Goal: Task Accomplishment & Management: Manage account settings

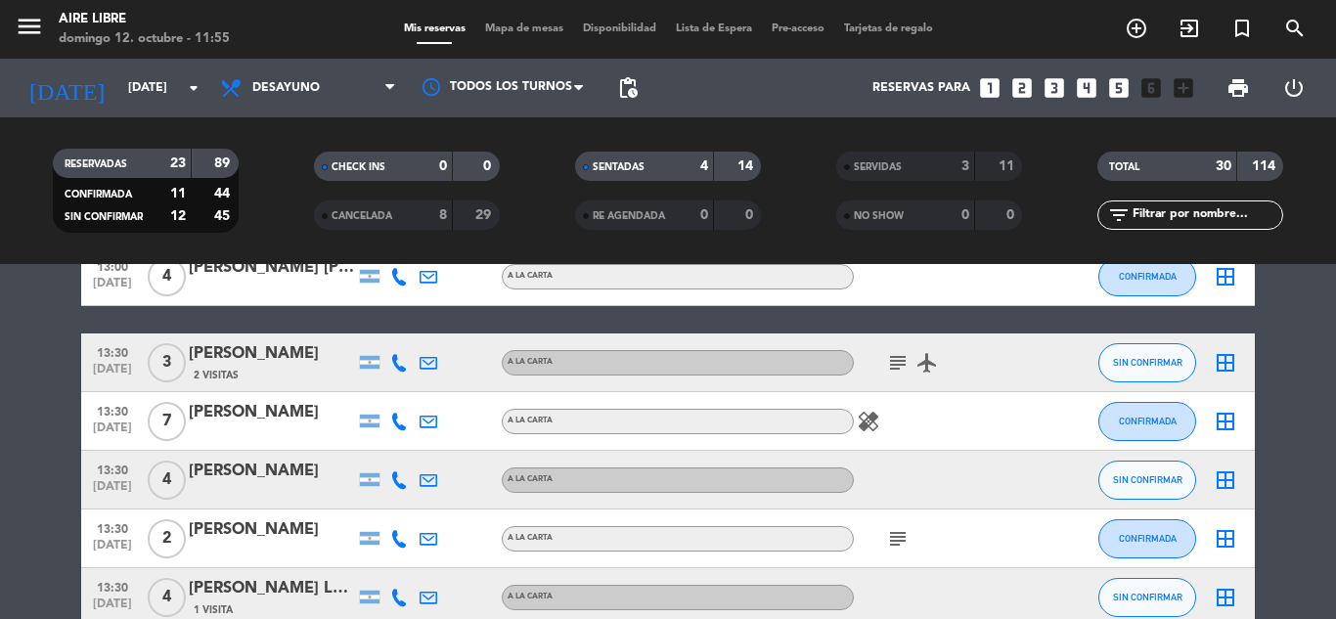
scroll to position [1098, 0]
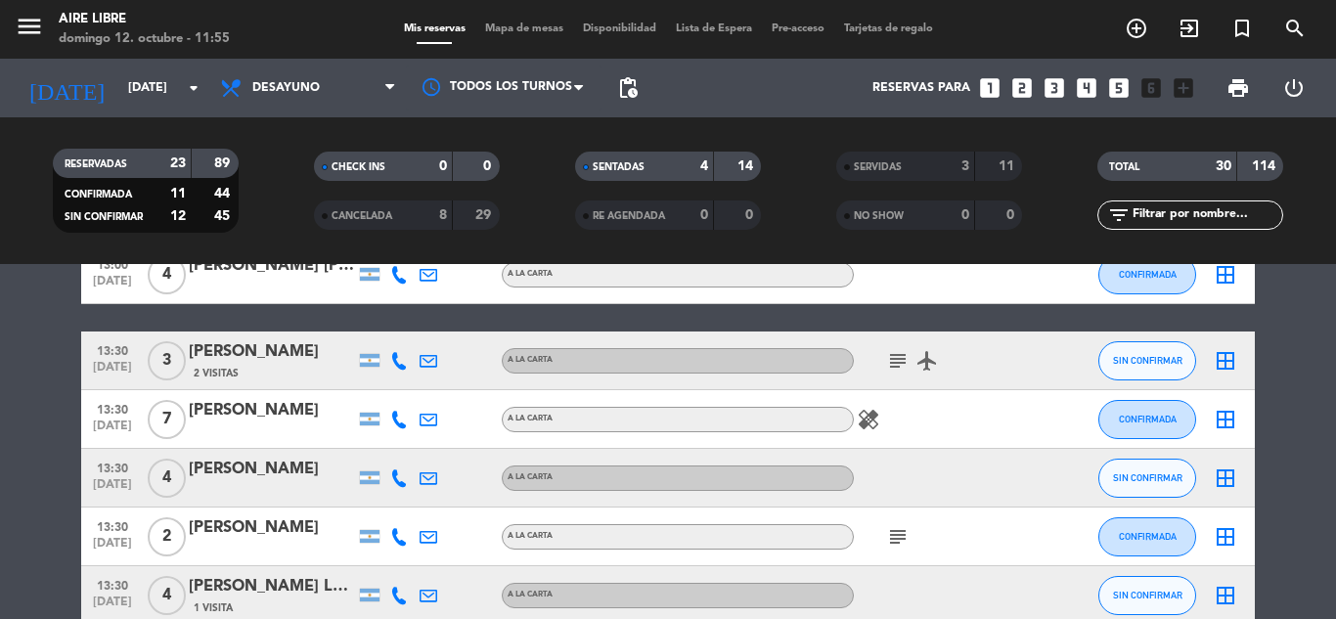
click at [1222, 420] on icon "border_all" at bounding box center [1225, 419] width 23 height 23
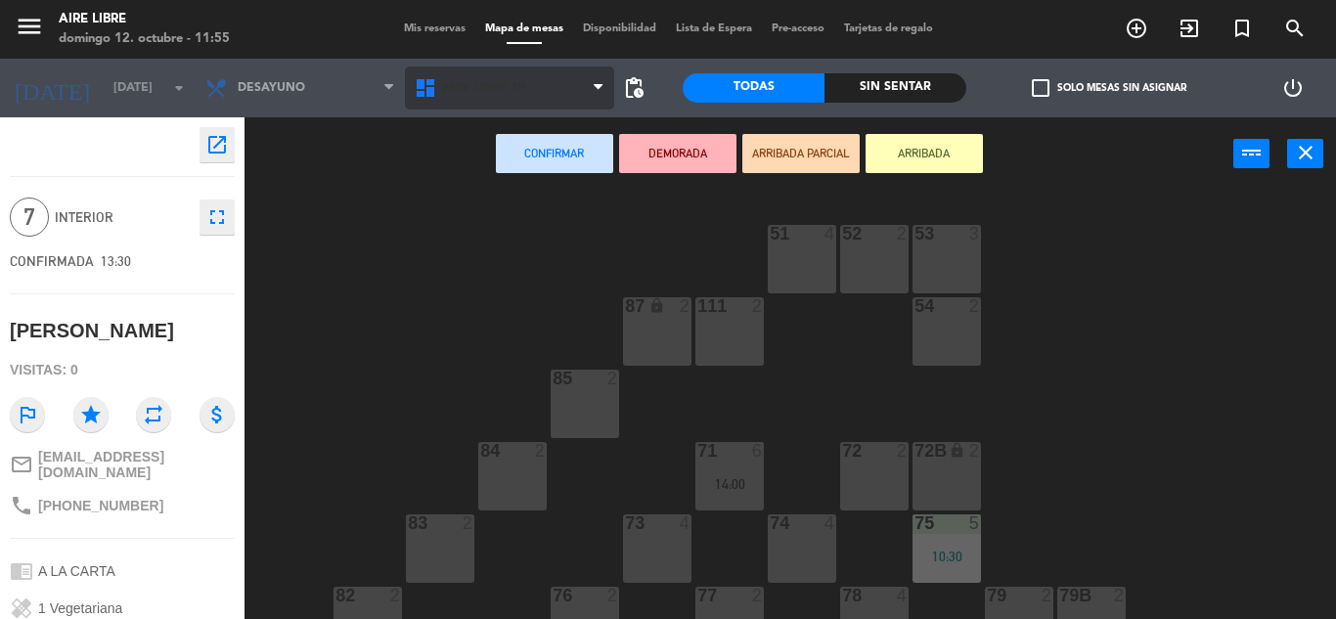
click at [565, 90] on span "Aire Libre 1P" at bounding box center [509, 88] width 209 height 43
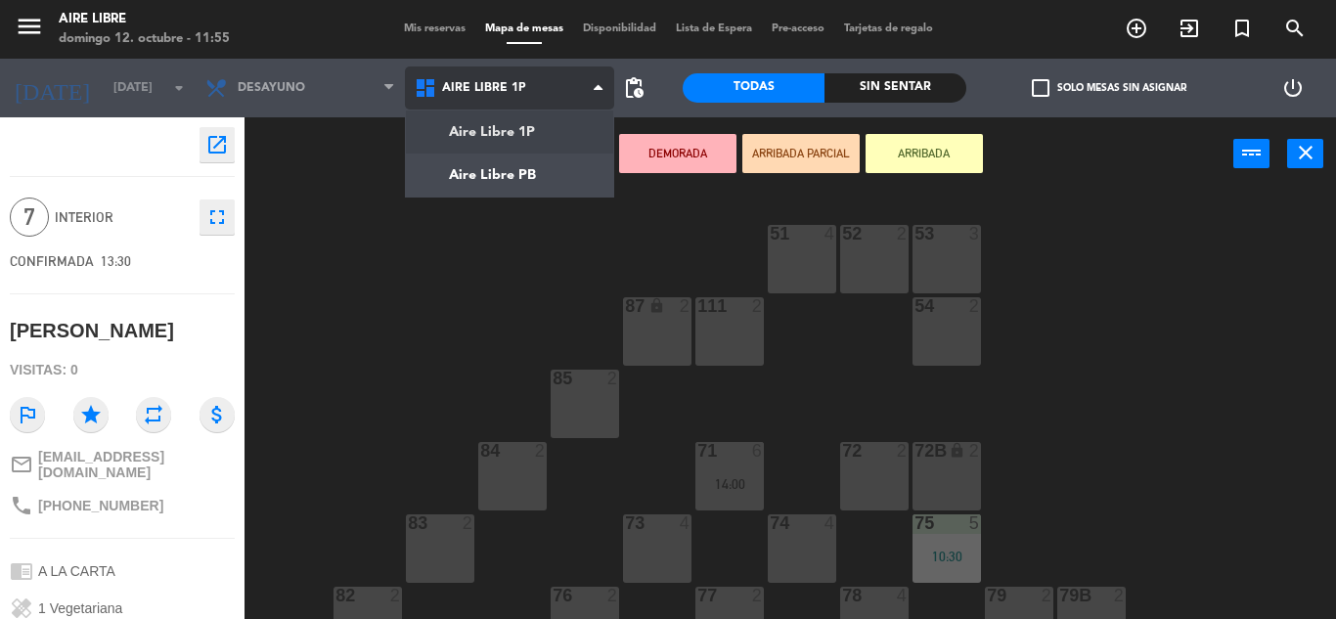
click at [559, 165] on ng-component "menu Aire Libre [DATE] 12. octubre - 11:55 Mis reservas Mapa de mesas Disponibi…" at bounding box center [668, 309] width 1336 height 619
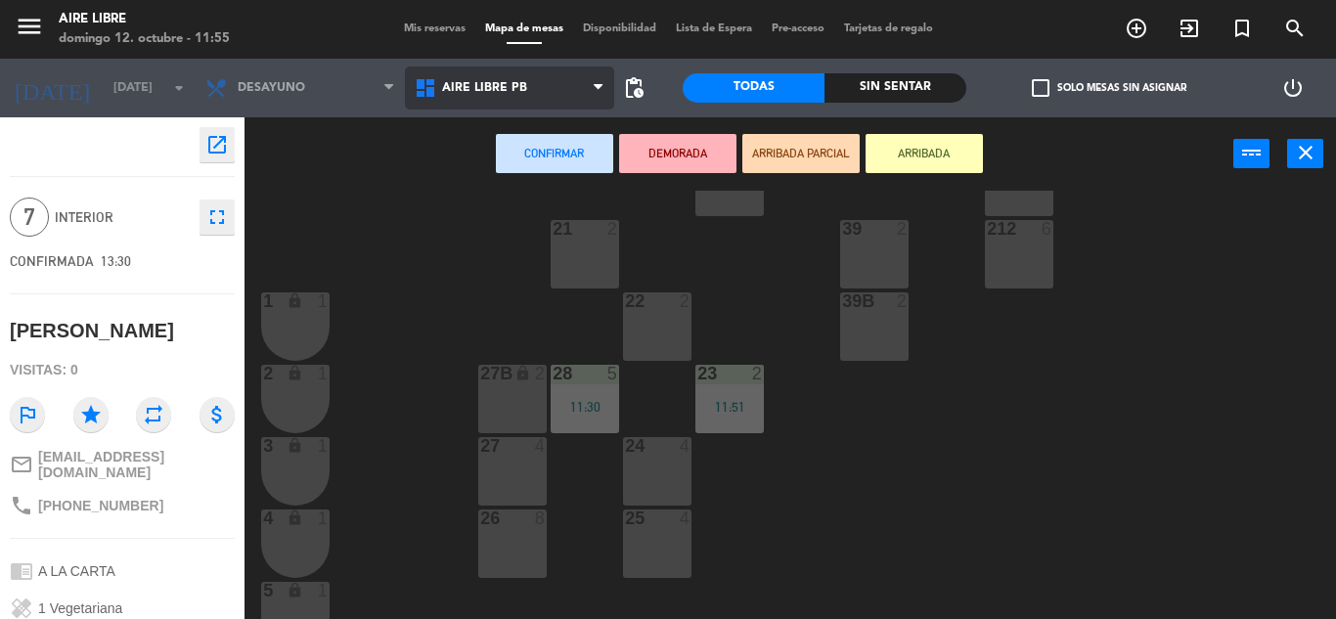
scroll to position [308, 0]
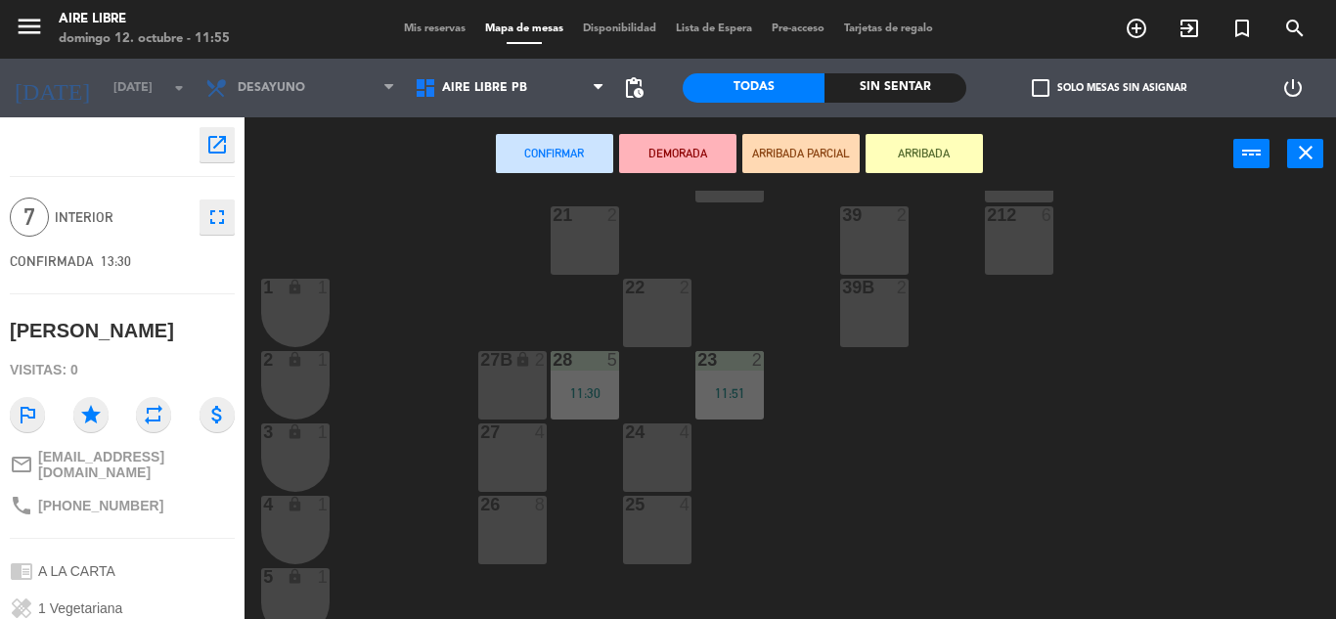
click at [514, 529] on div "26 8" at bounding box center [512, 530] width 68 height 68
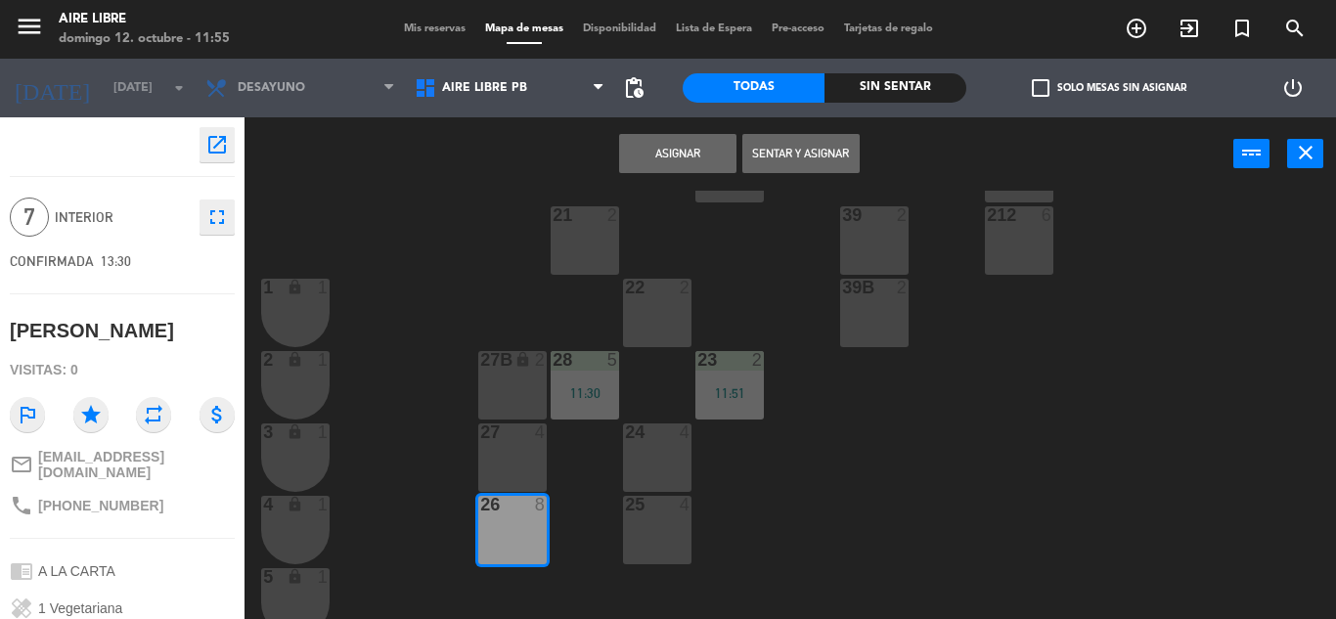
click at [688, 170] on button "Asignar" at bounding box center [677, 153] width 117 height 39
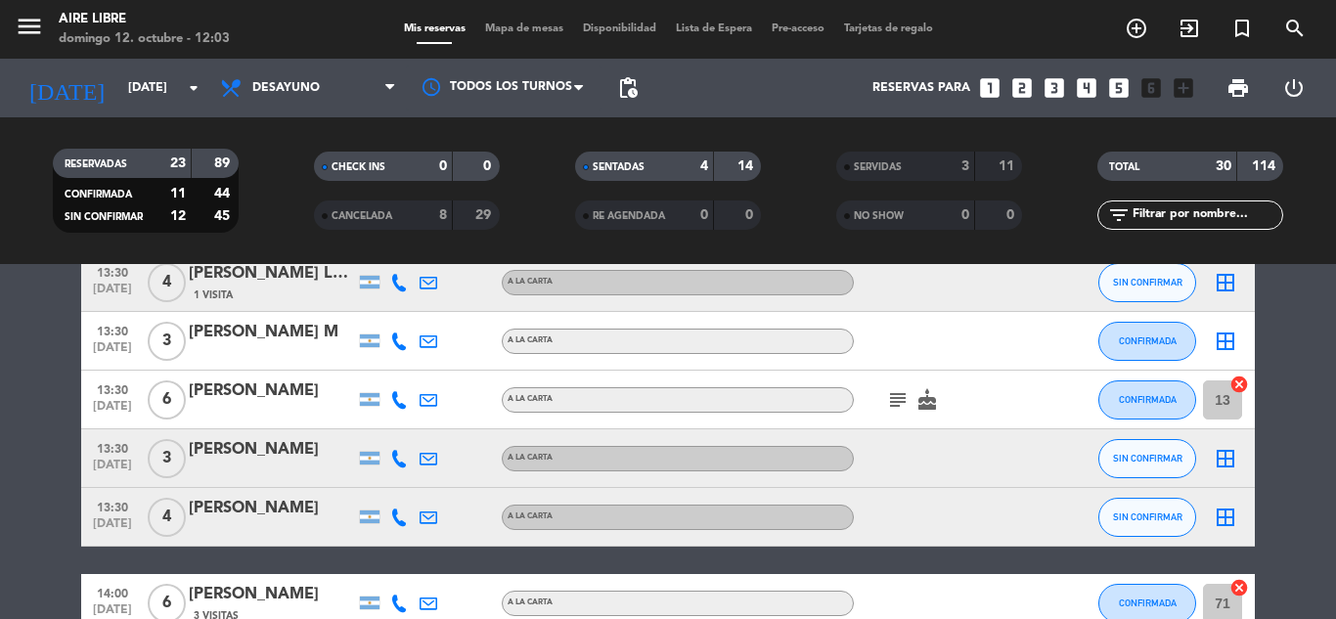
scroll to position [1406, 0]
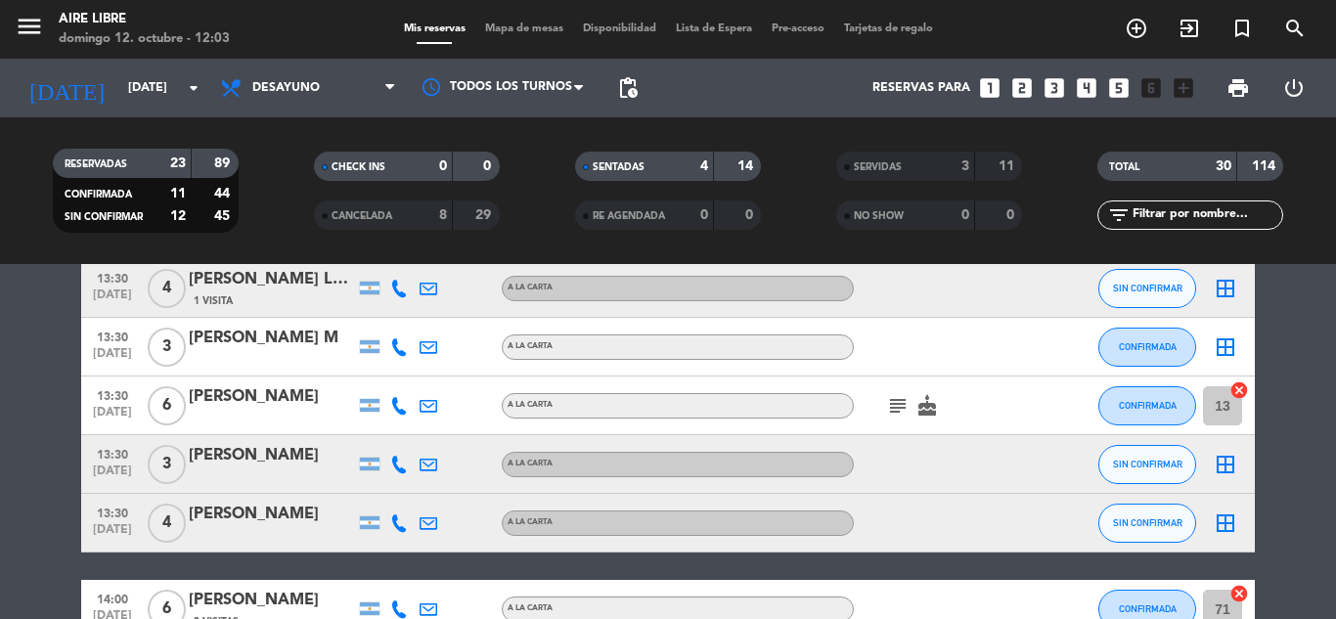
click at [894, 403] on icon "subject" at bounding box center [897, 405] width 23 height 23
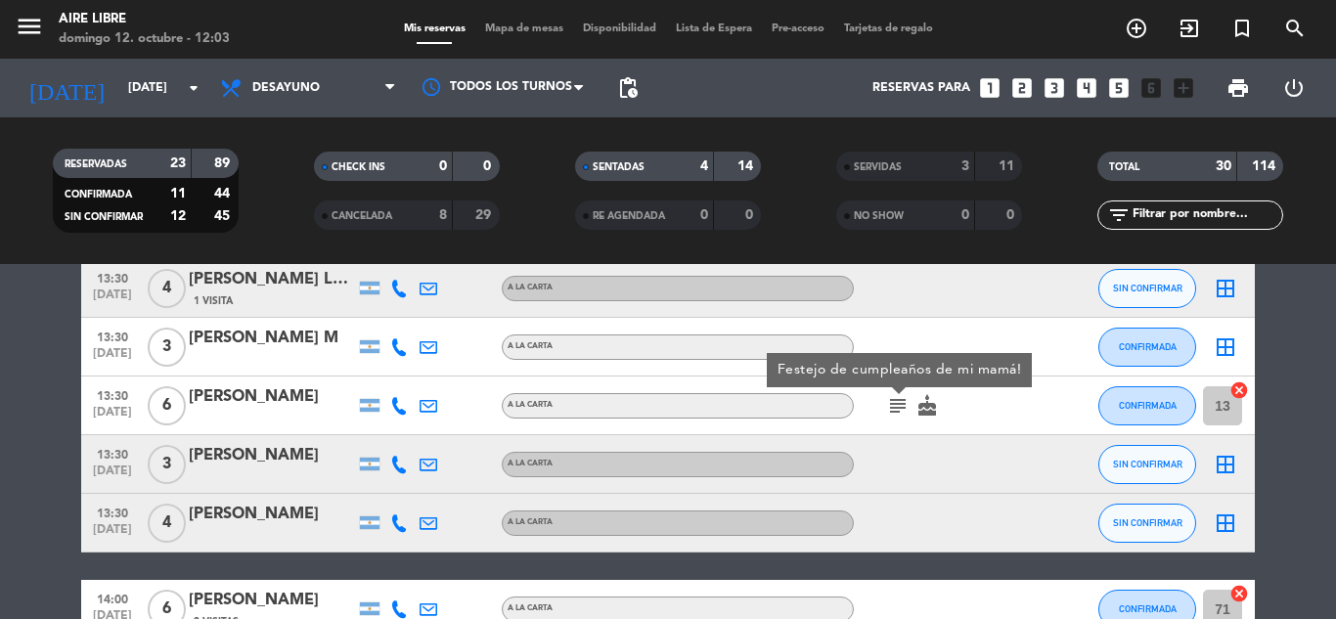
click at [898, 410] on icon "subject" at bounding box center [897, 405] width 23 height 23
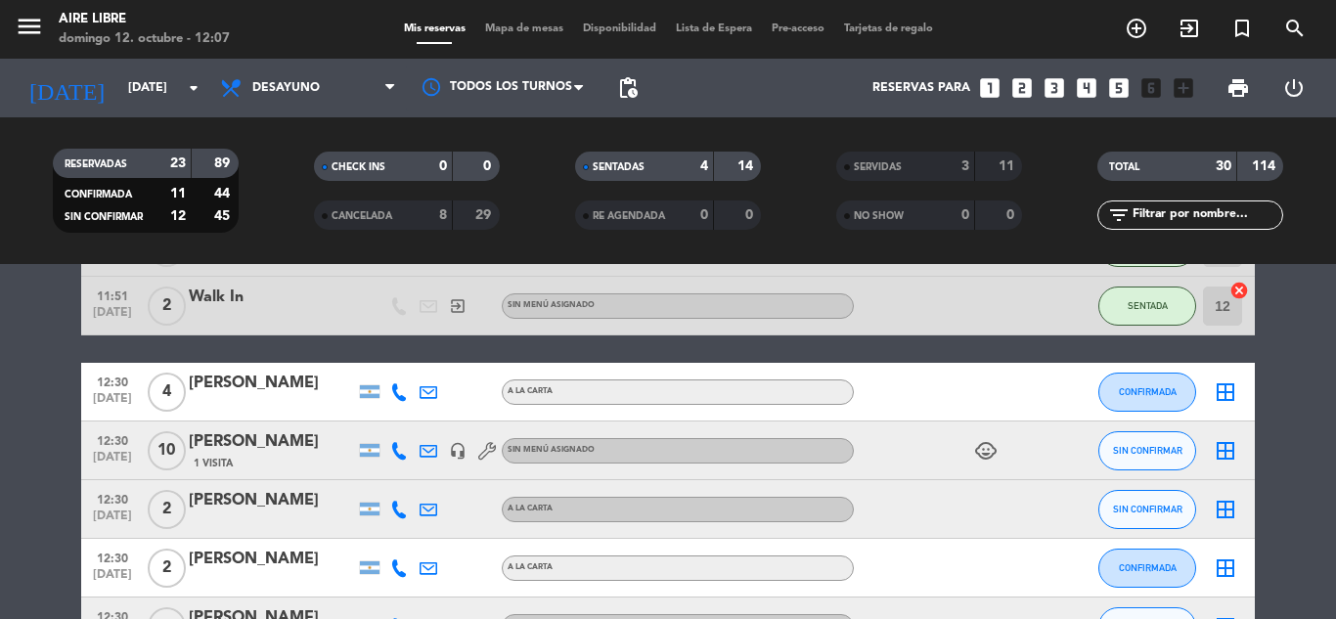
scroll to position [0, 0]
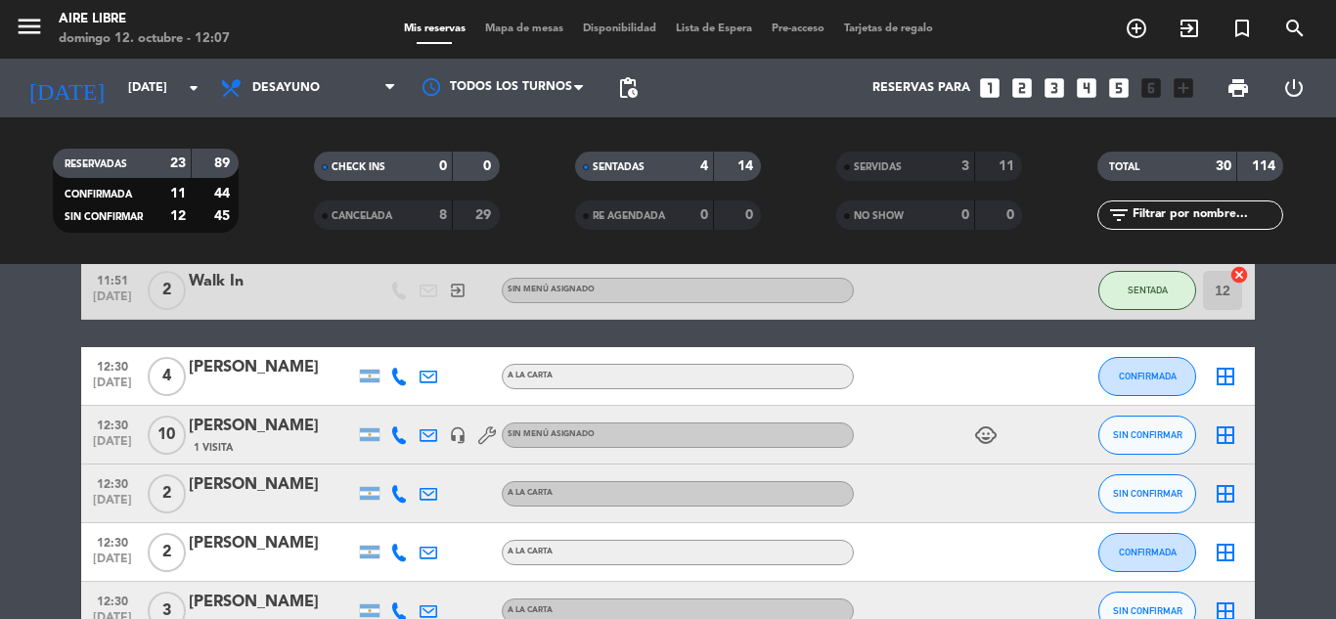
scroll to position [319, 0]
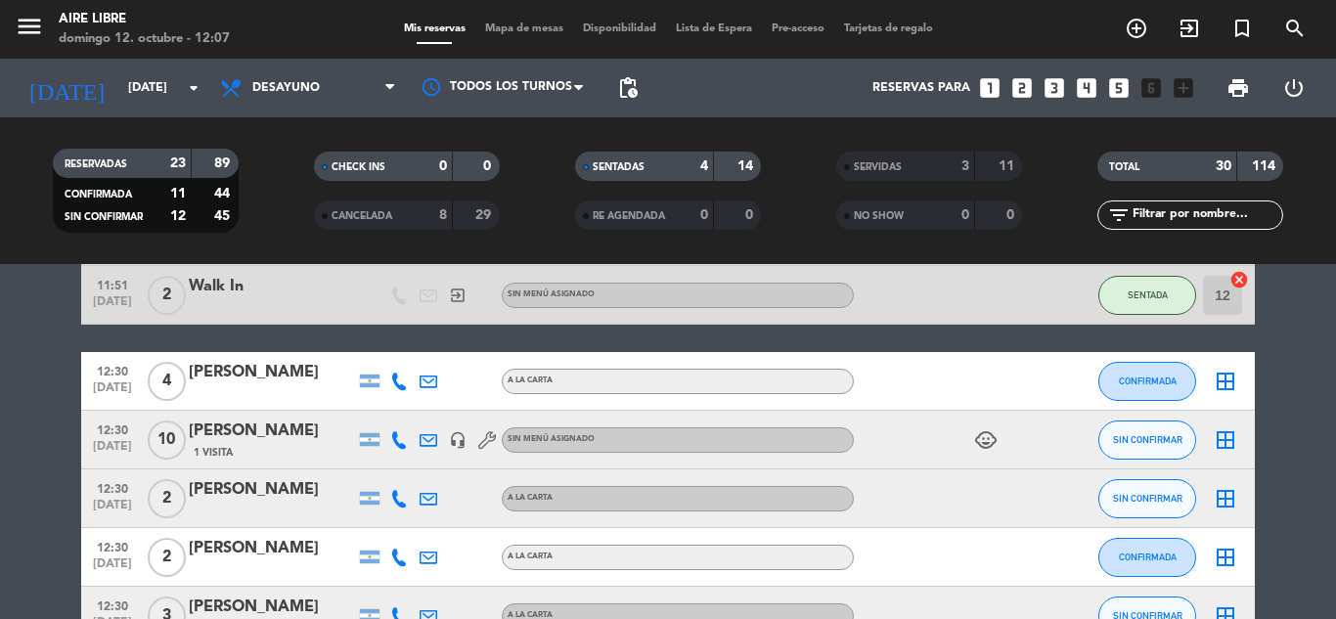
click at [983, 445] on icon "child_care" at bounding box center [985, 439] width 23 height 23
click at [997, 436] on icon "child_care" at bounding box center [985, 439] width 23 height 23
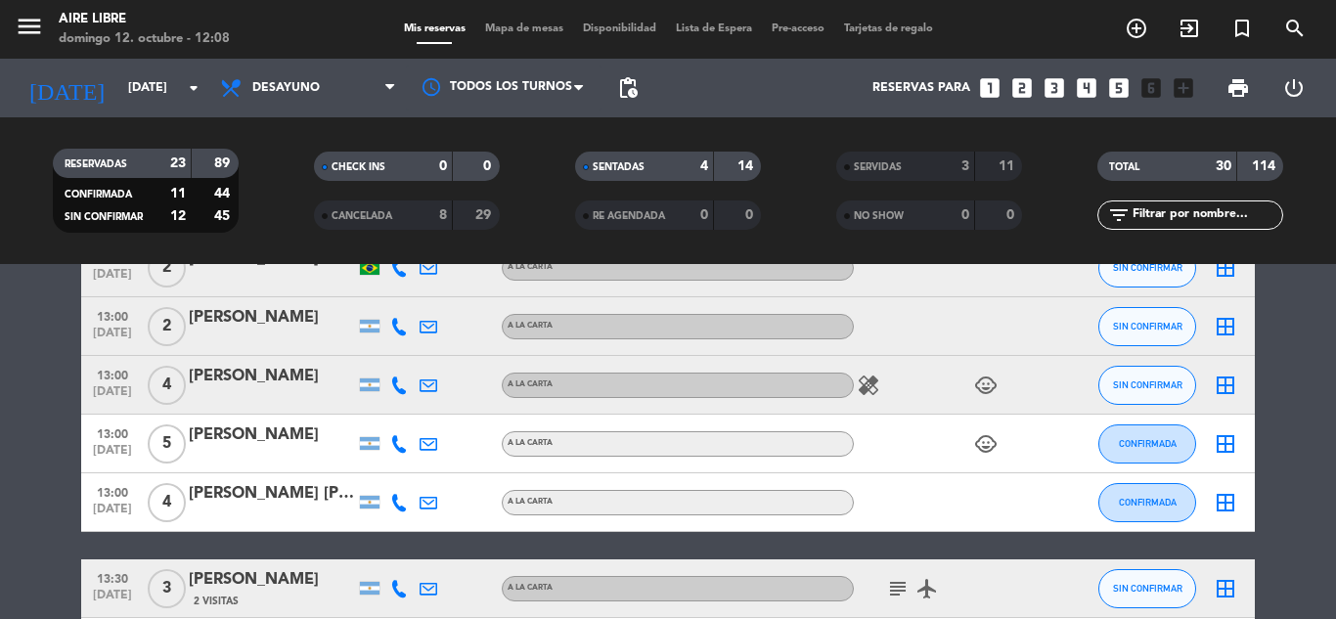
scroll to position [871, 0]
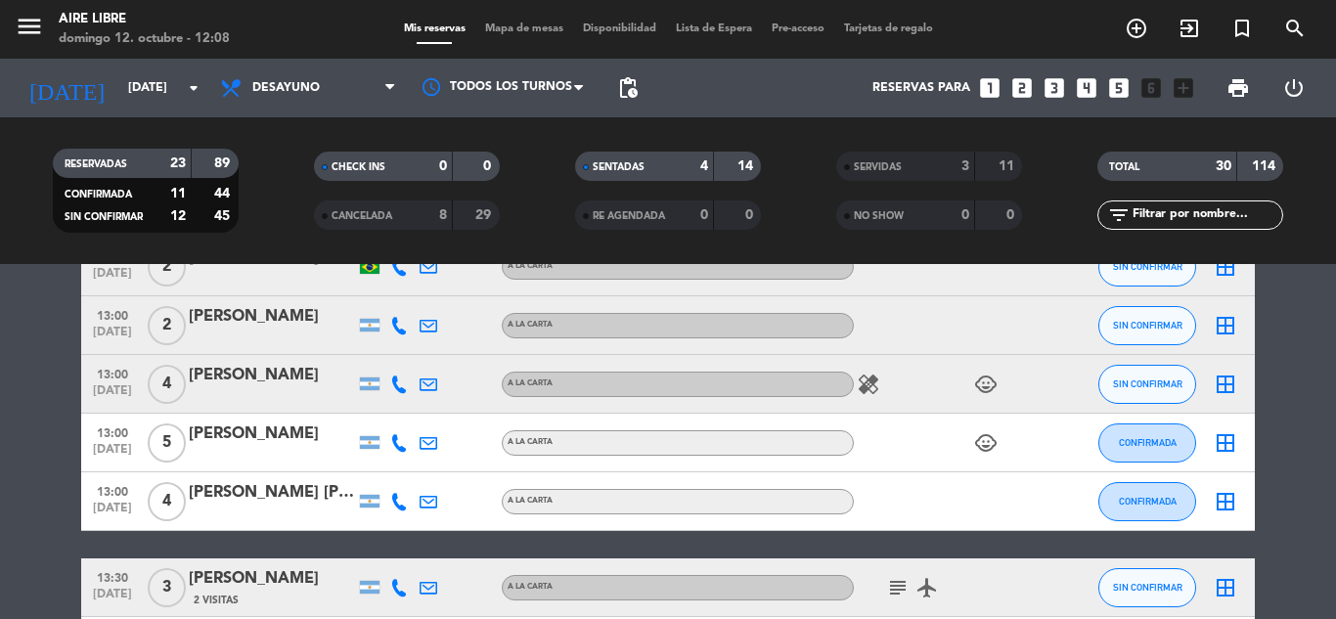
click at [1214, 442] on icon "border_all" at bounding box center [1225, 442] width 23 height 23
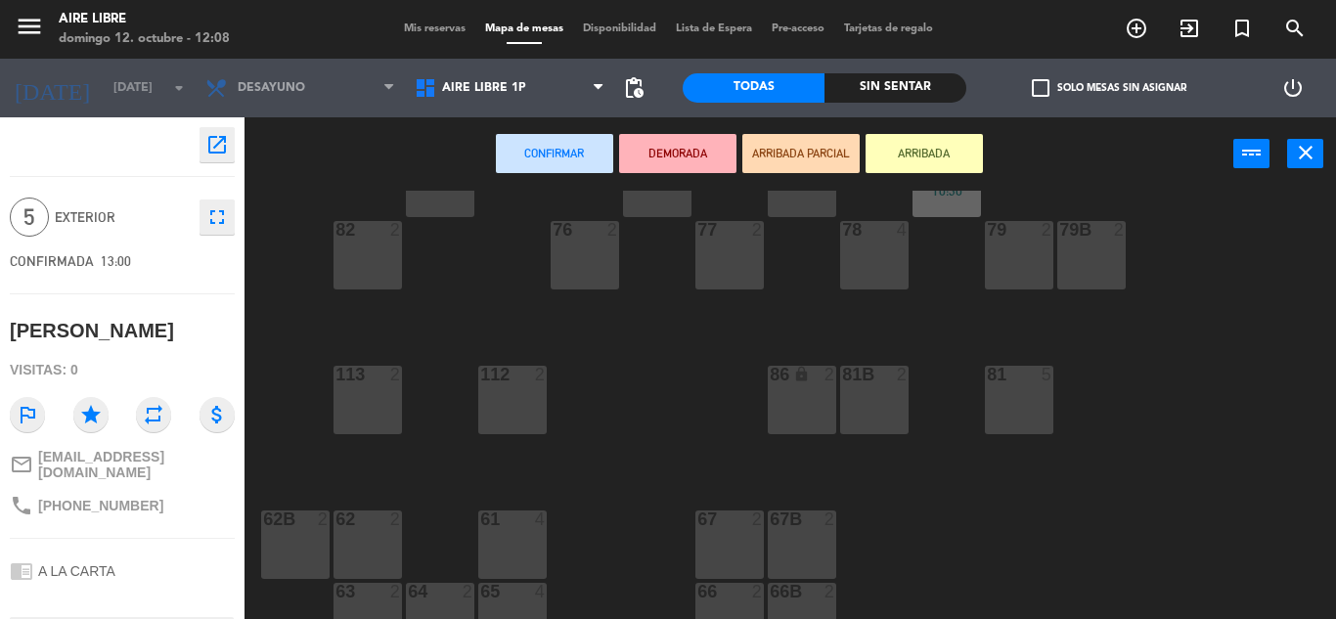
scroll to position [398, 0]
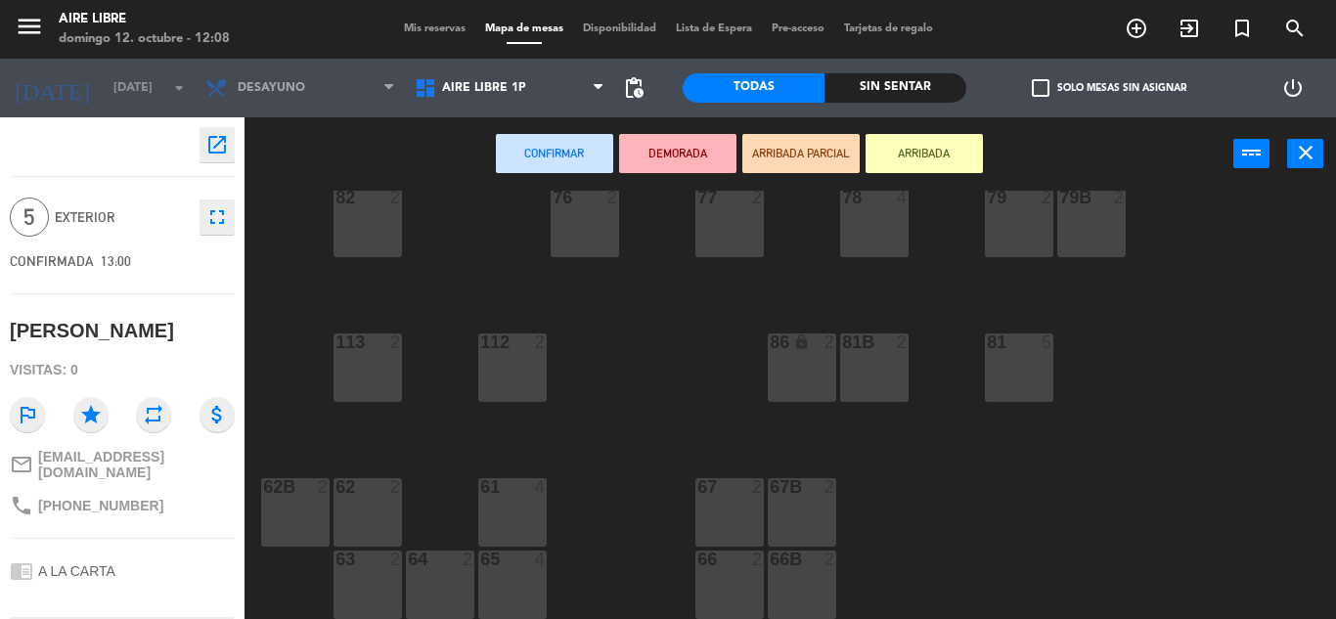
click at [1024, 353] on div "81 5" at bounding box center [1019, 344] width 68 height 20
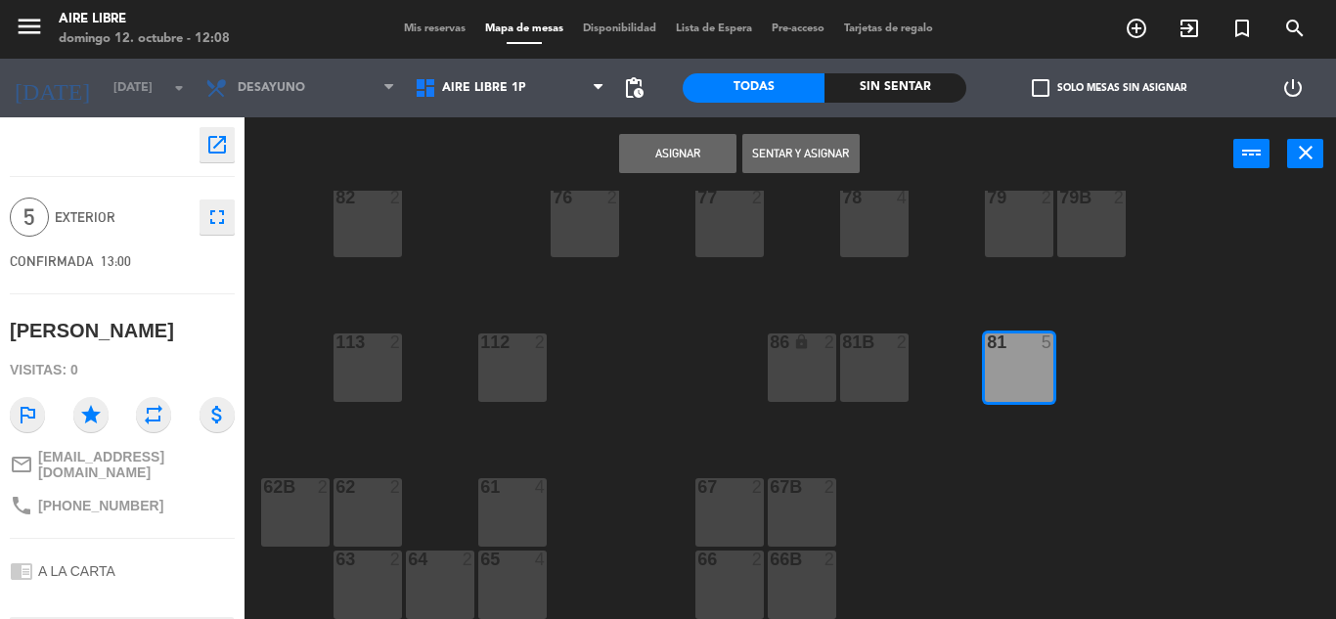
click at [670, 153] on button "Asignar" at bounding box center [677, 153] width 117 height 39
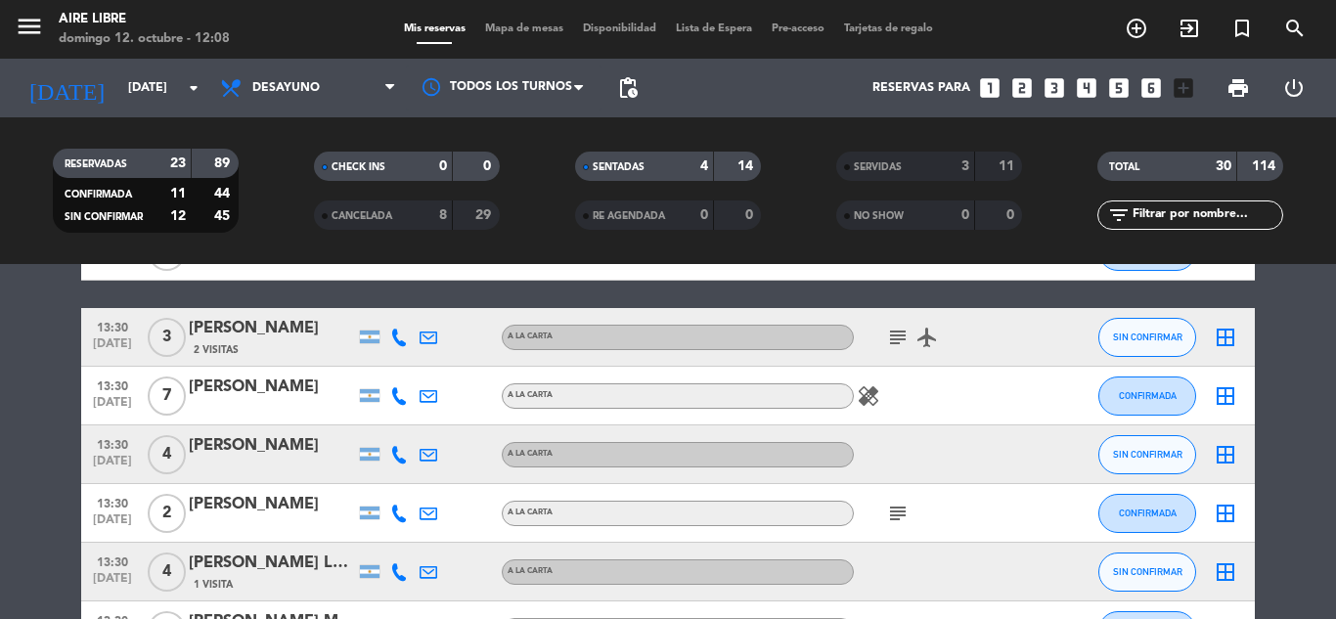
scroll to position [1119, 0]
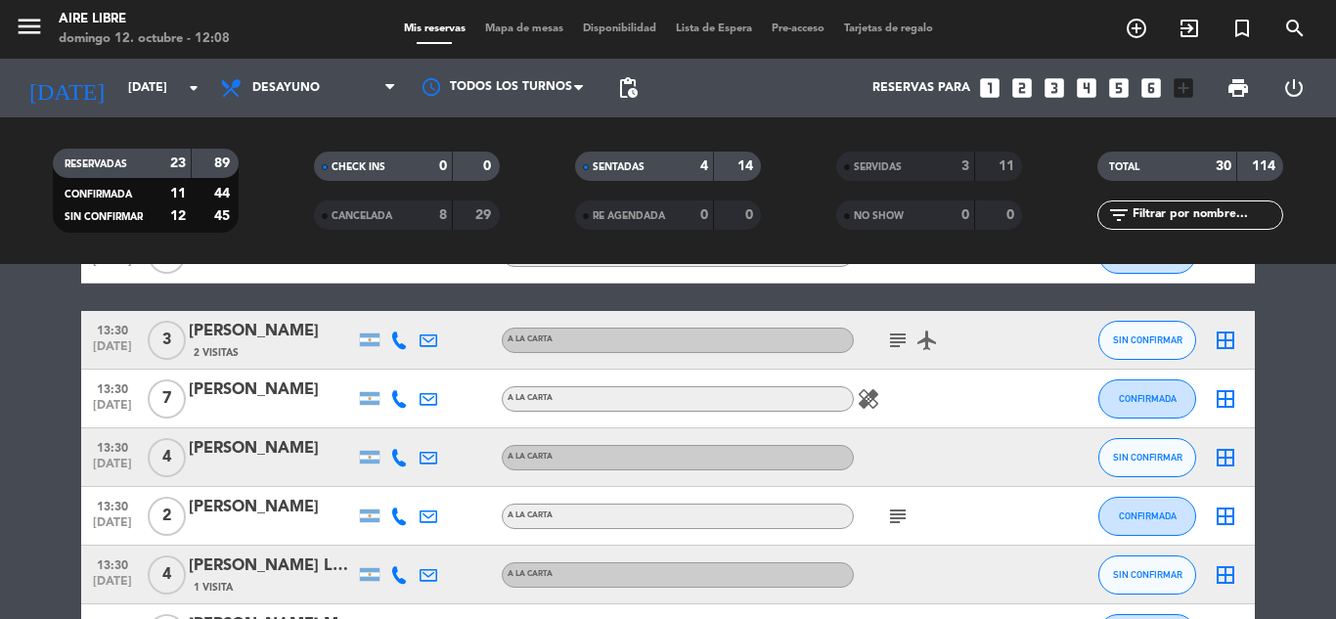
click at [875, 401] on icon "healing" at bounding box center [868, 398] width 23 height 23
click at [877, 403] on icon "healing" at bounding box center [868, 398] width 23 height 23
click at [1231, 403] on icon "border_all" at bounding box center [1225, 398] width 23 height 23
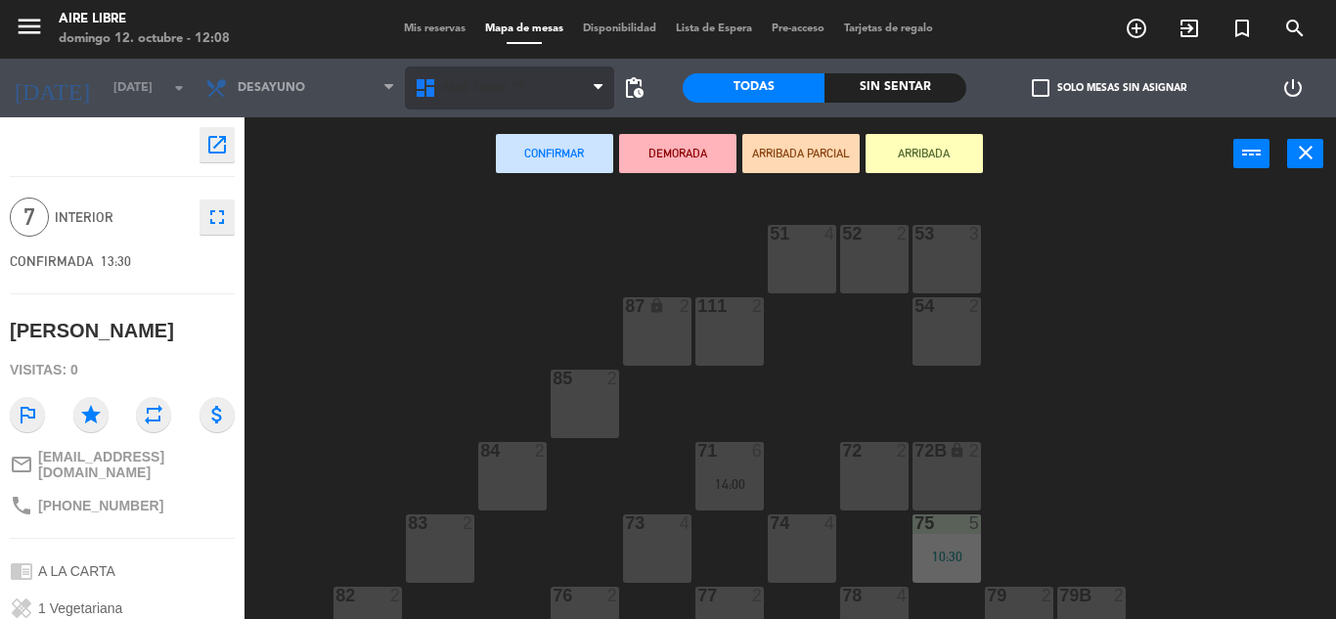
click at [572, 91] on span "Aire Libre 1P" at bounding box center [509, 88] width 209 height 43
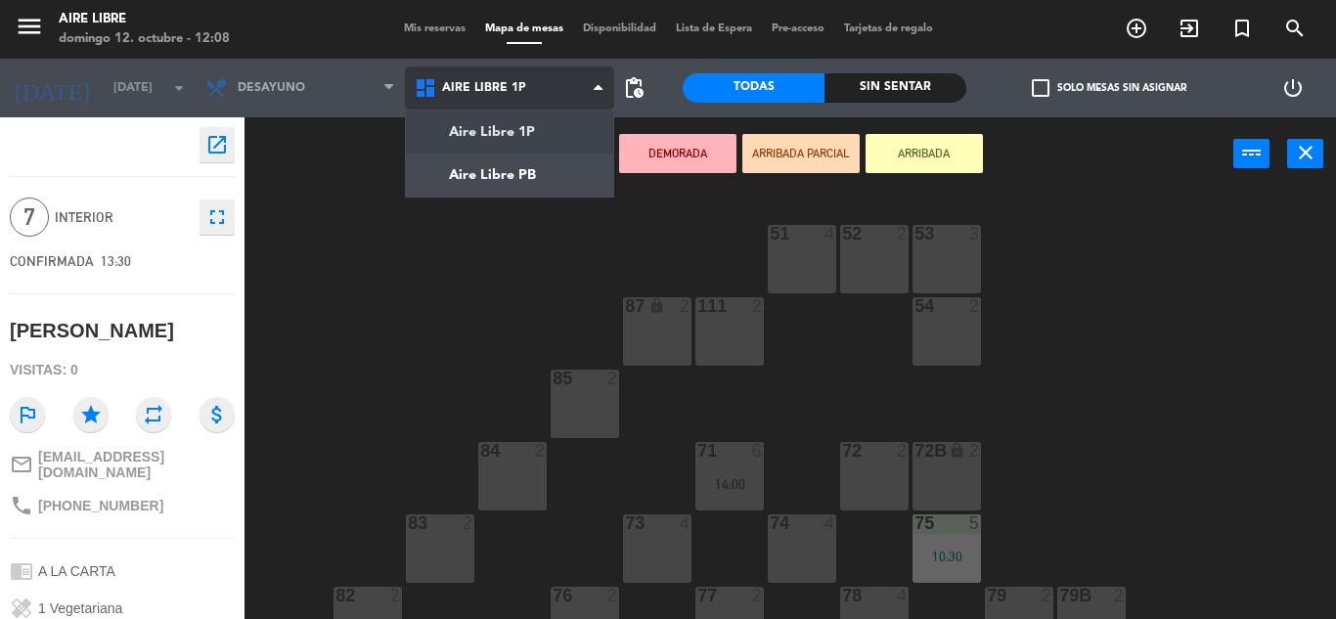
click at [554, 165] on ng-component "menu Aire Libre [DATE] 12. octubre - 12:08 Mis reservas Mapa de mesas Disponibi…" at bounding box center [668, 309] width 1336 height 619
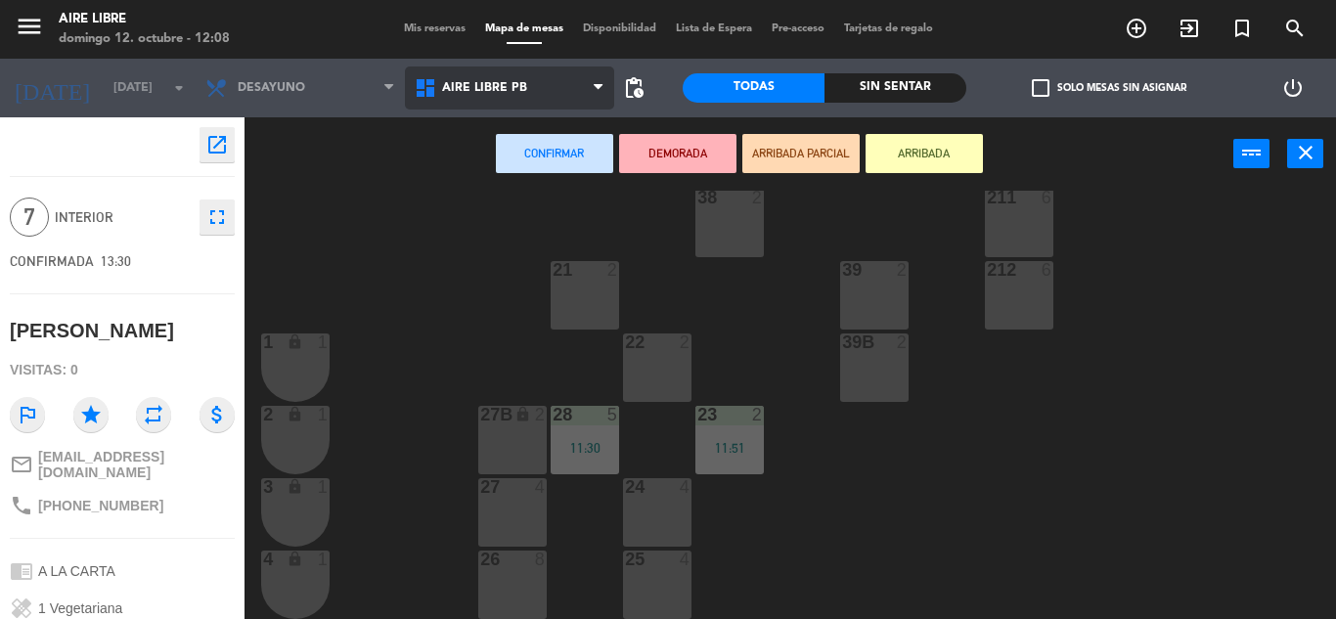
scroll to position [256, 0]
click at [514, 580] on div "26 8" at bounding box center [512, 582] width 68 height 68
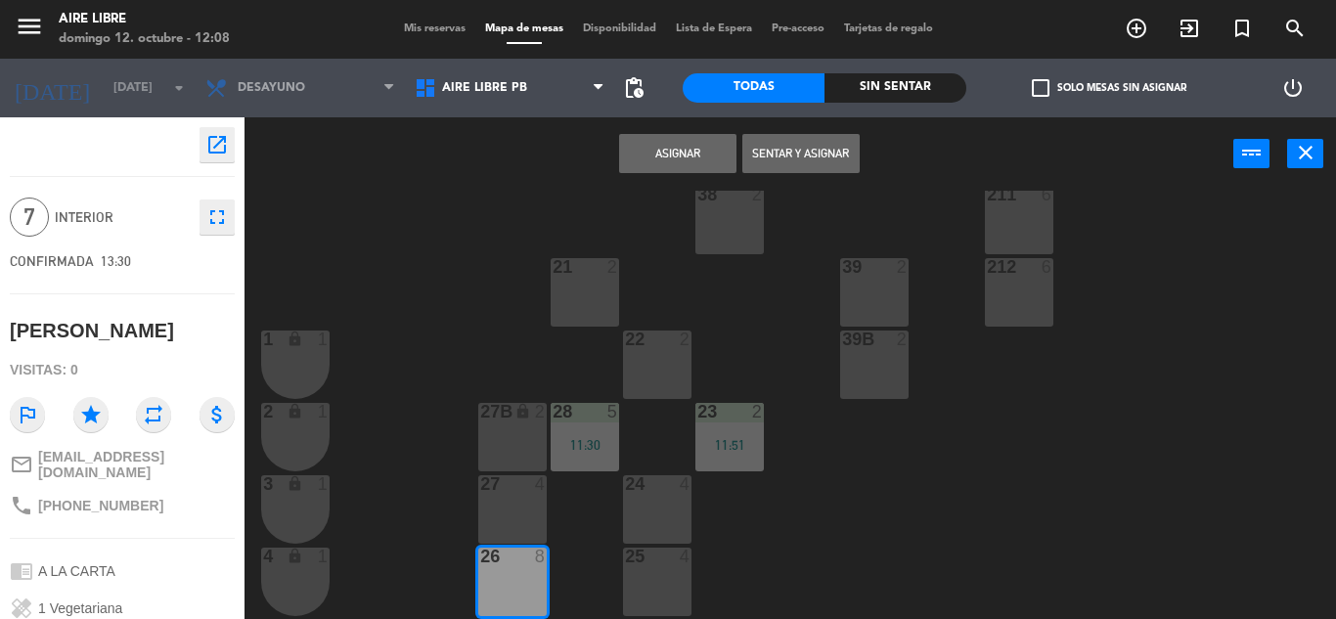
click at [680, 159] on button "Asignar" at bounding box center [677, 153] width 117 height 39
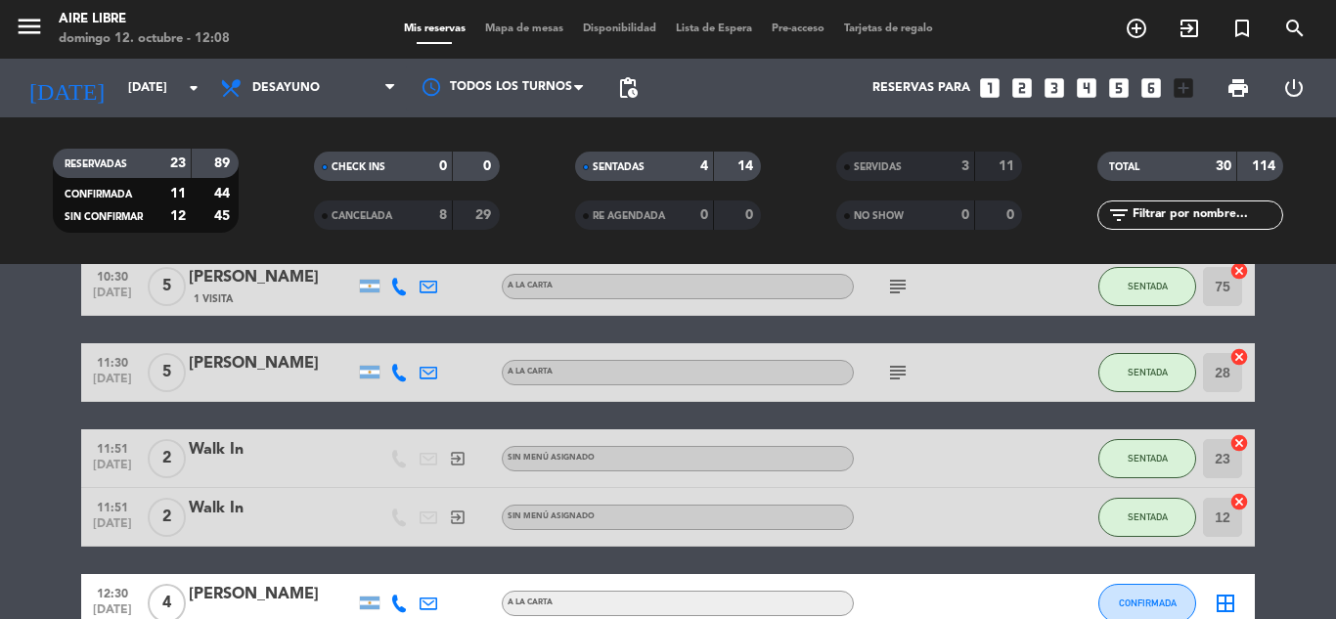
scroll to position [99, 0]
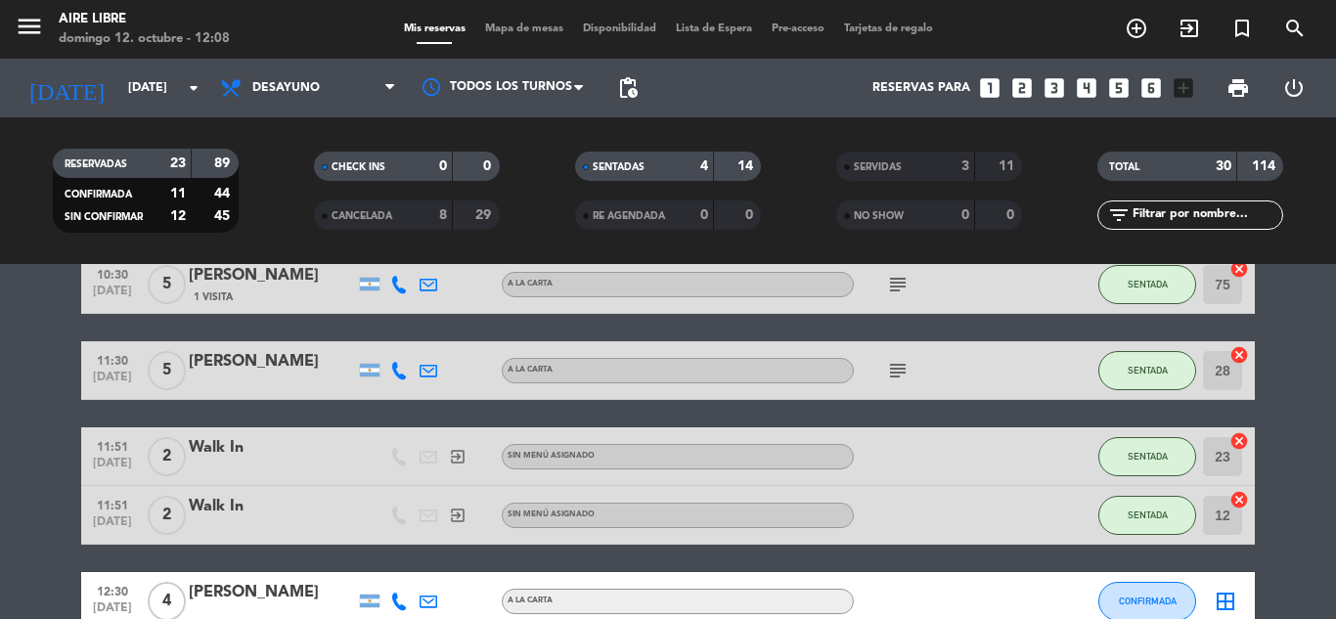
click at [1162, 464] on button "SENTADA" at bounding box center [1147, 456] width 98 height 39
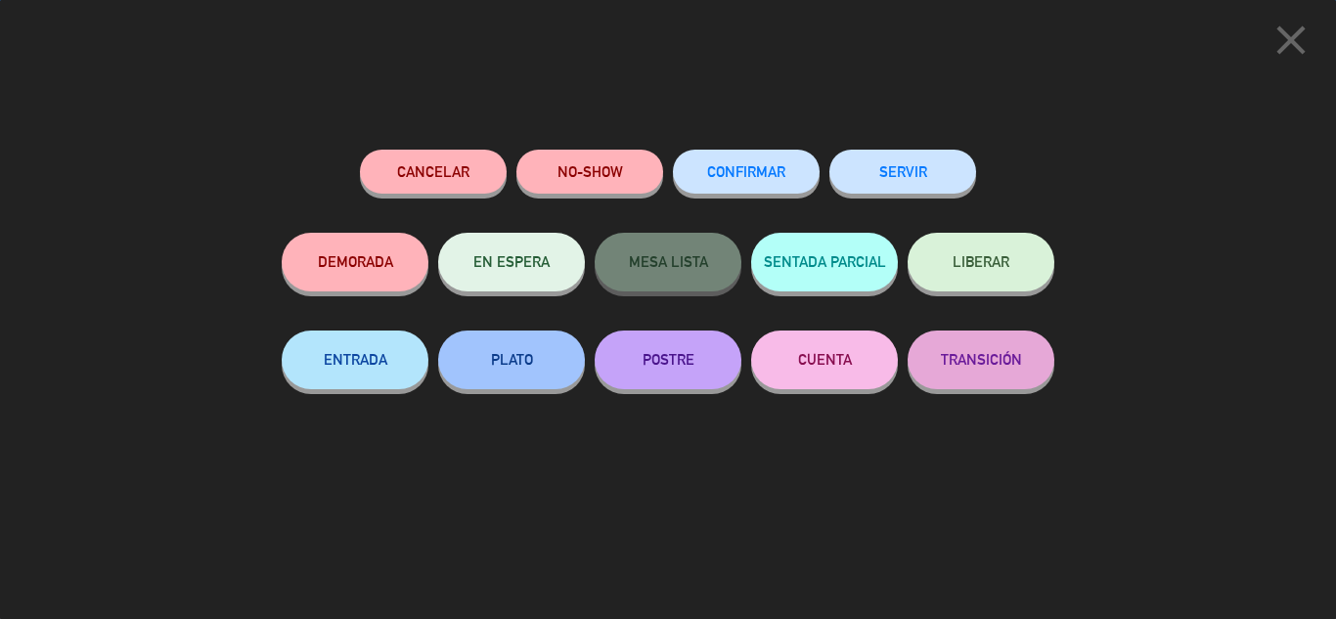
click at [1273, 58] on icon "close" at bounding box center [1291, 40] width 49 height 49
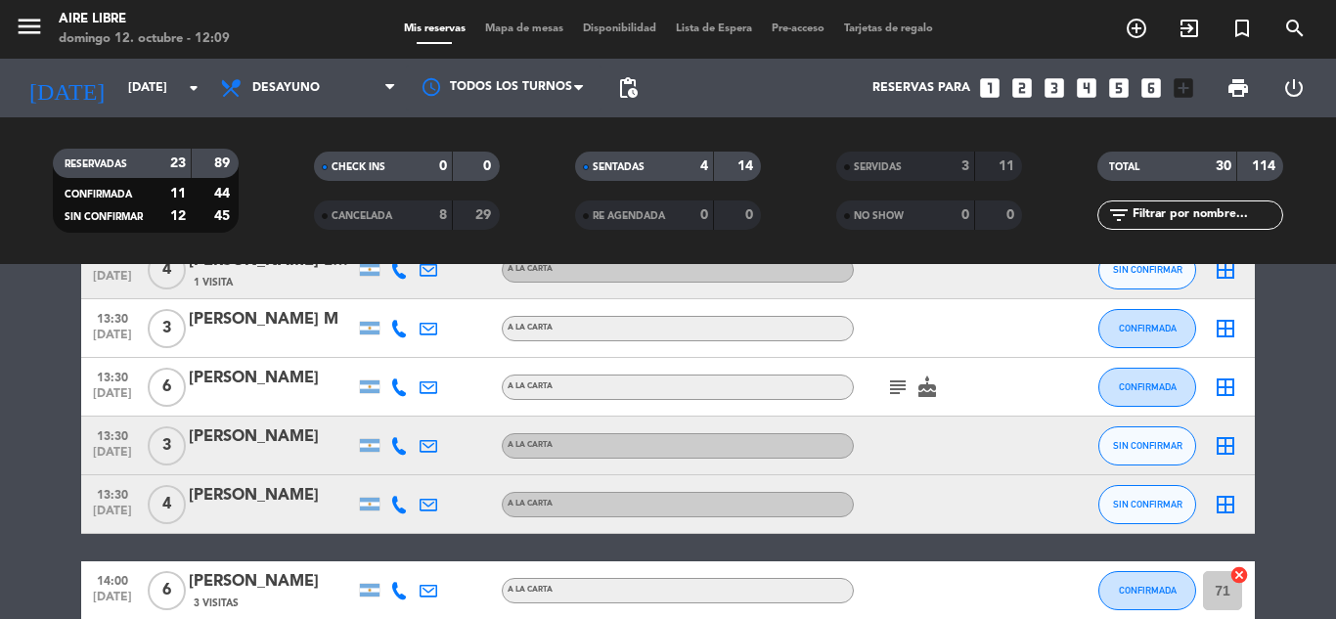
scroll to position [1433, 0]
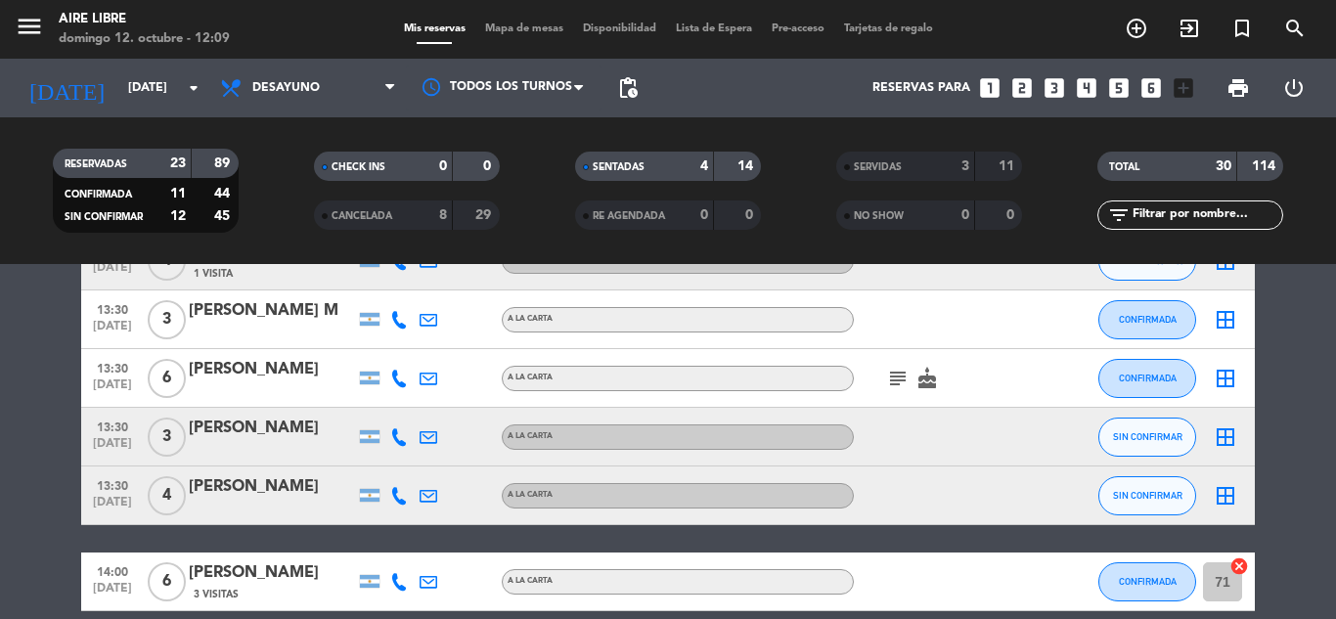
click at [908, 375] on icon "subject" at bounding box center [897, 378] width 23 height 23
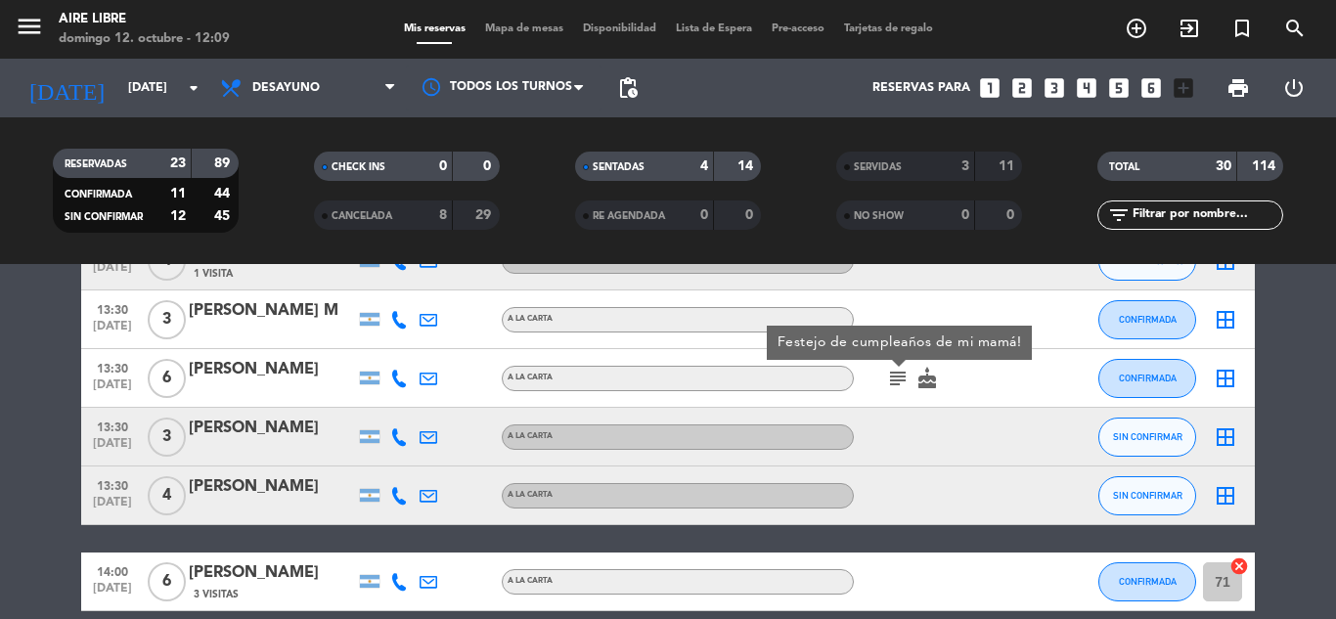
click at [908, 375] on icon "subject" at bounding box center [897, 378] width 23 height 23
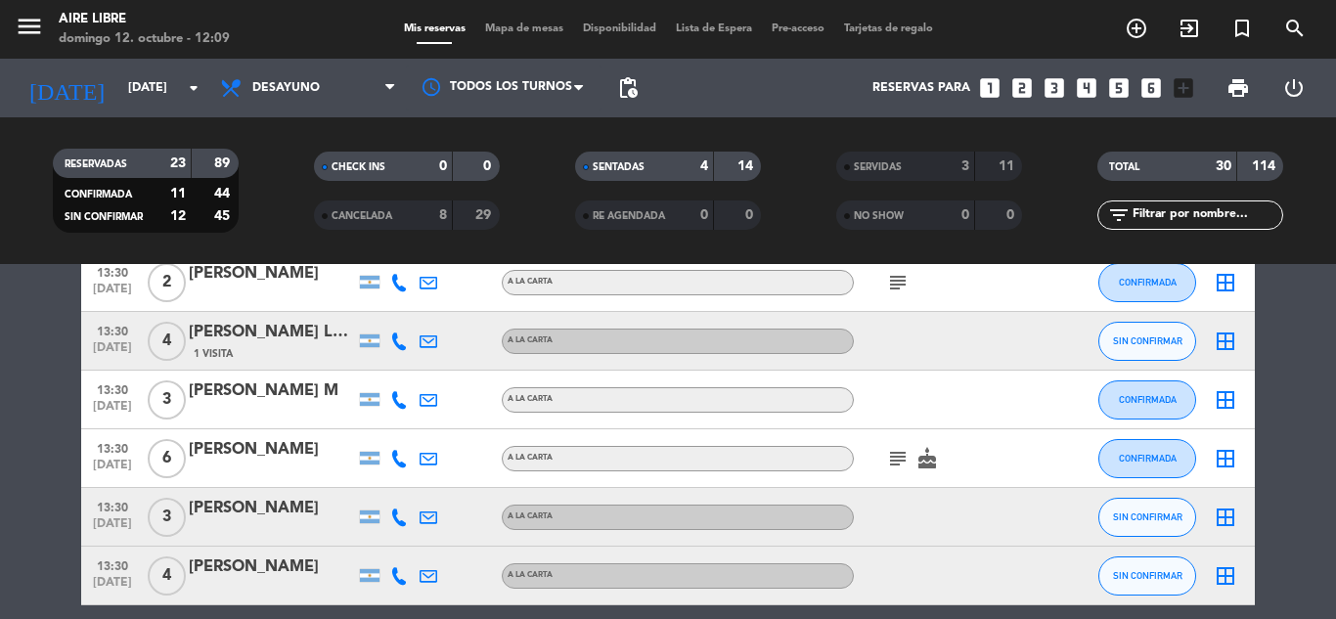
scroll to position [1355, 0]
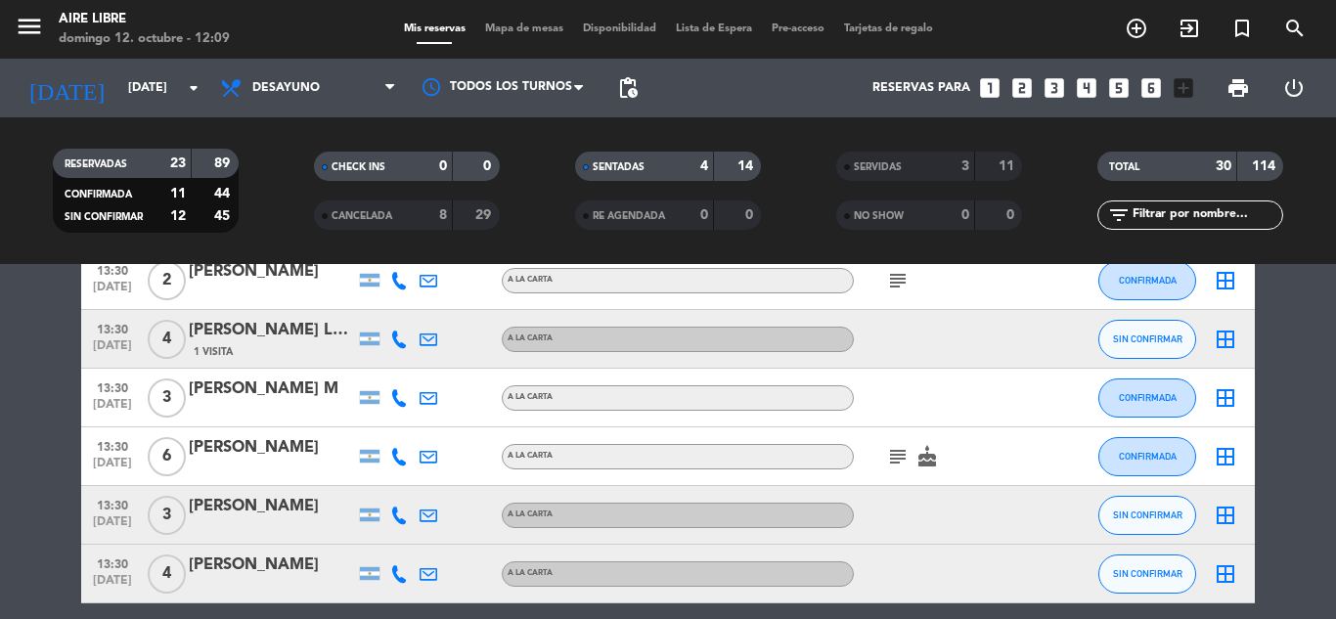
click at [905, 448] on icon "subject" at bounding box center [897, 456] width 23 height 23
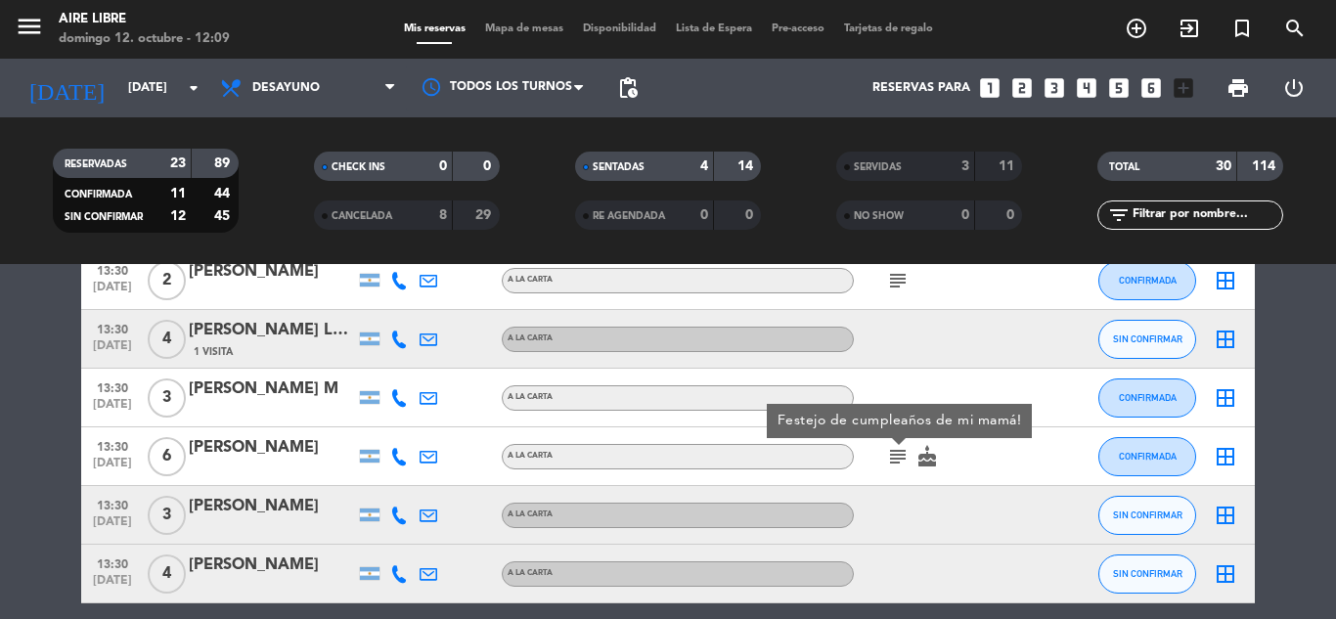
click at [899, 464] on icon "subject" at bounding box center [897, 456] width 23 height 23
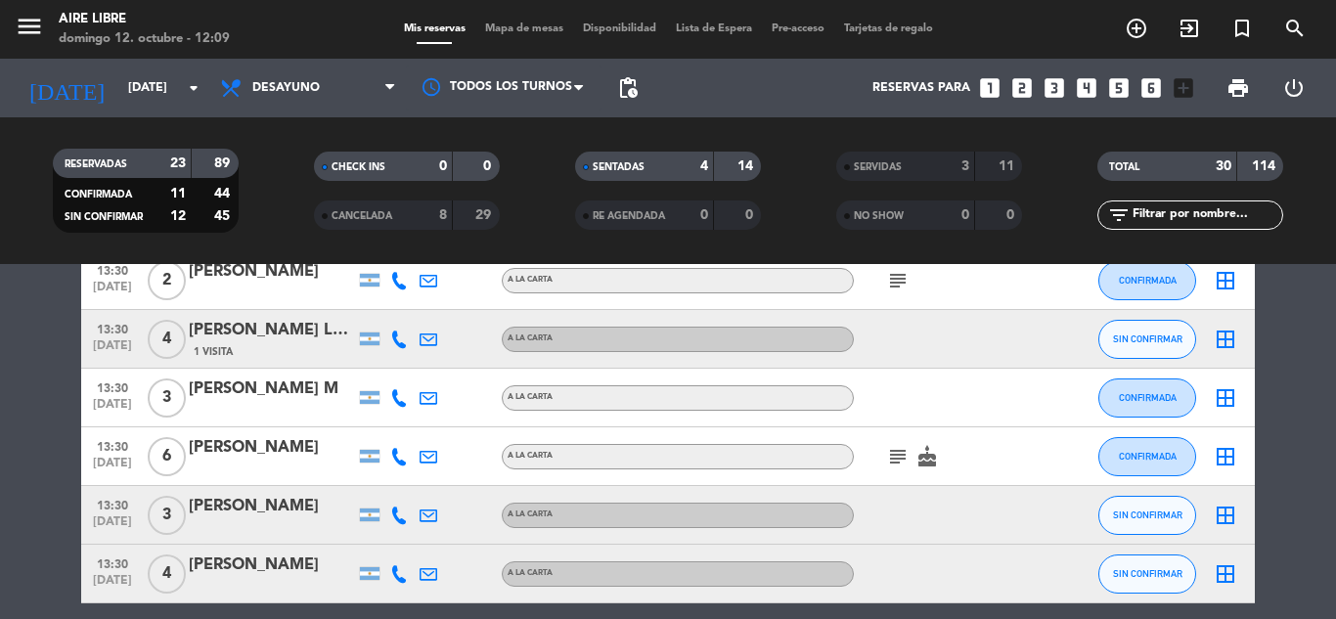
click at [1230, 452] on icon "border_all" at bounding box center [1225, 456] width 23 height 23
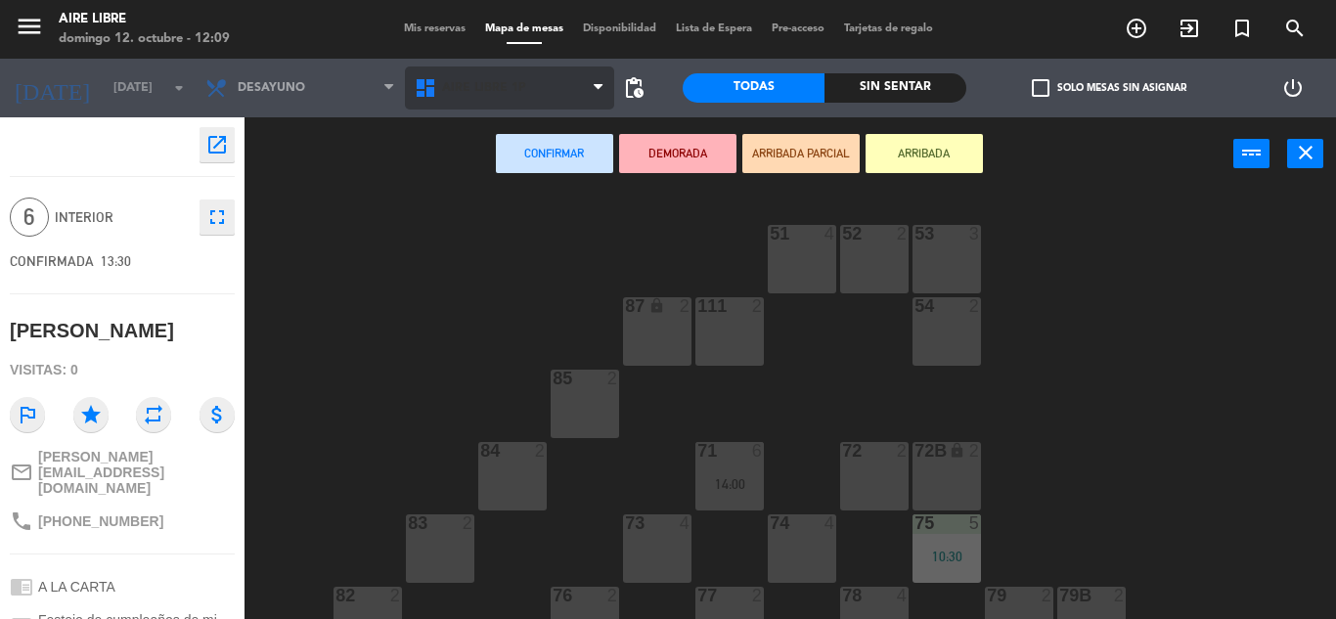
click at [574, 91] on span "Aire Libre 1P" at bounding box center [509, 88] width 209 height 43
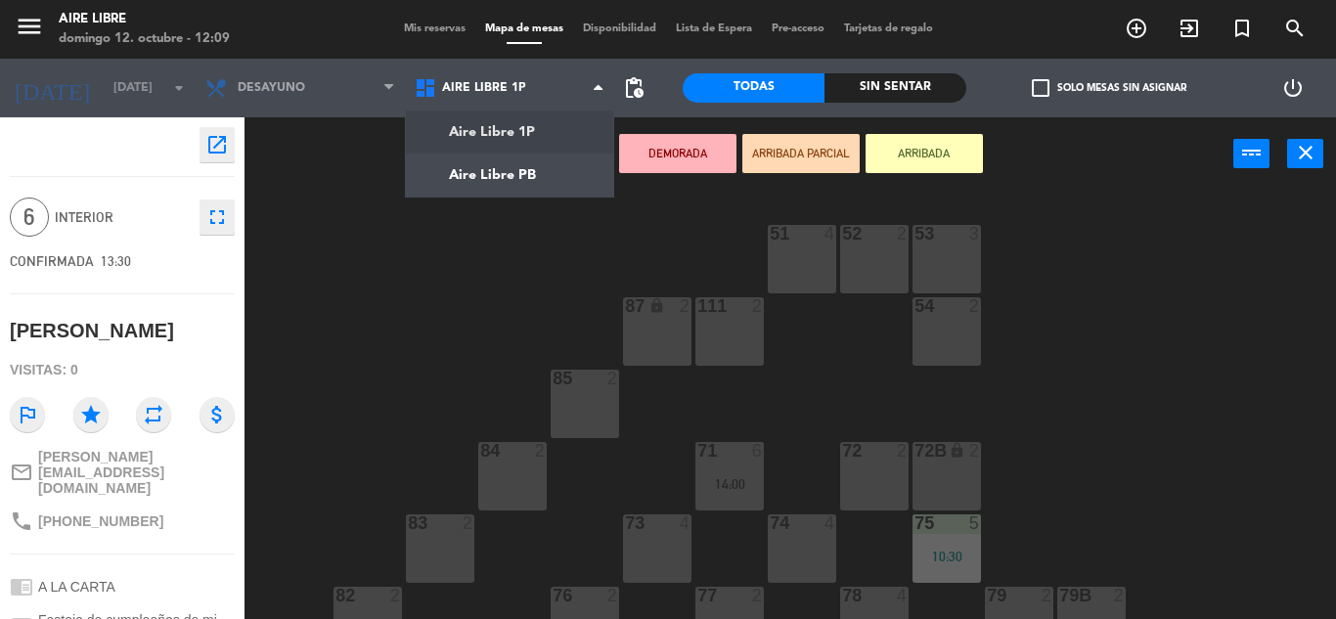
click at [1121, 233] on div "51 4 52 2 53 3 111 2 54 2 87 lock 2 85 2 72 2 84 2 71 6 14:00 72B lock 2 83 2 7…" at bounding box center [797, 405] width 1078 height 428
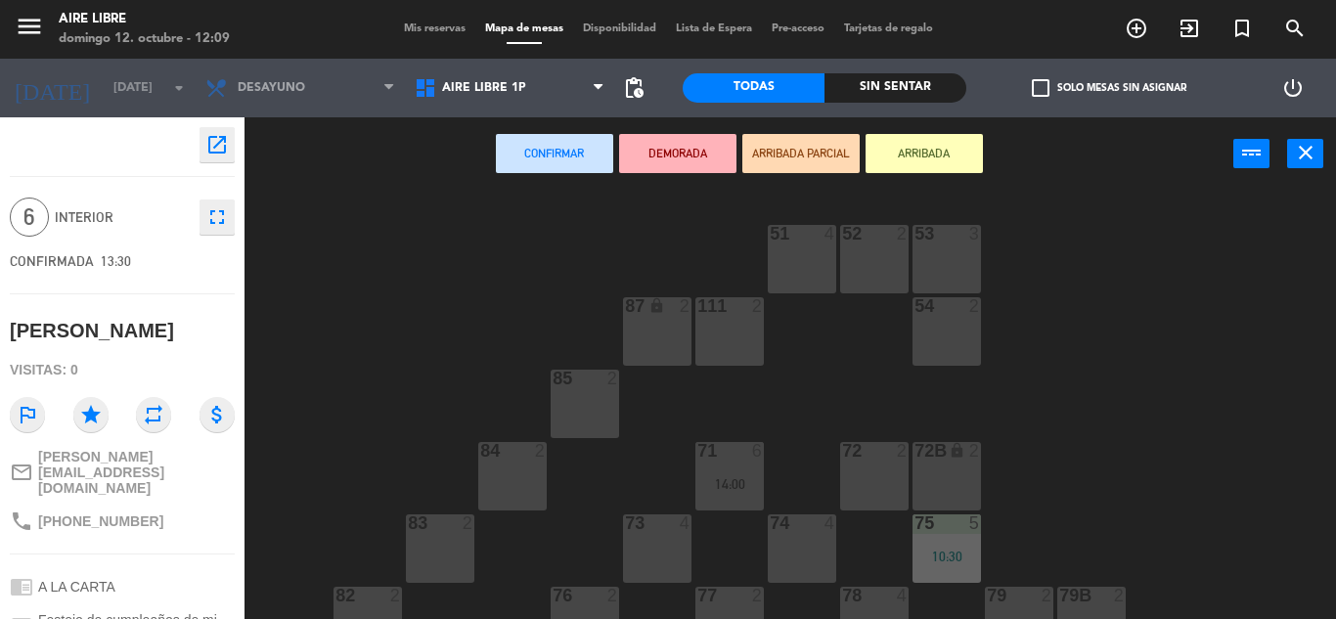
click at [728, 497] on div "71 6 14:00" at bounding box center [729, 476] width 68 height 68
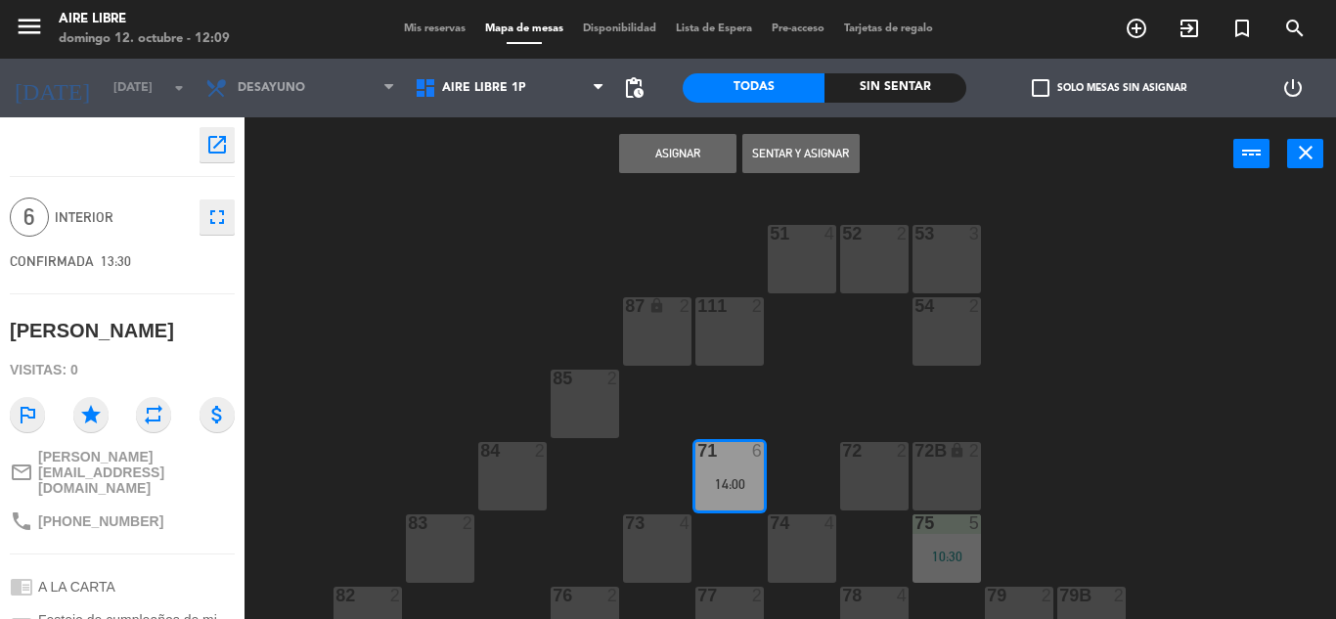
click at [733, 484] on div "14:00" at bounding box center [729, 484] width 68 height 14
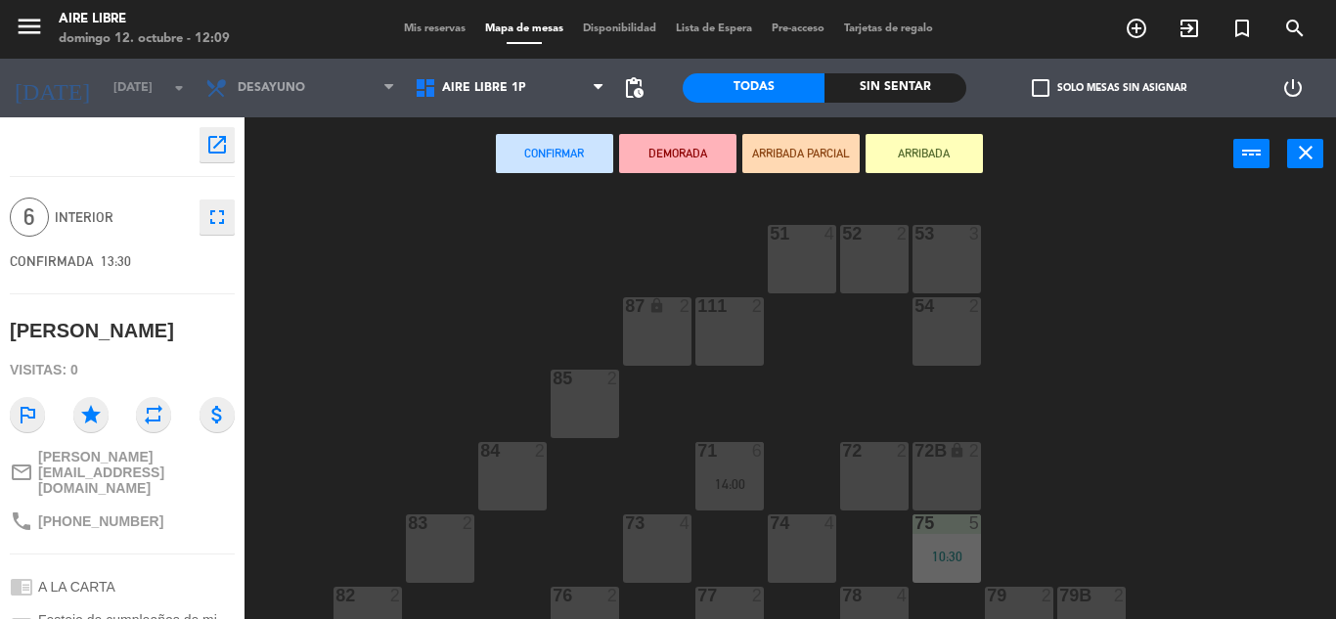
click at [1303, 160] on icon "close" at bounding box center [1305, 152] width 23 height 23
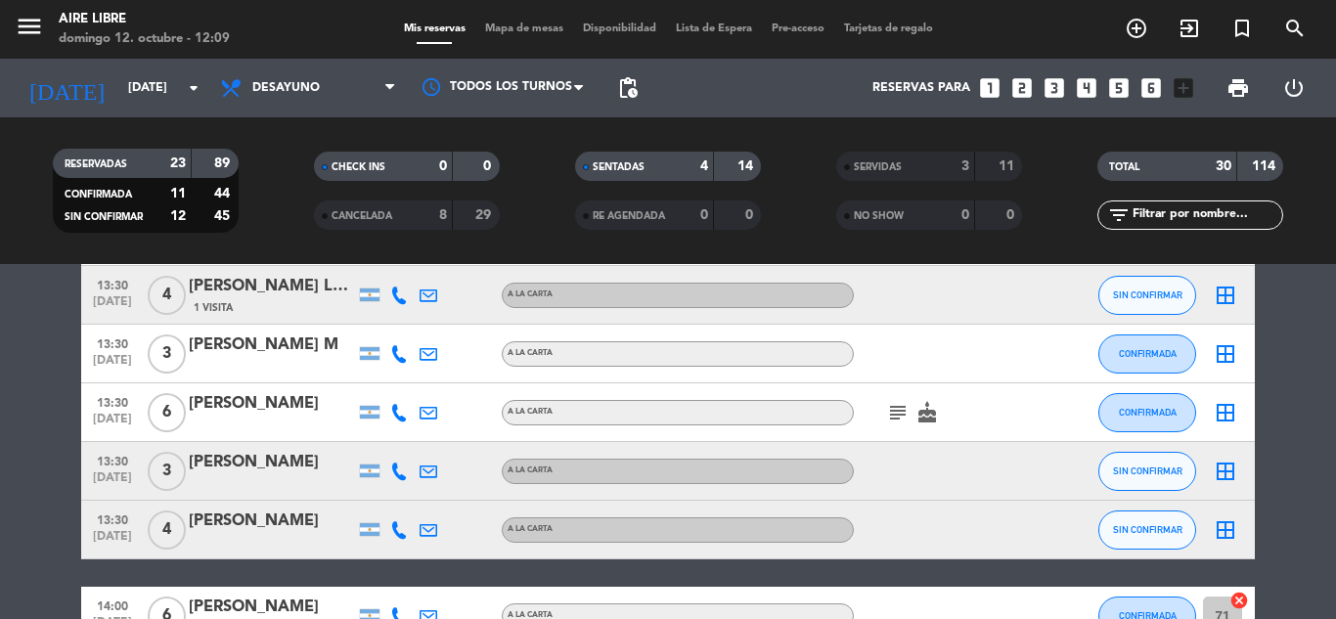
scroll to position [1404, 0]
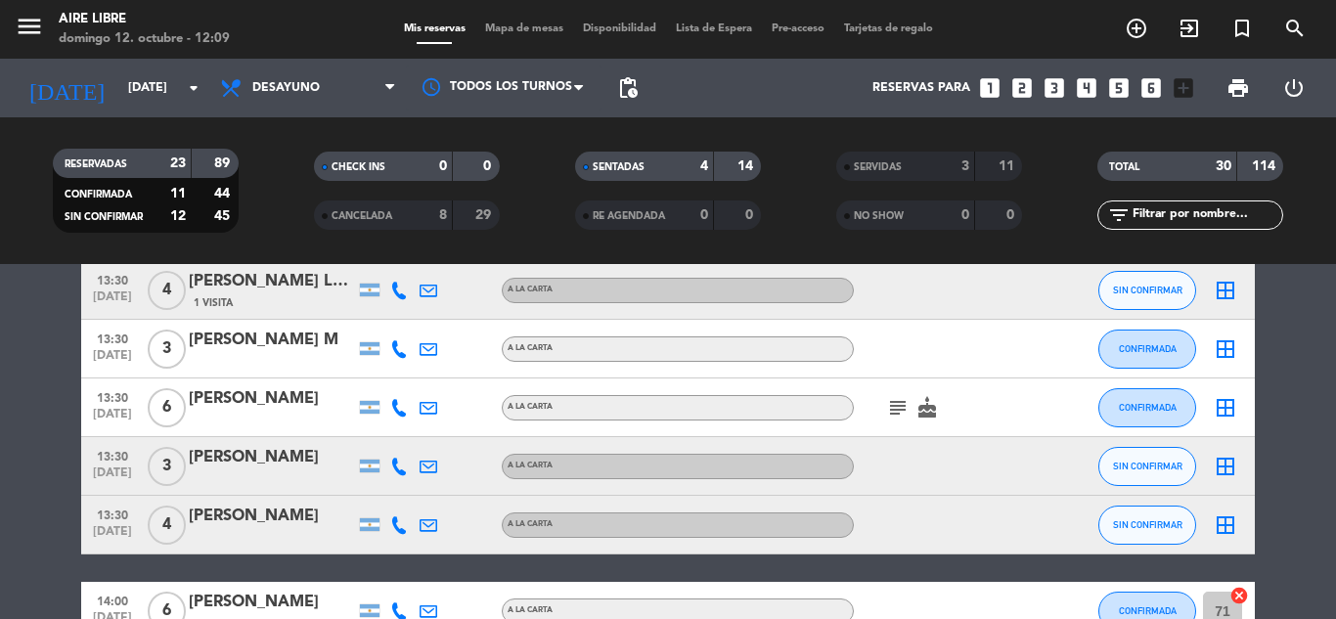
click at [892, 407] on icon "subject" at bounding box center [897, 407] width 23 height 23
click at [1226, 412] on icon "border_all" at bounding box center [1225, 407] width 23 height 23
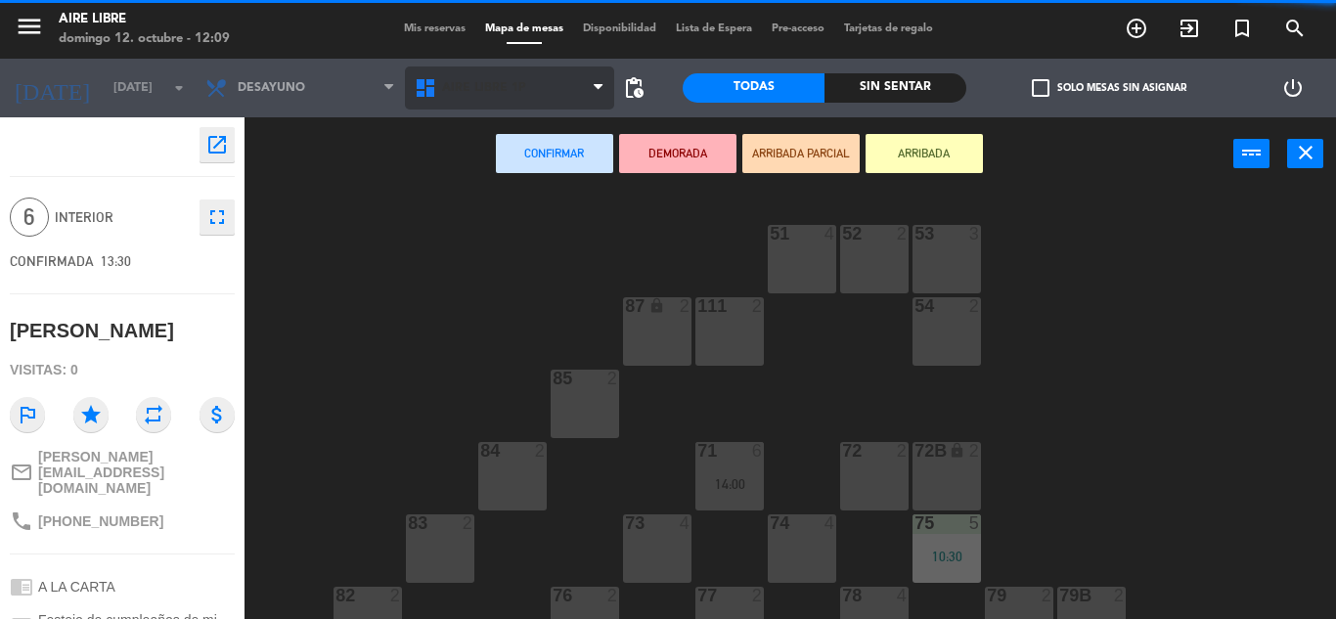
click at [581, 94] on span "Aire Libre 1P" at bounding box center [509, 88] width 209 height 43
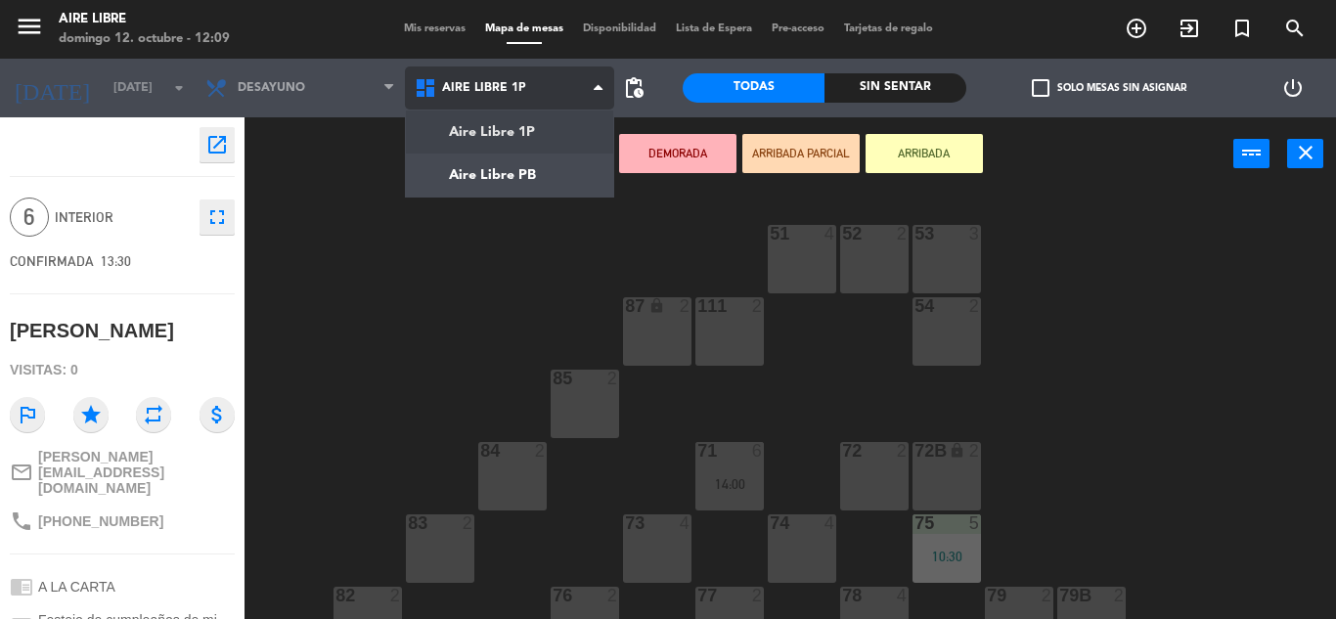
click at [553, 182] on ng-component "menu Aire Libre [DATE] 12. octubre - 12:09 Mis reservas Mapa de mesas Disponibi…" at bounding box center [668, 309] width 1336 height 619
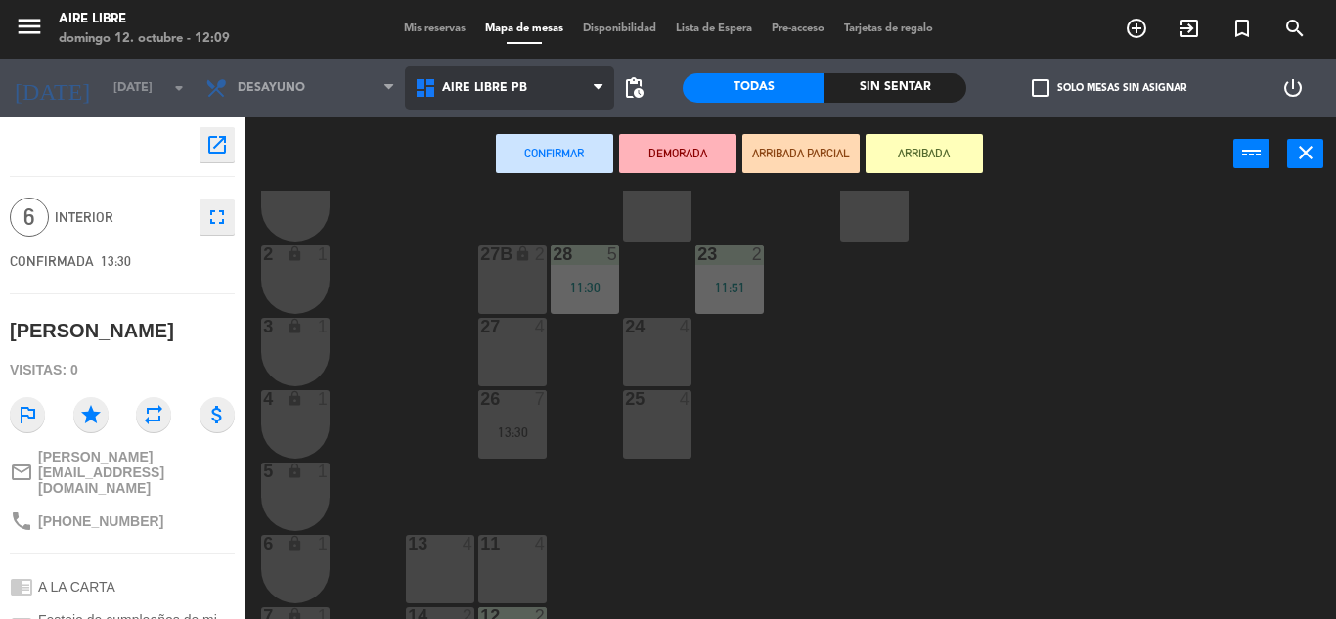
scroll to position [543, 0]
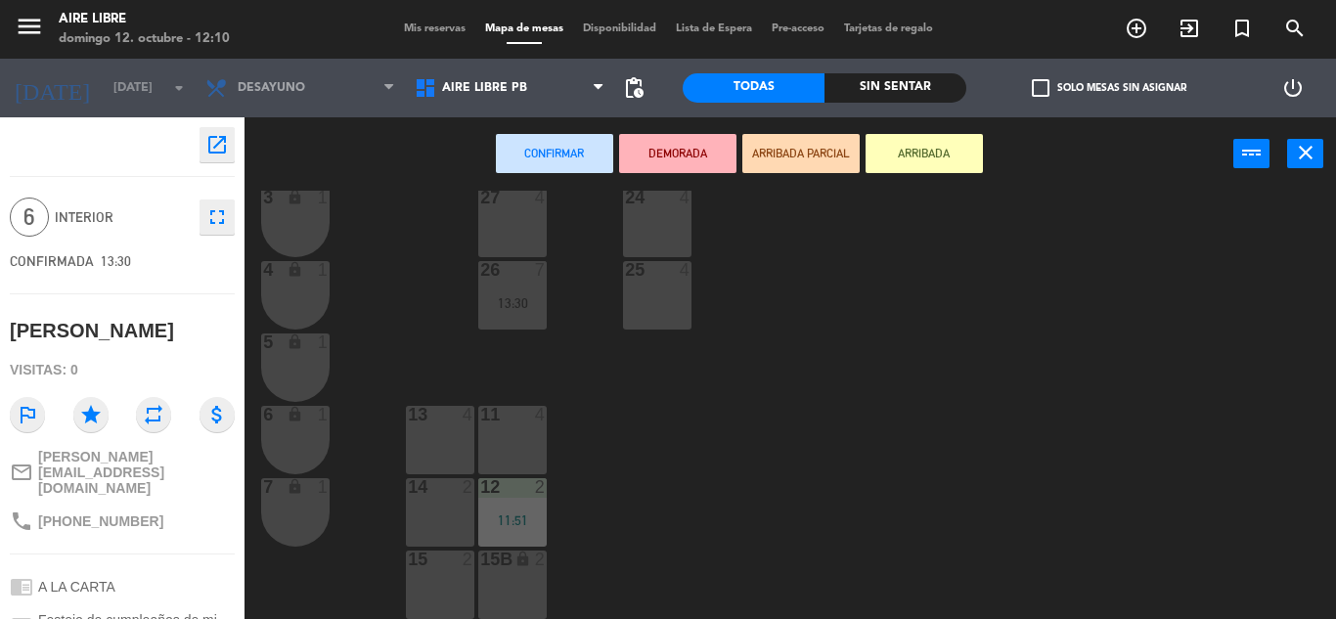
click at [439, 586] on div "15 2" at bounding box center [440, 585] width 68 height 68
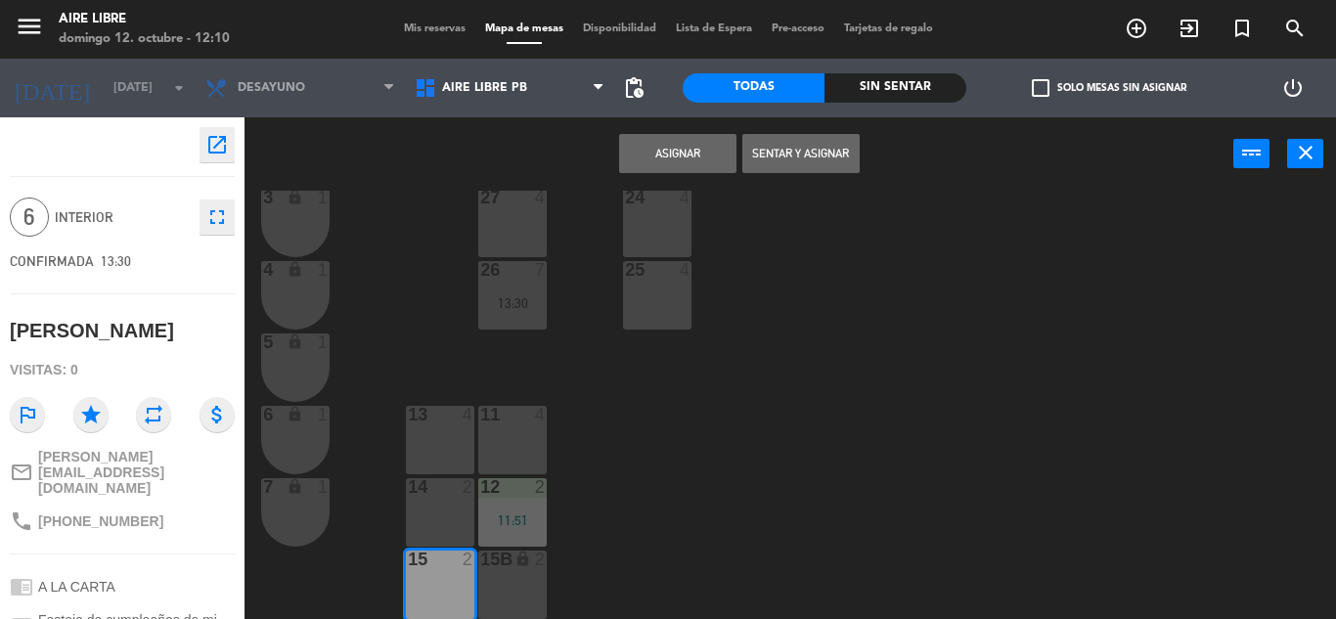
click at [426, 579] on div "15 2" at bounding box center [440, 585] width 68 height 68
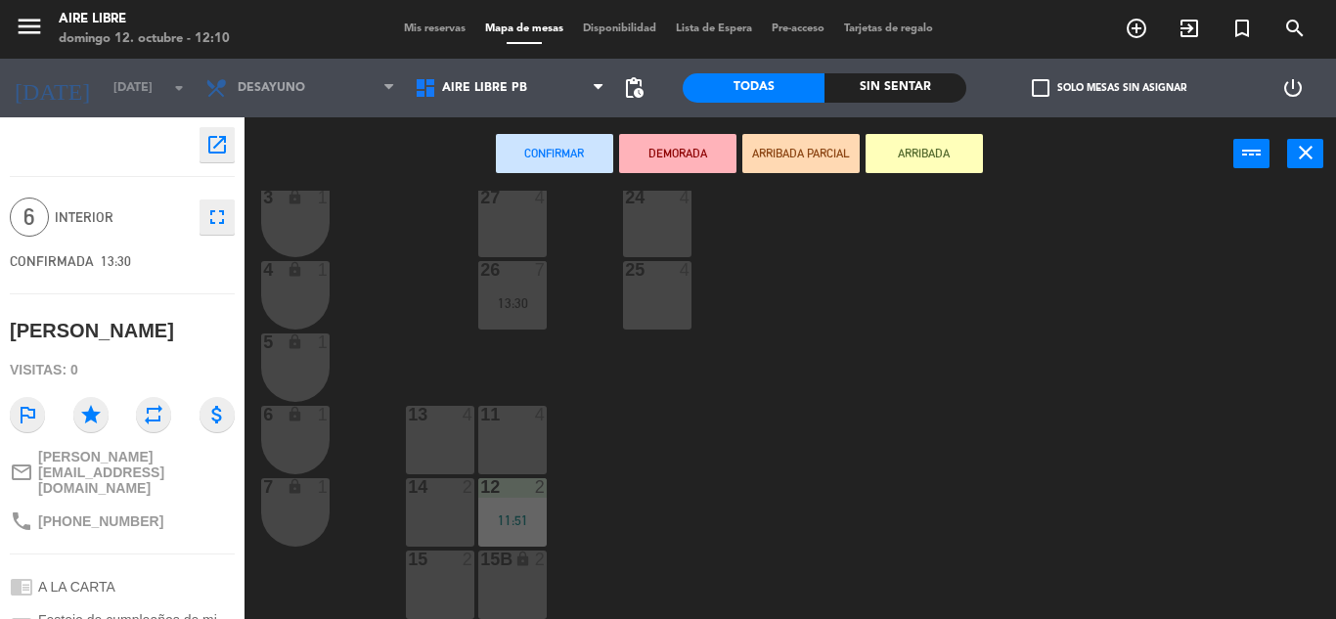
click at [453, 427] on div "13 4" at bounding box center [440, 440] width 68 height 68
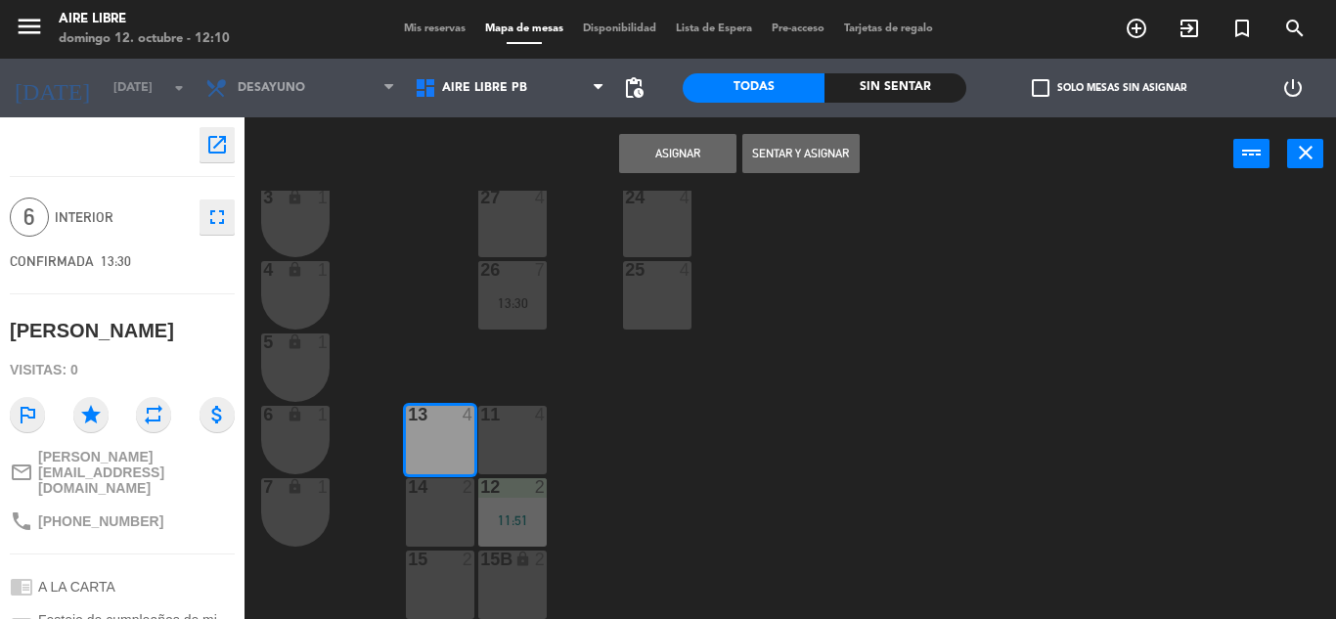
click at [679, 153] on button "Asignar" at bounding box center [677, 153] width 117 height 39
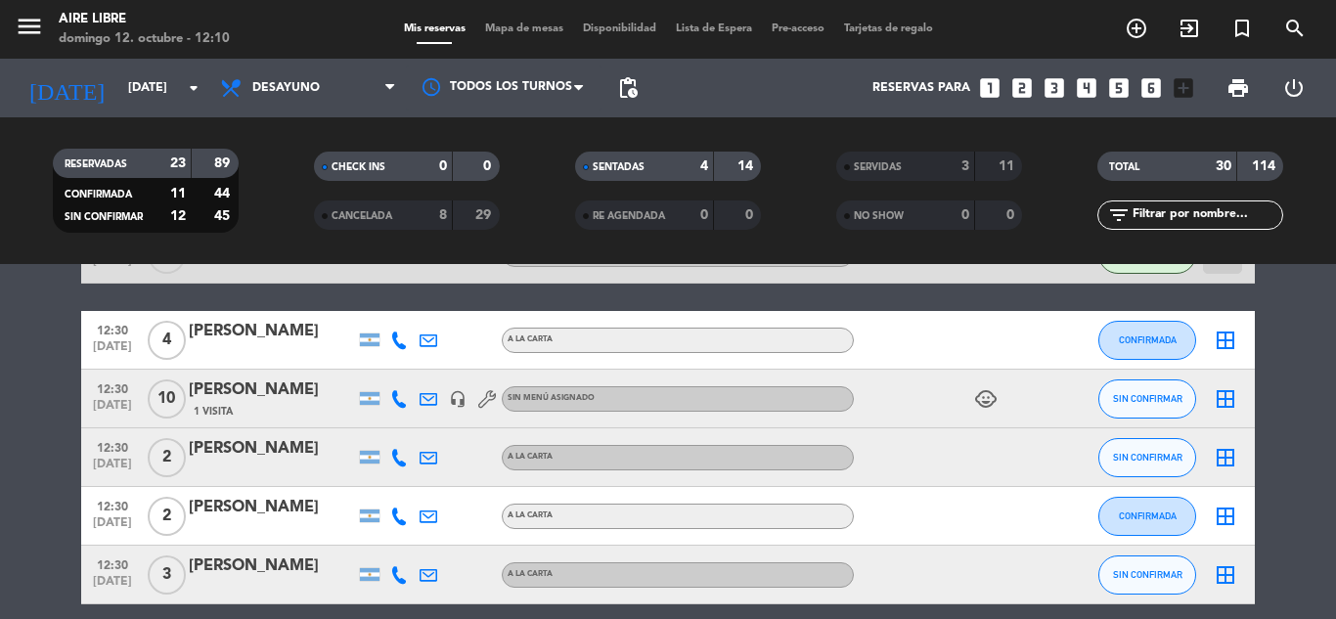
scroll to position [356, 0]
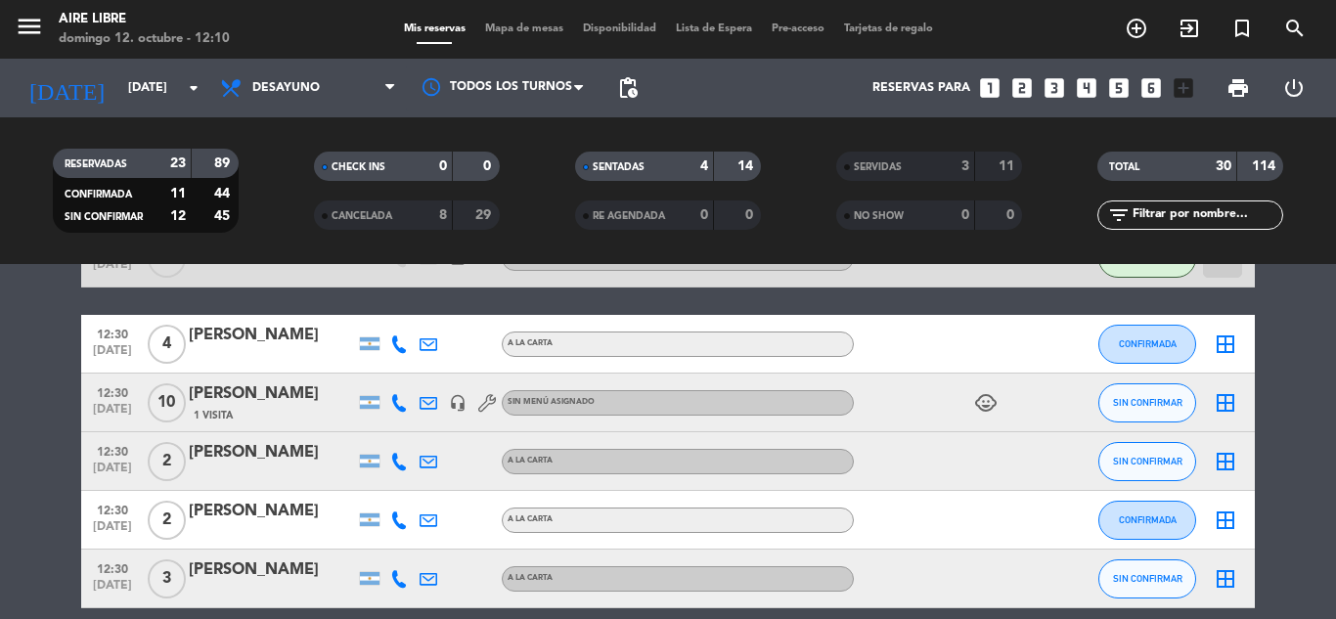
click at [1171, 406] on span "SIN CONFIRMAR" at bounding box center [1147, 402] width 69 height 11
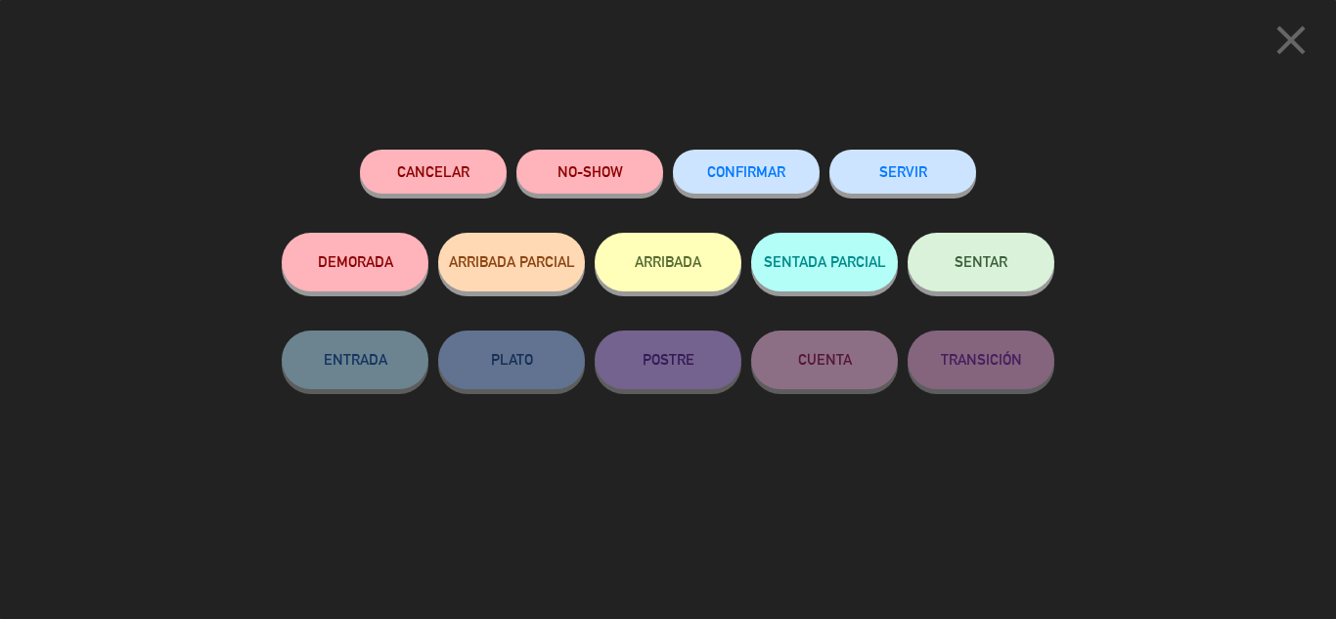
click at [683, 269] on button "ARRIBADA" at bounding box center [668, 262] width 147 height 59
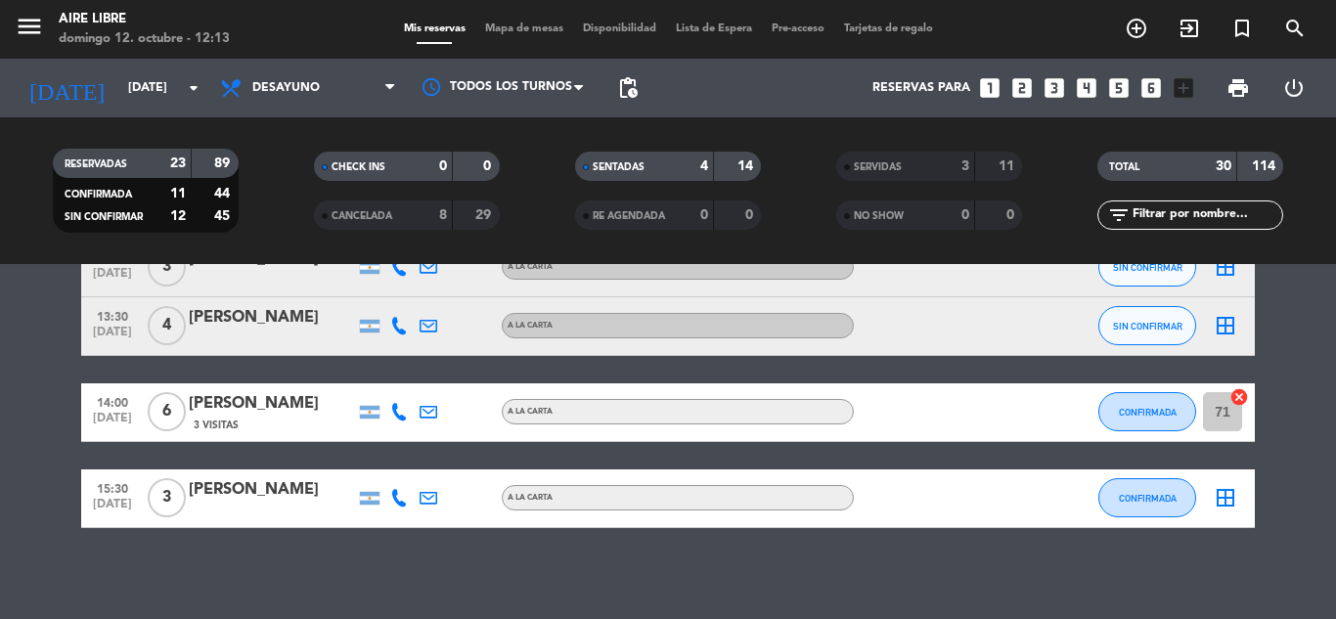
scroll to position [1785, 0]
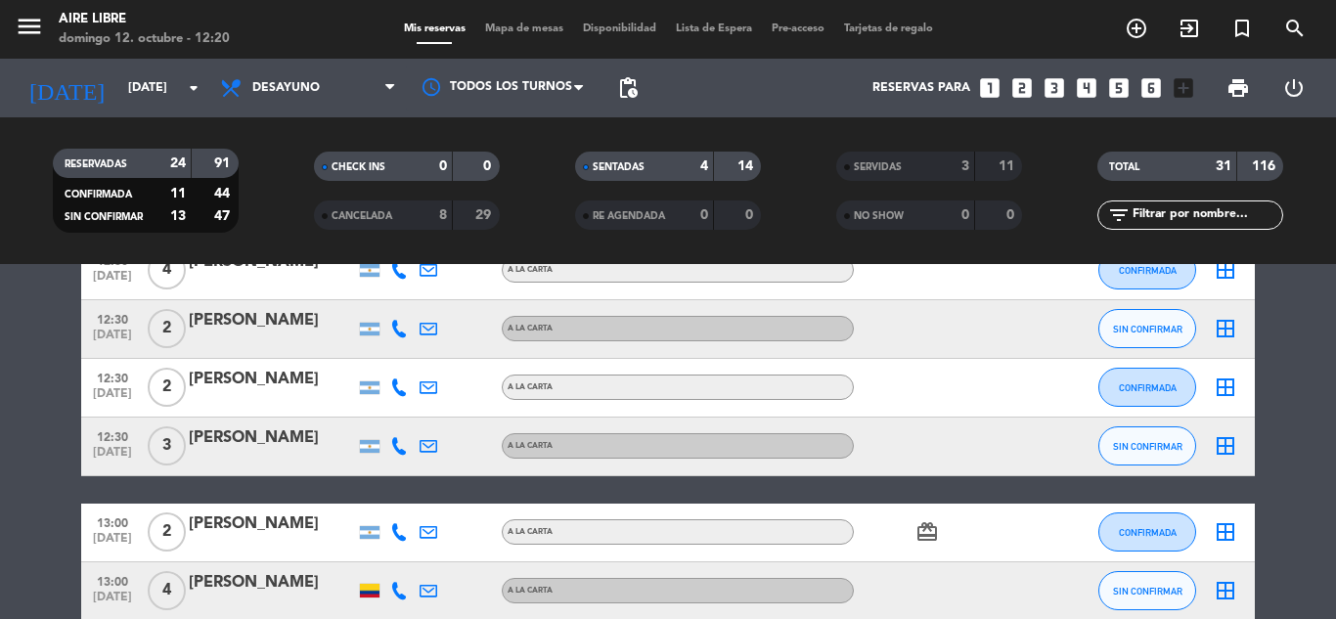
scroll to position [715, 0]
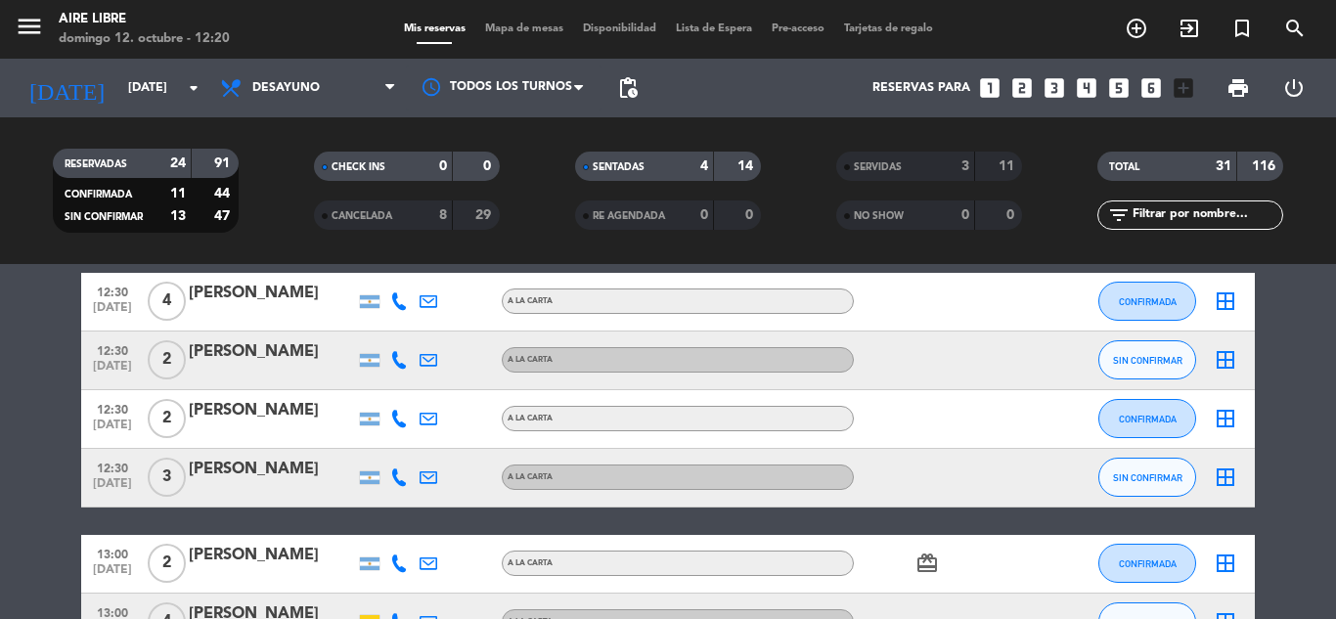
click at [1194, 24] on icon "exit_to_app" at bounding box center [1189, 28] width 23 height 23
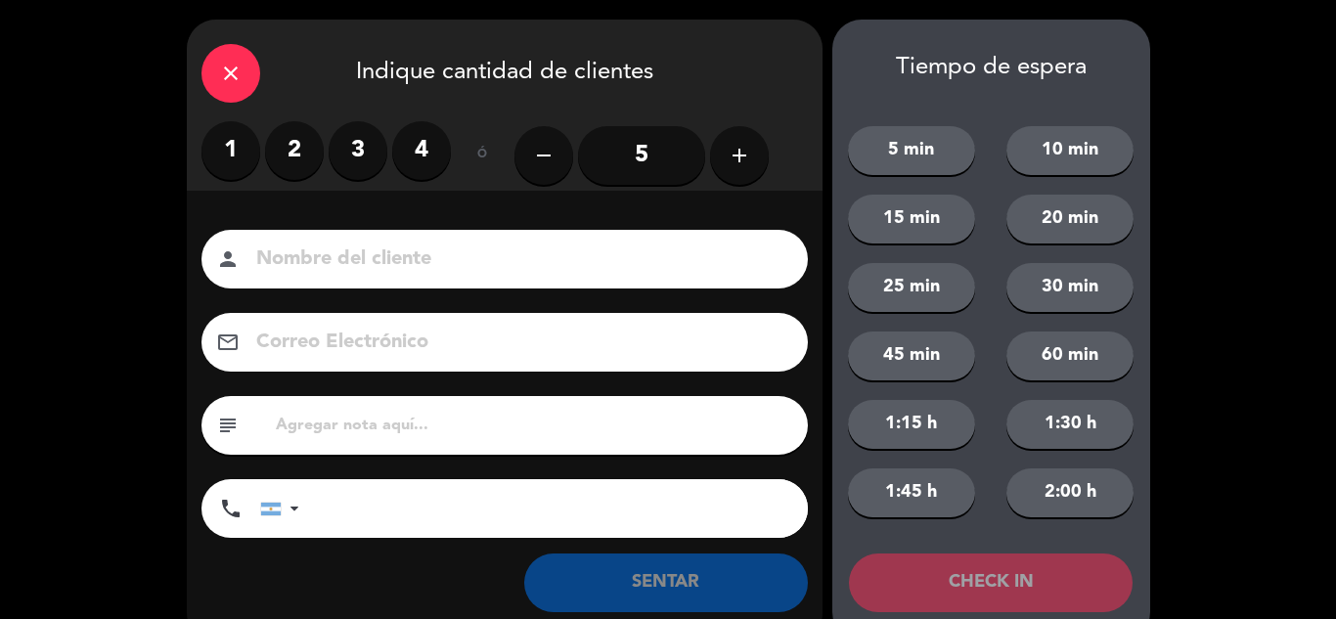
click at [345, 126] on label "3" at bounding box center [358, 150] width 59 height 59
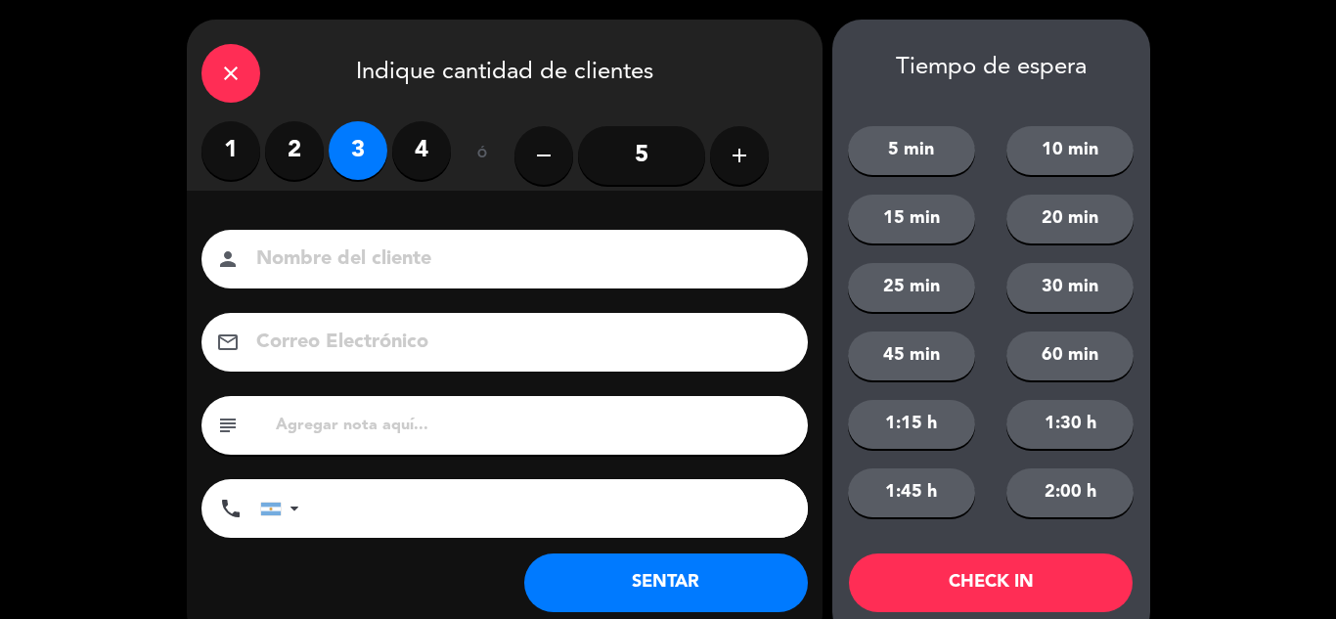
click at [583, 590] on button "SENTAR" at bounding box center [666, 583] width 284 height 59
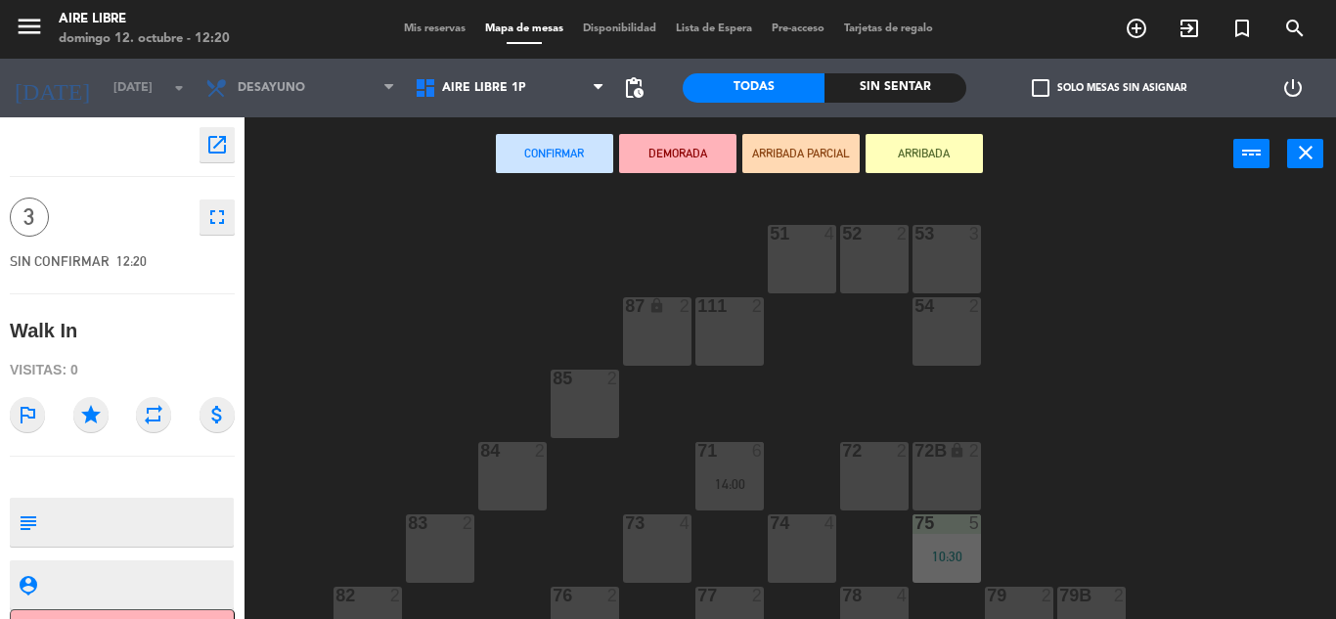
click at [948, 162] on button "ARRIBADA" at bounding box center [924, 153] width 117 height 39
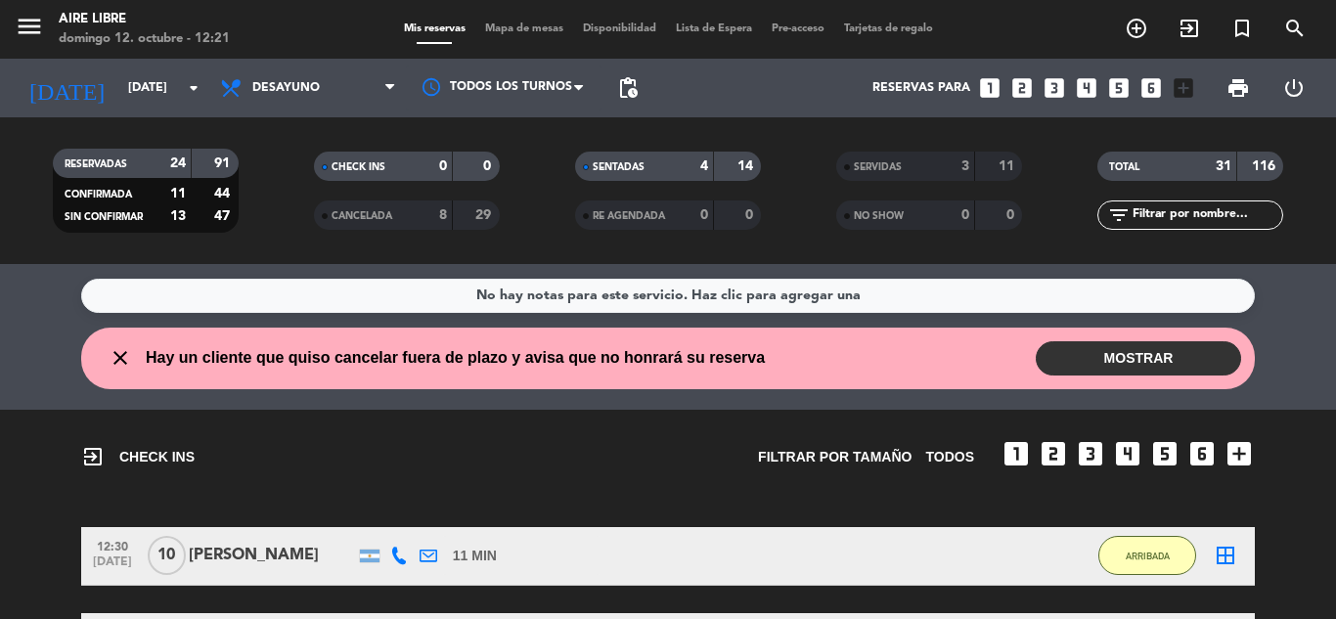
click at [1156, 359] on button "MOSTRAR" at bounding box center [1138, 358] width 205 height 34
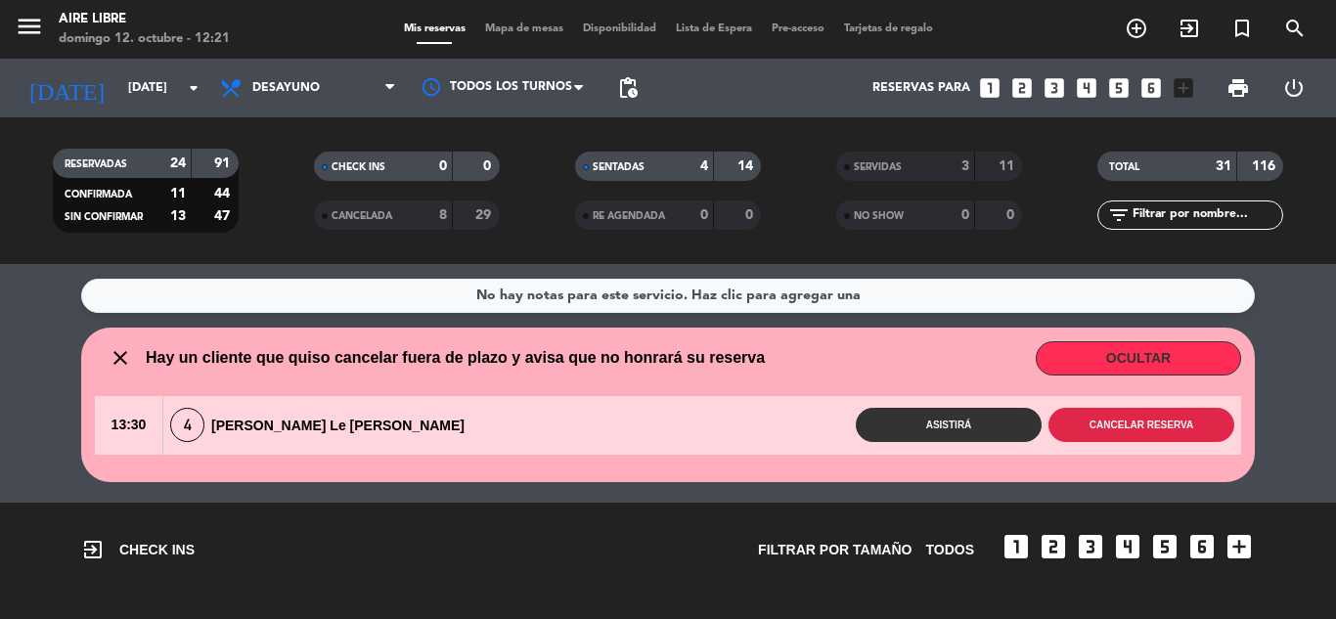
click at [1131, 424] on button "Cancelar reserva" at bounding box center [1142, 425] width 186 height 34
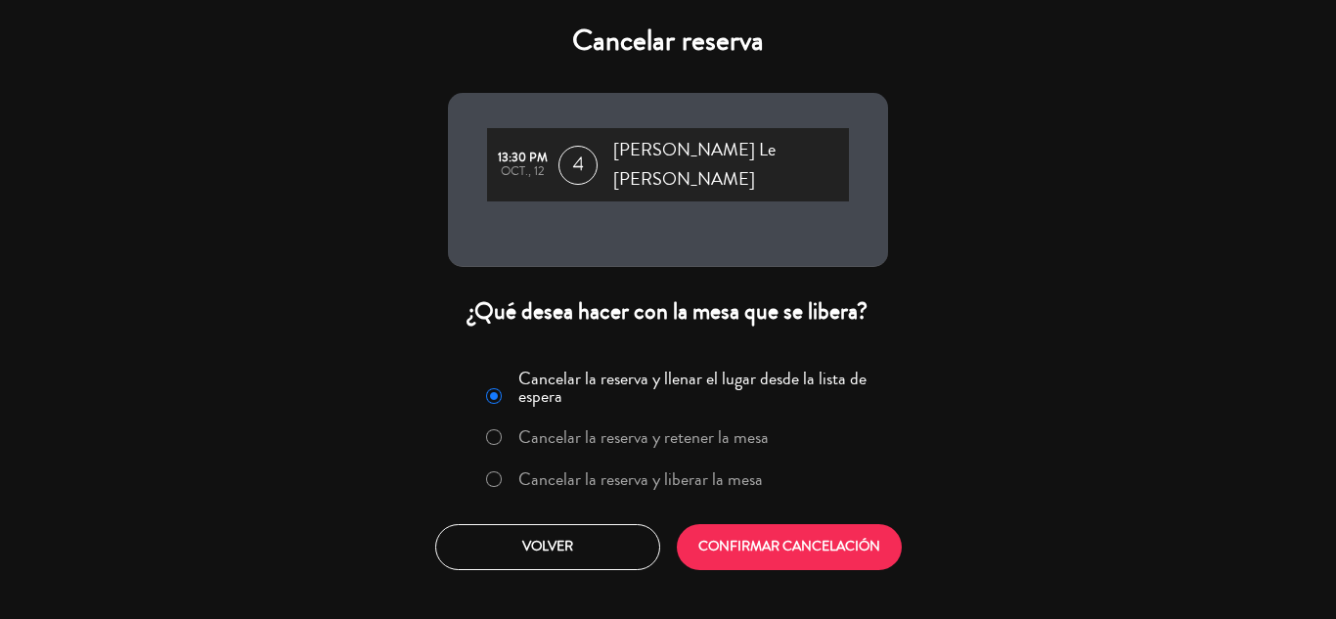
click at [569, 470] on label "Cancelar la reserva y liberar la mesa" at bounding box center [640, 479] width 245 height 18
click at [766, 538] on button "CONFIRMAR CANCELACIÓN" at bounding box center [789, 547] width 225 height 46
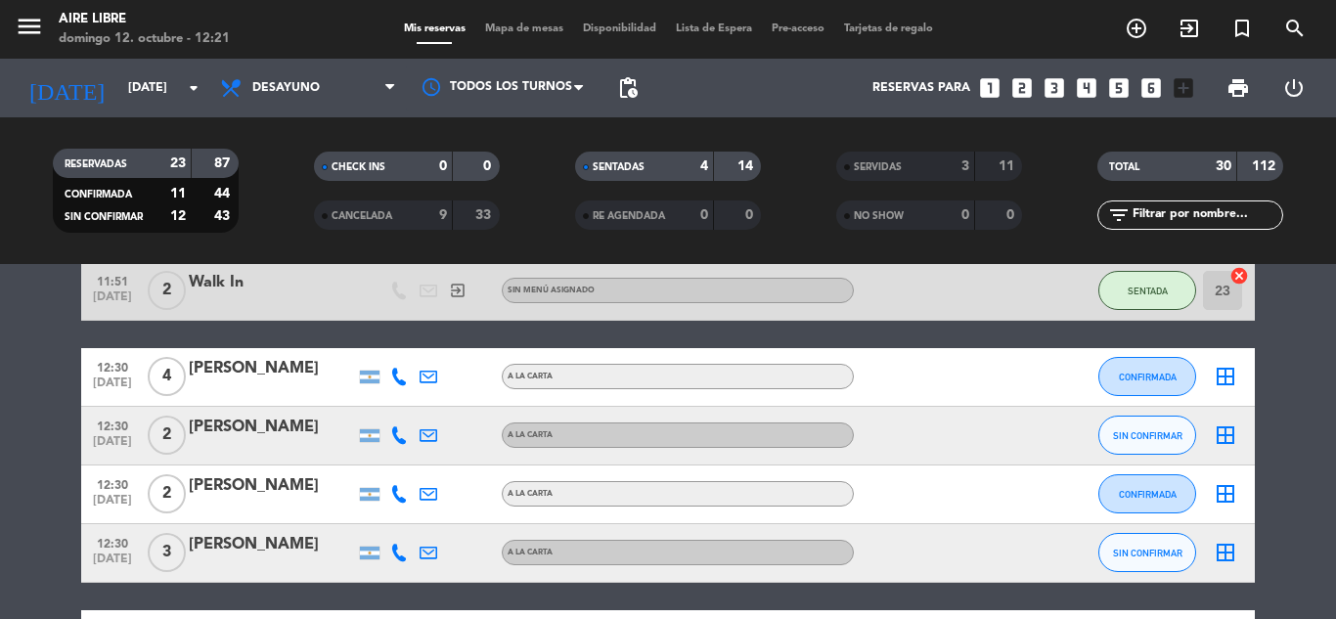
scroll to position [638, 0]
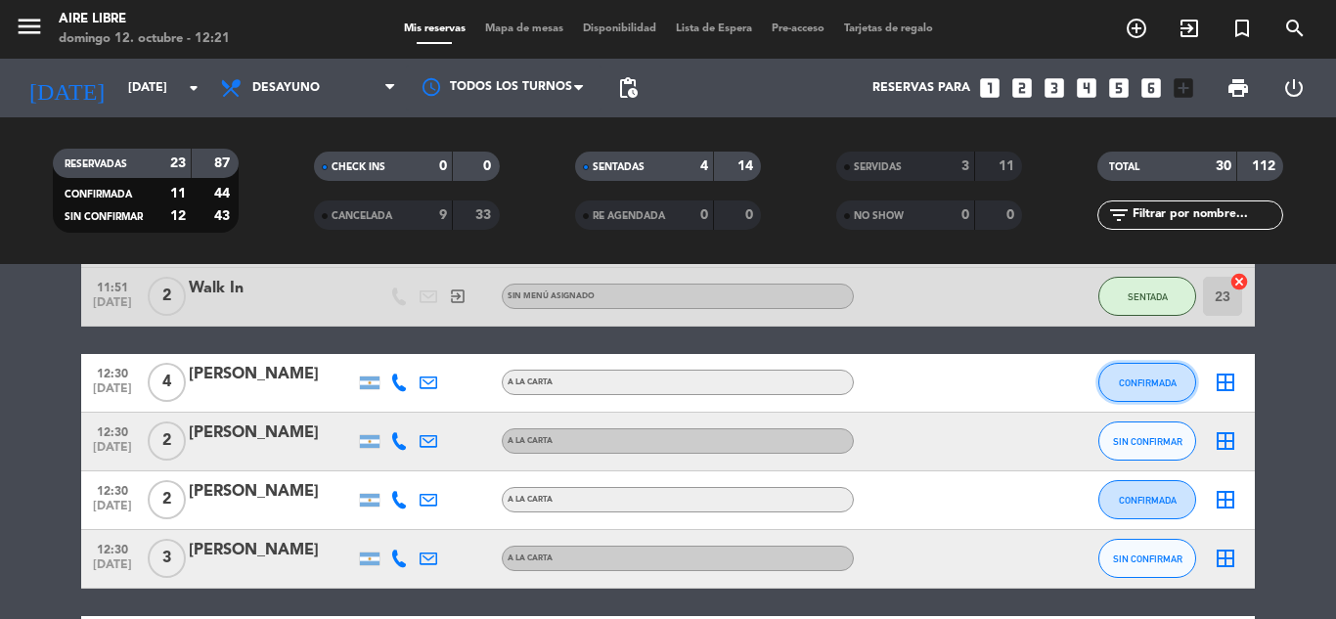
click at [1138, 382] on span "CONFIRMADA" at bounding box center [1148, 383] width 58 height 11
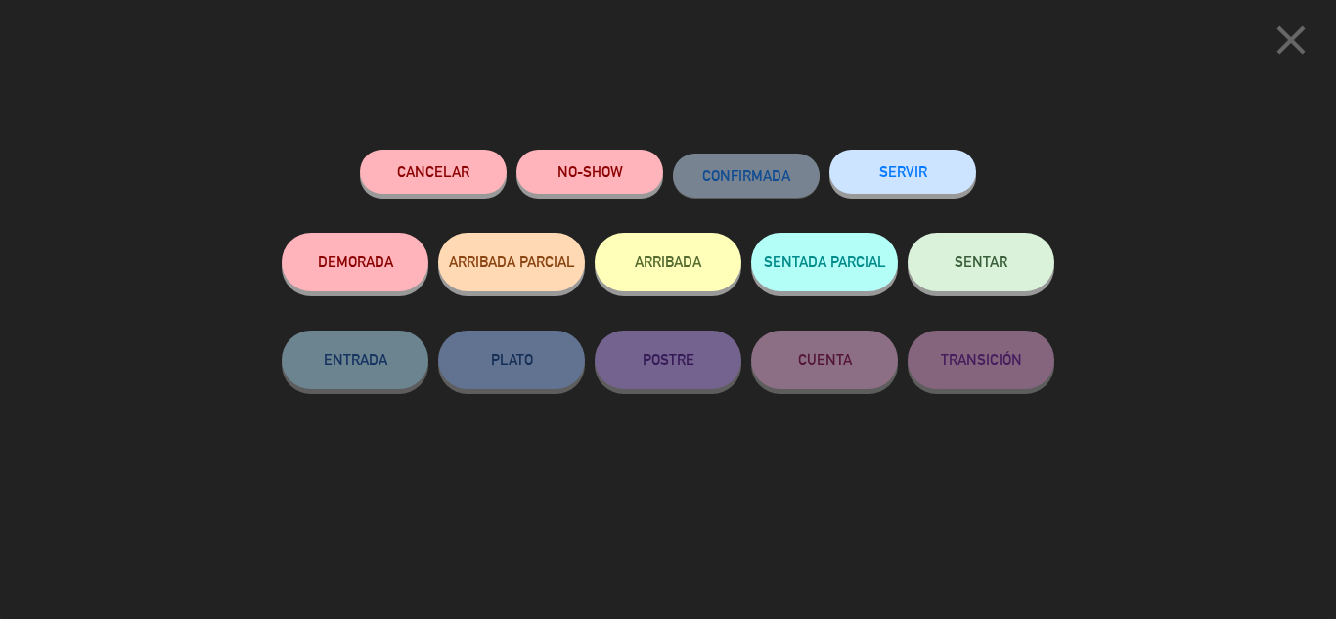
click at [651, 268] on button "ARRIBADA" at bounding box center [668, 262] width 147 height 59
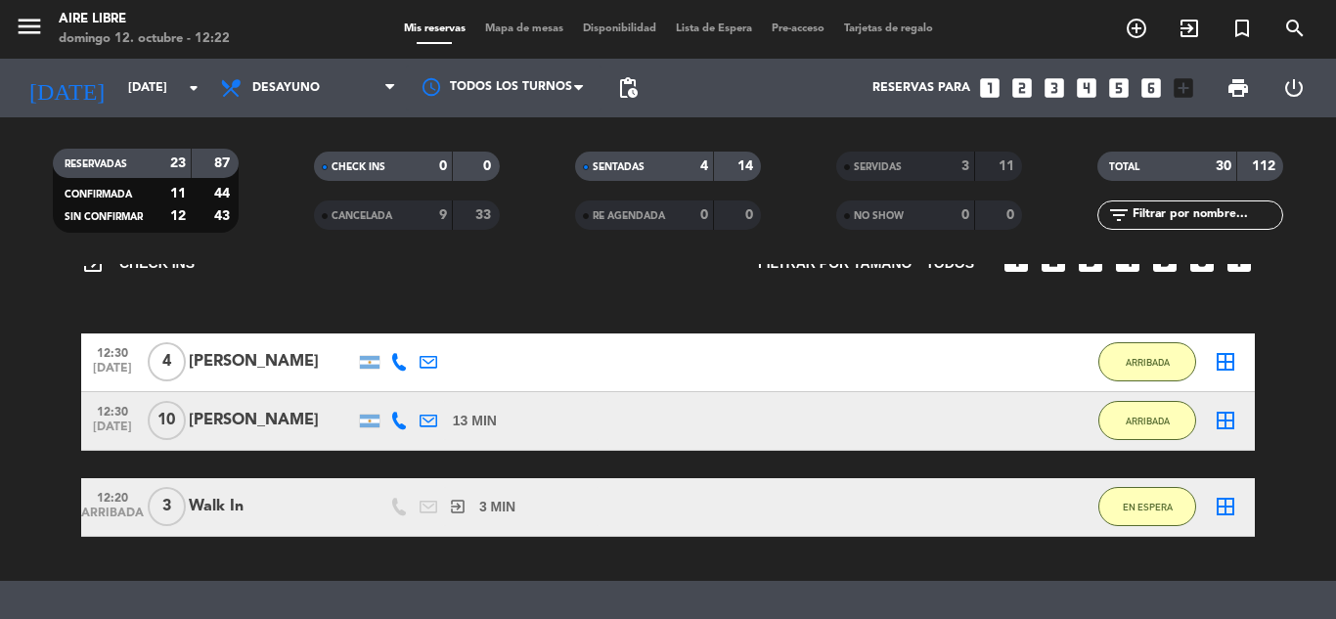
scroll to position [108, 0]
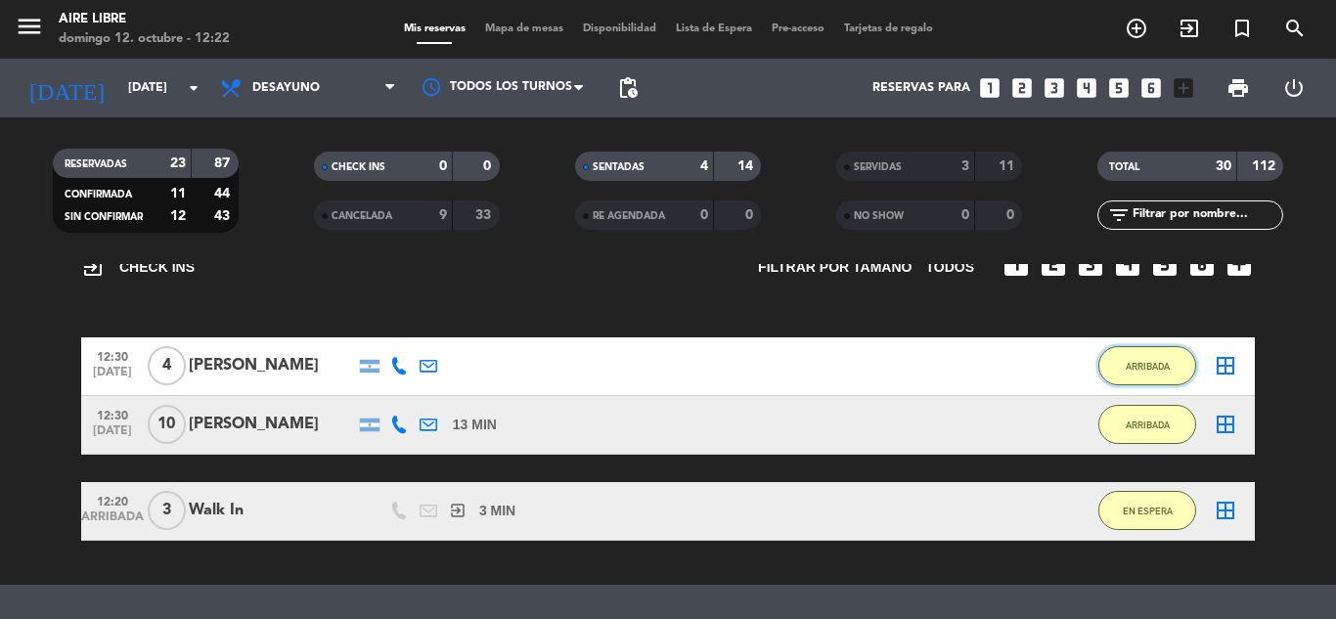
click at [1164, 368] on span "ARRIBADA" at bounding box center [1148, 366] width 44 height 11
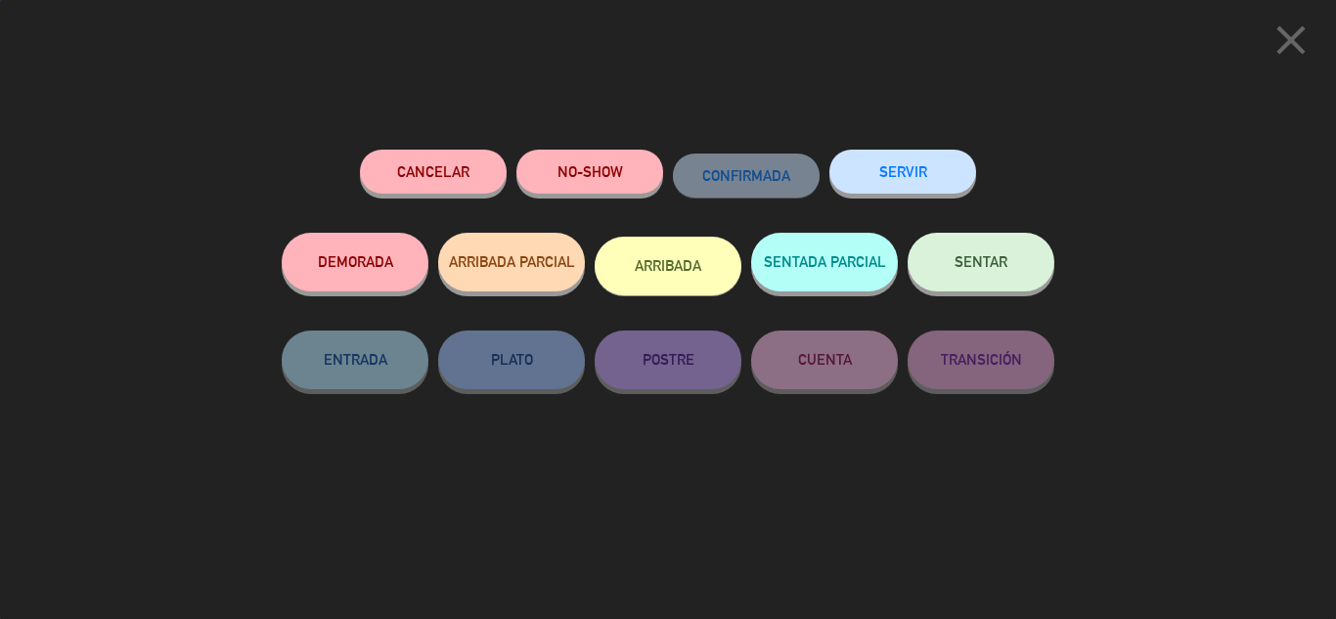
click at [996, 248] on button "SENTAR" at bounding box center [981, 262] width 147 height 59
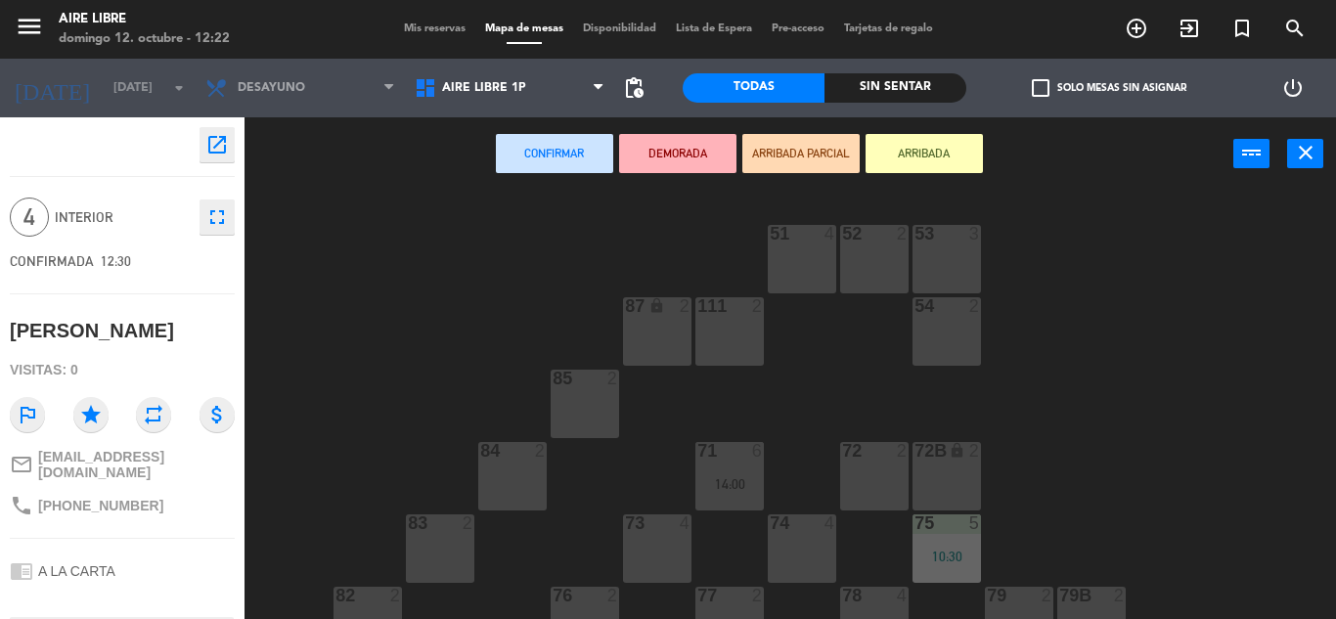
click at [448, 552] on div "83 2" at bounding box center [440, 548] width 68 height 68
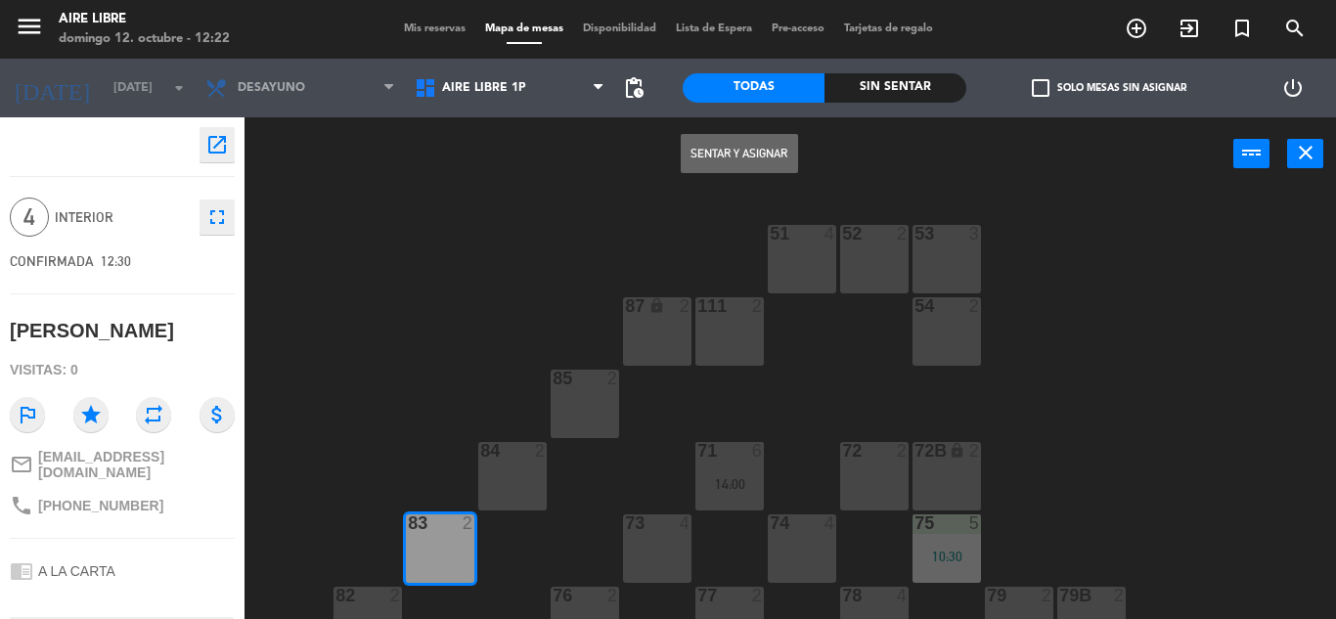
click at [743, 154] on button "Sentar y Asignar" at bounding box center [739, 153] width 117 height 39
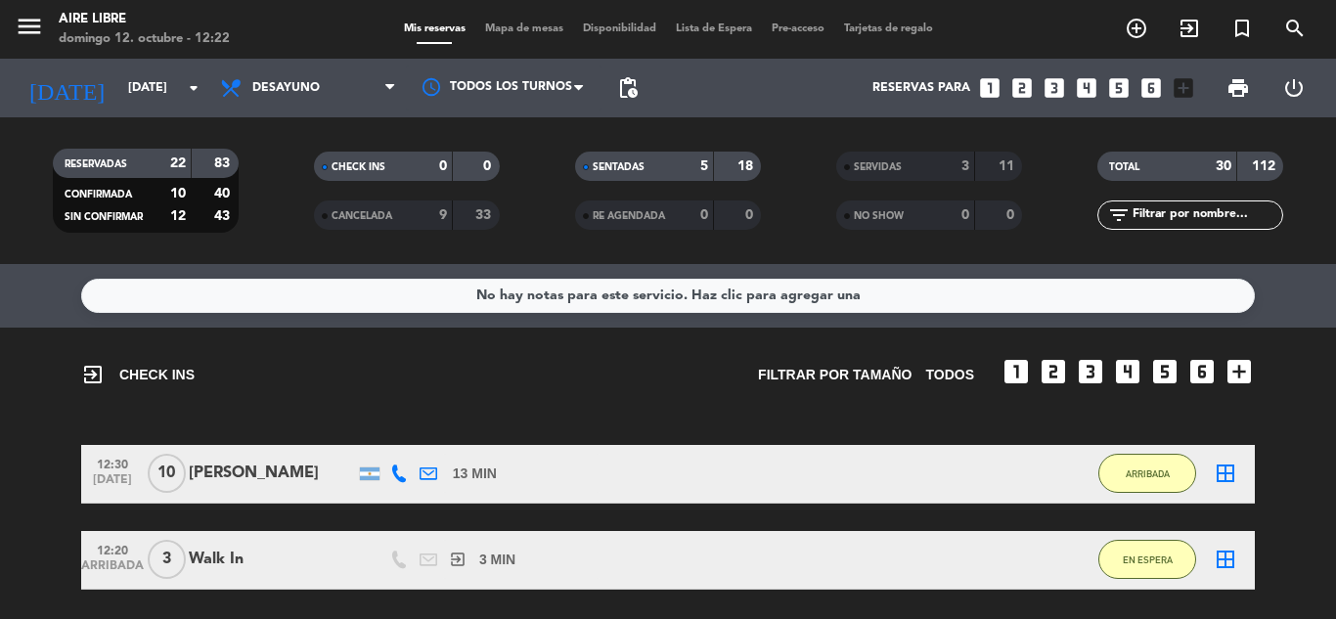
click at [1196, 26] on icon "exit_to_app" at bounding box center [1189, 28] width 23 height 23
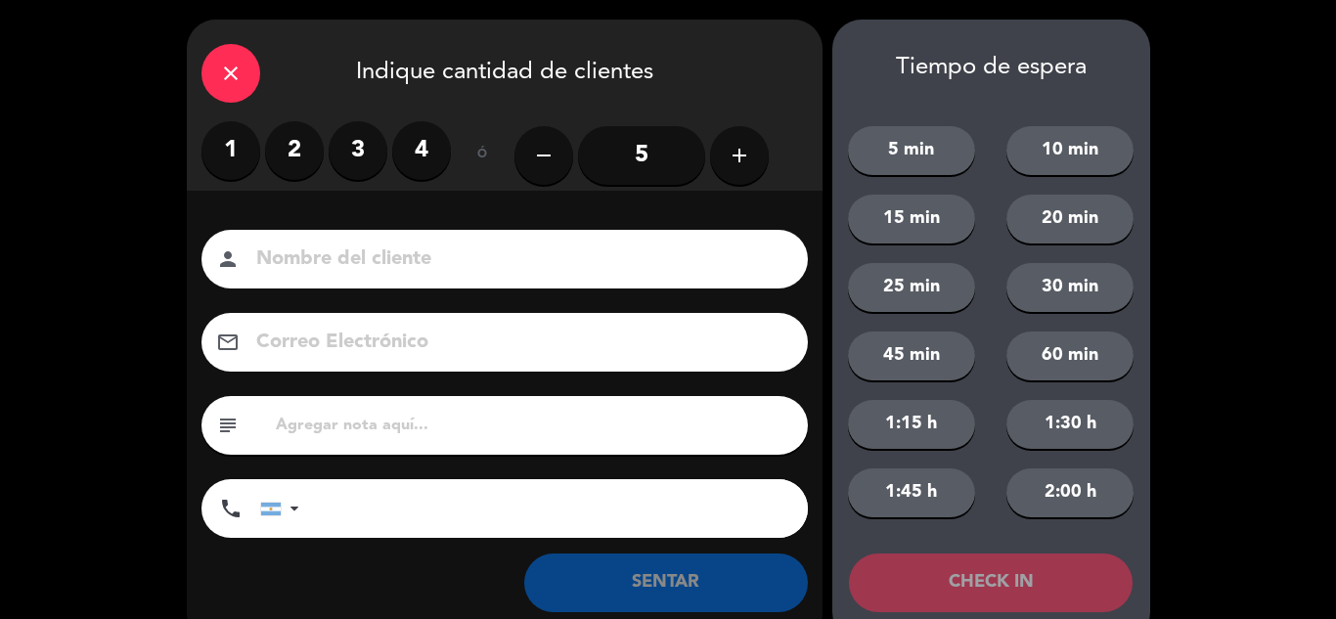
click at [227, 160] on label "1" at bounding box center [230, 150] width 59 height 59
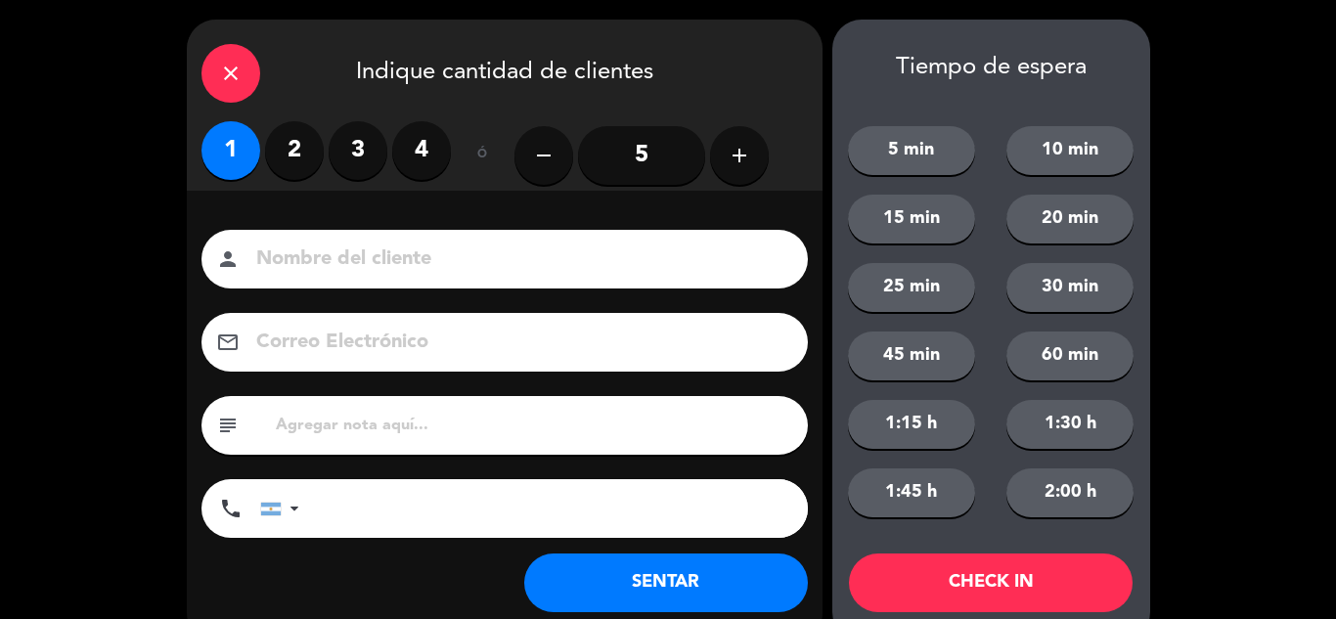
click at [559, 590] on button "SENTAR" at bounding box center [666, 583] width 284 height 59
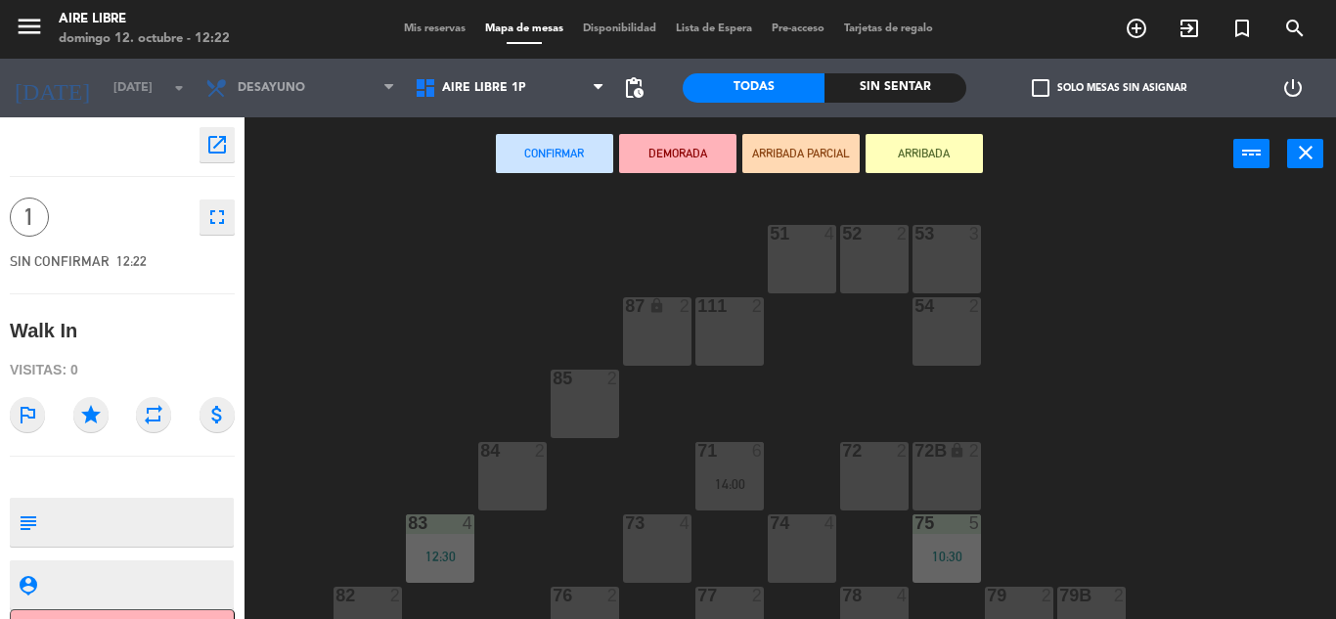
click at [916, 153] on button "ARRIBADA" at bounding box center [924, 153] width 117 height 39
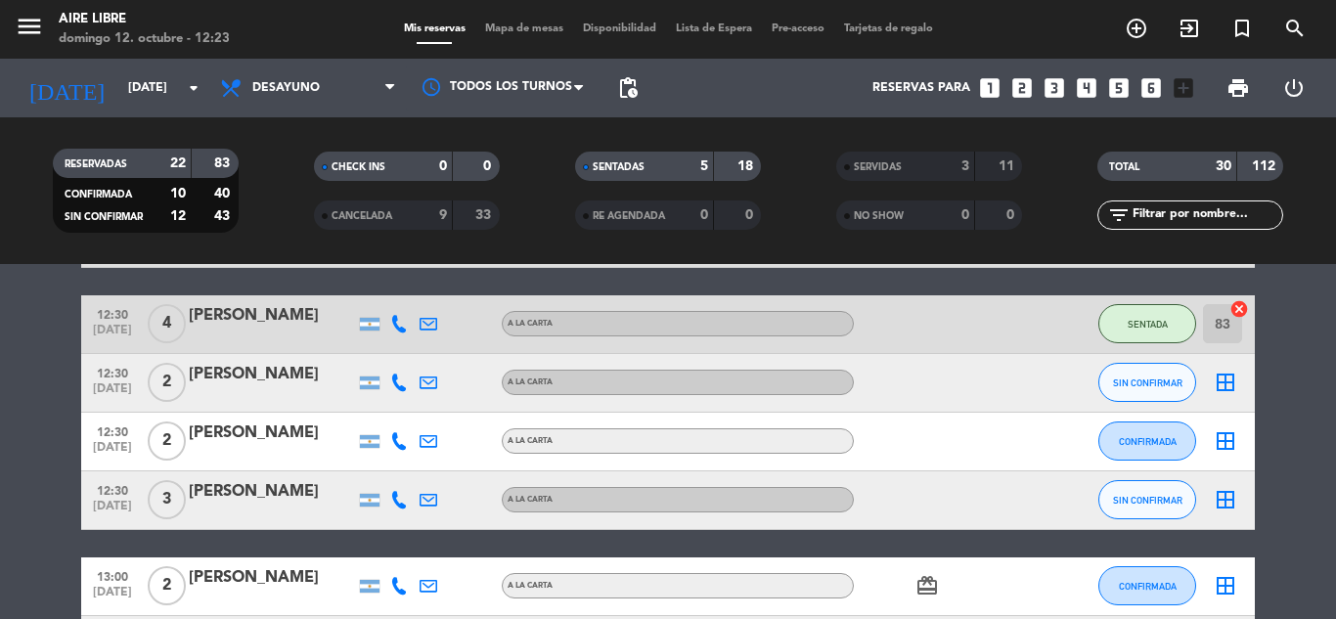
scroll to position [772, 0]
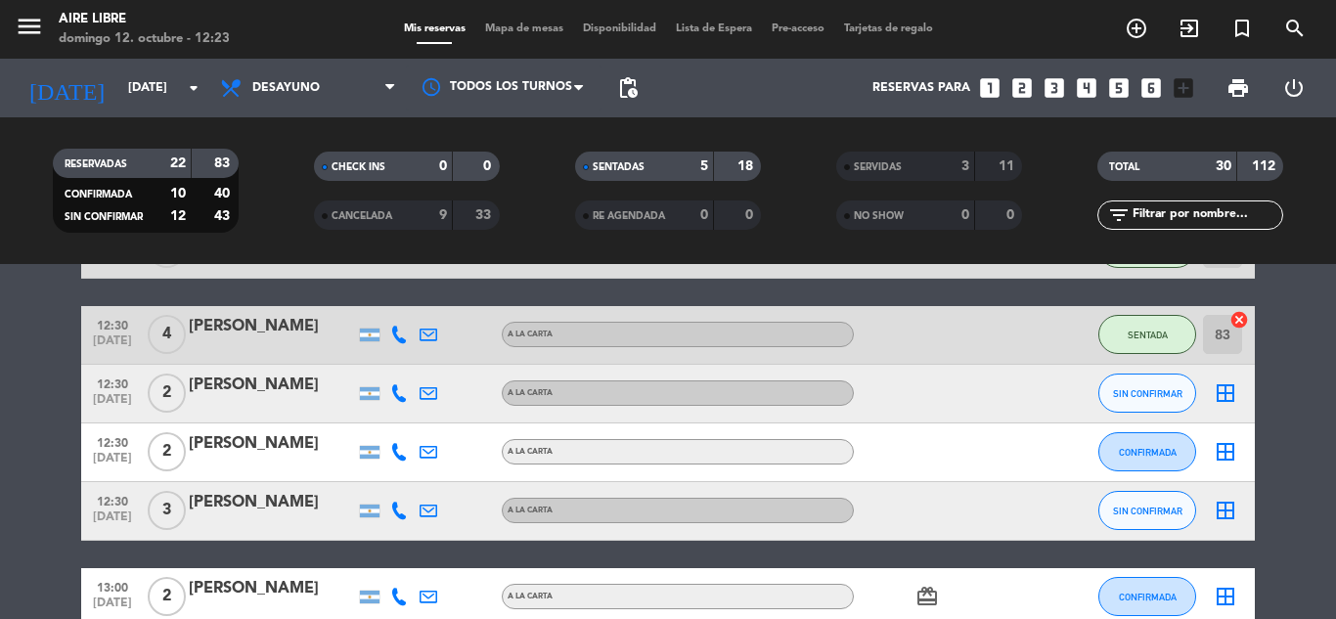
click at [1156, 393] on span "SIN CONFIRMAR" at bounding box center [1147, 393] width 69 height 11
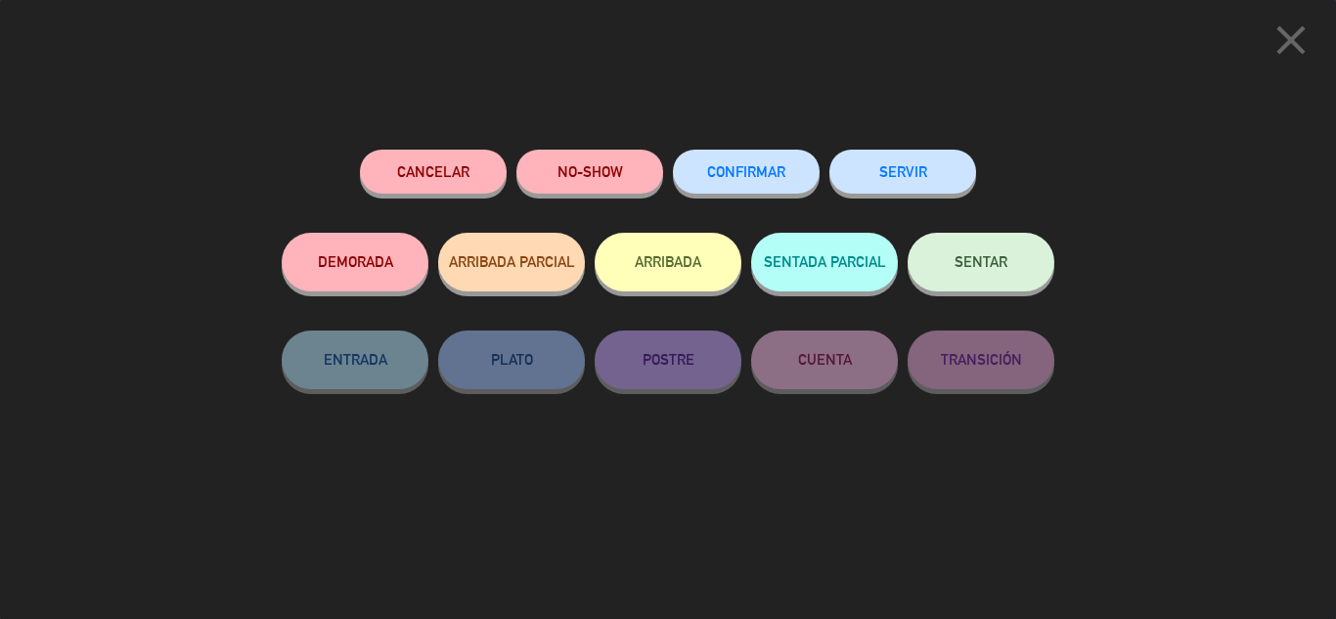
click at [693, 266] on button "ARRIBADA" at bounding box center [668, 262] width 147 height 59
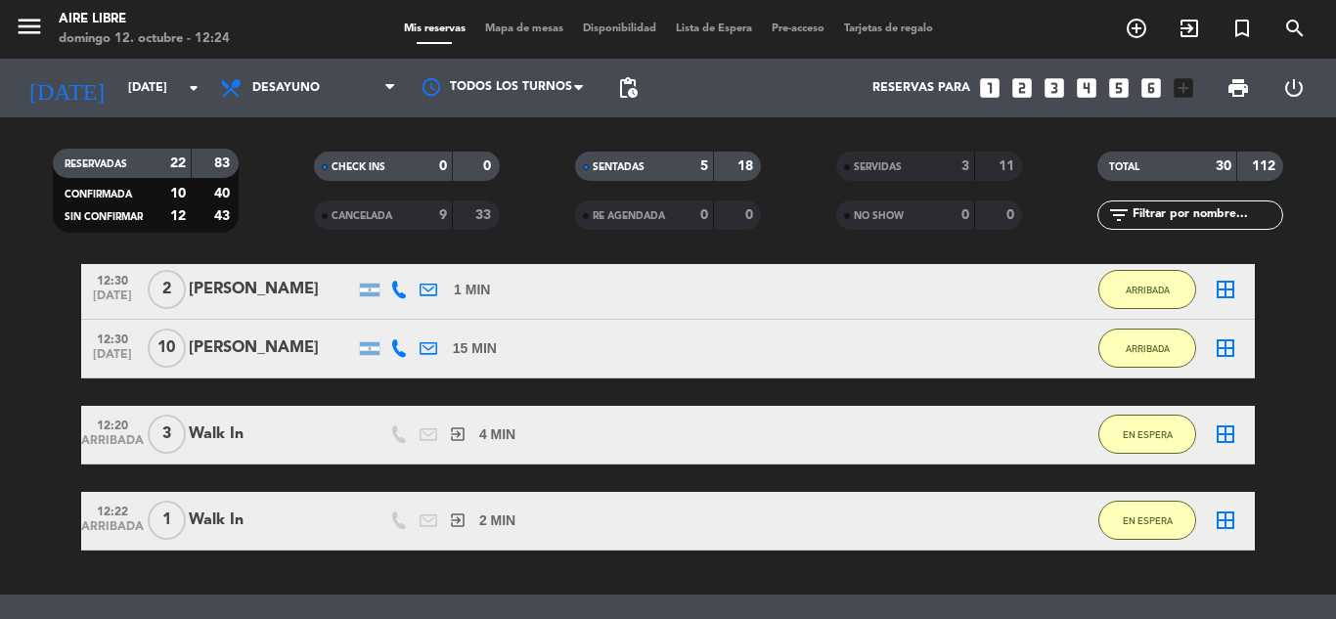
scroll to position [183, 0]
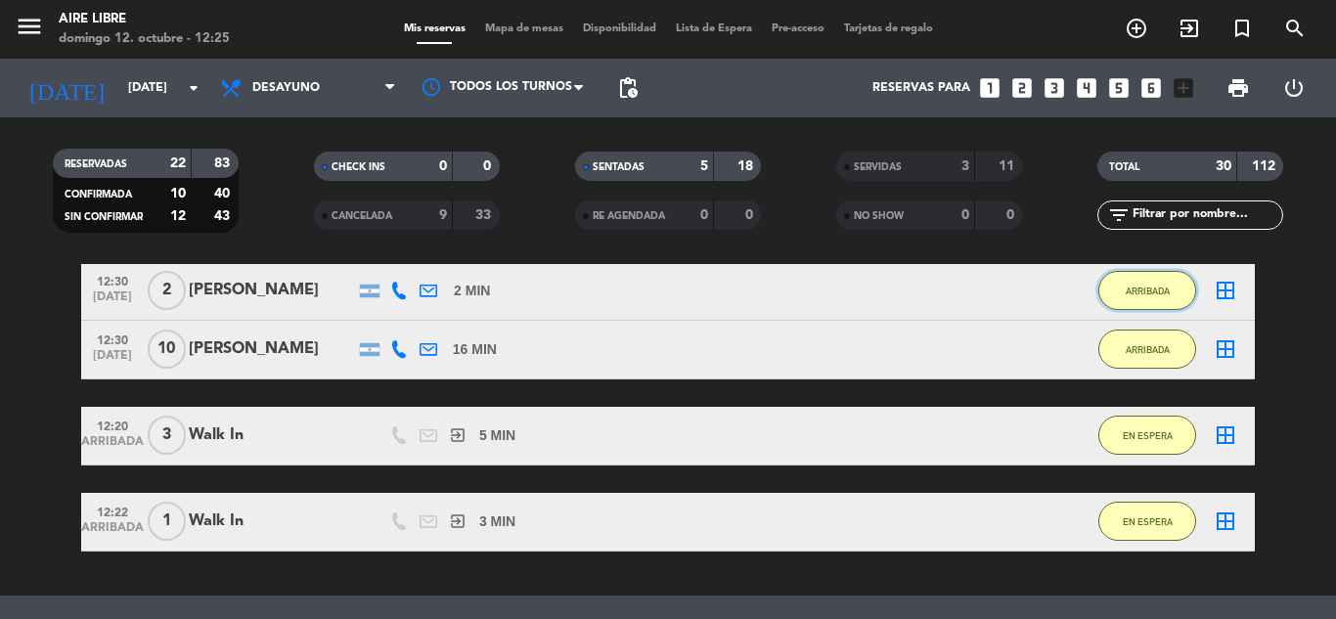
click at [1157, 302] on button "ARRIBADA" at bounding box center [1147, 290] width 98 height 39
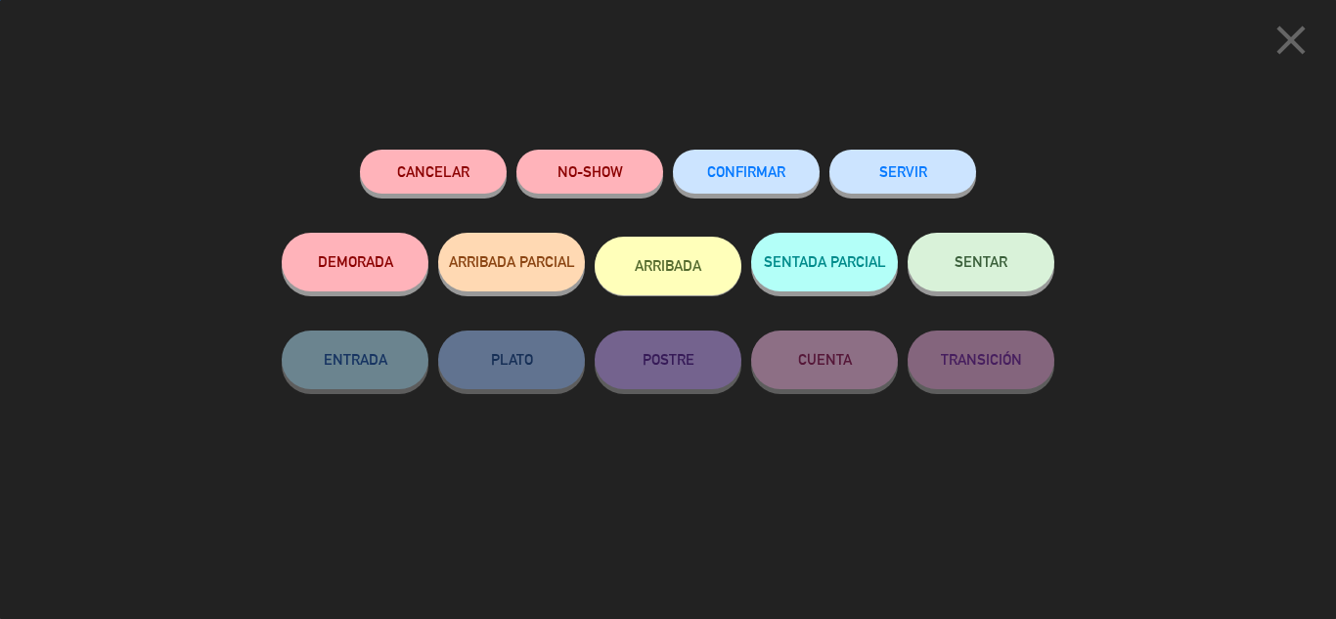
click at [1005, 267] on span "SENTAR" at bounding box center [981, 261] width 53 height 17
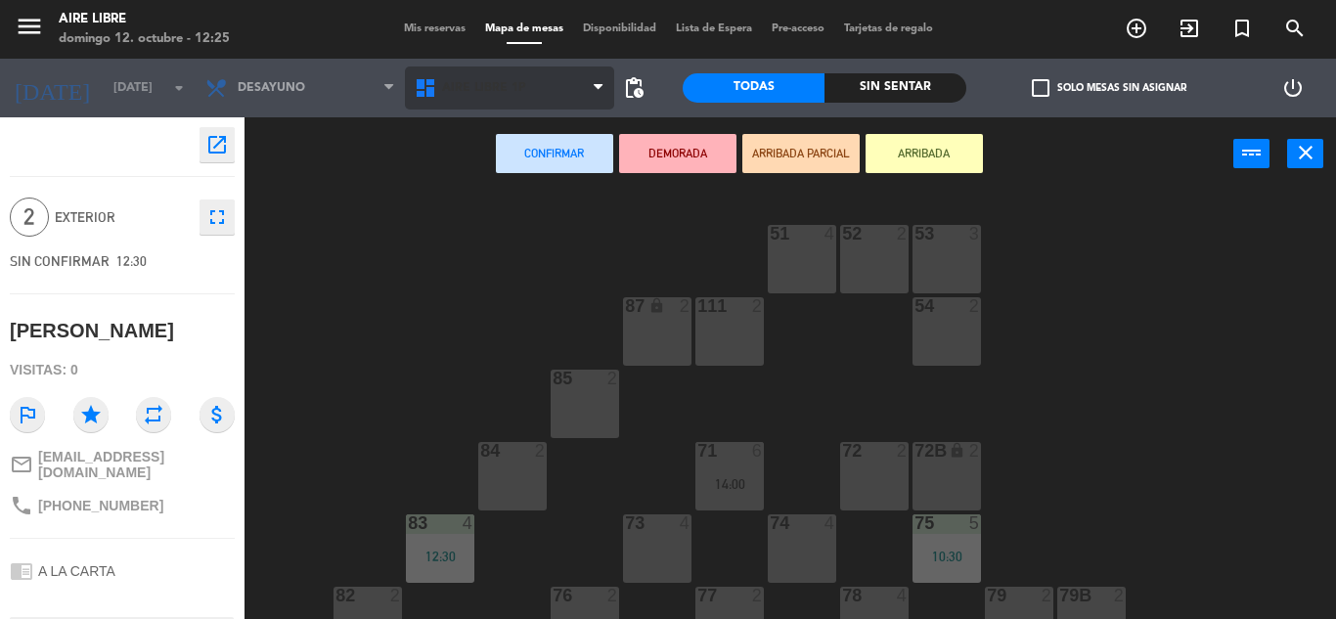
click at [552, 99] on span "Aire Libre 1P" at bounding box center [509, 88] width 209 height 43
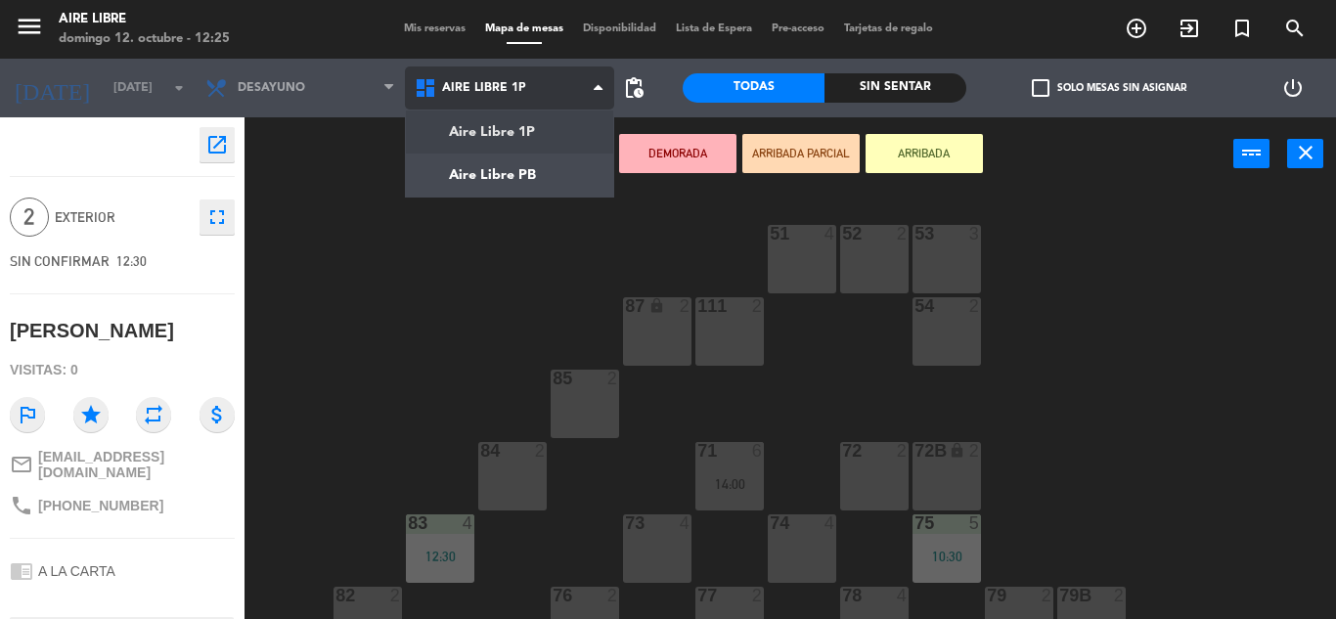
click at [539, 175] on ng-component "menu Aire Libre [DATE] 12. octubre - 12:25 Mis reservas Mapa de mesas Disponibi…" at bounding box center [668, 309] width 1336 height 619
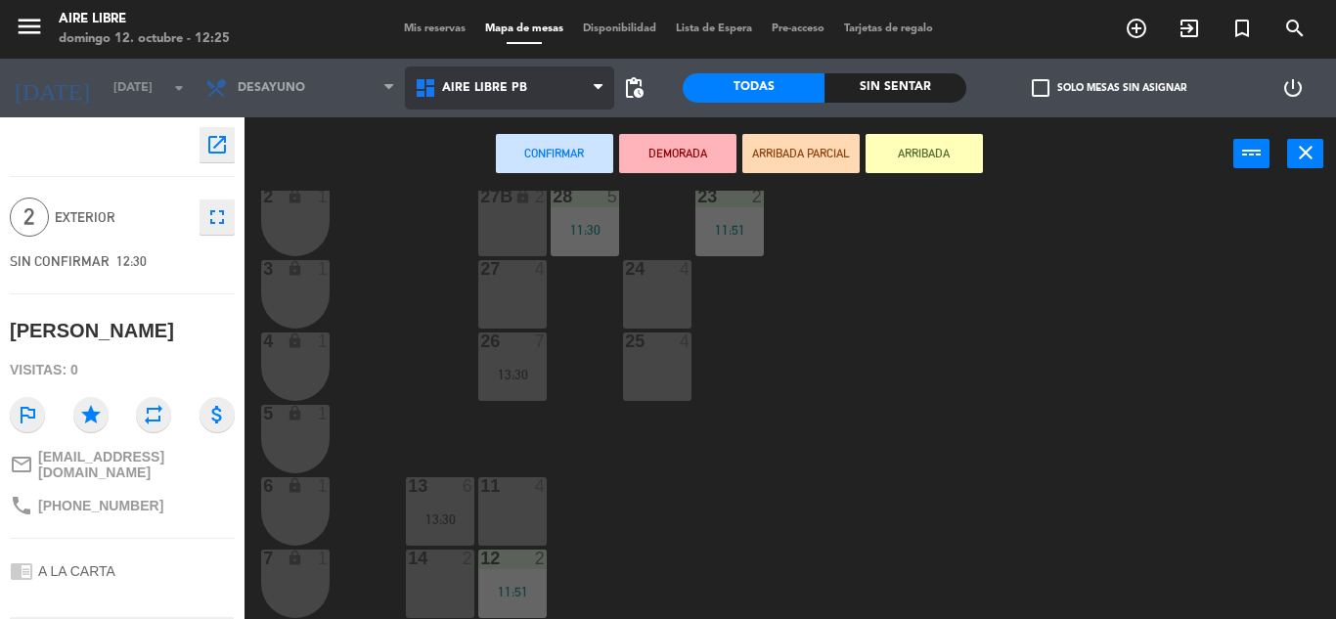
scroll to position [509, 0]
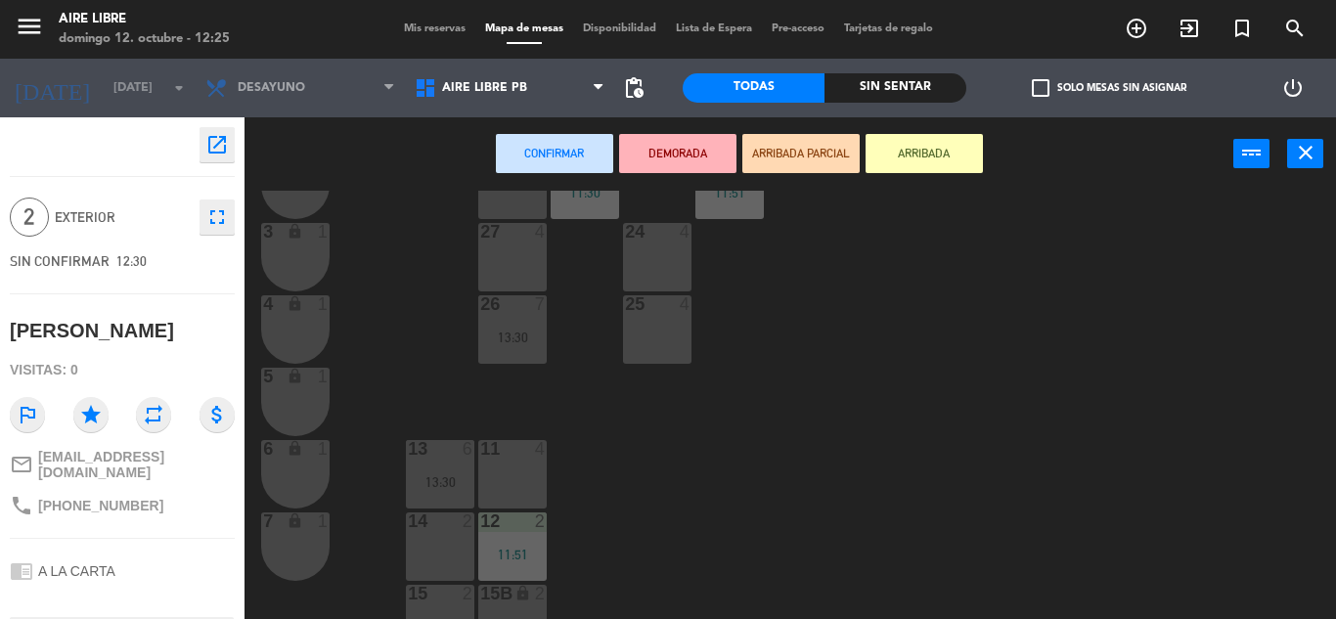
click at [443, 530] on div at bounding box center [440, 522] width 32 height 18
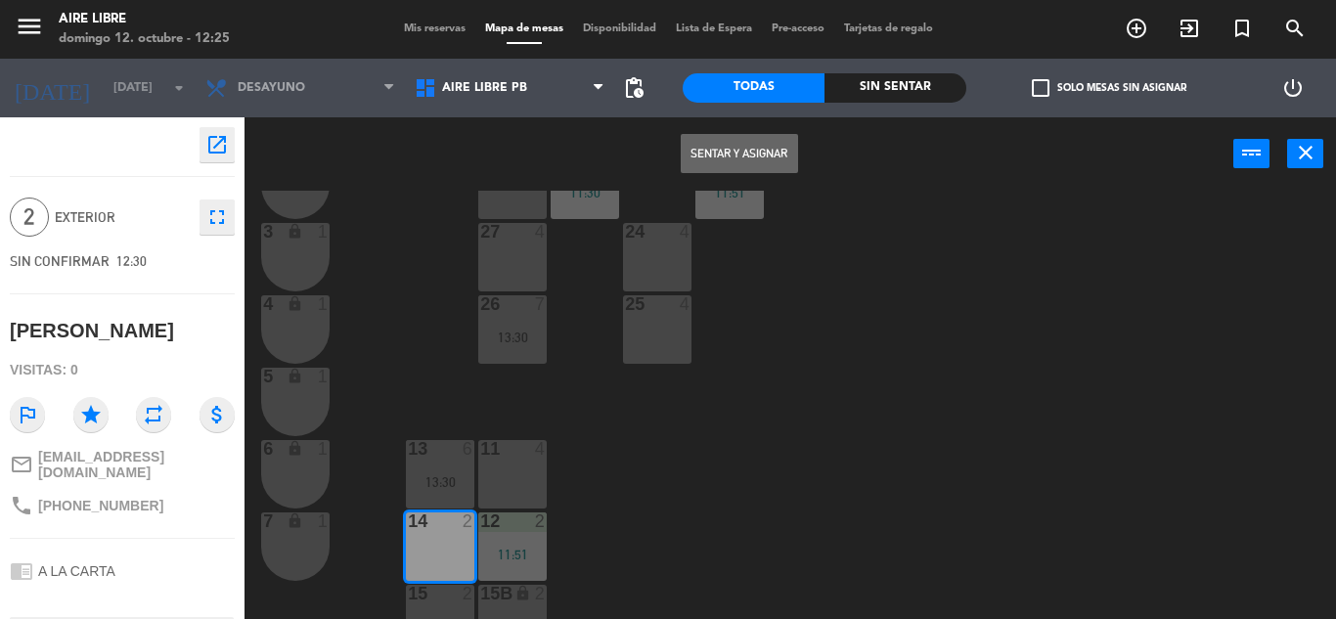
click at [737, 154] on button "Sentar y Asignar" at bounding box center [739, 153] width 117 height 39
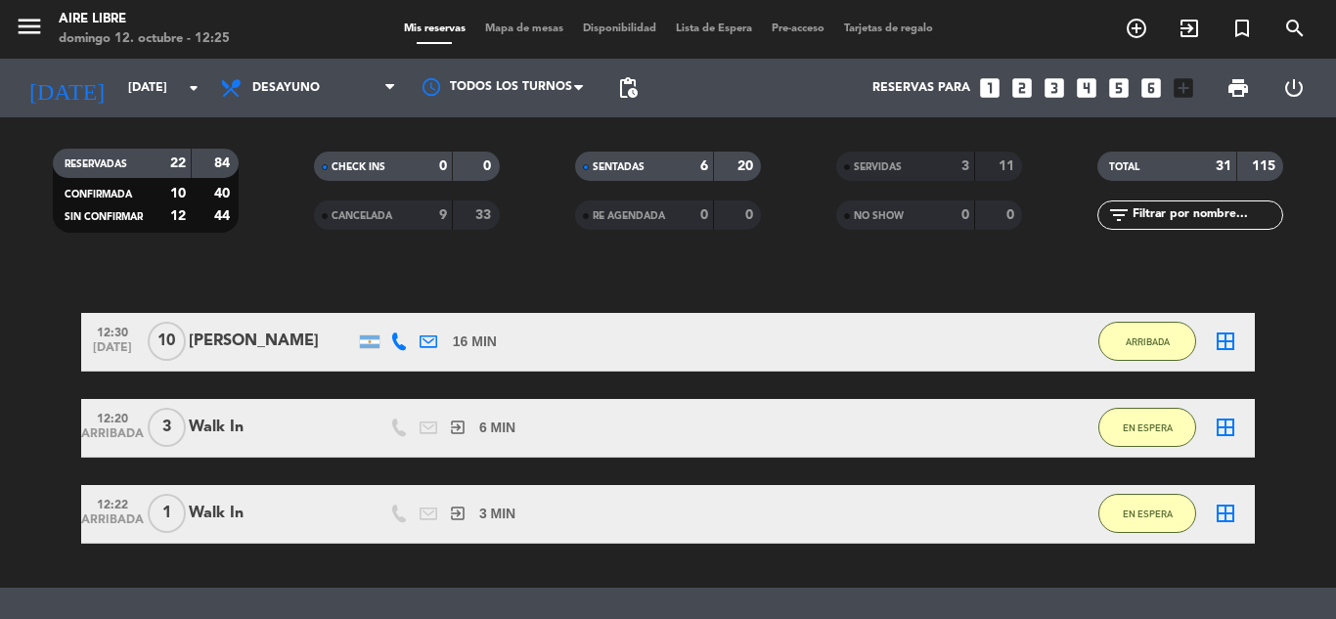
scroll to position [139, 0]
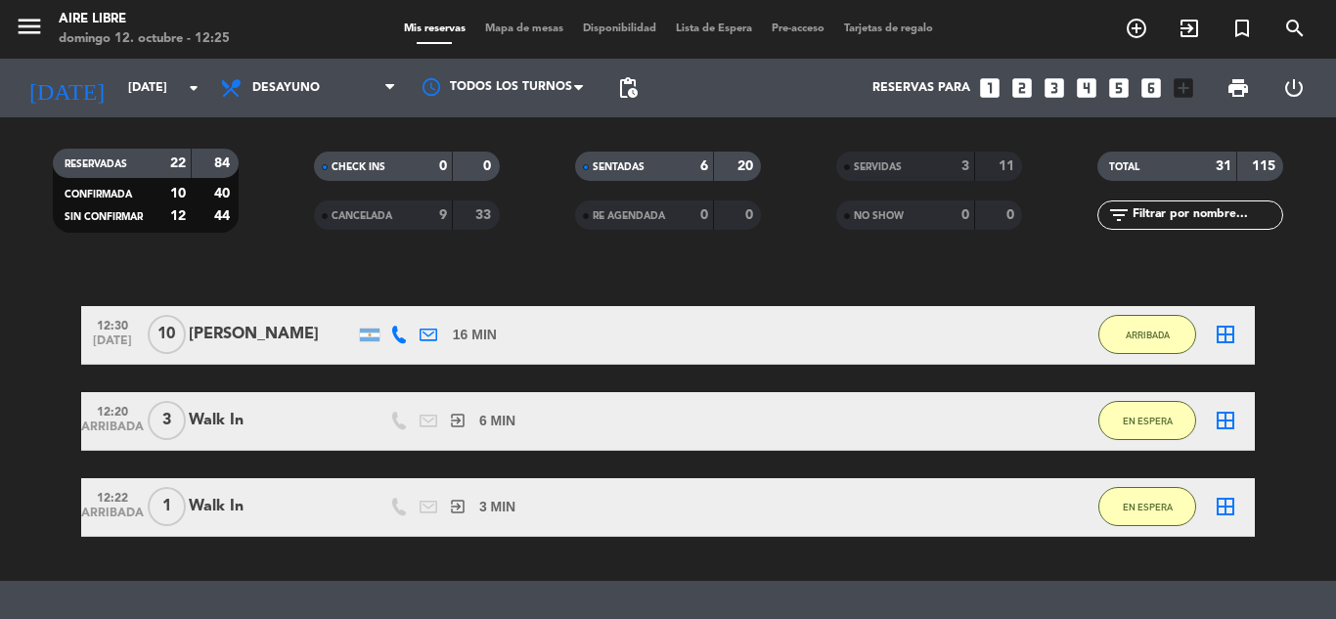
click at [216, 426] on div "Walk In" at bounding box center [272, 420] width 166 height 25
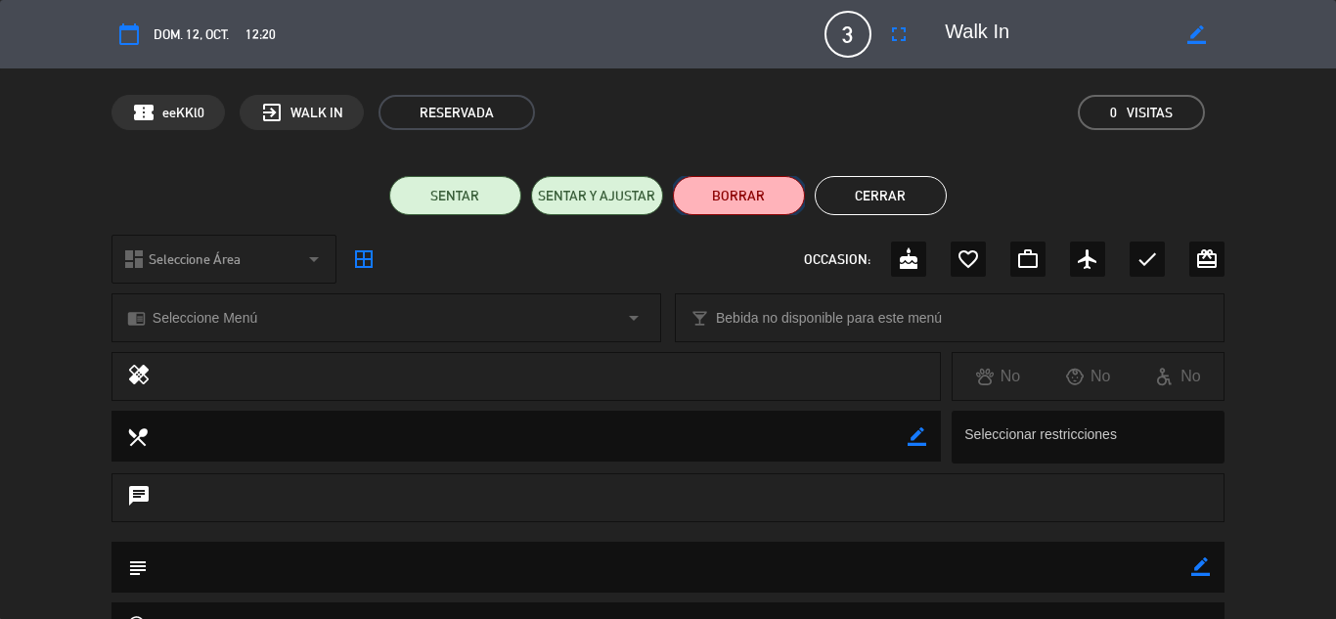
click at [722, 195] on button "BORRAR" at bounding box center [739, 195] width 132 height 39
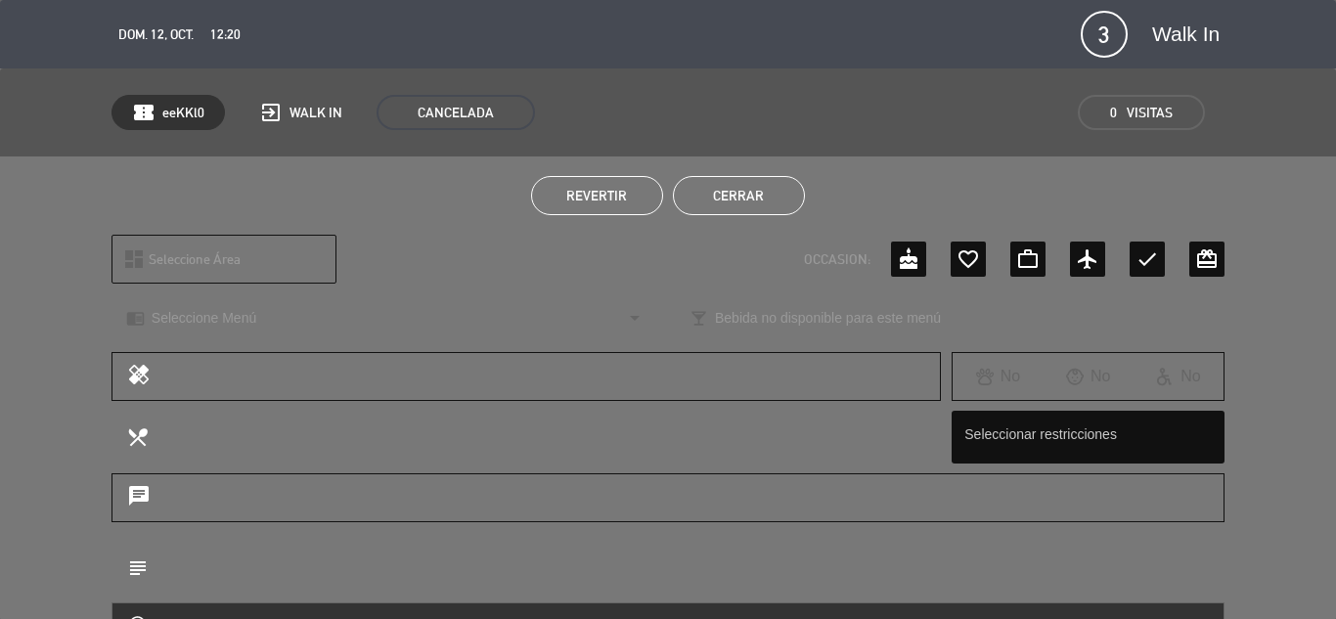
click at [735, 191] on button "Cerrar" at bounding box center [739, 195] width 132 height 39
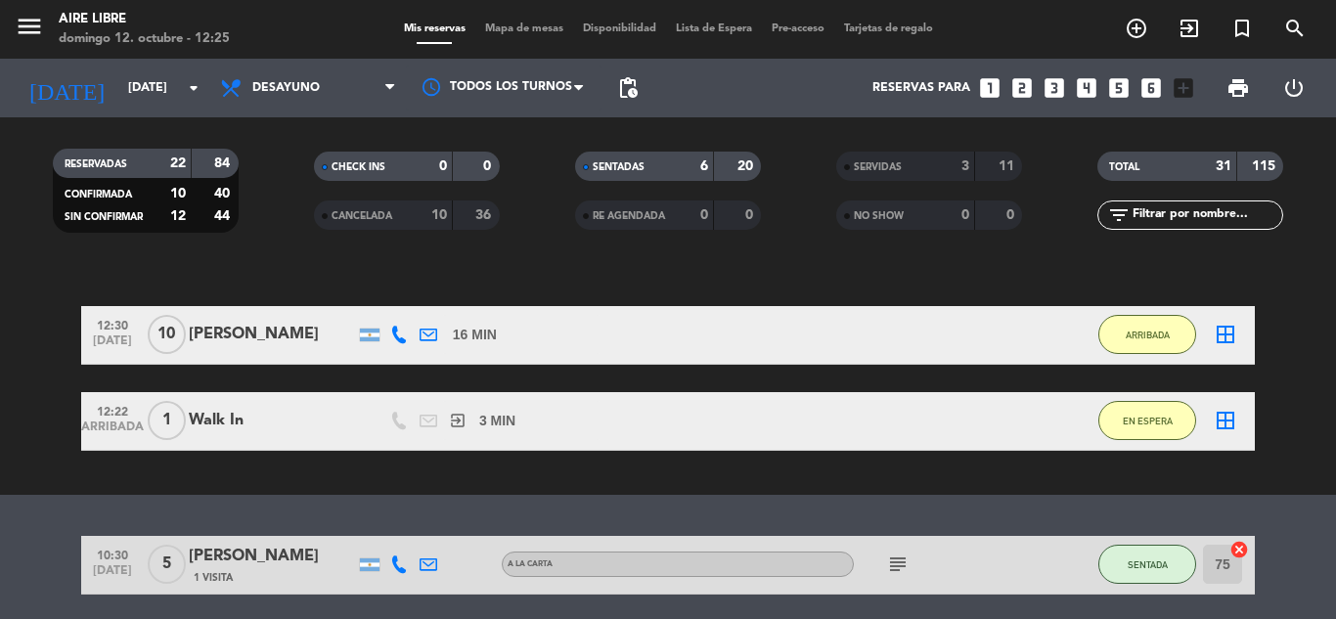
click at [1194, 31] on icon "exit_to_app" at bounding box center [1189, 28] width 23 height 23
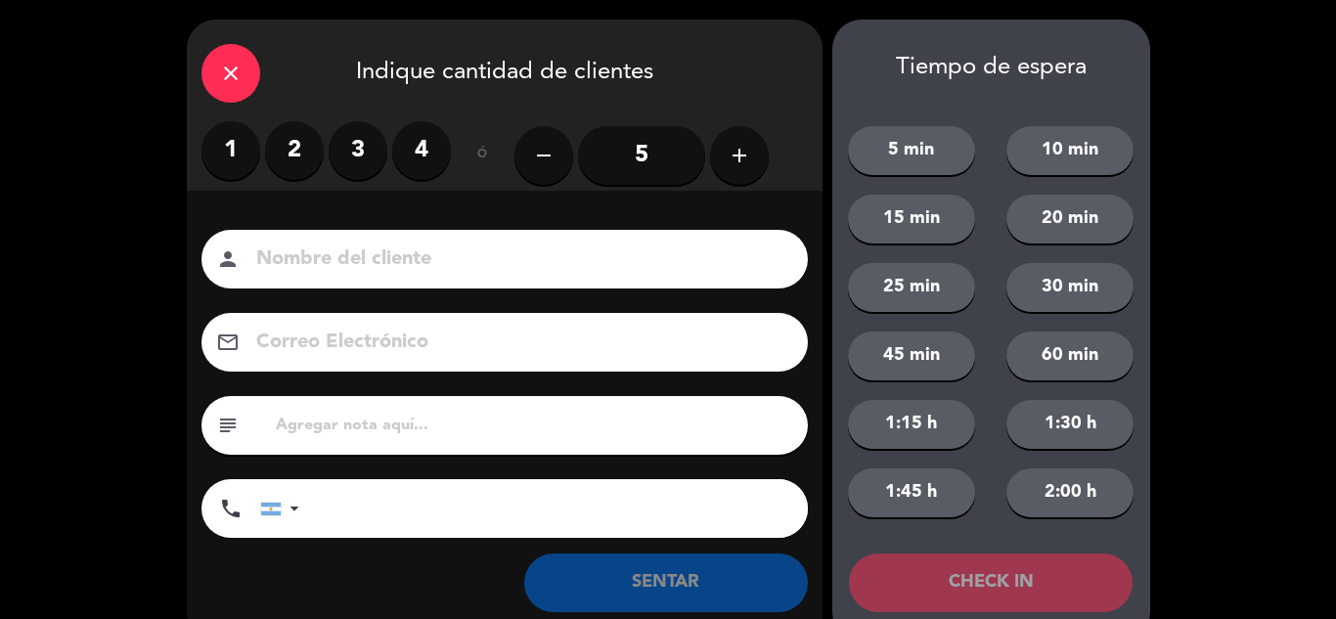
click at [288, 147] on label "2" at bounding box center [294, 150] width 59 height 59
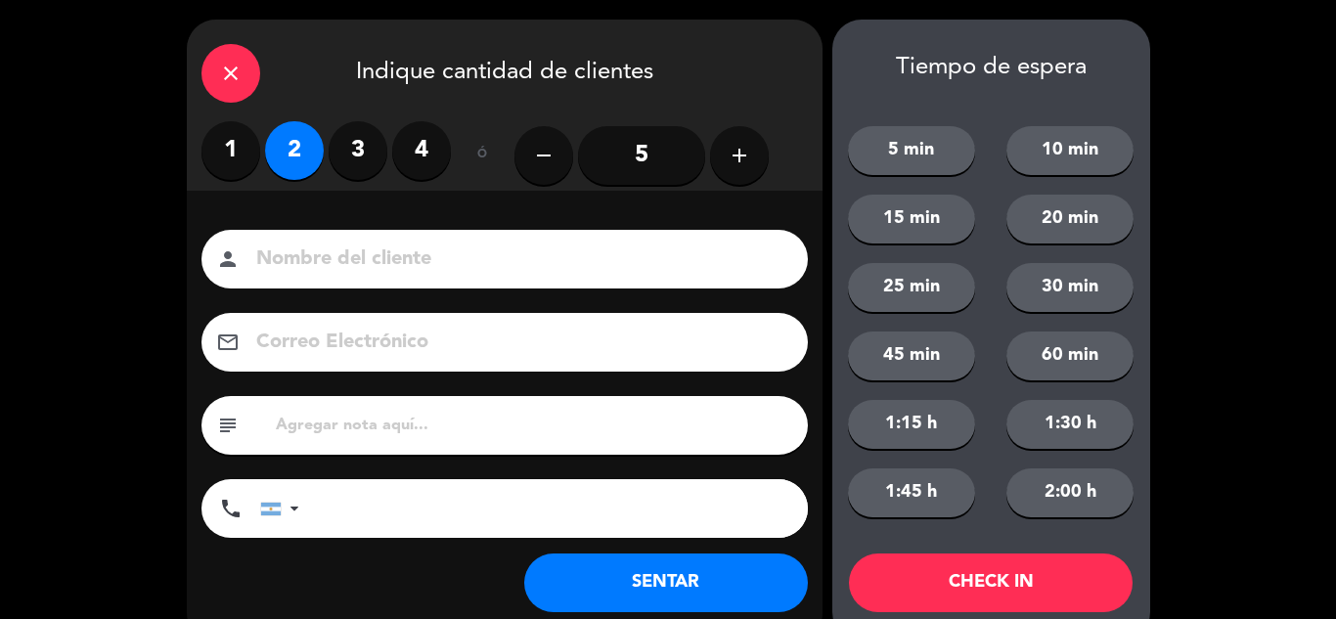
click at [620, 580] on button "SENTAR" at bounding box center [666, 583] width 284 height 59
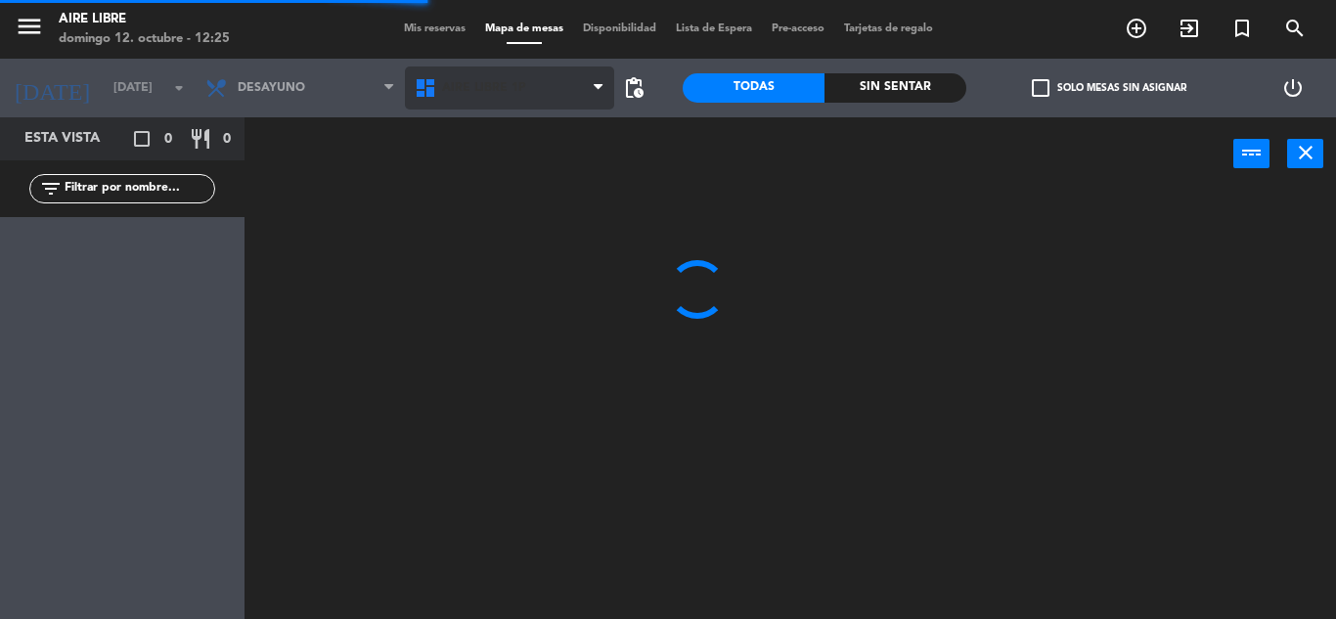
click at [564, 89] on span "Aire Libre 1P" at bounding box center [509, 88] width 209 height 43
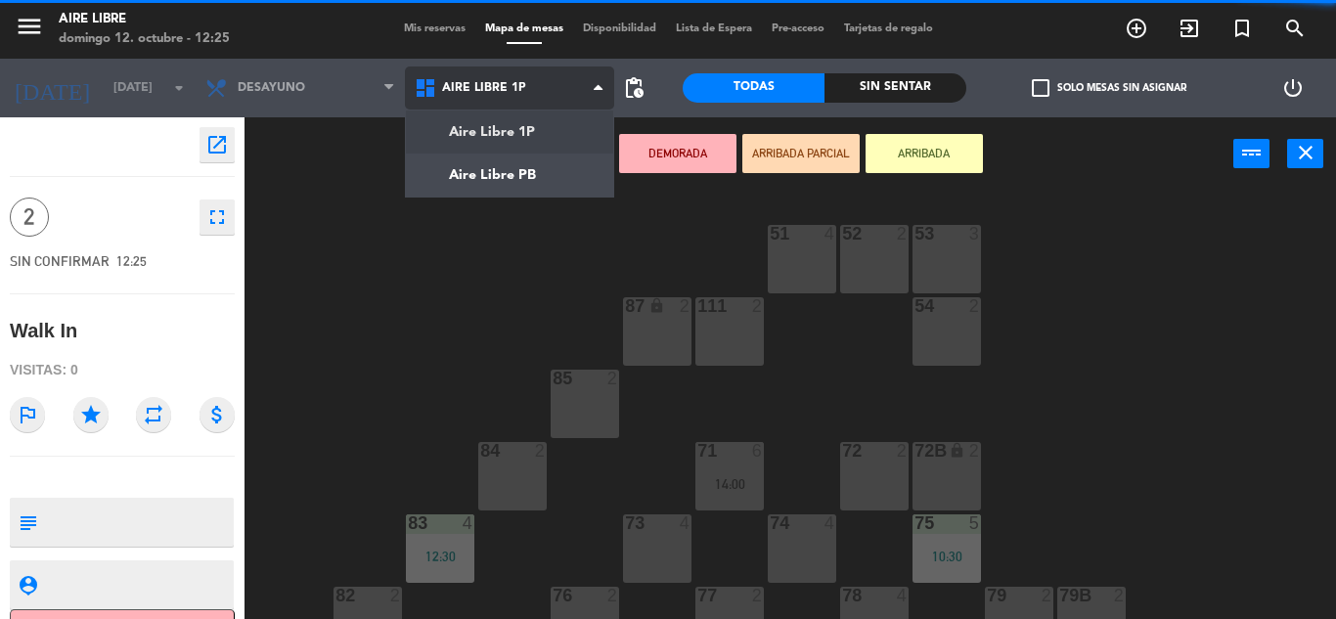
click at [555, 162] on ng-component "menu Aire Libre [DATE] 12. octubre - 12:25 Mis reservas Mapa de mesas Disponibi…" at bounding box center [668, 309] width 1336 height 619
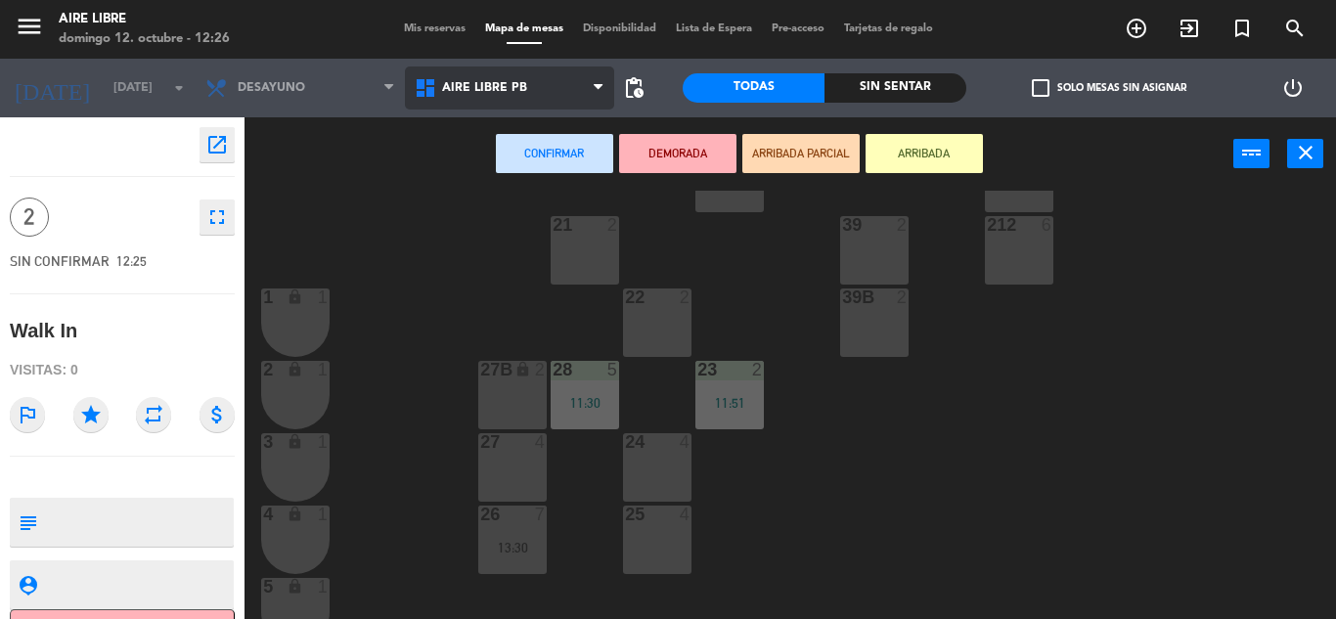
scroll to position [331, 0]
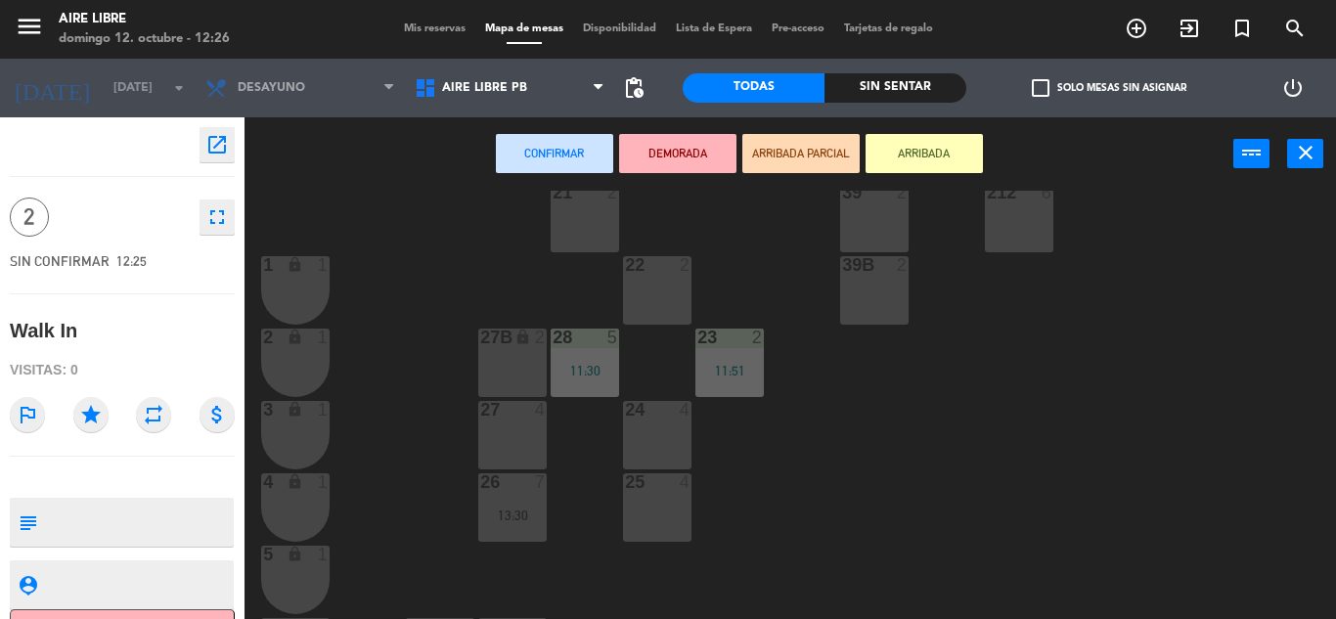
click at [667, 507] on div "25 4" at bounding box center [657, 507] width 68 height 68
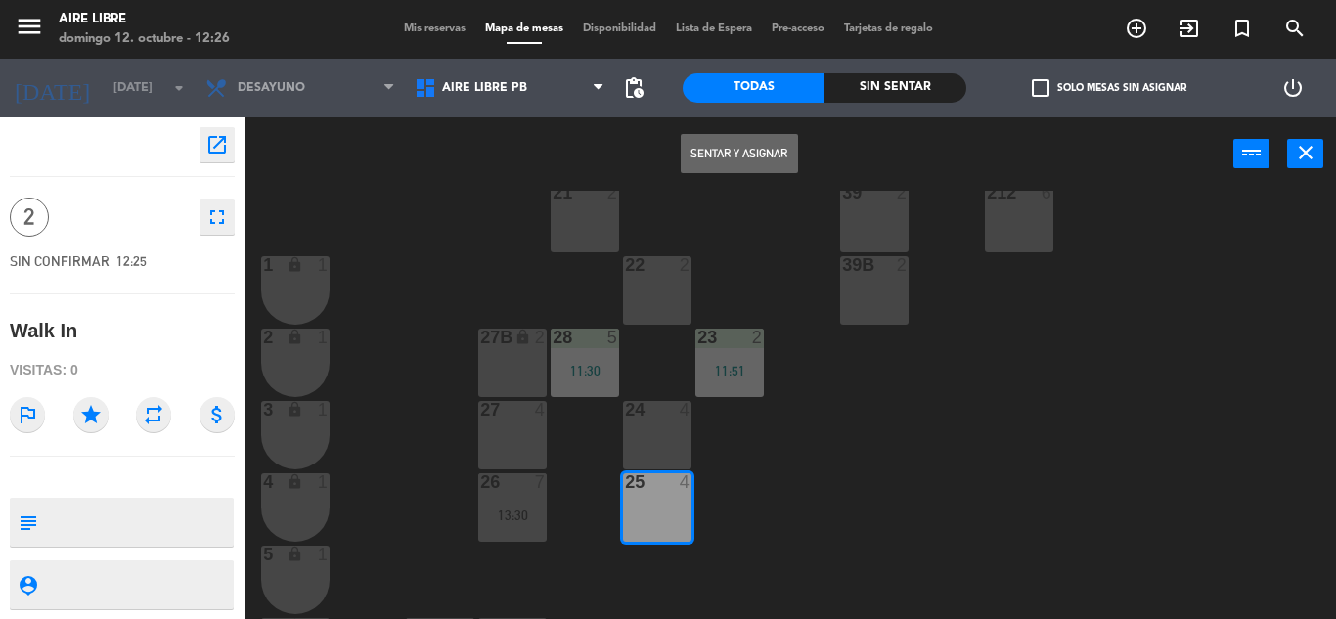
click at [732, 153] on button "Sentar y Asignar" at bounding box center [739, 153] width 117 height 39
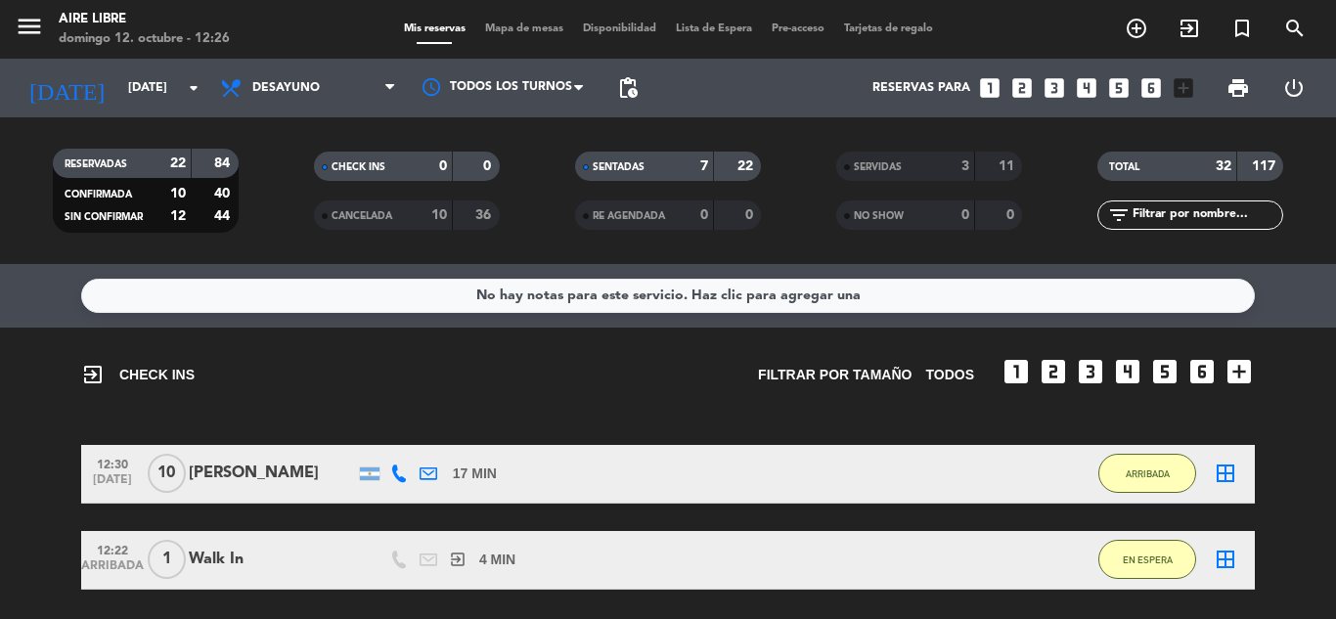
click at [1193, 29] on icon "exit_to_app" at bounding box center [1189, 28] width 23 height 23
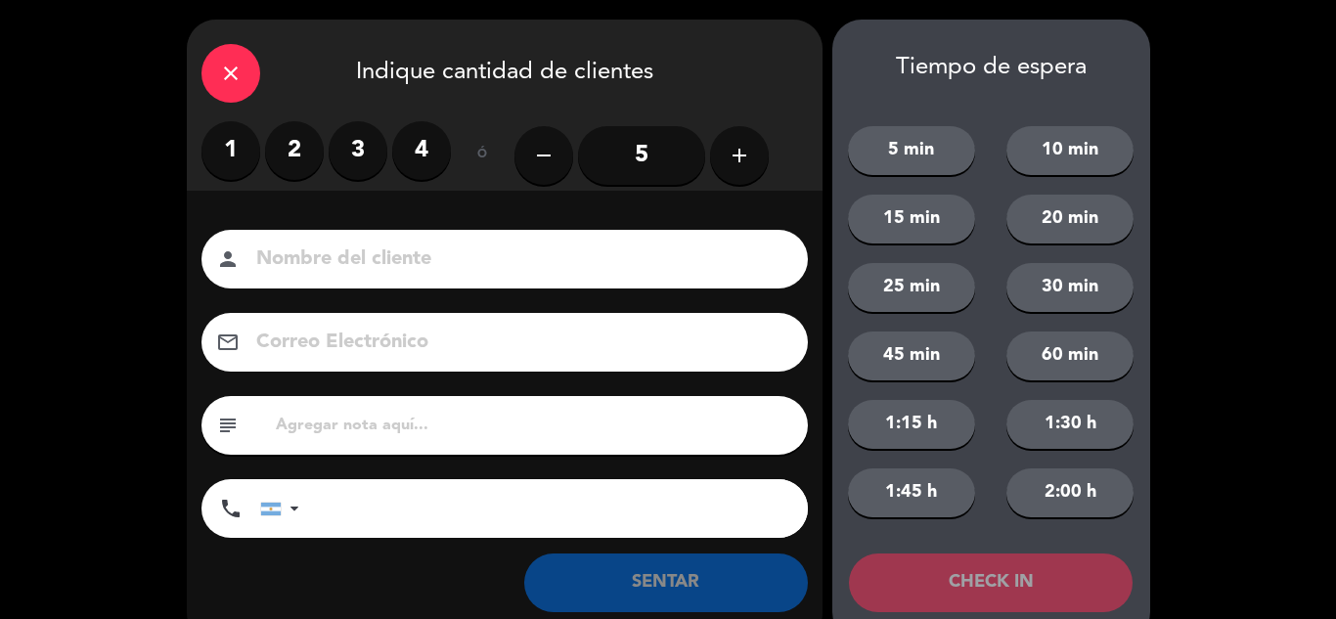
click at [764, 141] on button "add" at bounding box center [739, 155] width 59 height 59
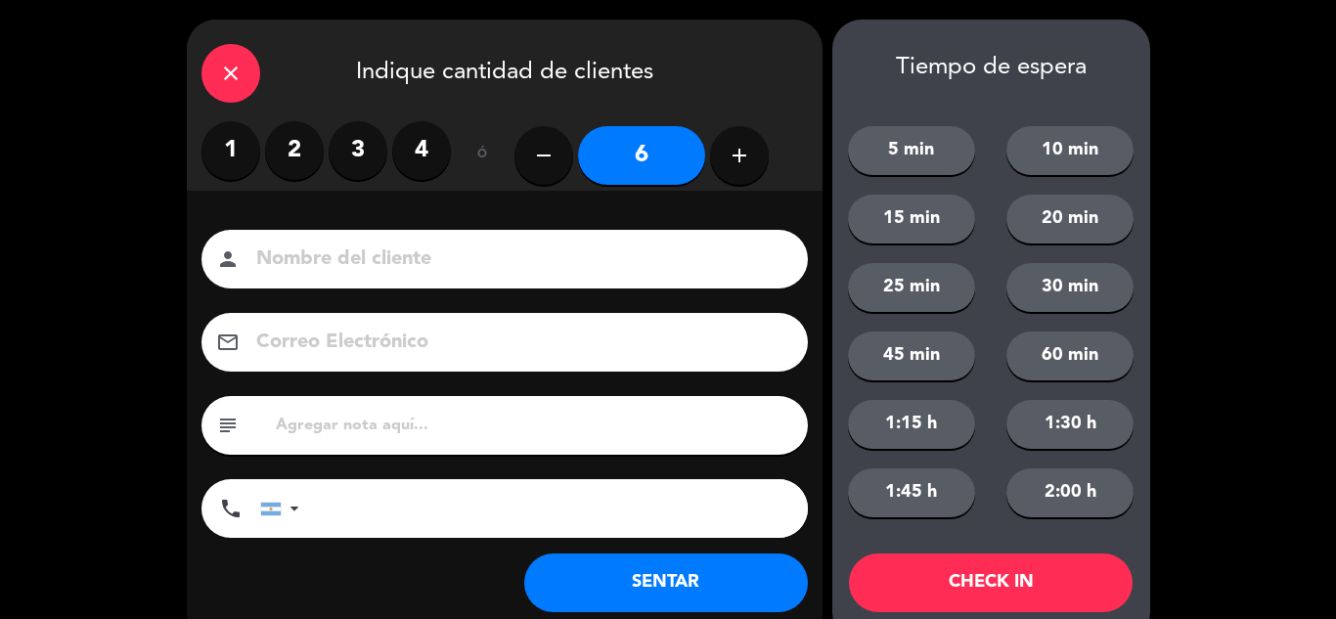
click at [750, 153] on icon "add" at bounding box center [739, 155] width 23 height 23
type input "7"
click at [596, 250] on input at bounding box center [518, 260] width 528 height 34
type input "[PERSON_NAME]"
click at [653, 593] on button "SENTAR" at bounding box center [666, 583] width 284 height 59
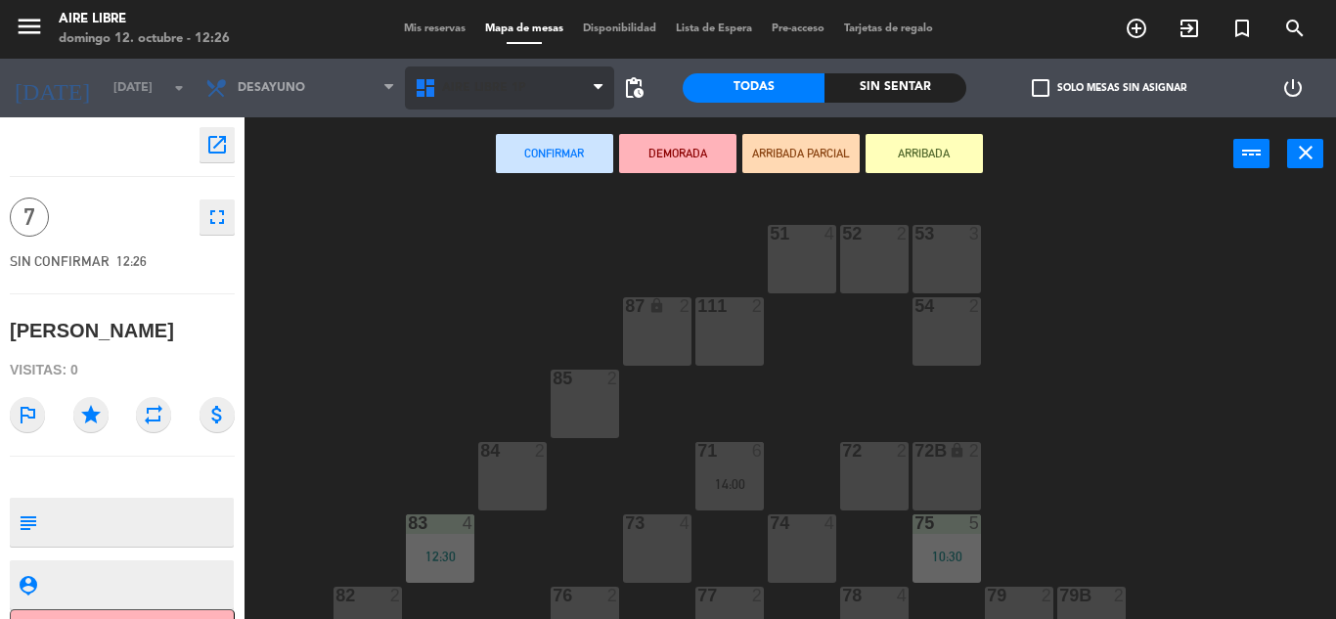
click at [567, 86] on span "Aire Libre 1P" at bounding box center [509, 88] width 209 height 43
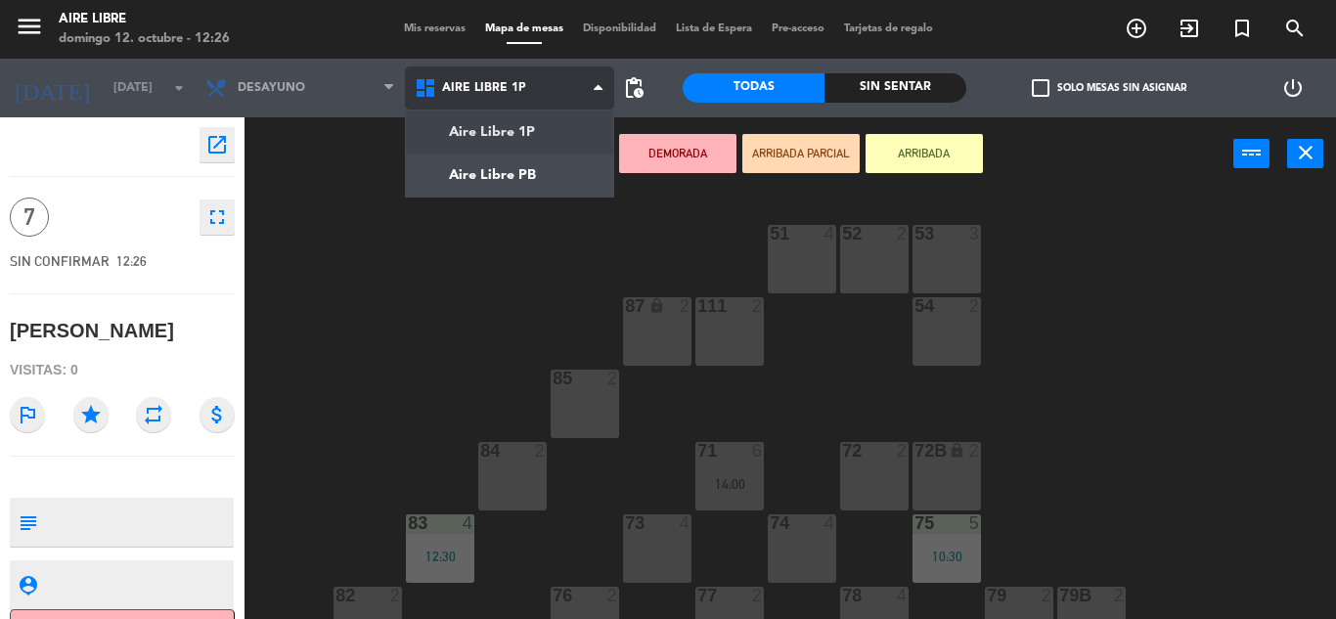
click at [531, 167] on ng-component "menu Aire Libre [DATE] 12. octubre - 12:26 Mis reservas Mapa de mesas Disponibi…" at bounding box center [668, 309] width 1336 height 619
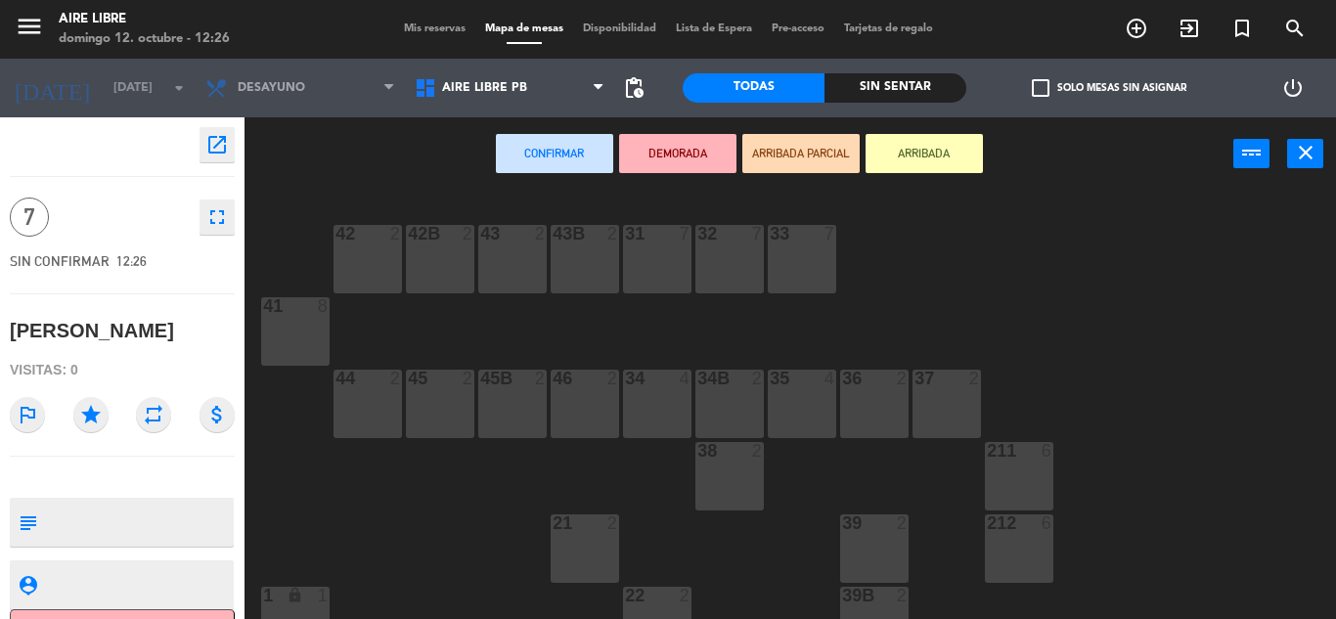
click at [292, 338] on div "41 8" at bounding box center [295, 331] width 68 height 68
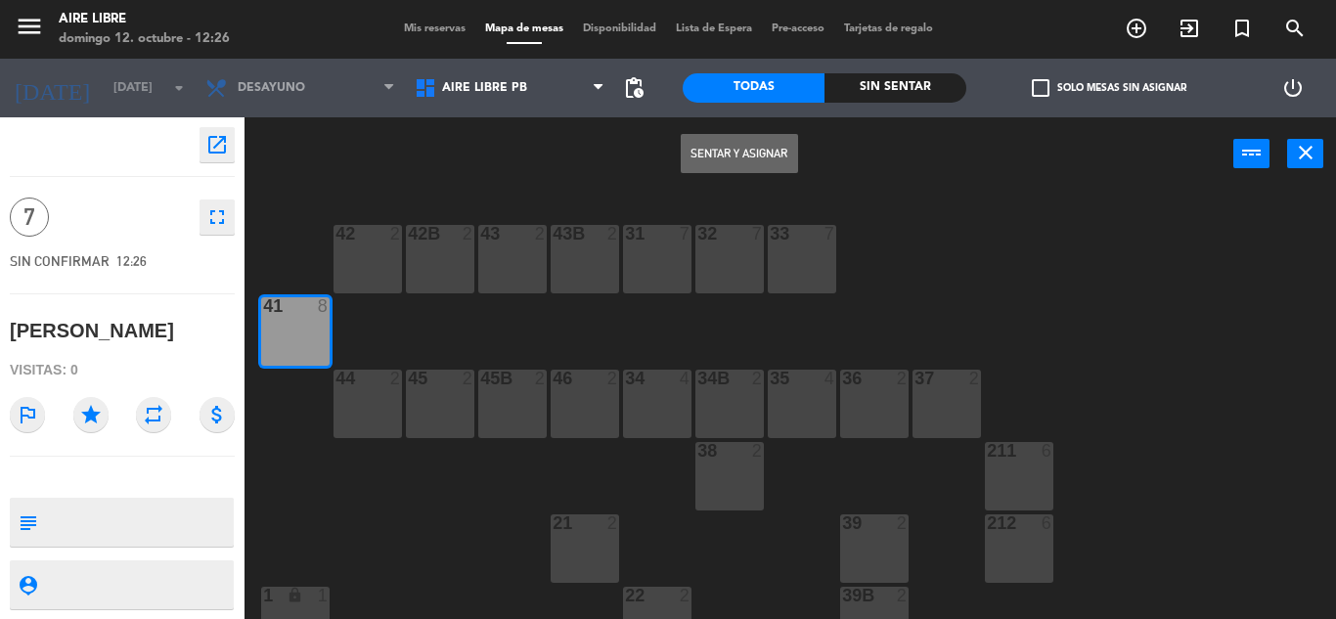
click at [726, 153] on button "Sentar y Asignar" at bounding box center [739, 153] width 117 height 39
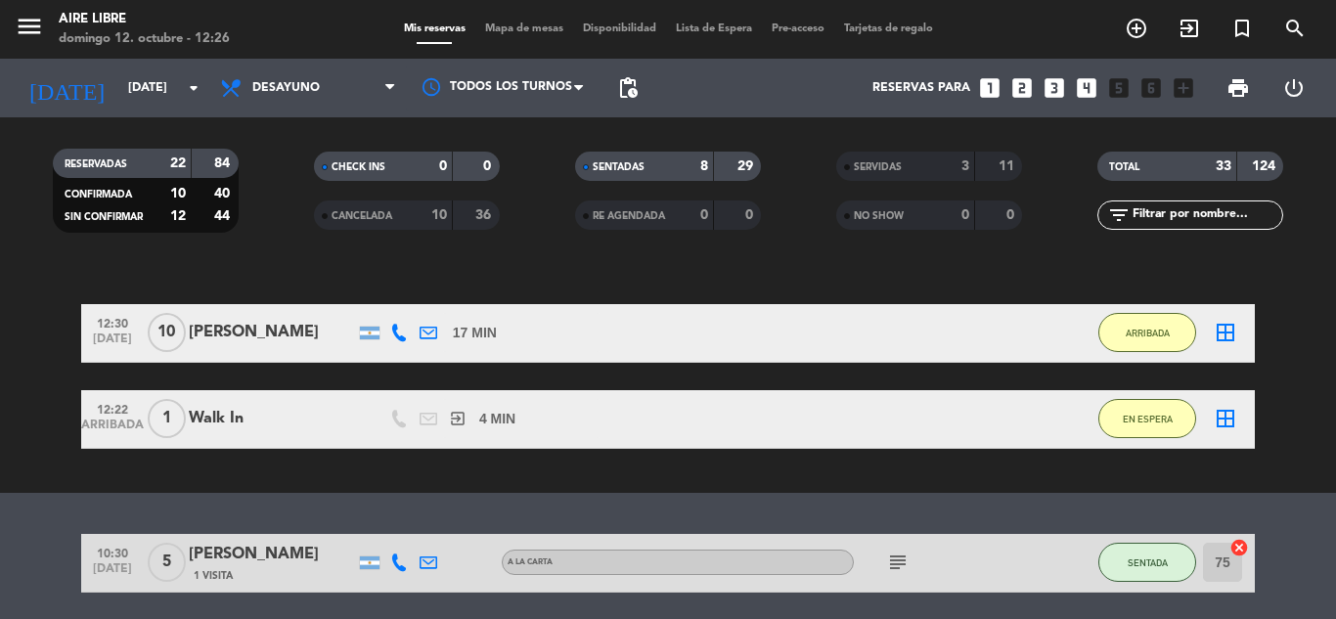
scroll to position [143, 0]
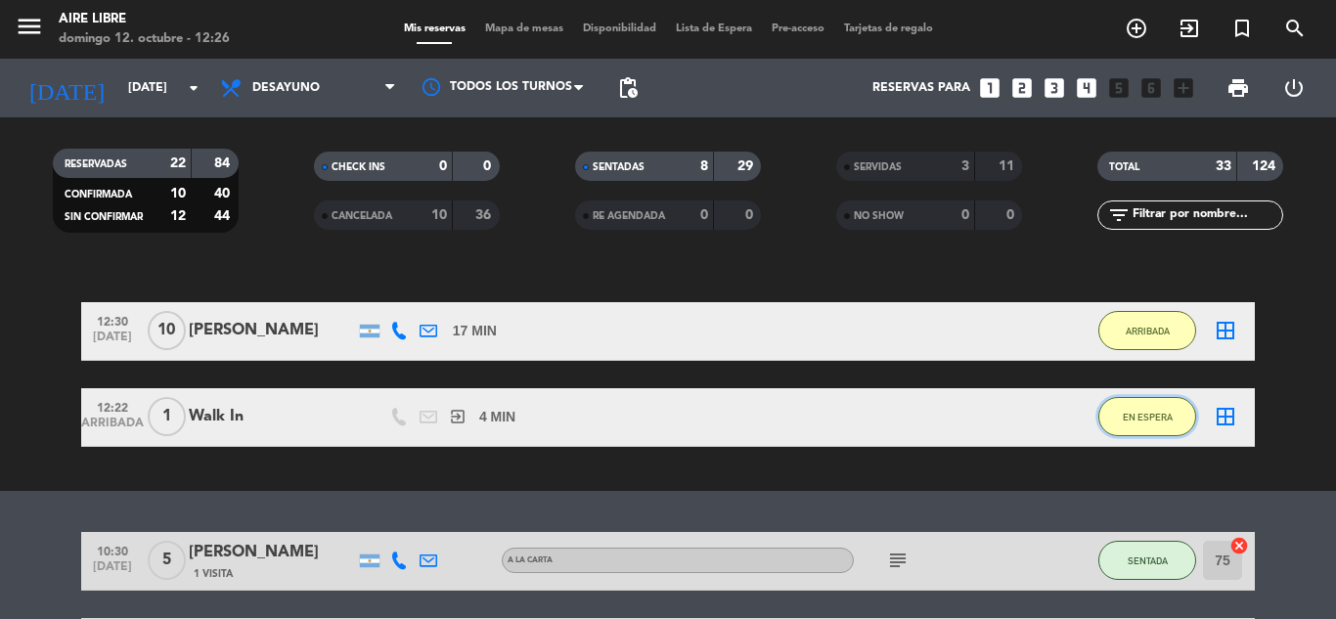
click at [1142, 430] on button "EN ESPERA" at bounding box center [1147, 416] width 98 height 39
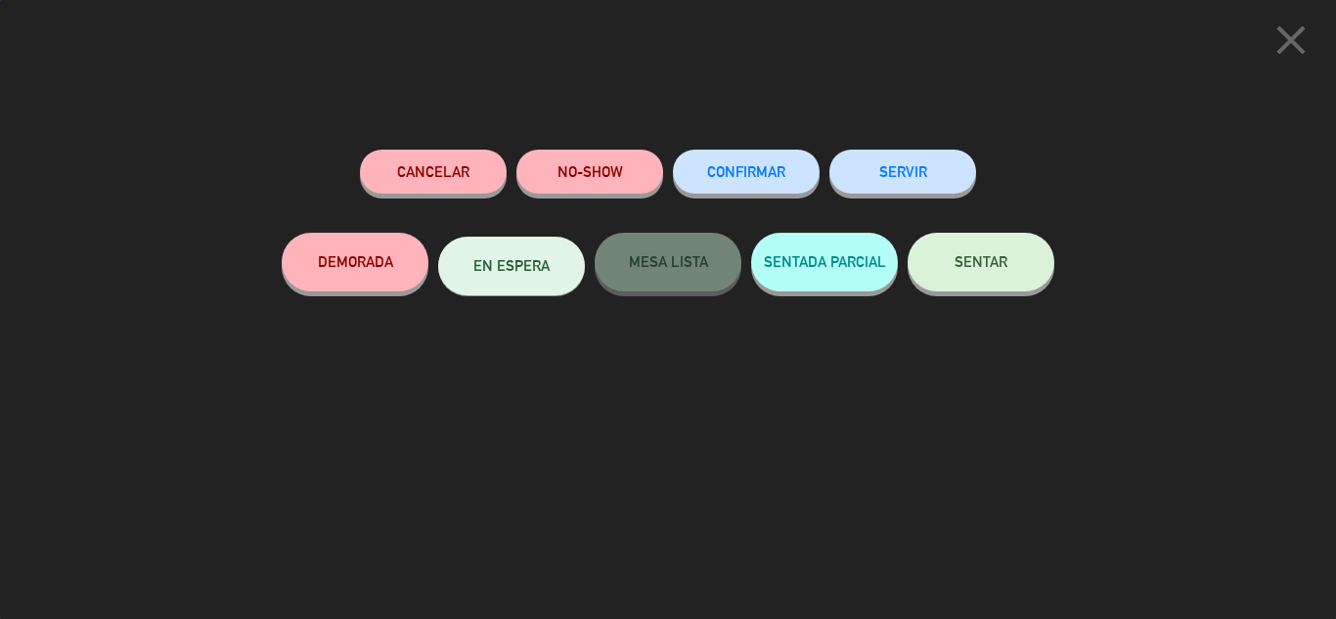
click at [1005, 262] on span "SENTAR" at bounding box center [981, 261] width 53 height 17
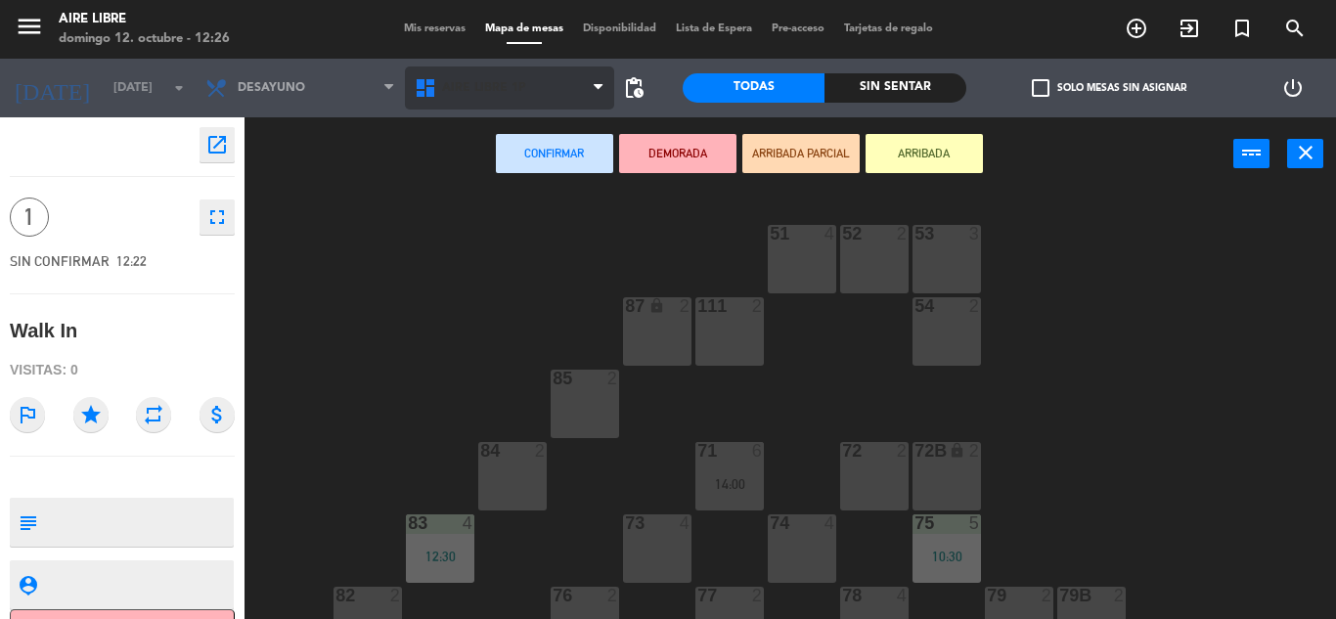
click at [552, 92] on span "Aire Libre 1P" at bounding box center [509, 88] width 209 height 43
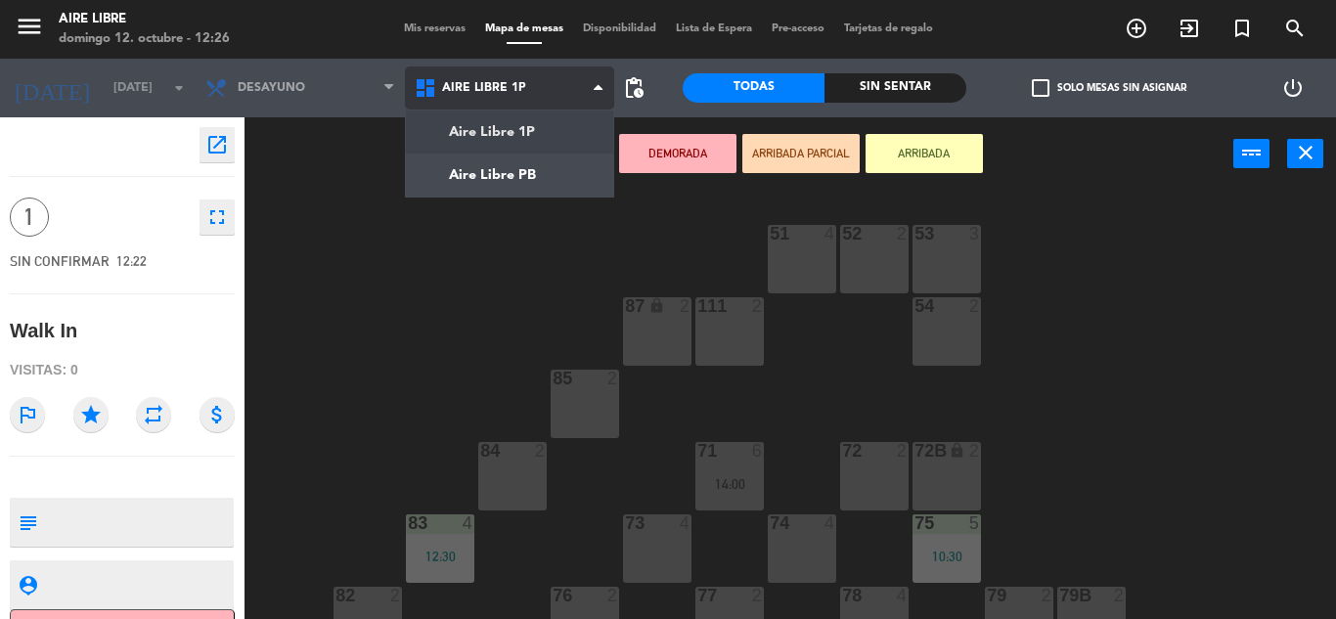
click at [553, 183] on ng-component "menu Aire Libre [DATE] 12. octubre - 12:26 Mis reservas Mapa de mesas Disponibi…" at bounding box center [668, 309] width 1336 height 619
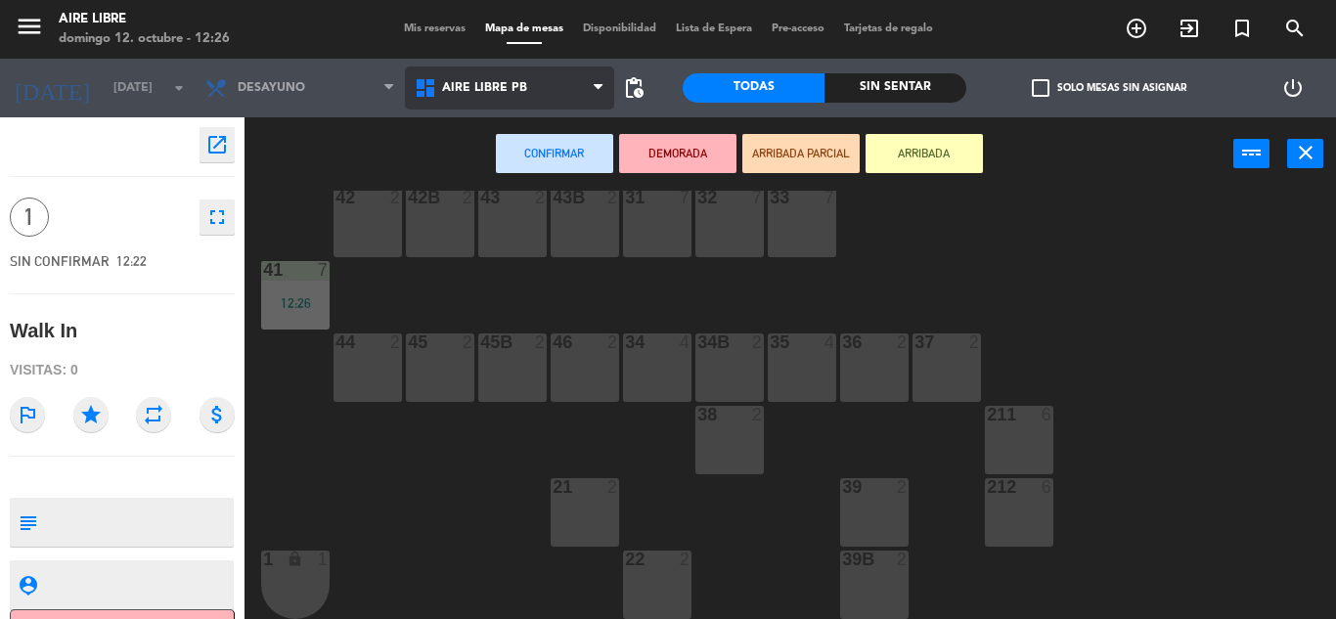
scroll to position [38, 0]
click at [726, 369] on div "34B 2" at bounding box center [729, 366] width 68 height 68
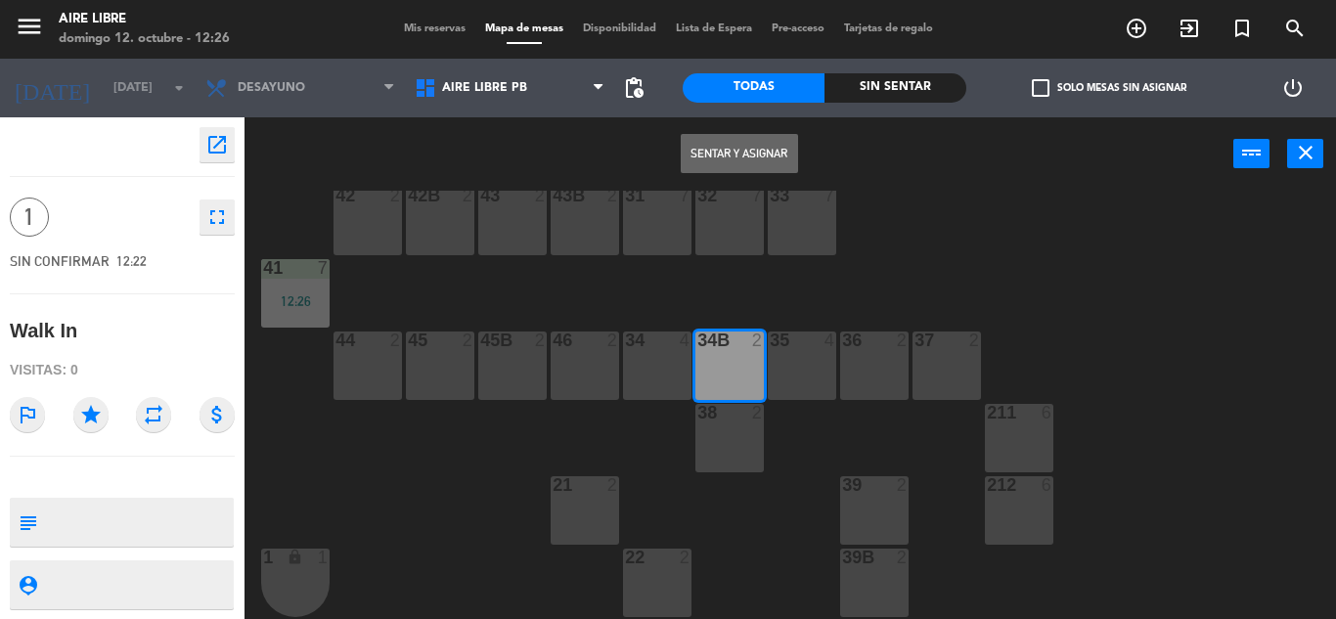
click at [722, 152] on button "Sentar y Asignar" at bounding box center [739, 153] width 117 height 39
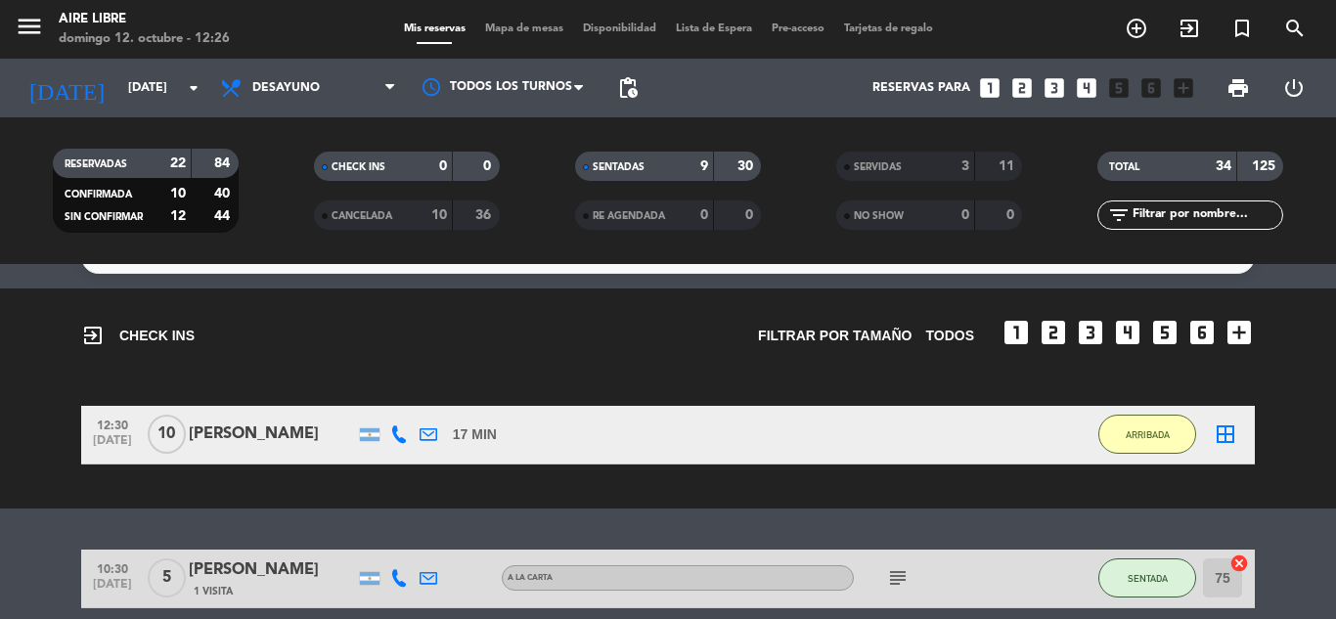
scroll to position [43, 0]
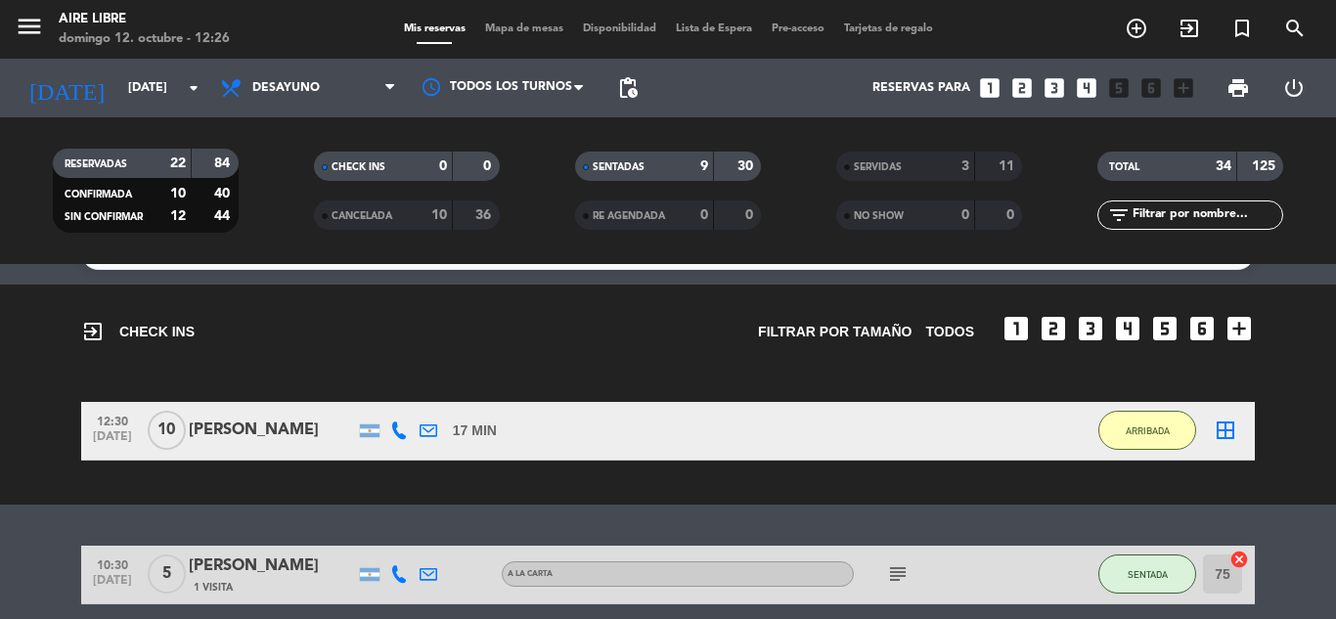
click at [1181, 425] on button "ARRIBADA" at bounding box center [1147, 430] width 98 height 39
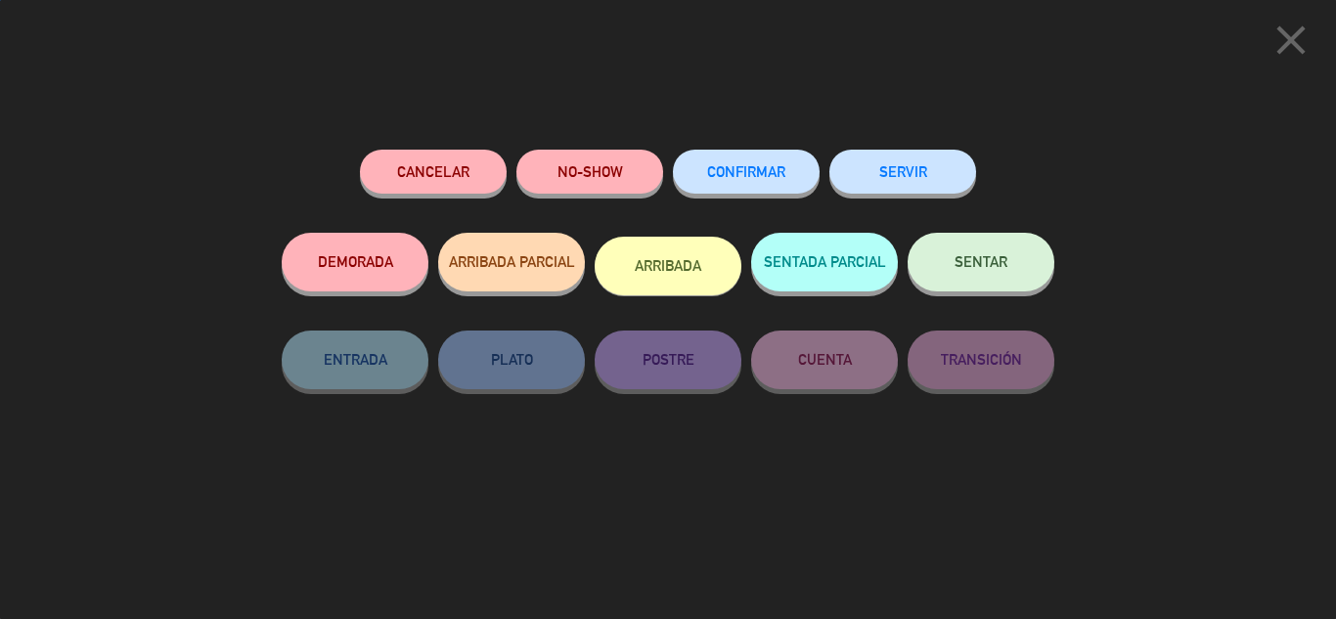
click at [1014, 271] on button "SENTAR" at bounding box center [981, 262] width 147 height 59
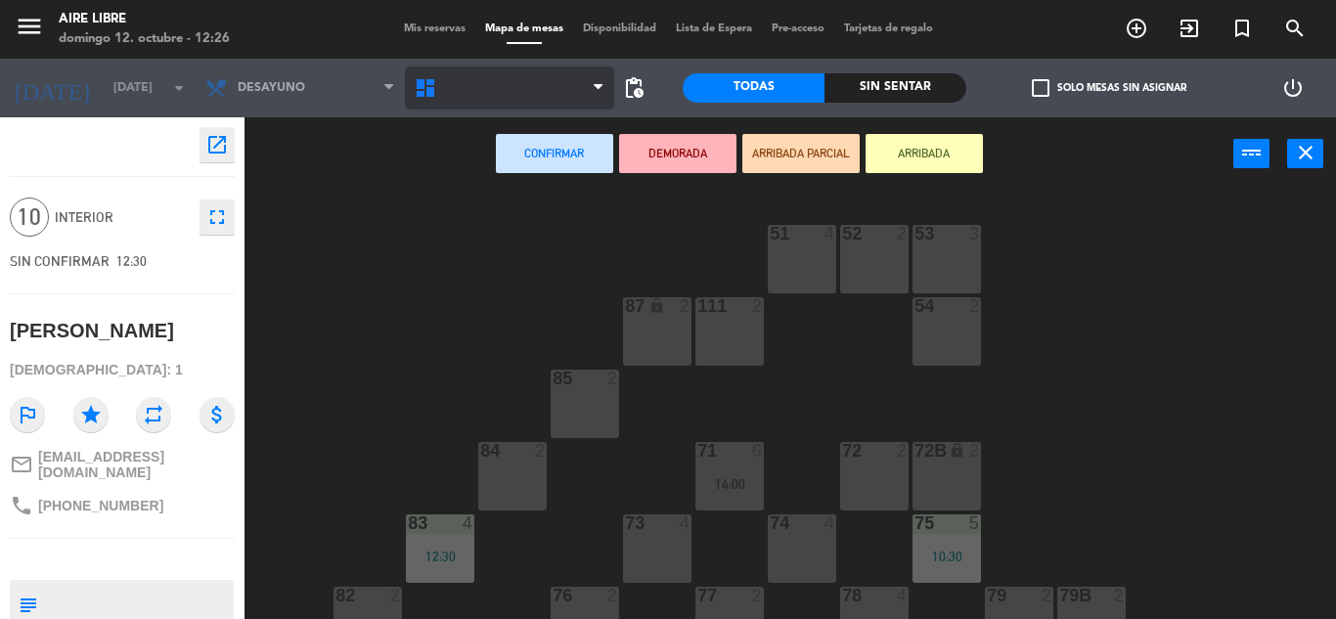
click at [558, 99] on span "Aire Libre 1P" at bounding box center [509, 88] width 209 height 43
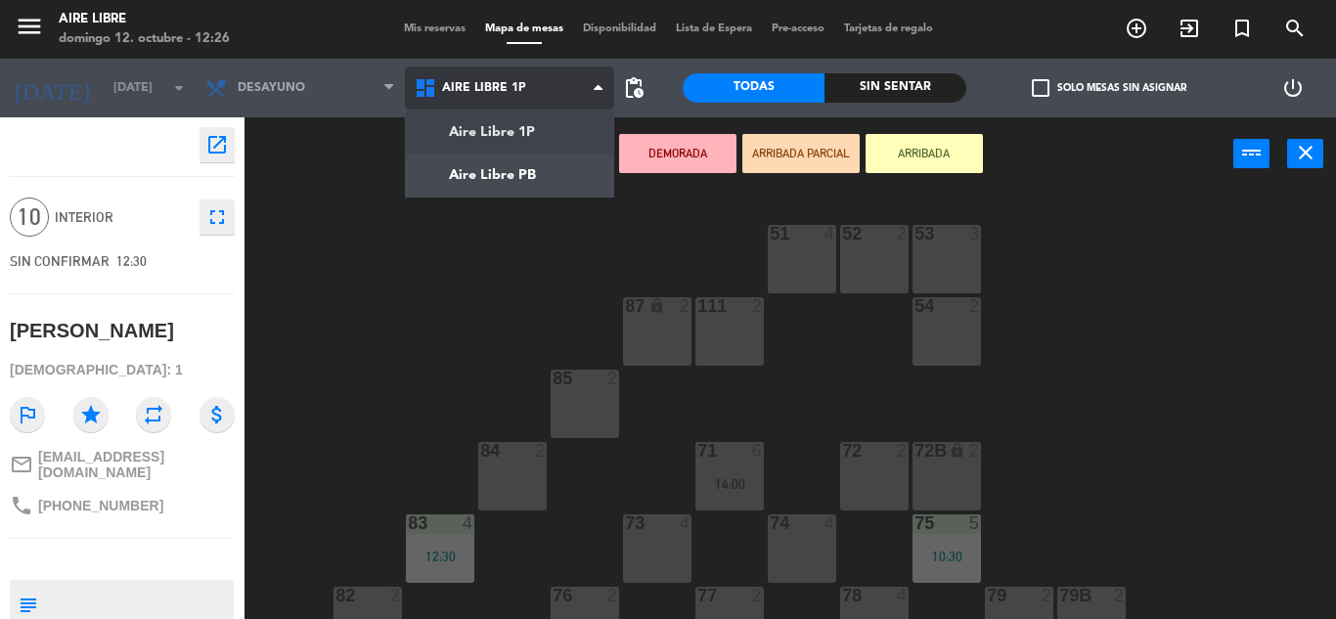
click at [555, 185] on ng-component "menu Aire Libre [DATE] 12. octubre - 12:26 Mis reservas Mapa de mesas Disponibi…" at bounding box center [668, 309] width 1336 height 619
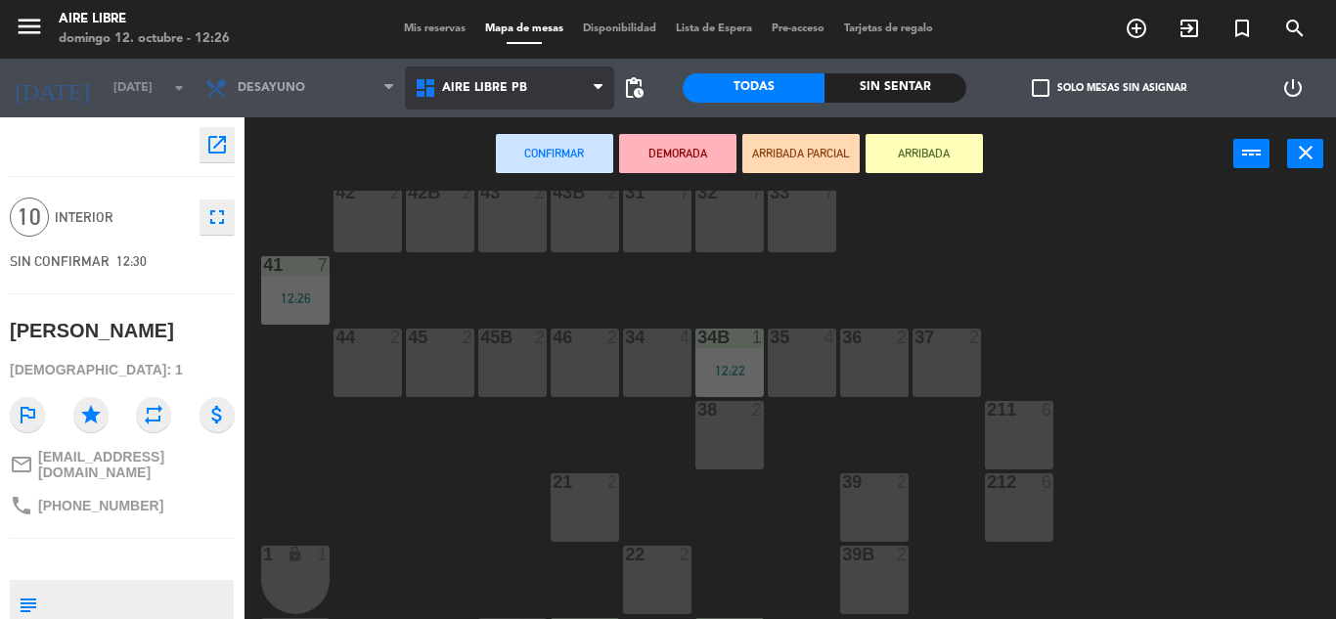
scroll to position [44, 0]
click at [798, 373] on div "35 4" at bounding box center [802, 360] width 68 height 68
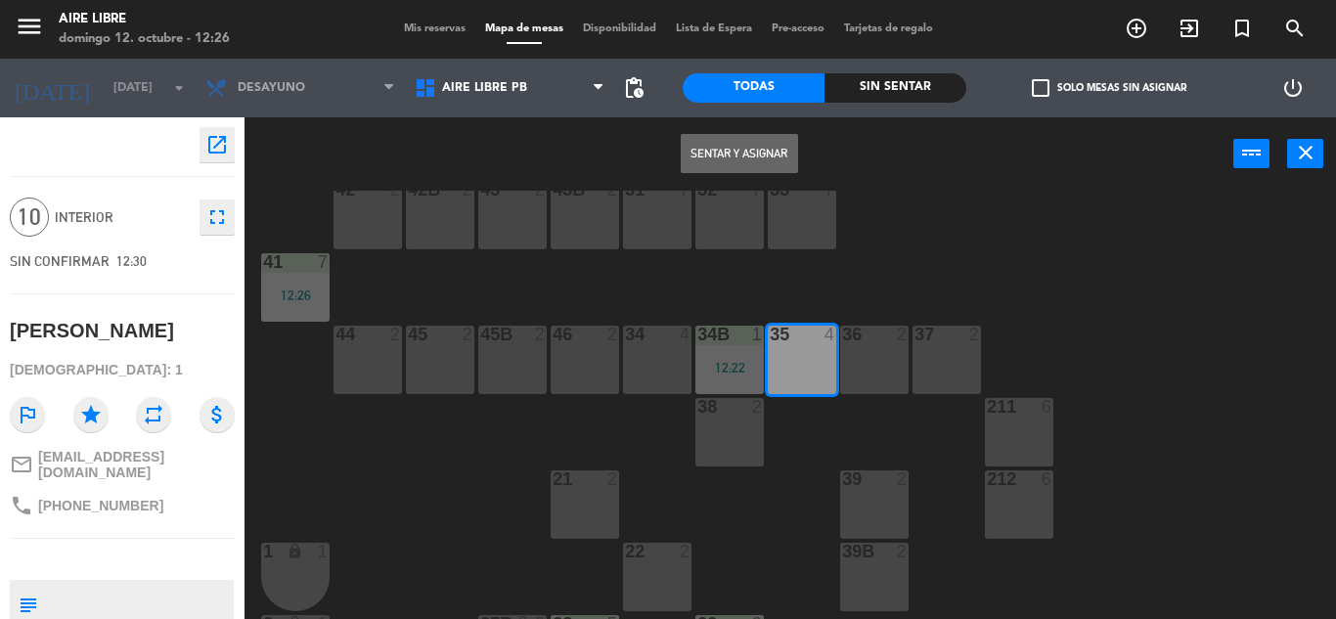
click at [865, 364] on div "36 2" at bounding box center [874, 360] width 68 height 68
click at [952, 365] on div "37 2" at bounding box center [947, 360] width 68 height 68
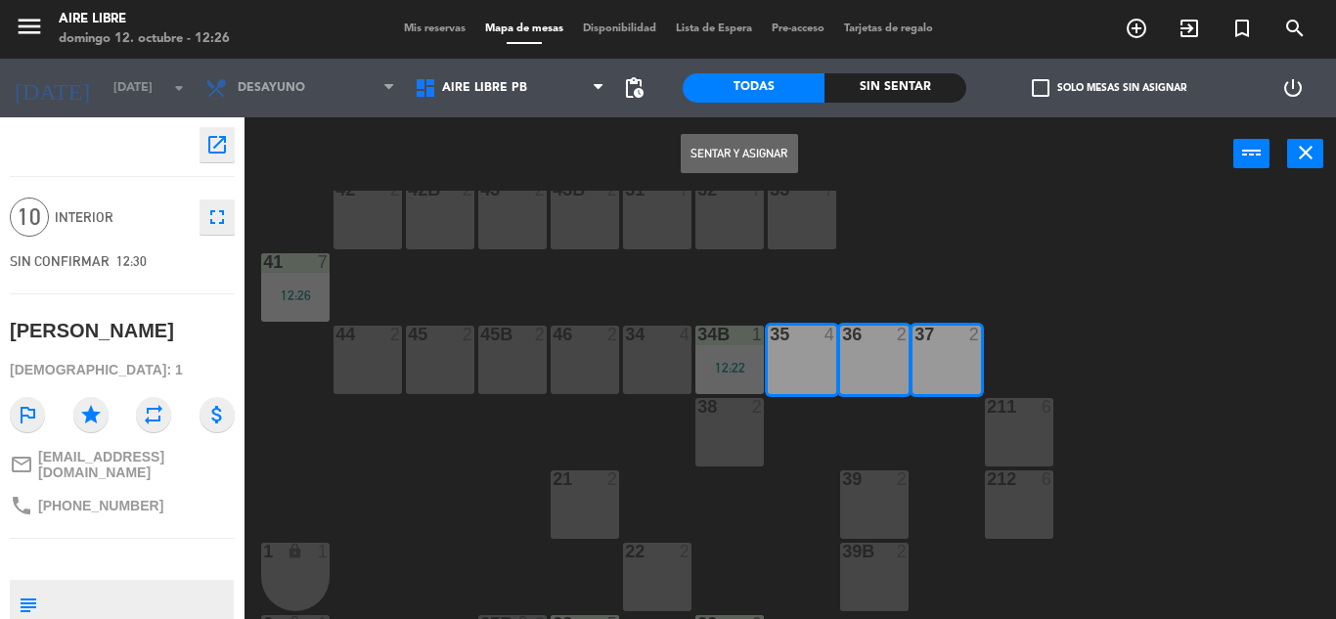
click at [737, 154] on button "Sentar y Asignar" at bounding box center [739, 153] width 117 height 39
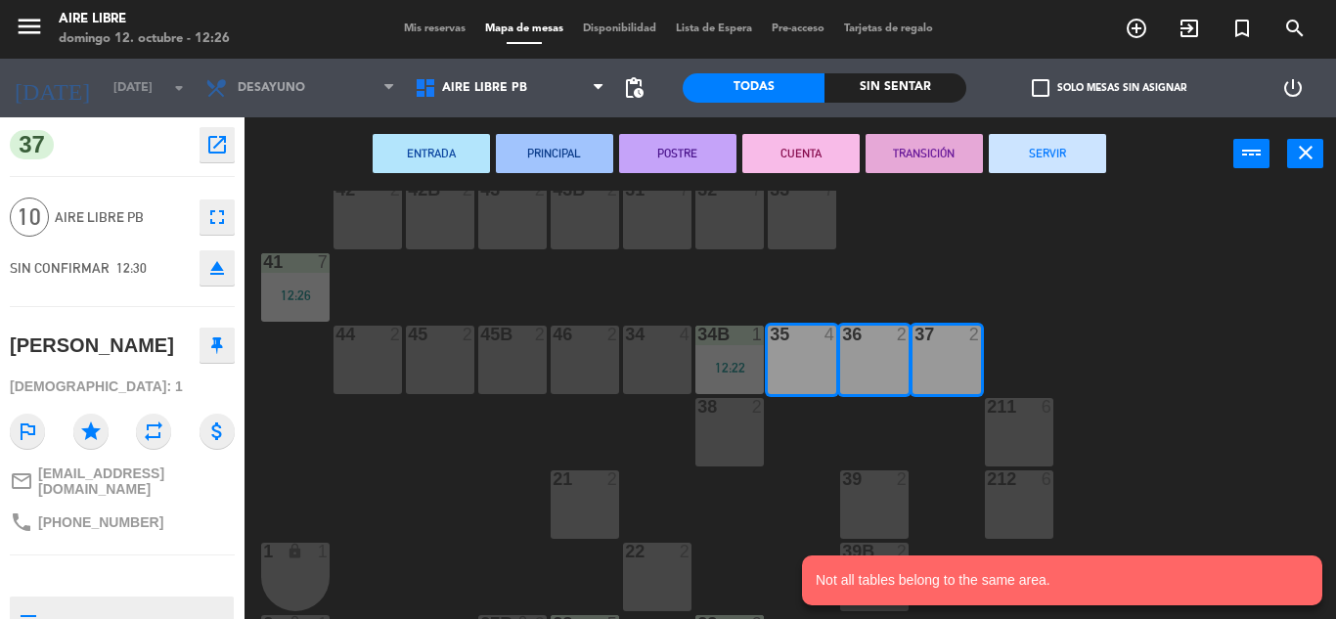
click at [790, 365] on div "35 4" at bounding box center [802, 360] width 68 height 68
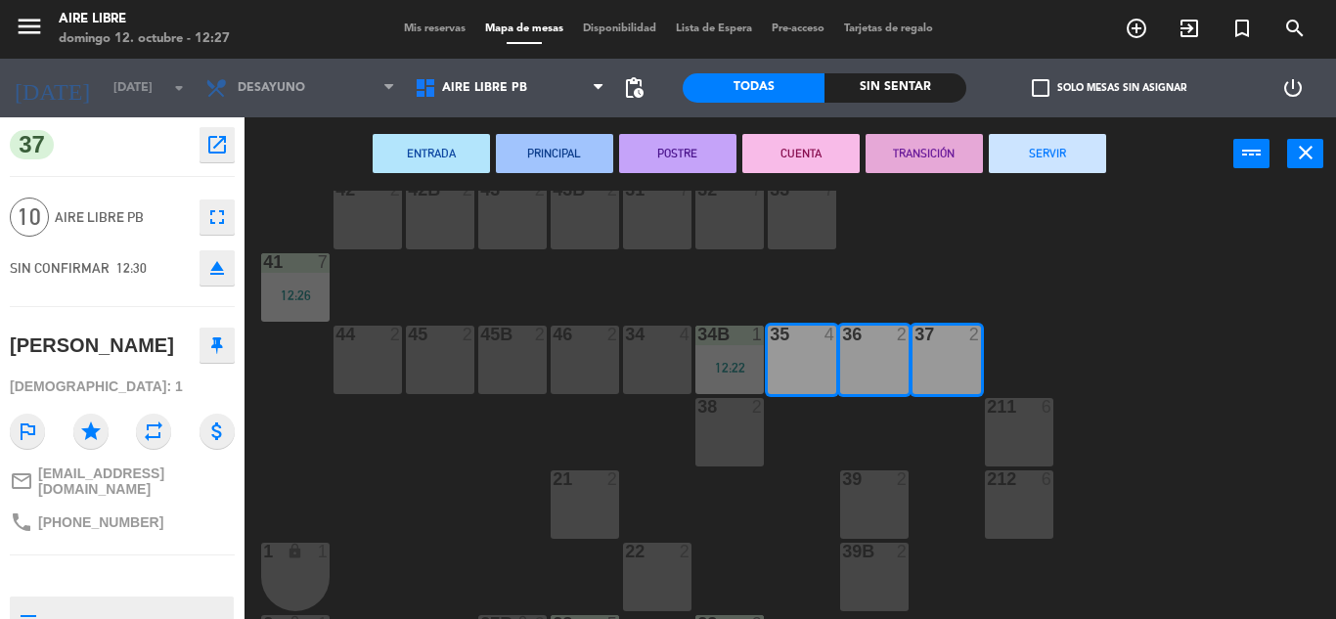
click at [1299, 160] on icon "close" at bounding box center [1305, 152] width 23 height 23
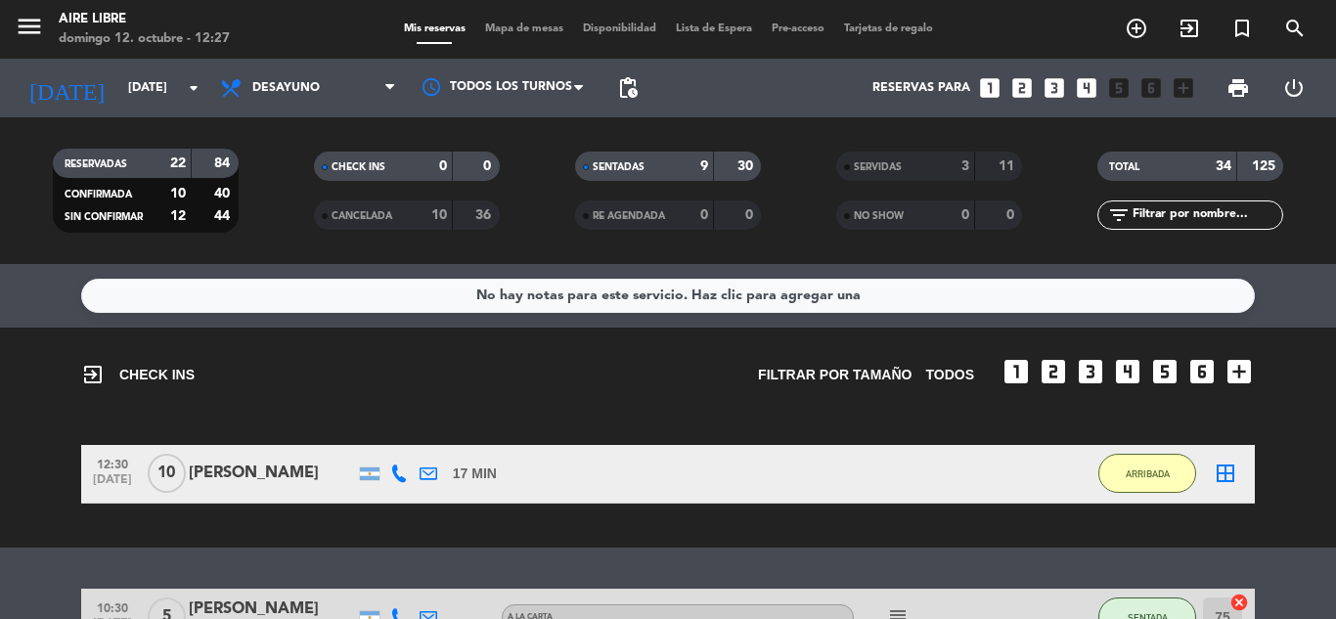
click at [1154, 473] on span "ARRIBADA" at bounding box center [1148, 474] width 44 height 11
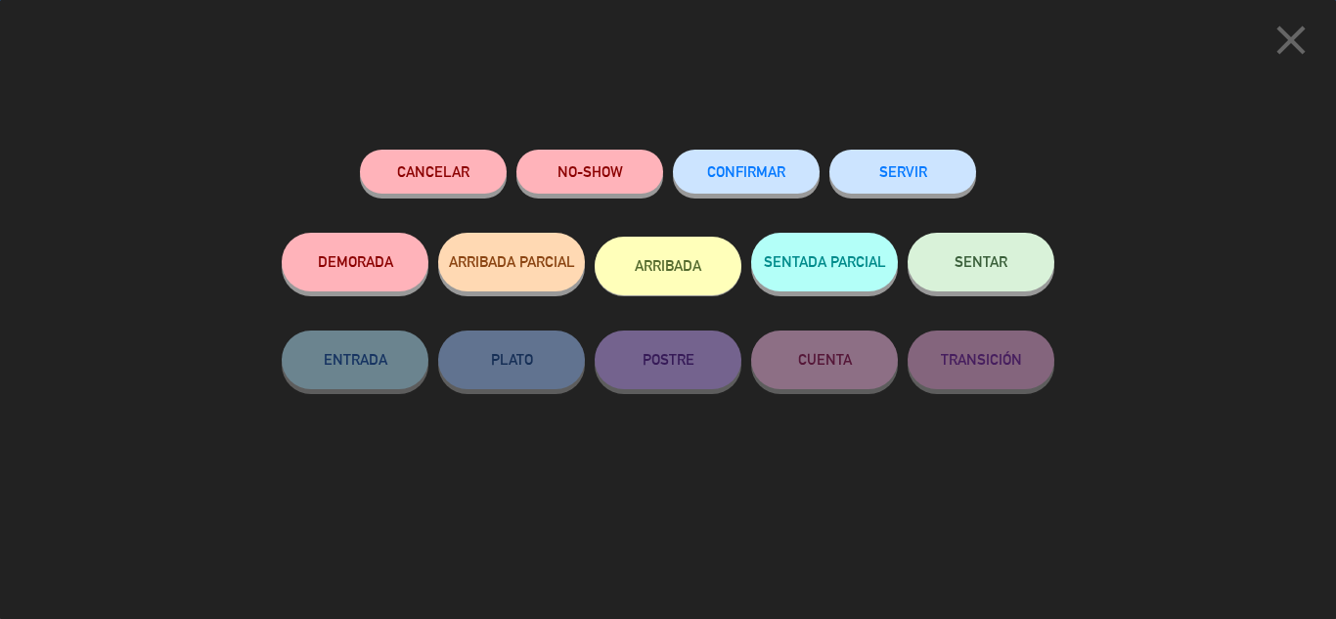
click at [995, 269] on span "SENTAR" at bounding box center [981, 261] width 53 height 17
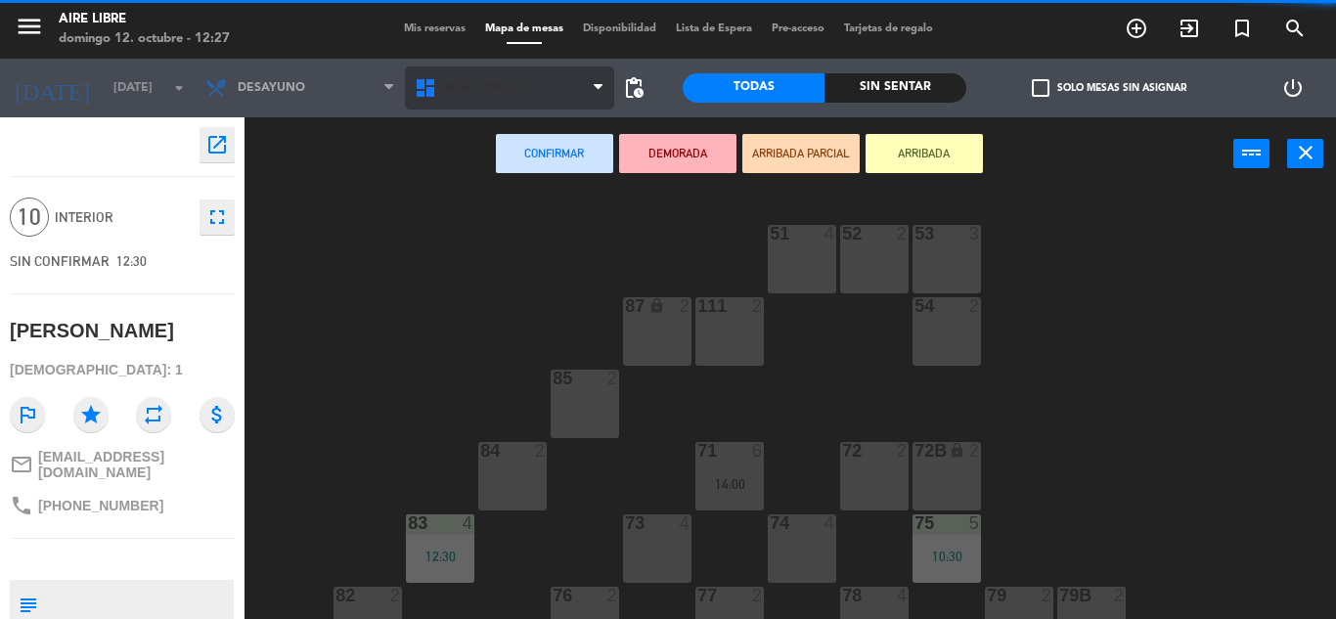
click at [562, 73] on span "Aire Libre 1P" at bounding box center [509, 88] width 209 height 43
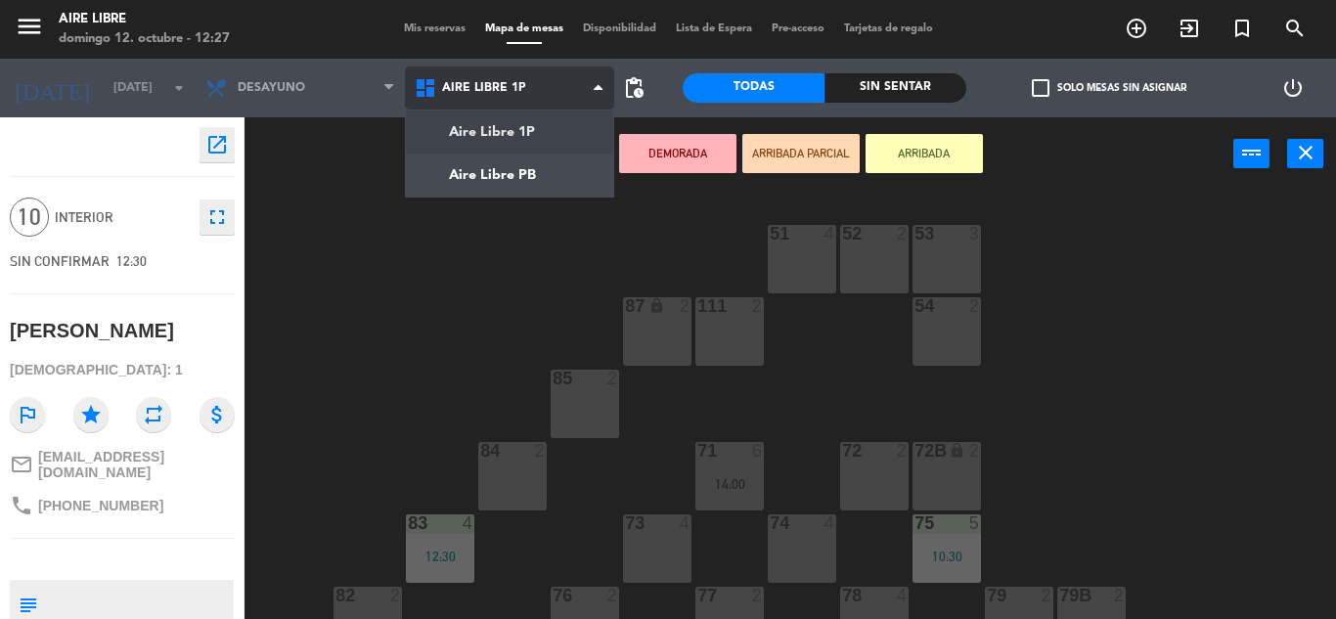
click at [536, 180] on ng-component "menu Aire Libre [DATE] 12. octubre - 12:27 Mis reservas Mapa de mesas Disponibi…" at bounding box center [668, 309] width 1336 height 619
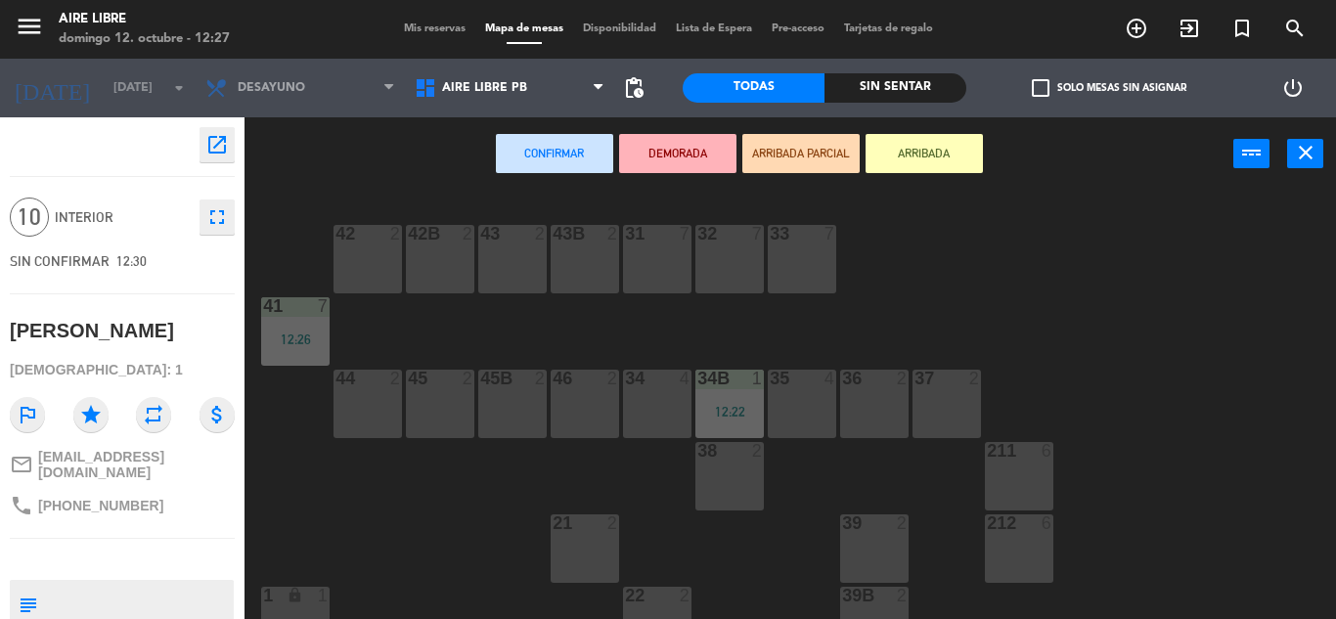
click at [879, 414] on div "36 2" at bounding box center [874, 404] width 68 height 68
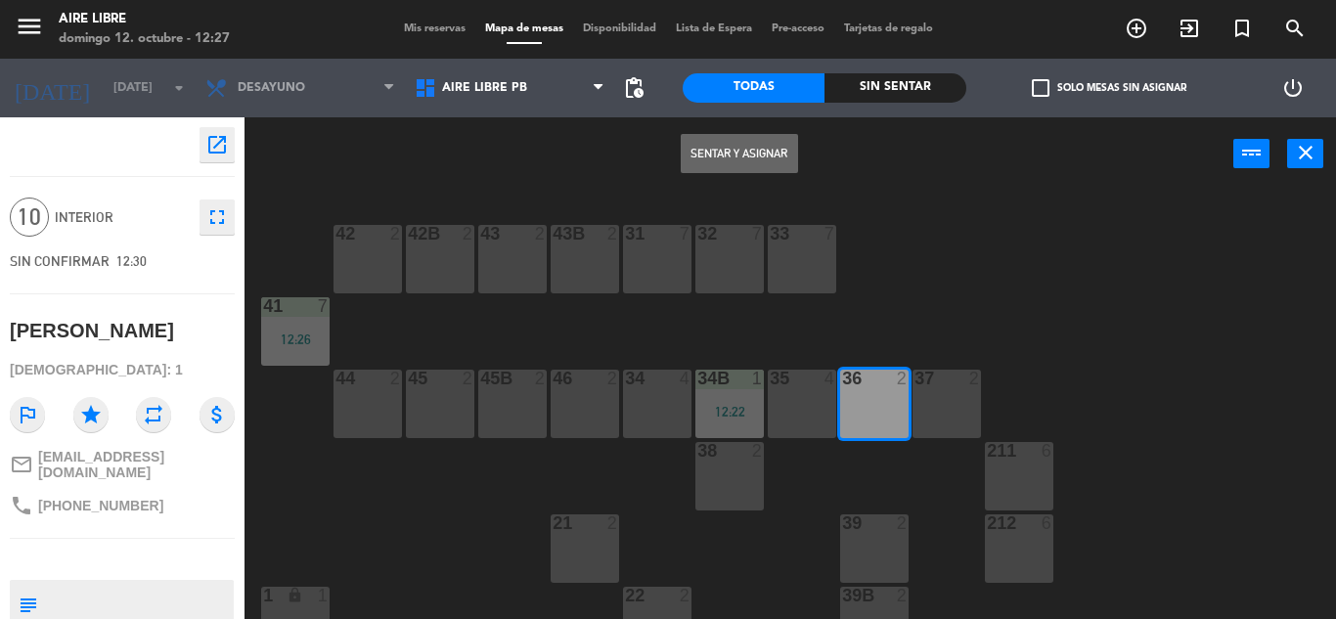
click at [929, 408] on div "37 2" at bounding box center [947, 404] width 68 height 68
click at [736, 167] on button "Sentar y Asignar" at bounding box center [739, 153] width 117 height 39
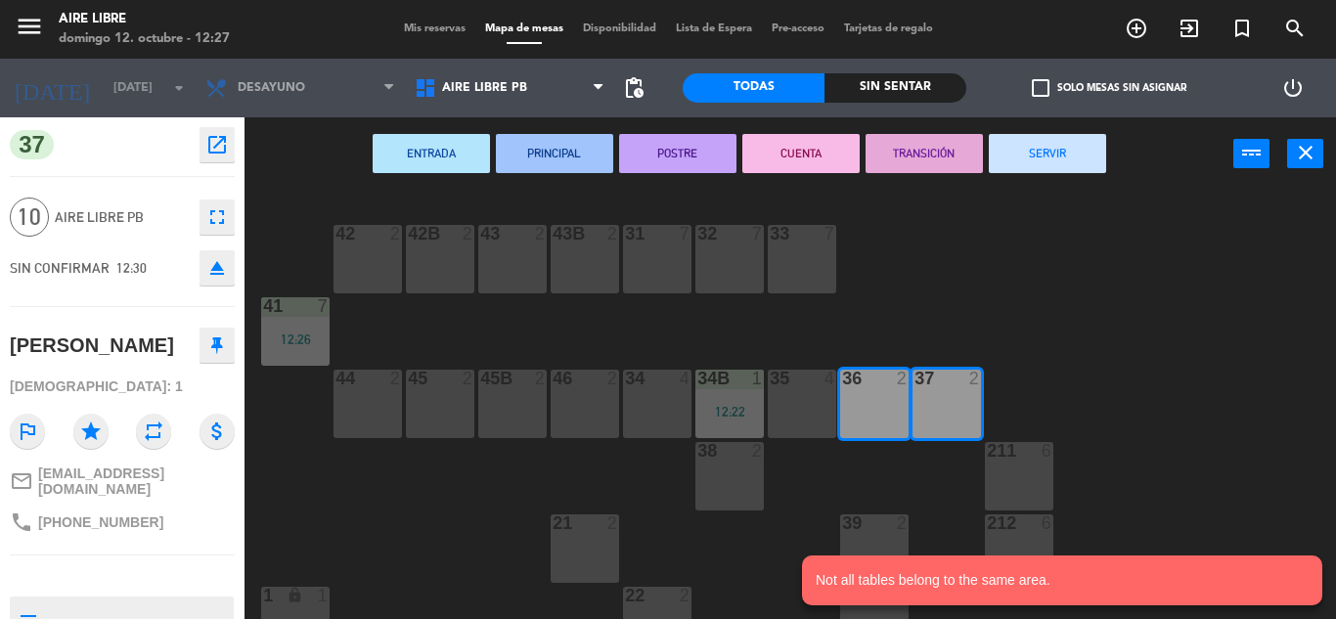
click at [1301, 161] on icon "close" at bounding box center [1305, 152] width 23 height 23
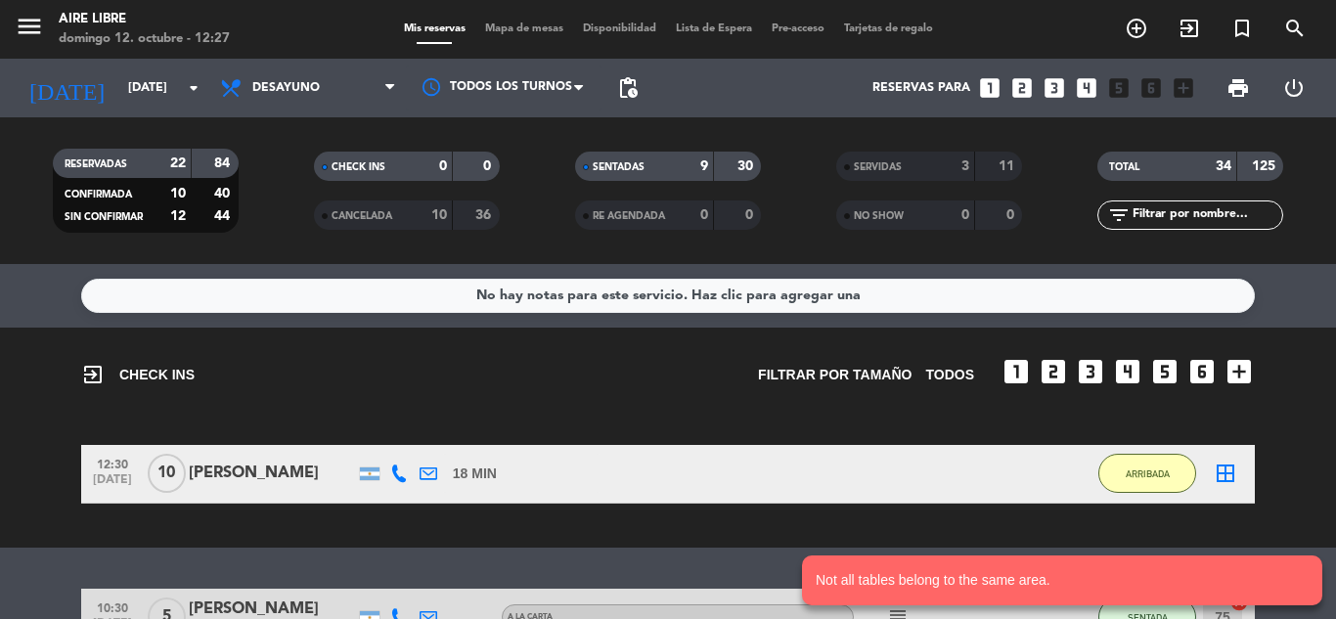
click at [1150, 473] on span "ARRIBADA" at bounding box center [1148, 474] width 44 height 11
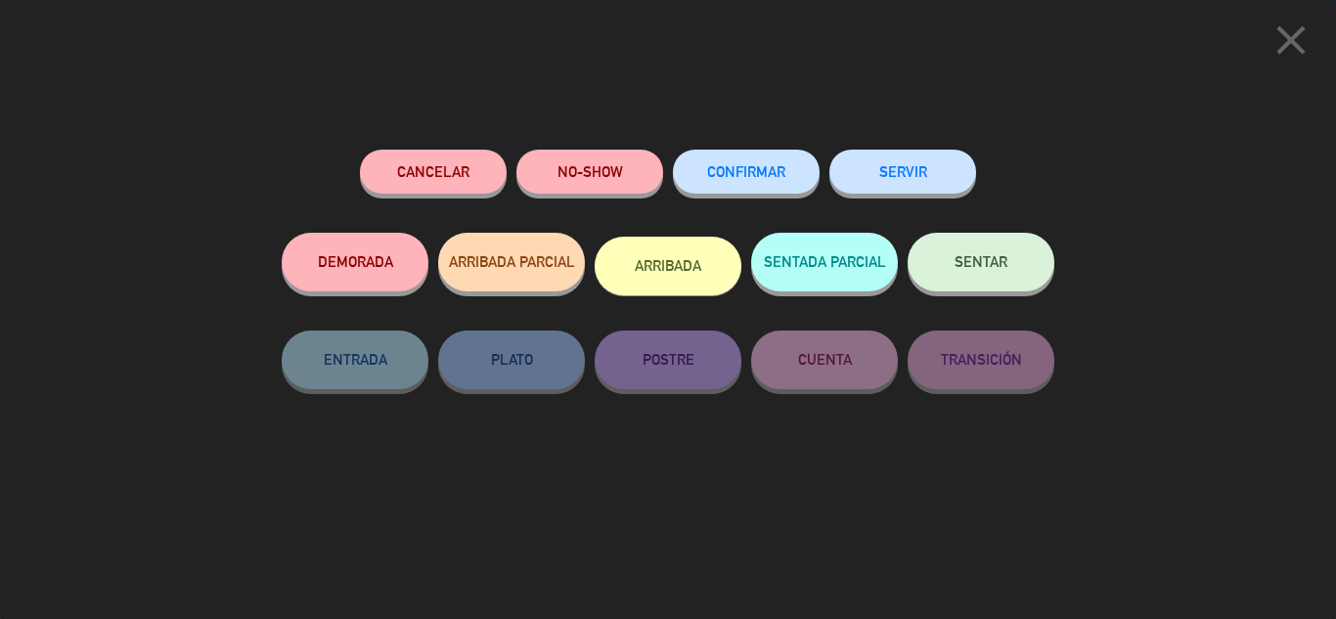
click at [979, 270] on span "SENTAR" at bounding box center [981, 261] width 53 height 17
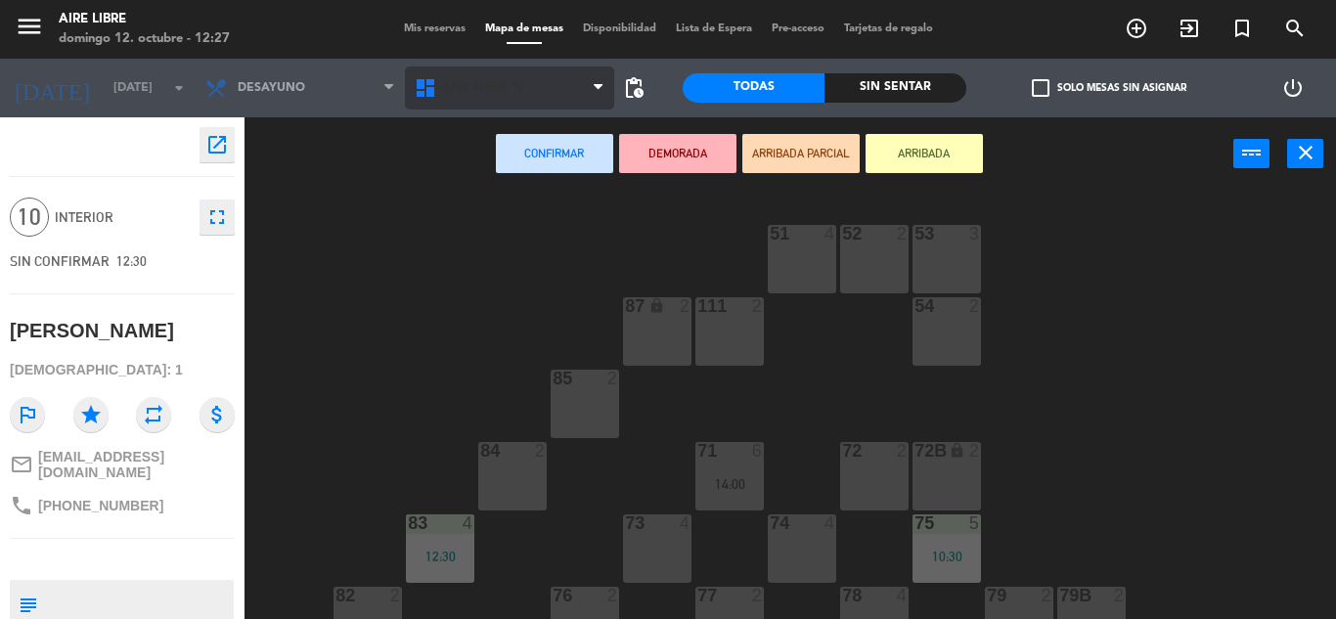
click at [598, 101] on span "Aire Libre 1P" at bounding box center [509, 88] width 209 height 43
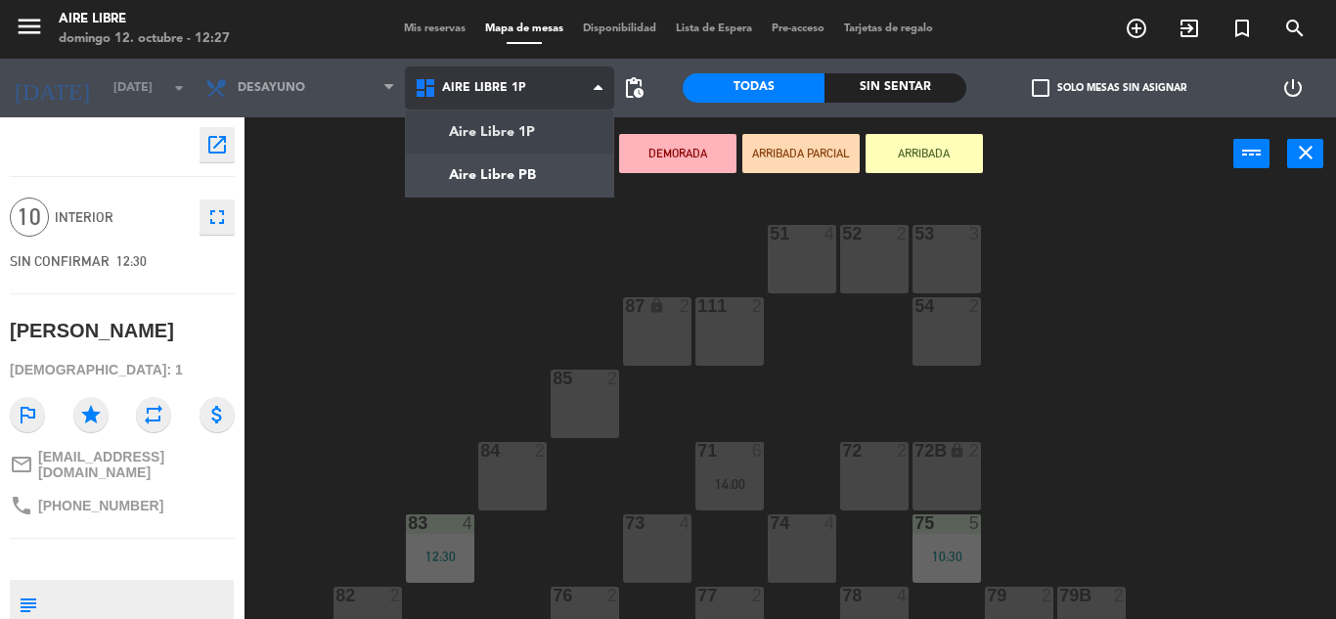
click at [564, 171] on ng-component "menu Aire Libre [DATE] 12. octubre - 12:27 Mis reservas Mapa de mesas Disponibi…" at bounding box center [668, 309] width 1336 height 619
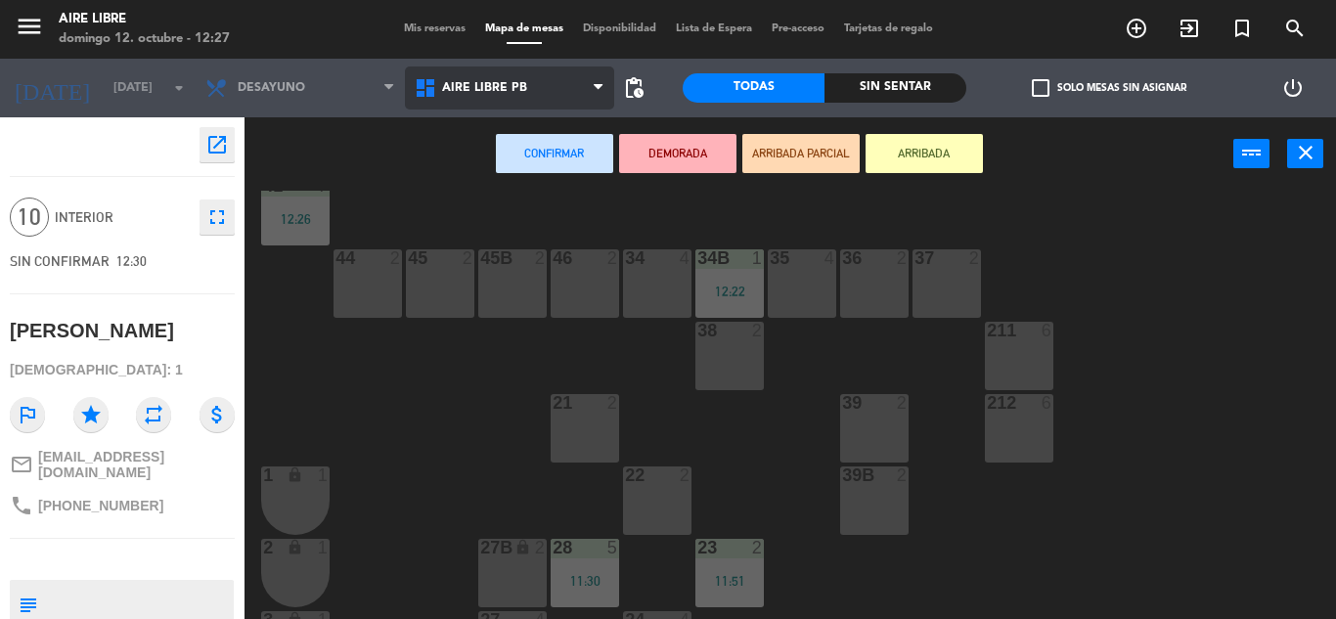
scroll to position [121, 0]
click at [800, 268] on div "35 4" at bounding box center [802, 258] width 68 height 20
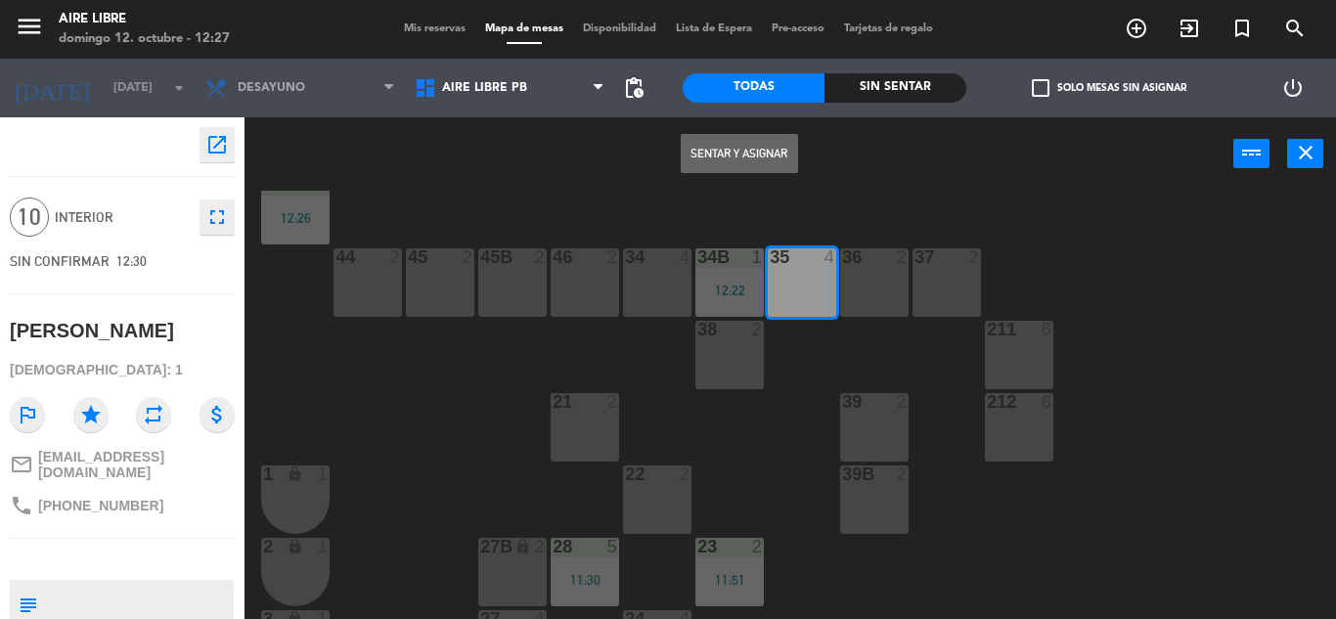
click at [730, 152] on button "Sentar y Asignar" at bounding box center [739, 153] width 117 height 39
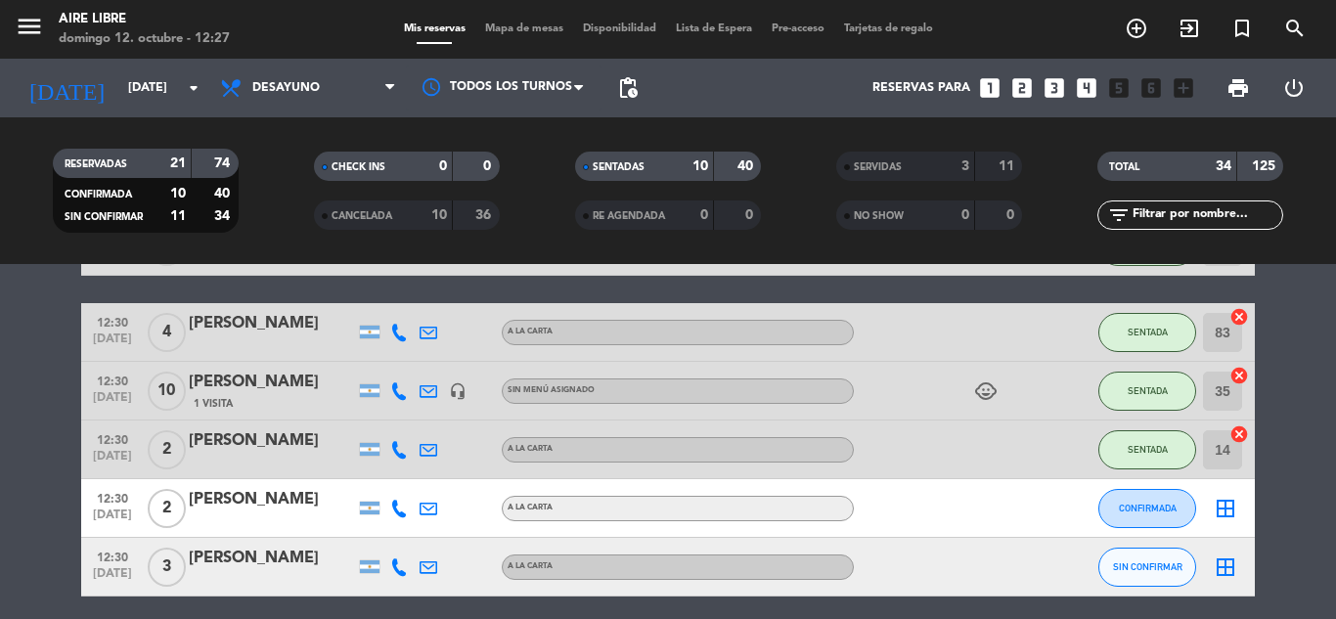
scroll to position [625, 0]
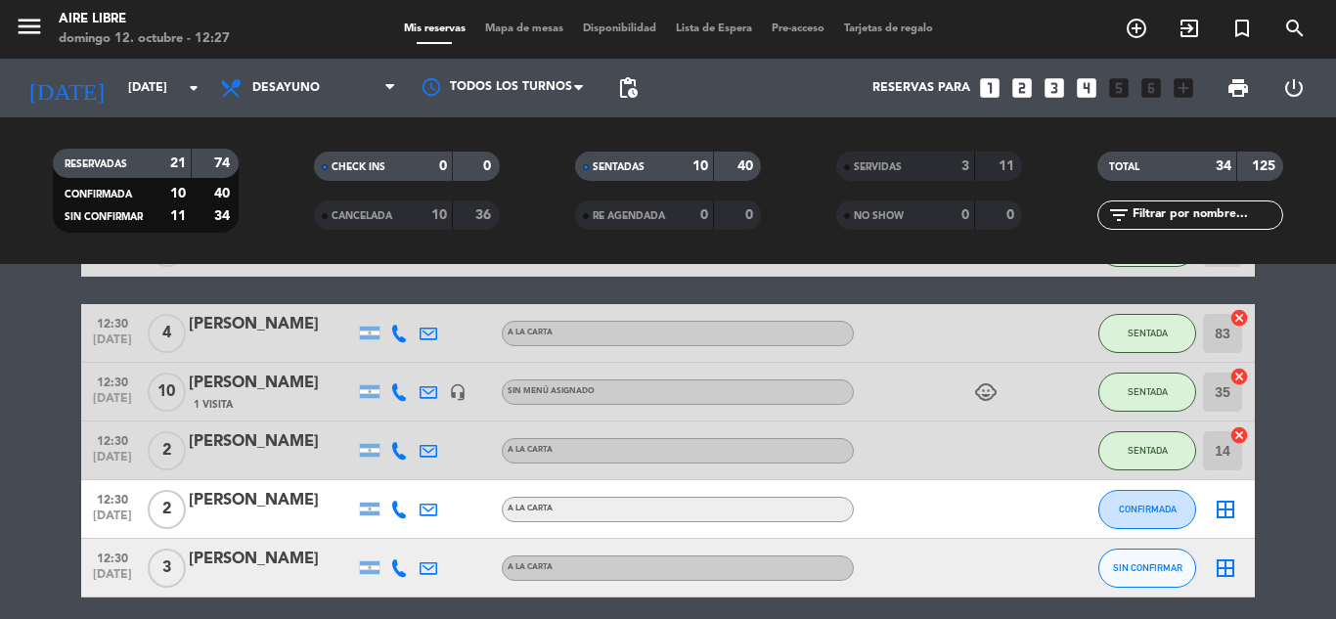
click at [1165, 209] on input "text" at bounding box center [1207, 215] width 152 height 22
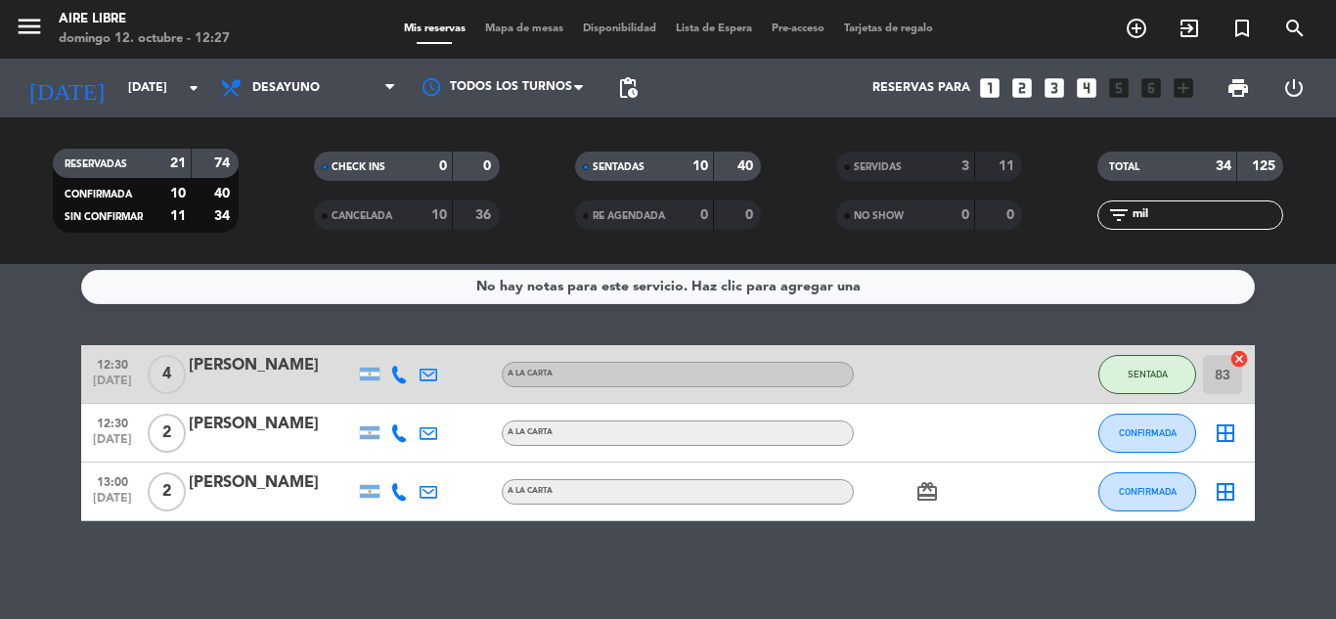
scroll to position [0, 0]
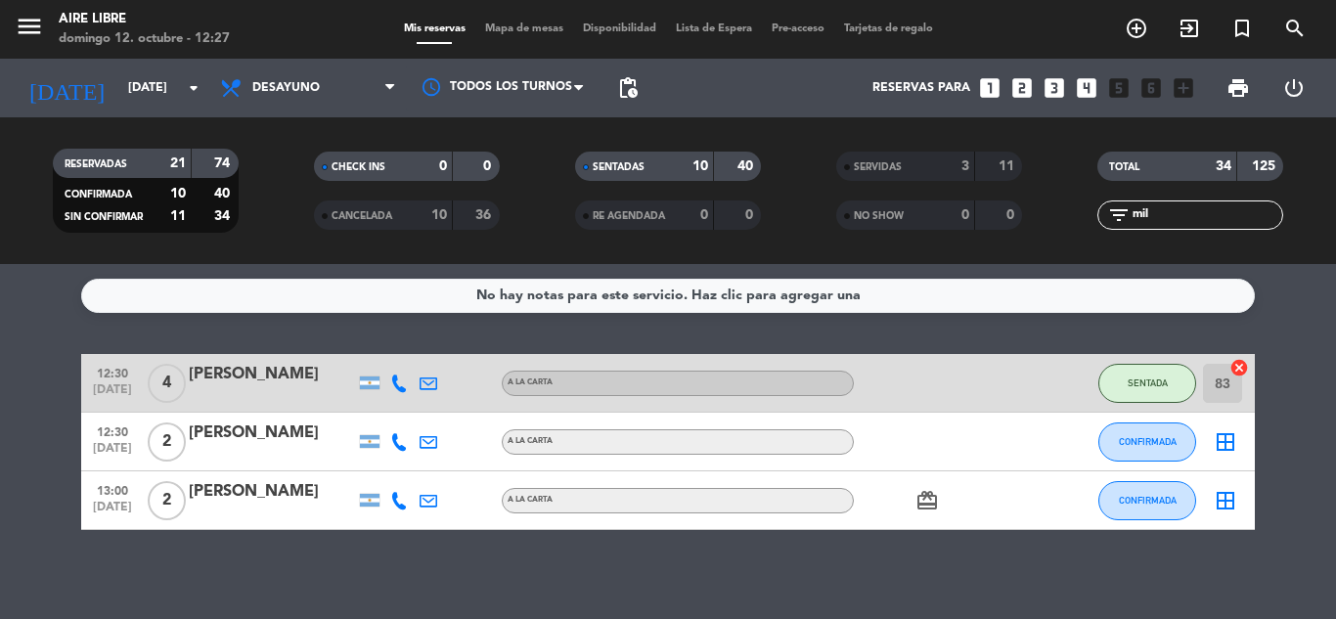
type input "mil"
click at [1284, 561] on div "No hay notas para este servicio. Haz clic para agregar una 12:30 [DATE] 4 [PERS…" at bounding box center [668, 441] width 1336 height 355
click at [1137, 441] on span "CONFIRMADA" at bounding box center [1148, 441] width 58 height 11
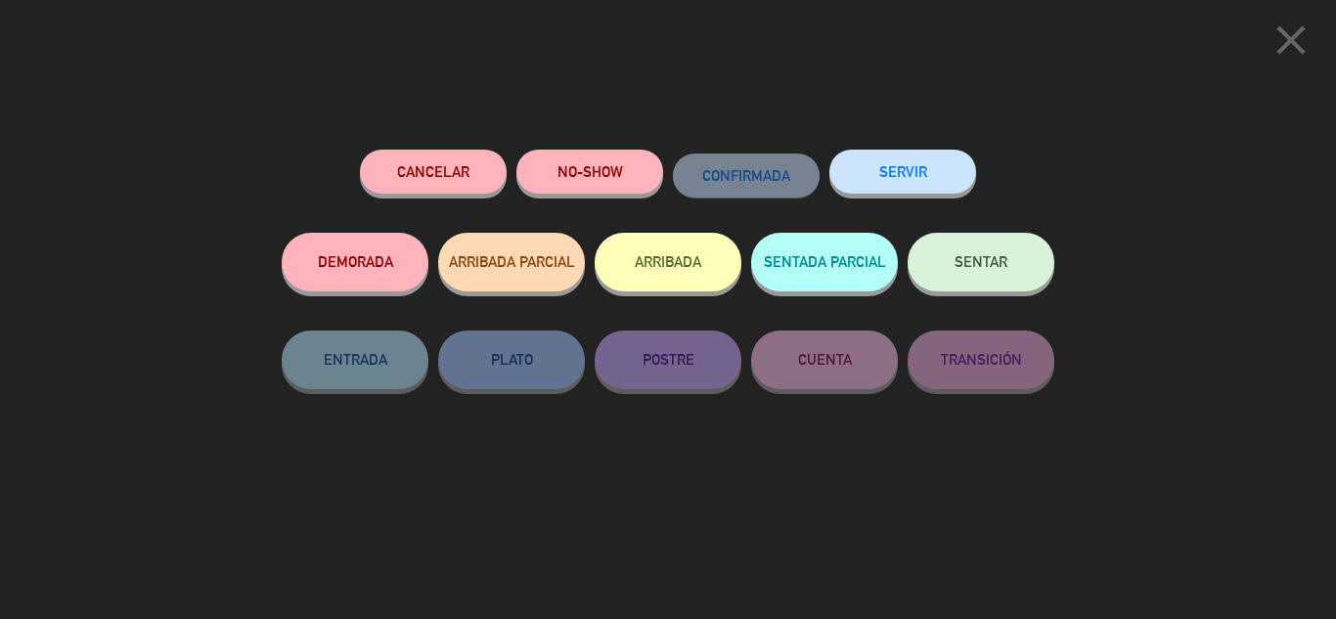
click at [713, 266] on button "ARRIBADA" at bounding box center [668, 262] width 147 height 59
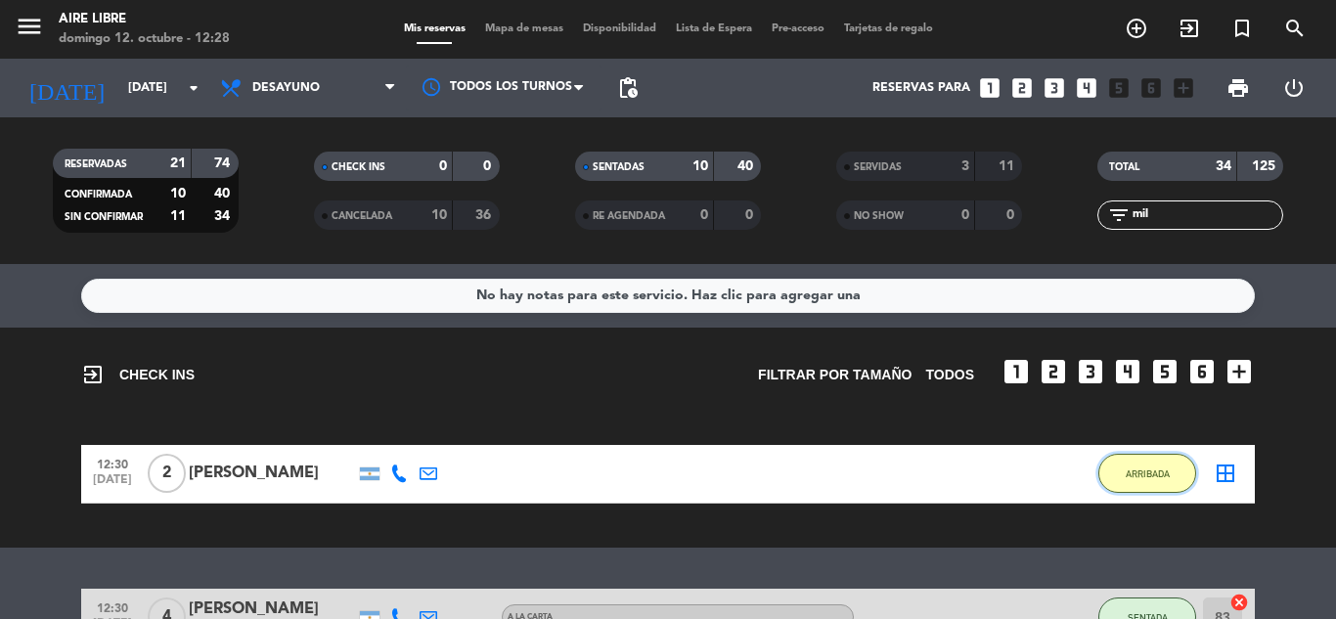
click at [1153, 456] on button "ARRIBADA" at bounding box center [1147, 473] width 98 height 39
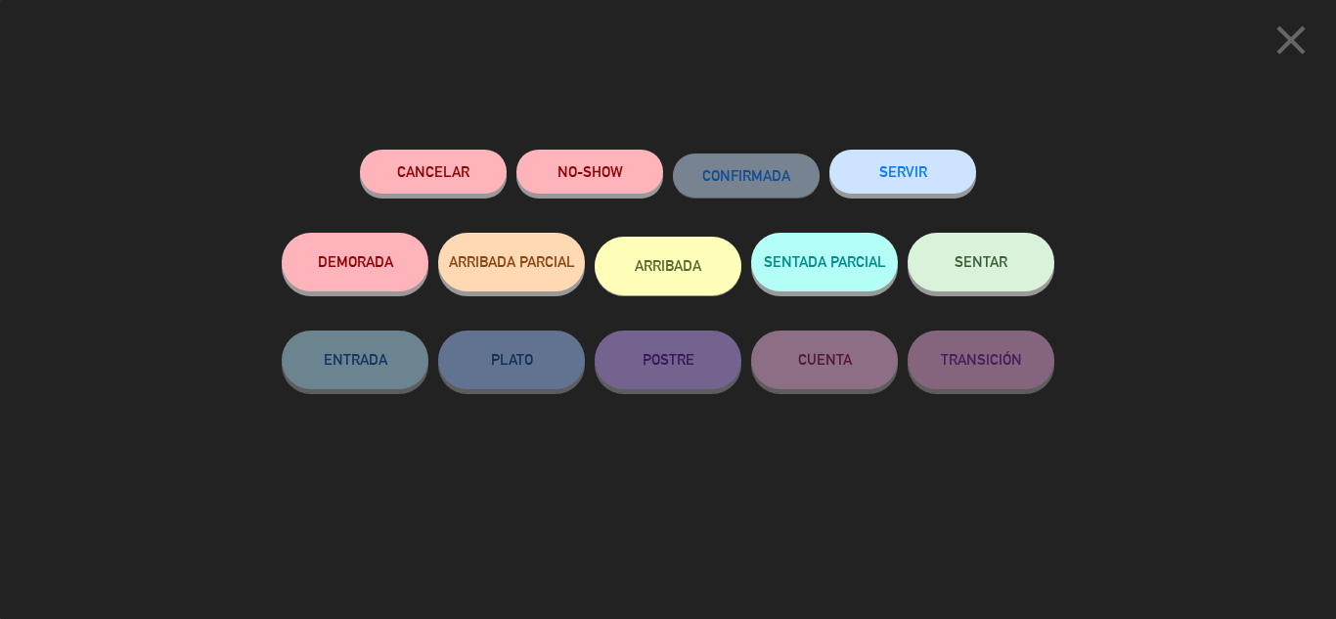
click at [1026, 272] on button "SENTAR" at bounding box center [981, 262] width 147 height 59
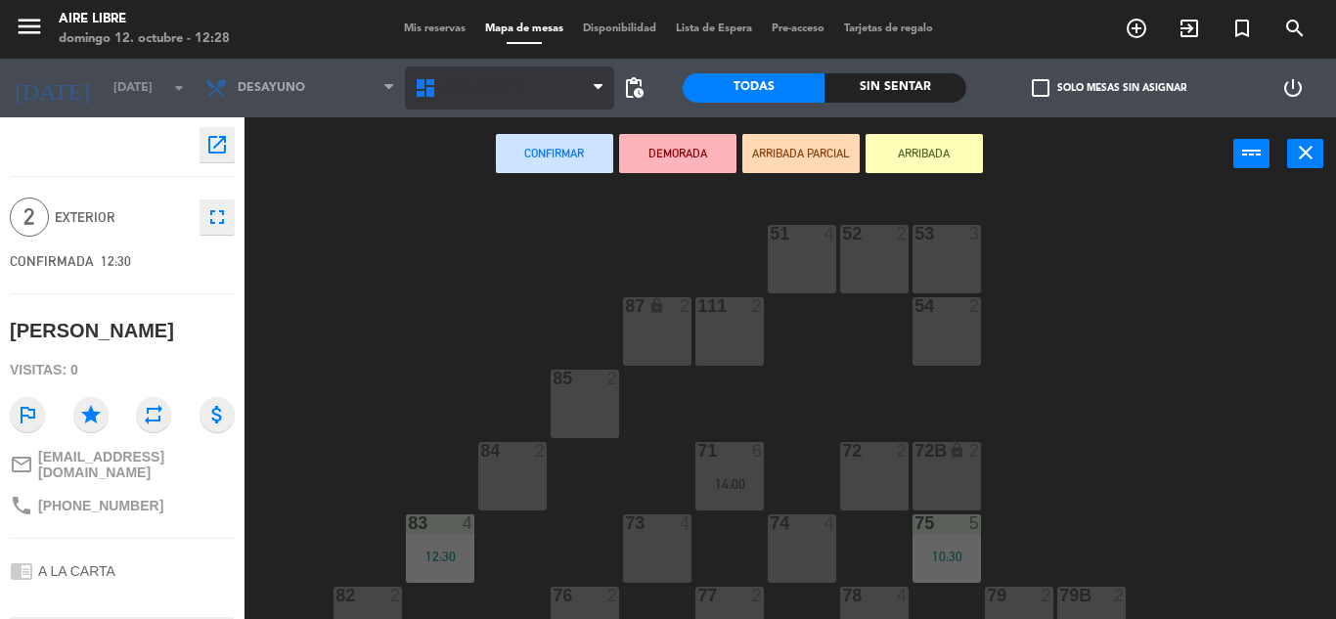
click at [555, 88] on span "Aire Libre 1P" at bounding box center [509, 88] width 209 height 43
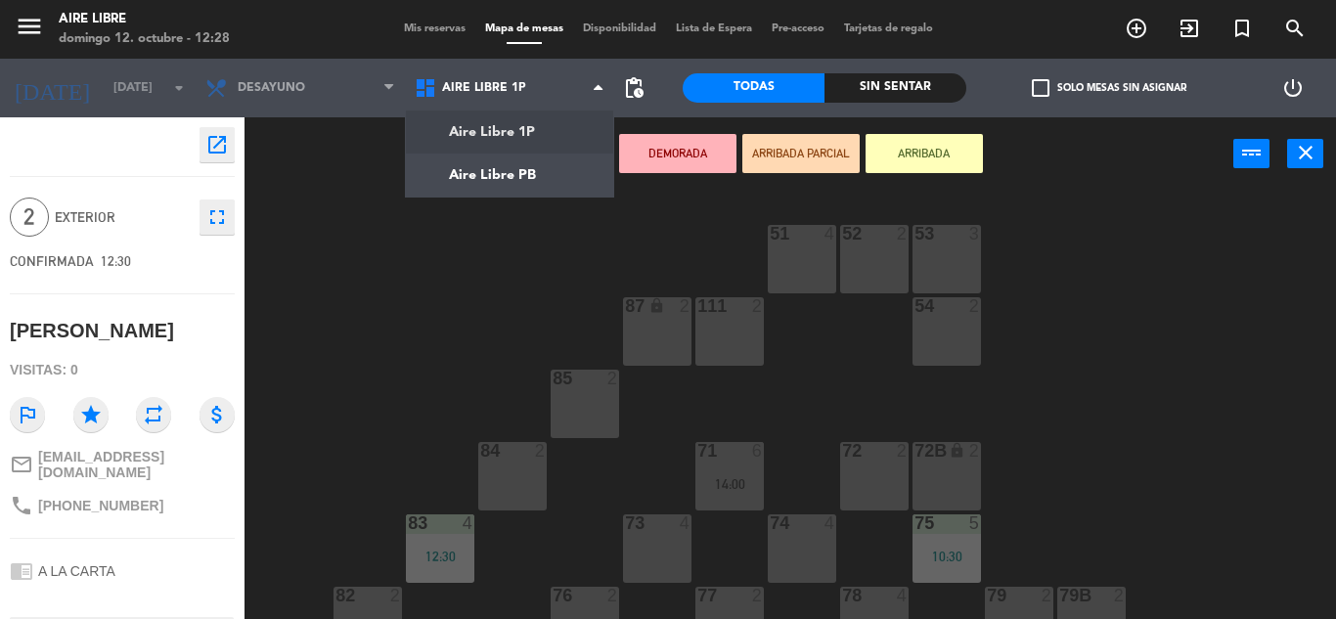
click at [538, 305] on div "51 4 52 2 53 3 111 2 54 2 87 lock 2 85 2 72 2 84 2 71 6 14:00 72B lock 2 83 4 1…" at bounding box center [797, 405] width 1078 height 428
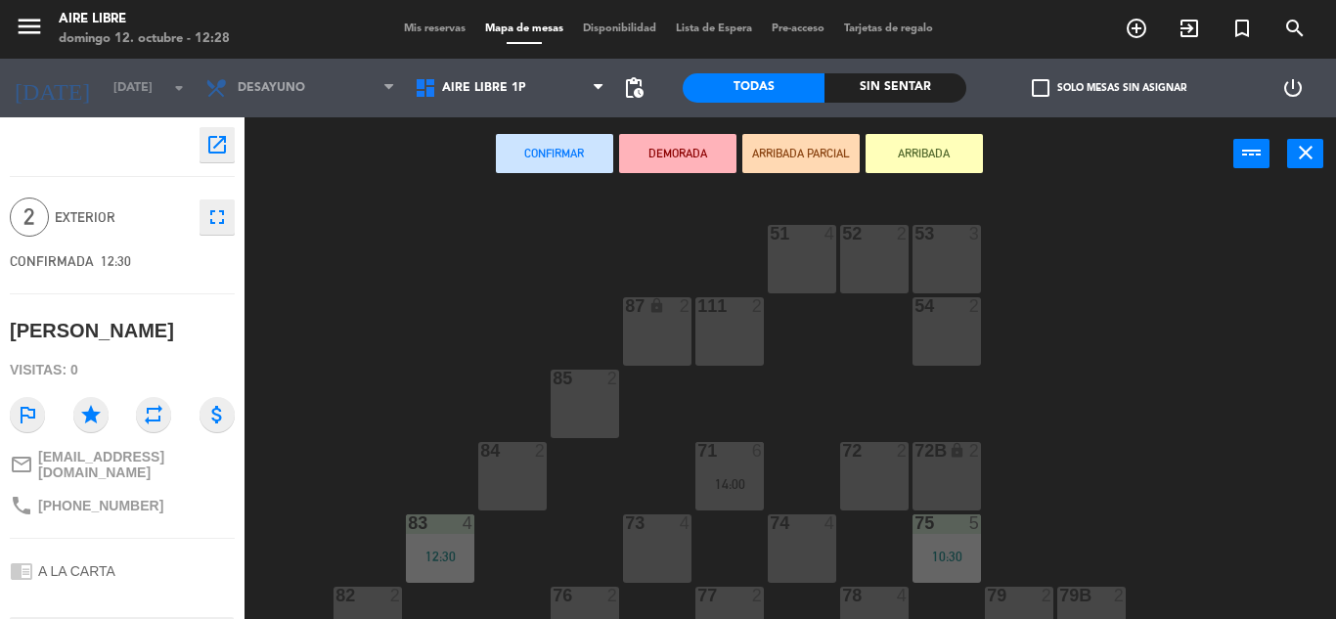
click at [511, 497] on div "84 2" at bounding box center [512, 476] width 68 height 68
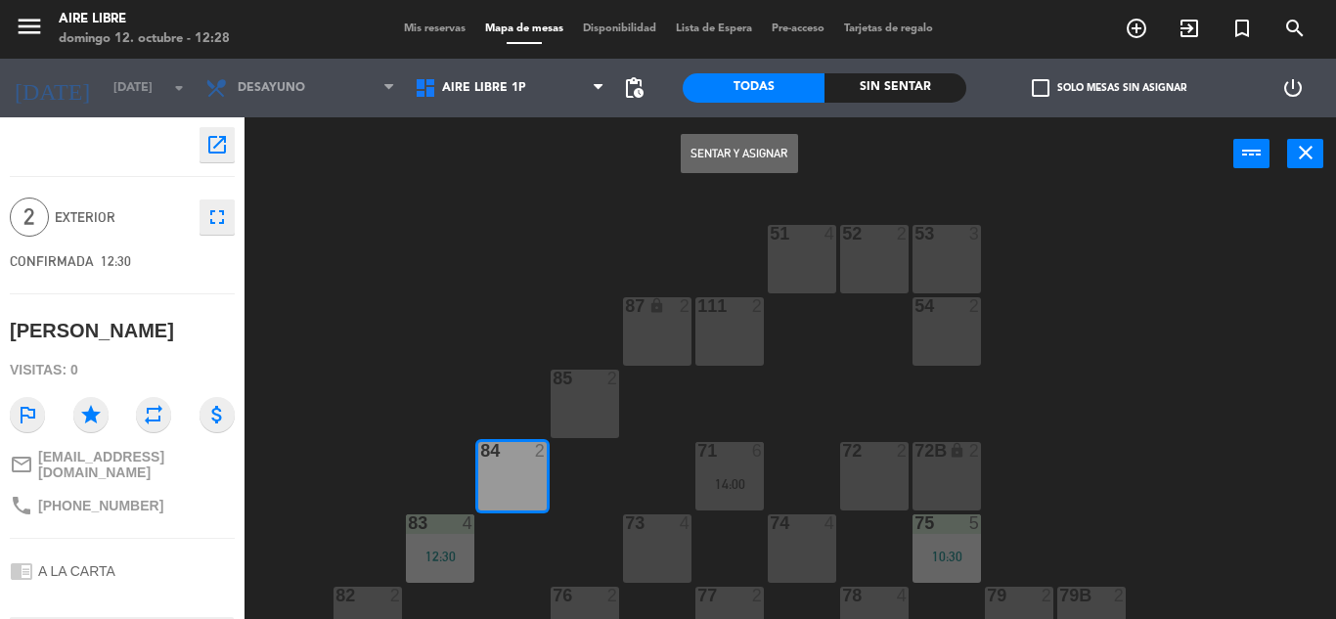
click at [760, 142] on button "Sentar y Asignar" at bounding box center [739, 153] width 117 height 39
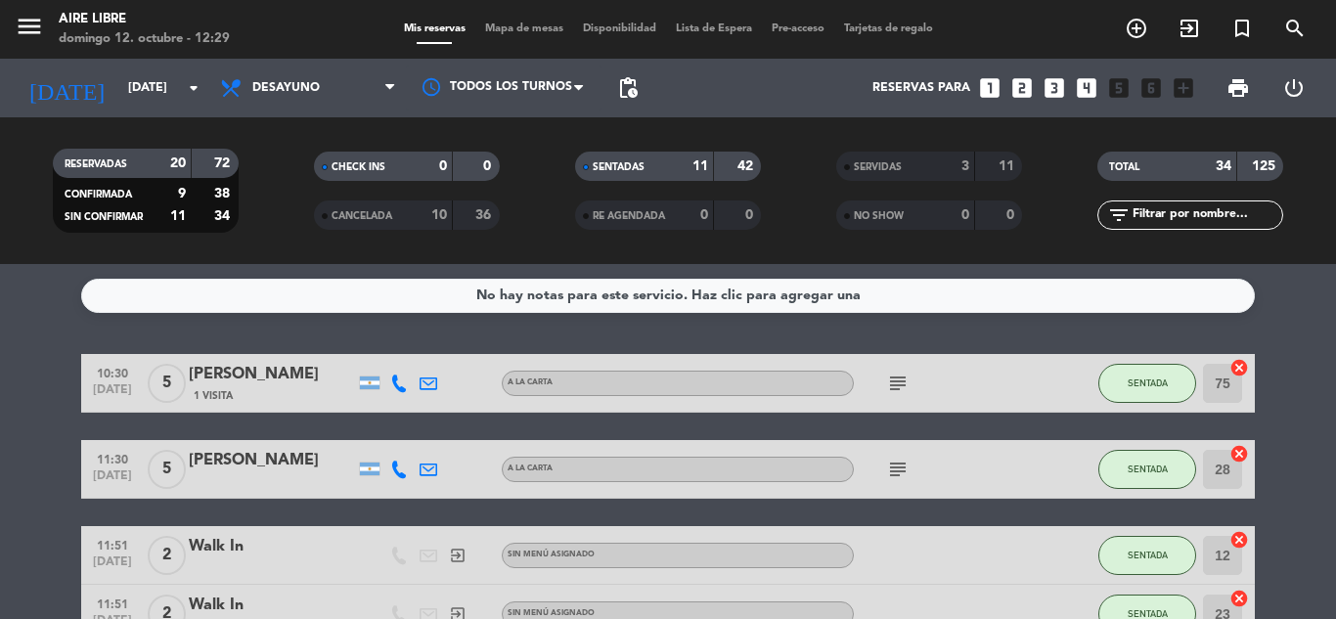
click at [1190, 31] on icon "exit_to_app" at bounding box center [1189, 28] width 23 height 23
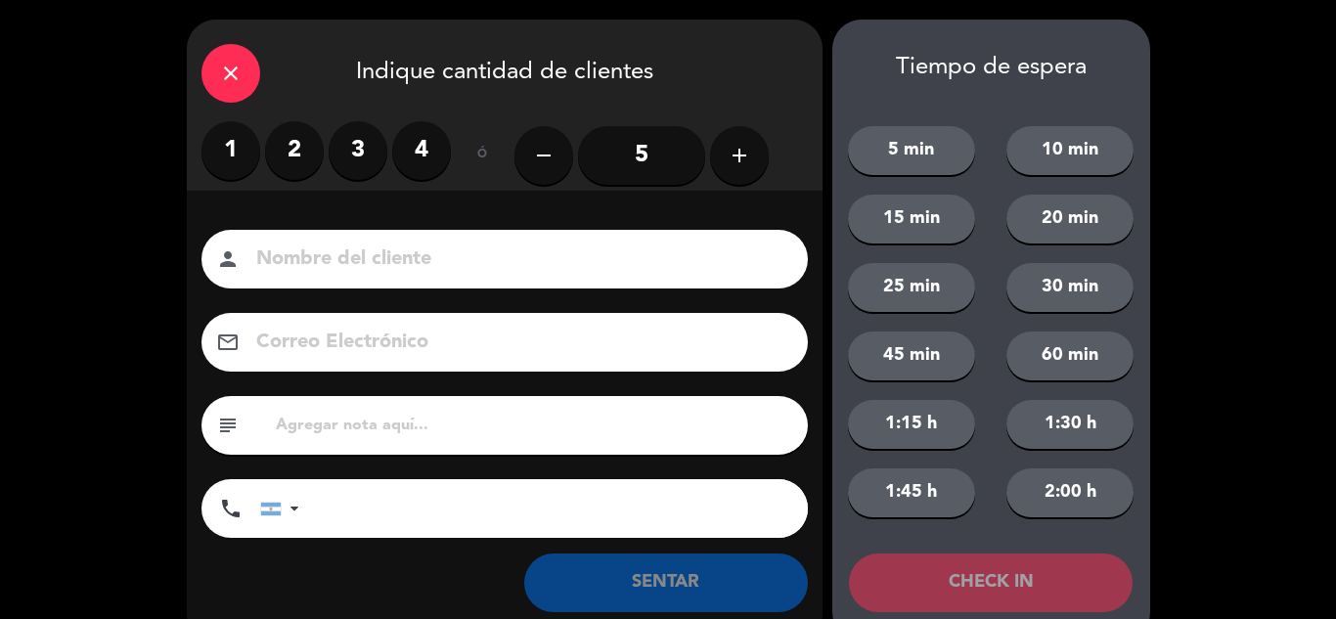
click at [299, 135] on label "2" at bounding box center [294, 150] width 59 height 59
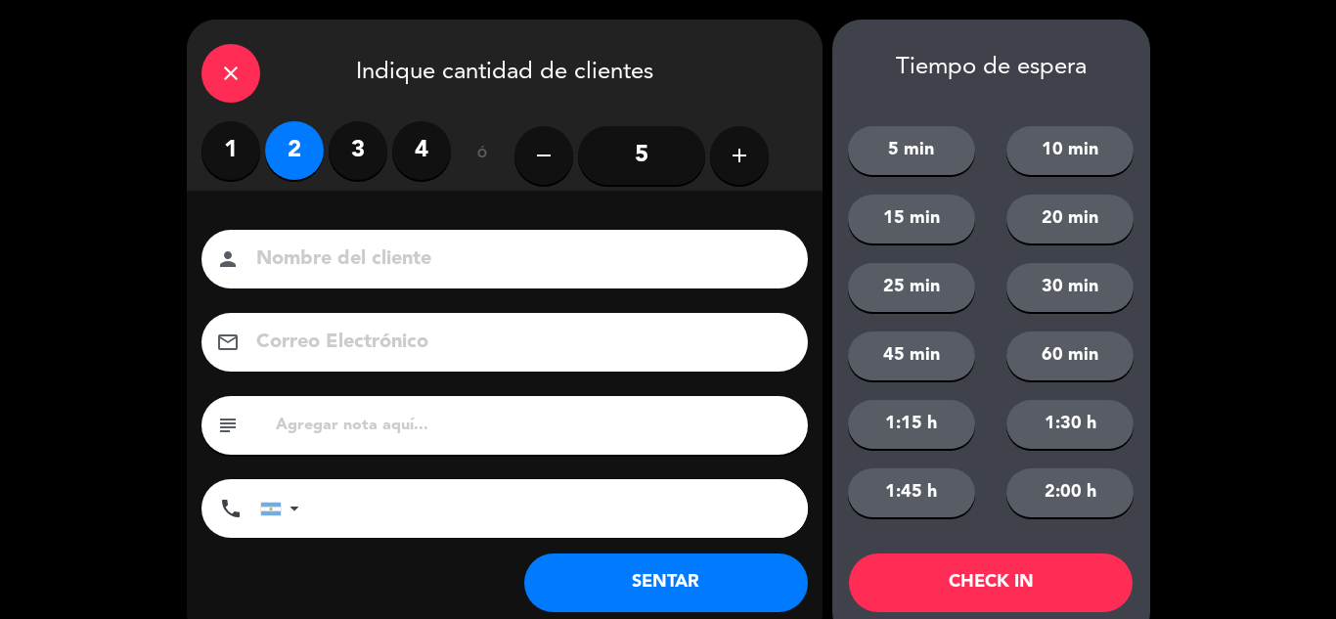
click at [651, 554] on button "SENTAR" at bounding box center [666, 583] width 284 height 59
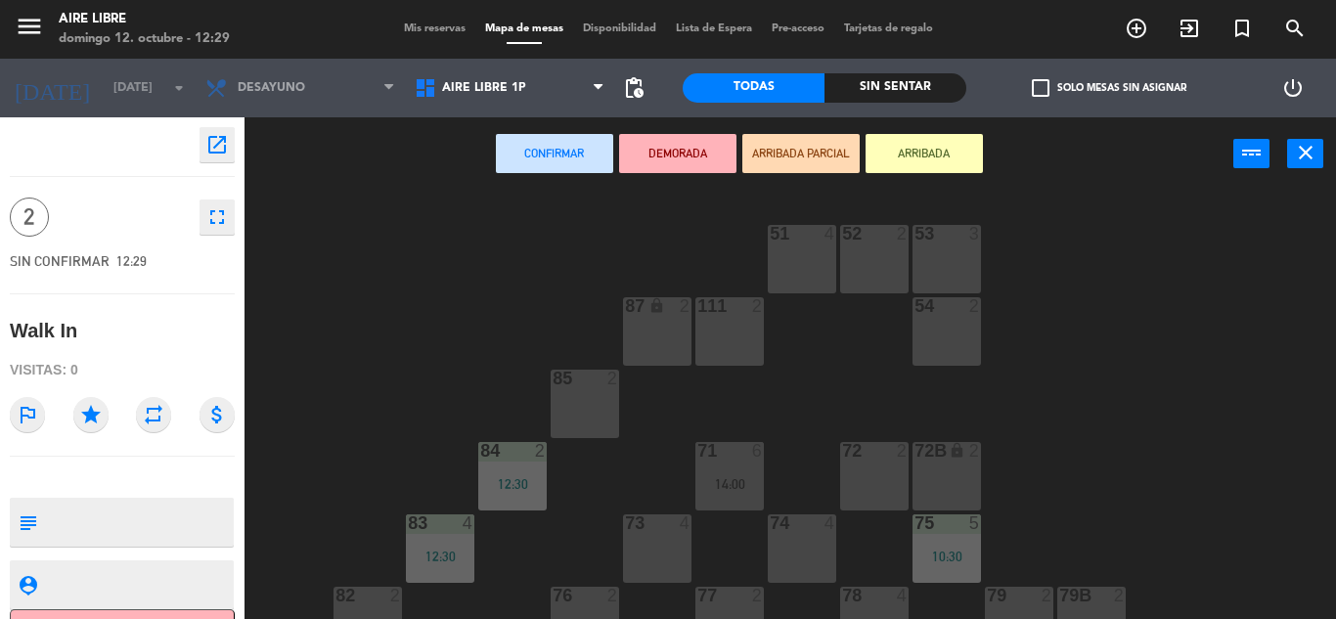
click at [931, 140] on button "ARRIBADA" at bounding box center [924, 153] width 117 height 39
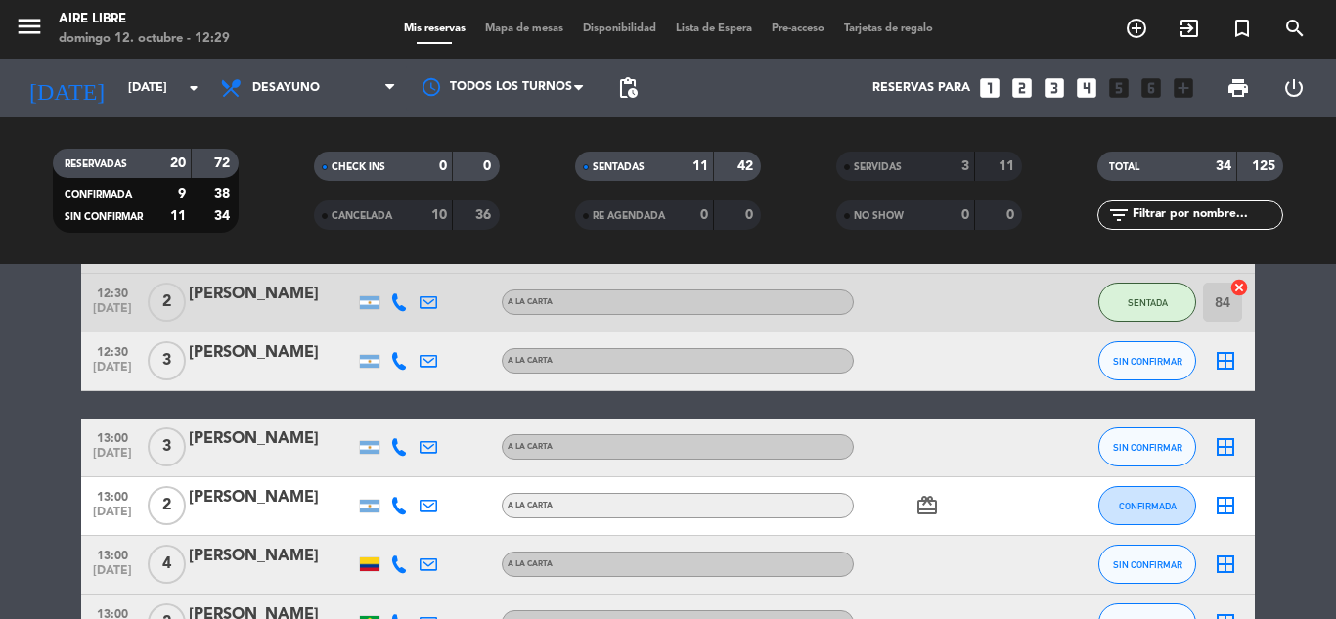
scroll to position [1062, 0]
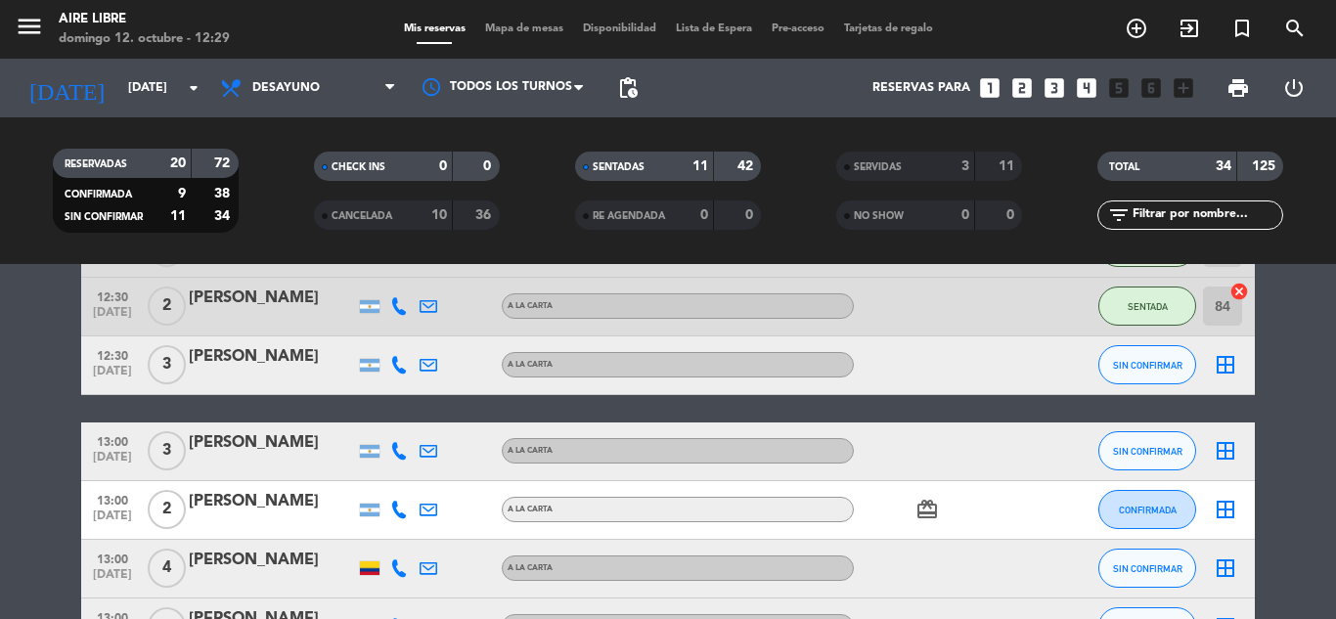
click at [1158, 361] on span "SIN CONFIRMAR" at bounding box center [1147, 365] width 69 height 11
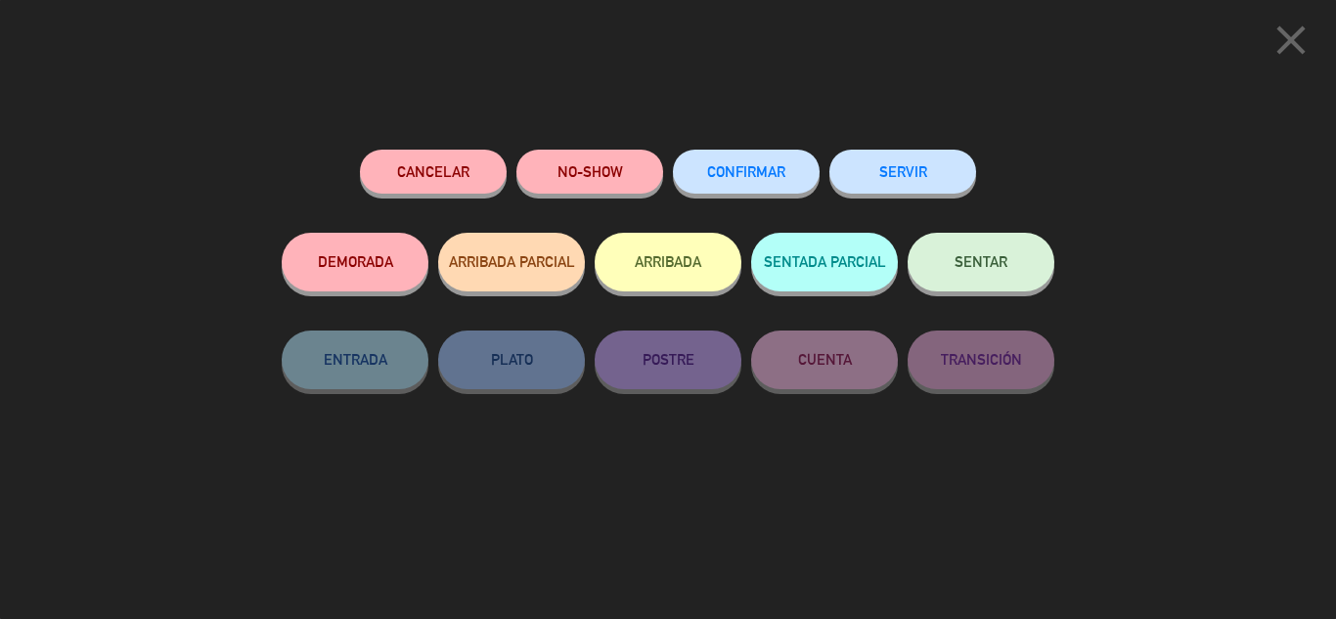
click at [677, 259] on button "ARRIBADA" at bounding box center [668, 262] width 147 height 59
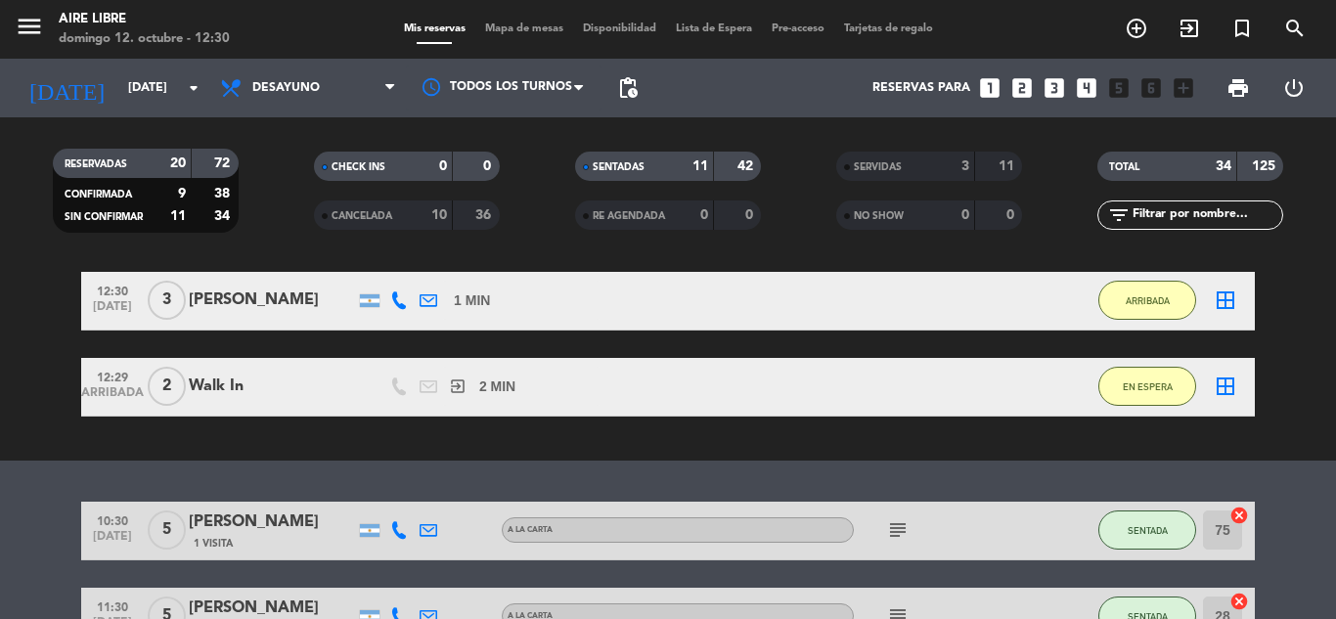
scroll to position [152, 0]
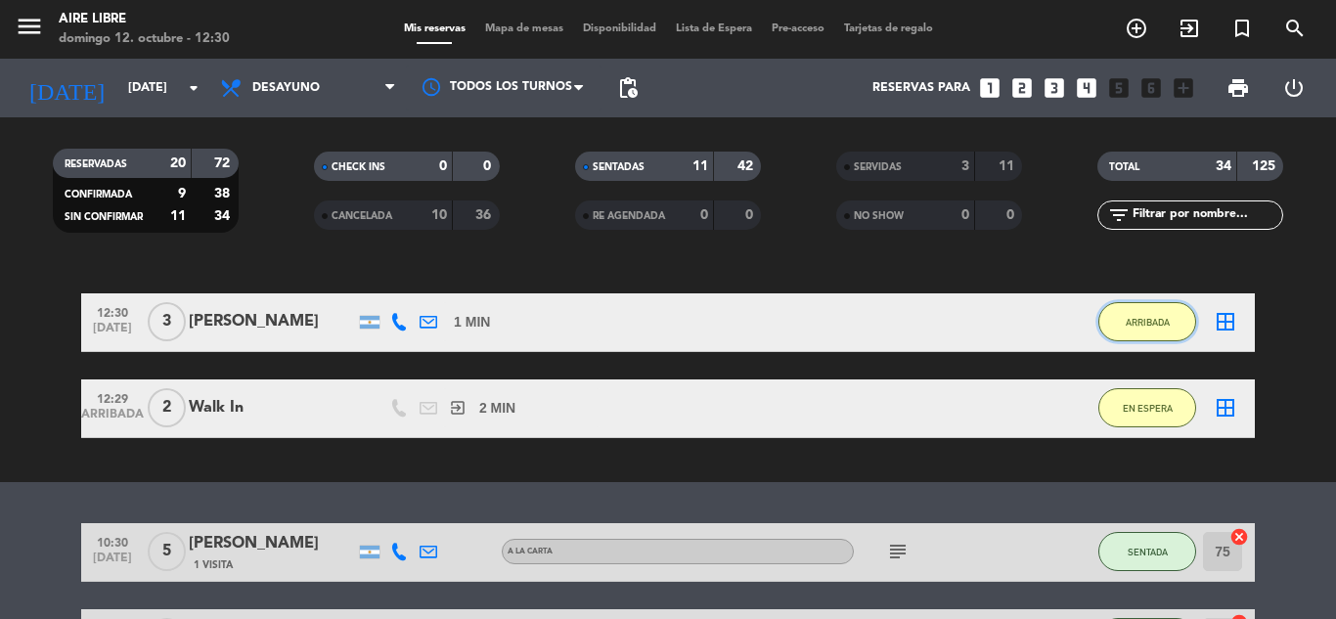
click at [1159, 330] on button "ARRIBADA" at bounding box center [1147, 321] width 98 height 39
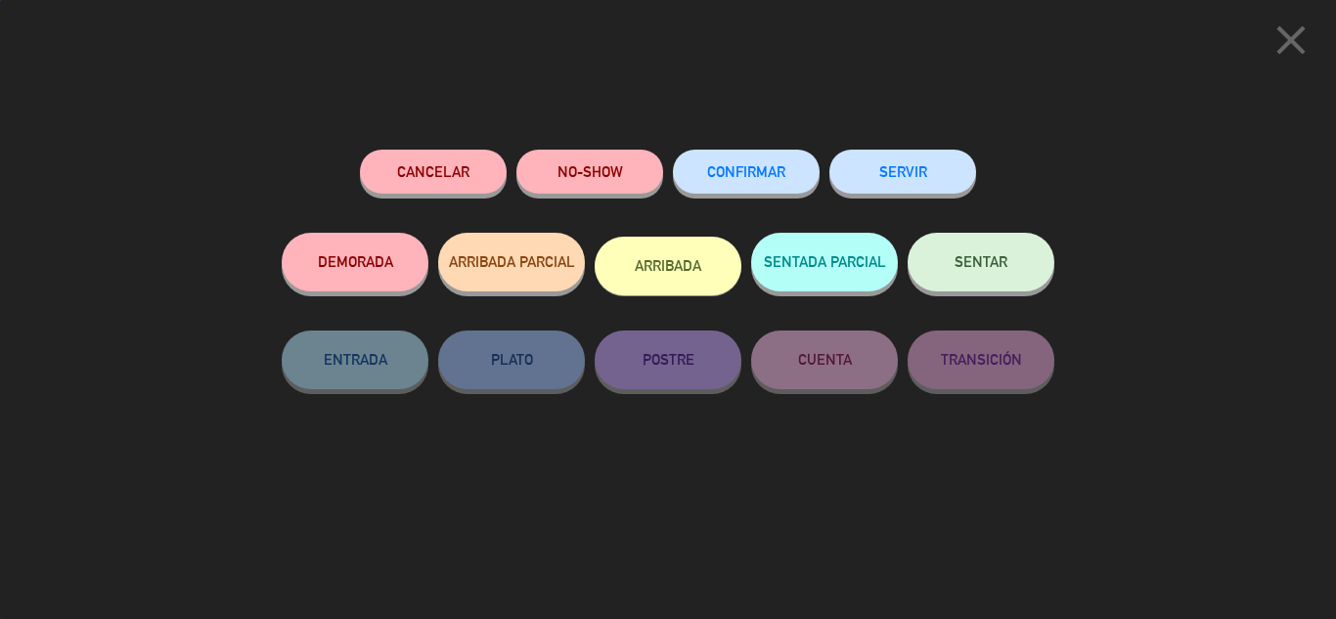
click at [989, 264] on span "SENTAR" at bounding box center [981, 261] width 53 height 17
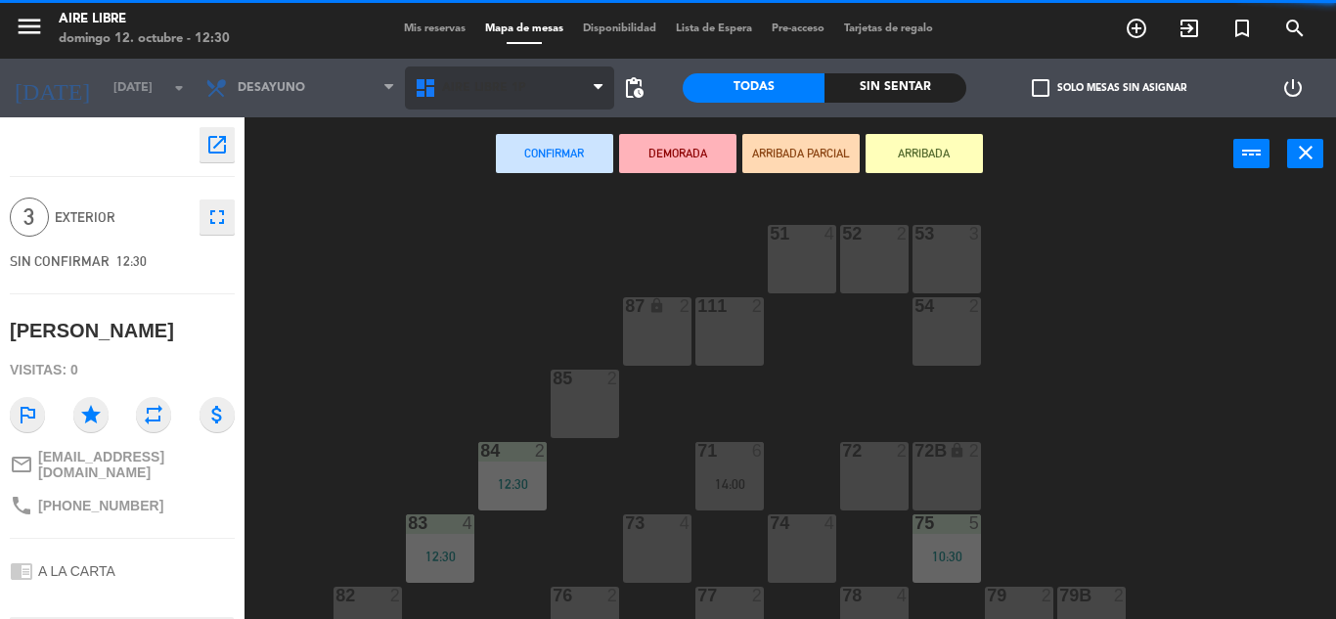
click at [574, 82] on span "Aire Libre 1P" at bounding box center [509, 88] width 209 height 43
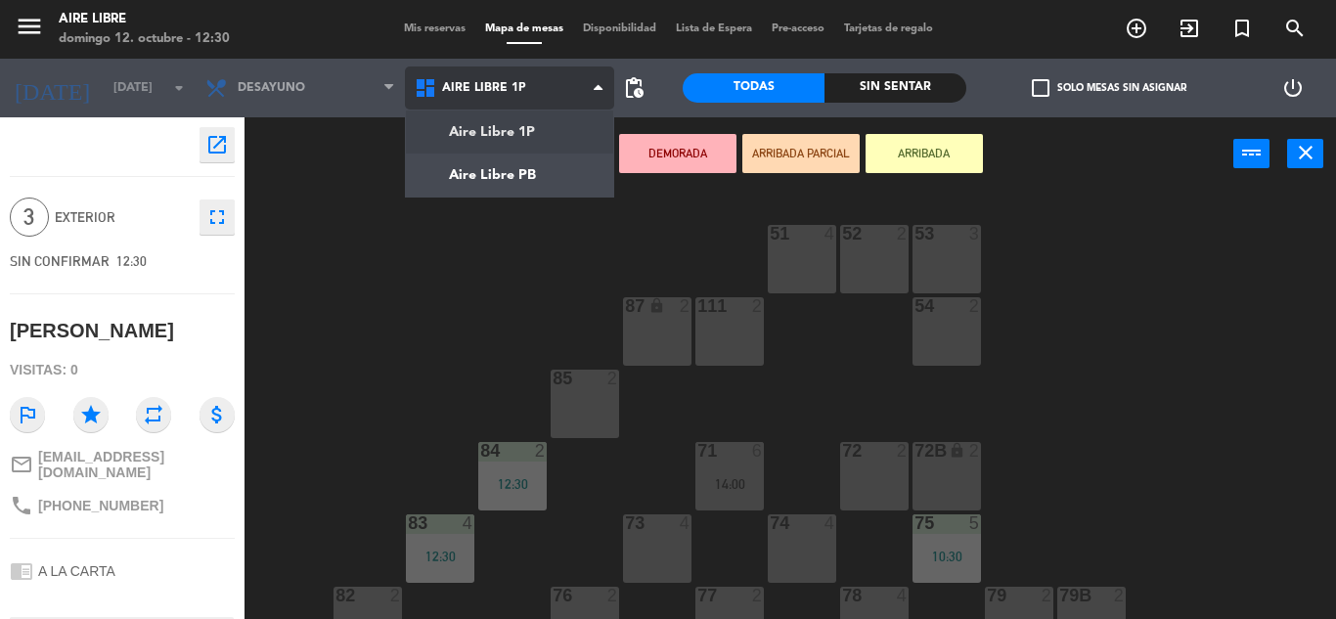
click at [536, 146] on ng-component "menu Aire Libre [DATE] 12. octubre - 12:30 Mis reservas Mapa de mesas Disponibi…" at bounding box center [668, 309] width 1336 height 619
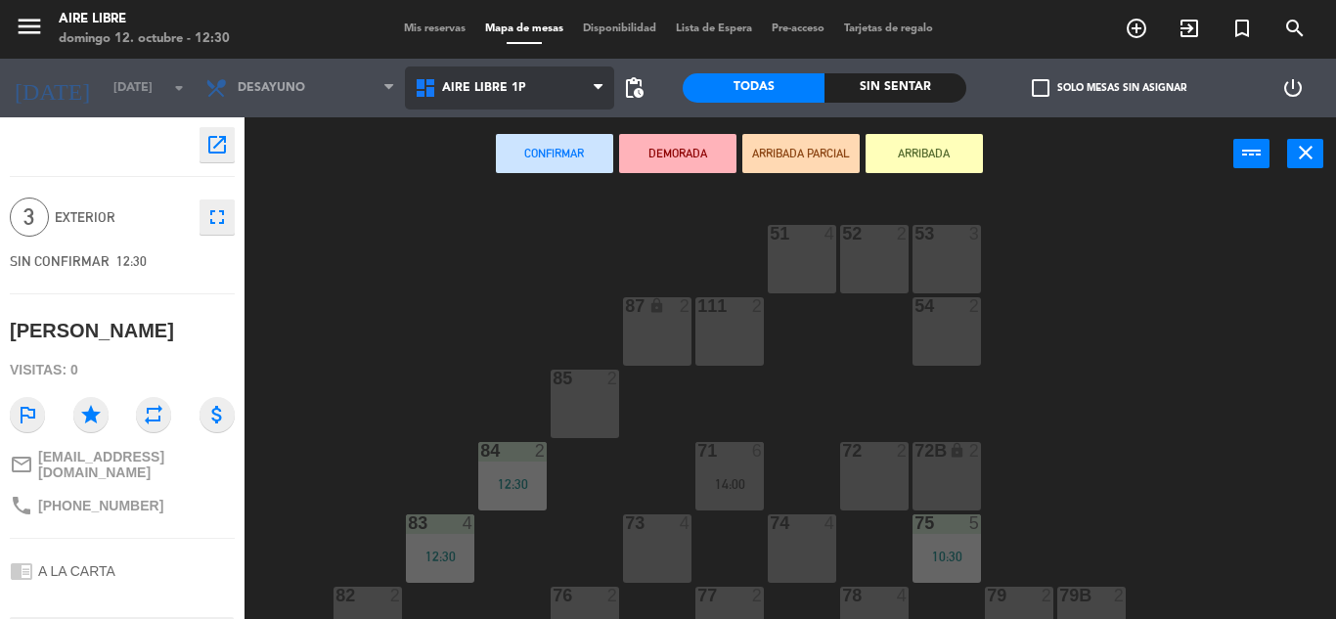
click at [576, 104] on span "Aire Libre 1P" at bounding box center [509, 88] width 209 height 43
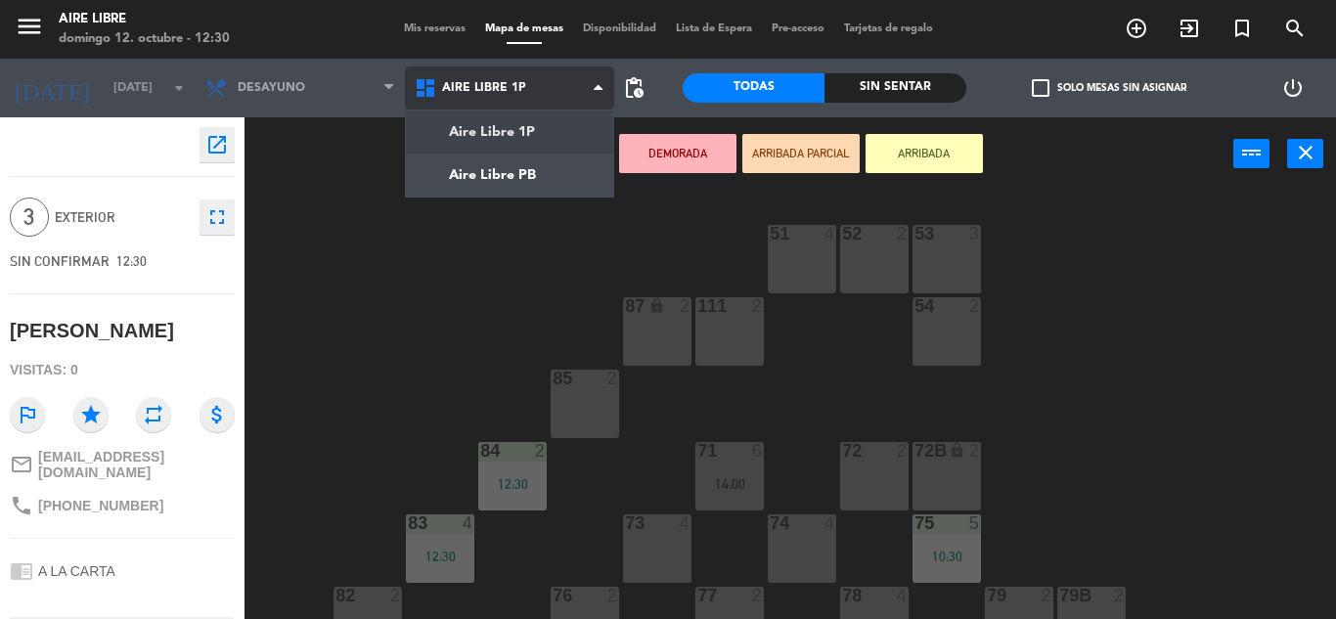
click at [531, 189] on ng-component "menu Aire Libre [DATE] 12. octubre - 12:30 Mis reservas Mapa de mesas Disponibi…" at bounding box center [668, 309] width 1336 height 619
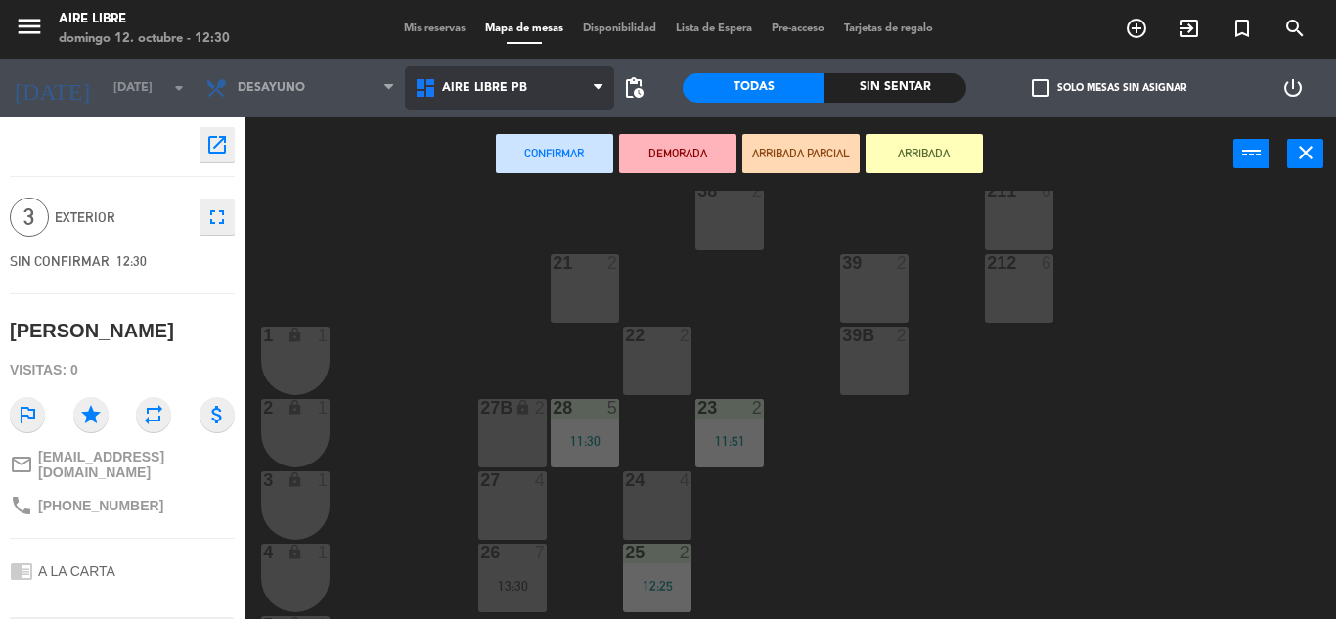
scroll to position [271, 0]
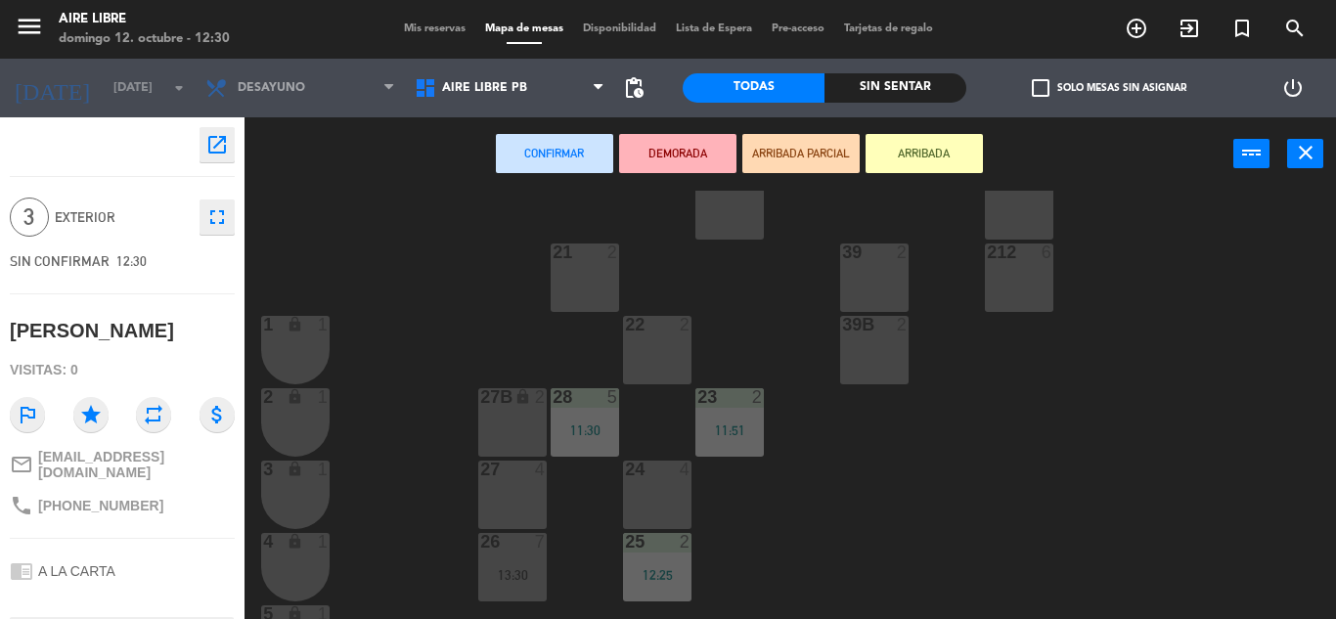
click at [519, 490] on div "27 4" at bounding box center [512, 495] width 68 height 68
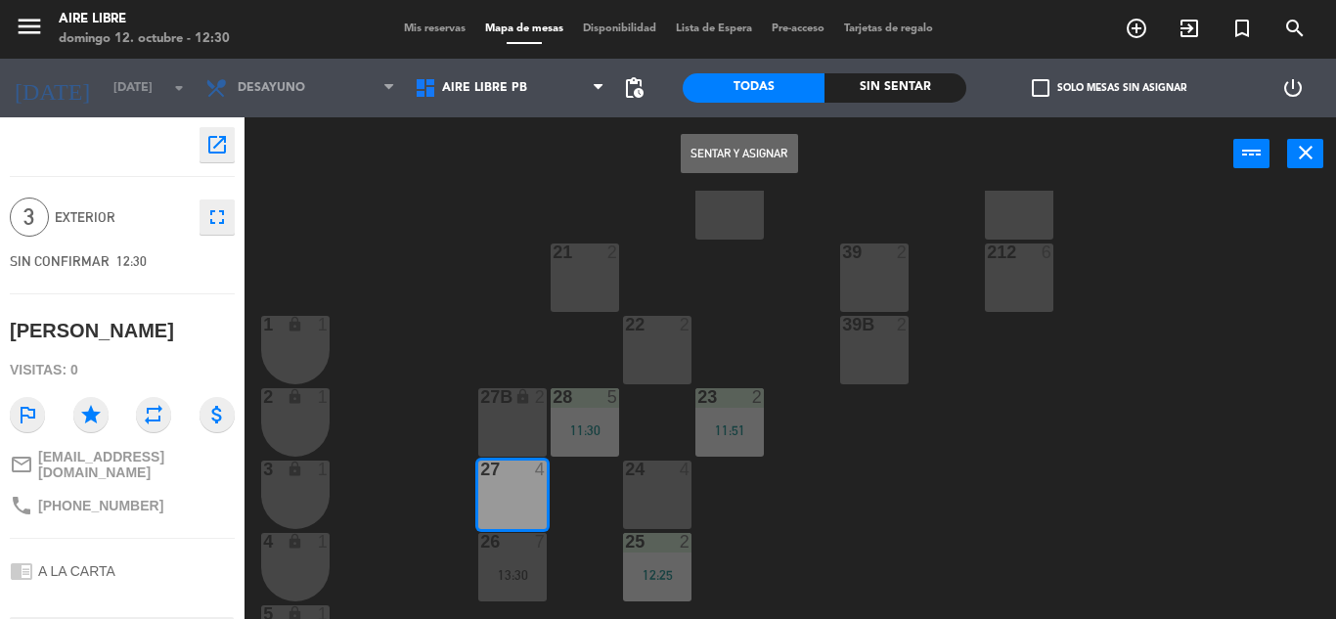
click at [755, 166] on button "Sentar y Asignar" at bounding box center [739, 153] width 117 height 39
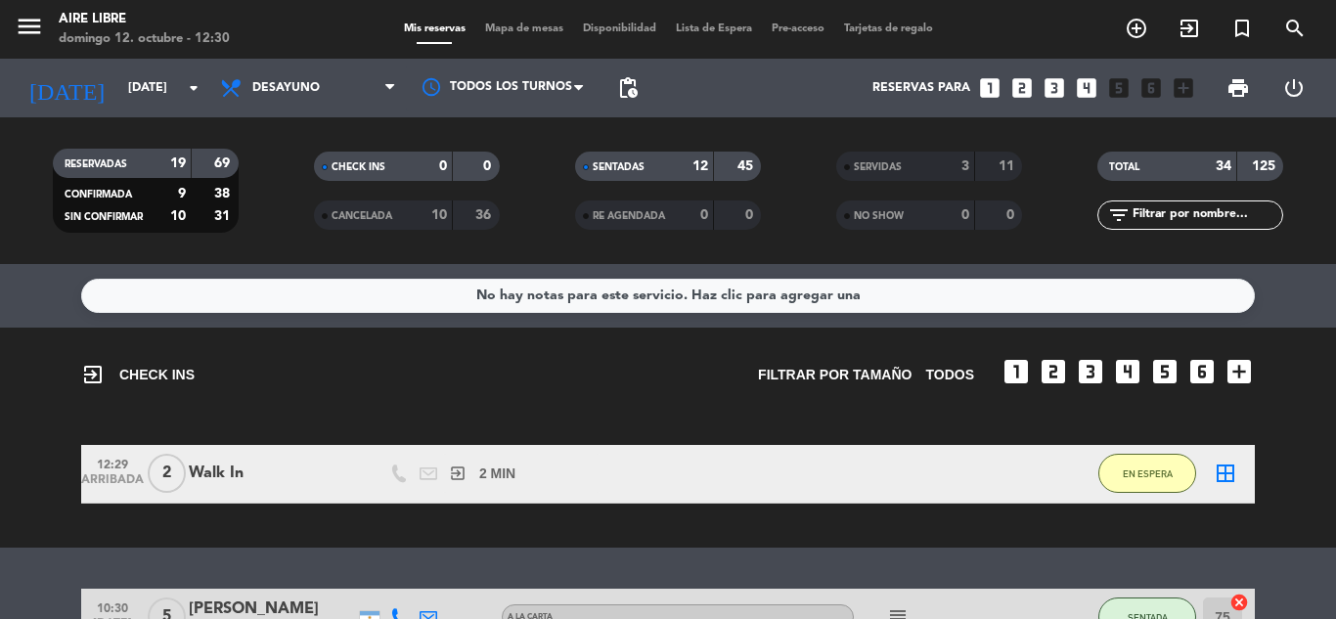
click at [1156, 469] on span "EN ESPERA" at bounding box center [1148, 474] width 50 height 11
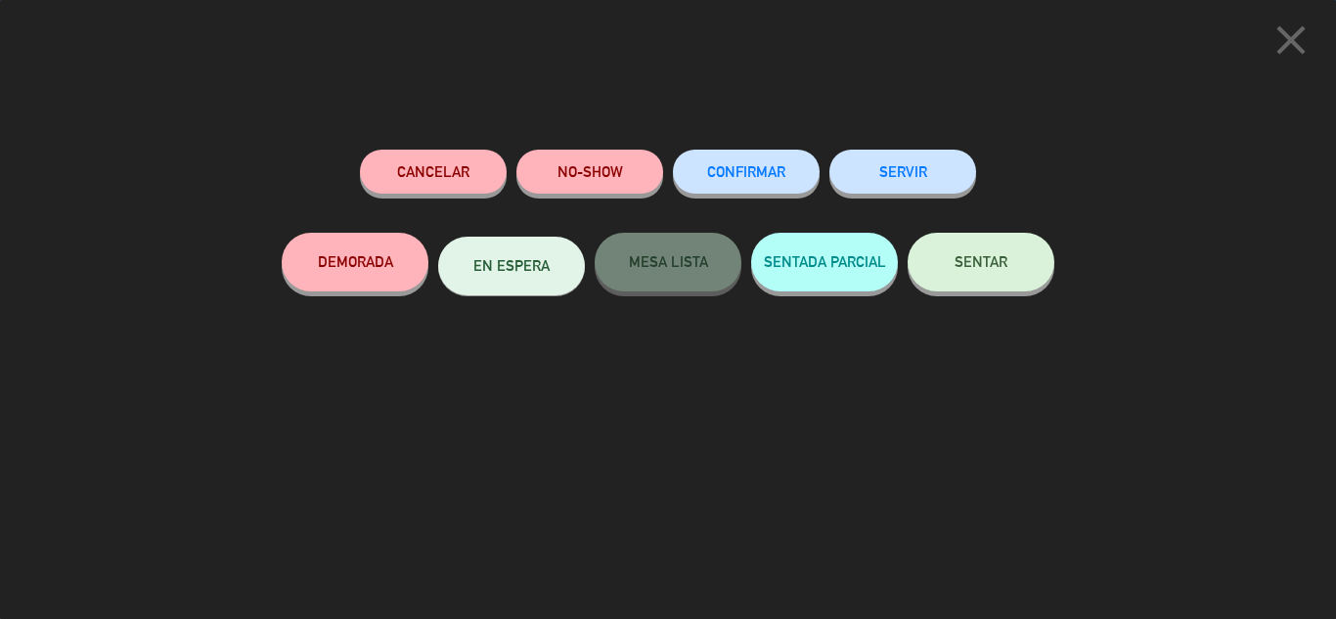
click at [991, 270] on span "SENTAR" at bounding box center [981, 261] width 53 height 17
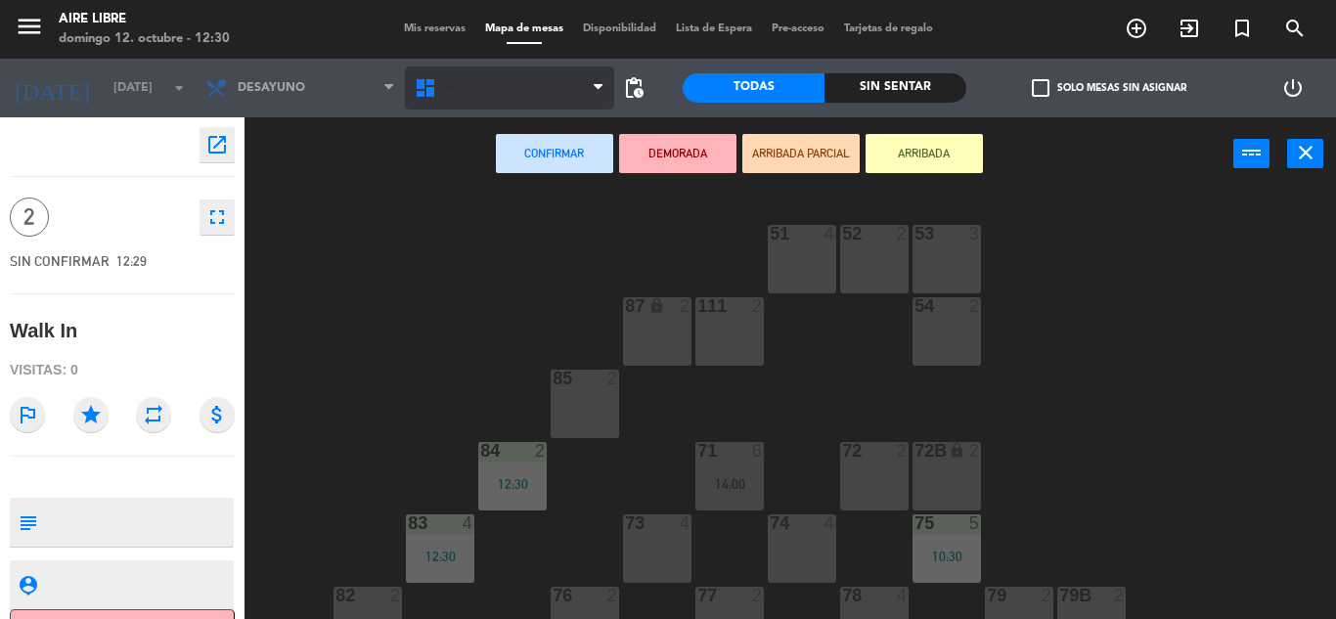
click at [533, 89] on span "Aire Libre 1P" at bounding box center [509, 88] width 209 height 43
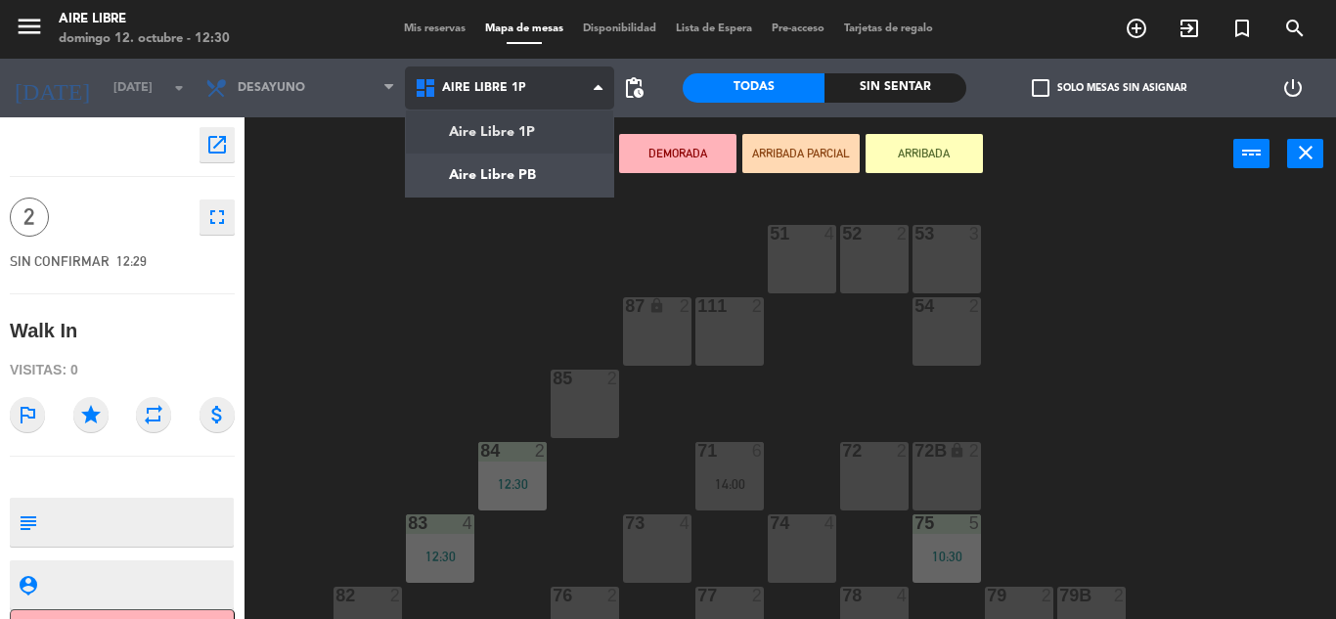
click at [510, 172] on ng-component "menu Aire Libre [DATE] 12. octubre - 12:30 Mis reservas Mapa de mesas Disponibi…" at bounding box center [668, 309] width 1336 height 619
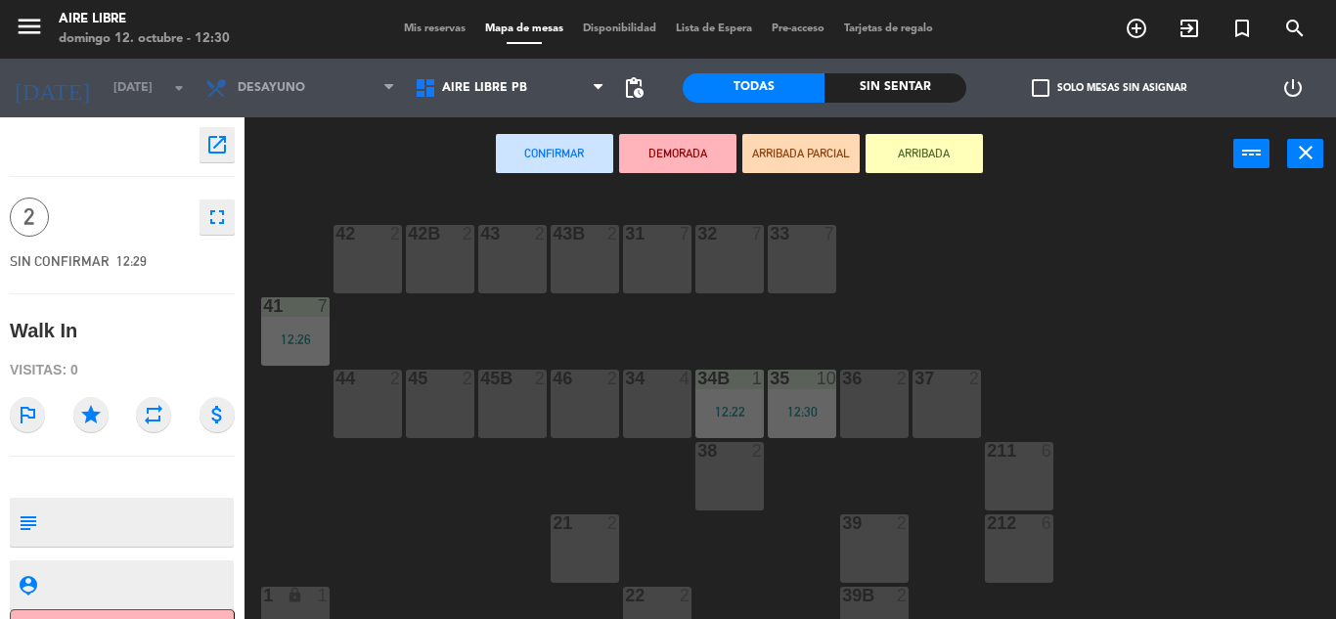
click at [367, 259] on div "42 2" at bounding box center [368, 259] width 68 height 68
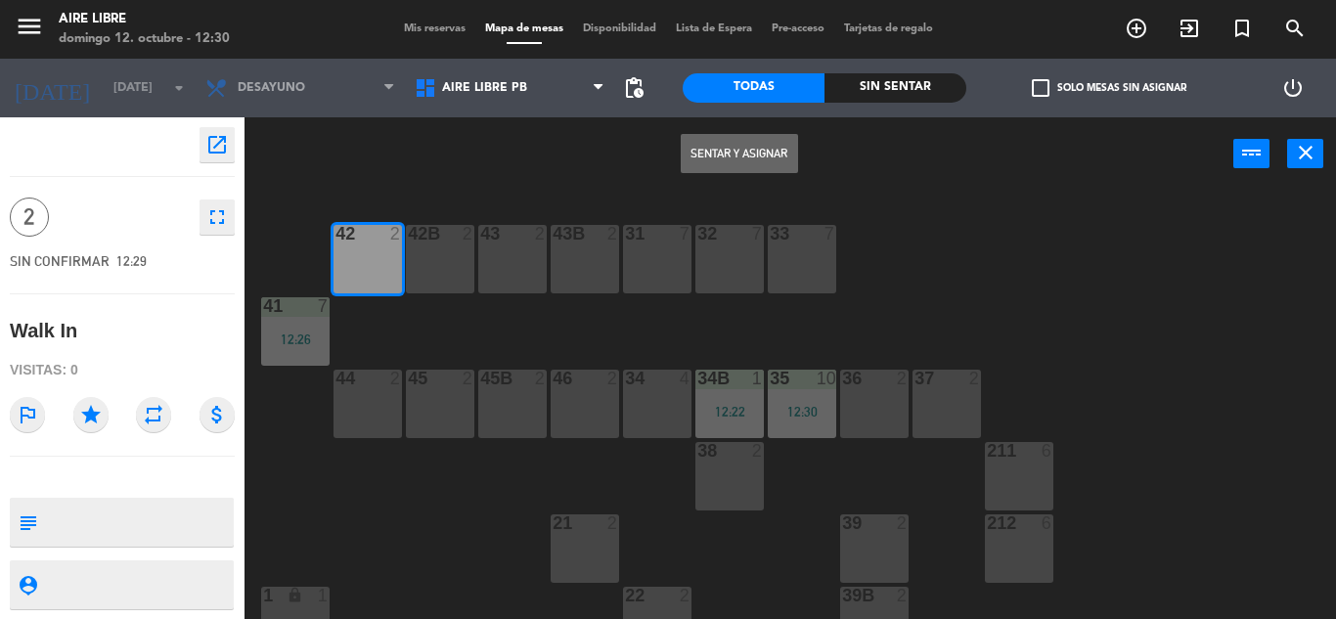
click at [760, 149] on button "Sentar y Asignar" at bounding box center [739, 153] width 117 height 39
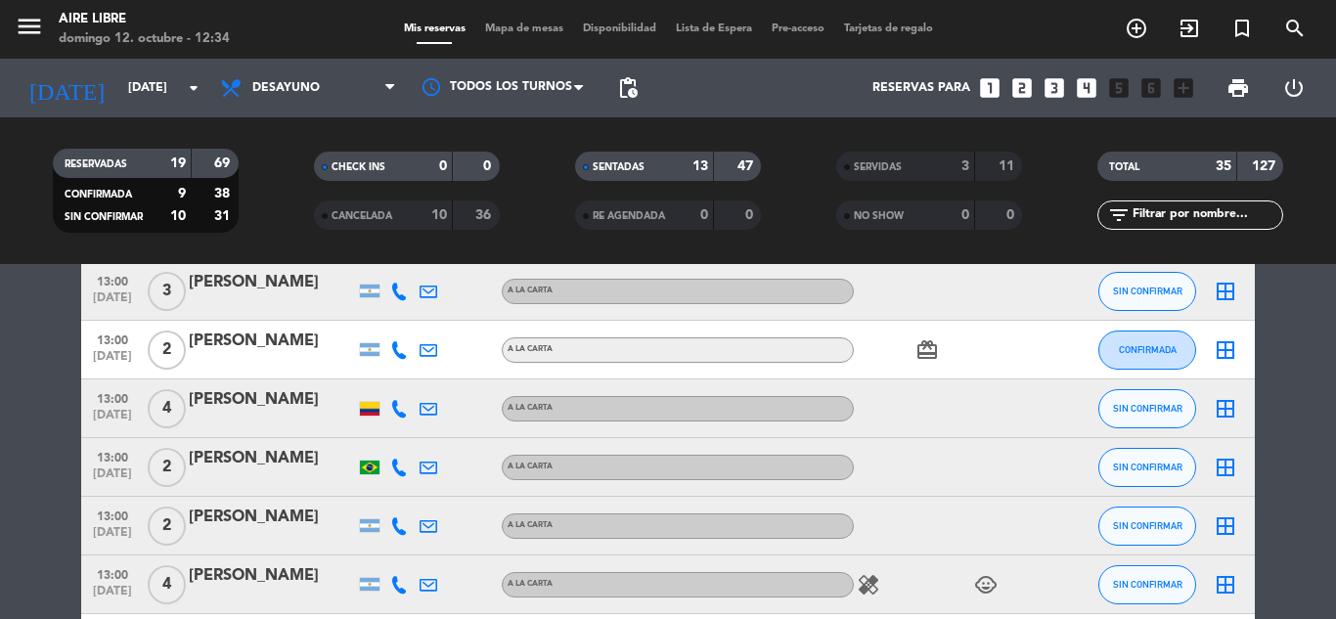
scroll to position [1075, 0]
click at [245, 408] on div "[PERSON_NAME]" at bounding box center [272, 398] width 166 height 25
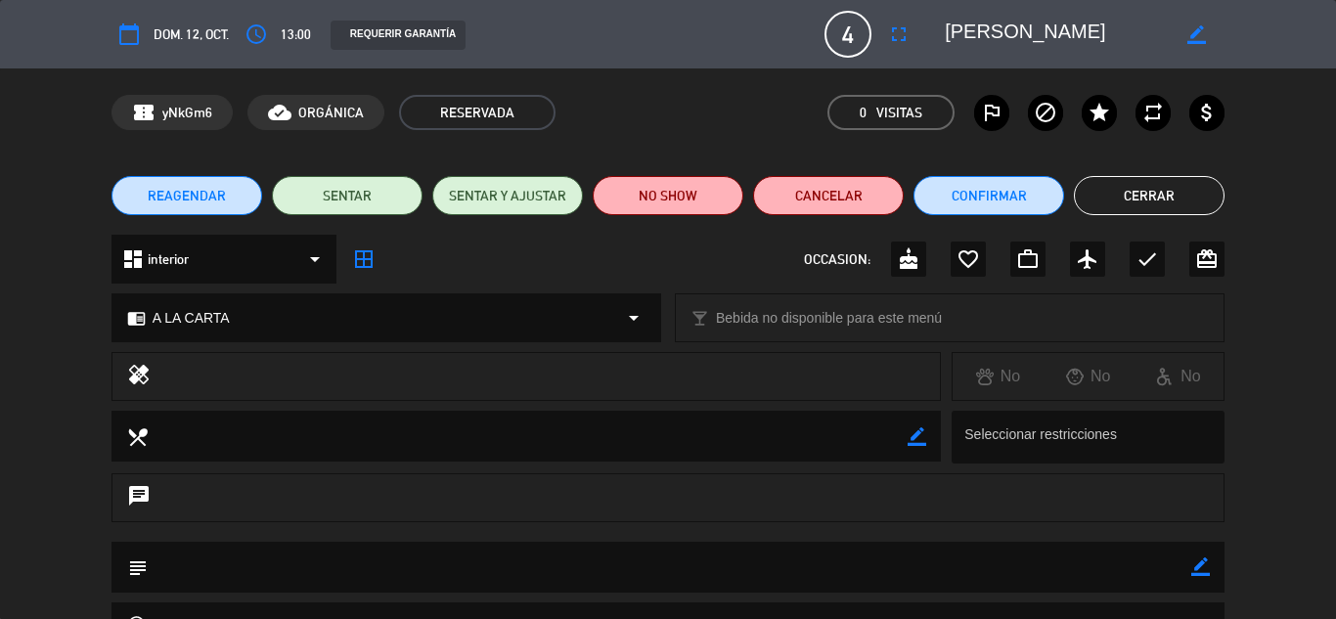
click at [905, 33] on icon "fullscreen" at bounding box center [898, 33] width 23 height 23
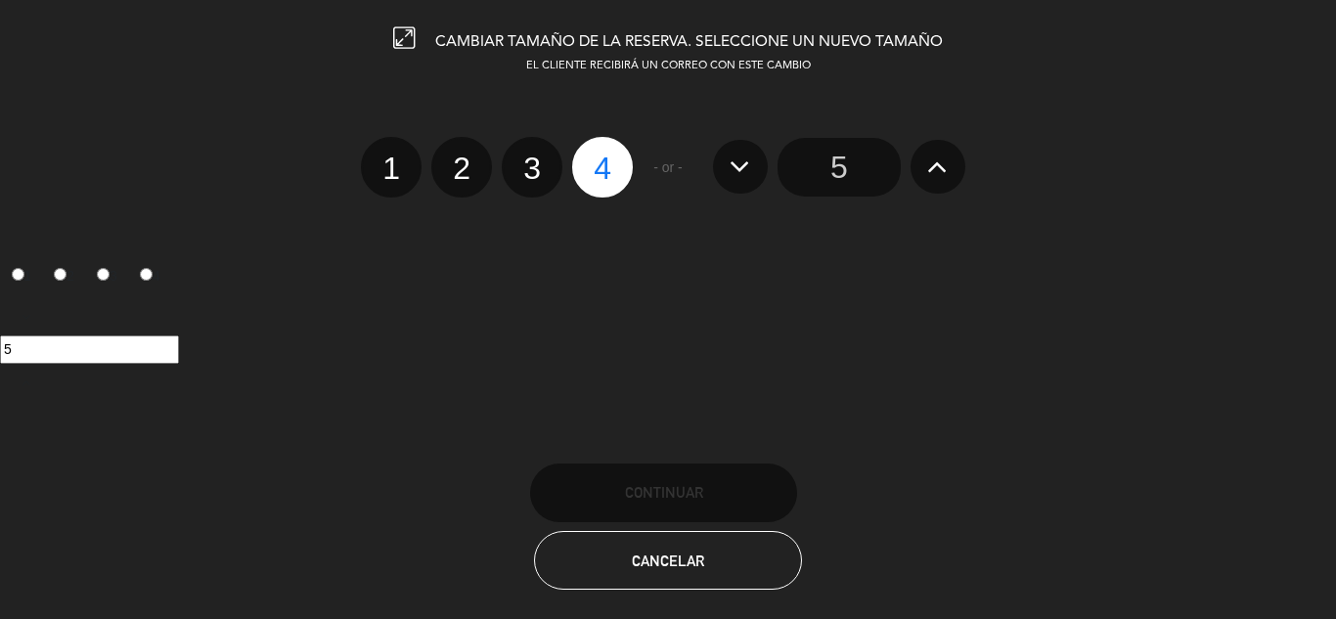
click at [464, 174] on label "2" at bounding box center [461, 167] width 61 height 61
click at [464, 157] on input "2" at bounding box center [459, 151] width 13 height 13
radio input "true"
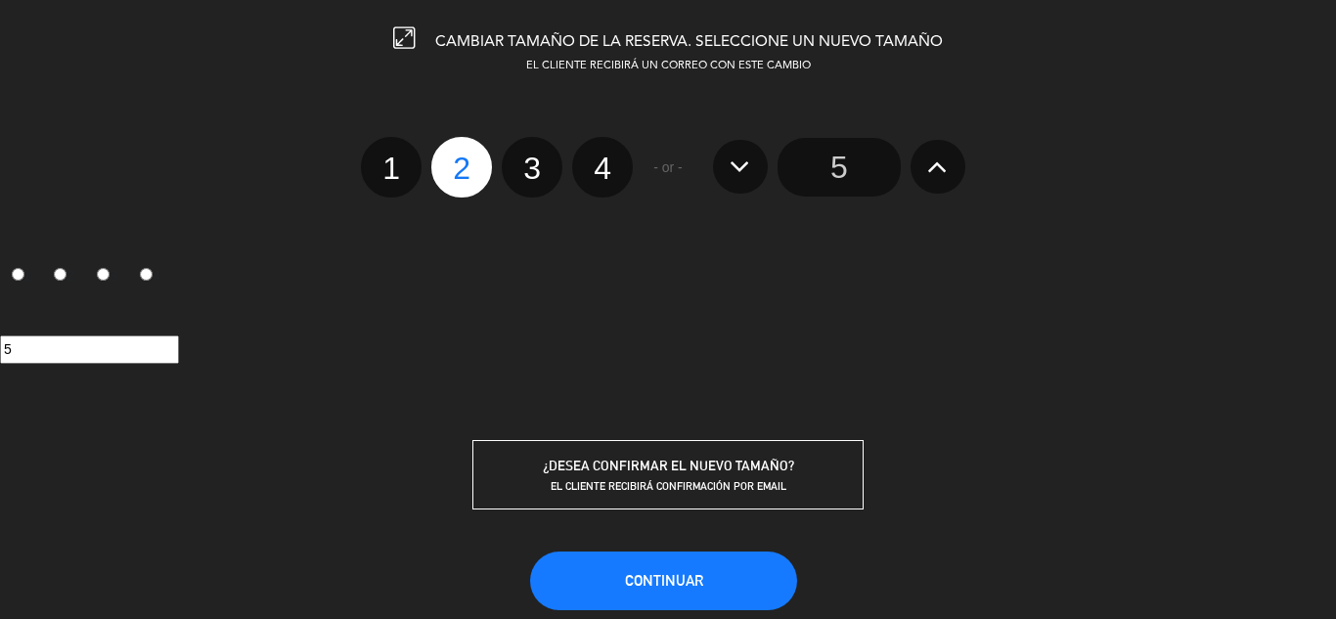
radio input "false"
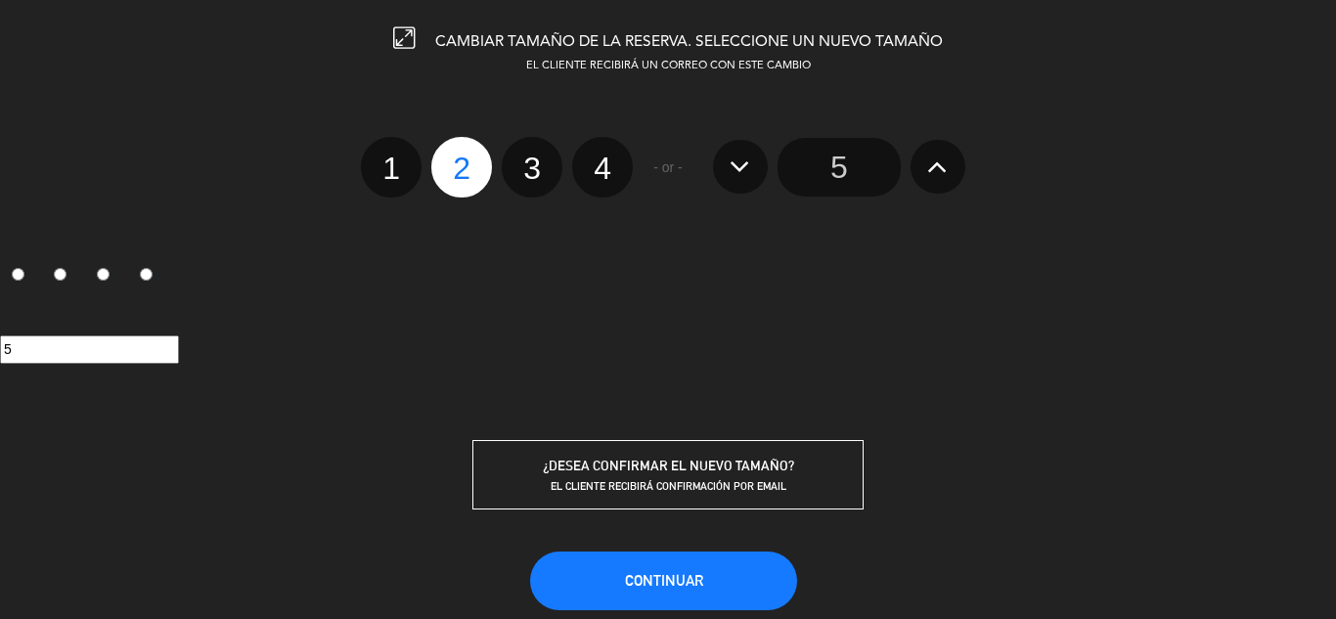
radio input "false"
radio input "true"
click at [680, 586] on span "Continuar" at bounding box center [664, 580] width 78 height 17
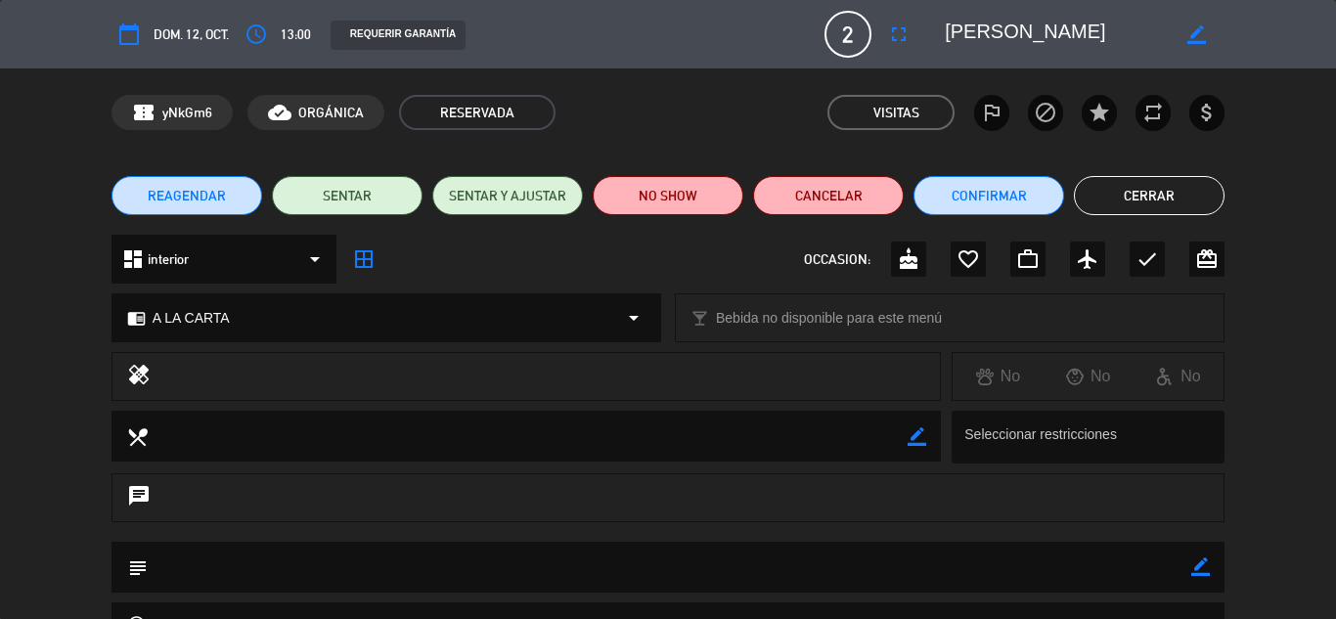
click at [1177, 210] on button "Cerrar" at bounding box center [1149, 195] width 151 height 39
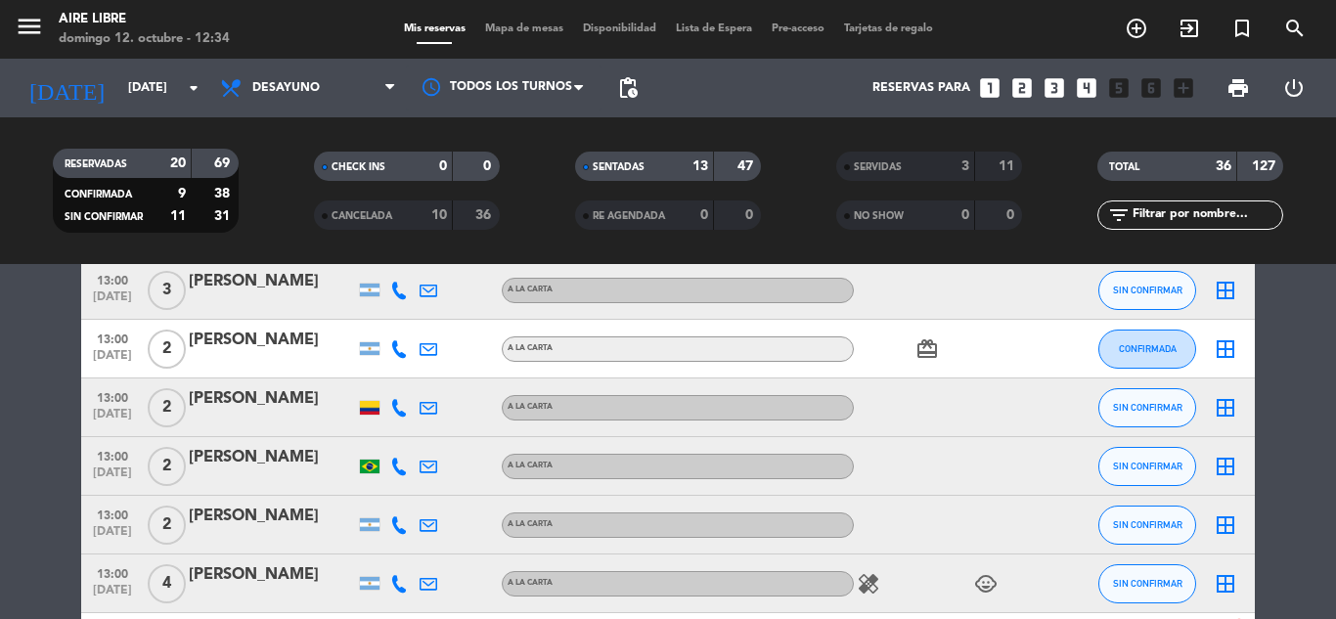
click at [258, 401] on div "[PERSON_NAME]" at bounding box center [272, 398] width 166 height 25
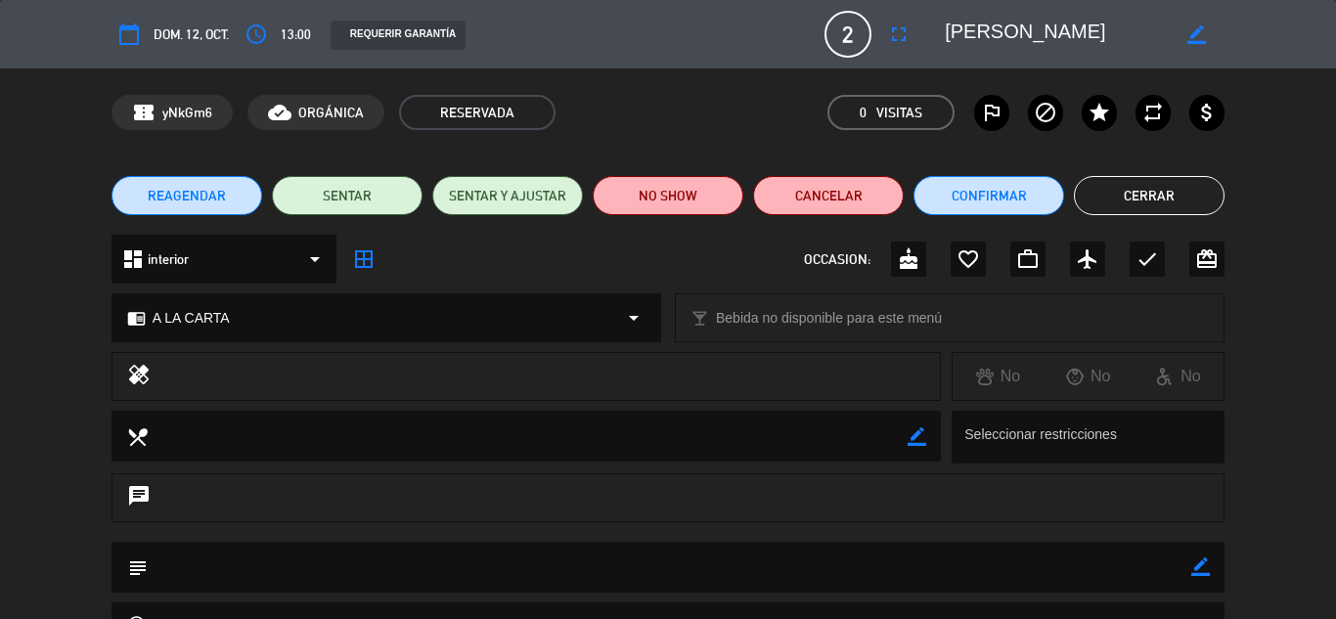
click at [1166, 195] on button "Cerrar" at bounding box center [1149, 195] width 151 height 39
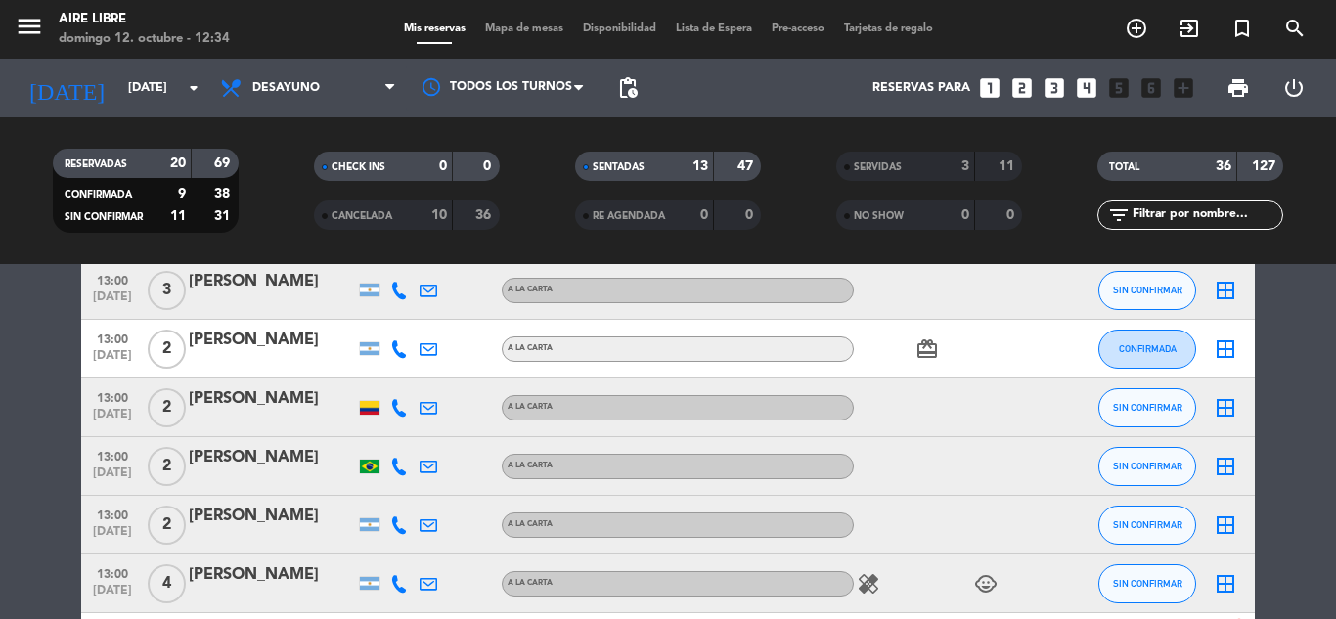
click at [1127, 411] on span "SIN CONFIRMAR" at bounding box center [1147, 407] width 69 height 11
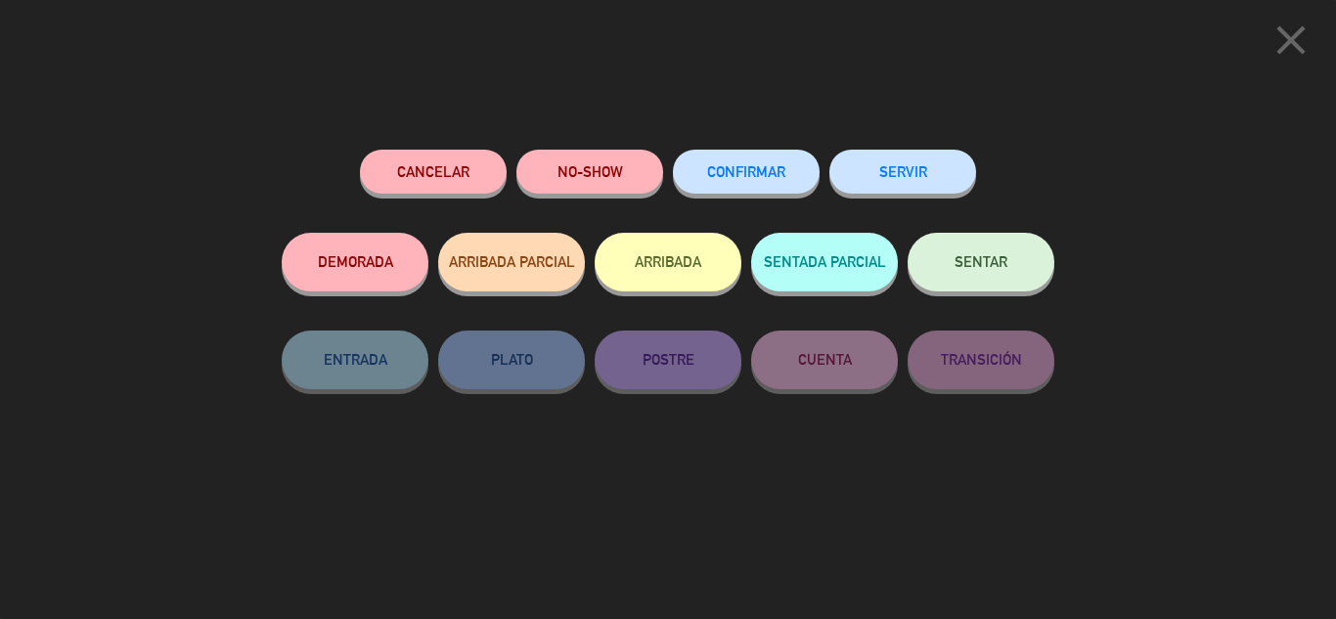
click at [668, 279] on button "ARRIBADA" at bounding box center [668, 262] width 147 height 59
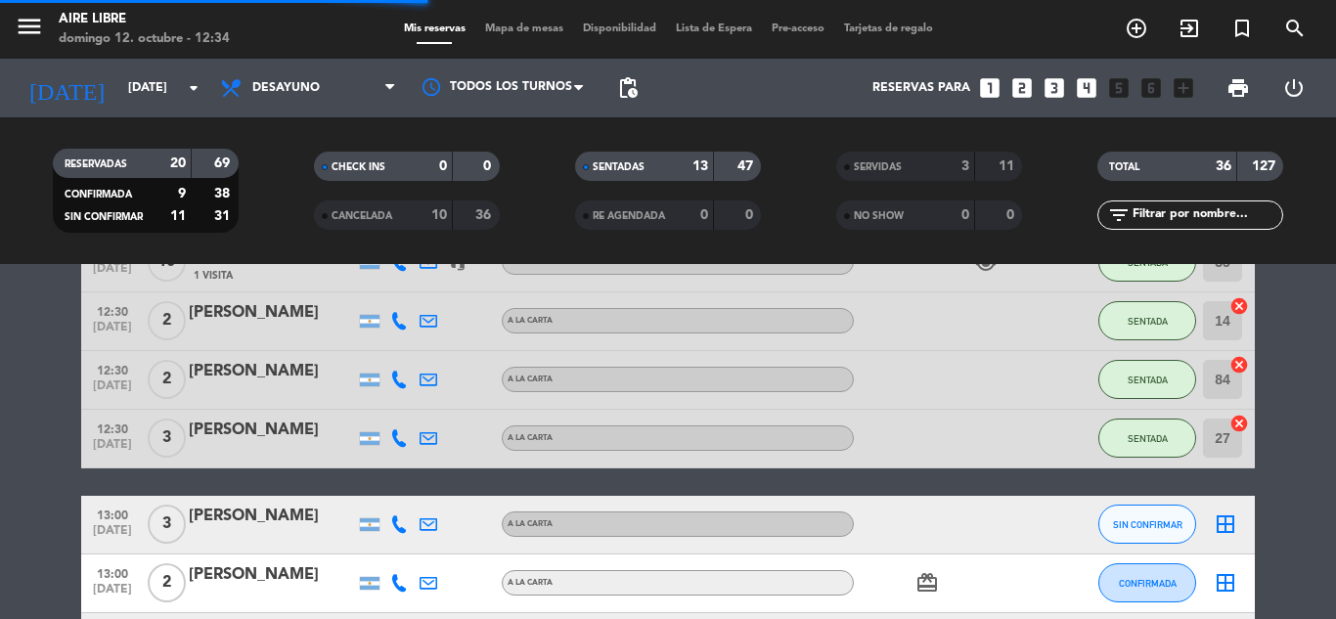
scroll to position [1310, 0]
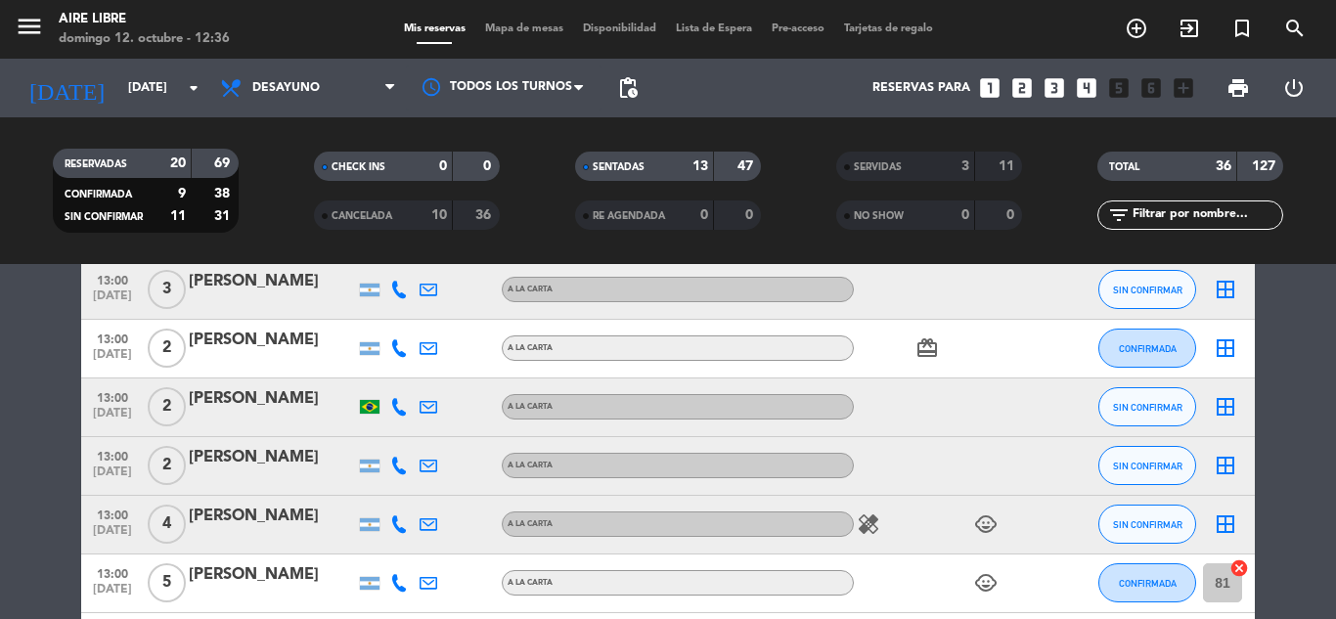
click at [1202, 212] on input "text" at bounding box center [1207, 215] width 152 height 22
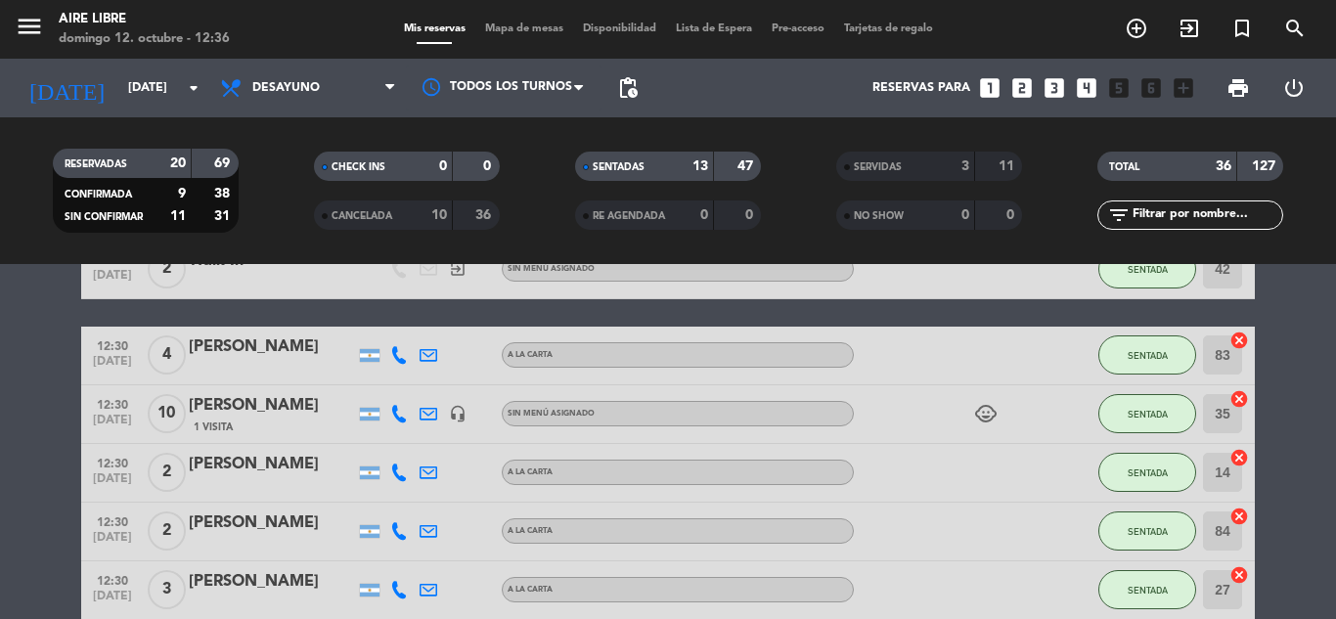
scroll to position [919, 0]
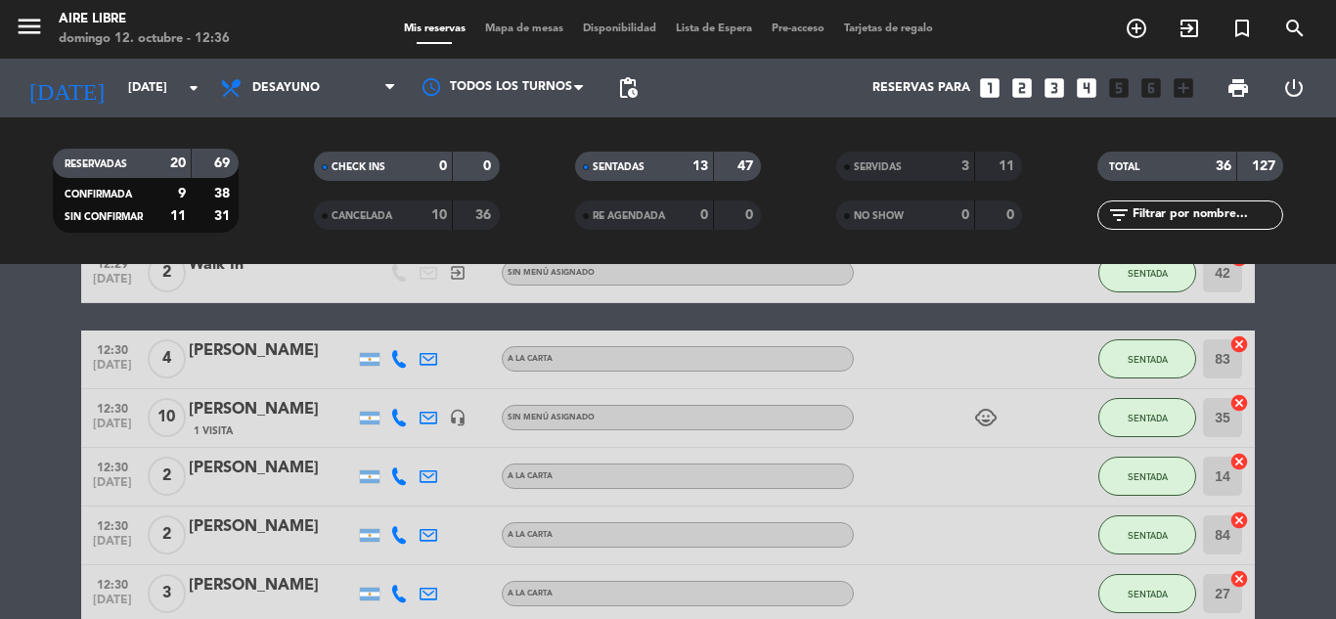
click at [1175, 211] on input "text" at bounding box center [1207, 215] width 152 height 22
type input ","
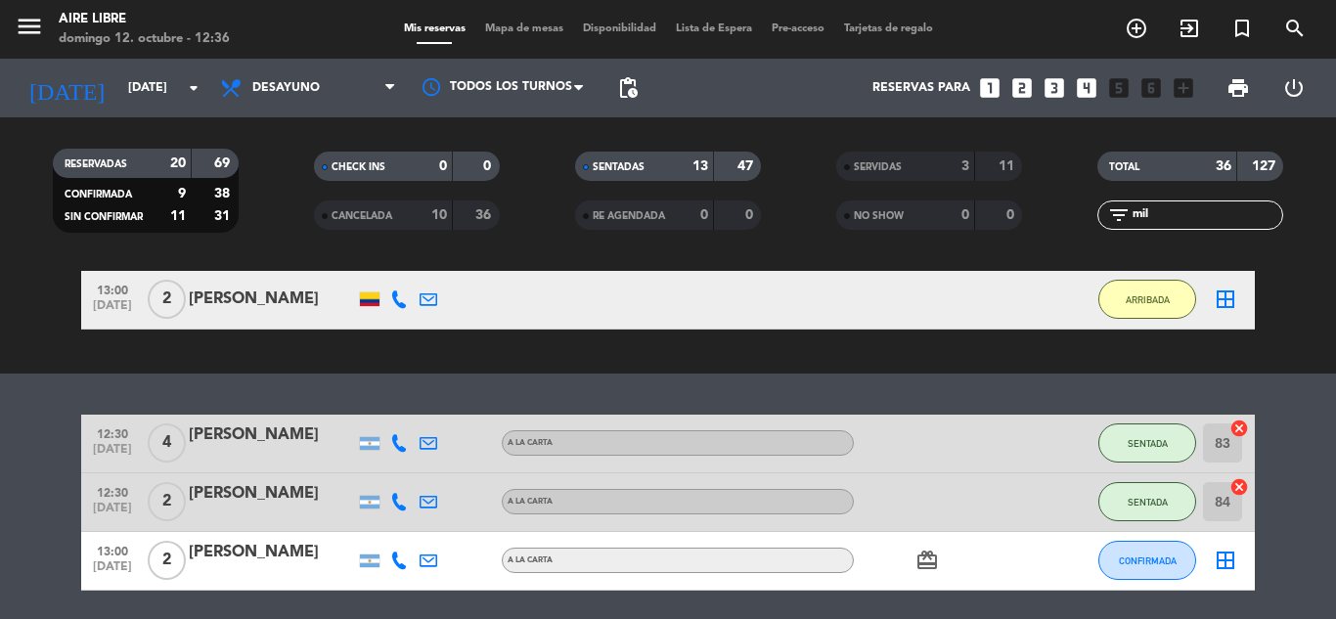
scroll to position [176, 0]
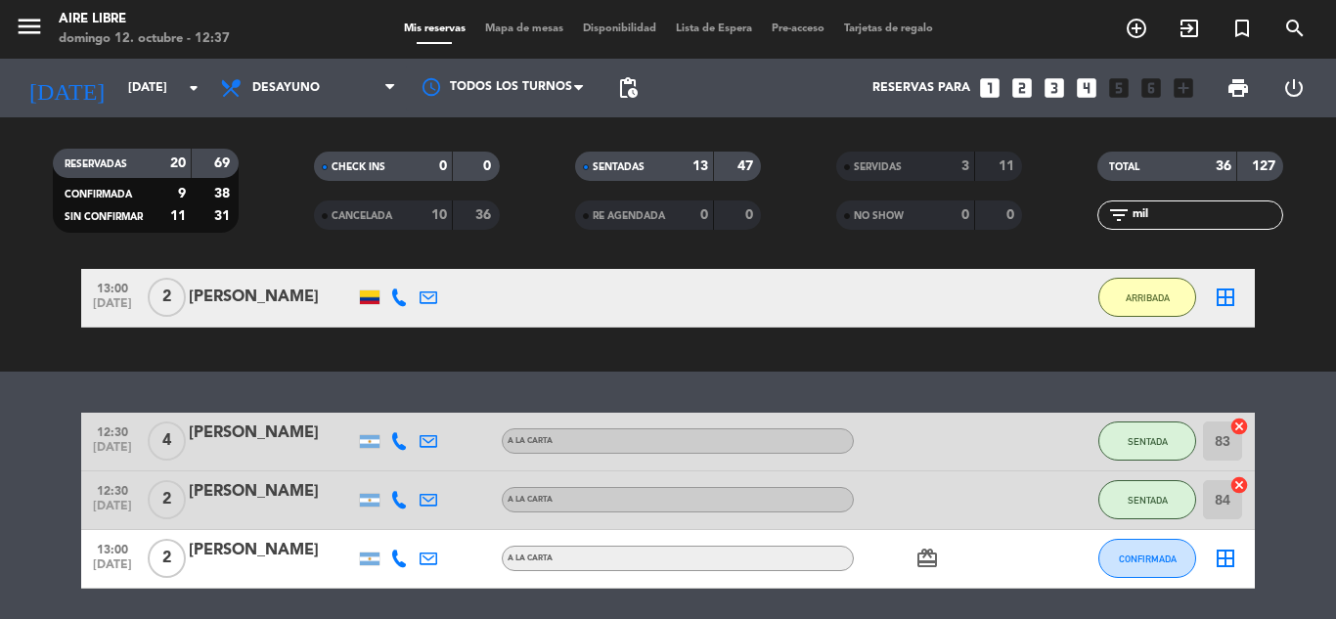
click at [1304, 490] on bookings-row "12:30 [DATE] 4 [PERSON_NAME] A LA CARTA SENTADA 83 cancel 12:30 [DATE] 2 [PERSO…" at bounding box center [668, 501] width 1336 height 176
click at [1203, 212] on input "mil" at bounding box center [1207, 215] width 152 height 22
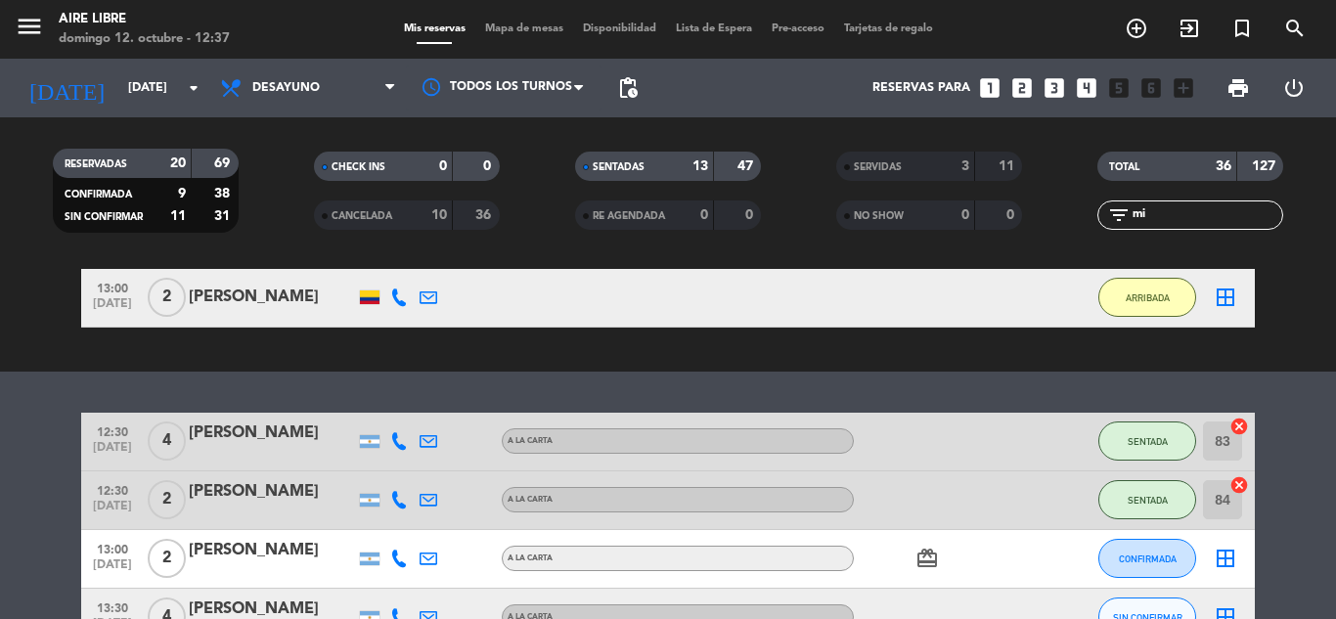
type input "m"
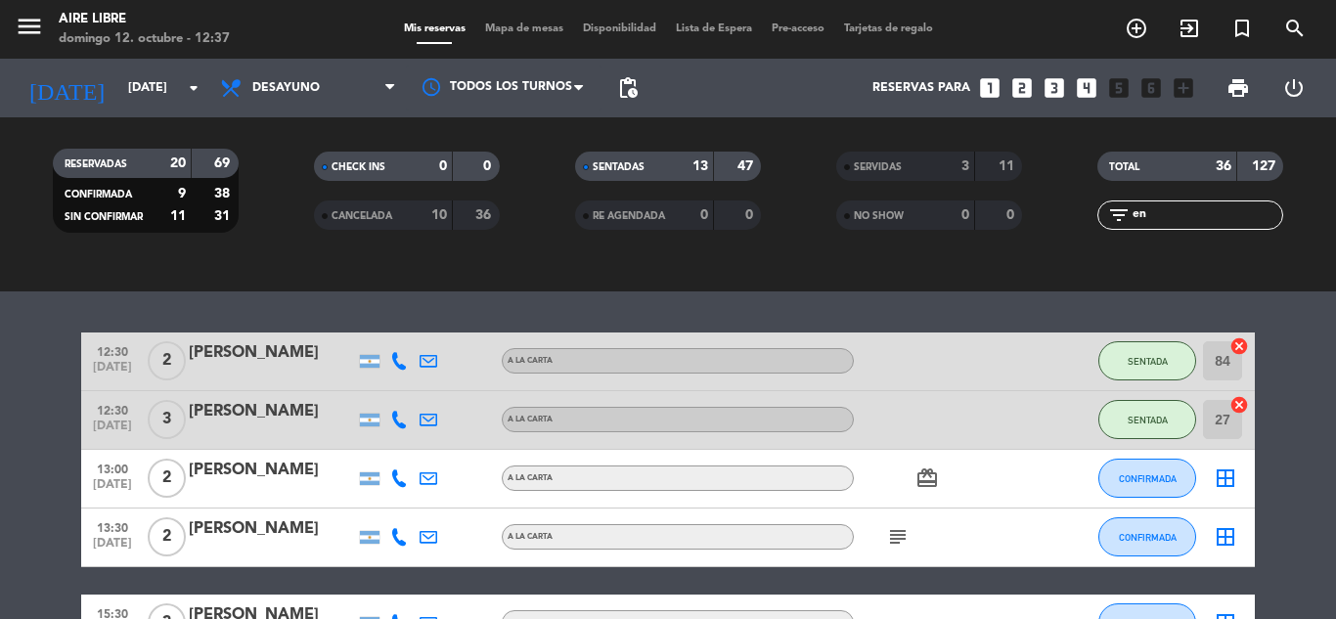
scroll to position [273, 0]
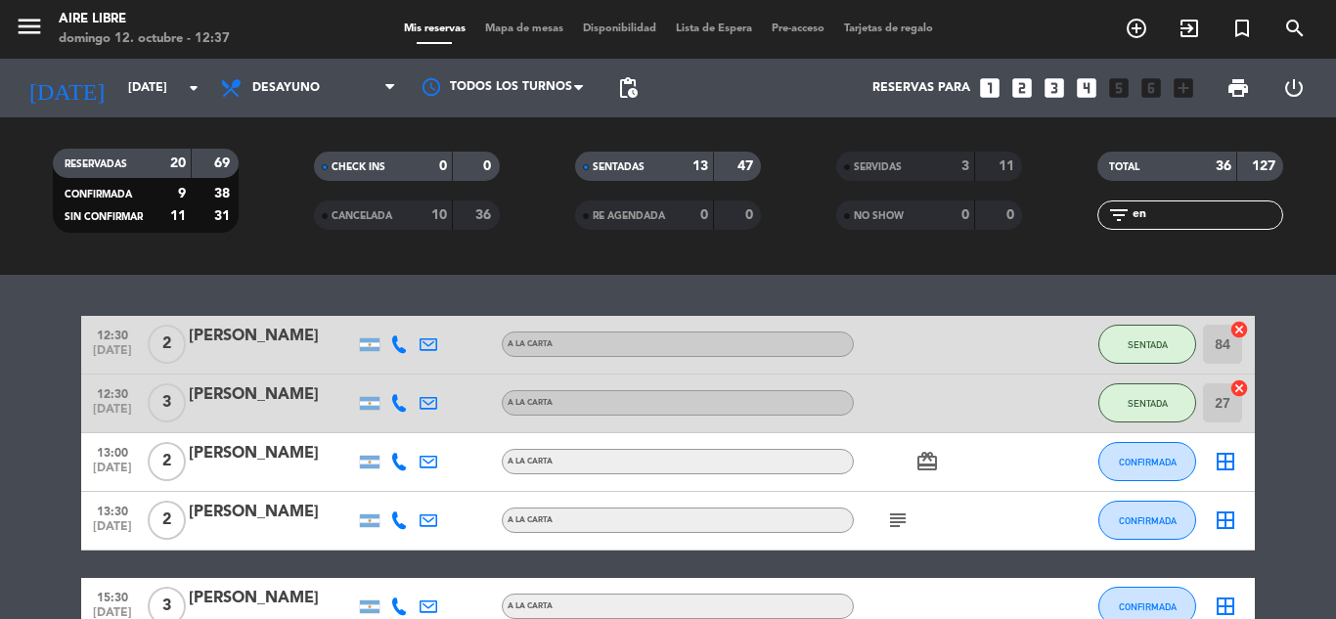
type input "en"
click at [894, 515] on icon "subject" at bounding box center [897, 520] width 23 height 23
click at [1155, 521] on span "CONFIRMADA" at bounding box center [1148, 520] width 58 height 11
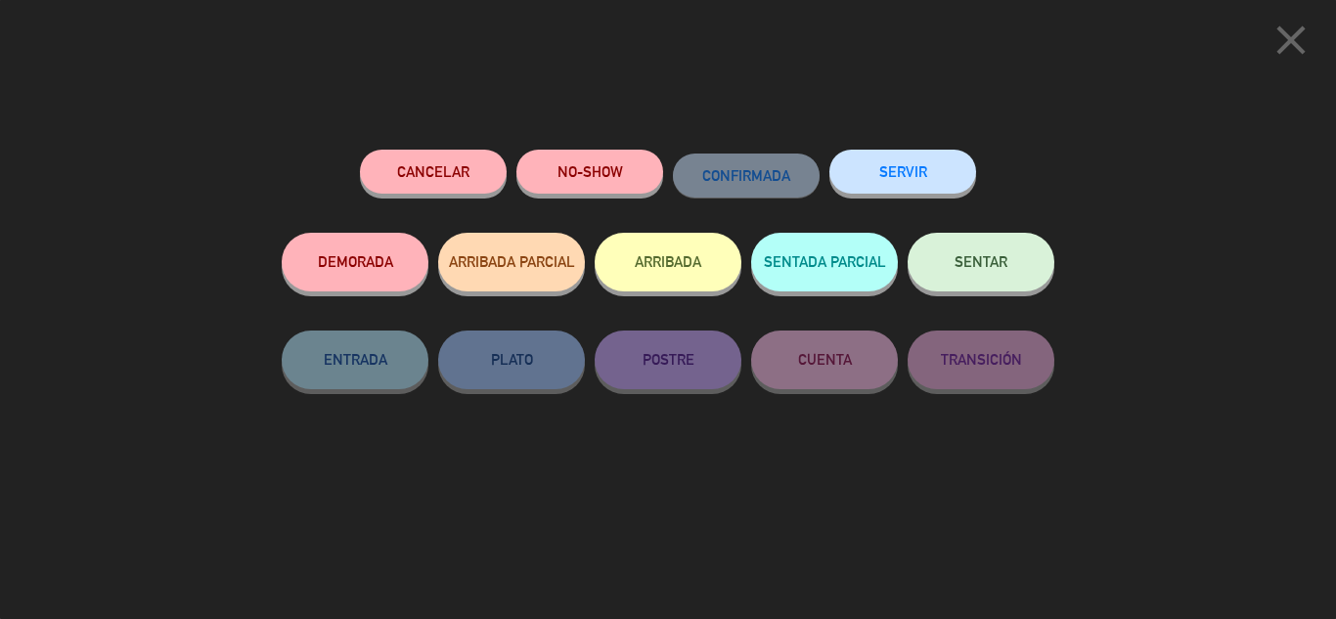
click at [668, 263] on button "ARRIBADA" at bounding box center [668, 262] width 147 height 59
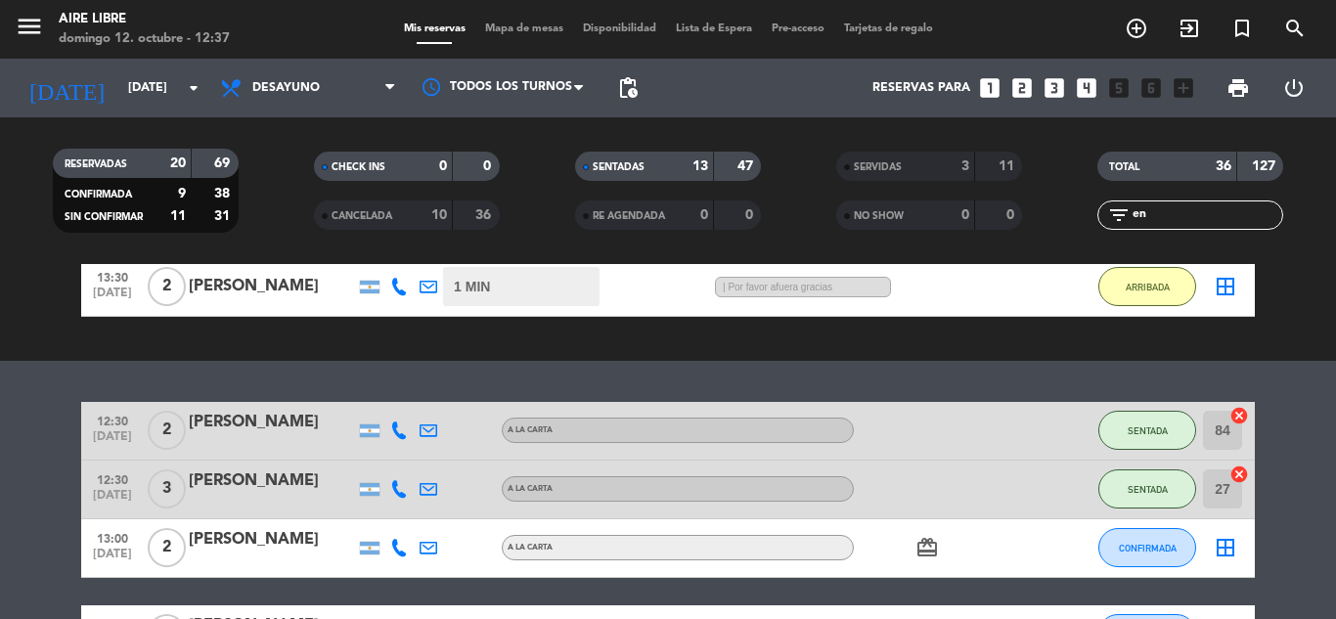
click at [1184, 30] on icon "exit_to_app" at bounding box center [1189, 28] width 23 height 23
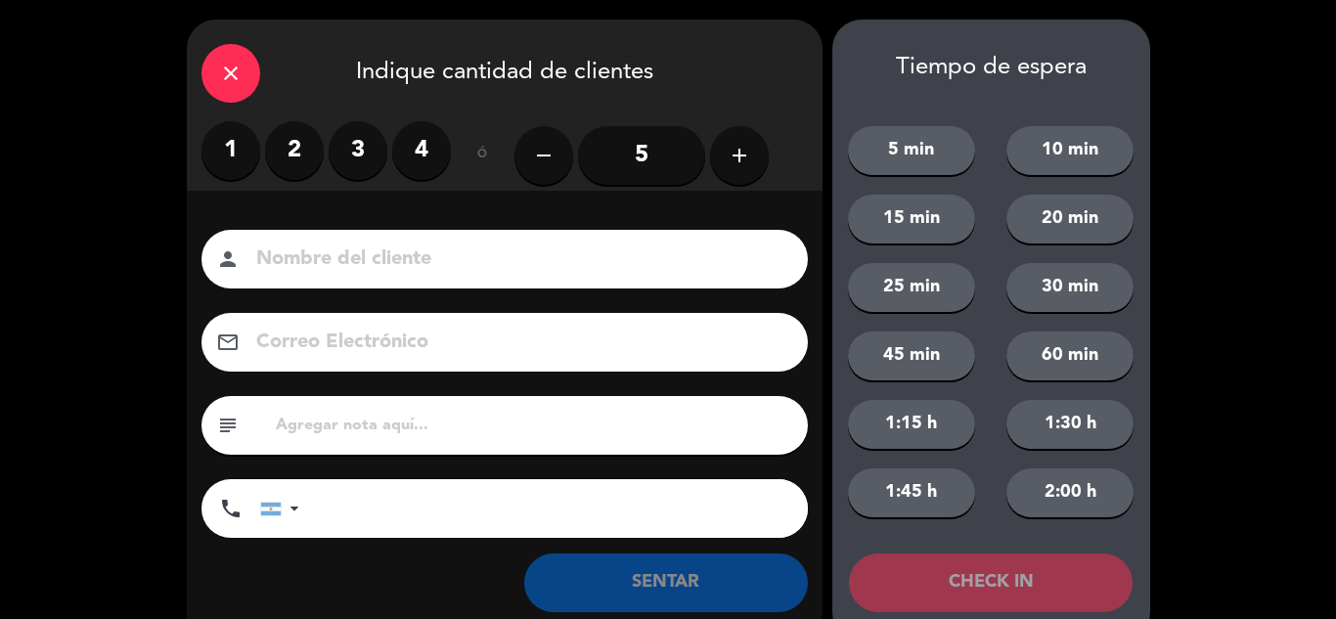
click at [306, 149] on label "2" at bounding box center [294, 150] width 59 height 59
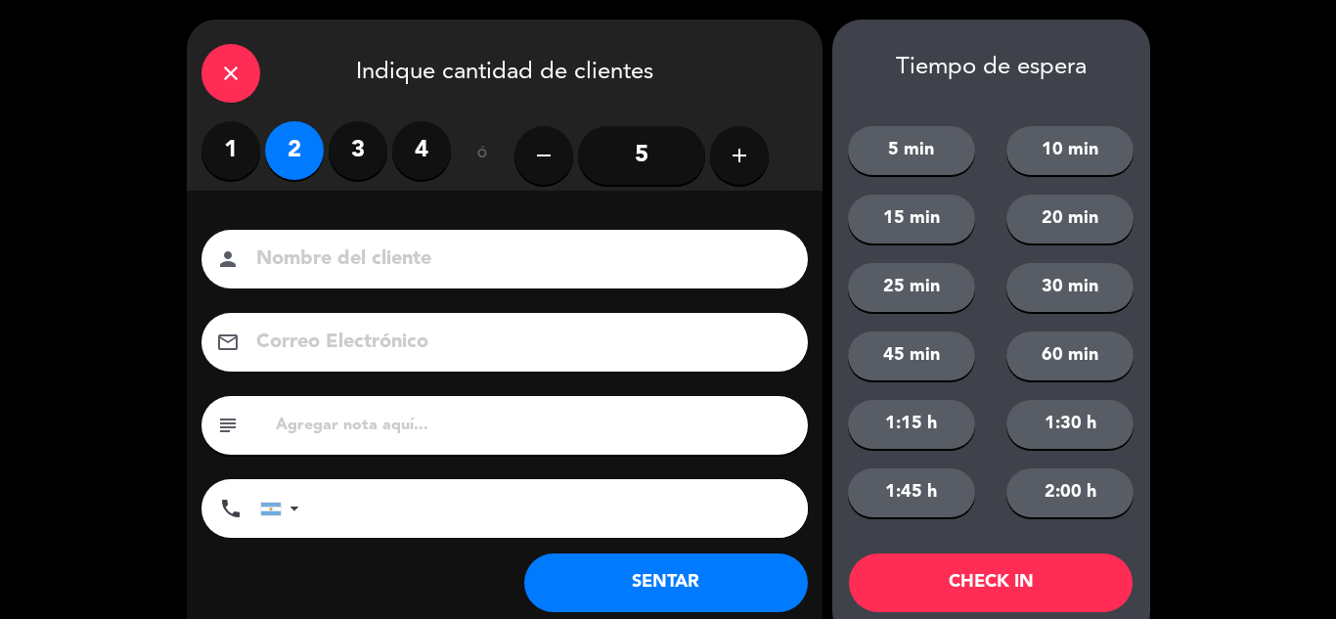
click at [610, 577] on button "SENTAR" at bounding box center [666, 583] width 284 height 59
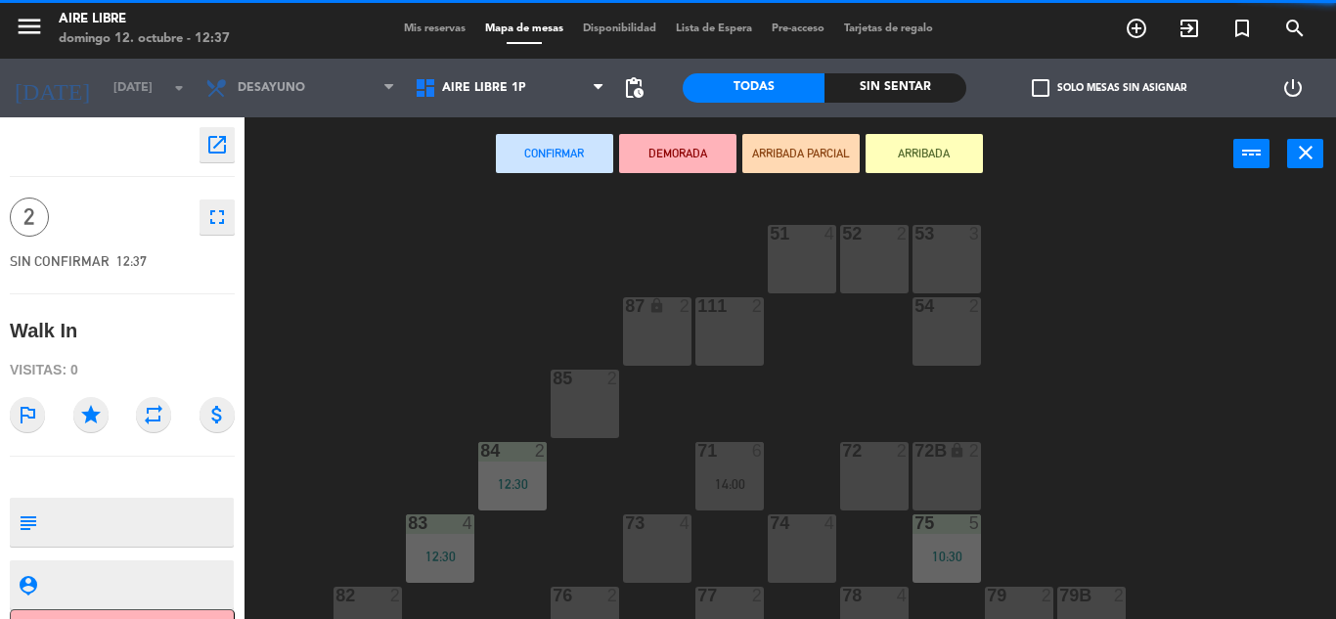
click at [935, 165] on button "ARRIBADA" at bounding box center [924, 153] width 117 height 39
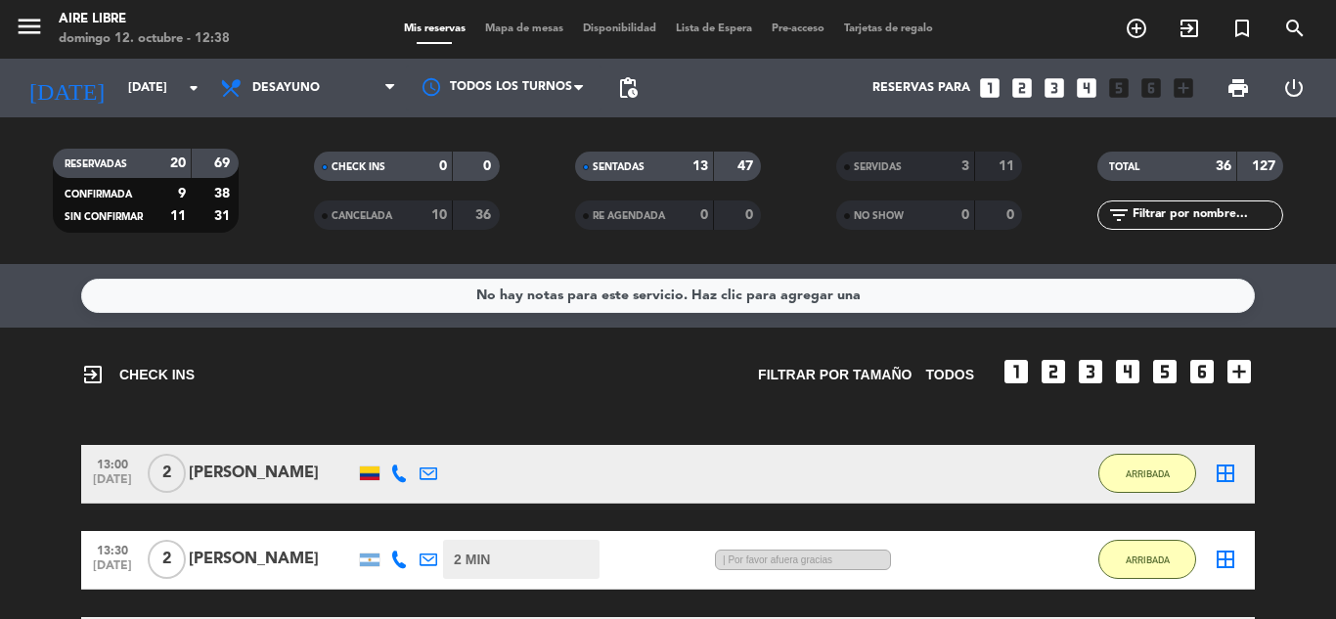
click at [511, 21] on div "Mis reservas Mapa de mesas Disponibilidad Lista de Espera Pre-acceso Tarjetas d…" at bounding box center [668, 30] width 549 height 18
click at [514, 31] on span "Mapa de mesas" at bounding box center [524, 28] width 98 height 11
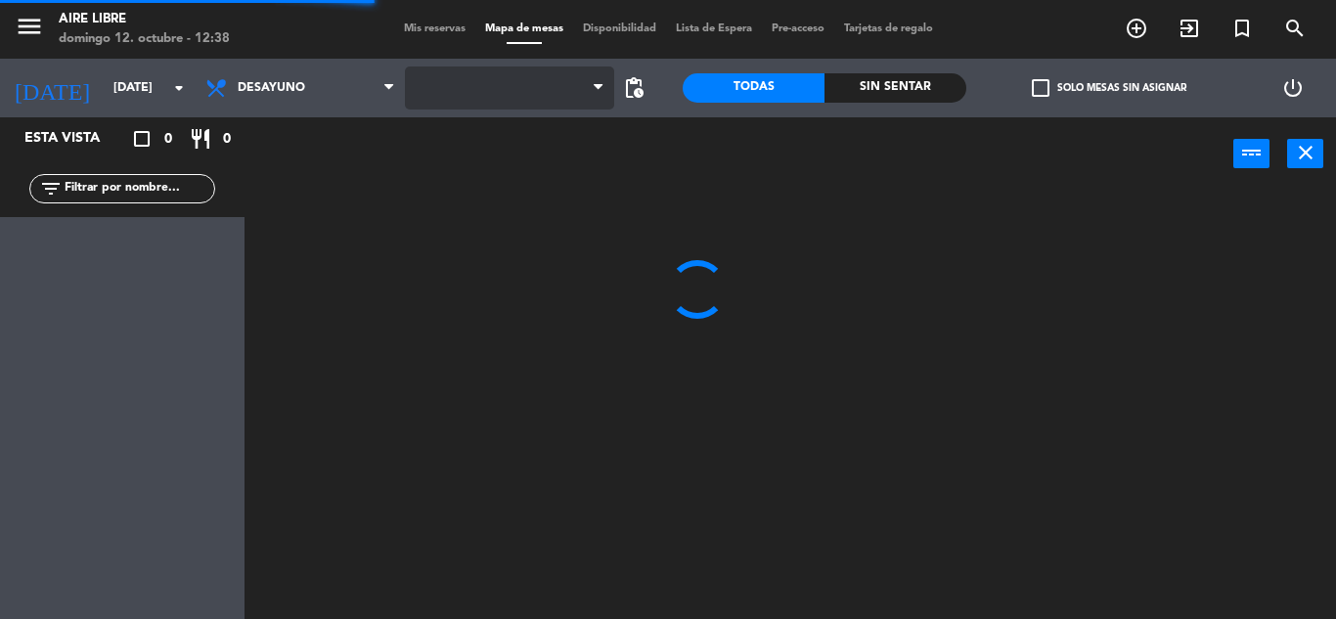
click at [486, 107] on span at bounding box center [509, 88] width 209 height 43
click at [504, 93] on span "Aire Libre 1P" at bounding box center [484, 88] width 84 height 14
click at [500, 189] on ng-component "menu Aire Libre [DATE] 12. octubre - 12:38 Mis reservas Mapa de mesas Disponibi…" at bounding box center [668, 309] width 1336 height 619
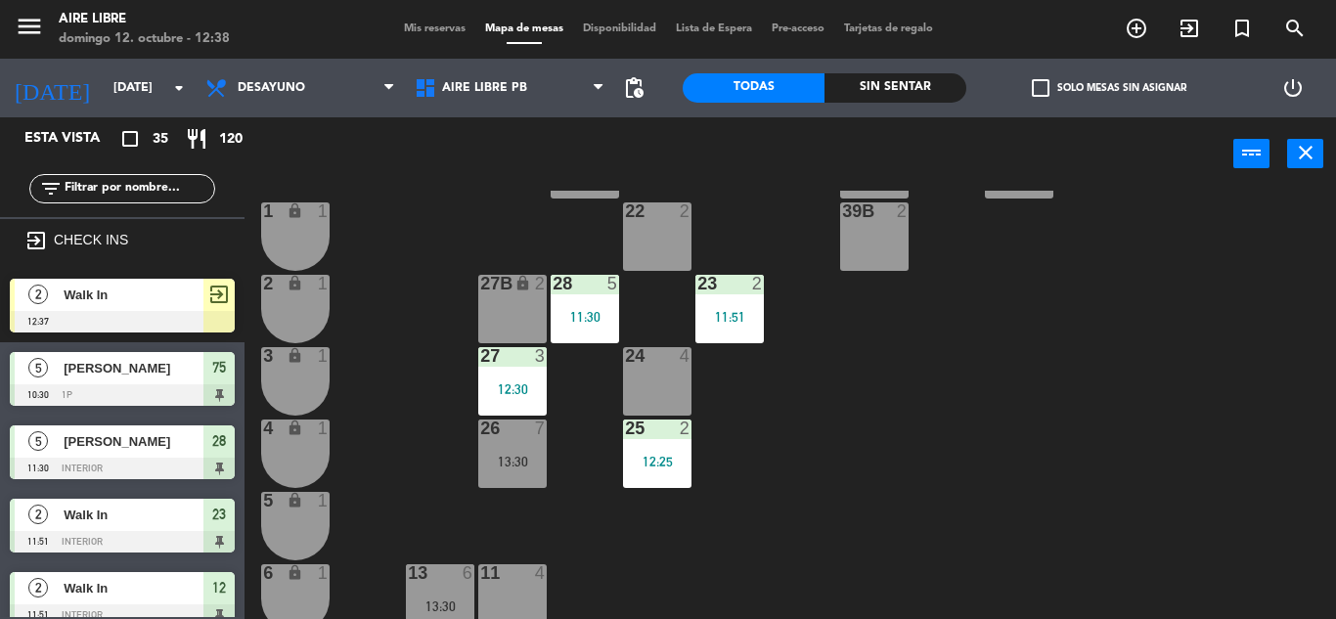
scroll to position [383, 0]
click at [765, 317] on div "42 2 12:29 43 2 31 7 32 7 33 7 42B 2 43B 2 41 7 12:26 44 2 45 2 46 2 35 10 12:3…" at bounding box center [797, 405] width 1078 height 428
click at [737, 316] on div "11:51" at bounding box center [729, 318] width 68 height 14
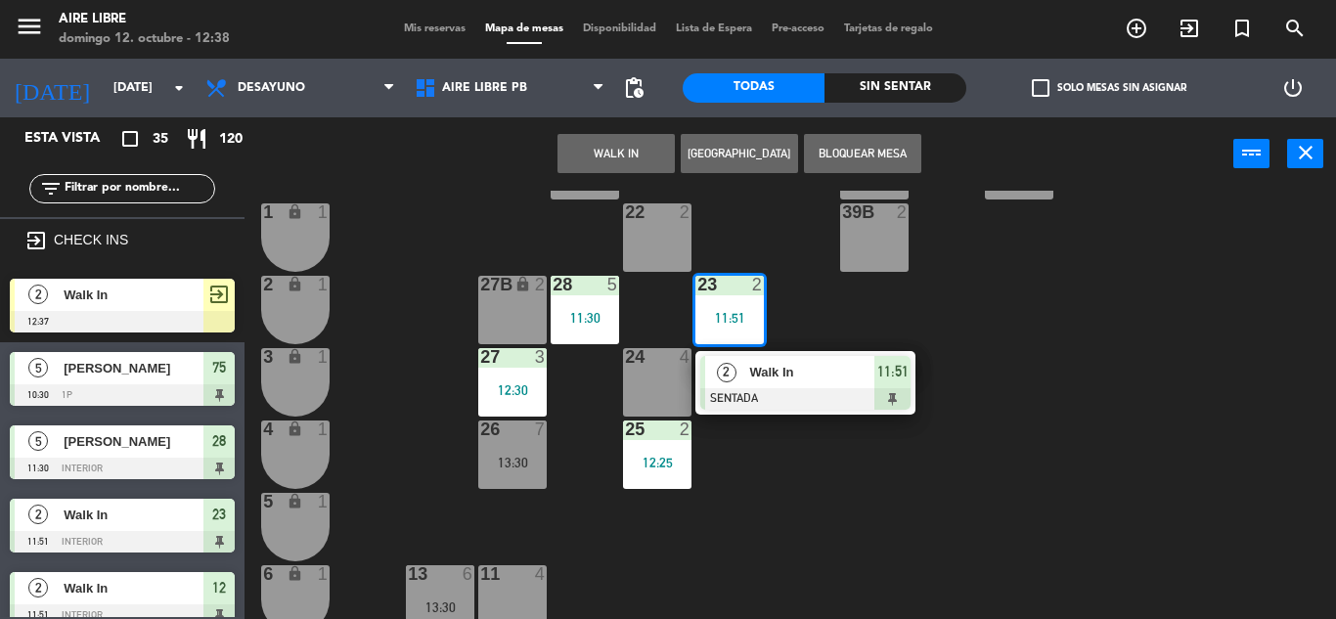
click at [768, 370] on span "Walk In" at bounding box center [811, 372] width 125 height 21
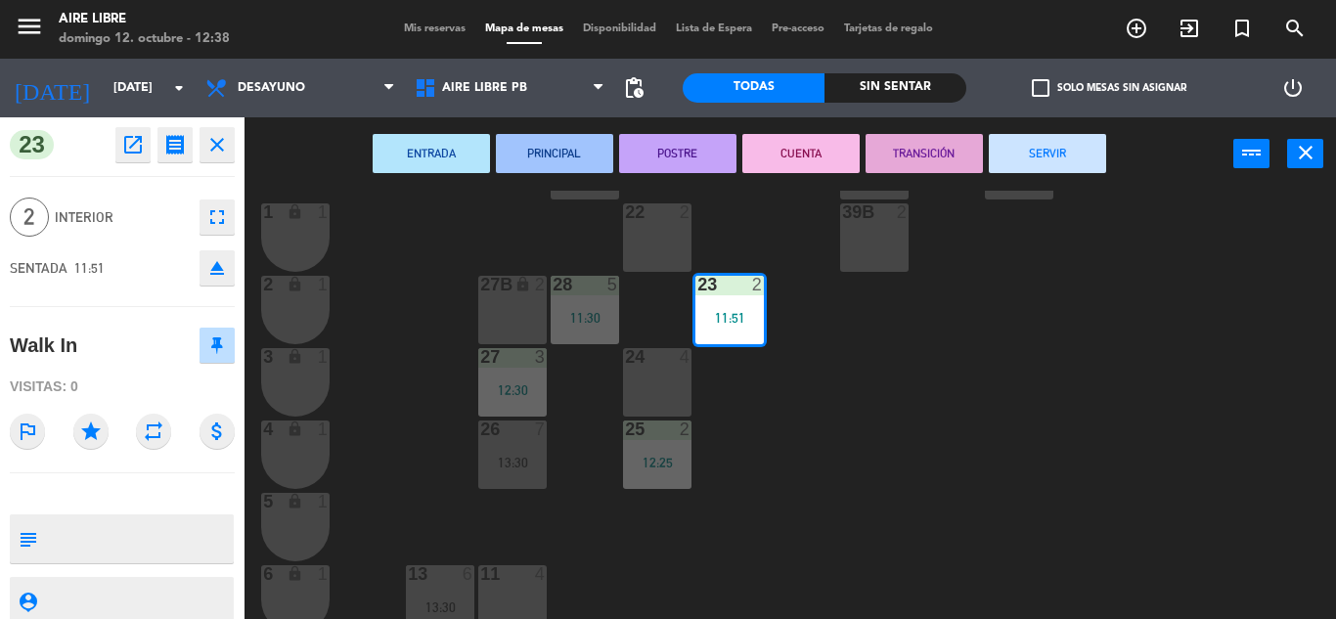
click at [1031, 158] on button "SERVIR" at bounding box center [1047, 153] width 117 height 39
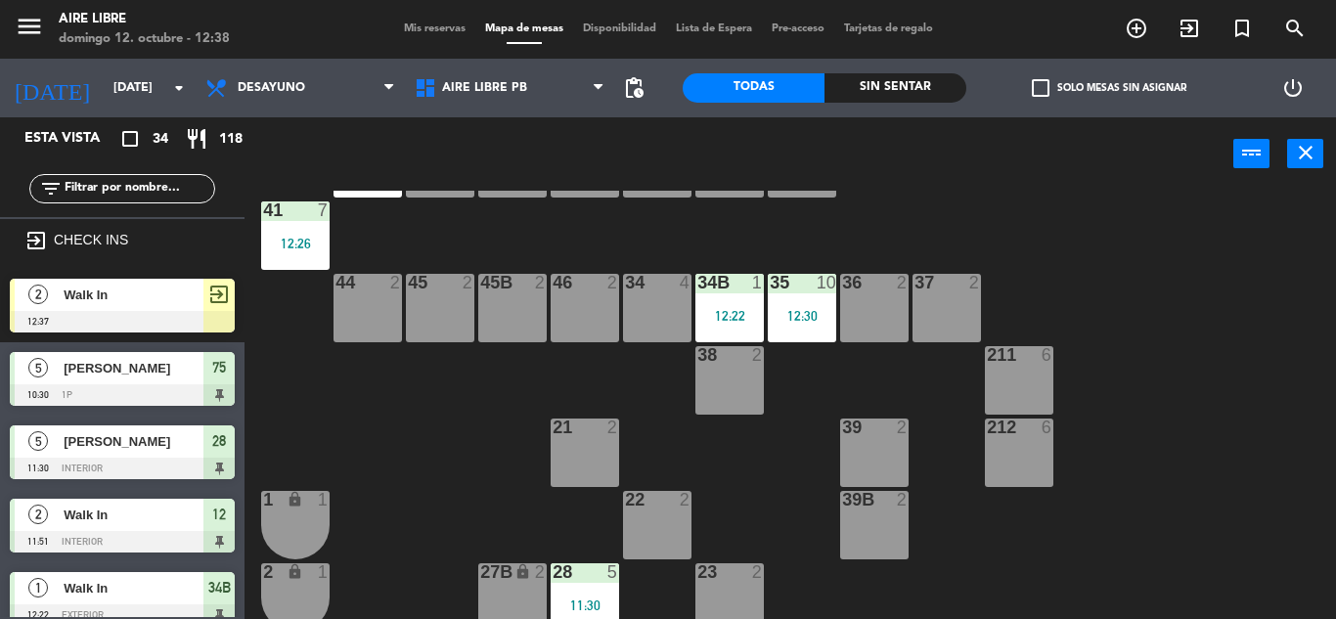
scroll to position [161, 0]
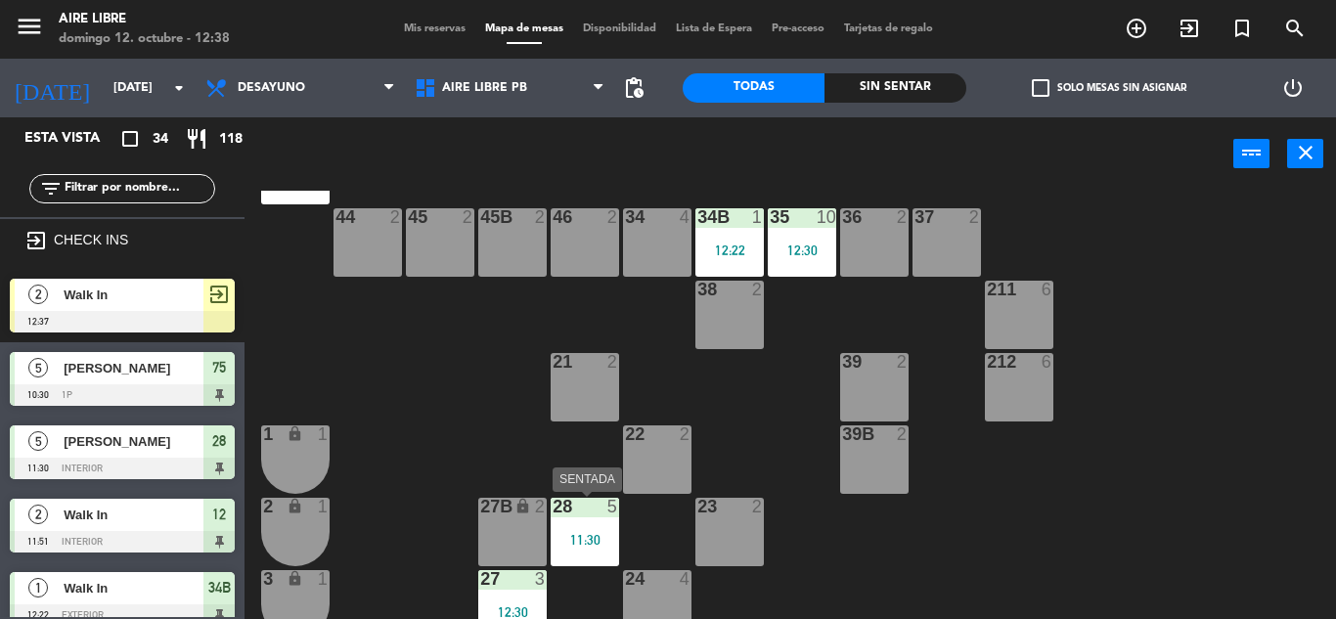
click at [593, 509] on div at bounding box center [584, 507] width 32 height 18
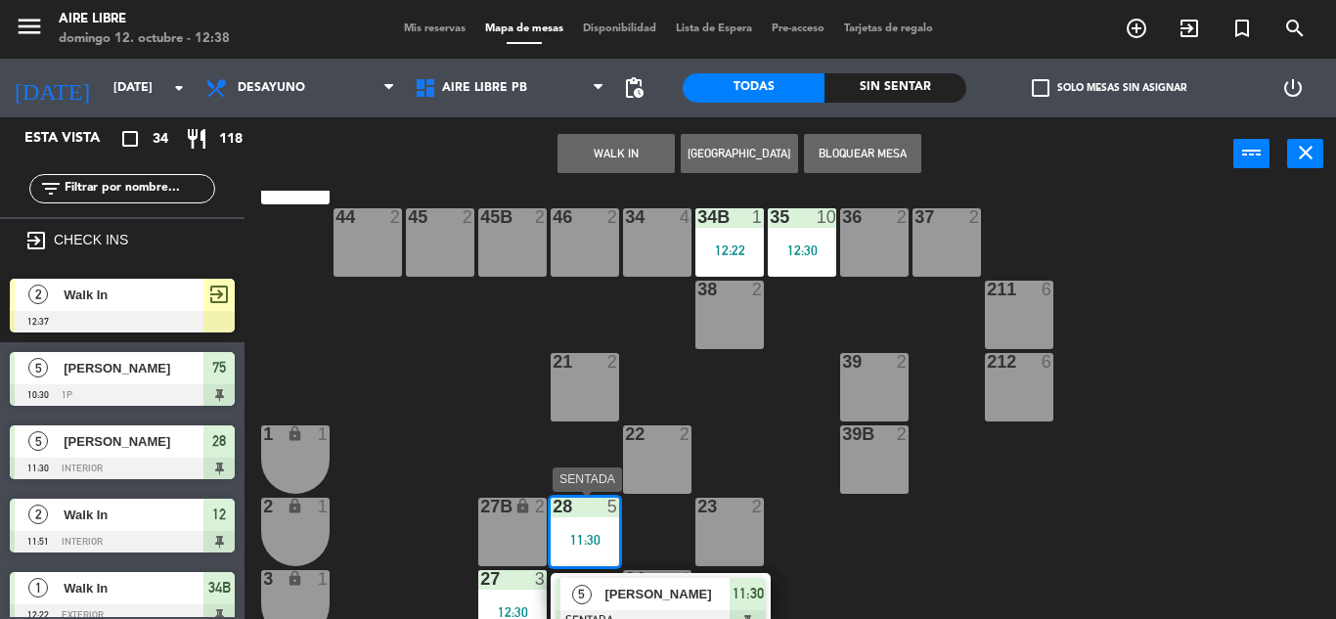
click at [666, 593] on span "[PERSON_NAME]" at bounding box center [666, 594] width 125 height 21
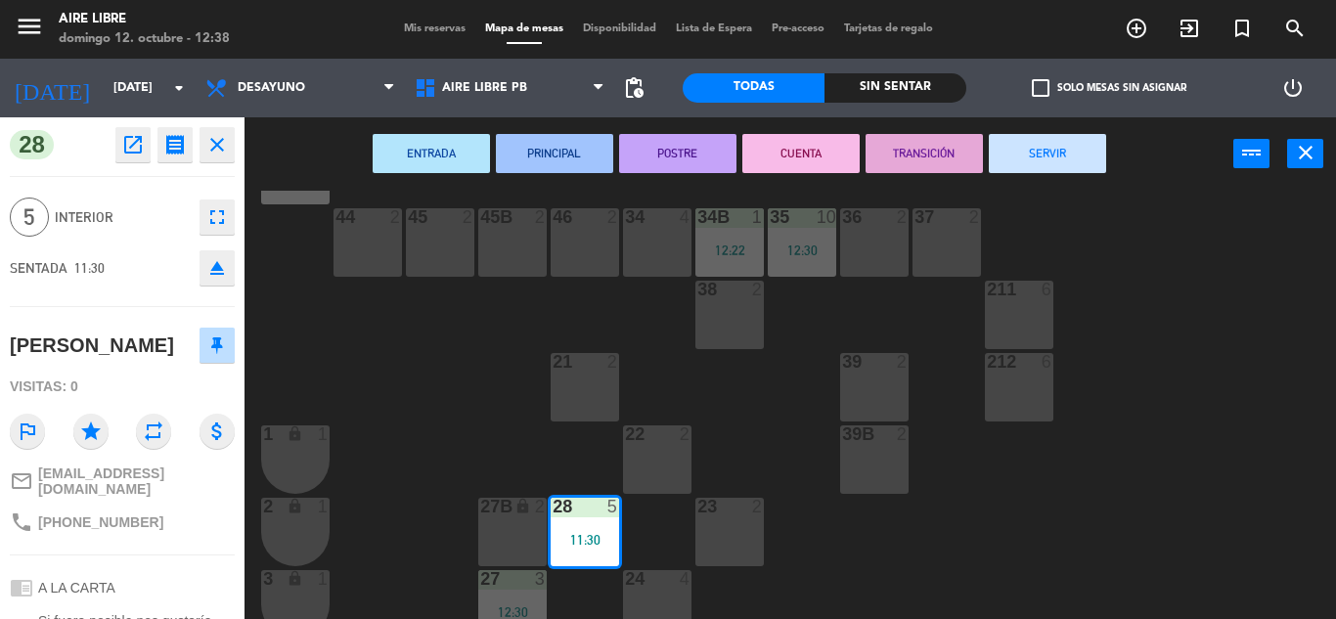
click at [1024, 161] on button "SERVIR" at bounding box center [1047, 153] width 117 height 39
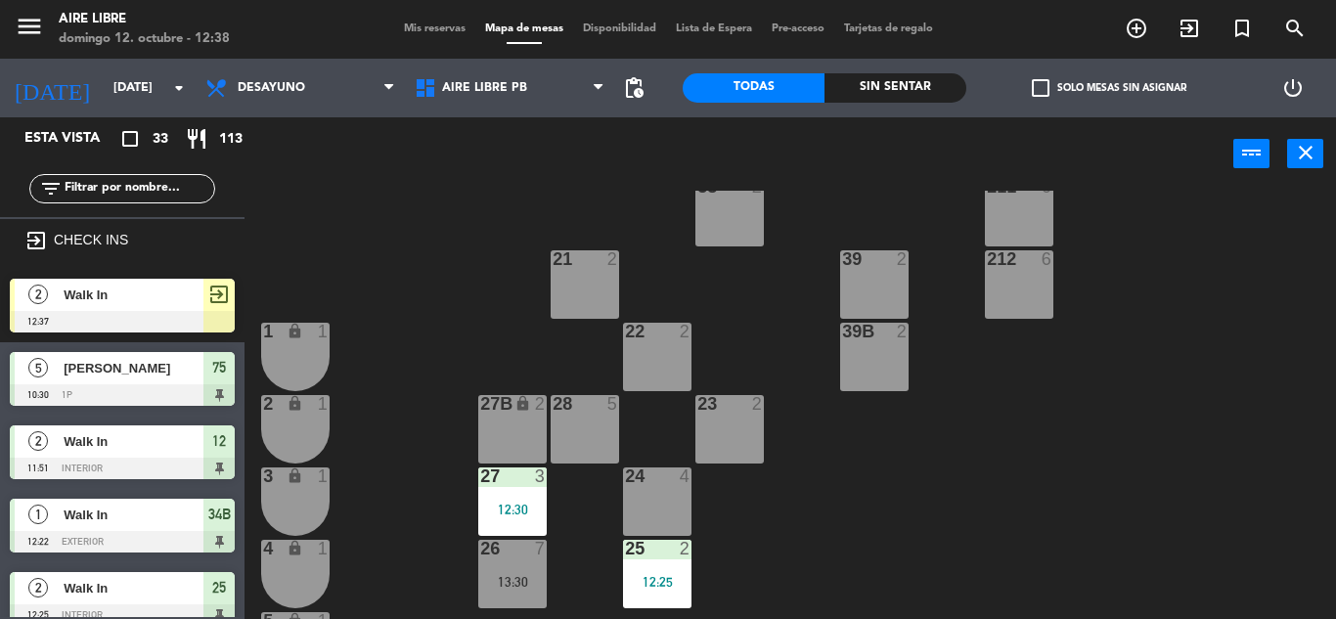
scroll to position [289, 0]
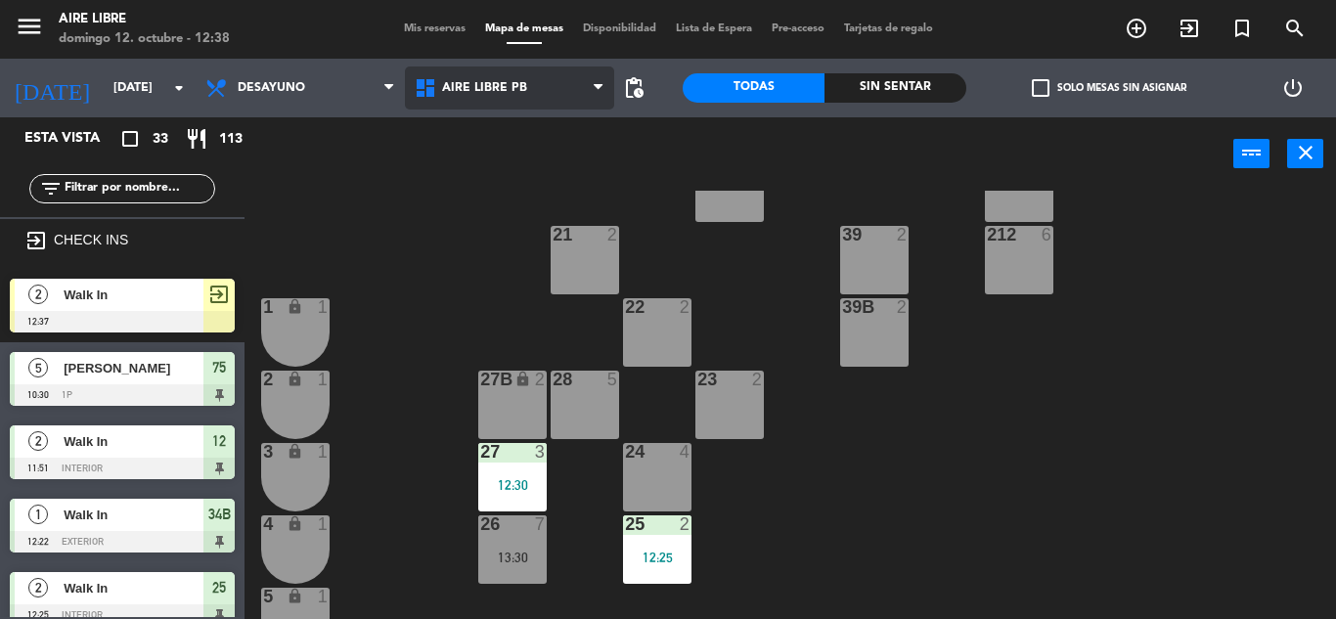
click at [530, 91] on span "Aire Libre PB" at bounding box center [509, 88] width 209 height 43
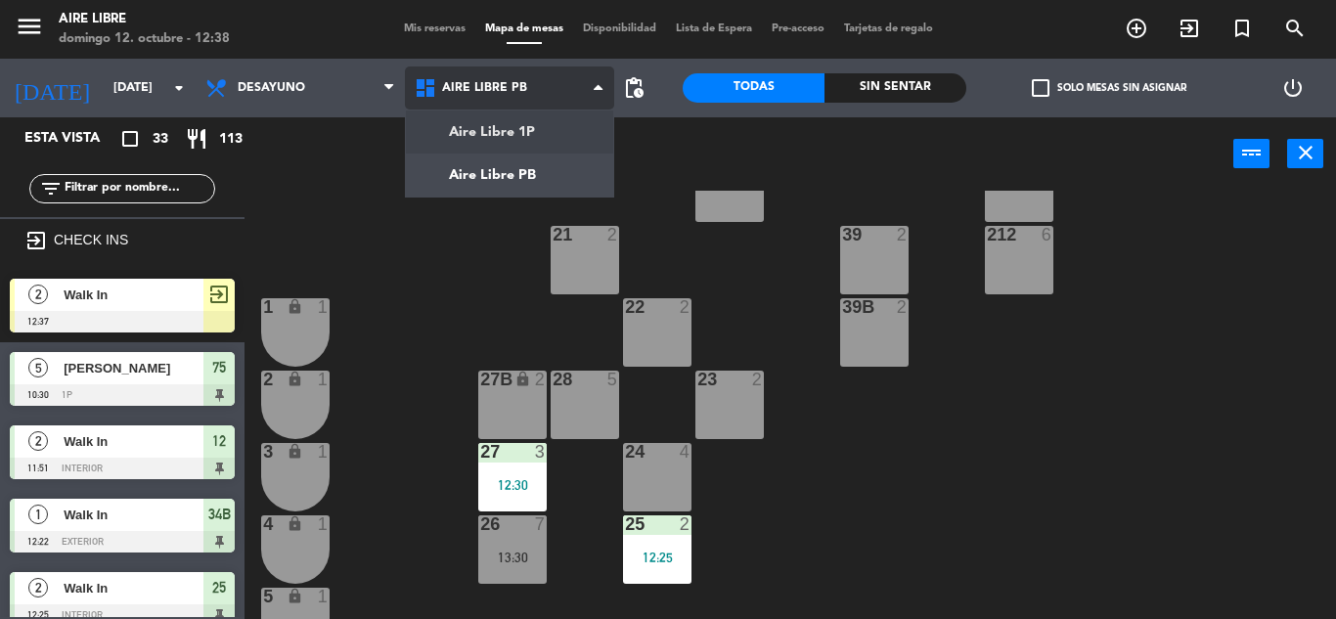
scroll to position [0, 0]
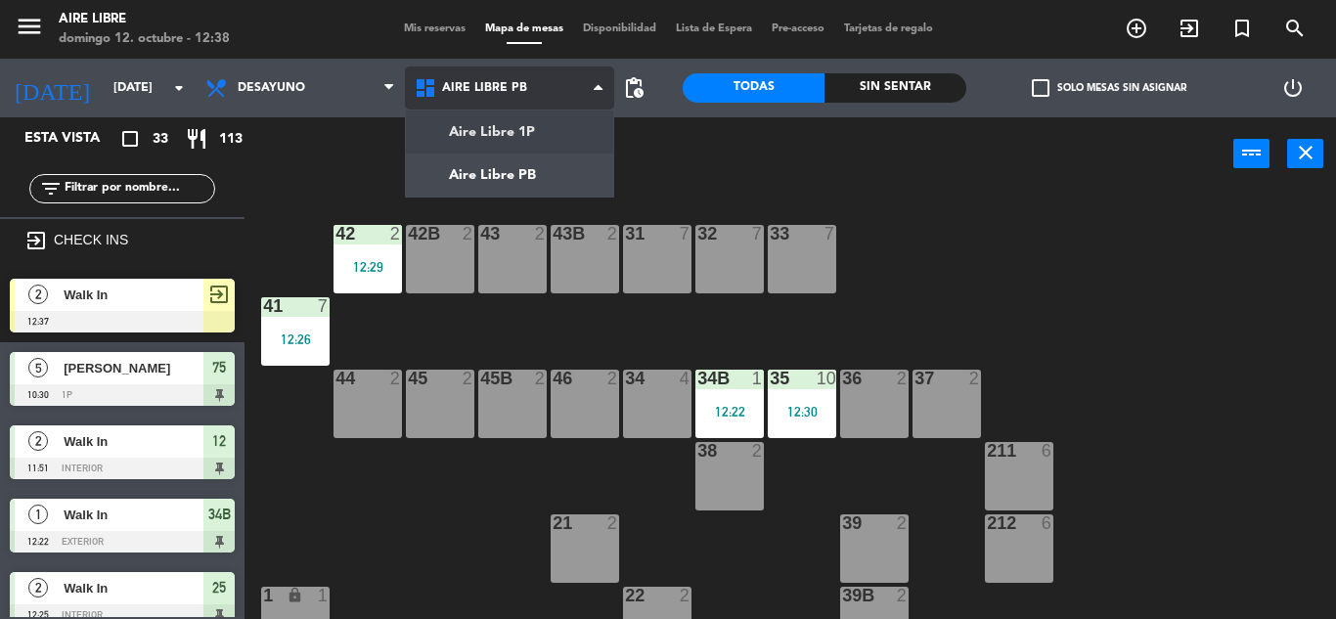
click at [526, 115] on div "Aire Libre 1P Aire Libre PB Aire Libre PB Aire Libre 1P Aire Libre PB" at bounding box center [509, 88] width 209 height 59
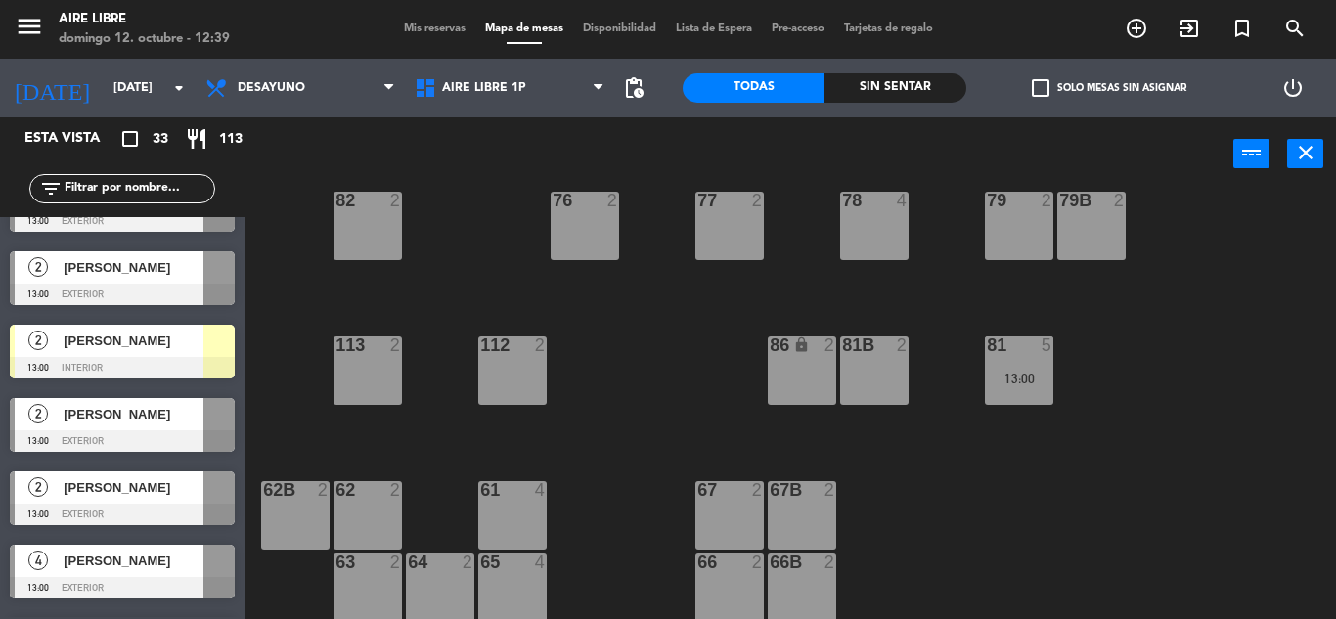
scroll to position [951, 0]
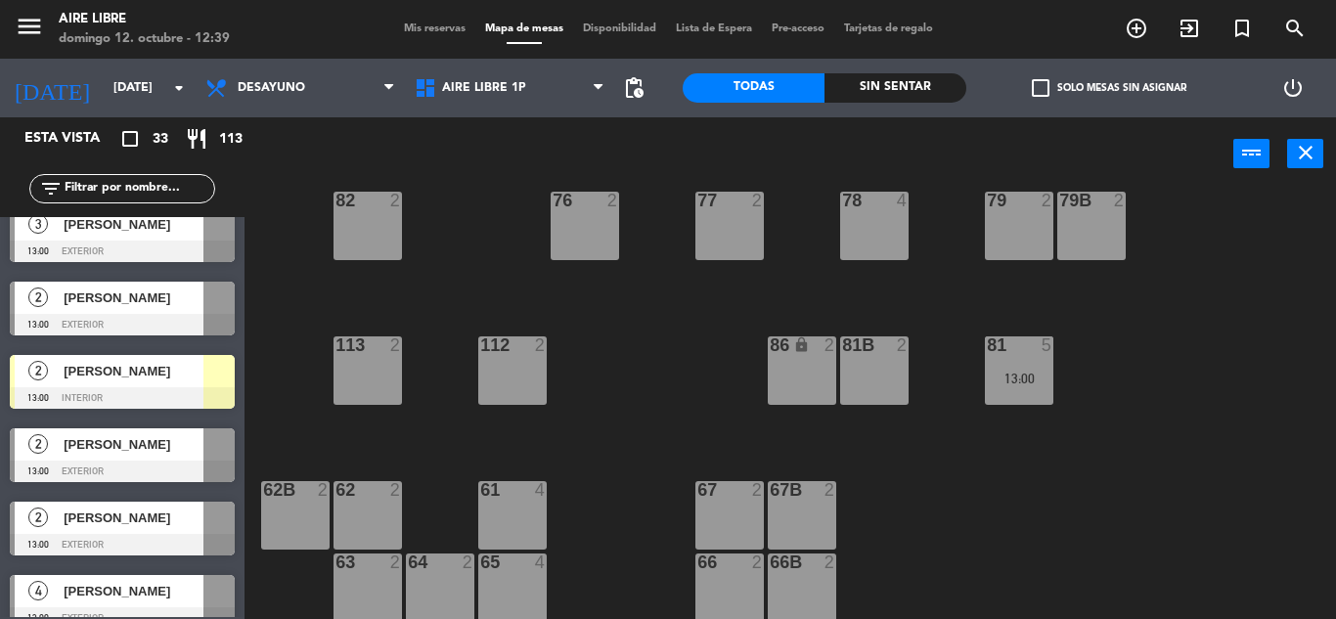
click at [145, 389] on div at bounding box center [122, 398] width 225 height 22
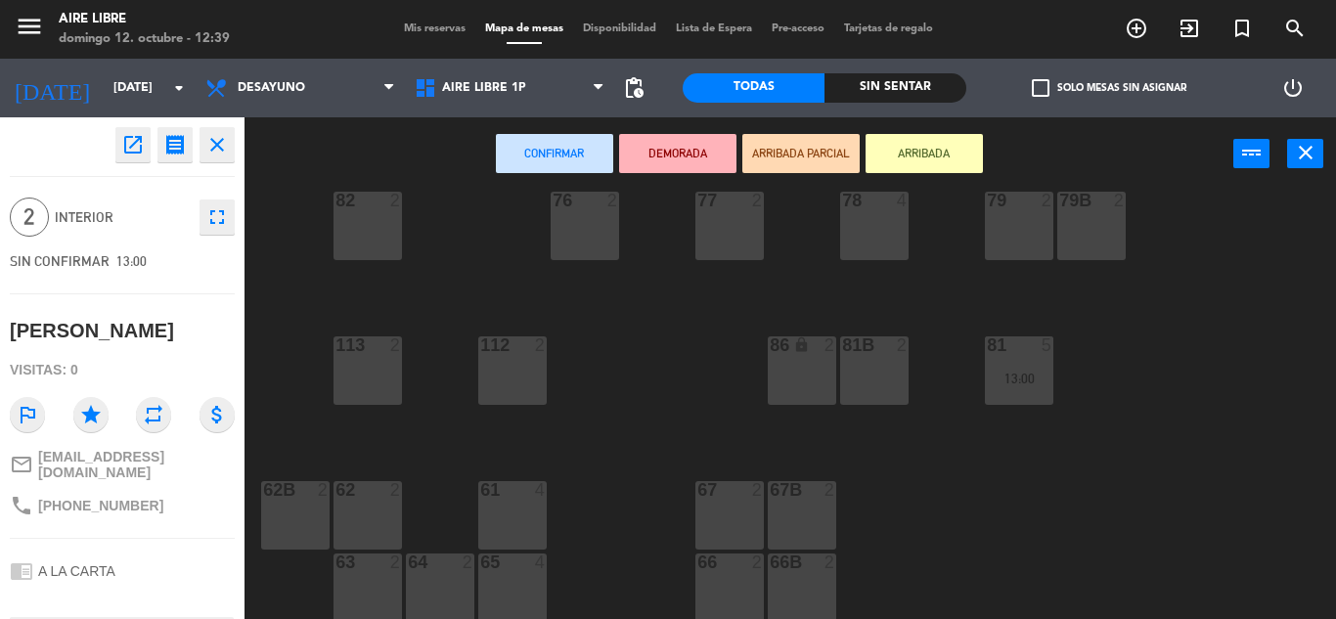
click at [879, 365] on div "81b 2" at bounding box center [874, 370] width 68 height 68
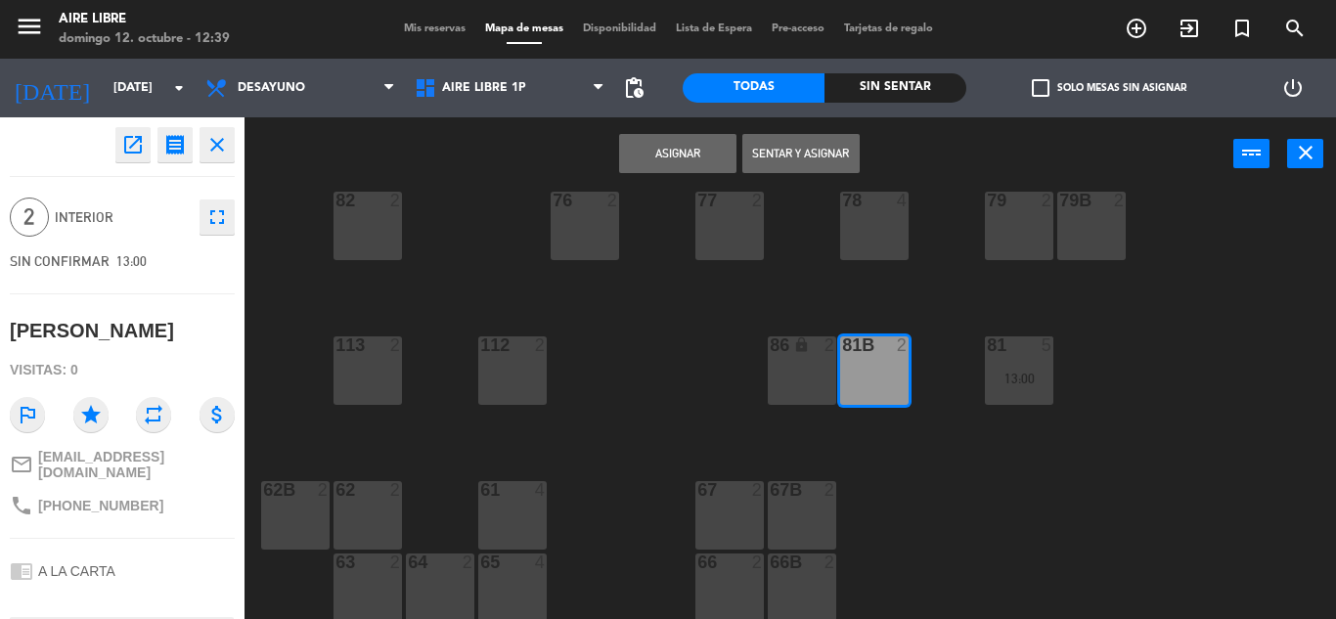
click at [835, 157] on button "Sentar y Asignar" at bounding box center [800, 153] width 117 height 39
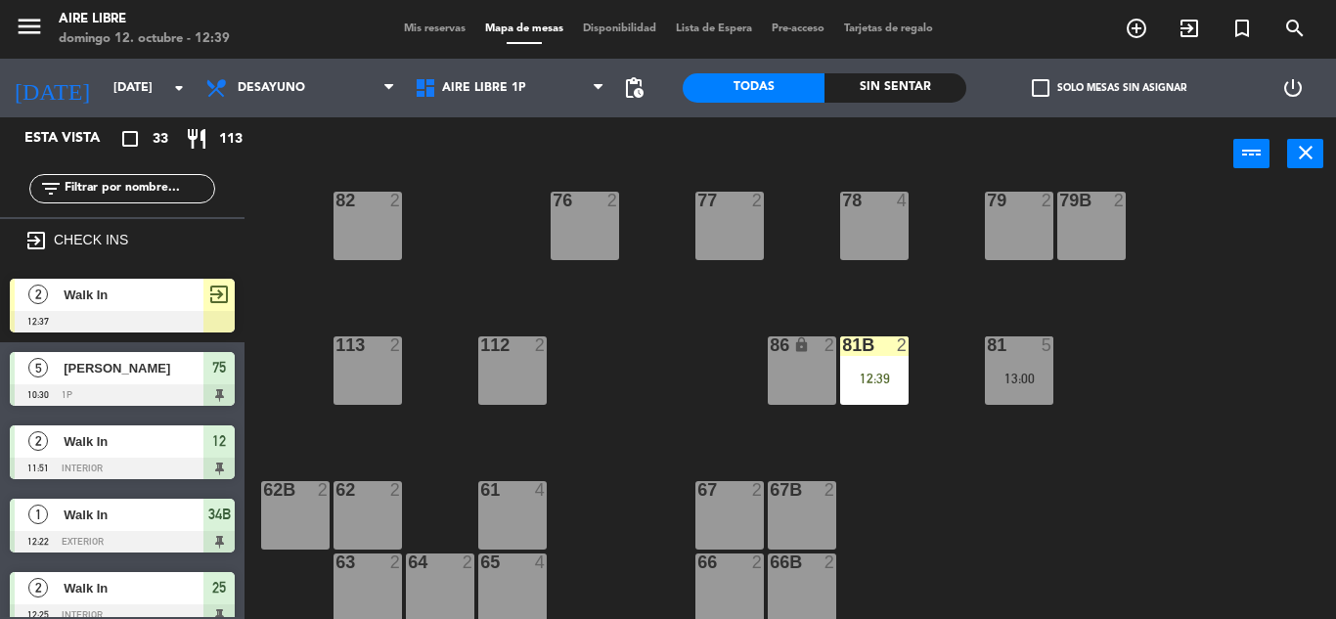
scroll to position [0, 0]
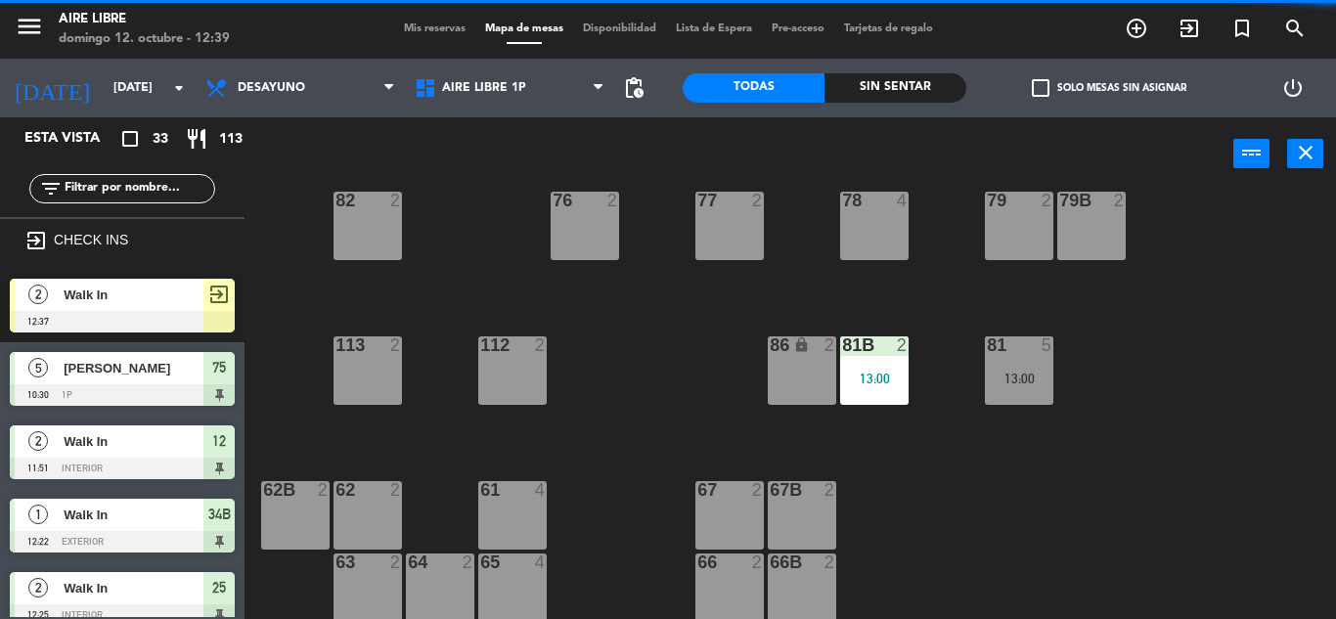
click at [169, 183] on input "text" at bounding box center [139, 189] width 152 height 22
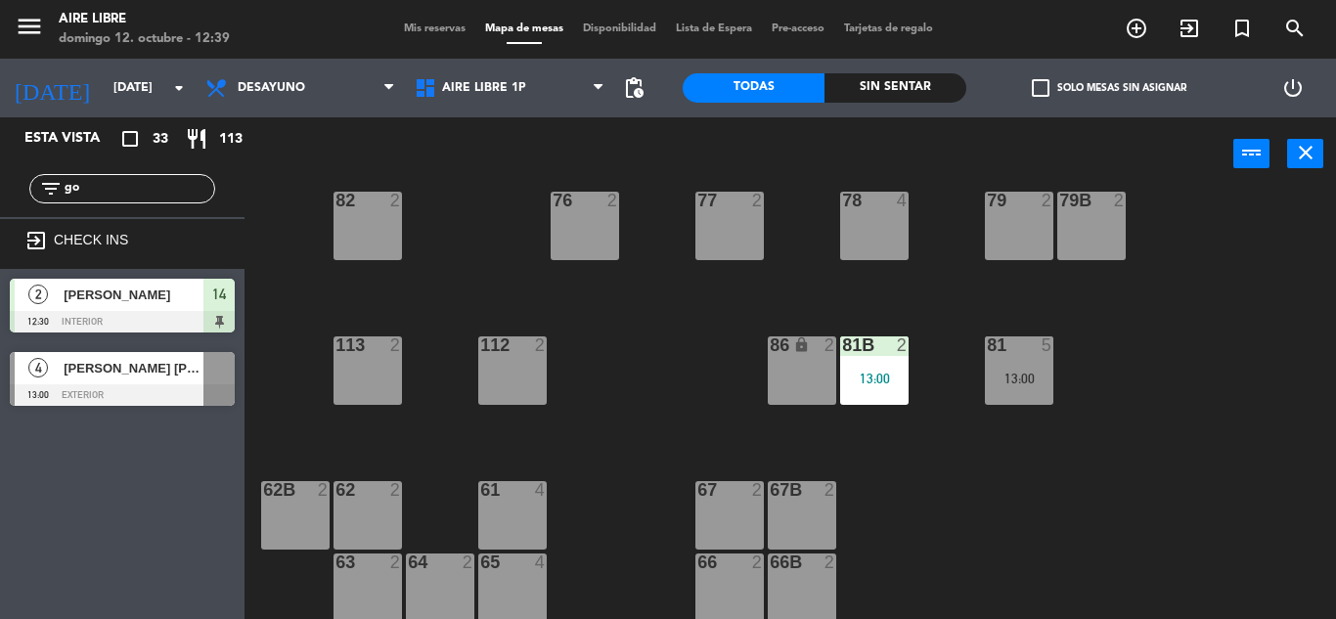
type input "g"
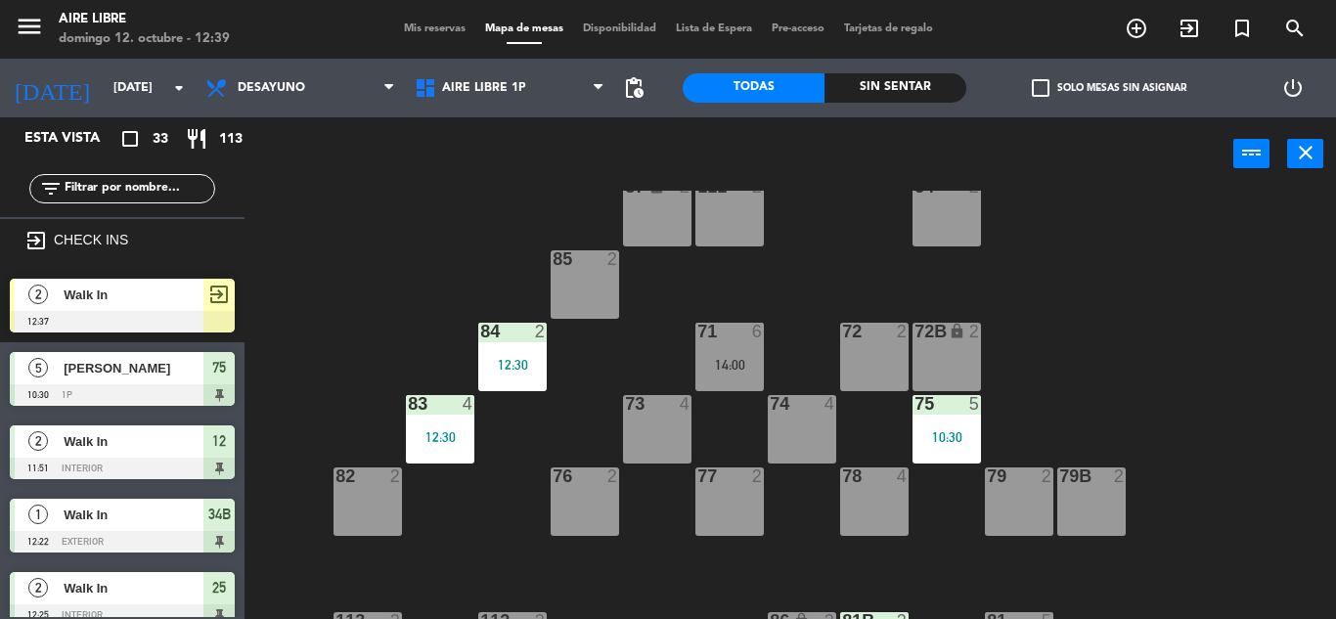
scroll to position [3, 0]
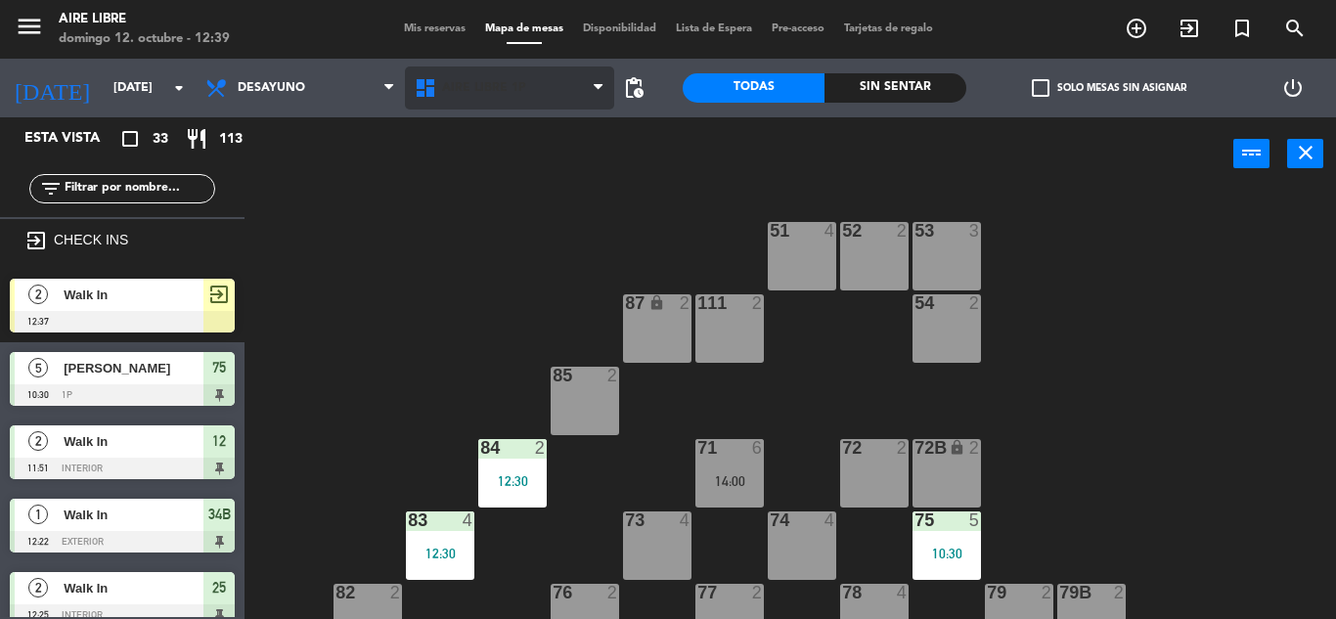
click at [529, 90] on span "Aire Libre 1P" at bounding box center [509, 88] width 209 height 43
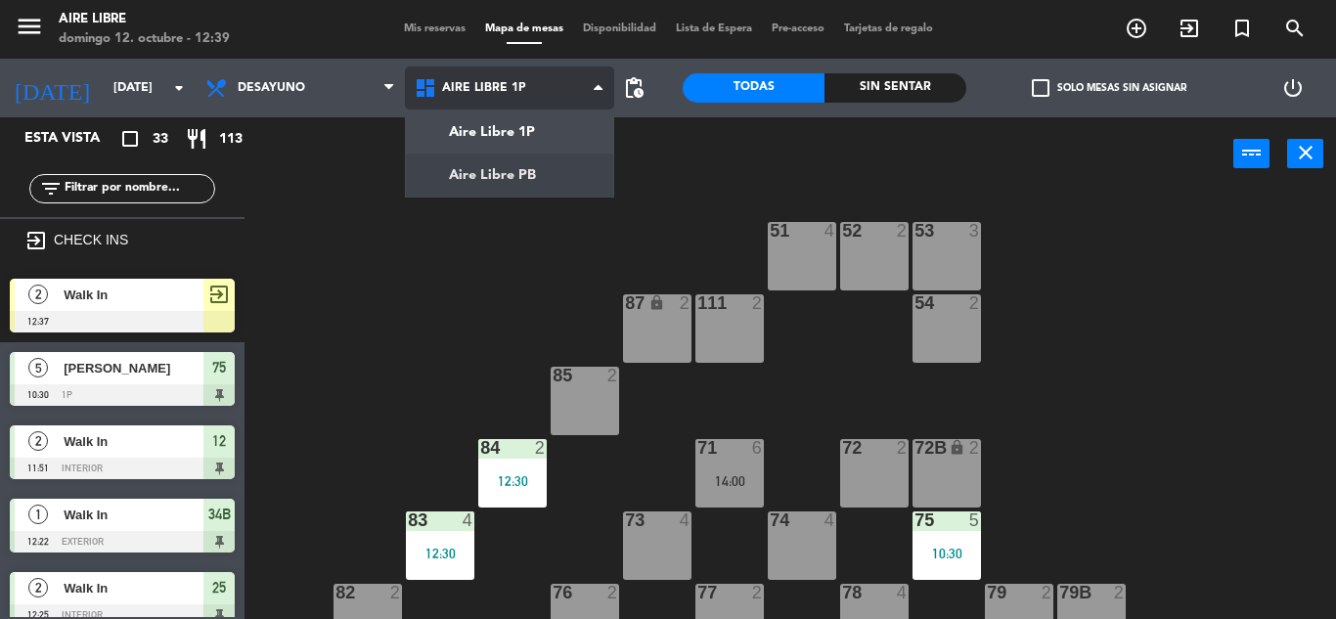
click at [521, 170] on ng-component "menu Aire Libre [DATE] 12. octubre - 12:39 Mis reservas Mapa de mesas Disponibi…" at bounding box center [668, 309] width 1336 height 619
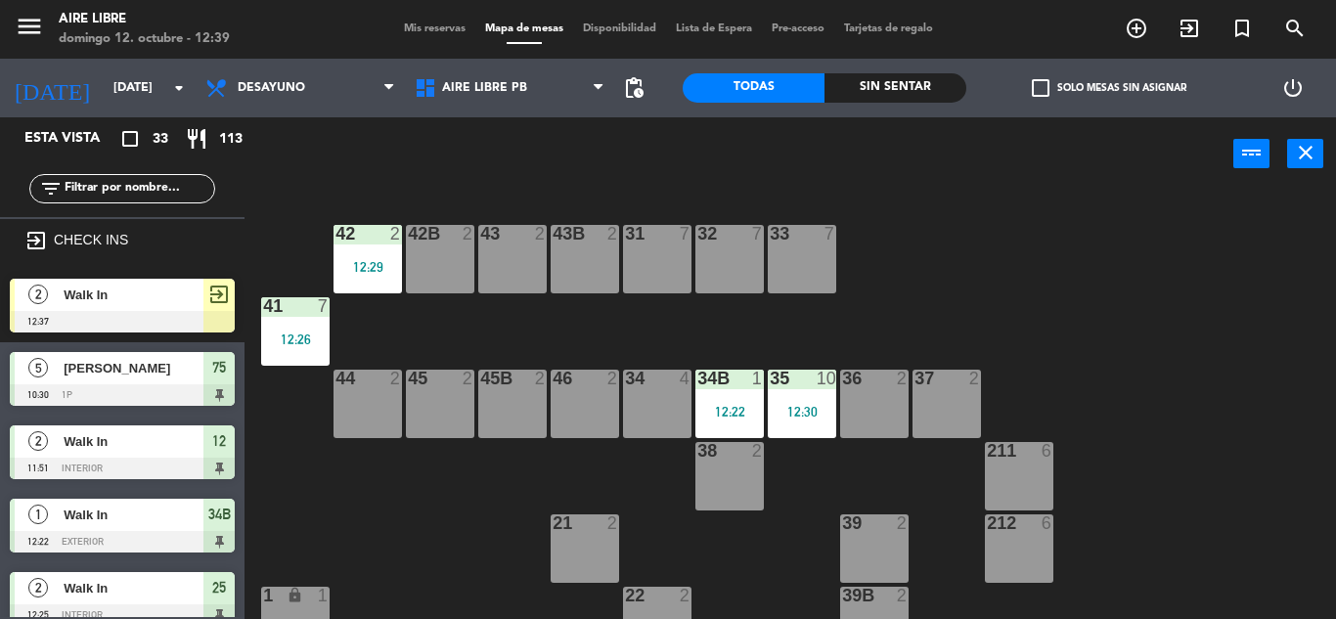
click at [153, 298] on span "Walk In" at bounding box center [134, 295] width 140 height 21
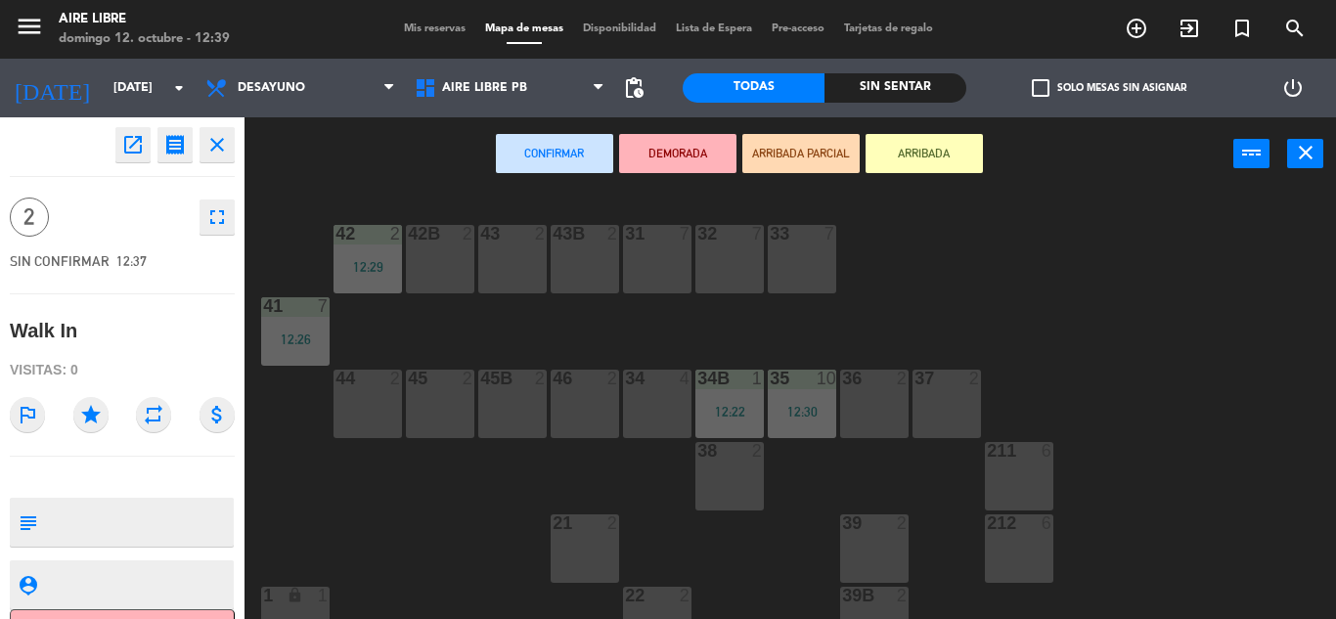
click at [153, 298] on div "open_in_new receipt 12:37 PM [DATE] 2 personas Walk In close 2 fullscreen SIN C…" at bounding box center [122, 368] width 245 height 502
click at [1297, 163] on icon "close" at bounding box center [1305, 152] width 23 height 23
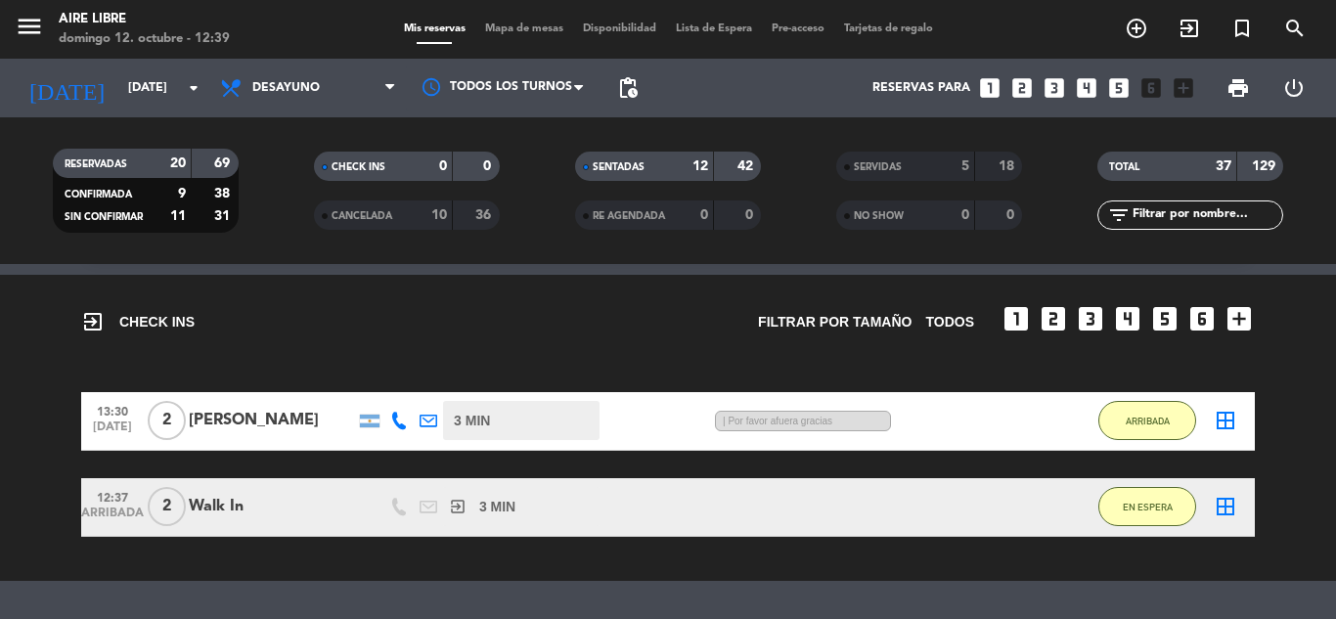
scroll to position [54, 0]
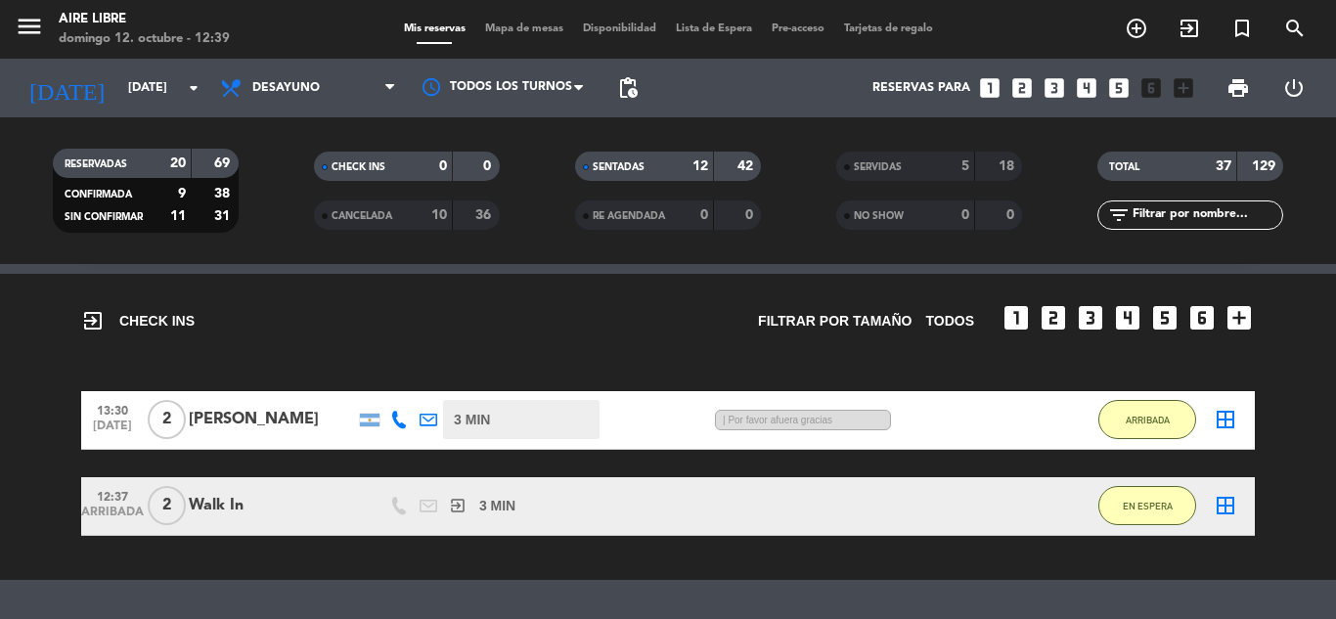
click at [1229, 503] on icon "border_all" at bounding box center [1225, 505] width 23 height 23
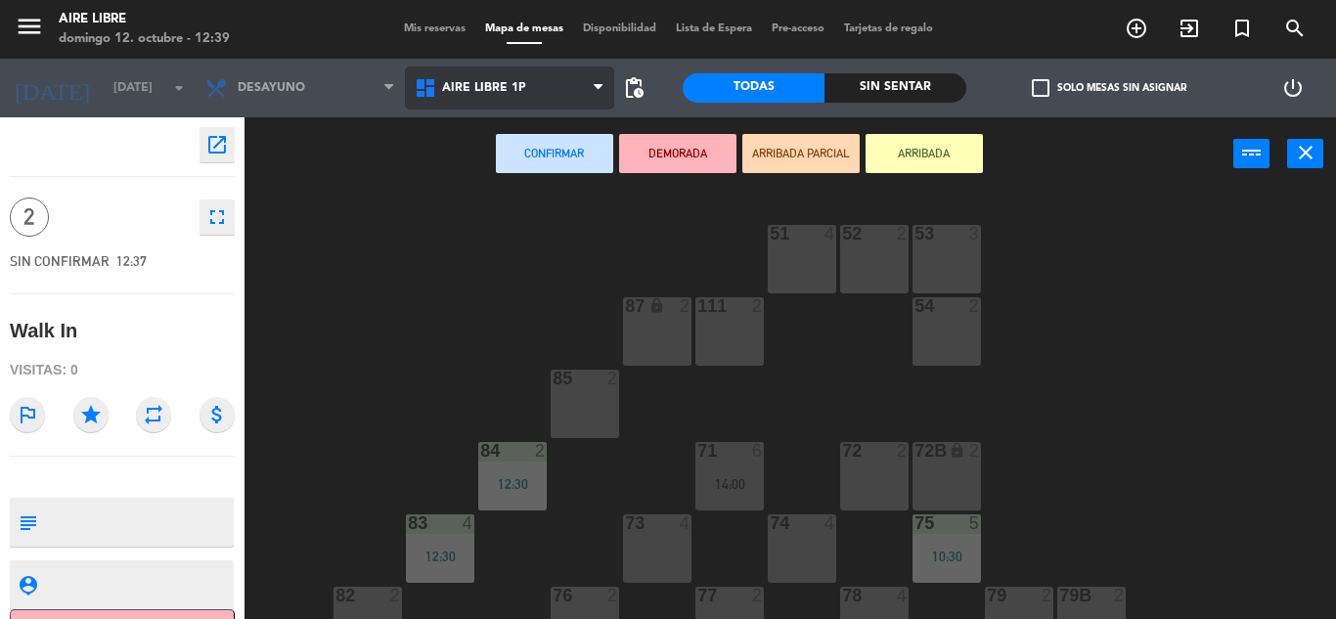
click at [534, 81] on span "Aire Libre 1P" at bounding box center [509, 88] width 209 height 43
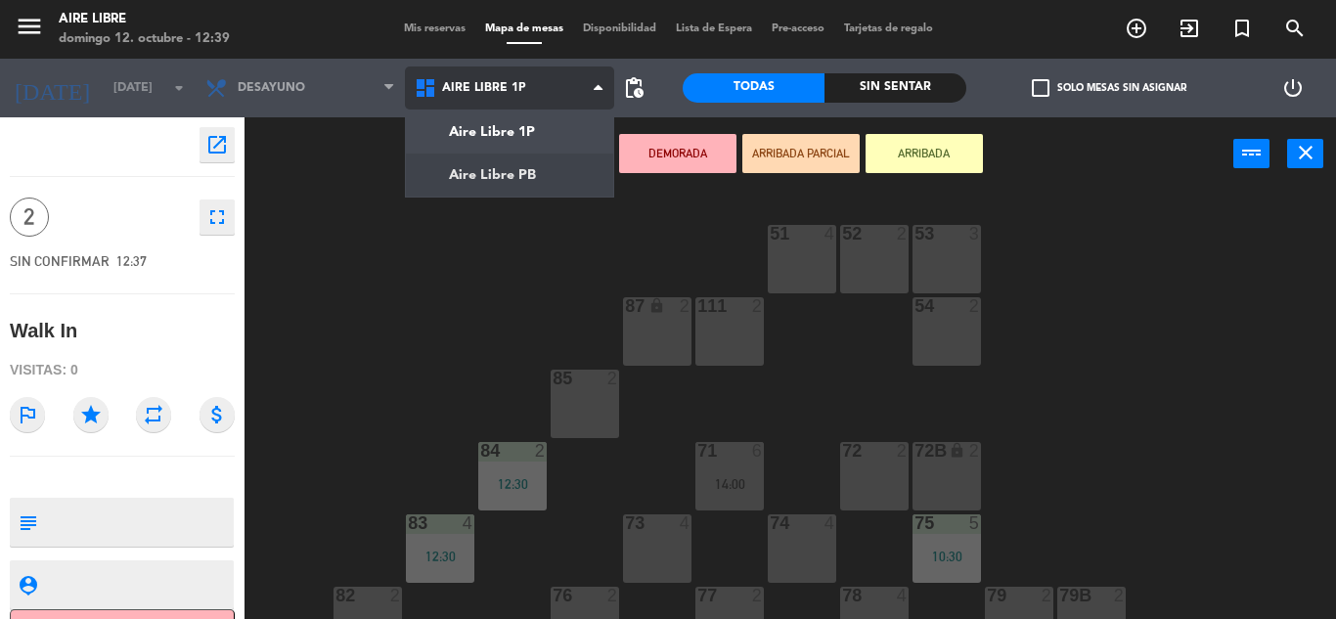
click at [525, 176] on ng-component "menu Aire Libre [DATE] 12. octubre - 12:39 Mis reservas Mapa de mesas Disponibi…" at bounding box center [668, 309] width 1336 height 619
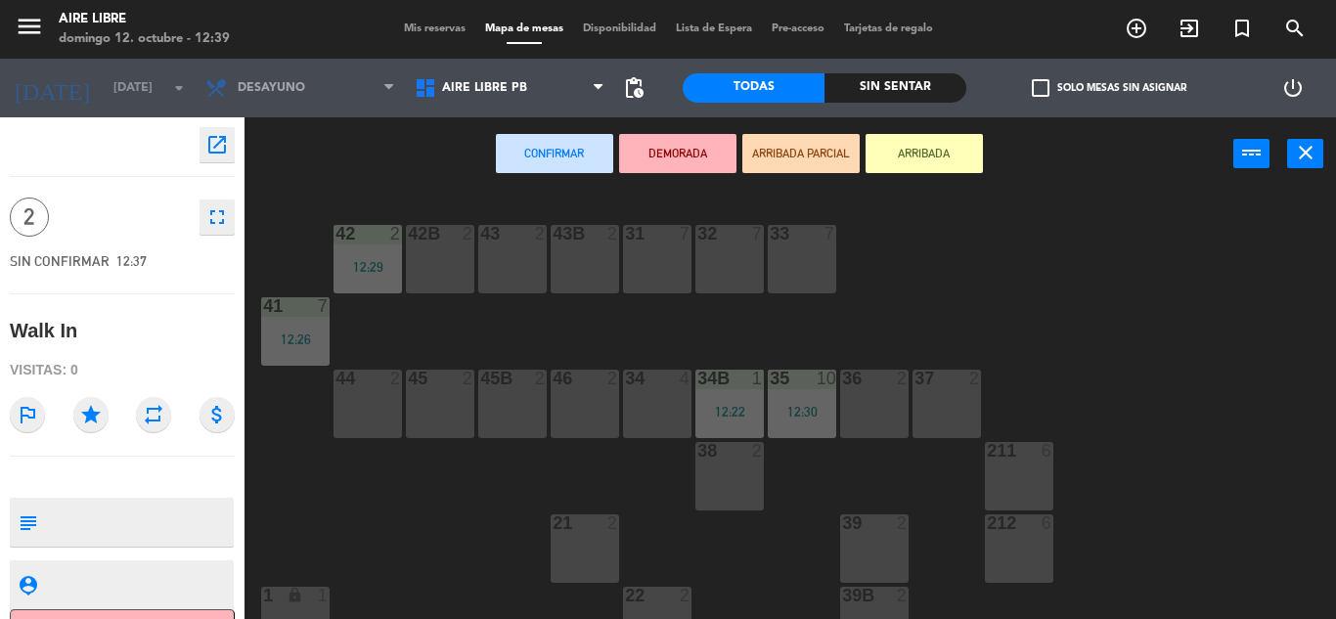
click at [436, 274] on div "42B 2" at bounding box center [440, 259] width 68 height 68
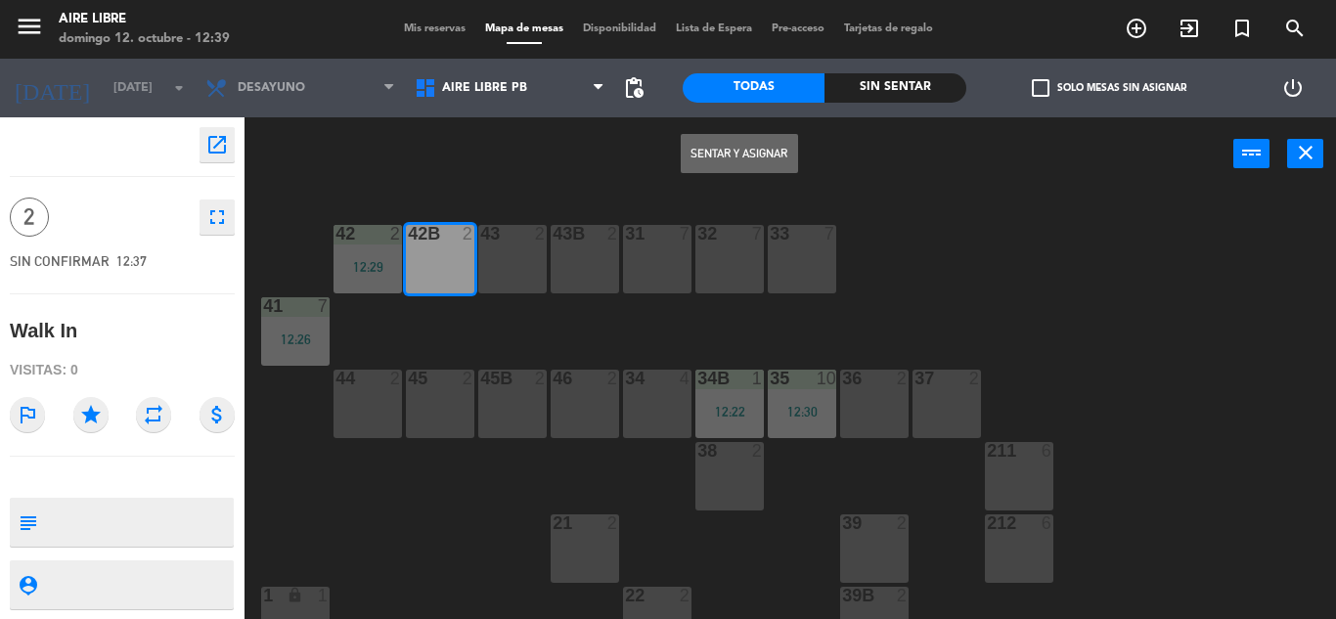
click at [737, 137] on button "Sentar y Asignar" at bounding box center [739, 153] width 117 height 39
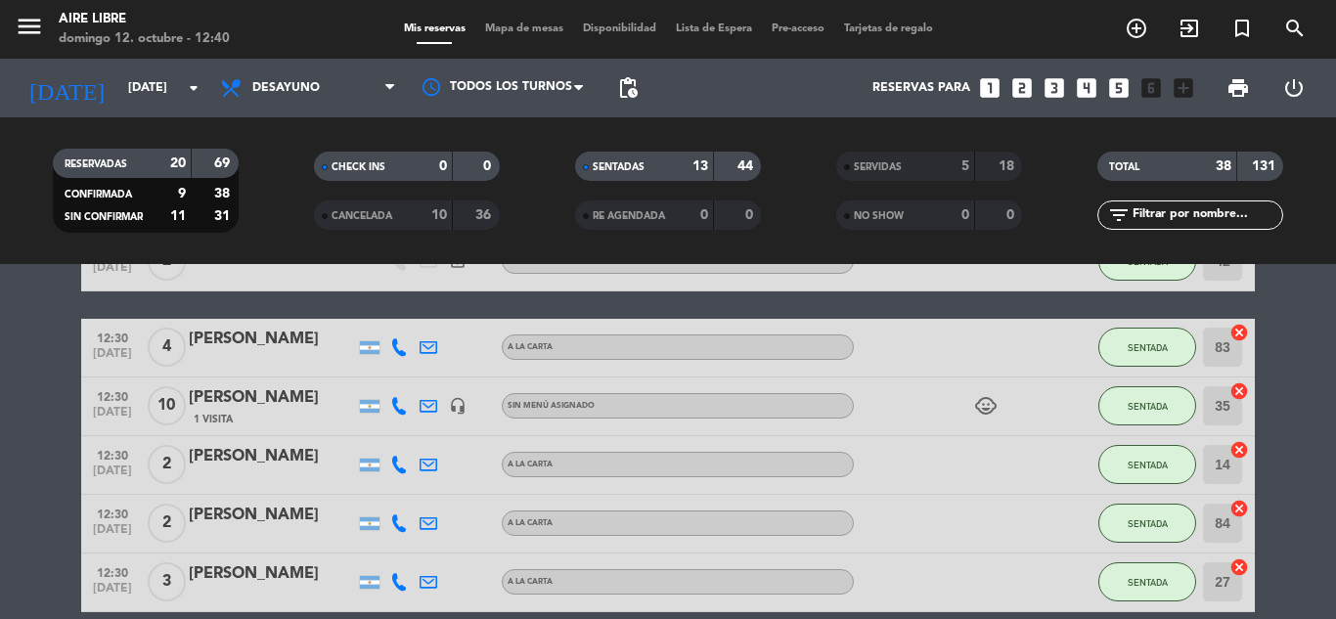
scroll to position [791, 0]
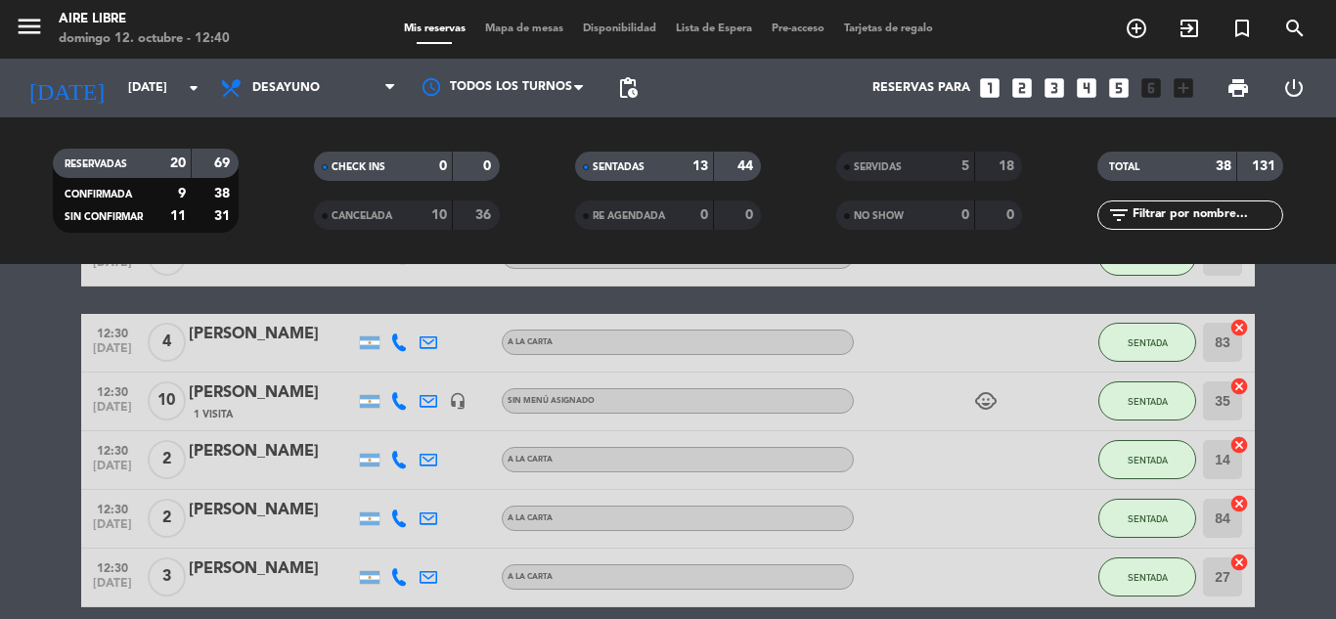
click at [528, 22] on div "Mis reservas Mapa de mesas Disponibilidad Lista de Espera Pre-acceso Tarjetas d…" at bounding box center [668, 30] width 549 height 18
click at [528, 23] on span "Mapa de mesas" at bounding box center [524, 28] width 98 height 11
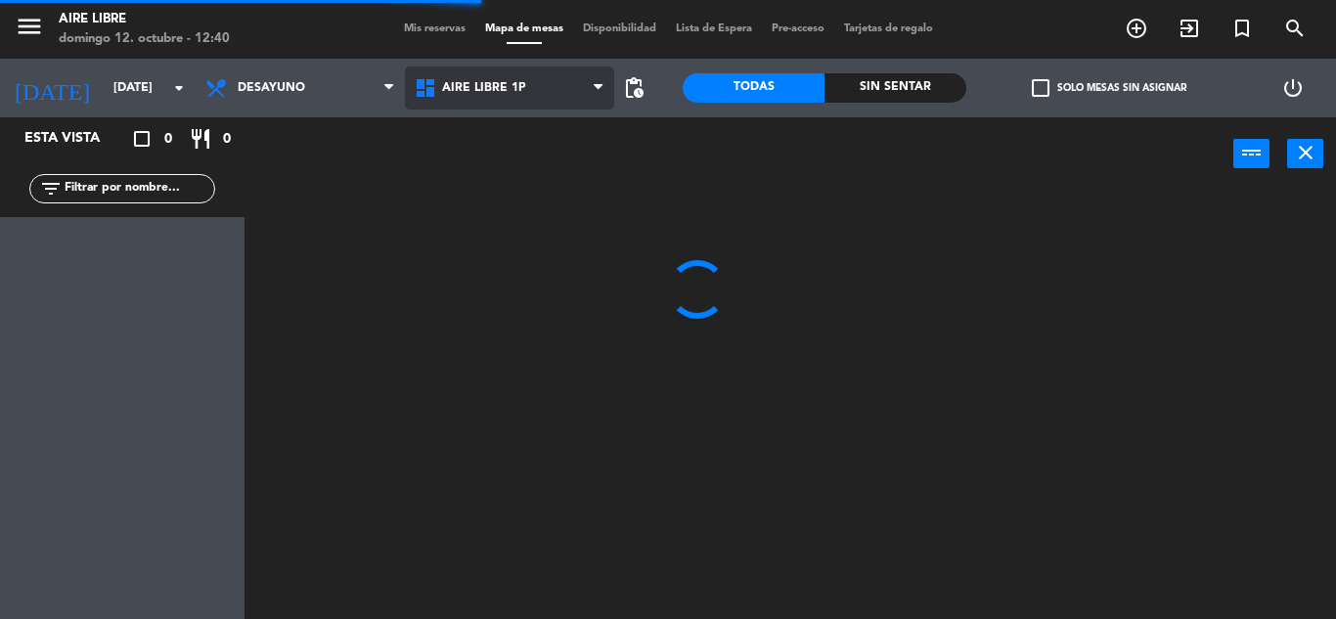
click at [545, 95] on span "Aire Libre 1P" at bounding box center [509, 88] width 209 height 43
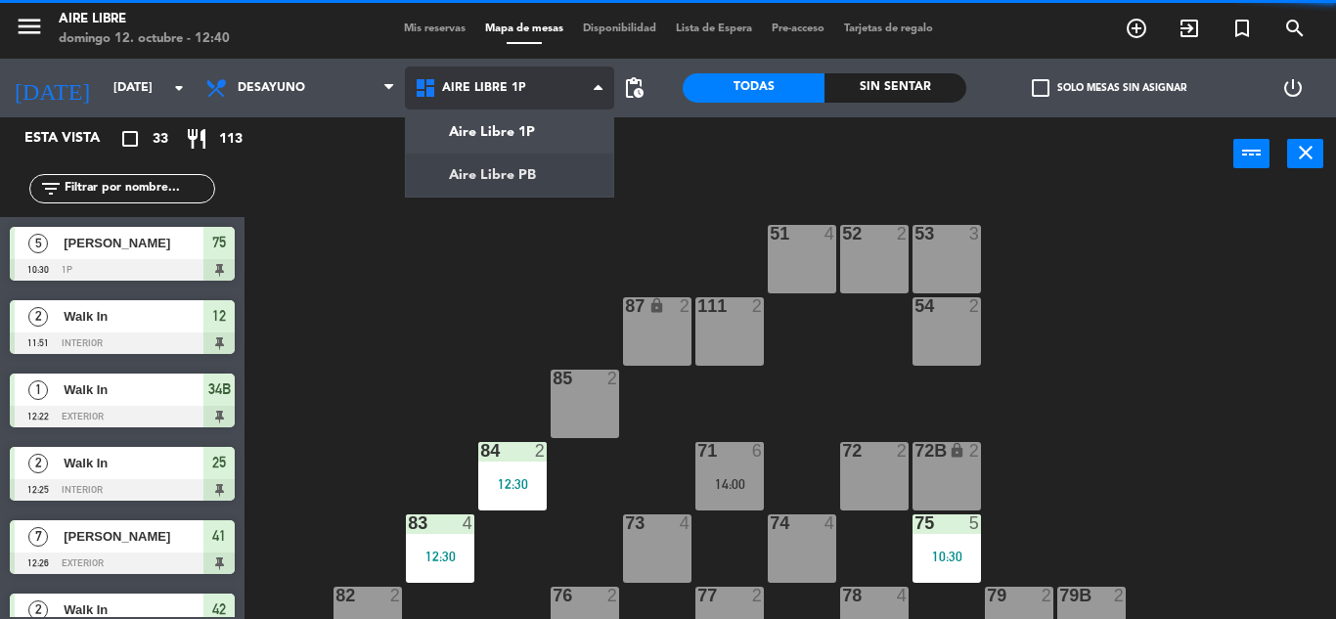
click at [513, 189] on ng-component "menu Aire Libre [DATE] 12. octubre - 12:40 Mis reservas Mapa de mesas Disponibi…" at bounding box center [668, 309] width 1336 height 619
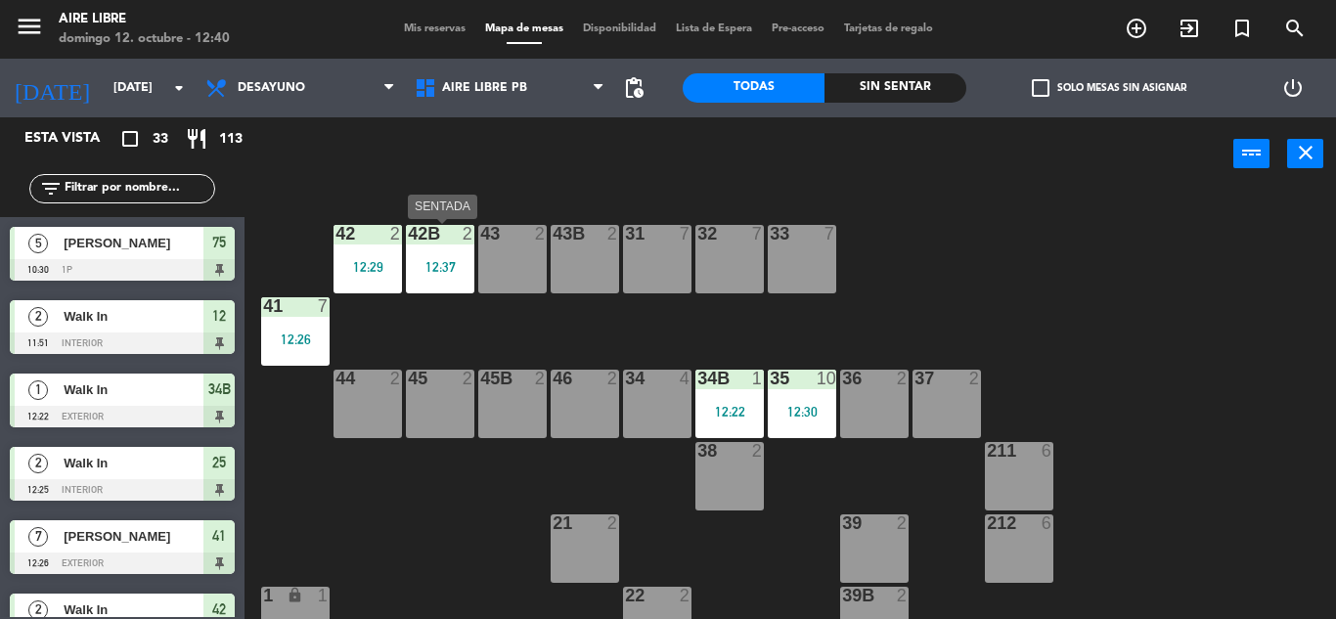
click at [444, 264] on div "12:37" at bounding box center [440, 267] width 68 height 14
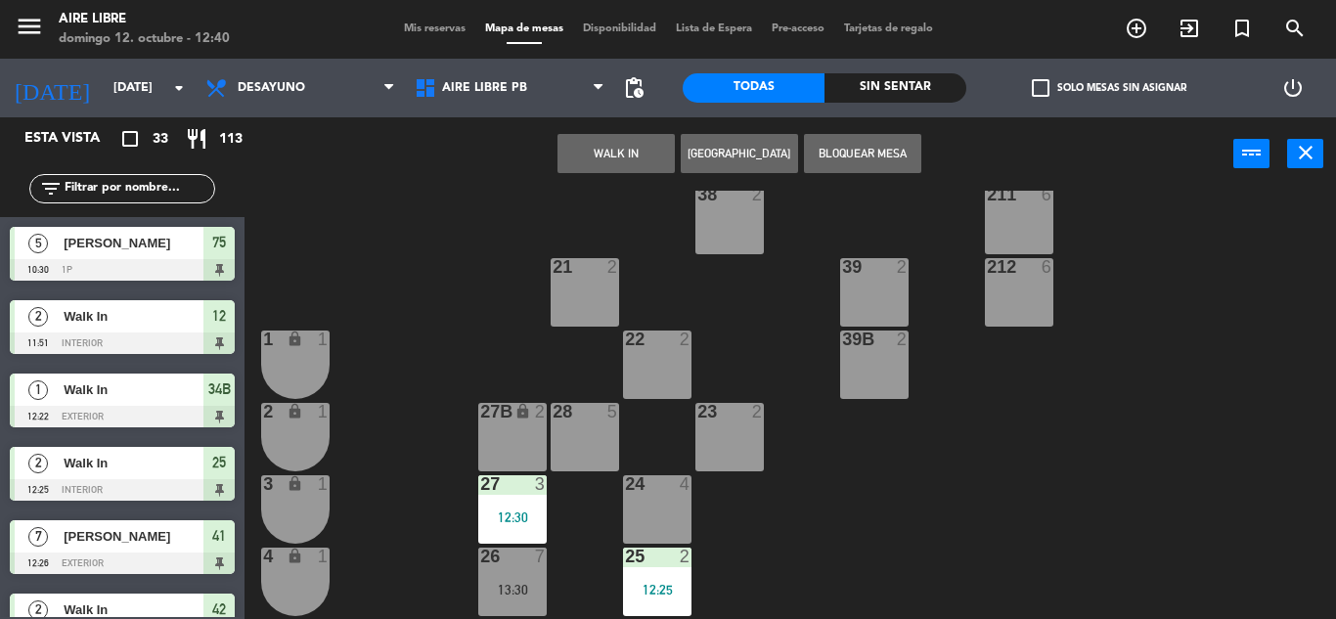
scroll to position [263, 0]
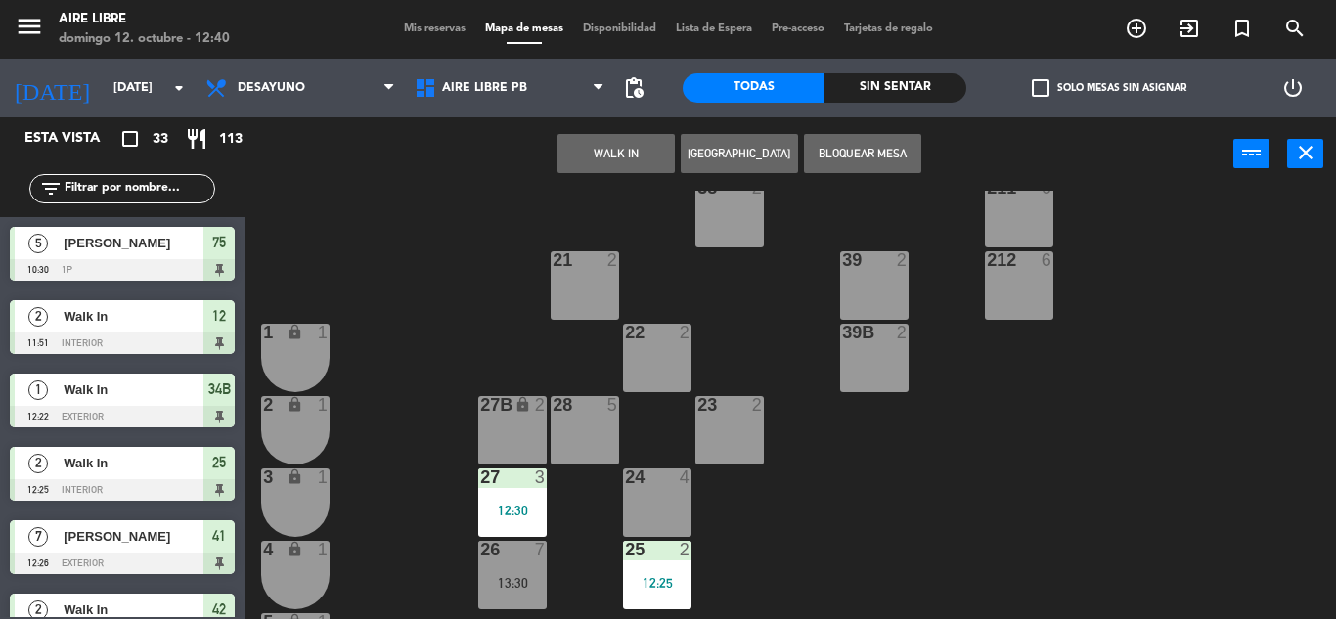
click at [737, 438] on div "23 2" at bounding box center [729, 430] width 68 height 68
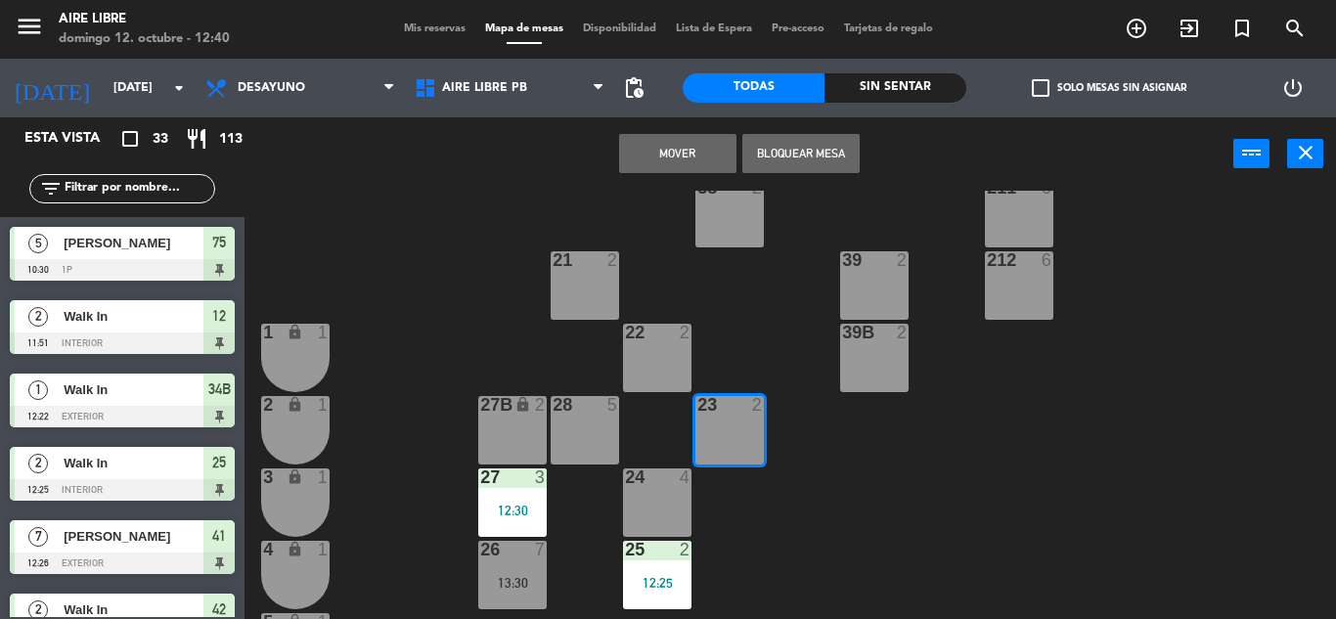
click at [692, 146] on button "Mover" at bounding box center [677, 153] width 117 height 39
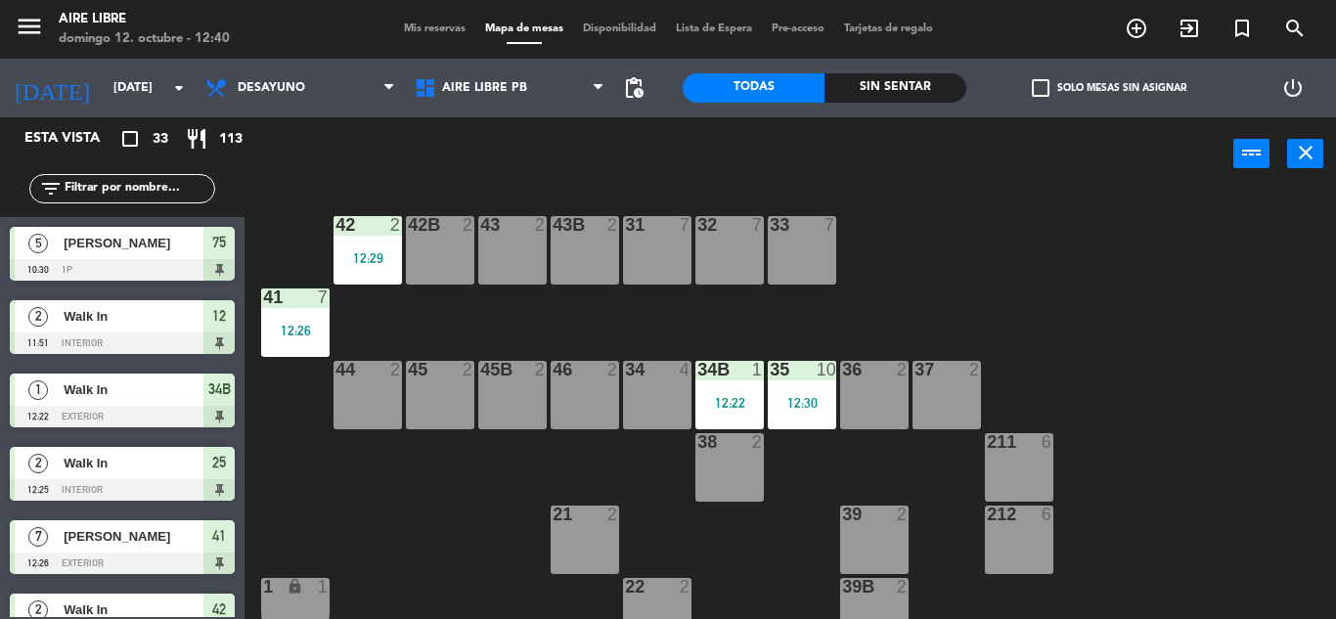
scroll to position [0, 0]
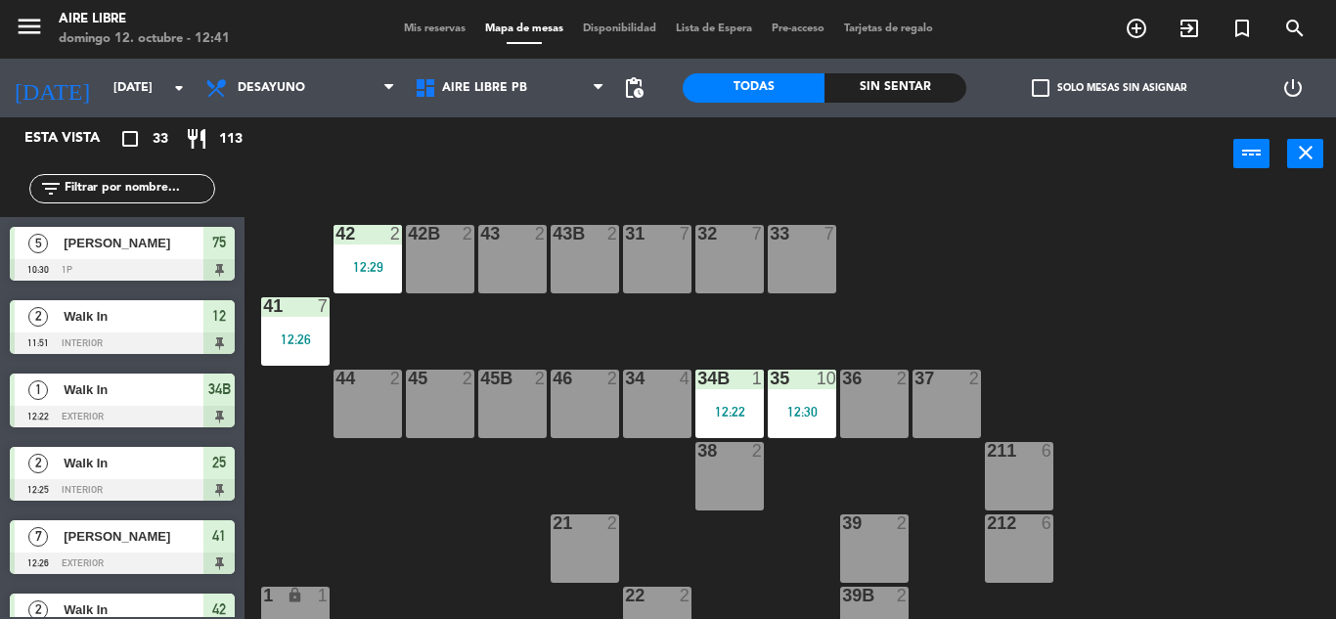
click at [1102, 268] on div "42 2 12:29 43 2 31 7 32 7 33 7 42B 2 43B 2 41 7 12:26 44 2 45 2 46 2 35 10 12:3…" at bounding box center [797, 405] width 1078 height 428
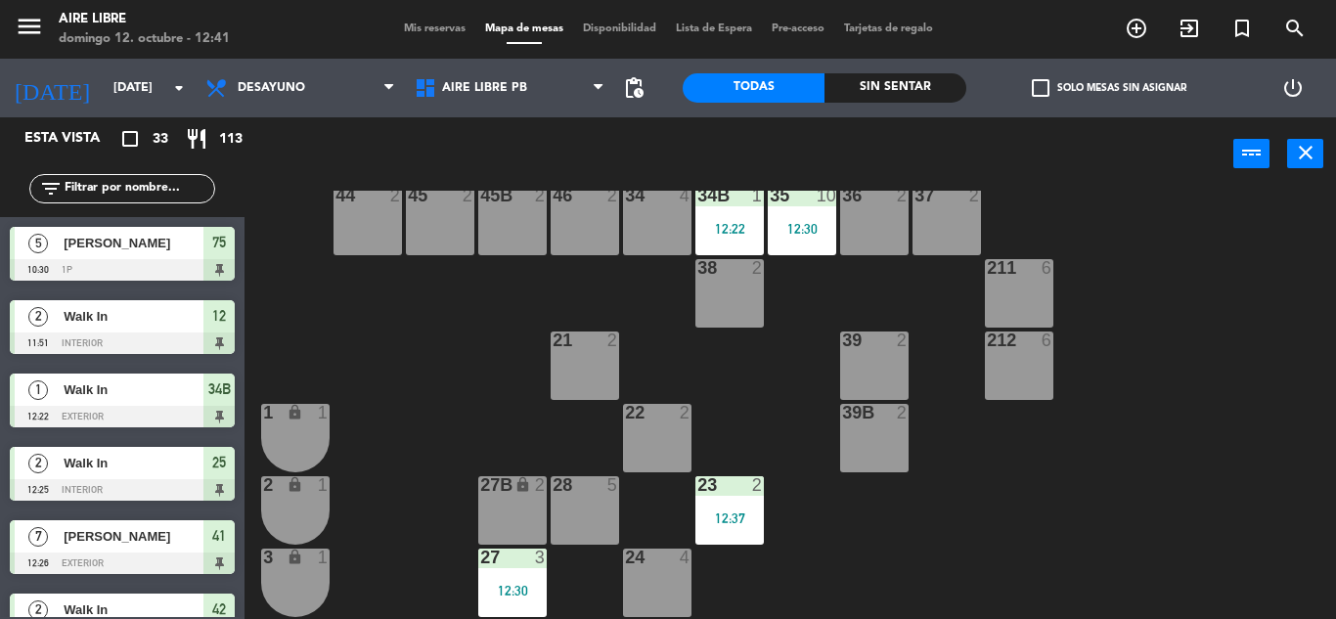
scroll to position [184, 0]
click at [415, 35] on div "Mis reservas Mapa de mesas Disponibilidad Lista de Espera Pre-acceso Tarjetas d…" at bounding box center [668, 30] width 549 height 18
click at [425, 29] on span "Mis reservas" at bounding box center [434, 28] width 81 height 11
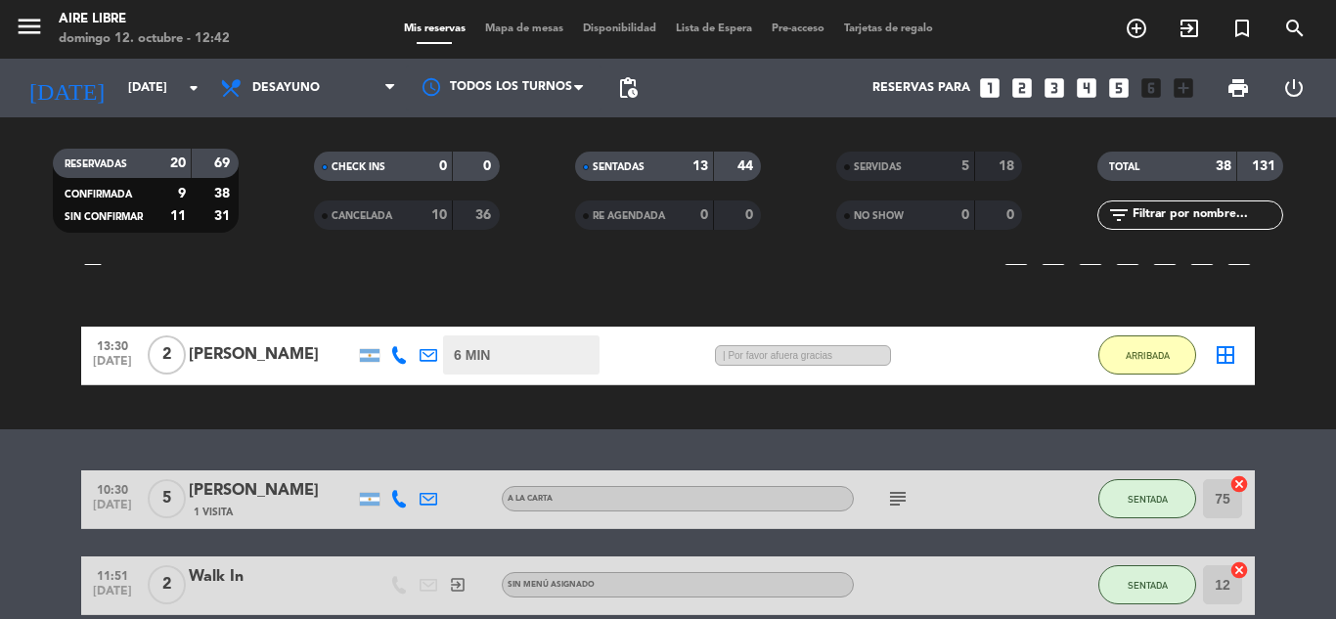
scroll to position [119, 0]
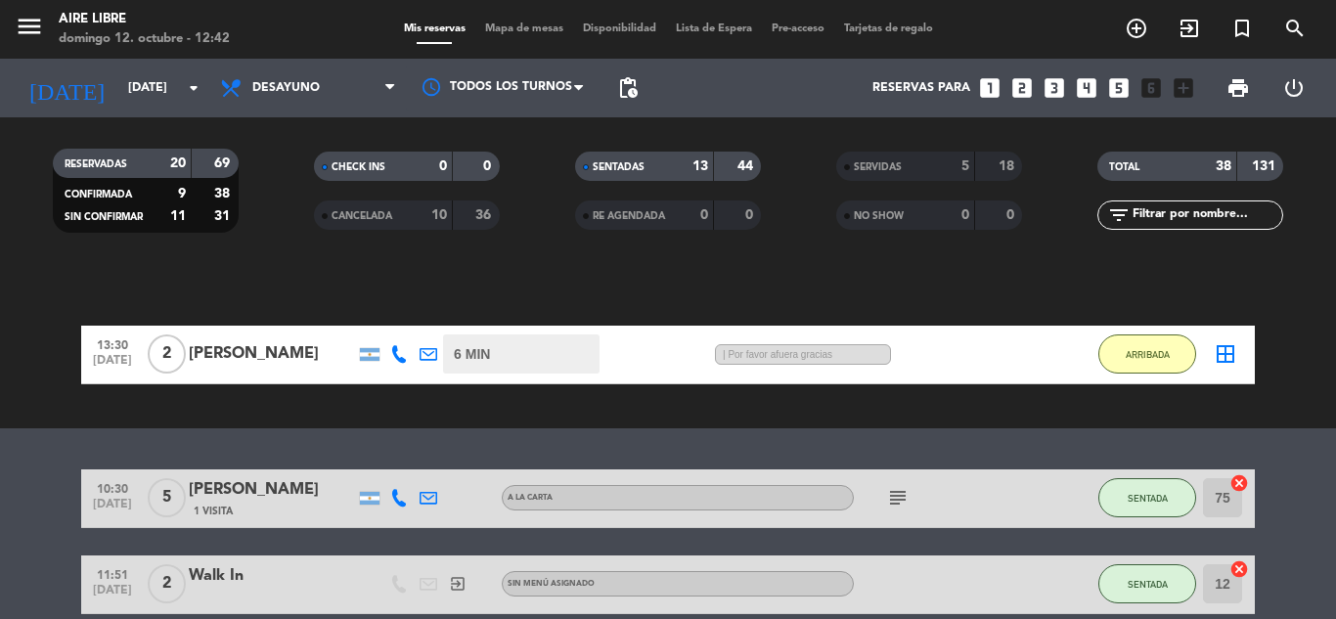
click at [1225, 354] on icon "border_all" at bounding box center [1225, 353] width 23 height 23
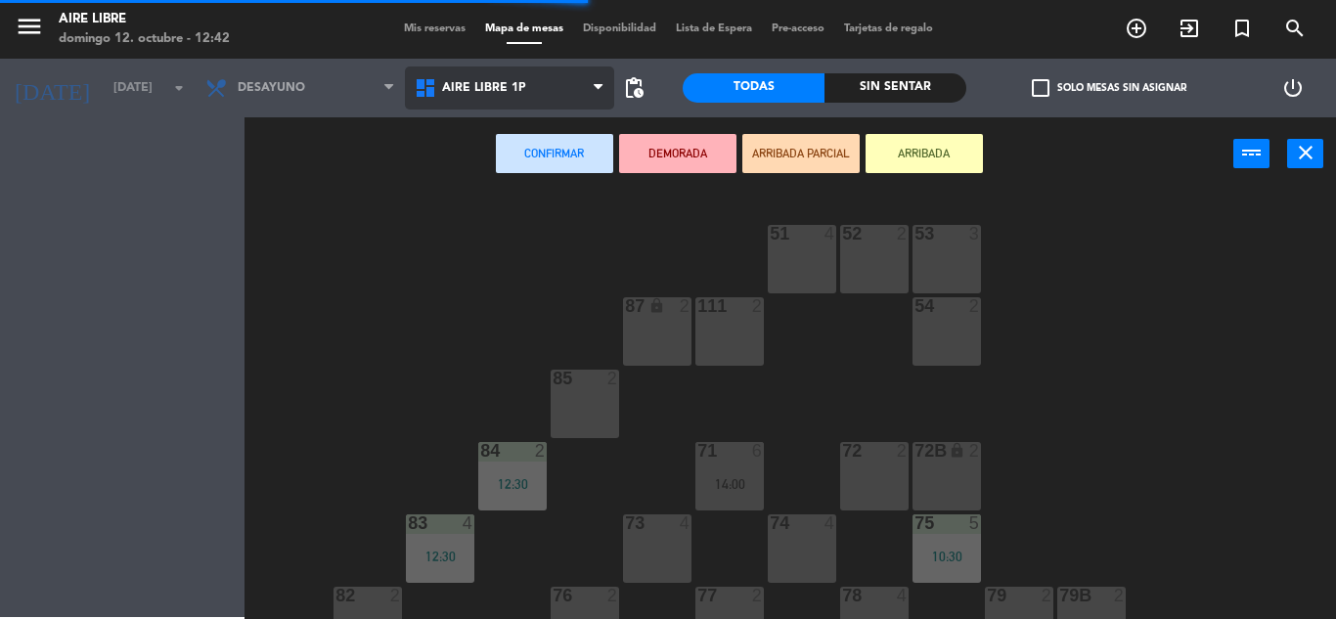
click at [547, 87] on span "Aire Libre 1P" at bounding box center [509, 88] width 209 height 43
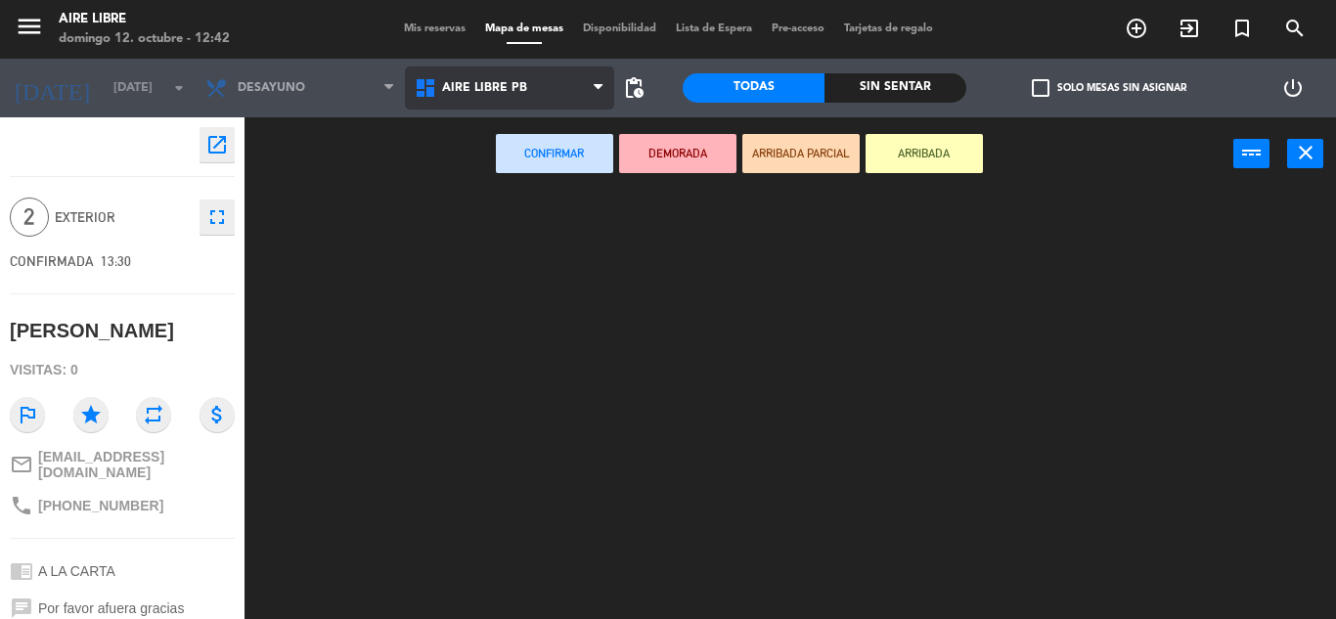
click at [524, 190] on ng-component "menu Aire Libre [DATE] 12. octubre - 12:42 Mis reservas Mapa de mesas Disponibi…" at bounding box center [668, 309] width 1336 height 619
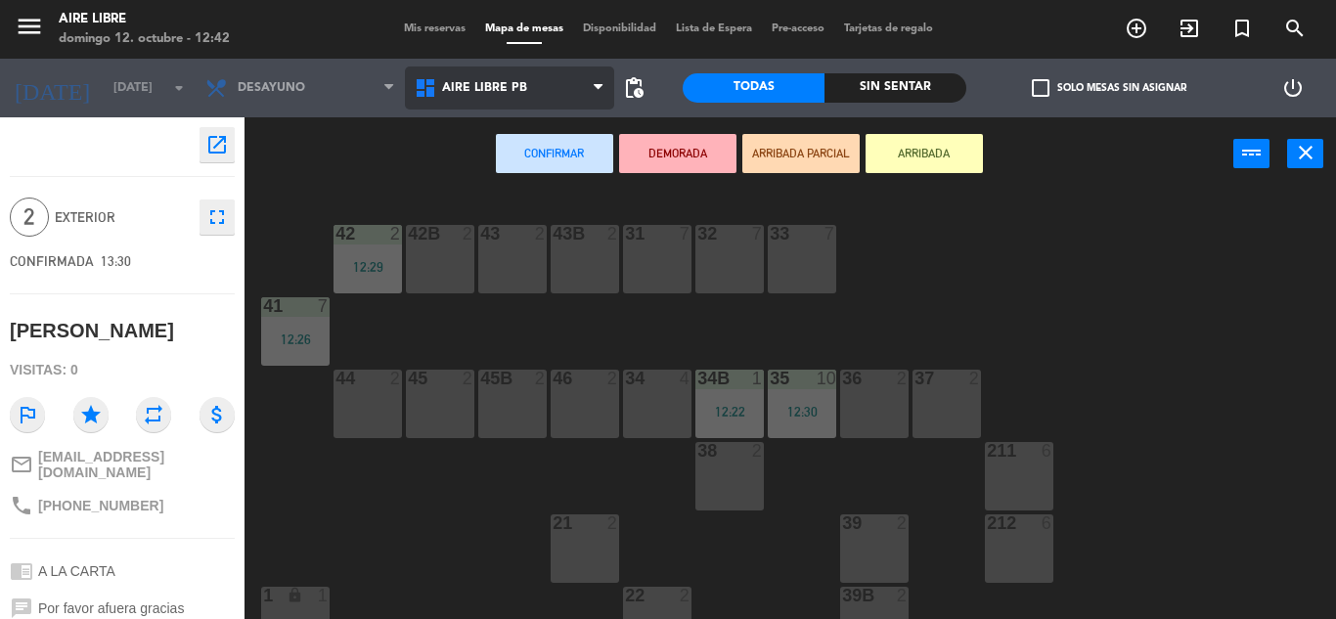
click at [492, 97] on span "Aire Libre PB" at bounding box center [509, 88] width 209 height 43
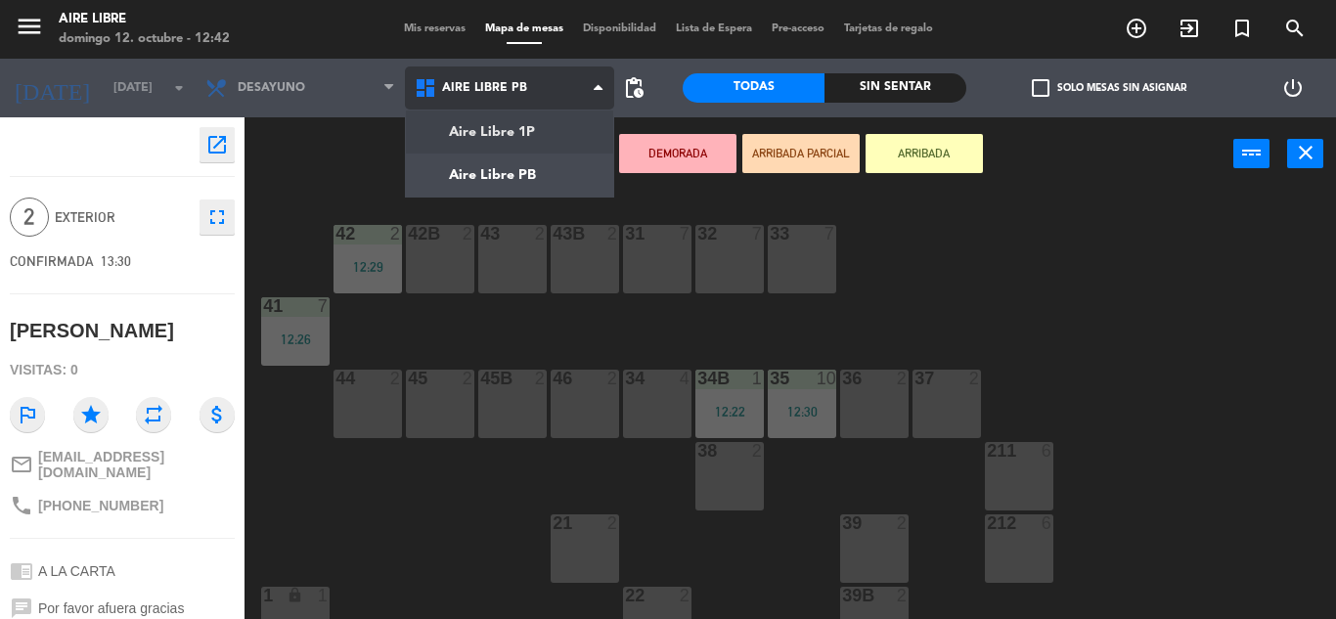
click at [522, 127] on ng-component "menu Aire Libre [DATE] 12. octubre - 12:42 Mis reservas Mapa de mesas Disponibi…" at bounding box center [668, 309] width 1336 height 619
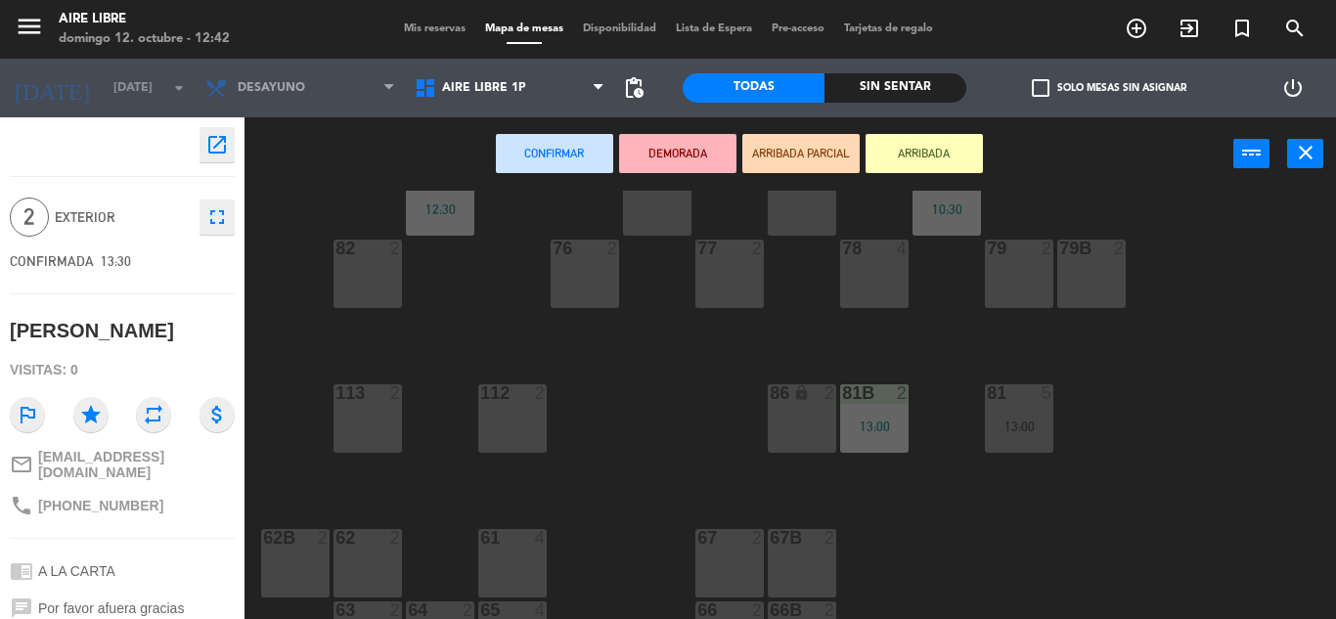
scroll to position [342, 0]
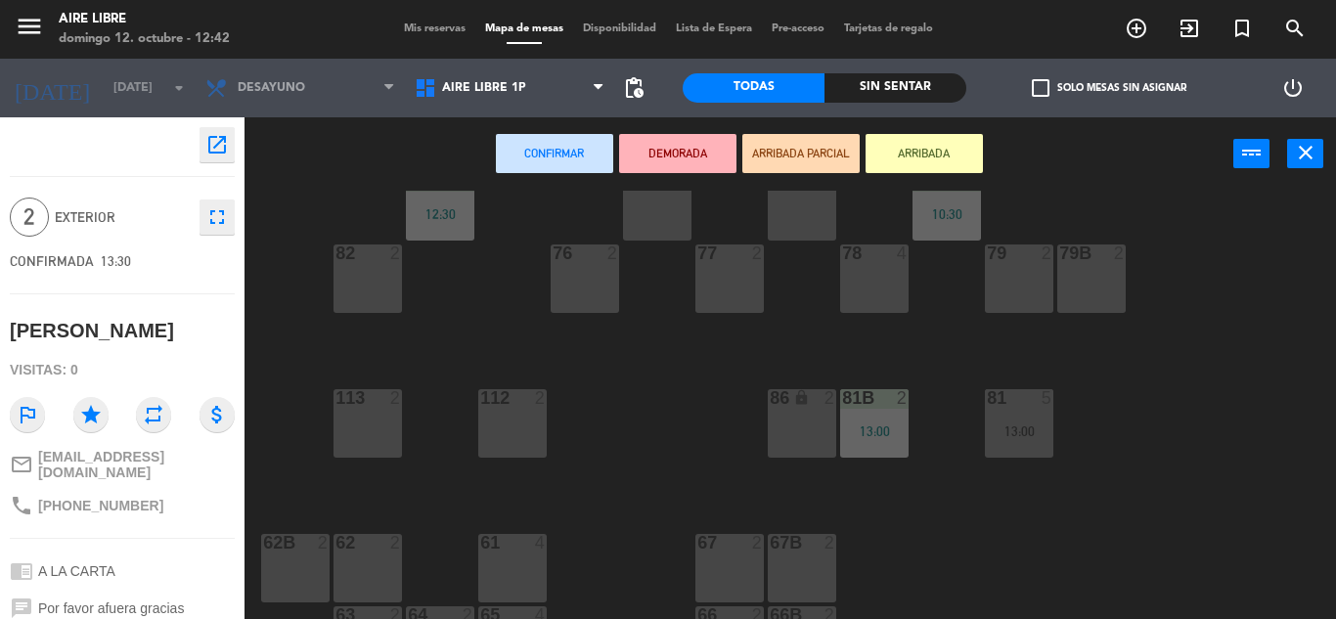
click at [810, 423] on div "86 lock 2" at bounding box center [802, 423] width 68 height 68
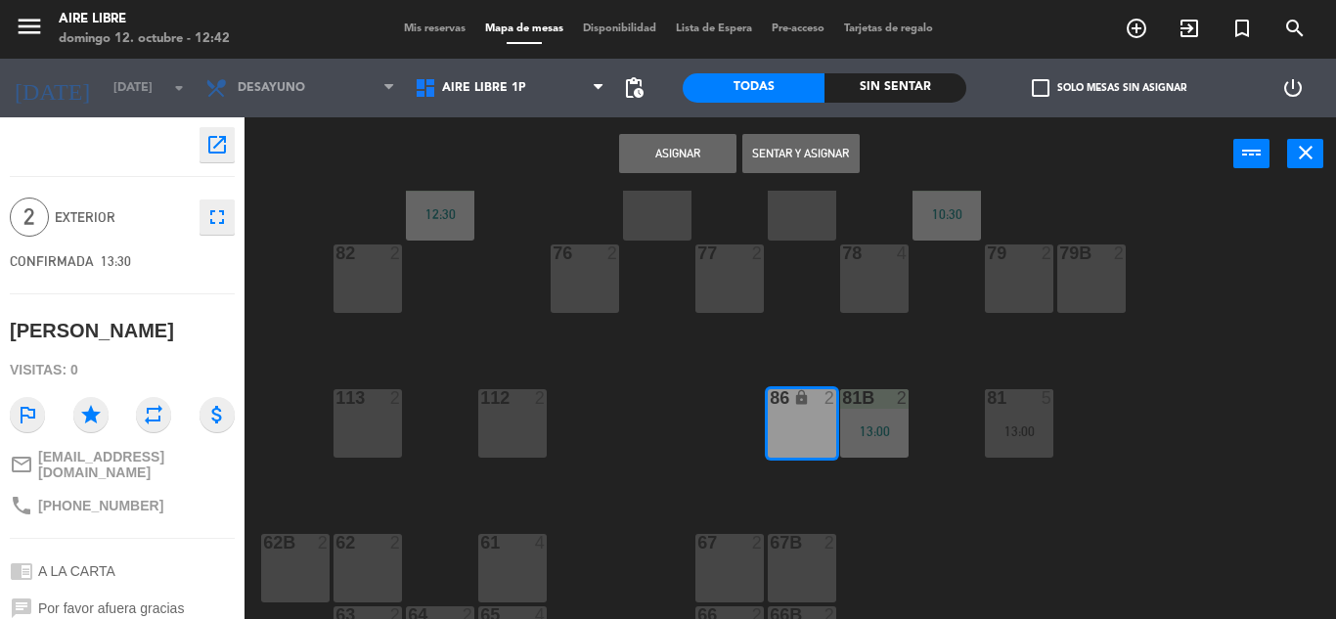
click at [810, 423] on div "86 lock 2" at bounding box center [802, 423] width 68 height 68
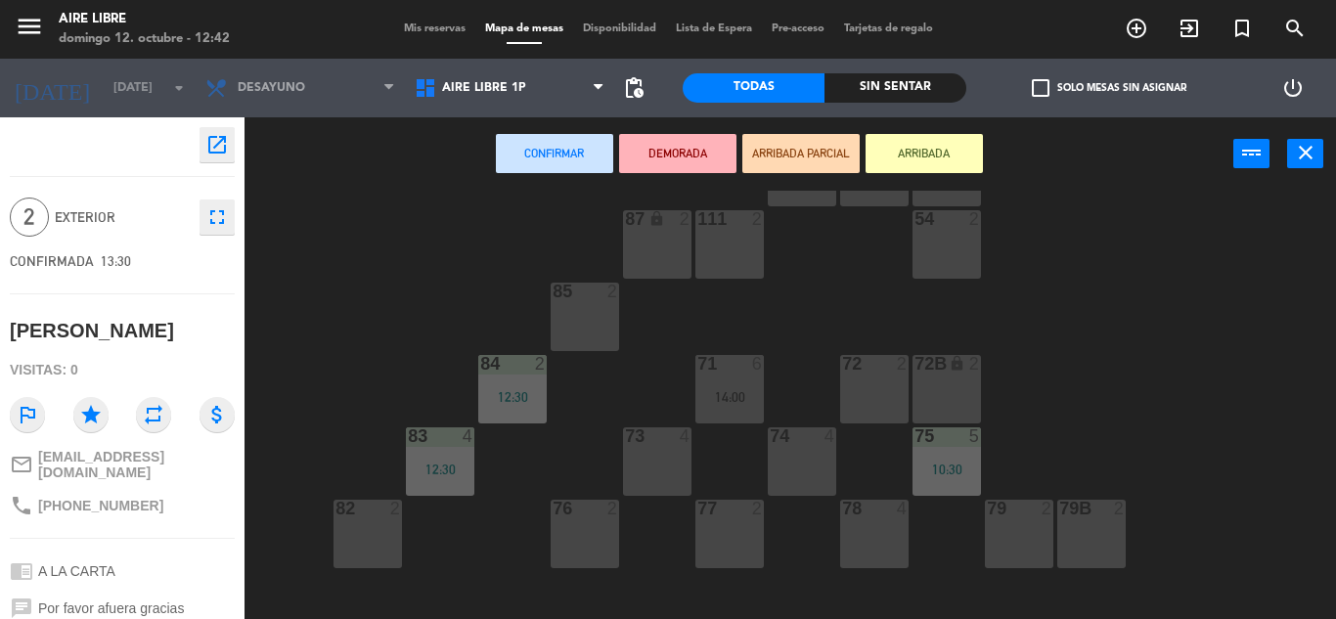
scroll to position [86, 0]
click at [609, 298] on div "2" at bounding box center [613, 293] width 12 height 18
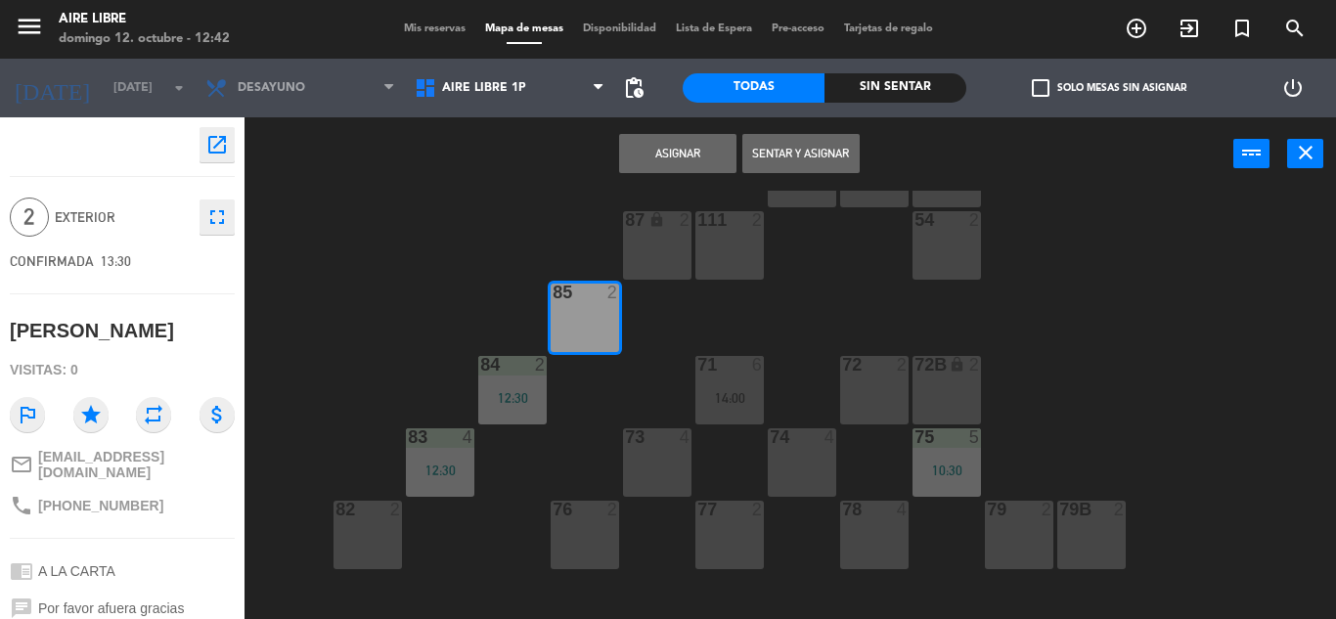
click at [805, 145] on button "Sentar y Asignar" at bounding box center [800, 153] width 117 height 39
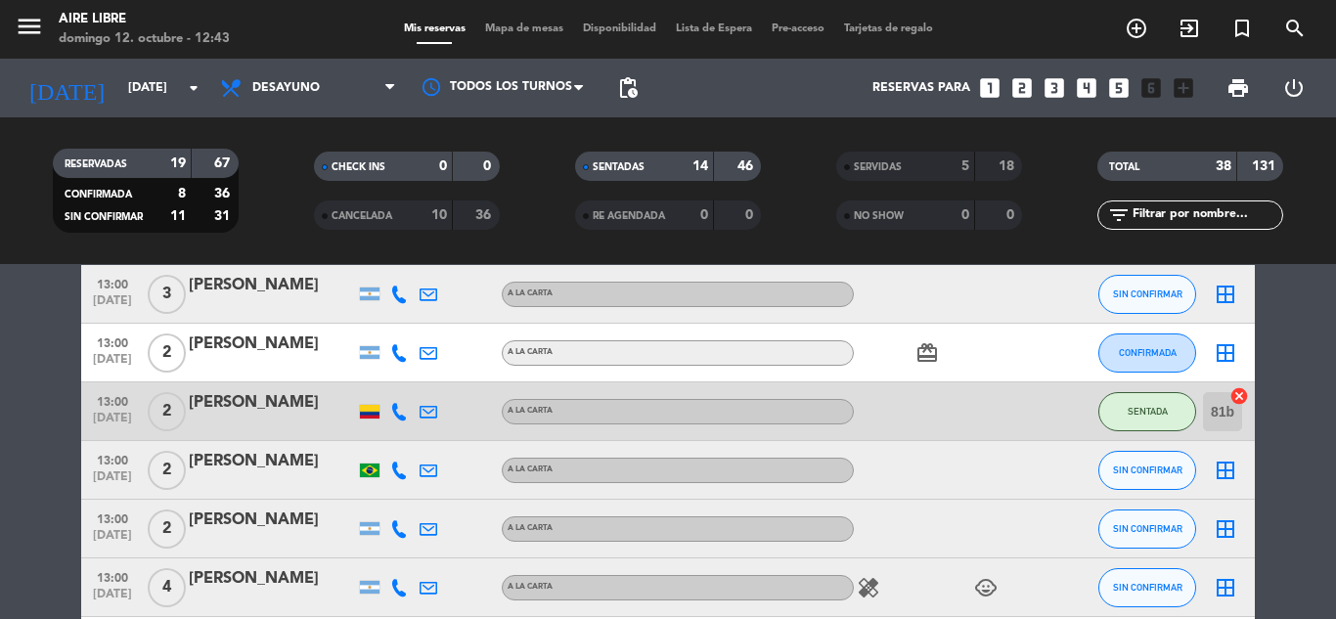
scroll to position [1028, 0]
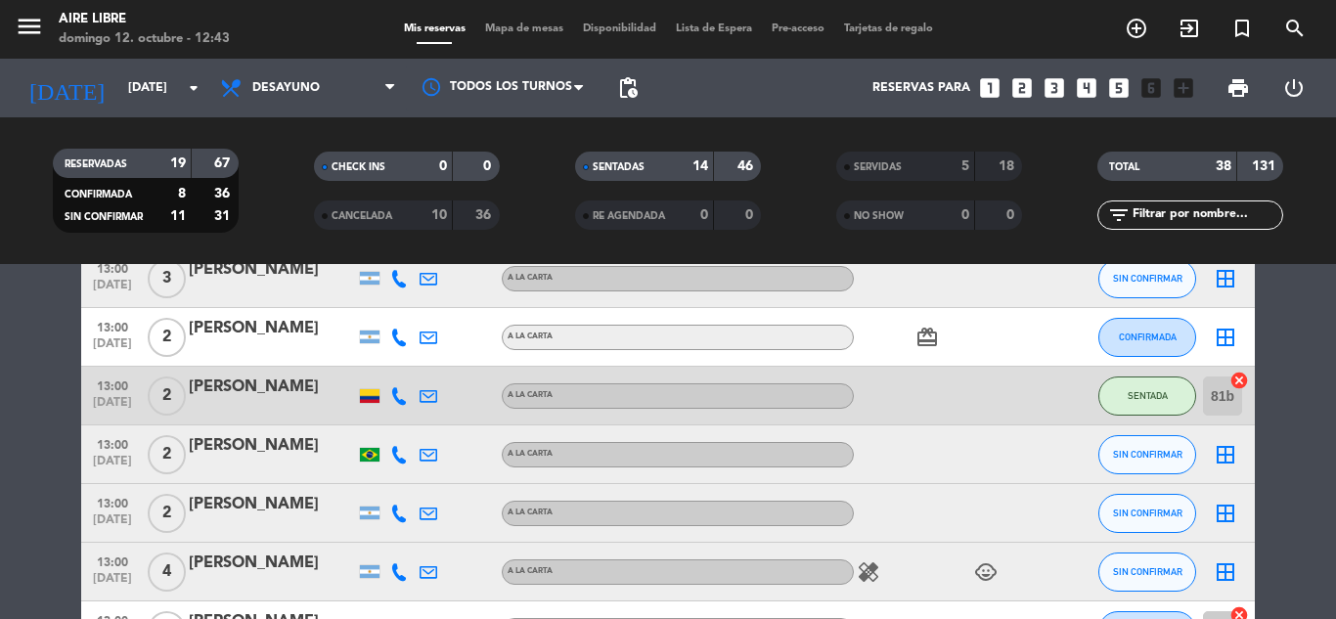
click at [518, 31] on span "Mapa de mesas" at bounding box center [524, 28] width 98 height 11
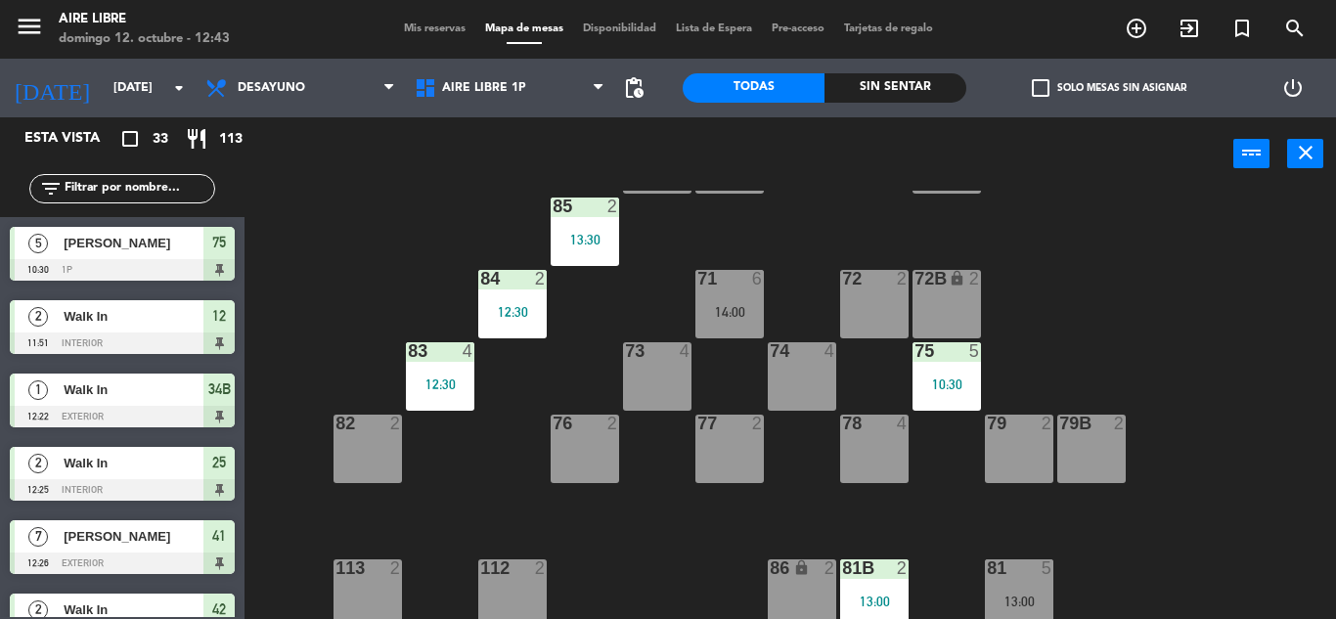
scroll to position [398, 0]
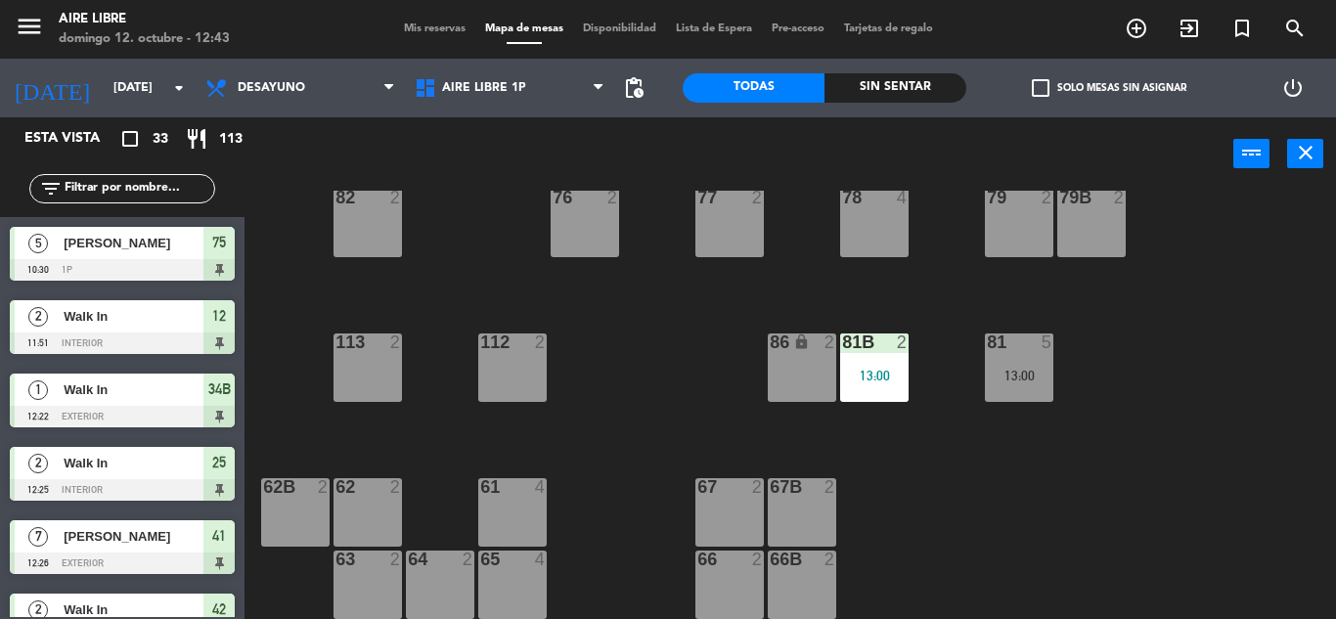
click at [785, 380] on div "86 lock 2" at bounding box center [802, 368] width 68 height 68
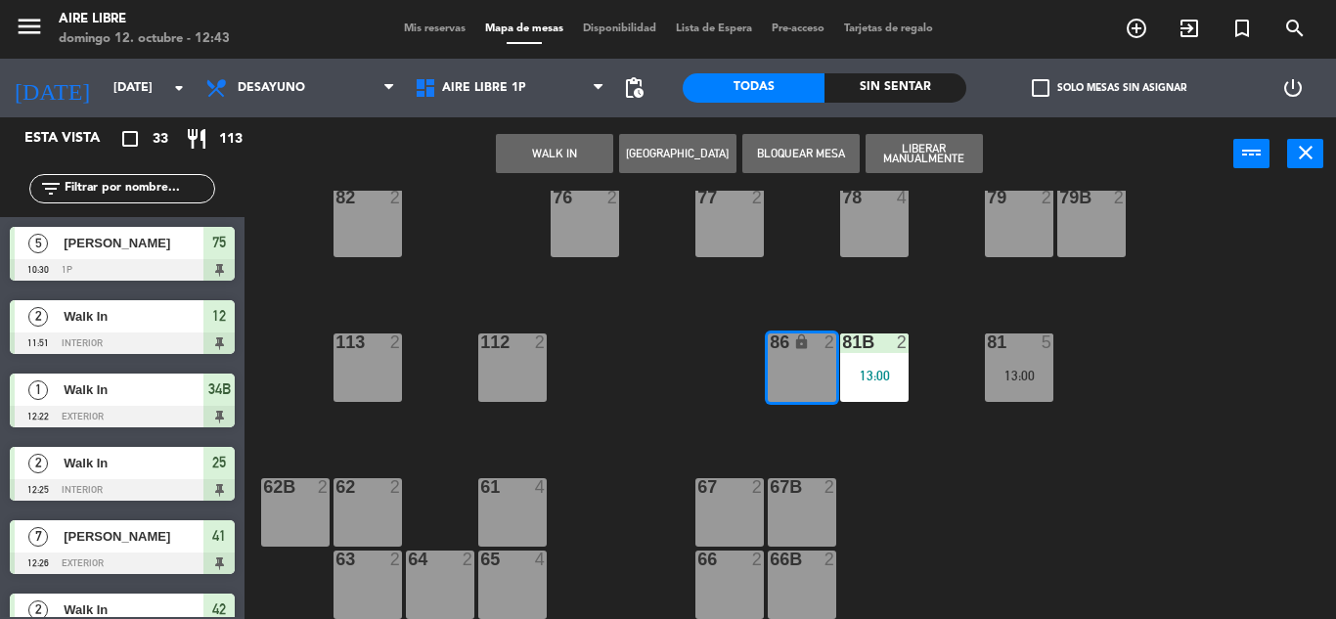
click at [587, 131] on div "WALK IN Crear Reserva Bloquear Mesa Liberar Manualmente power_input close" at bounding box center [739, 154] width 989 height 74
click at [556, 168] on button "WALK IN" at bounding box center [554, 153] width 117 height 39
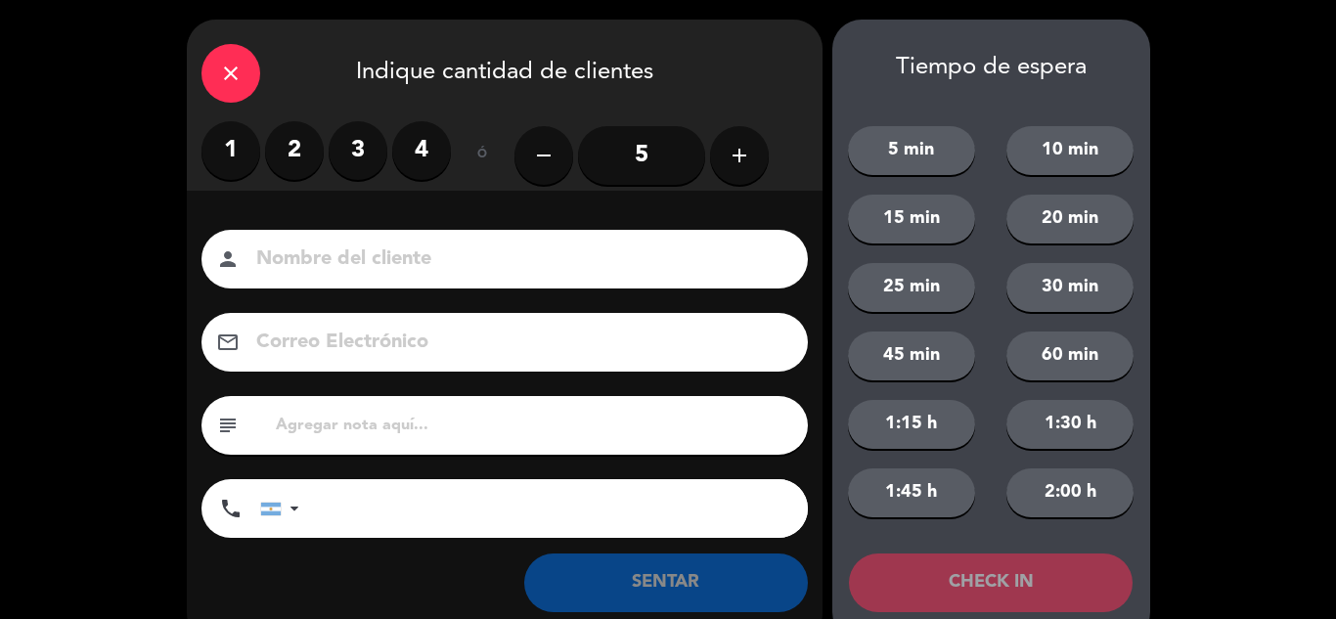
click at [290, 159] on label "2" at bounding box center [294, 150] width 59 height 59
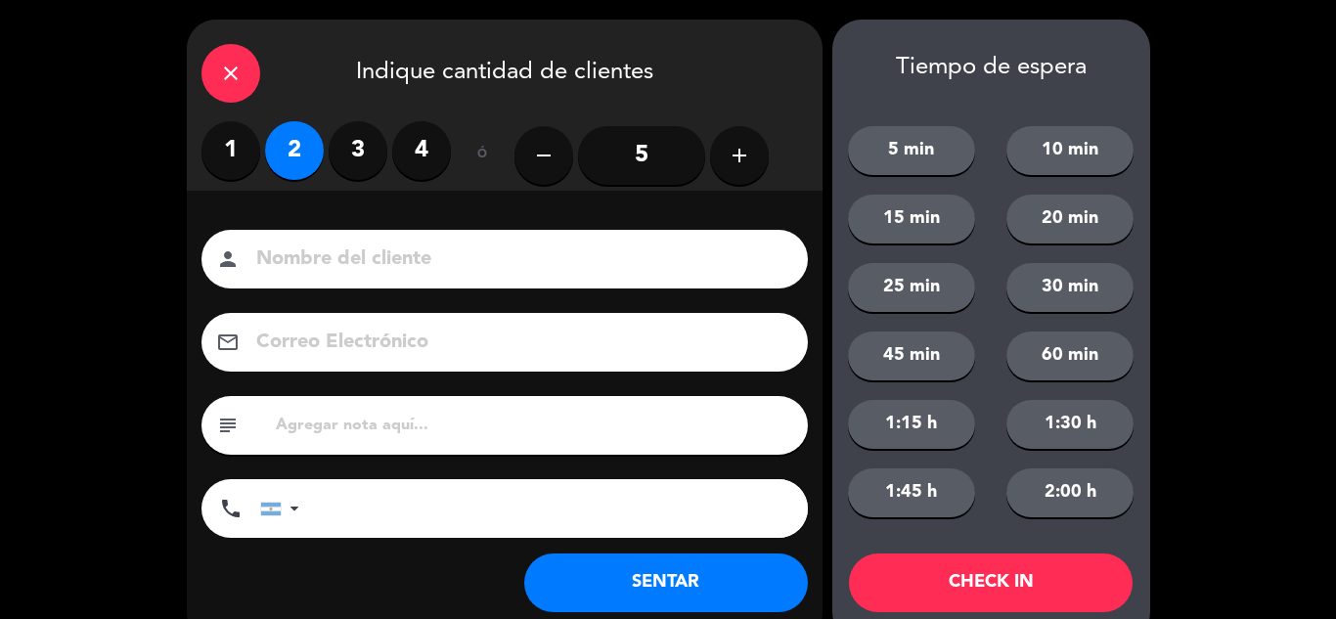
click at [702, 594] on button "SENTAR" at bounding box center [666, 583] width 284 height 59
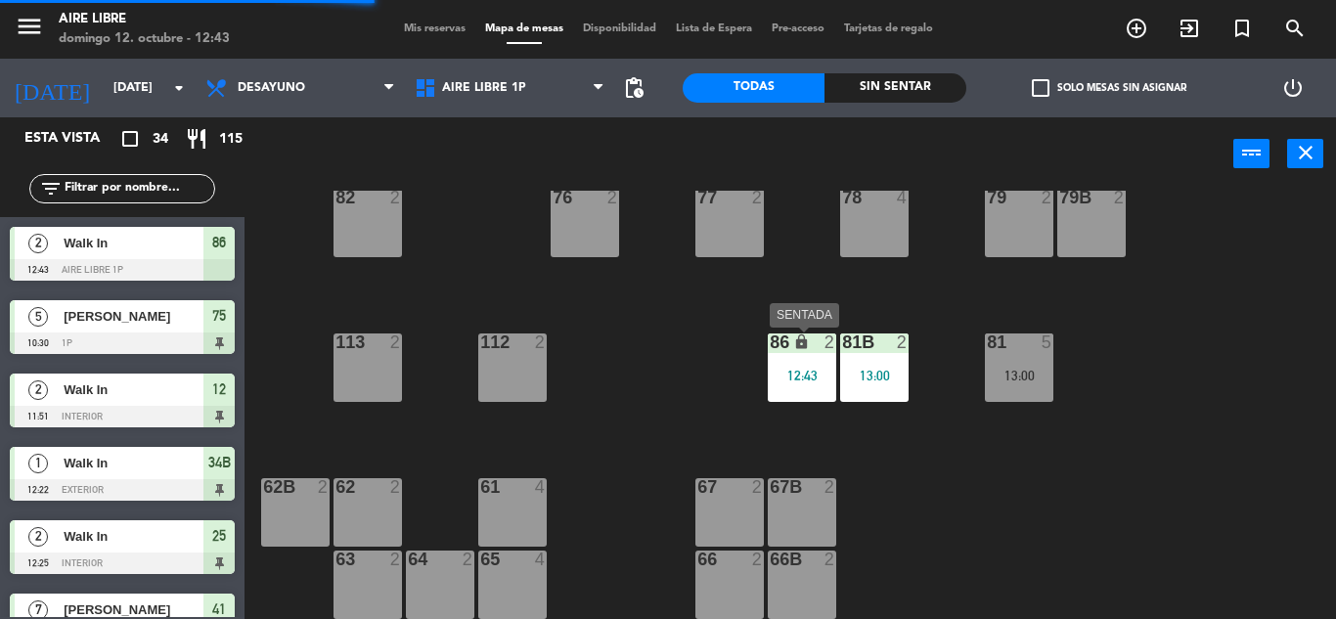
click at [800, 372] on div "12:43" at bounding box center [802, 376] width 68 height 14
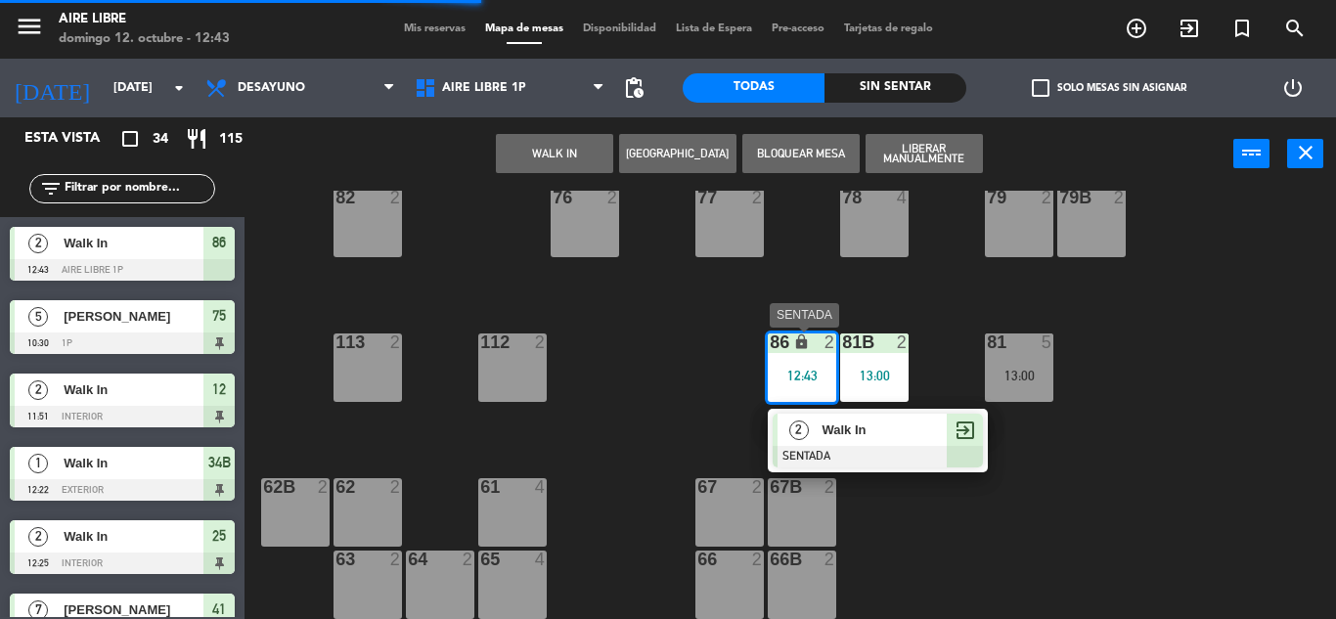
click at [874, 433] on span "Walk In" at bounding box center [884, 430] width 125 height 21
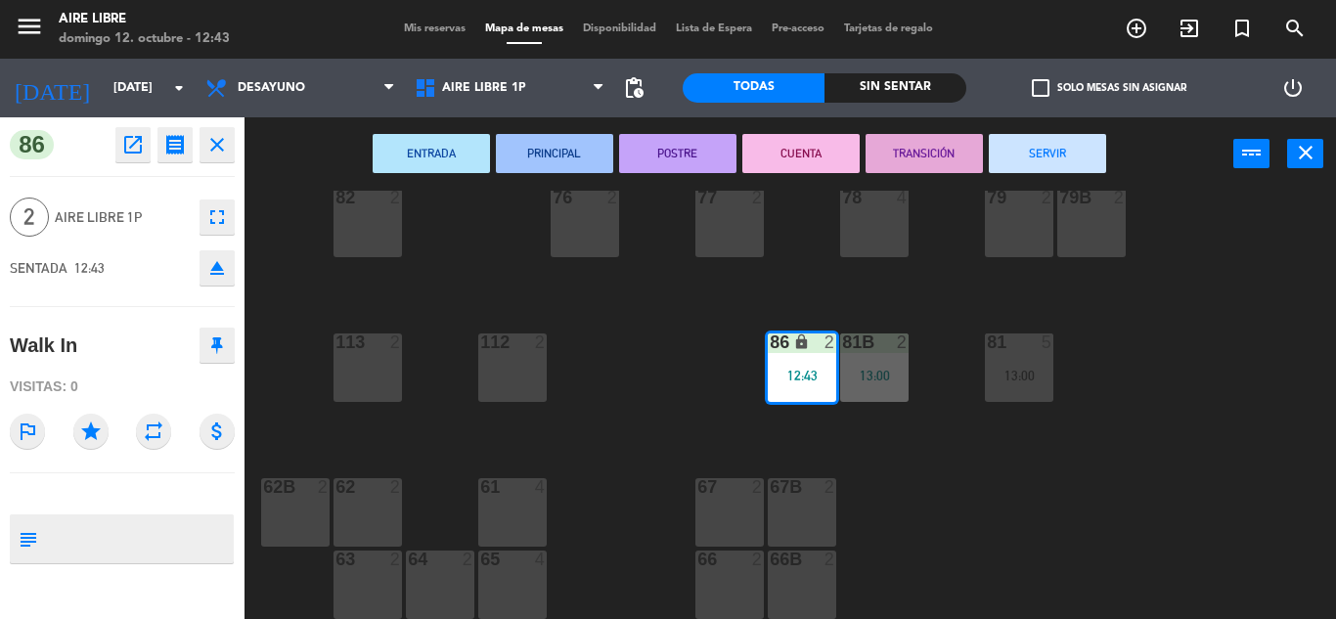
click at [1041, 143] on button "SERVIR" at bounding box center [1047, 153] width 117 height 39
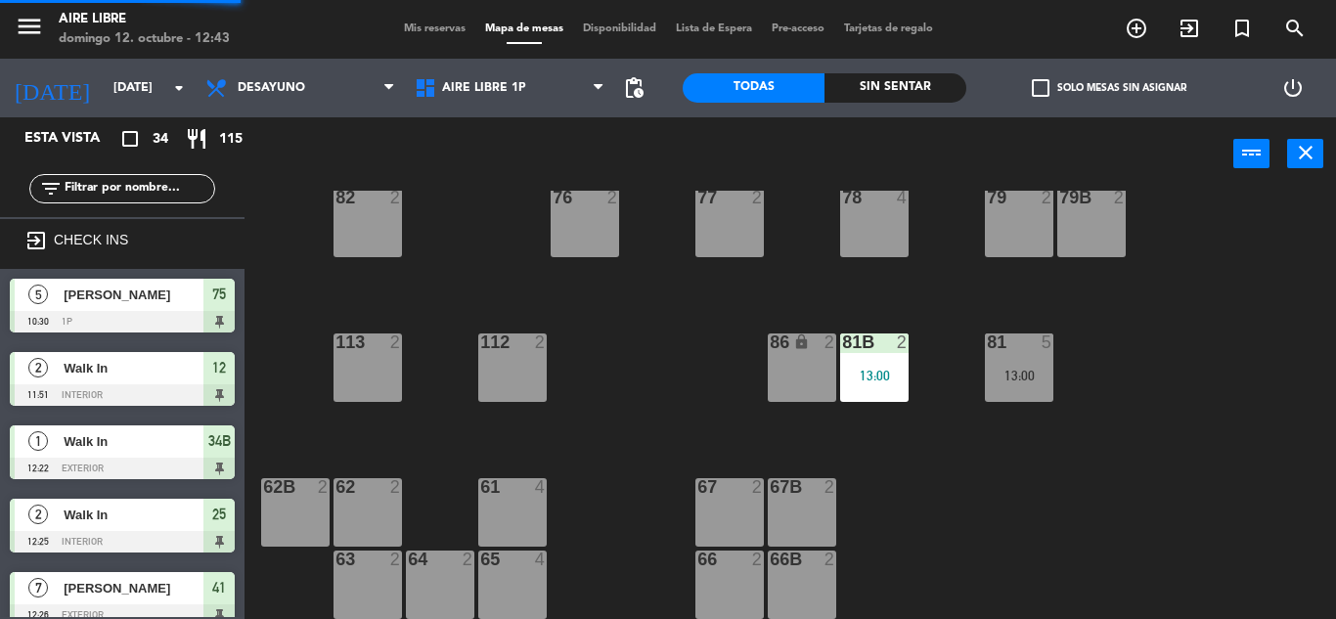
scroll to position [0, 0]
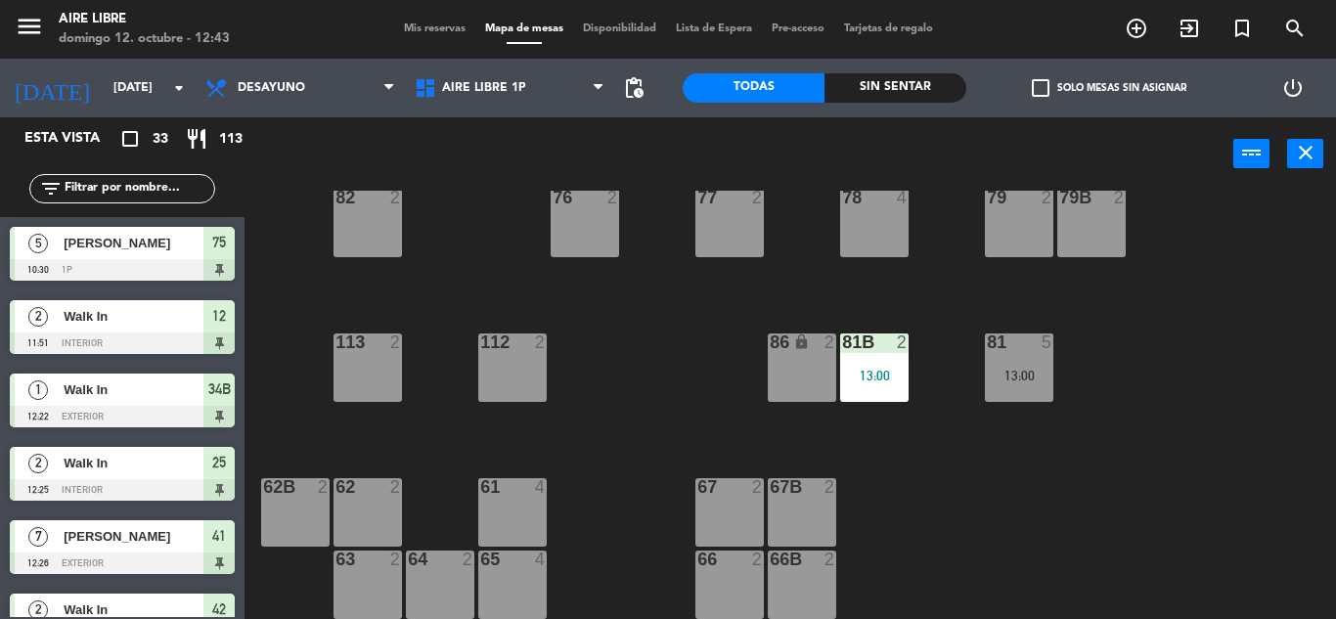
click at [430, 32] on span "Mis reservas" at bounding box center [434, 28] width 81 height 11
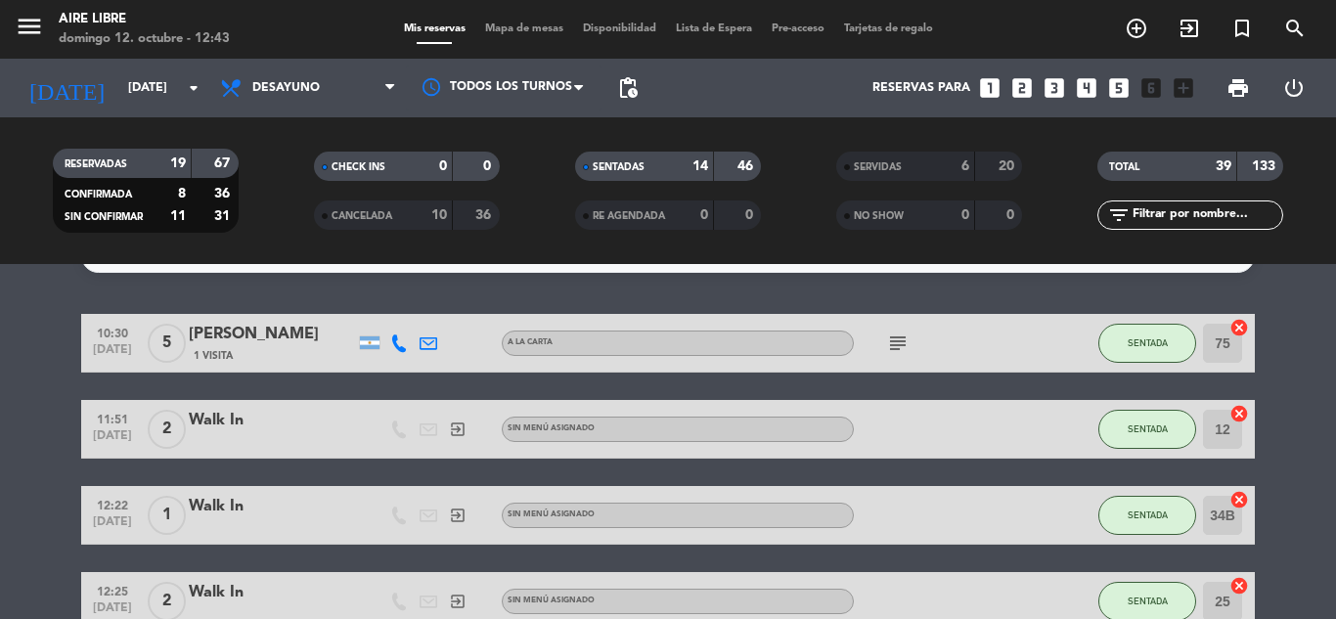
scroll to position [42, 0]
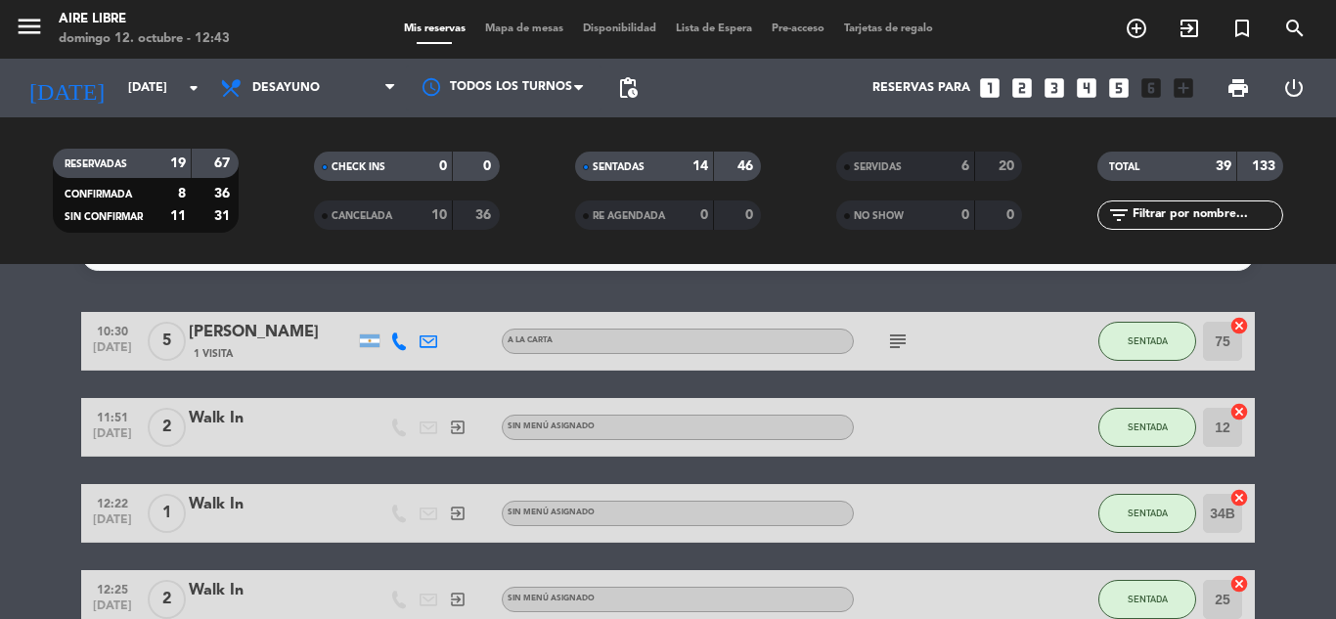
click at [883, 338] on span "subject" at bounding box center [897, 341] width 29 height 23
click at [891, 343] on icon "subject" at bounding box center [897, 341] width 23 height 23
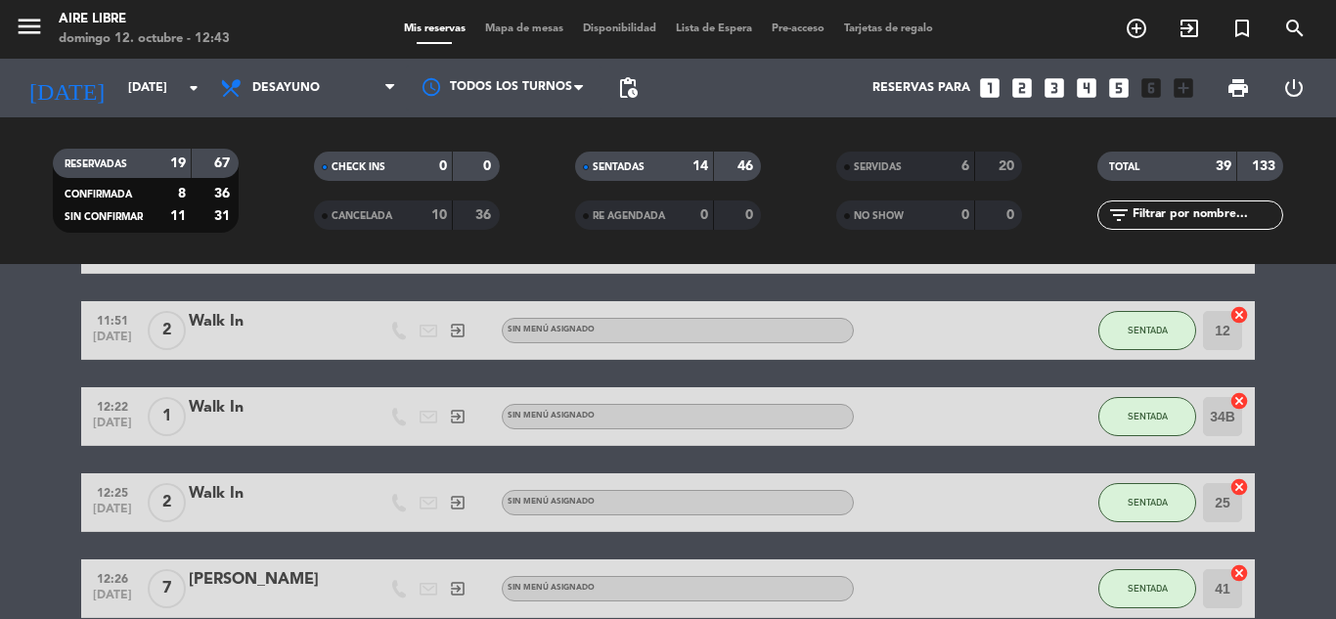
scroll to position [0, 0]
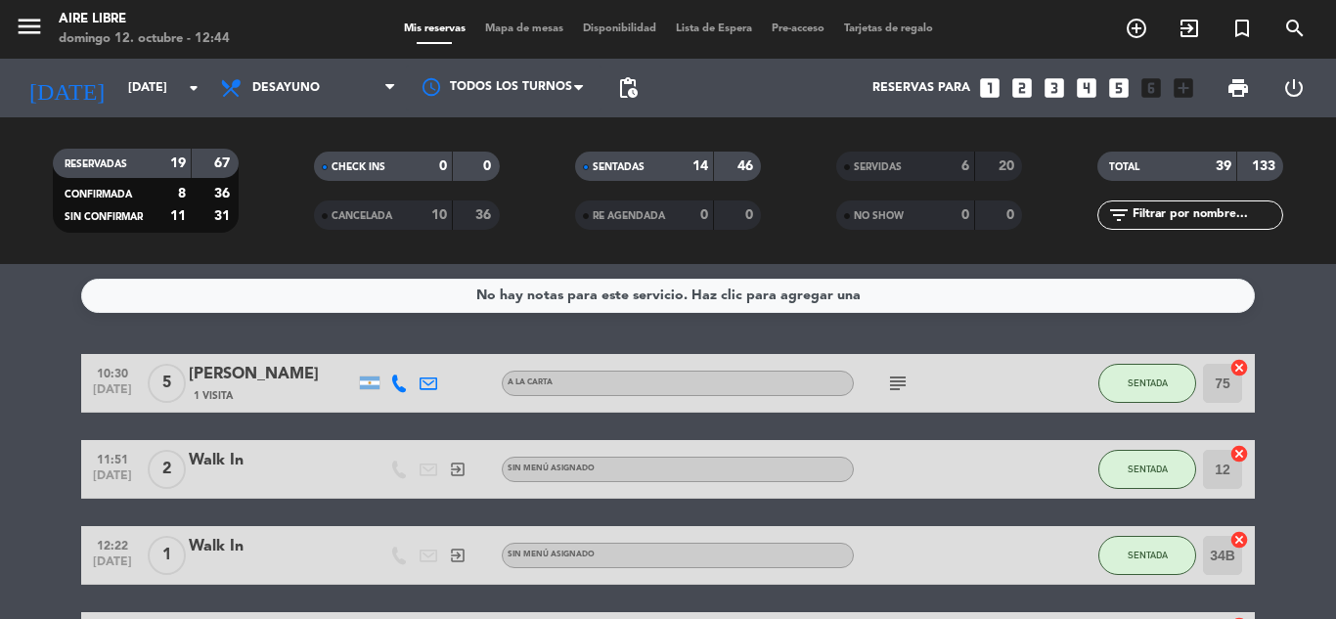
click at [897, 171] on span "SERVIDAS" at bounding box center [878, 167] width 48 height 10
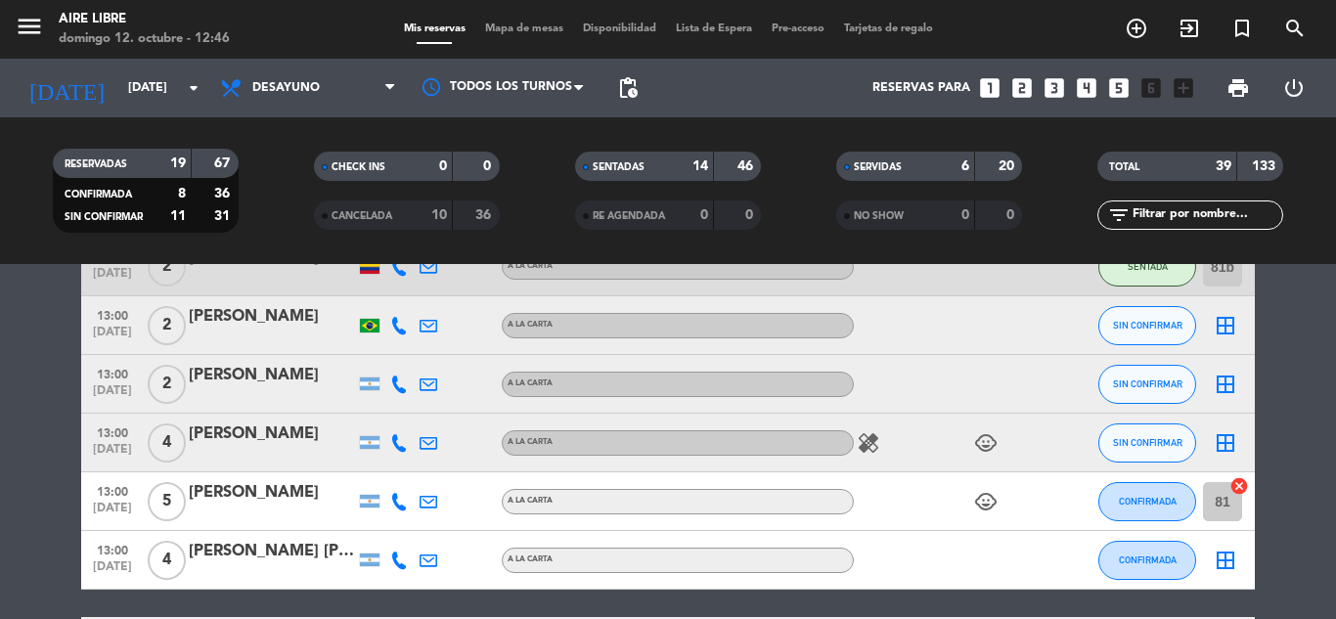
scroll to position [1652, 0]
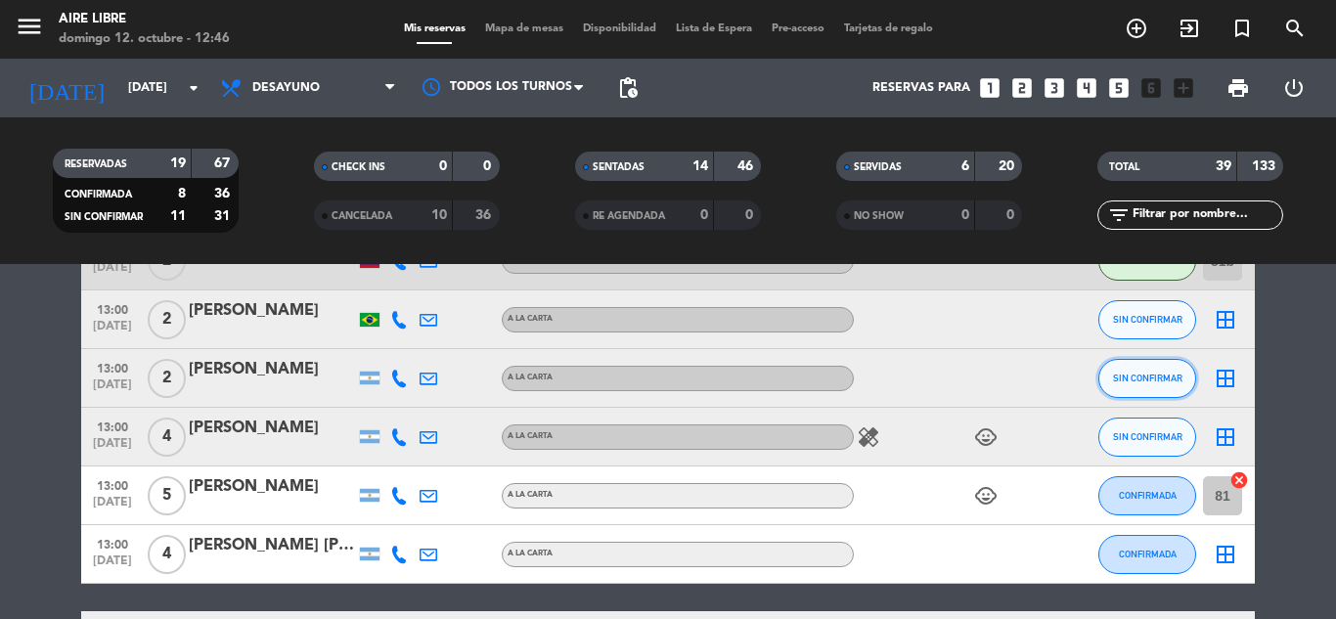
click at [1149, 383] on button "SIN CONFIRMAR" at bounding box center [1147, 378] width 98 height 39
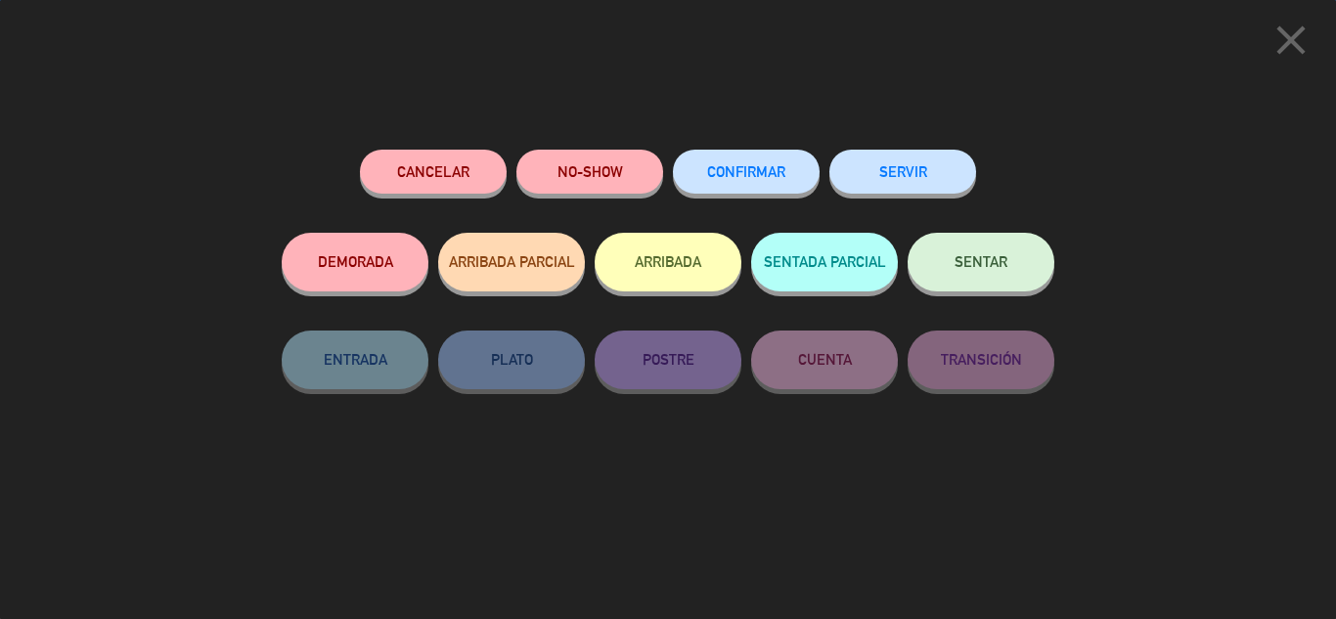
click at [684, 280] on button "ARRIBADA" at bounding box center [668, 262] width 147 height 59
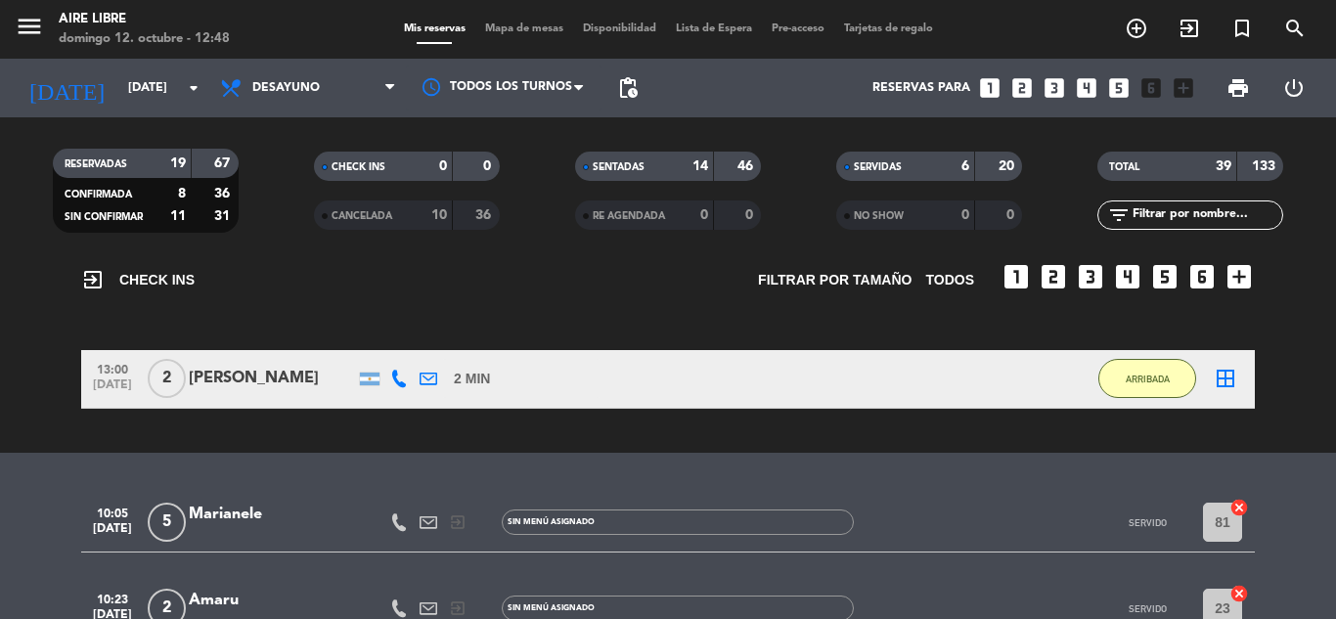
scroll to position [0, 0]
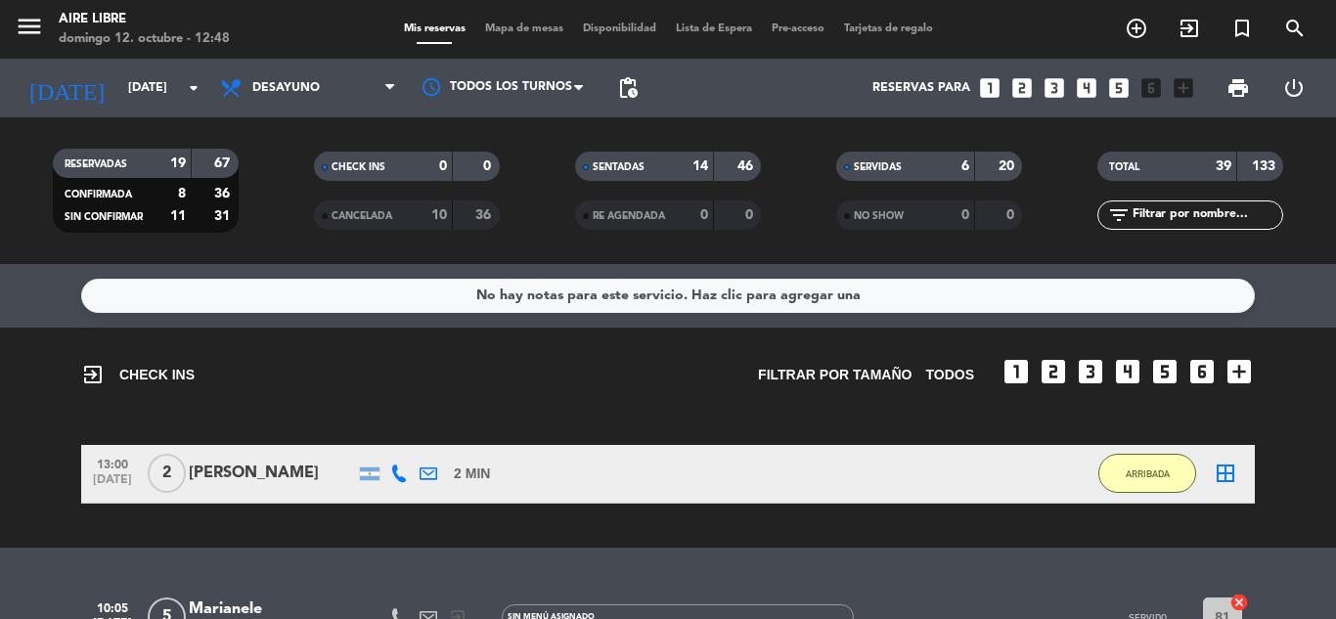
click at [1217, 478] on icon "border_all" at bounding box center [1225, 473] width 23 height 23
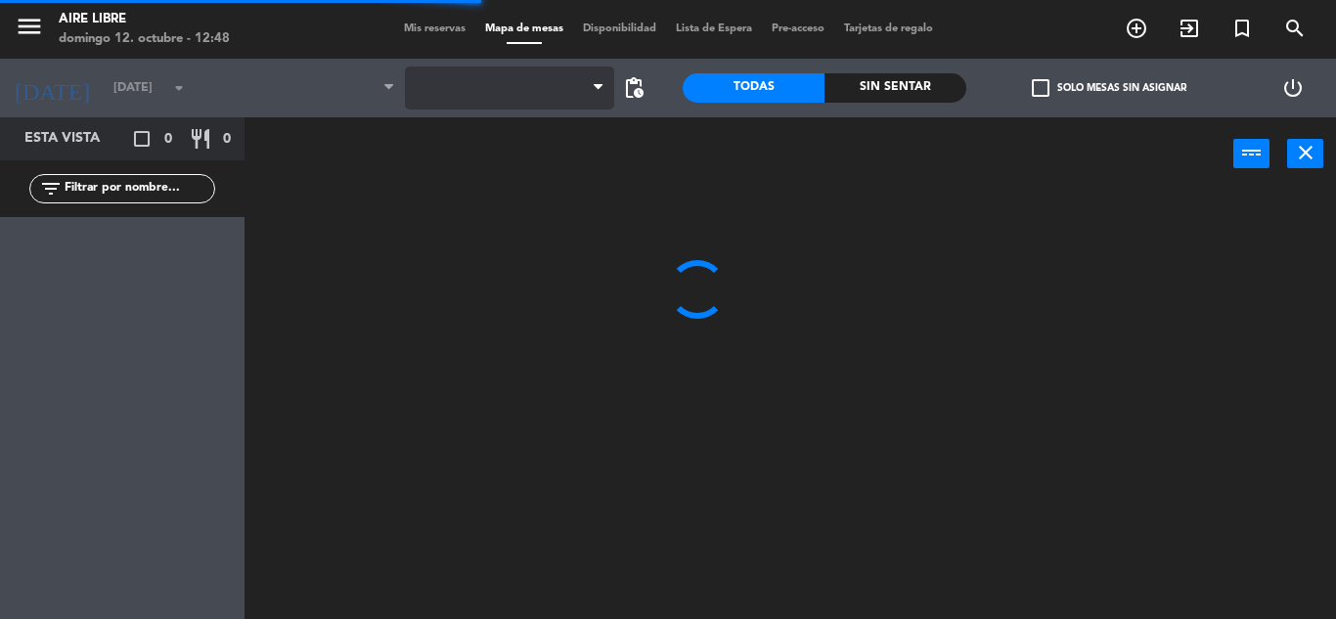
click at [531, 102] on span at bounding box center [509, 88] width 209 height 43
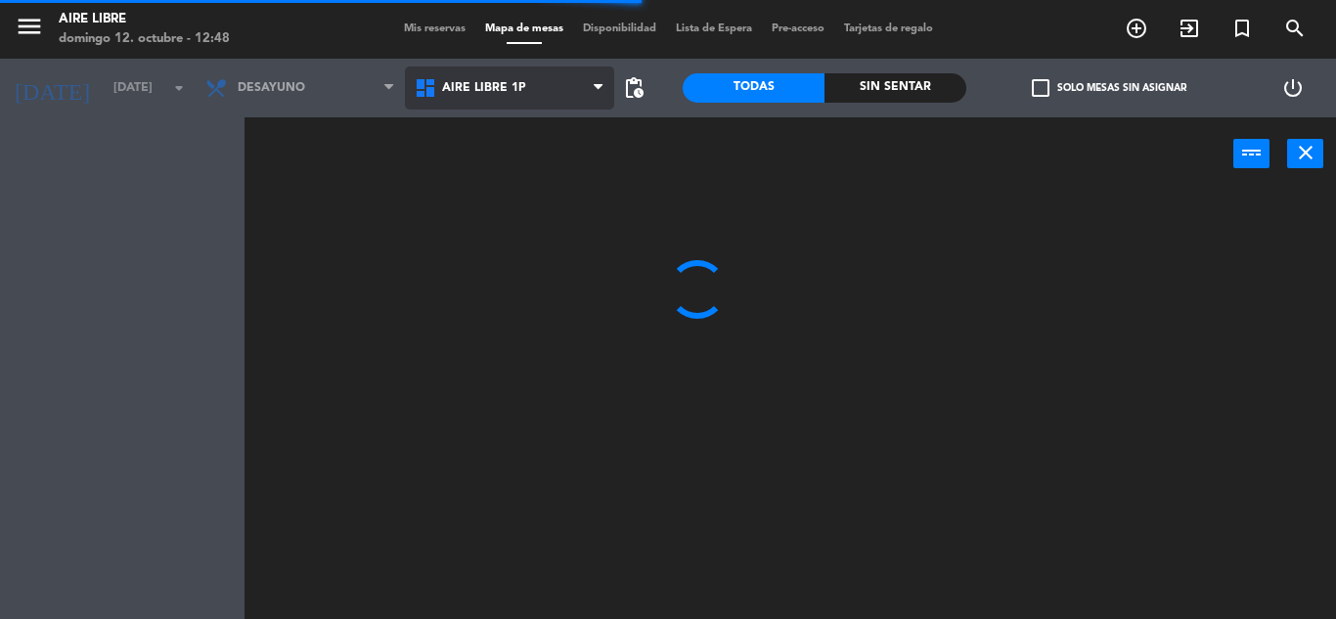
click at [529, 100] on span "Aire Libre 1P" at bounding box center [509, 88] width 209 height 43
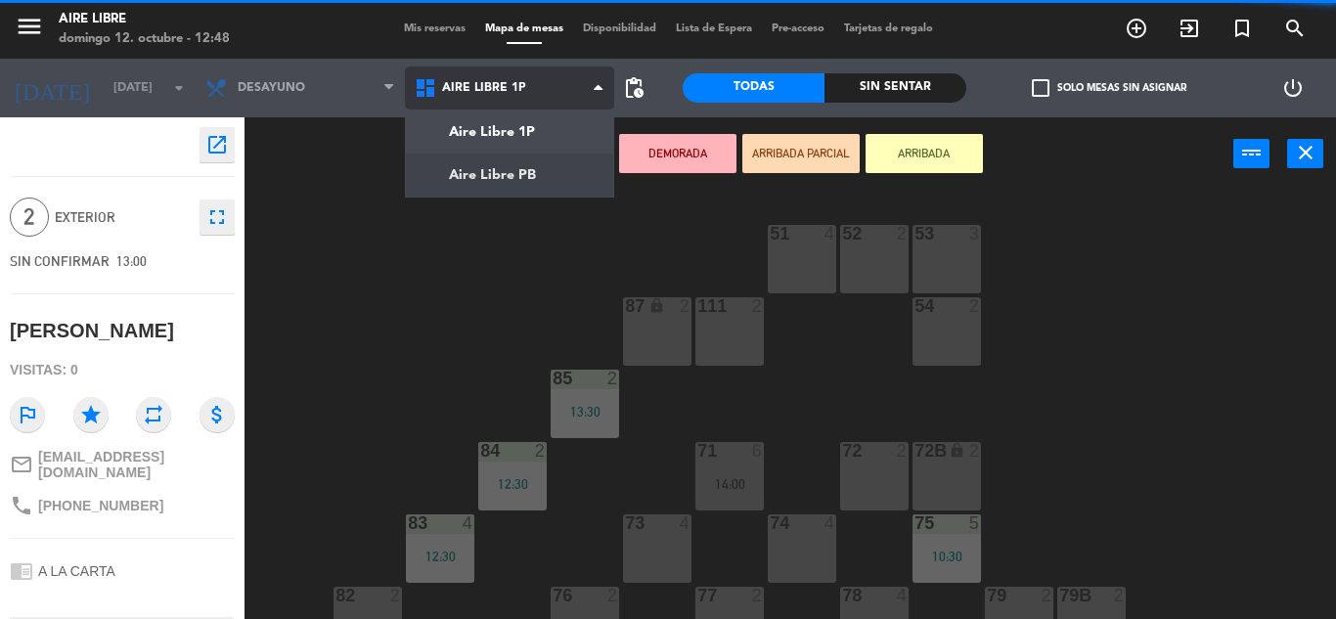
click at [525, 166] on ng-component "menu Aire Libre [DATE] 12. octubre - 12:48 Mis reservas Mapa de mesas Disponibi…" at bounding box center [668, 309] width 1336 height 619
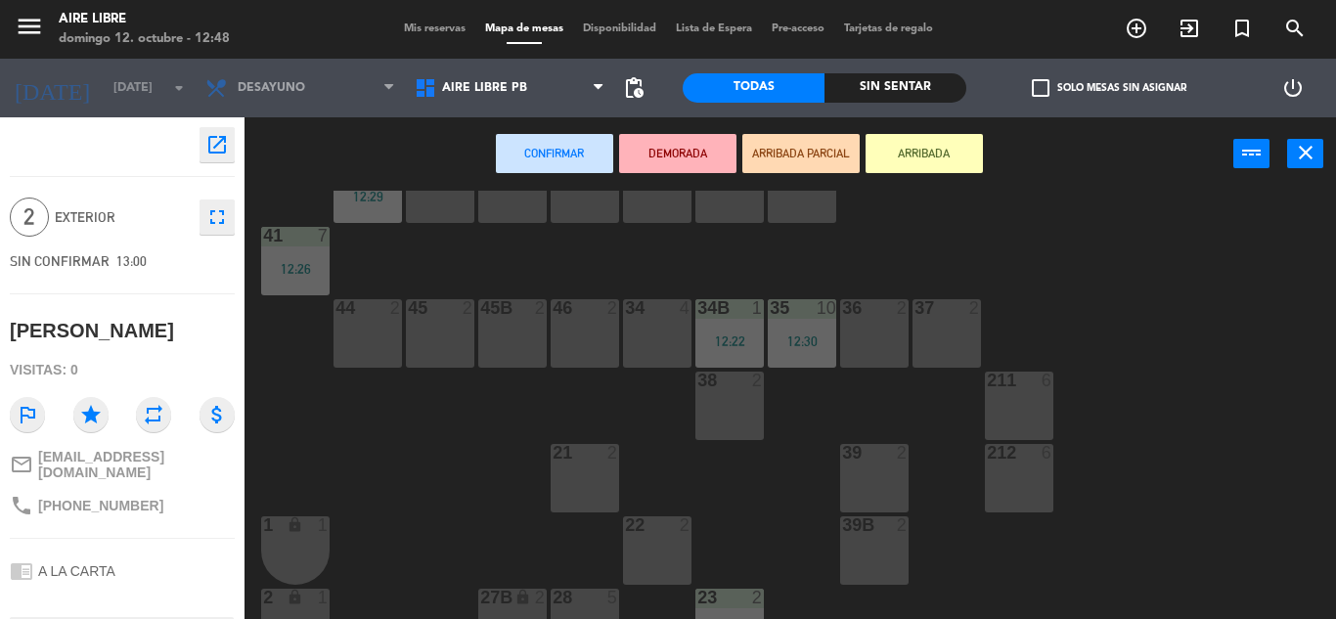
scroll to position [73, 0]
click at [603, 332] on div "46 2" at bounding box center [585, 330] width 68 height 68
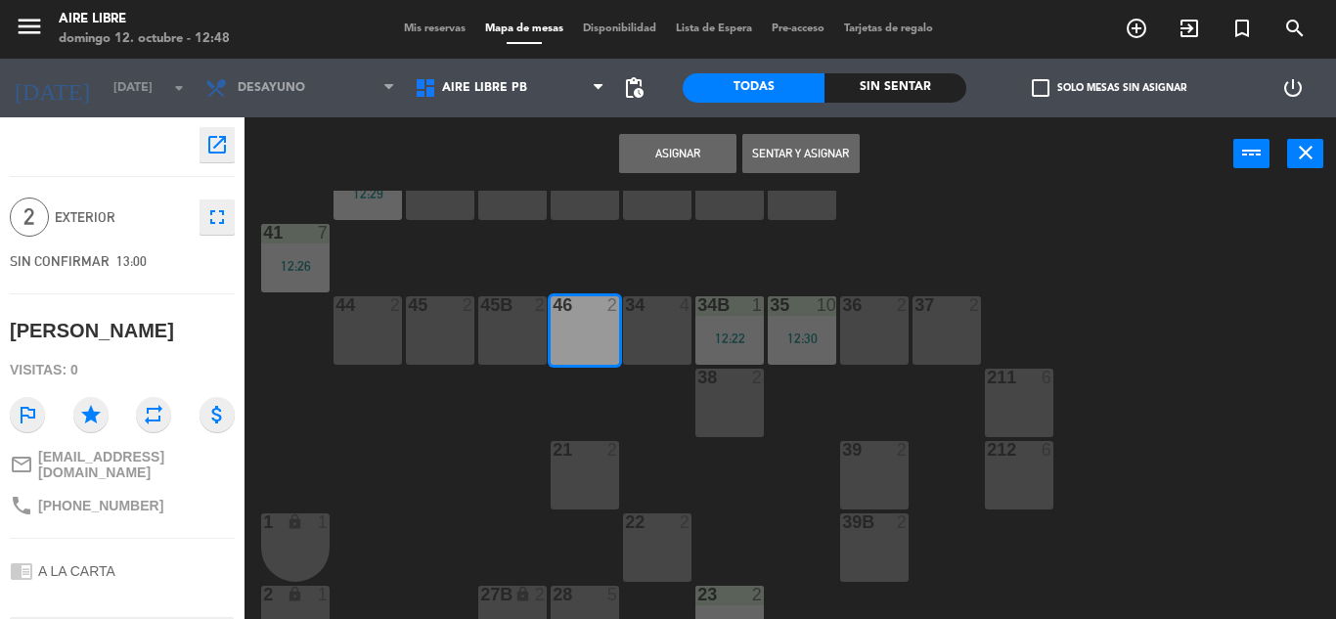
click at [805, 148] on button "Sentar y Asignar" at bounding box center [800, 153] width 117 height 39
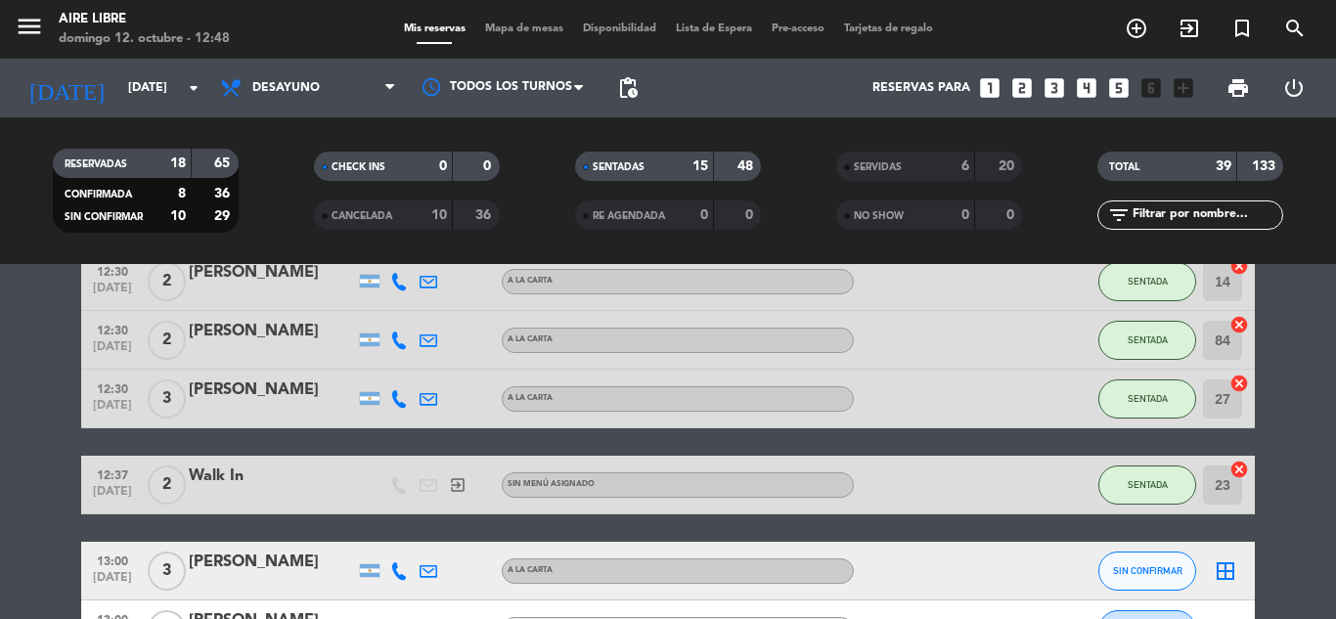
scroll to position [737, 0]
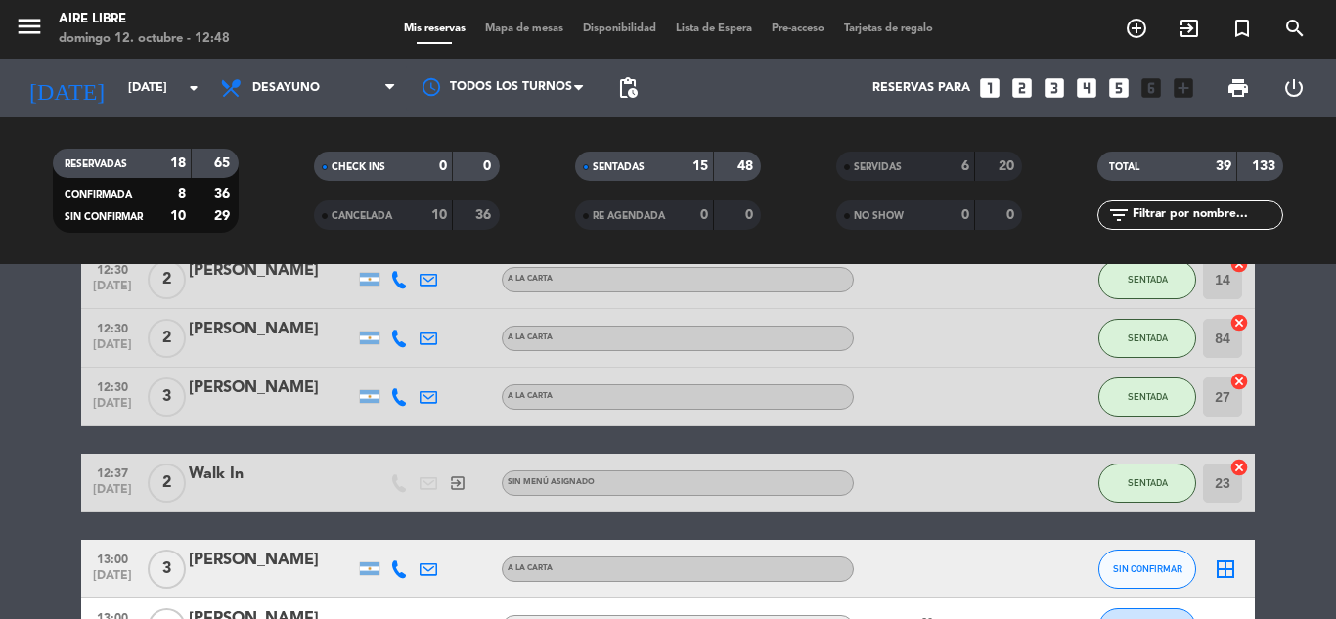
click at [1133, 210] on input "text" at bounding box center [1207, 215] width 152 height 22
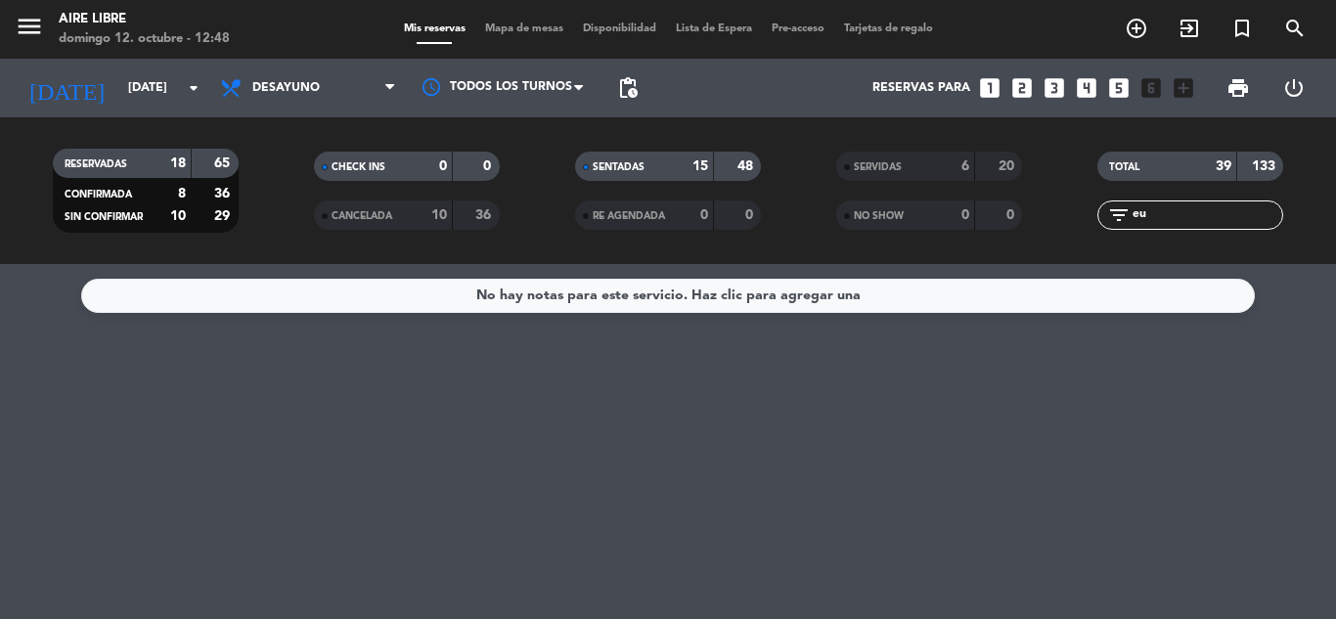
scroll to position [0, 0]
type input "e"
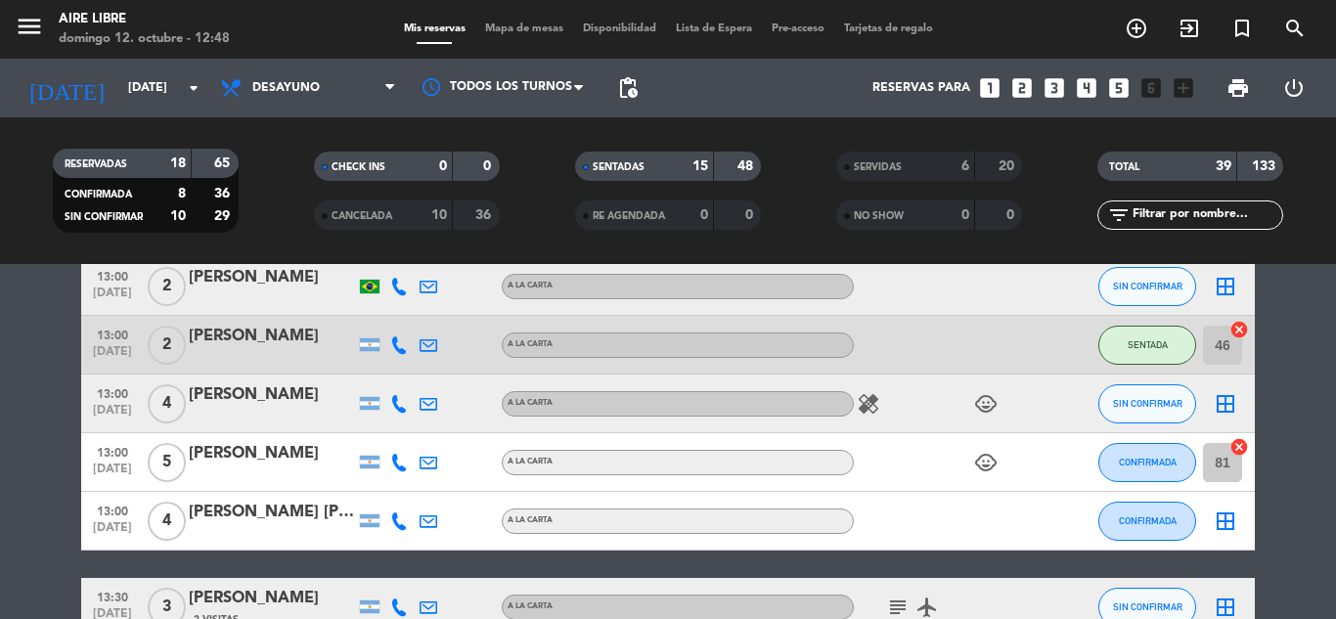
scroll to position [1197, 0]
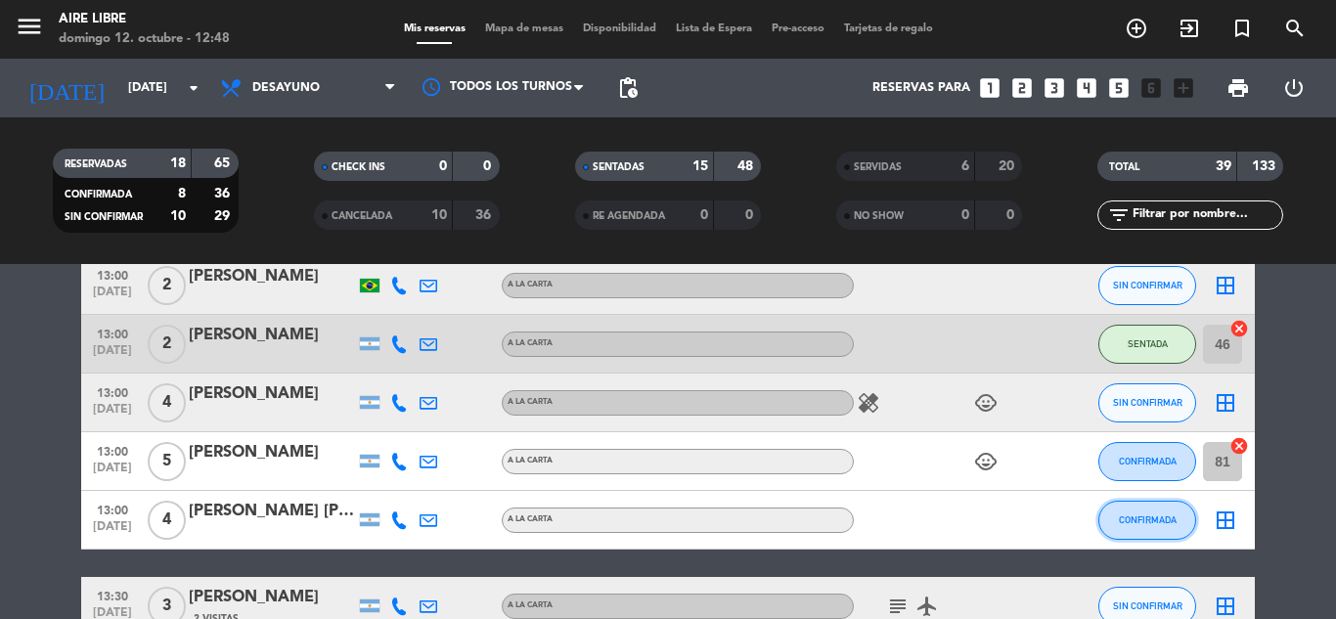
click at [1147, 518] on span "CONFIRMADA" at bounding box center [1148, 519] width 58 height 11
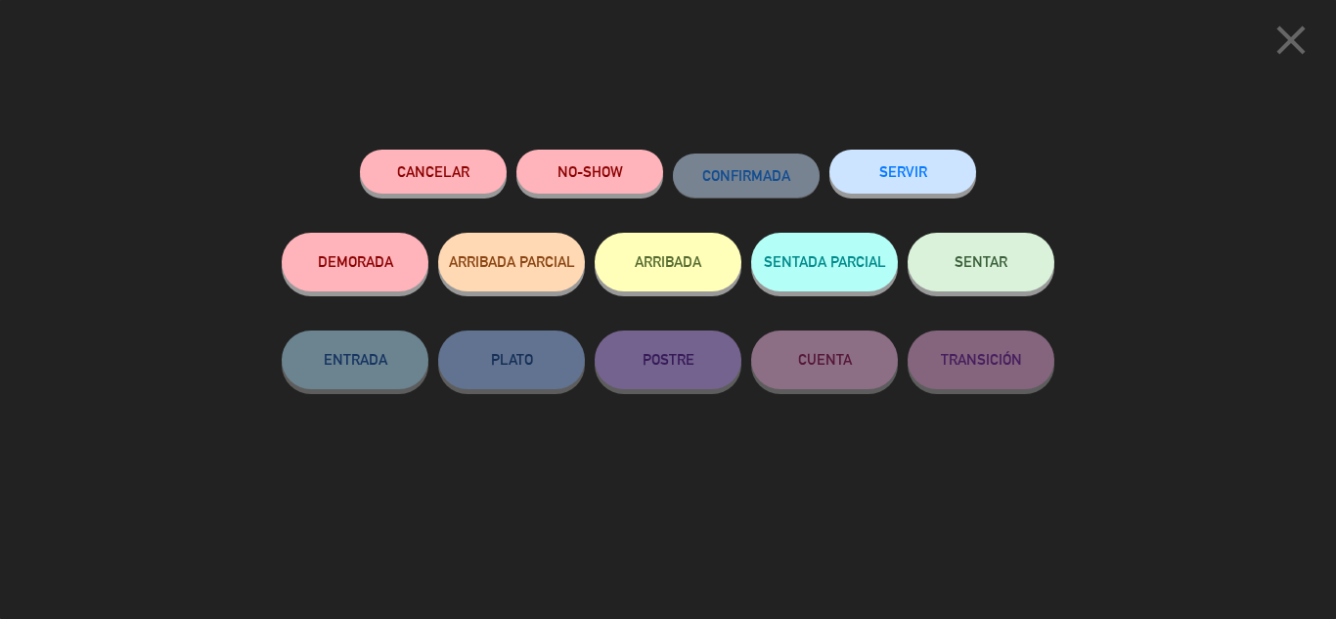
click at [673, 296] on div "ARRIBADA" at bounding box center [668, 282] width 147 height 98
click at [683, 236] on button "ARRIBADA" at bounding box center [668, 262] width 147 height 59
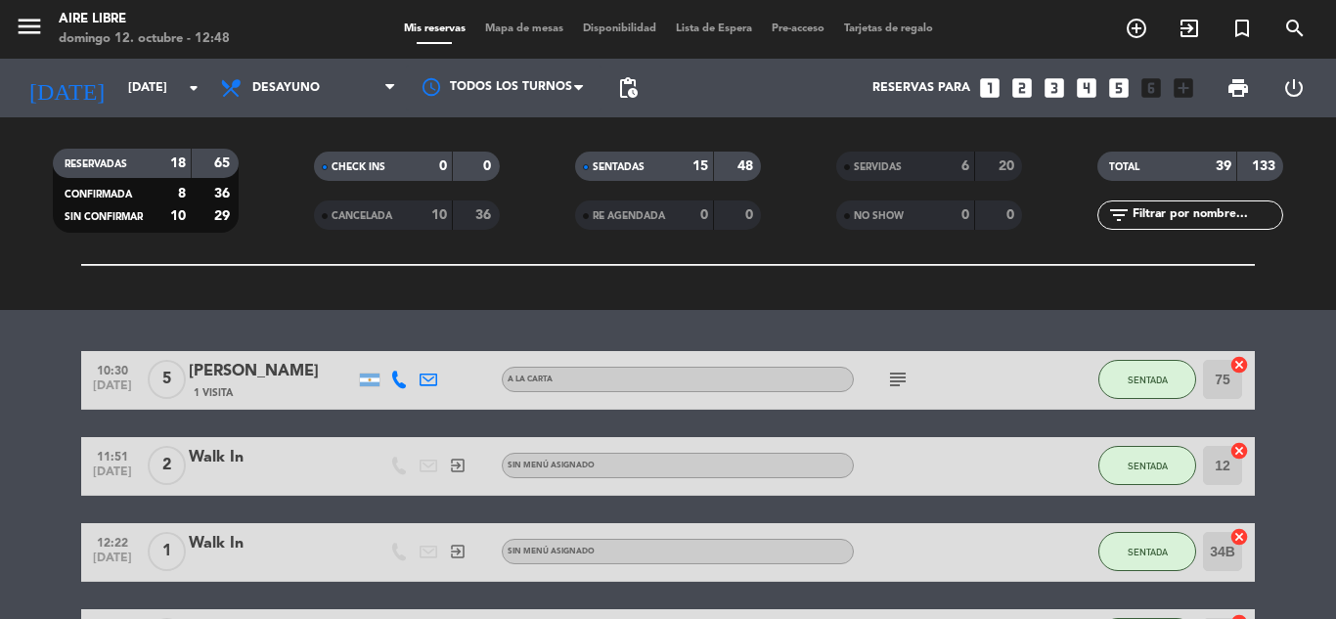
scroll to position [228, 0]
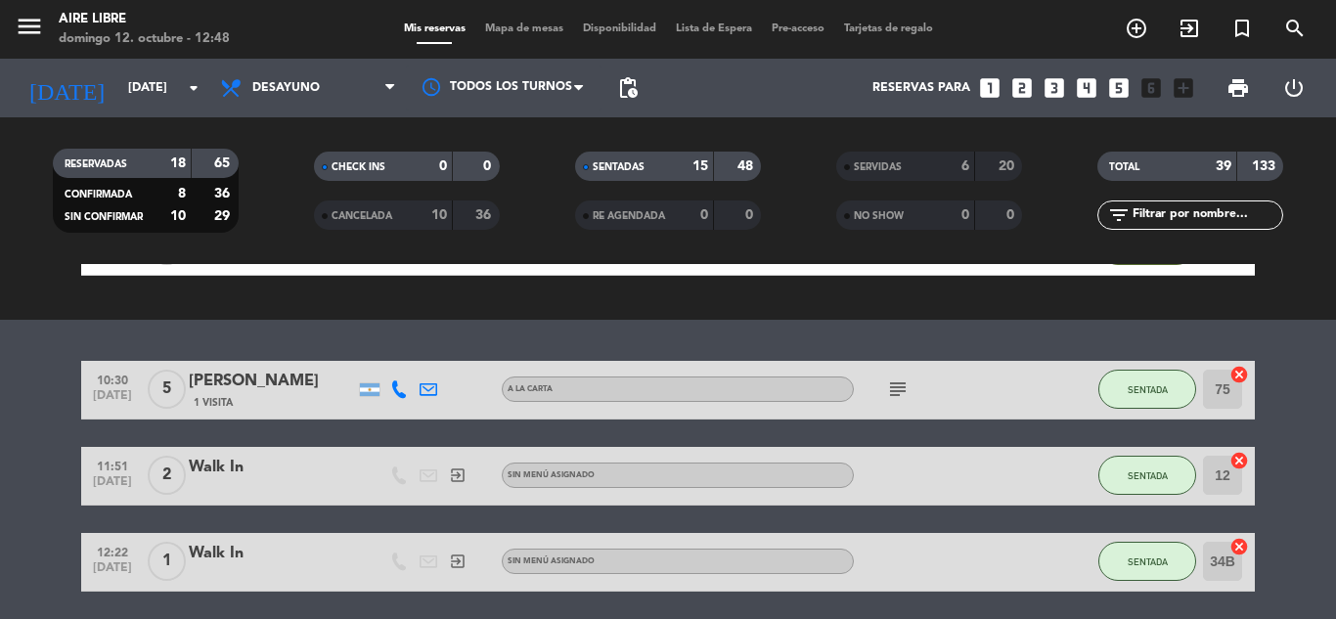
click at [923, 161] on div "SERVIDAS" at bounding box center [886, 167] width 90 height 22
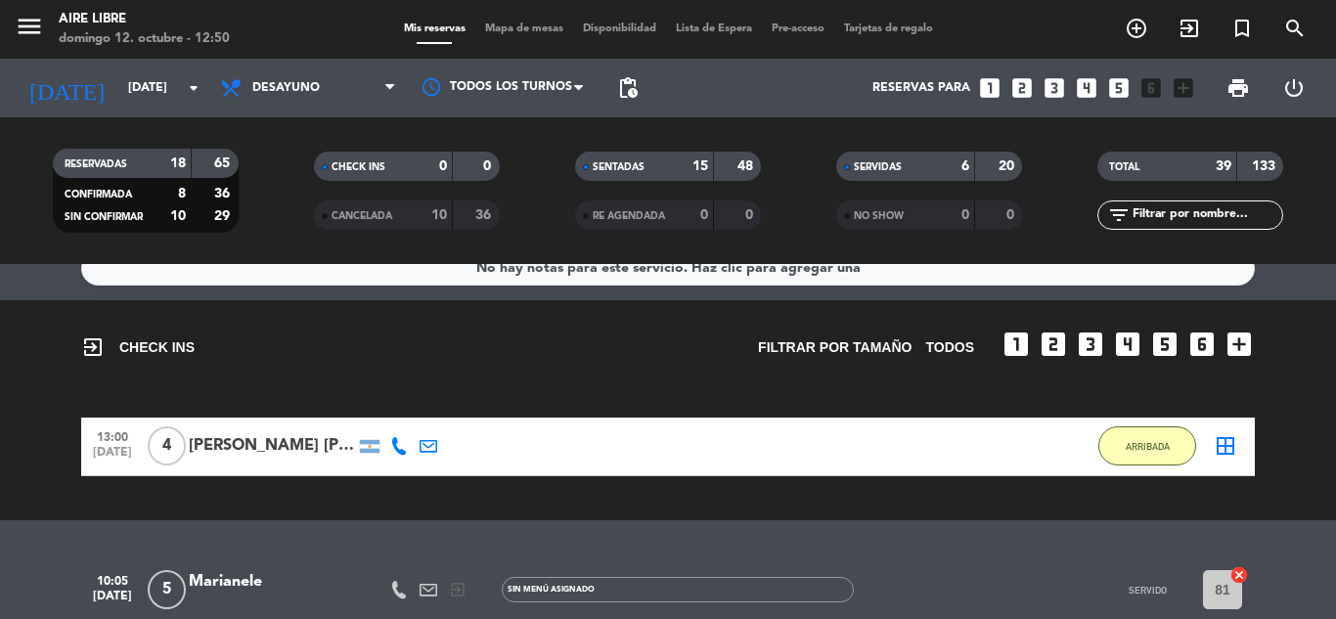
scroll to position [0, 0]
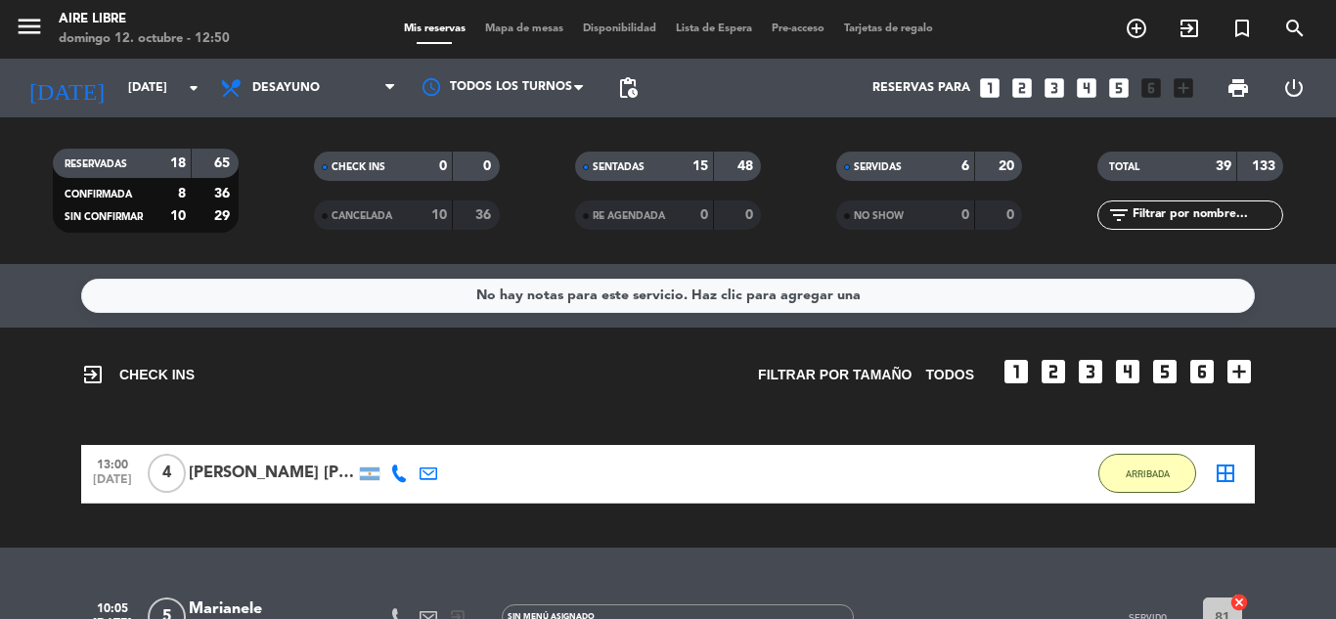
click at [926, 165] on div "SERVIDAS" at bounding box center [886, 167] width 90 height 22
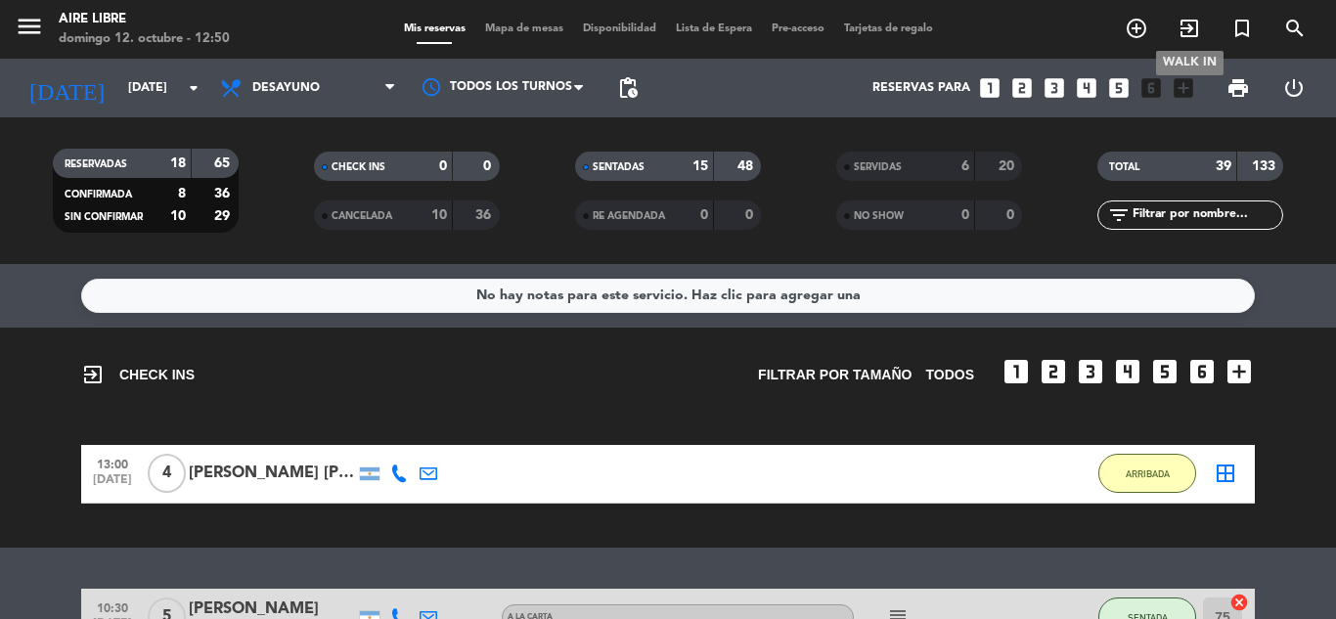
click at [1191, 26] on icon "exit_to_app" at bounding box center [1189, 28] width 23 height 23
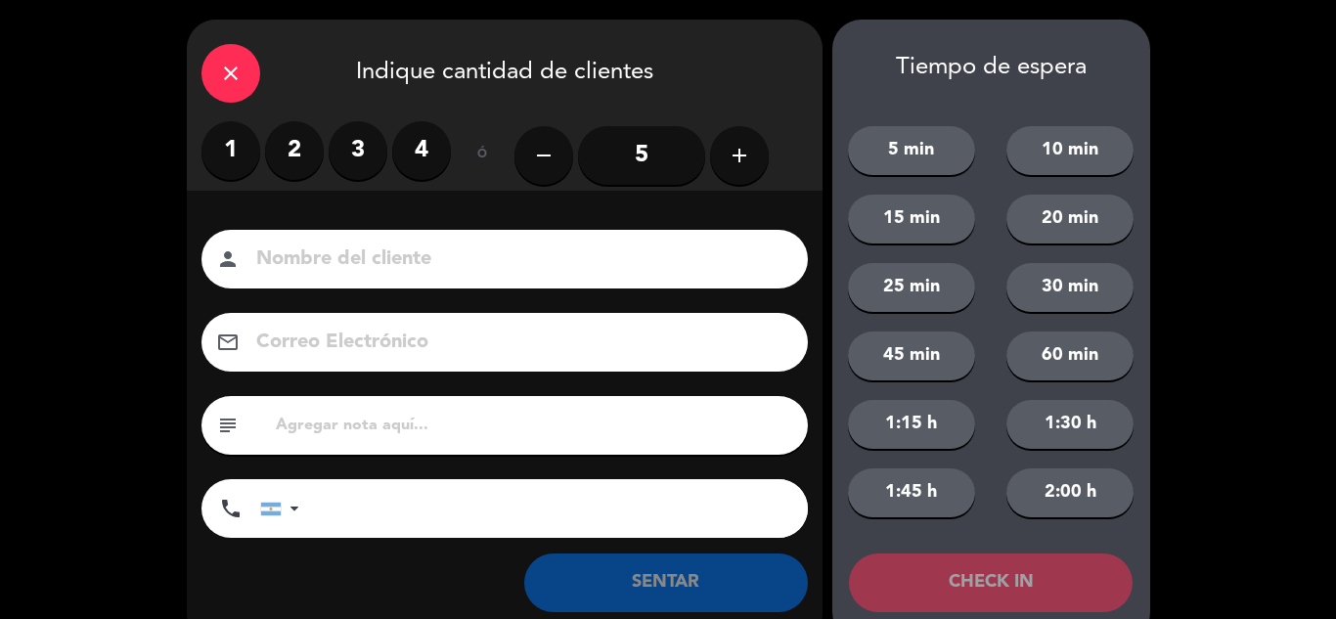
click at [381, 163] on label "3" at bounding box center [358, 150] width 59 height 59
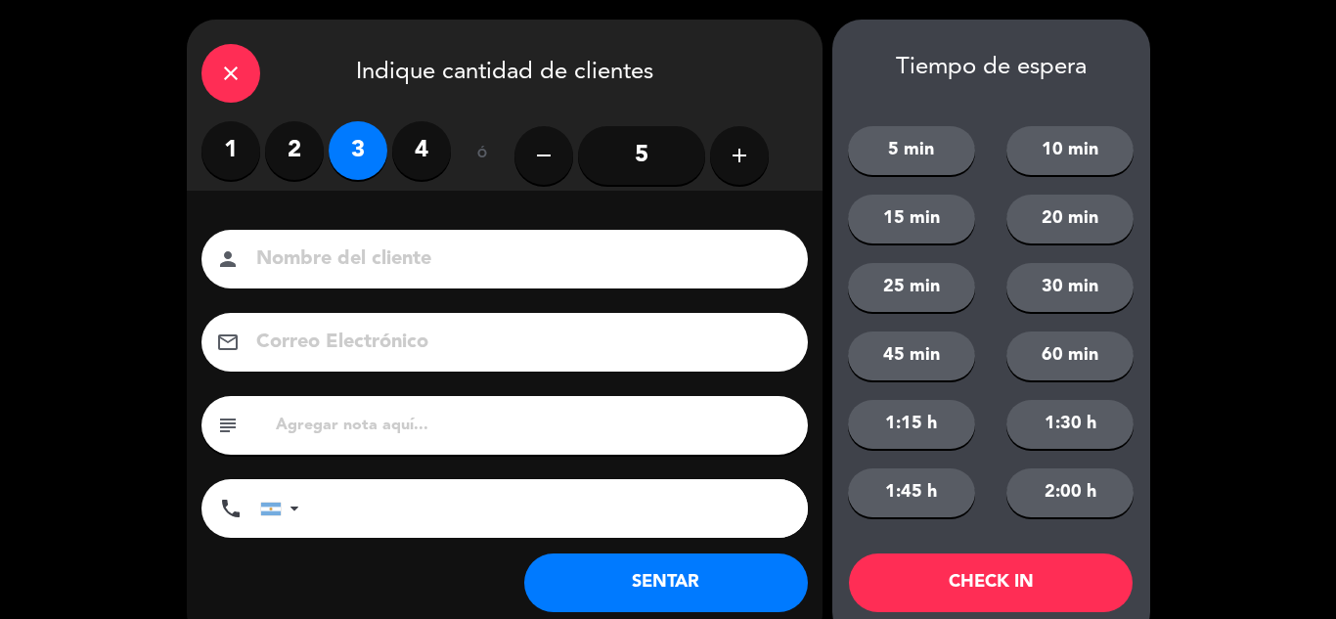
click at [610, 585] on button "SENTAR" at bounding box center [666, 583] width 284 height 59
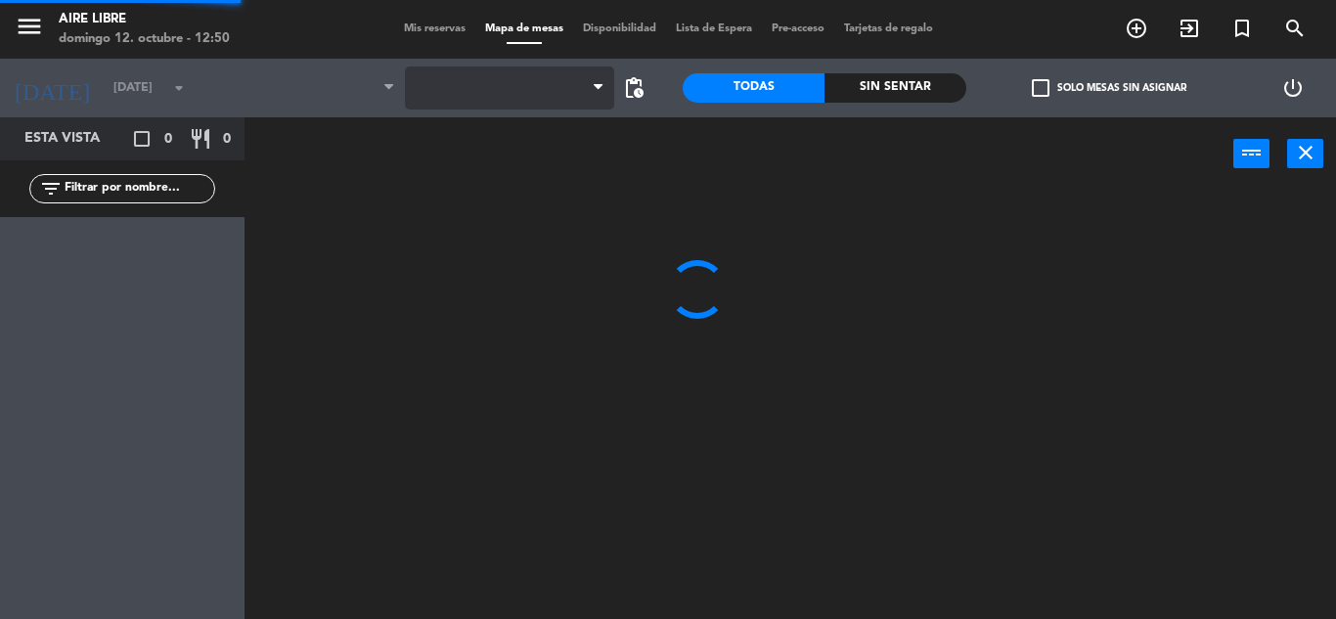
click at [520, 95] on span at bounding box center [509, 88] width 209 height 43
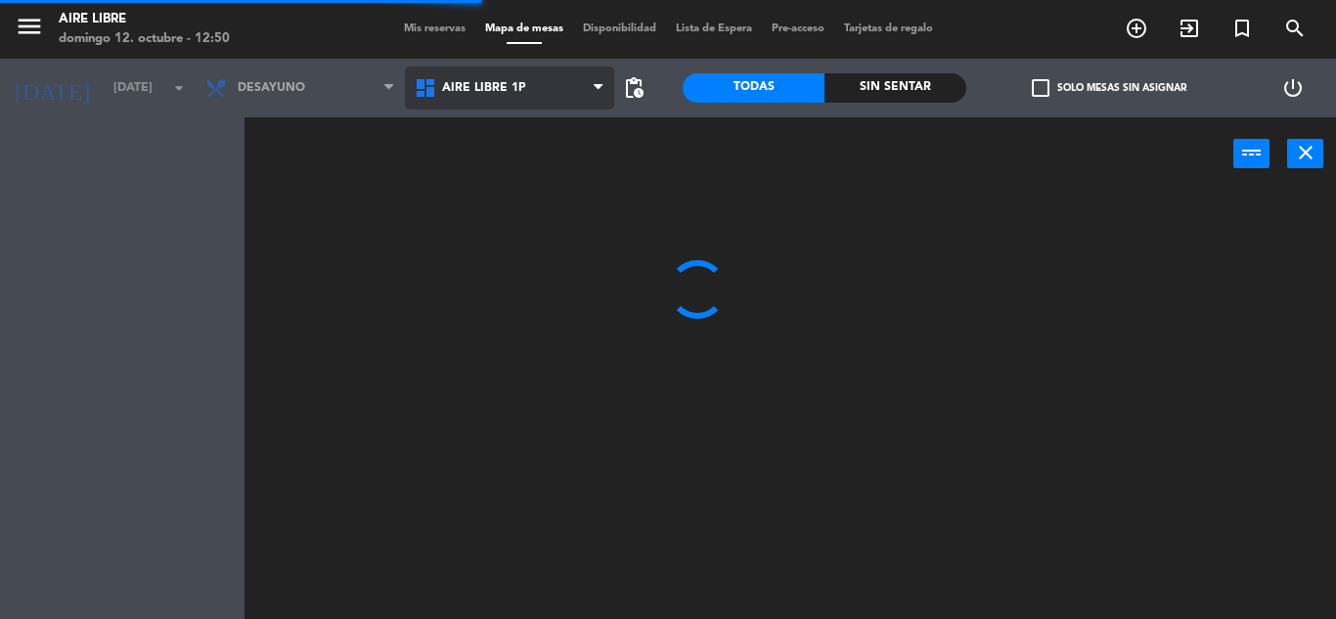
click at [516, 102] on span "Aire Libre 1P" at bounding box center [509, 88] width 209 height 43
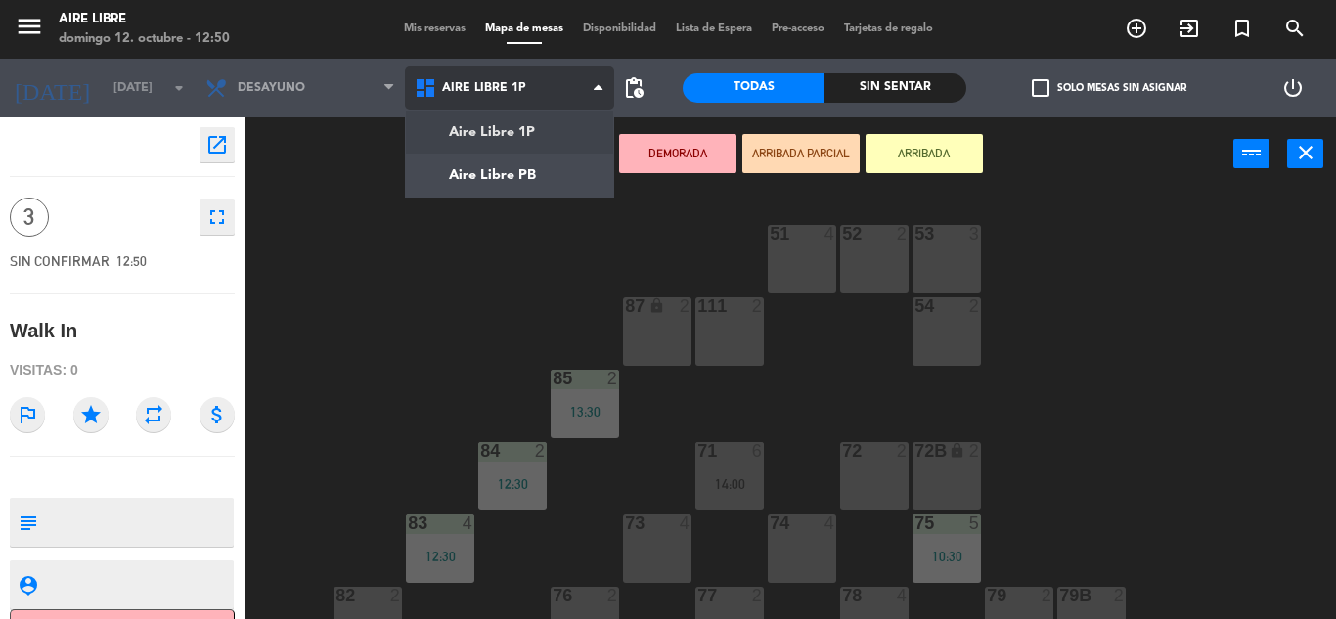
click at [520, 177] on ng-component "menu Aire Libre [DATE] 12. octubre - 12:50 Mis reservas Mapa de mesas Disponibi…" at bounding box center [668, 309] width 1336 height 619
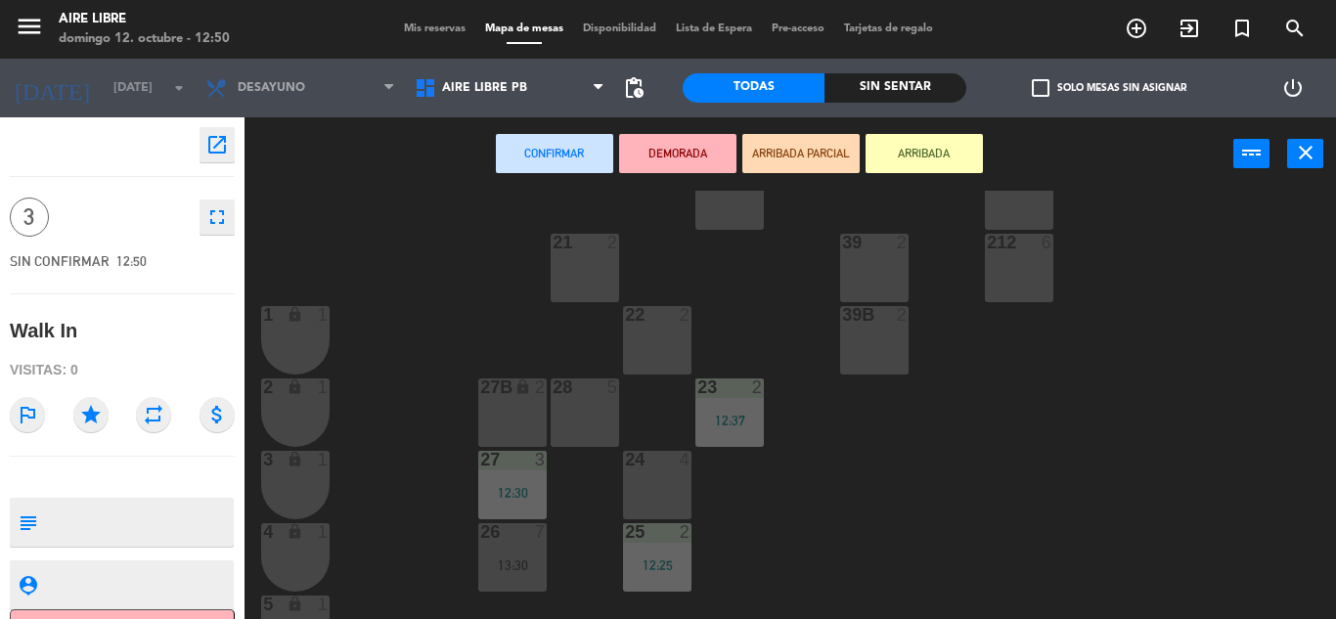
scroll to position [282, 0]
click at [667, 486] on div "24 4" at bounding box center [657, 484] width 68 height 68
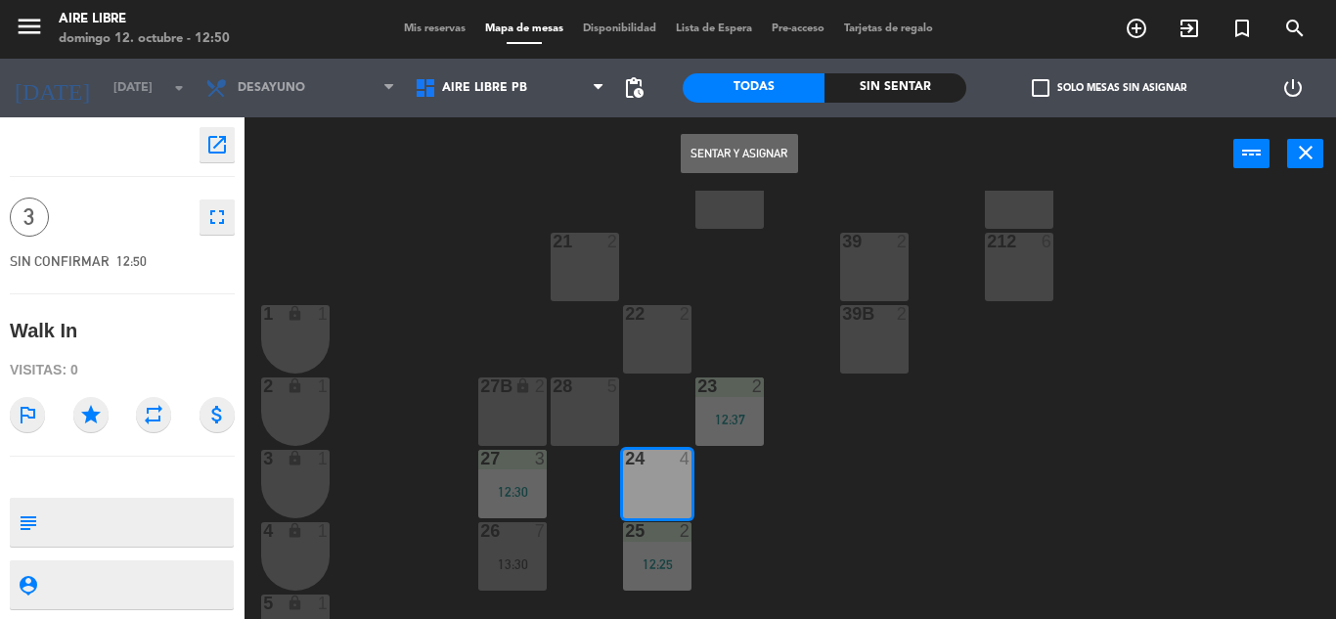
click at [728, 167] on button "Sentar y Asignar" at bounding box center [739, 153] width 117 height 39
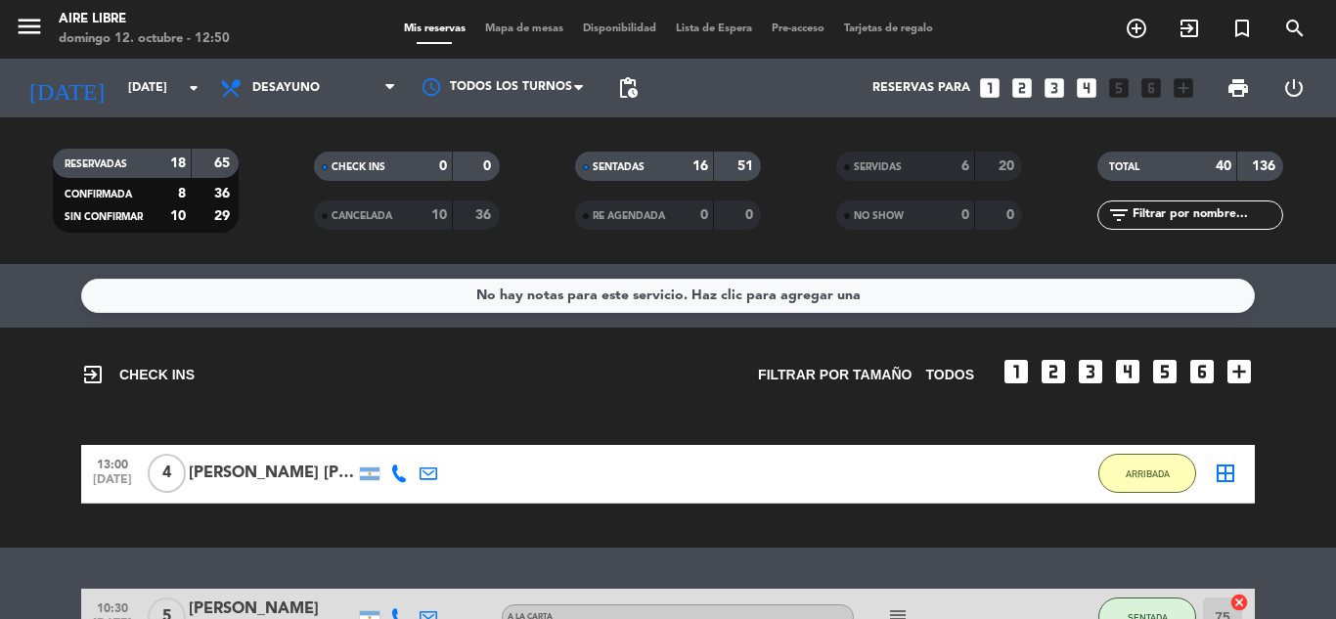
click at [1219, 471] on icon "border_all" at bounding box center [1225, 473] width 23 height 23
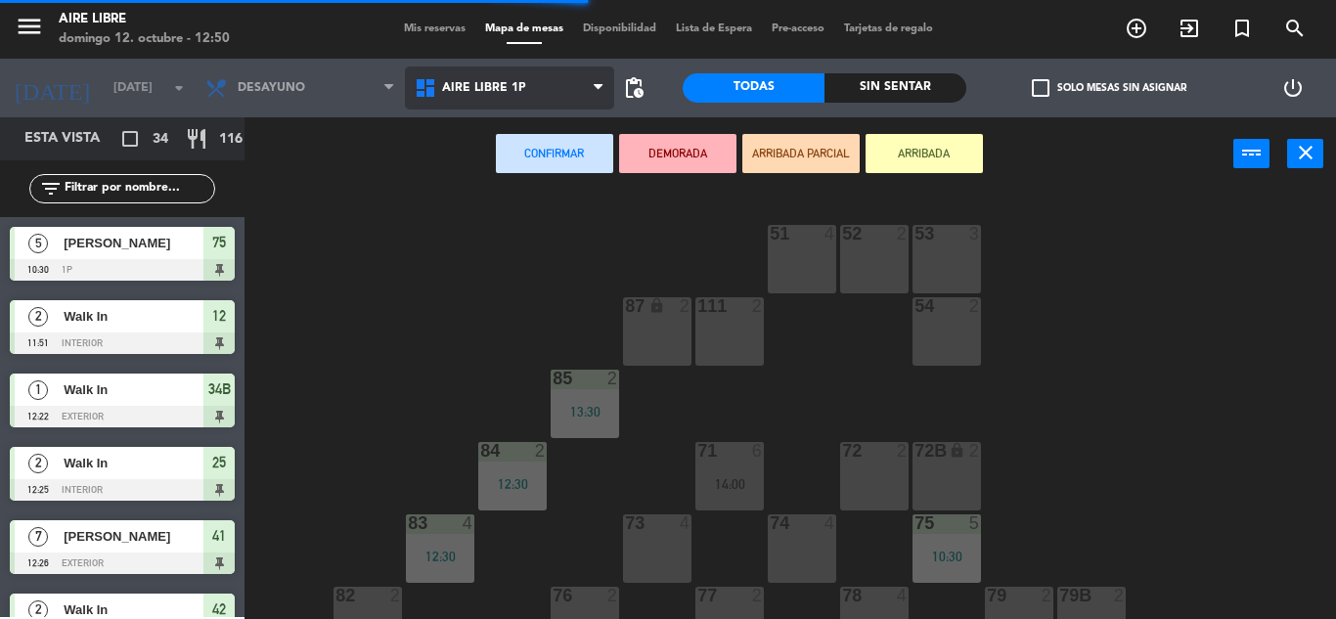
click at [544, 86] on span "Aire Libre 1P" at bounding box center [509, 88] width 209 height 43
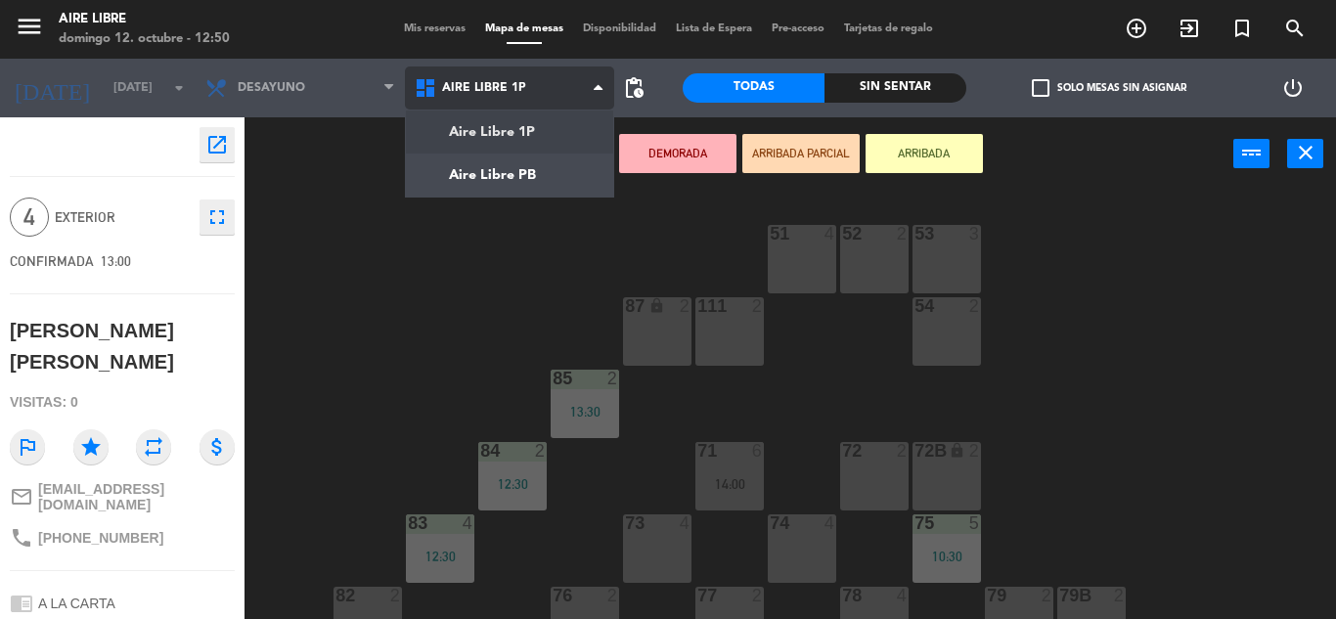
click at [540, 83] on span "Aire Libre 1P" at bounding box center [509, 88] width 209 height 43
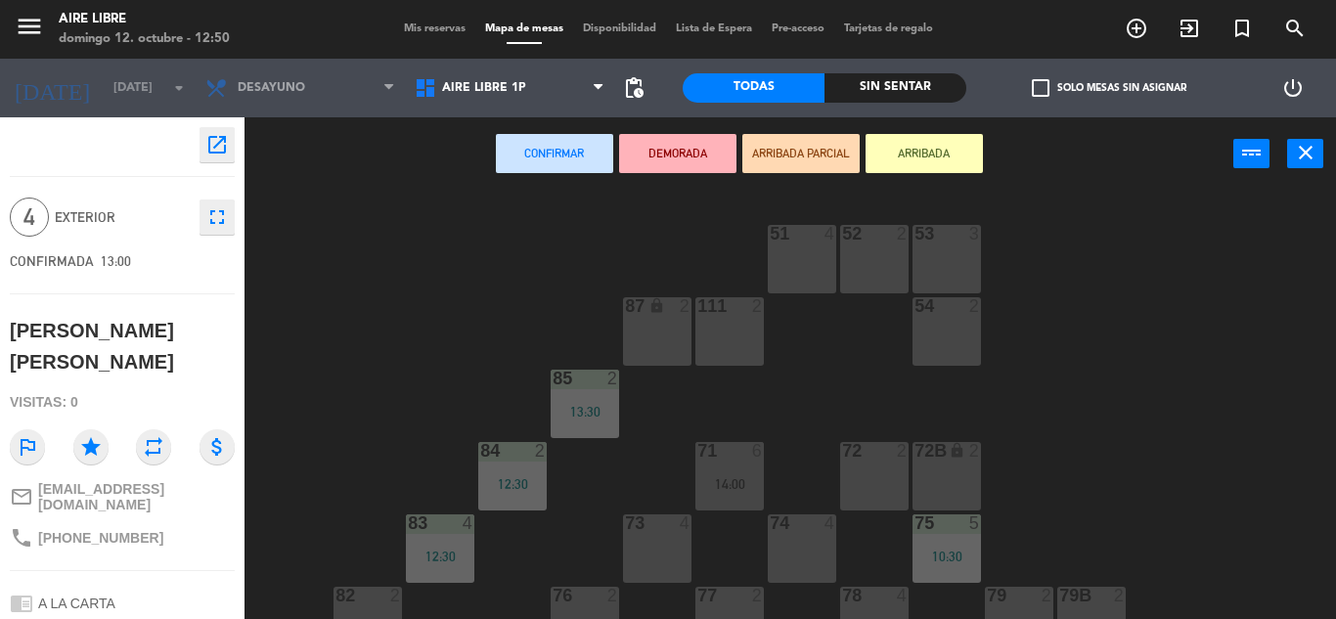
click at [660, 536] on div "73 4" at bounding box center [657, 548] width 68 height 68
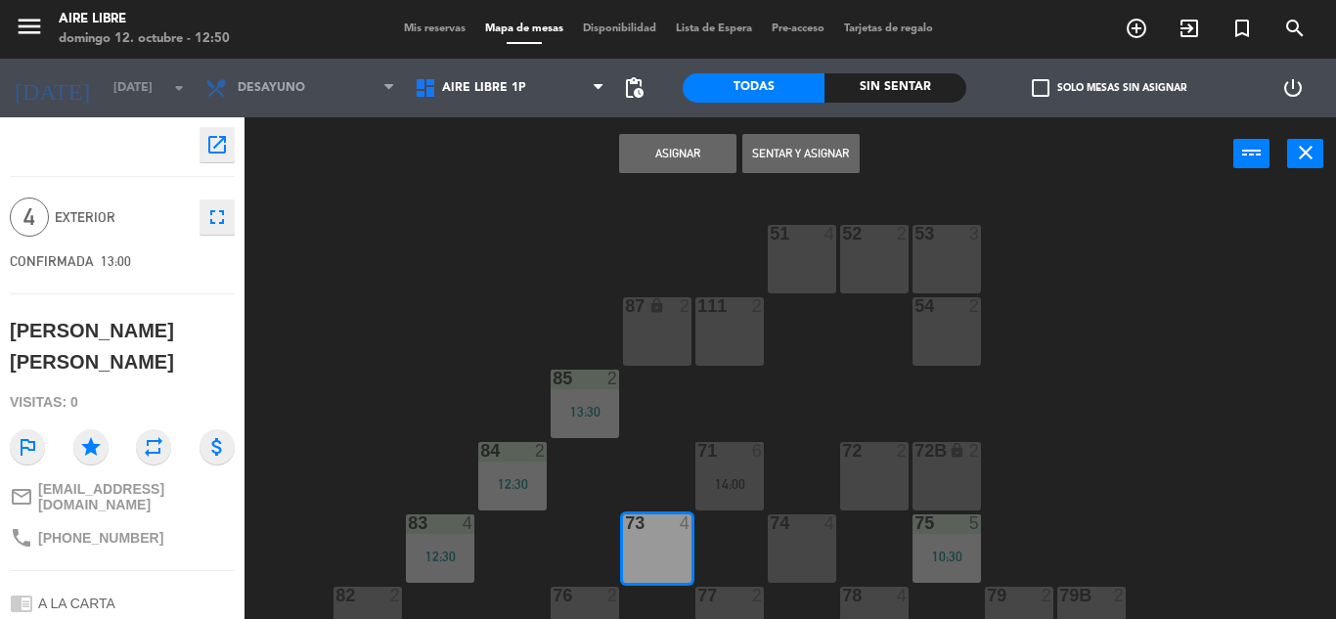
click at [825, 160] on button "Sentar y Asignar" at bounding box center [800, 153] width 117 height 39
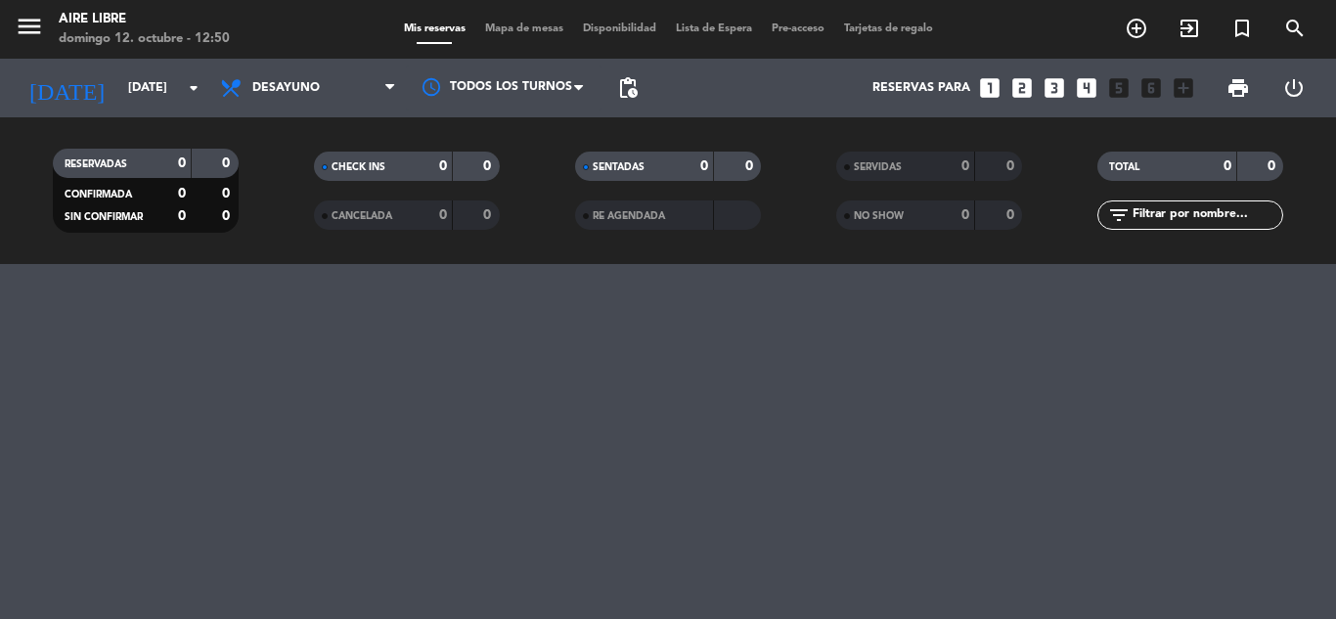
click at [941, 522] on div "menu Aire Libre [DATE] 12. octubre - 12:50 Mis reservas Mapa de mesas Disponibi…" at bounding box center [668, 309] width 1336 height 619
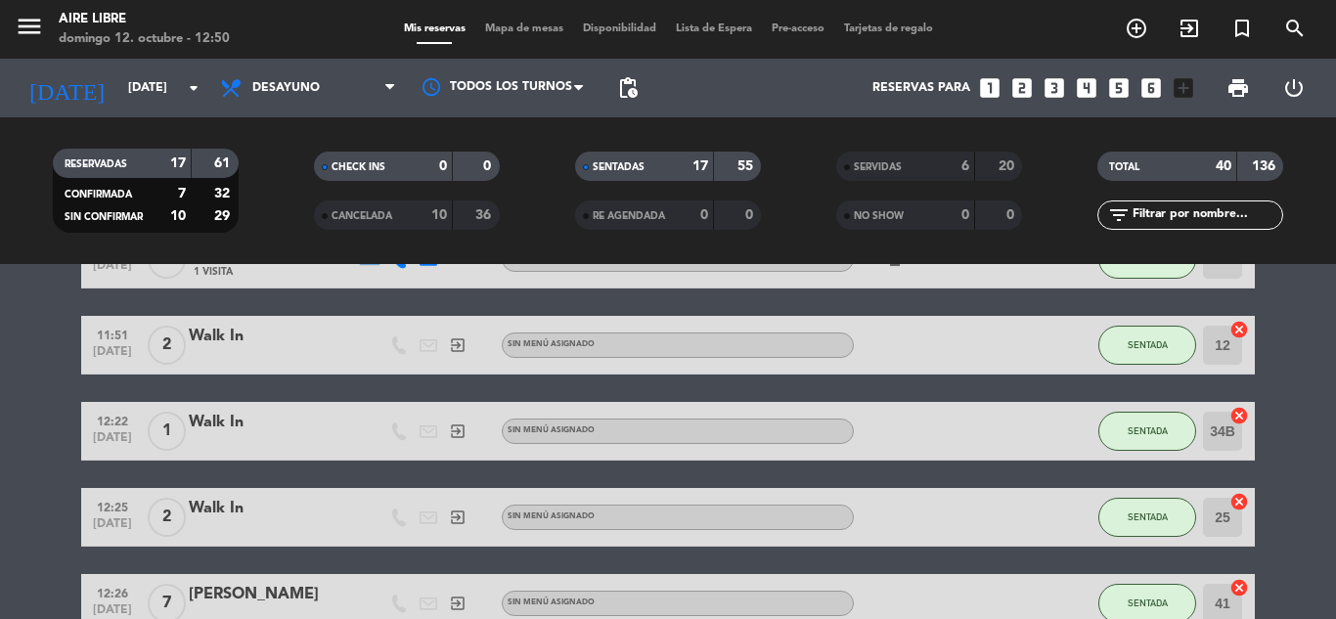
scroll to position [127, 0]
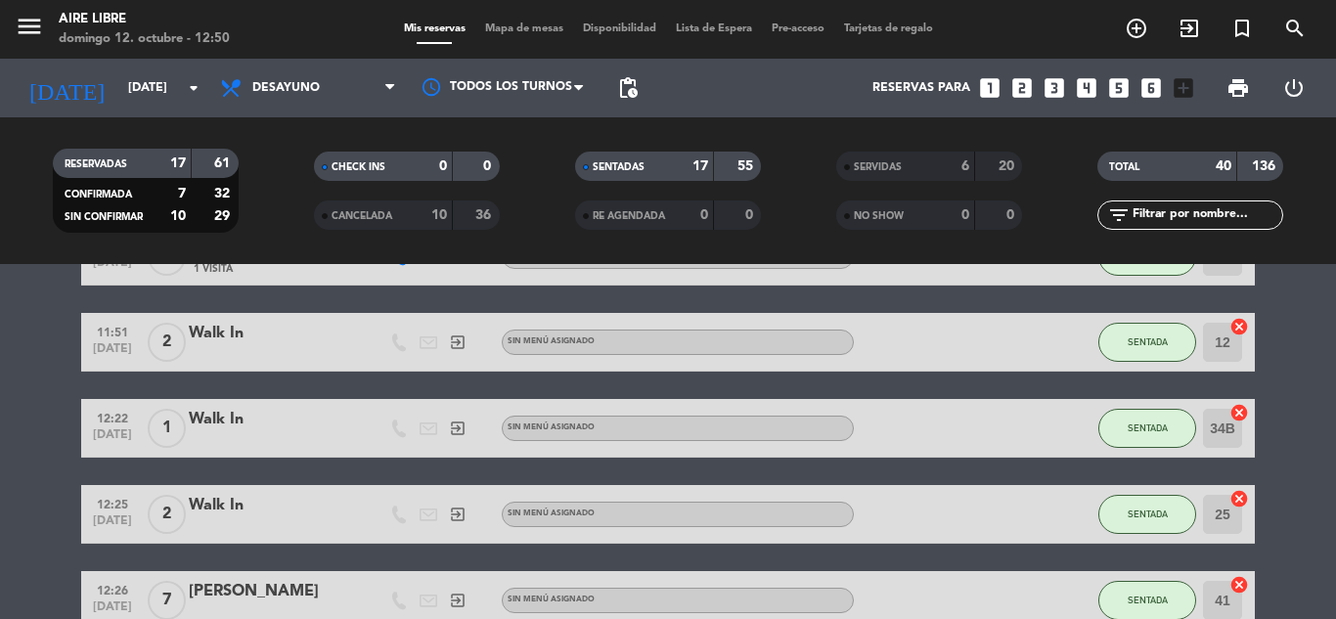
click at [521, 42] on div "menu Aire Libre [DATE] 12. octubre - 12:50 Mis reservas Mapa de mesas Disponibi…" at bounding box center [668, 29] width 1336 height 59
click at [521, 38] on div "menu Aire Libre [DATE] 12. octubre - 12:50 Mis reservas Mapa de mesas Disponibi…" at bounding box center [668, 29] width 1336 height 59
click at [529, 30] on span "Mapa de mesas" at bounding box center [524, 28] width 98 height 11
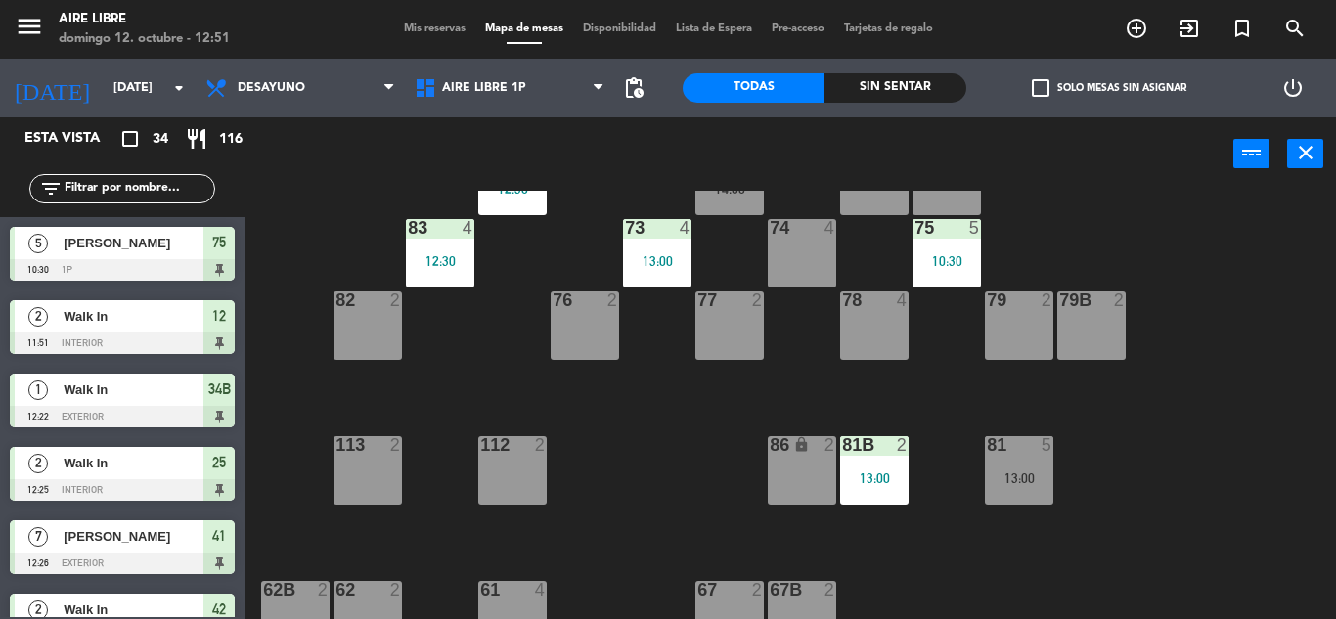
scroll to position [296, 0]
click at [125, 184] on input "text" at bounding box center [139, 189] width 152 height 22
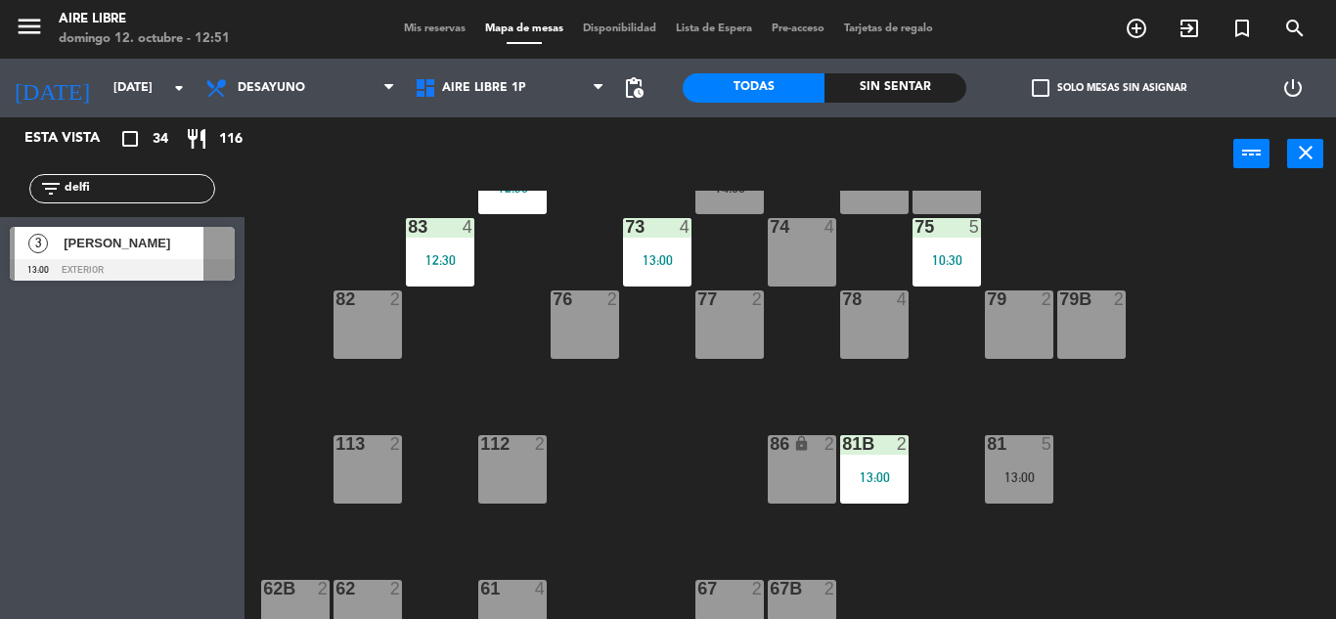
type input "delfi"
click at [71, 403] on div "Esta vista crop_square 34 restaurant 116 filter_list delfi 3 [PERSON_NAME] 13:0…" at bounding box center [122, 368] width 245 height 502
click at [201, 257] on div "[PERSON_NAME]" at bounding box center [133, 243] width 142 height 32
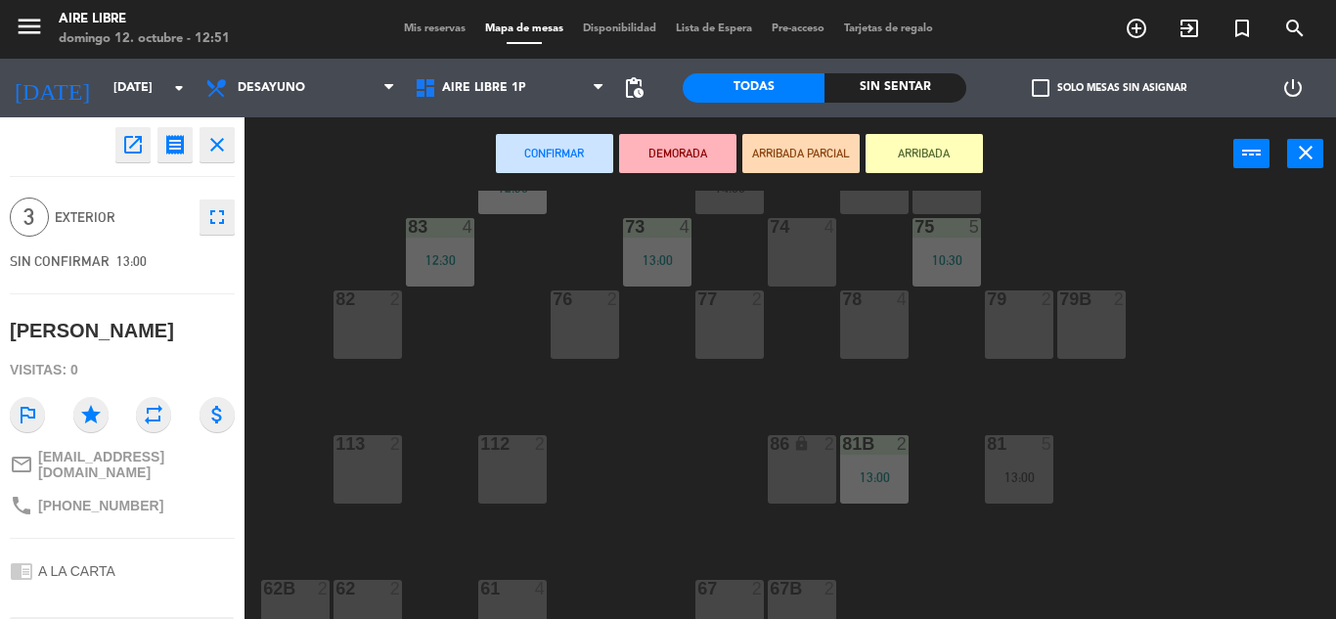
click at [916, 163] on button "ARRIBADA" at bounding box center [924, 153] width 117 height 39
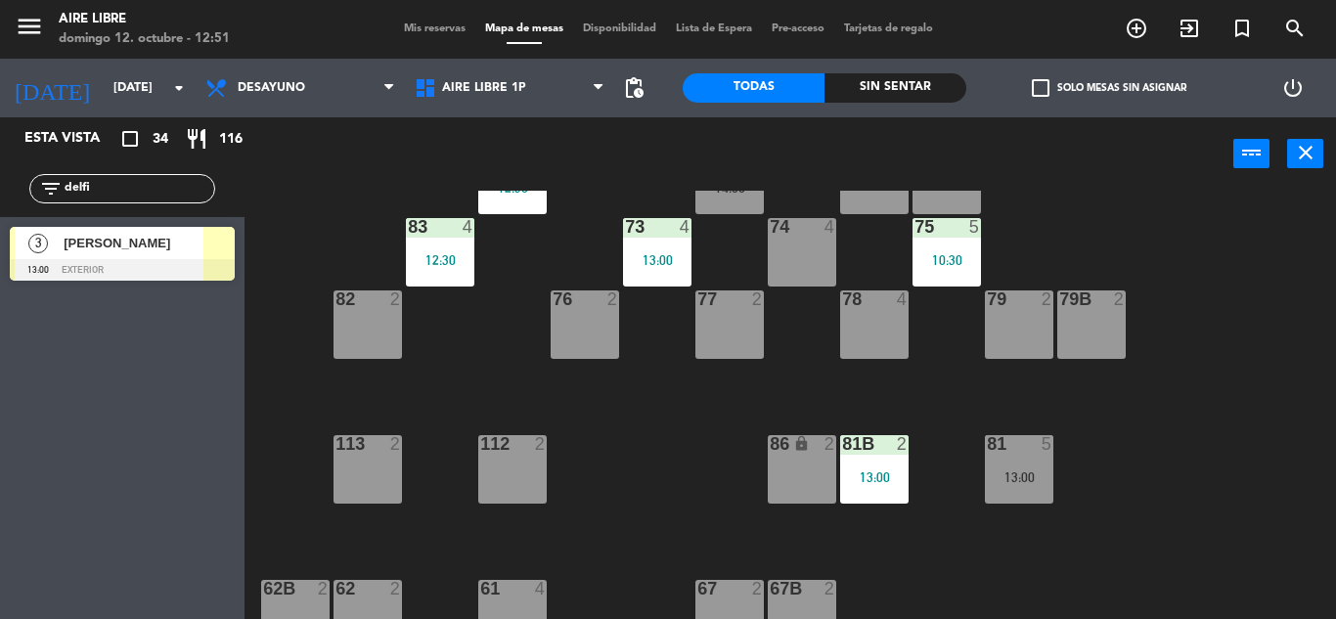
click at [121, 182] on input "delfi" at bounding box center [139, 189] width 152 height 22
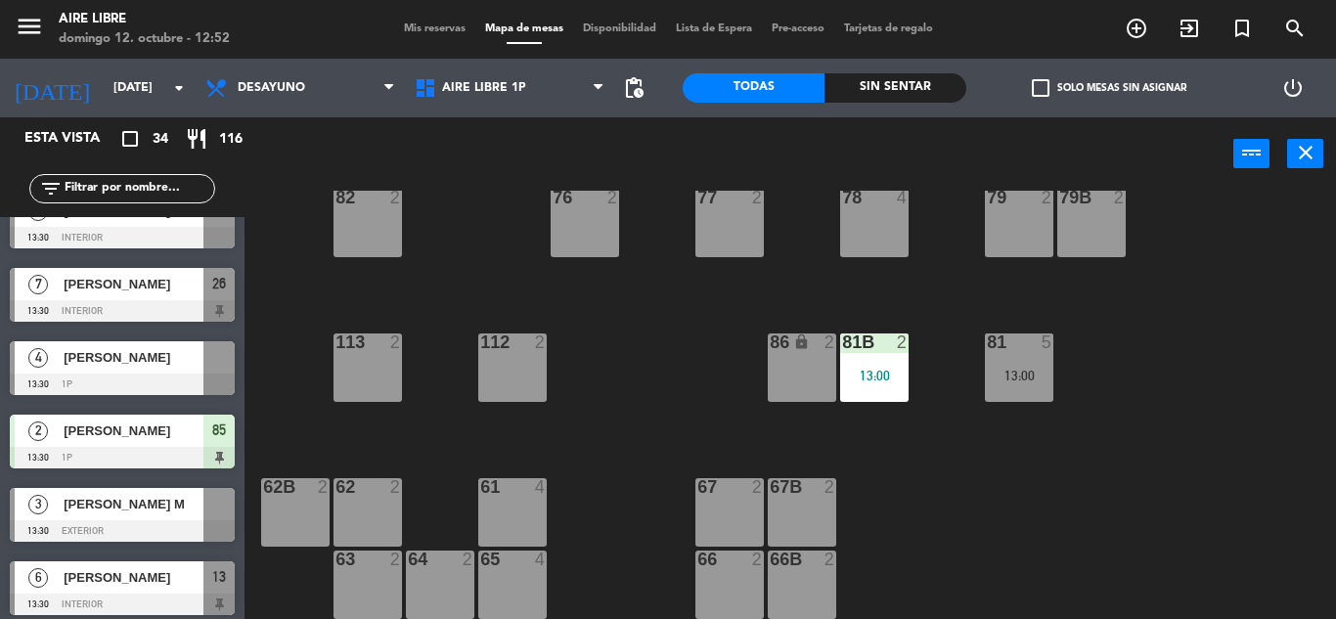
scroll to position [1575, 0]
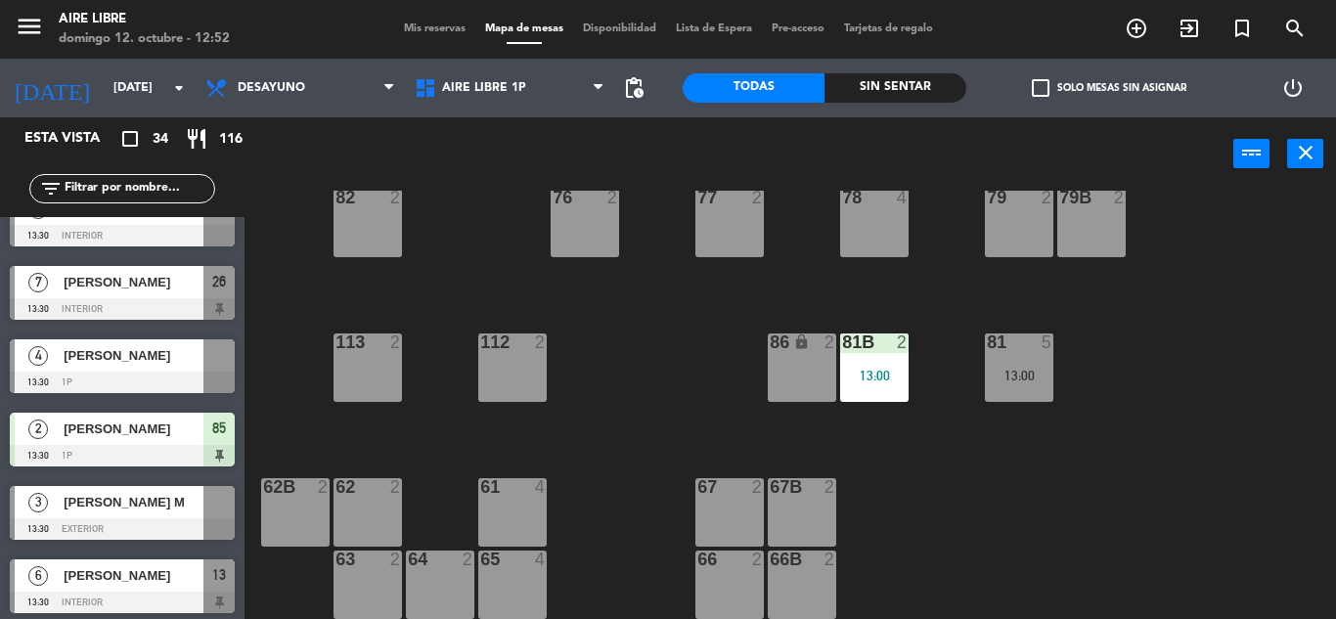
click at [433, 25] on span "Mis reservas" at bounding box center [434, 28] width 81 height 11
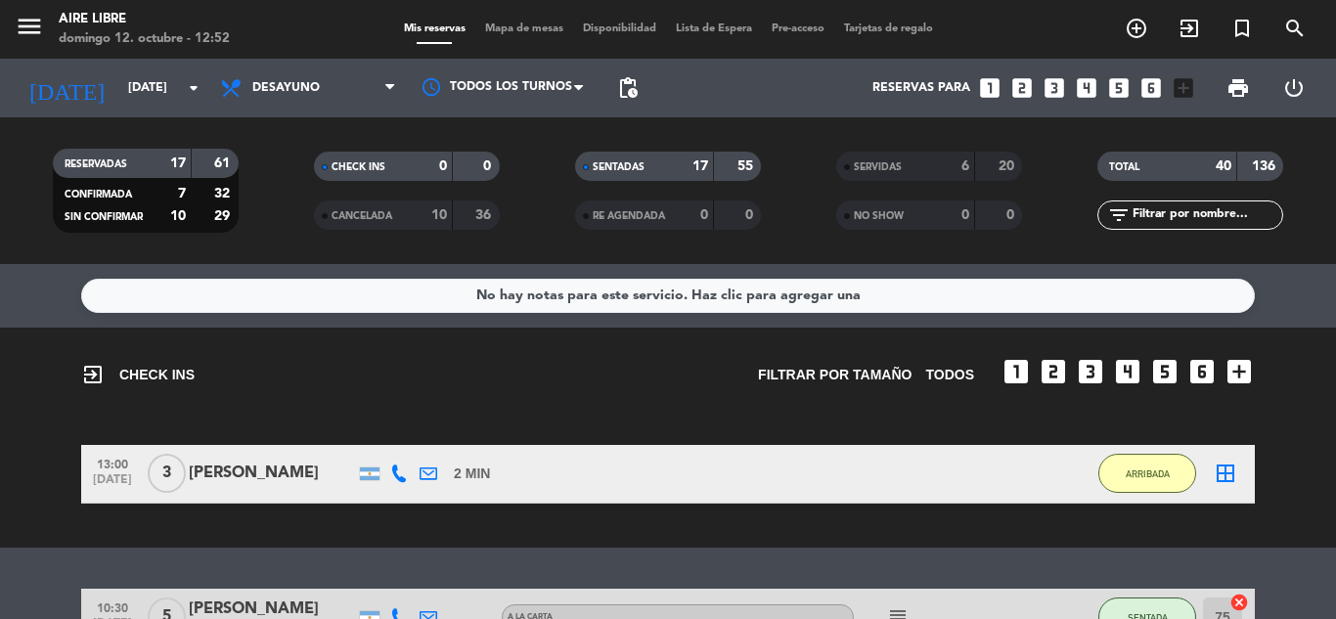
click at [1224, 468] on icon "border_all" at bounding box center [1225, 473] width 23 height 23
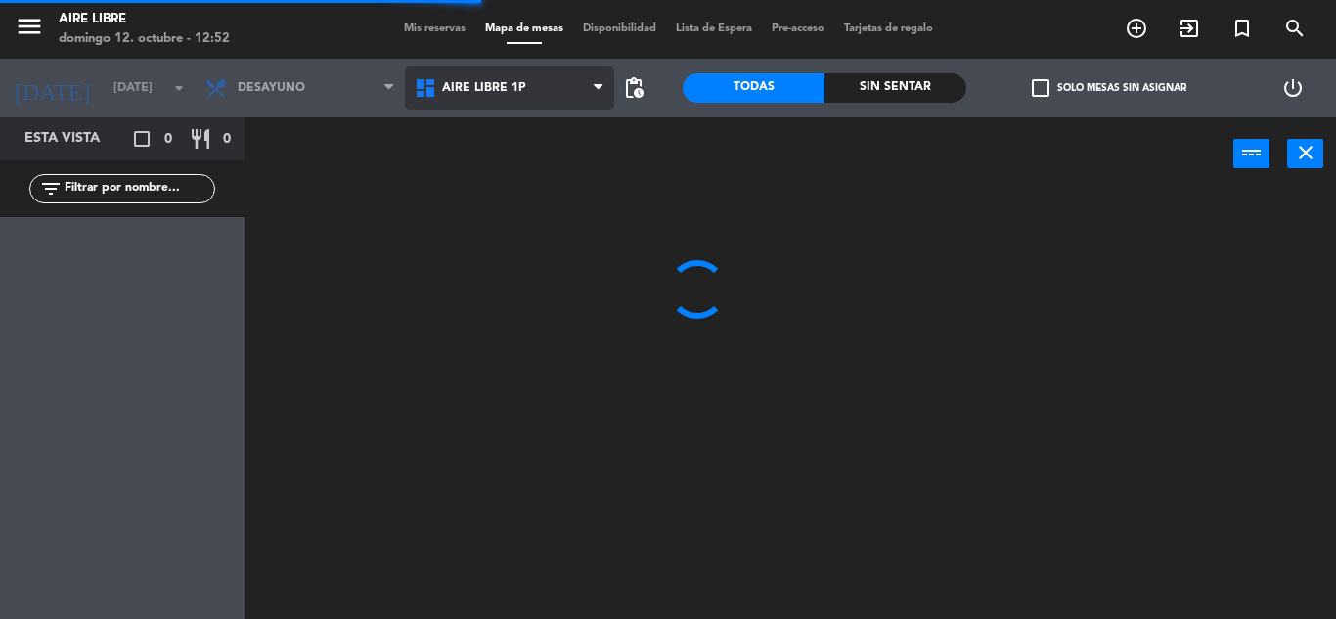
click at [547, 103] on span "Aire Libre 1P" at bounding box center [509, 88] width 209 height 43
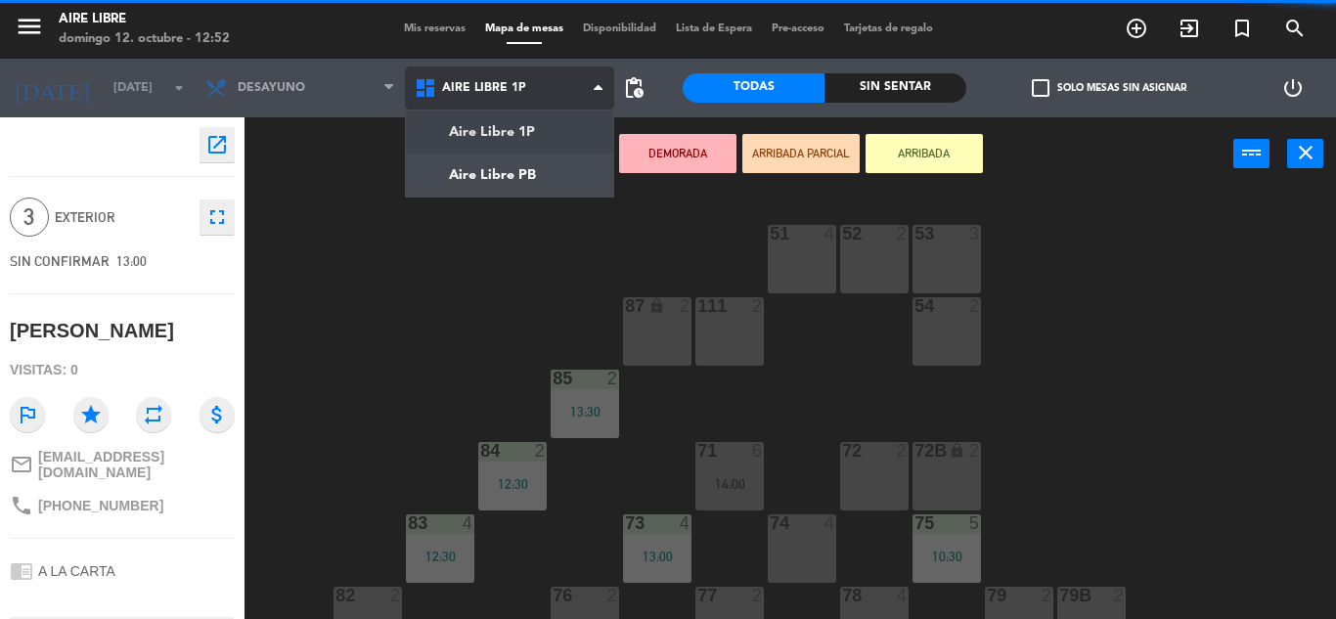
click at [561, 86] on span "Aire Libre 1P" at bounding box center [509, 88] width 209 height 43
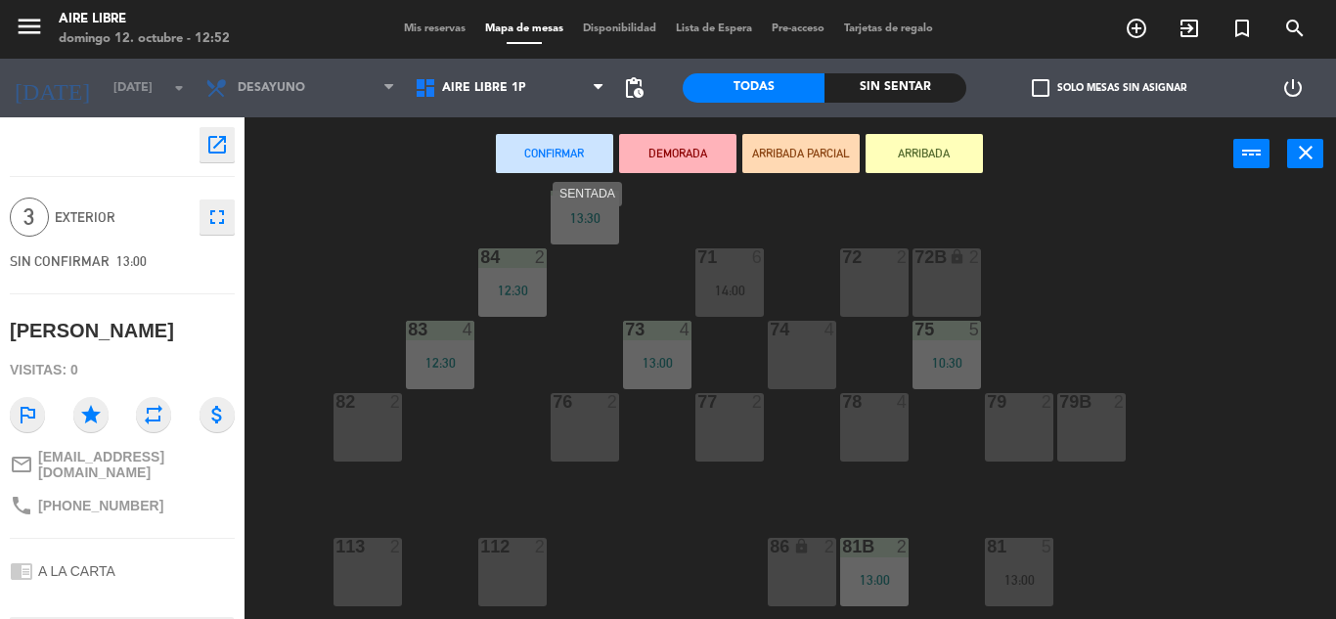
scroll to position [198, 0]
click at [807, 339] on div "74 4" at bounding box center [802, 351] width 68 height 68
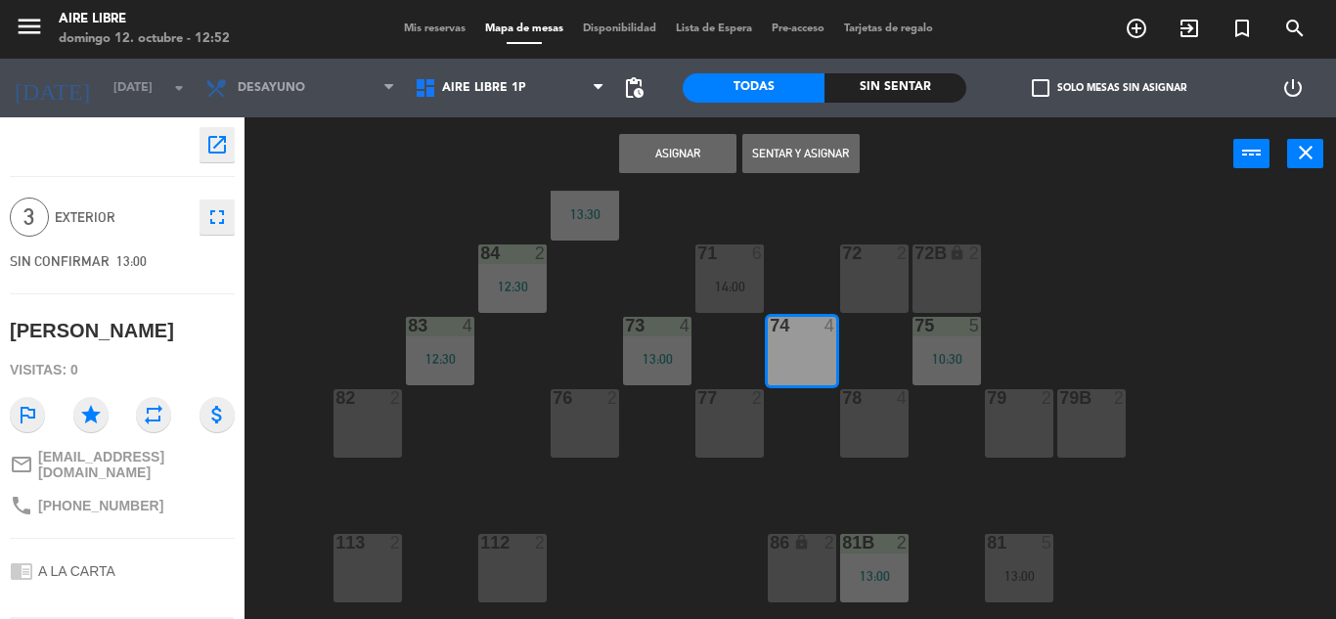
click at [814, 150] on button "Sentar y Asignar" at bounding box center [800, 153] width 117 height 39
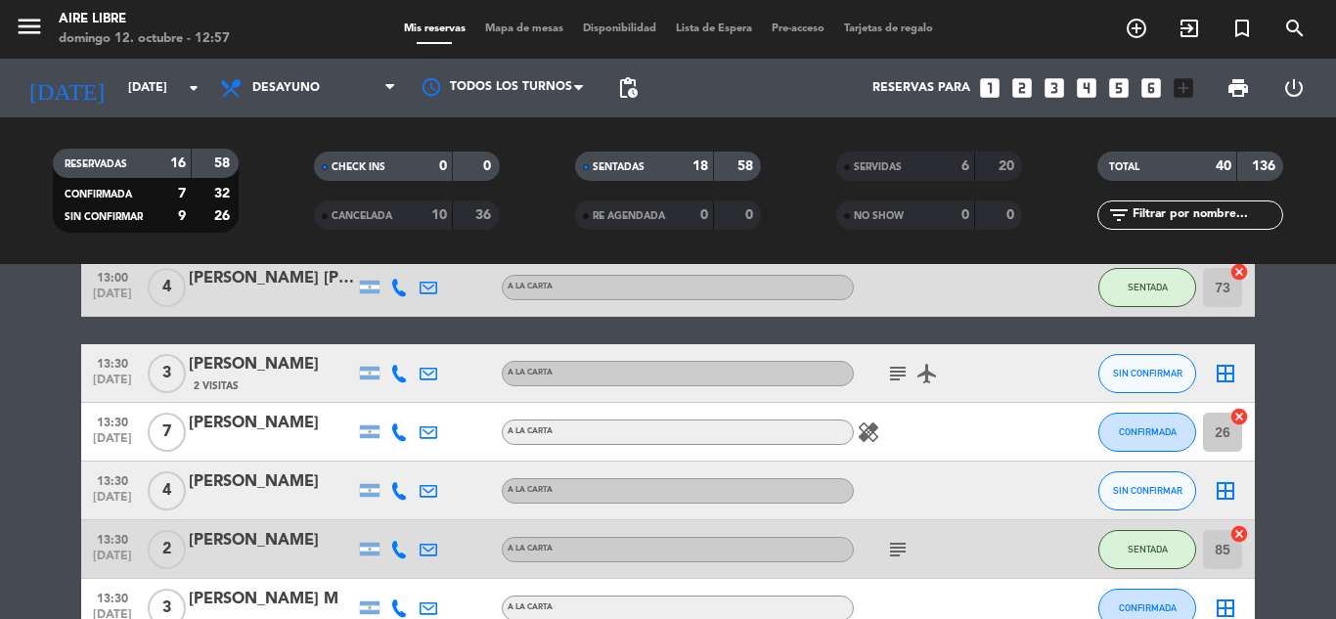
scroll to position [1339, 0]
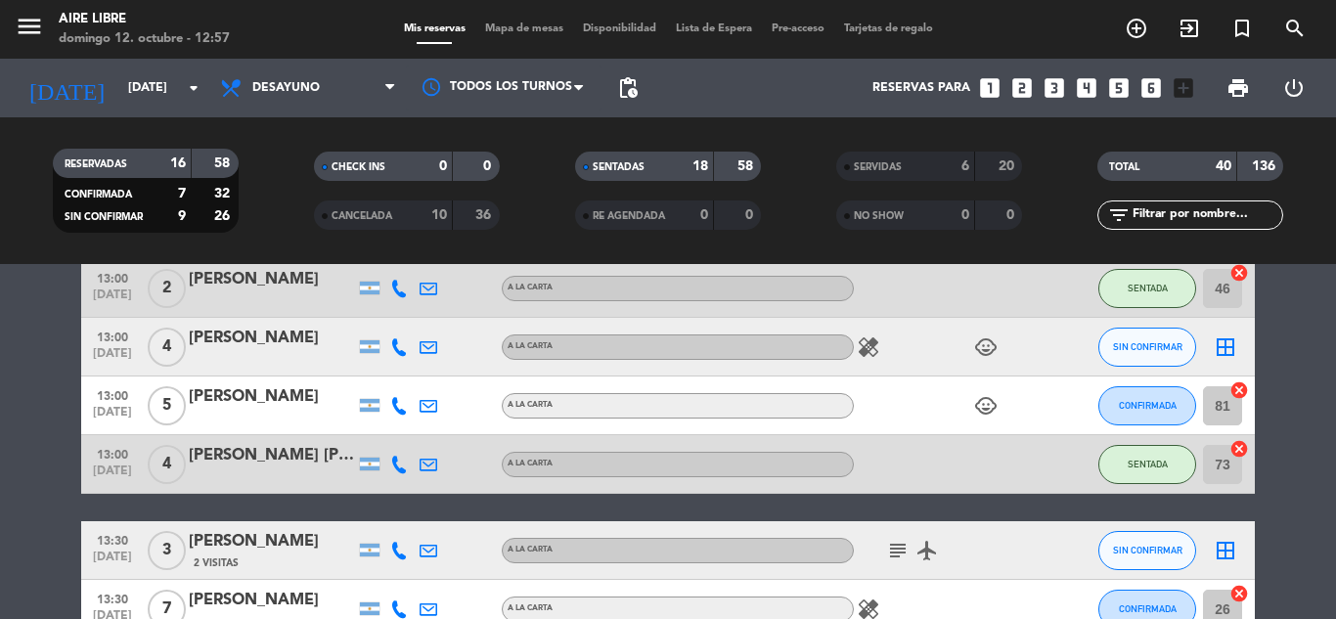
click at [504, 36] on div "Mis reservas Mapa de mesas Disponibilidad Lista de Espera Pre-acceso Tarjetas d…" at bounding box center [668, 30] width 549 height 18
click at [516, 33] on span "Mapa de mesas" at bounding box center [524, 28] width 98 height 11
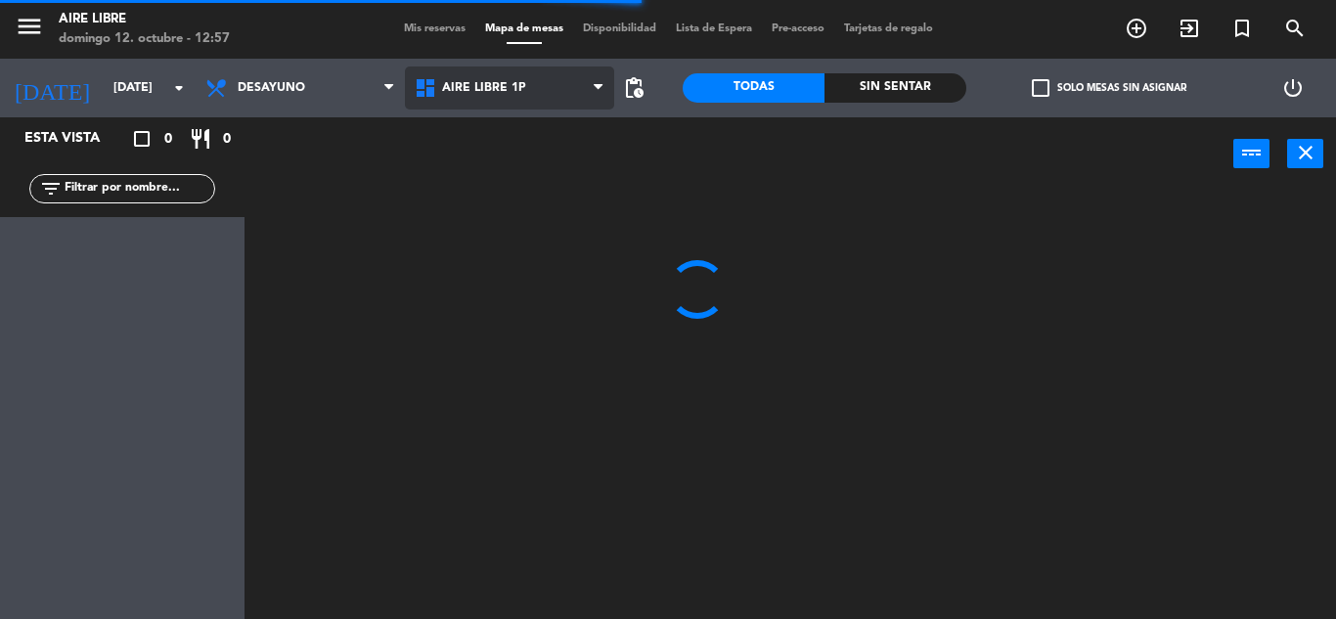
click at [505, 103] on span "Aire Libre 1P" at bounding box center [509, 88] width 209 height 43
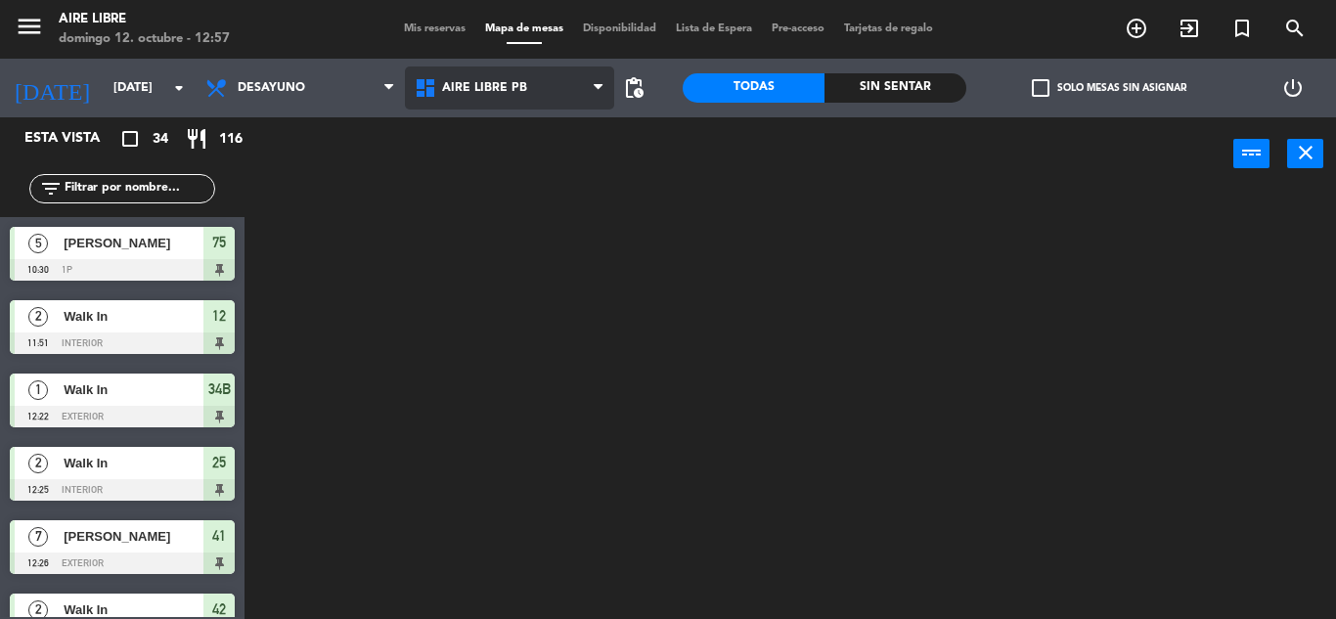
click at [514, 184] on ng-component "menu Aire Libre [DATE] 12. octubre - 12:57 Mis reservas Mapa de mesas Disponibi…" at bounding box center [668, 309] width 1336 height 619
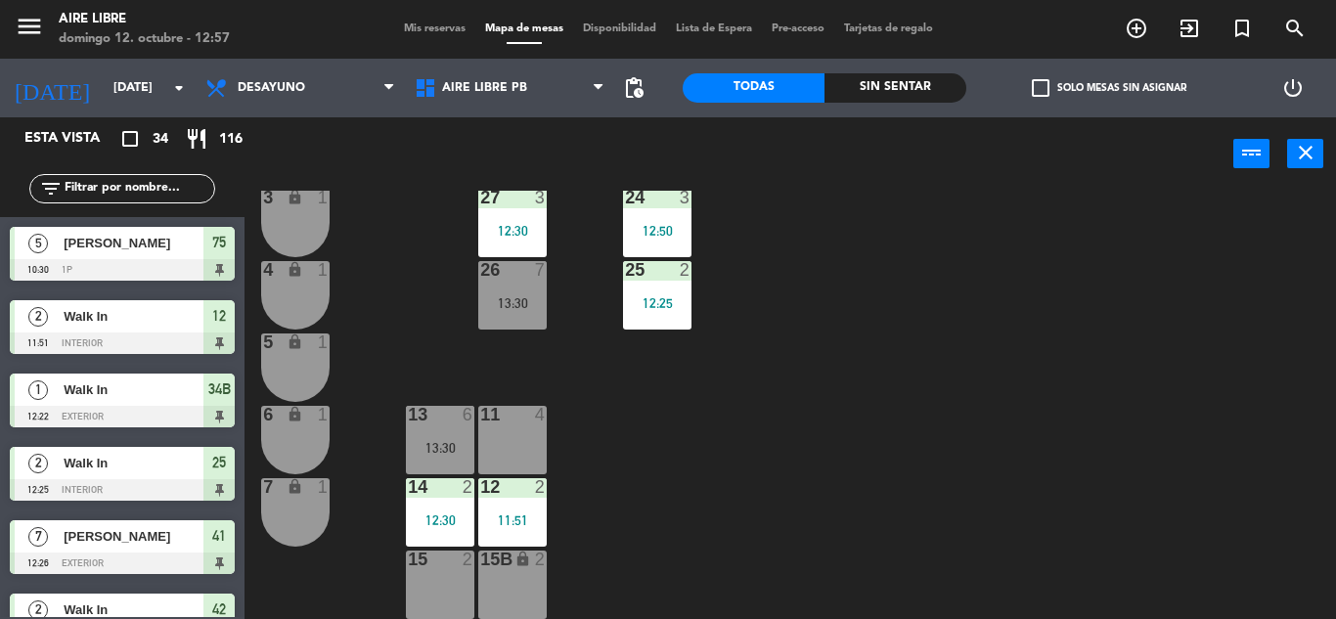
scroll to position [369, 0]
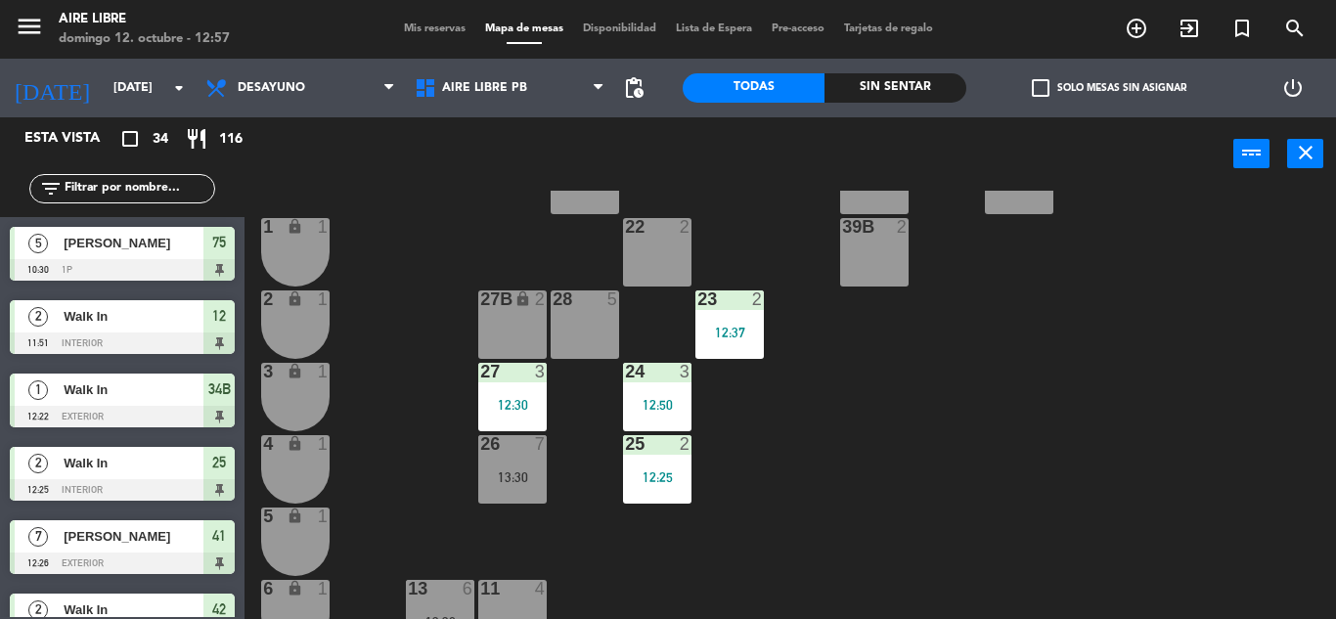
click at [597, 329] on div "28 5" at bounding box center [585, 324] width 68 height 68
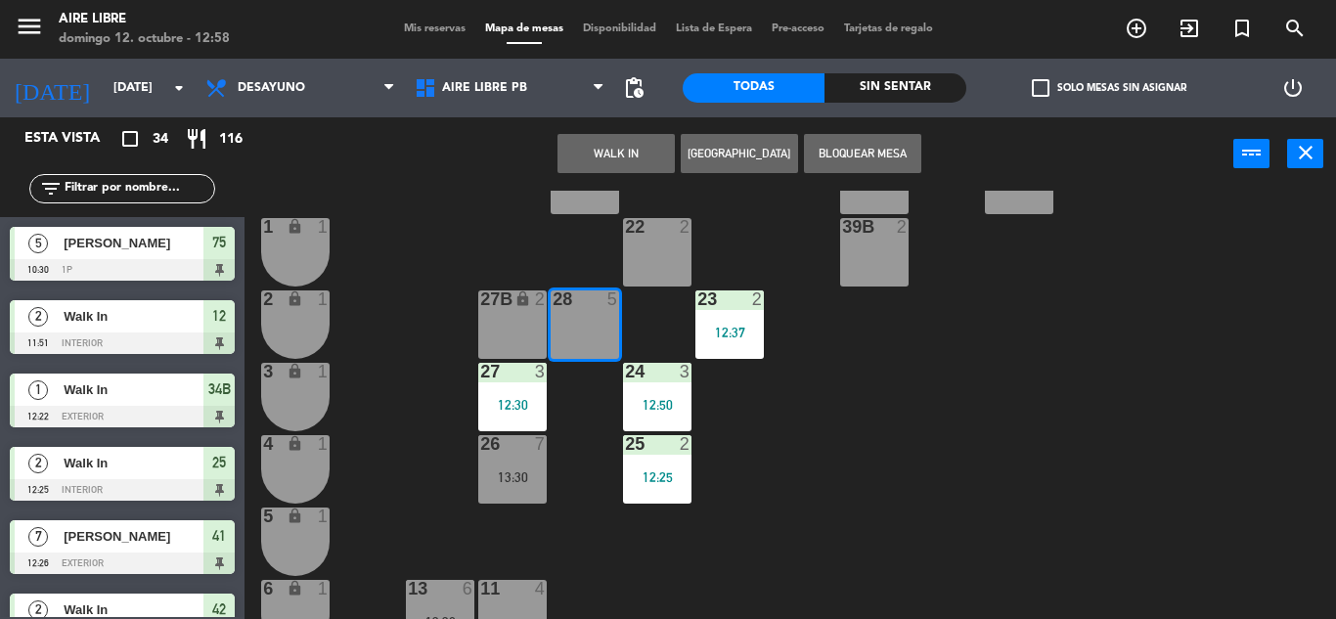
click at [623, 142] on button "WALK IN" at bounding box center [616, 153] width 117 height 39
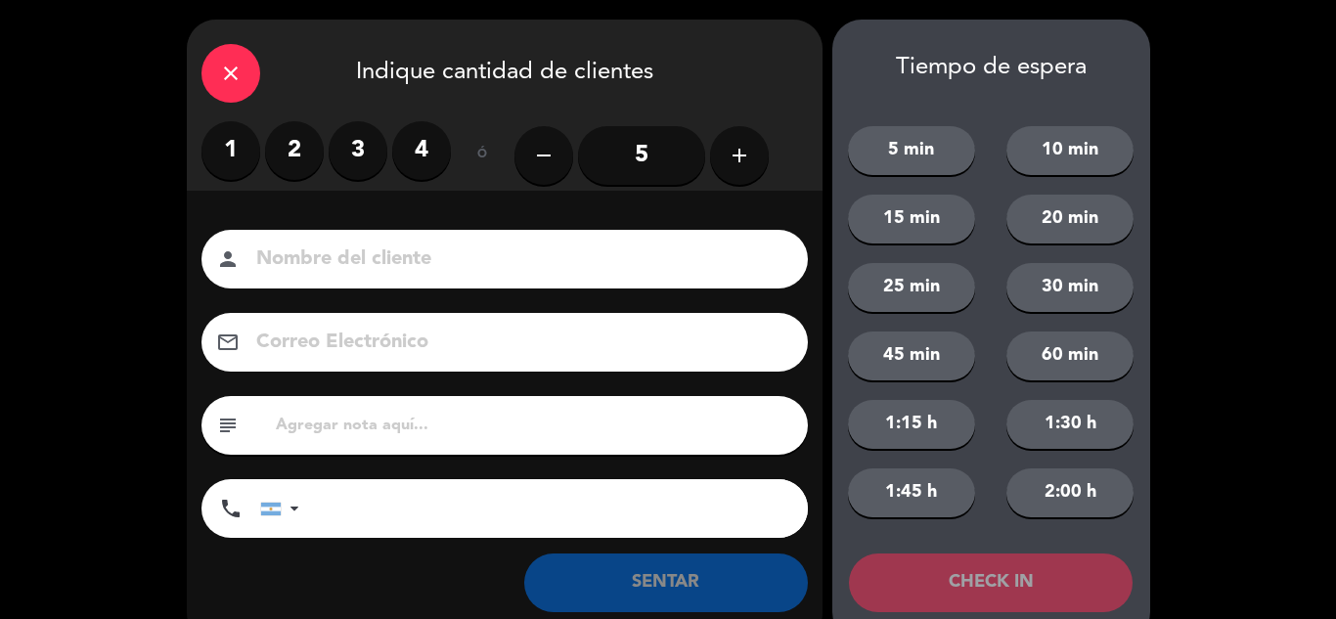
click at [629, 145] on input "5" at bounding box center [641, 155] width 127 height 59
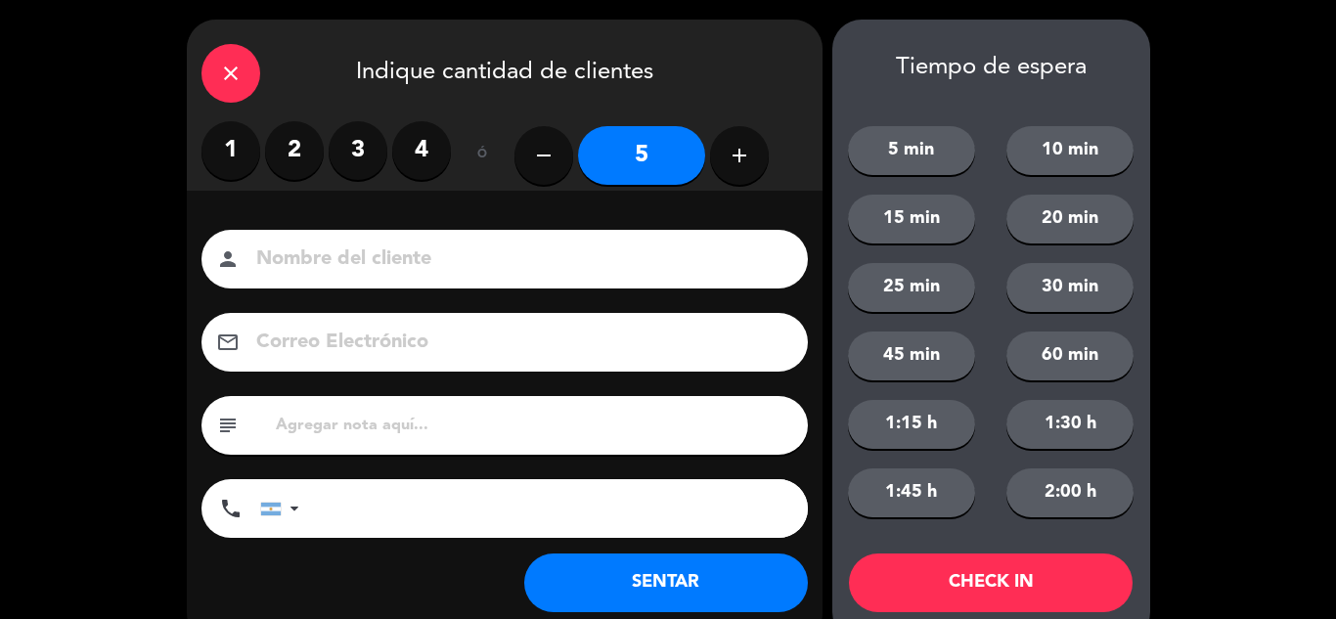
click at [695, 577] on button "SENTAR" at bounding box center [666, 583] width 284 height 59
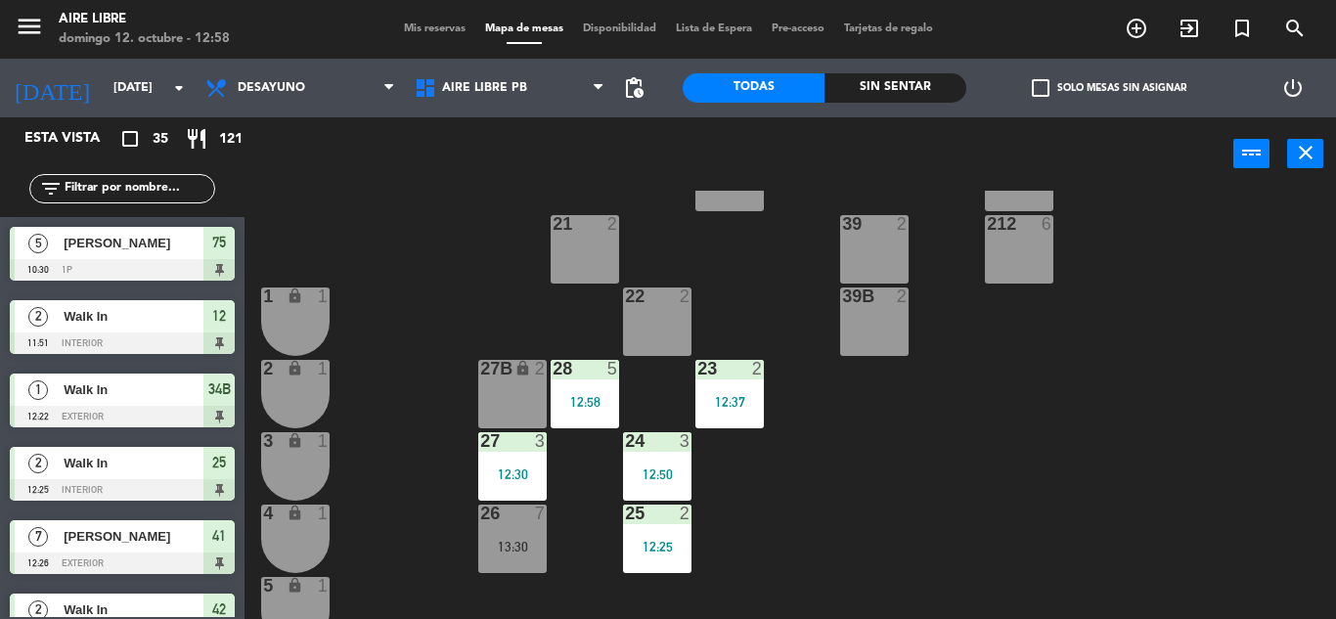
scroll to position [300, 0]
click at [427, 16] on div "menu Aire Libre [DATE] 12. octubre - 12:58 Mis reservas Mapa de mesas Disponibi…" at bounding box center [668, 29] width 1336 height 59
click at [417, 31] on span "Mis reservas" at bounding box center [434, 28] width 81 height 11
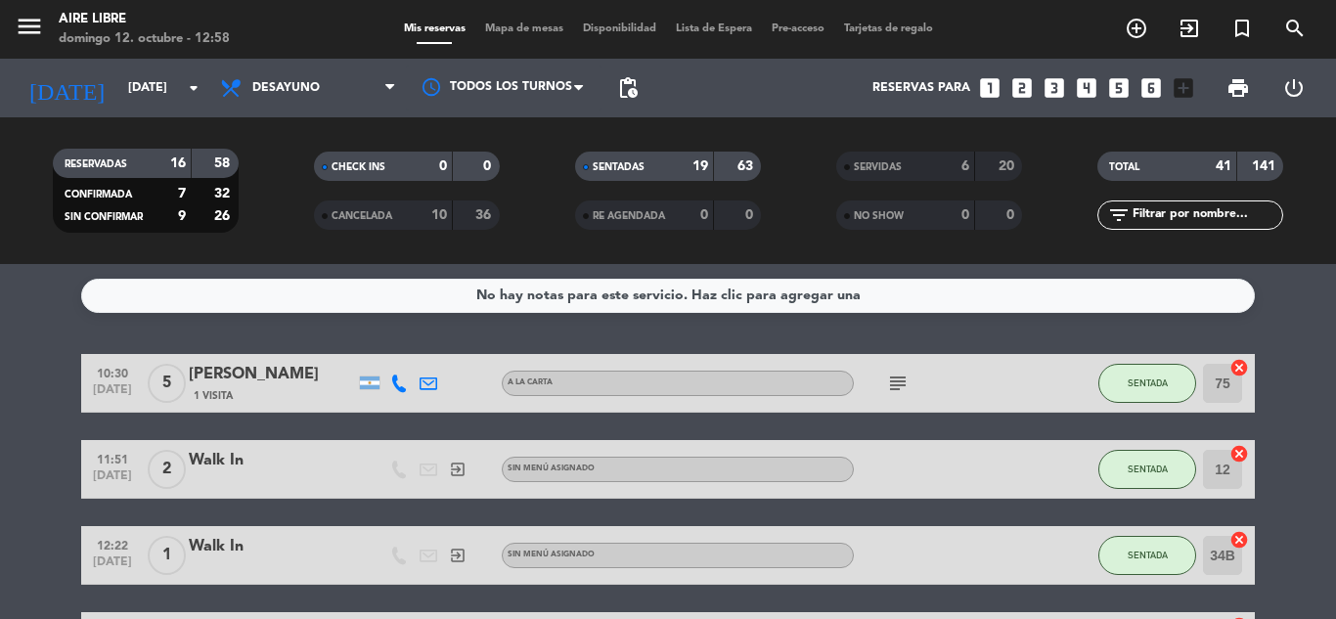
click at [1183, 212] on input "text" at bounding box center [1207, 215] width 152 height 22
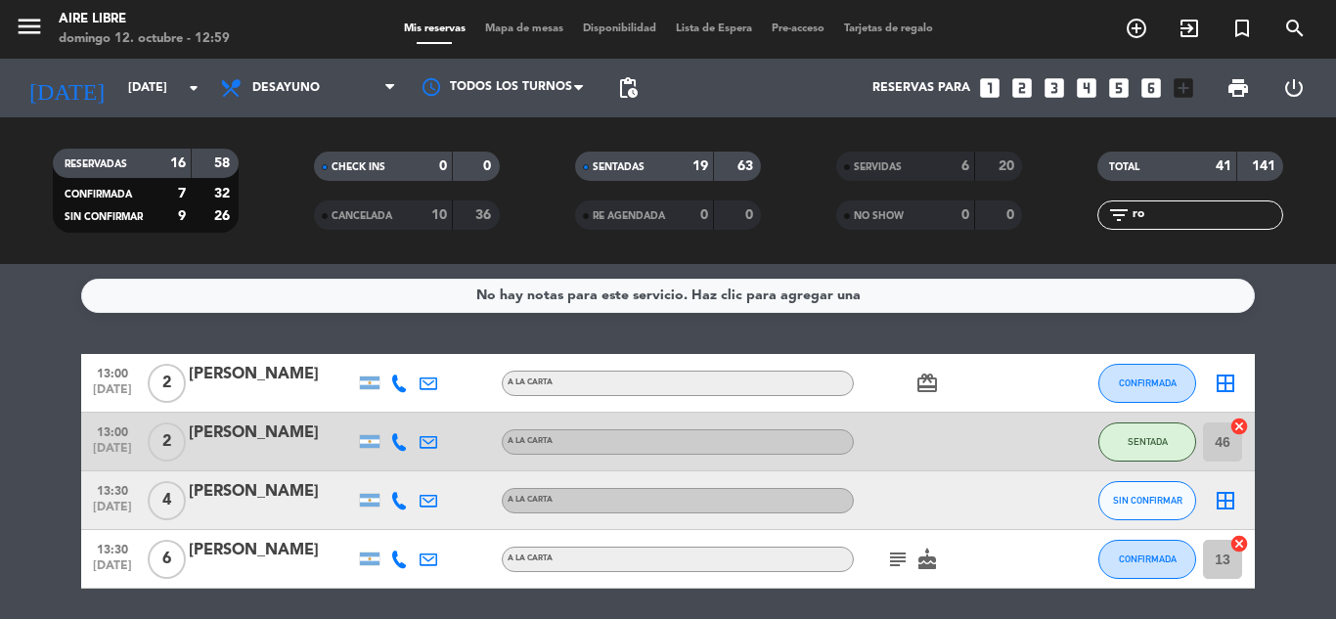
type input "r"
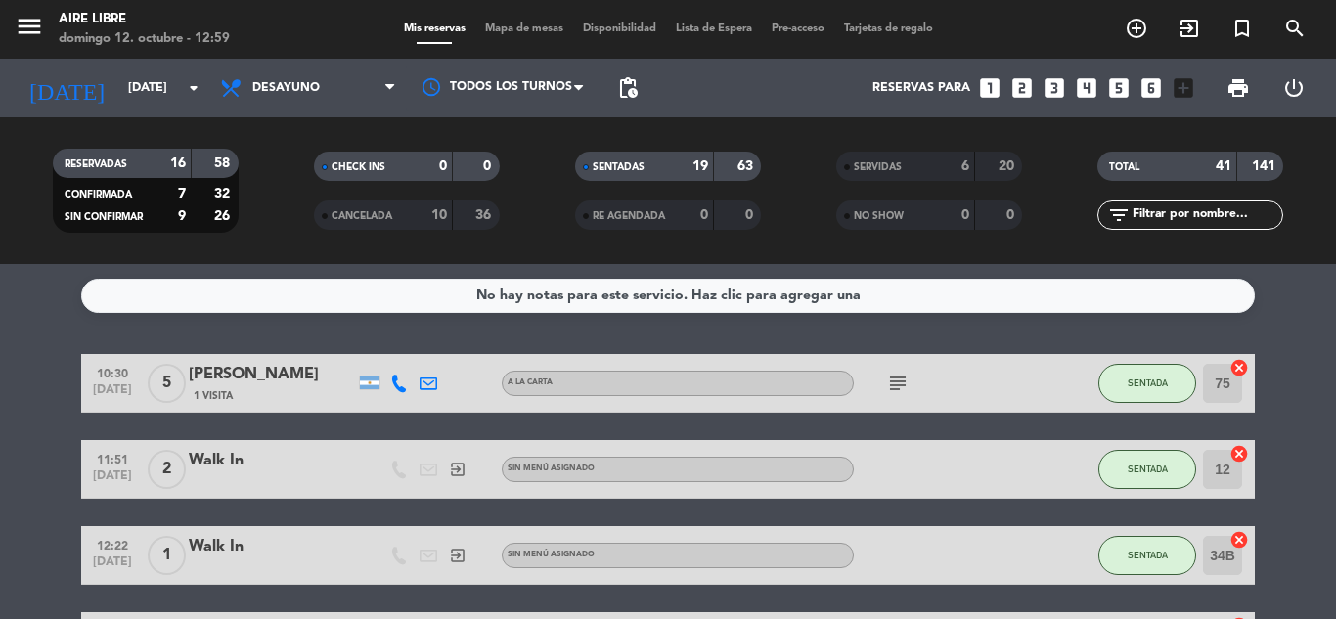
type input "l"
type input "a"
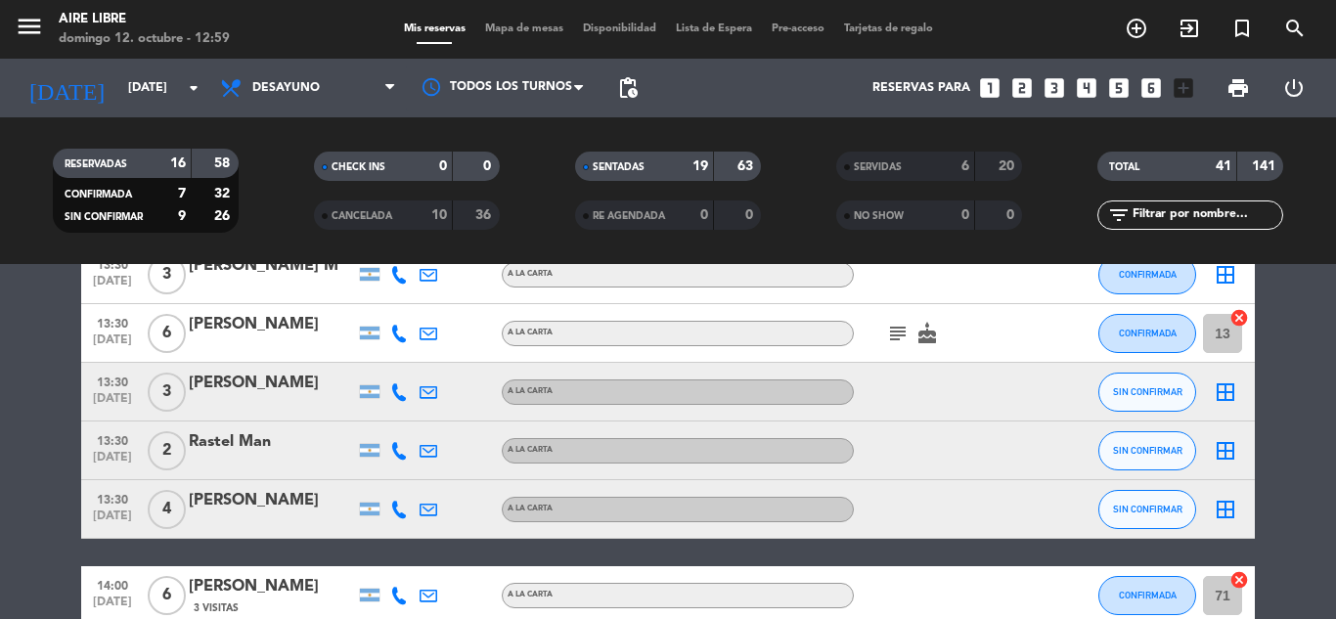
scroll to position [1937, 0]
click at [526, 30] on span "Mapa de mesas" at bounding box center [524, 28] width 98 height 11
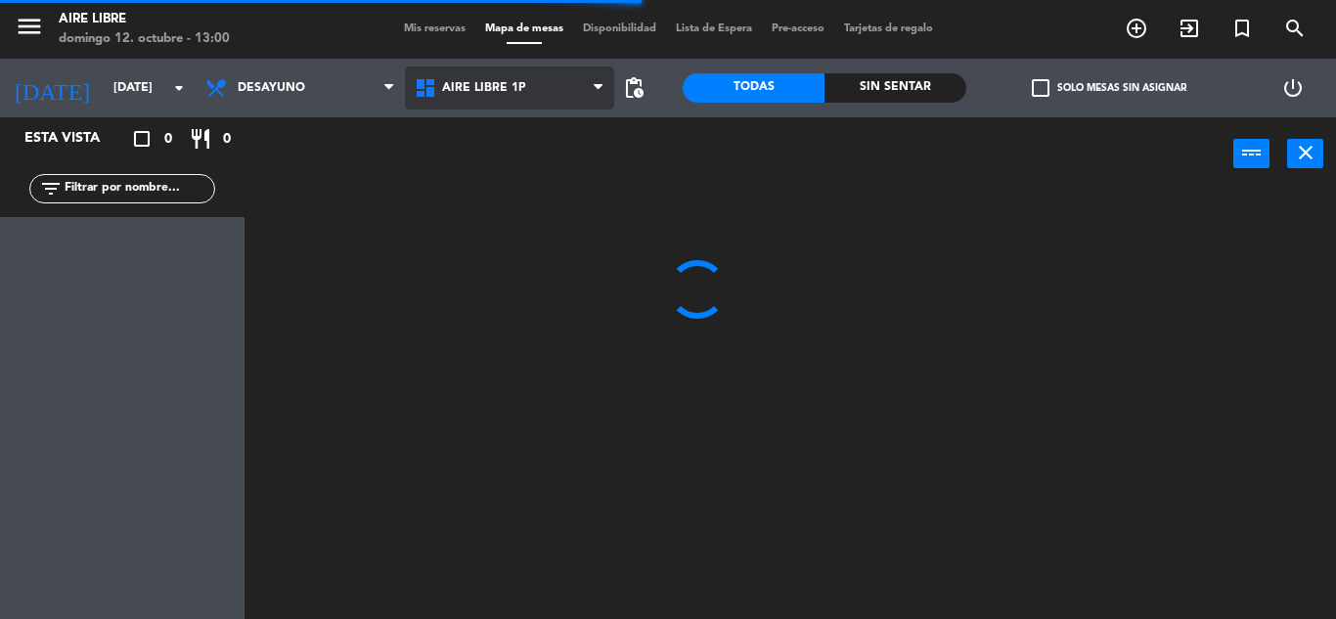
click at [536, 101] on span "Aire Libre 1P" at bounding box center [509, 88] width 209 height 43
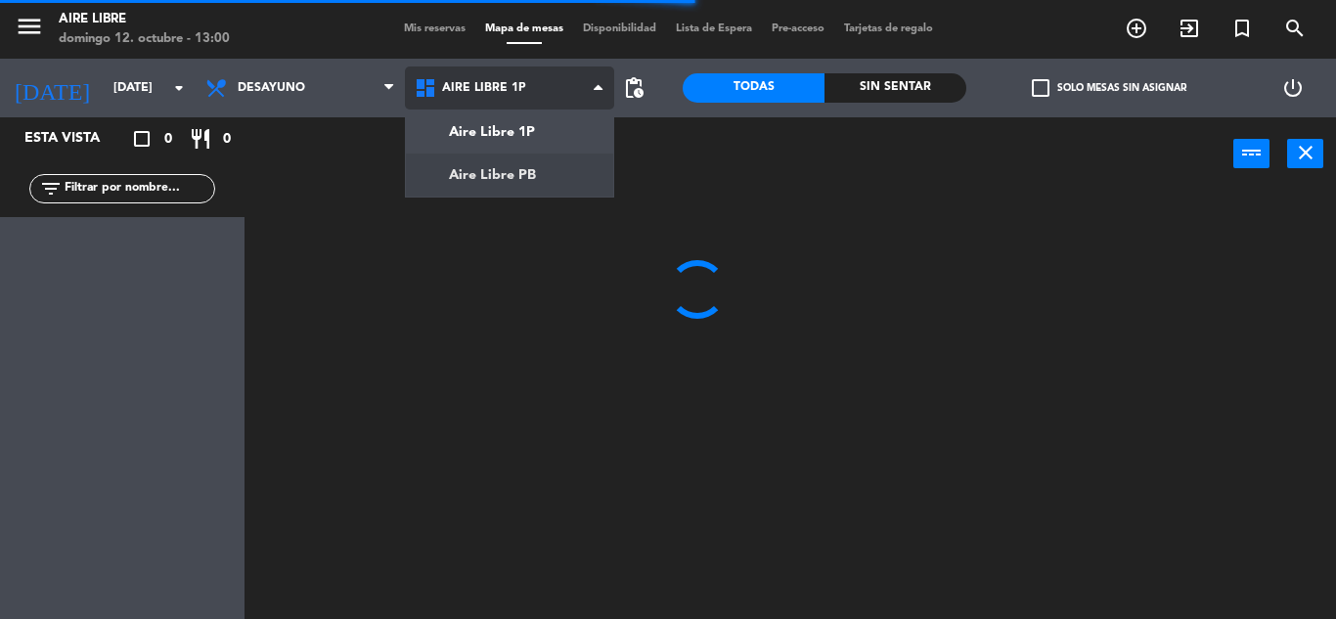
click at [520, 177] on ng-component "menu Aire Libre [DATE] 12. octubre - 13:00 Mis reservas Mapa de mesas Disponibi…" at bounding box center [668, 309] width 1336 height 619
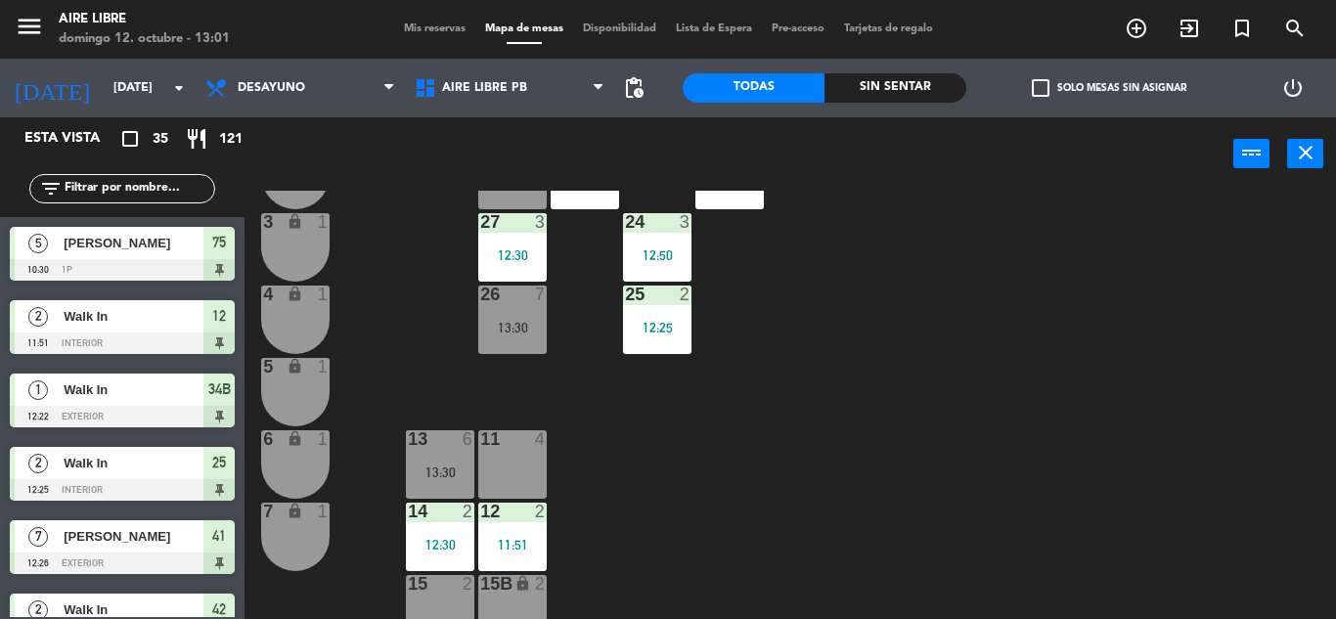
scroll to position [543, 0]
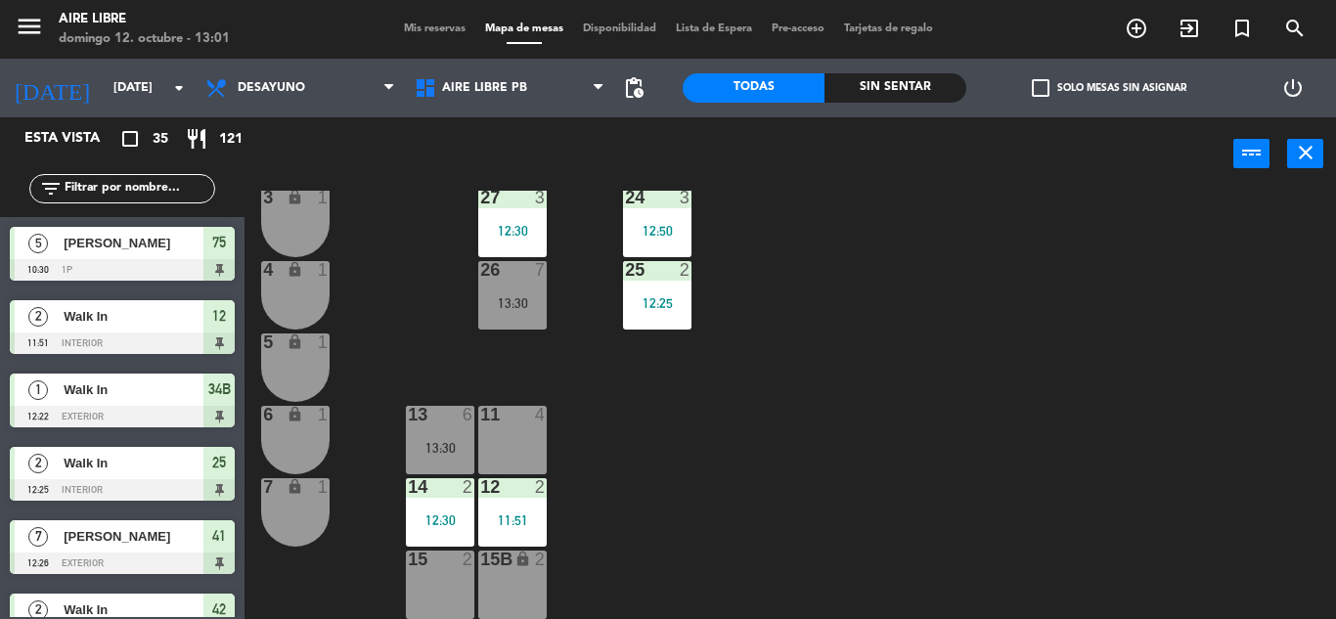
click at [437, 559] on div at bounding box center [440, 560] width 32 height 18
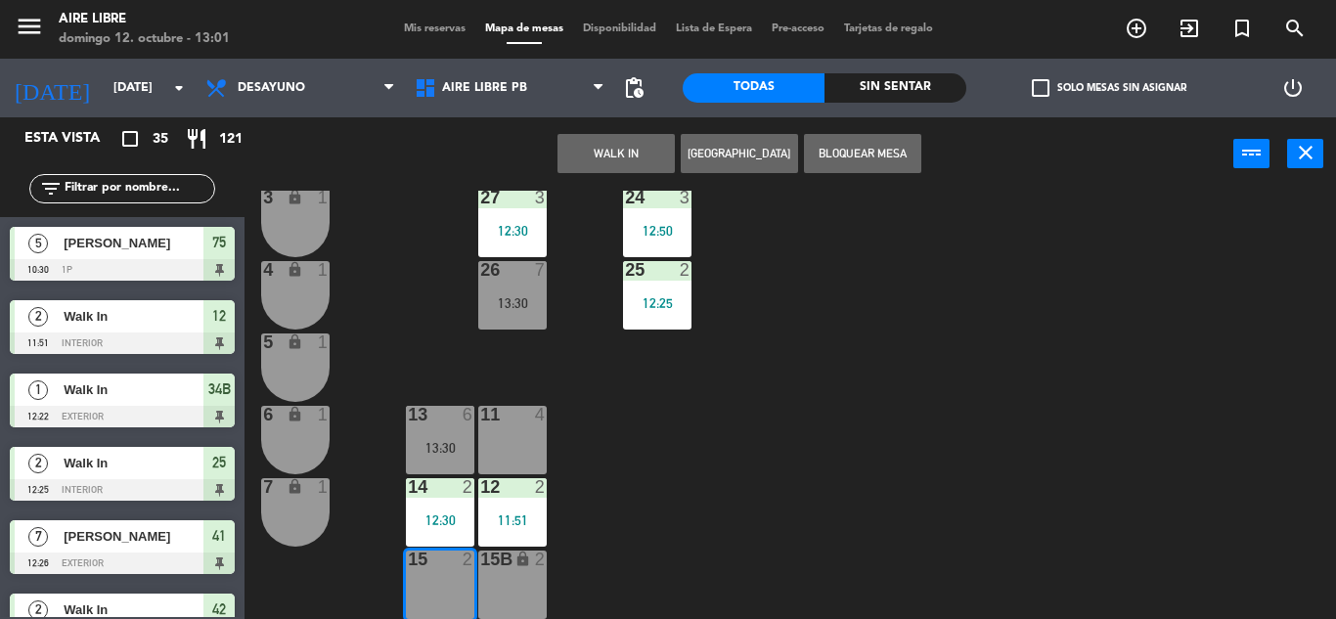
click at [596, 162] on button "WALK IN" at bounding box center [616, 153] width 117 height 39
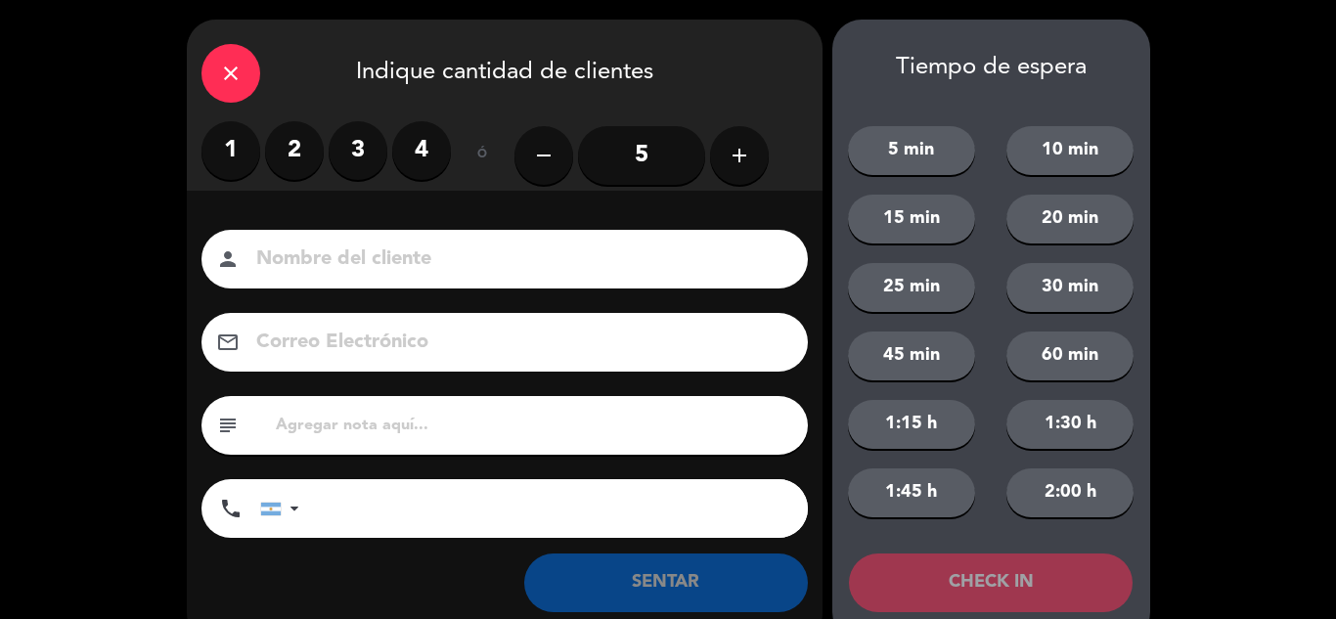
click at [381, 144] on label "3" at bounding box center [358, 150] width 59 height 59
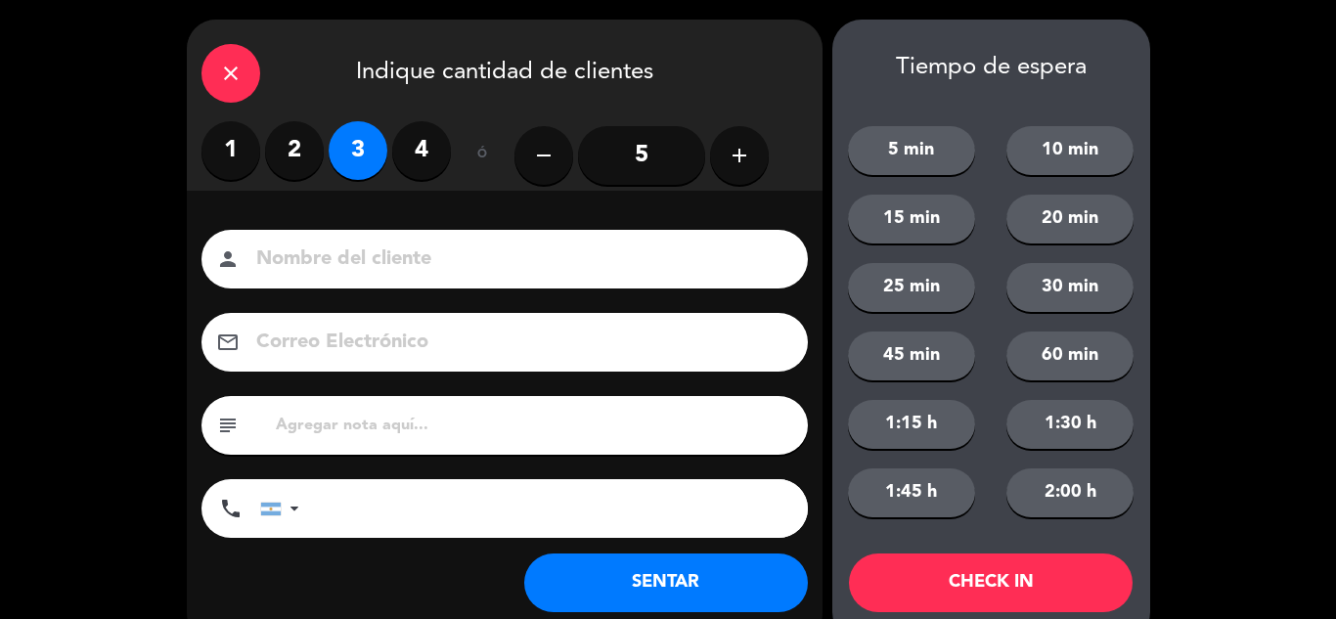
click at [393, 267] on input at bounding box center [518, 260] width 528 height 34
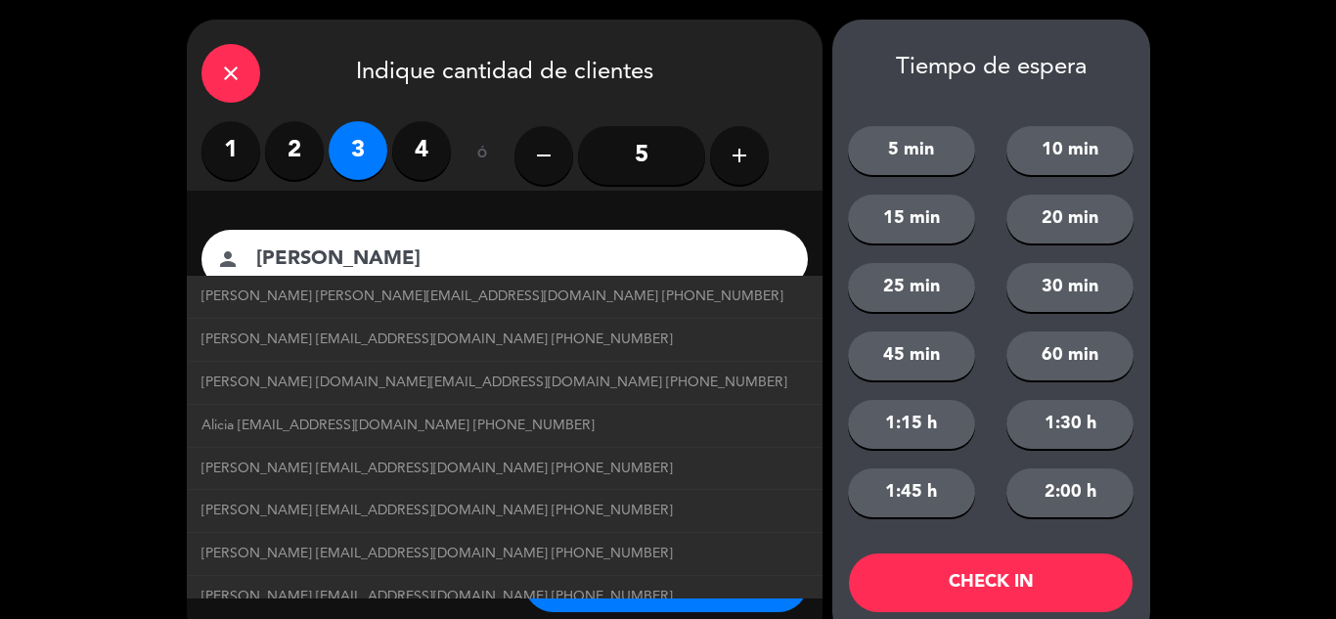
type input "[PERSON_NAME]"
click at [697, 604] on button "SENTAR" at bounding box center [666, 583] width 284 height 59
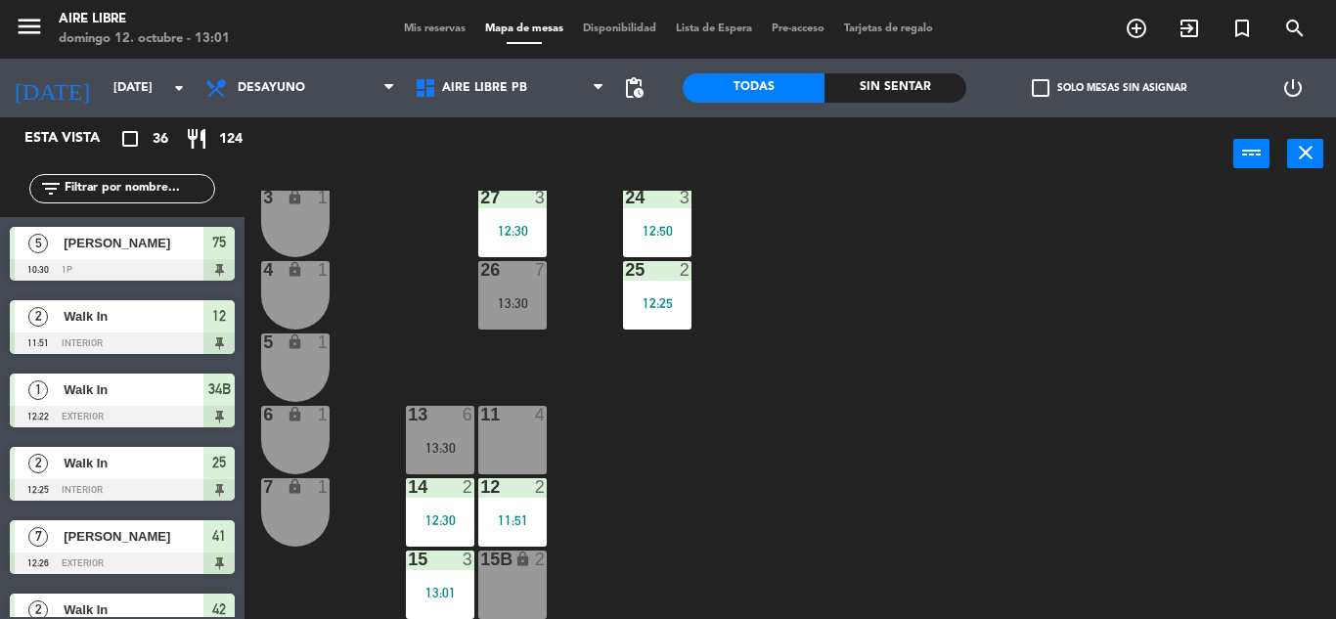
click at [432, 29] on span "Mis reservas" at bounding box center [434, 28] width 81 height 11
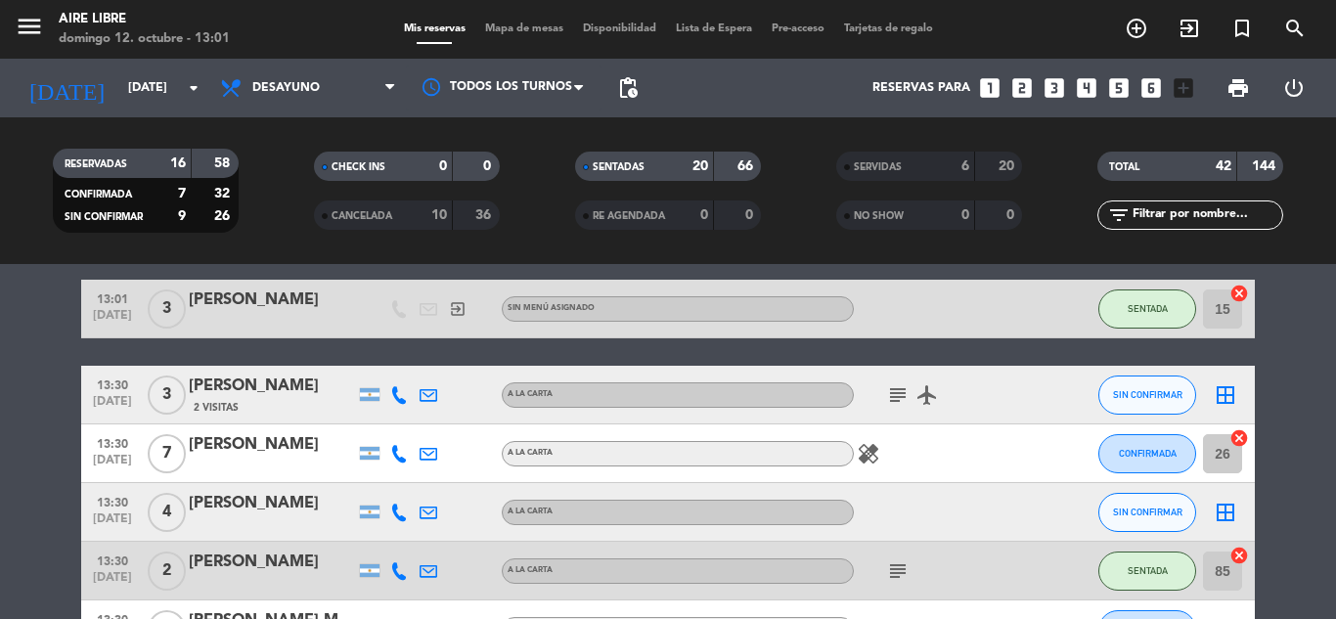
scroll to position [1671, 0]
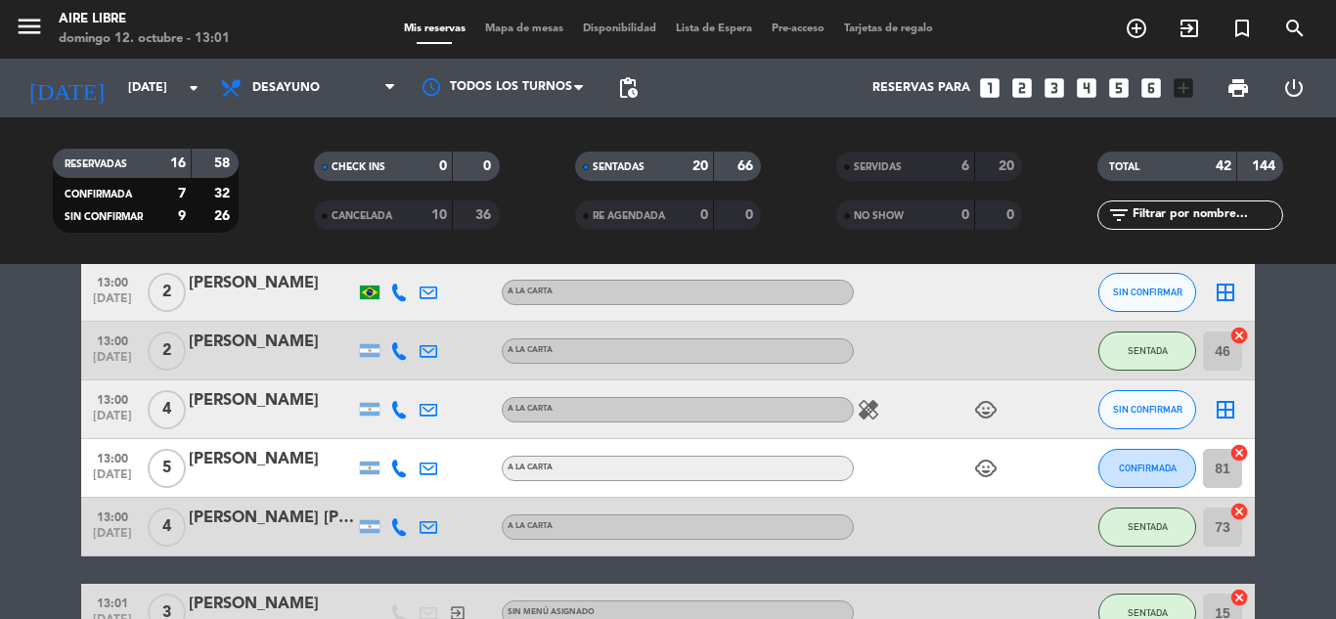
scroll to position [1359, 0]
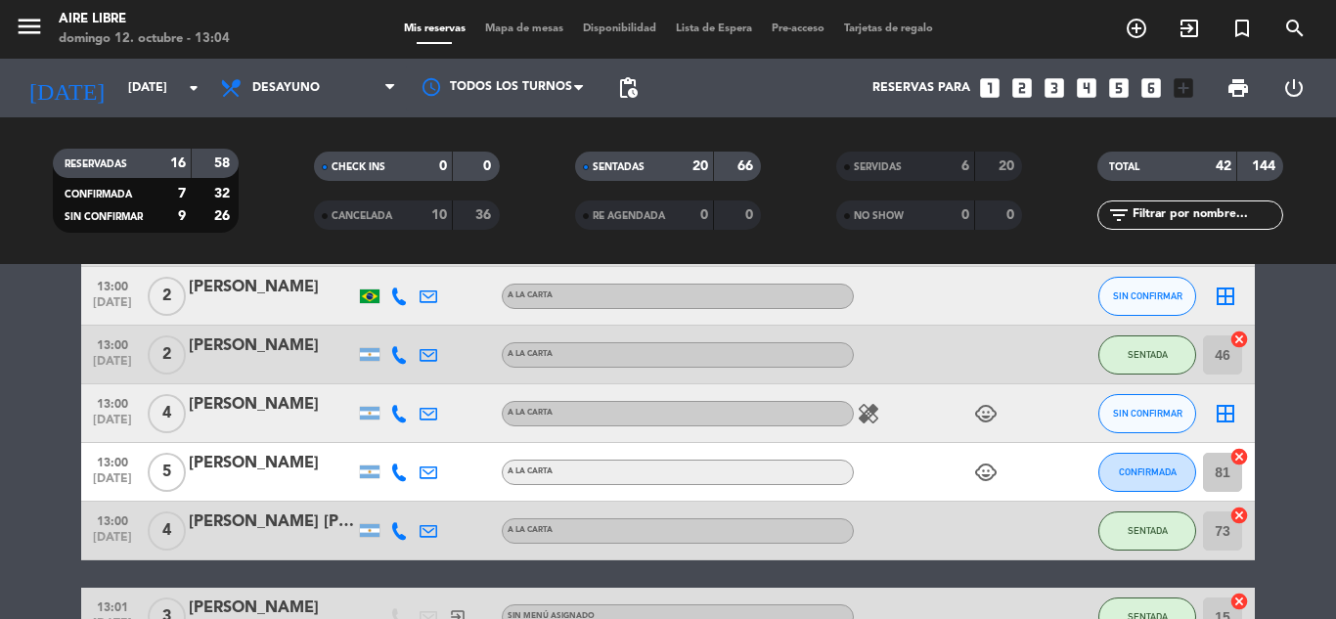
click at [1199, 214] on input "text" at bounding box center [1207, 215] width 152 height 22
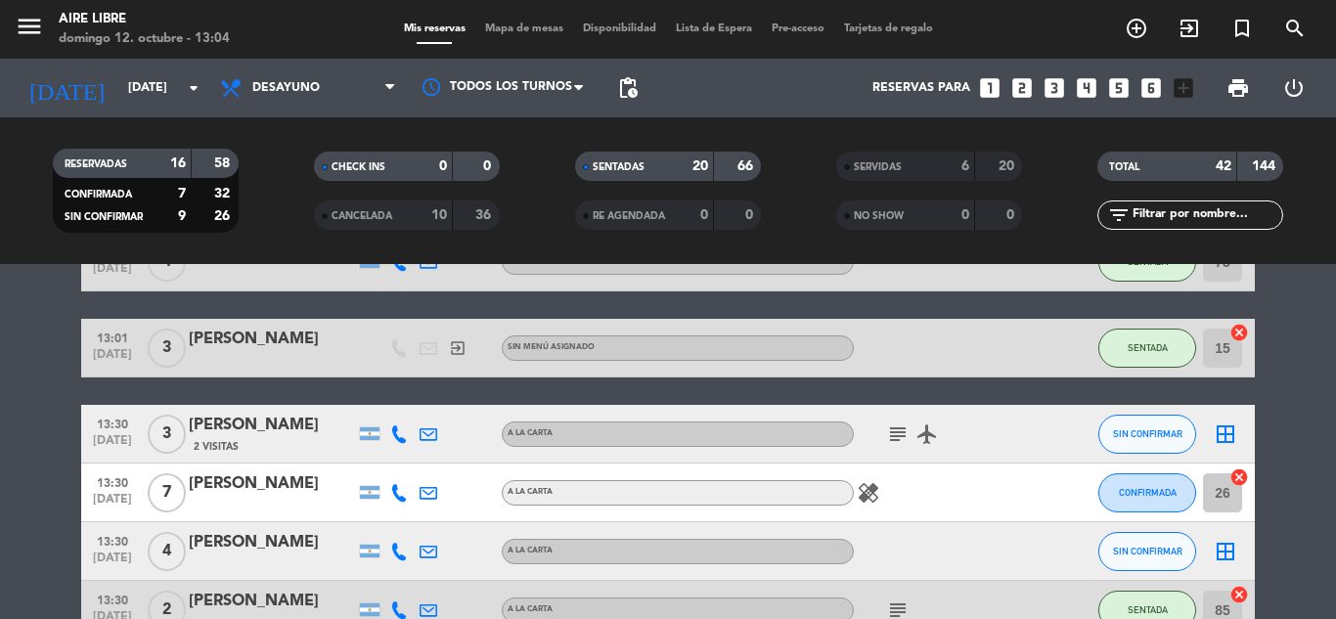
scroll to position [1636, 0]
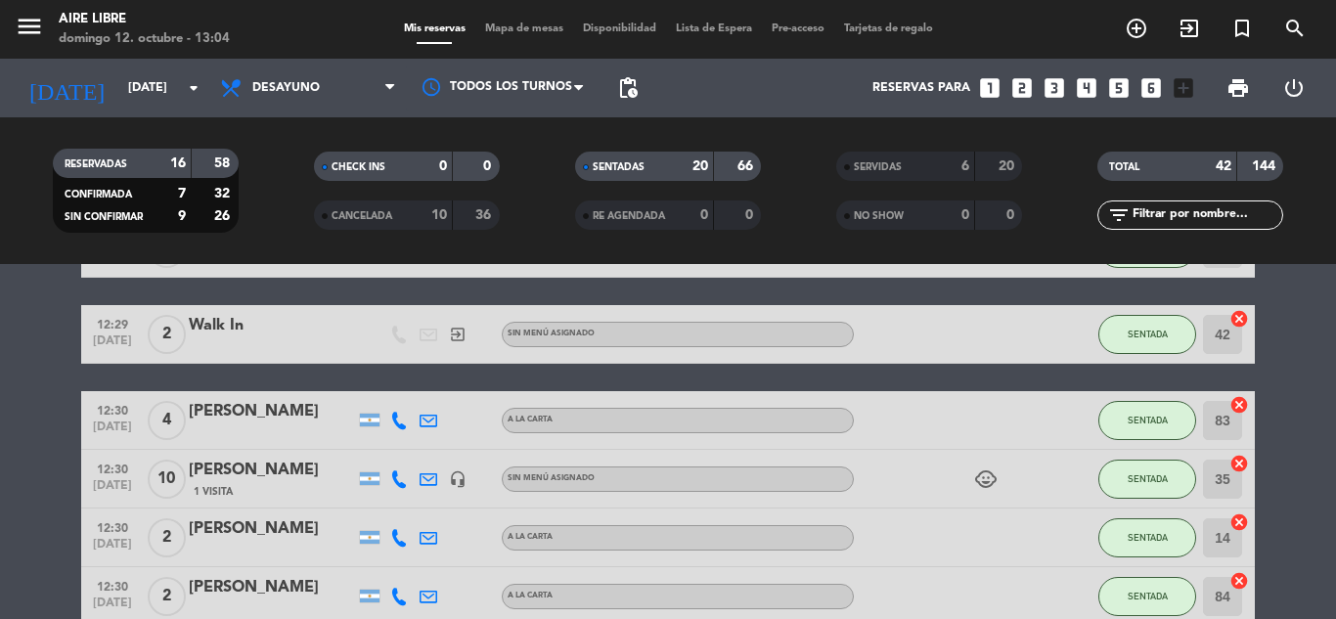
scroll to position [446, 0]
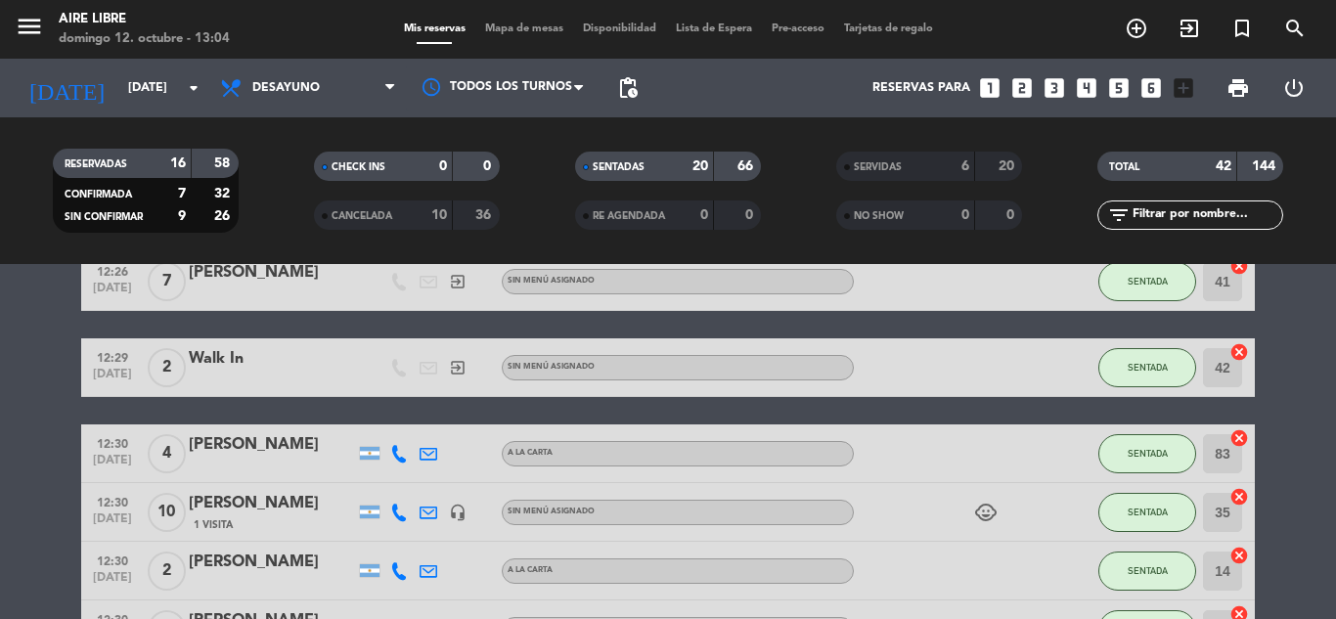
click at [1219, 213] on input "text" at bounding box center [1207, 215] width 152 height 22
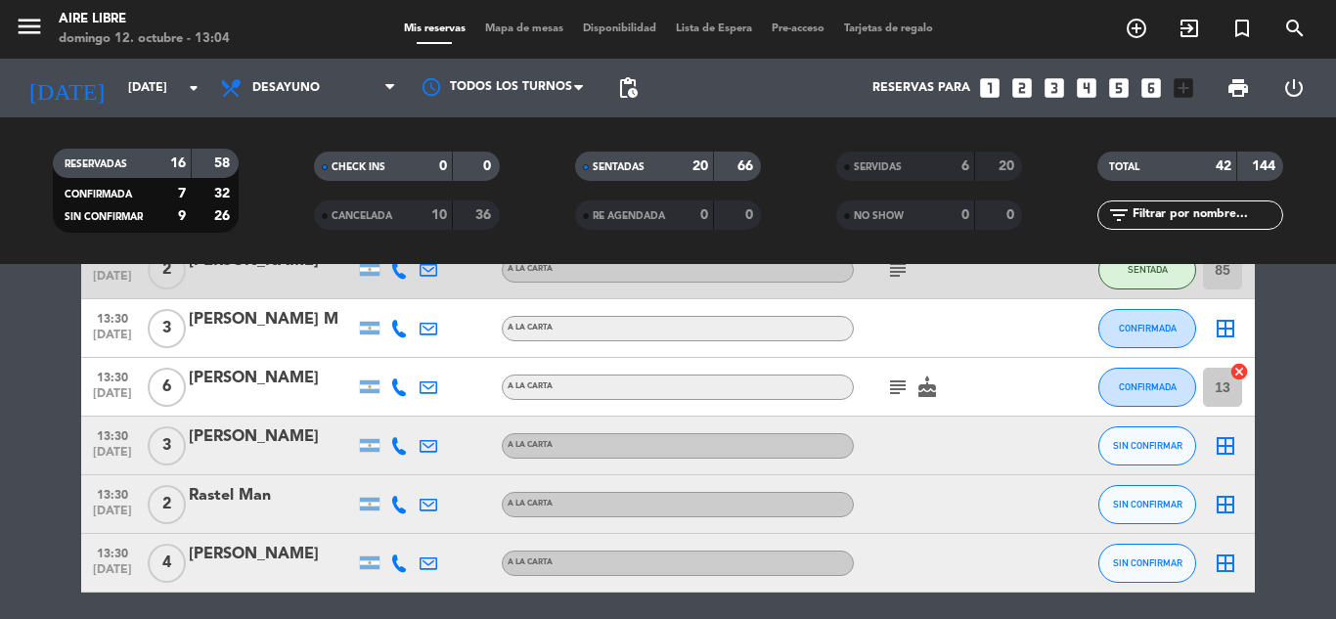
scroll to position [1992, 0]
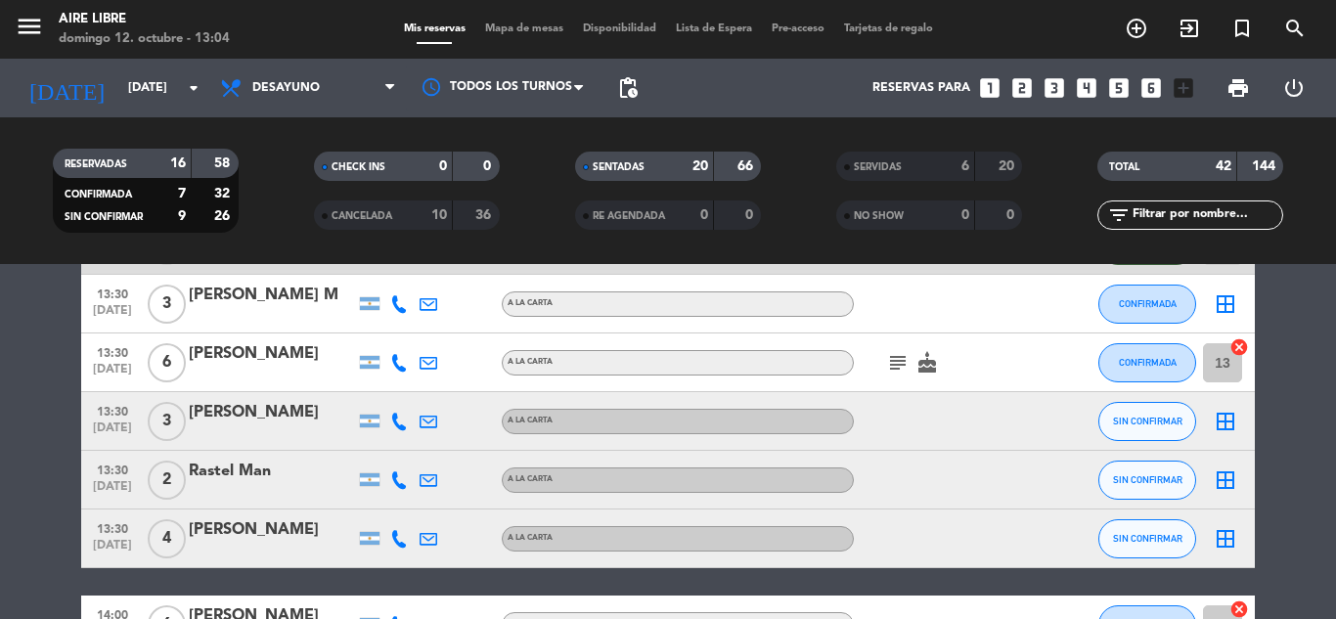
click at [535, 29] on span "Mapa de mesas" at bounding box center [524, 28] width 98 height 11
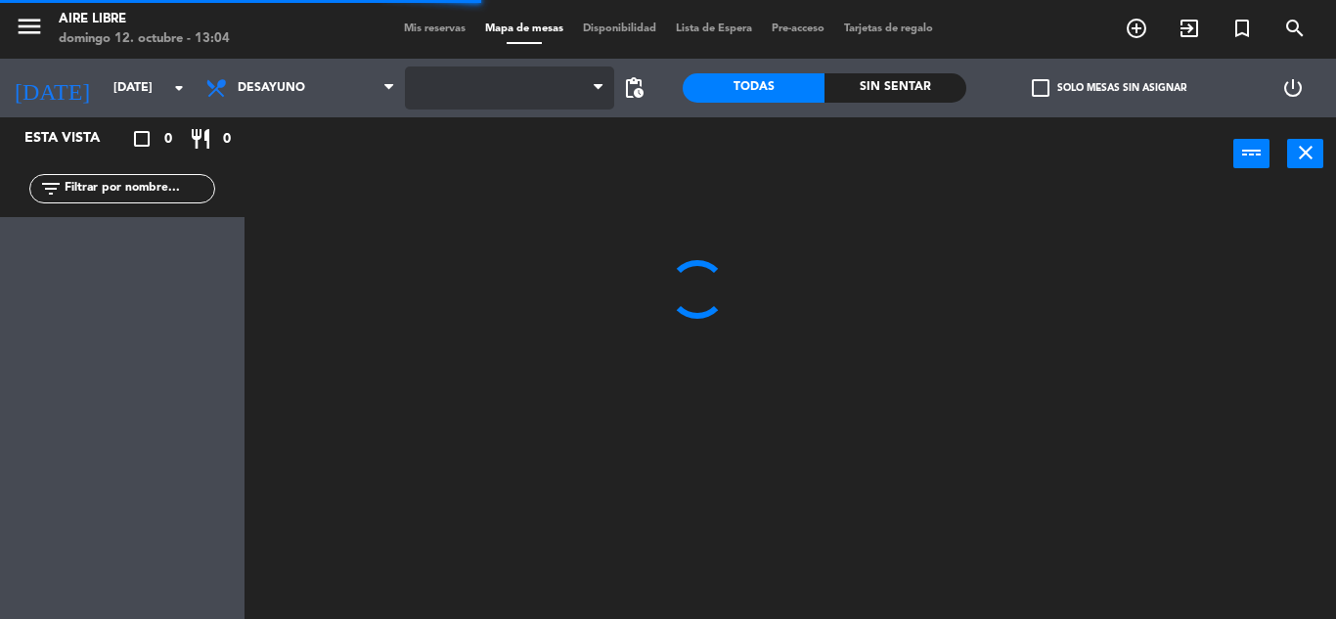
click at [548, 96] on span at bounding box center [509, 88] width 209 height 43
click at [548, 96] on span "Aire Libre 1P" at bounding box center [509, 88] width 209 height 43
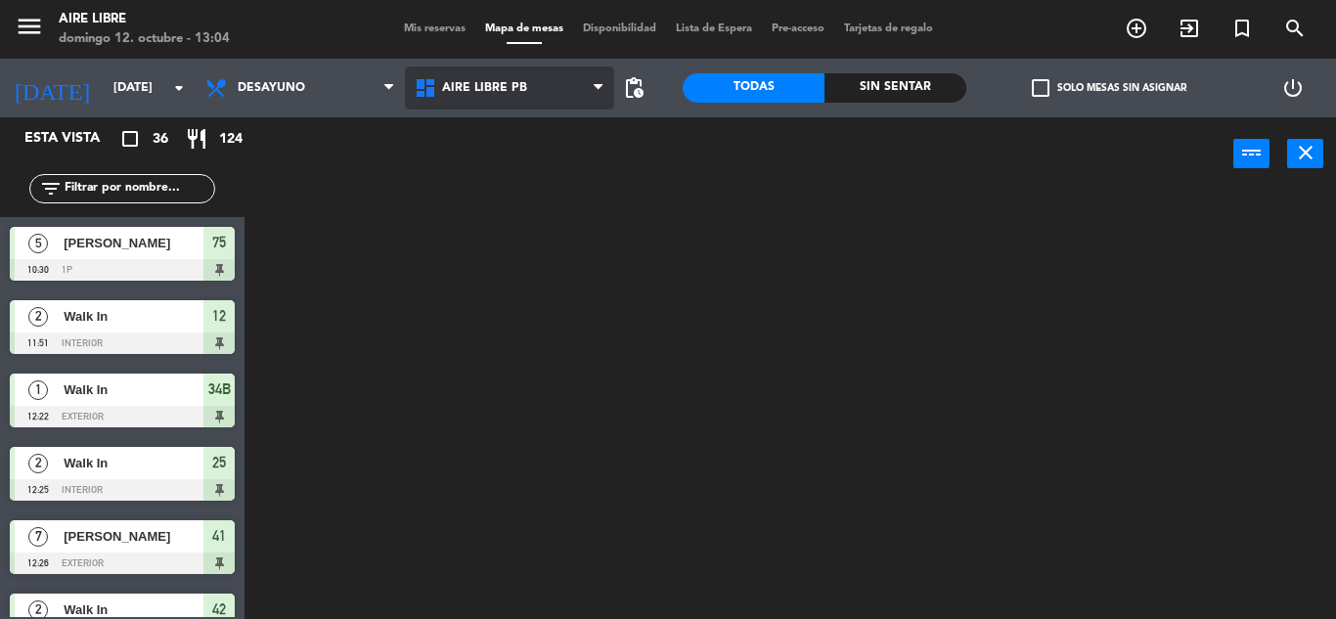
click at [537, 155] on ng-component "menu Aire Libre [DATE] 12. octubre - 13:04 Mis reservas Mapa de mesas Disponibi…" at bounding box center [668, 309] width 1336 height 619
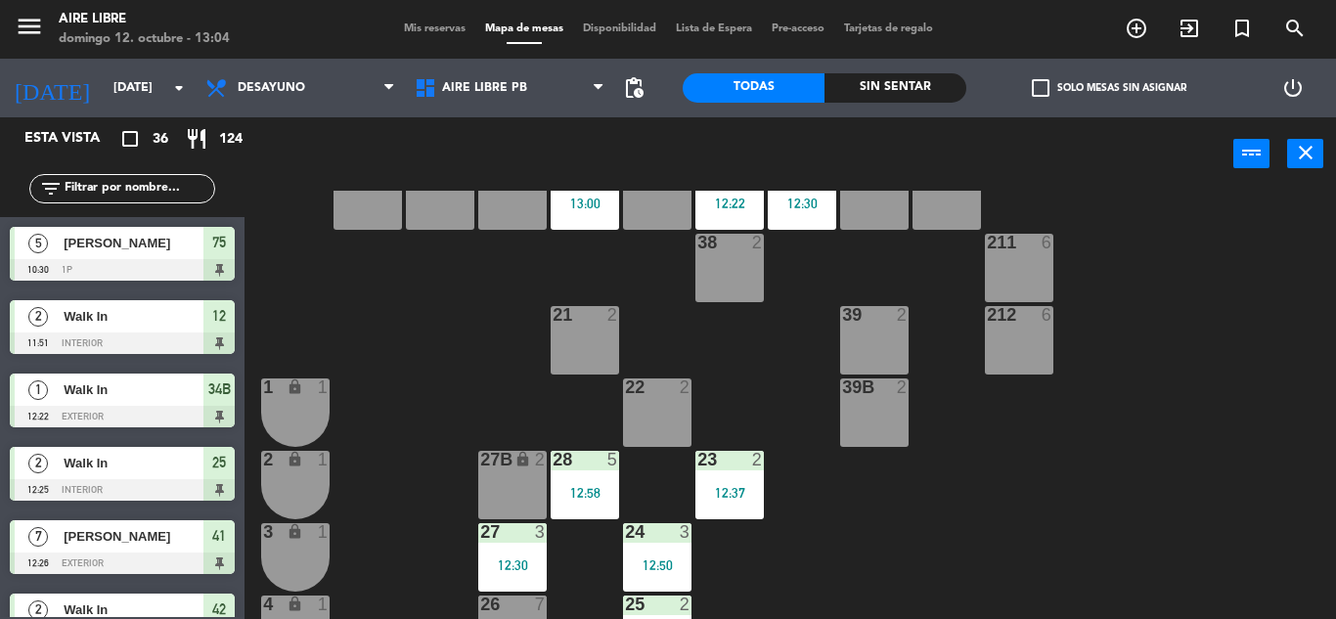
scroll to position [222, 0]
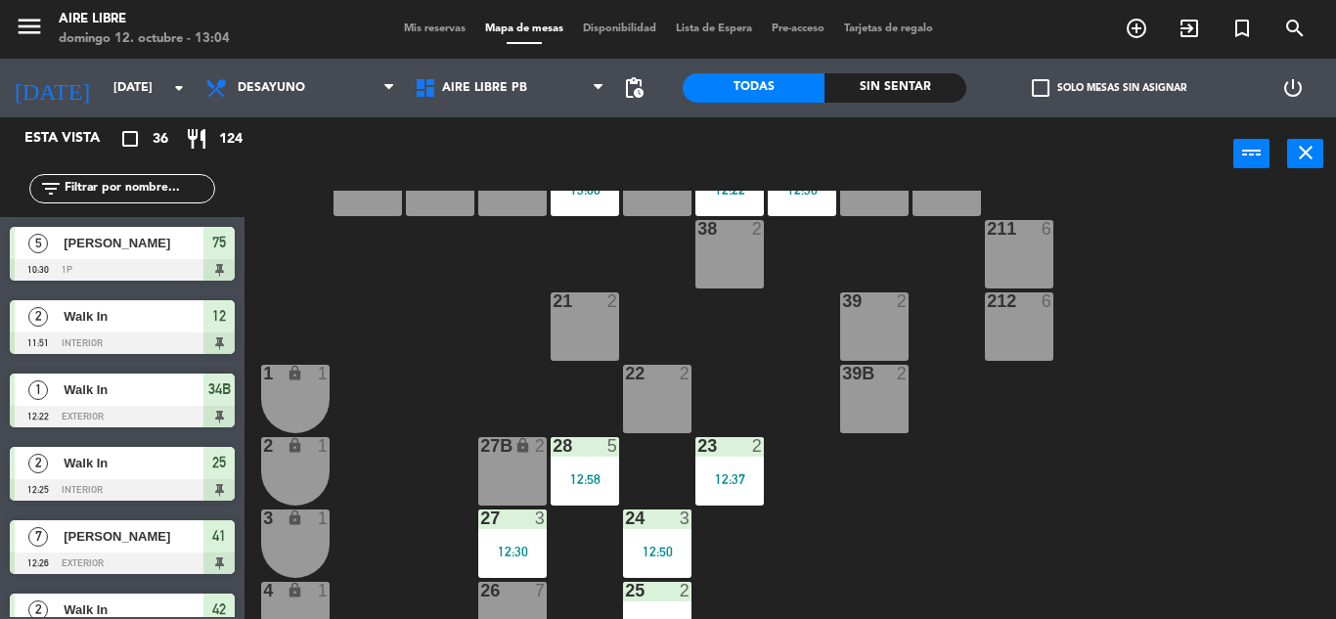
click at [660, 421] on div "22 2" at bounding box center [657, 399] width 68 height 68
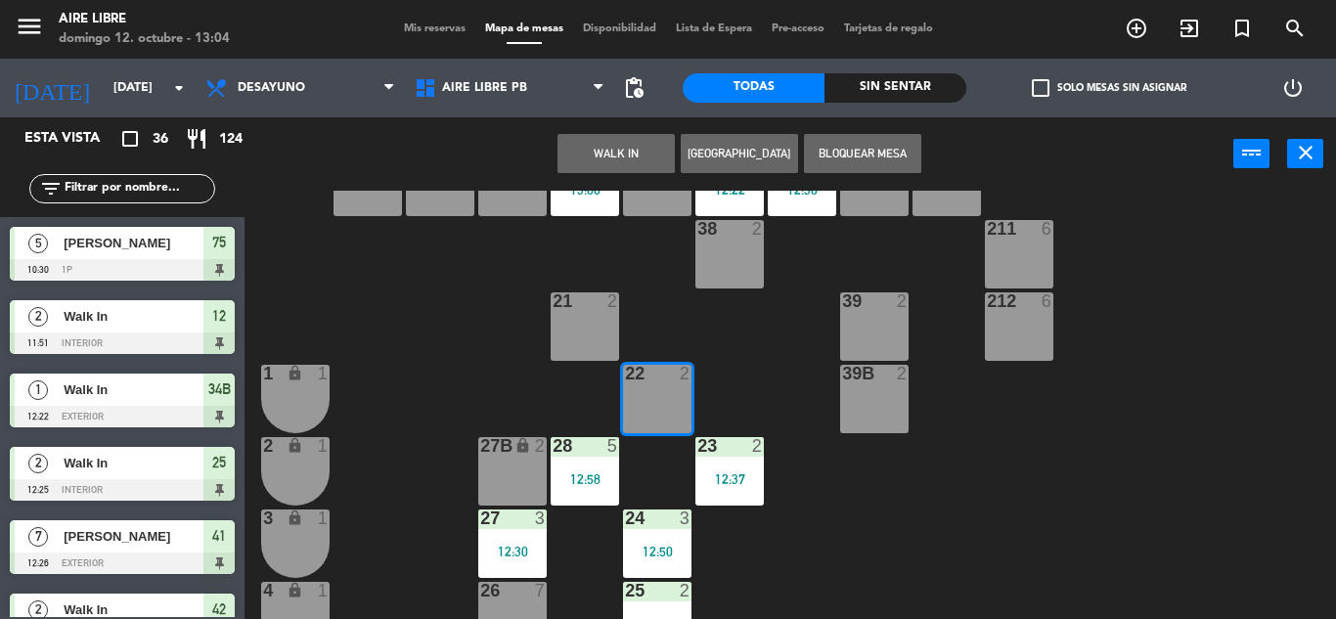
click at [637, 141] on button "WALK IN" at bounding box center [616, 153] width 117 height 39
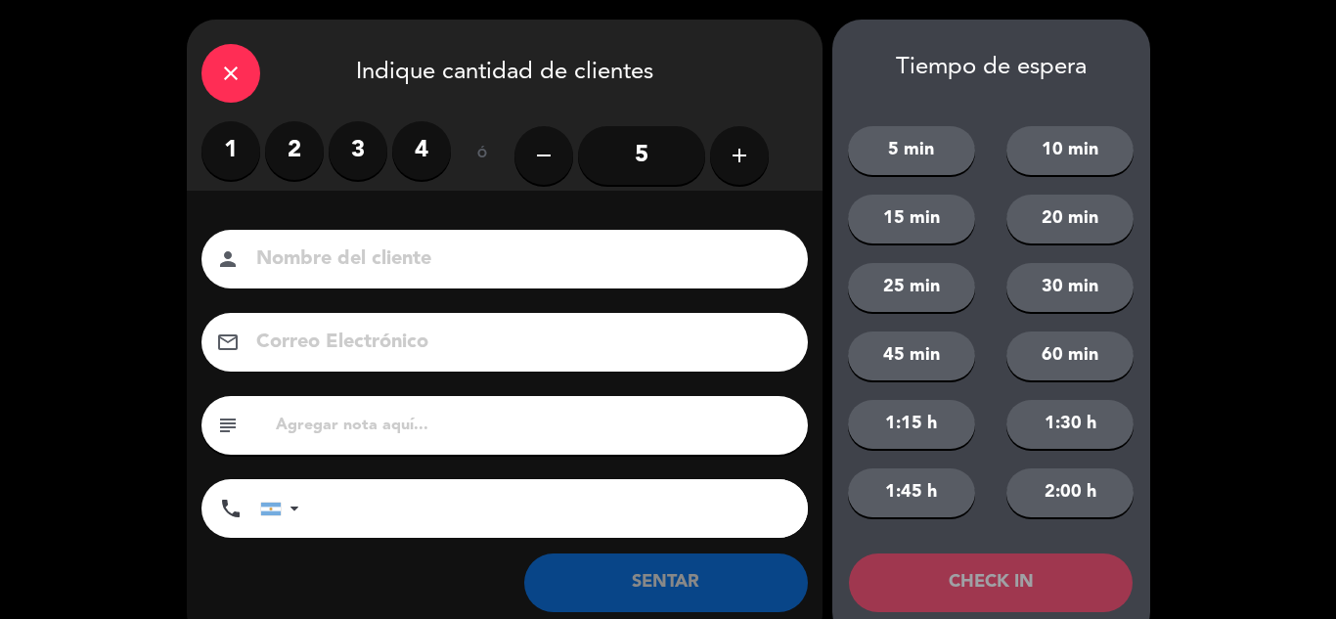
click at [308, 144] on label "2" at bounding box center [294, 150] width 59 height 59
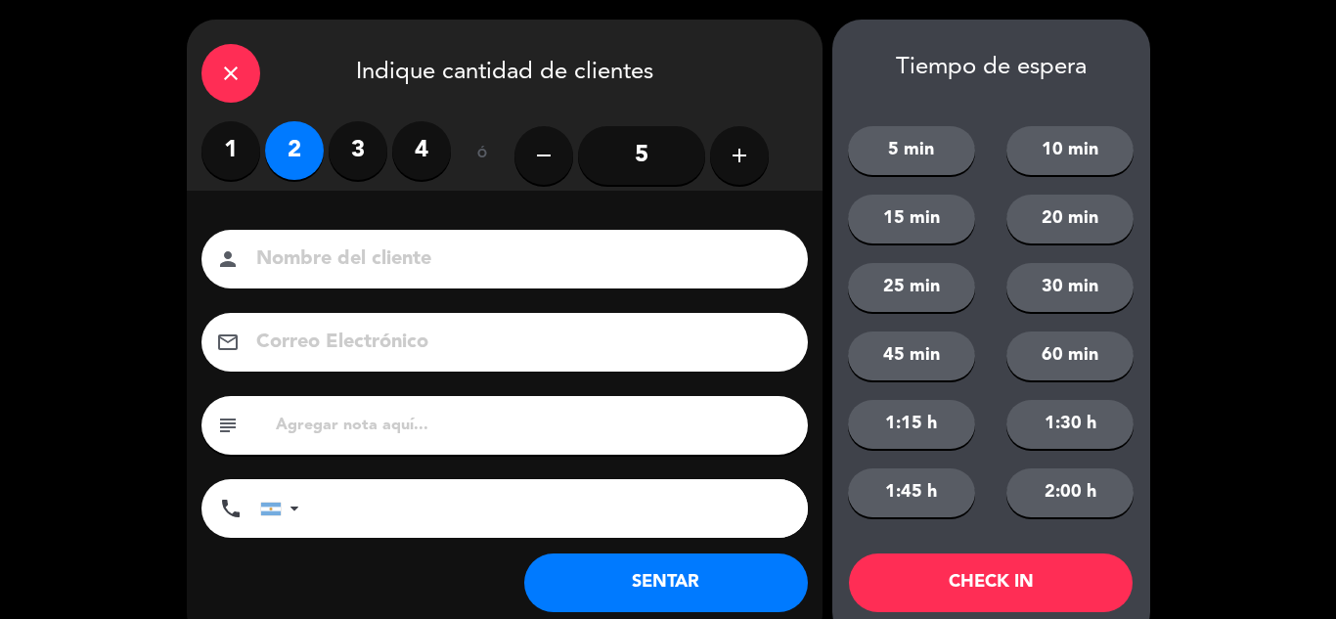
click at [692, 579] on button "SENTAR" at bounding box center [666, 583] width 284 height 59
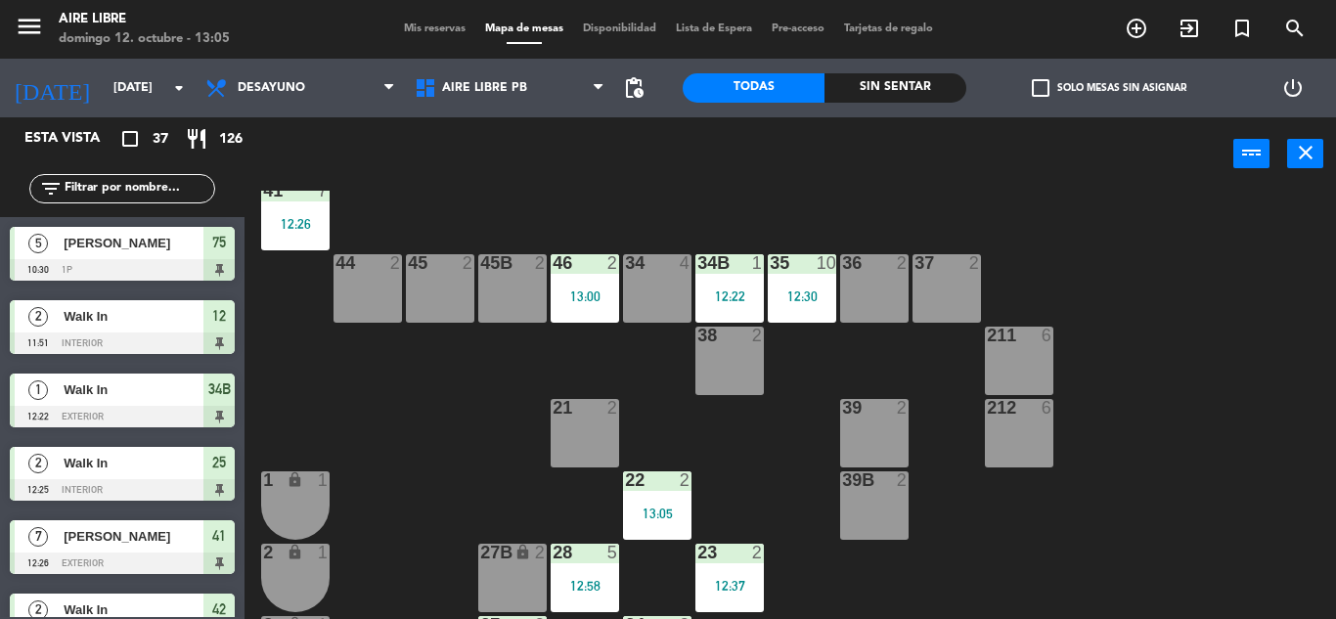
scroll to position [114, 0]
click at [596, 293] on div "13:00" at bounding box center [585, 297] width 68 height 14
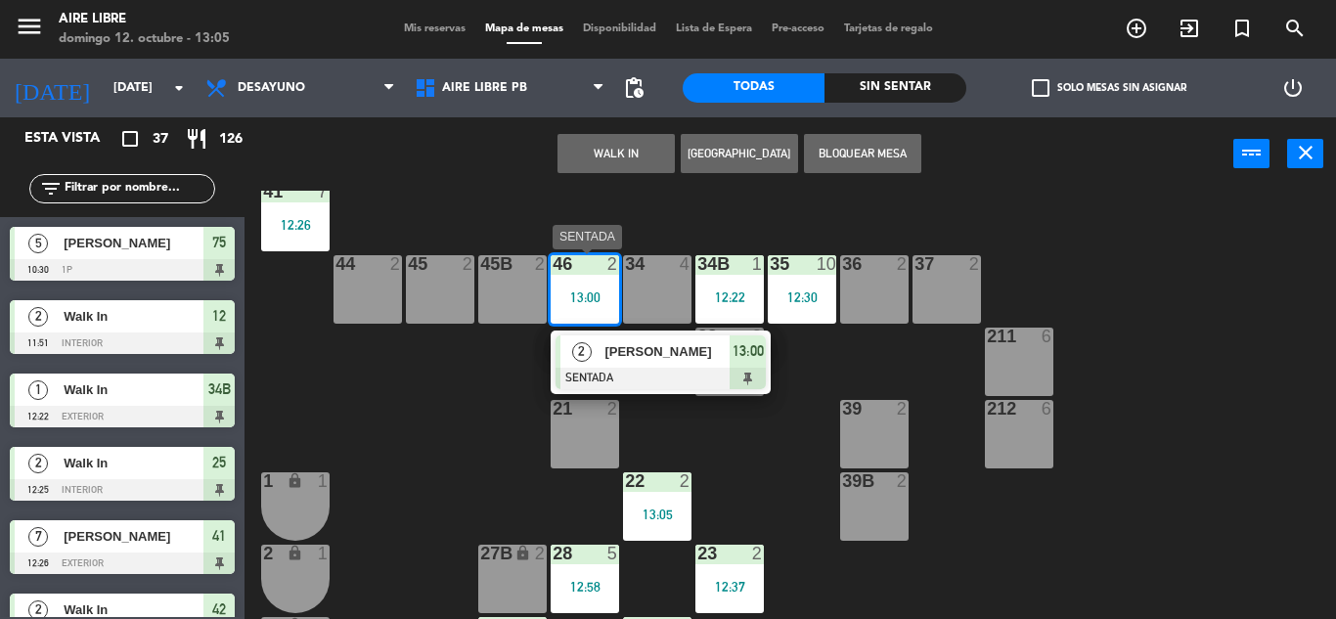
click at [684, 367] on div "[PERSON_NAME]" at bounding box center [666, 351] width 127 height 32
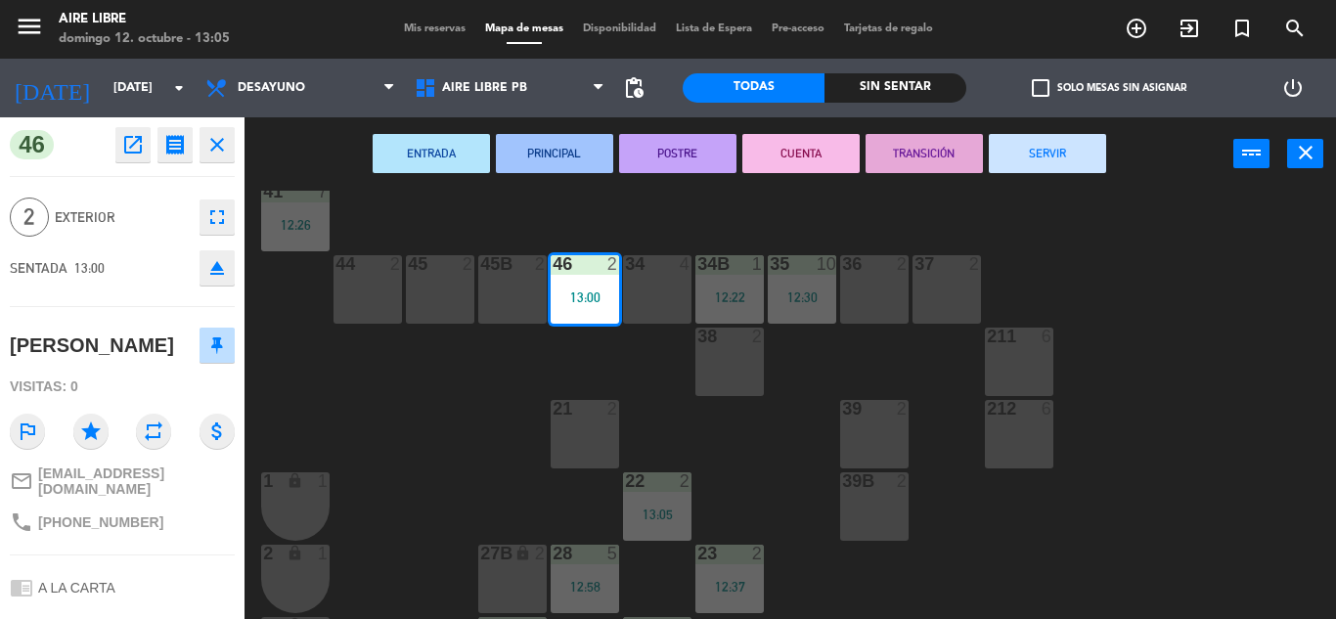
click at [216, 216] on icon "fullscreen" at bounding box center [216, 216] width 23 height 23
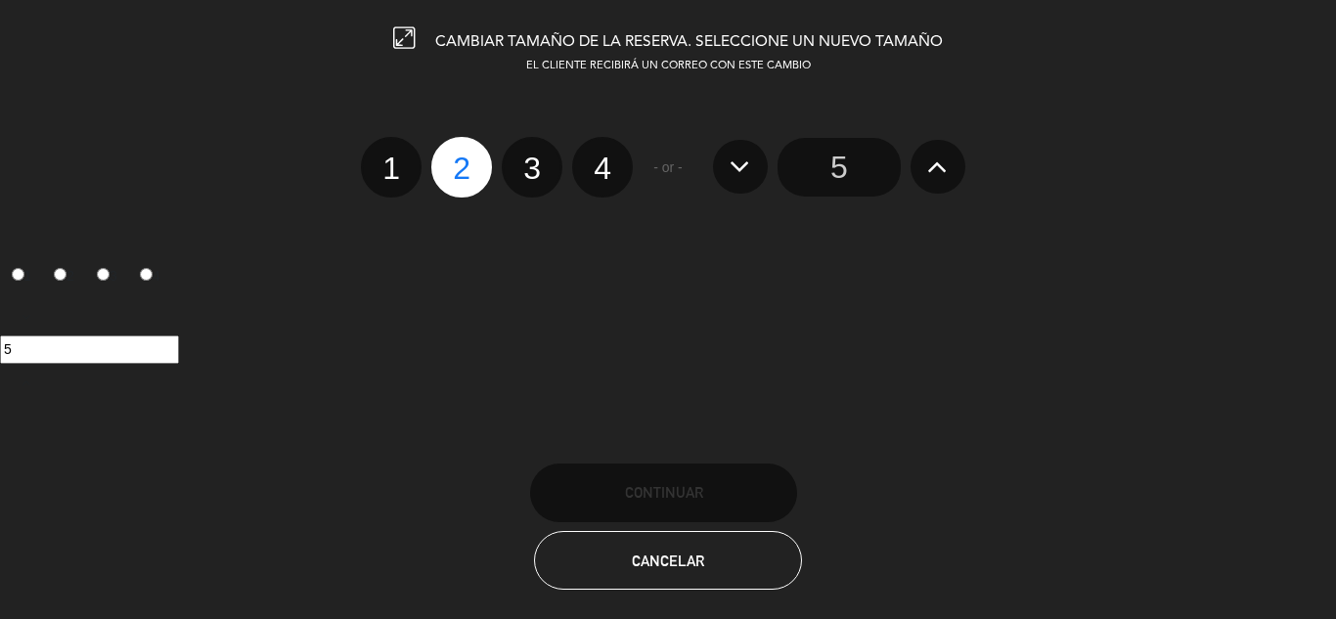
click at [552, 166] on label "3" at bounding box center [532, 167] width 61 height 61
click at [536, 157] on input "3" at bounding box center [529, 151] width 13 height 13
radio input "true"
radio input "false"
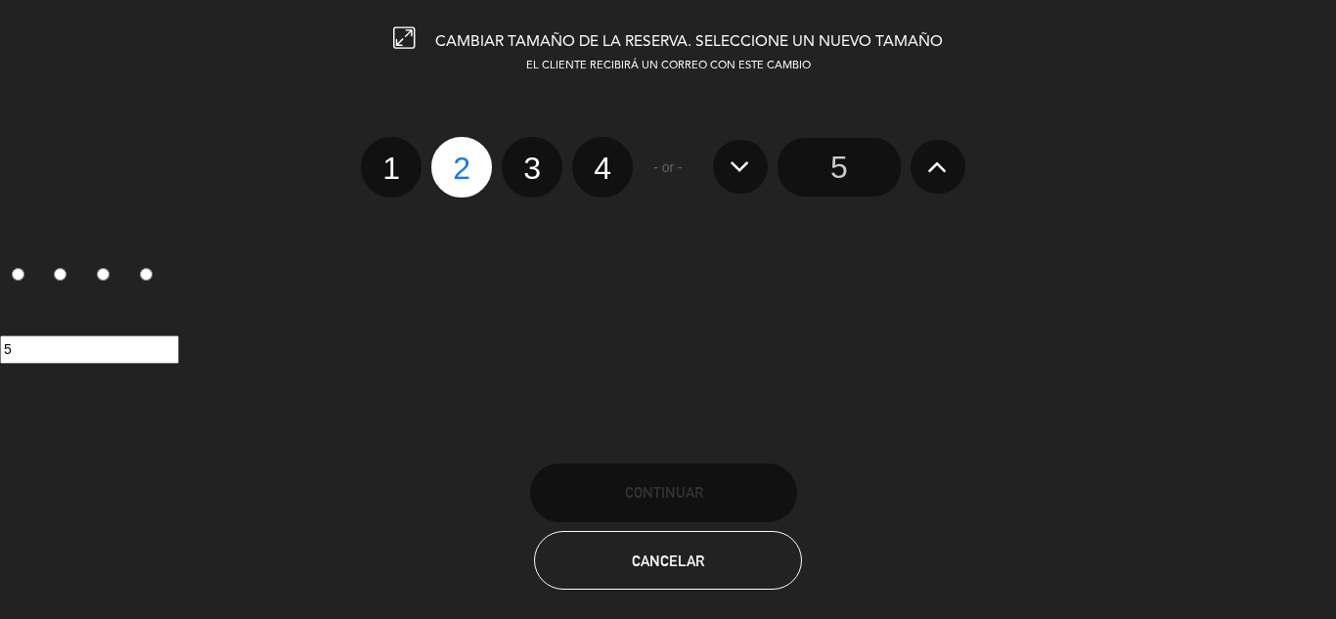
radio input "false"
radio input "true"
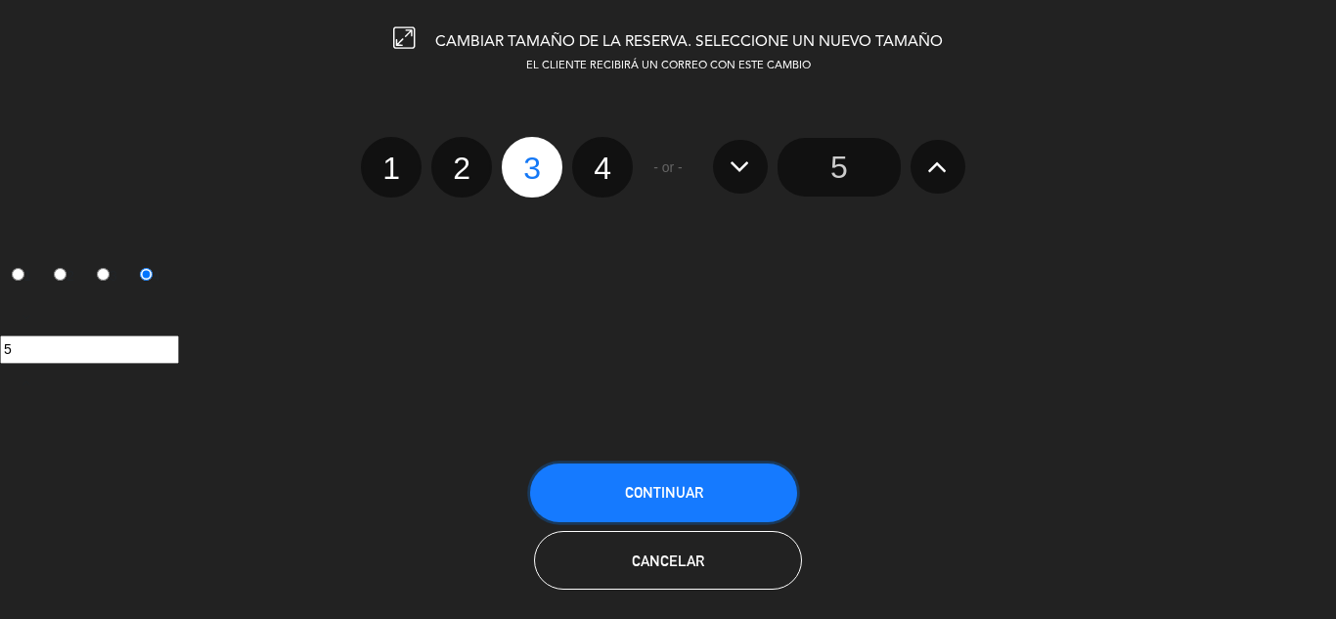
click at [586, 479] on button "Continuar" at bounding box center [663, 493] width 267 height 59
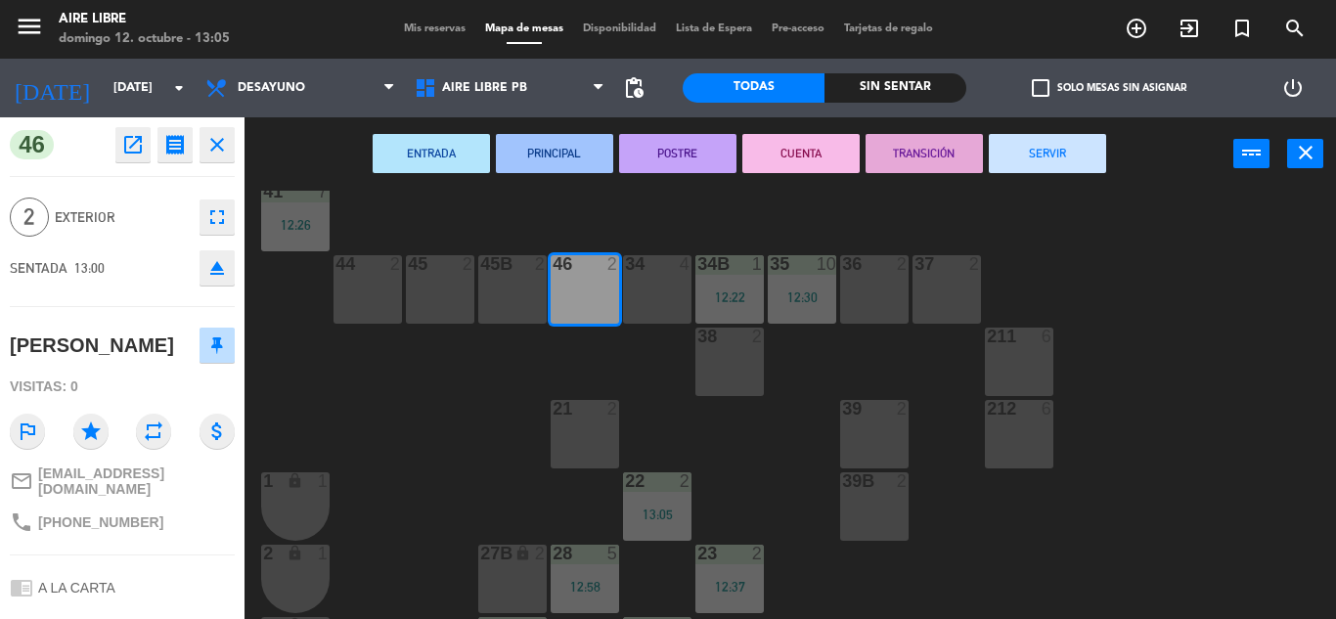
click at [220, 138] on icon "close" at bounding box center [216, 144] width 23 height 23
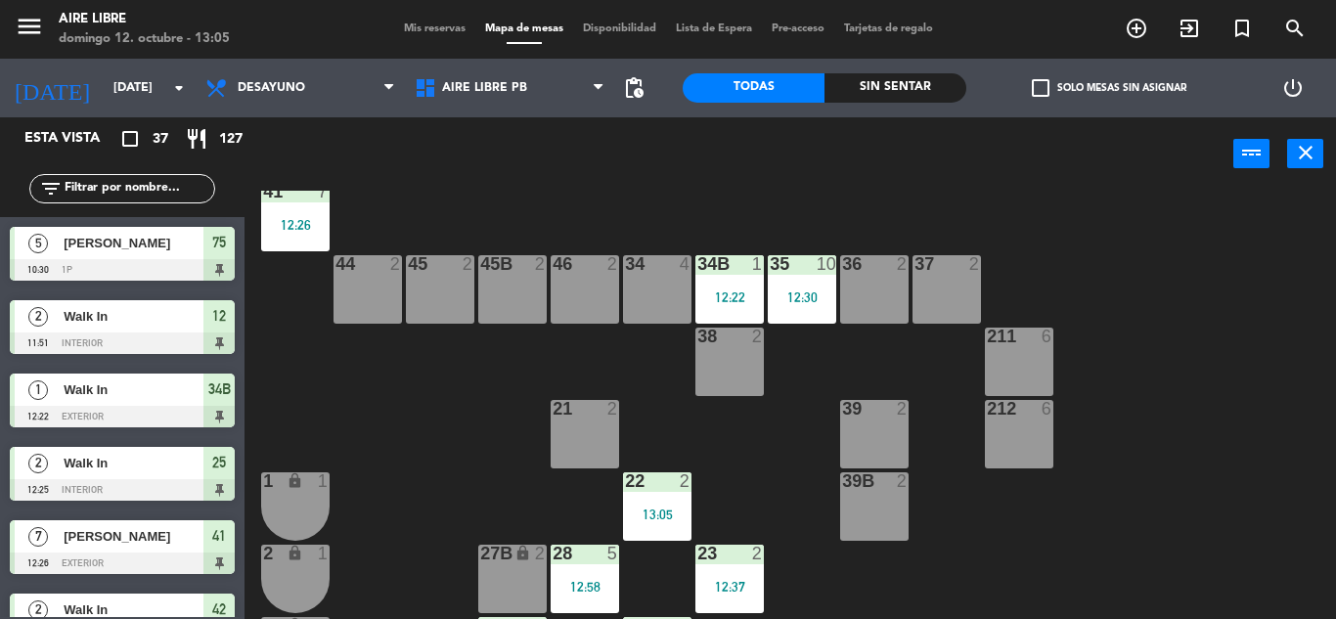
scroll to position [0, 0]
click at [1036, 81] on span "check_box_outline_blank" at bounding box center [1041, 88] width 18 height 18
click at [1109, 88] on input "check_box_outline_blank Solo mesas sin asignar" at bounding box center [1109, 88] width 0 height 0
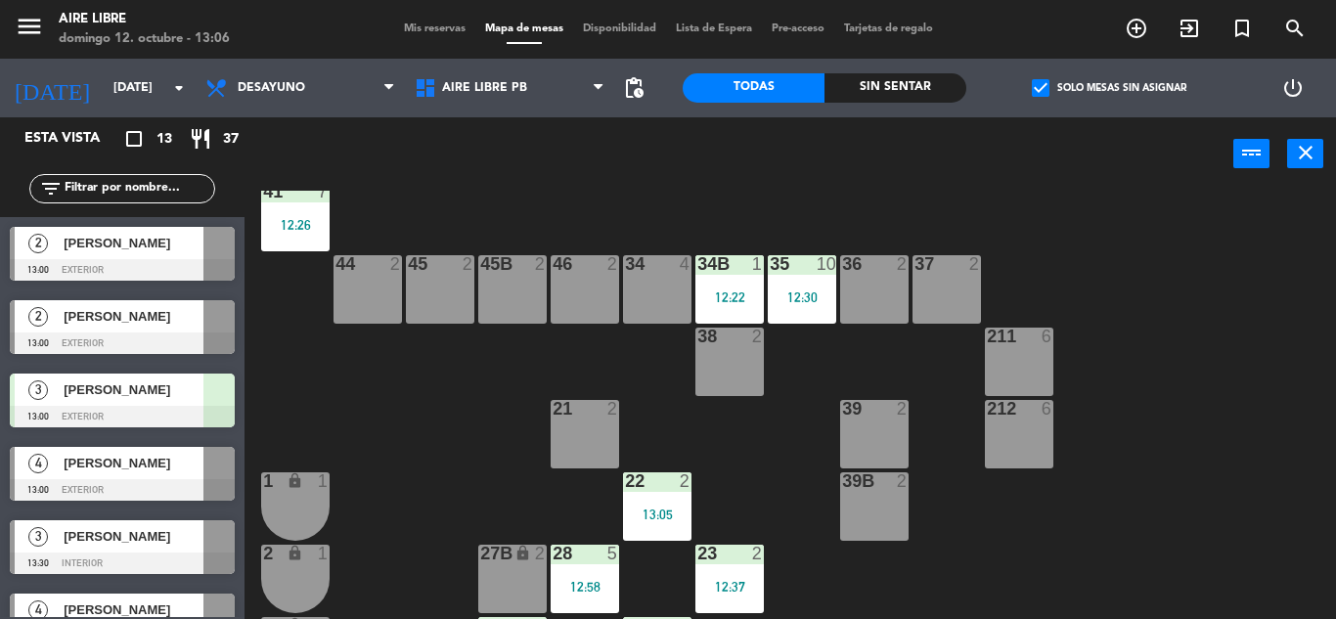
scroll to position [78, 0]
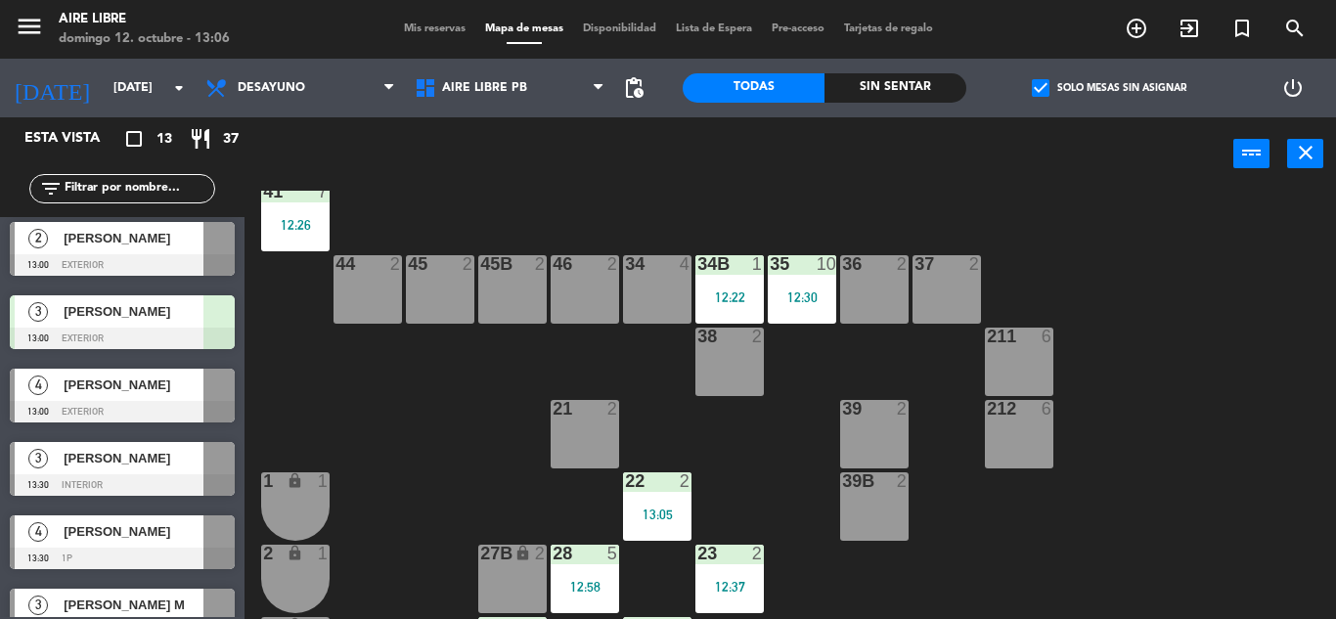
click at [168, 333] on div at bounding box center [122, 339] width 225 height 22
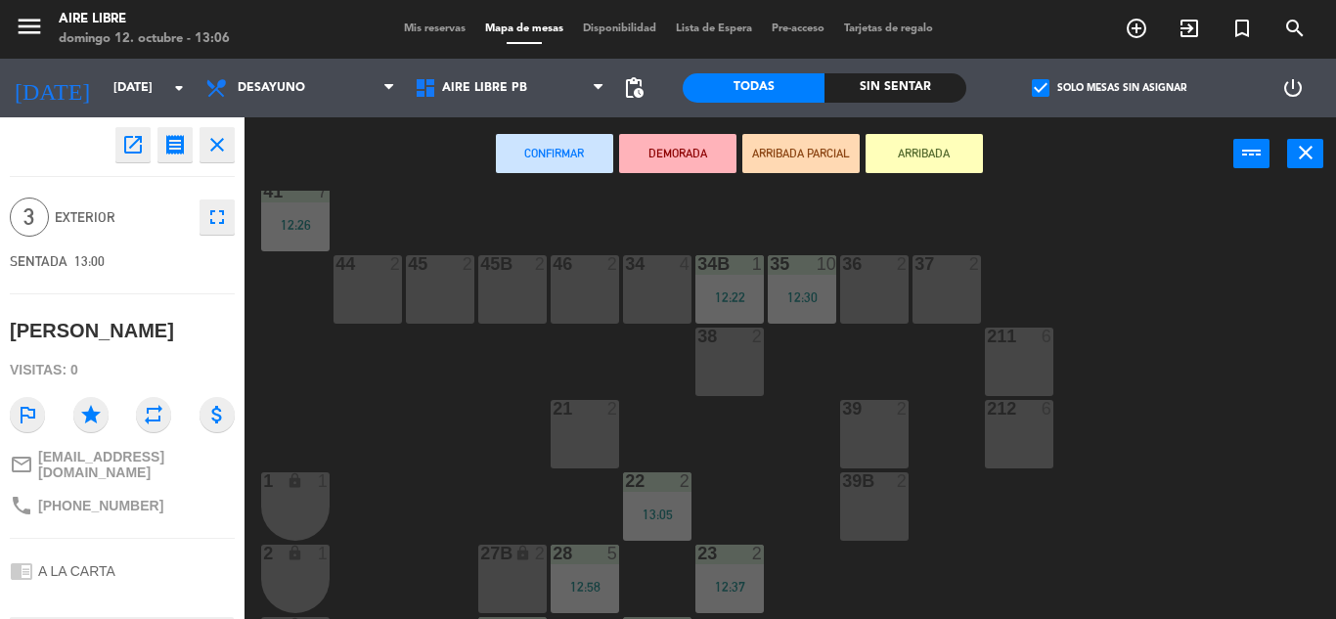
click at [667, 306] on div "34 4" at bounding box center [657, 289] width 68 height 68
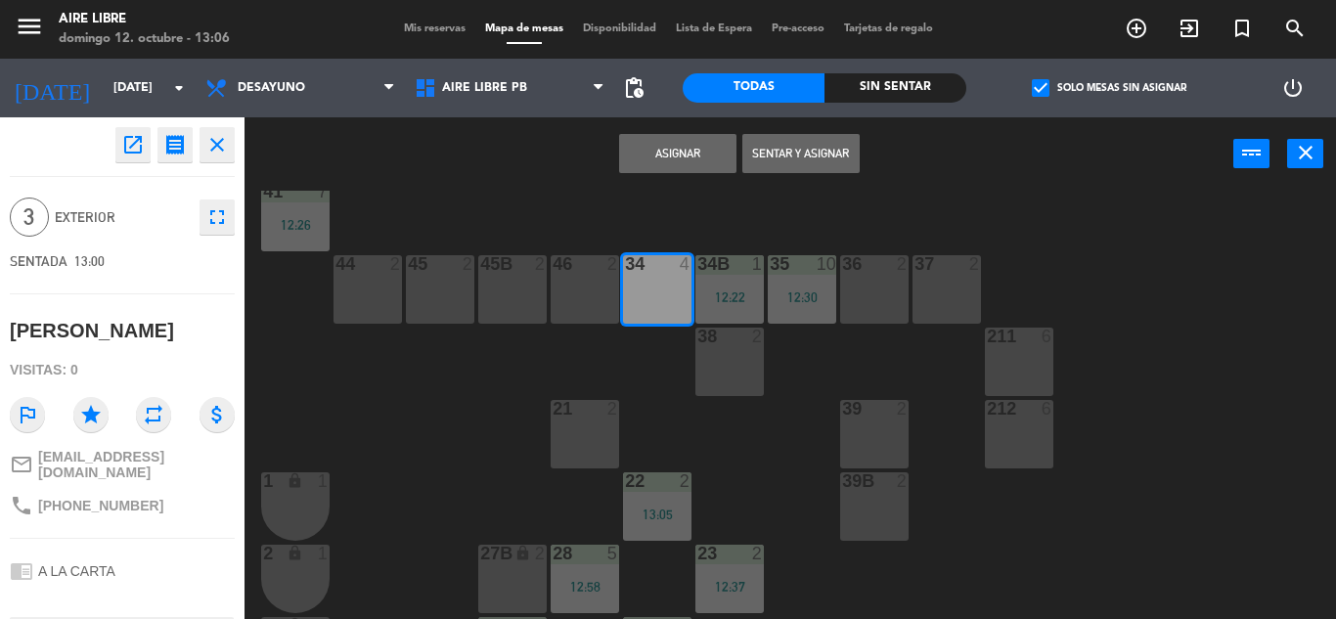
click at [818, 143] on button "Sentar y Asignar" at bounding box center [800, 153] width 117 height 39
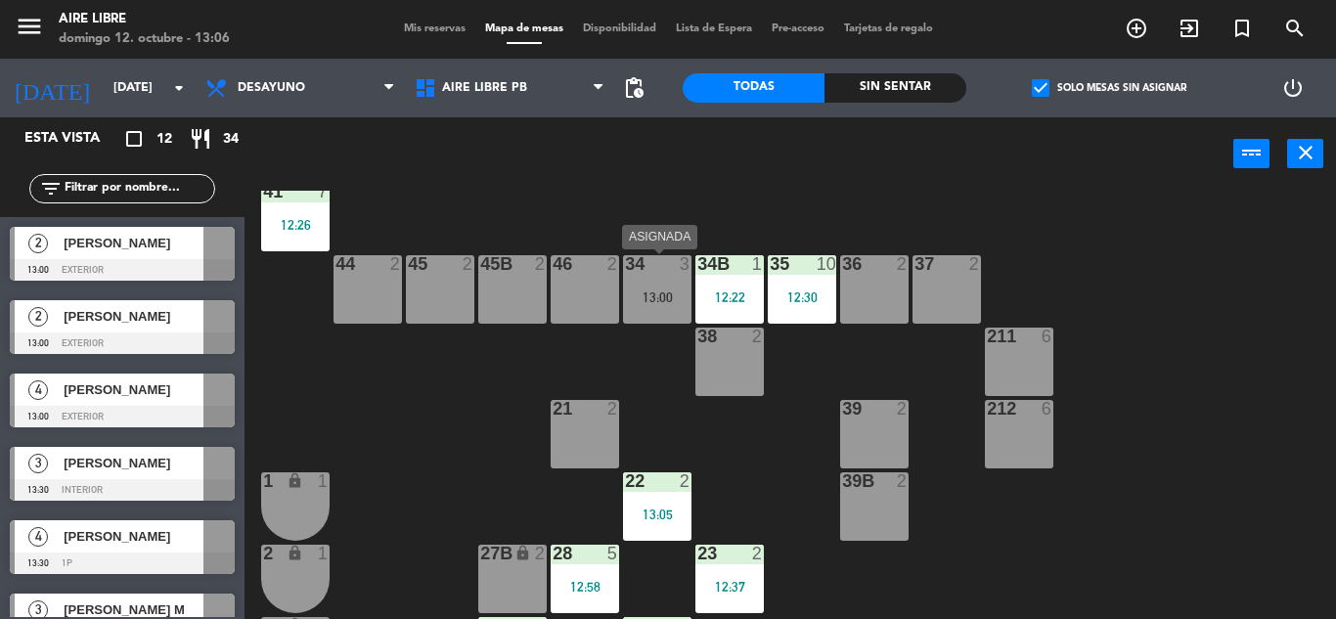
click at [641, 277] on div "34 3 13:00" at bounding box center [657, 289] width 68 height 68
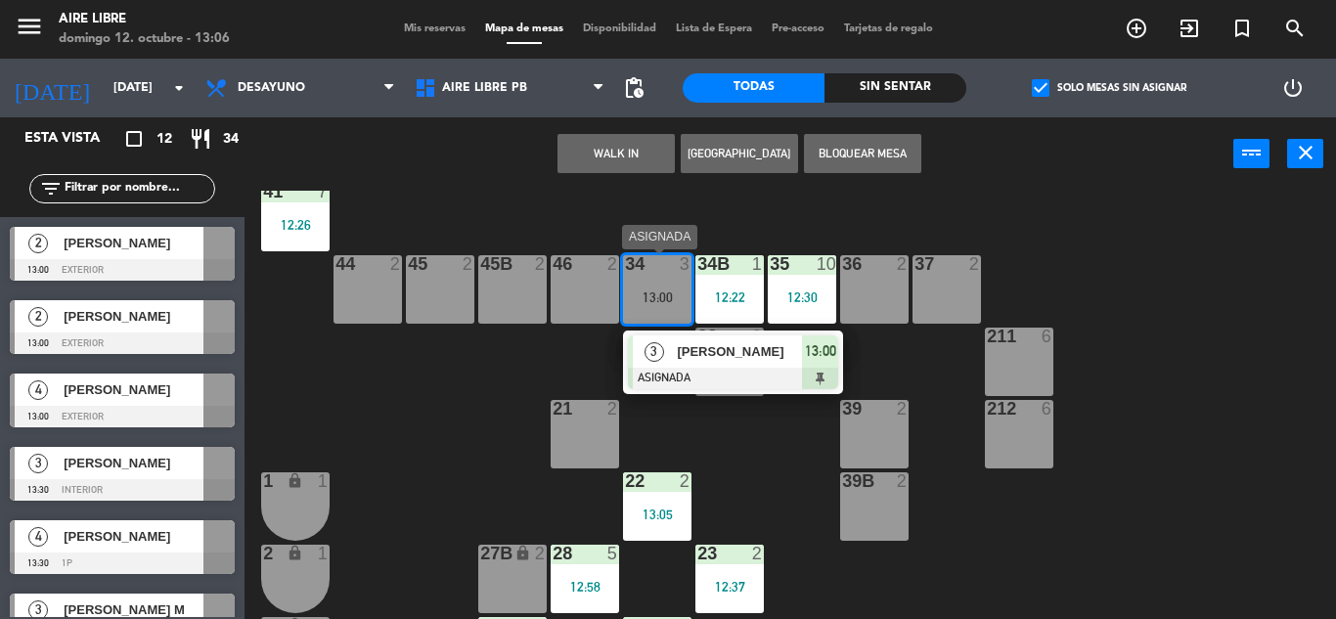
click at [783, 359] on span "[PERSON_NAME]" at bounding box center [739, 351] width 125 height 21
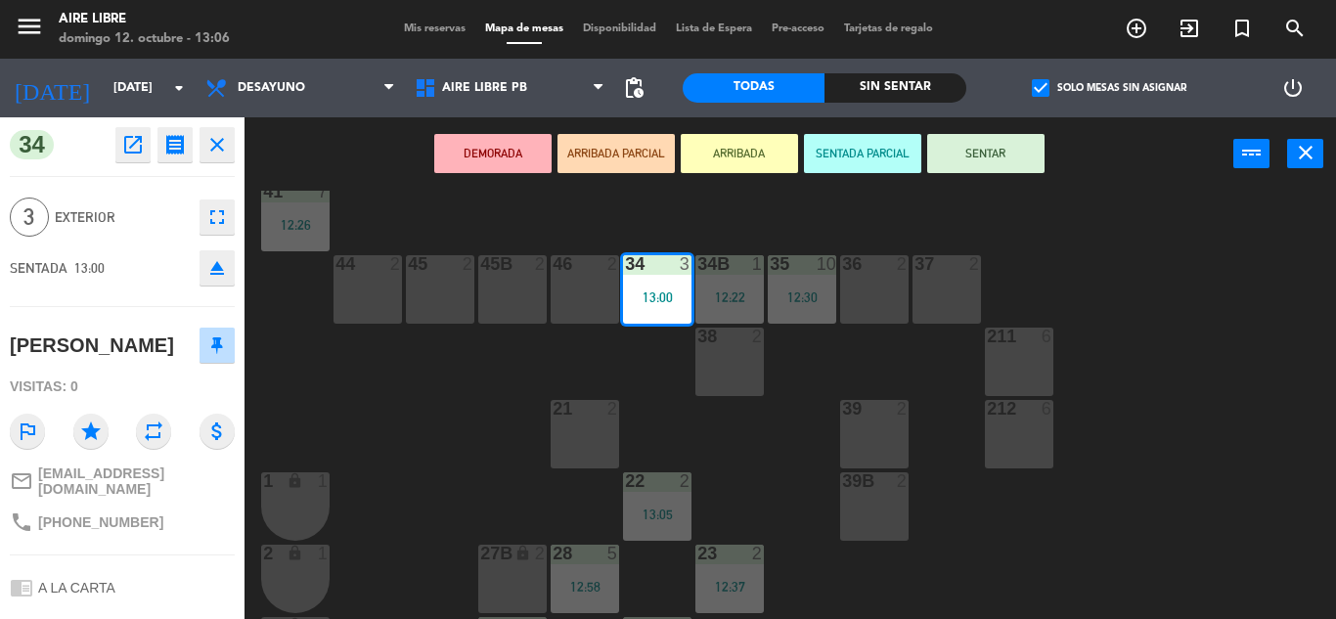
click at [988, 169] on button "SENTAR" at bounding box center [985, 153] width 117 height 39
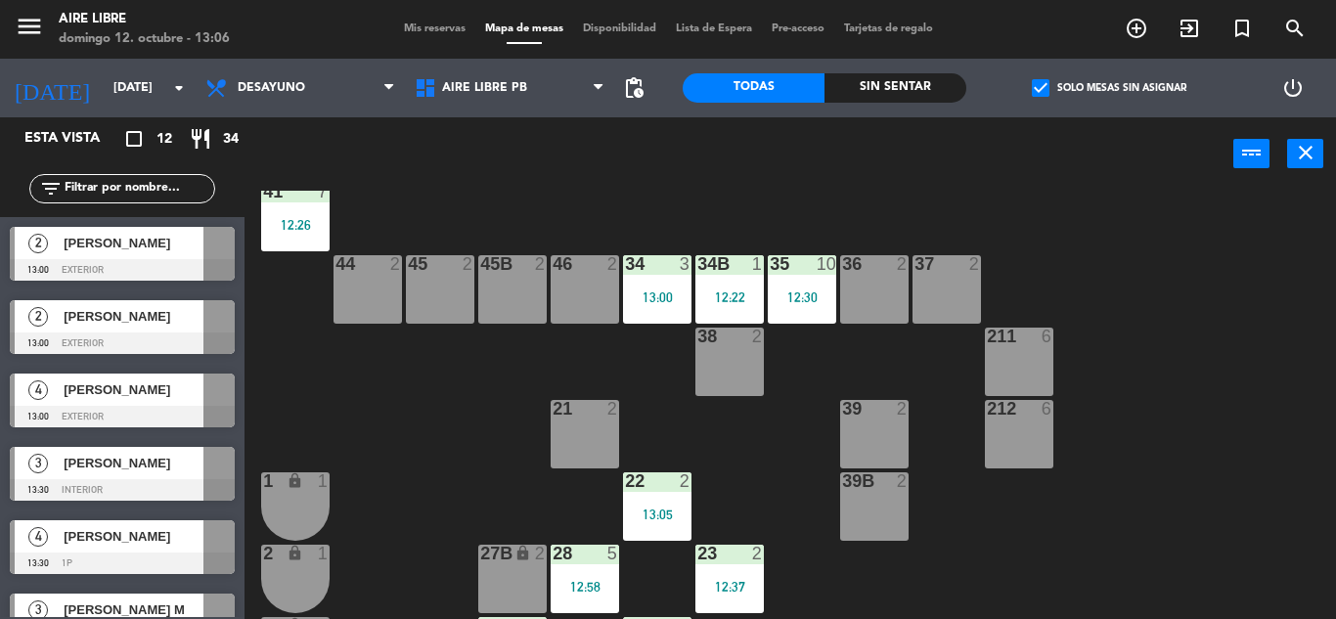
click at [1032, 97] on span "check_box" at bounding box center [1041, 88] width 18 height 18
click at [1109, 88] on input "check_box Solo mesas sin asignar" at bounding box center [1109, 88] width 0 height 0
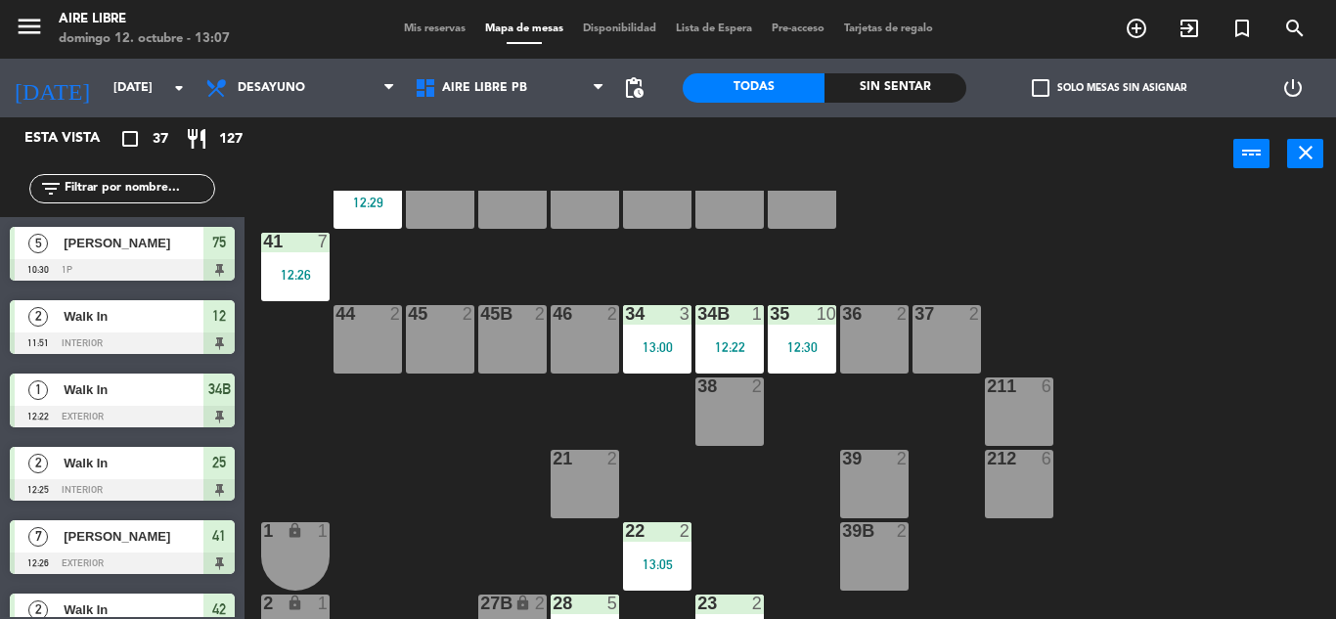
scroll to position [0, 0]
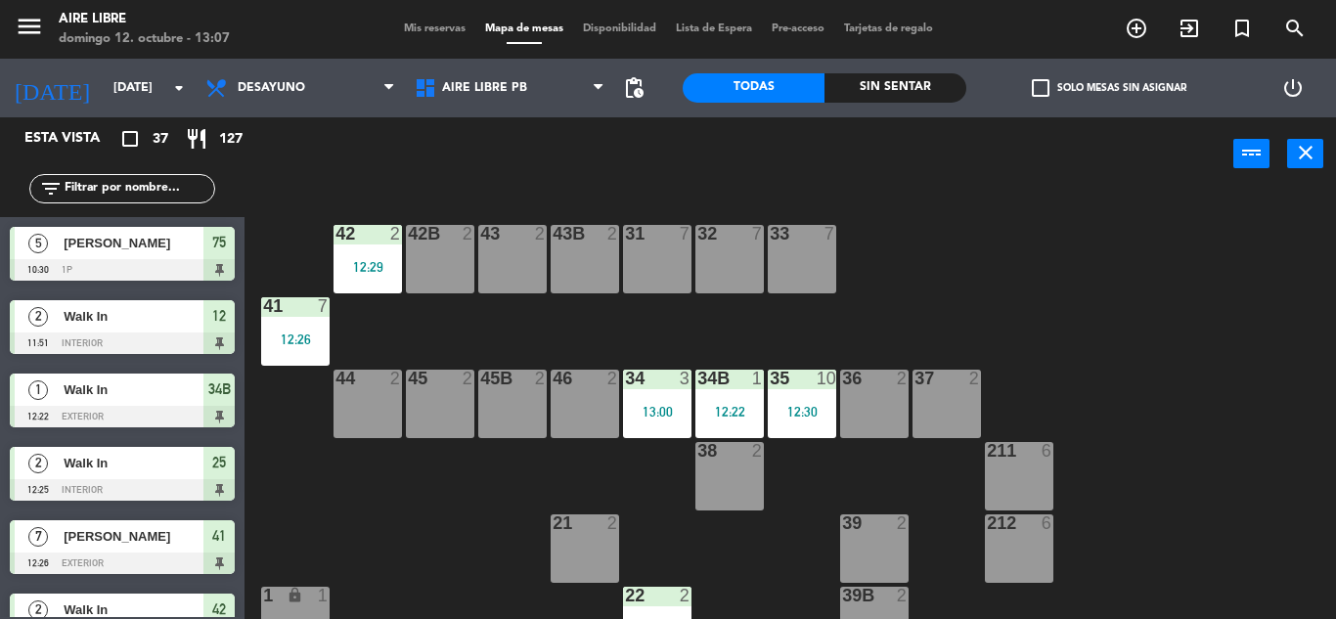
click at [147, 196] on input "text" at bounding box center [139, 189] width 152 height 22
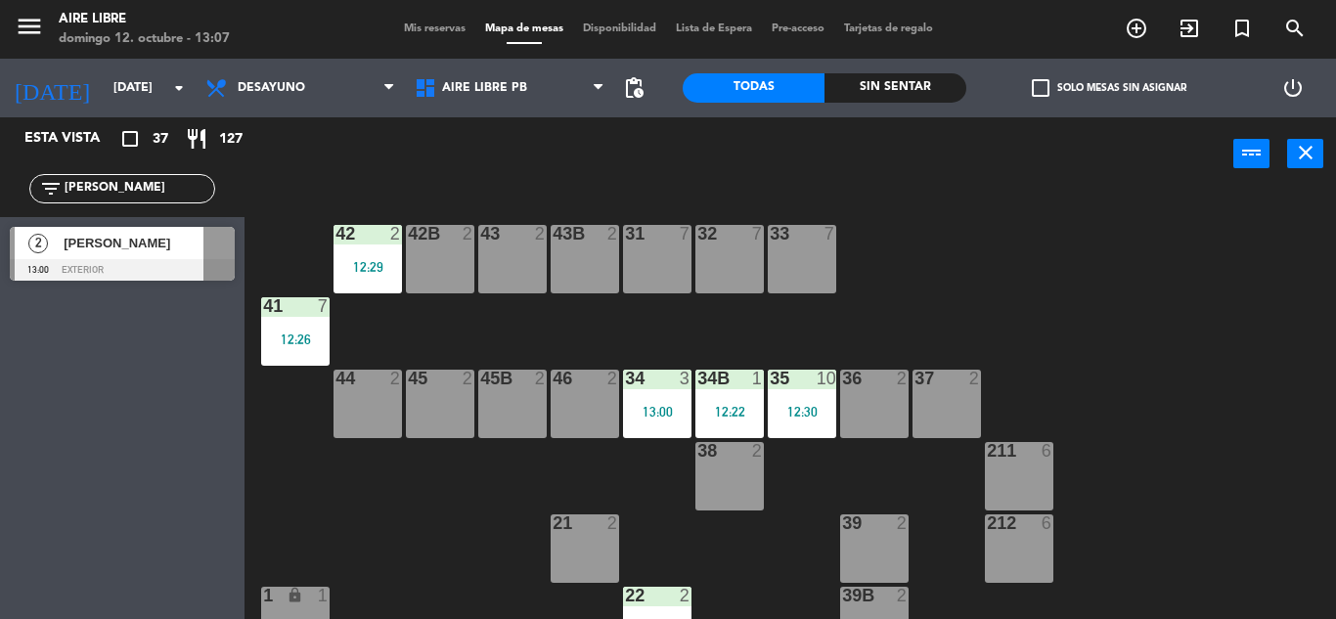
type input "[PERSON_NAME]"
click at [180, 254] on div "[PERSON_NAME]" at bounding box center [133, 243] width 142 height 32
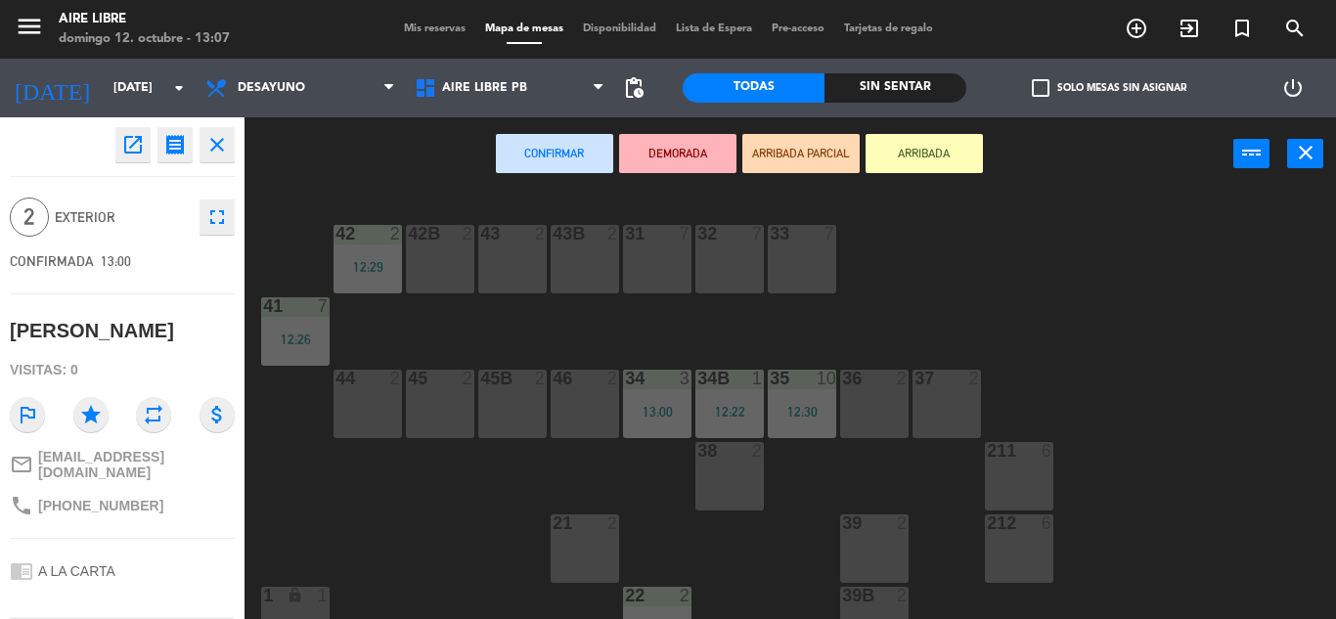
click at [922, 157] on button "ARRIBADA" at bounding box center [924, 153] width 117 height 39
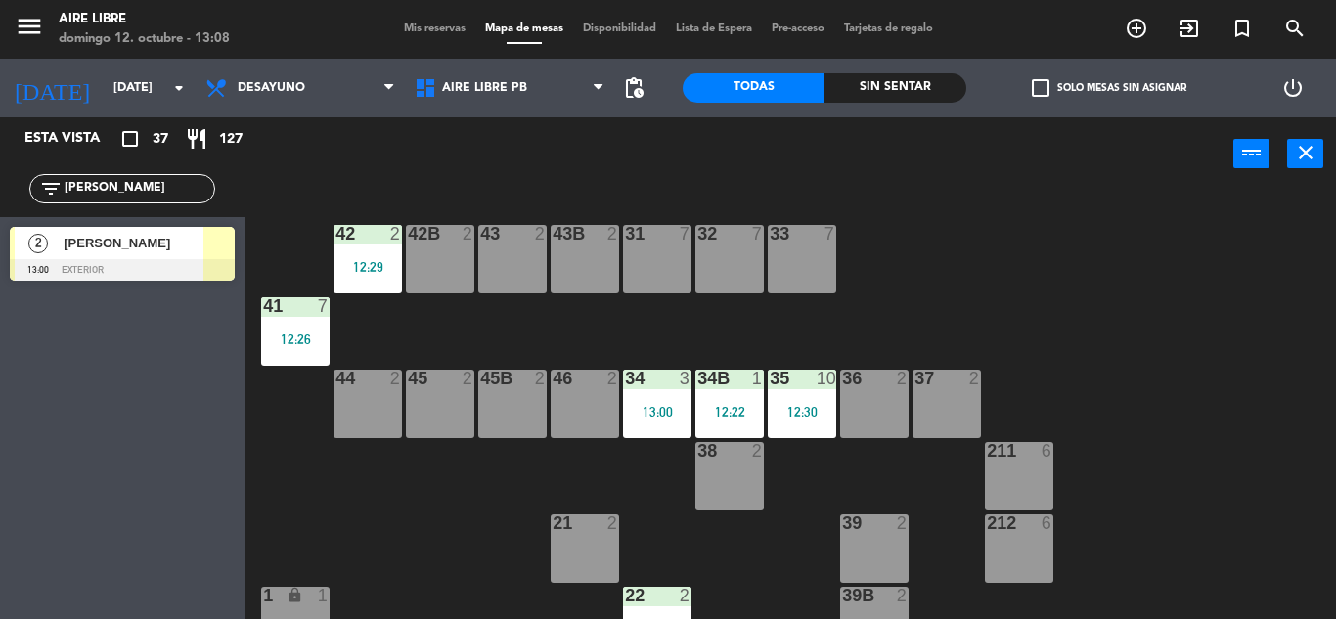
click at [108, 187] on input "[PERSON_NAME]" at bounding box center [139, 189] width 152 height 22
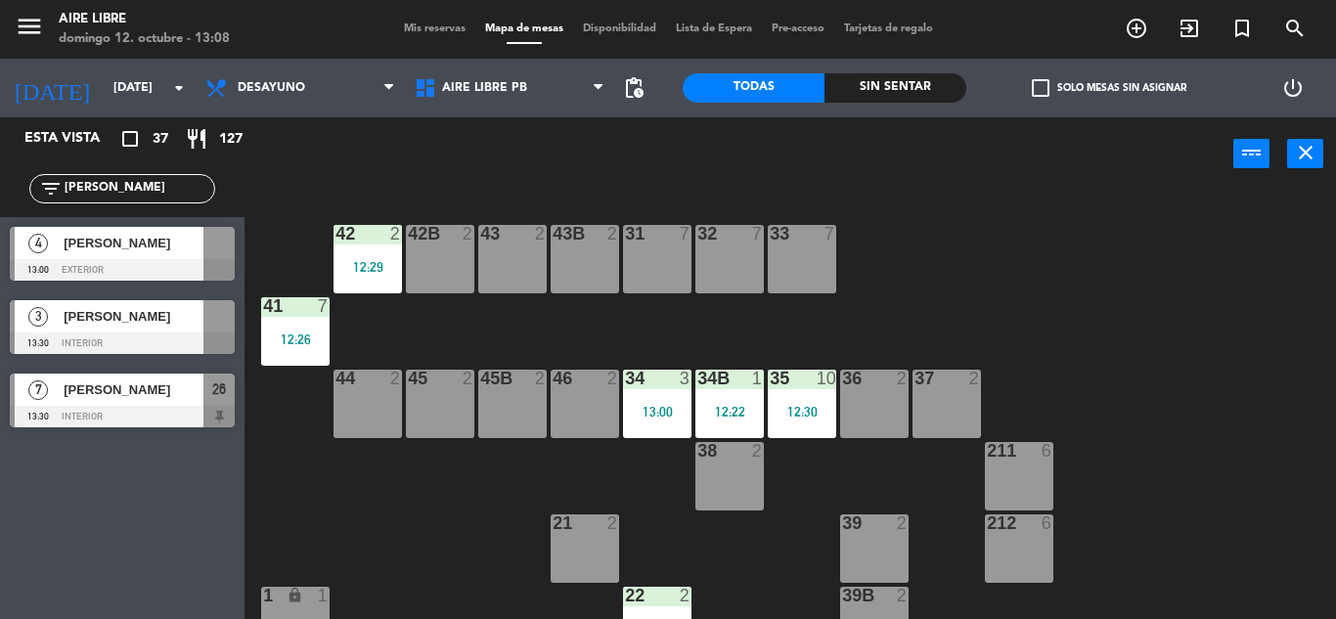
type input "[PERSON_NAME]"
click at [88, 525] on div "Esta vista crop_square 37 restaurant 127 filter_list [PERSON_NAME] 4 [PERSON_NA…" at bounding box center [122, 368] width 245 height 502
click at [199, 342] on div at bounding box center [122, 344] width 225 height 22
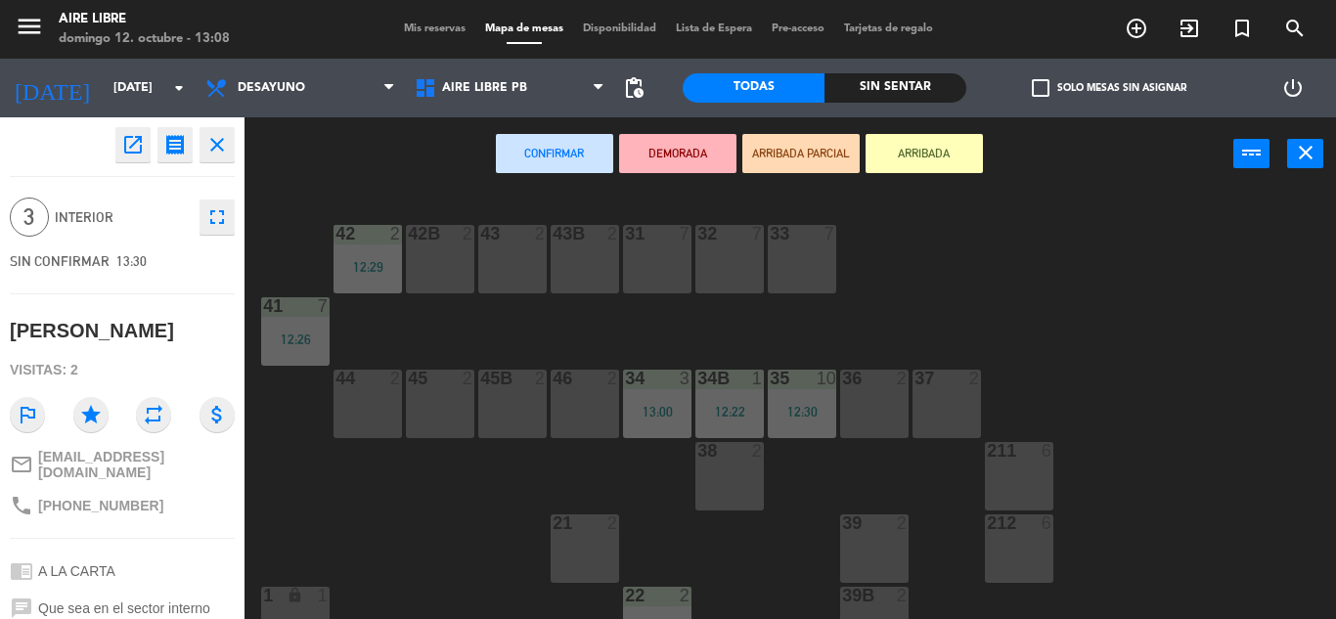
click at [934, 155] on button "ARRIBADA" at bounding box center [924, 153] width 117 height 39
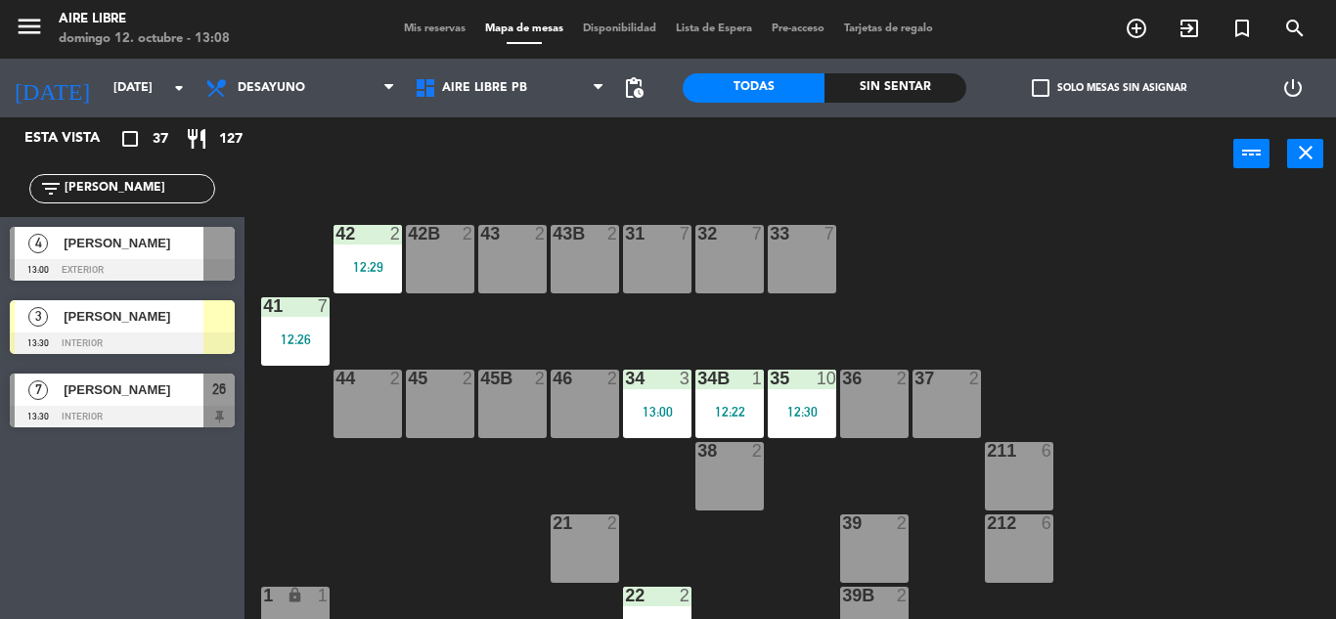
click at [114, 190] on input "[PERSON_NAME]" at bounding box center [139, 189] width 152 height 22
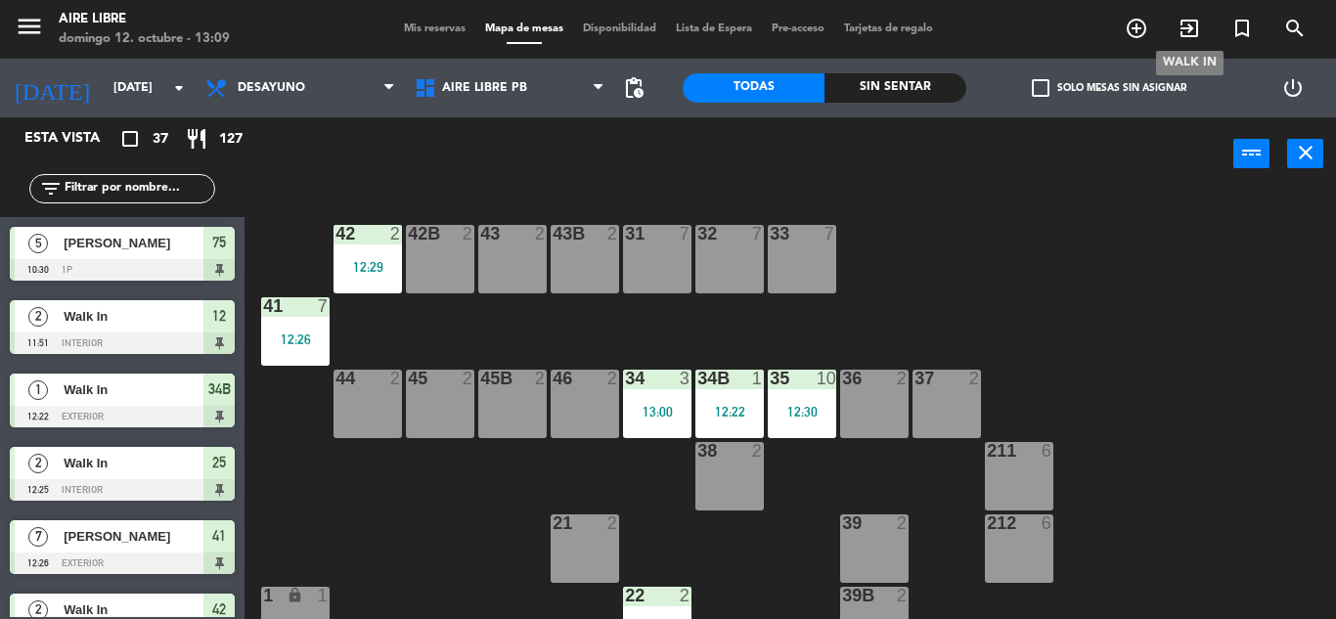
click at [1188, 26] on icon "exit_to_app" at bounding box center [1189, 28] width 23 height 23
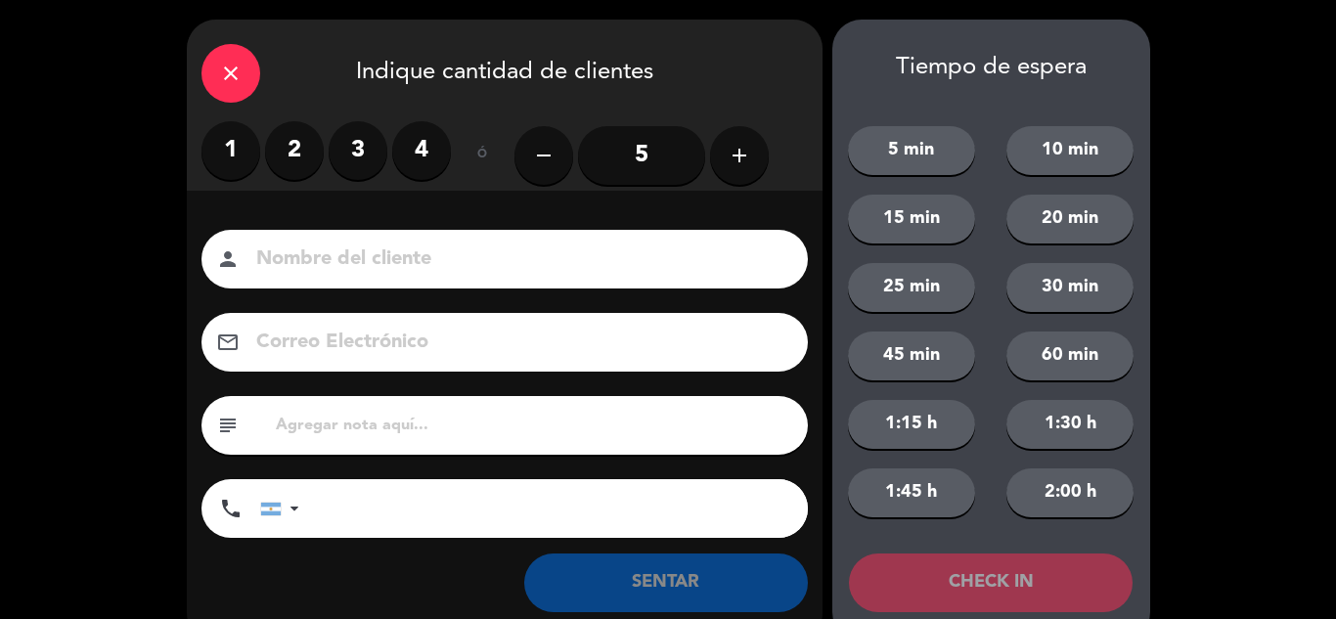
click at [384, 145] on label "3" at bounding box center [358, 150] width 59 height 59
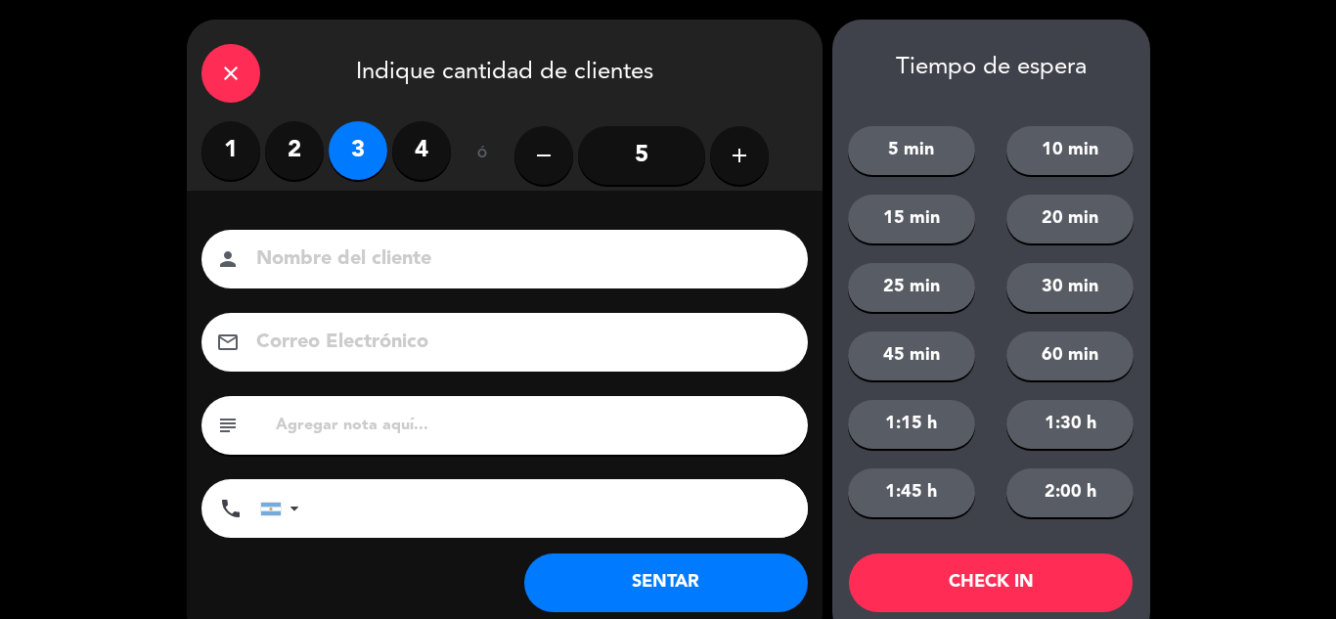
click at [679, 589] on button "SENTAR" at bounding box center [666, 583] width 284 height 59
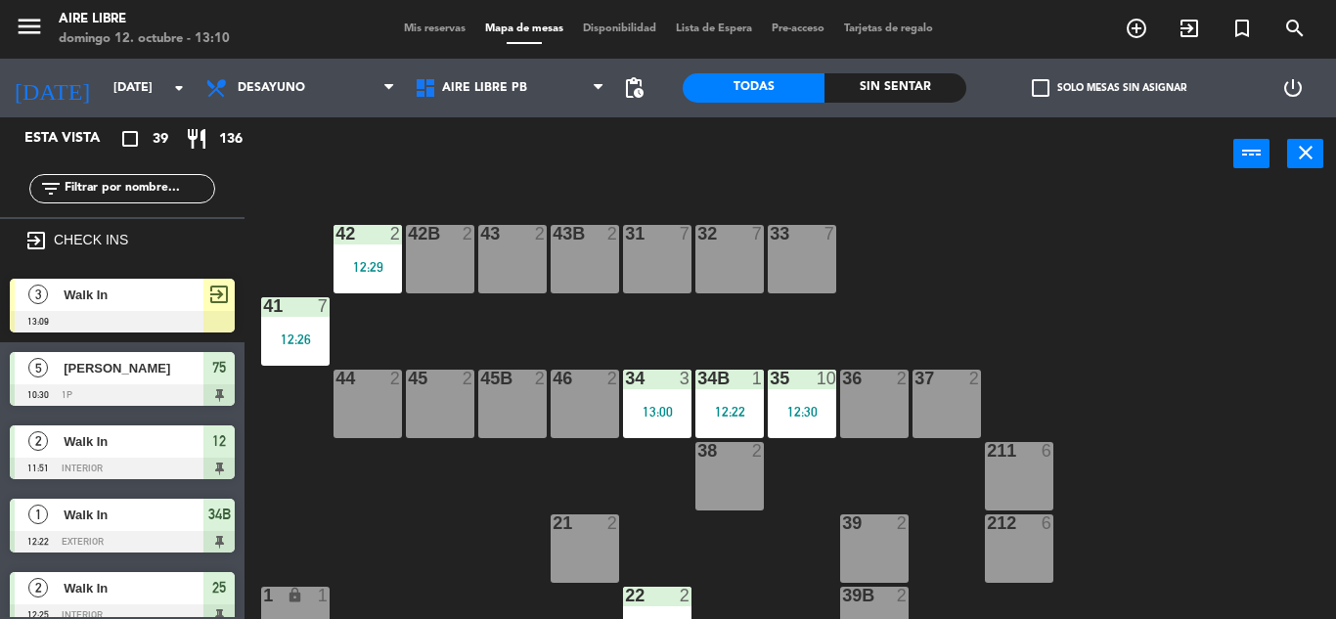
click at [181, 317] on div at bounding box center [122, 322] width 225 height 22
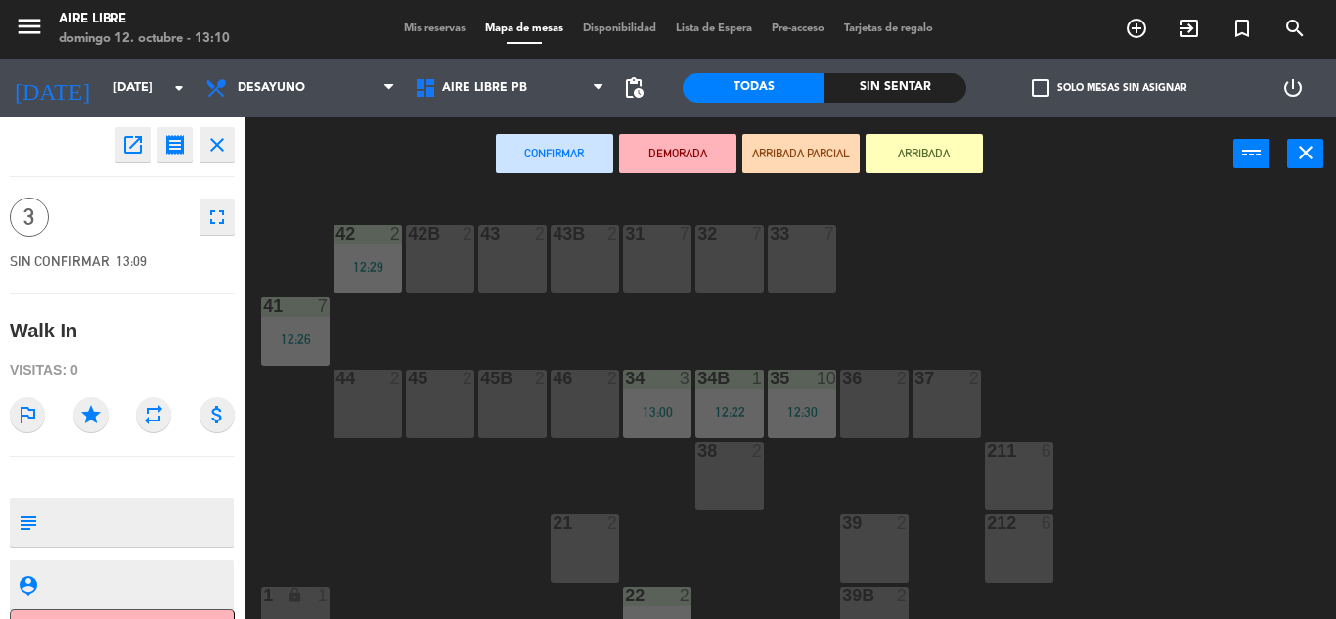
click at [537, 254] on div "43 2" at bounding box center [512, 259] width 68 height 68
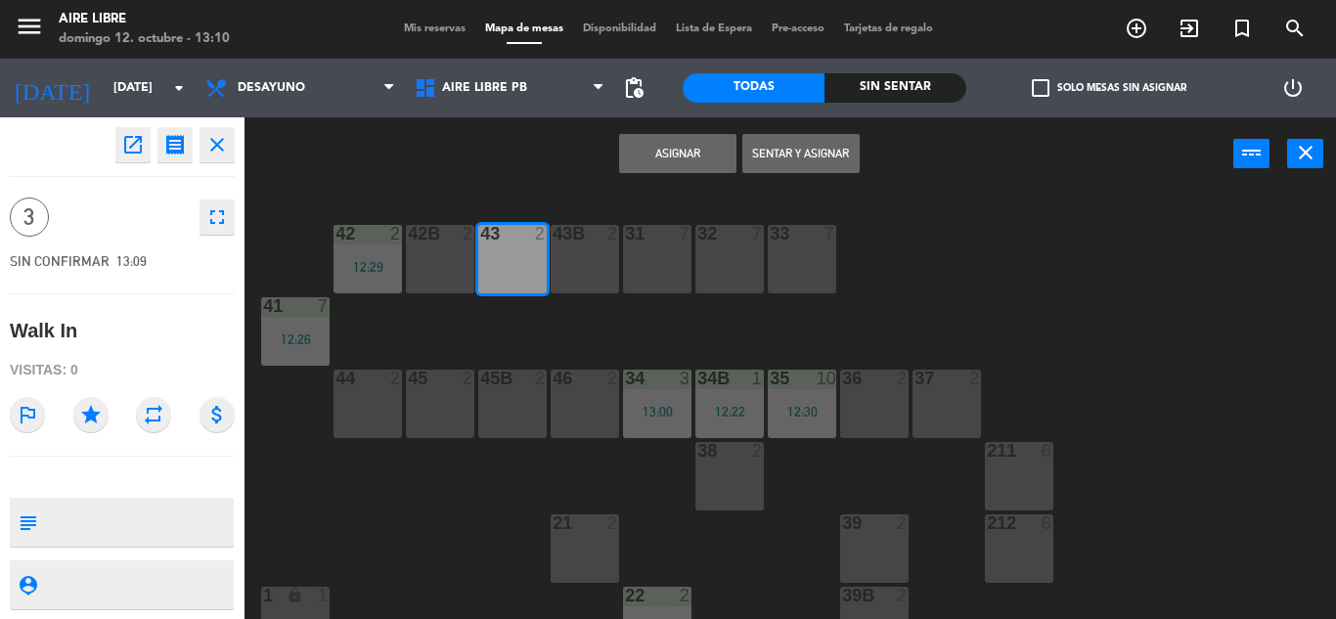
click at [573, 263] on div "43B 2" at bounding box center [585, 259] width 68 height 68
click at [841, 129] on div "Asignar Sentar y Asignar power_input close" at bounding box center [739, 154] width 989 height 74
click at [831, 168] on button "Sentar y Asignar" at bounding box center [800, 153] width 117 height 39
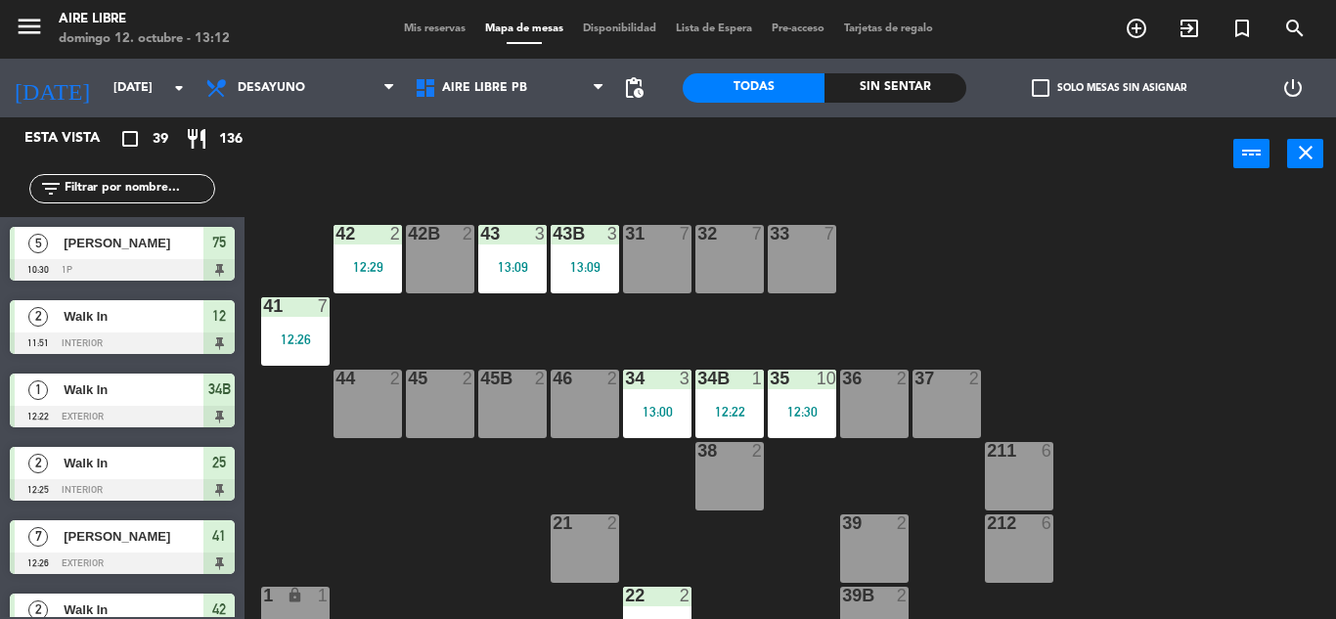
click at [98, 192] on input "text" at bounding box center [139, 189] width 152 height 22
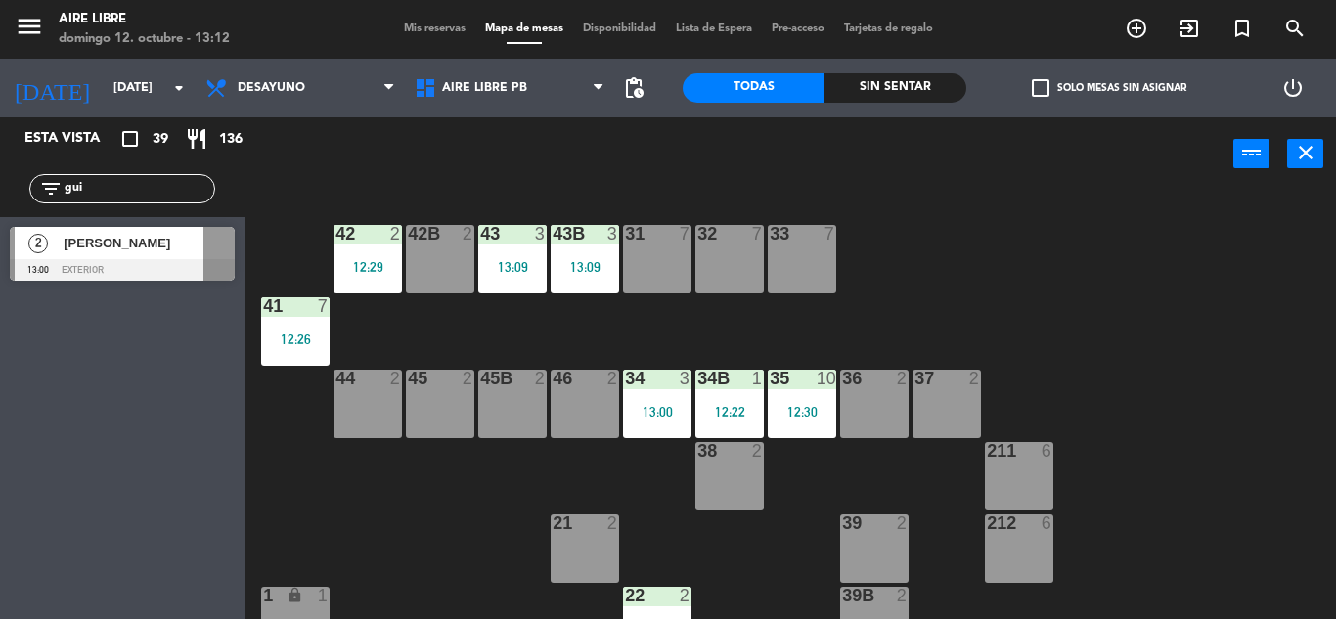
type input "gui"
click at [4, 438] on div "Esta vista crop_square 39 restaurant 136 filter_list gui 2 [PERSON_NAME] 13:00 …" at bounding box center [122, 368] width 245 height 502
click at [154, 268] on div at bounding box center [122, 270] width 225 height 22
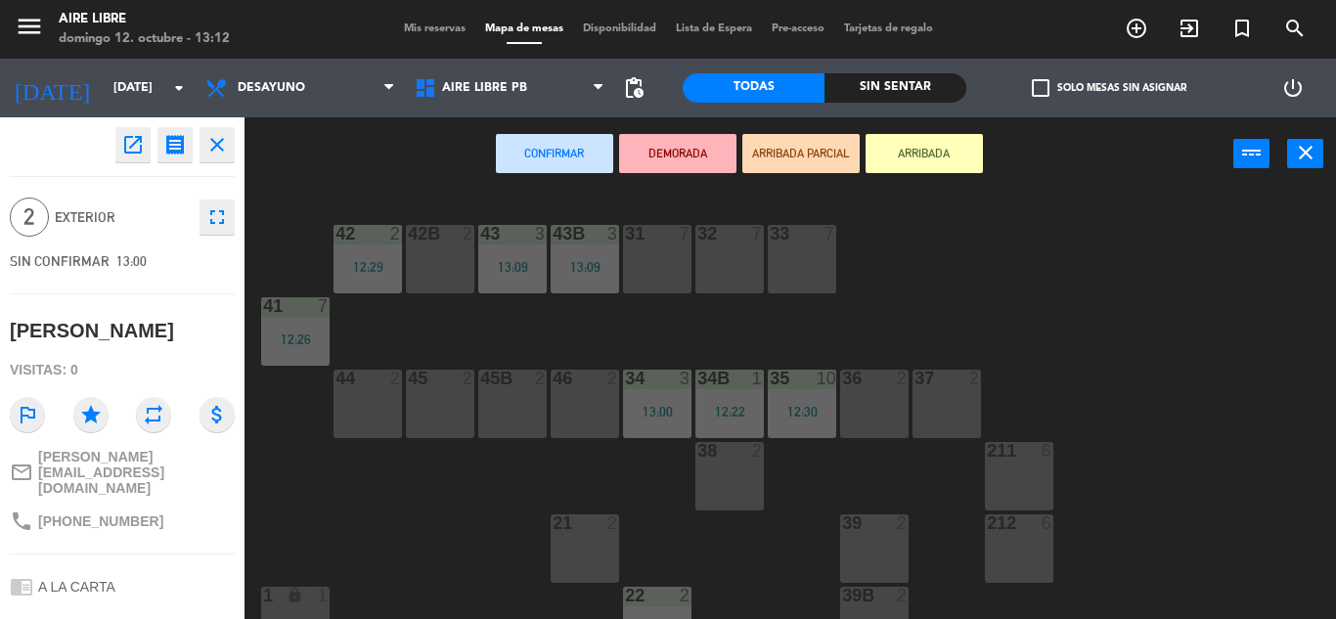
click at [940, 148] on button "ARRIBADA" at bounding box center [924, 153] width 117 height 39
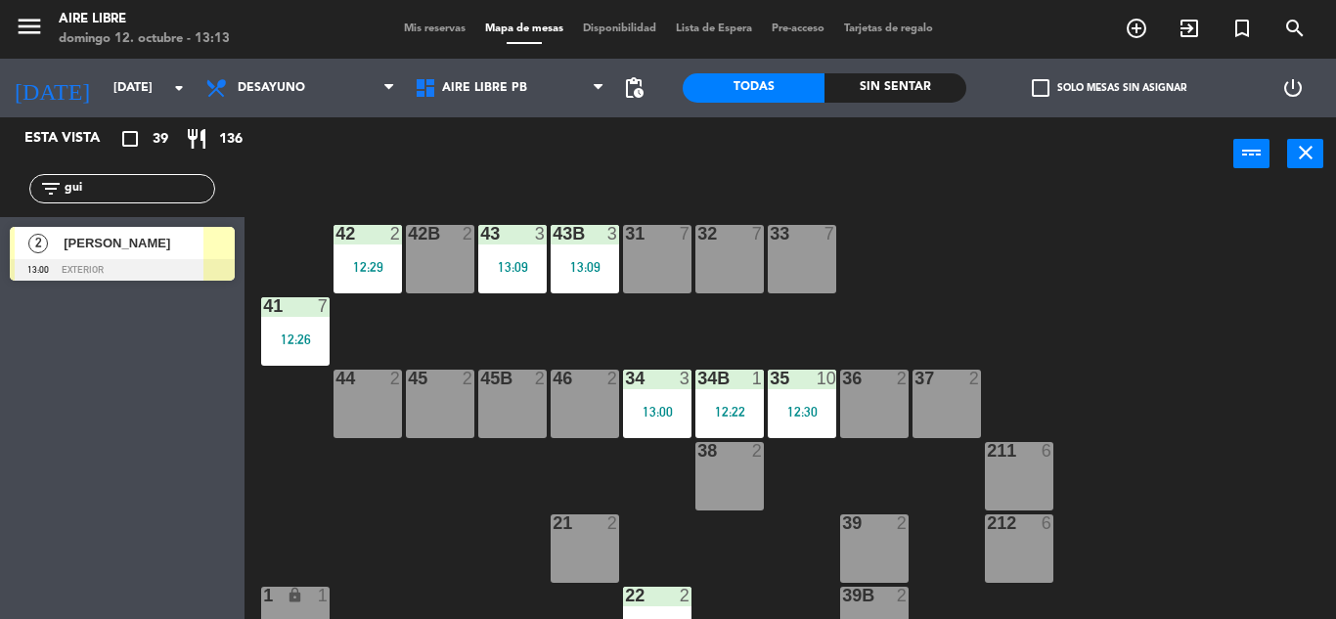
click at [128, 188] on input "gui" at bounding box center [139, 189] width 152 height 22
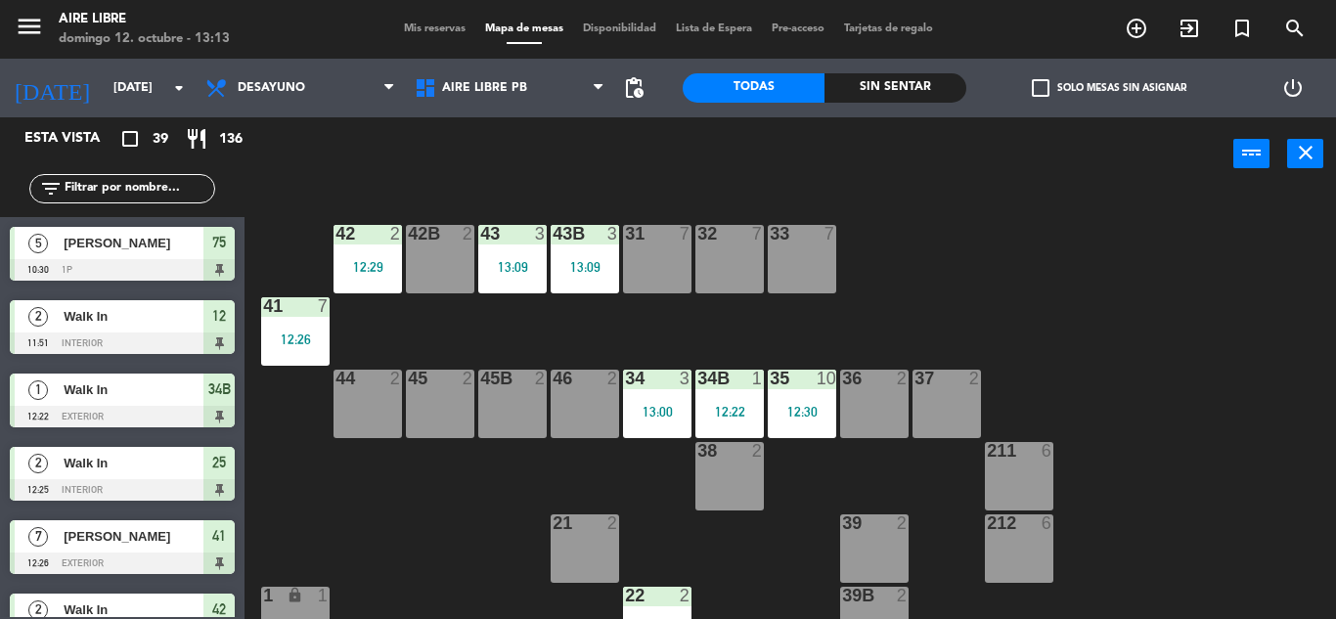
click at [116, 201] on div "filter_list" at bounding box center [122, 188] width 186 height 29
click at [125, 188] on input "text" at bounding box center [139, 189] width 152 height 22
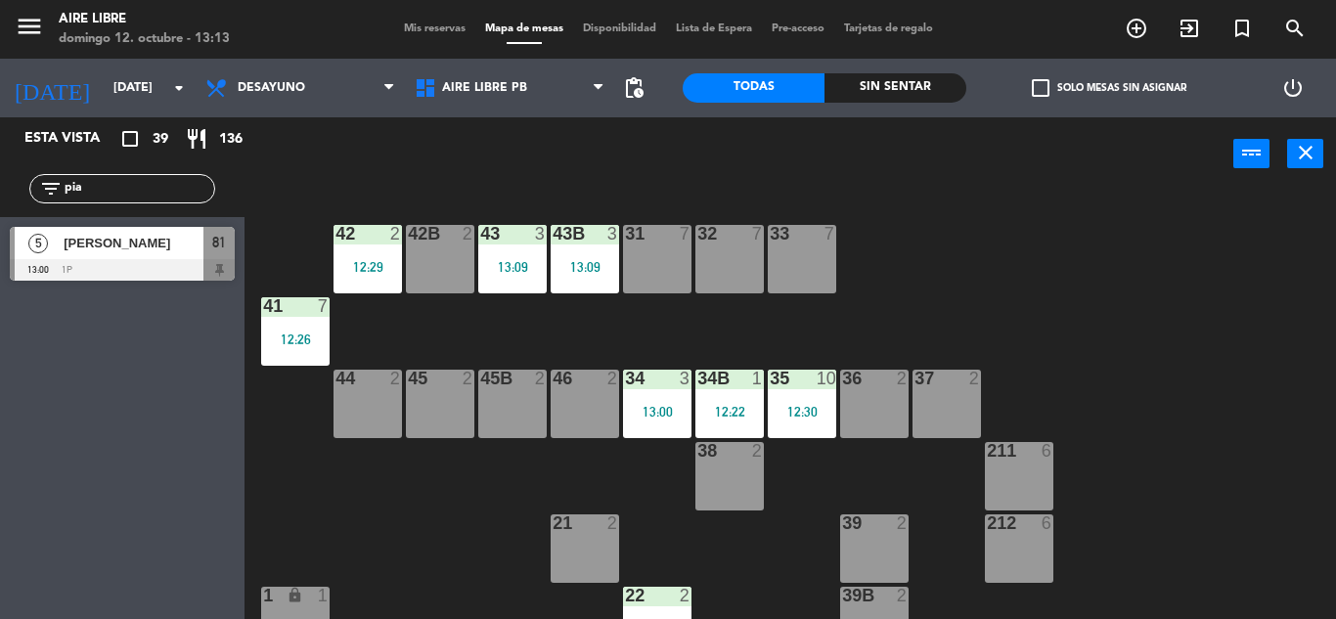
type input "pia"
click at [58, 345] on div "Esta vista crop_square 39 restaurant 136 filter_list pia 5 [PERSON_NAME] 13:00 …" at bounding box center [122, 368] width 245 height 502
click at [177, 260] on div at bounding box center [122, 270] width 225 height 22
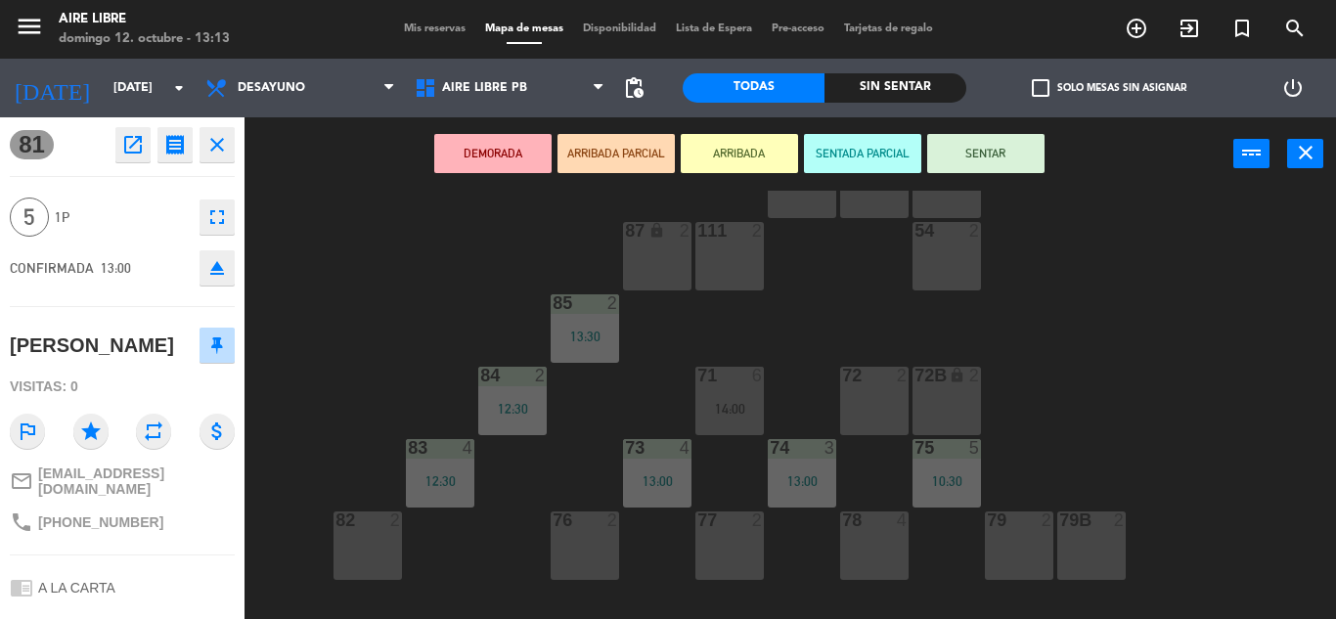
scroll to position [80, 0]
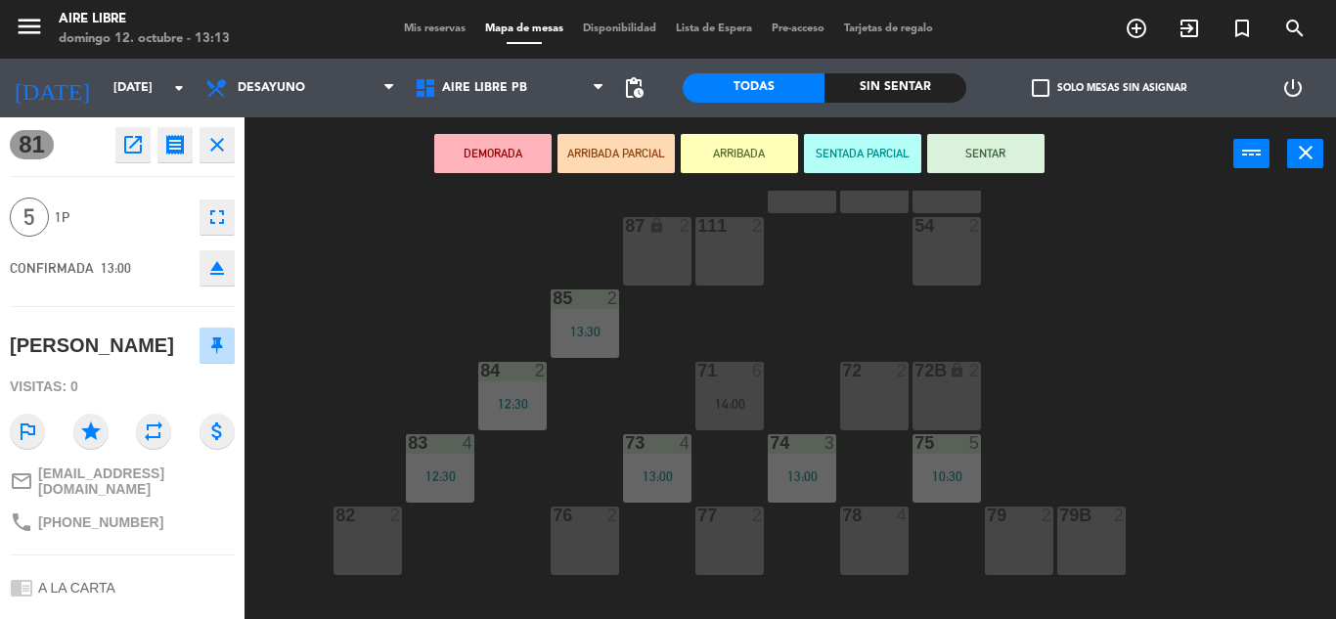
click at [755, 155] on button "ARRIBADA" at bounding box center [739, 153] width 117 height 39
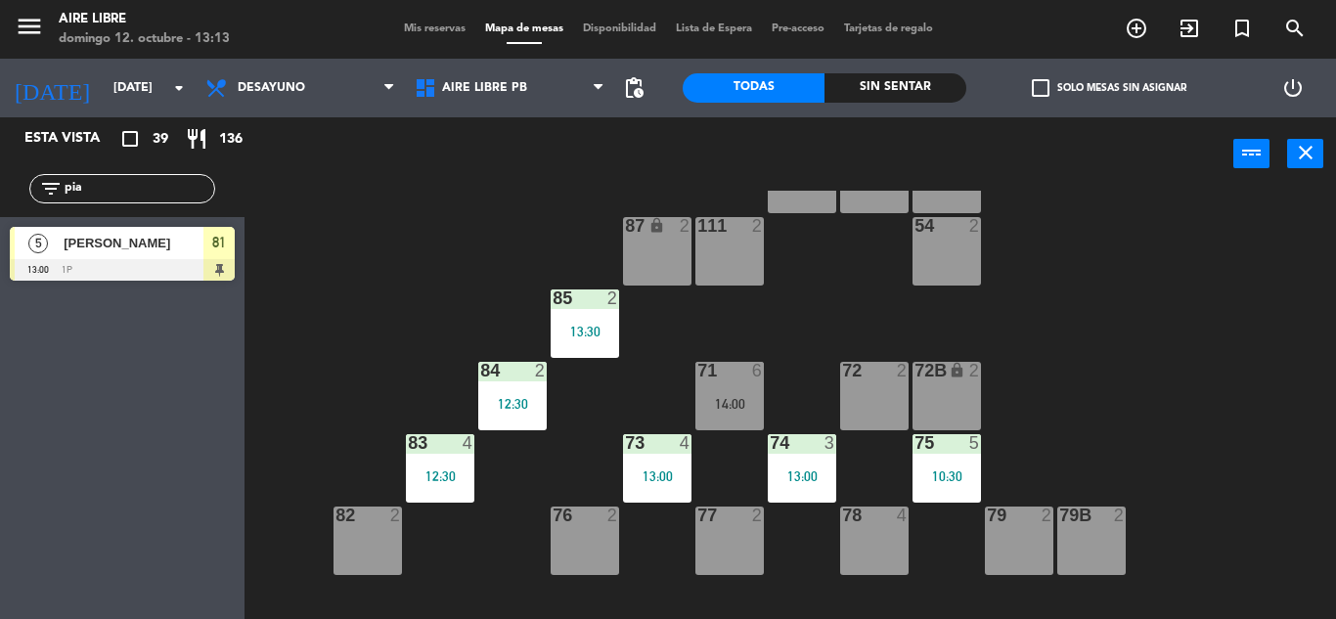
click at [143, 265] on div at bounding box center [122, 270] width 225 height 22
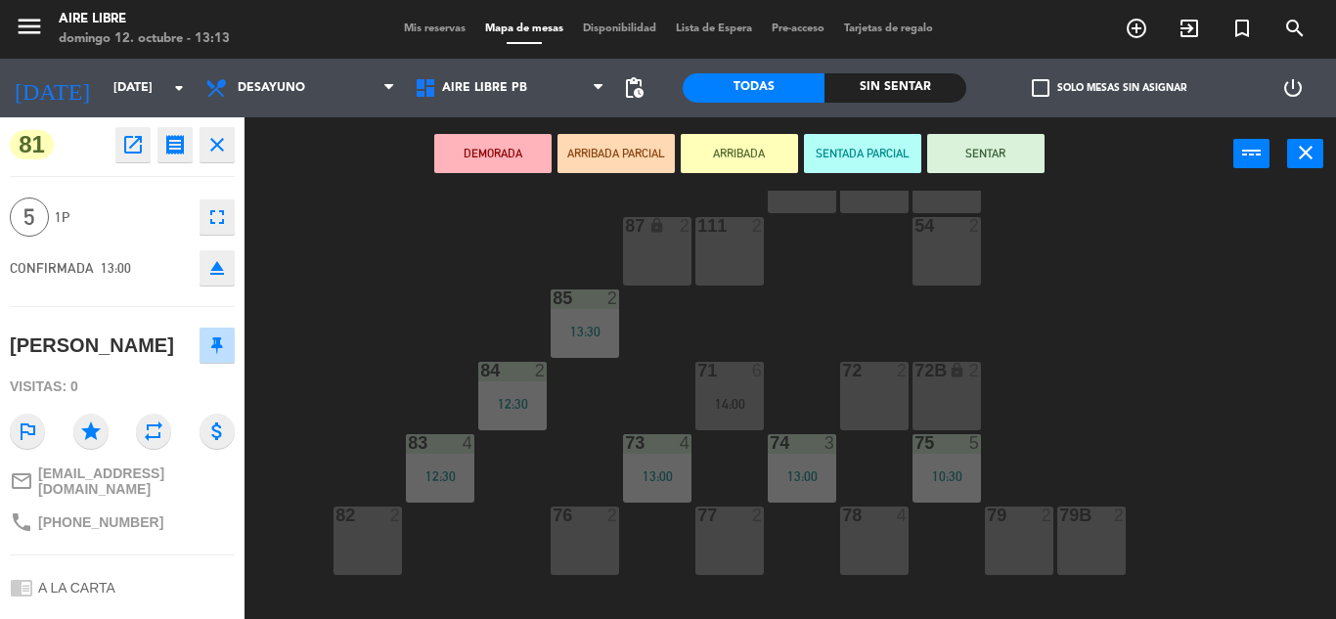
click at [224, 213] on icon "fullscreen" at bounding box center [216, 216] width 23 height 23
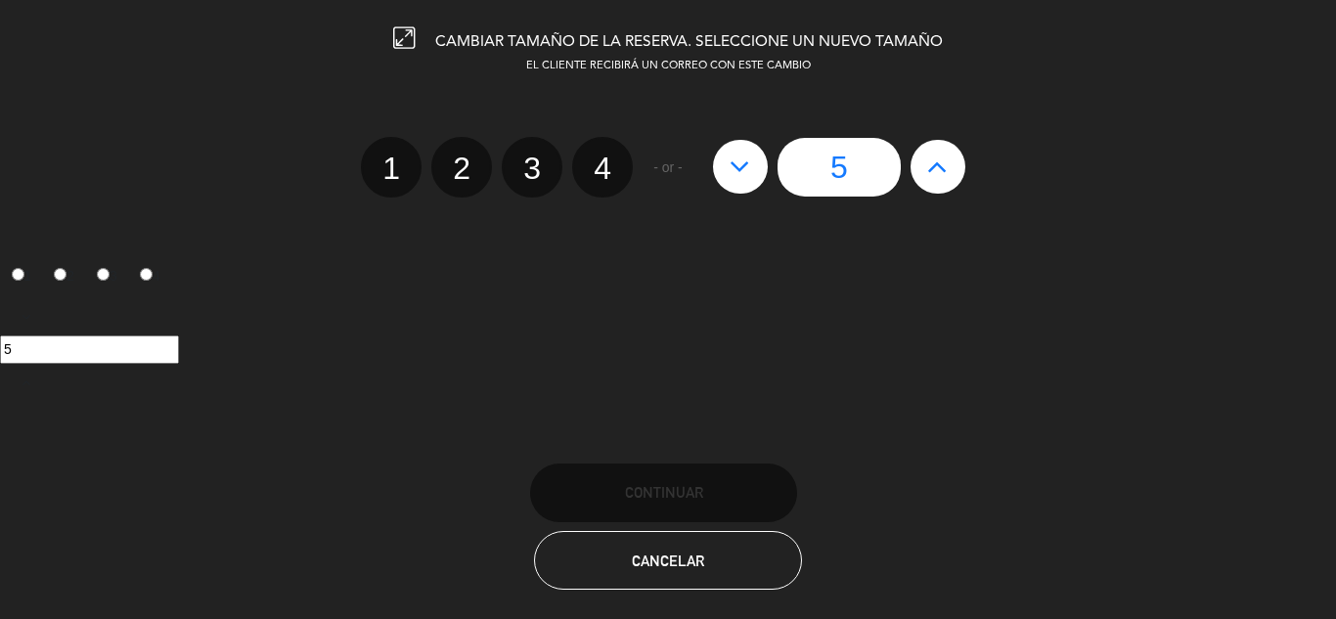
click at [608, 170] on label "4" at bounding box center [602, 167] width 61 height 61
click at [606, 157] on input "4" at bounding box center [600, 151] width 13 height 13
radio input "true"
radio input "false"
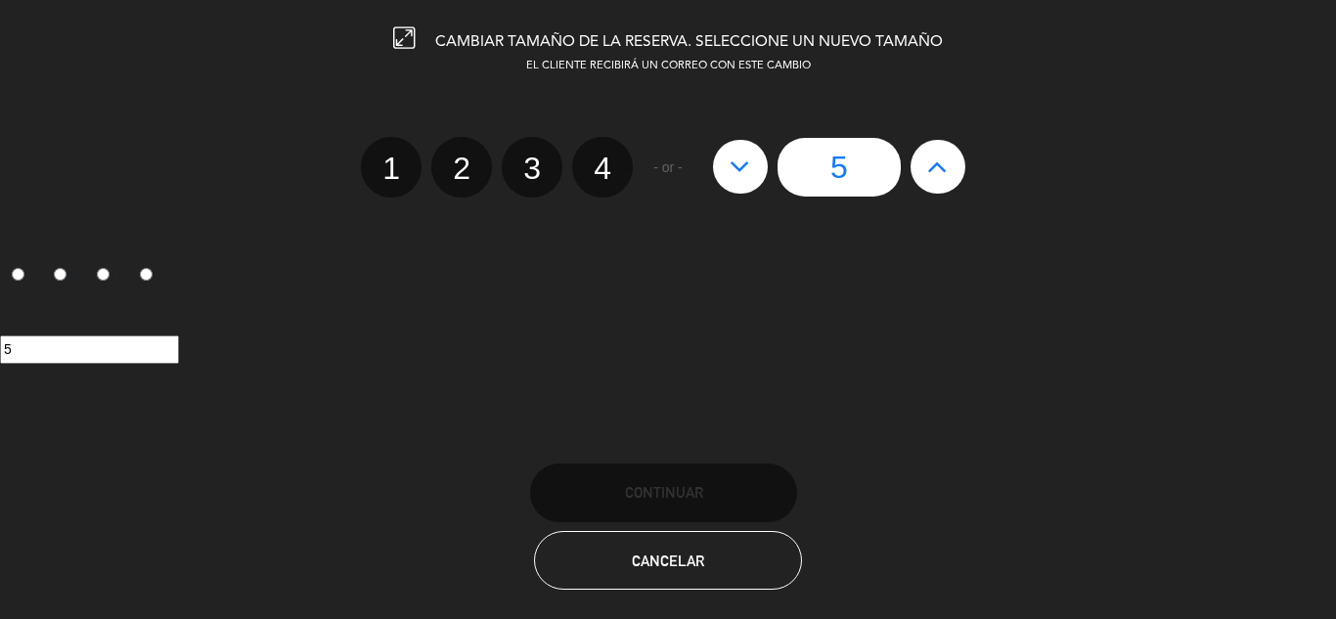
radio input "false"
radio input "true"
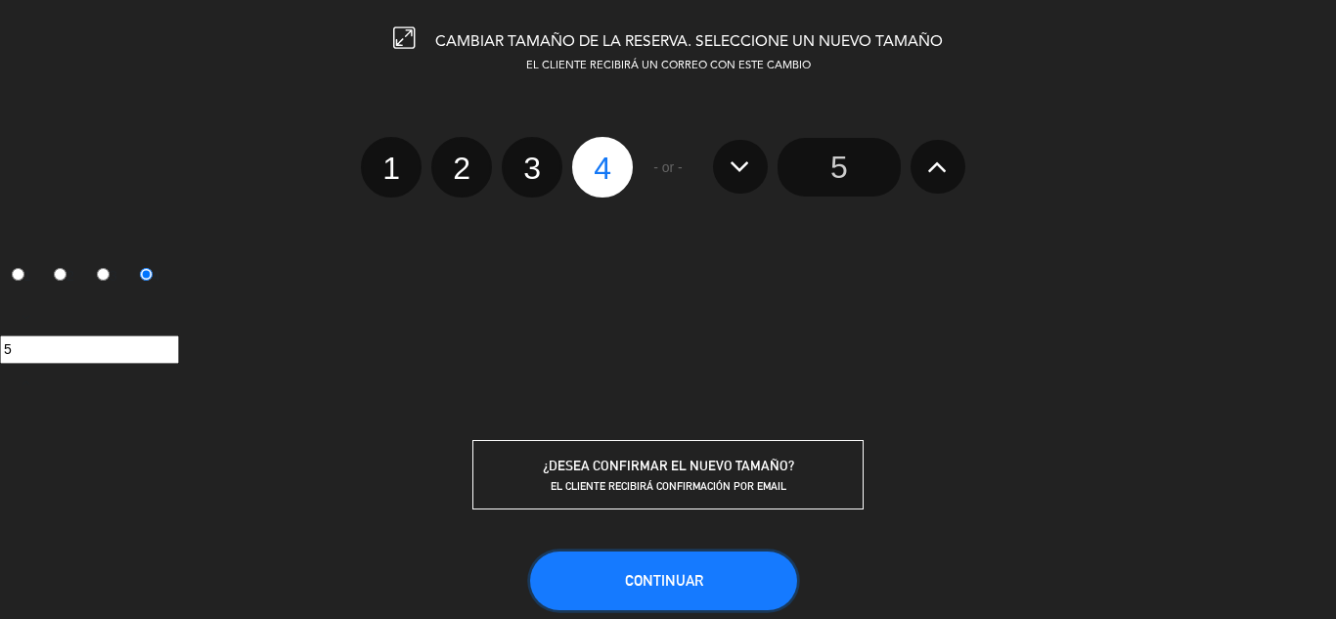
click at [672, 581] on span "Continuar" at bounding box center [664, 580] width 78 height 17
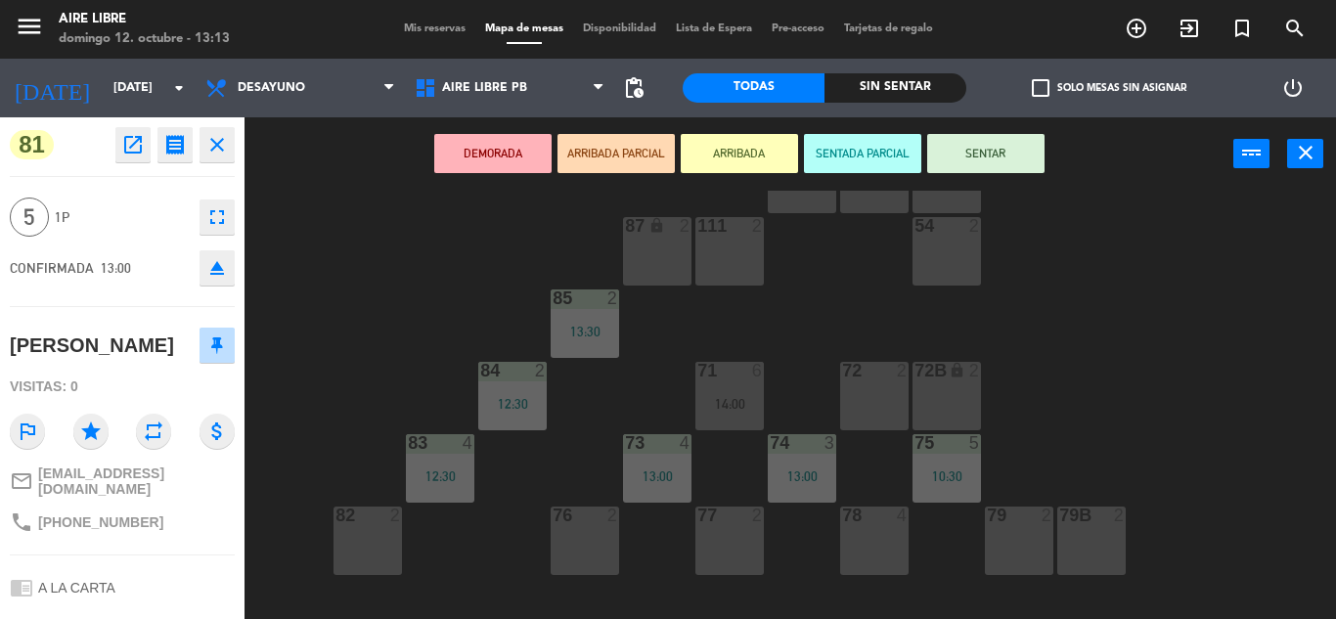
click at [217, 148] on icon "close" at bounding box center [216, 144] width 23 height 23
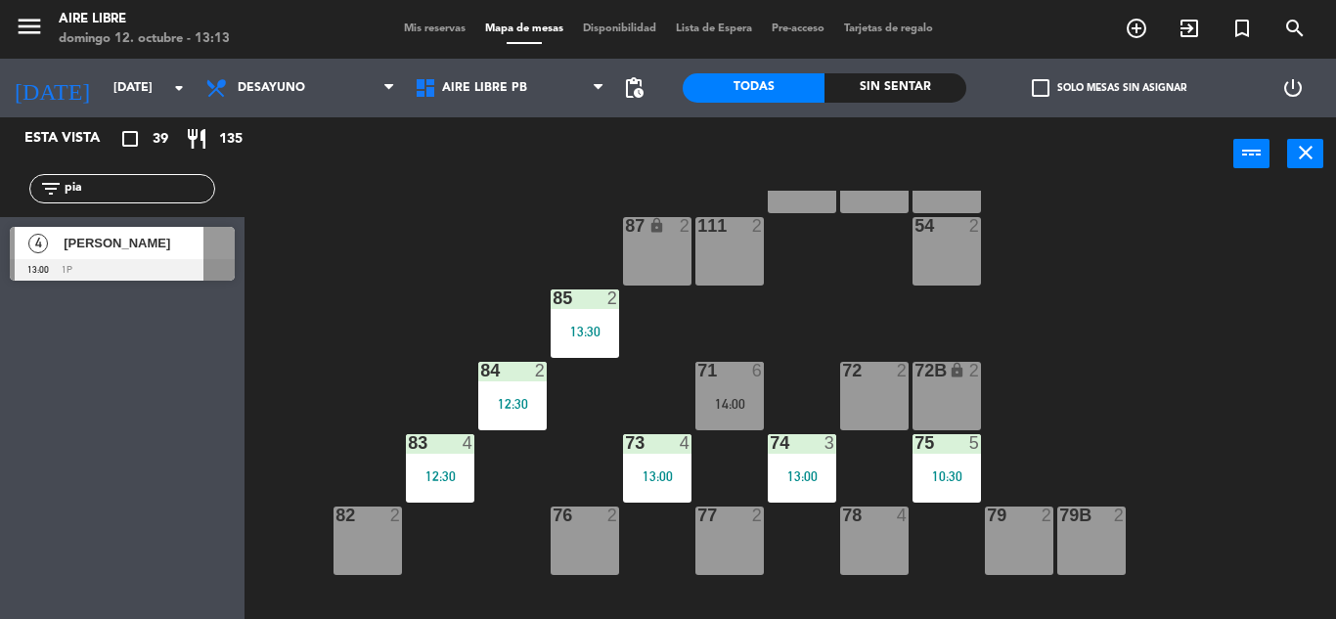
click at [113, 266] on div at bounding box center [122, 270] width 225 height 22
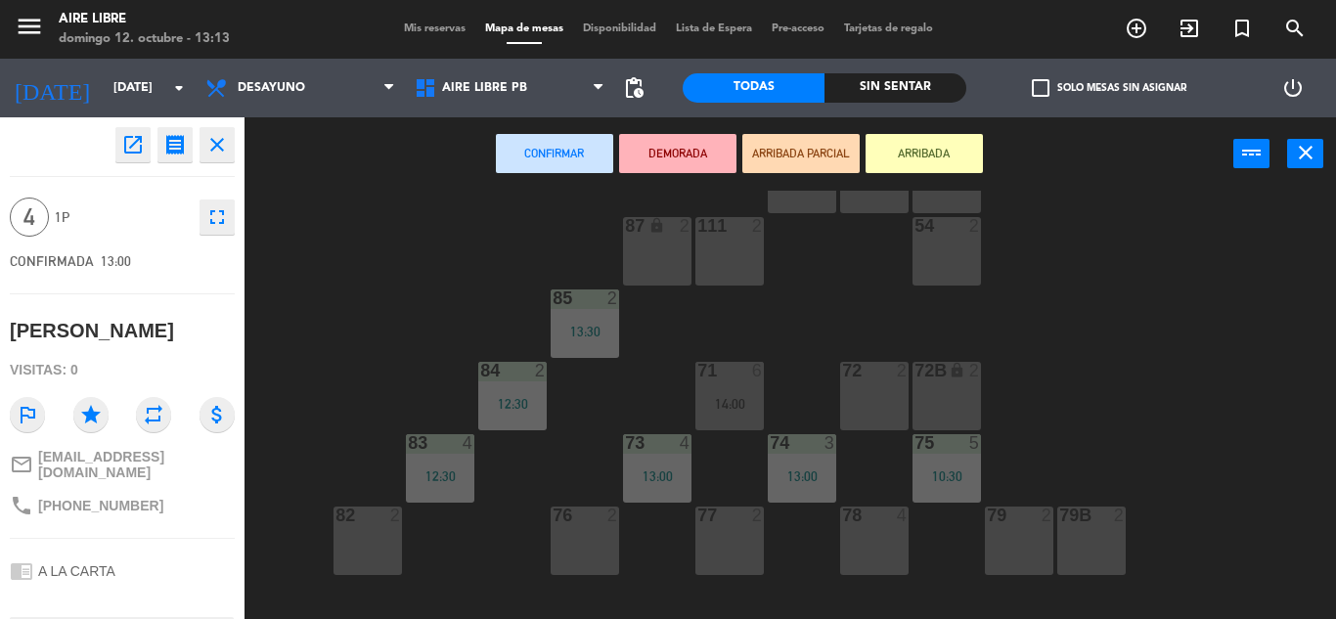
click at [933, 149] on button "ARRIBADA" at bounding box center [924, 153] width 117 height 39
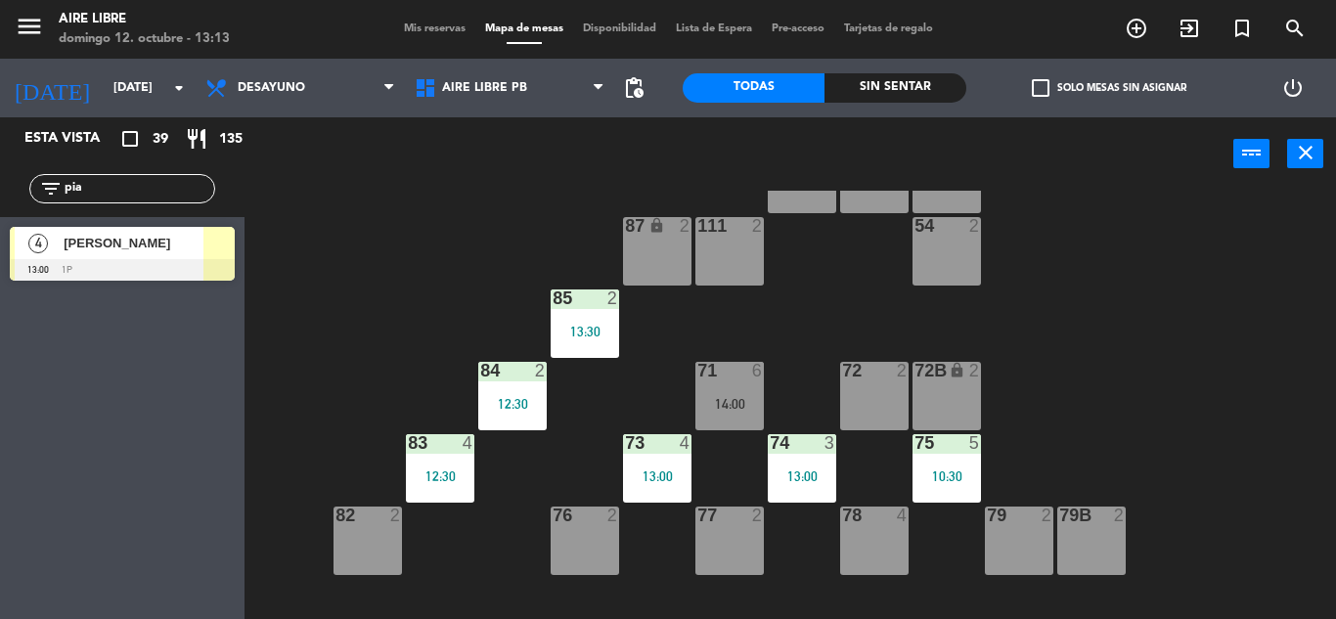
click at [160, 252] on span "[PERSON_NAME]" at bounding box center [134, 243] width 140 height 21
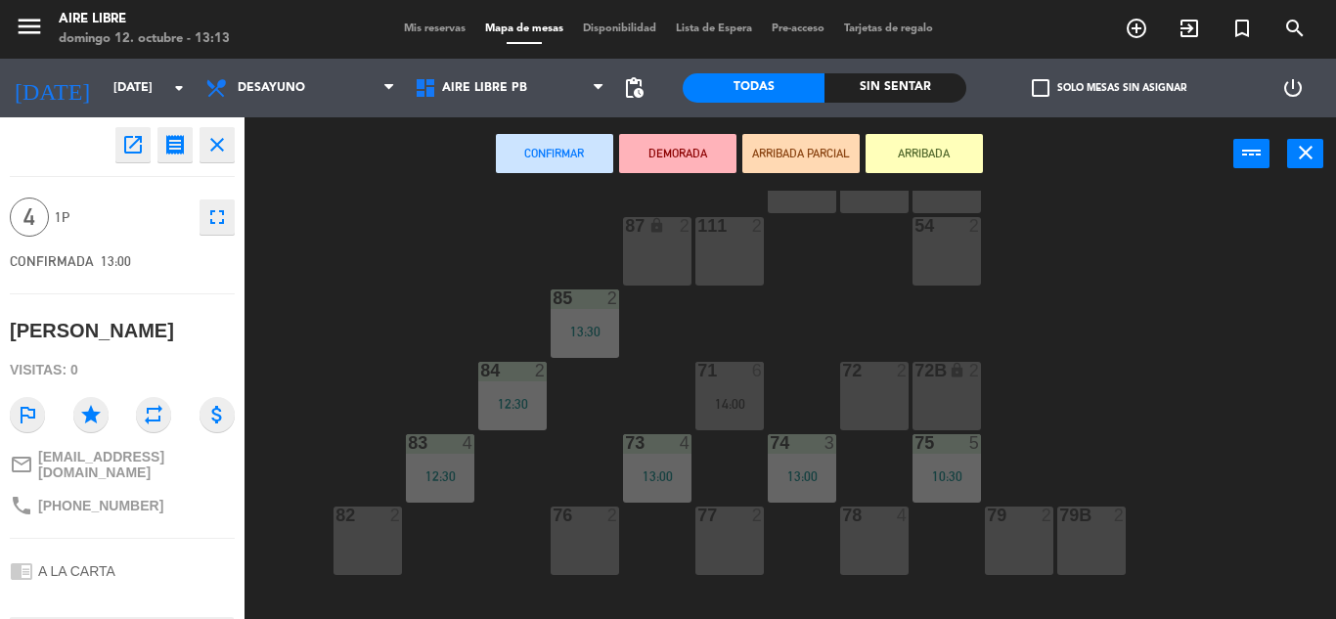
scroll to position [398, 0]
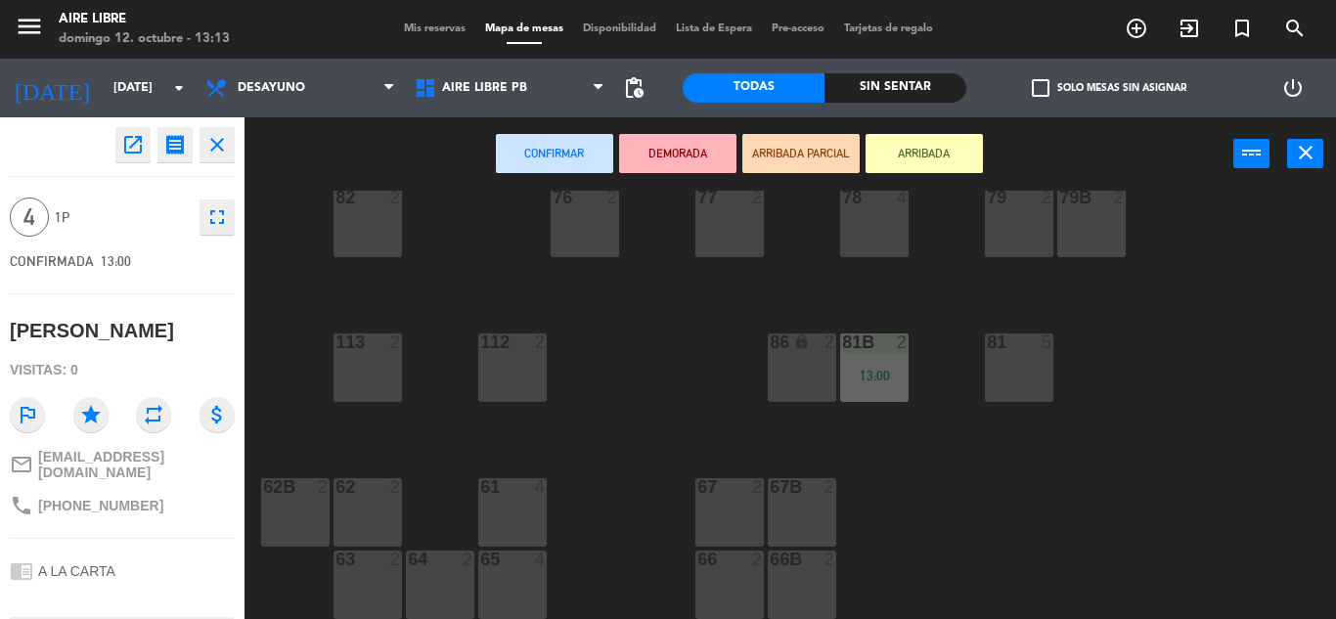
click at [1026, 356] on div "81 5" at bounding box center [1019, 368] width 68 height 68
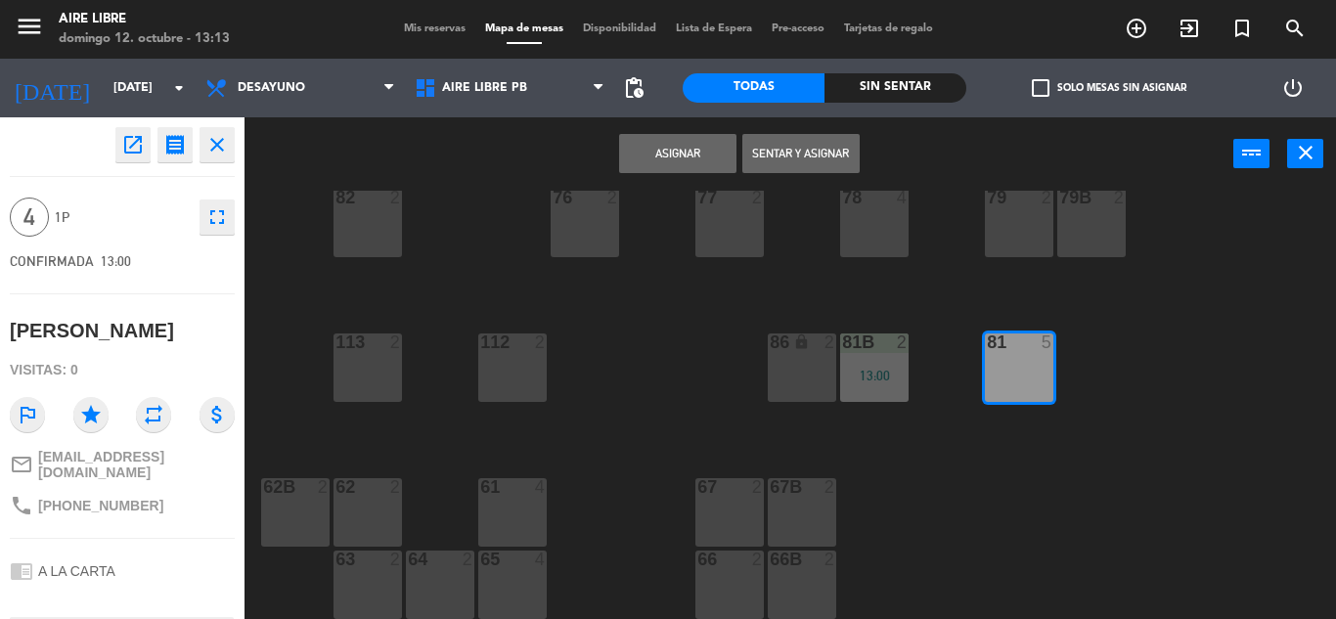
click at [713, 151] on button "Asignar" at bounding box center [677, 153] width 117 height 39
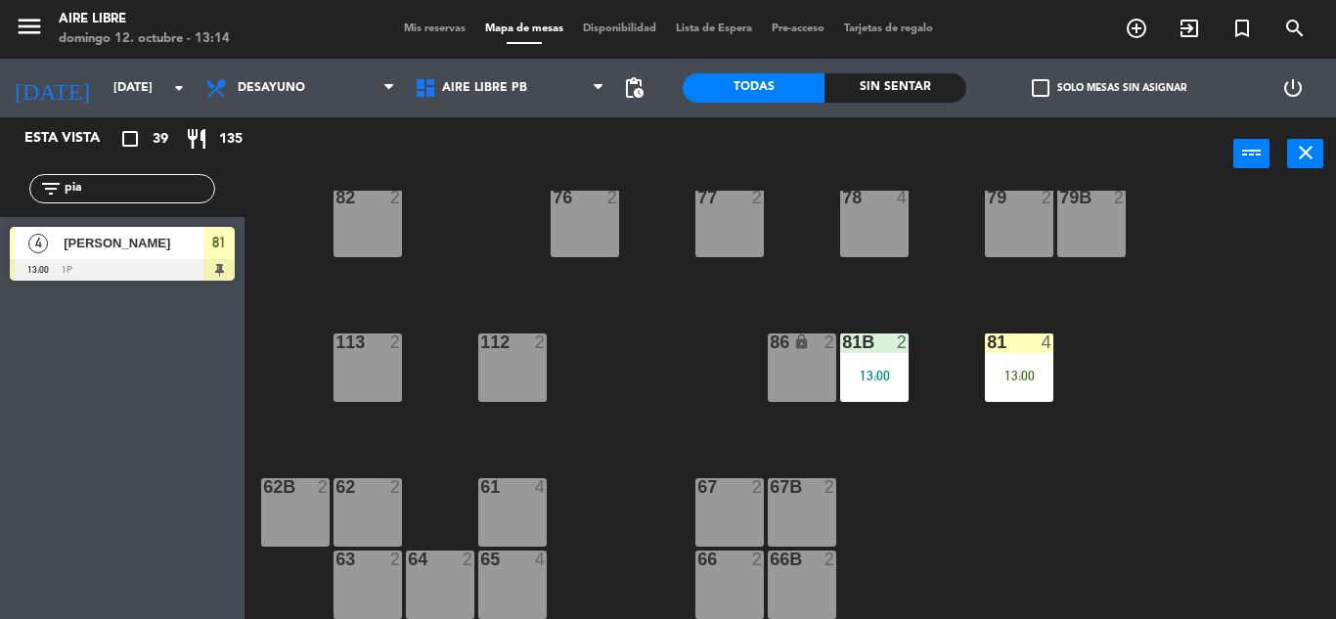
click at [139, 187] on input "pia" at bounding box center [139, 189] width 152 height 22
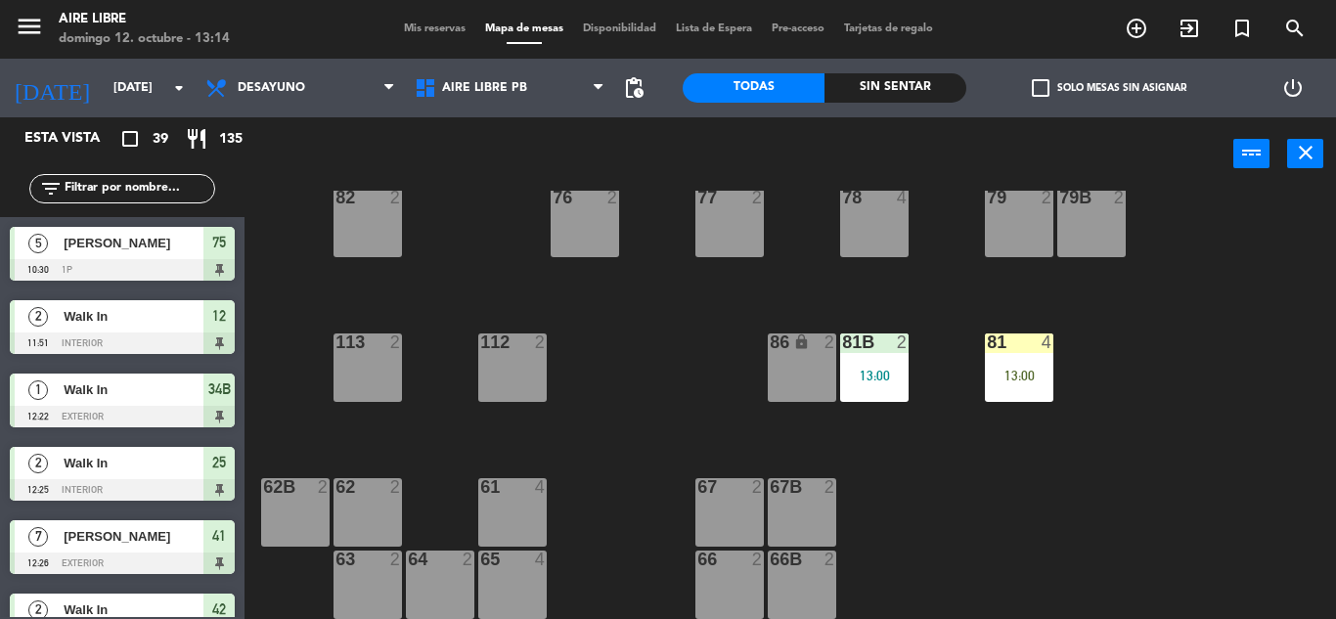
click at [160, 195] on input "text" at bounding box center [139, 189] width 152 height 22
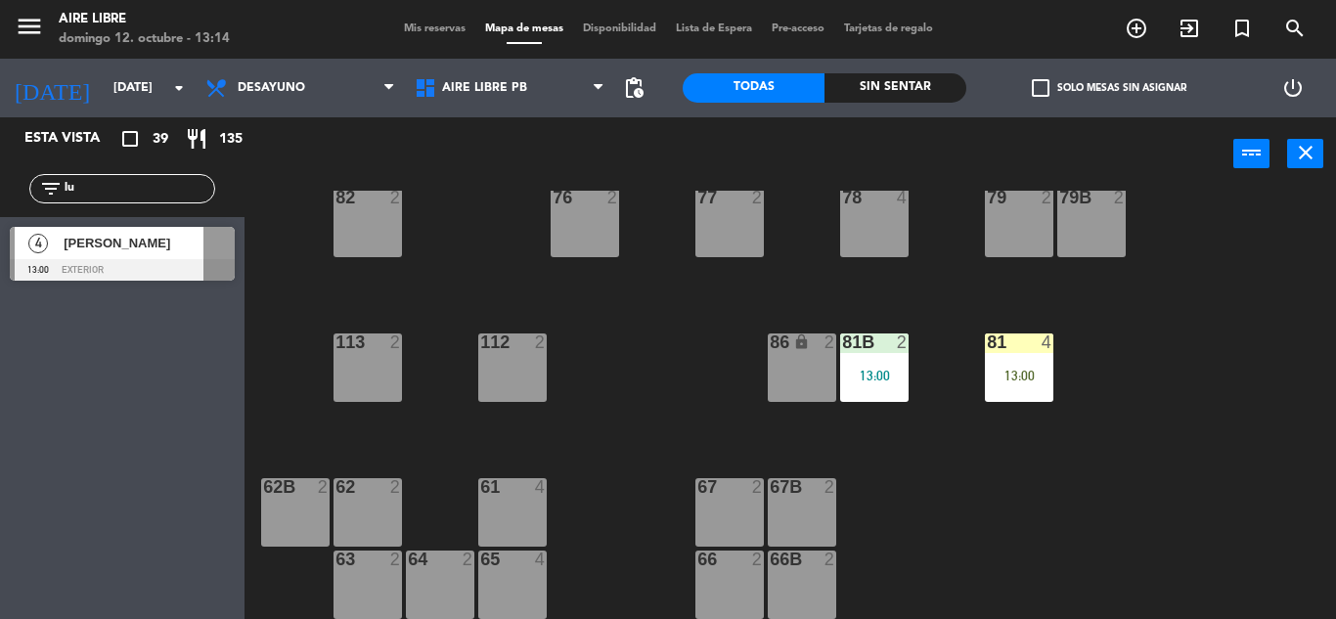
type input "lu"
click at [41, 367] on div "Esta vista crop_square 39 restaurant 135 filter_list lu 4 [PERSON_NAME] 13:00 e…" at bounding box center [122, 368] width 245 height 502
click at [161, 239] on span "[PERSON_NAME]" at bounding box center [134, 243] width 140 height 21
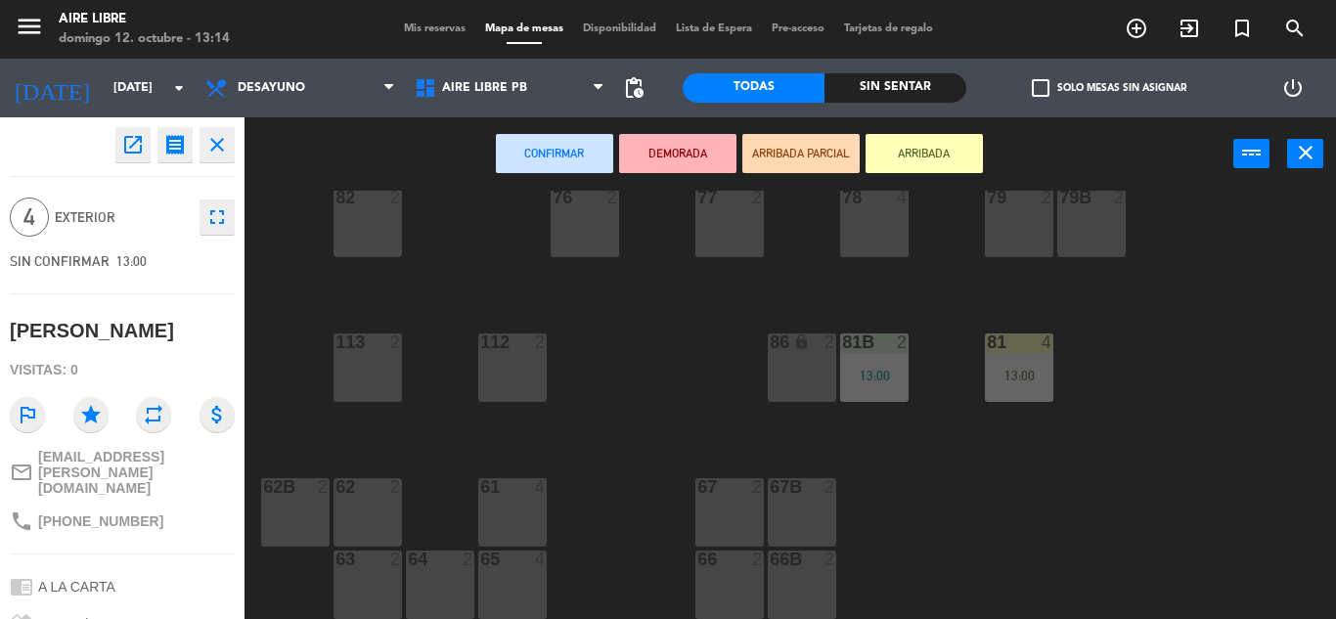
click at [903, 154] on button "ARRIBADA" at bounding box center [924, 153] width 117 height 39
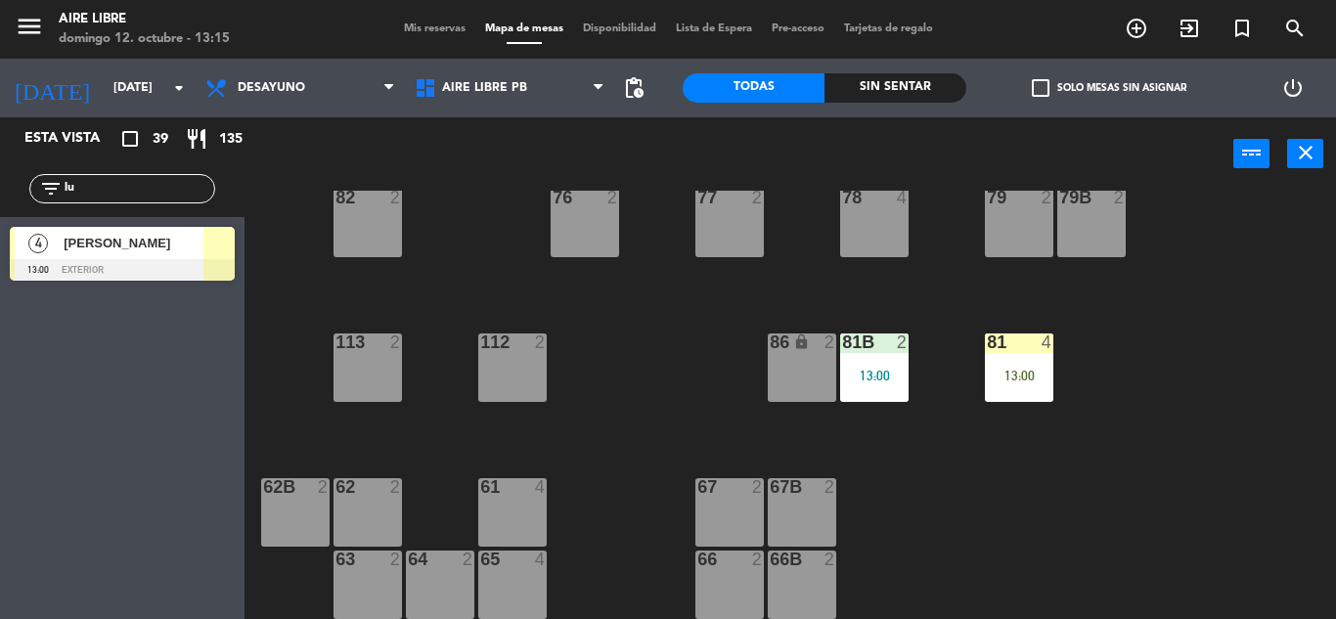
click at [113, 193] on input "lu" at bounding box center [139, 189] width 152 height 22
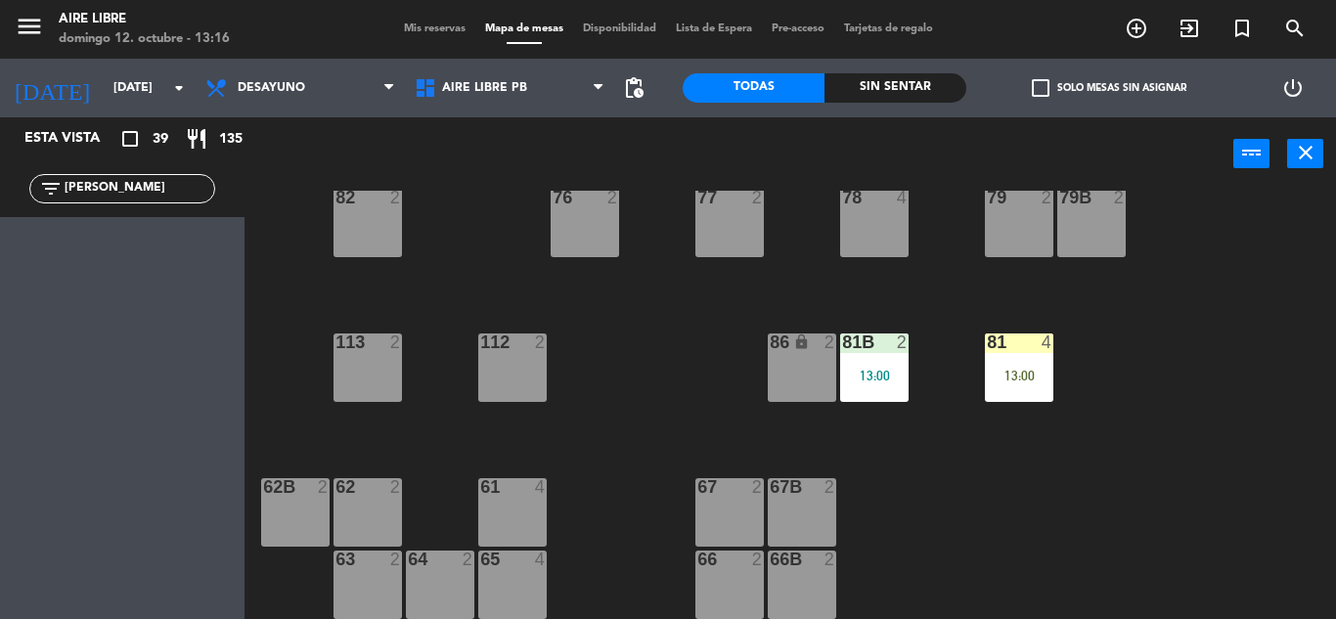
scroll to position [0, 0]
type input "e"
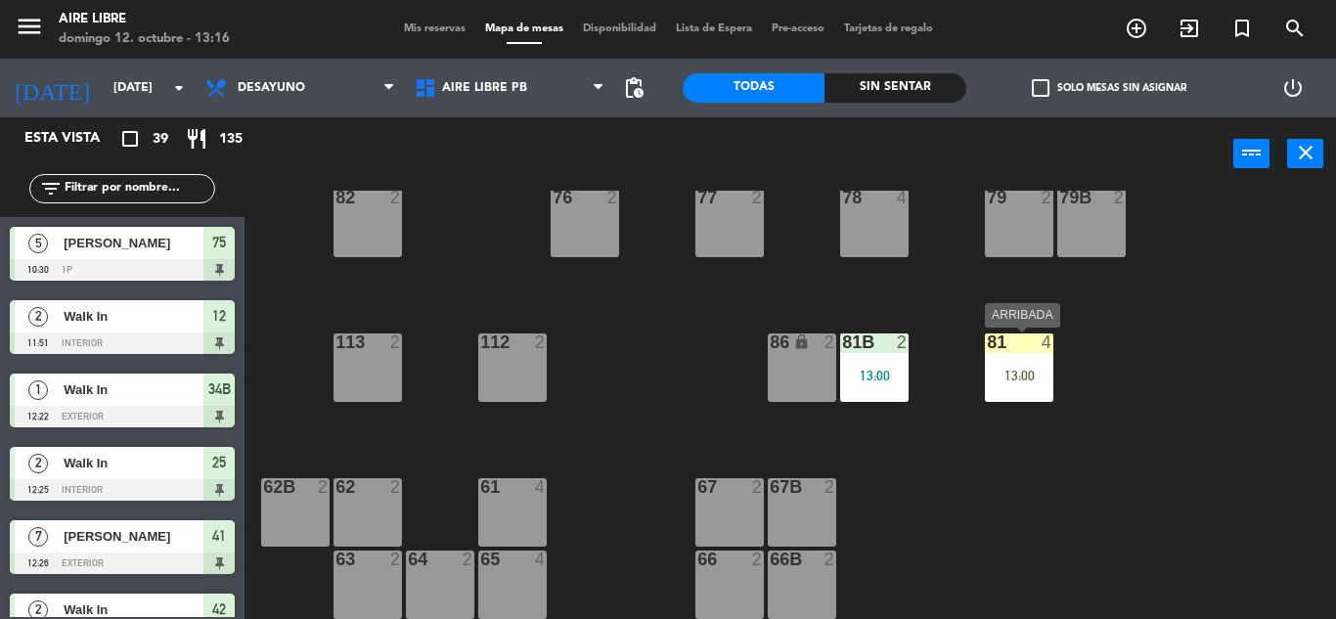
click at [1019, 369] on div "13:00" at bounding box center [1019, 376] width 68 height 14
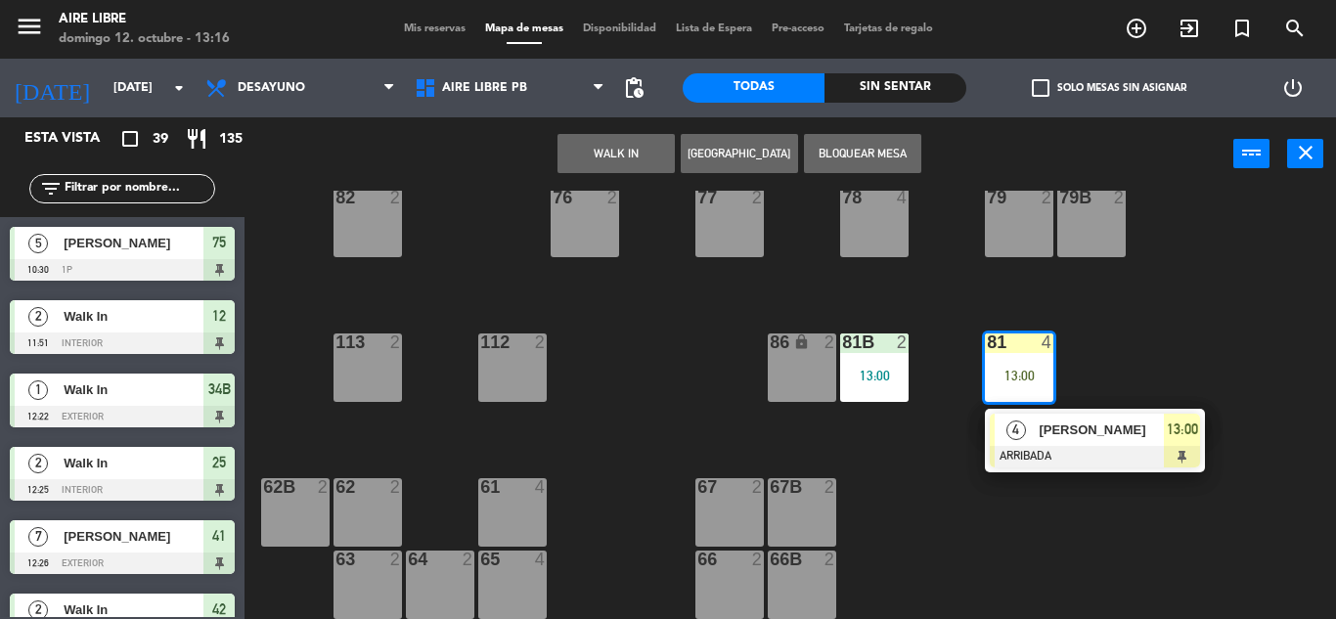
click at [1020, 426] on span "4" at bounding box center [1016, 431] width 20 height 20
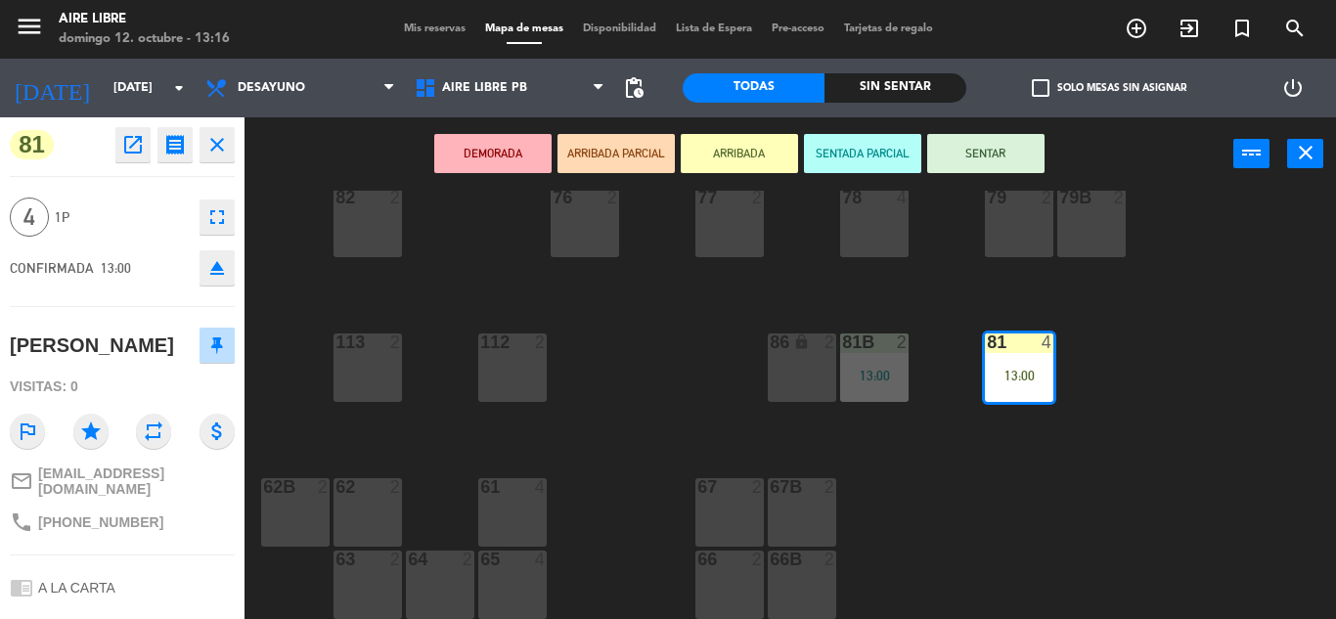
click at [1013, 144] on button "SENTAR" at bounding box center [985, 153] width 117 height 39
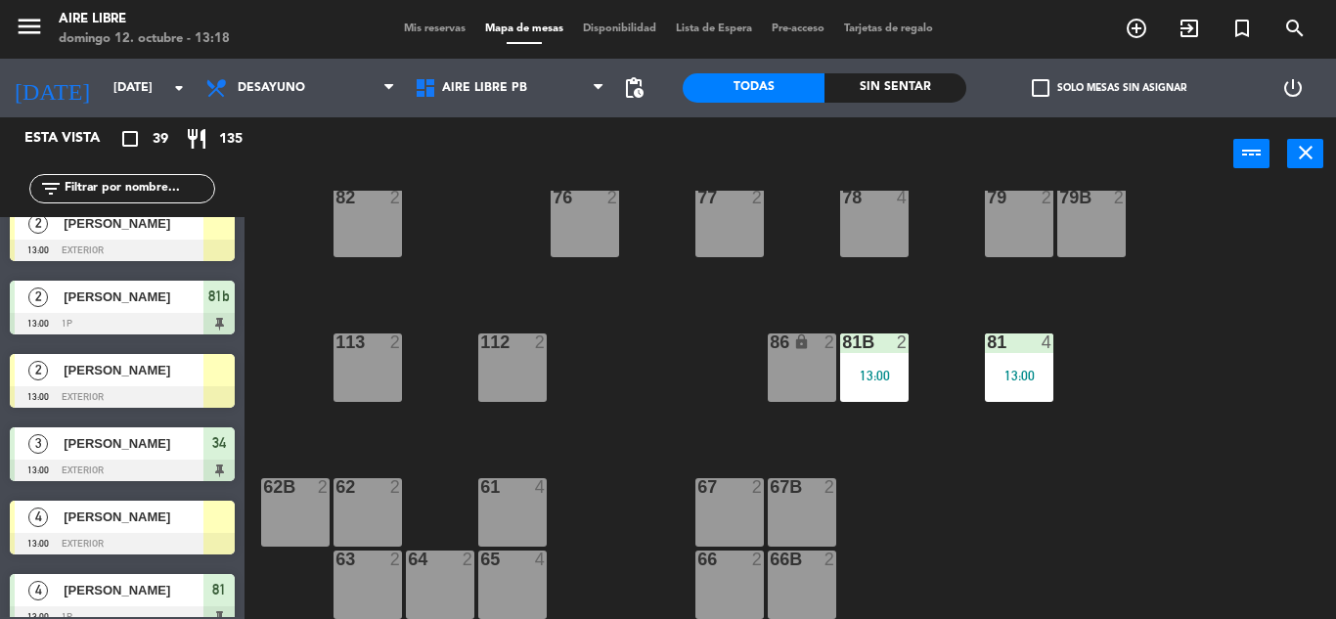
scroll to position [1119, 0]
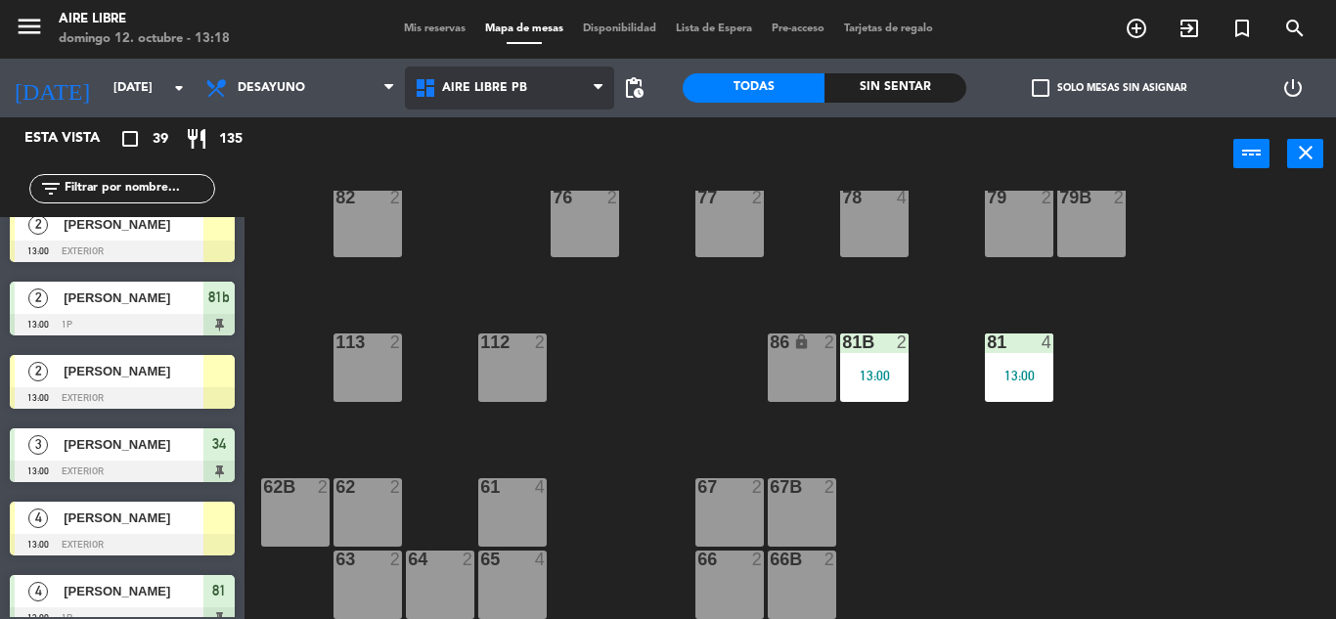
click at [551, 104] on span "Aire Libre PB" at bounding box center [509, 88] width 209 height 43
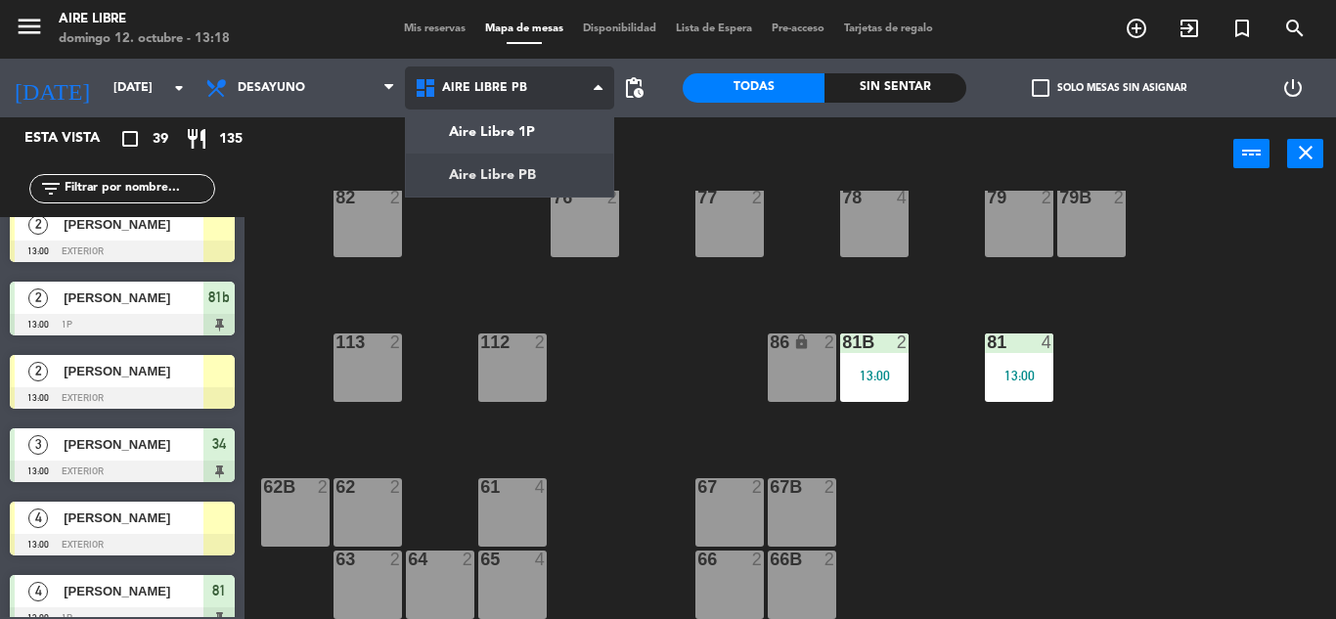
click at [544, 165] on ng-component "menu Aire Libre [DATE] 12. octubre - 13:18 Mis reservas Mapa de mesas Disponibi…" at bounding box center [668, 309] width 1336 height 619
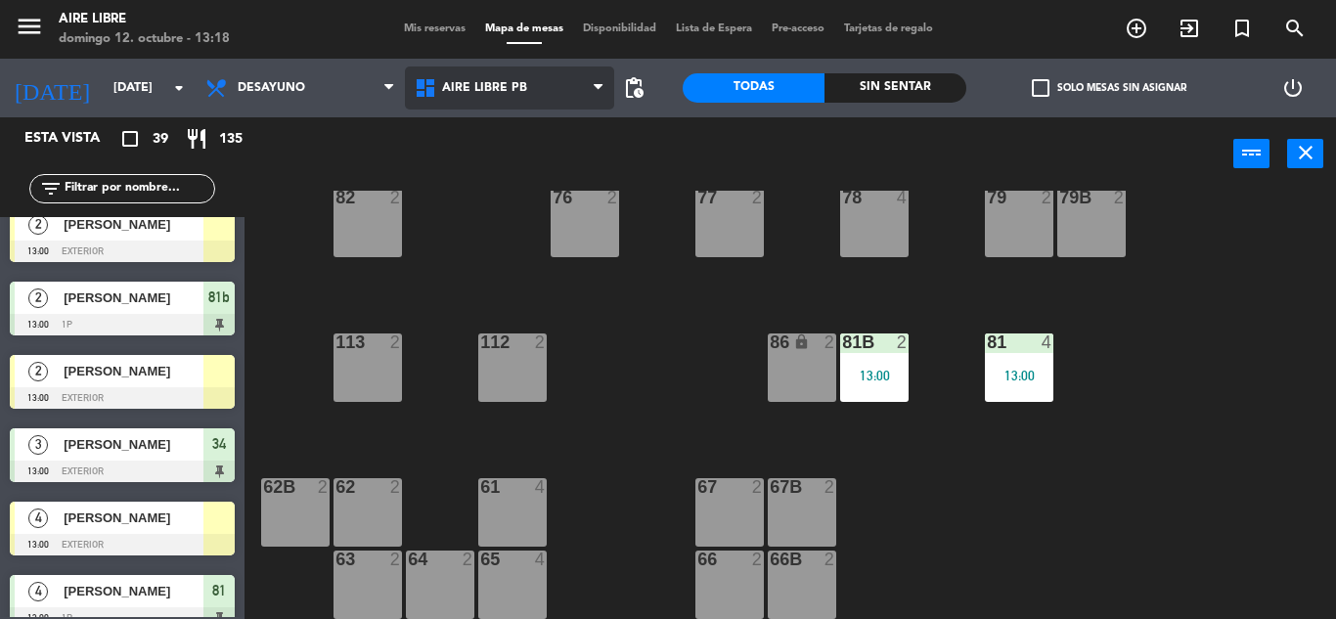
click at [528, 91] on span "Aire Libre PB" at bounding box center [509, 88] width 209 height 43
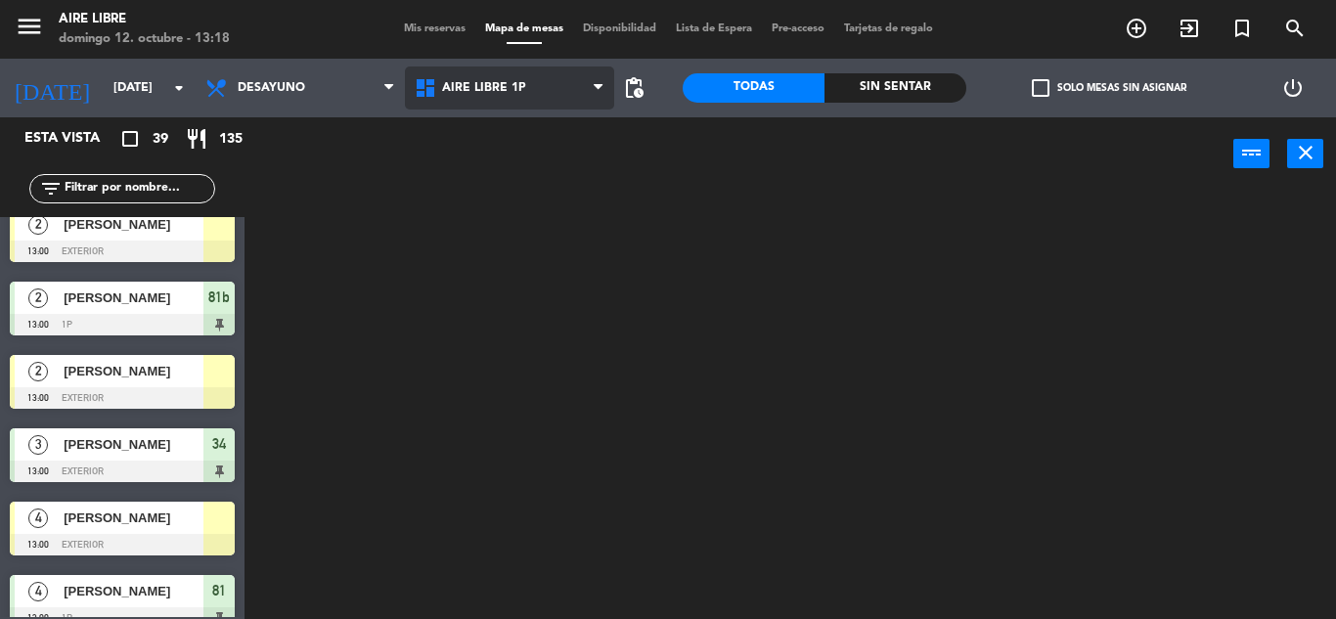
click at [529, 134] on ng-component "menu Aire Libre [DATE] 12. octubre - 13:18 Mis reservas Mapa de mesas Disponibi…" at bounding box center [668, 309] width 1336 height 619
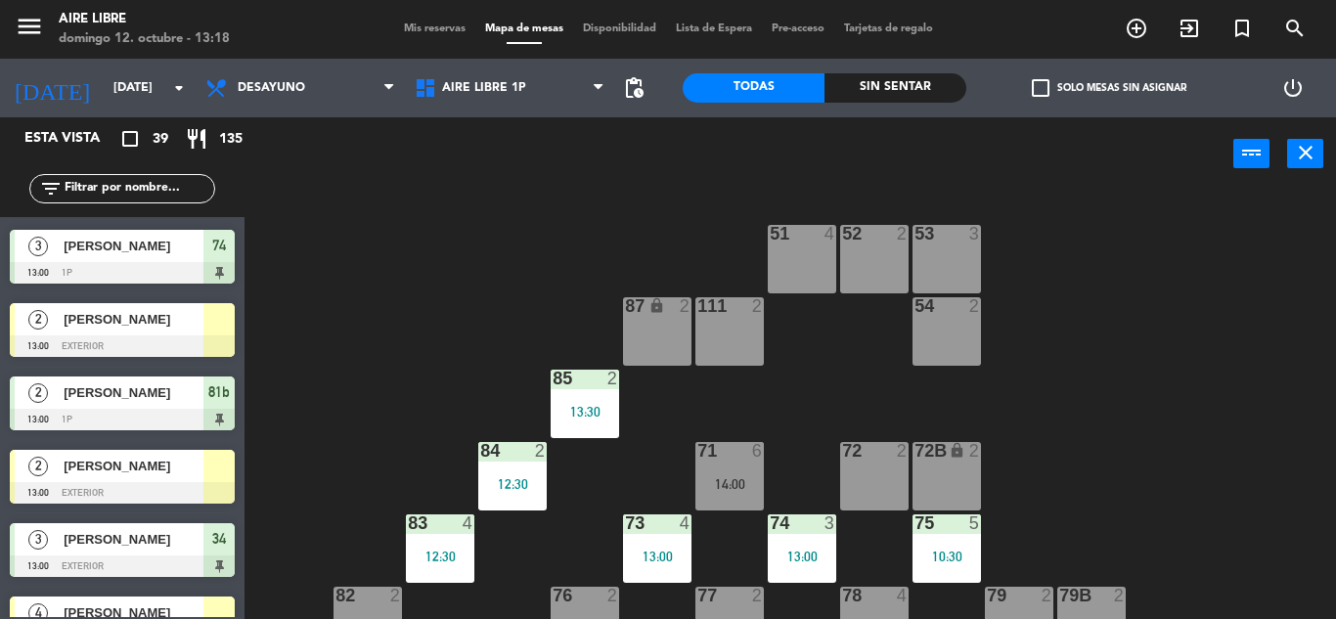
scroll to position [1023, 0]
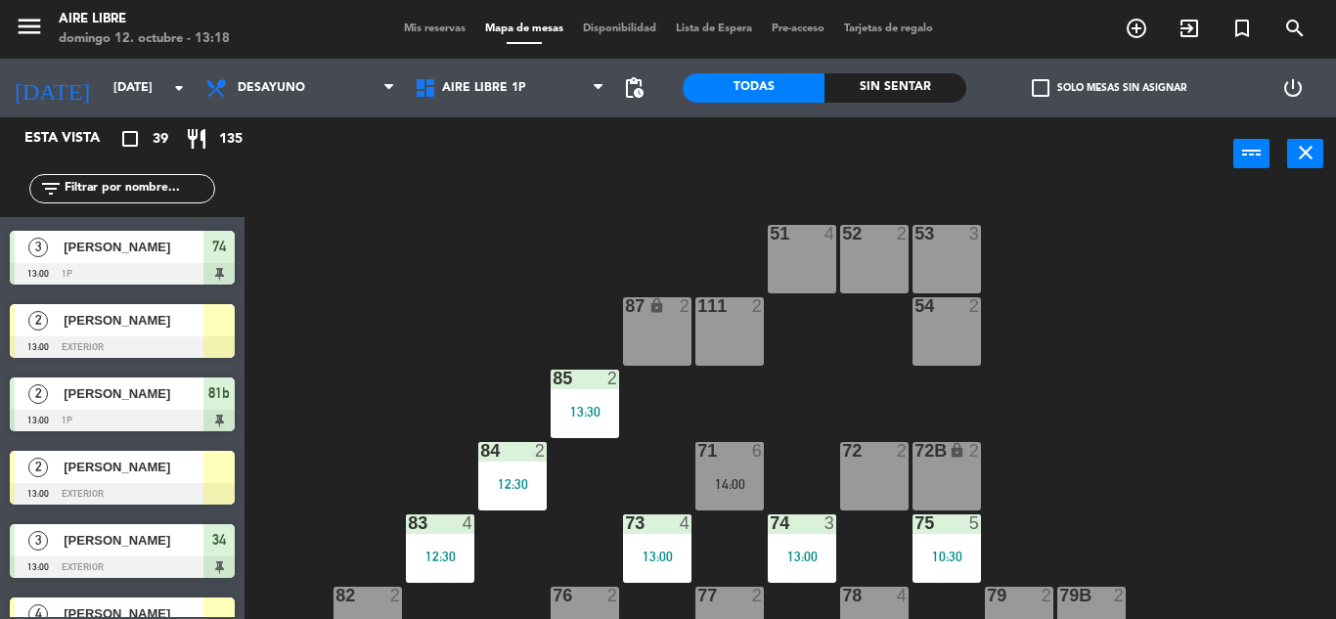
click at [207, 335] on div at bounding box center [218, 320] width 31 height 32
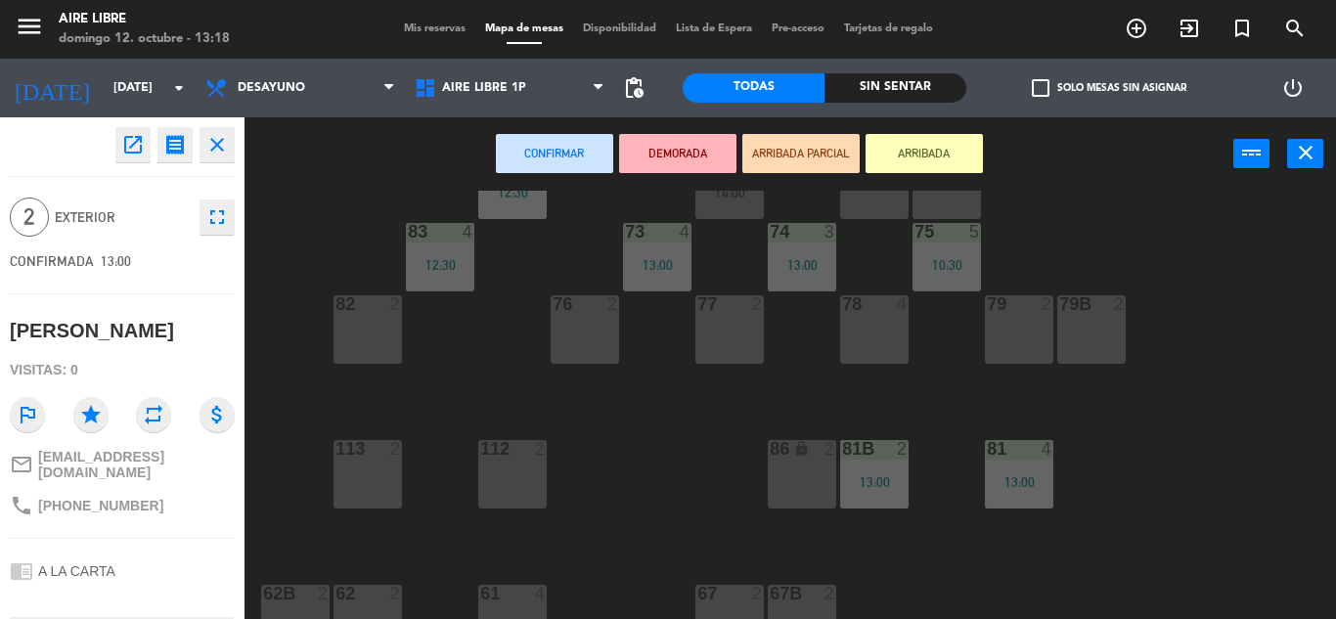
scroll to position [293, 0]
click at [728, 333] on div "77 2" at bounding box center [729, 327] width 68 height 68
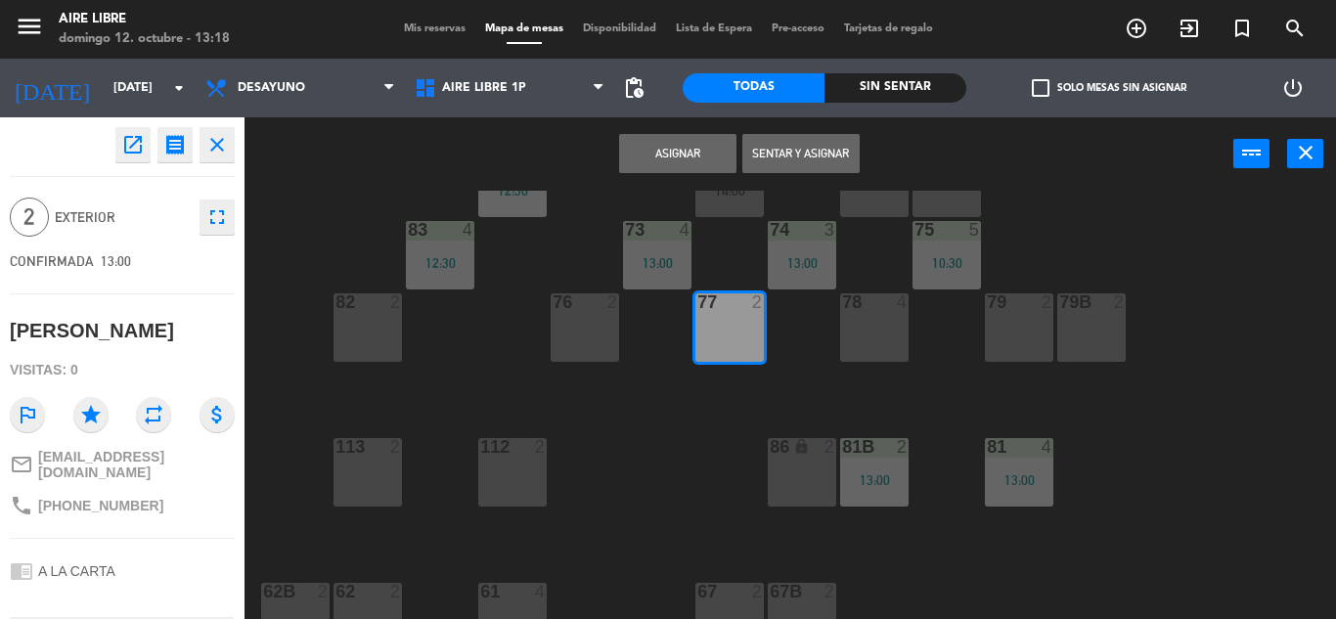
click at [814, 153] on button "Sentar y Asignar" at bounding box center [800, 153] width 117 height 39
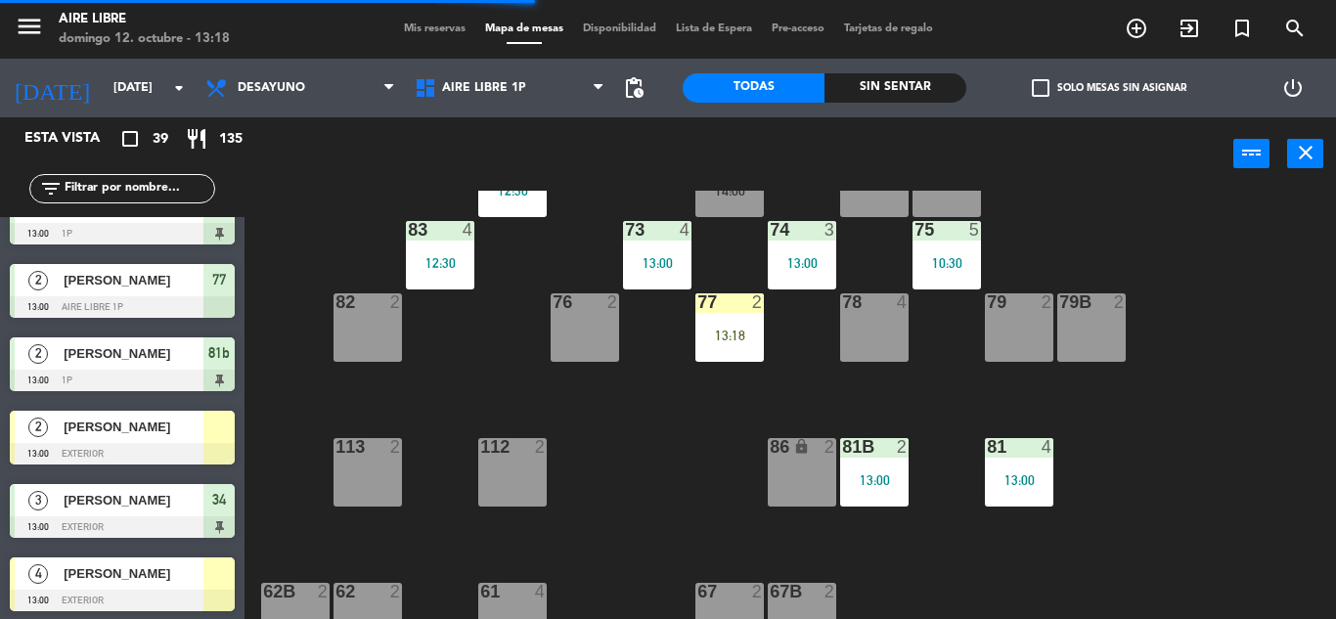
scroll to position [1064, 0]
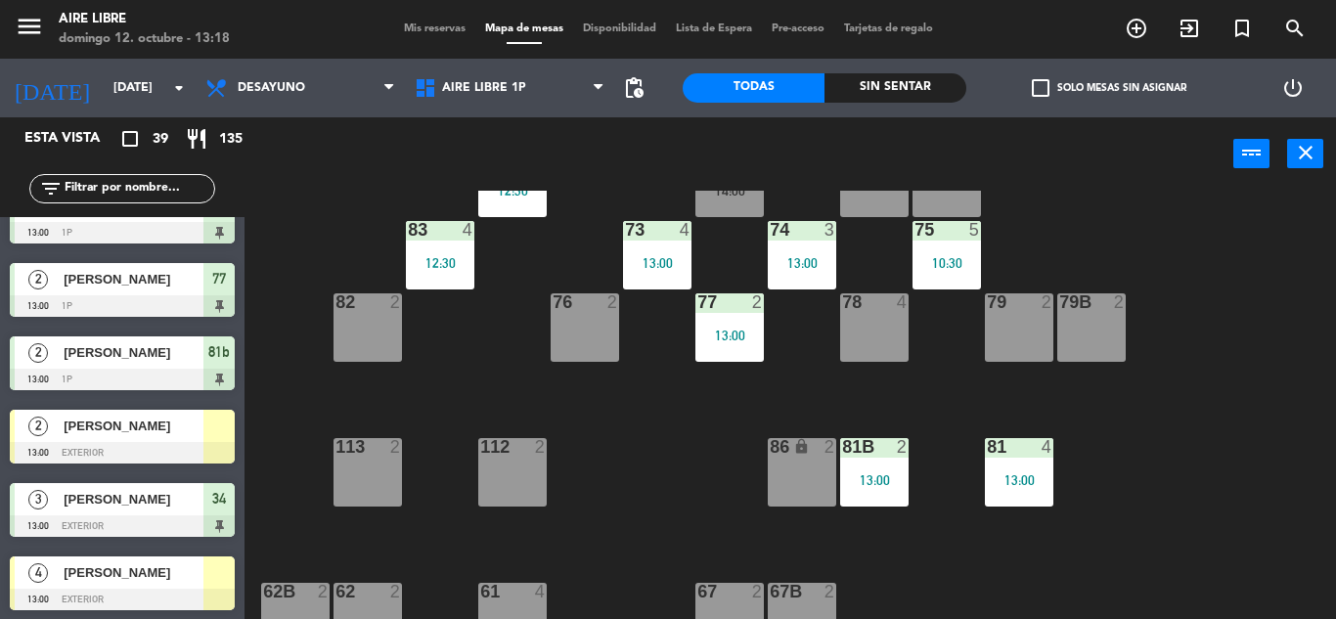
click at [167, 443] on div at bounding box center [122, 453] width 225 height 22
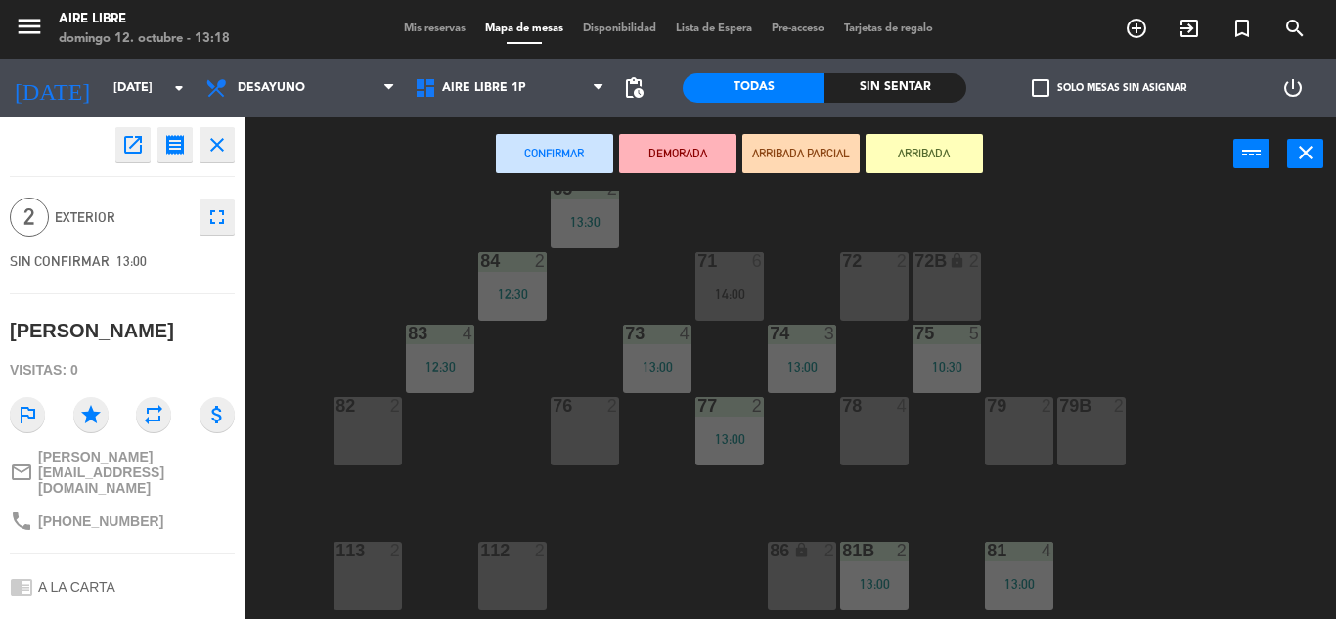
scroll to position [189, 0]
click at [872, 272] on div "72 2" at bounding box center [874, 263] width 68 height 20
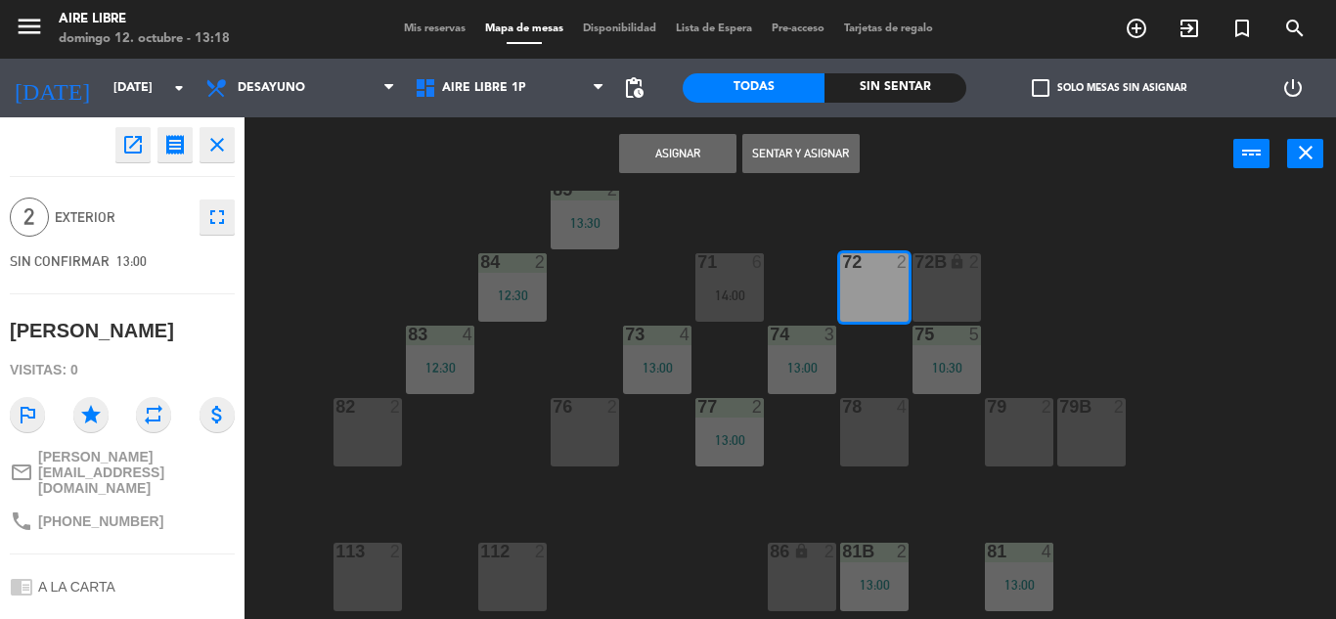
click at [815, 151] on button "Sentar y Asignar" at bounding box center [800, 153] width 117 height 39
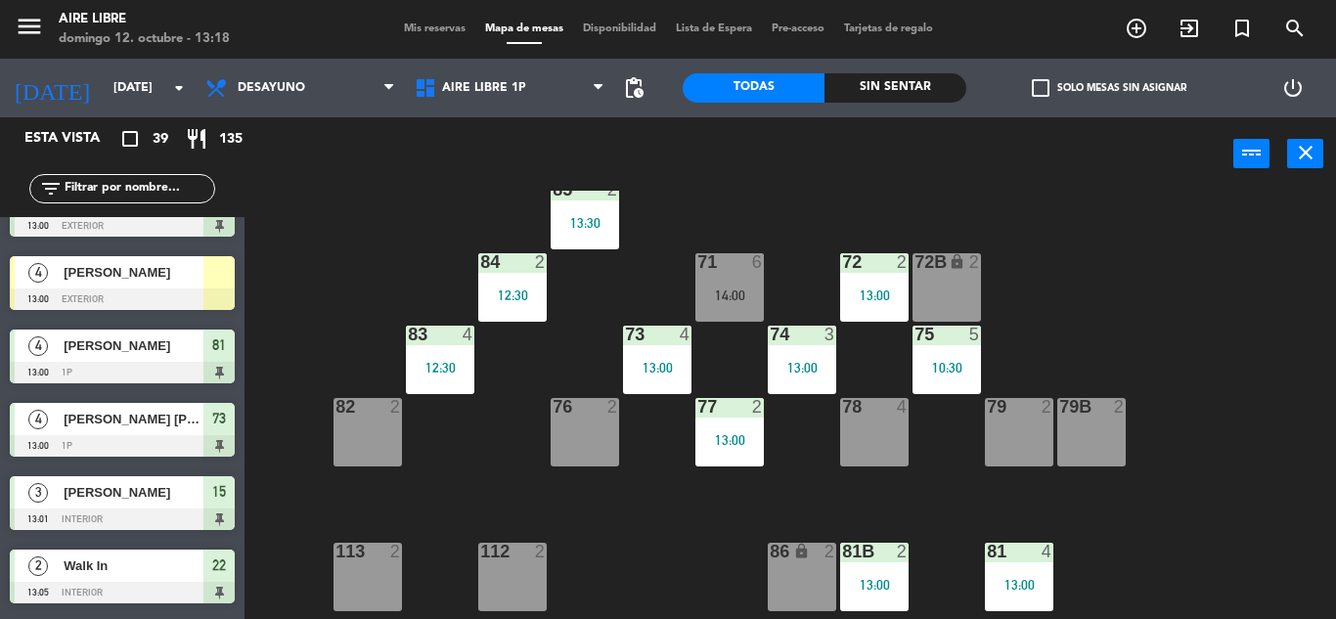
scroll to position [1363, 0]
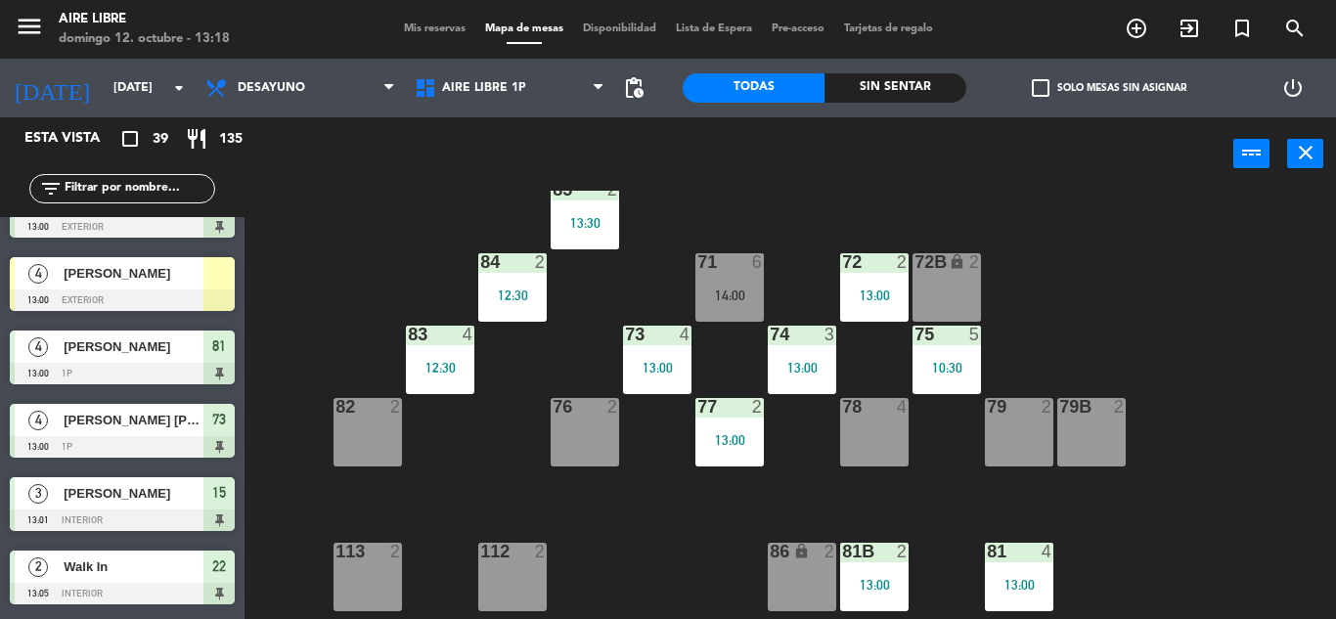
click at [197, 288] on div "[PERSON_NAME]" at bounding box center [133, 273] width 142 height 32
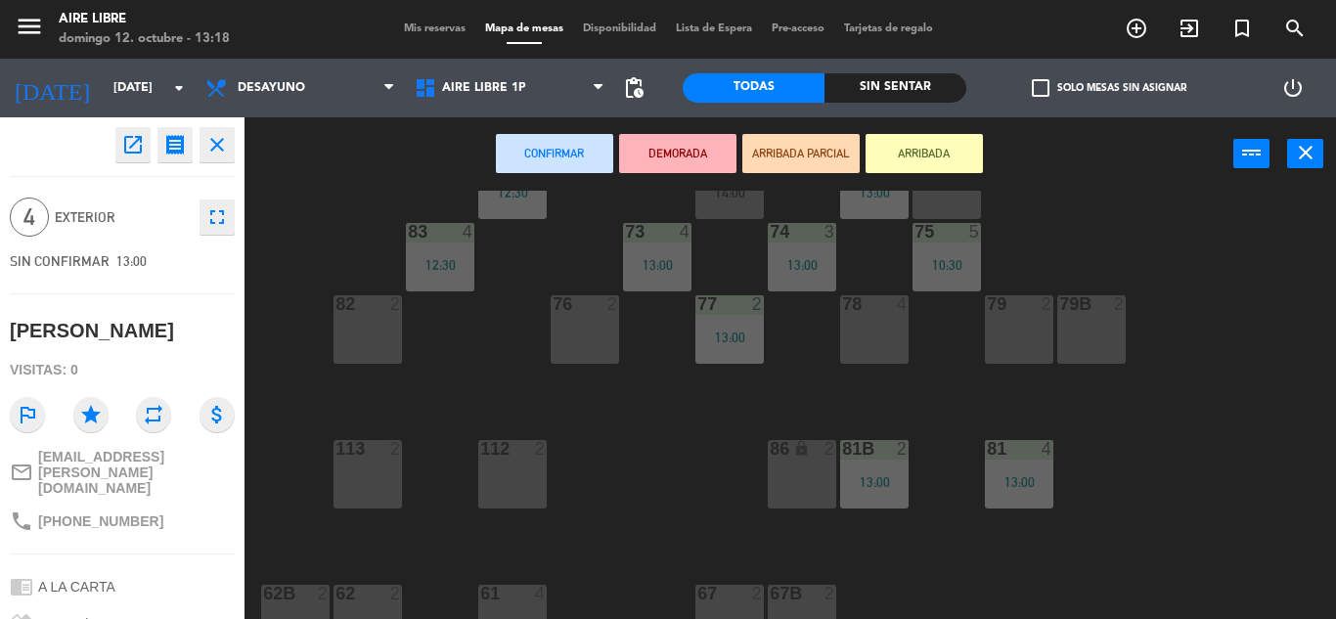
scroll to position [292, 0]
click at [893, 316] on div "78 4" at bounding box center [874, 328] width 68 height 68
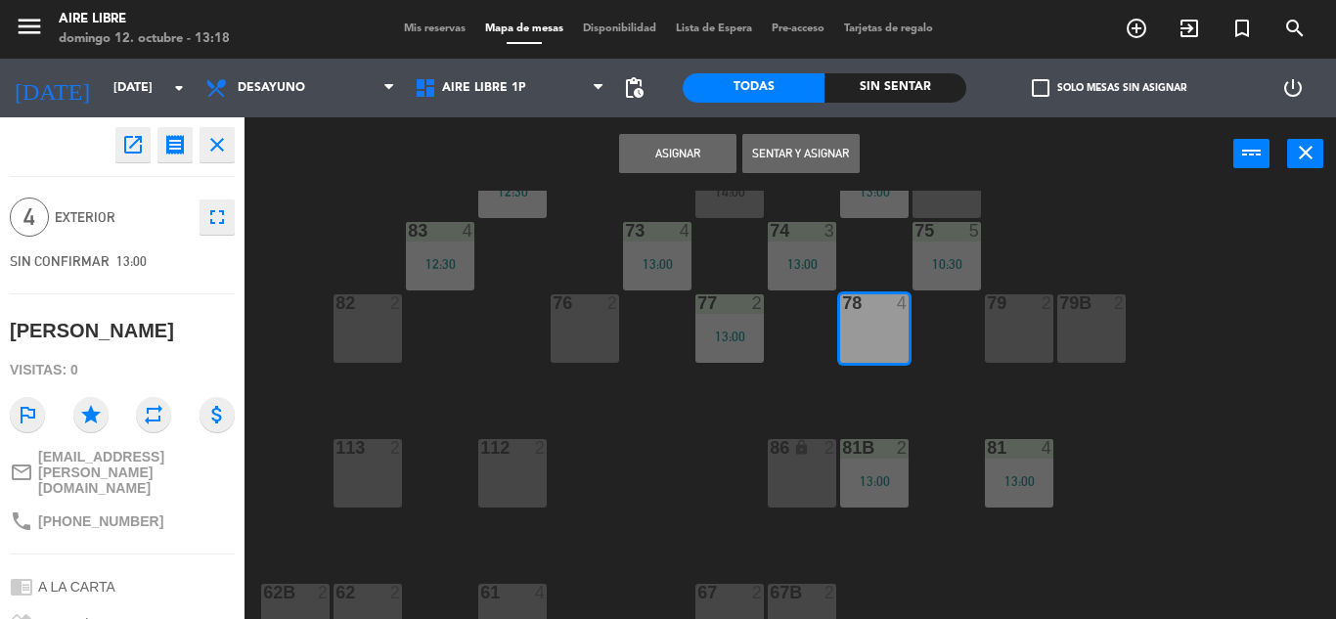
click at [784, 143] on button "Sentar y Asignar" at bounding box center [800, 153] width 117 height 39
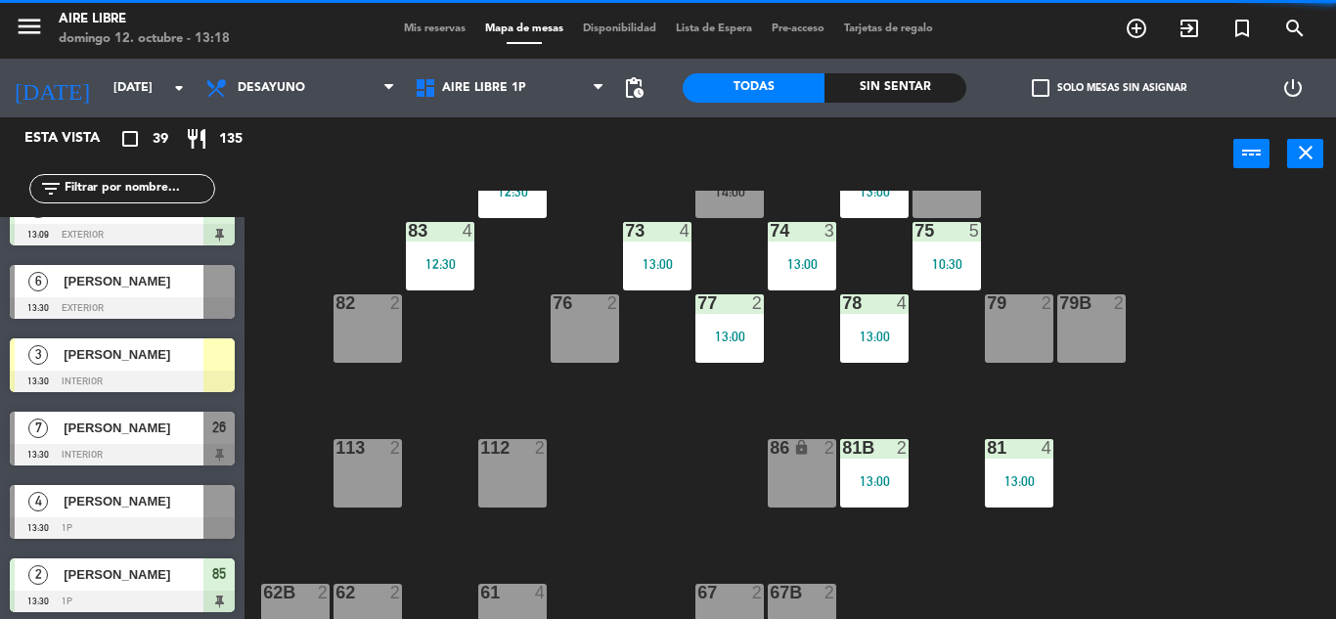
scroll to position [1787, 0]
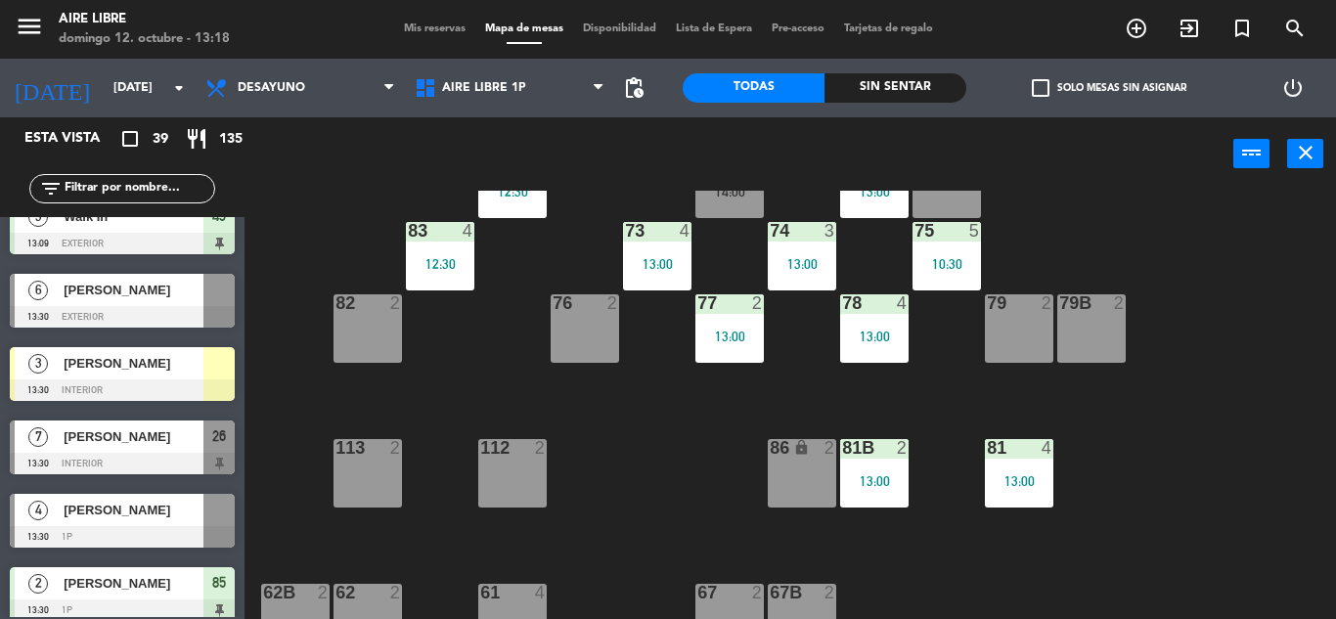
click at [182, 383] on div at bounding box center [122, 391] width 225 height 22
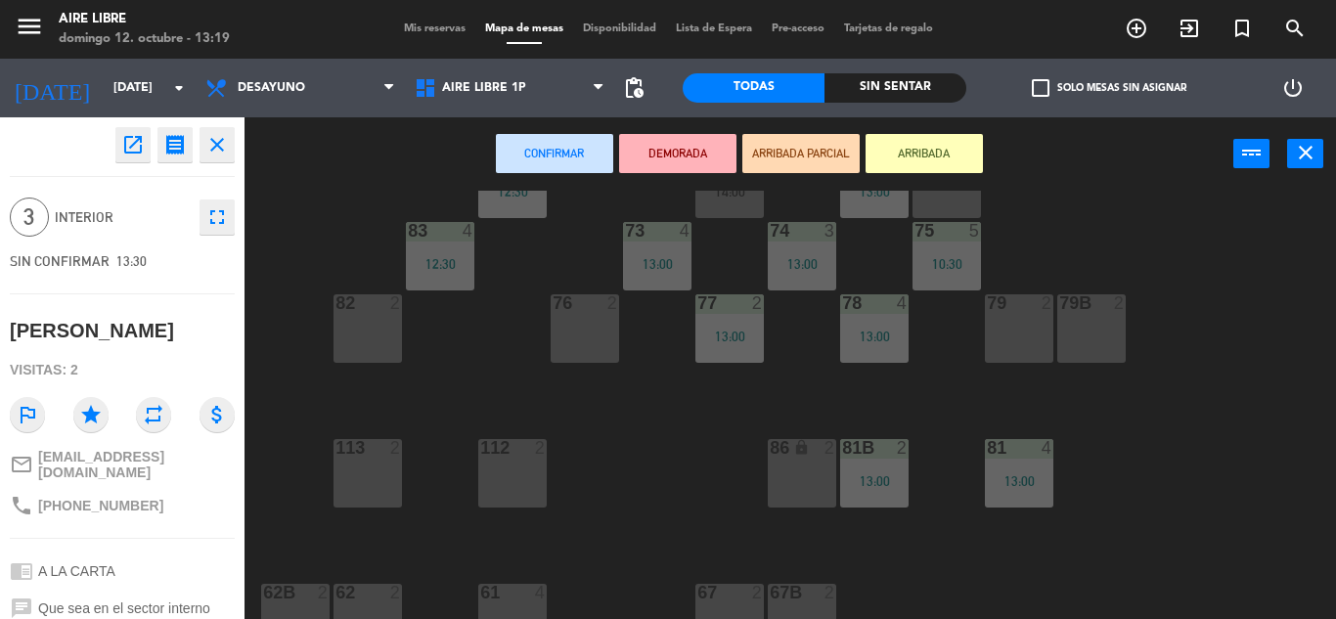
scroll to position [193, 0]
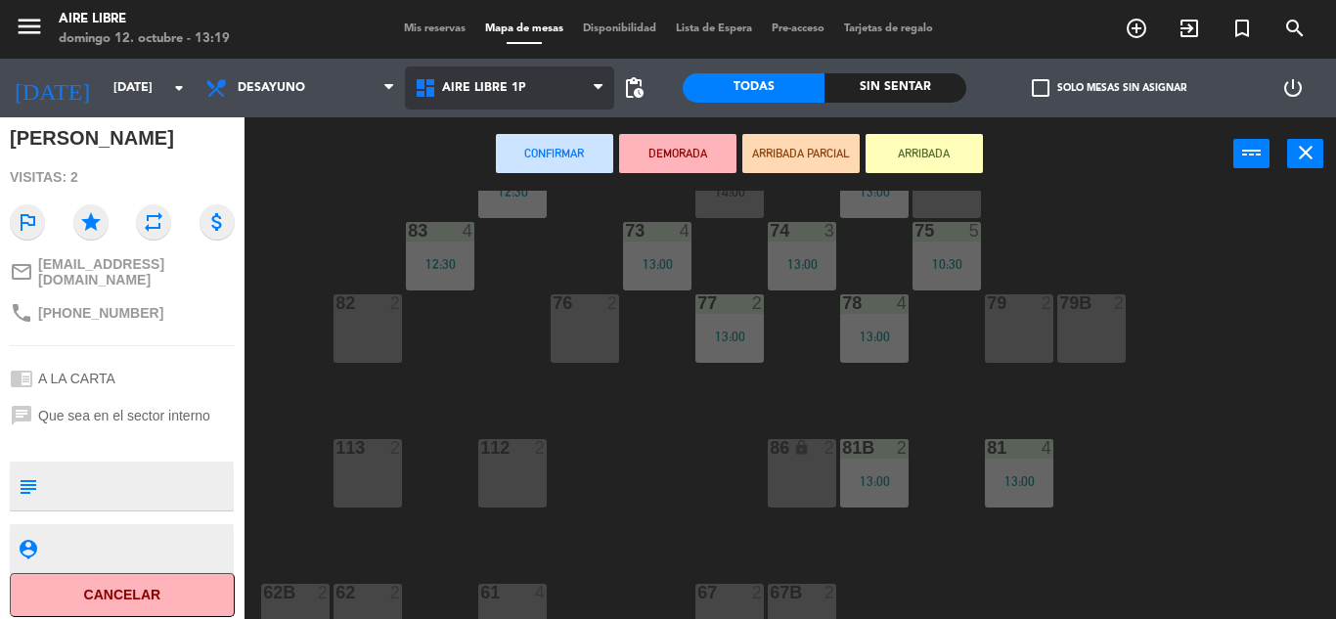
click at [508, 97] on span "Aire Libre 1P" at bounding box center [509, 88] width 209 height 43
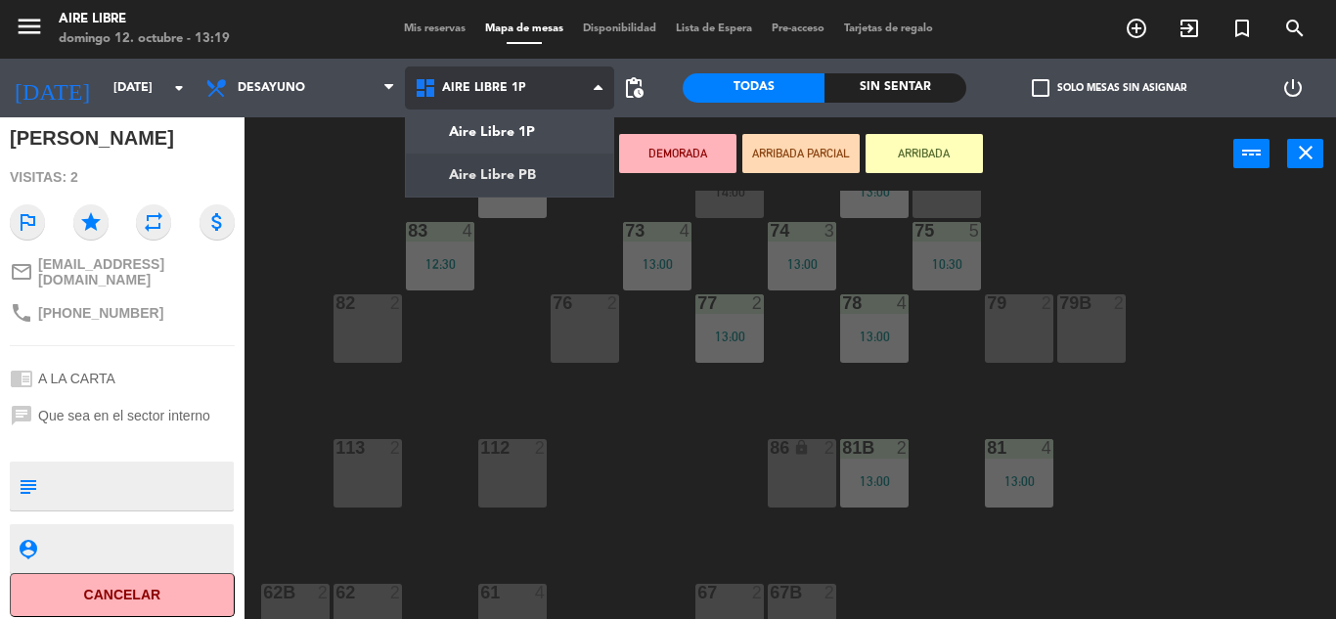
click at [514, 165] on ng-component "menu Aire Libre [DATE] 12. octubre - 13:19 Mis reservas Mapa de mesas Disponibi…" at bounding box center [668, 309] width 1336 height 619
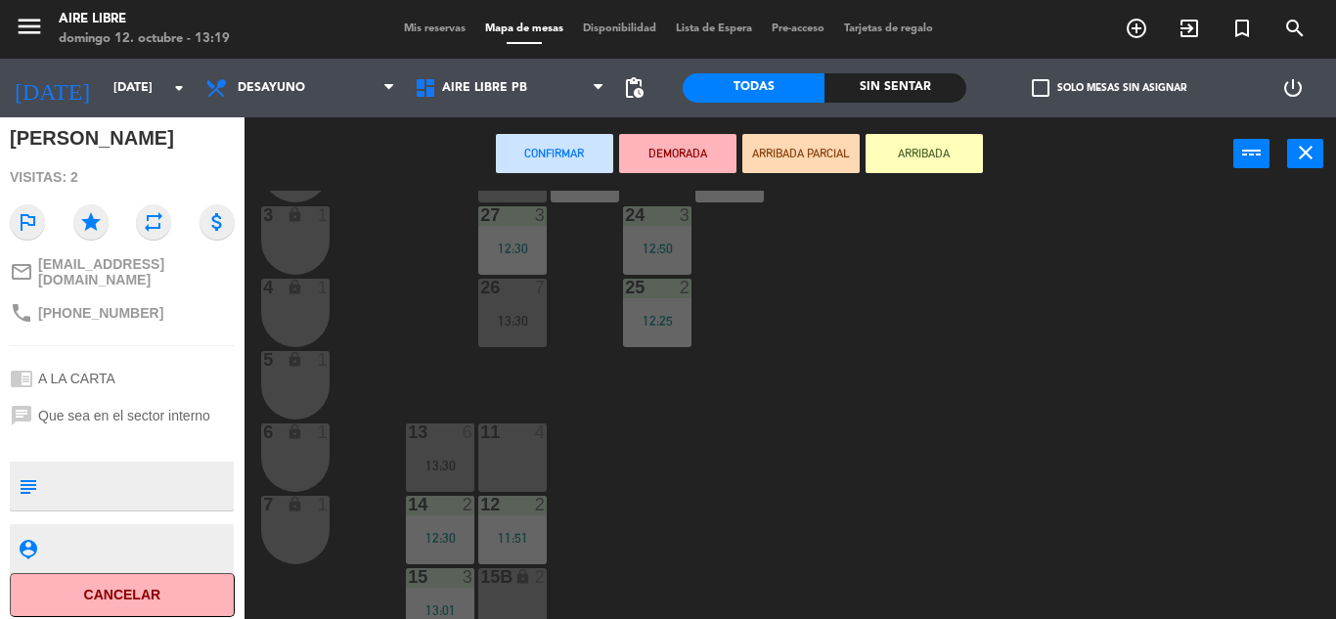
scroll to position [543, 0]
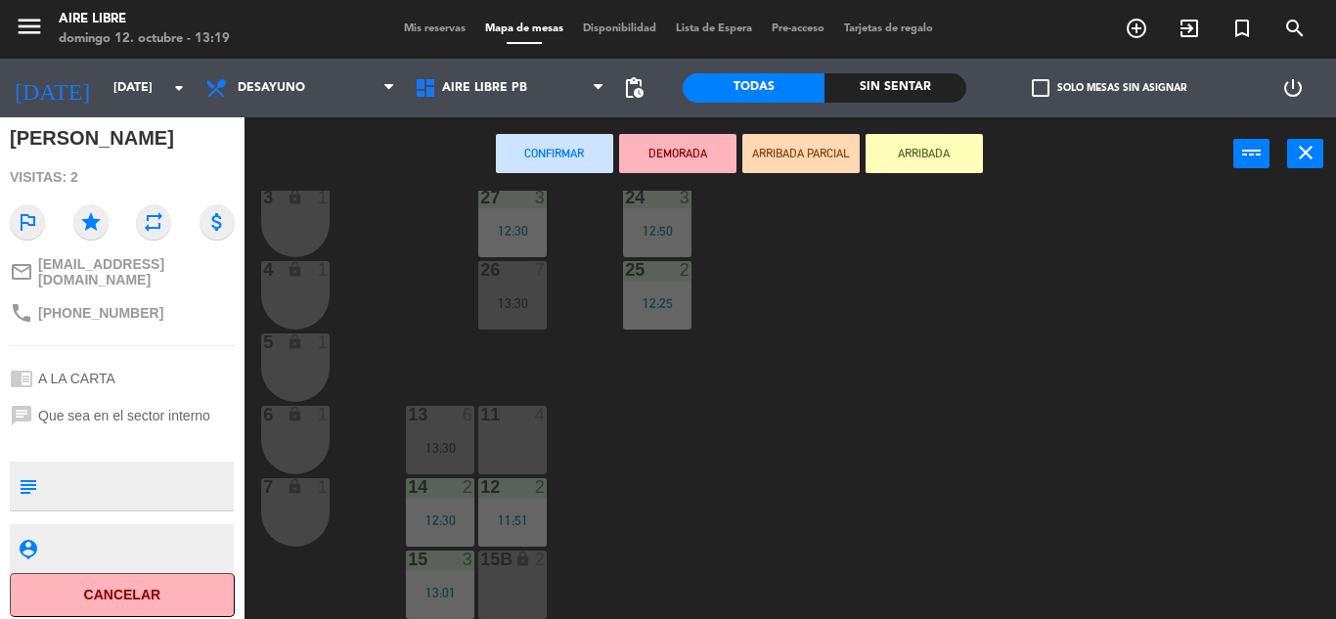
click at [510, 448] on div "11 4" at bounding box center [512, 440] width 68 height 68
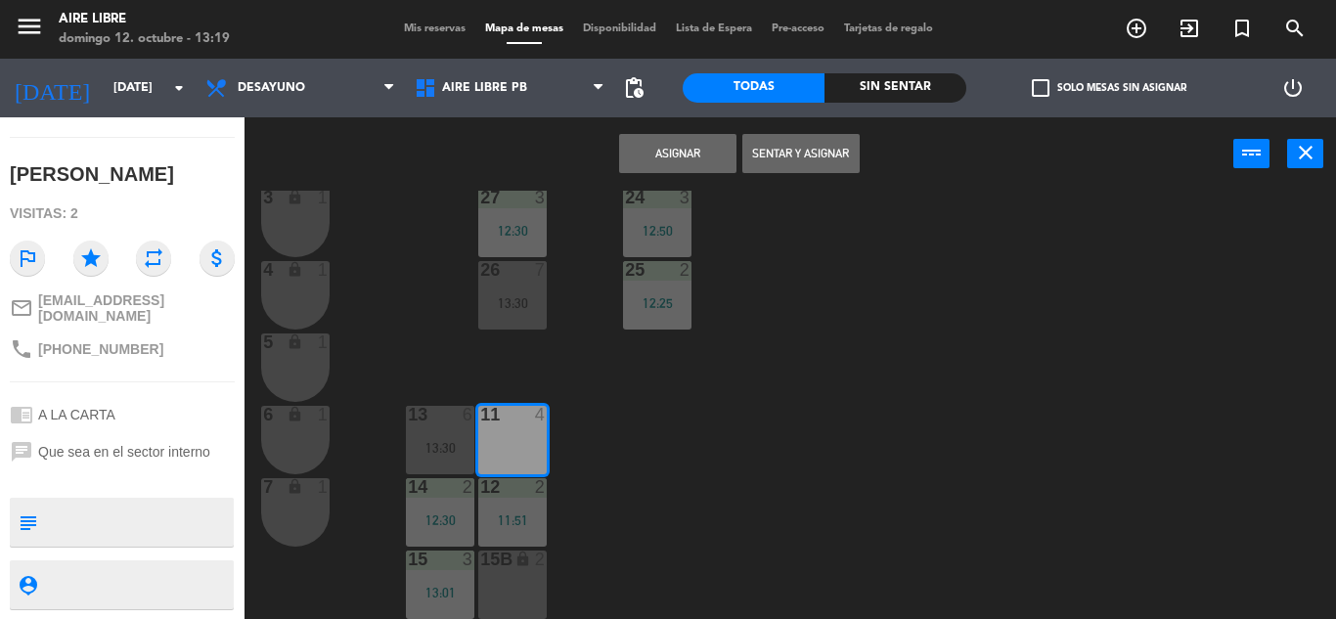
scroll to position [149, 0]
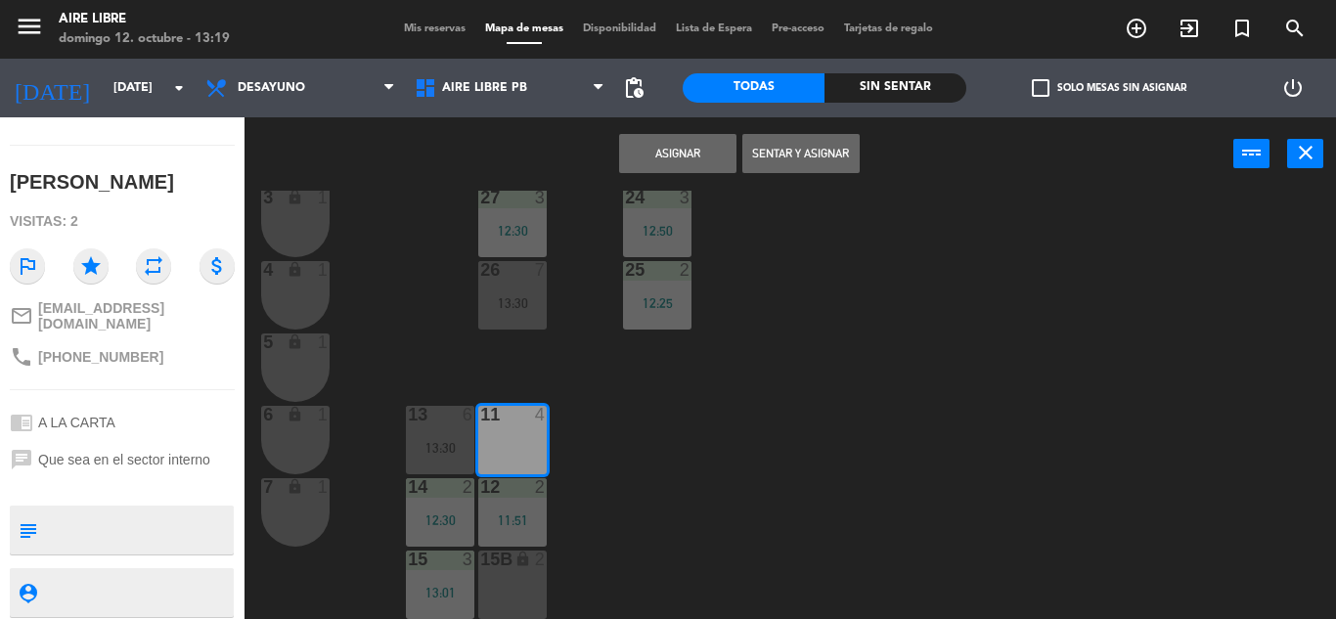
click at [819, 140] on button "Sentar y Asignar" at bounding box center [800, 153] width 117 height 39
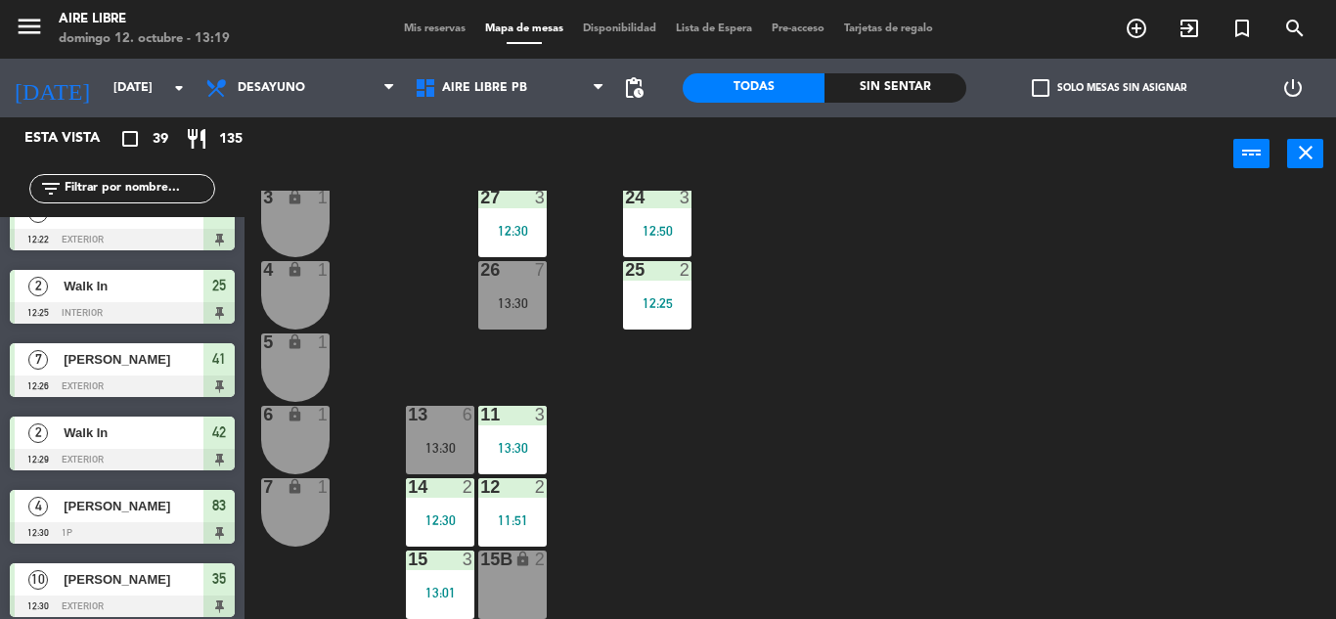
scroll to position [0, 0]
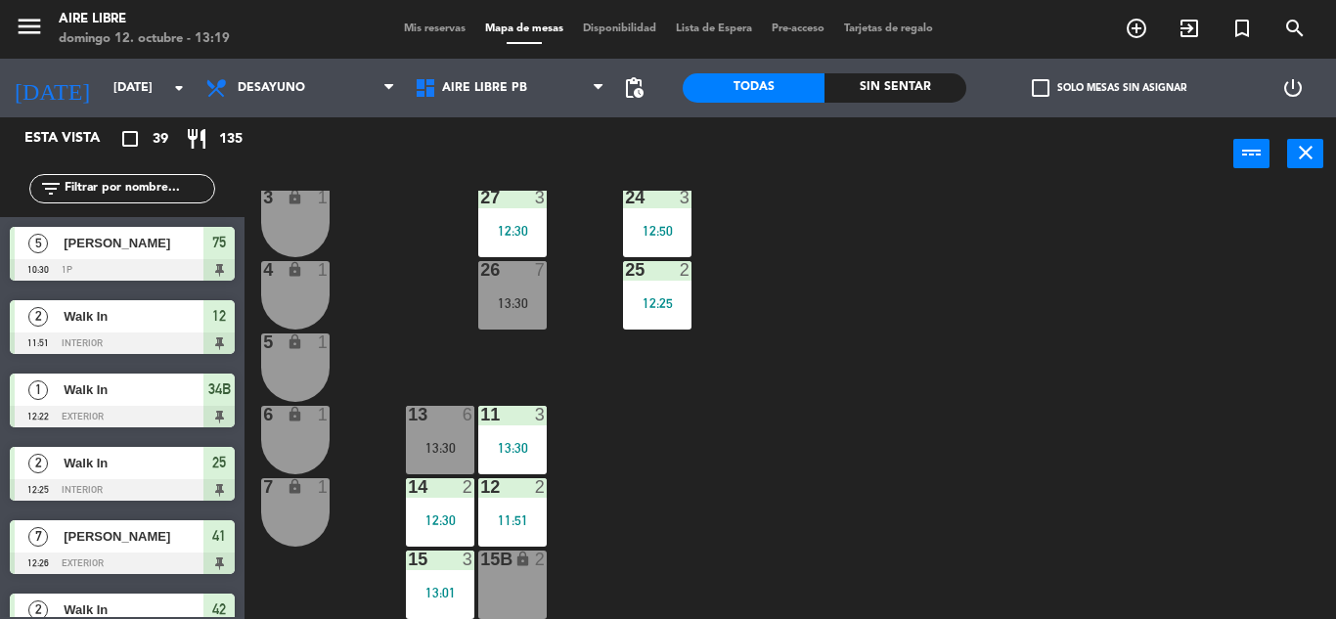
click at [431, 24] on span "Mis reservas" at bounding box center [434, 28] width 81 height 11
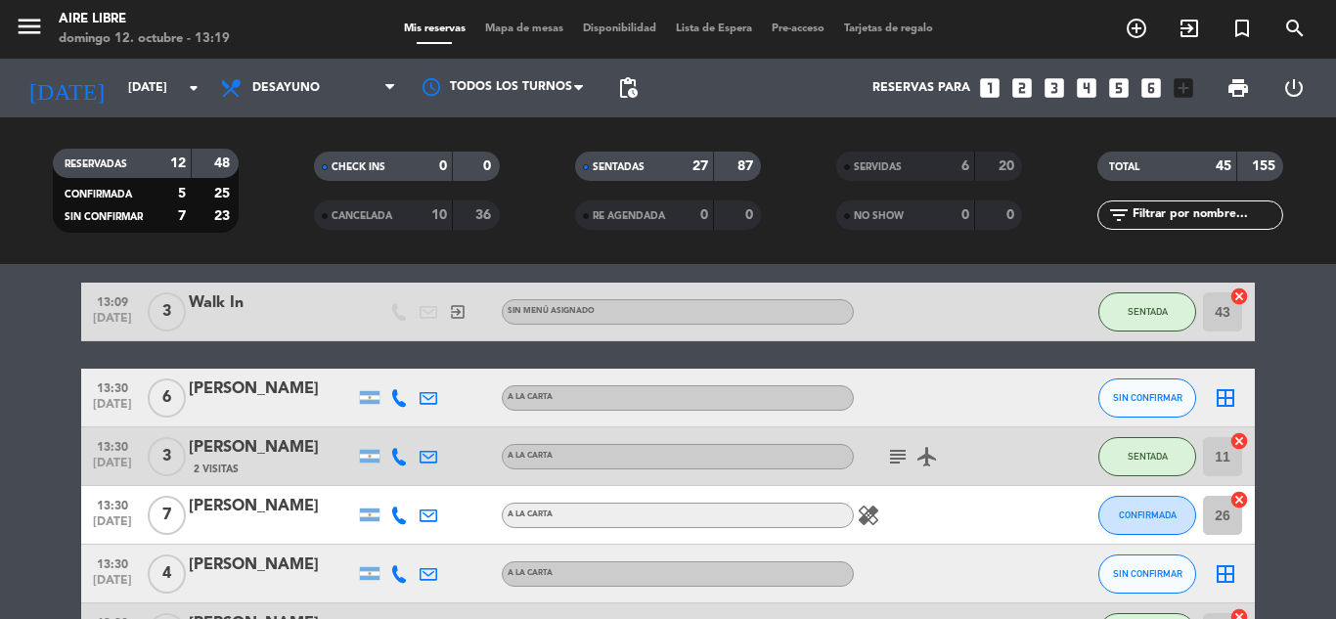
scroll to position [1835, 0]
click at [1236, 396] on icon "border_all" at bounding box center [1225, 398] width 23 height 23
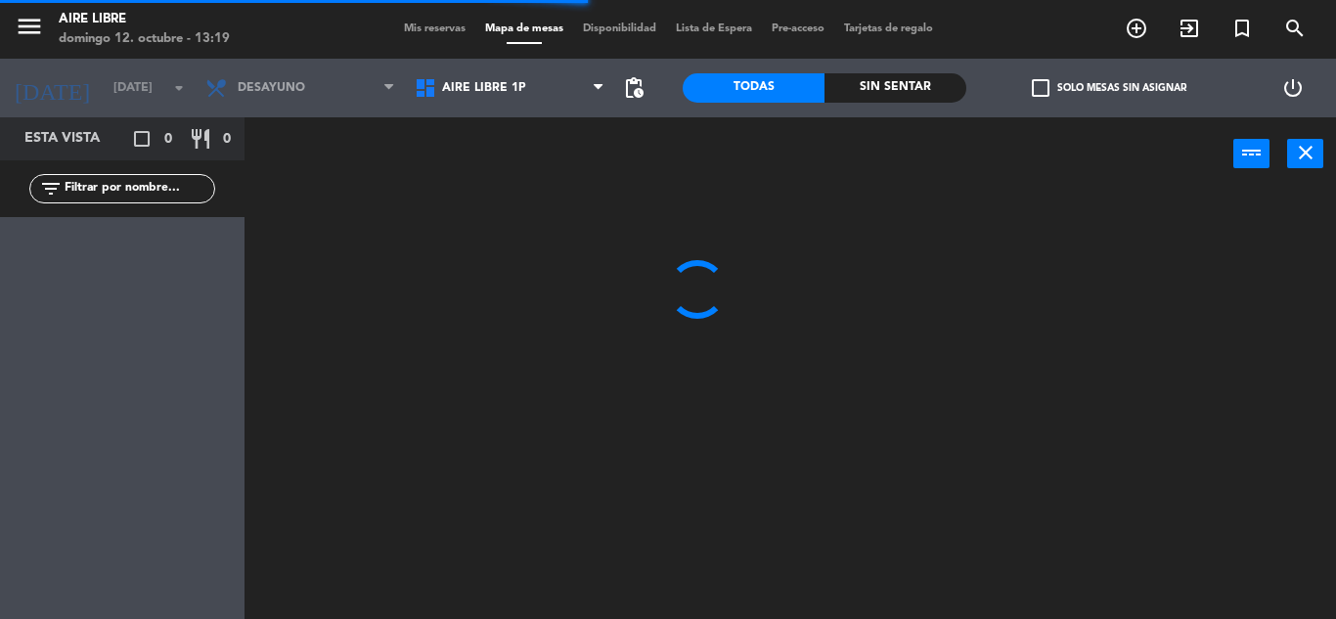
click at [528, 100] on span "Aire Libre 1P" at bounding box center [509, 88] width 209 height 43
click at [507, 201] on div at bounding box center [797, 405] width 1078 height 428
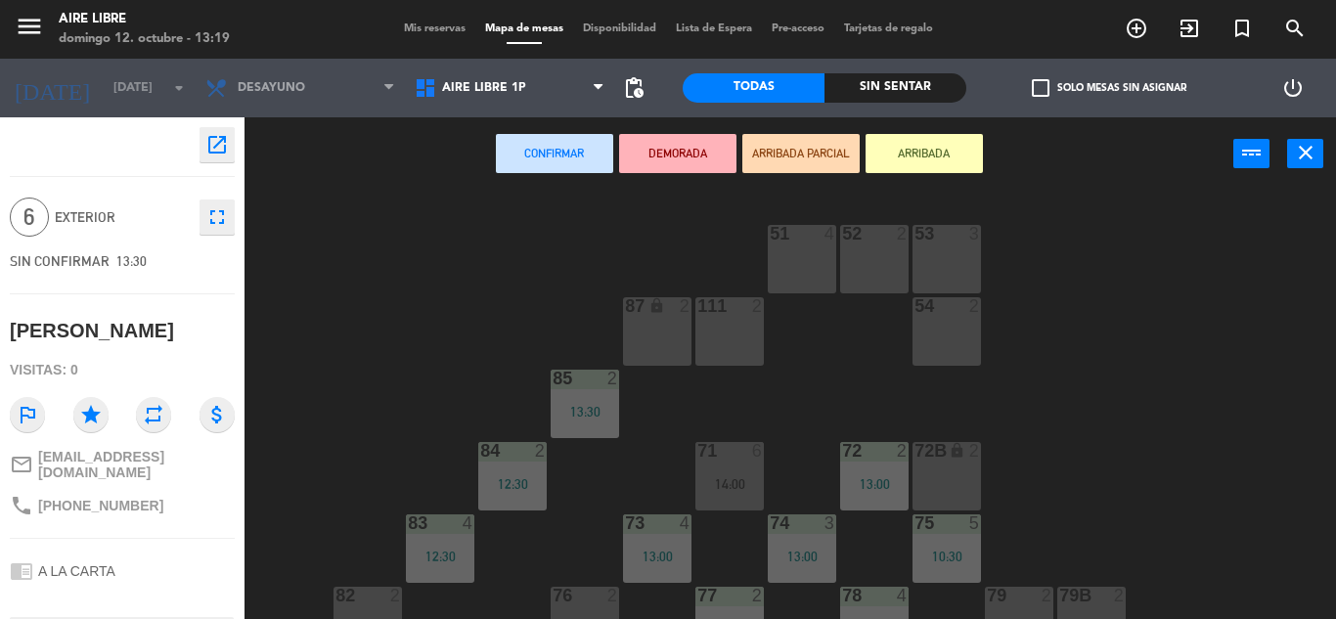
click at [515, 110] on div "Aire Libre 1P Aire Libre PB Aire Libre 1P Aire Libre 1P Aire Libre PB" at bounding box center [509, 88] width 209 height 59
click at [517, 91] on span "Aire Libre 1P" at bounding box center [484, 88] width 84 height 14
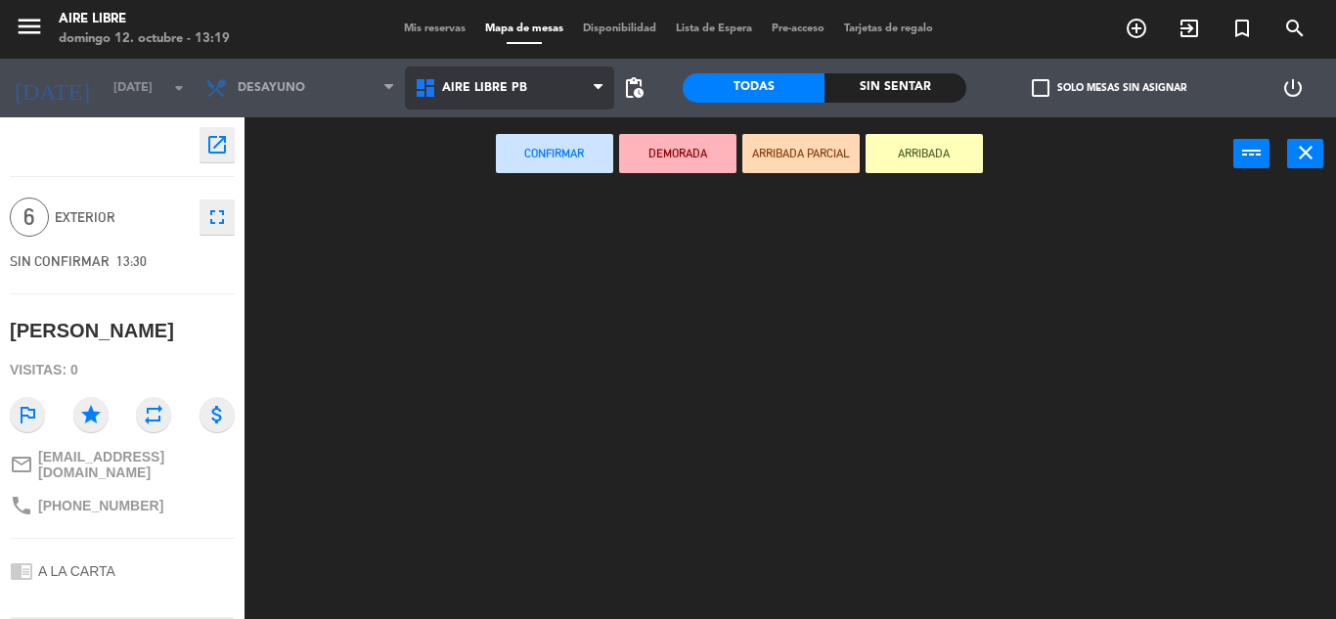
click at [522, 177] on ng-component "menu Aire Libre [DATE] 12. octubre - 13:19 Mis reservas Mapa de mesas Disponibi…" at bounding box center [668, 309] width 1336 height 619
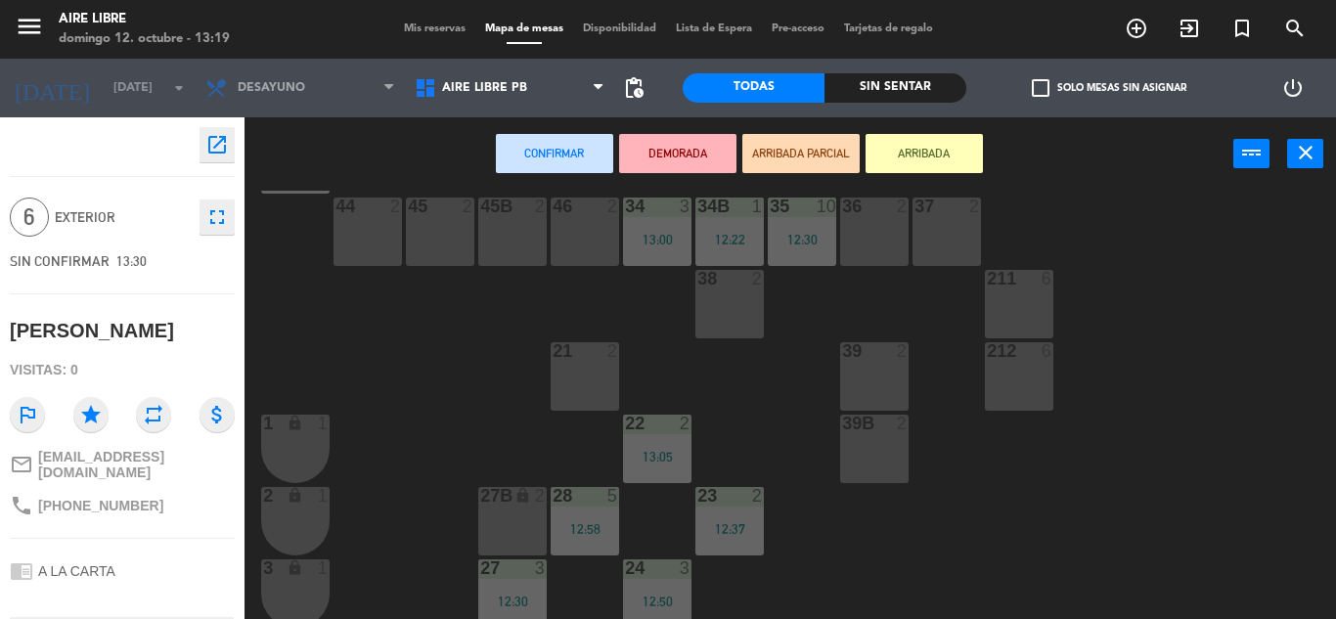
scroll to position [171, 0]
click at [448, 241] on div "45 2" at bounding box center [440, 233] width 68 height 68
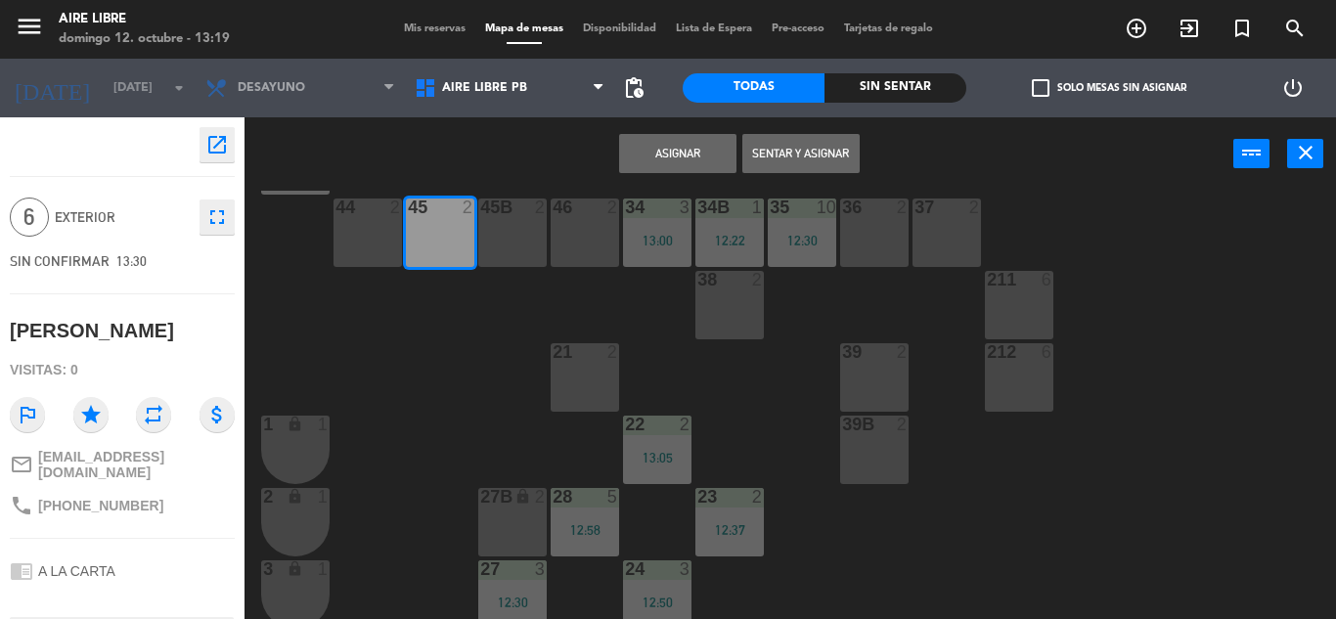
click at [502, 249] on div "45B 2" at bounding box center [512, 233] width 68 height 68
click at [379, 226] on div "44 2" at bounding box center [368, 233] width 68 height 68
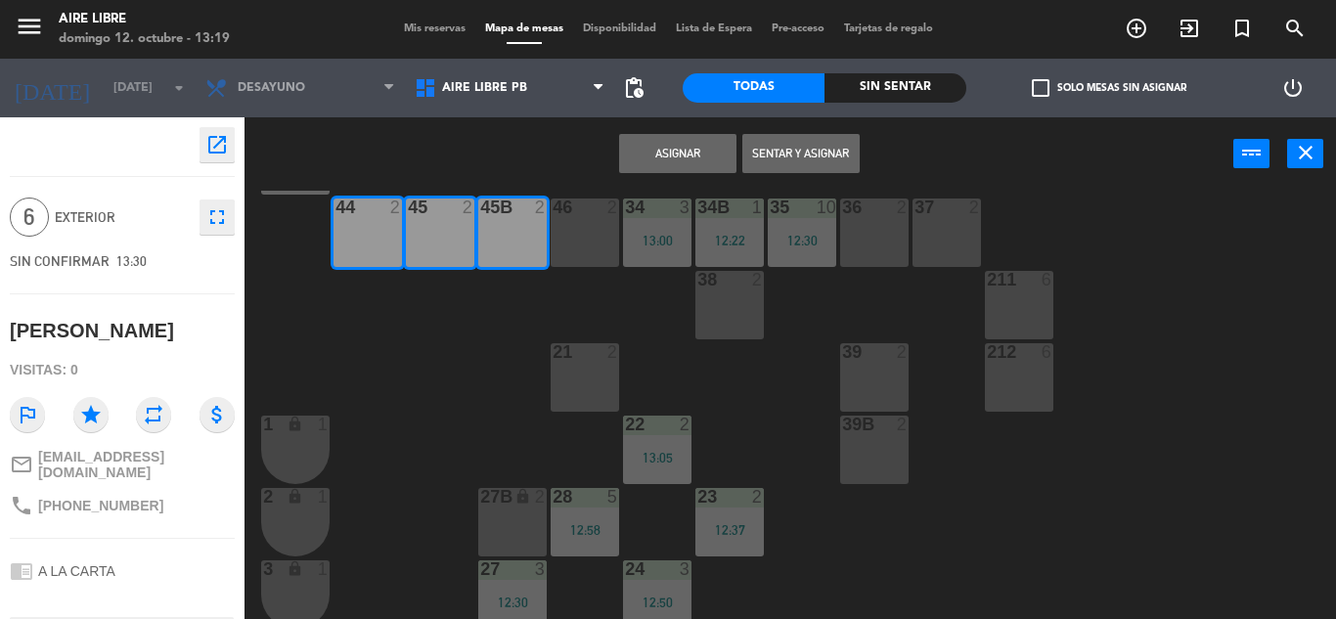
click at [694, 156] on button "Asignar" at bounding box center [677, 153] width 117 height 39
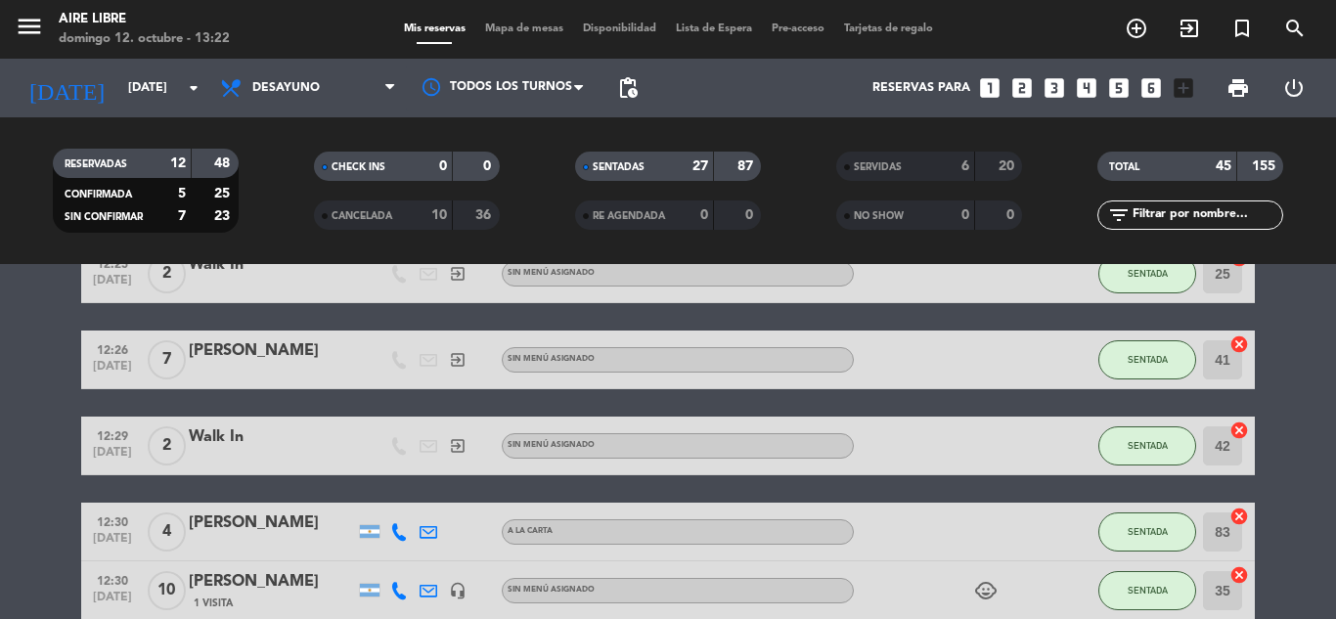
scroll to position [481, 0]
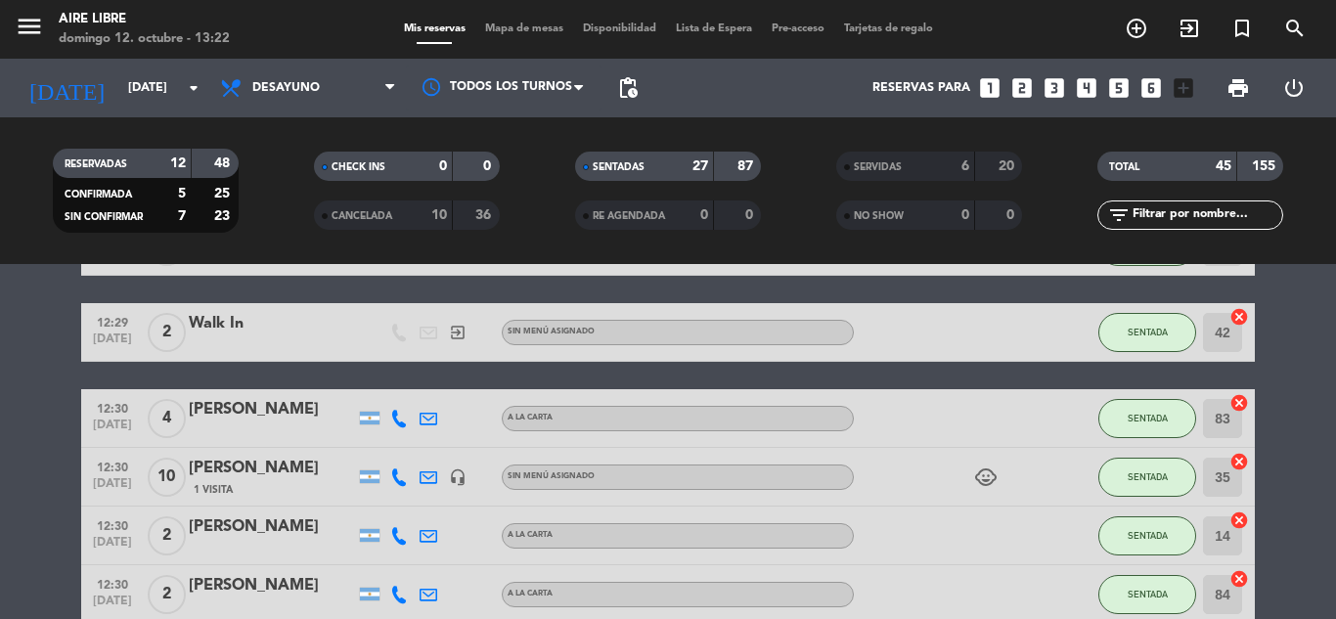
click at [521, 26] on span "Mapa de mesas" at bounding box center [524, 28] width 98 height 11
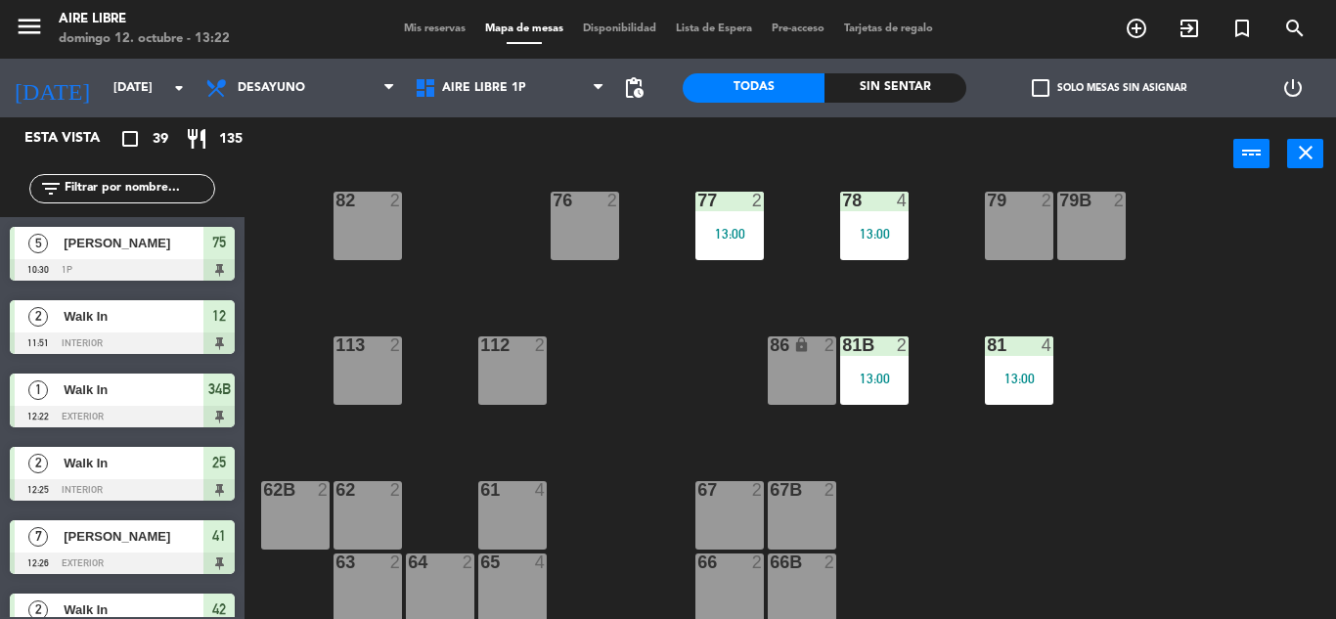
scroll to position [398, 0]
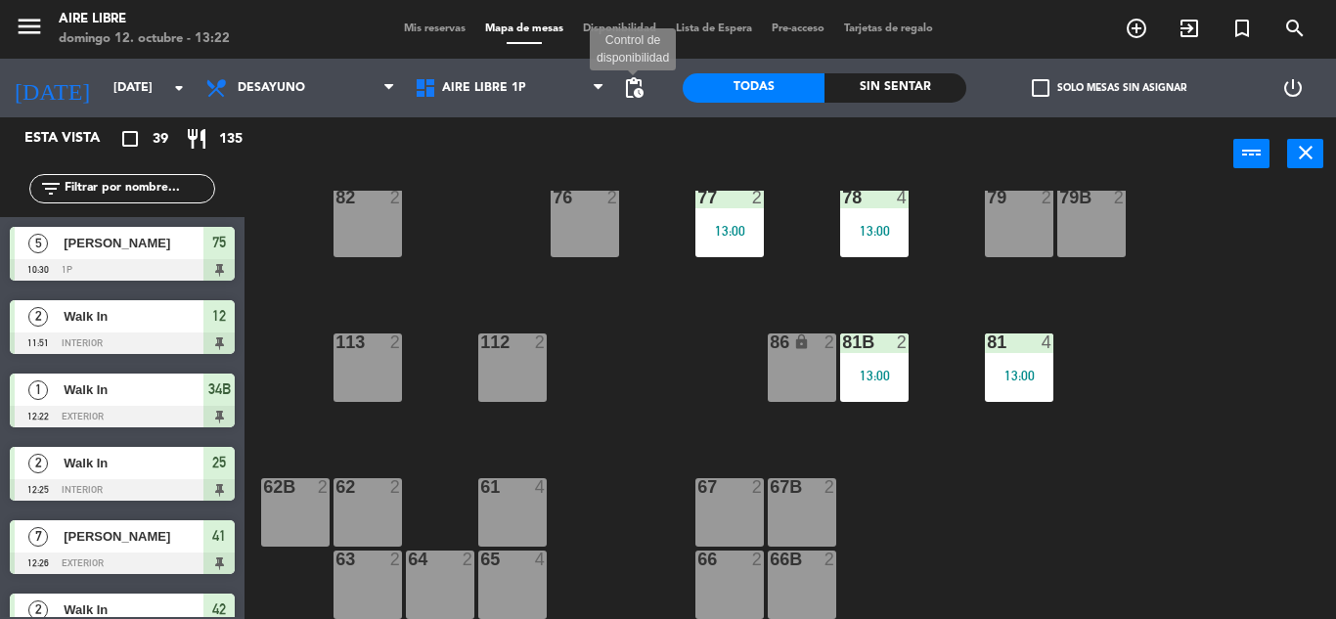
click at [643, 90] on span "pending_actions" at bounding box center [633, 87] width 23 height 23
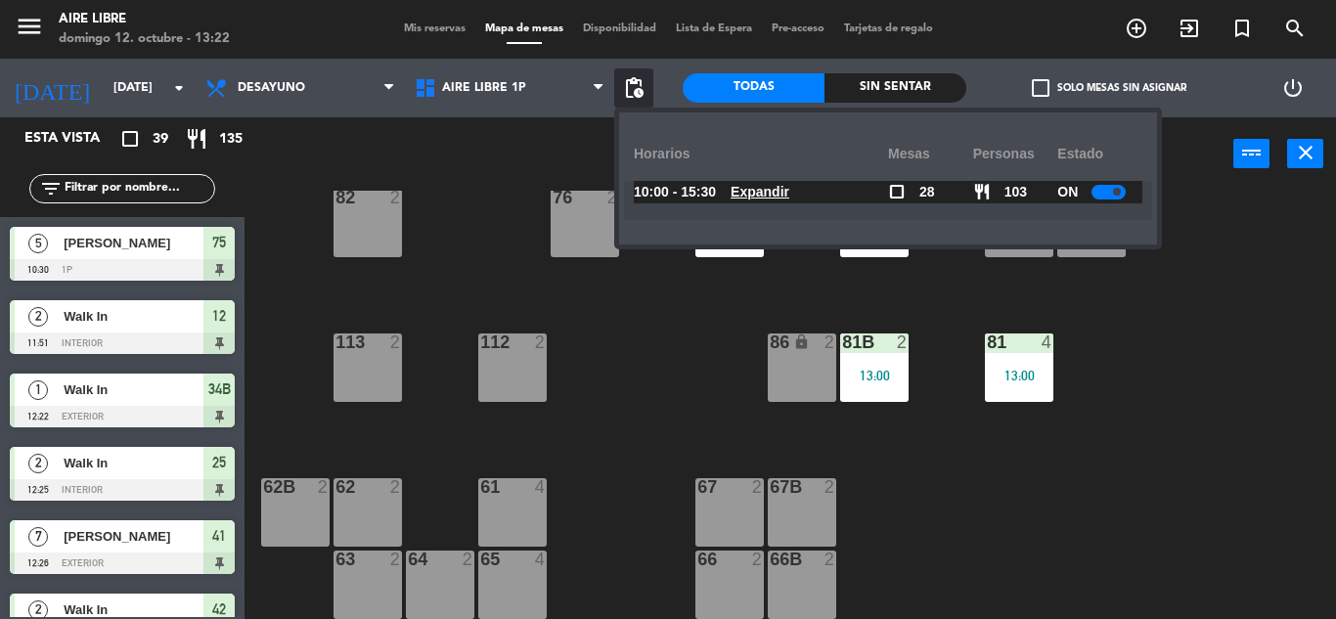
click at [789, 189] on u "Expandir" at bounding box center [760, 192] width 59 height 16
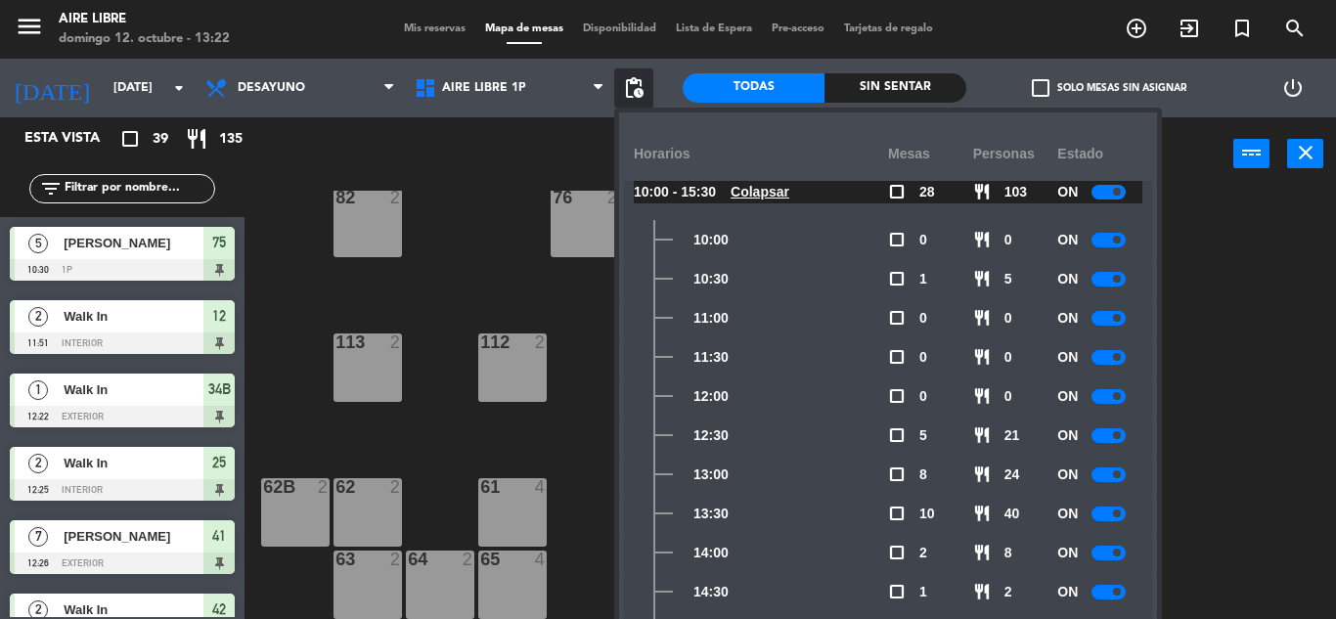
scroll to position [15, 0]
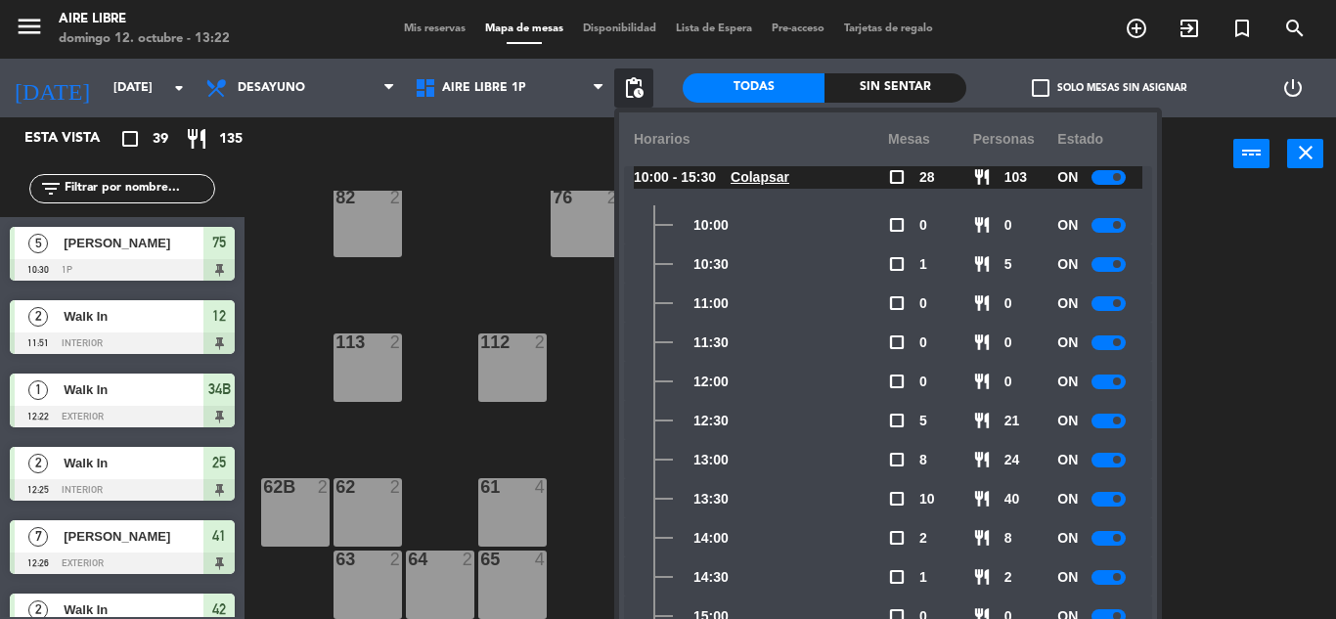
click at [780, 184] on u "Colapsar" at bounding box center [760, 177] width 59 height 16
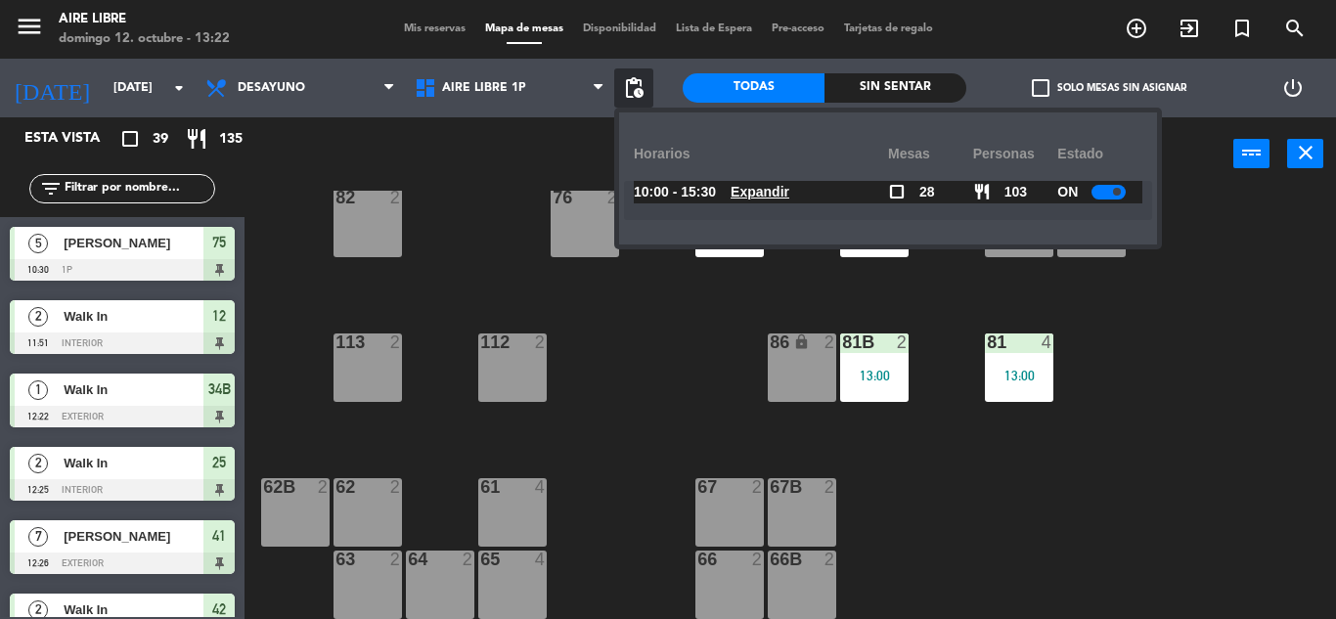
scroll to position [0, 0]
click at [1231, 308] on div "51 4 52 2 53 3 111 2 54 2 87 lock 2 85 2 13:30 72 2 13:00 84 2 12:30 71 6 14:00…" at bounding box center [797, 405] width 1078 height 428
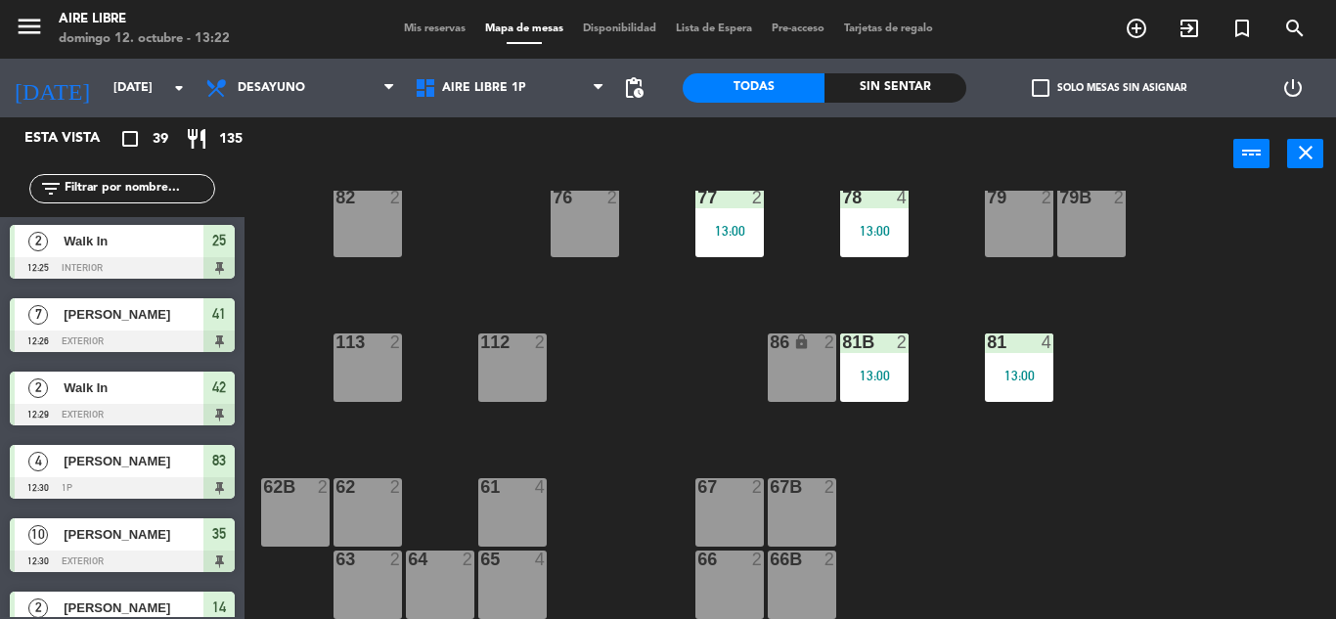
scroll to position [235, 0]
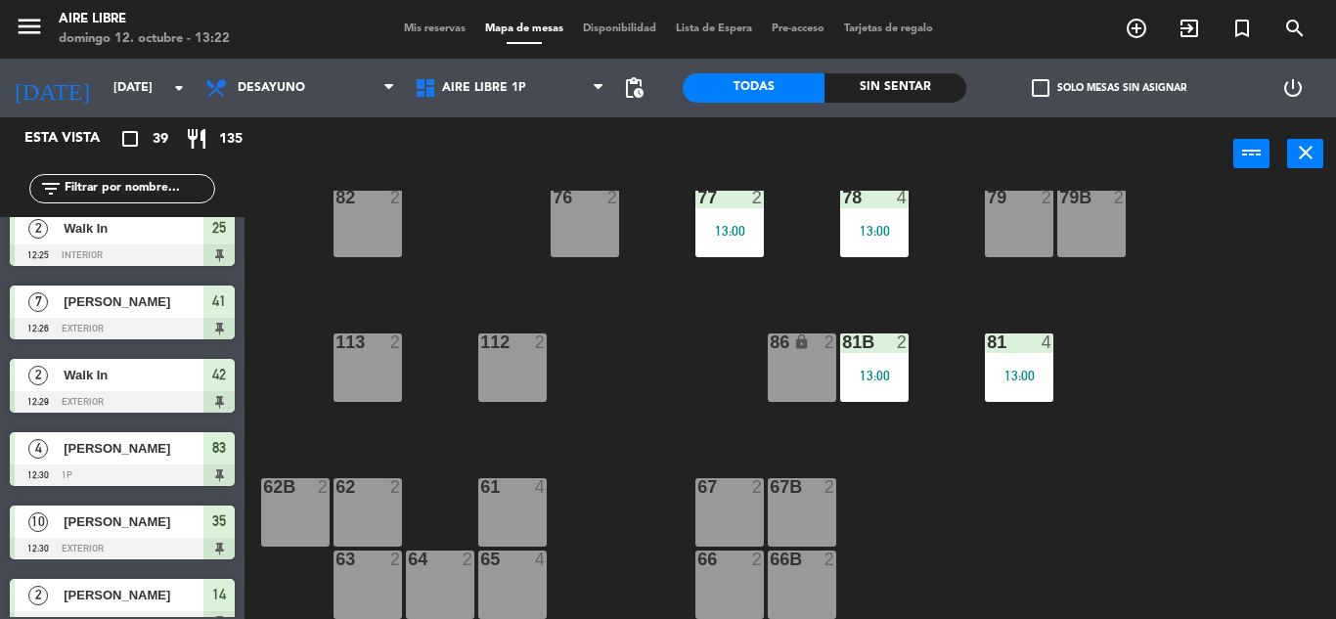
click at [410, 23] on span "Mis reservas" at bounding box center [434, 28] width 81 height 11
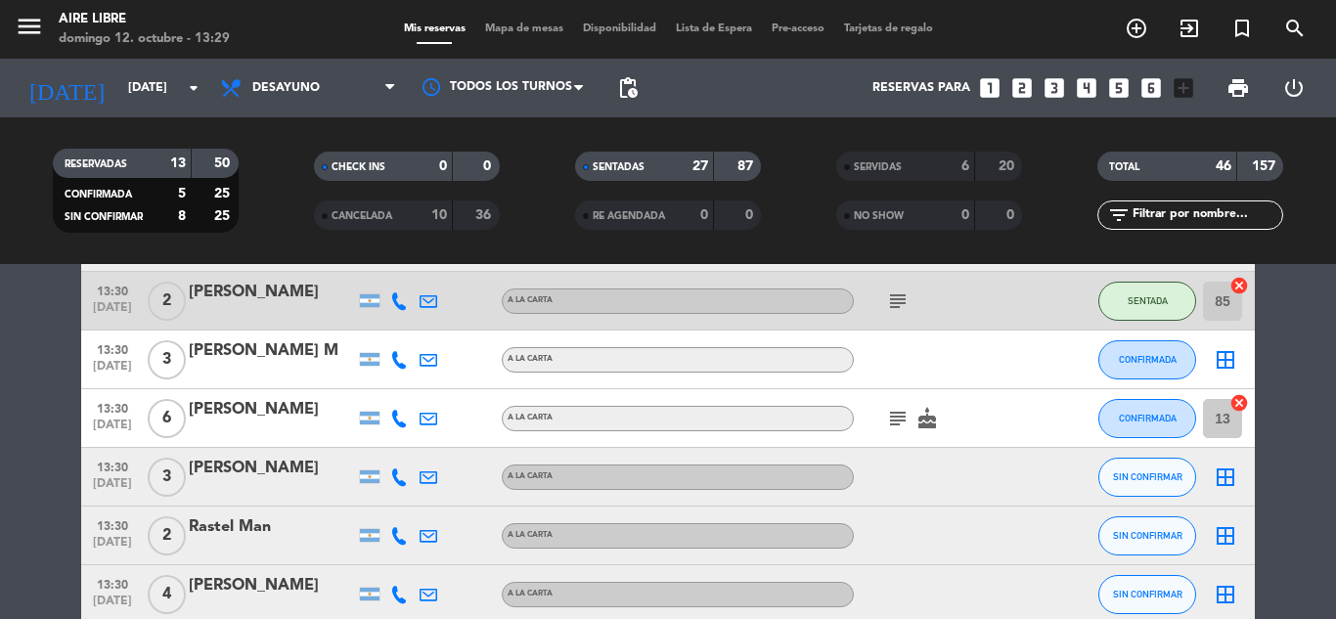
scroll to position [2225, 0]
click at [898, 417] on icon "subject" at bounding box center [897, 419] width 23 height 23
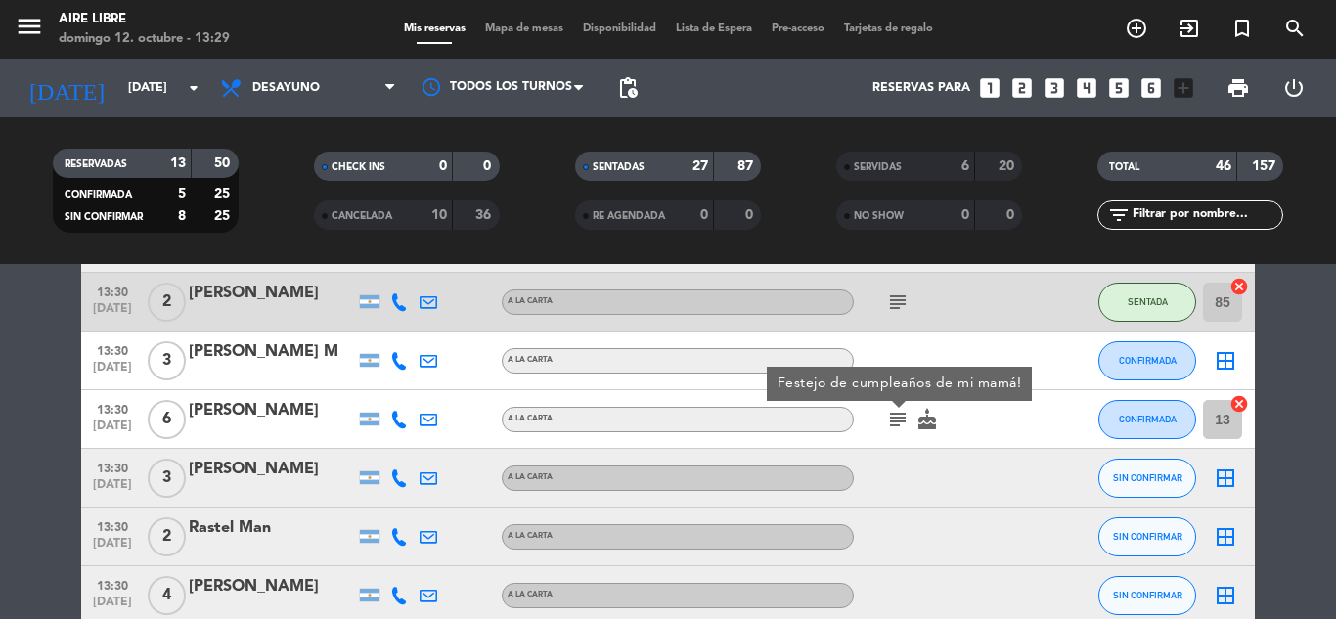
click at [898, 417] on icon "subject" at bounding box center [897, 419] width 23 height 23
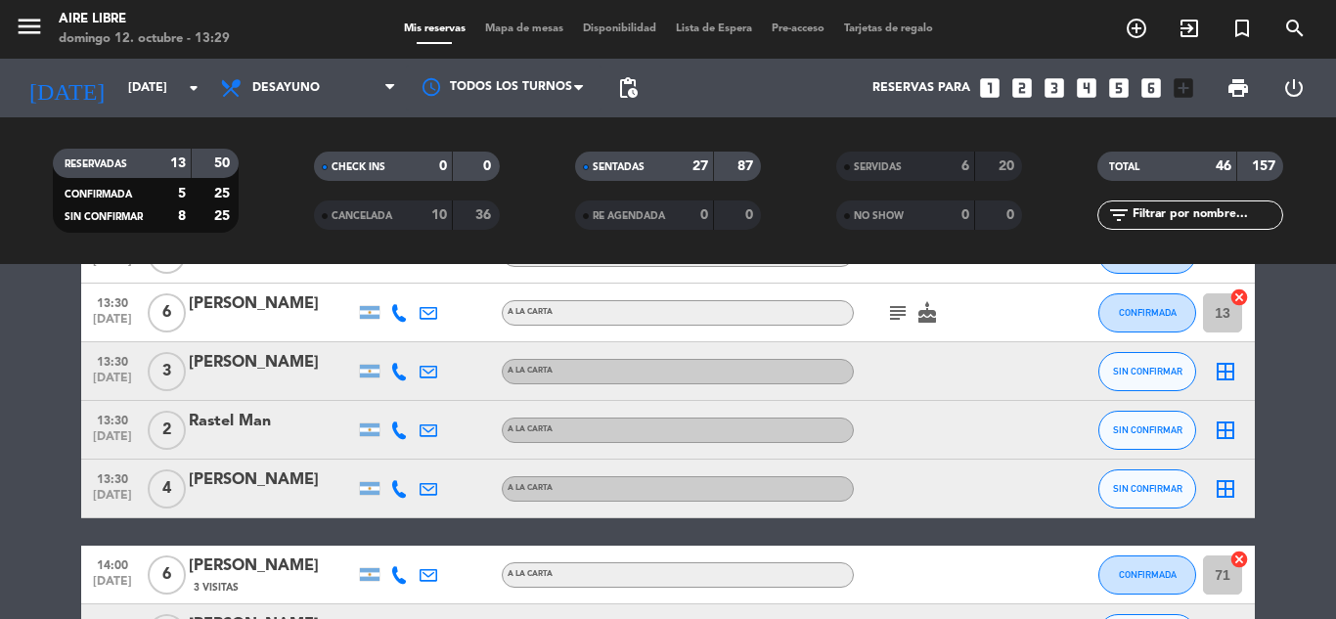
scroll to position [2333, 0]
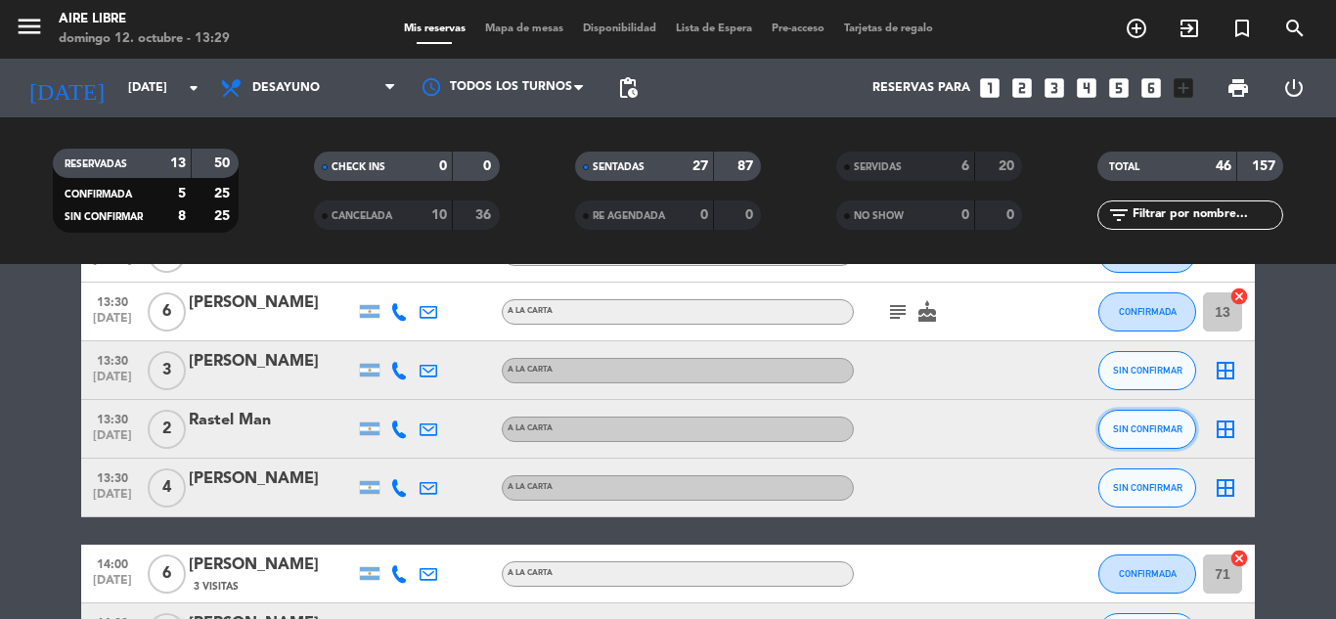
click at [1130, 424] on span "SIN CONFIRMAR" at bounding box center [1147, 429] width 69 height 11
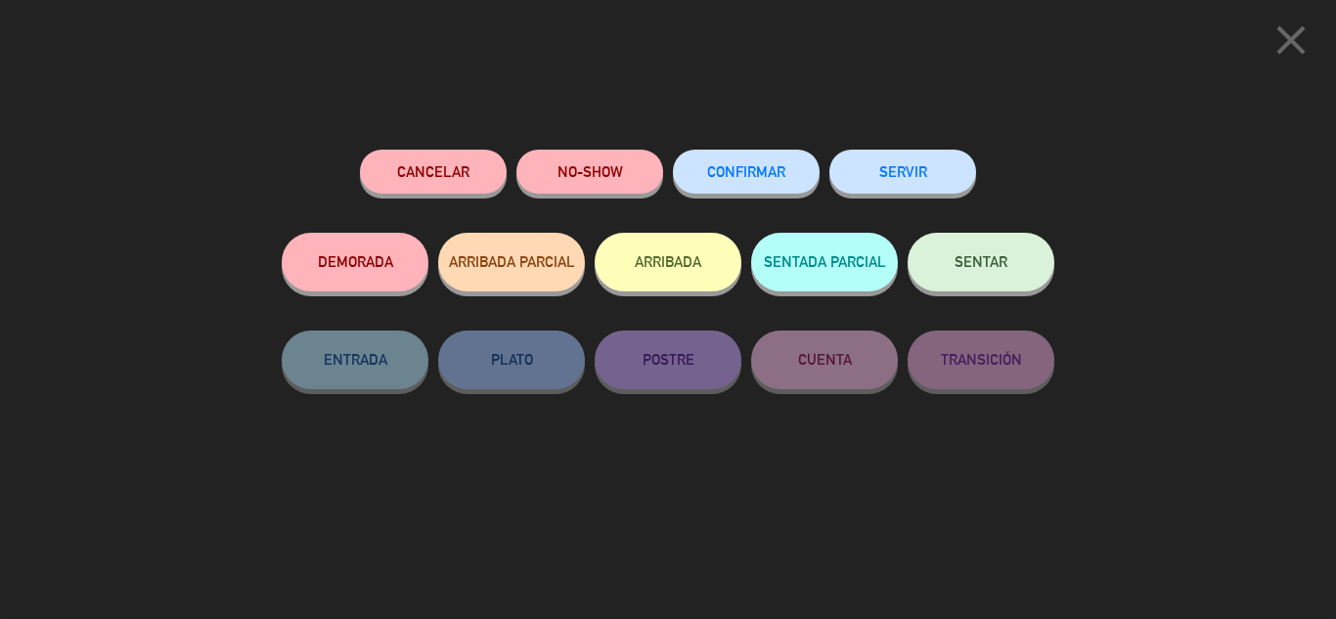
click at [679, 274] on button "ARRIBADA" at bounding box center [668, 262] width 147 height 59
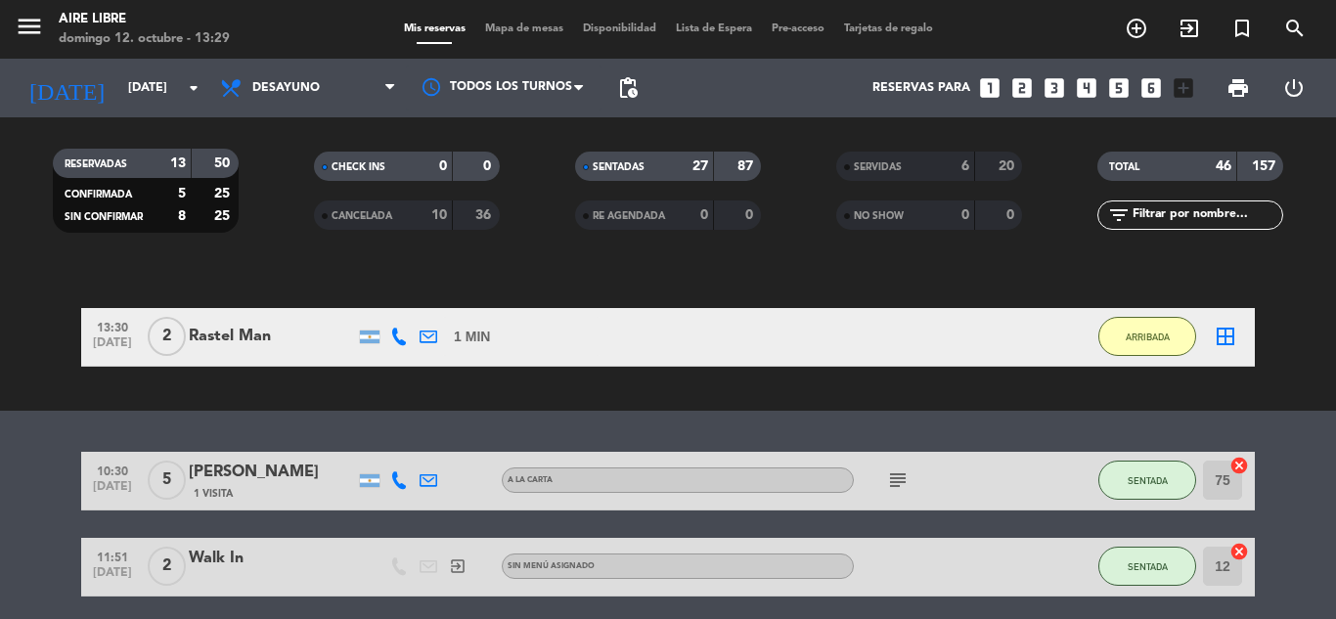
scroll to position [0, 0]
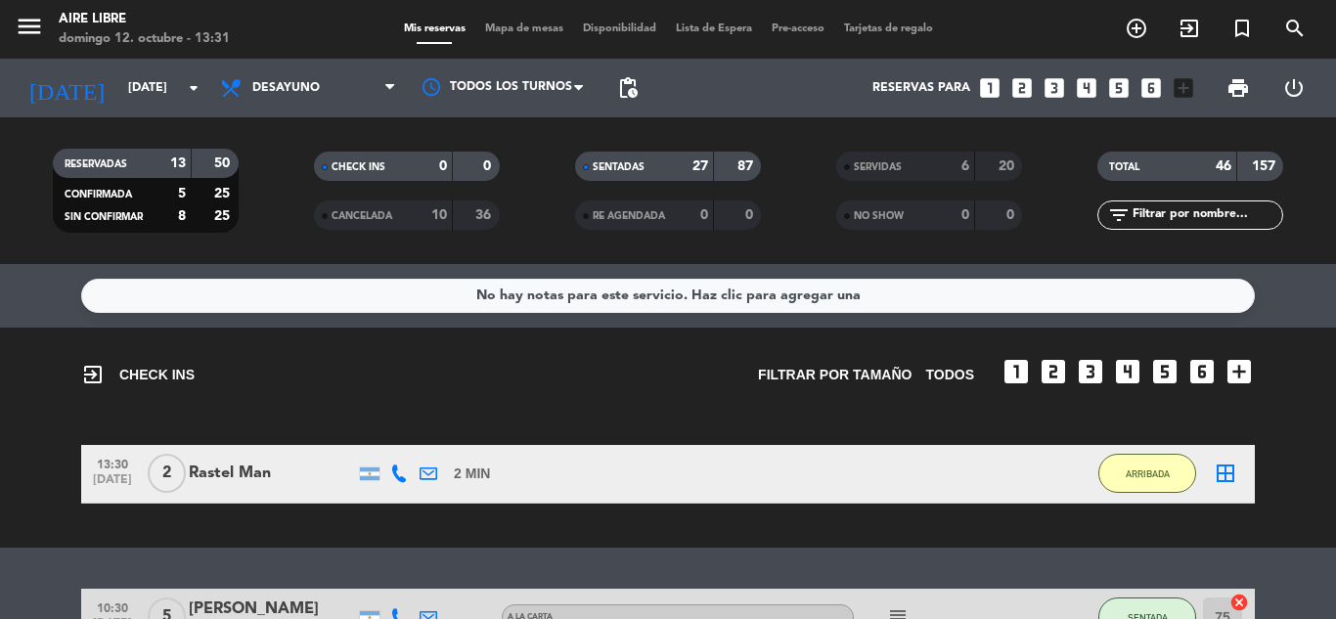
click at [1212, 477] on div "border_all" at bounding box center [1225, 474] width 59 height 58
drag, startPoint x: 1213, startPoint y: 478, endPoint x: 1233, endPoint y: 473, distance: 21.1
click at [1233, 473] on icon "border_all" at bounding box center [1225, 473] width 23 height 23
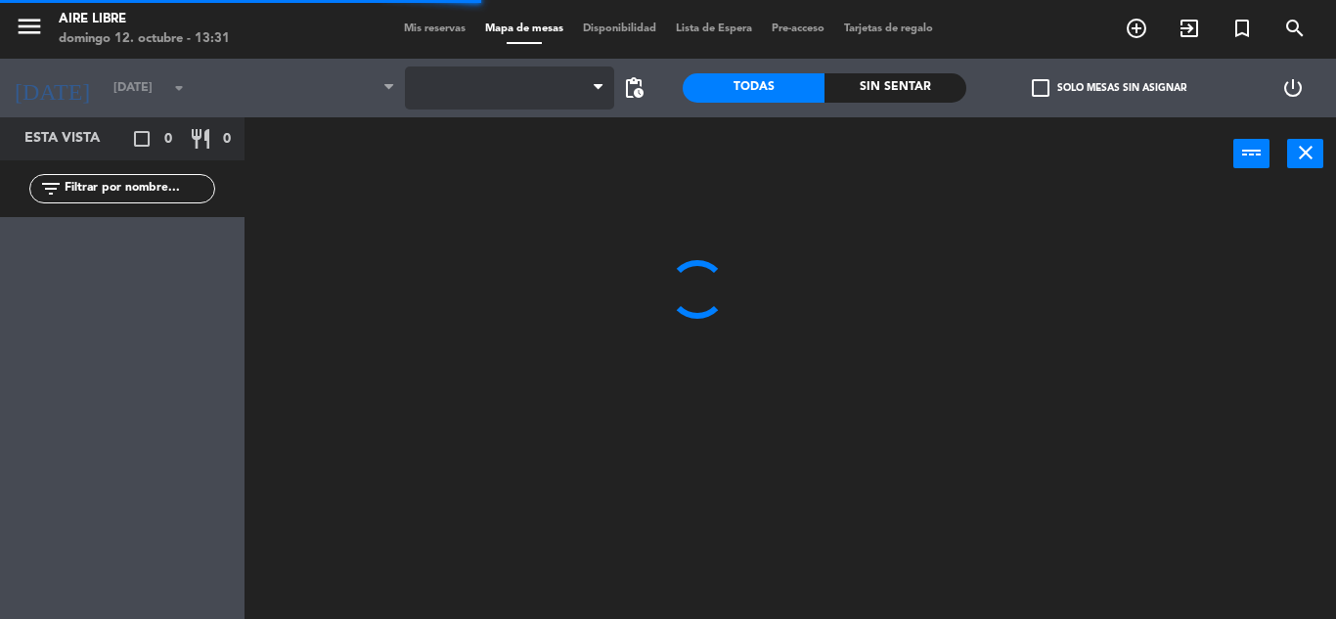
click at [449, 90] on span at bounding box center [509, 88] width 209 height 43
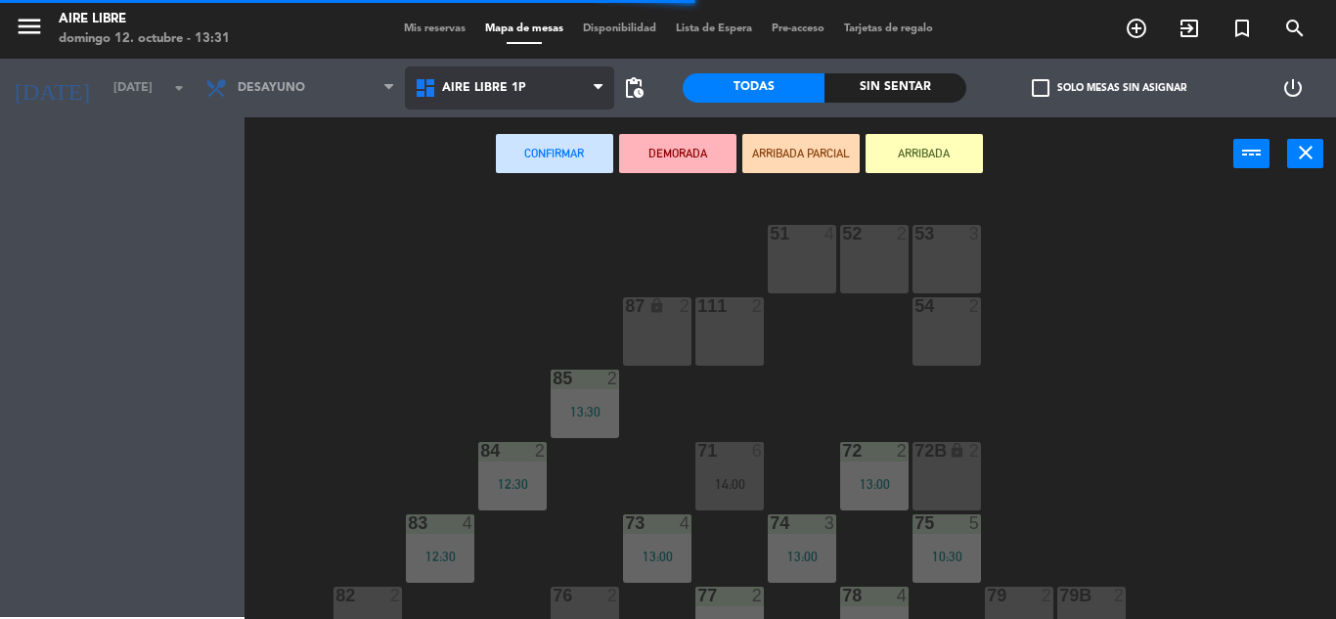
click at [519, 103] on span "Aire Libre 1P" at bounding box center [509, 88] width 209 height 43
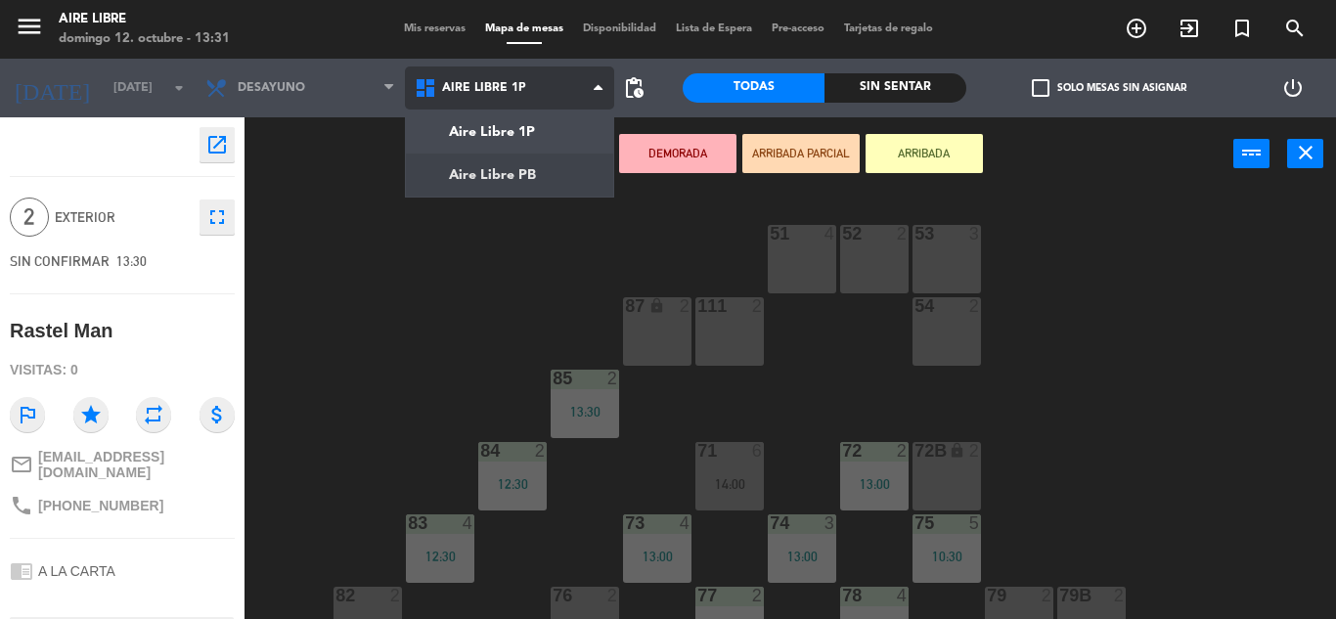
click at [532, 182] on ng-component "menu Aire Libre [DATE] 12. octubre - 13:31 Mis reservas Mapa de mesas Disponibi…" at bounding box center [668, 309] width 1336 height 619
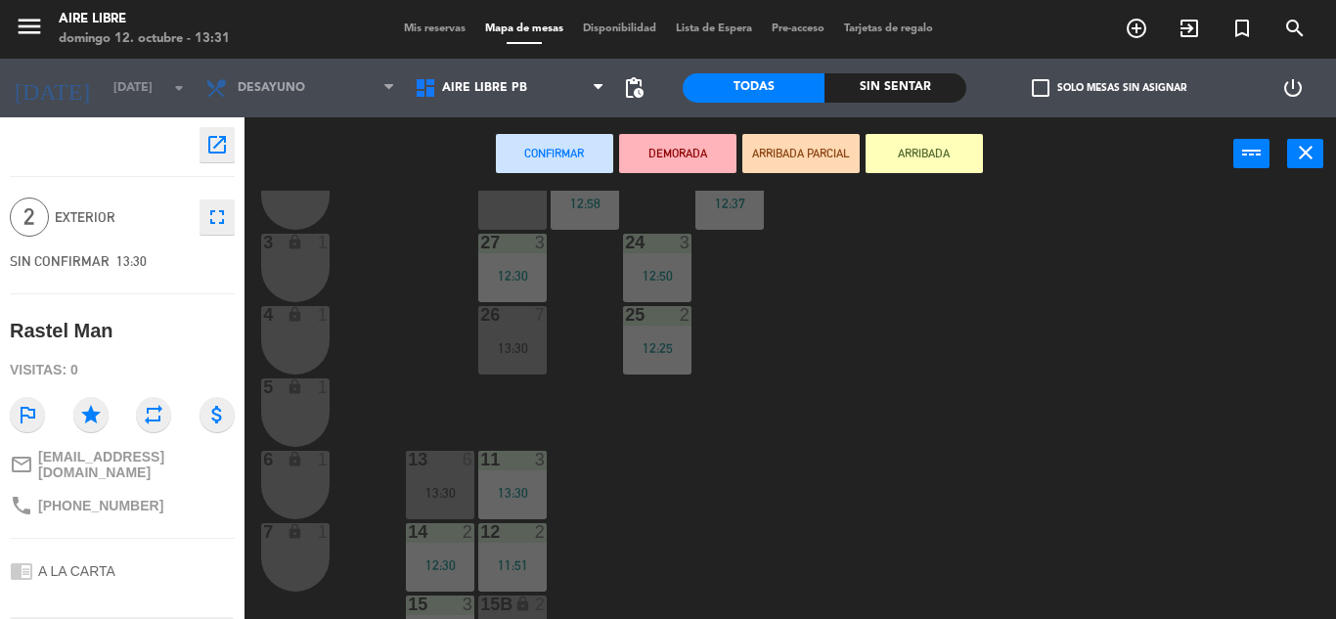
scroll to position [543, 0]
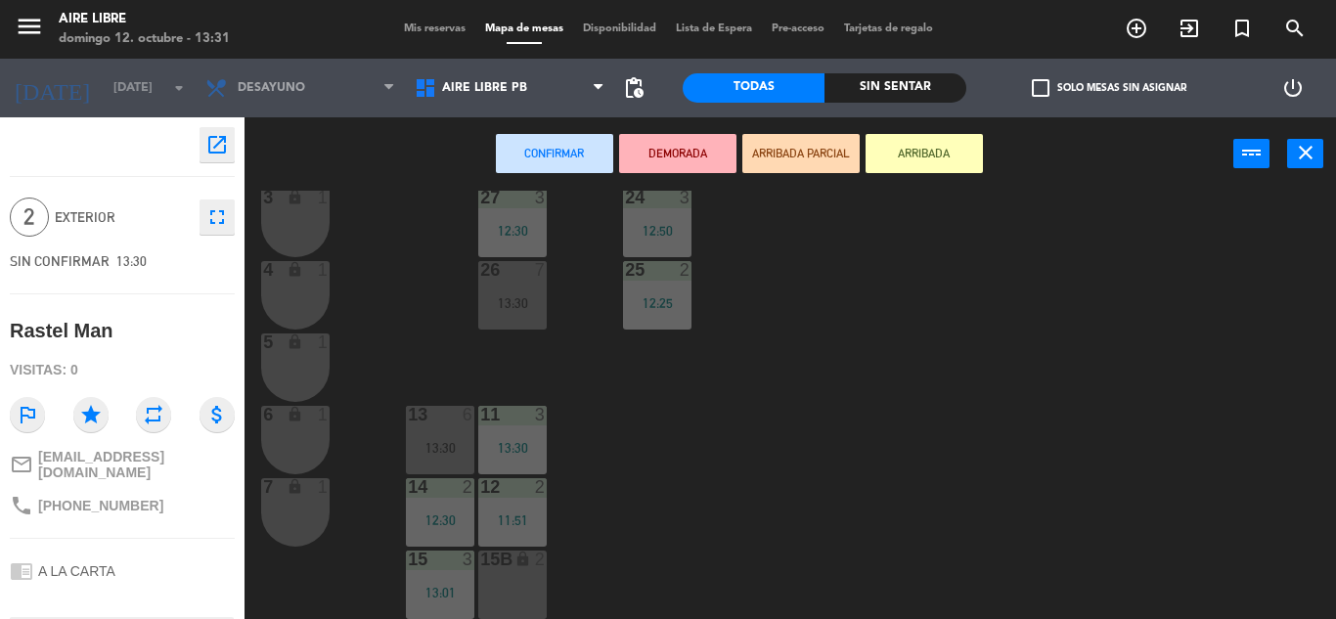
click at [503, 554] on div "lock" at bounding box center [512, 560] width 32 height 19
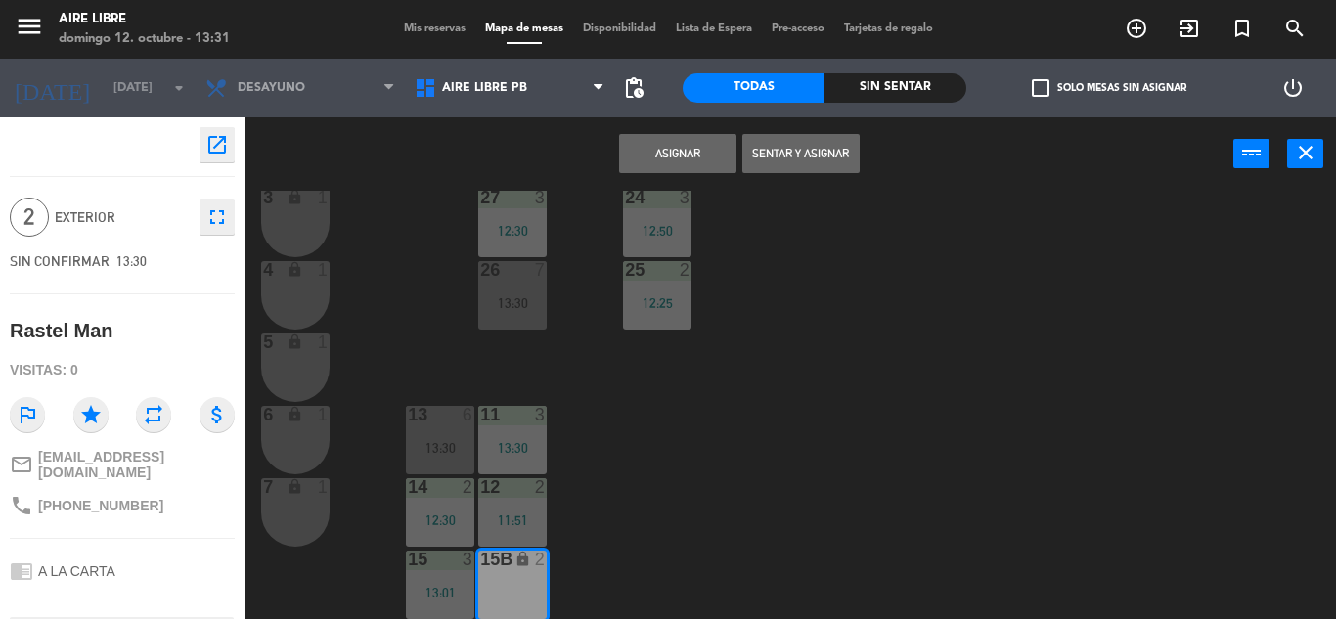
click at [703, 146] on button "Asignar" at bounding box center [677, 153] width 117 height 39
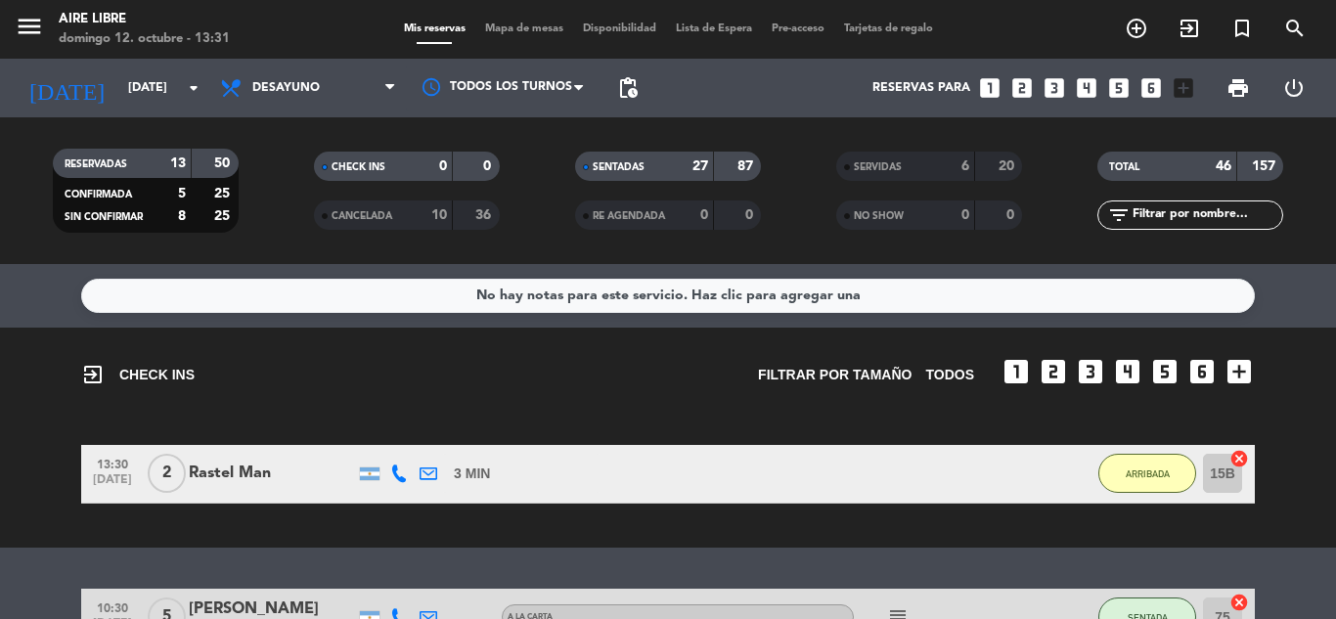
click at [506, 12] on div "menu Aire Libre [DATE] 12. octubre - 13:31 Mis reservas Mapa de mesas Disponibi…" at bounding box center [668, 29] width 1336 height 59
click at [509, 35] on div "Mis reservas Mapa de mesas Disponibilidad Lista de Espera Pre-acceso Tarjetas d…" at bounding box center [668, 30] width 549 height 18
click at [516, 34] on span "Mapa de mesas" at bounding box center [524, 28] width 98 height 11
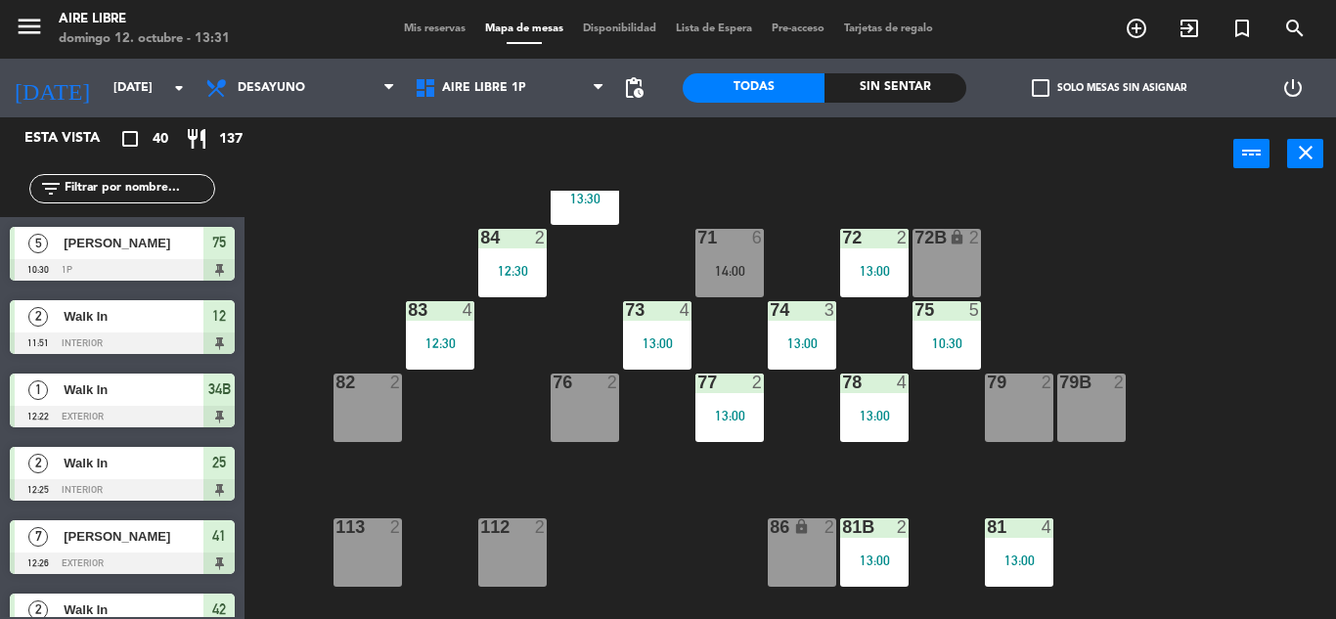
scroll to position [214, 0]
click at [370, 408] on div "82 2" at bounding box center [368, 407] width 68 height 68
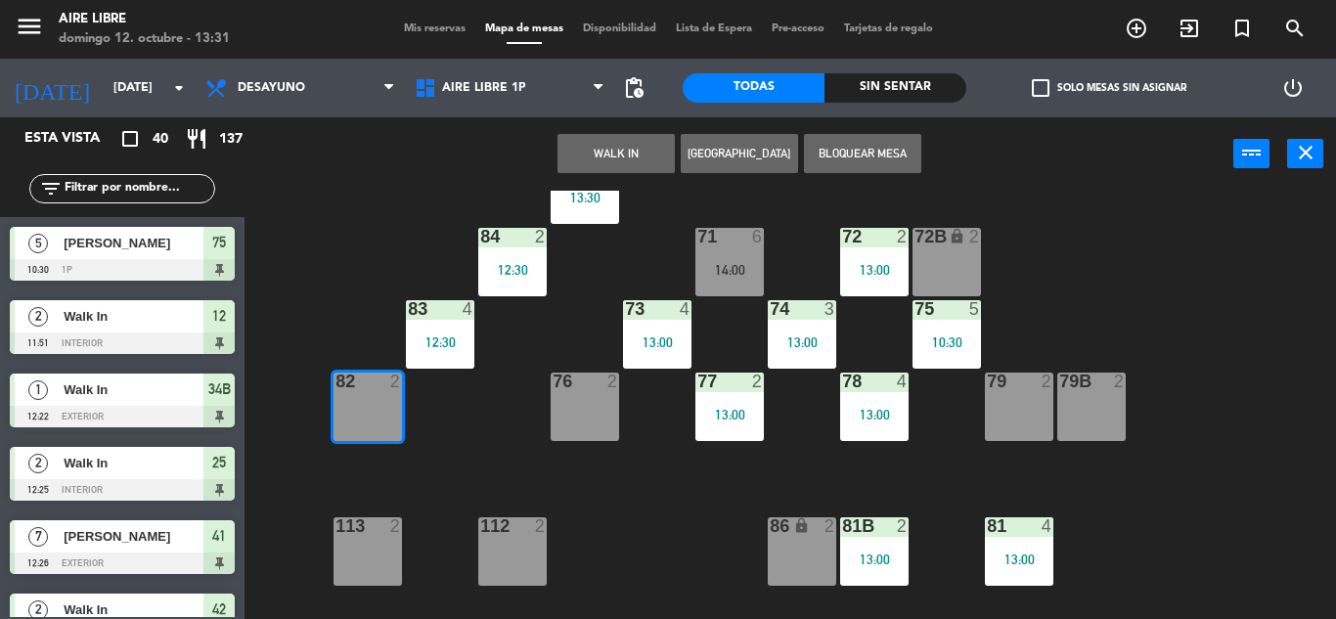
click at [610, 146] on button "WALK IN" at bounding box center [616, 153] width 117 height 39
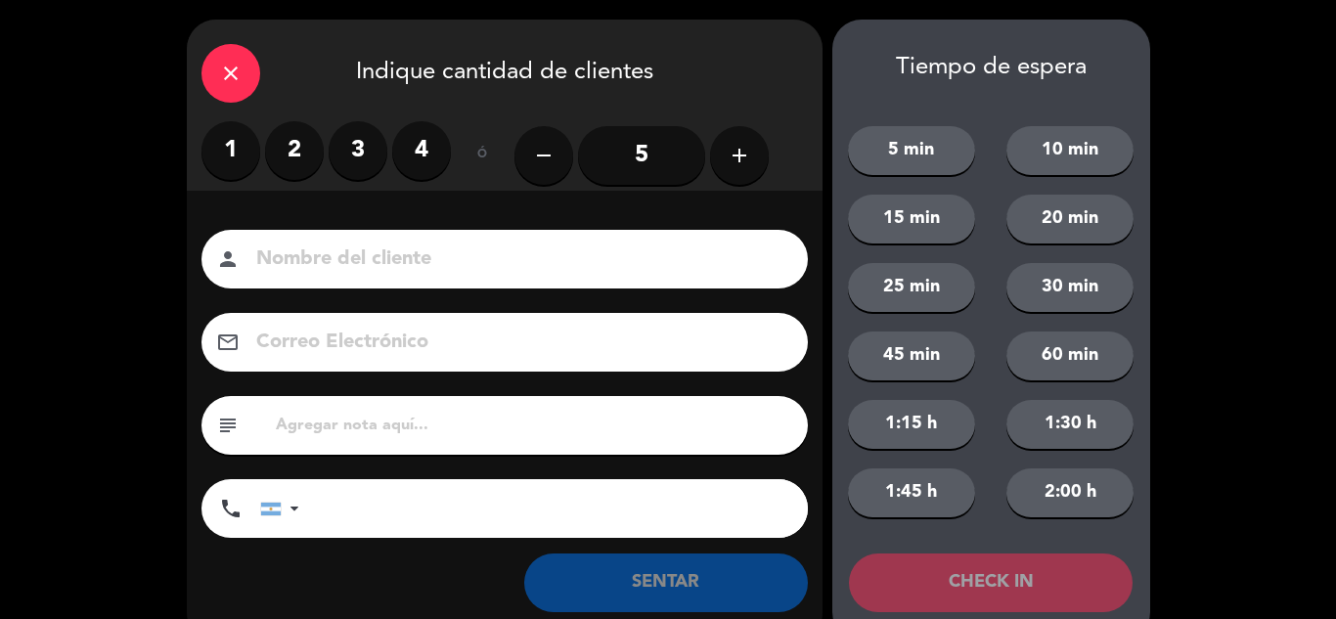
click at [664, 156] on input "5" at bounding box center [641, 155] width 127 height 59
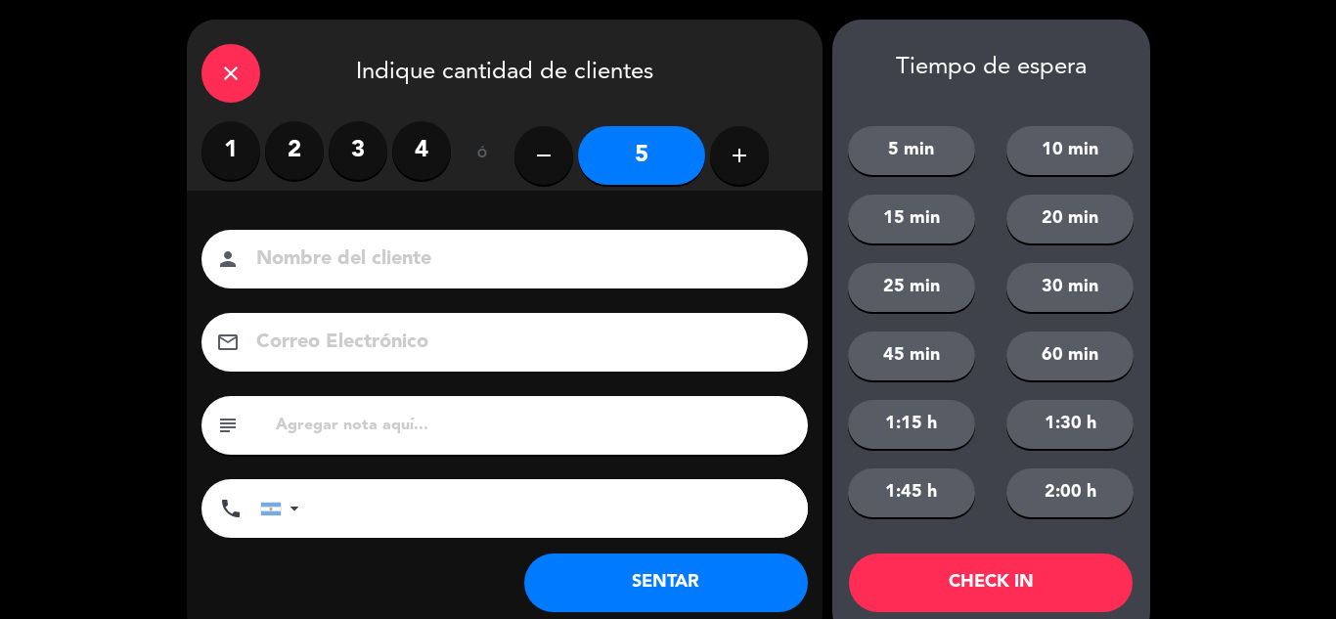
click at [633, 598] on button "SENTAR" at bounding box center [666, 583] width 284 height 59
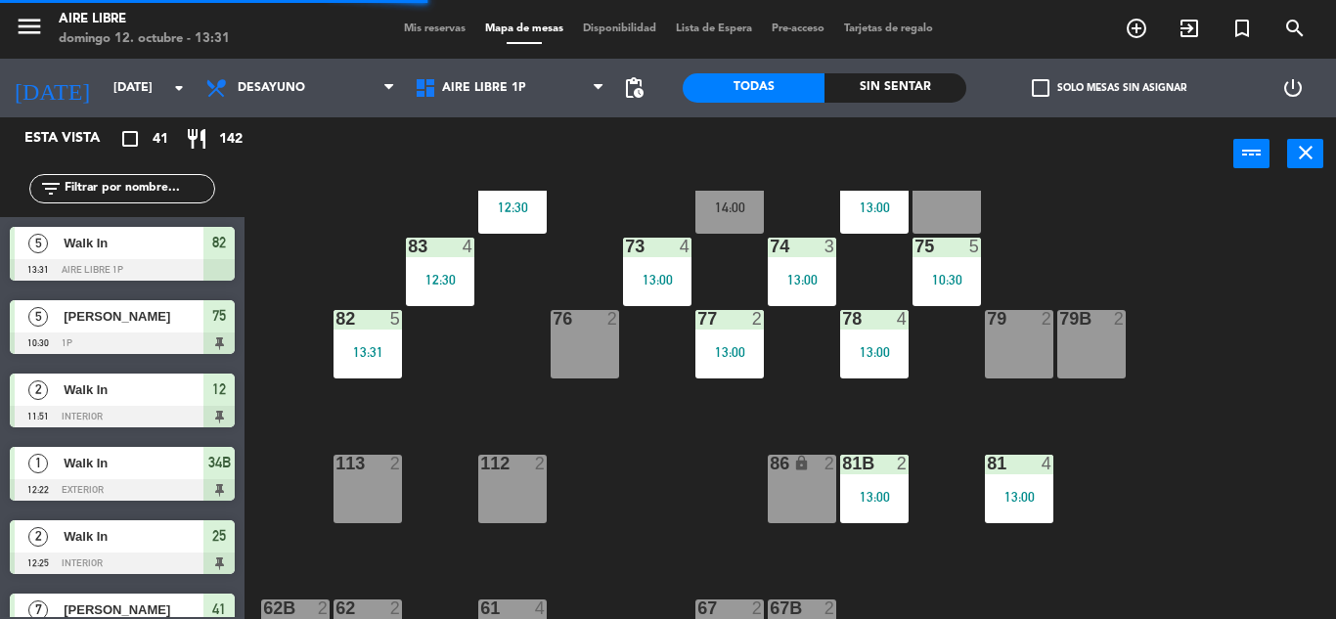
scroll to position [398, 0]
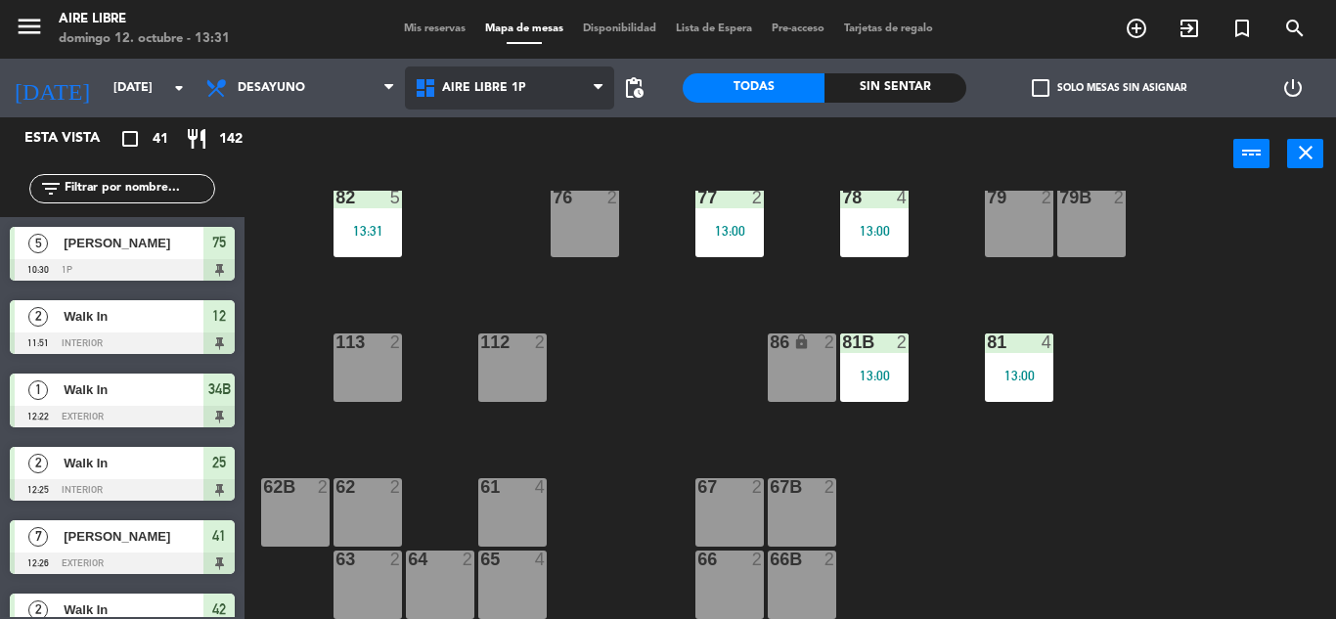
click at [518, 90] on span "Aire Libre 1P" at bounding box center [484, 88] width 84 height 14
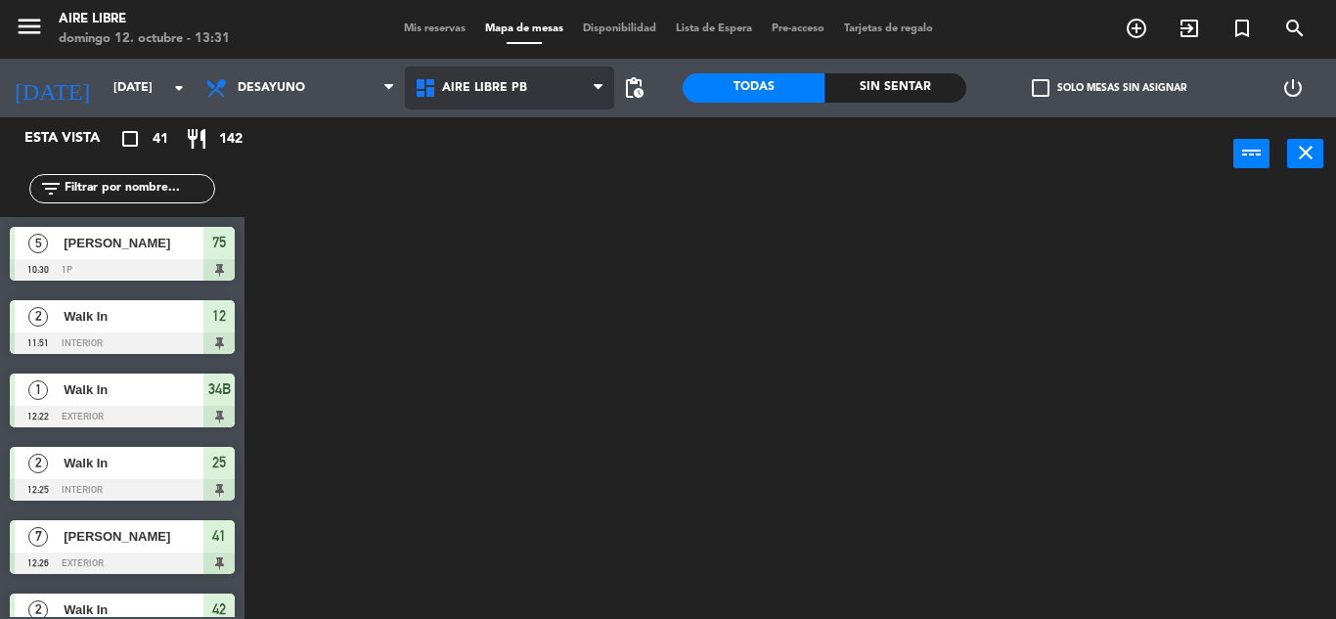
click at [503, 190] on ng-component "menu Aire Libre [DATE] 12. octubre - 13:31 Mis reservas Mapa de mesas Disponibi…" at bounding box center [668, 309] width 1336 height 619
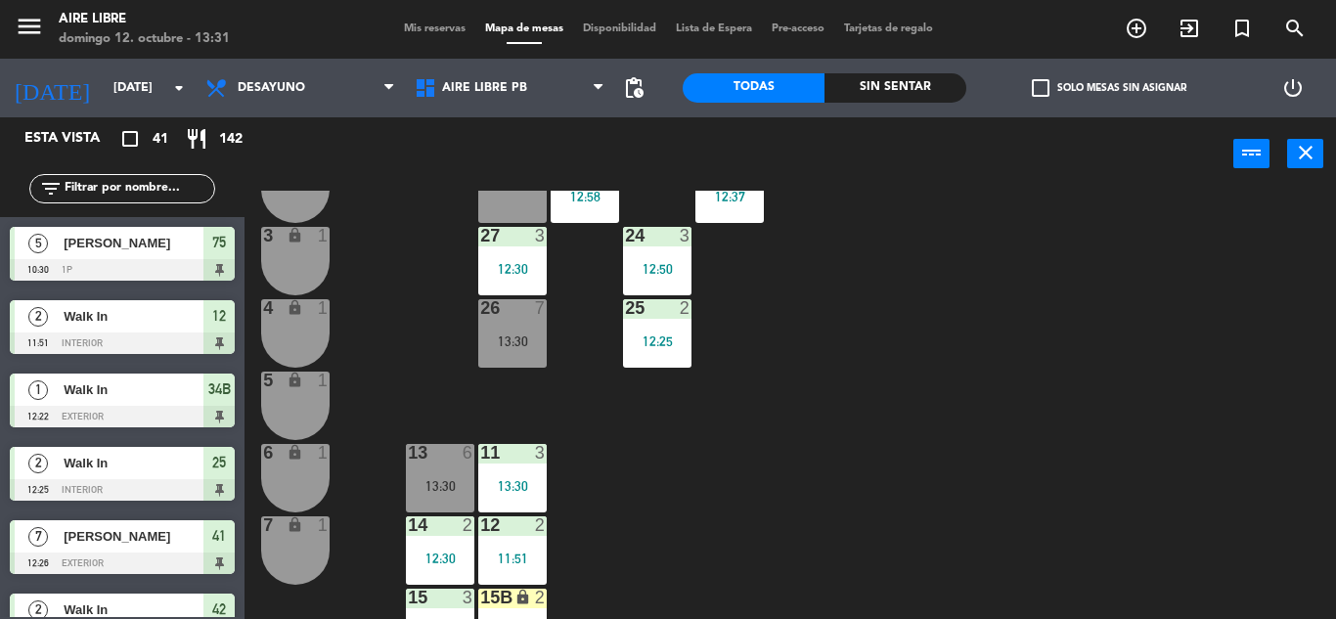
scroll to position [507, 0]
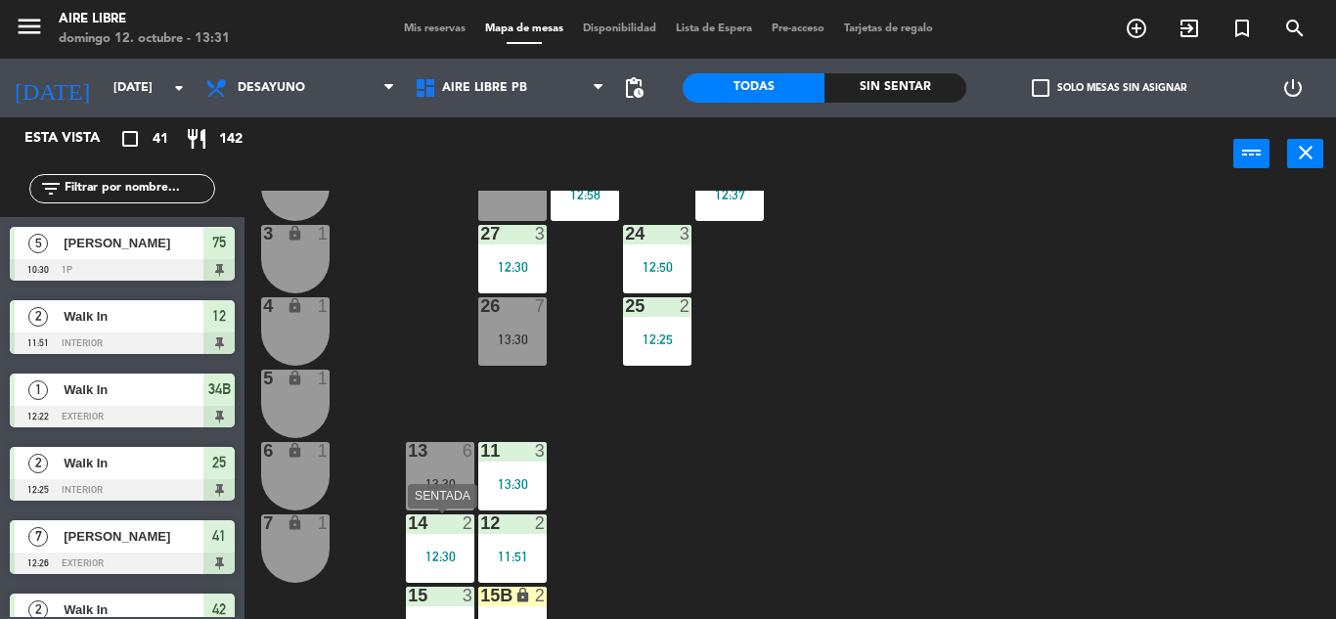
click at [456, 543] on div "14 2 12:30" at bounding box center [440, 548] width 68 height 68
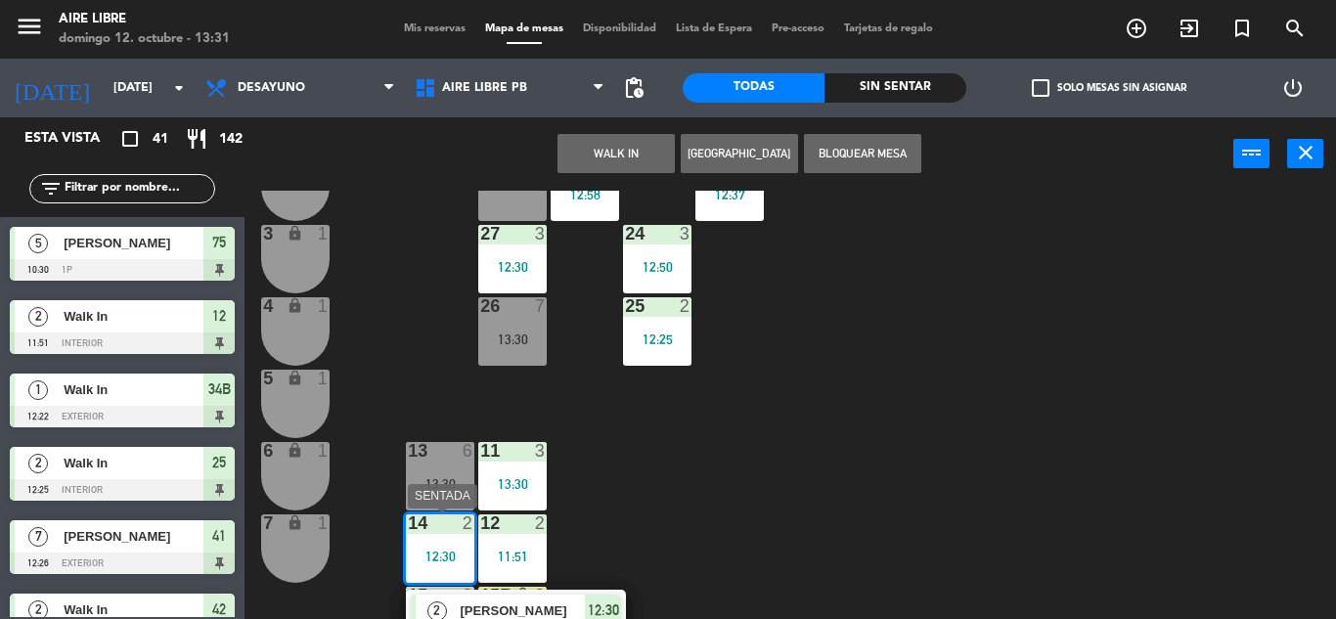
click at [567, 607] on span "[PERSON_NAME]" at bounding box center [522, 611] width 125 height 21
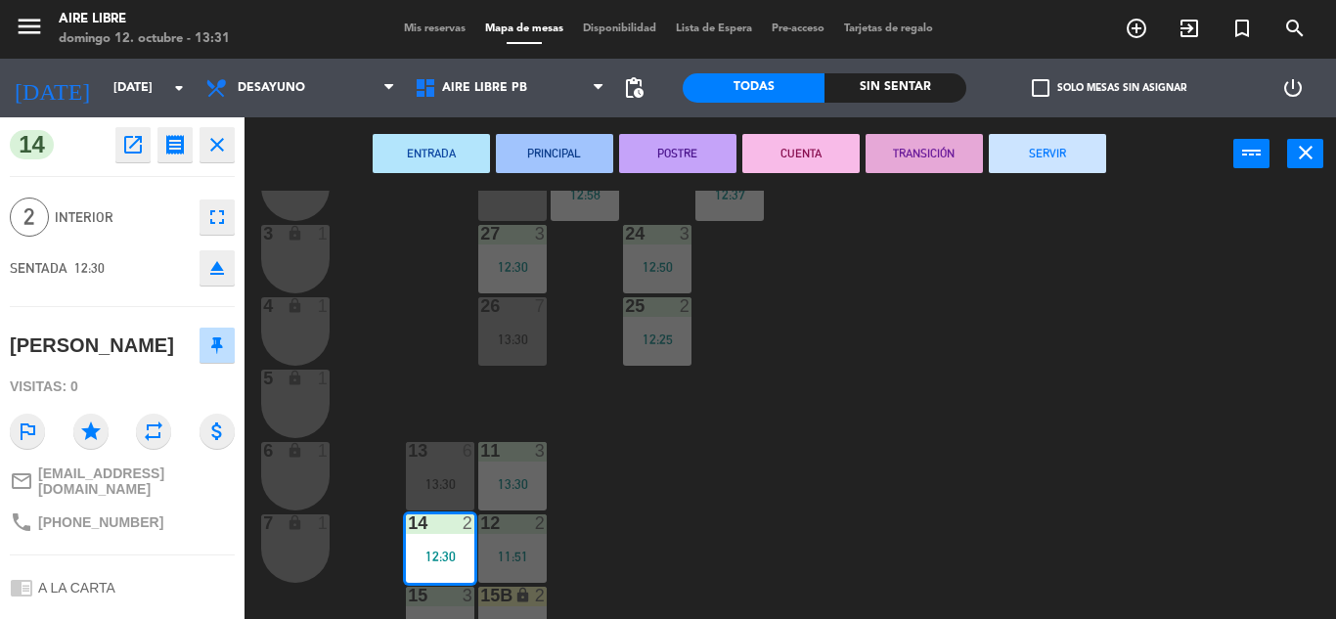
click at [1044, 160] on button "SERVIR" at bounding box center [1047, 153] width 117 height 39
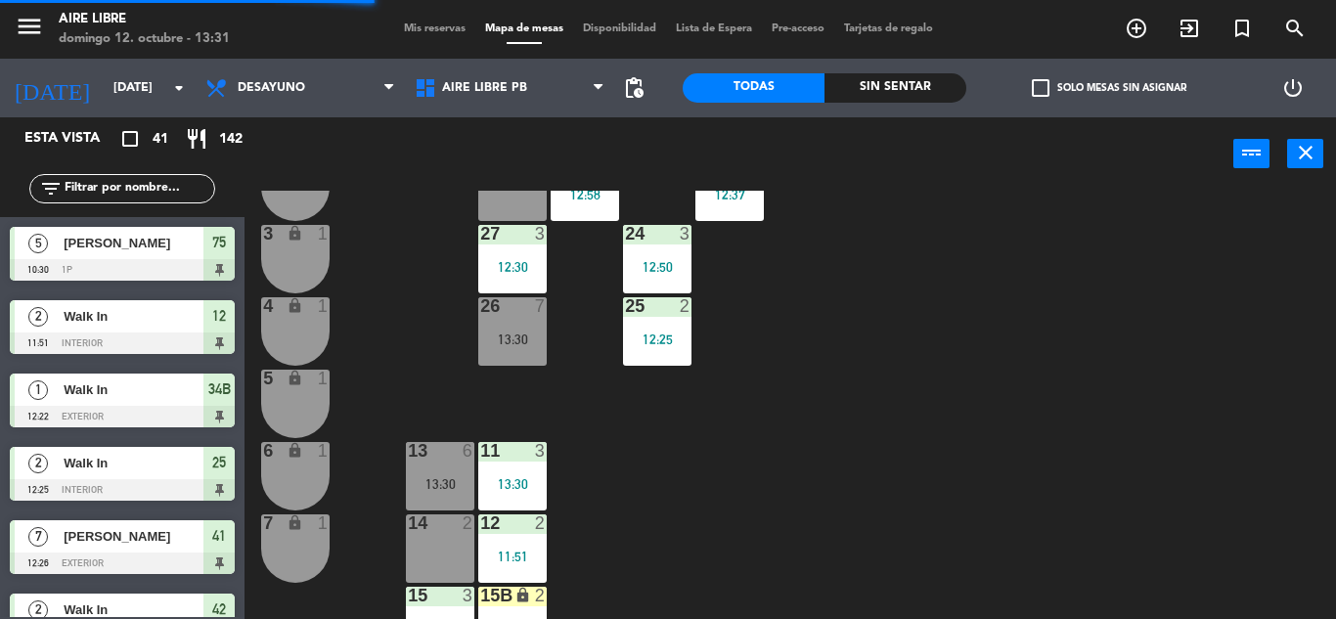
scroll to position [543, 0]
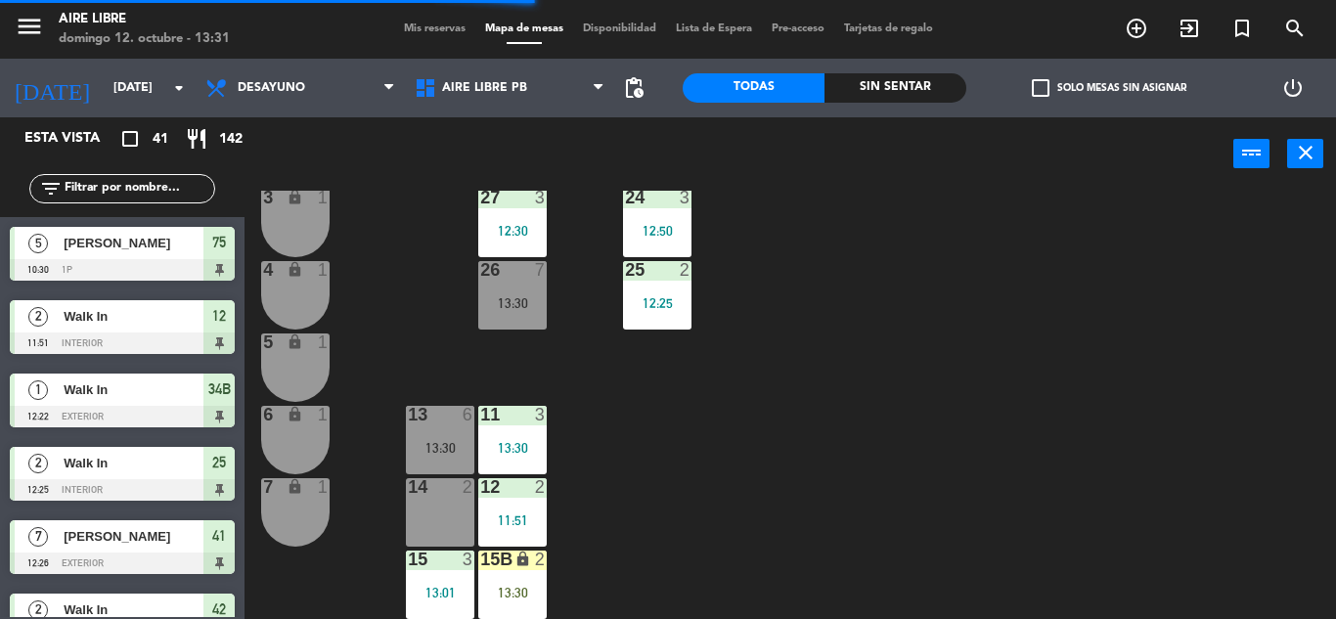
click at [511, 602] on div "15B lock 2 13:30" at bounding box center [512, 585] width 68 height 68
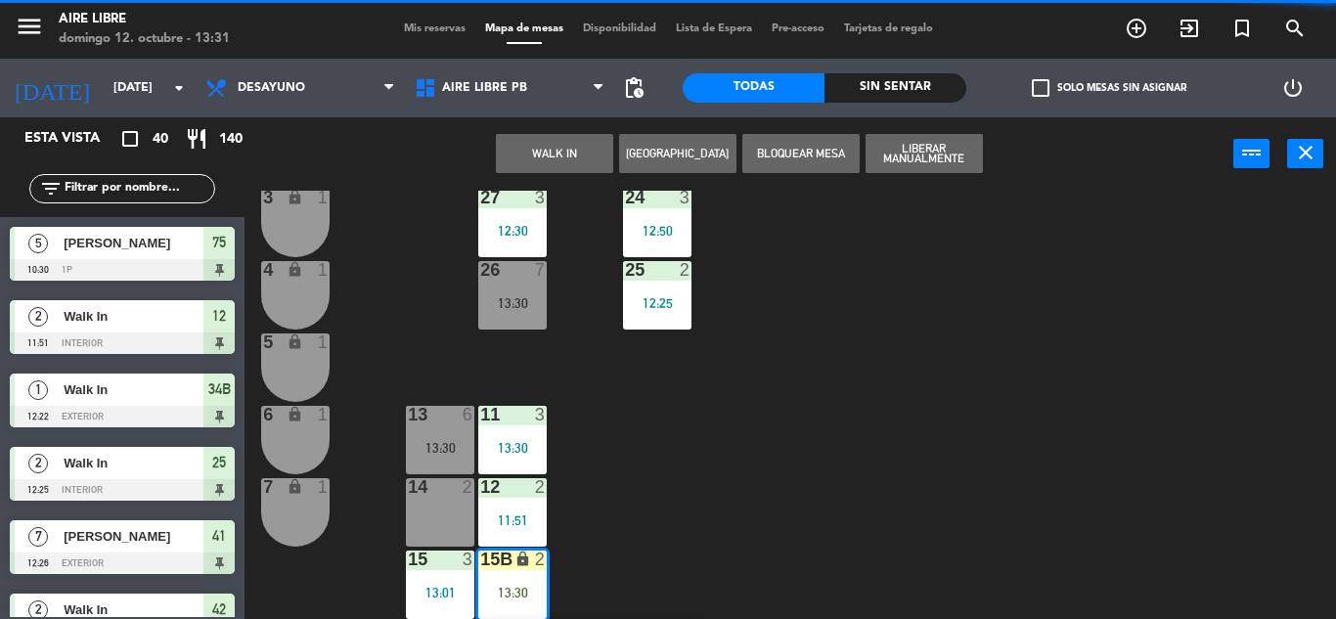
click at [438, 514] on div "14 2" at bounding box center [440, 512] width 68 height 68
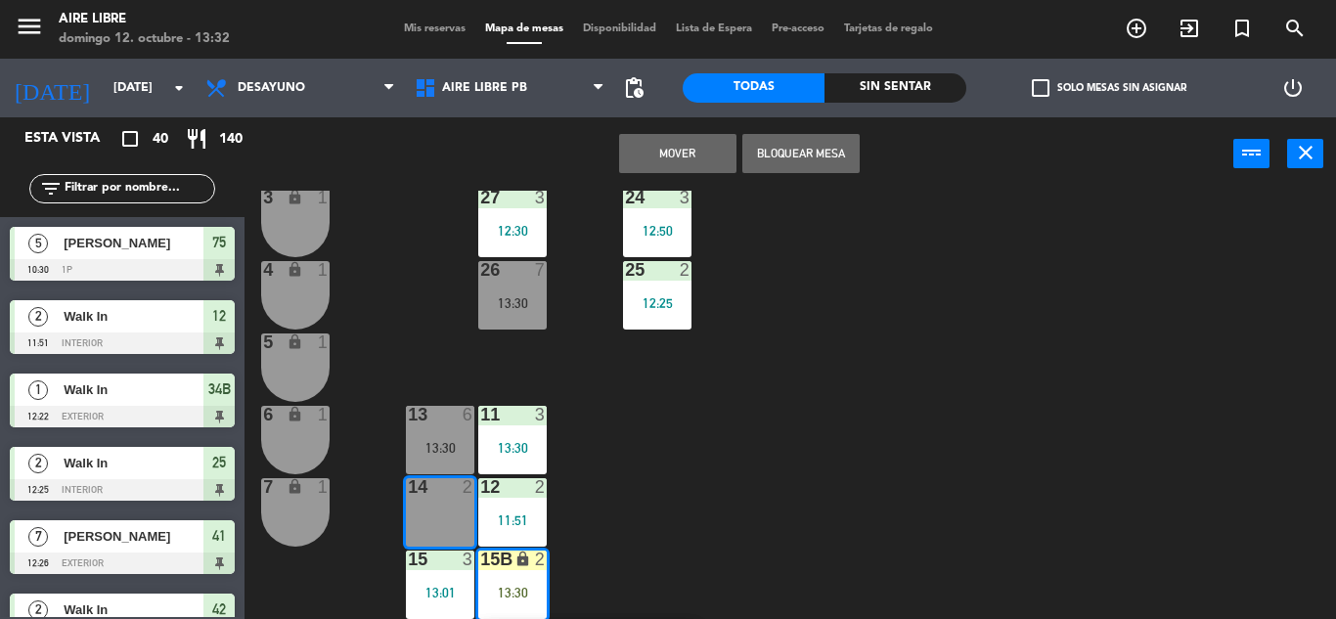
click at [699, 142] on button "Mover" at bounding box center [677, 153] width 117 height 39
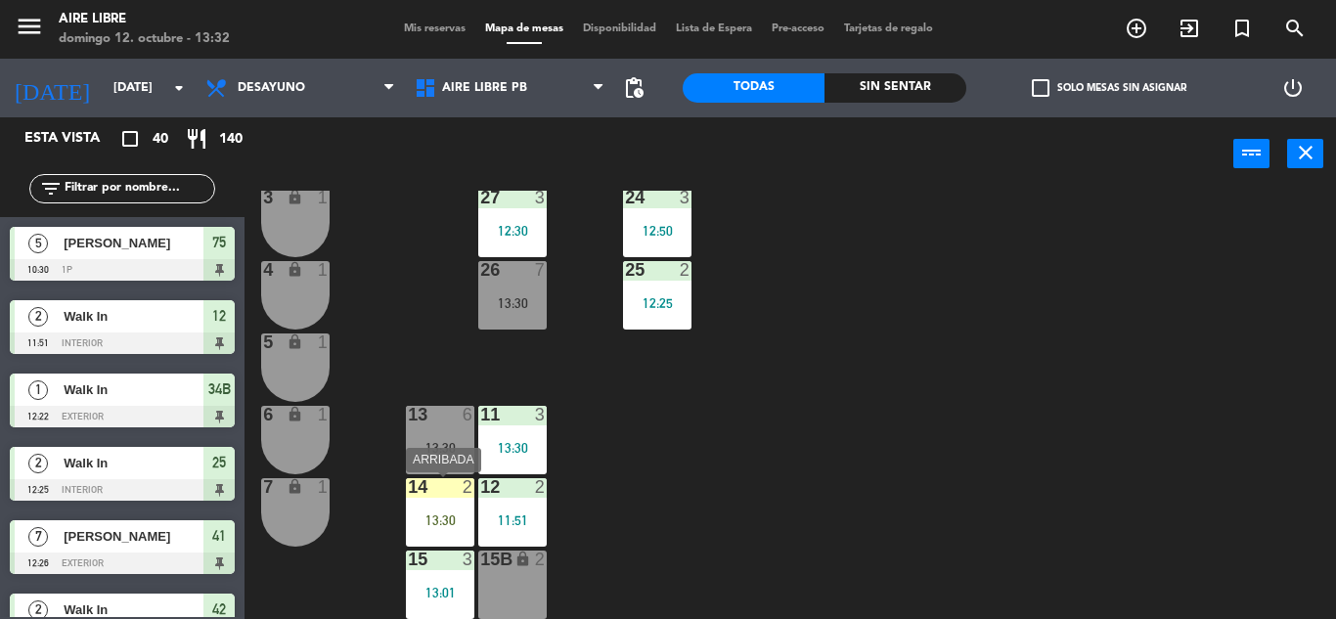
click at [445, 535] on div "14 2 13:30" at bounding box center [440, 512] width 68 height 68
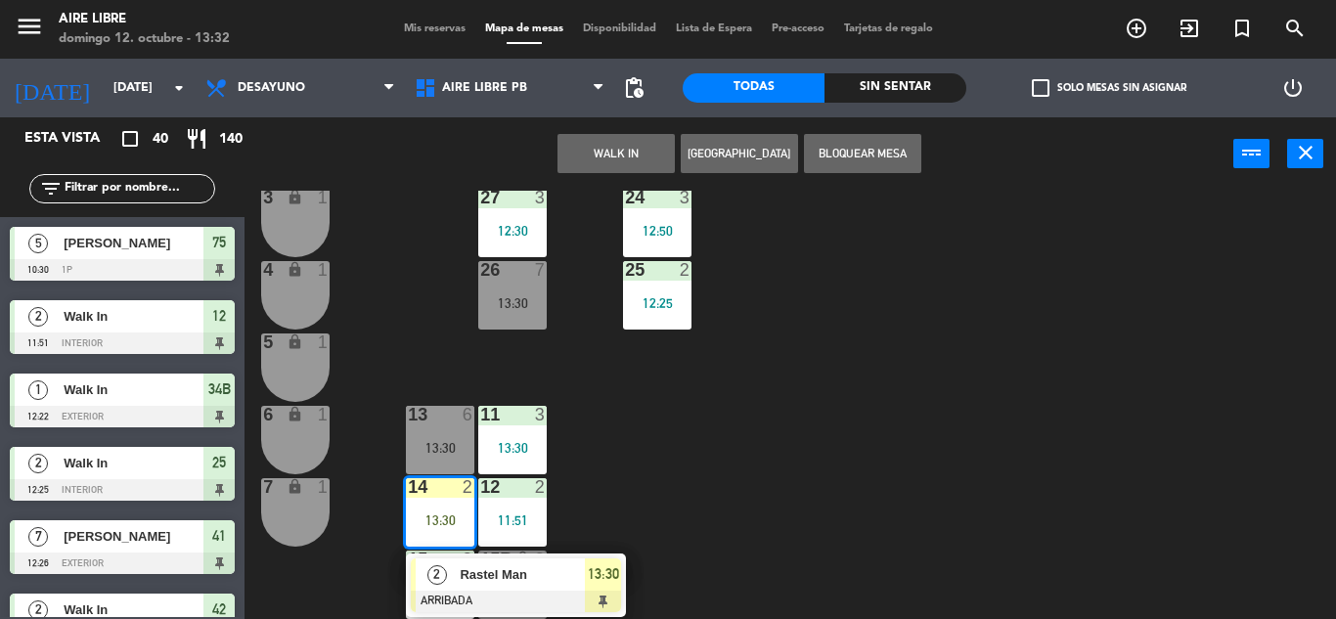
click at [543, 559] on div "Rastel Man" at bounding box center [521, 574] width 127 height 32
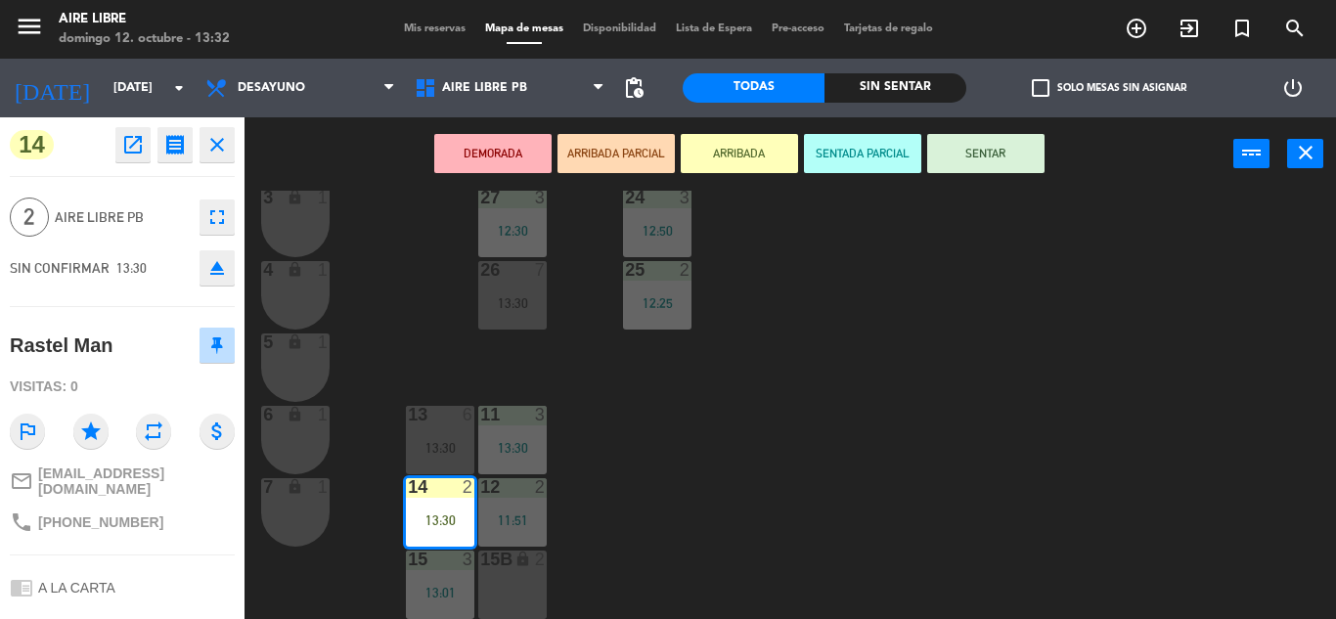
click at [968, 174] on div "DEMORADA ARRIBADA PARCIAL ARRIBADA SENTADA PARCIAL SENTAR power_input close" at bounding box center [739, 154] width 989 height 74
click at [971, 167] on button "SENTAR" at bounding box center [985, 153] width 117 height 39
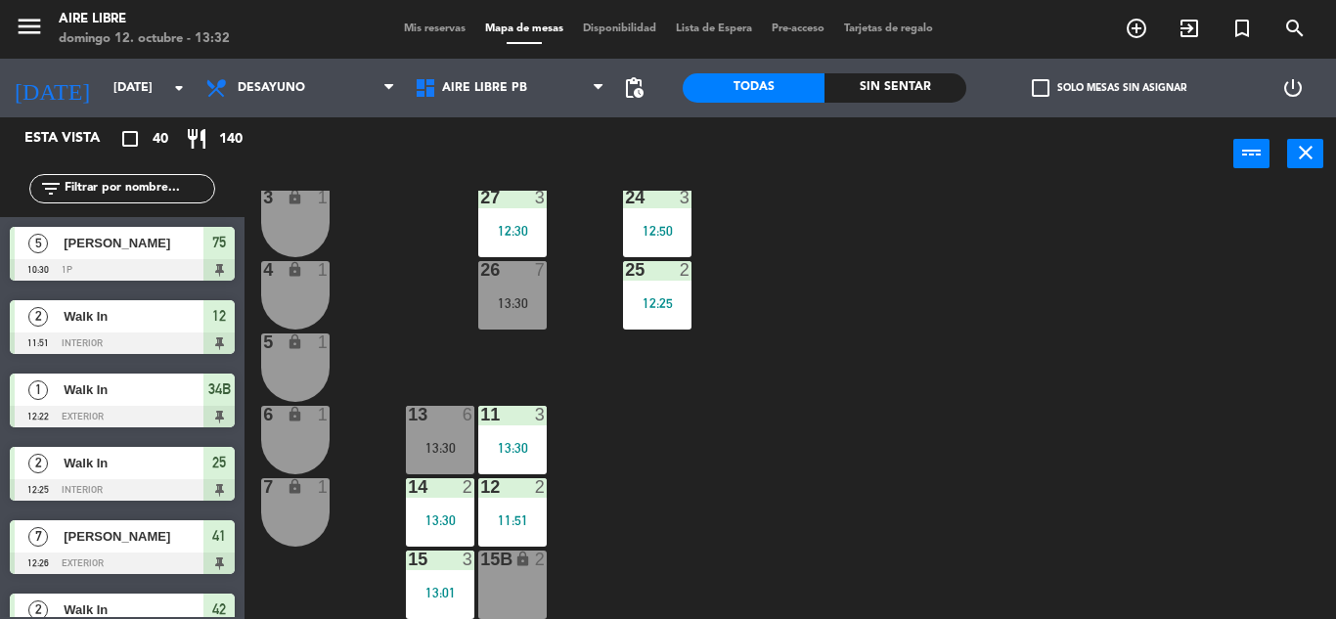
scroll to position [522, 0]
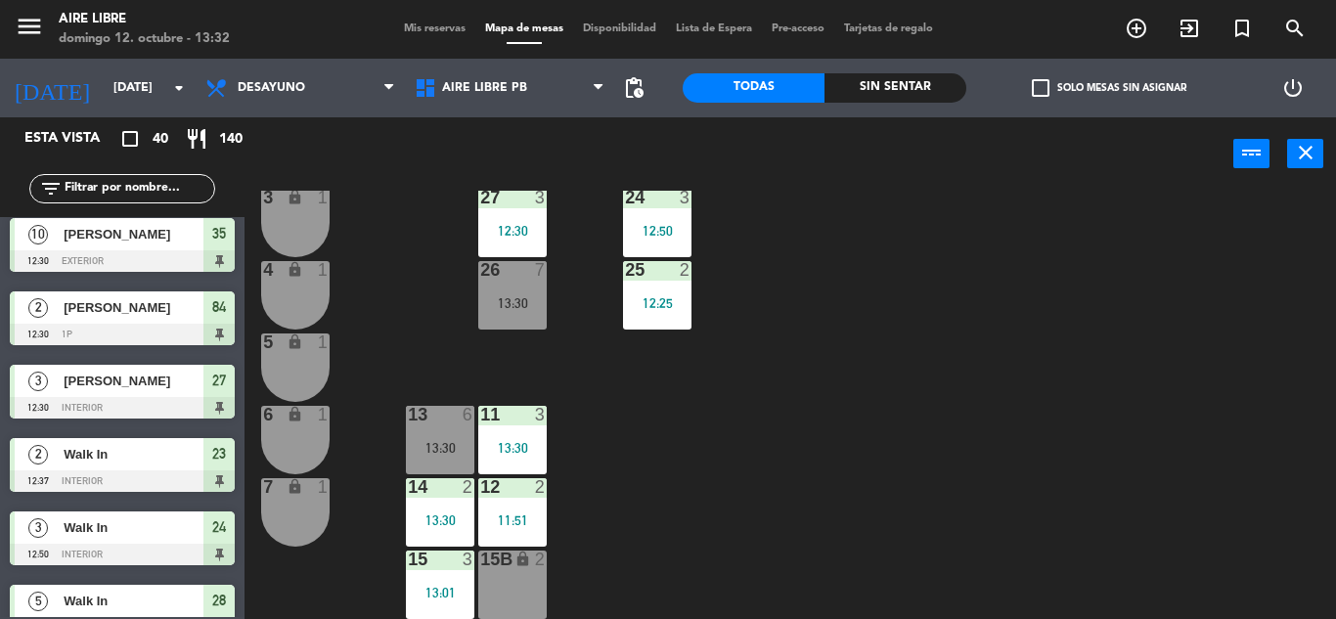
click at [142, 201] on div "filter_list" at bounding box center [122, 188] width 186 height 29
click at [140, 195] on input "text" at bounding box center [139, 189] width 152 height 22
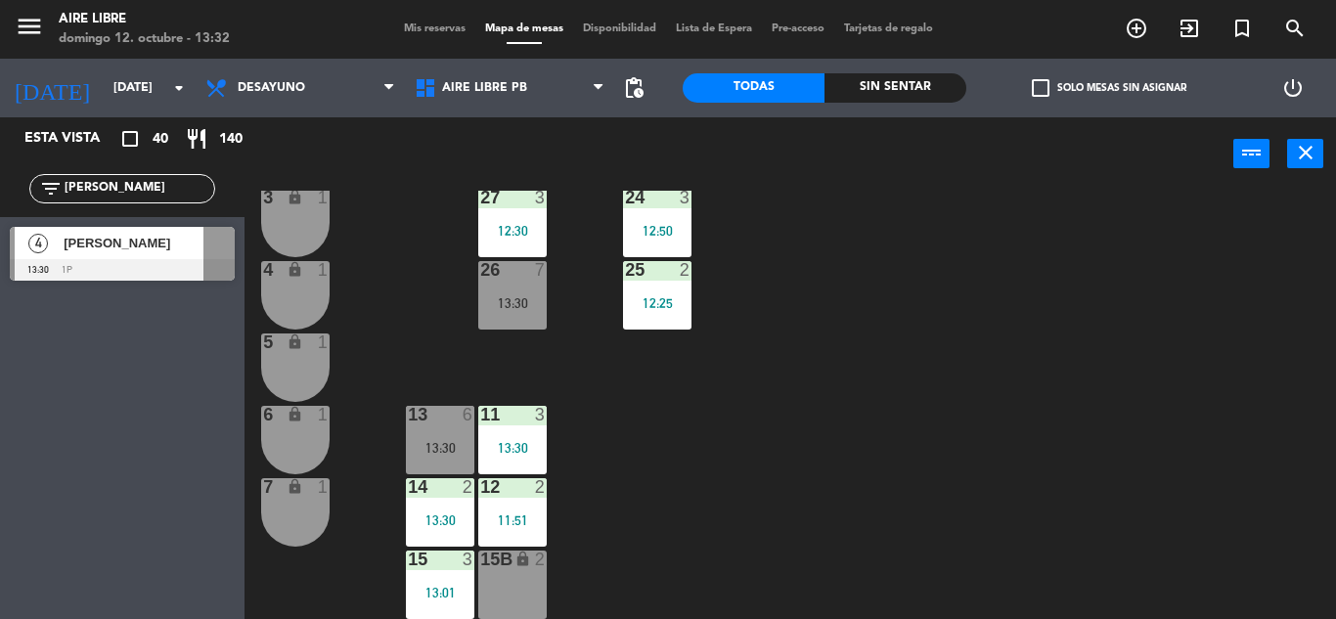
type input "[PERSON_NAME]"
click at [193, 266] on div at bounding box center [122, 270] width 225 height 22
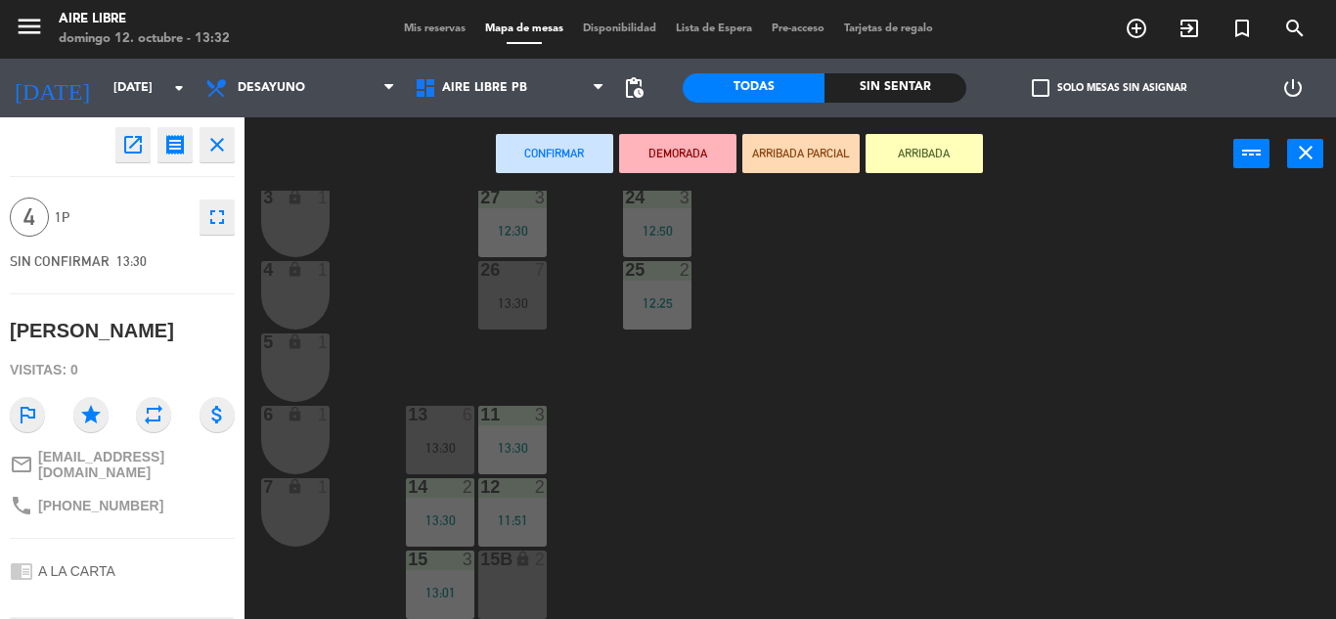
click at [928, 151] on button "ARRIBADA" at bounding box center [924, 153] width 117 height 39
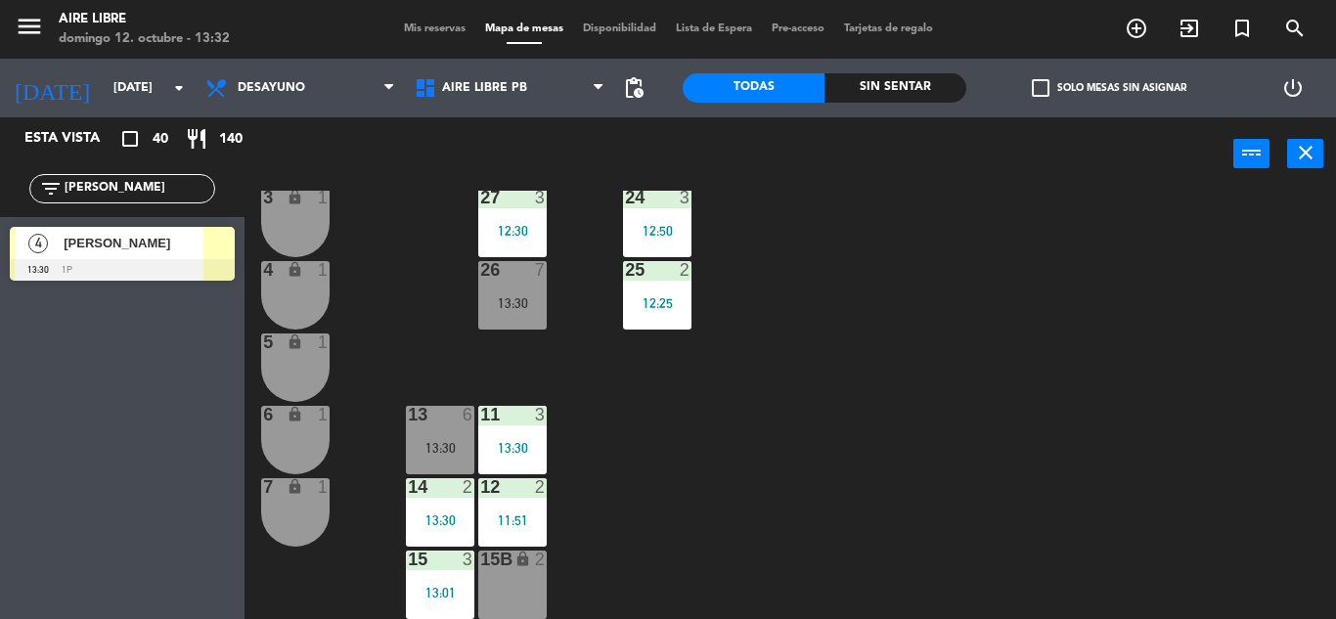
click at [130, 190] on input "[PERSON_NAME]" at bounding box center [139, 189] width 152 height 22
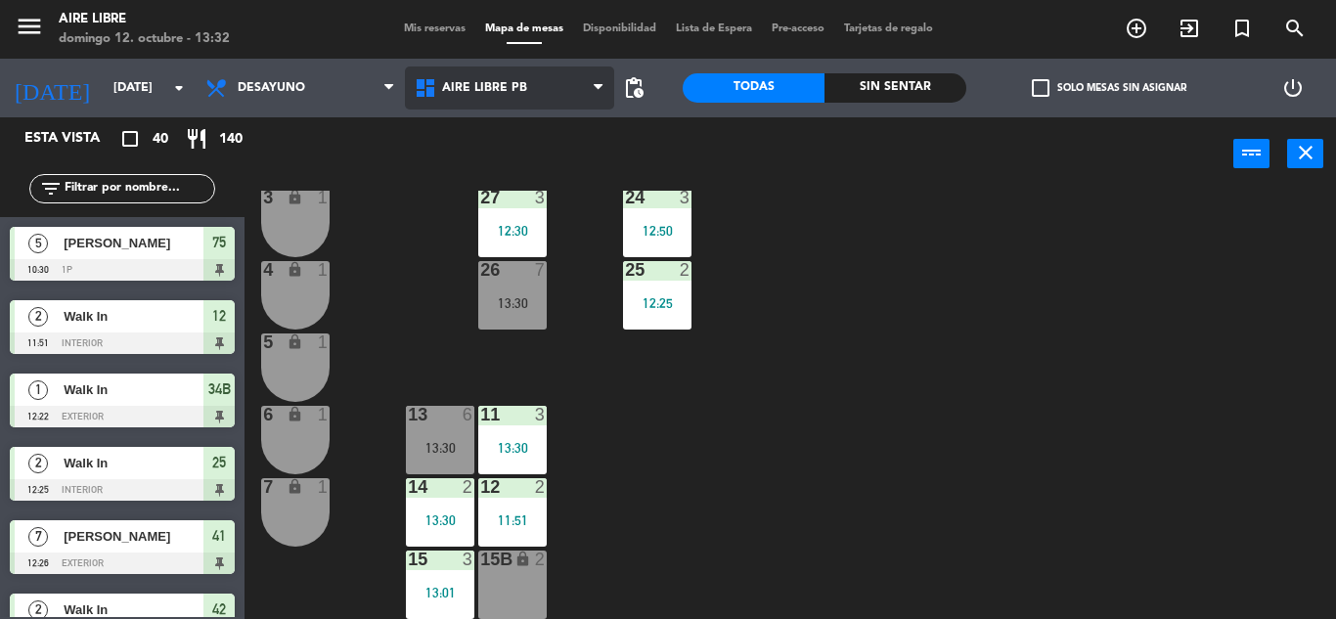
click at [518, 94] on span "Aire Libre PB" at bounding box center [484, 88] width 85 height 14
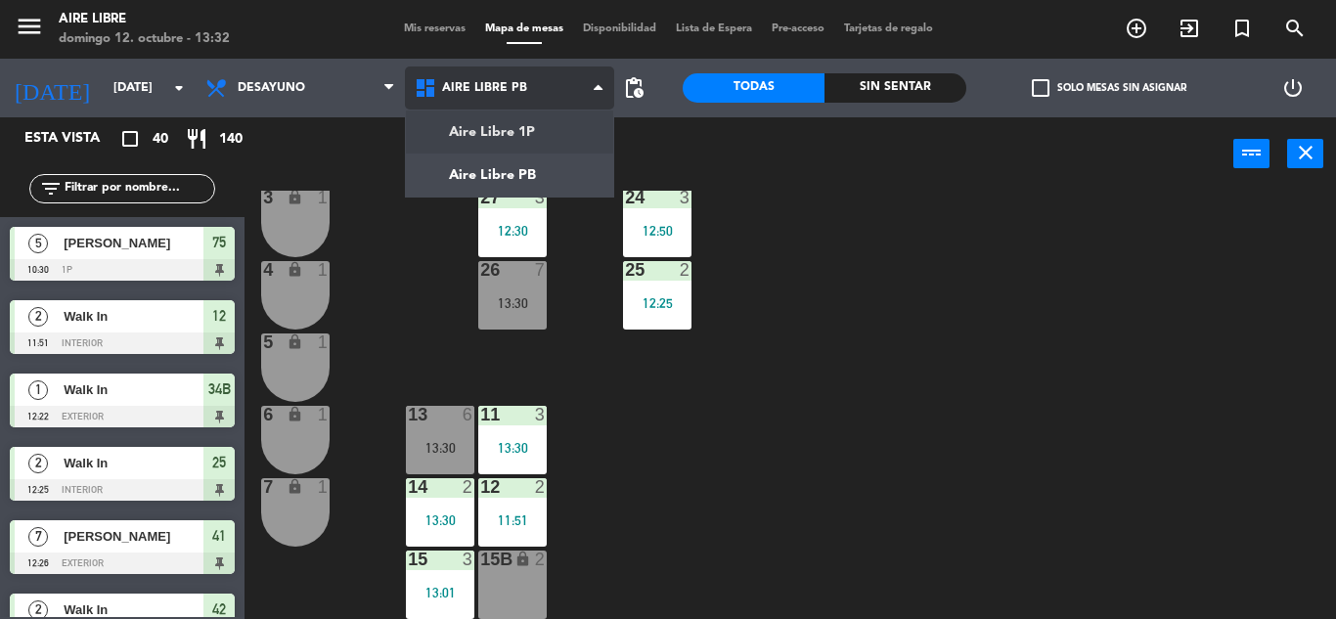
click at [526, 145] on ng-component "menu Aire Libre [DATE] 12. octubre - 13:32 Mis reservas Mapa de mesas Disponibi…" at bounding box center [668, 309] width 1336 height 619
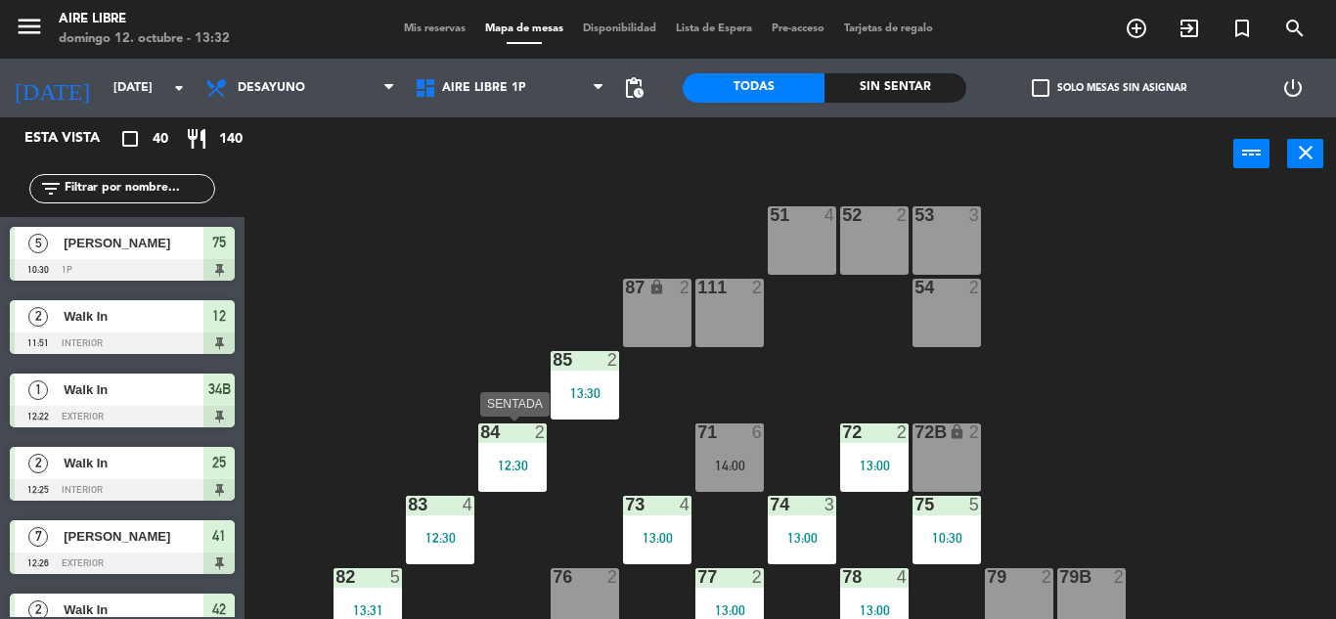
scroll to position [20, 0]
click at [437, 26] on span "Mis reservas" at bounding box center [434, 28] width 81 height 11
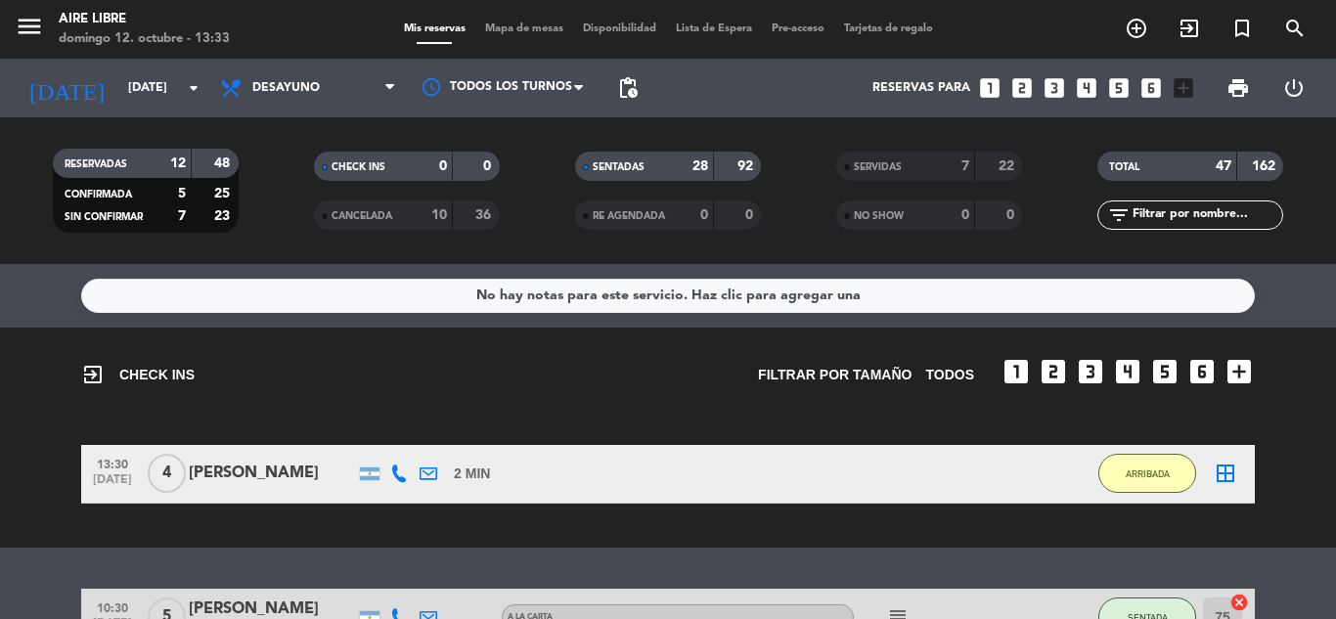
click at [1205, 221] on input "text" at bounding box center [1207, 215] width 152 height 22
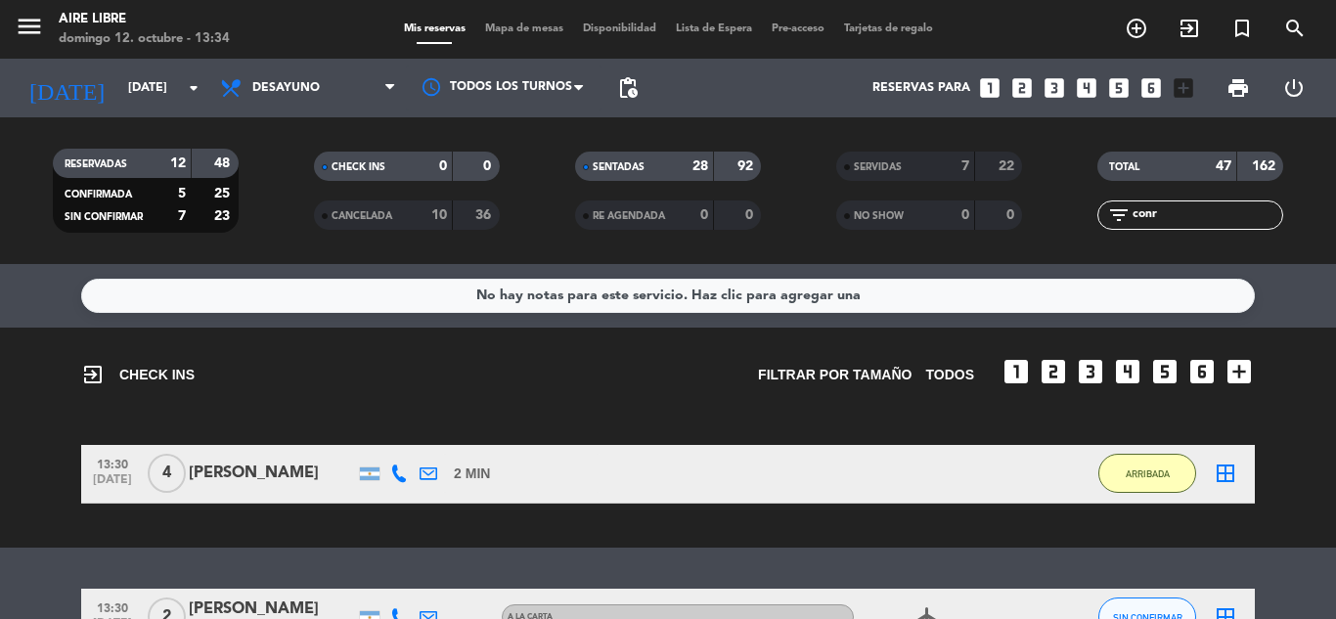
scroll to position [126, 0]
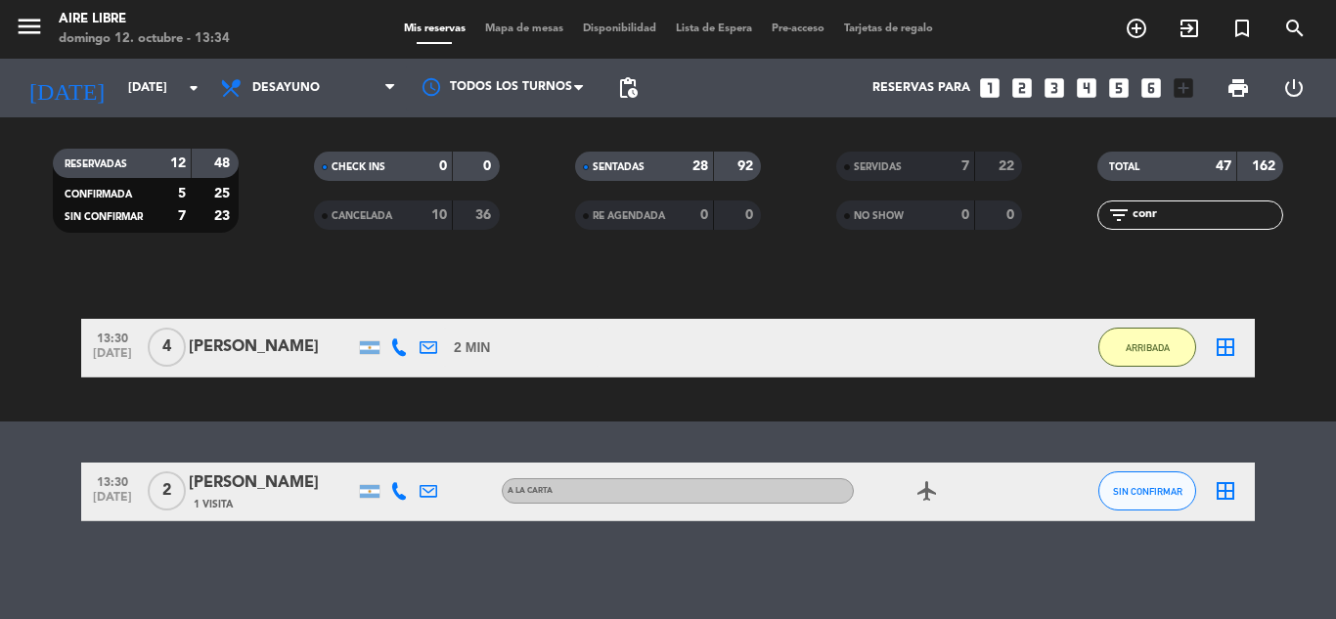
type input "conr"
click at [1155, 491] on span "SIN CONFIRMAR" at bounding box center [1147, 491] width 69 height 11
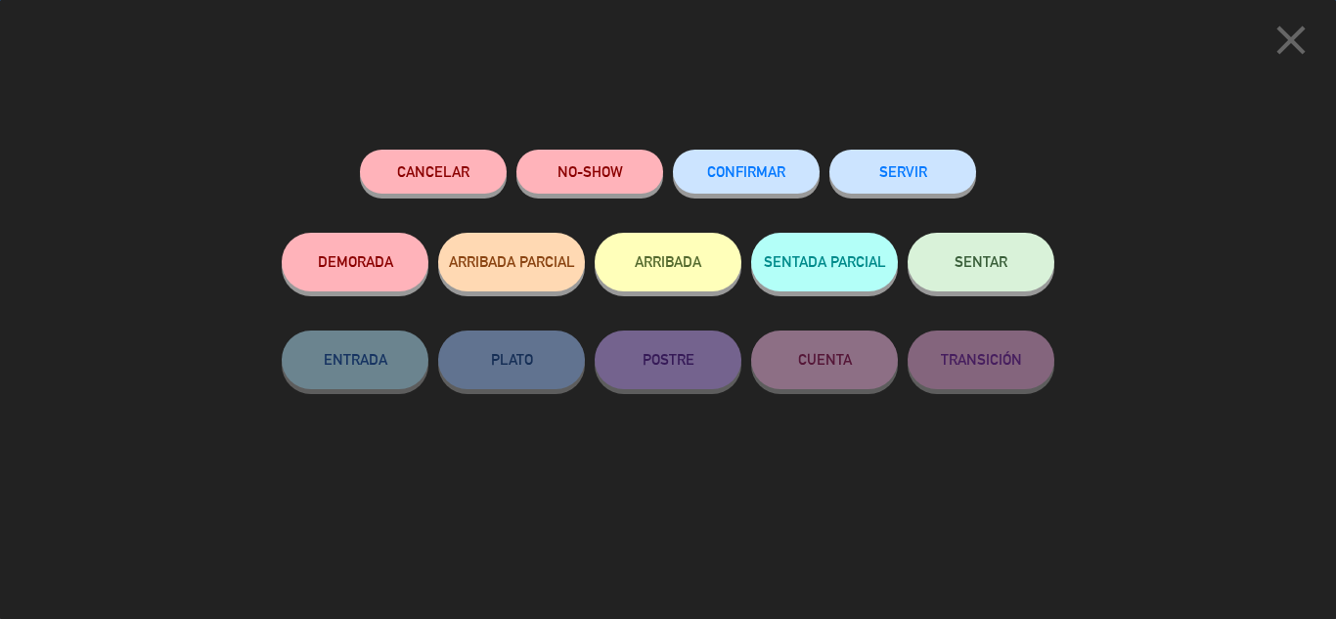
click at [689, 282] on button "ARRIBADA" at bounding box center [668, 262] width 147 height 59
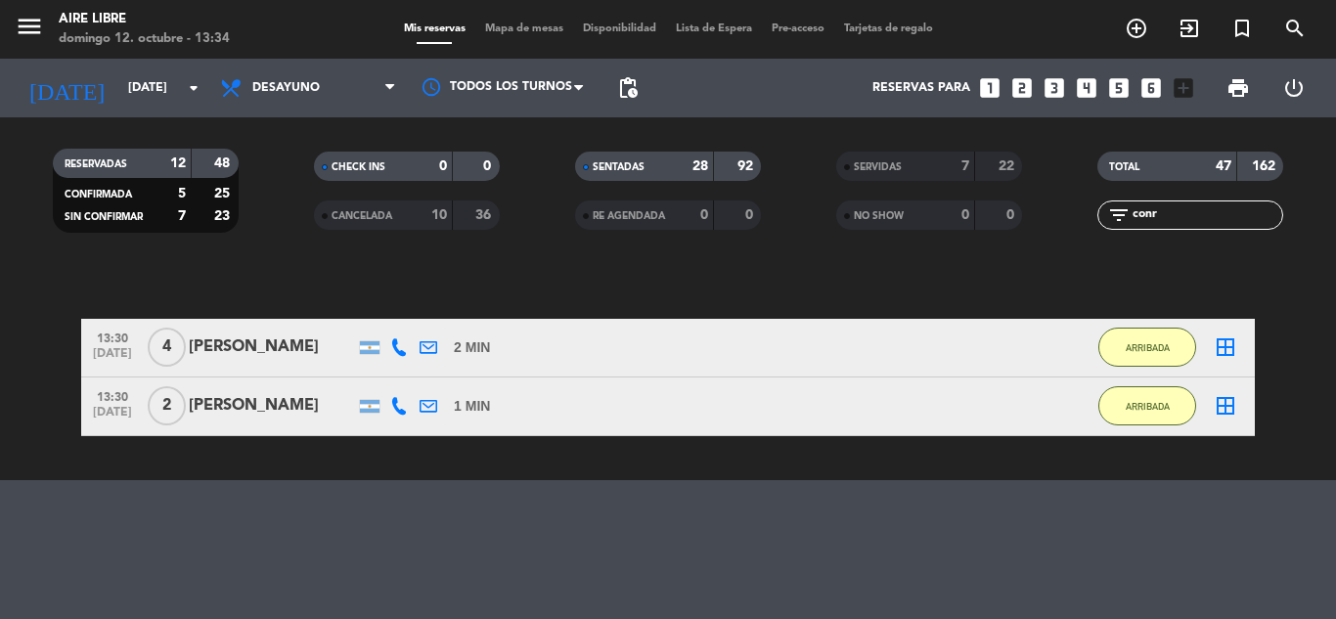
click at [535, 18] on div "menu Aire Libre [DATE] 12. octubre - 13:34 Mis reservas Mapa de mesas Disponibi…" at bounding box center [668, 29] width 1336 height 59
click at [503, 33] on span "Mapa de mesas" at bounding box center [524, 28] width 98 height 11
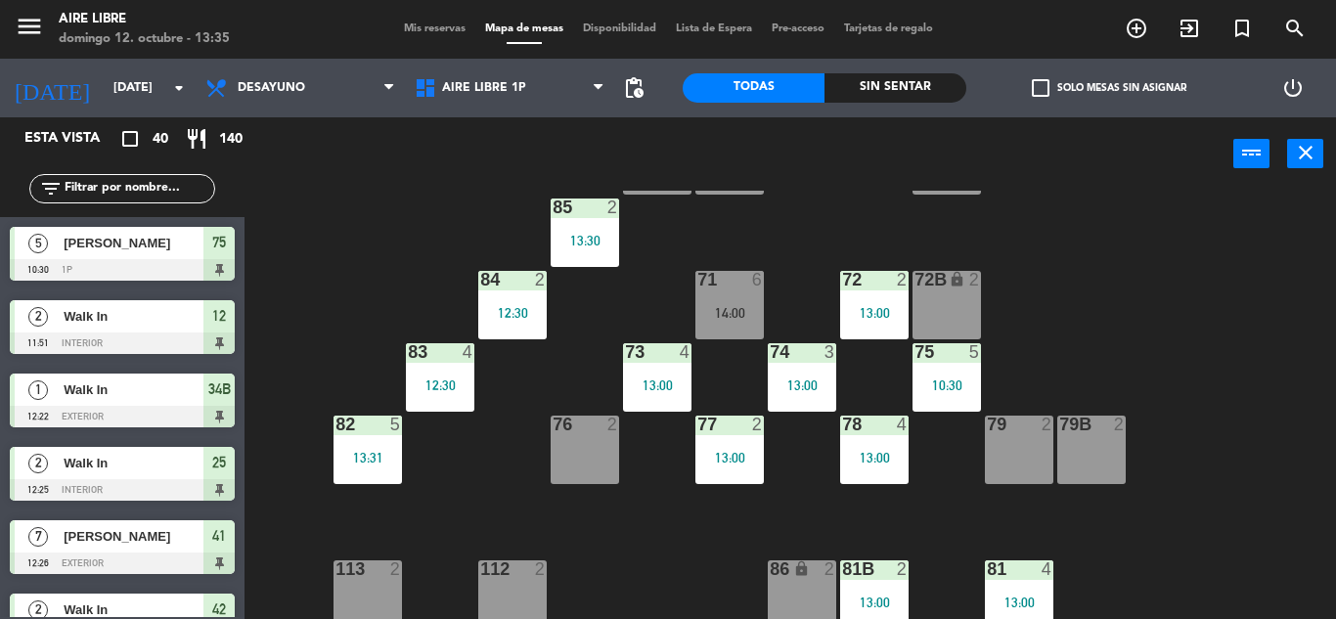
scroll to position [174, 0]
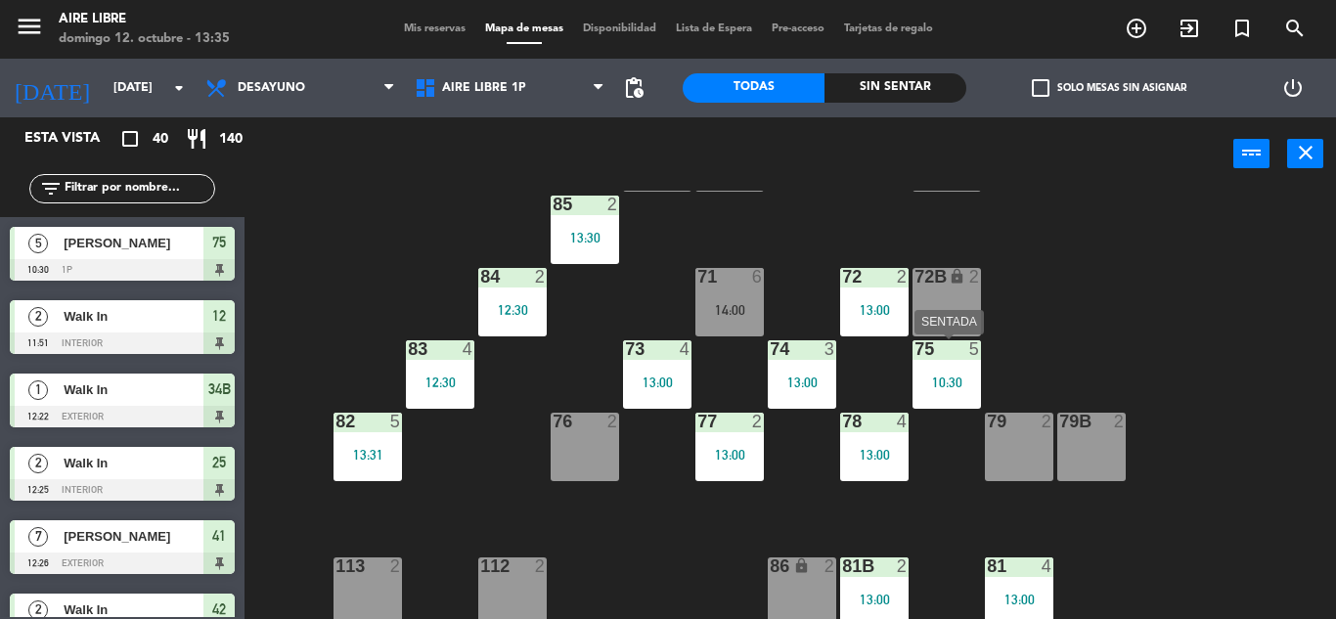
click at [960, 370] on div "75 5 10:30" at bounding box center [947, 374] width 68 height 68
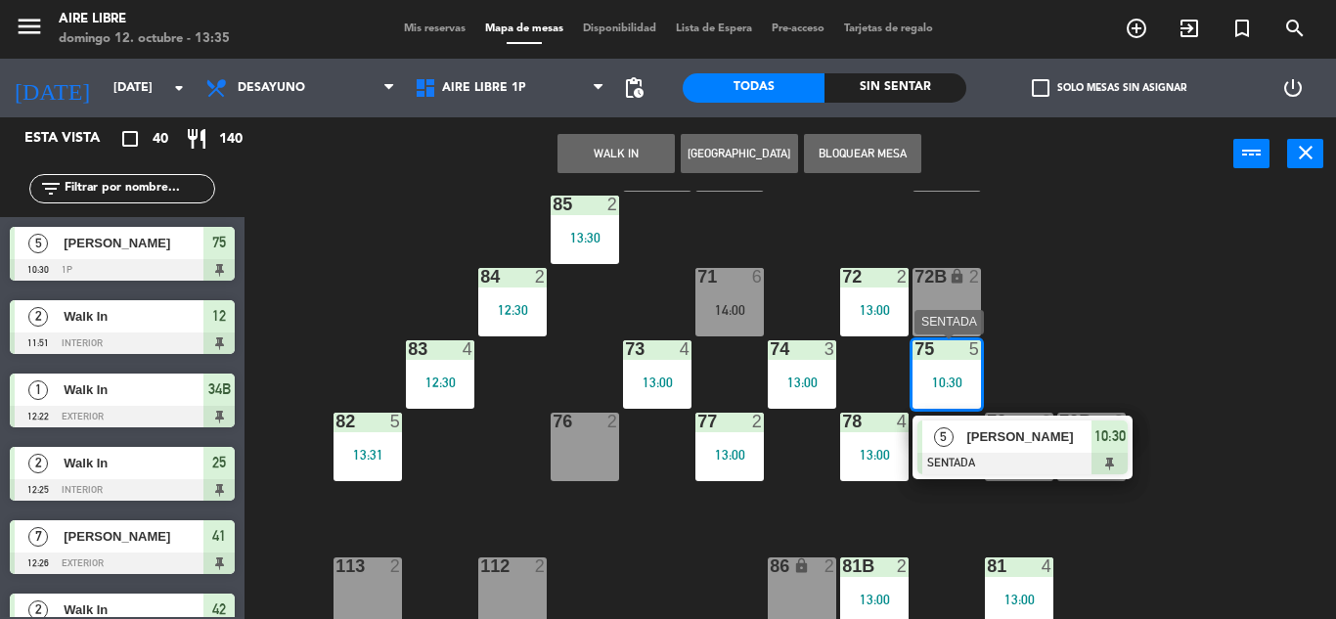
click at [1006, 445] on span "[PERSON_NAME]" at bounding box center [1028, 436] width 125 height 21
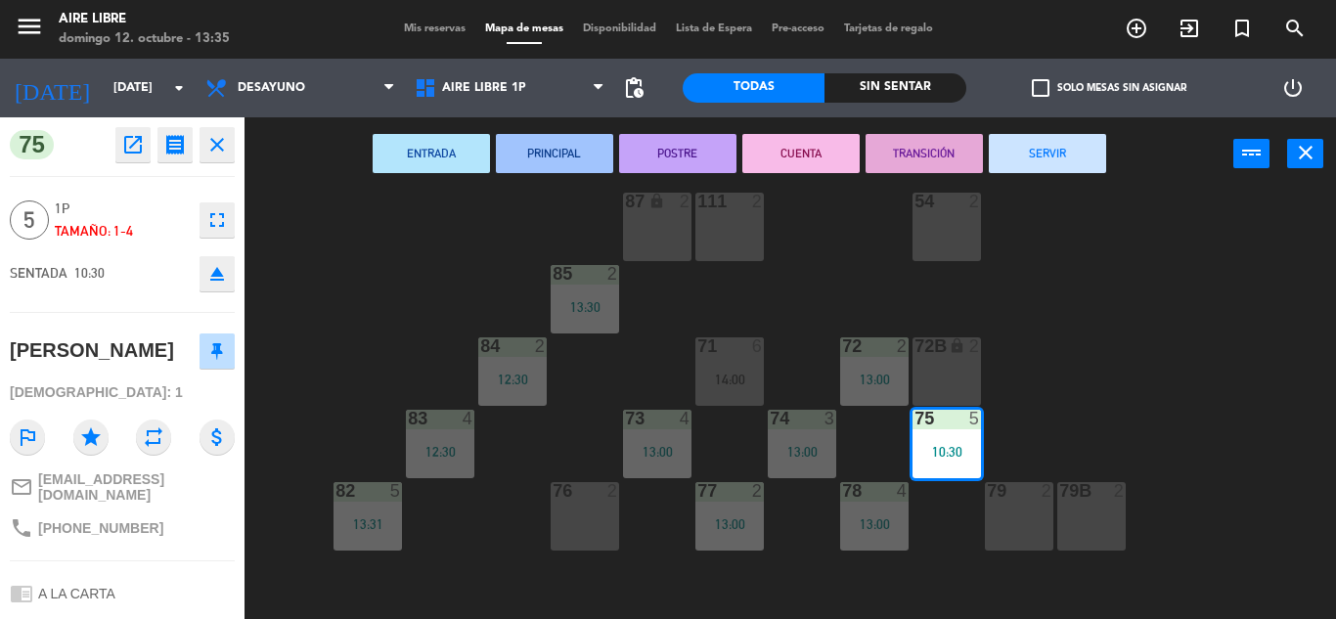
scroll to position [80, 0]
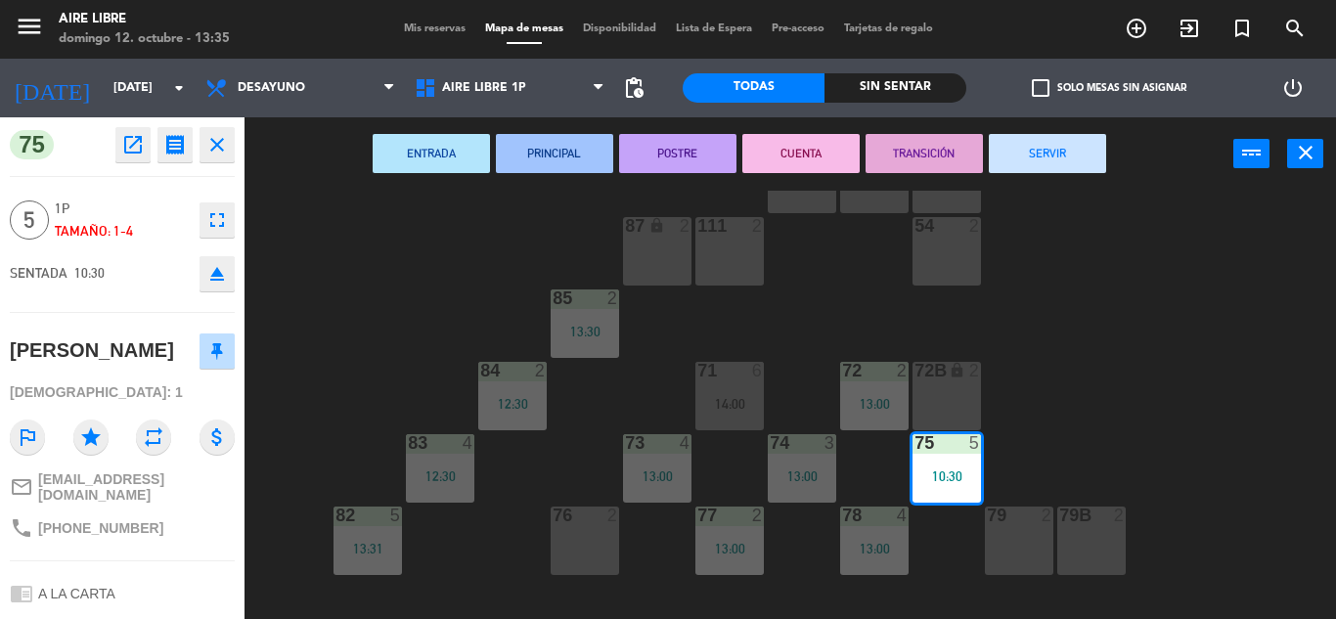
click at [1179, 276] on div "51 4 52 2 53 3 111 2 54 2 87 lock 2 85 2 13:30 72 2 13:00 84 2 12:30 71 6 14:00…" at bounding box center [797, 405] width 1078 height 428
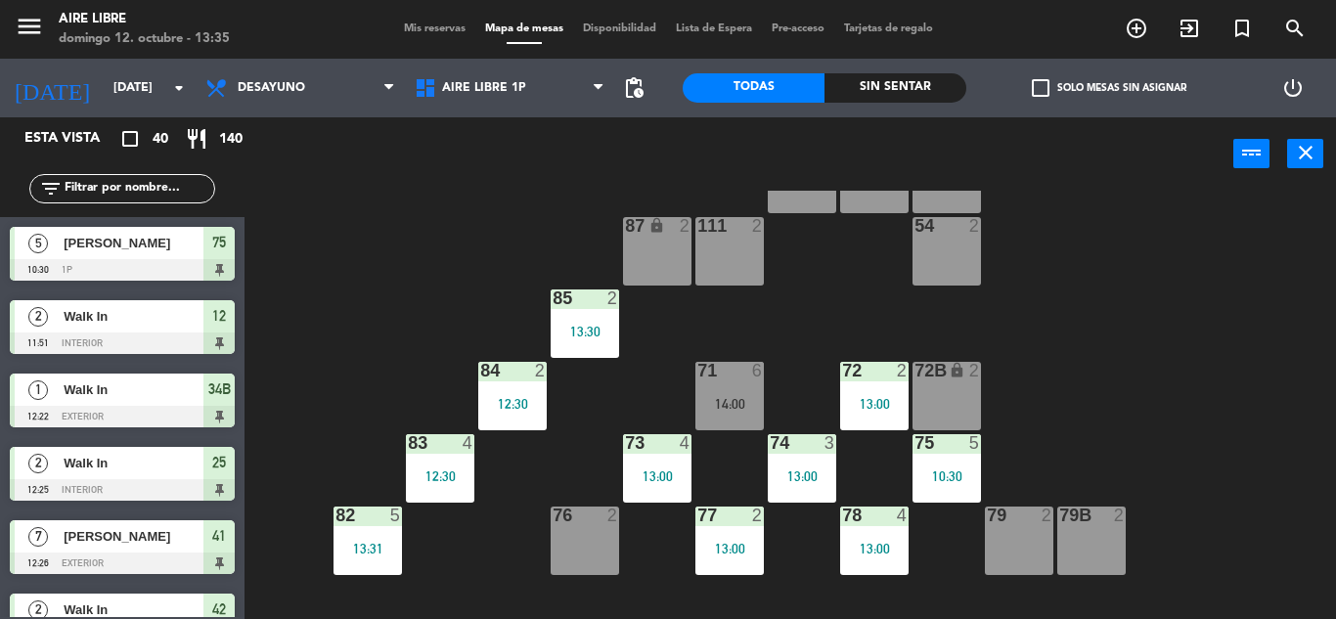
click at [852, 408] on div "13:00" at bounding box center [874, 404] width 68 height 14
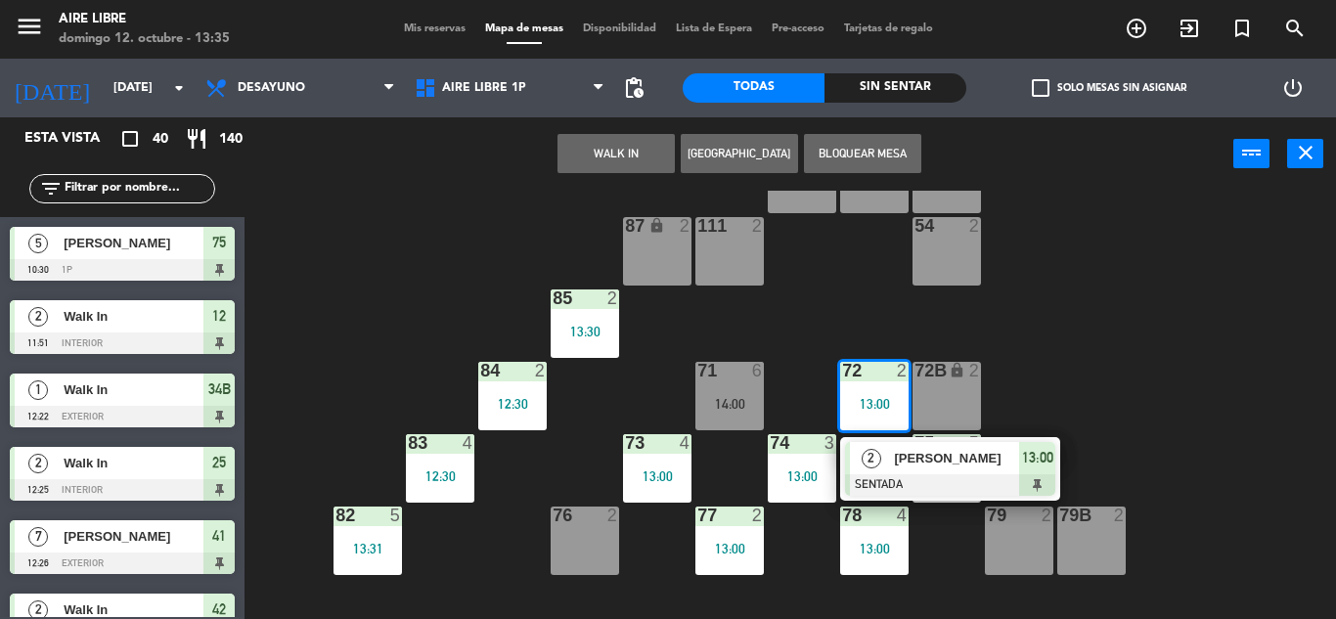
click at [1233, 300] on div "51 4 52 2 53 3 111 2 54 2 87 lock 2 85 2 13:30 72 2 13:00 2 [PERSON_NAME] SENTA…" at bounding box center [797, 405] width 1078 height 428
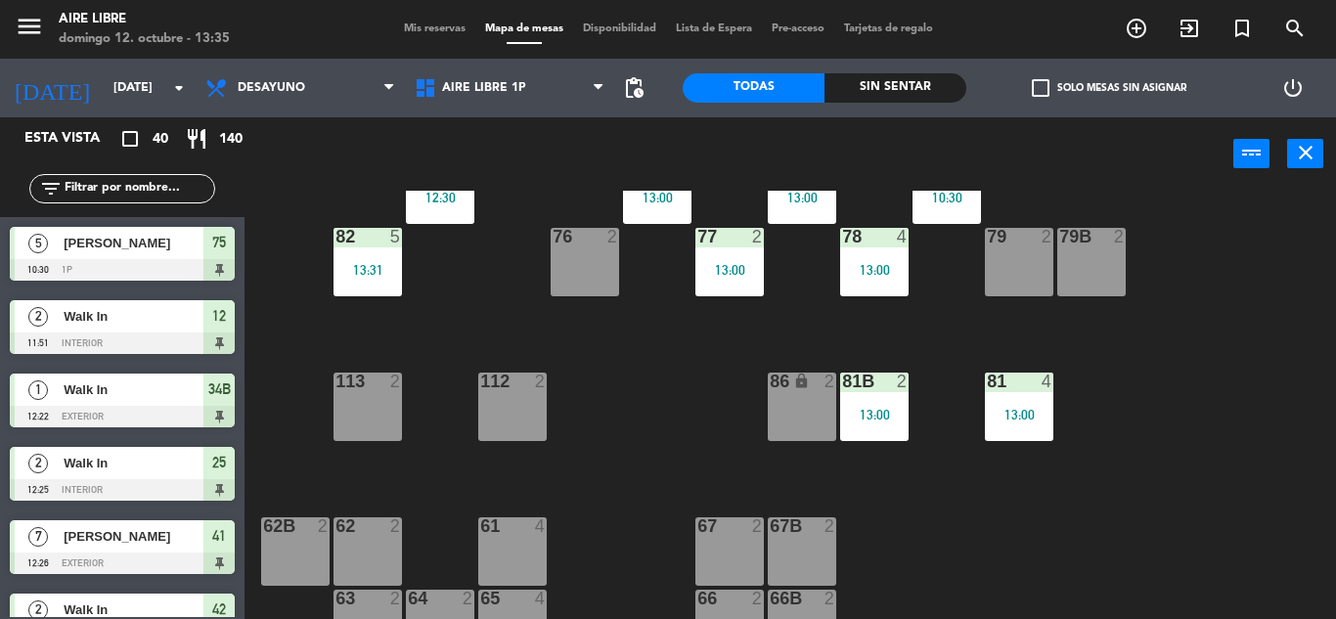
scroll to position [360, 0]
click at [1038, 83] on span "check_box_outline_blank" at bounding box center [1041, 88] width 18 height 18
click at [1109, 88] on input "check_box_outline_blank Solo mesas sin asignar" at bounding box center [1109, 88] width 0 height 0
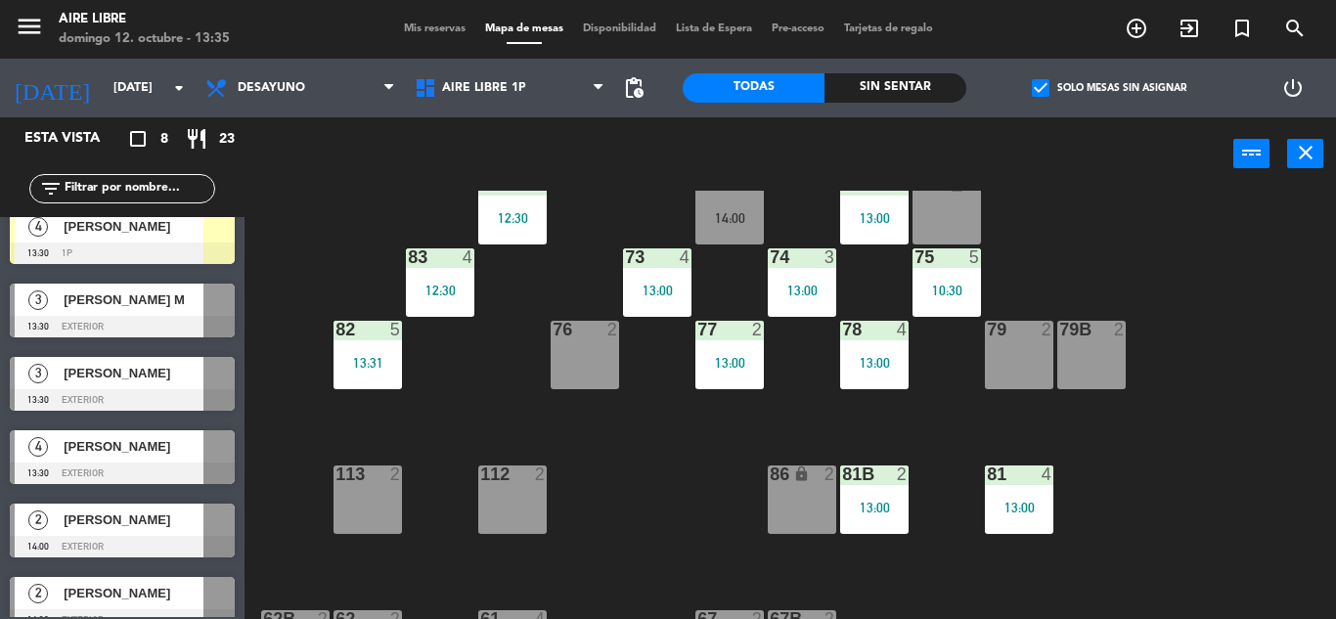
scroll to position [92, 0]
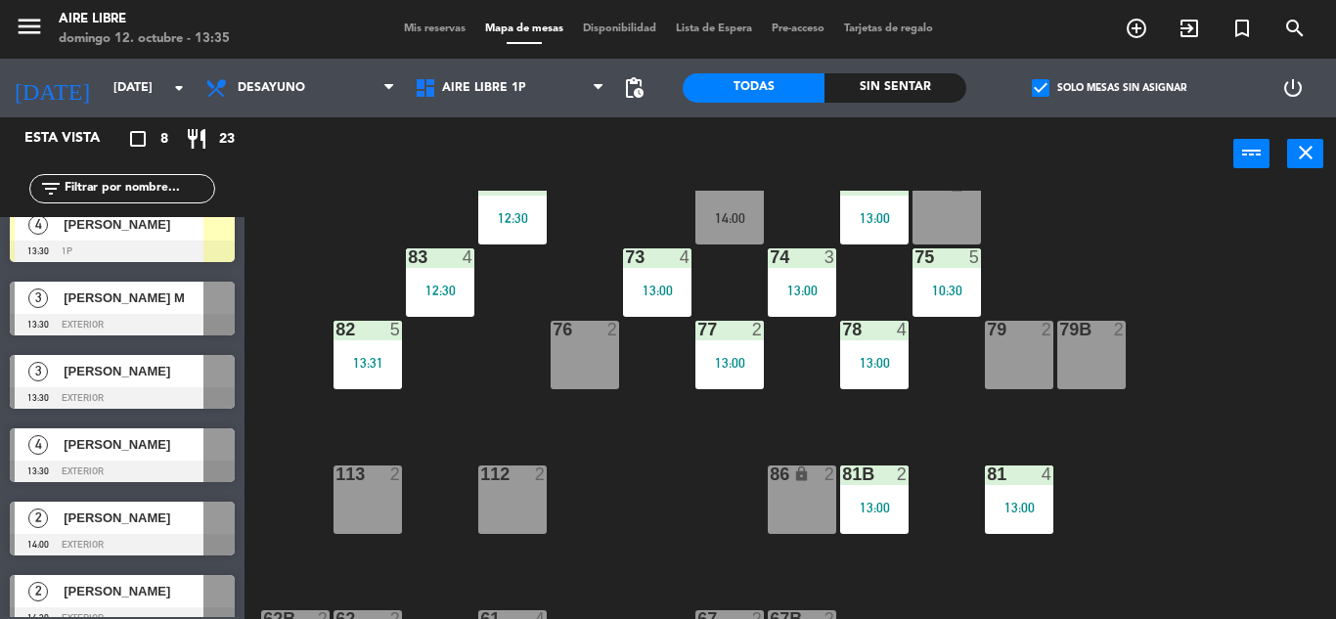
click at [111, 188] on input "text" at bounding box center [139, 189] width 152 height 22
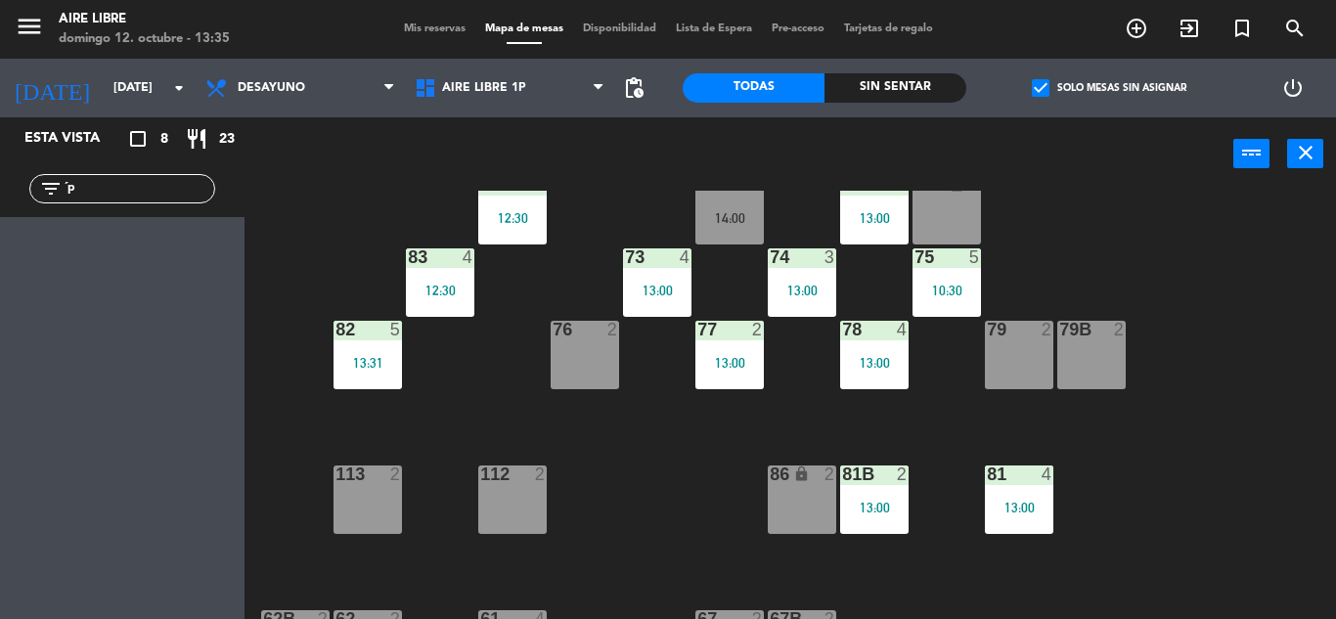
scroll to position [0, 0]
type input "´"
type input "pau"
click at [1042, 91] on span "check_box" at bounding box center [1041, 88] width 18 height 18
click at [1109, 88] on input "check_box Solo mesas sin asignar" at bounding box center [1109, 88] width 0 height 0
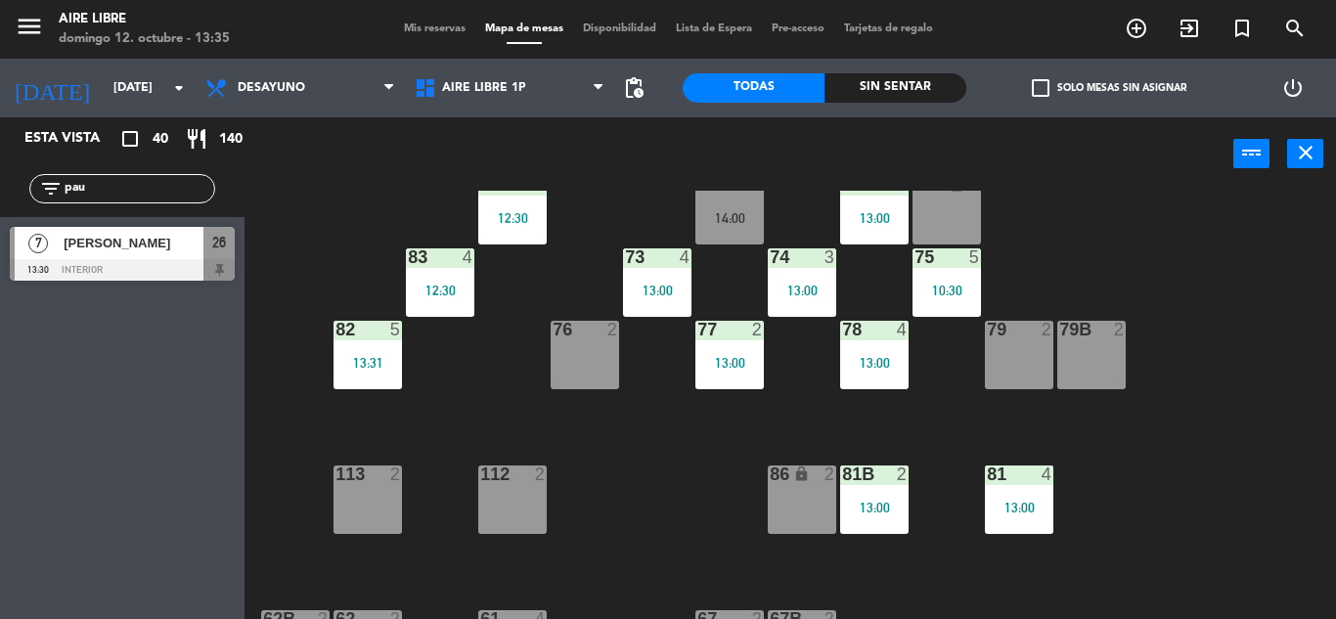
click at [160, 236] on span "[PERSON_NAME]" at bounding box center [134, 243] width 140 height 21
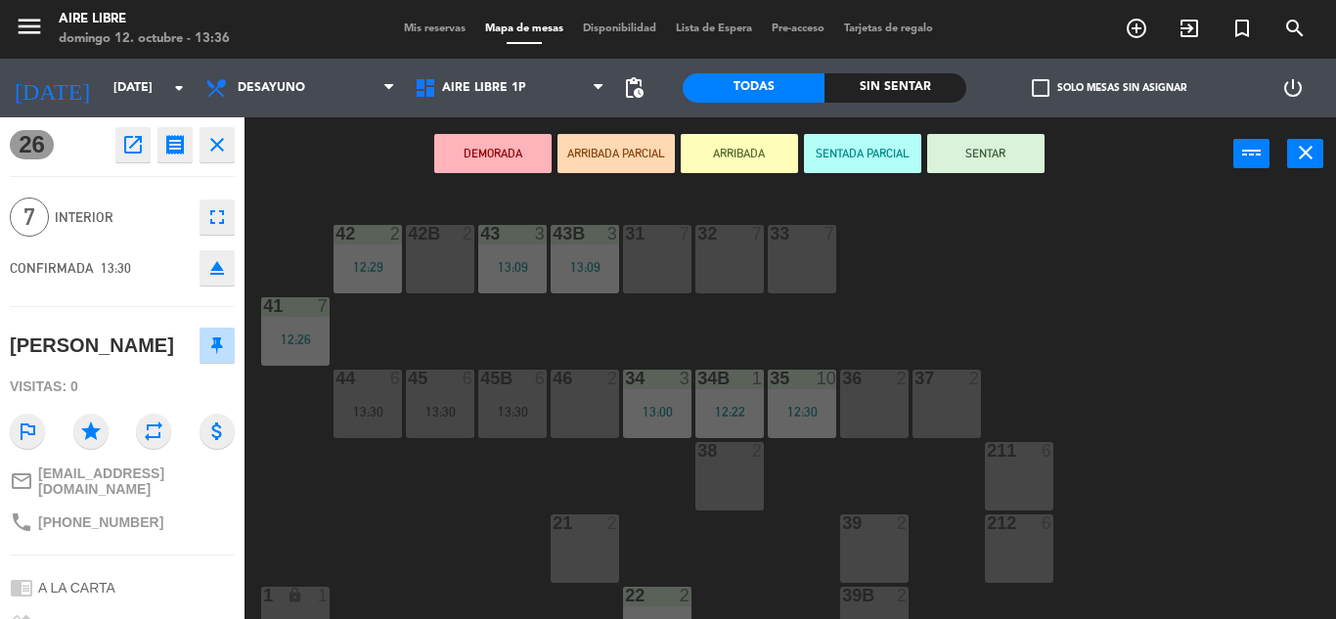
scroll to position [238, 0]
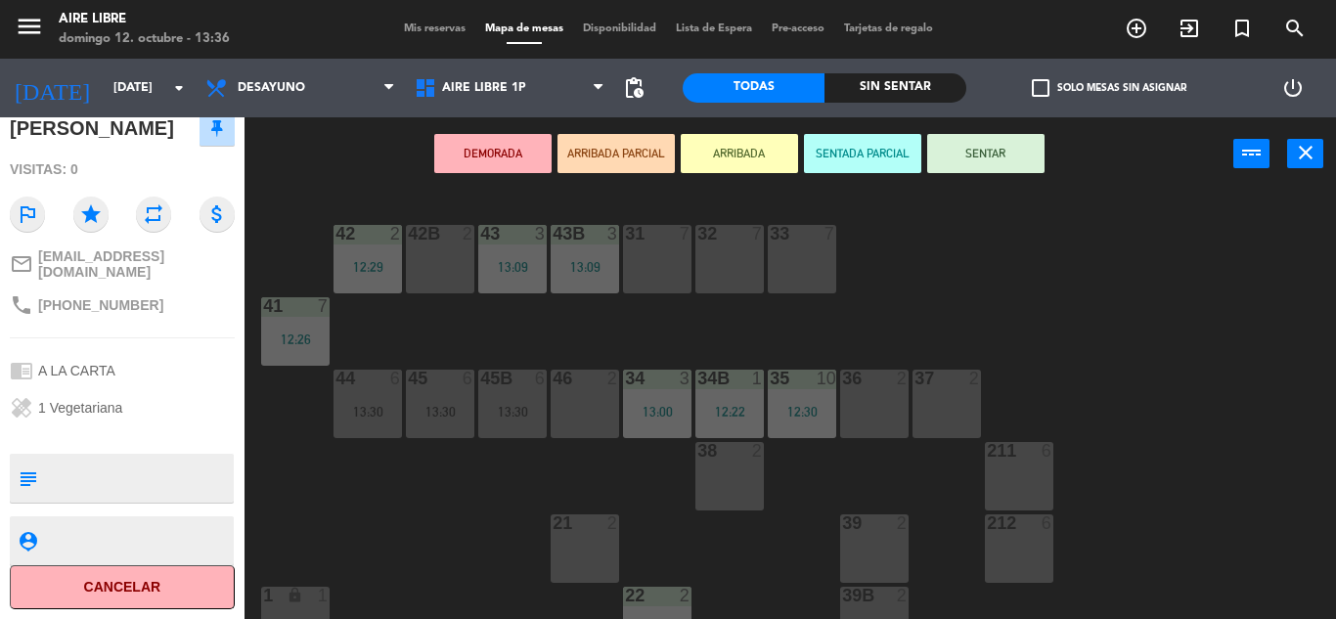
click at [764, 163] on button "ARRIBADA" at bounding box center [739, 153] width 117 height 39
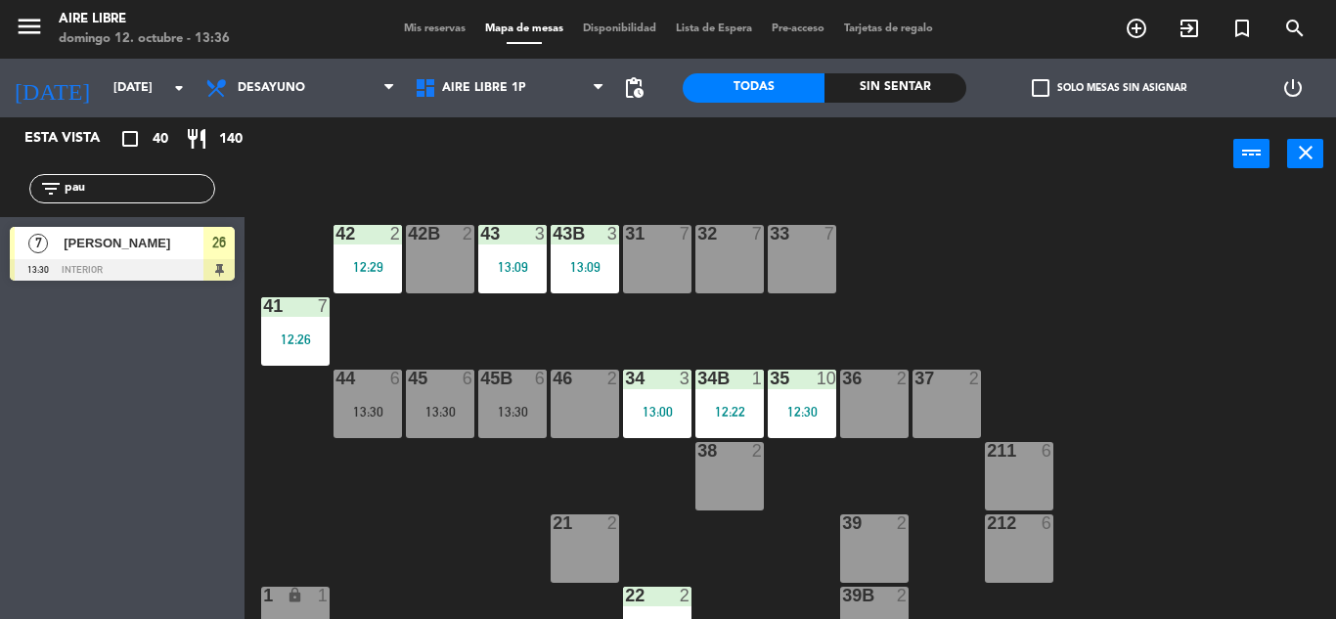
click at [148, 248] on span "[PERSON_NAME]" at bounding box center [134, 243] width 140 height 21
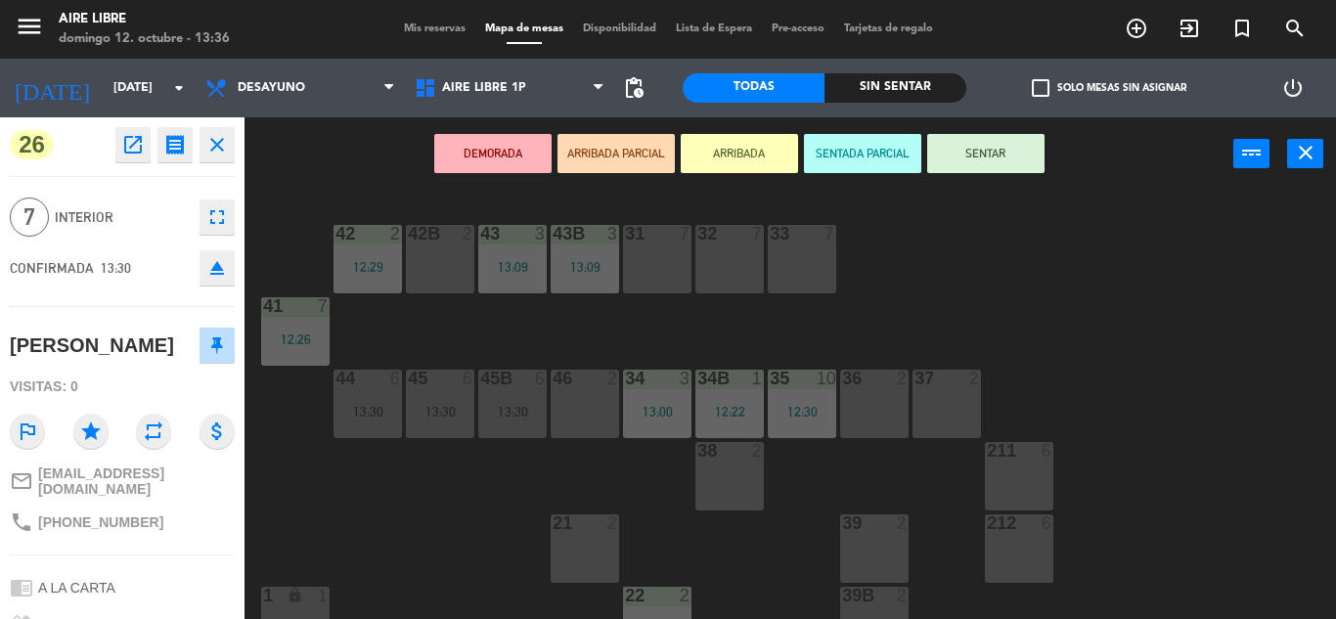
click at [205, 217] on icon "fullscreen" at bounding box center [216, 216] width 23 height 23
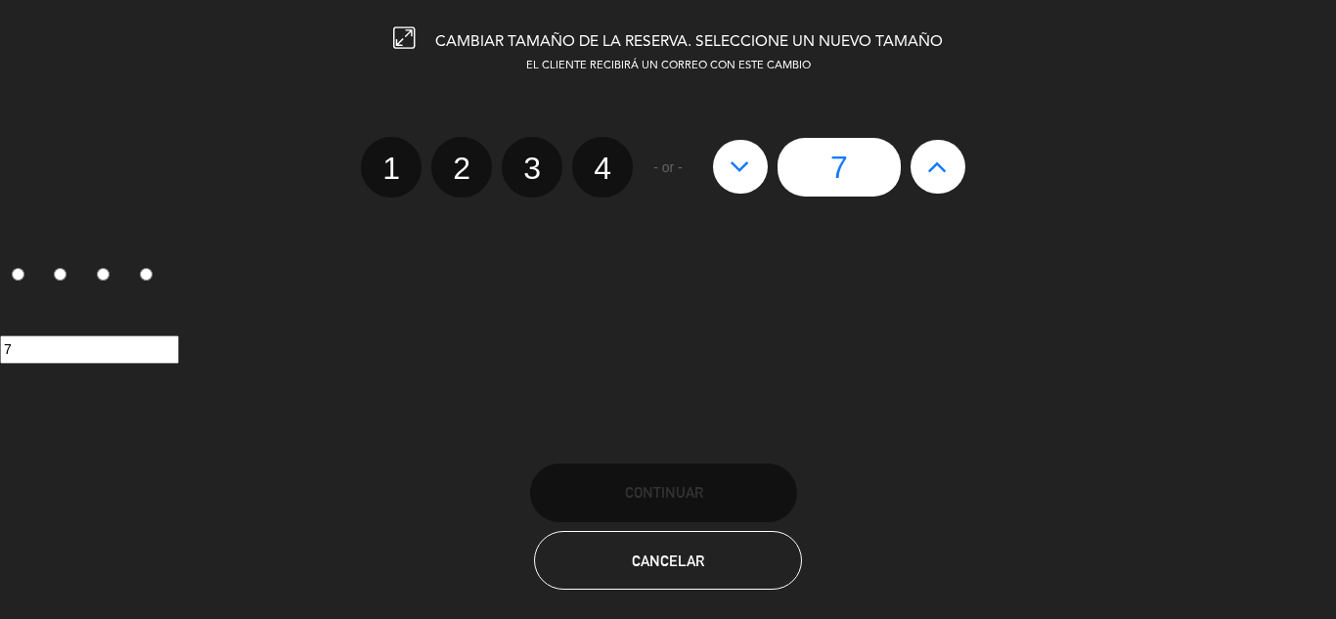
click at [934, 155] on icon at bounding box center [937, 166] width 21 height 31
type input "8"
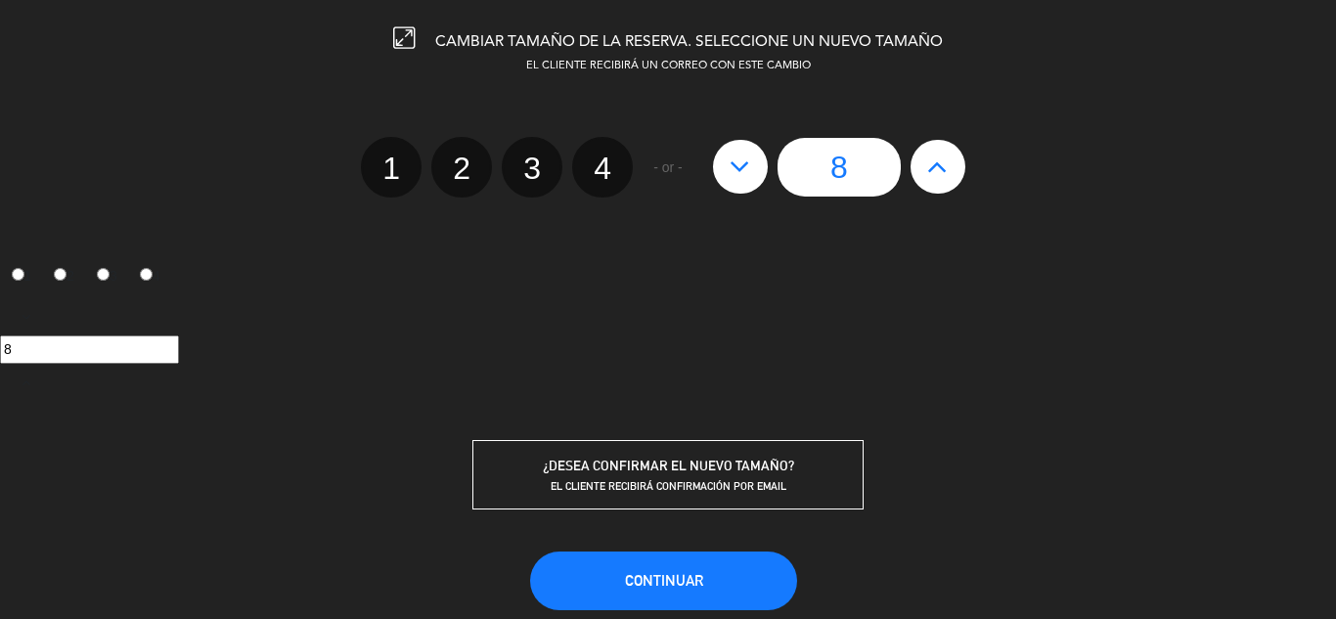
scroll to position [101, 0]
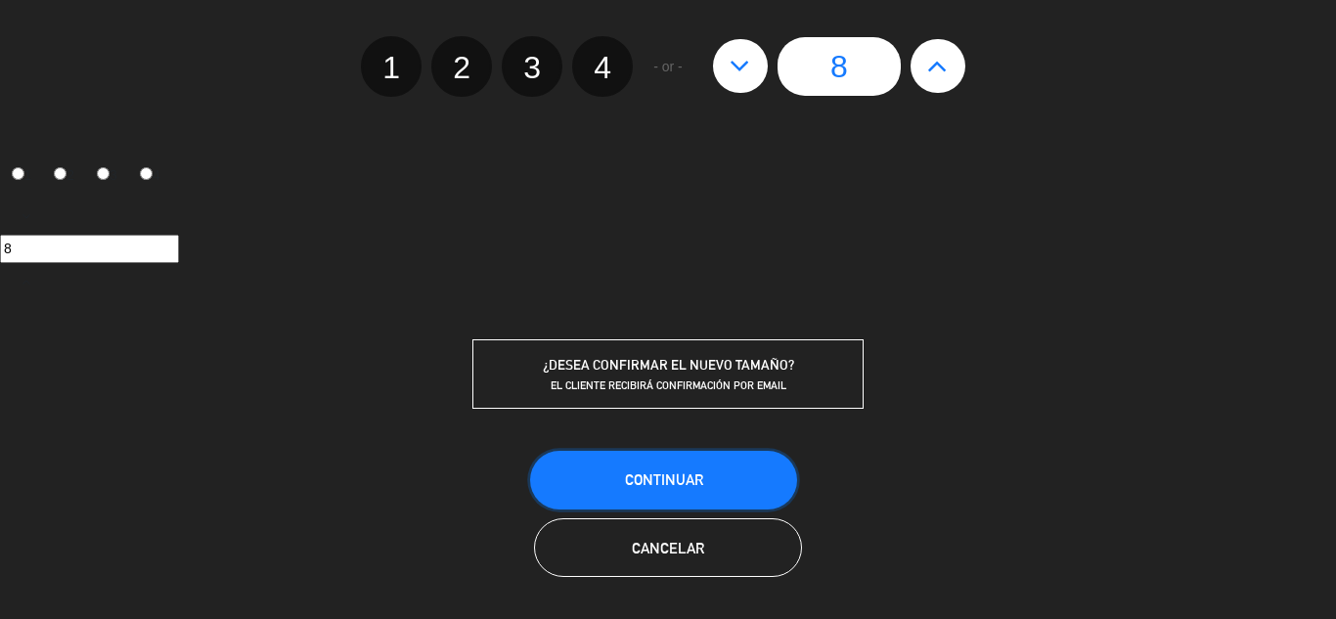
click at [666, 506] on button "Continuar" at bounding box center [663, 480] width 267 height 59
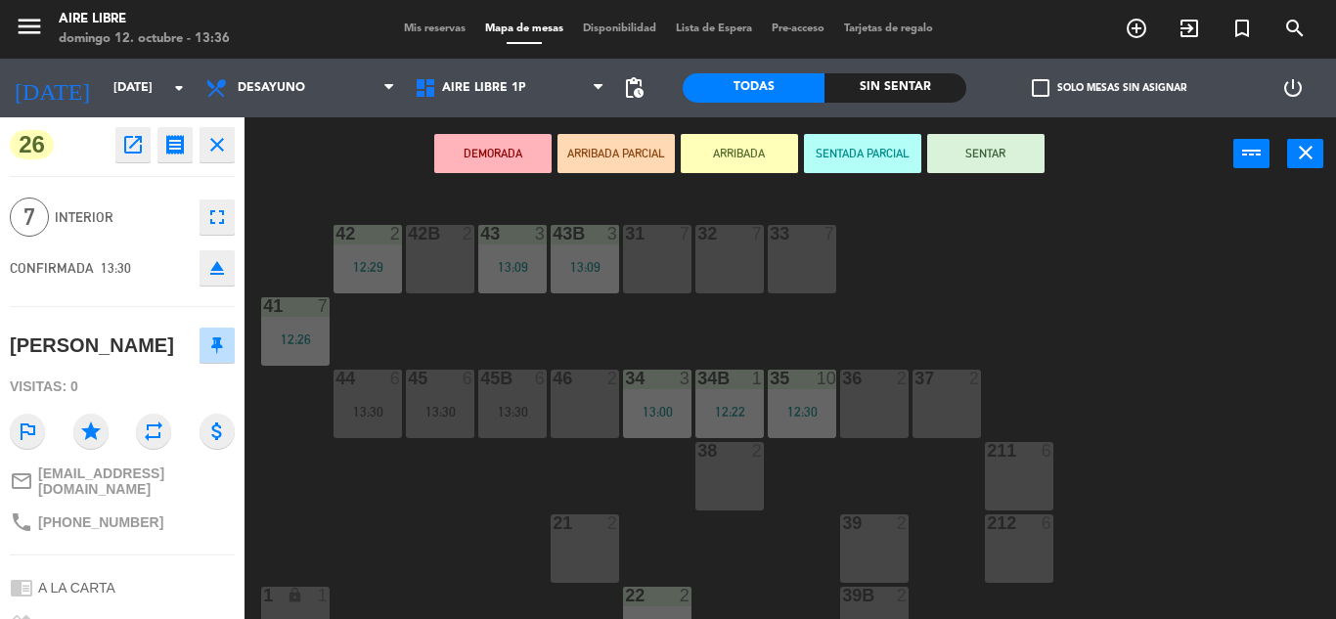
click at [216, 150] on icon "close" at bounding box center [216, 144] width 23 height 23
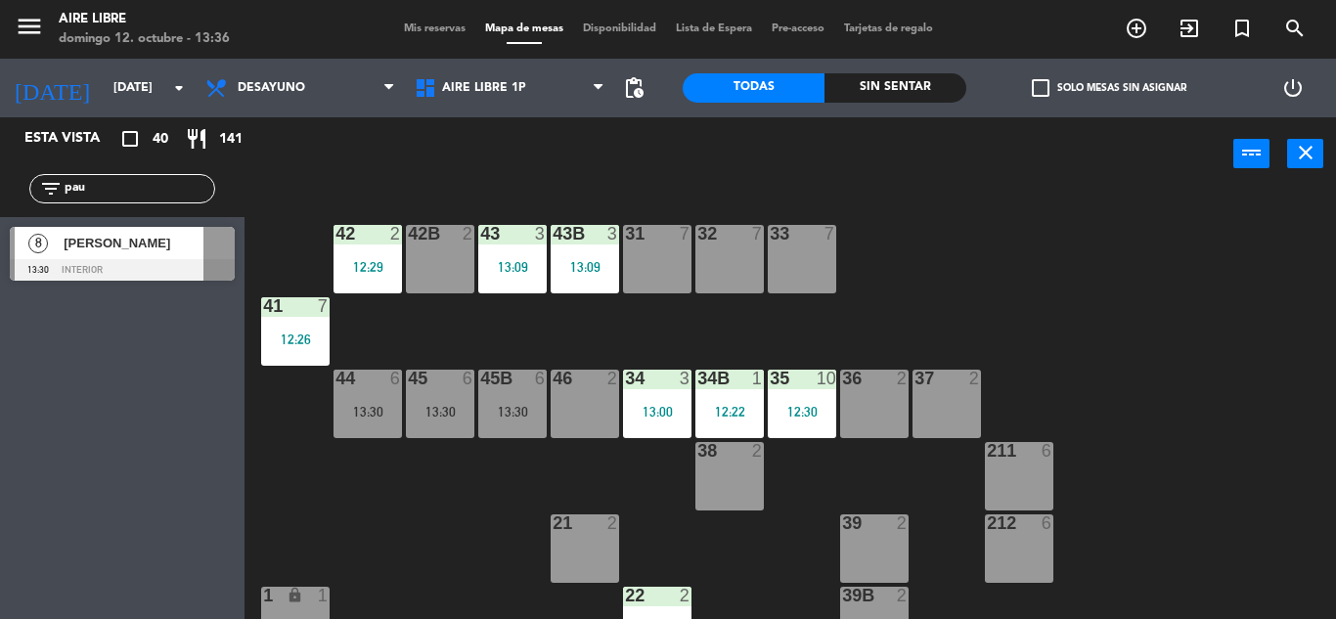
click at [142, 262] on div at bounding box center [122, 270] width 225 height 22
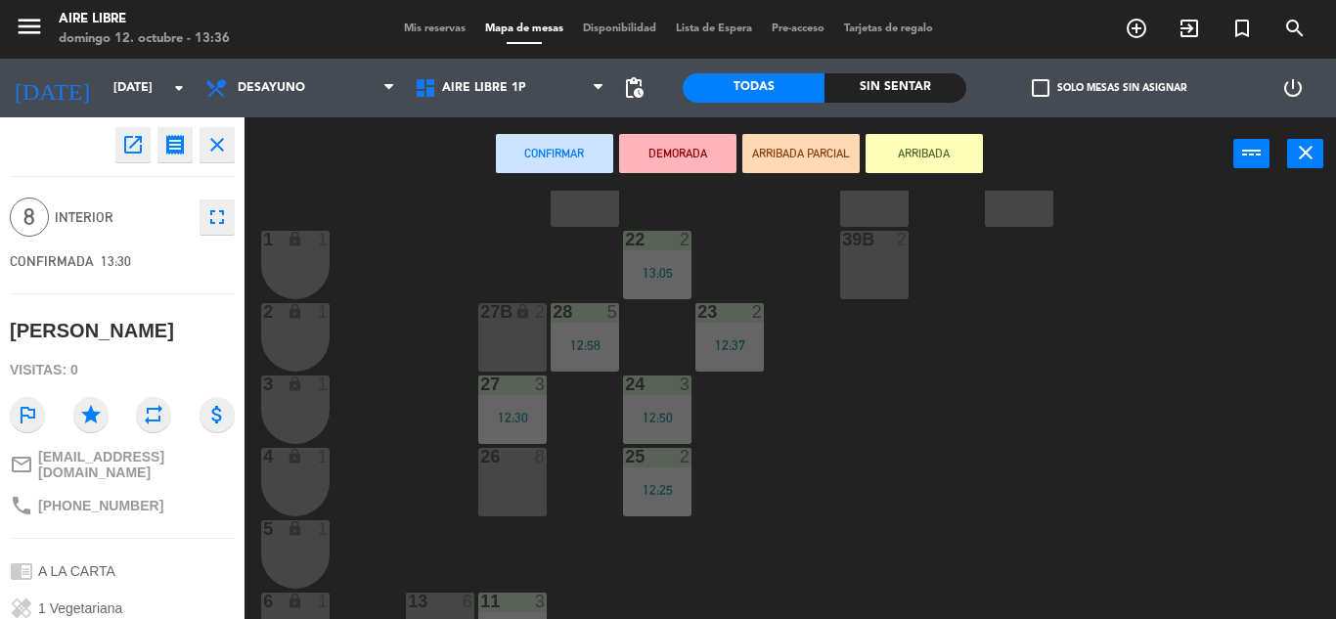
scroll to position [543, 0]
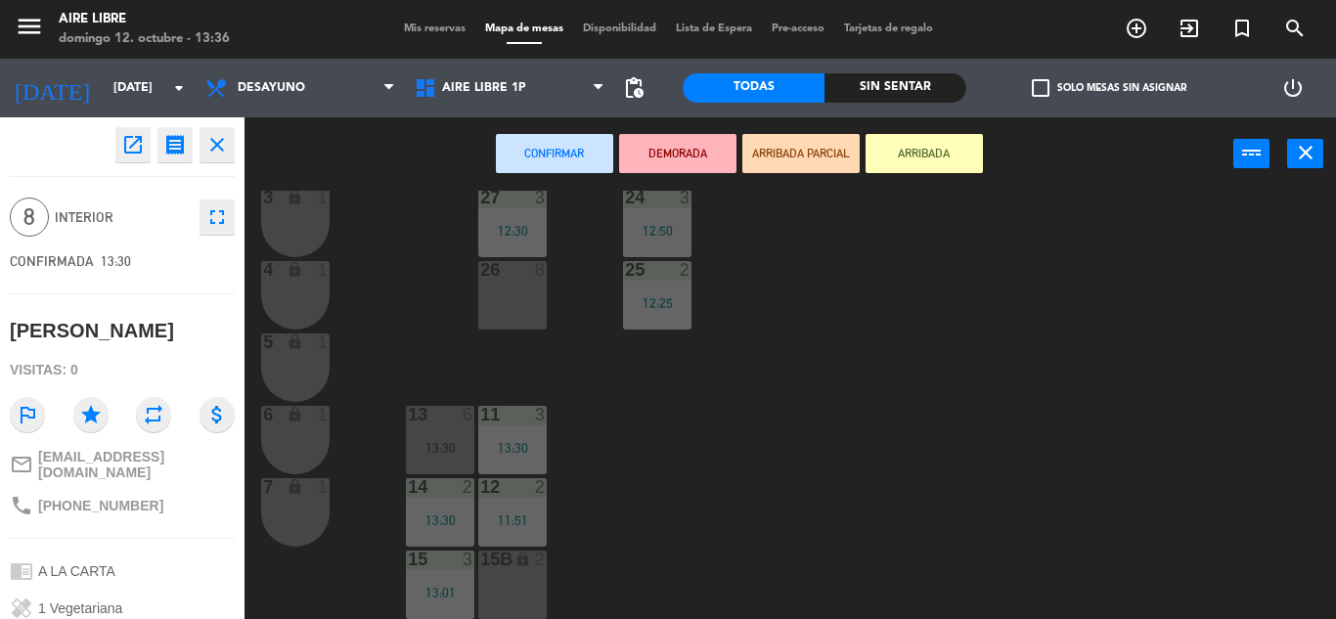
click at [514, 302] on div "26 8" at bounding box center [512, 295] width 68 height 68
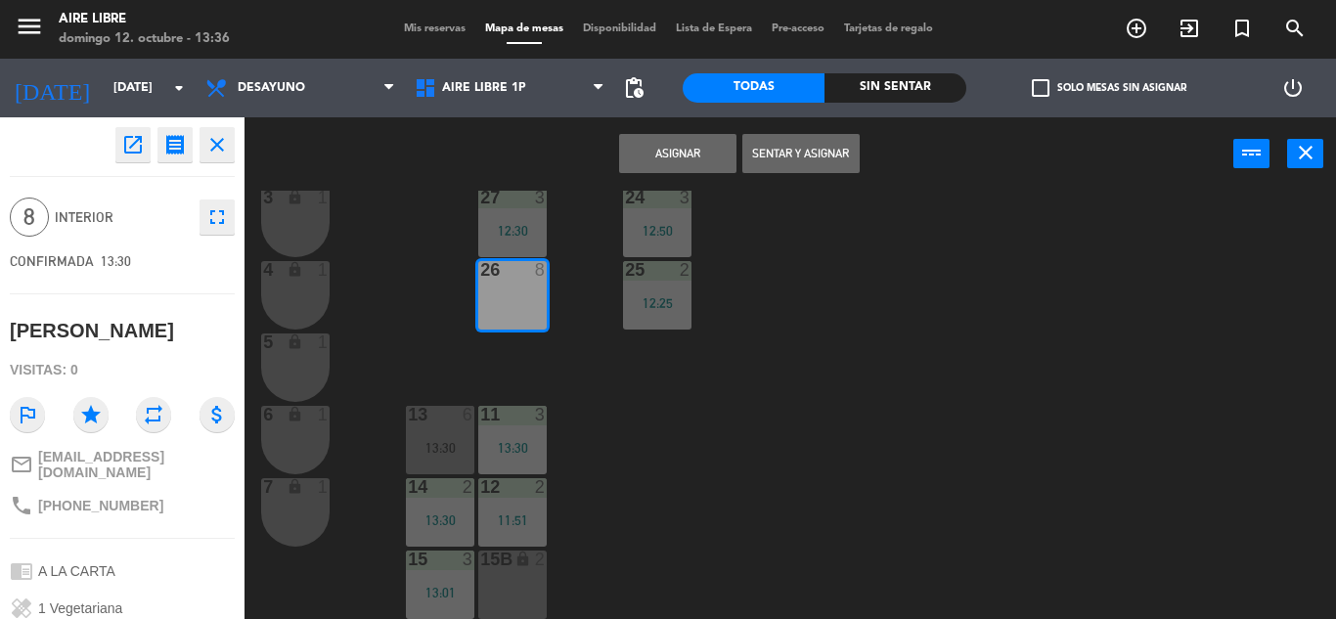
click at [800, 163] on button "Sentar y Asignar" at bounding box center [800, 153] width 117 height 39
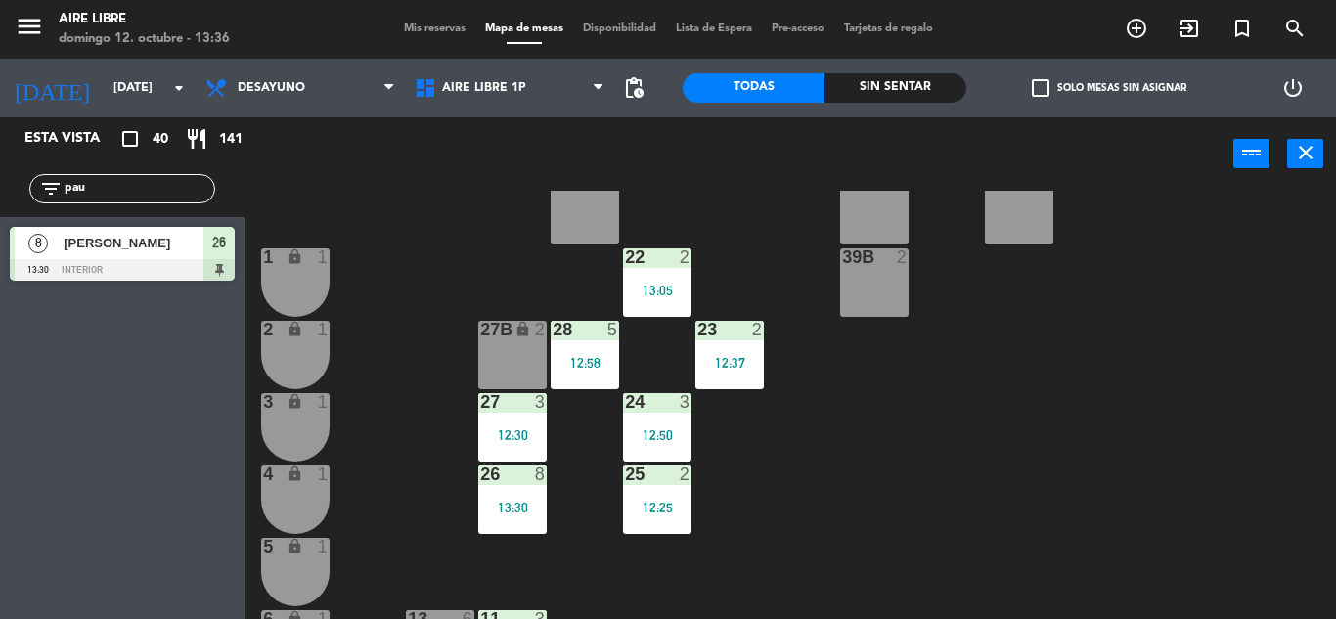
scroll to position [335, 0]
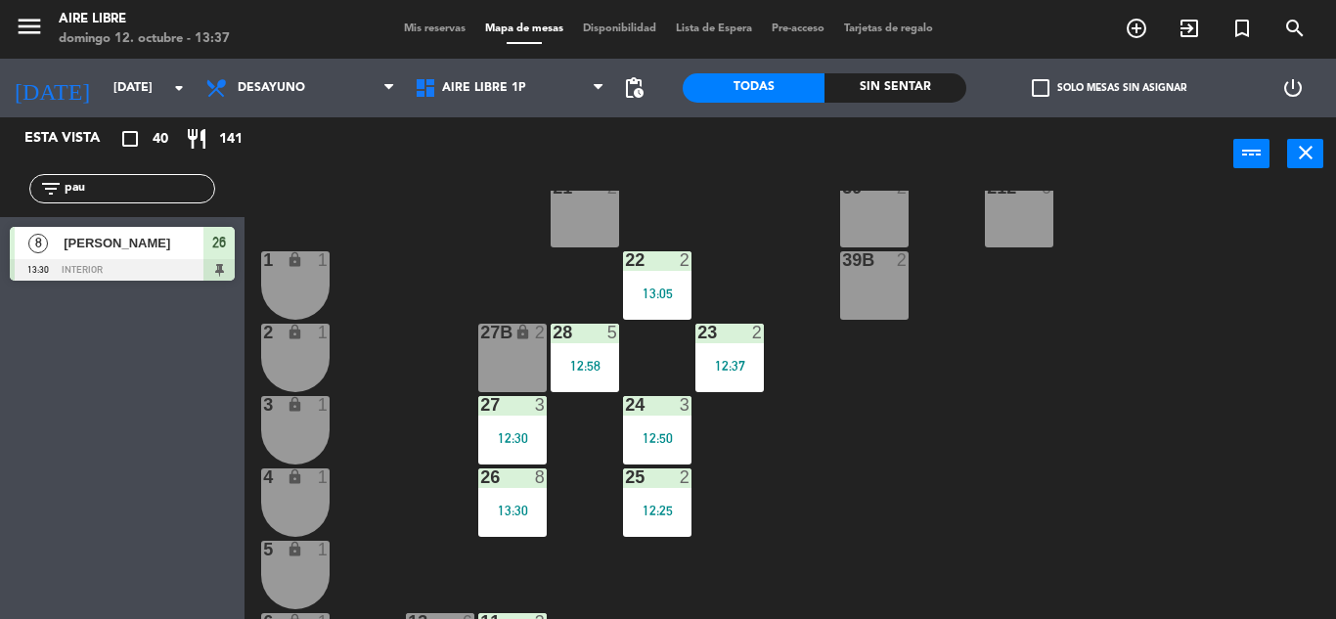
click at [130, 190] on input "pau" at bounding box center [139, 189] width 152 height 22
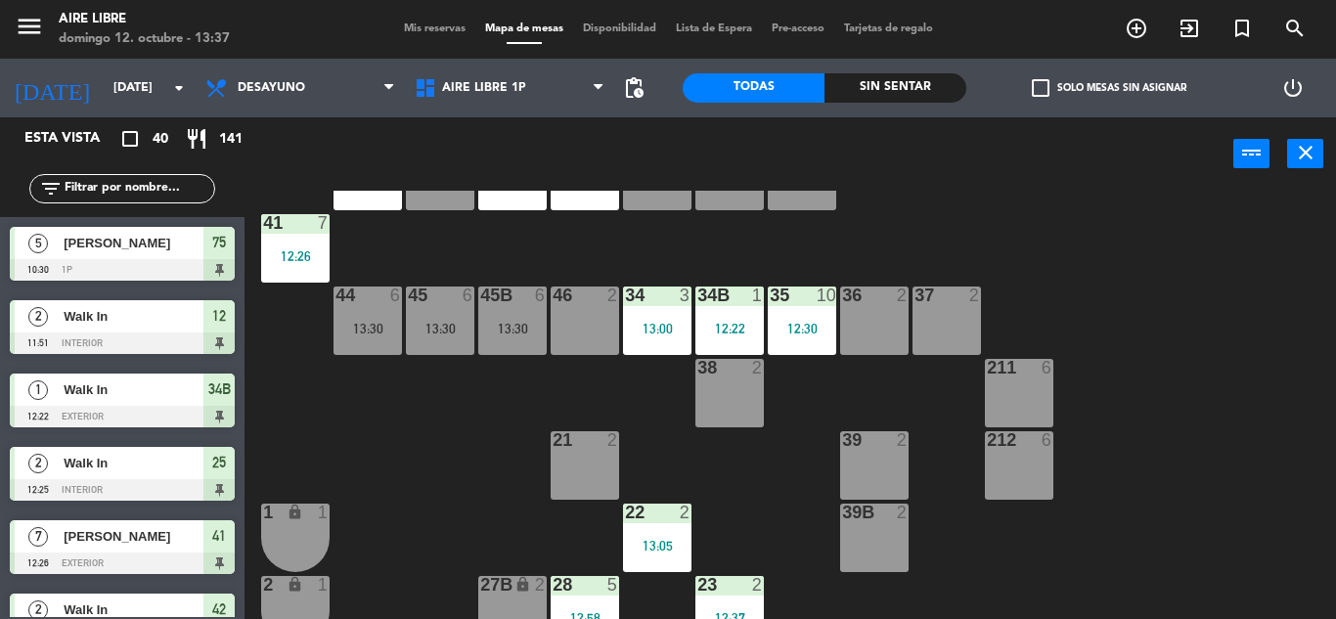
scroll to position [84, 0]
click at [147, 192] on input "text" at bounding box center [139, 189] width 152 height 22
click at [368, 364] on div "42 2 12:29 43 3 13:09 31 7 32 7 33 7 42B 2 43B 3 13:09 41 7 12:26 44 6 13:30 45…" at bounding box center [797, 405] width 1078 height 428
click at [610, 461] on div "21 2" at bounding box center [585, 464] width 68 height 68
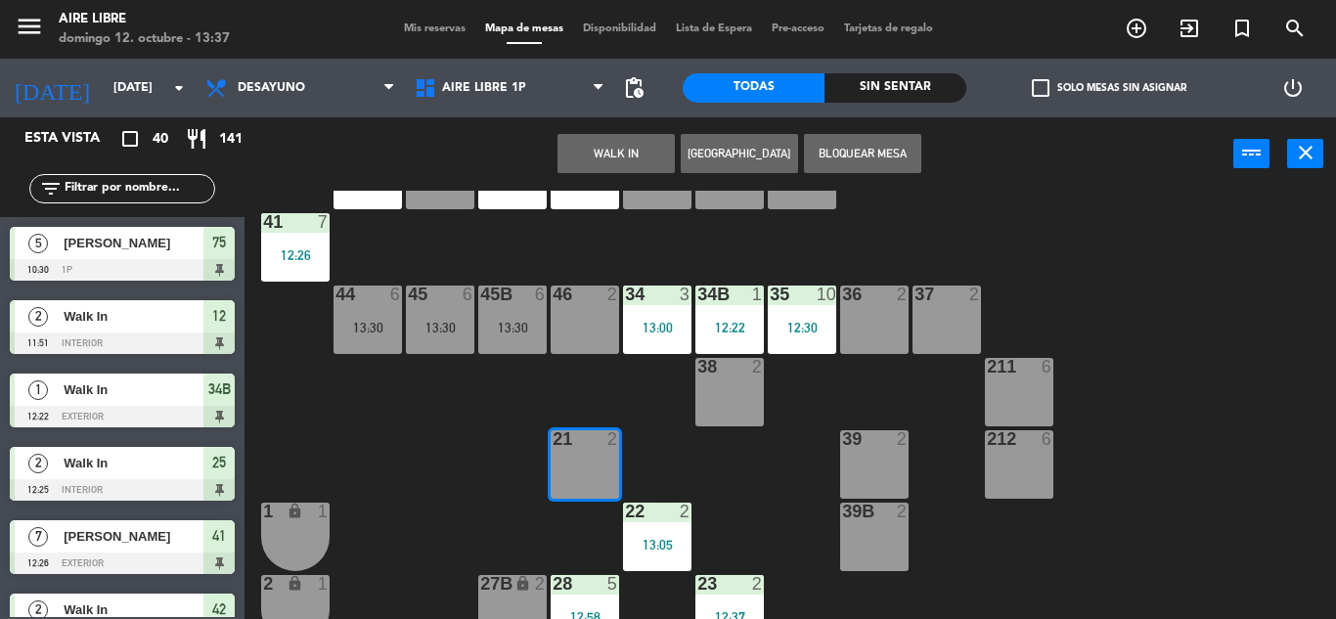
click at [629, 141] on button "WALK IN" at bounding box center [616, 153] width 117 height 39
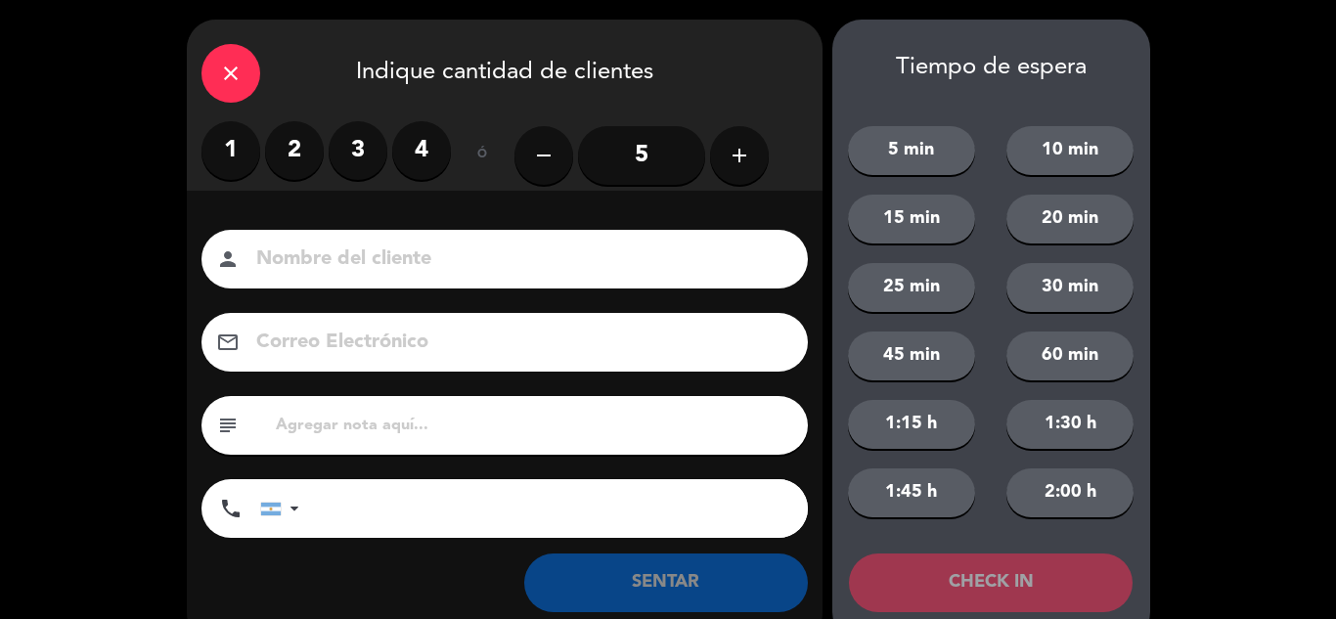
click at [320, 139] on label "2" at bounding box center [294, 150] width 59 height 59
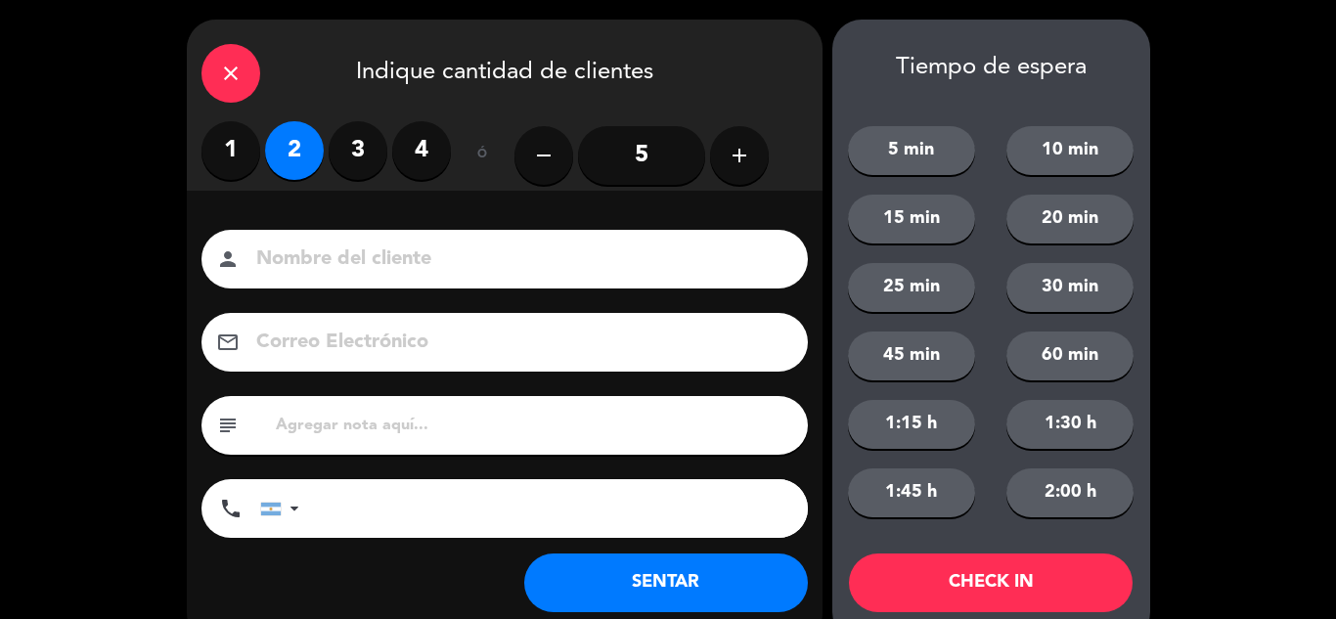
click at [617, 565] on button "SENTAR" at bounding box center [666, 583] width 284 height 59
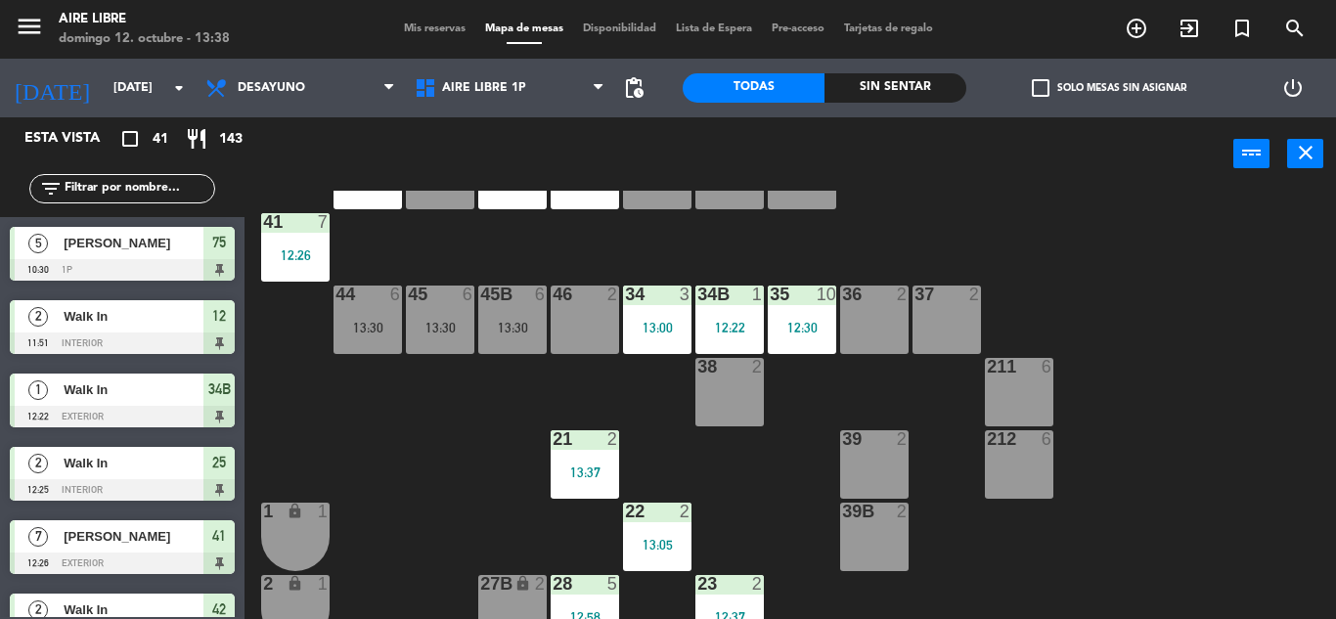
click at [128, 190] on input "text" at bounding box center [139, 189] width 152 height 22
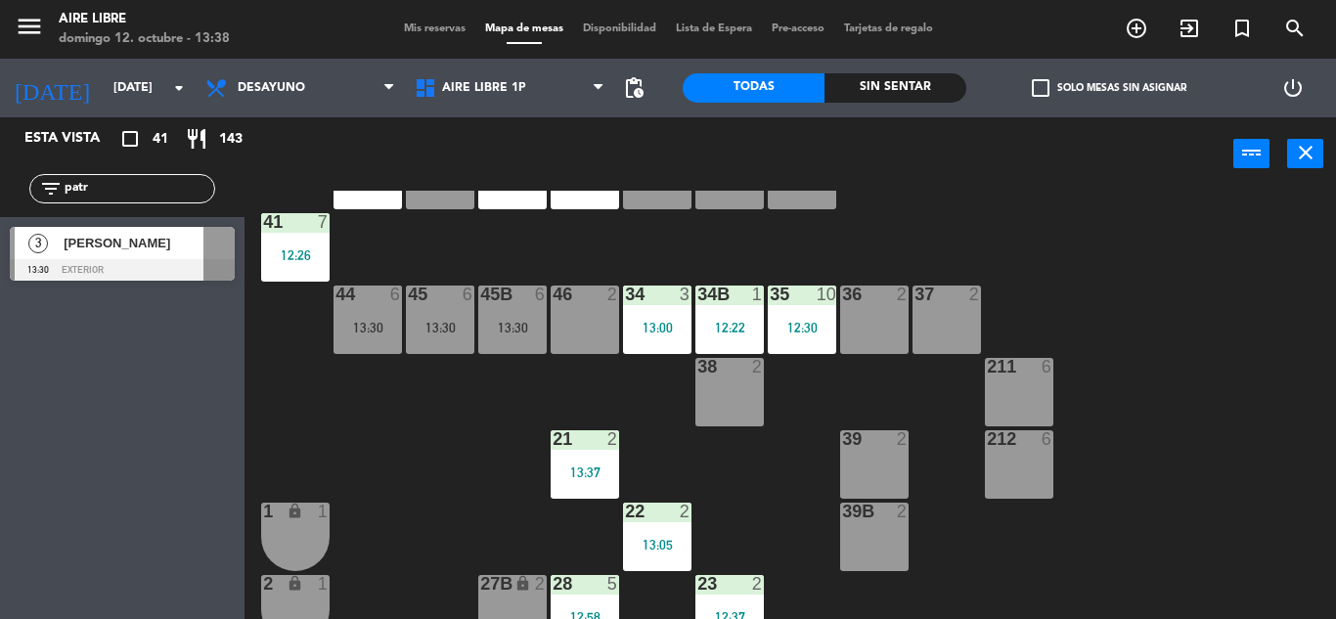
type input "patr"
click at [54, 416] on div "Esta vista crop_square 41 restaurant 143 filter_list patr 3 [PERSON_NAME] 13:30…" at bounding box center [122, 368] width 245 height 502
click at [162, 255] on div "[PERSON_NAME]" at bounding box center [133, 243] width 142 height 32
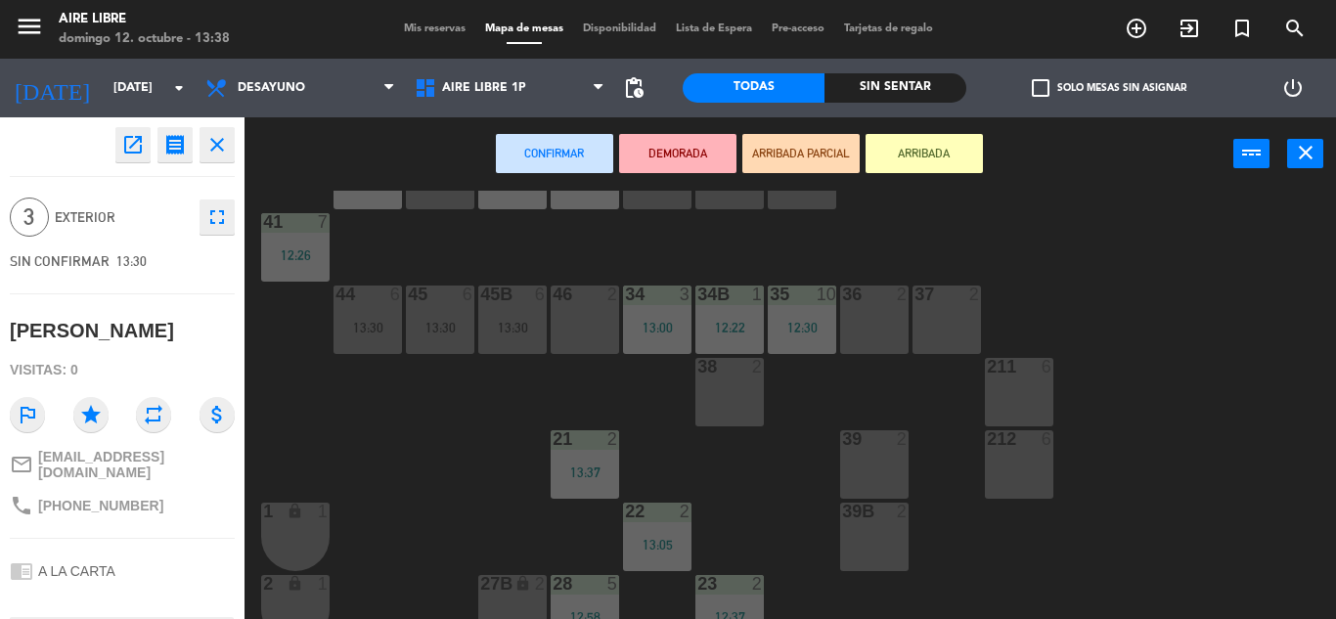
click at [933, 165] on button "ARRIBADA" at bounding box center [924, 153] width 117 height 39
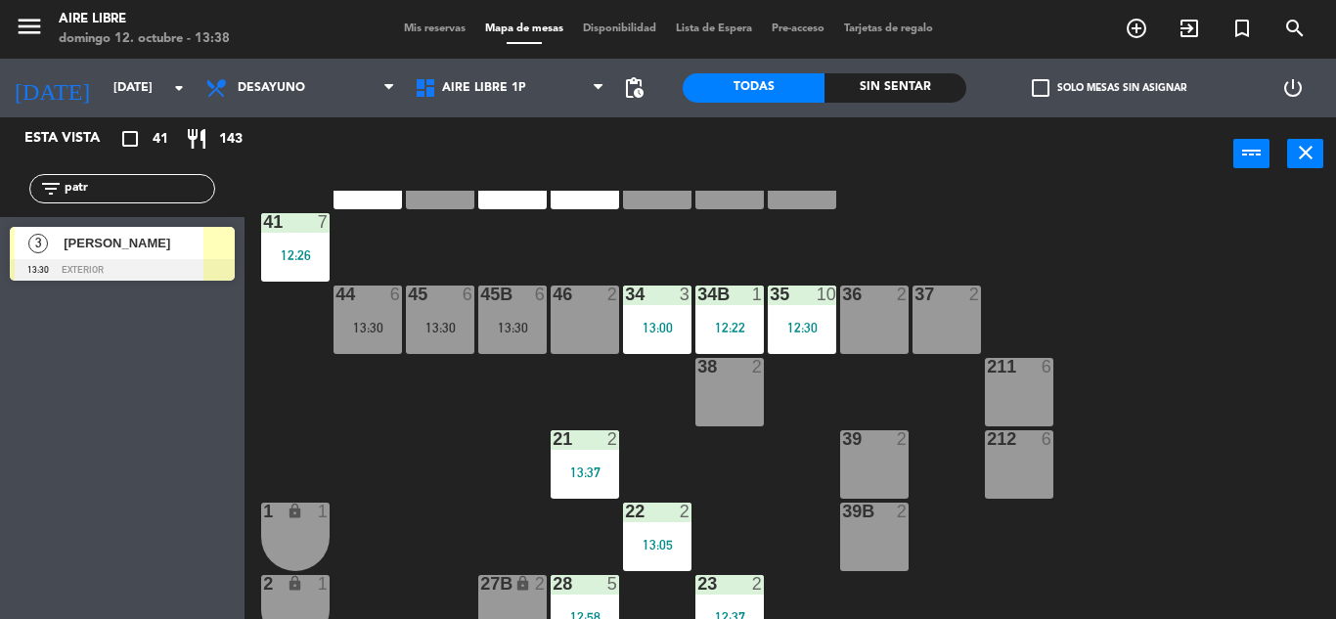
click at [115, 192] on input "patr" at bounding box center [139, 189] width 152 height 22
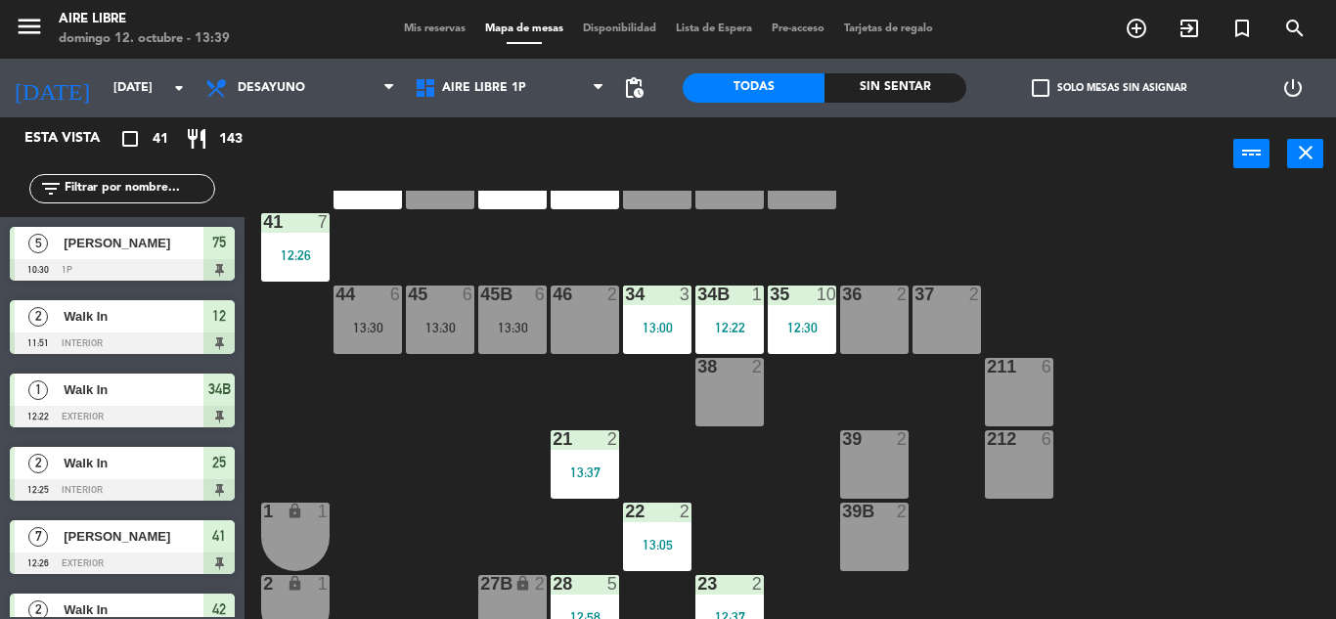
click at [154, 184] on input "text" at bounding box center [139, 189] width 152 height 22
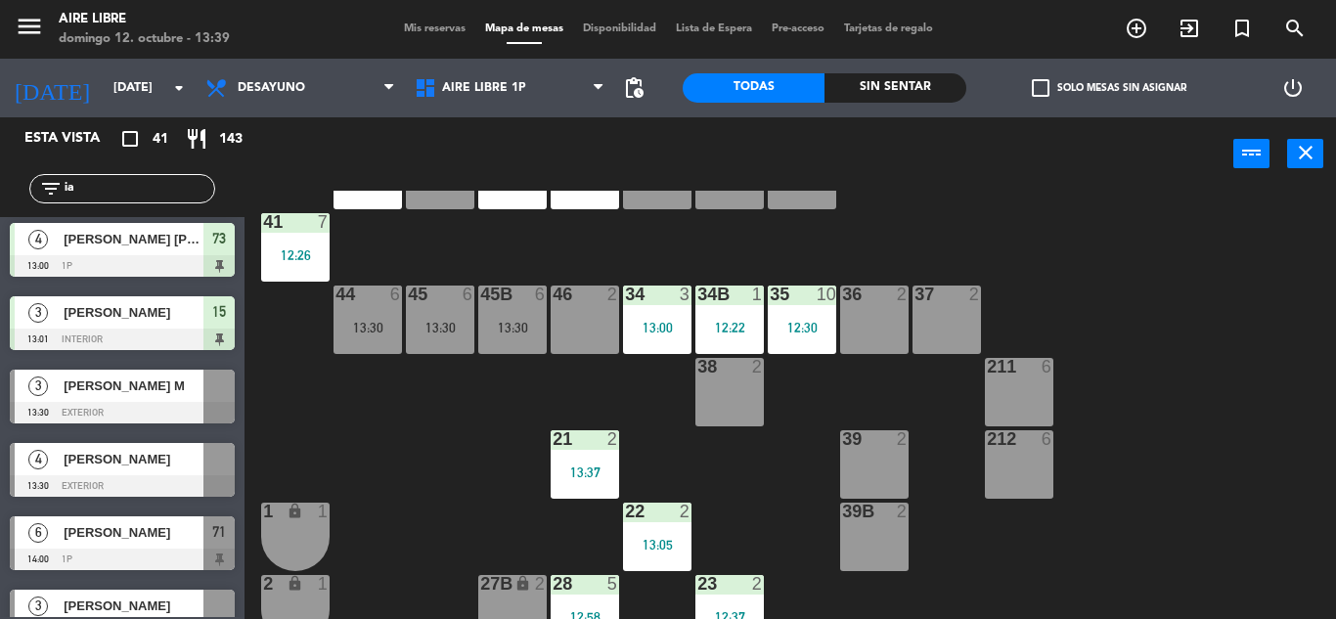
scroll to position [152, 0]
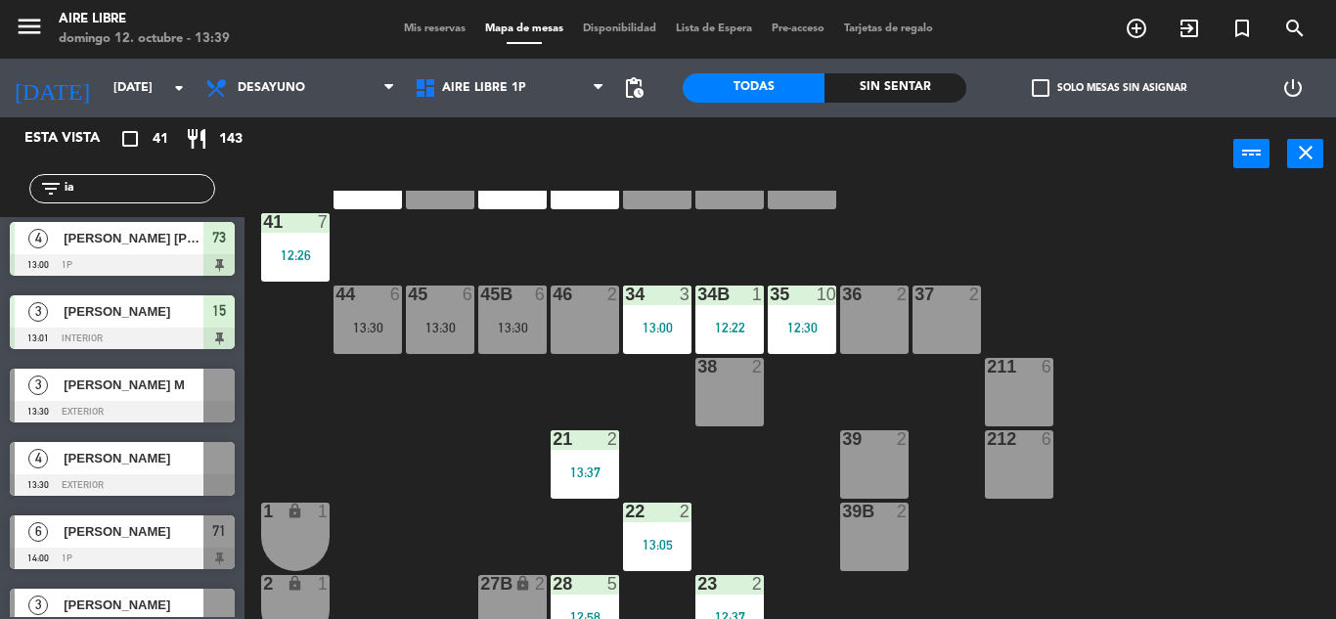
type input "ia"
click at [155, 392] on div "3 [PERSON_NAME] M 13:30 exterior" at bounding box center [122, 395] width 245 height 73
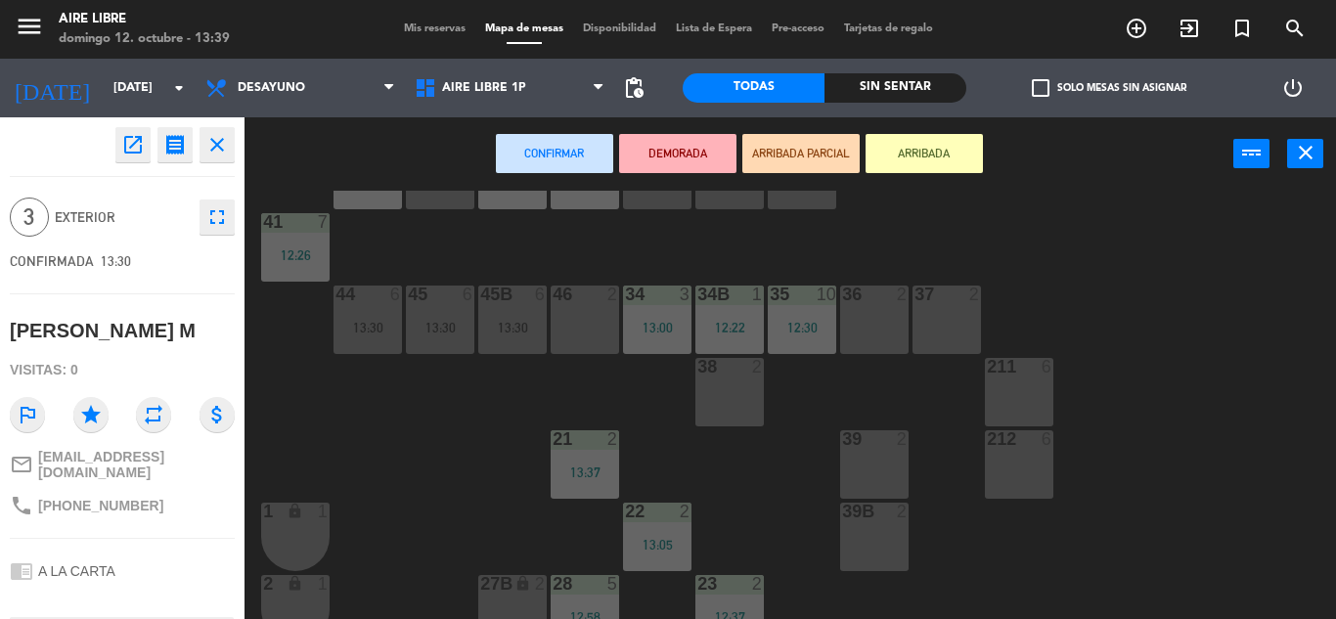
click at [959, 169] on button "ARRIBADA" at bounding box center [924, 153] width 117 height 39
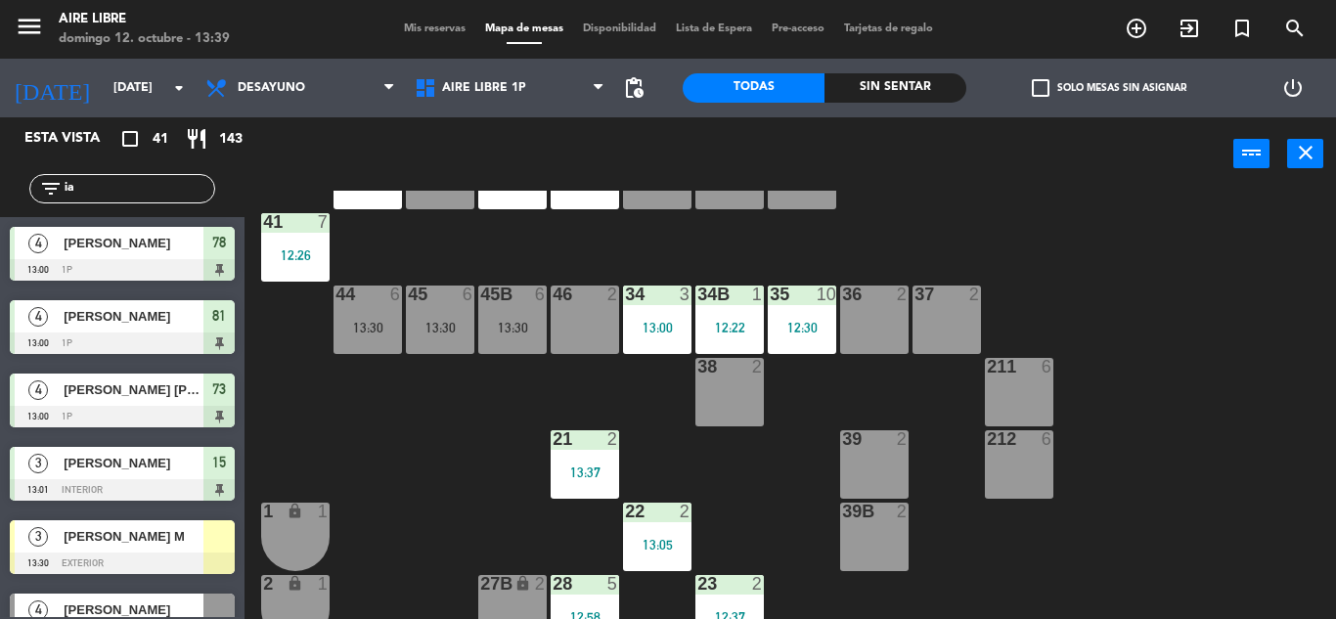
click at [152, 197] on input "ia" at bounding box center [139, 189] width 152 height 22
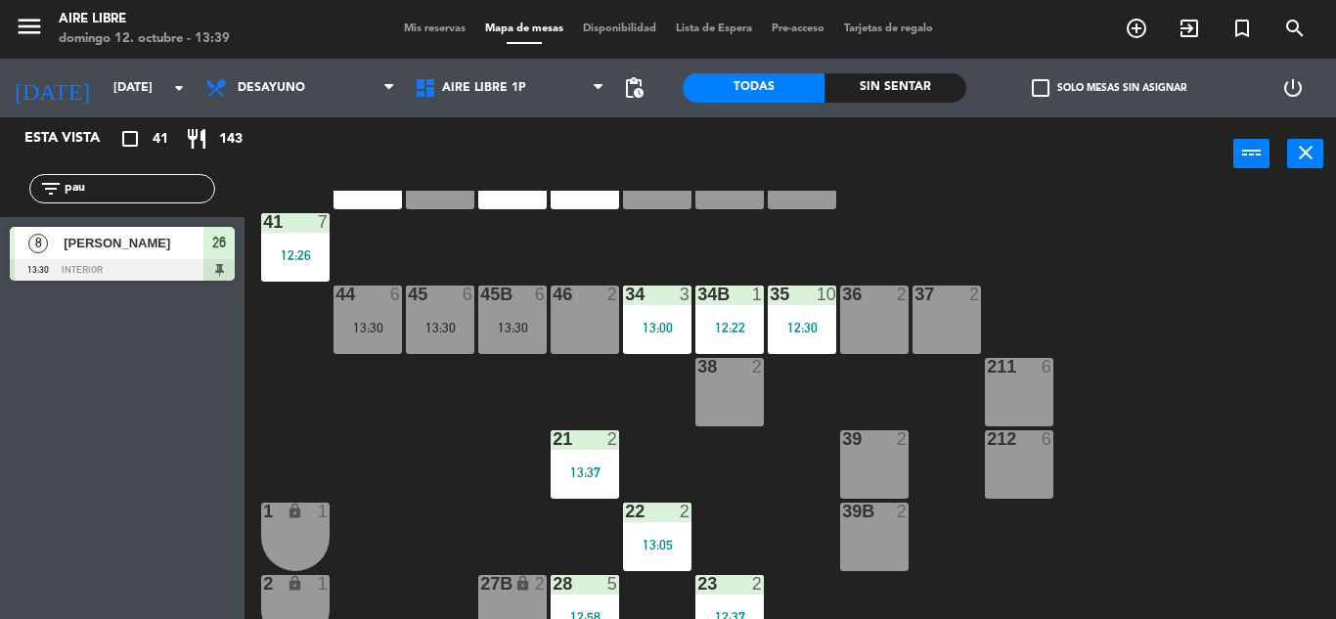
type input "pau"
click at [76, 361] on div "Esta vista crop_square 41 restaurant 143 filter_list pau 8 [PERSON_NAME] 13:30 …" at bounding box center [122, 368] width 245 height 502
click at [114, 186] on input "pau" at bounding box center [139, 189] width 152 height 22
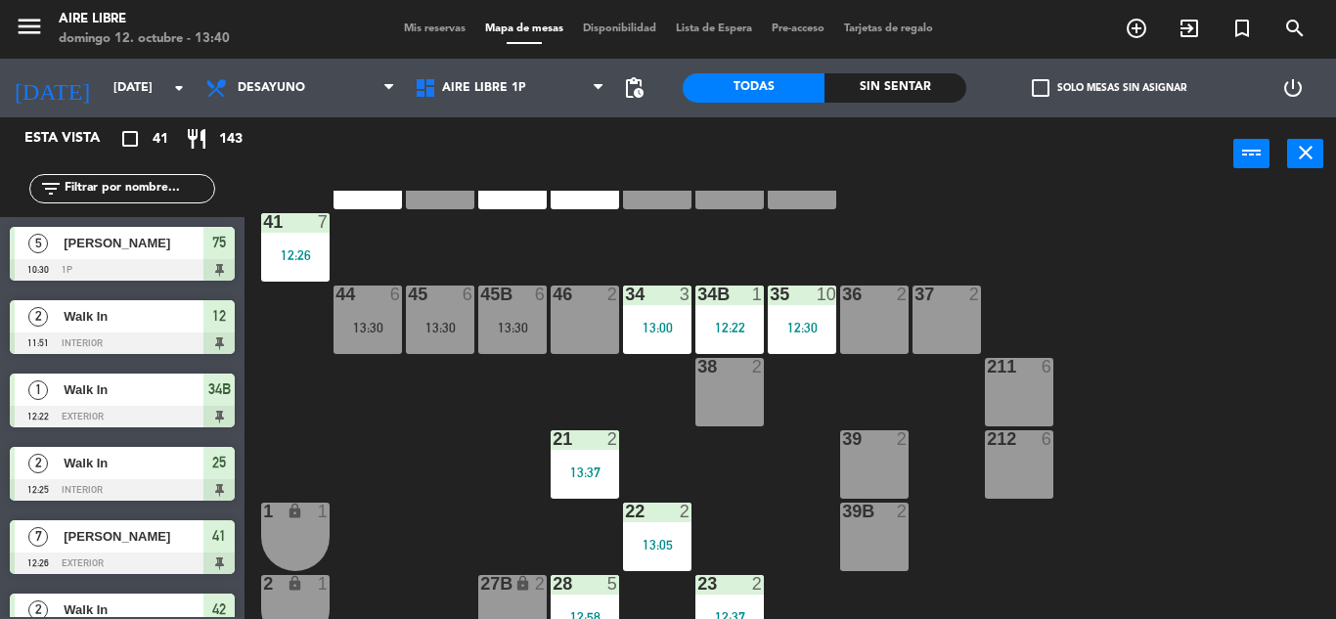
click at [117, 185] on input "text" at bounding box center [139, 189] width 152 height 22
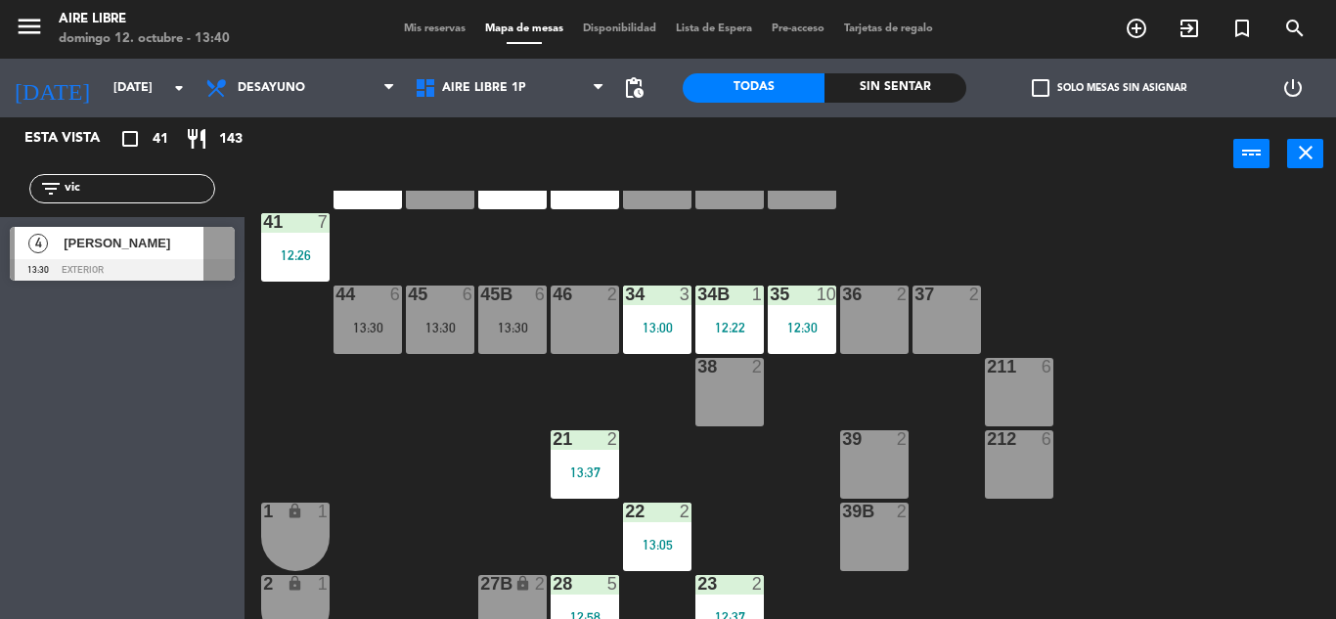
type input "vic"
click at [37, 408] on div "Esta vista crop_square 41 restaurant 143 filter_list vic 4 [PERSON_NAME] 13:30 …" at bounding box center [122, 368] width 245 height 502
click at [178, 254] on div "[PERSON_NAME]" at bounding box center [133, 243] width 142 height 32
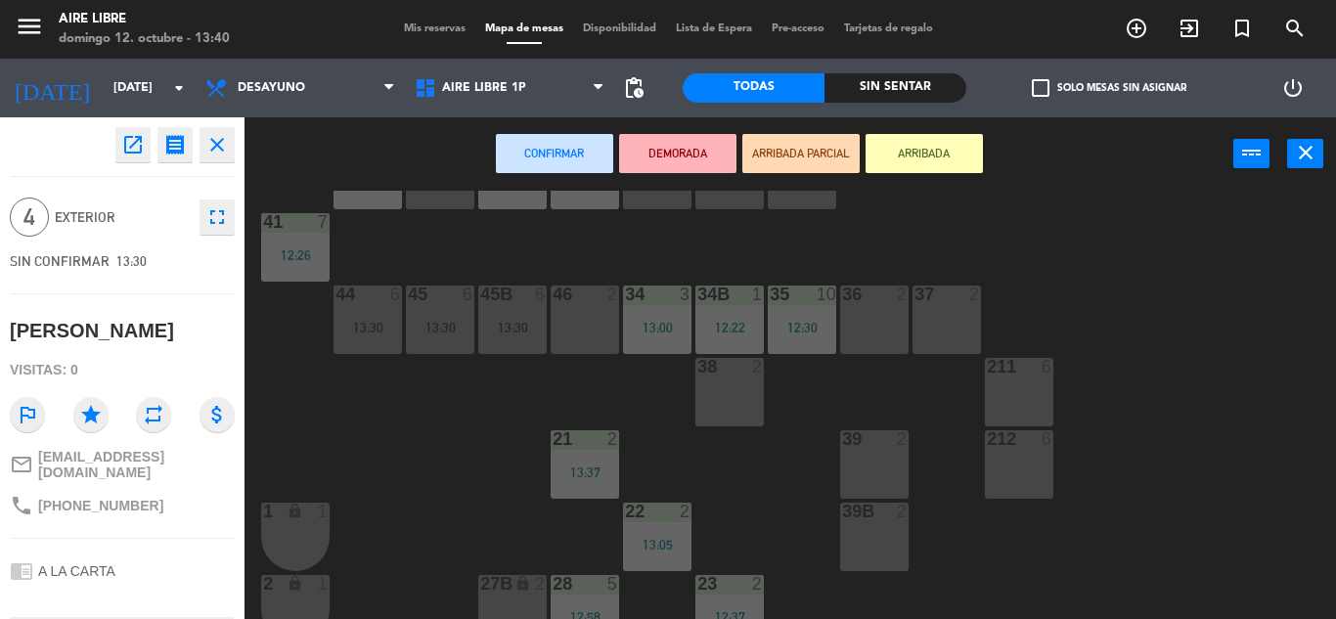
click at [931, 157] on button "ARRIBADA" at bounding box center [924, 153] width 117 height 39
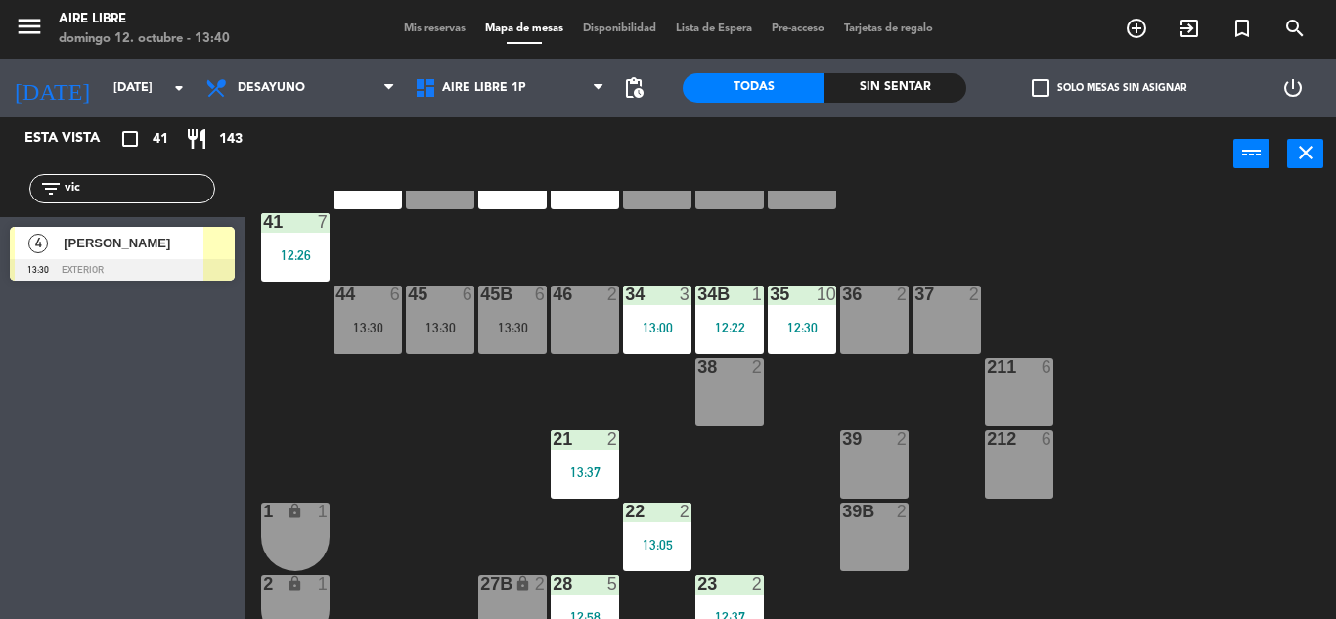
click at [173, 185] on input "vic" at bounding box center [139, 189] width 152 height 22
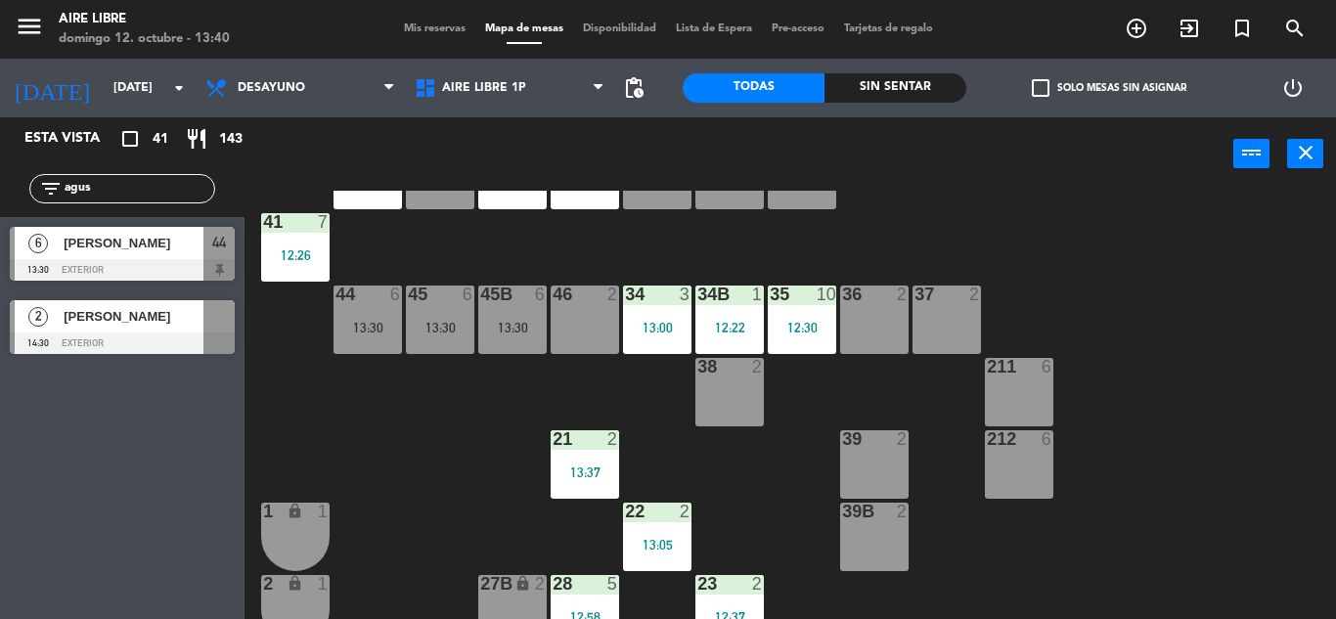
click at [76, 567] on div "Esta vista crop_square 41 restaurant 143 filter_list agus 6 [PERSON_NAME] 13:30…" at bounding box center [122, 368] width 245 height 502
click at [135, 189] on input "agus" at bounding box center [139, 189] width 152 height 22
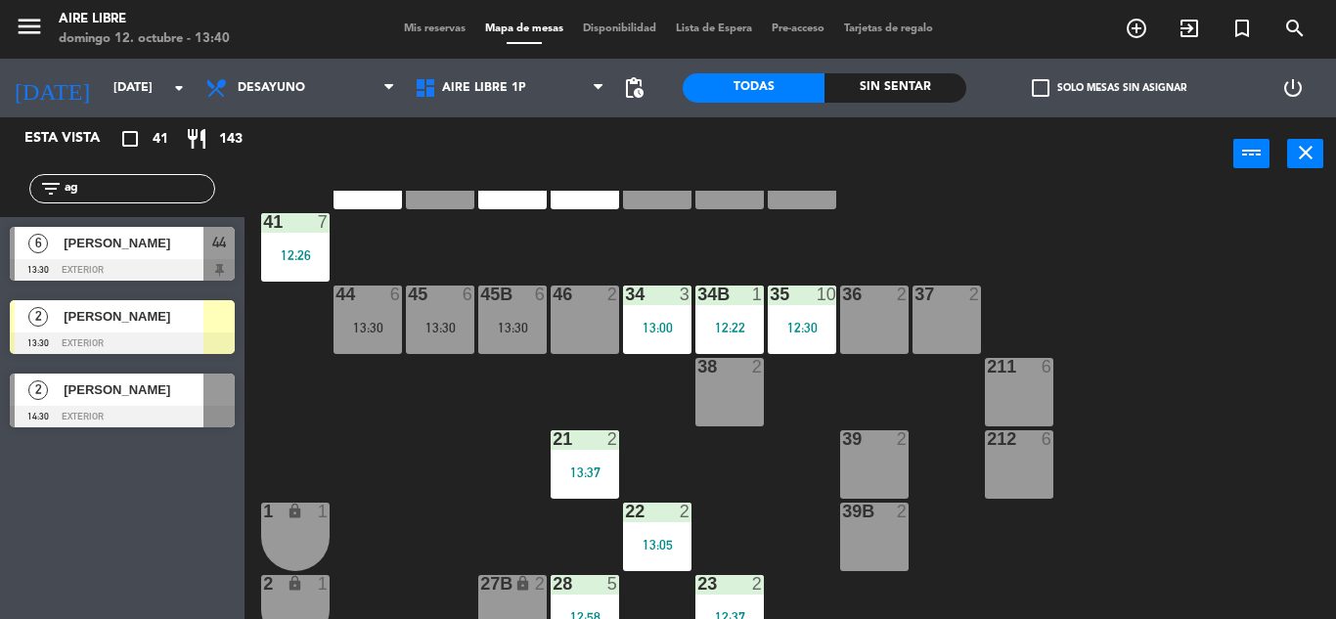
type input "a"
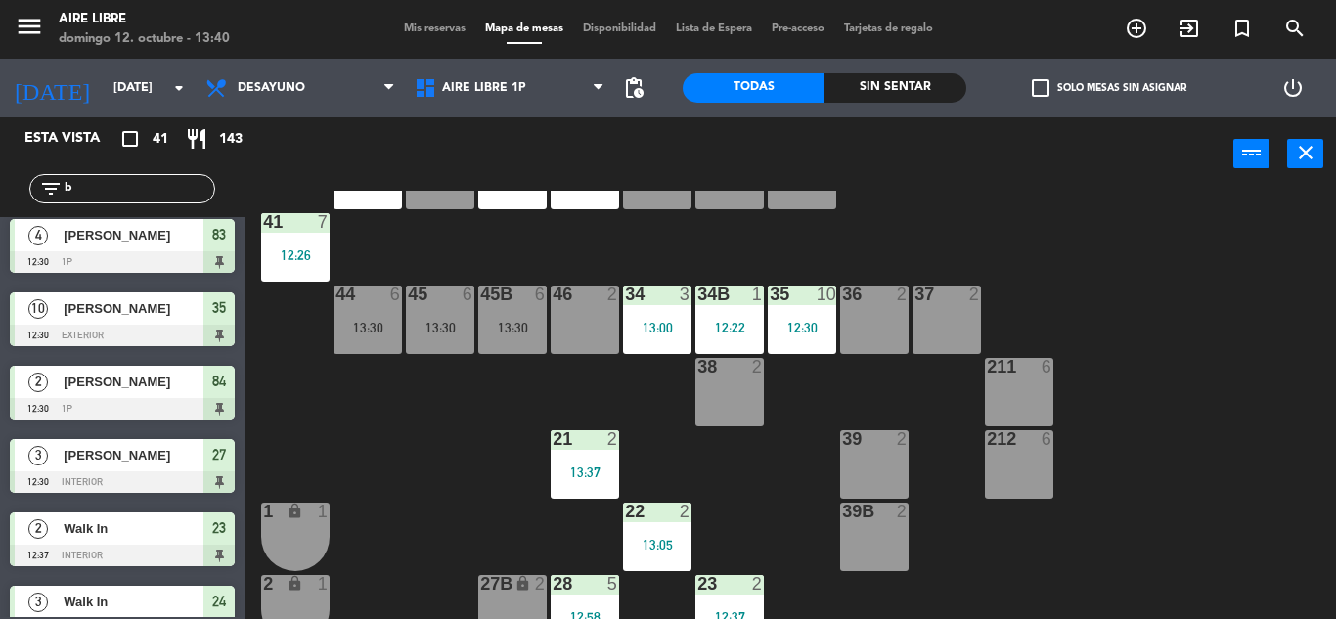
scroll to position [0, 0]
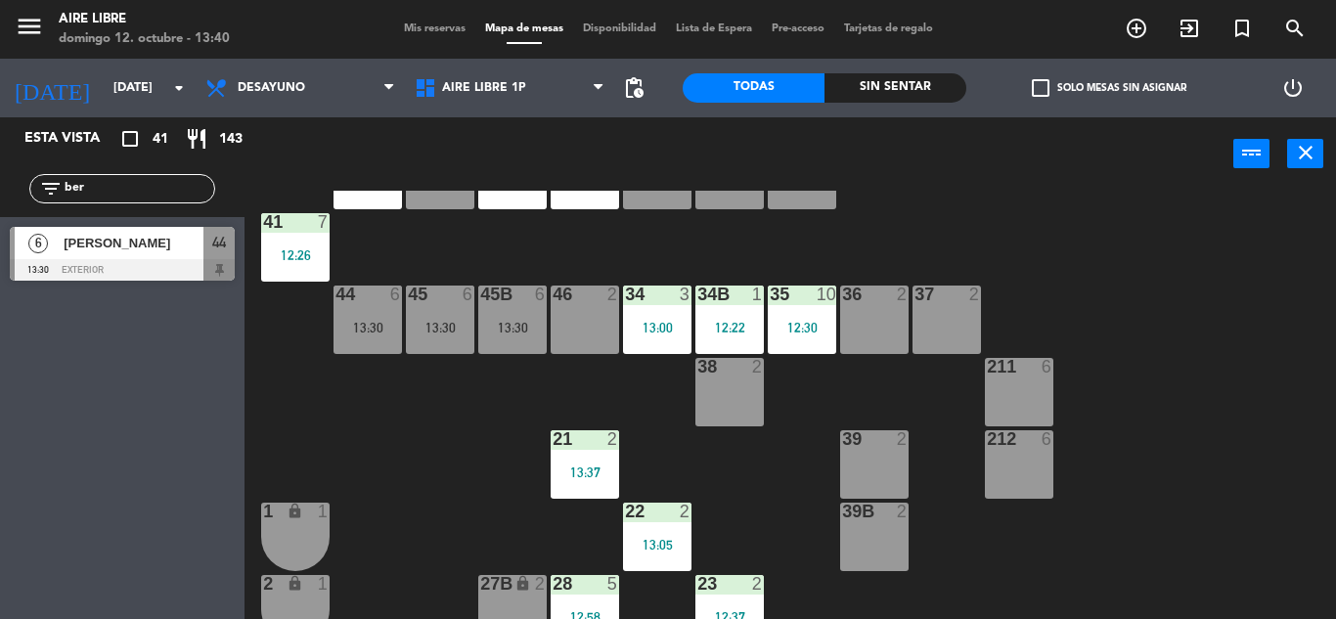
type input "ber"
click at [176, 233] on span "[PERSON_NAME]" at bounding box center [134, 243] width 140 height 21
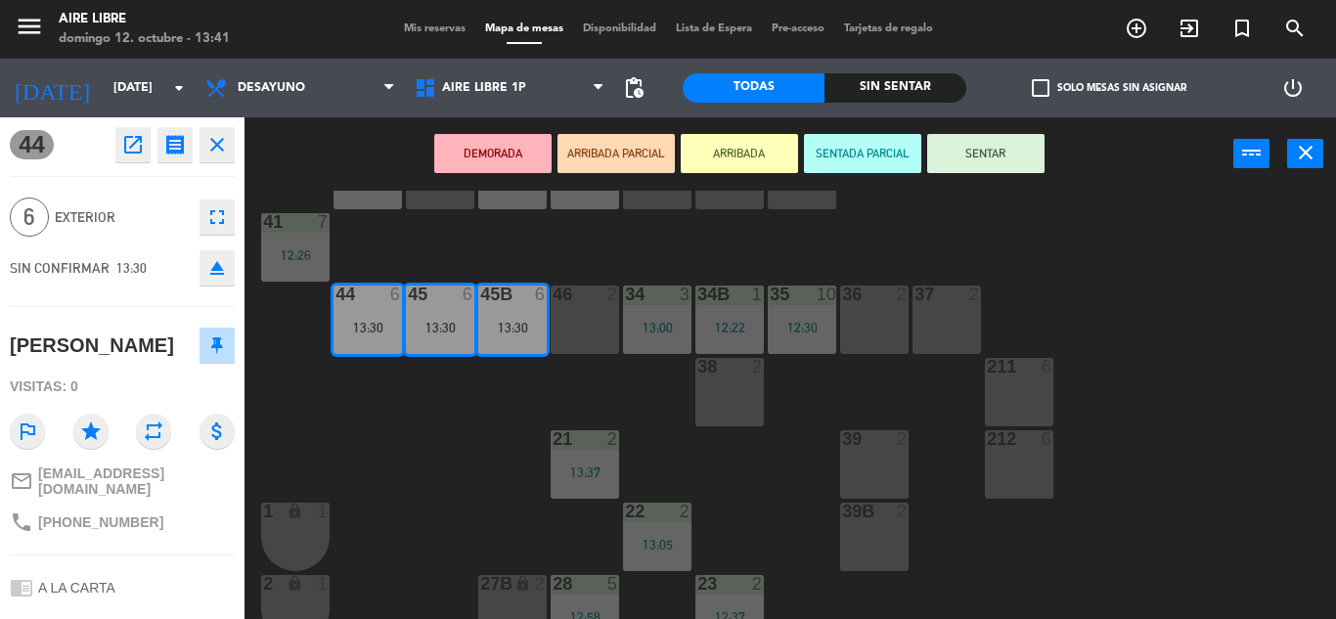
click at [735, 159] on button "ARRIBADA" at bounding box center [739, 153] width 117 height 39
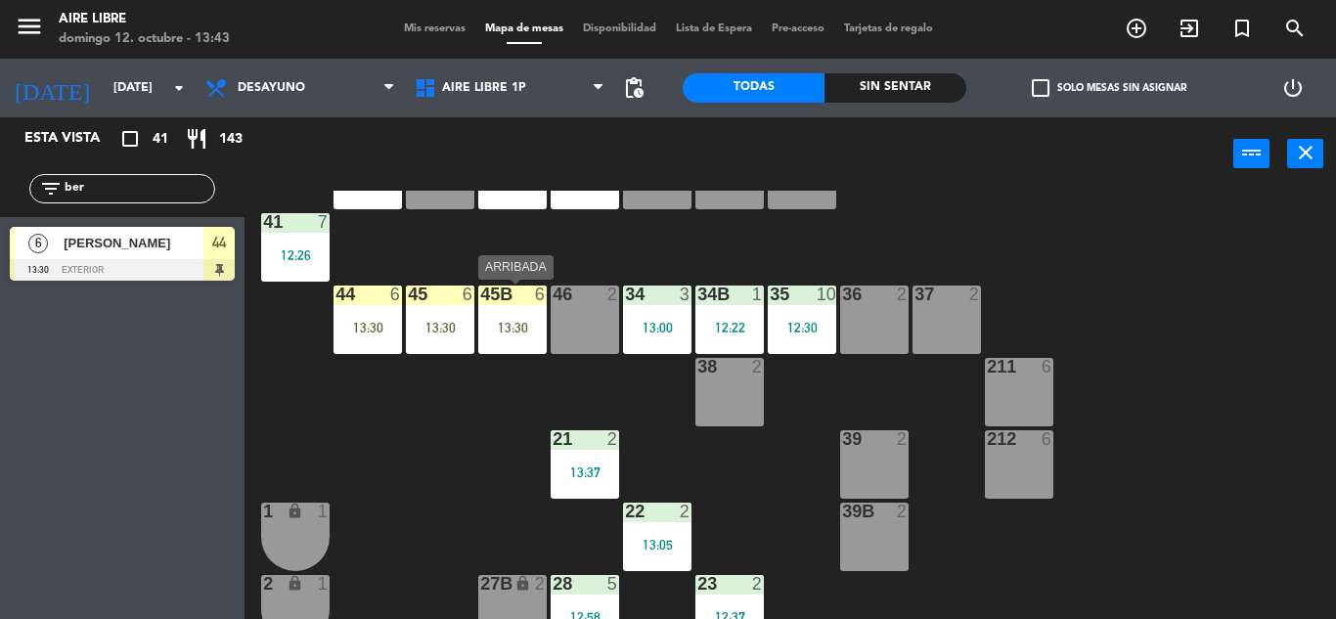
click at [489, 309] on div "45B 6 13:30" at bounding box center [512, 320] width 68 height 68
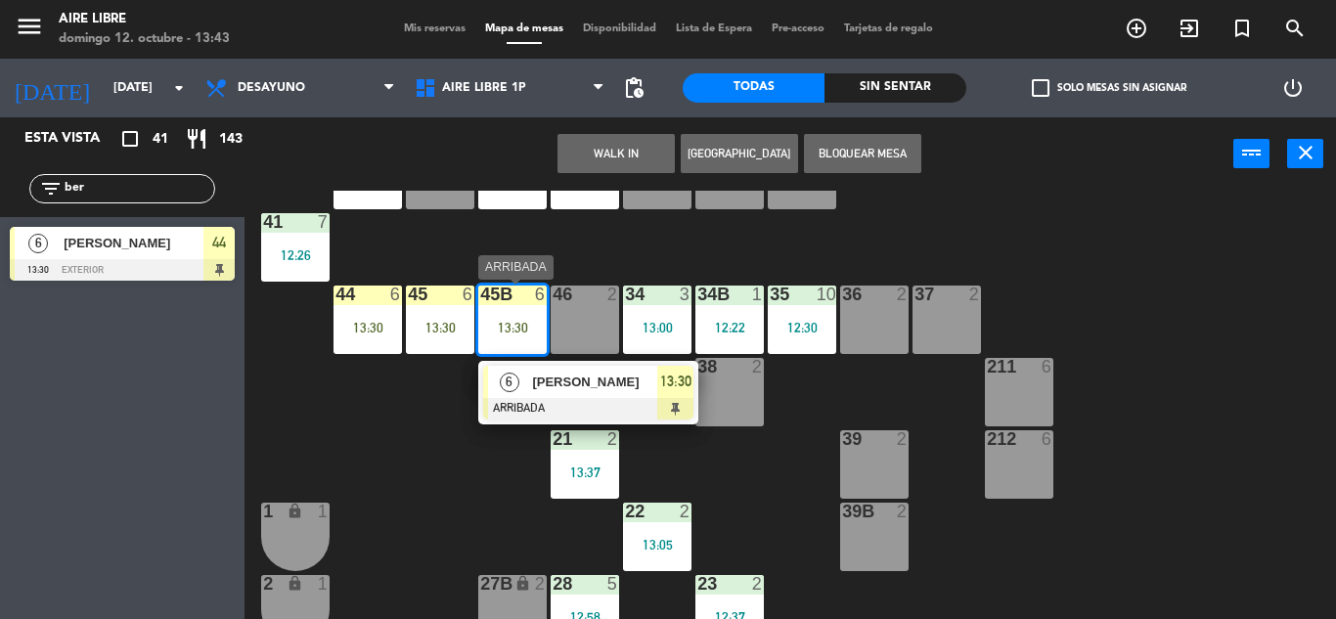
click at [599, 421] on div "6 [PERSON_NAME] ARRIBADA 13:30" at bounding box center [588, 393] width 220 height 64
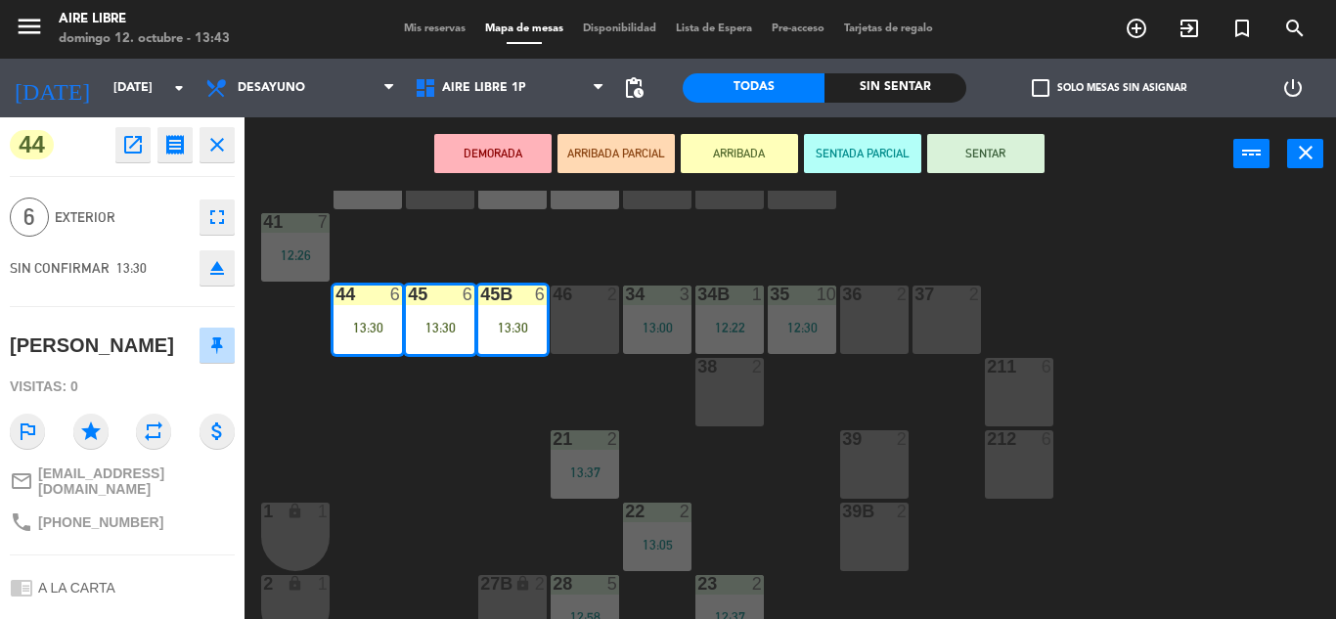
click at [1008, 153] on button "SENTAR" at bounding box center [985, 153] width 117 height 39
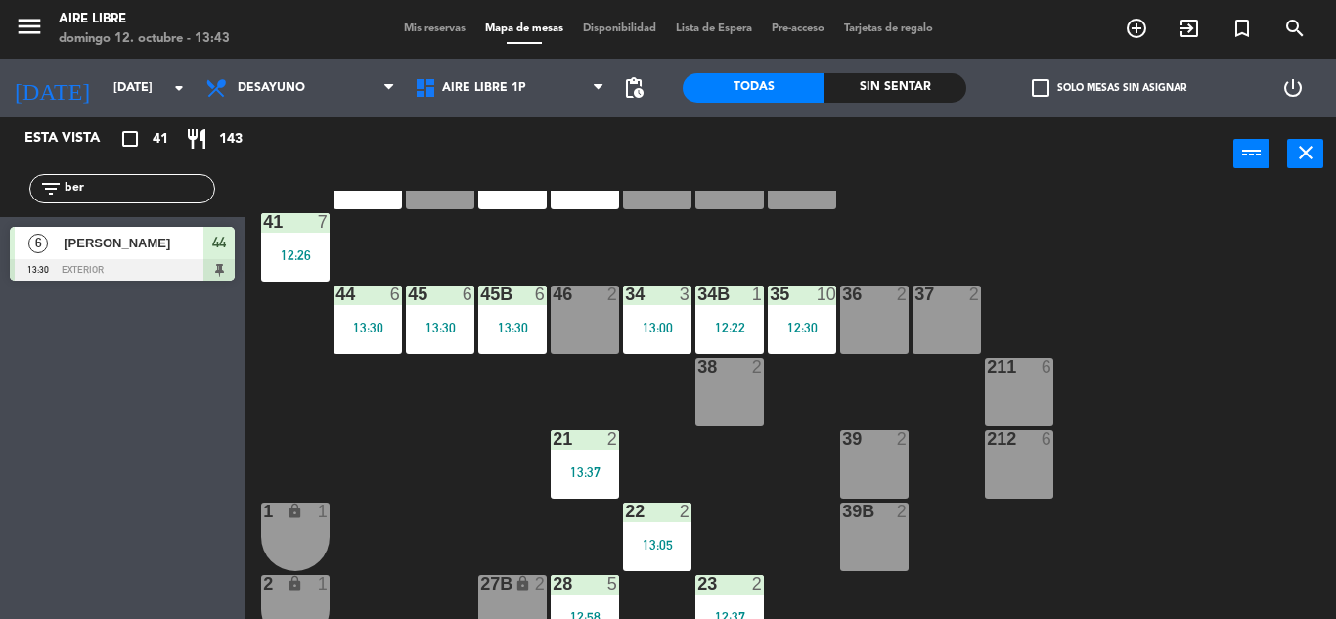
click at [156, 196] on input "ber" at bounding box center [139, 189] width 152 height 22
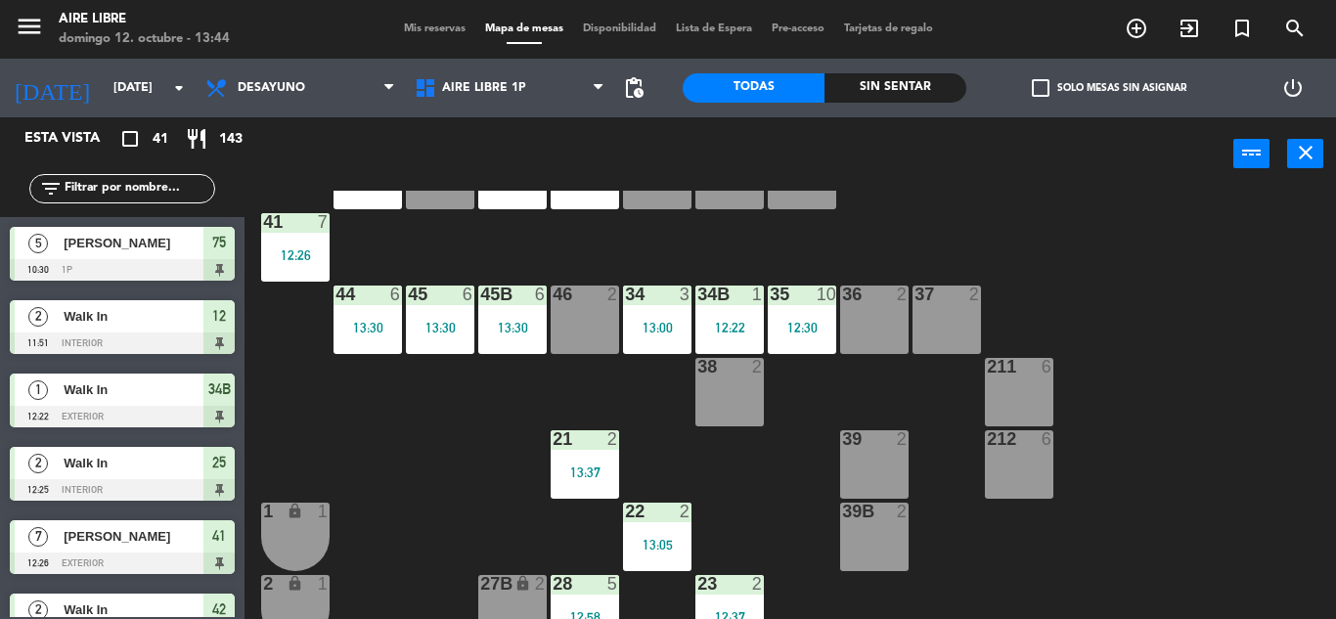
click at [424, 33] on span "Mis reservas" at bounding box center [434, 28] width 81 height 11
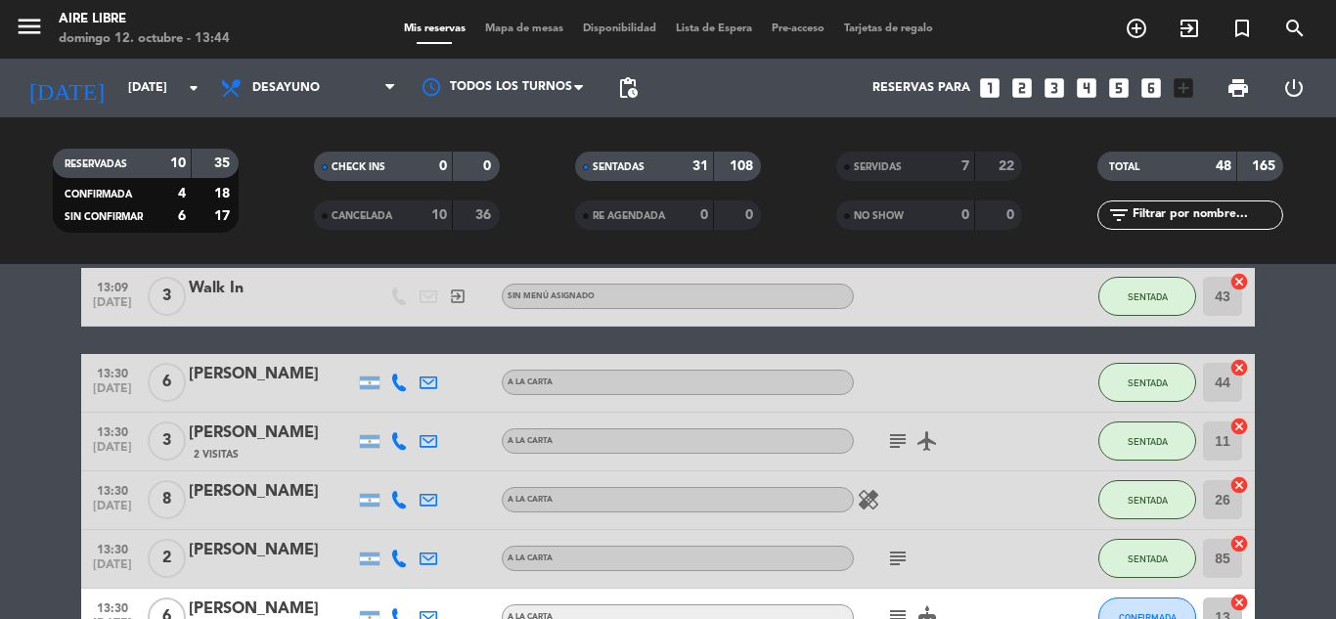
scroll to position [2280, 0]
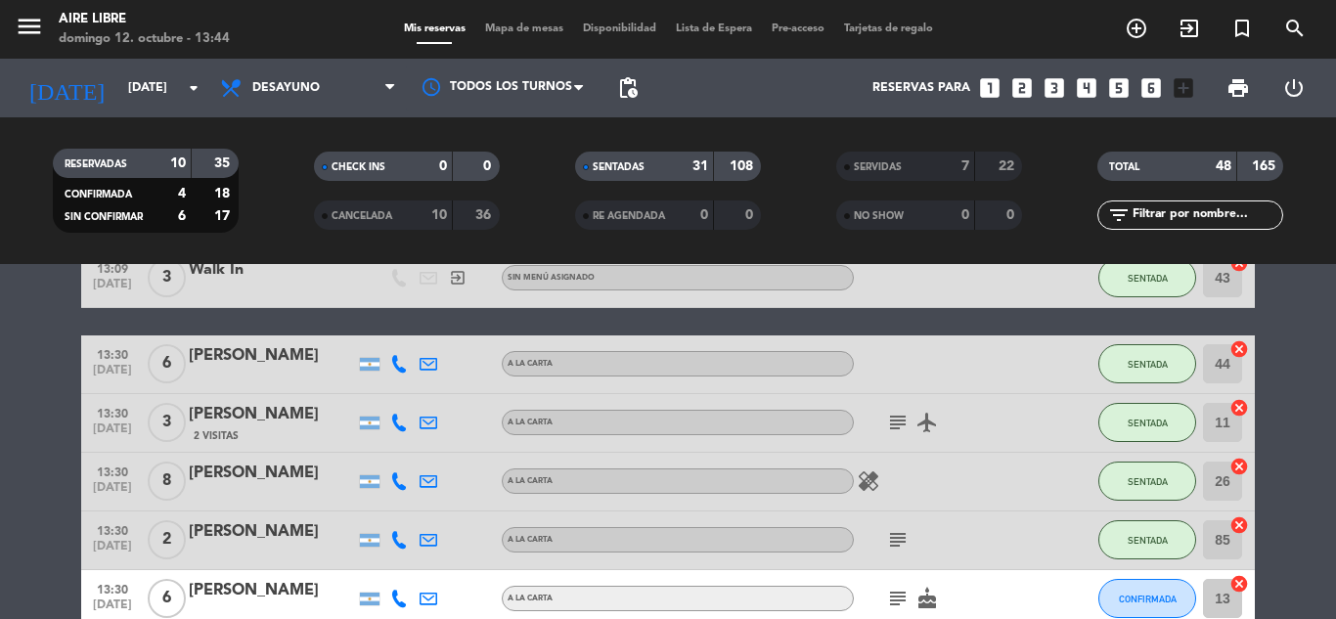
click at [533, 24] on span "Mapa de mesas" at bounding box center [524, 28] width 98 height 11
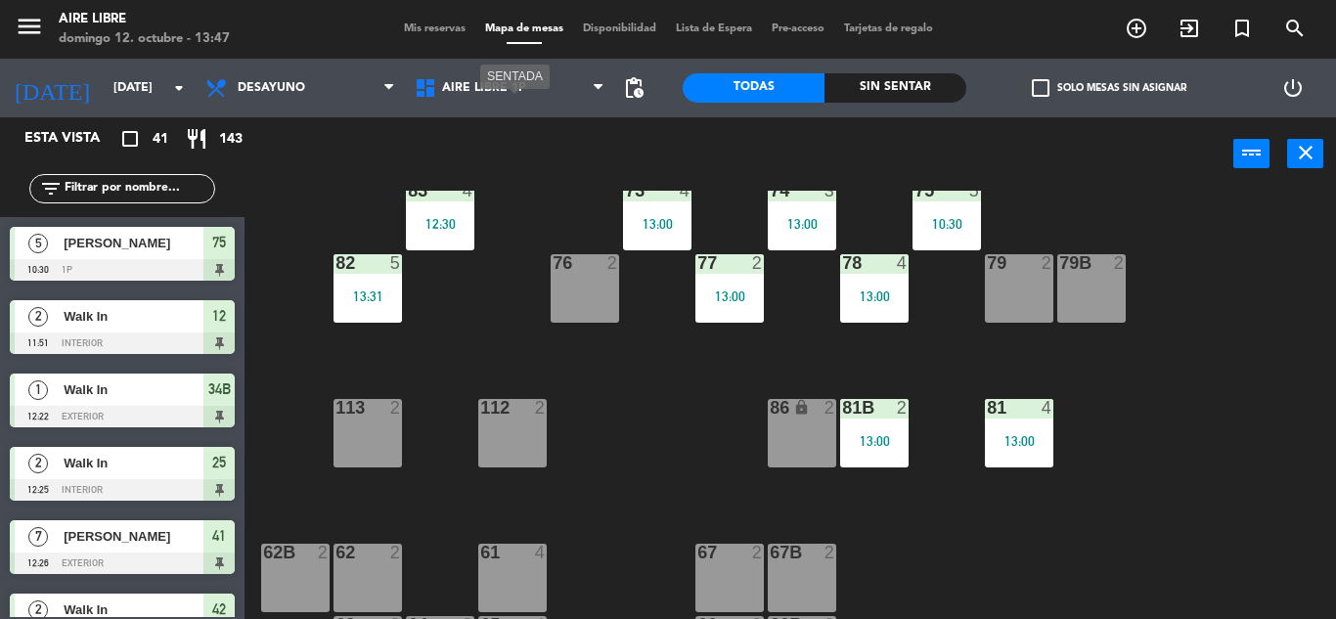
scroll to position [359, 0]
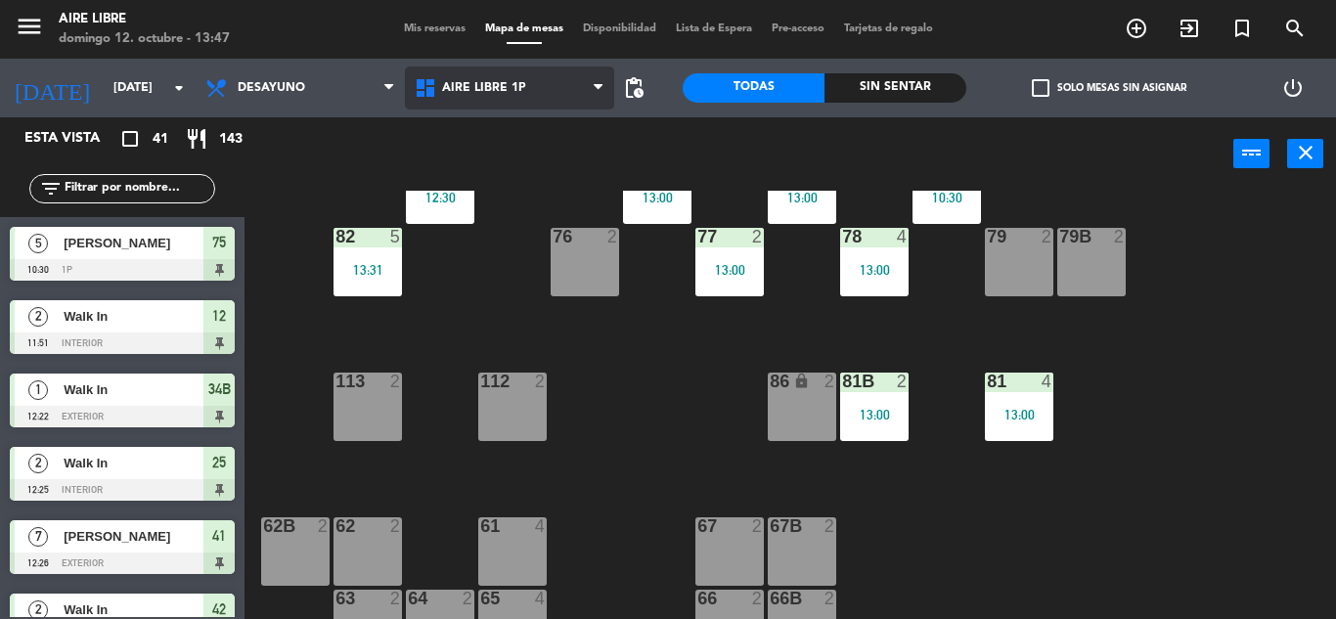
click at [507, 96] on span "Aire Libre 1P" at bounding box center [509, 88] width 209 height 43
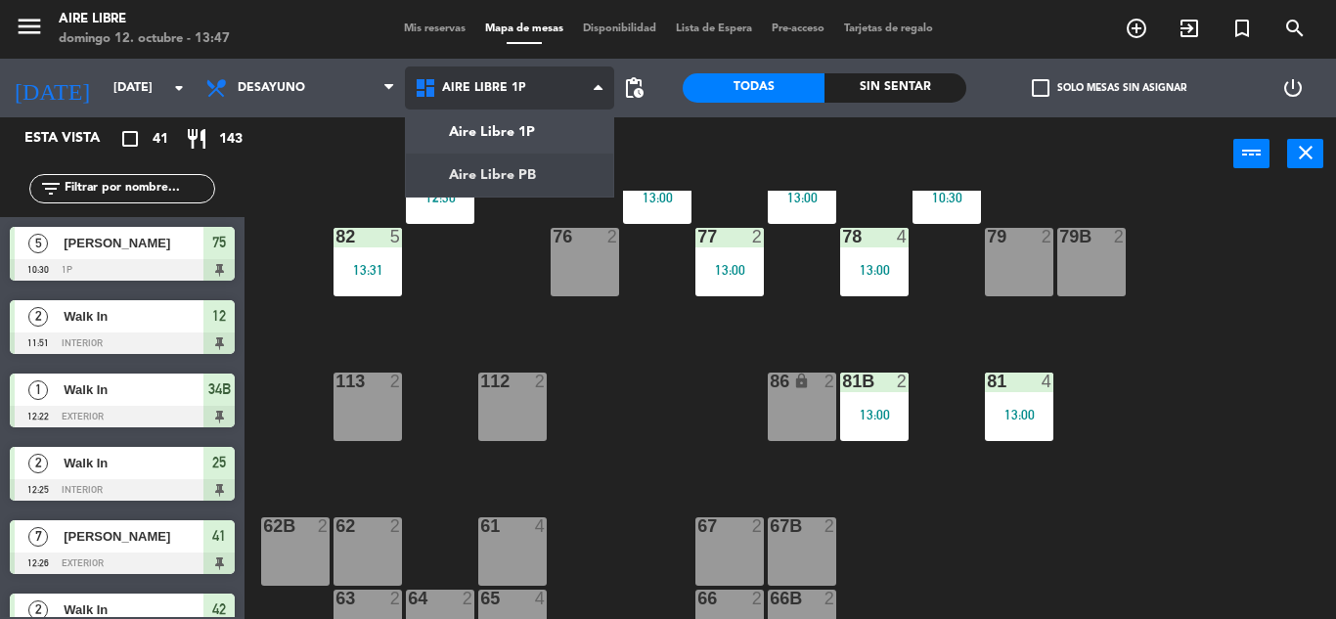
click at [508, 176] on ng-component "menu Aire Libre [DATE] 12. octubre - 13:47 Mis reservas Mapa de mesas Disponibi…" at bounding box center [668, 309] width 1336 height 619
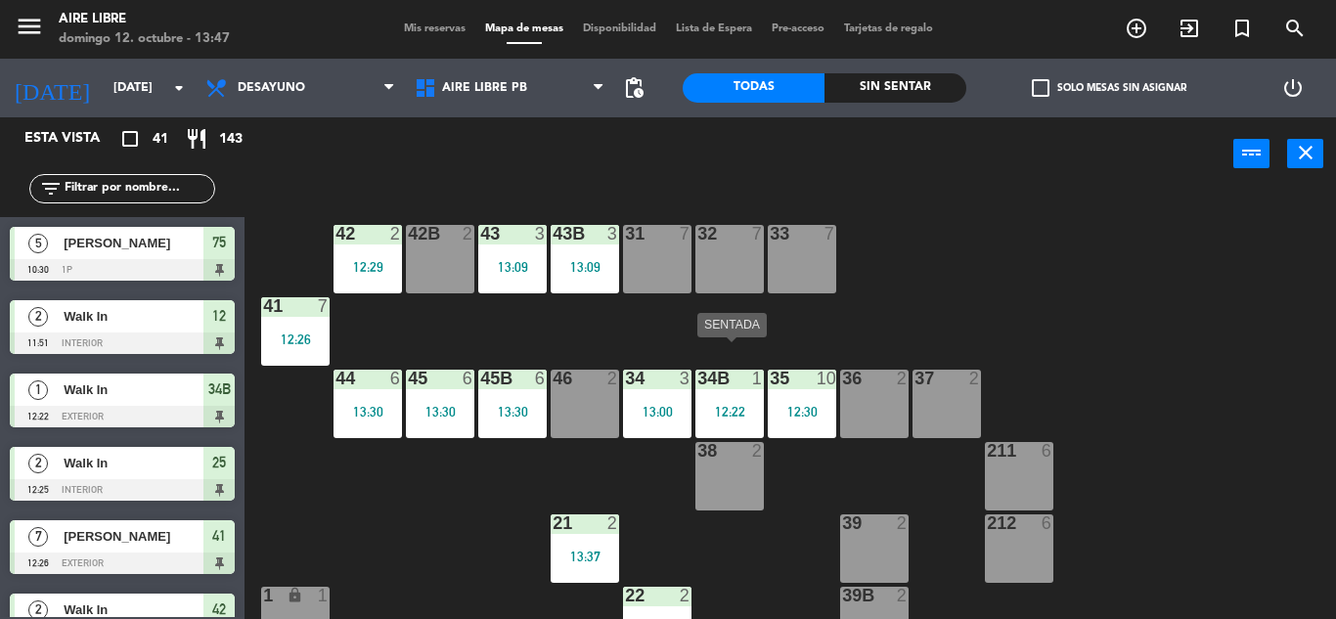
scroll to position [27, 0]
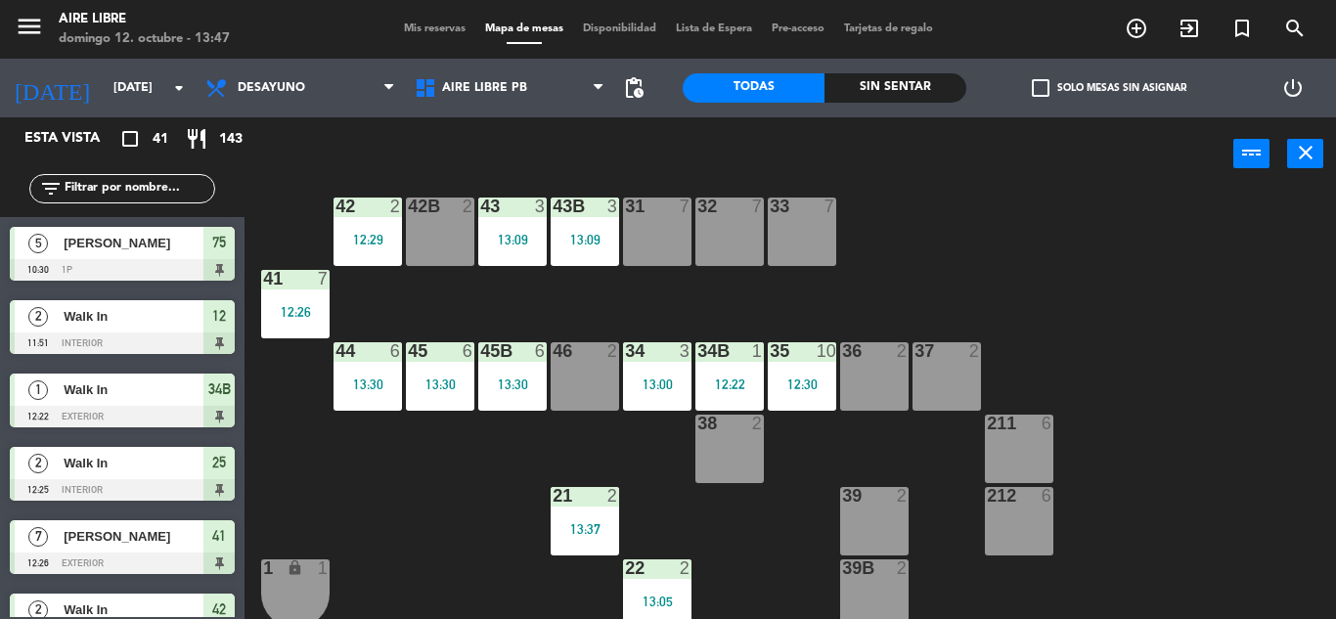
click at [437, 218] on div "42B 2" at bounding box center [440, 232] width 68 height 68
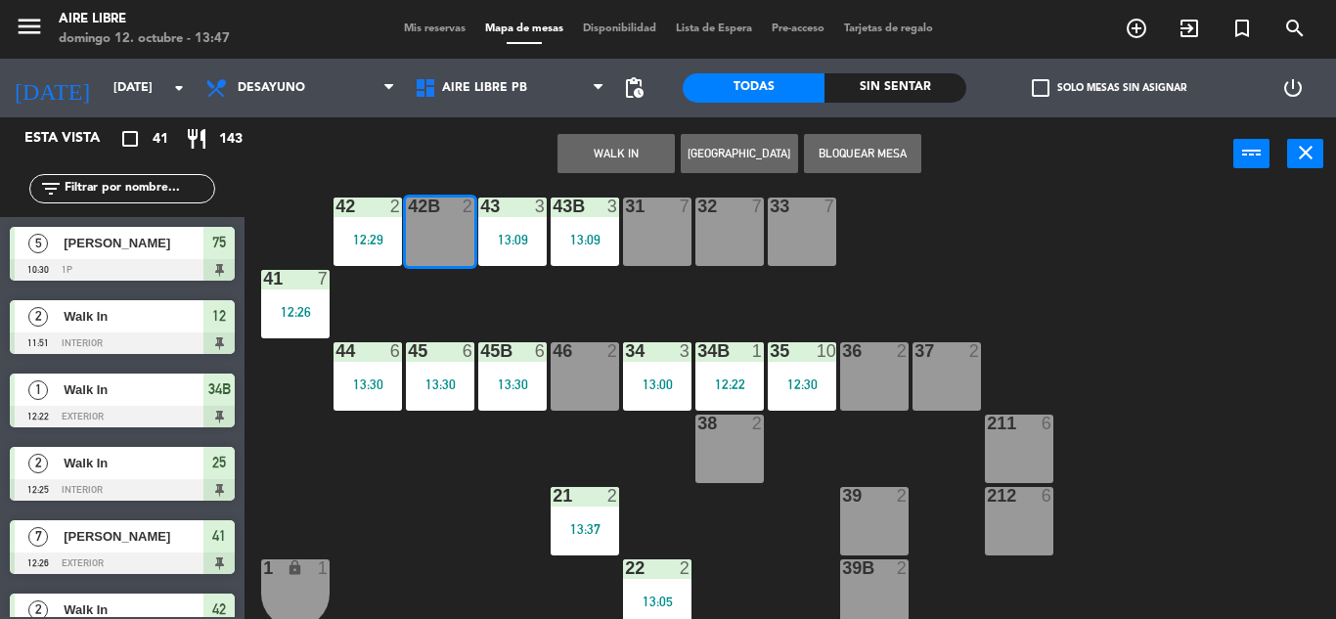
click at [609, 157] on button "WALK IN" at bounding box center [616, 153] width 117 height 39
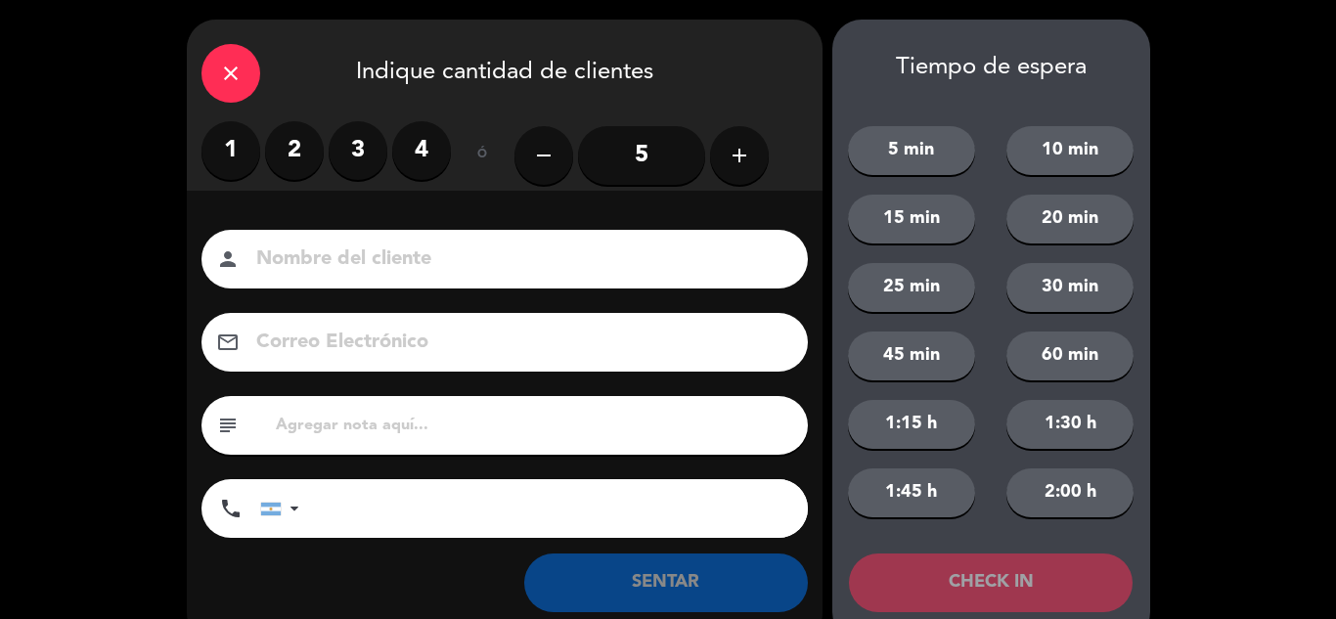
click at [306, 147] on label "2" at bounding box center [294, 150] width 59 height 59
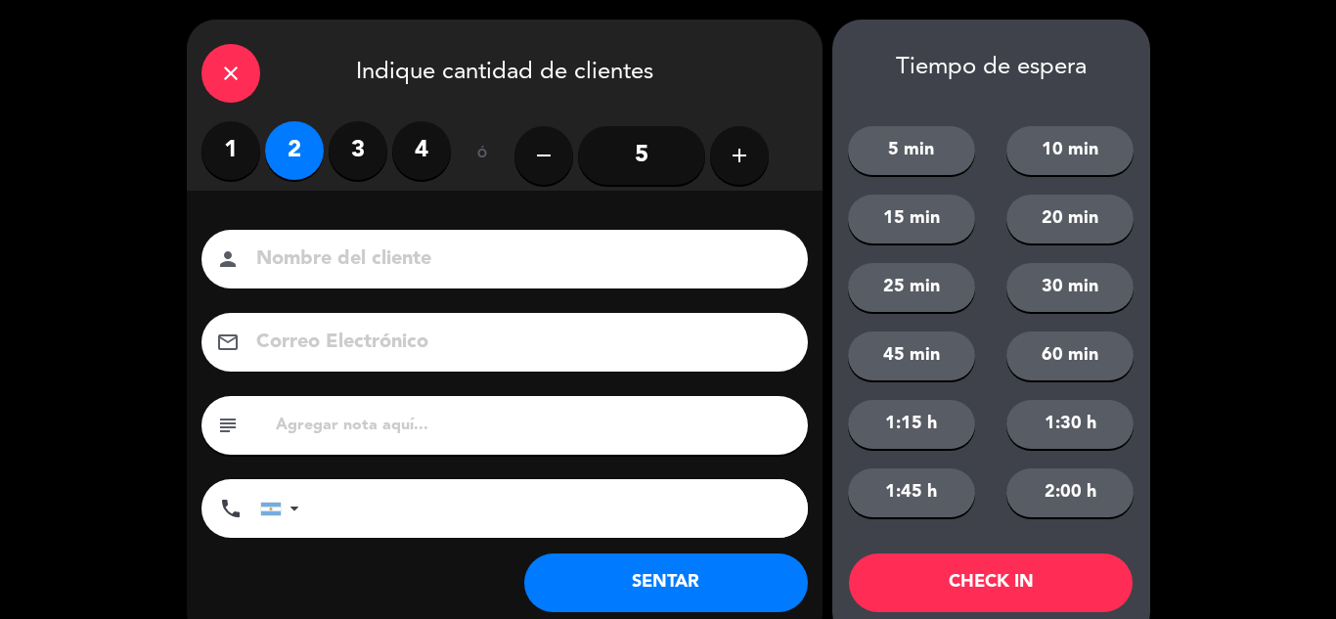
click at [677, 593] on button "SENTAR" at bounding box center [666, 583] width 284 height 59
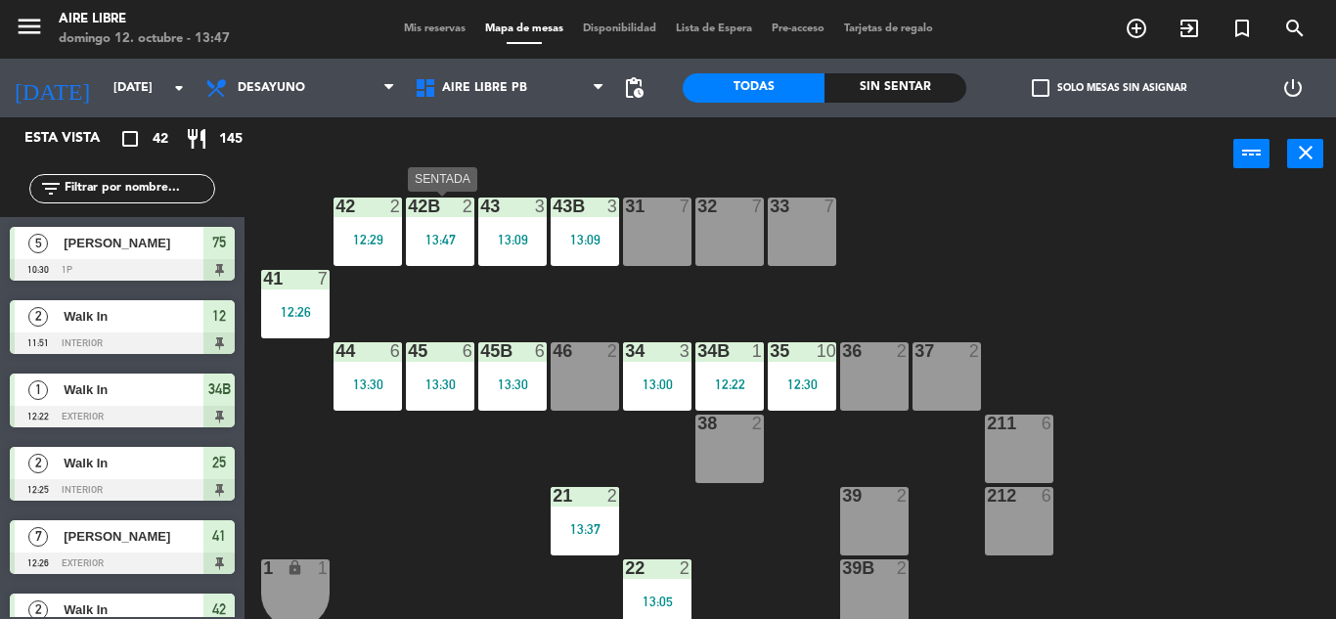
click at [471, 237] on div "13:47" at bounding box center [440, 240] width 68 height 14
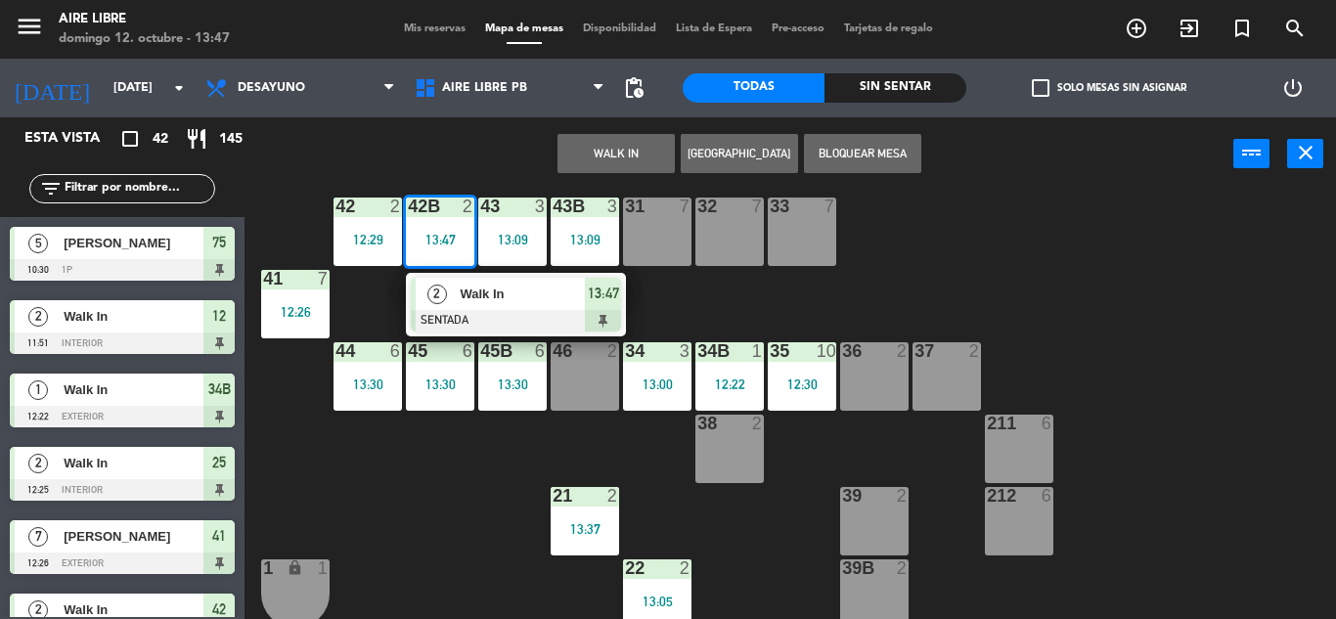
click at [602, 367] on div "46 2" at bounding box center [585, 376] width 68 height 68
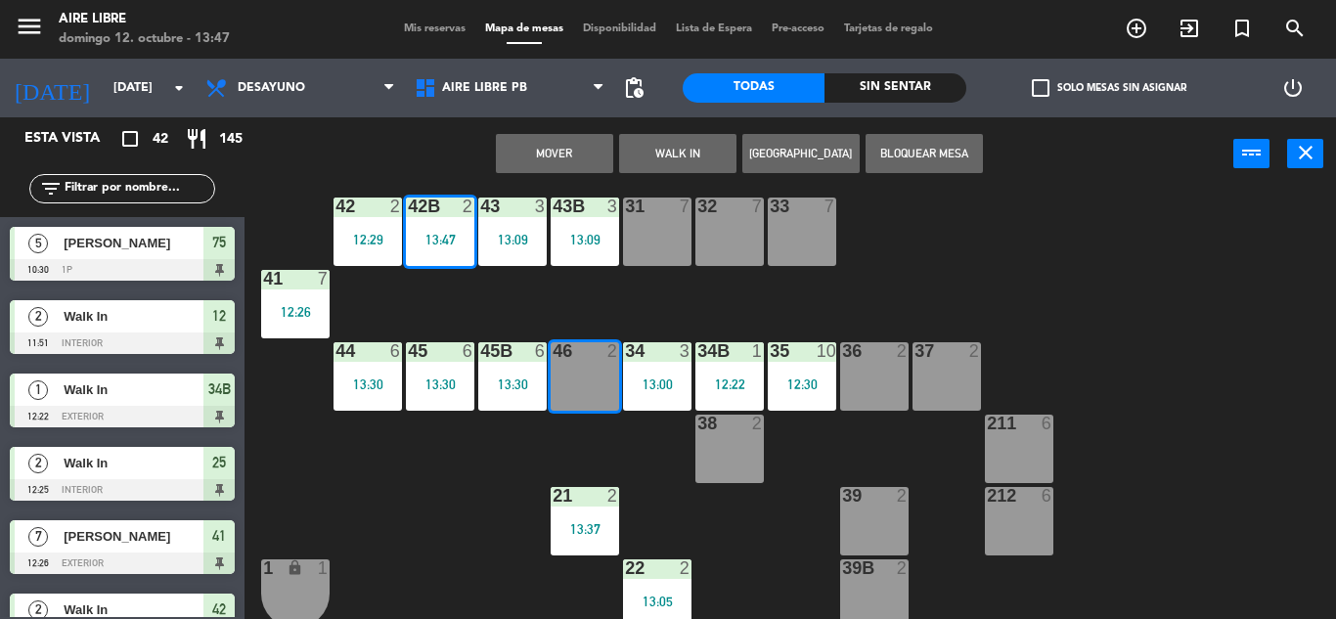
click at [554, 162] on button "Mover" at bounding box center [554, 153] width 117 height 39
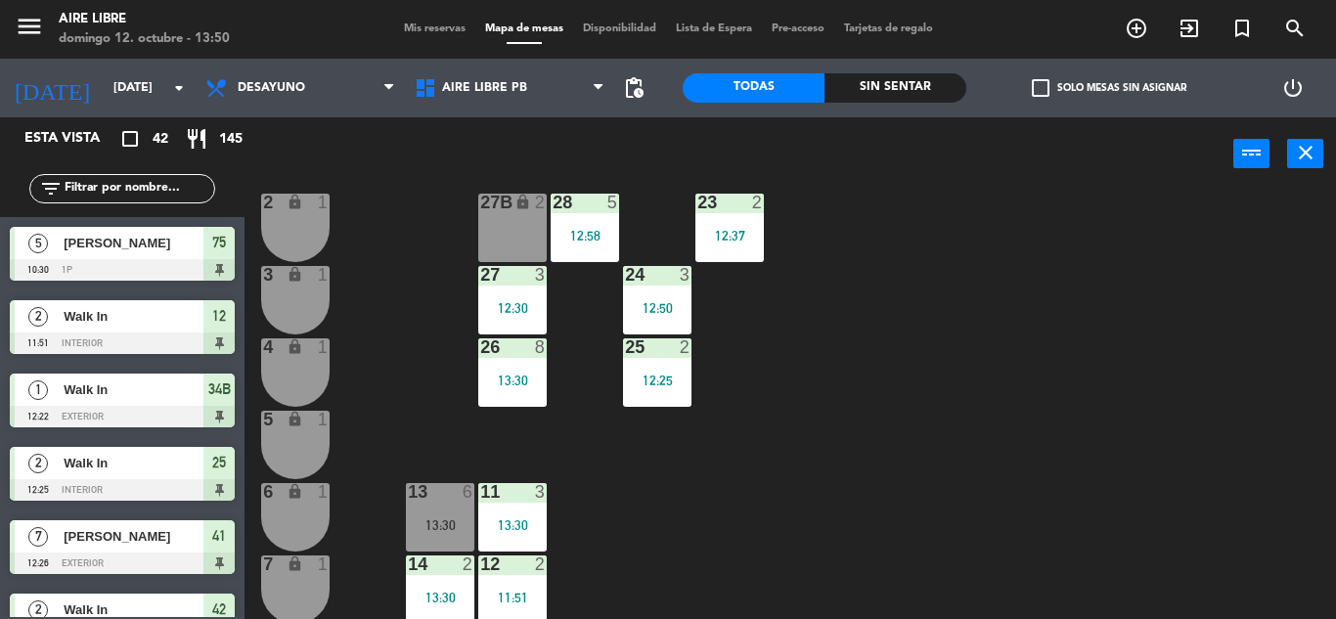
scroll to position [543, 0]
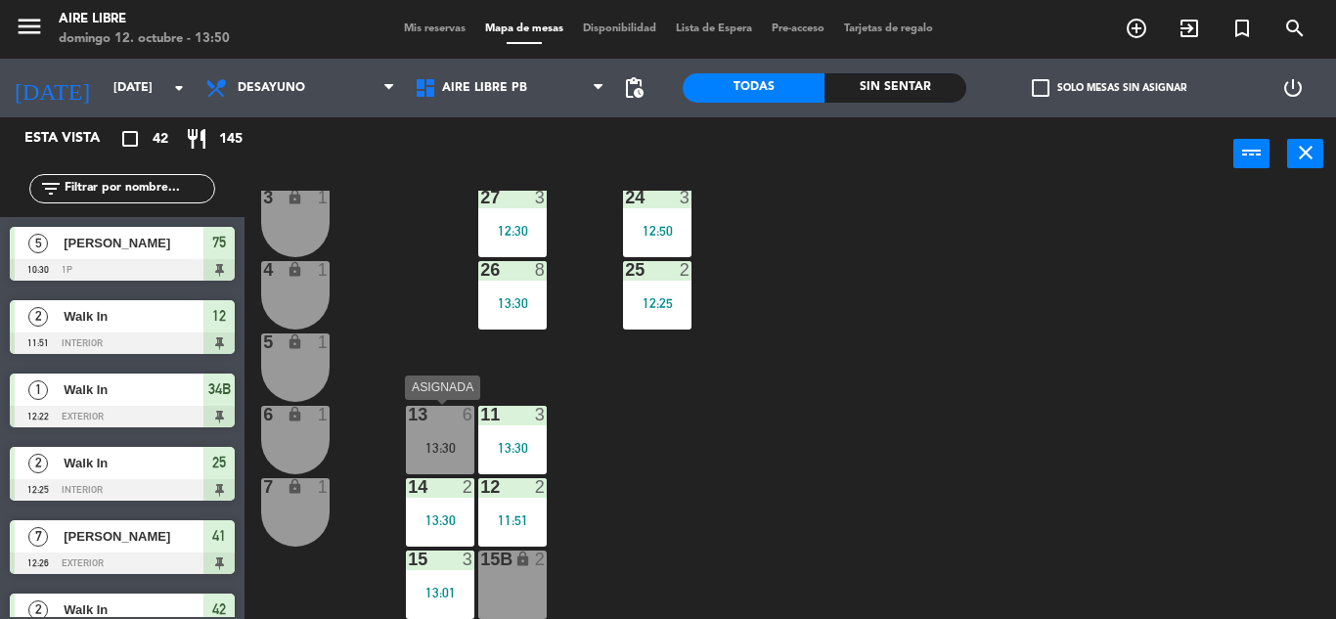
click at [447, 441] on div "13:30" at bounding box center [440, 448] width 68 height 14
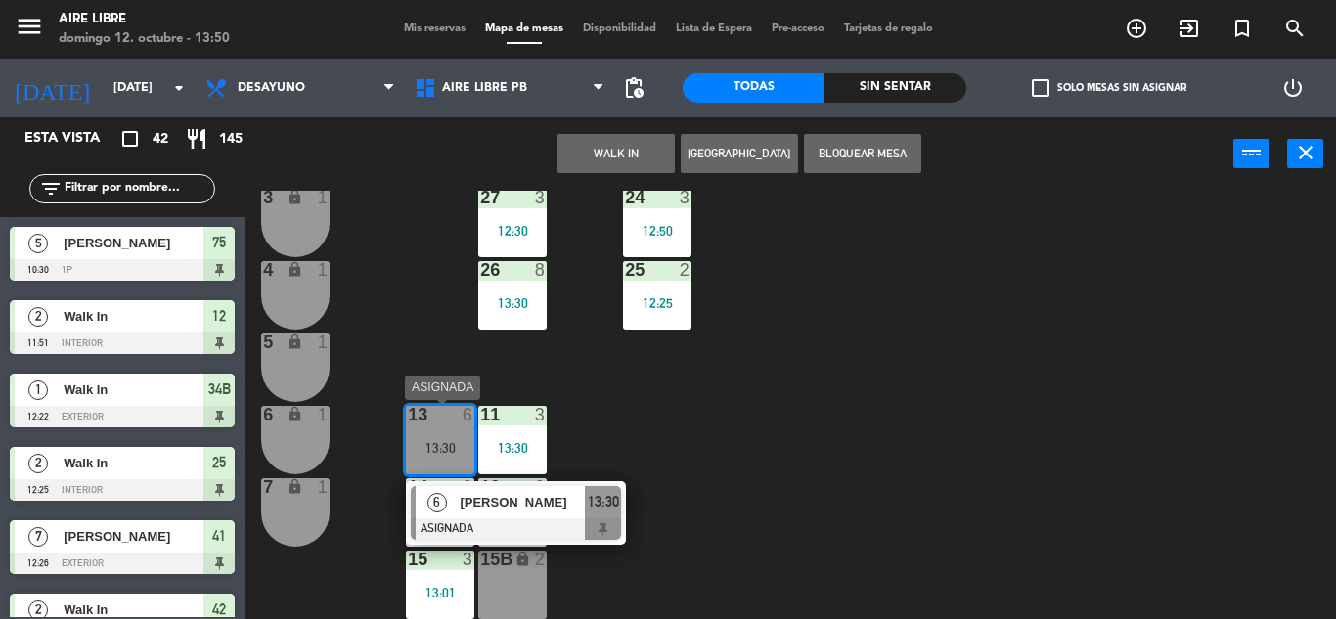
click at [529, 535] on div at bounding box center [516, 529] width 210 height 22
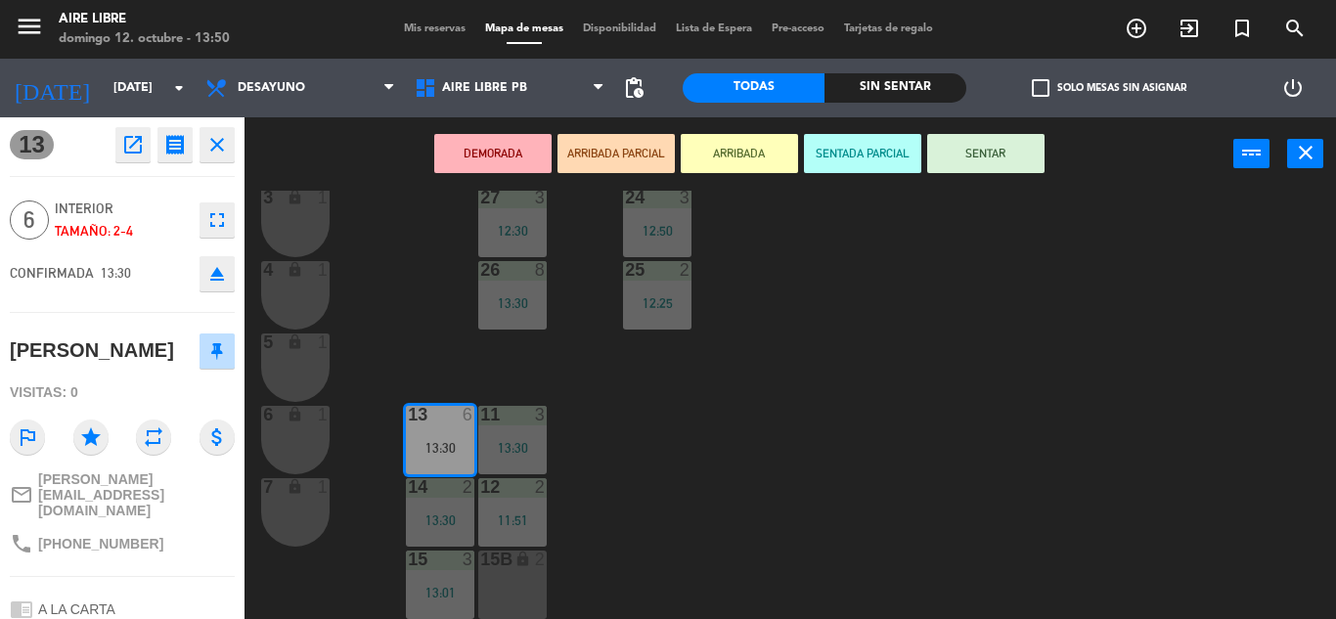
click at [119, 136] on button "open_in_new" at bounding box center [132, 144] width 35 height 35
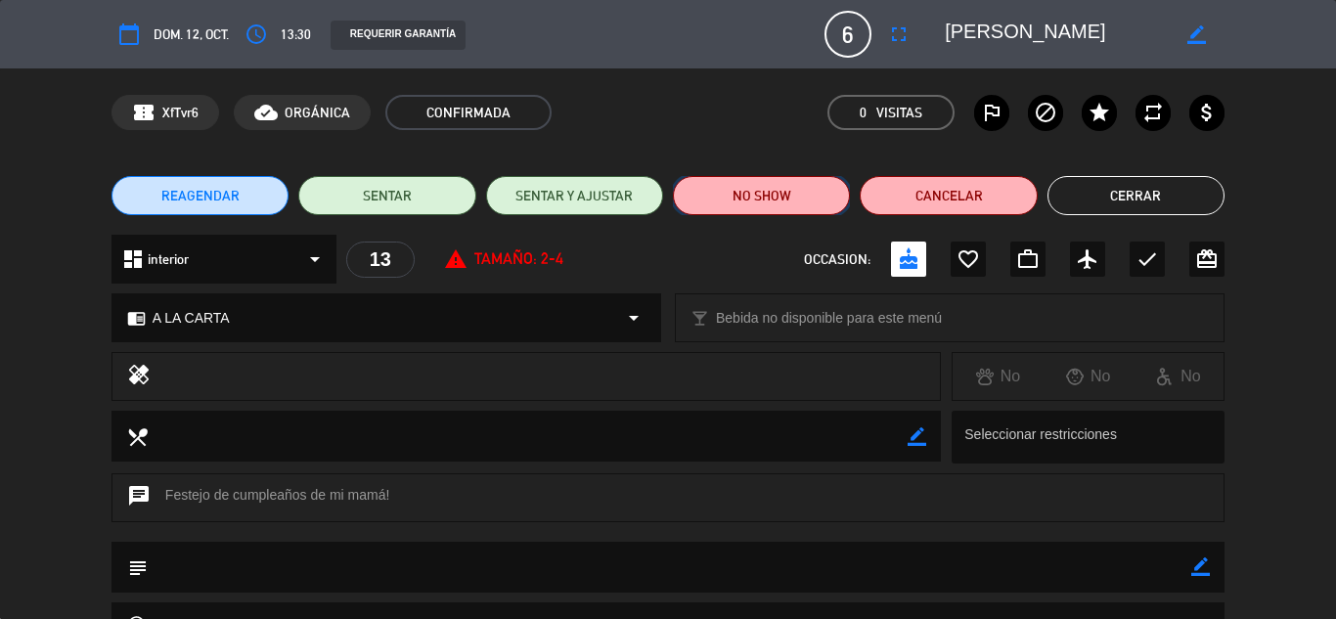
click at [804, 195] on button "NO SHOW" at bounding box center [761, 195] width 177 height 39
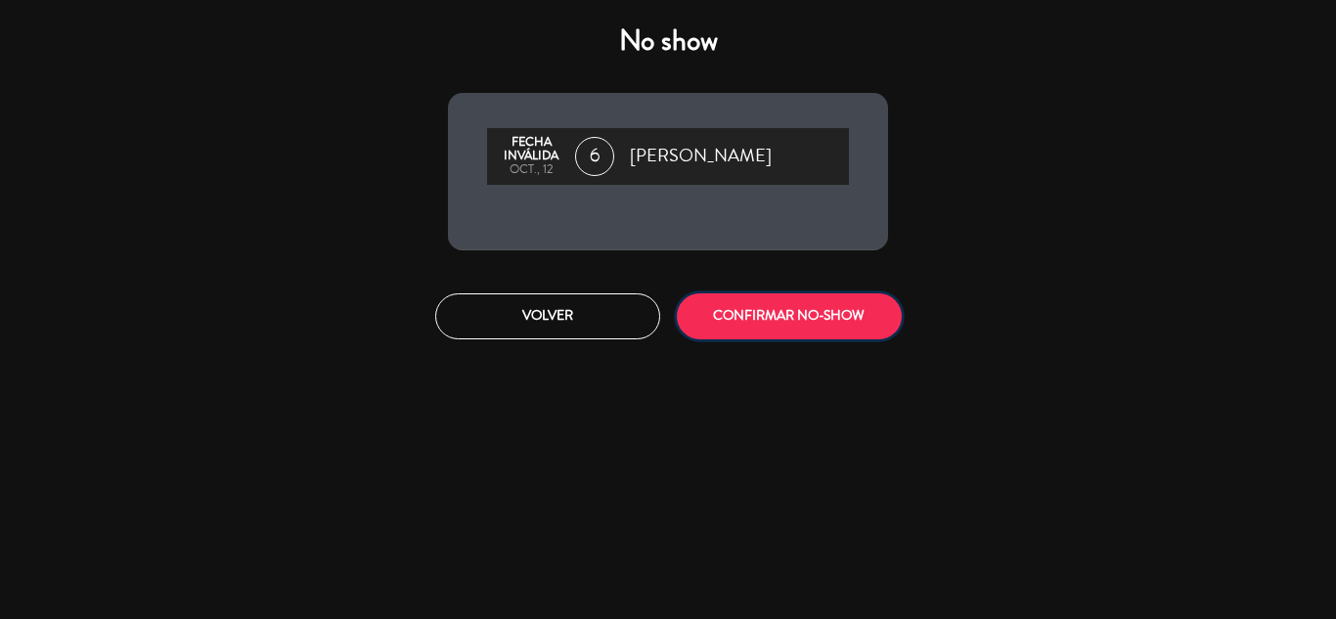
click at [752, 318] on button "CONFIRMAR NO-SHOW" at bounding box center [789, 316] width 225 height 46
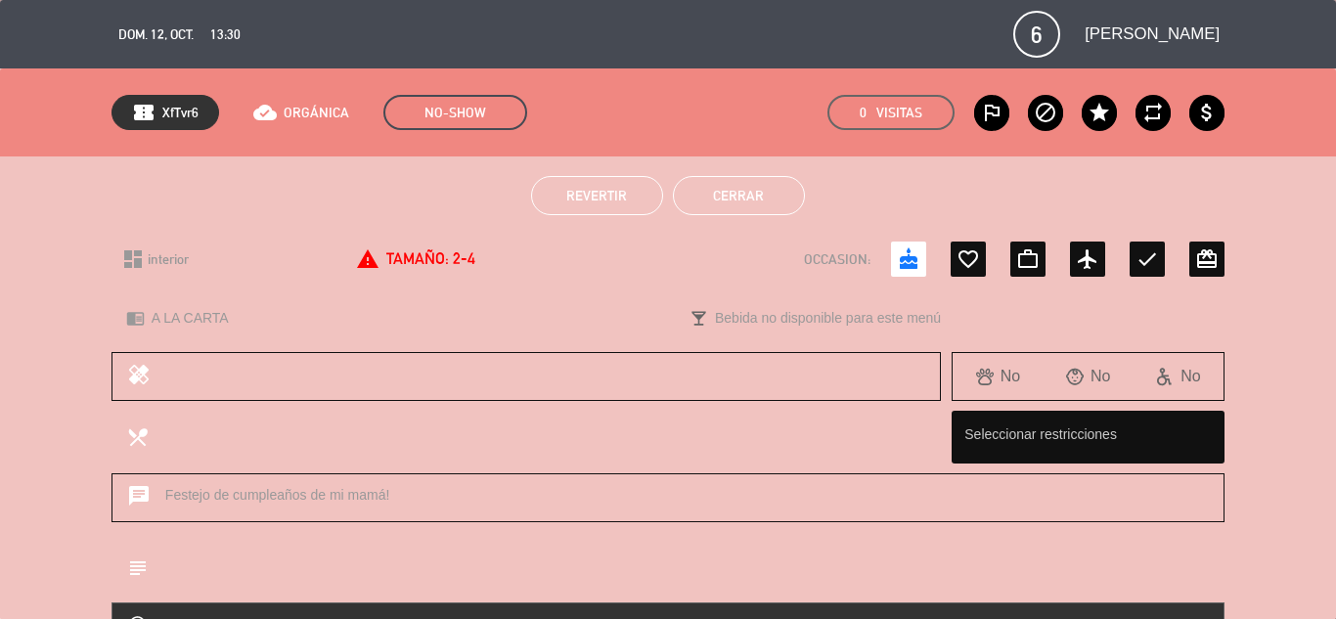
scroll to position [219, 0]
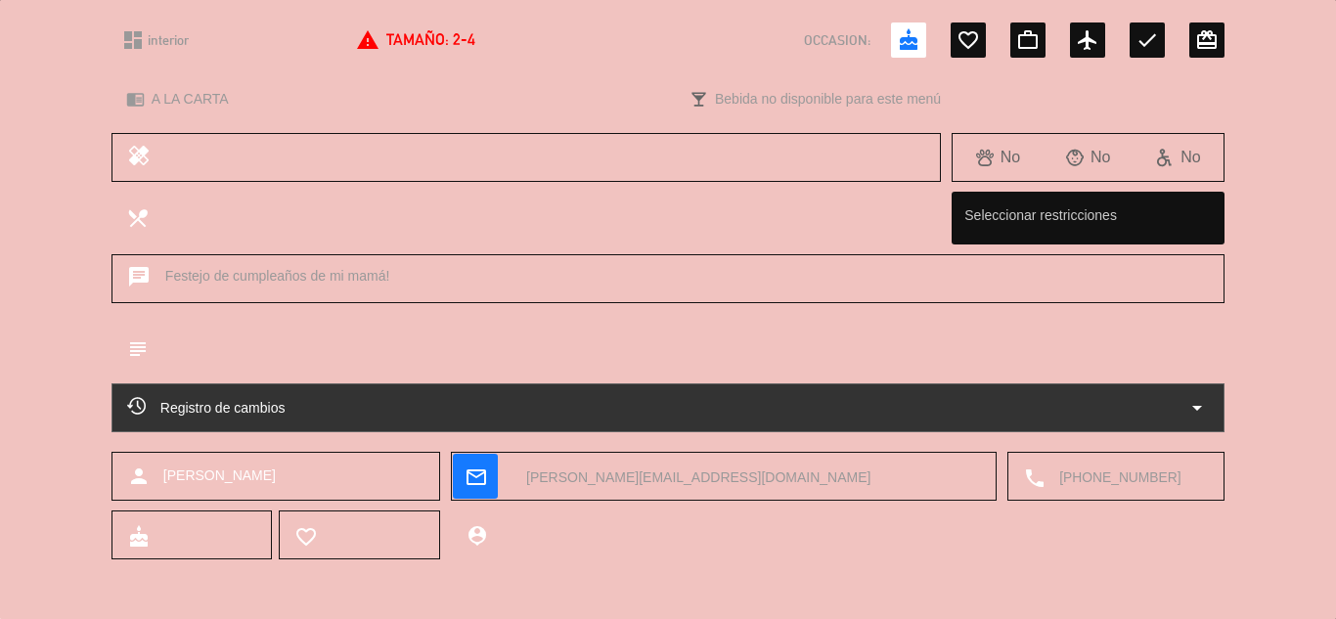
click at [1101, 483] on textarea at bounding box center [1127, 477] width 164 height 49
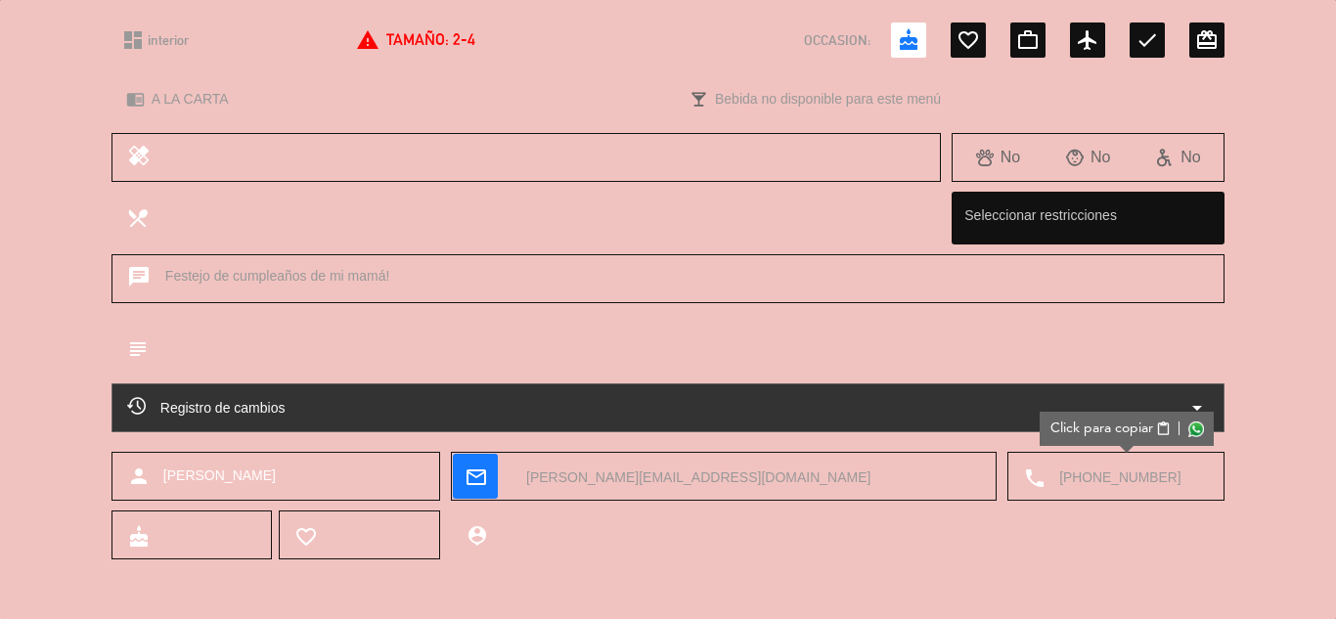
click at [1101, 483] on textarea at bounding box center [1127, 477] width 164 height 49
click at [1119, 417] on div "Click para copiar content_paste |" at bounding box center [1127, 429] width 174 height 34
click at [1119, 426] on span "Click para copiar" at bounding box center [1101, 429] width 103 height 21
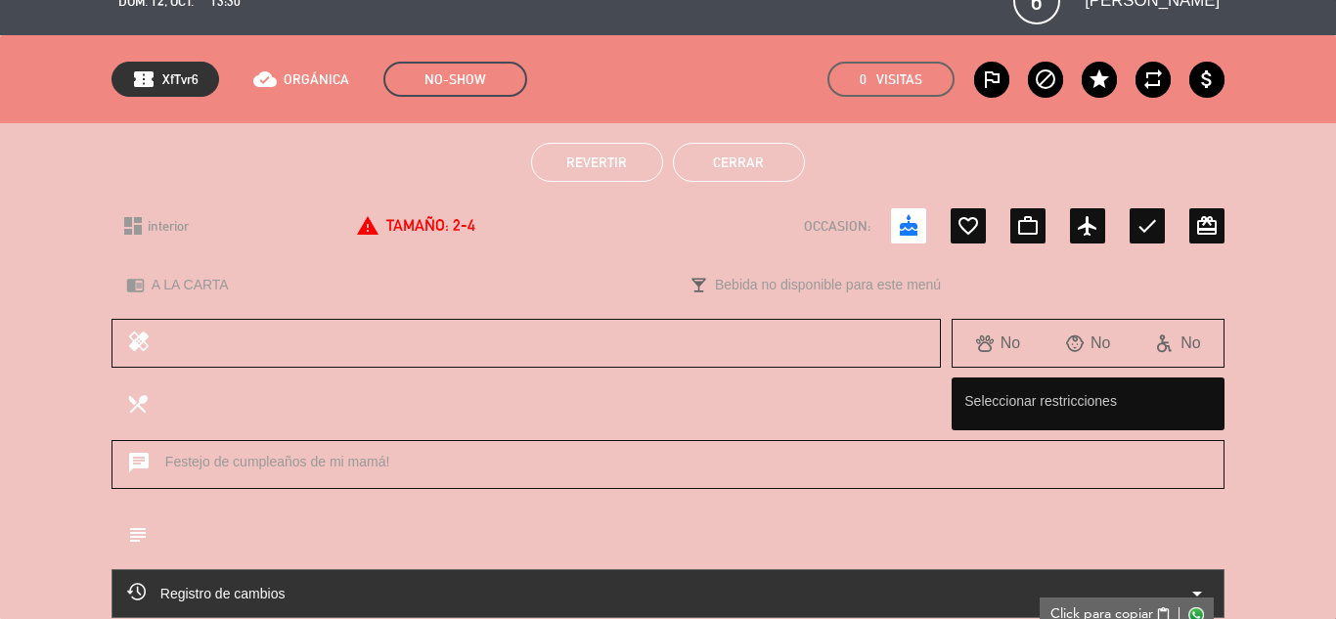
scroll to position [27, 0]
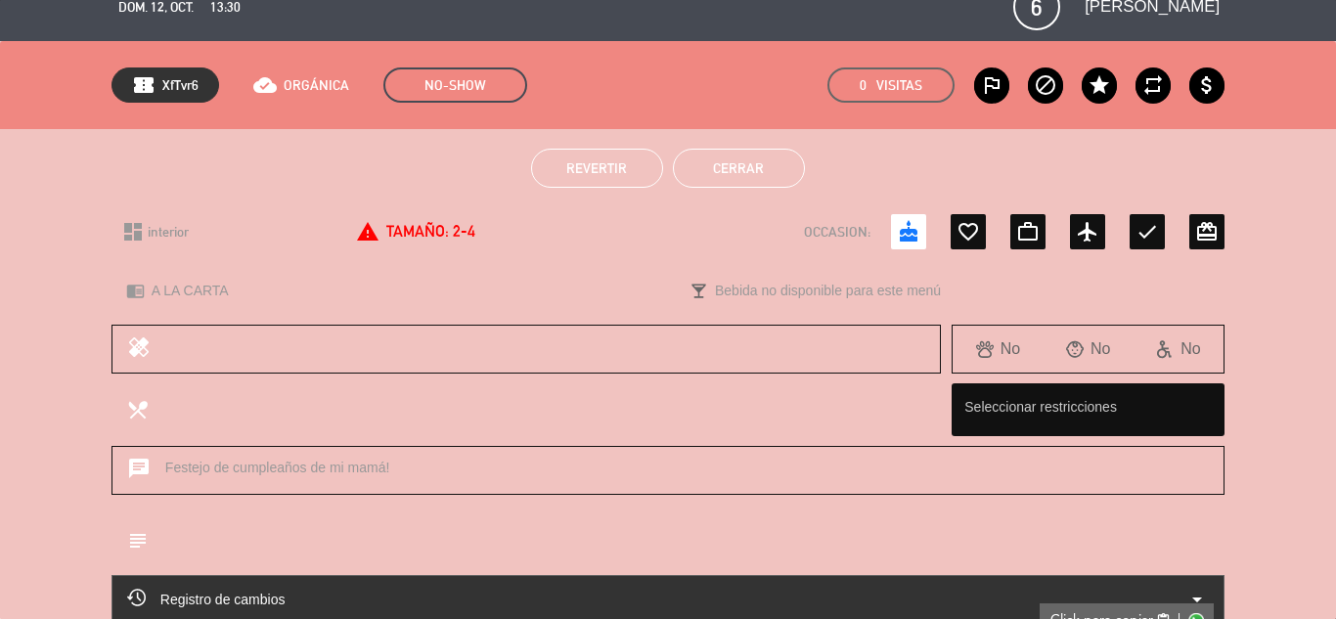
click at [769, 159] on button "Cerrar" at bounding box center [739, 168] width 132 height 39
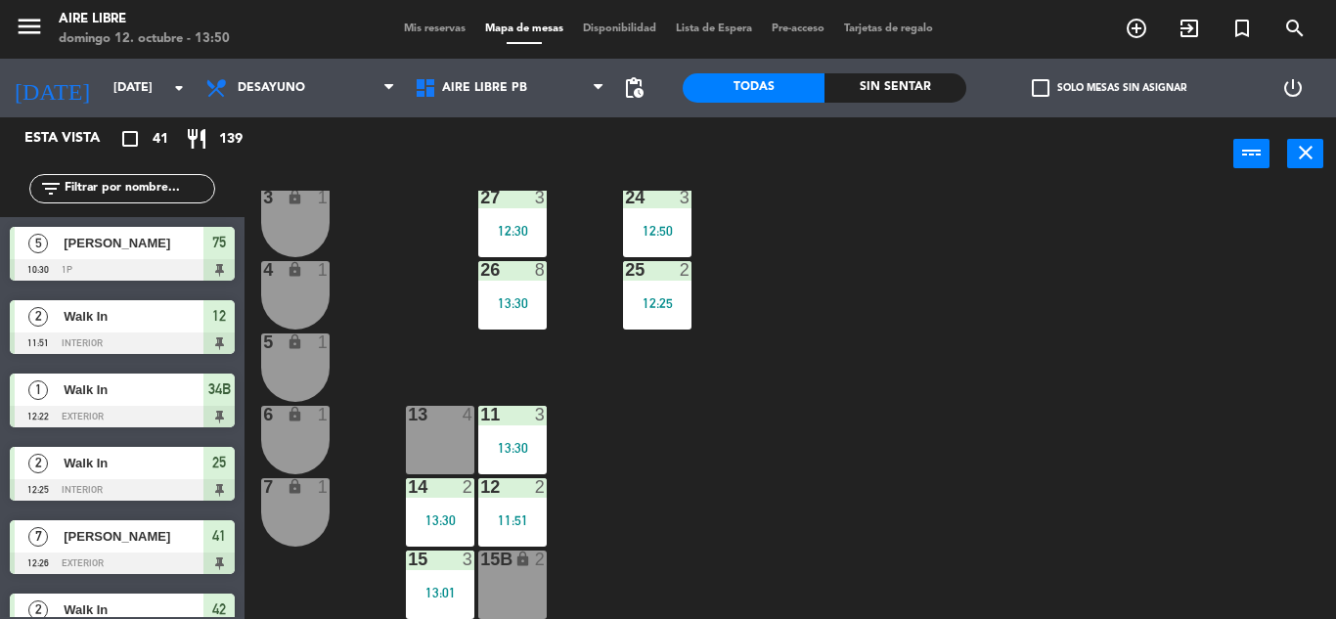
click at [169, 184] on input "text" at bounding box center [139, 189] width 152 height 22
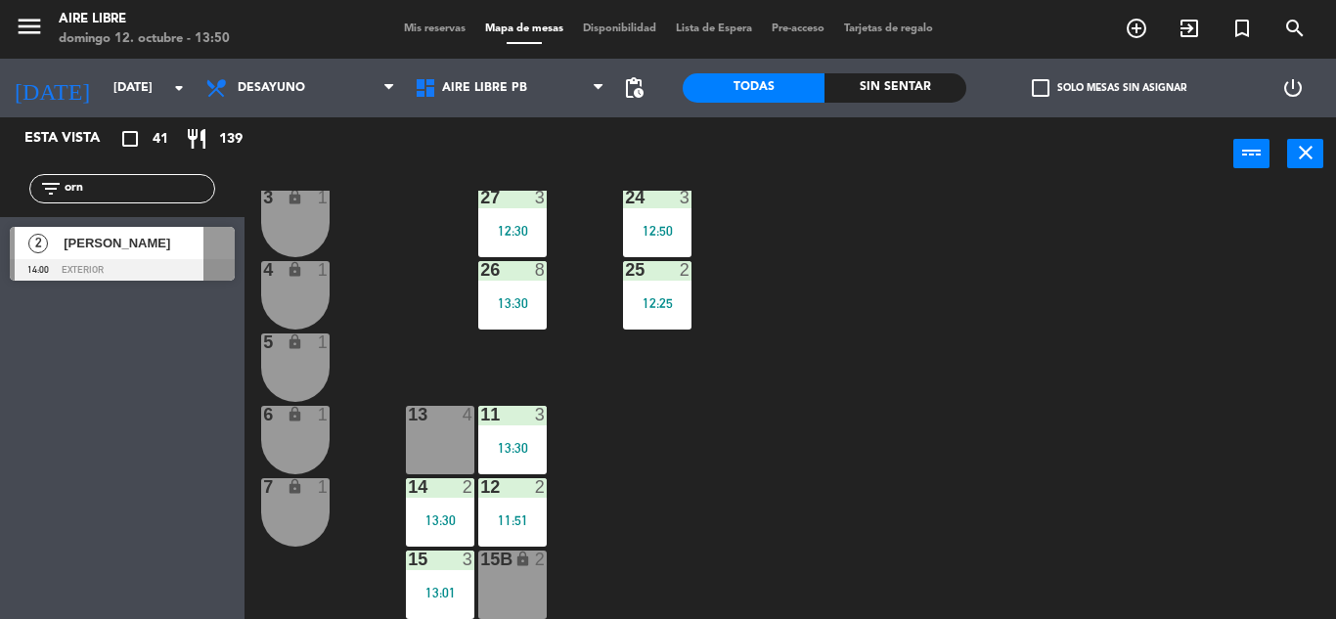
type input "orn"
click at [49, 496] on div "Esta vista crop_square 41 restaurant 139 filter_list orn 2 [PERSON_NAME] 14:00 …" at bounding box center [122, 368] width 245 height 502
click at [157, 245] on span "[PERSON_NAME]" at bounding box center [134, 243] width 140 height 21
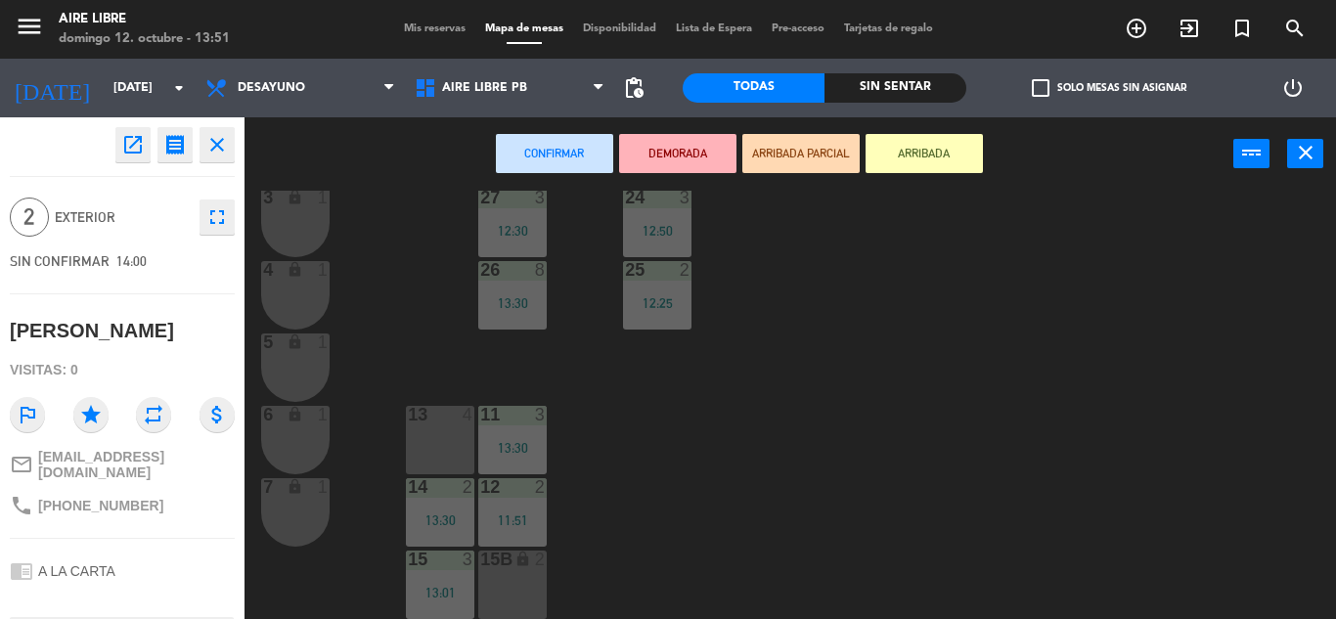
click at [917, 162] on button "ARRIBADA" at bounding box center [924, 153] width 117 height 39
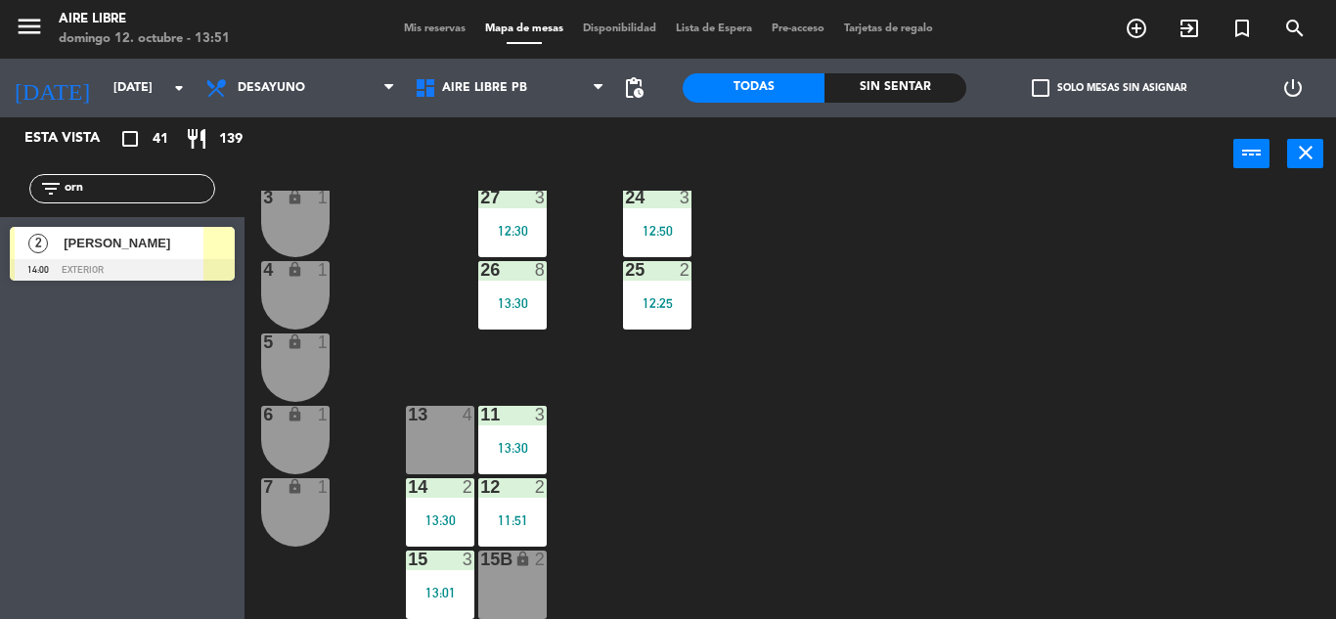
click at [151, 190] on input "orn" at bounding box center [139, 189] width 152 height 22
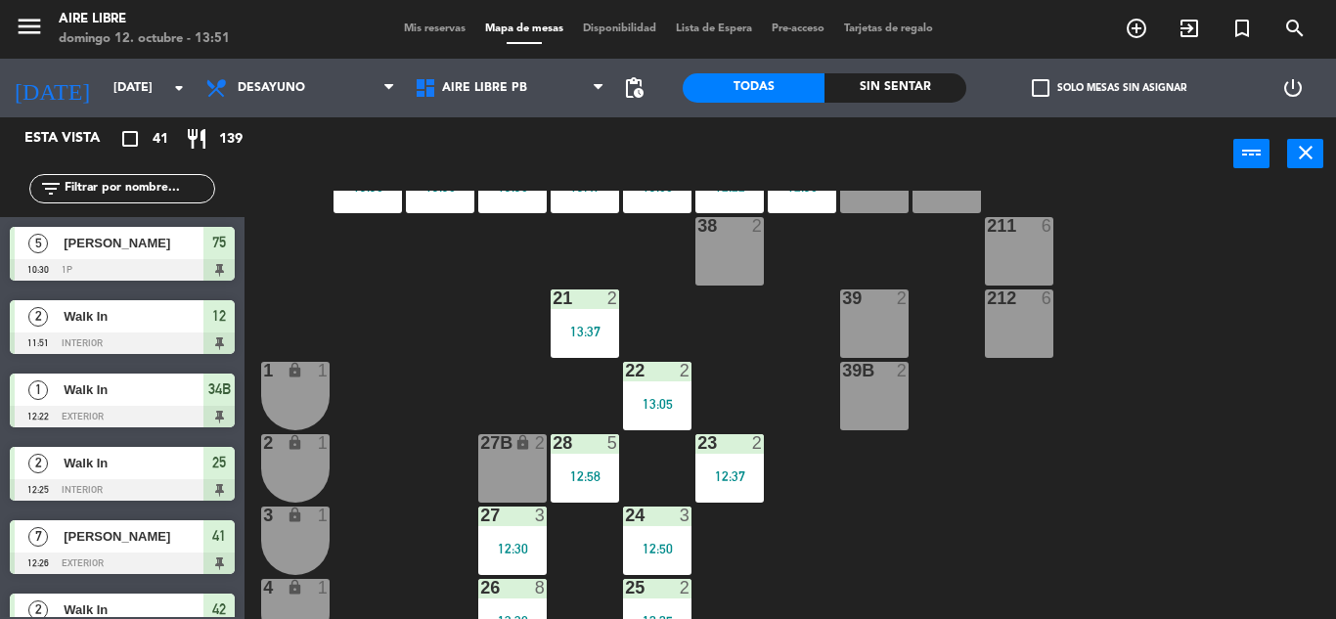
scroll to position [543, 0]
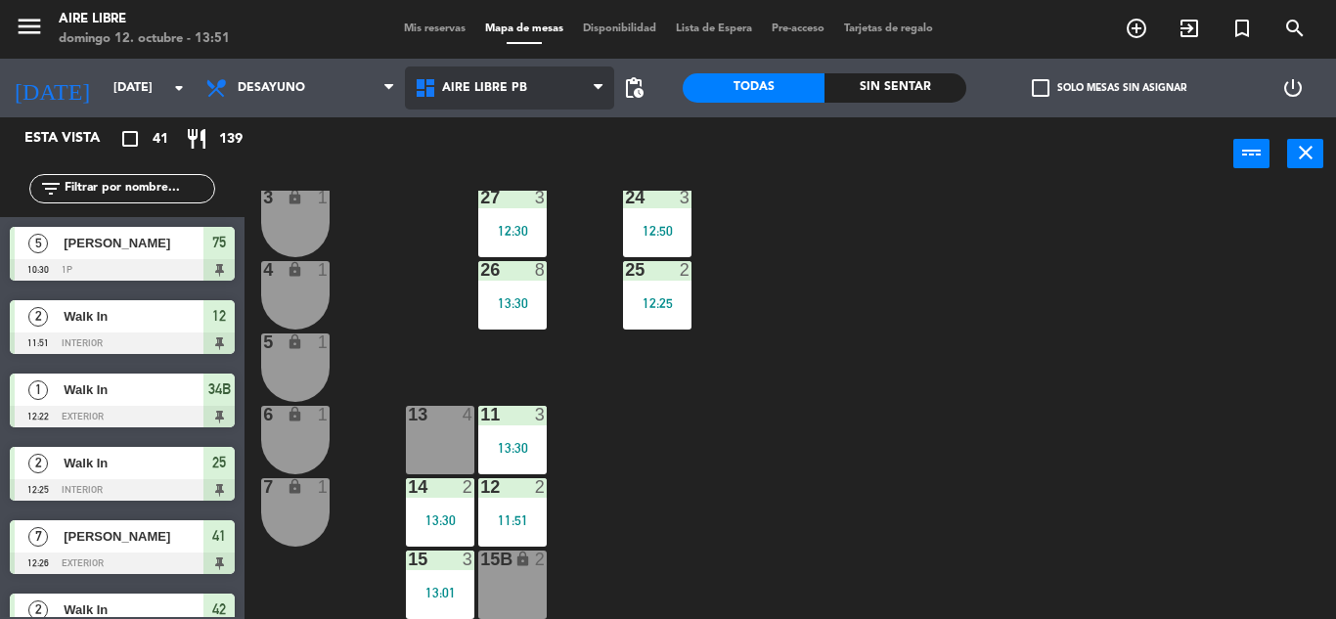
click at [539, 79] on span "Aire Libre PB" at bounding box center [509, 88] width 209 height 43
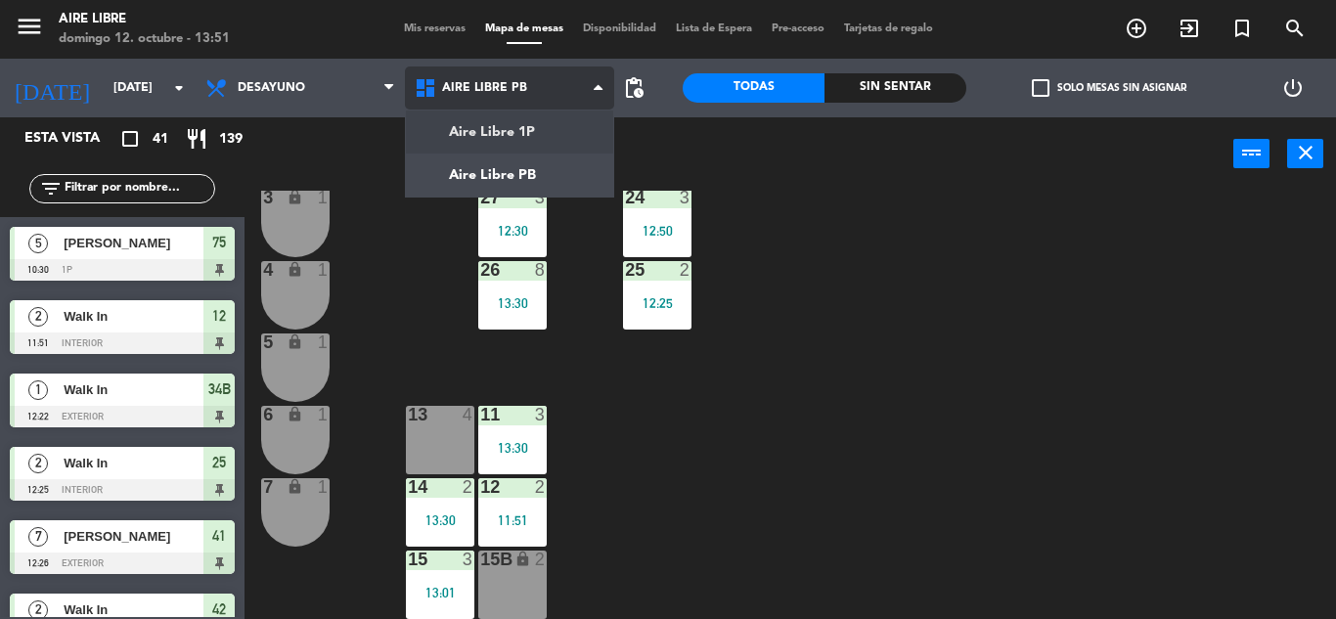
click at [517, 177] on ng-component "menu Aire Libre [DATE] 12. octubre - 13:51 Mis reservas Mapa de mesas Disponibi…" at bounding box center [668, 309] width 1336 height 619
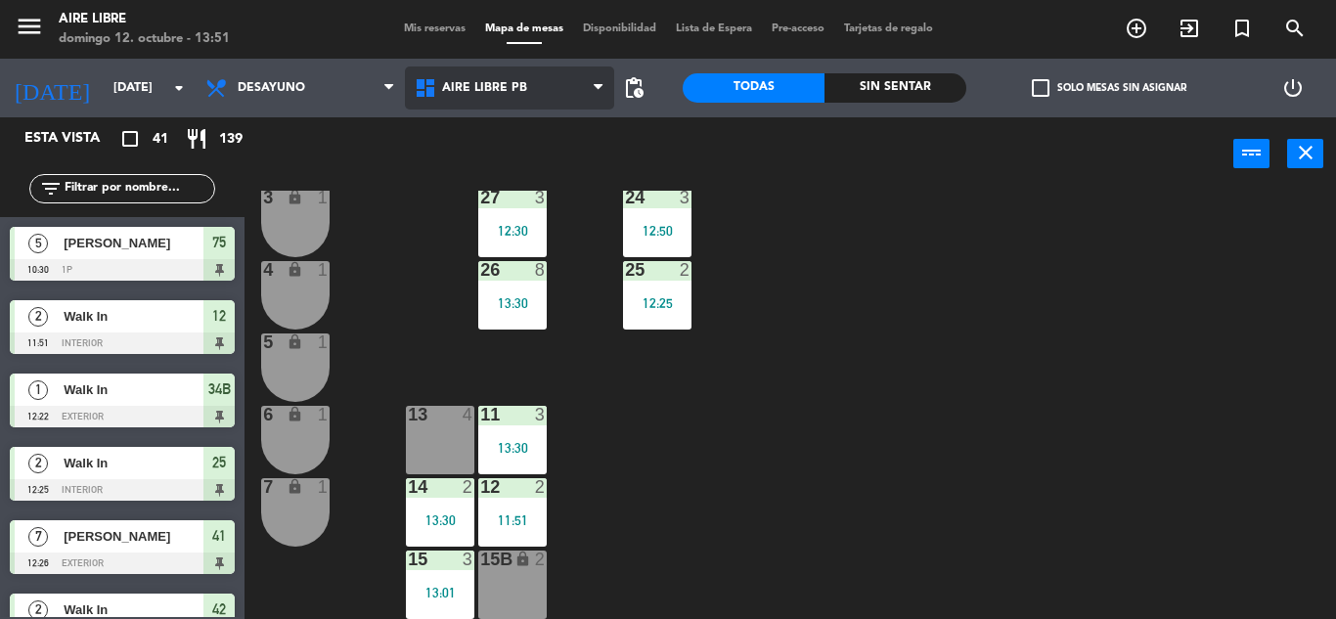
click at [518, 102] on span "Aire Libre PB" at bounding box center [509, 88] width 209 height 43
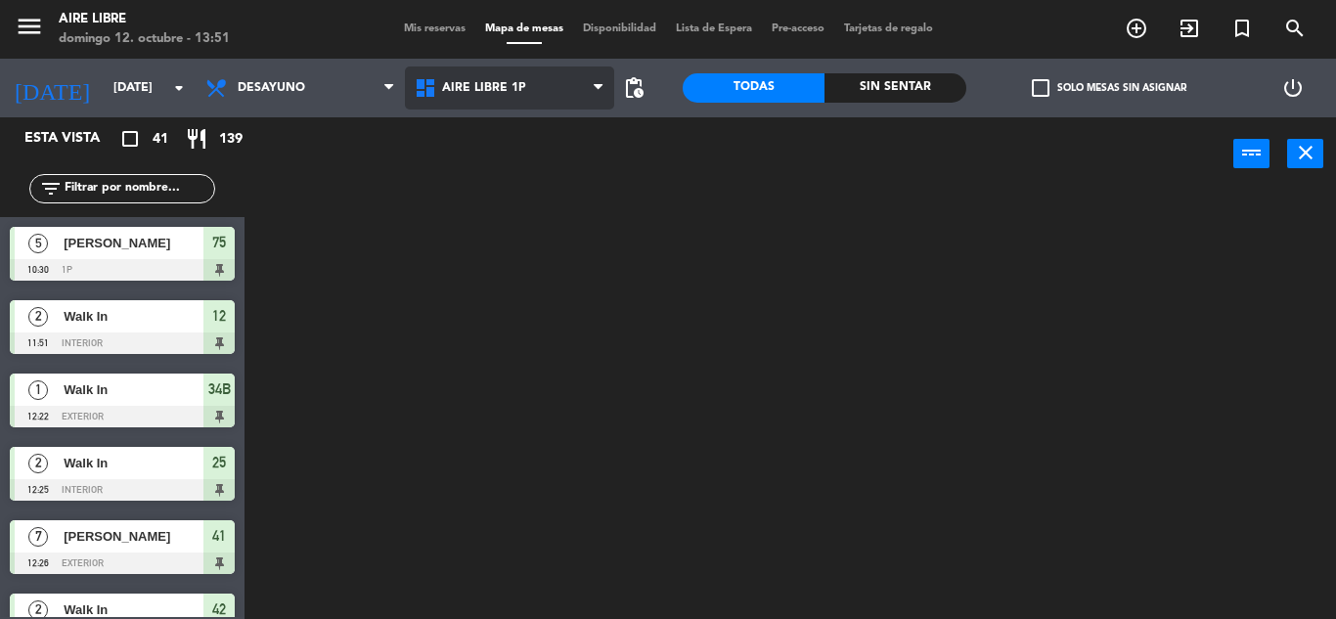
scroll to position [0, 0]
click at [519, 122] on ng-component "menu Aire Libre [DATE] 12. octubre - 13:51 Mis reservas Mapa de mesas Disponibi…" at bounding box center [668, 309] width 1336 height 619
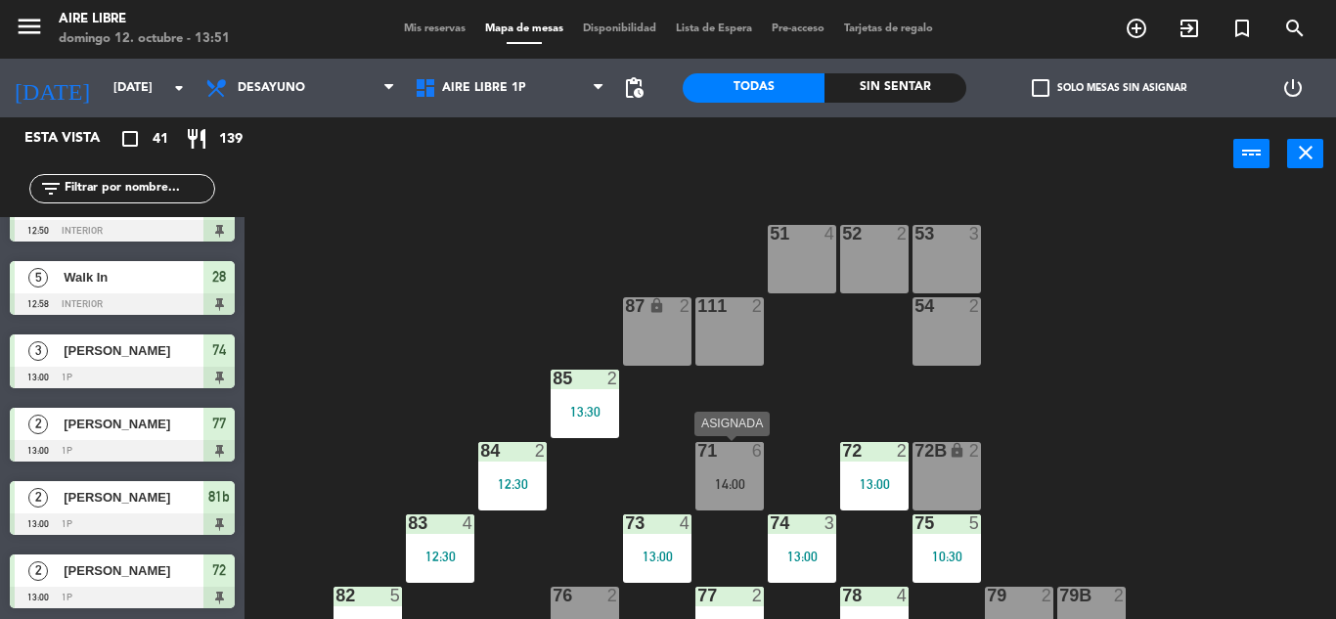
click at [738, 481] on div "14:00" at bounding box center [729, 484] width 68 height 14
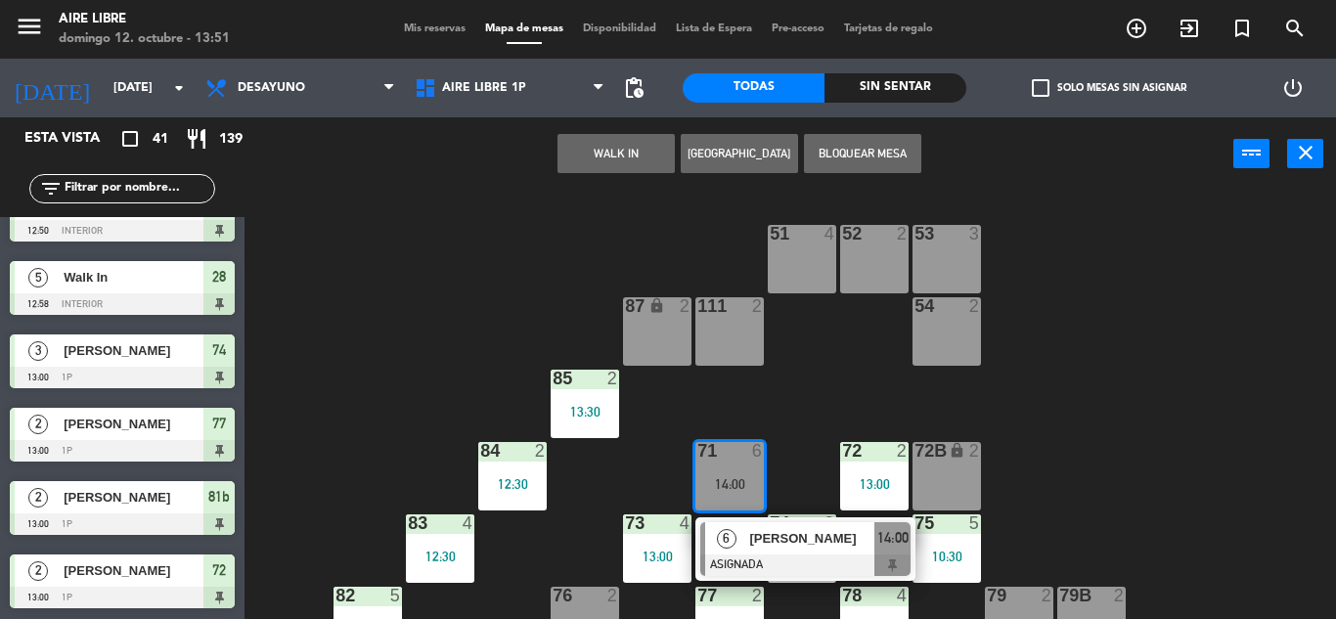
click at [1103, 375] on div "51 4 52 2 53 3 111 2 54 2 87 lock 2 85 2 13:30 72 2 13:00 84 2 12:30 71 6 14:00…" at bounding box center [797, 405] width 1078 height 428
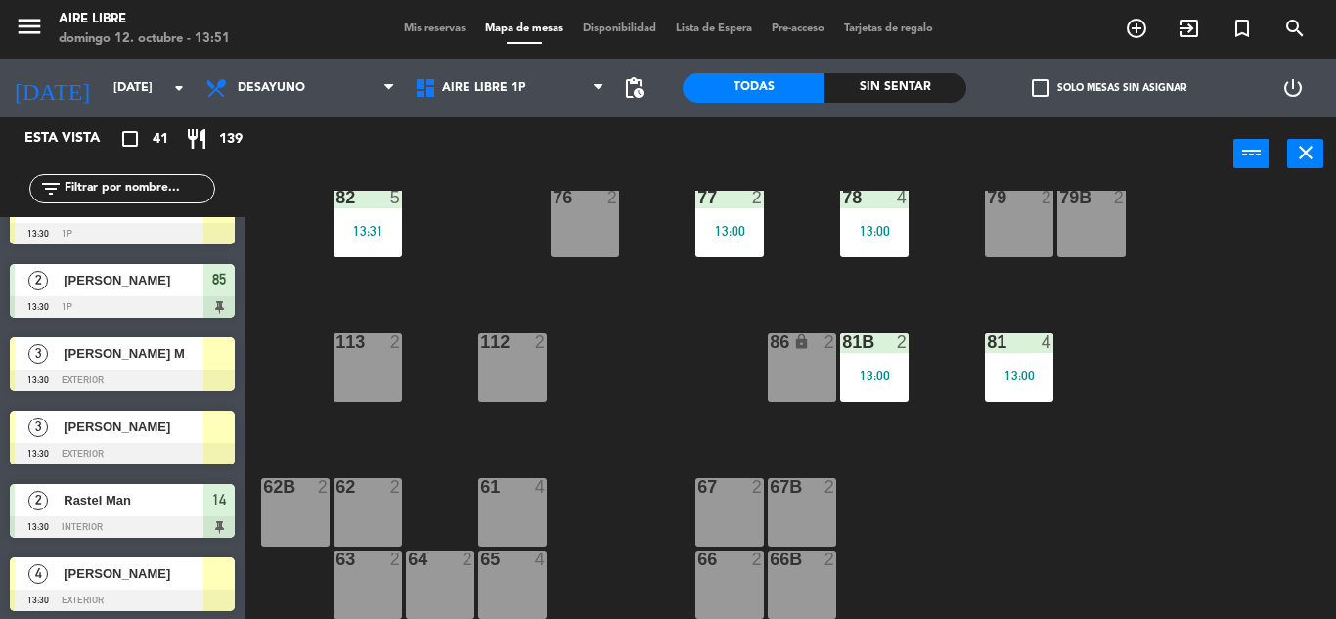
scroll to position [2087, 0]
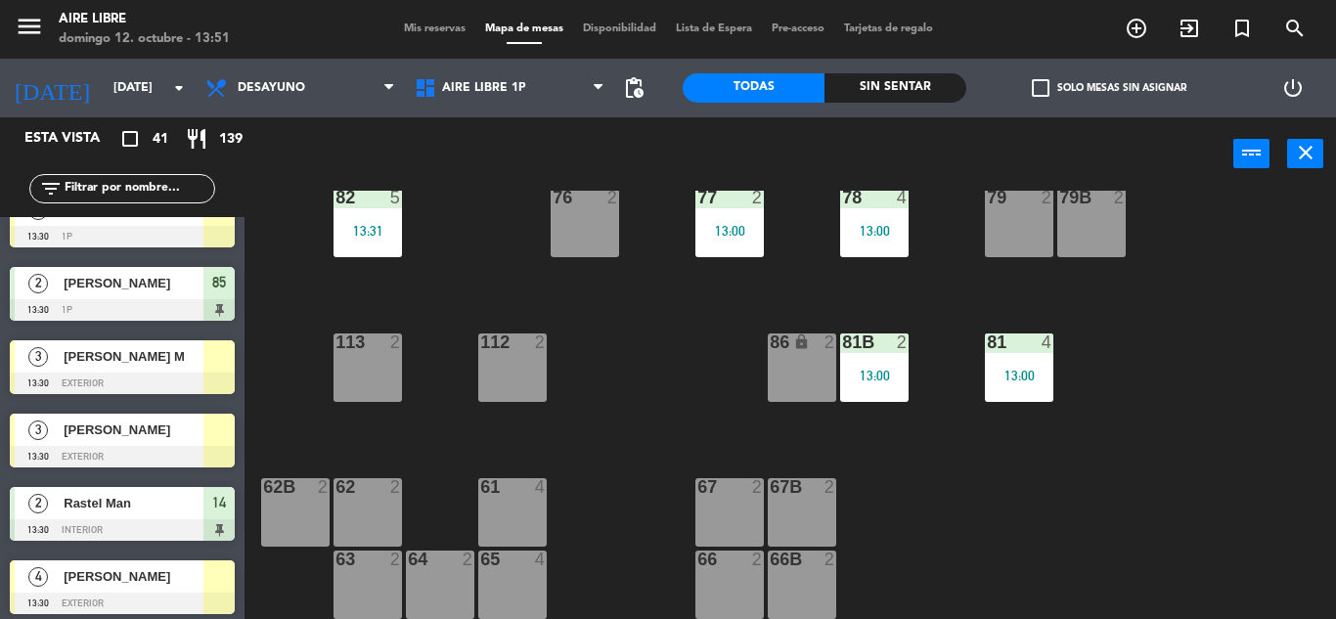
click at [155, 359] on span "[PERSON_NAME] M" at bounding box center [134, 356] width 140 height 21
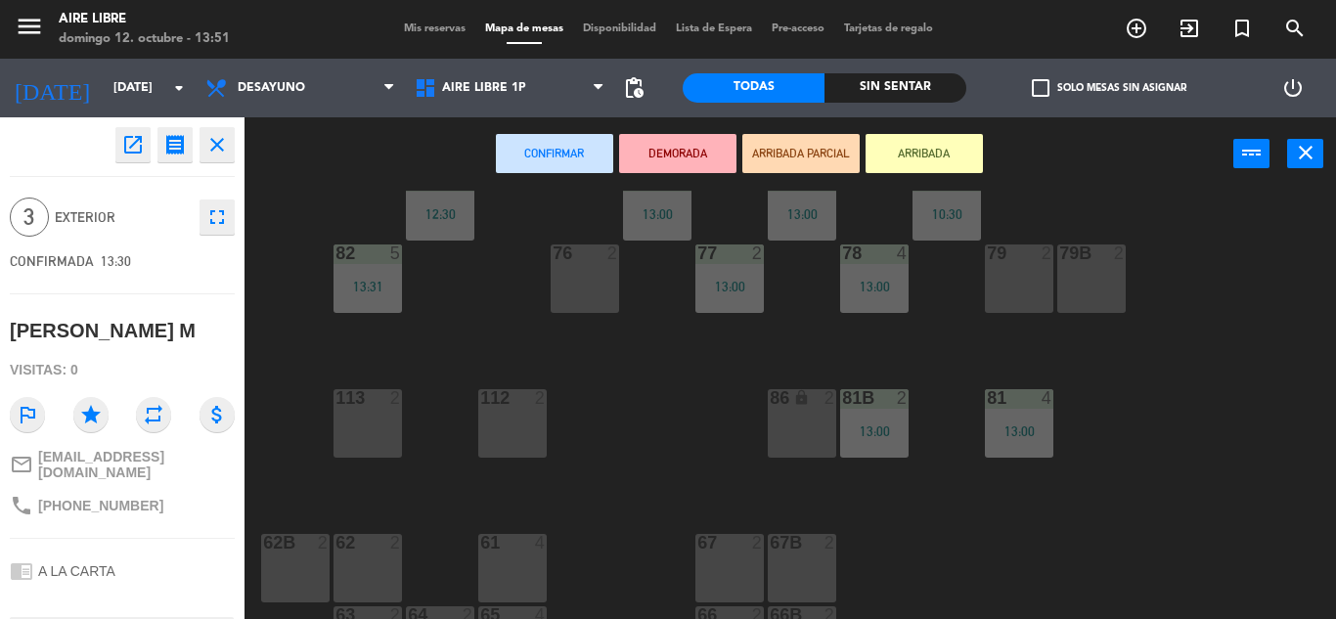
scroll to position [337, 0]
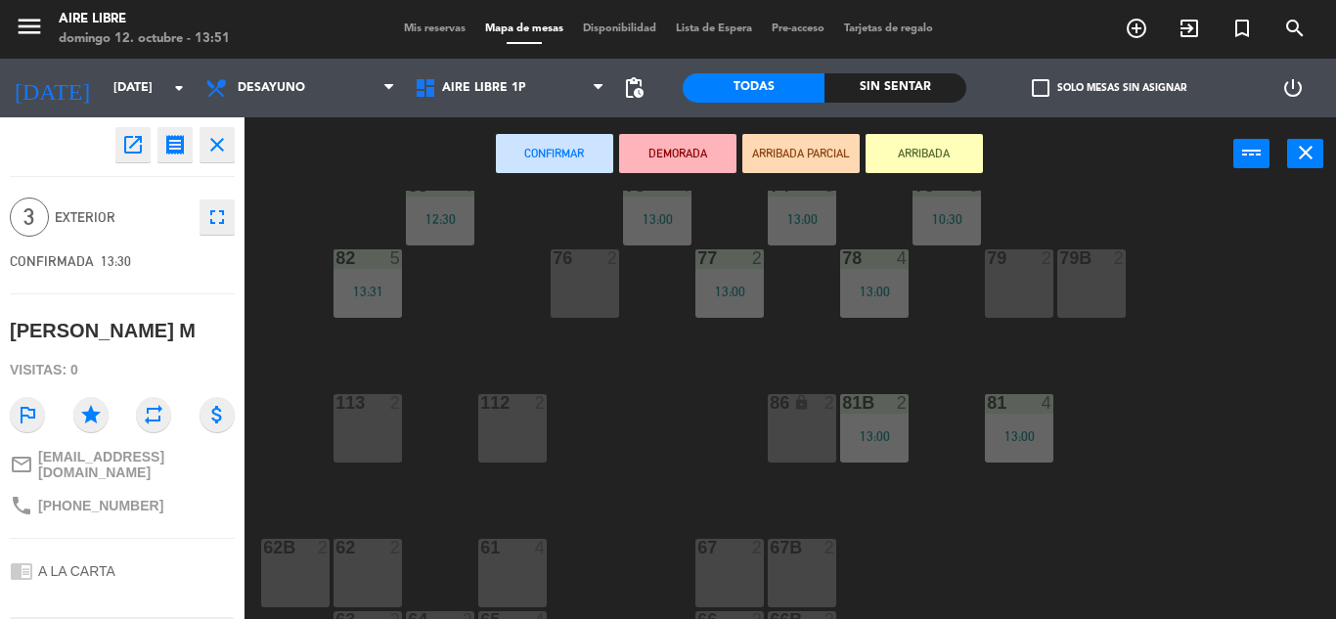
click at [1042, 312] on div "79 2" at bounding box center [1019, 283] width 68 height 68
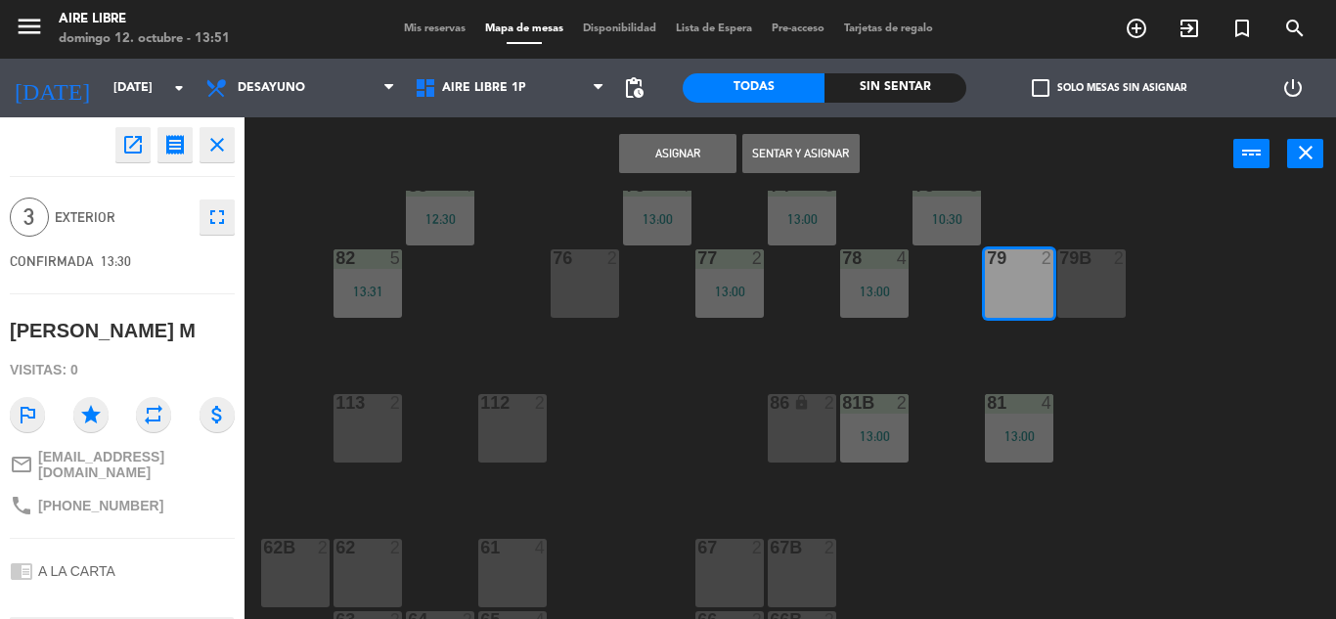
click at [1094, 293] on div "79B 2" at bounding box center [1091, 283] width 68 height 68
click at [764, 150] on button "Sentar y Asignar" at bounding box center [800, 153] width 117 height 39
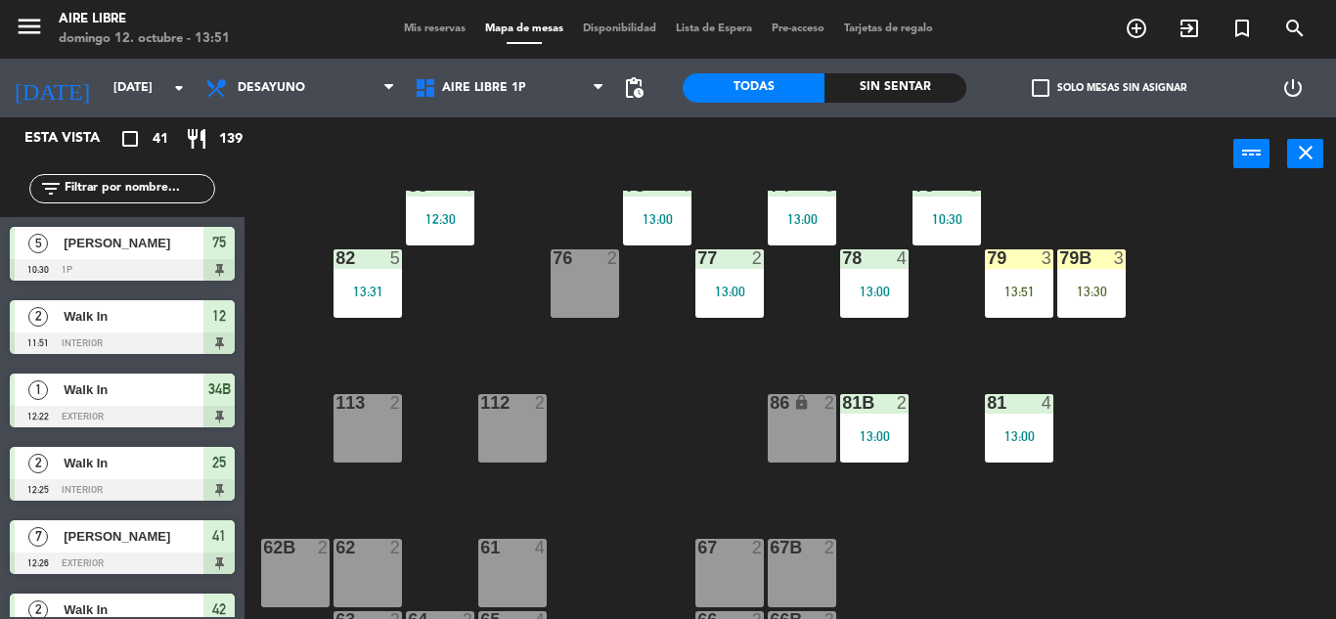
scroll to position [254, 0]
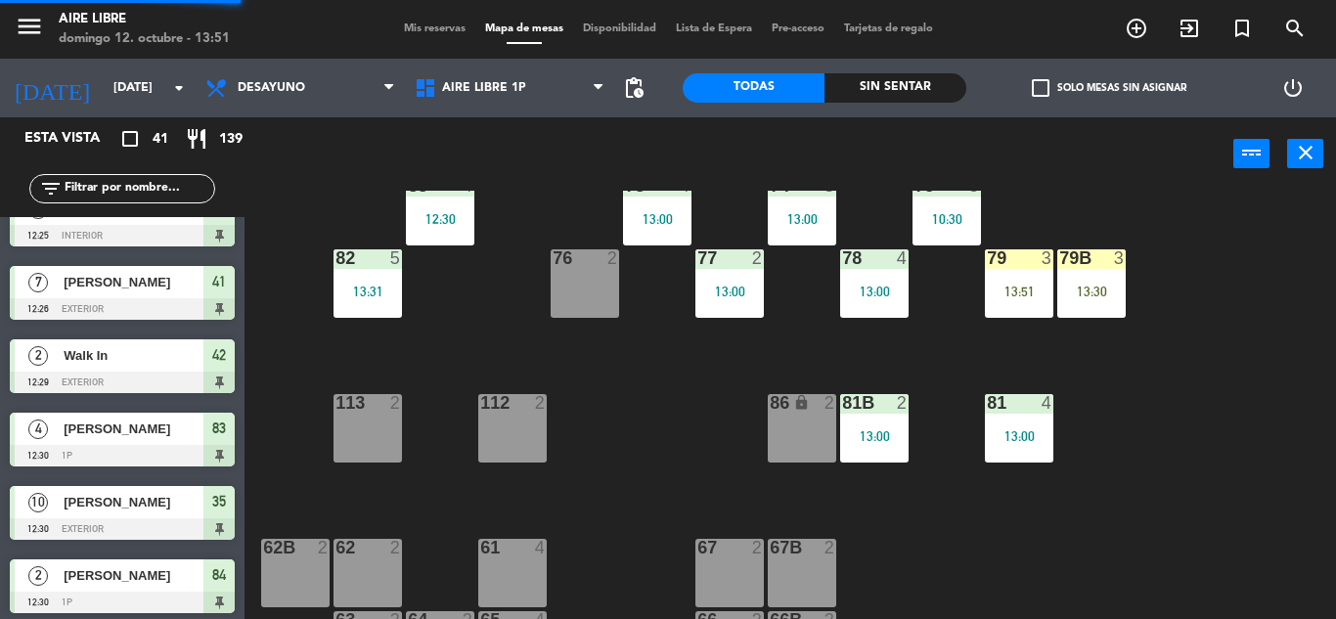
click at [934, 238] on div "75 5 10:30" at bounding box center [947, 211] width 68 height 68
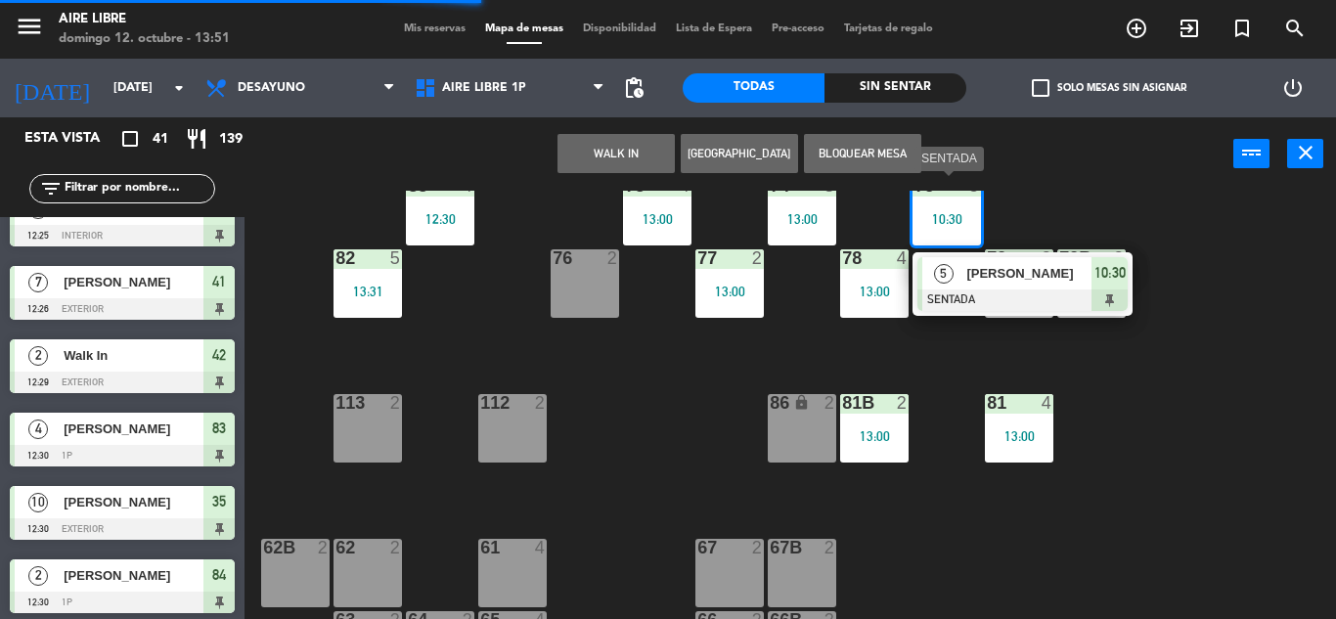
click at [995, 289] on div "[PERSON_NAME]" at bounding box center [1027, 273] width 127 height 32
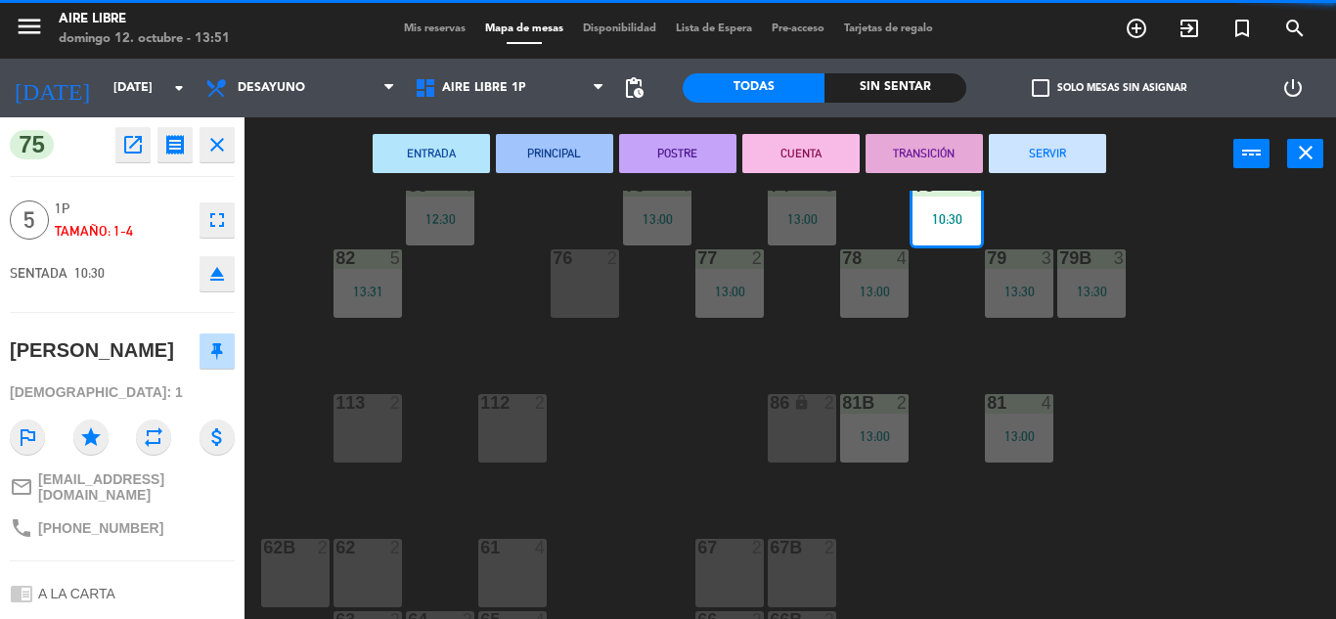
click at [1053, 162] on button "SERVIR" at bounding box center [1047, 153] width 117 height 39
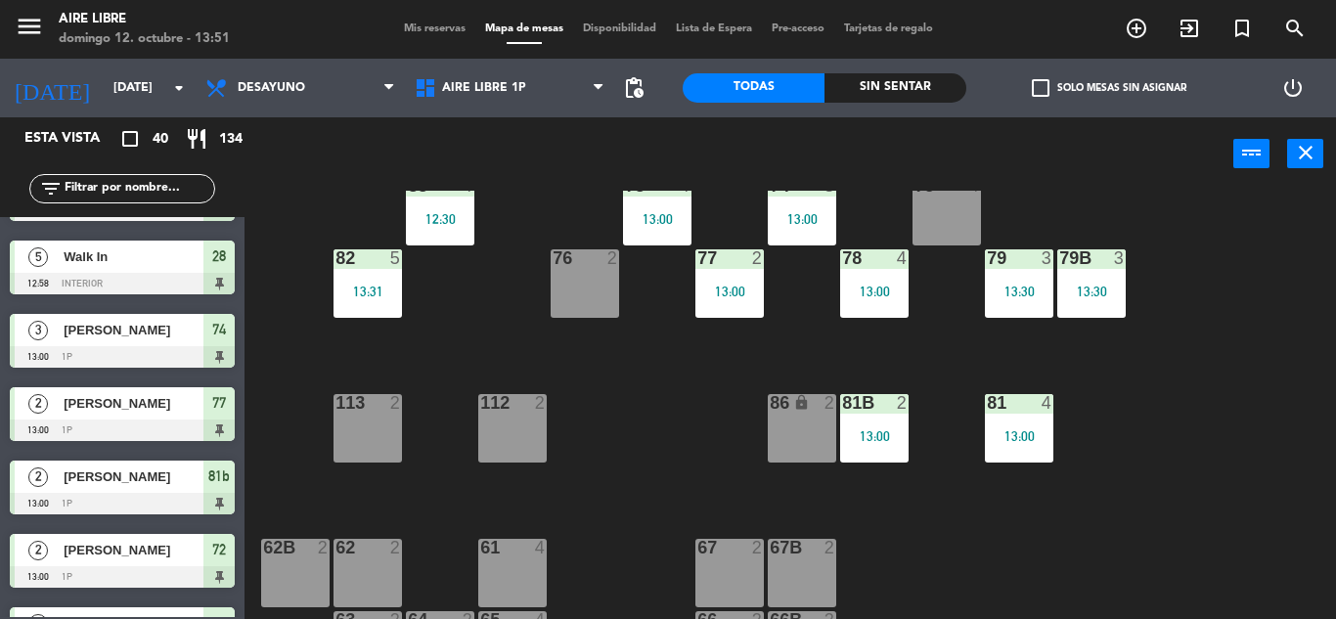
click at [1039, 86] on span "check_box_outline_blank" at bounding box center [1041, 88] width 18 height 18
click at [1109, 88] on input "check_box_outline_blank Solo mesas sin asignar" at bounding box center [1109, 88] width 0 height 0
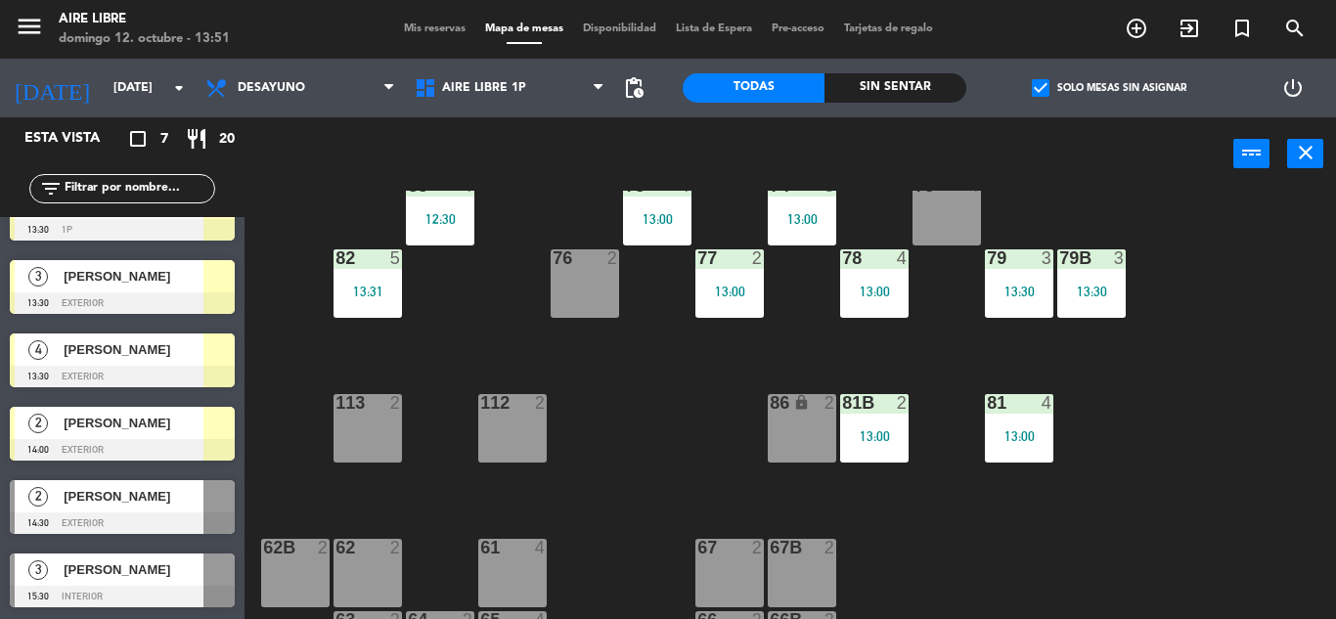
click at [163, 372] on div at bounding box center [122, 377] width 225 height 22
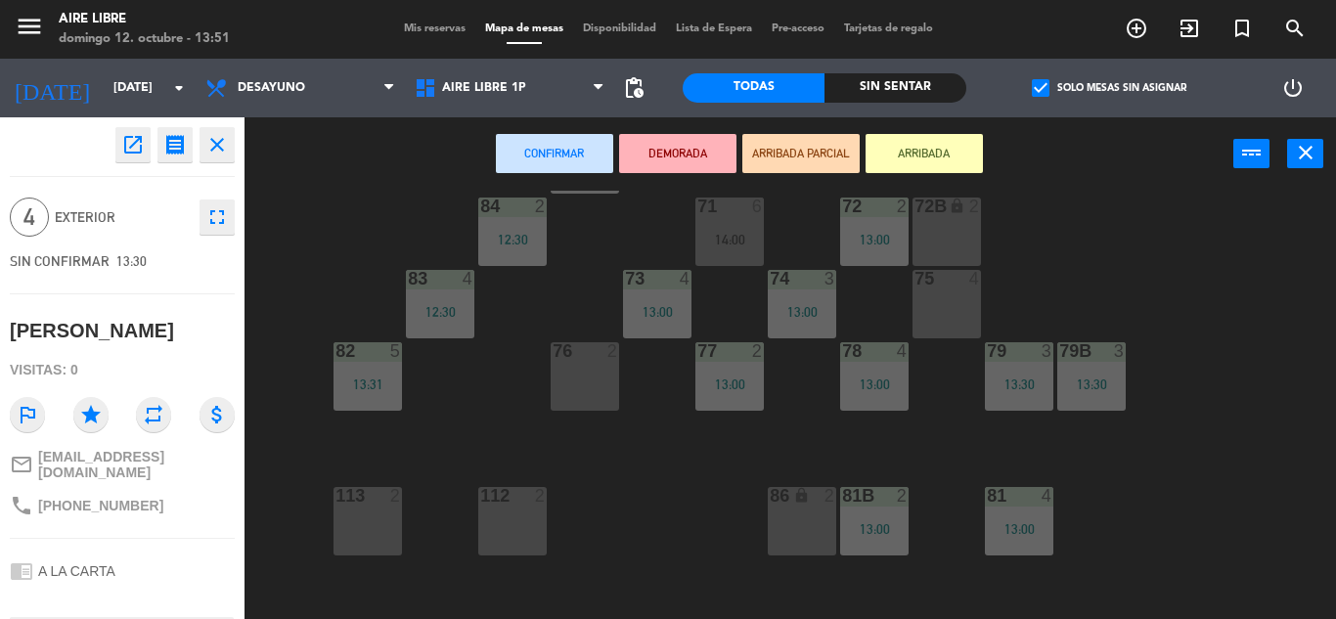
scroll to position [244, 0]
click at [952, 310] on div "75 4" at bounding box center [947, 305] width 68 height 68
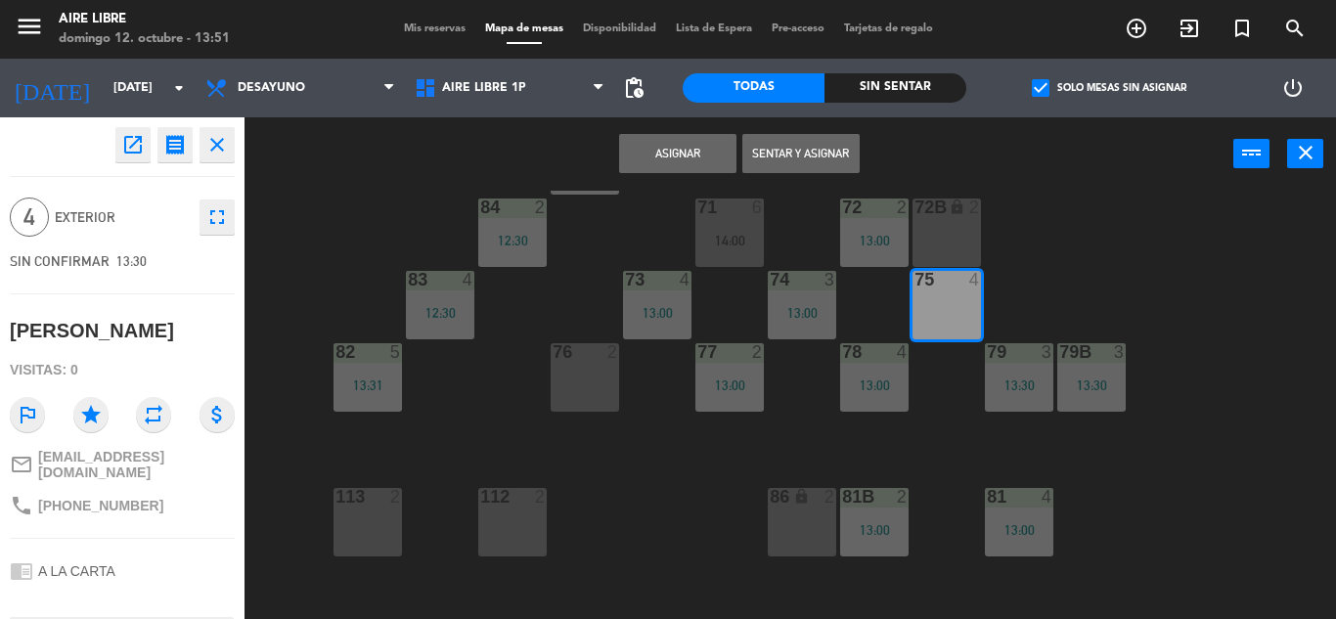
click at [799, 157] on button "Sentar y Asignar" at bounding box center [800, 153] width 117 height 39
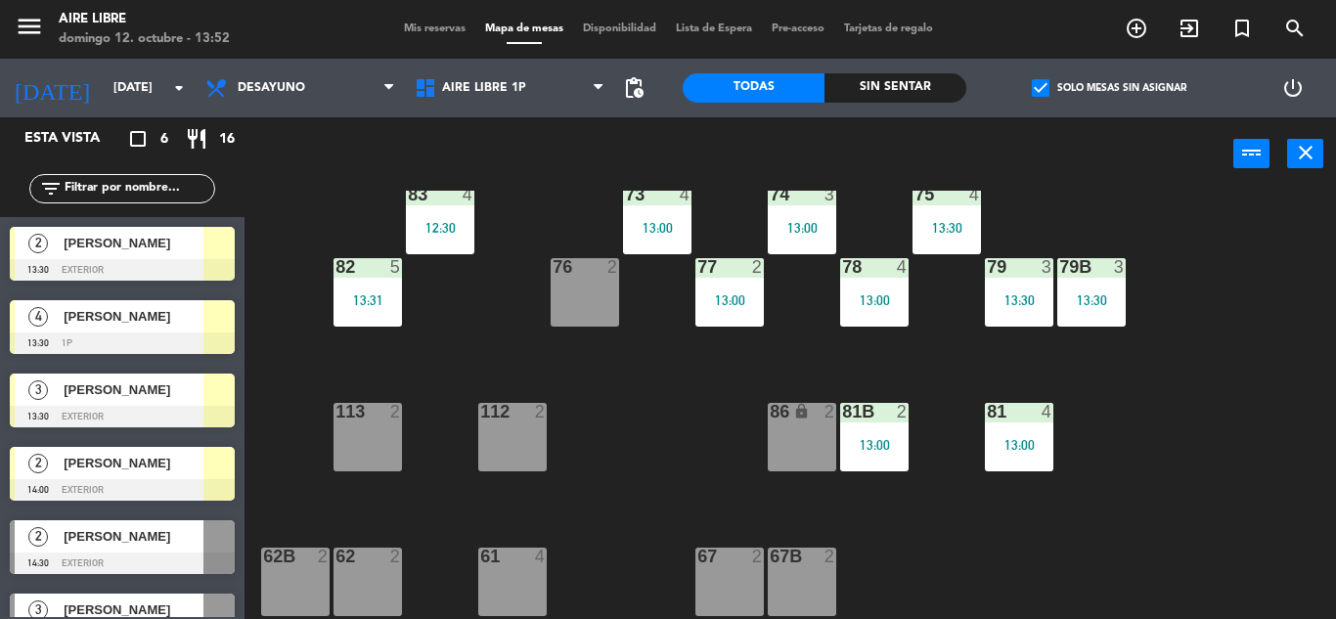
scroll to position [276, 0]
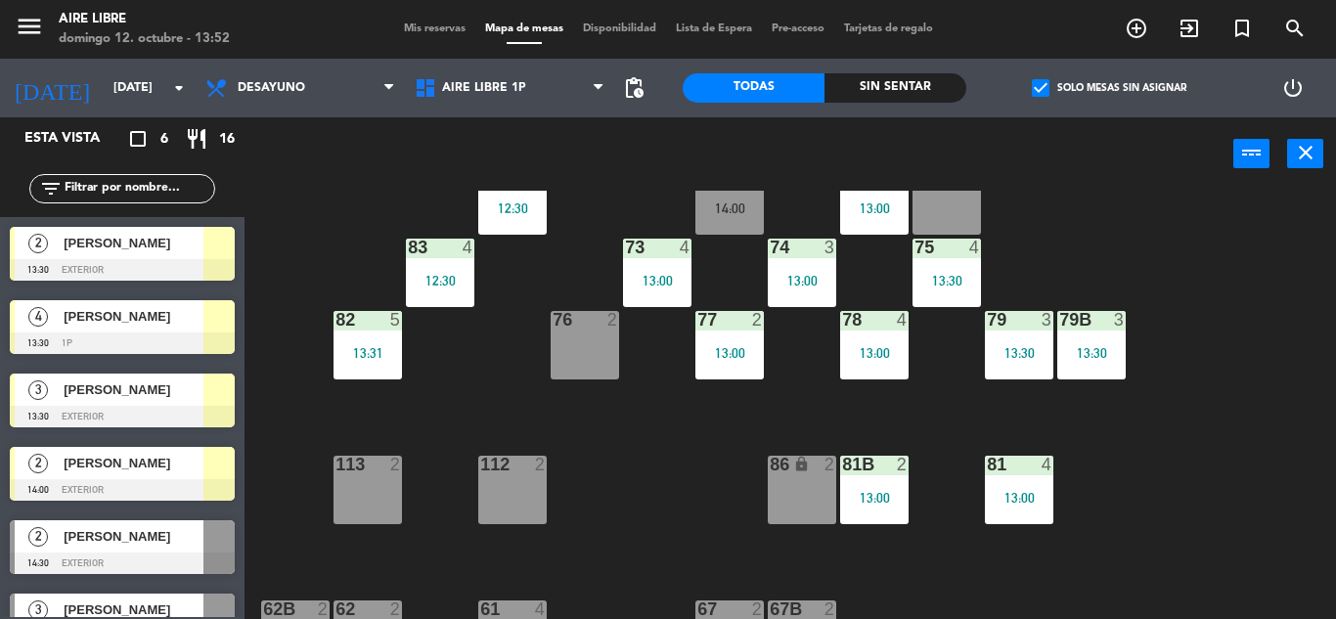
click at [181, 320] on span "[PERSON_NAME]" at bounding box center [134, 316] width 140 height 21
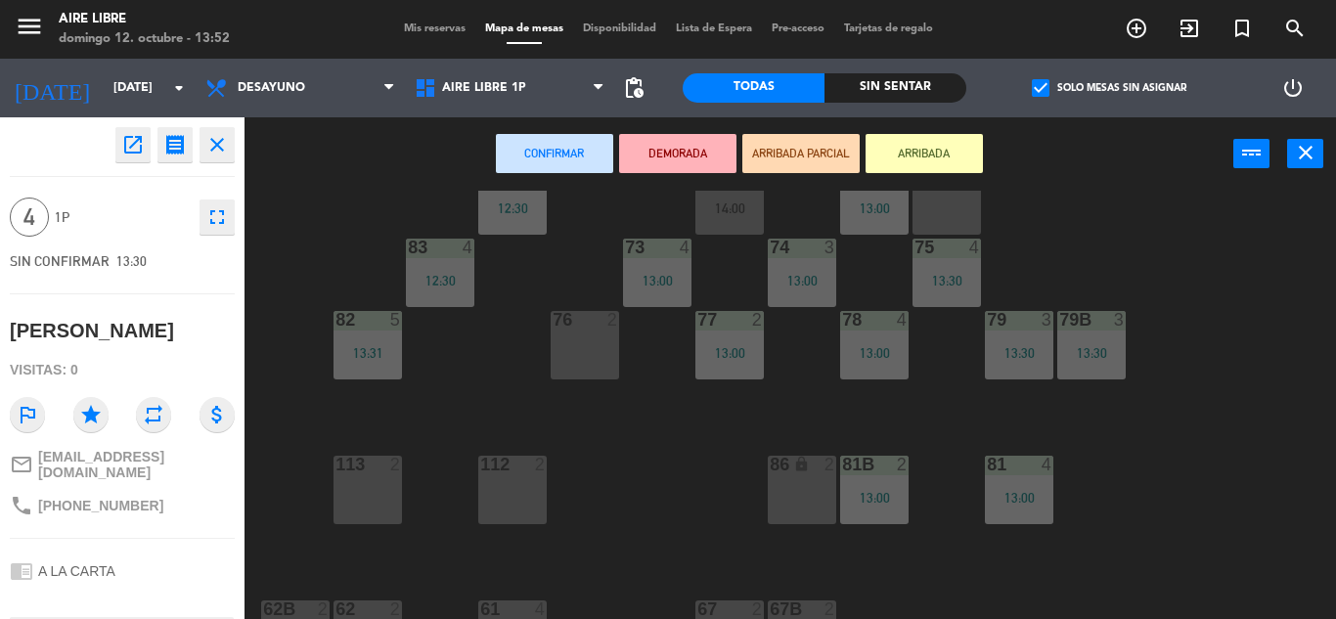
click at [174, 320] on div "[PERSON_NAME]" at bounding box center [92, 331] width 164 height 32
click at [651, 467] on div "51 4 52 2 53 3 111 2 54 2 87 lock 2 85 2 13:30 72 2 13:00 84 2 12:30 71 6 14:00…" at bounding box center [797, 405] width 1078 height 428
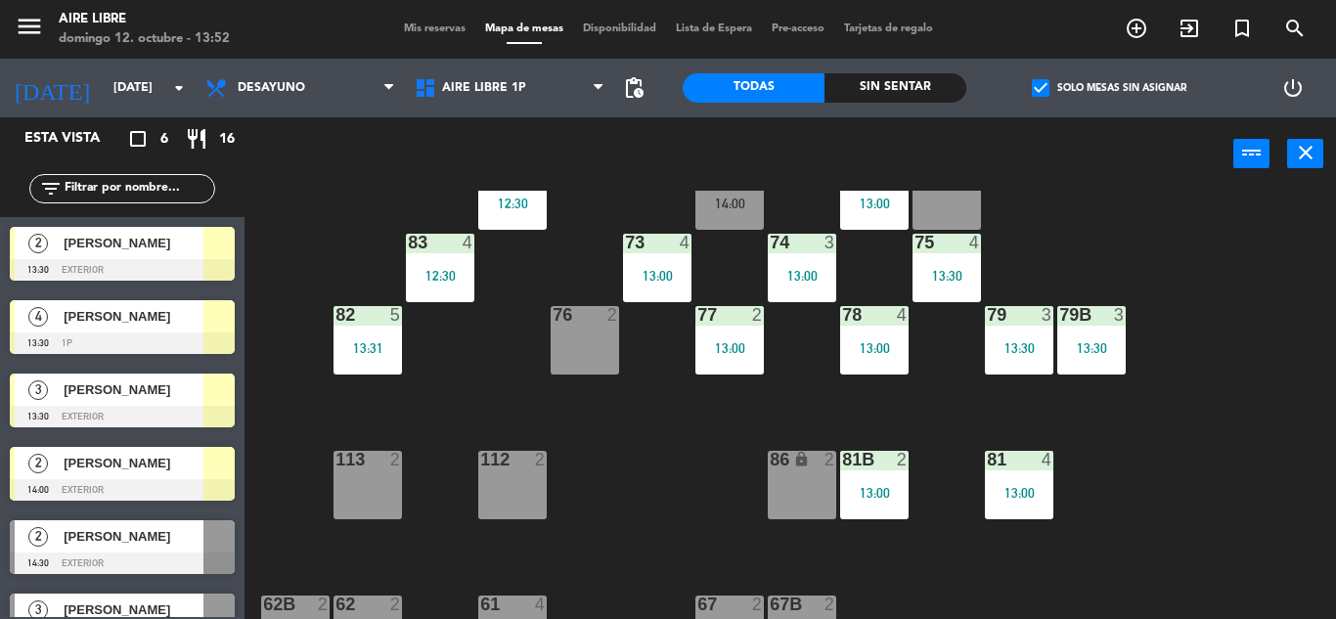
scroll to position [8, 0]
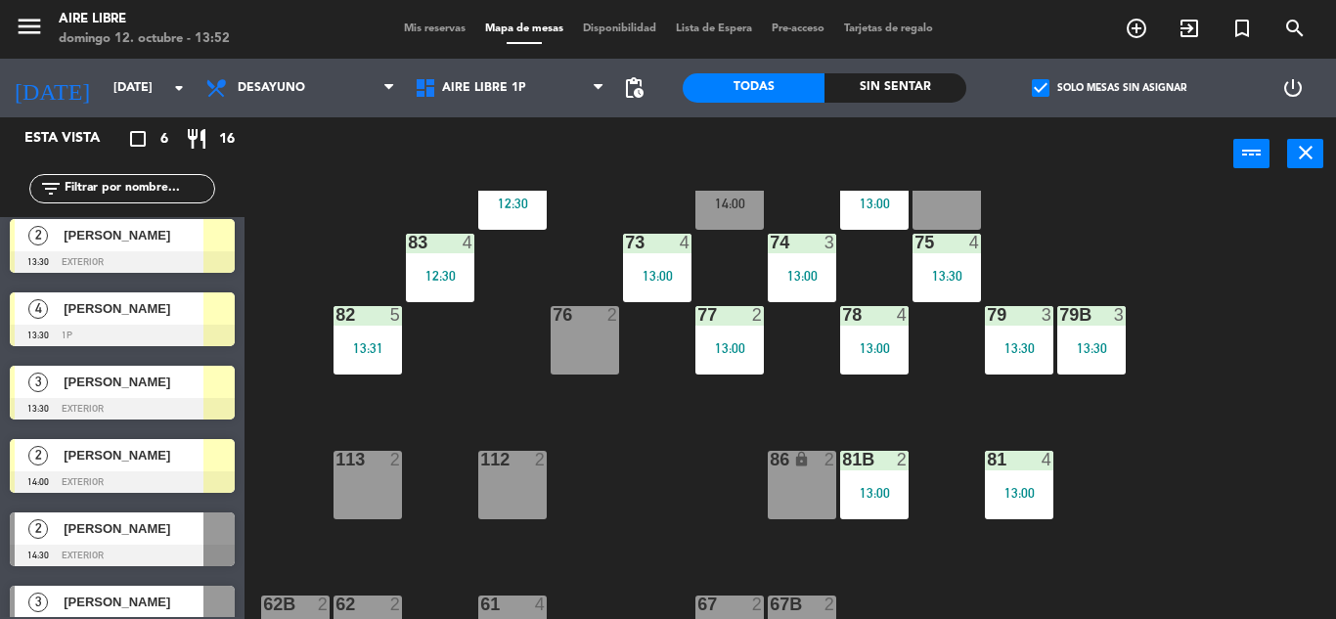
click at [179, 484] on div at bounding box center [122, 482] width 225 height 22
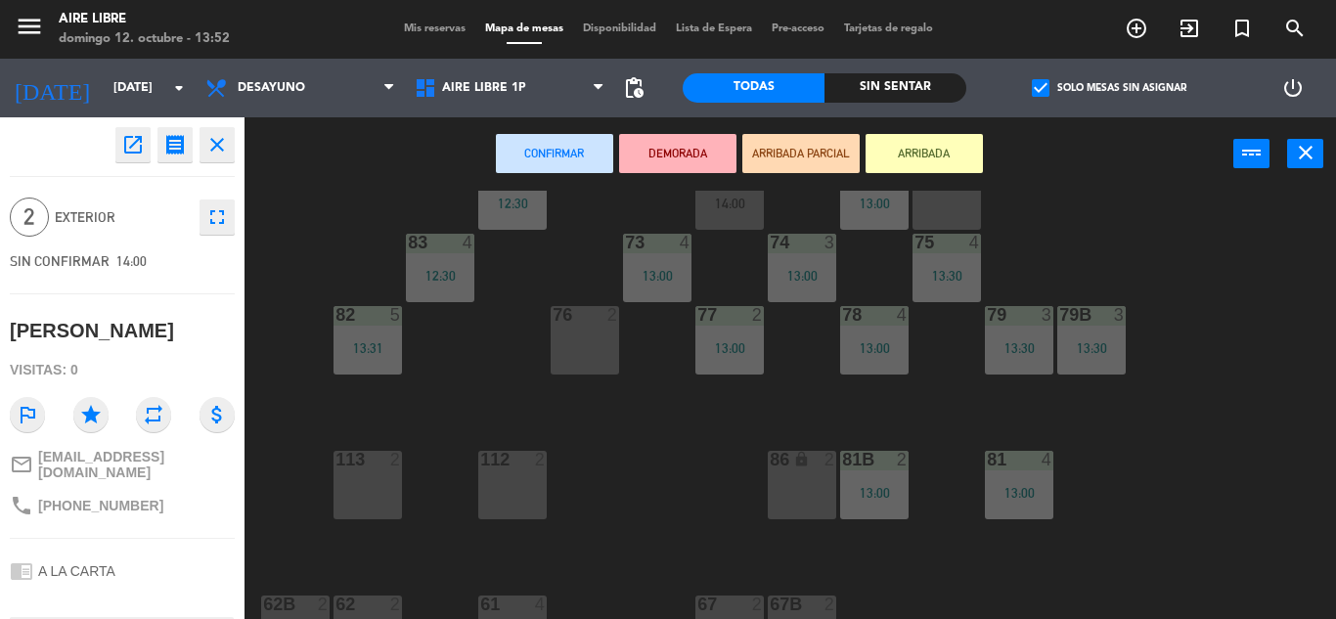
click at [759, 496] on div "51 4 52 2 53 3 111 2 54 2 87 lock 2 85 2 13:30 72 2 13:00 84 2 12:30 71 6 14:00…" at bounding box center [797, 405] width 1078 height 428
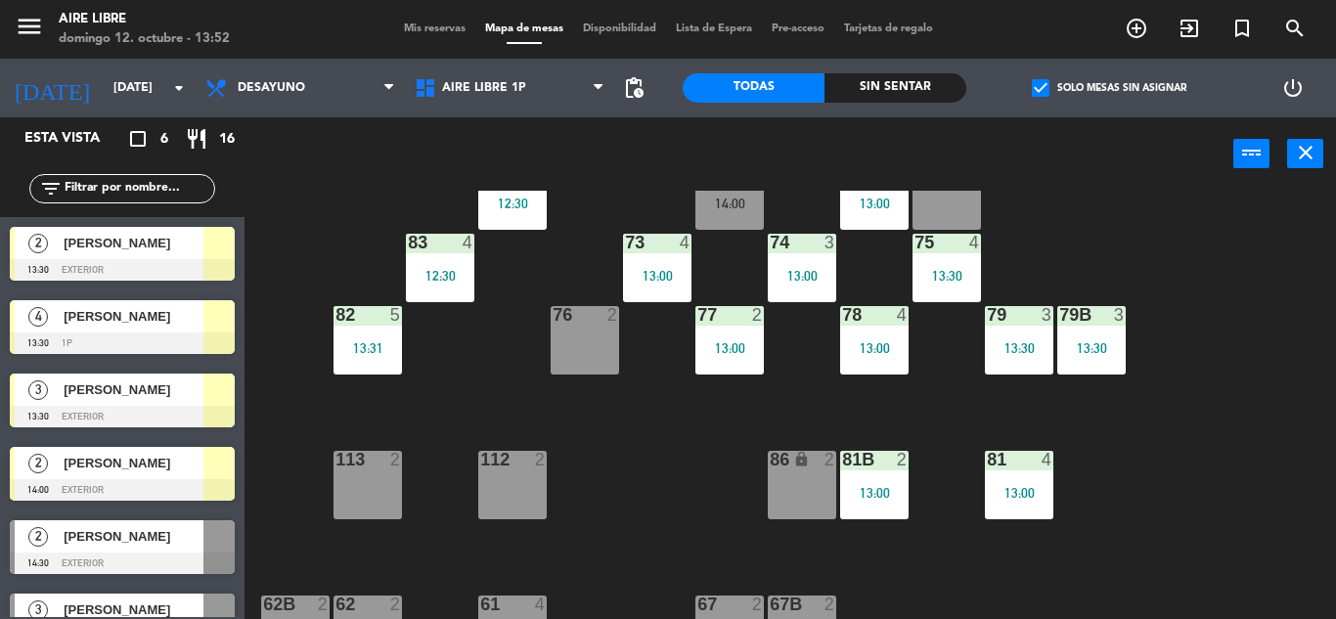
click at [174, 461] on span "[PERSON_NAME]" at bounding box center [134, 463] width 140 height 21
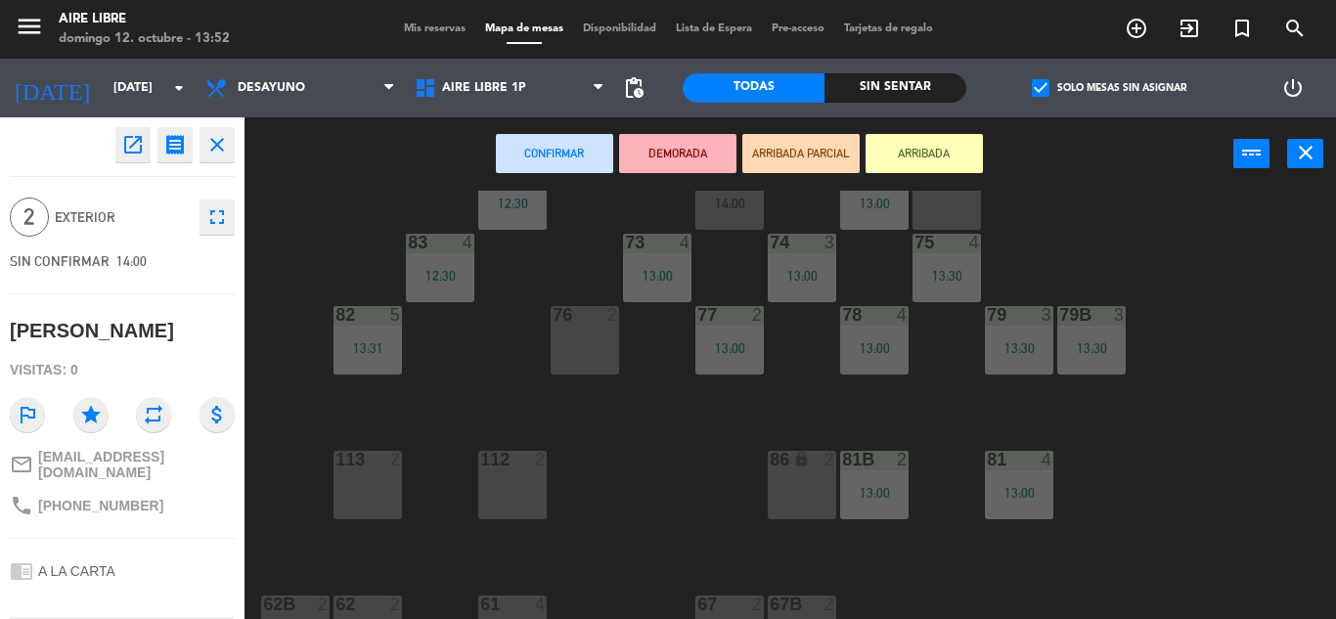
click at [801, 483] on div "86 lock 2" at bounding box center [802, 485] width 68 height 68
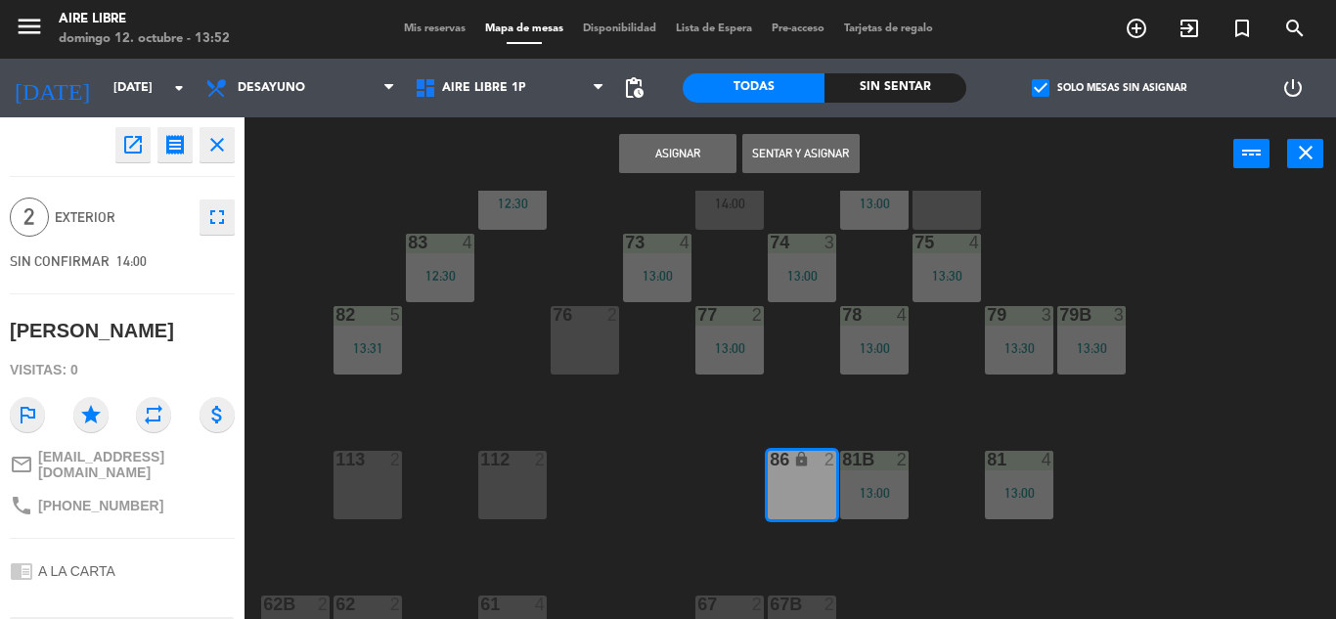
click at [795, 151] on button "Sentar y Asignar" at bounding box center [800, 153] width 117 height 39
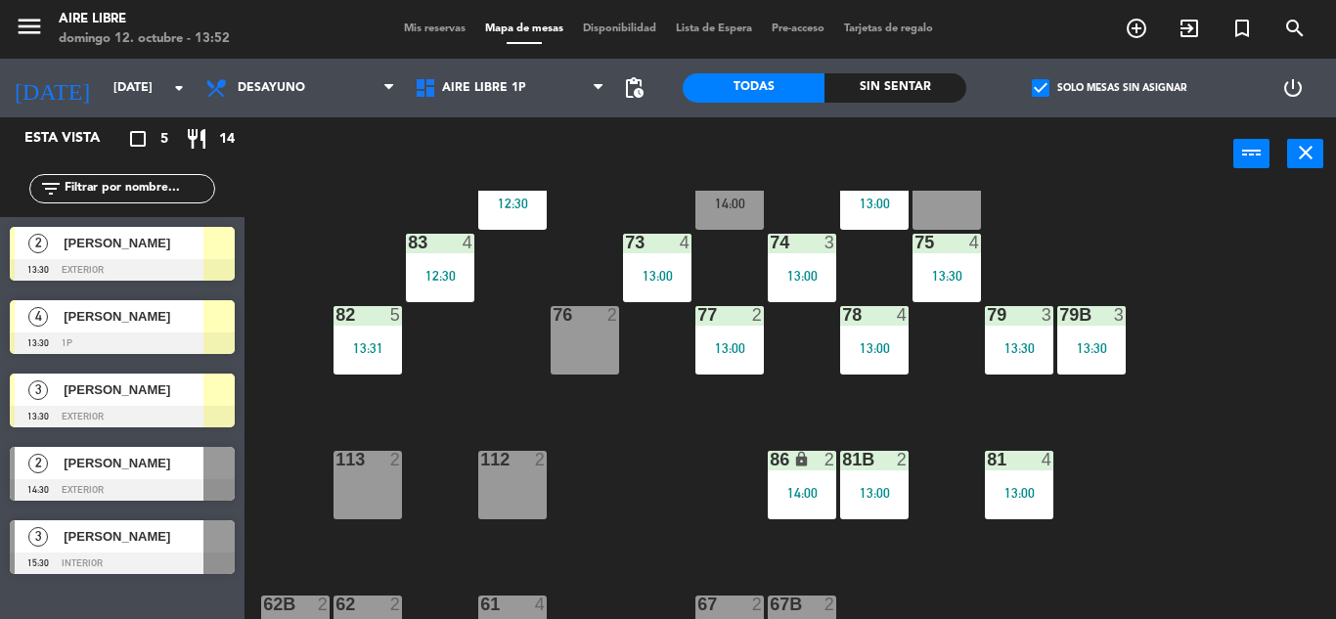
click at [190, 318] on span "[PERSON_NAME]" at bounding box center [134, 316] width 140 height 21
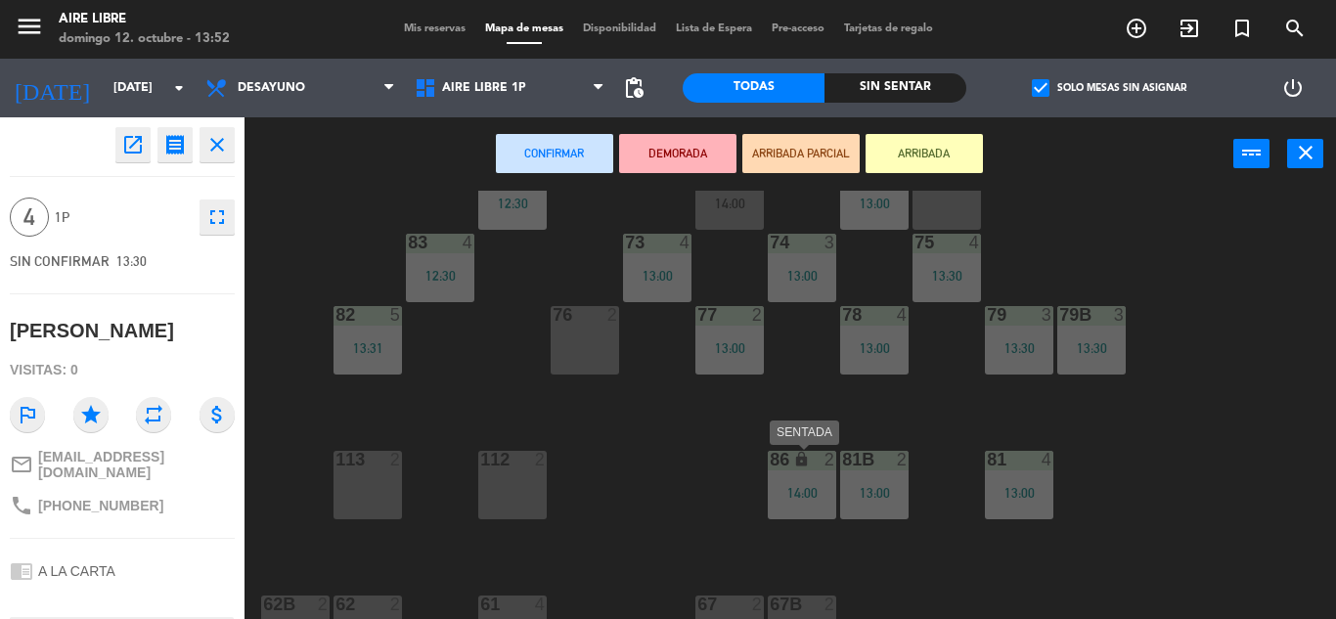
click at [785, 467] on div "lock" at bounding box center [801, 460] width 32 height 19
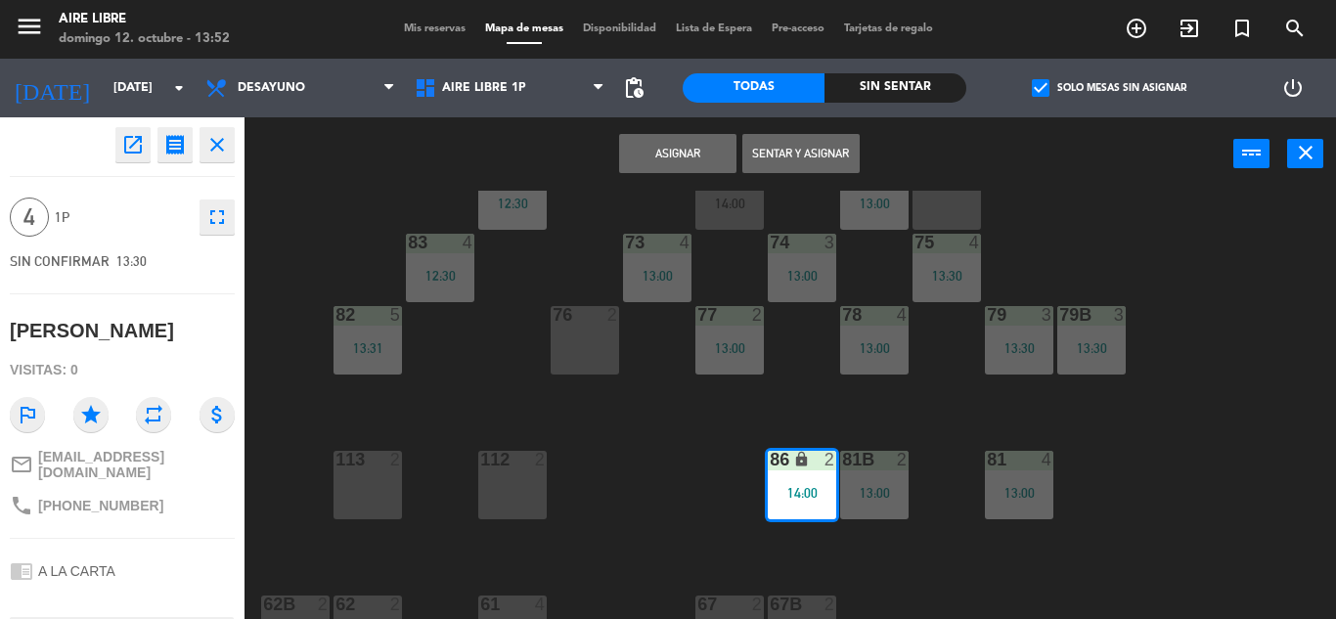
click at [609, 458] on div "51 4 52 2 53 3 111 2 54 2 87 lock 2 85 2 13:30 72 2 13:00 84 2 12:30 71 6 14:00…" at bounding box center [797, 405] width 1078 height 428
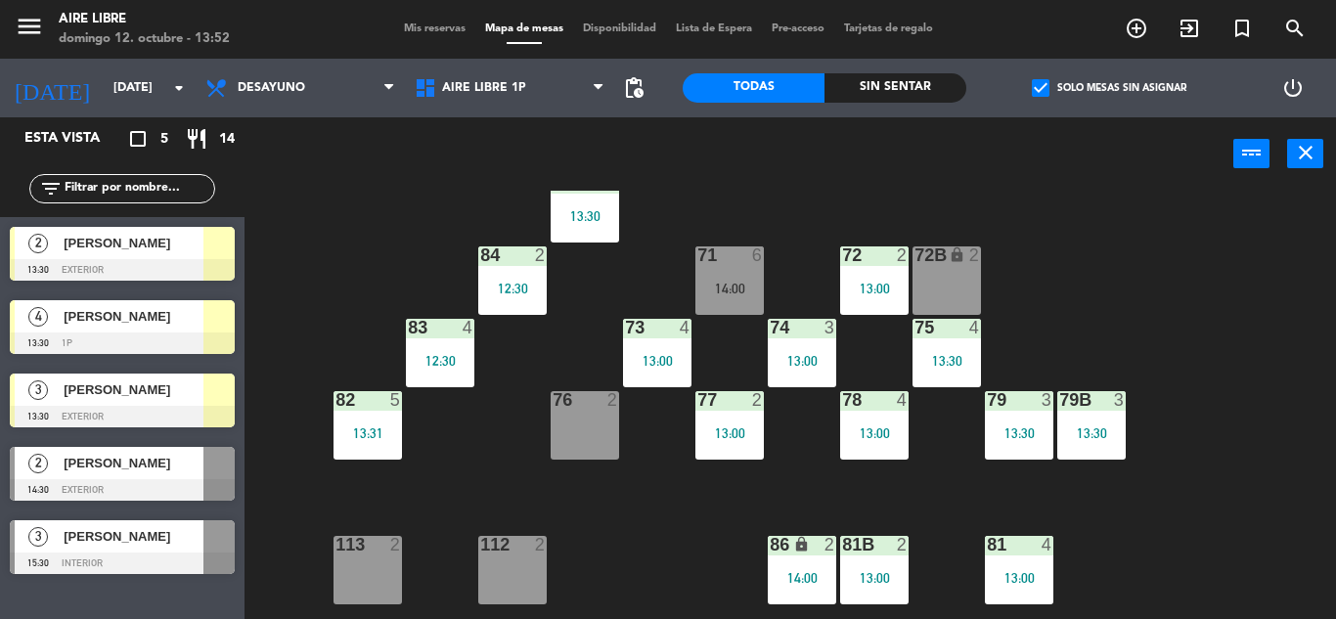
scroll to position [194, 0]
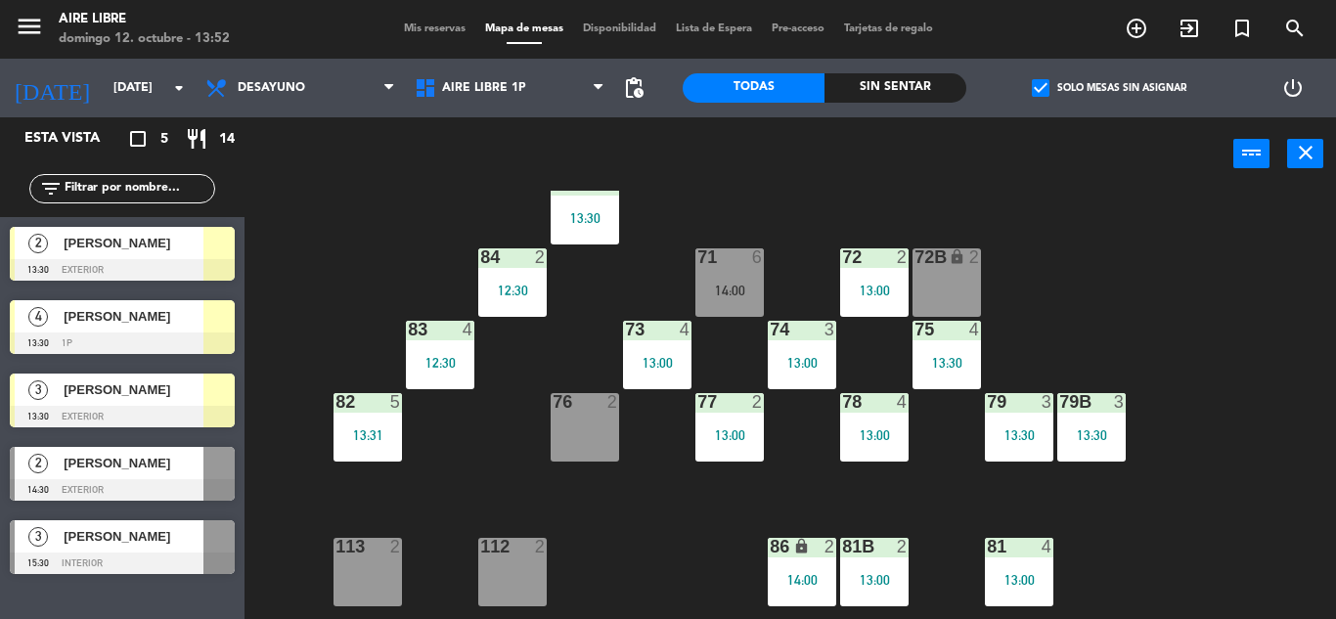
click at [449, 355] on div "12:30" at bounding box center [440, 362] width 68 height 15
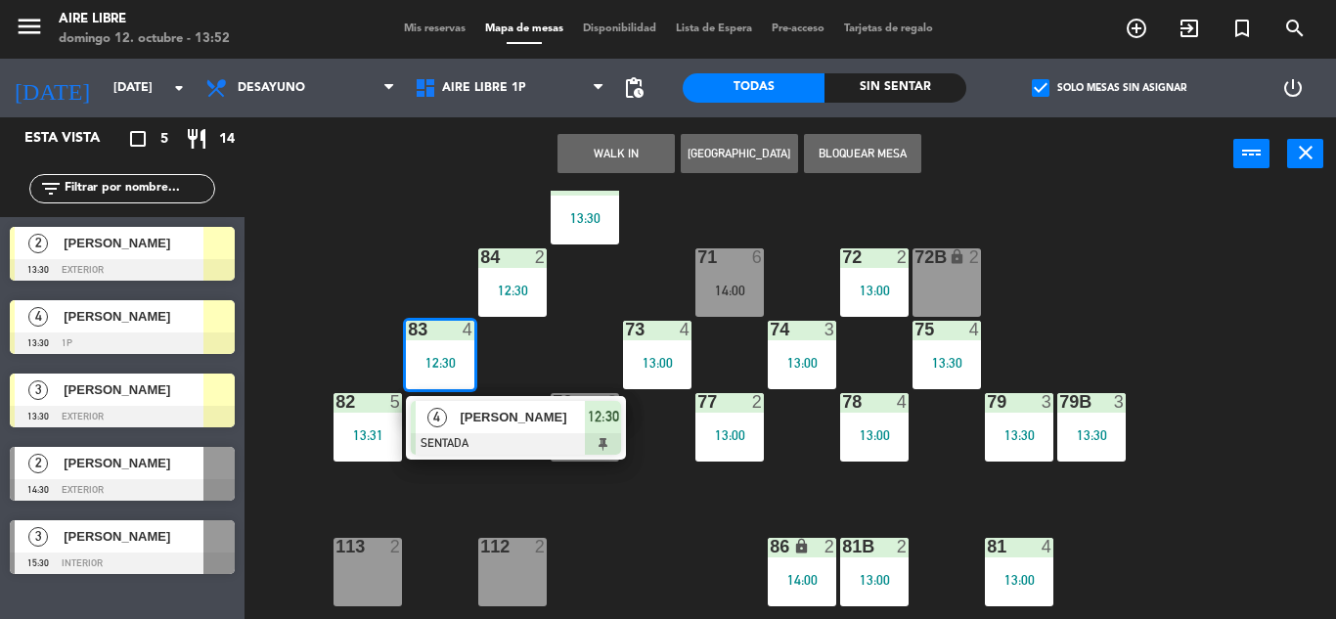
click at [532, 416] on span "[PERSON_NAME]" at bounding box center [522, 417] width 125 height 21
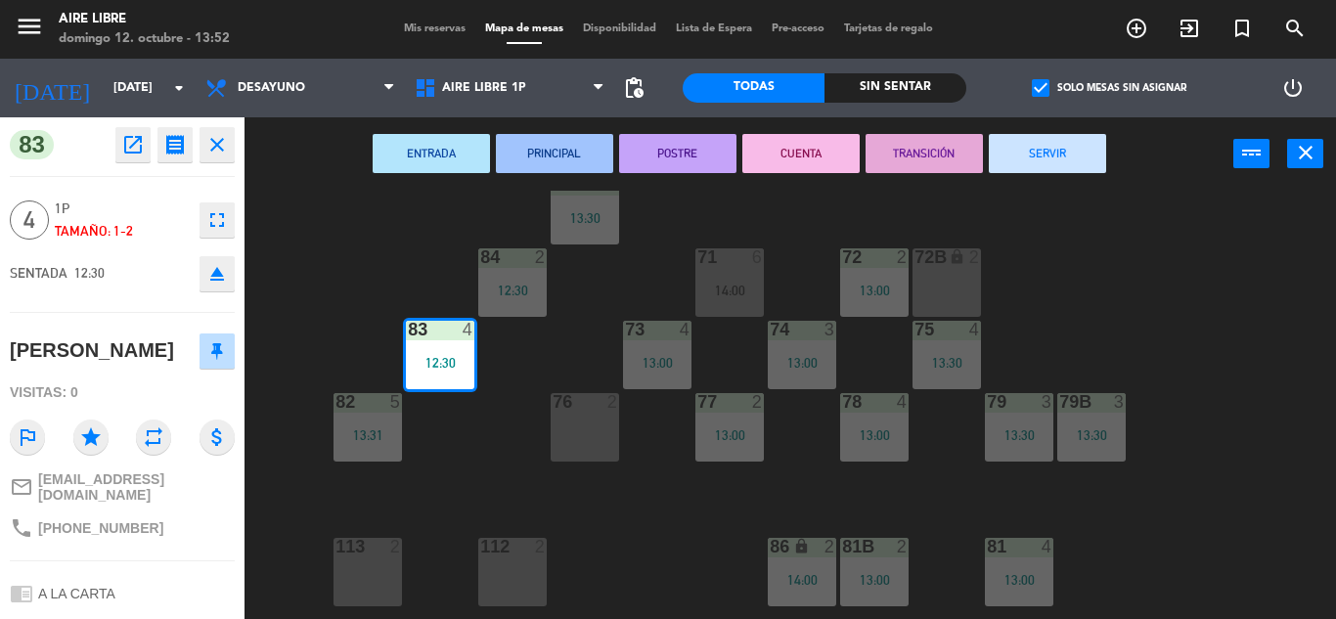
click at [1046, 164] on button "SERVIR" at bounding box center [1047, 153] width 117 height 39
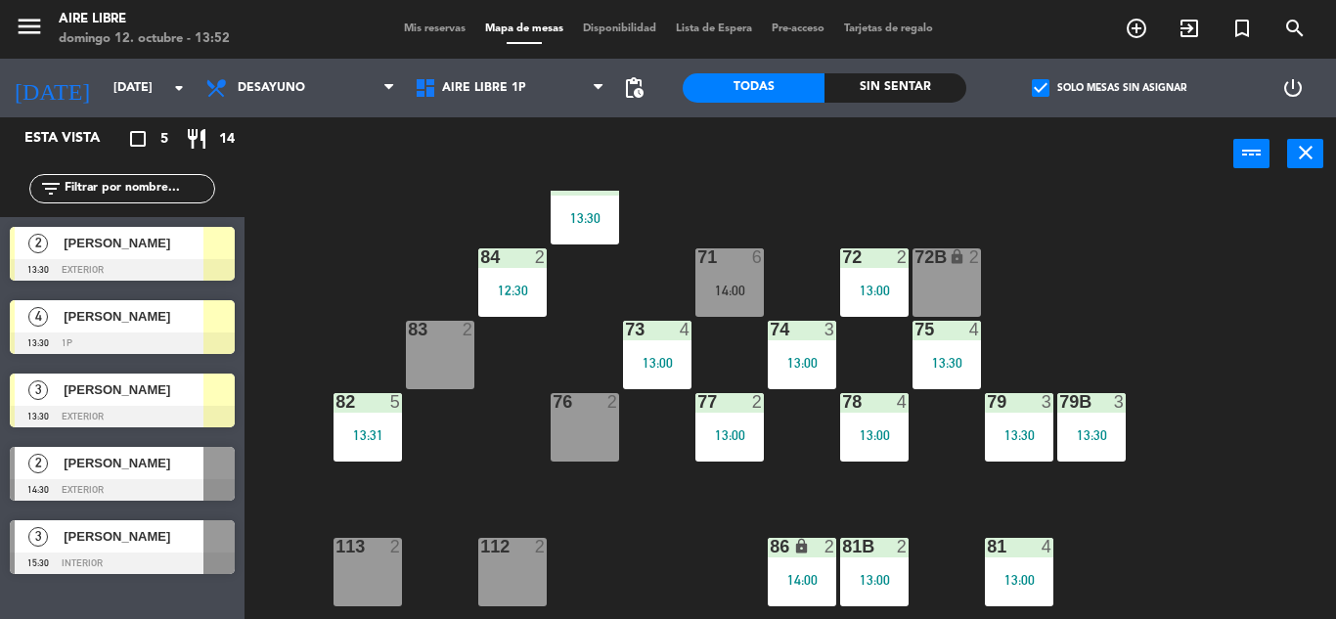
click at [117, 320] on span "[PERSON_NAME]" at bounding box center [134, 316] width 140 height 21
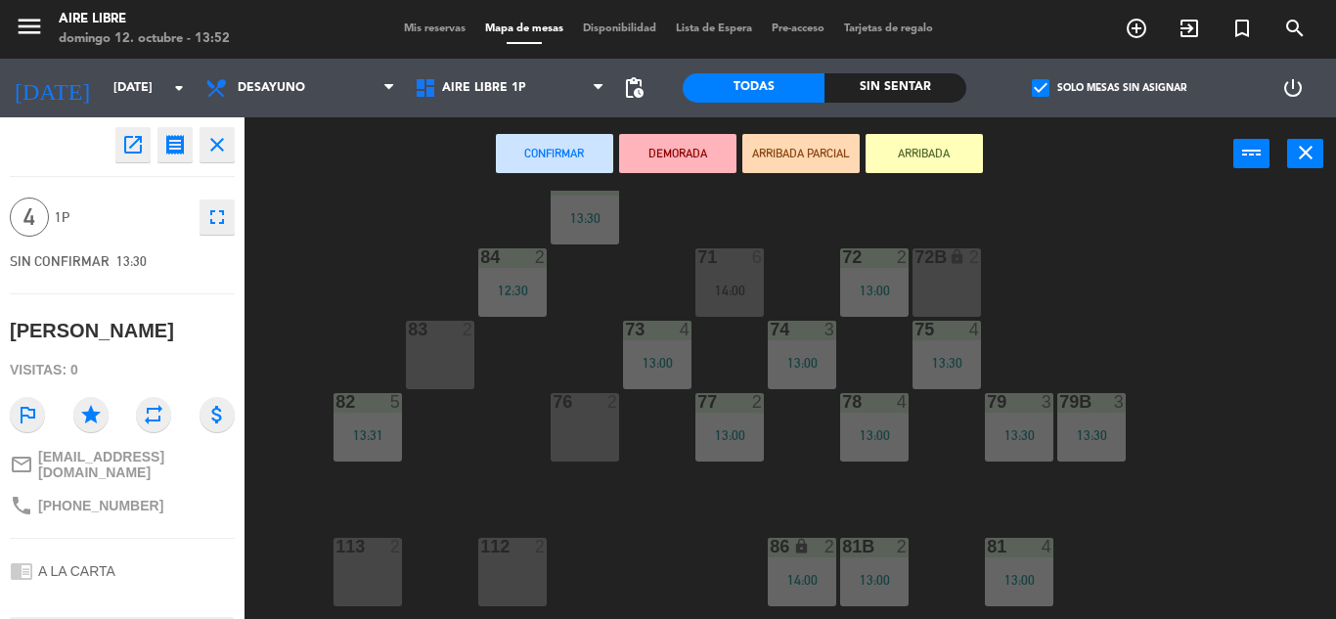
click at [457, 341] on div "83 2" at bounding box center [440, 355] width 68 height 68
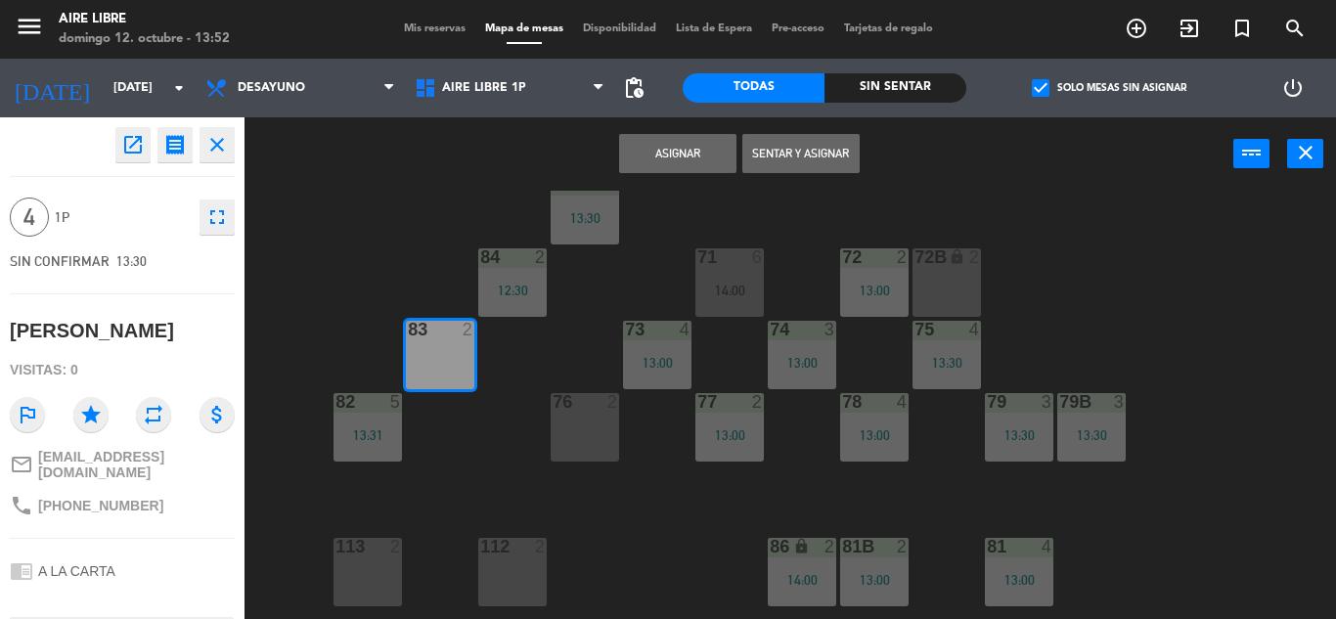
click at [797, 152] on button "Sentar y Asignar" at bounding box center [800, 153] width 117 height 39
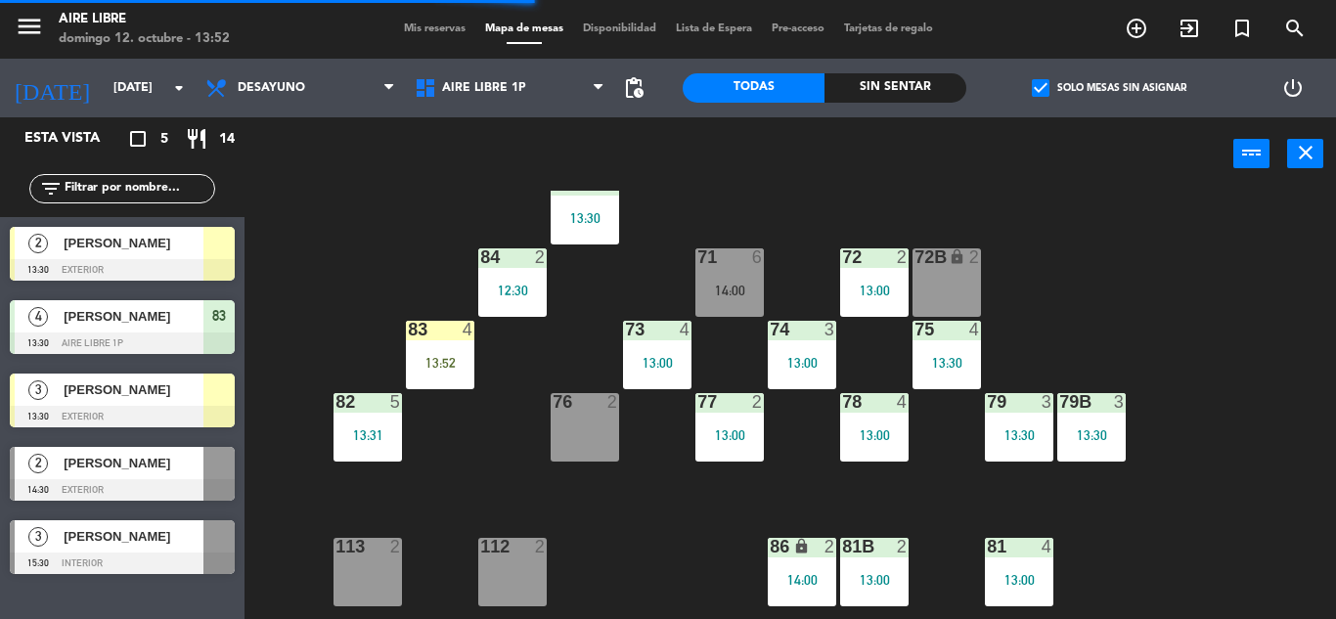
scroll to position [398, 0]
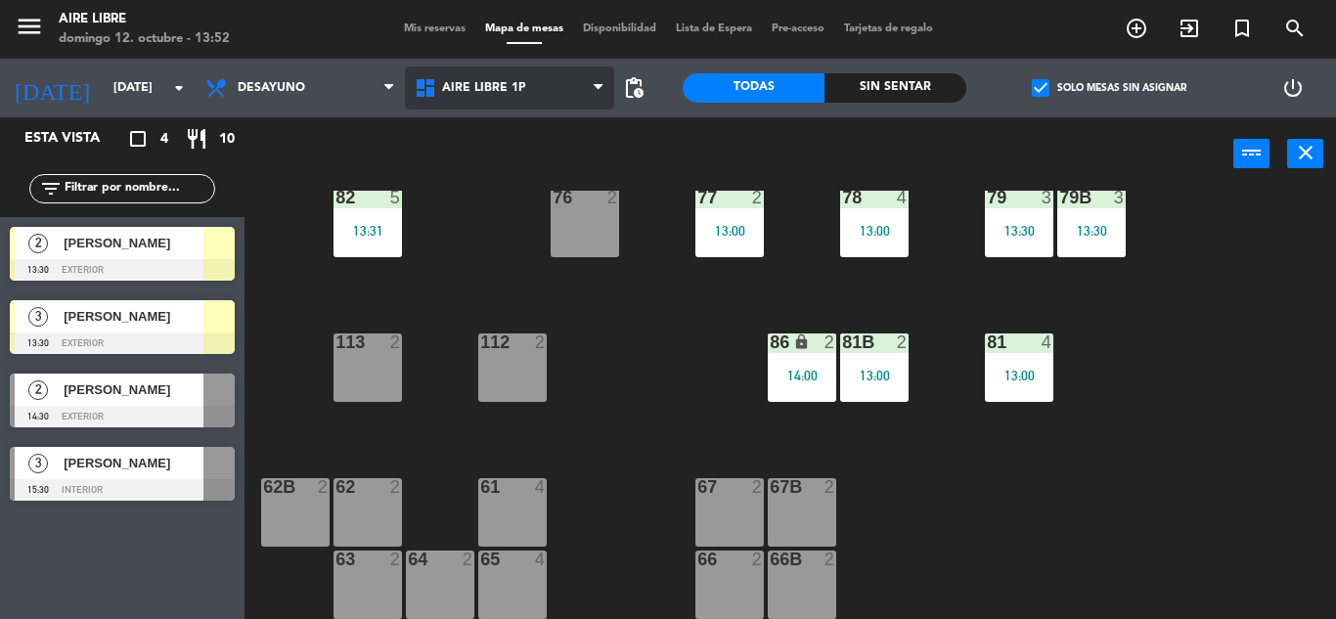
click at [567, 101] on span "Aire Libre 1P" at bounding box center [509, 88] width 209 height 43
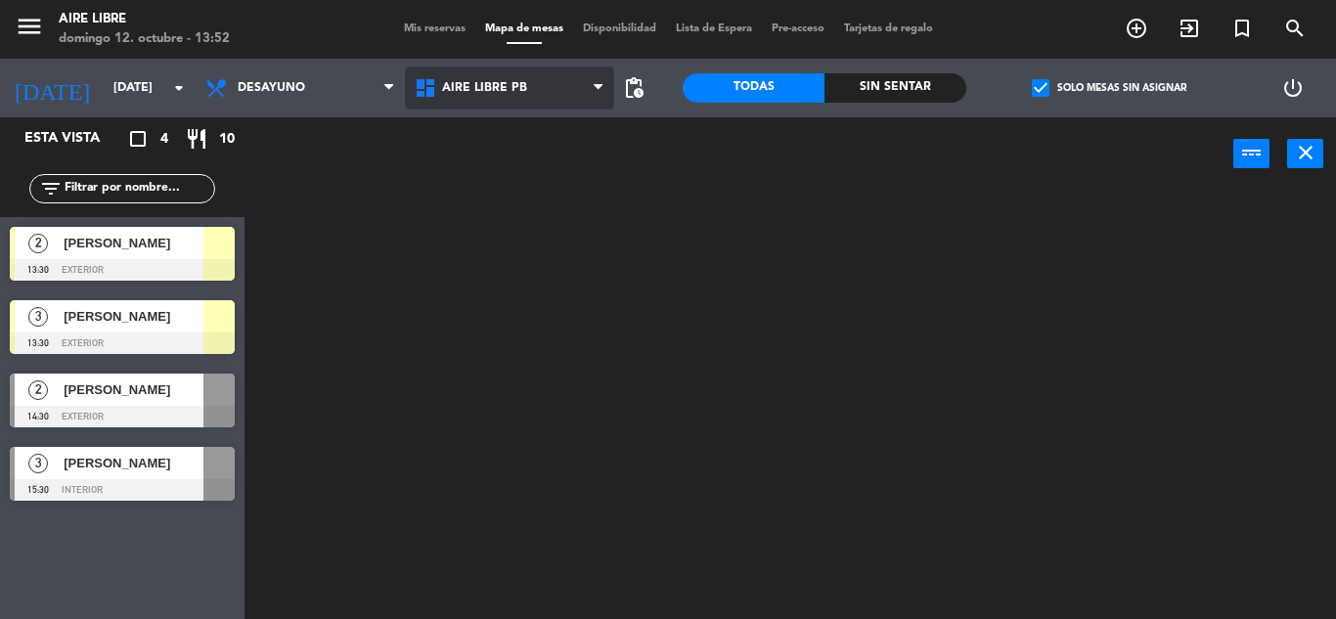
scroll to position [0, 0]
click at [547, 157] on ng-component "menu Aire Libre [DATE] 12. octubre - 13:52 Mis reservas Mapa de mesas Disponibi…" at bounding box center [668, 309] width 1336 height 619
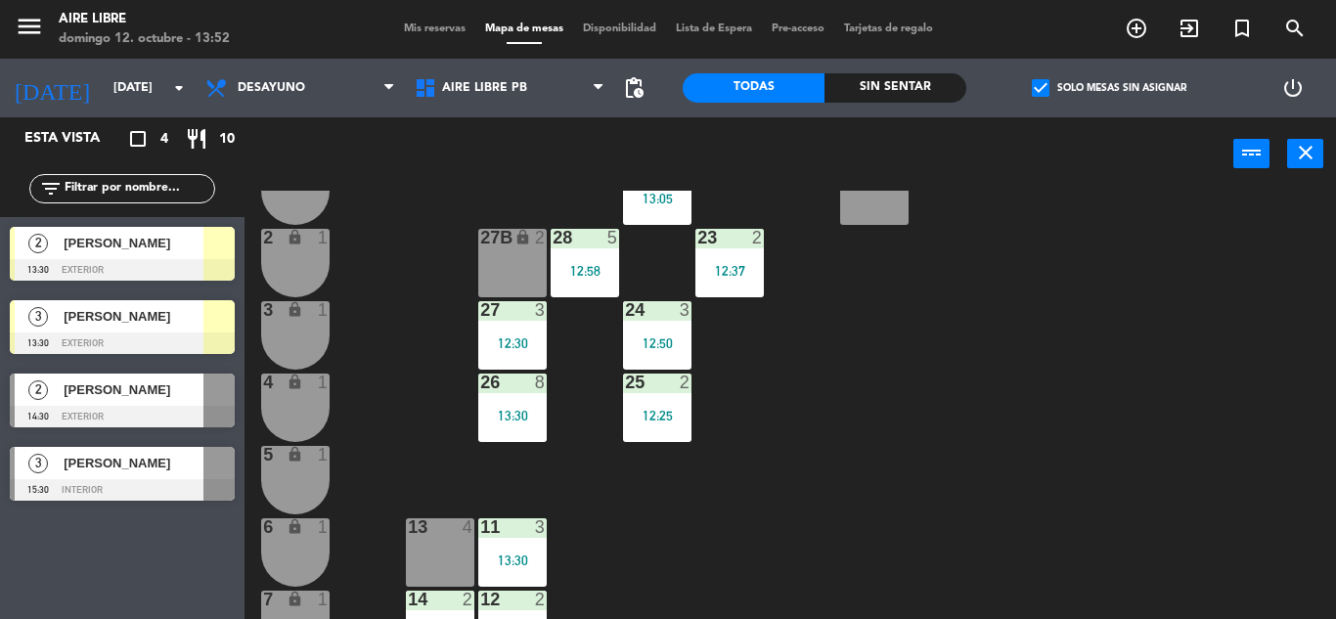
scroll to position [432, 0]
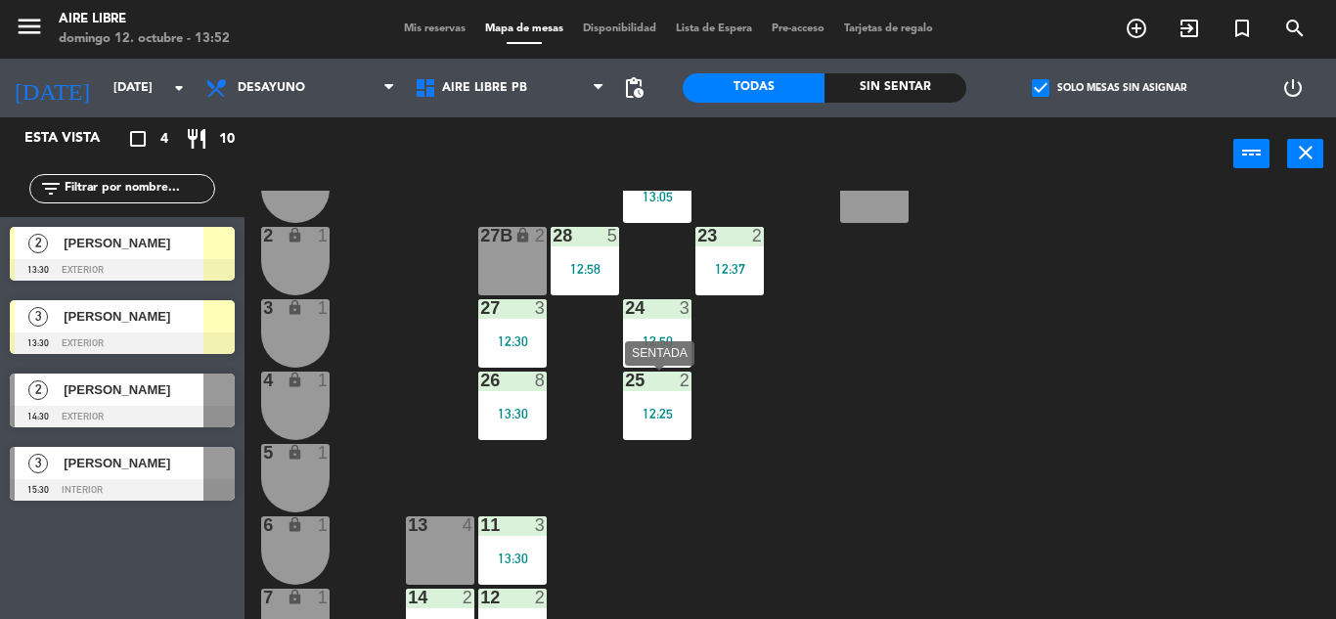
click at [654, 417] on div "12:25" at bounding box center [657, 414] width 68 height 14
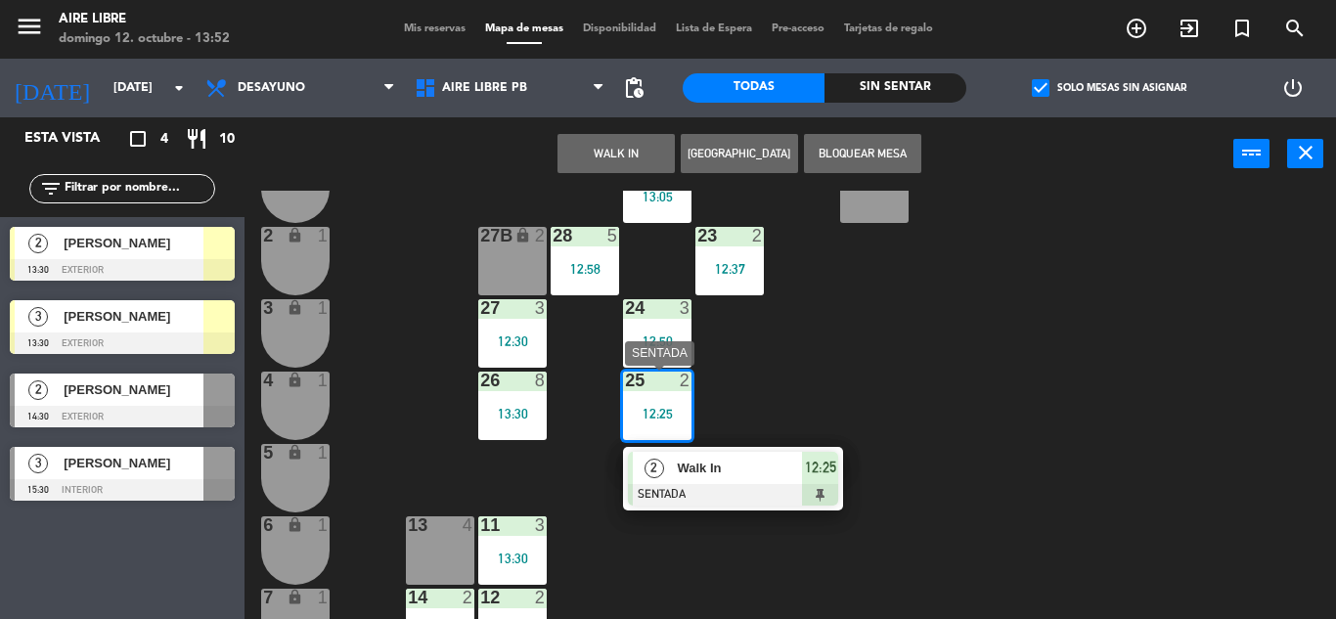
click at [748, 464] on span "Walk In" at bounding box center [739, 468] width 125 height 21
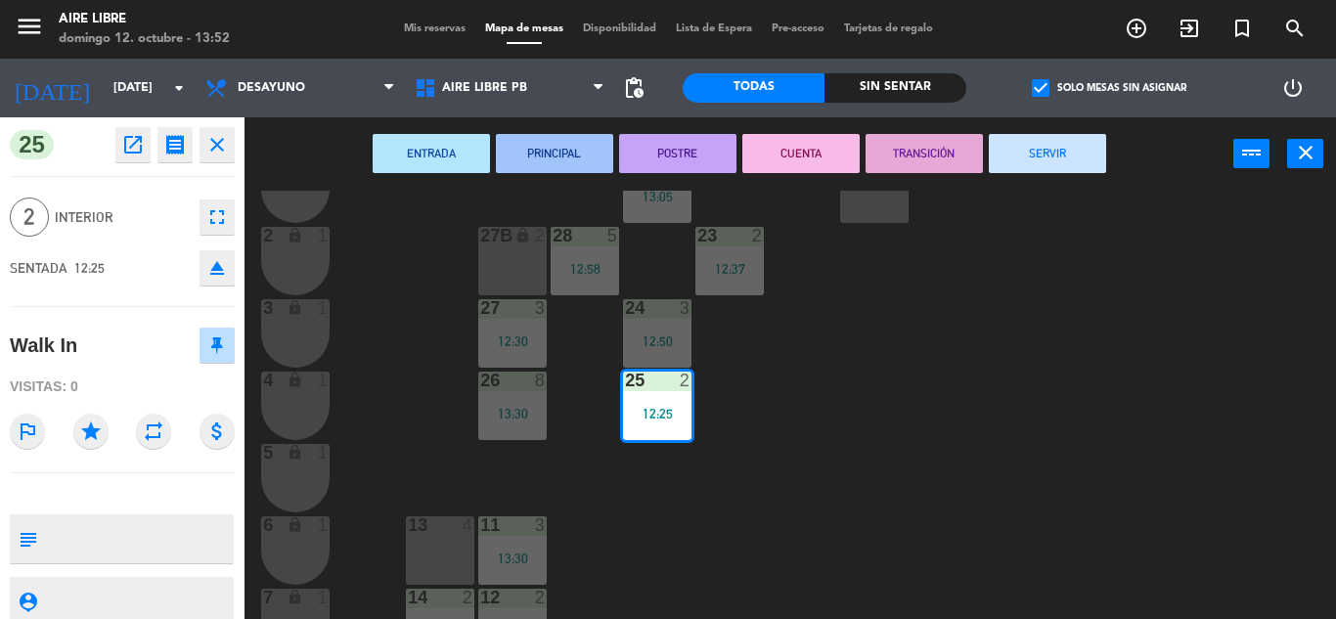
click at [1065, 153] on button "SERVIR" at bounding box center [1047, 153] width 117 height 39
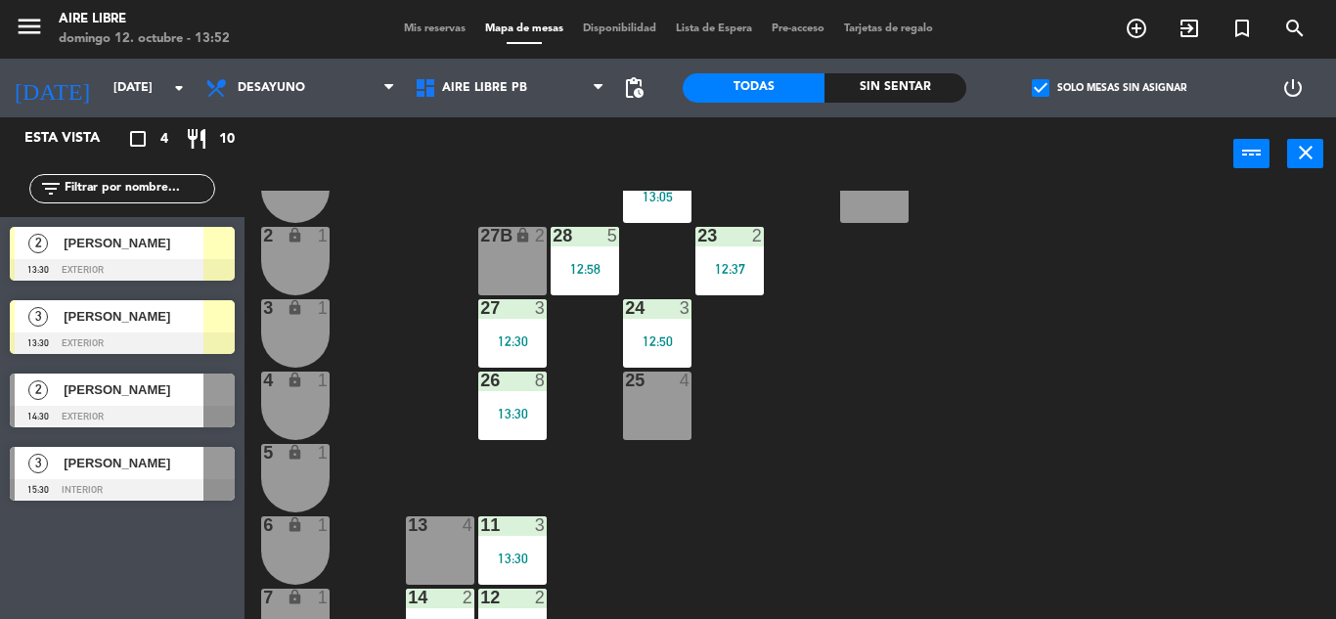
click at [222, 314] on div at bounding box center [218, 316] width 31 height 32
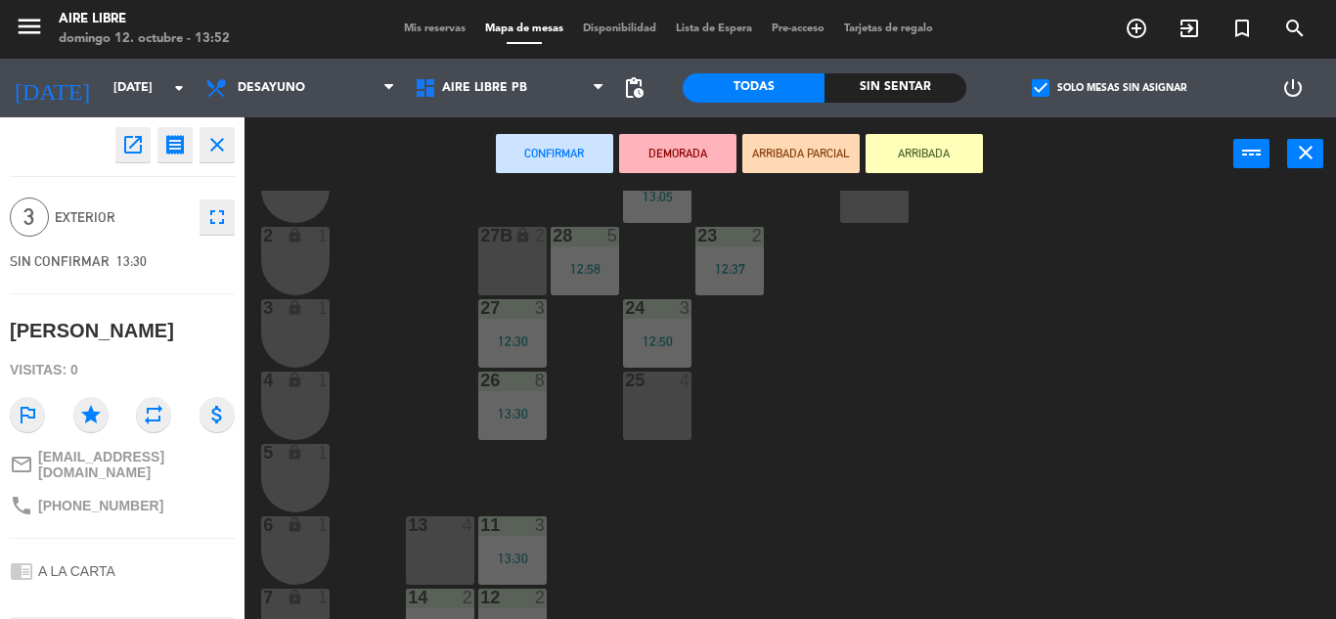
click at [922, 299] on div "42 2 12:29 43 3 13:09 31 7 32 7 33 7 42B 2 43B 3 13:09 41 7 12:26 44 6 13:30 45…" at bounding box center [797, 405] width 1078 height 428
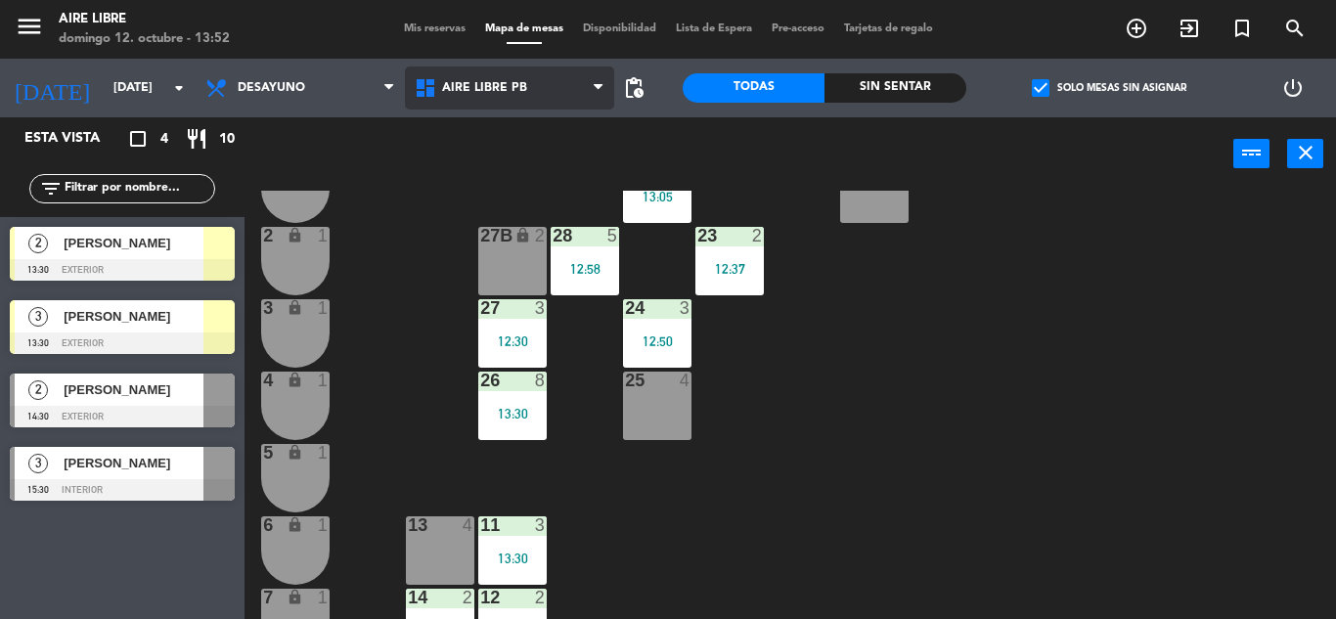
click at [515, 99] on span "Aire Libre PB" at bounding box center [509, 88] width 209 height 43
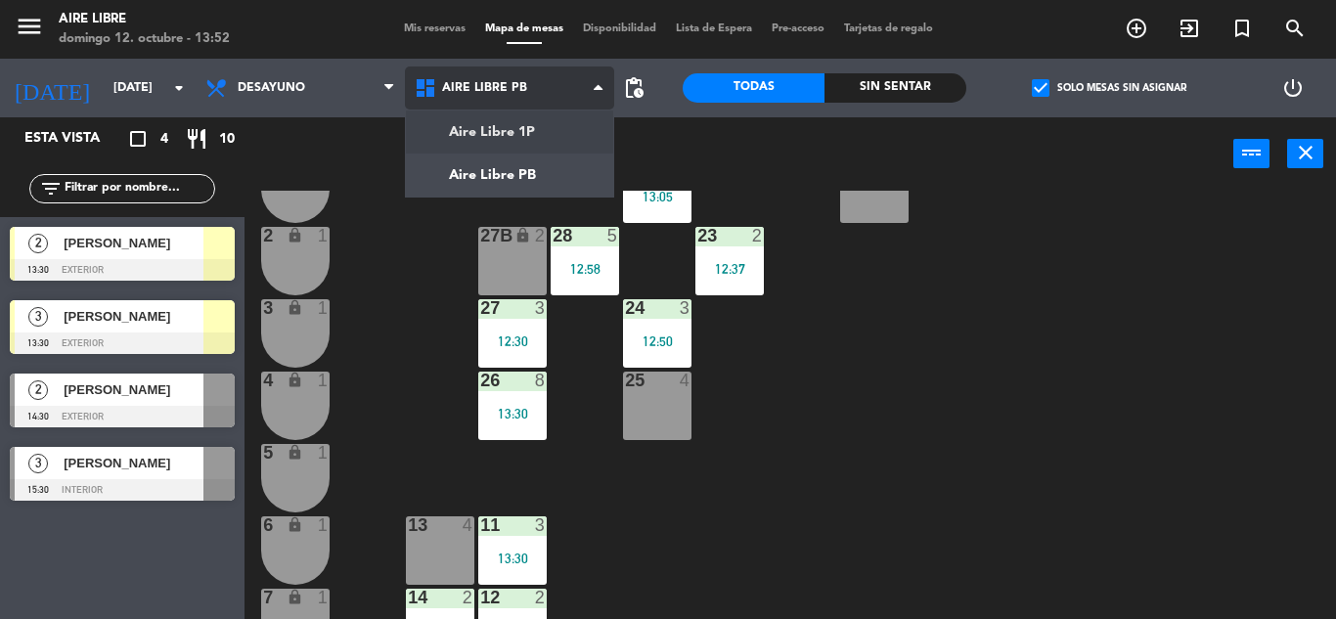
click at [505, 132] on ng-component "menu Aire Libre [DATE] 12. octubre - 13:52 Mis reservas Mapa de mesas Disponibi…" at bounding box center [668, 309] width 1336 height 619
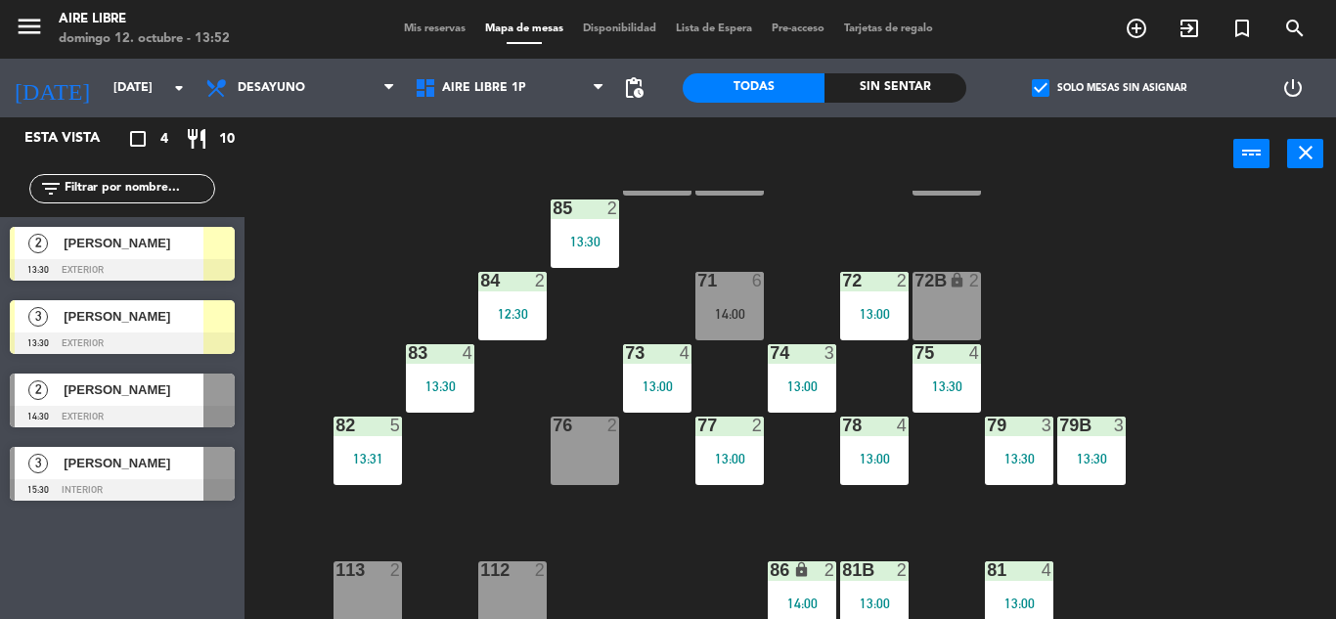
scroll to position [200, 0]
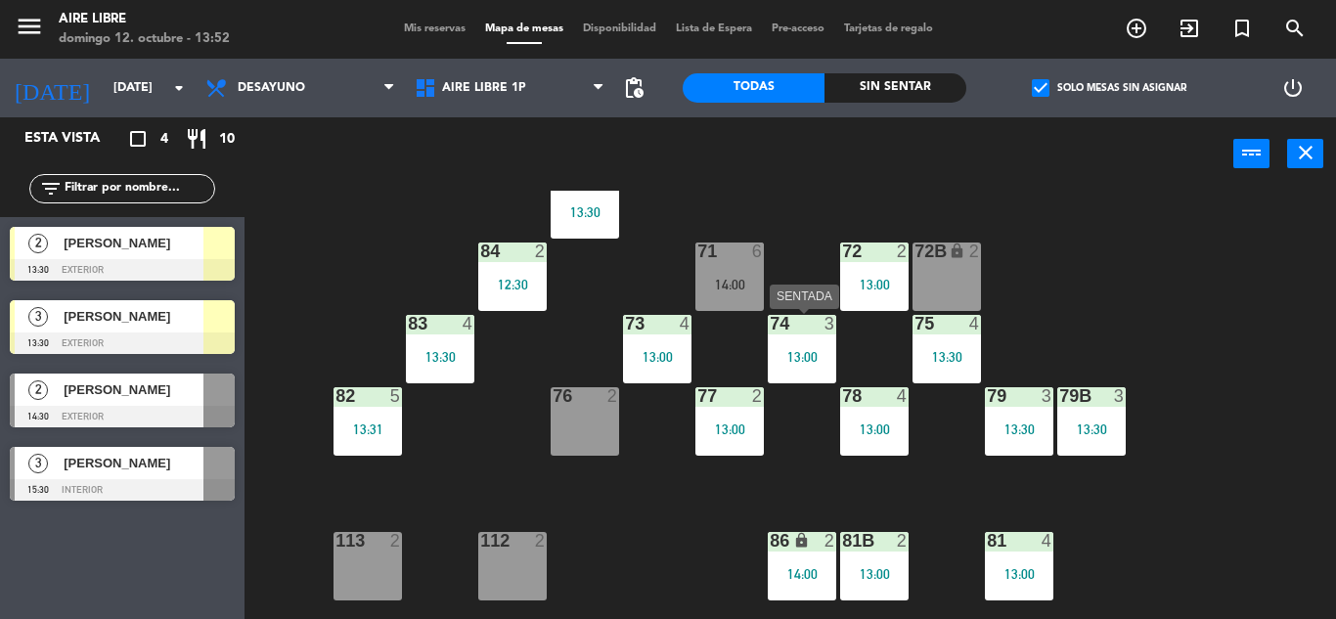
click at [830, 339] on div "74 3 13:00" at bounding box center [802, 349] width 68 height 68
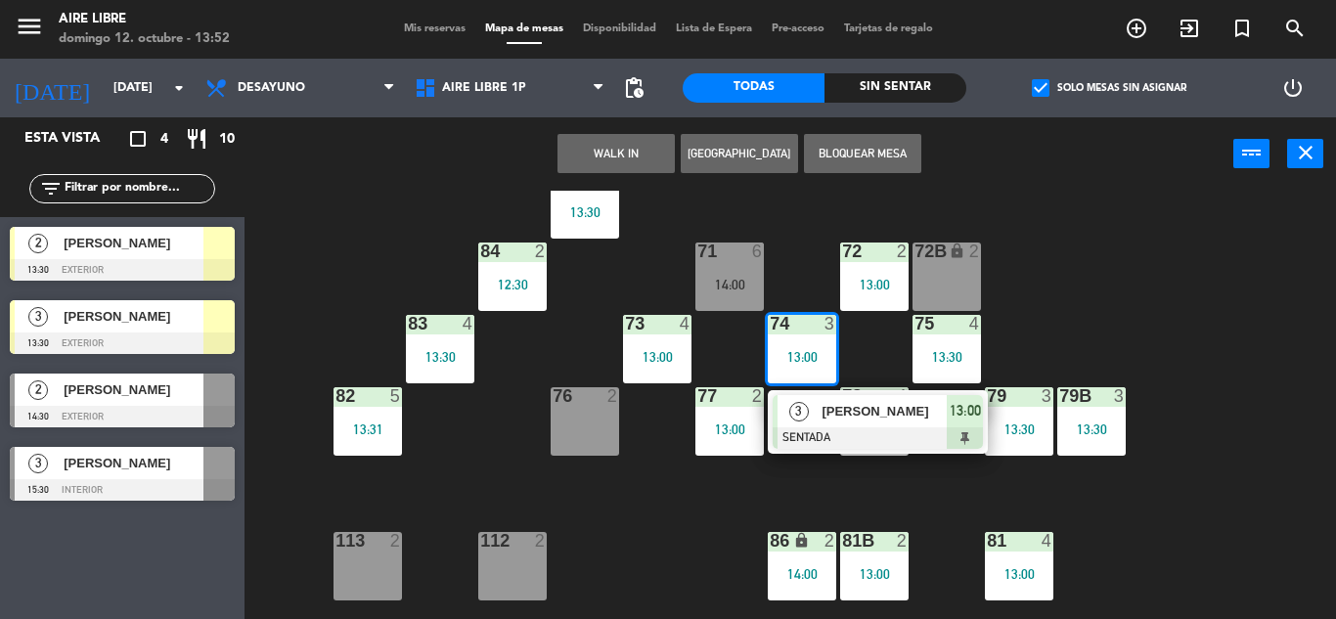
click at [1098, 292] on div "51 4 52 2 53 3 111 2 54 2 87 lock 2 85 2 13:30 72 2 13:00 84 2 12:30 71 6 14:00…" at bounding box center [797, 405] width 1078 height 428
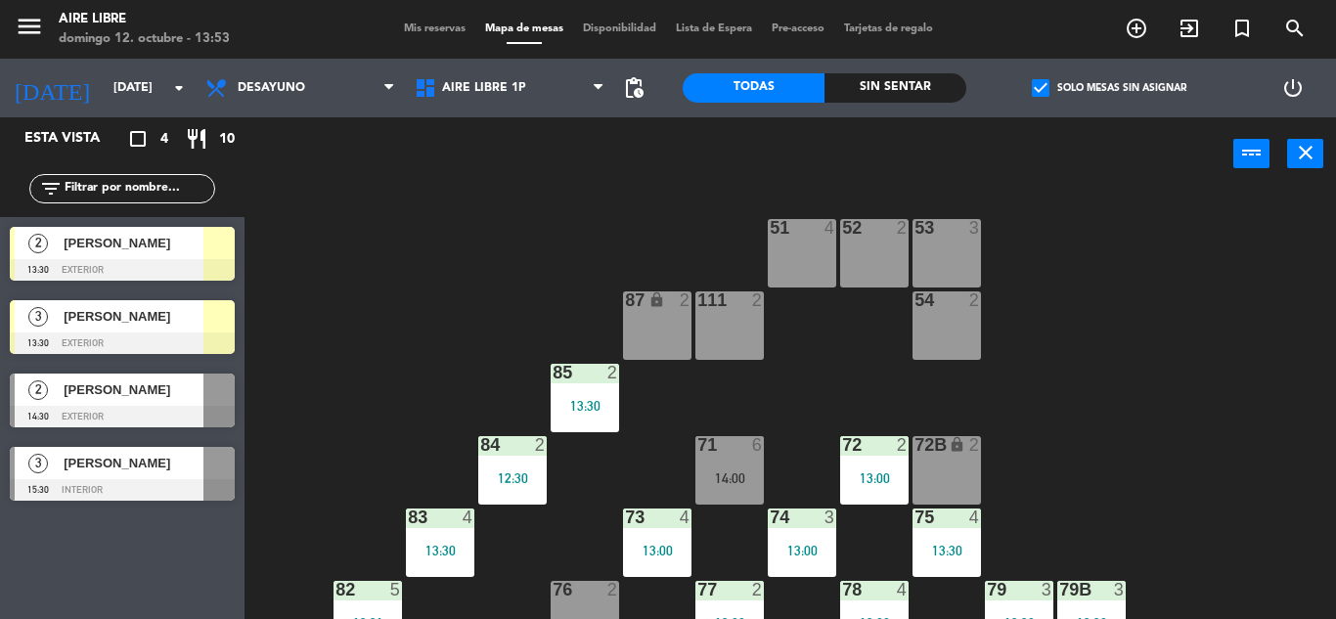
scroll to position [0, 0]
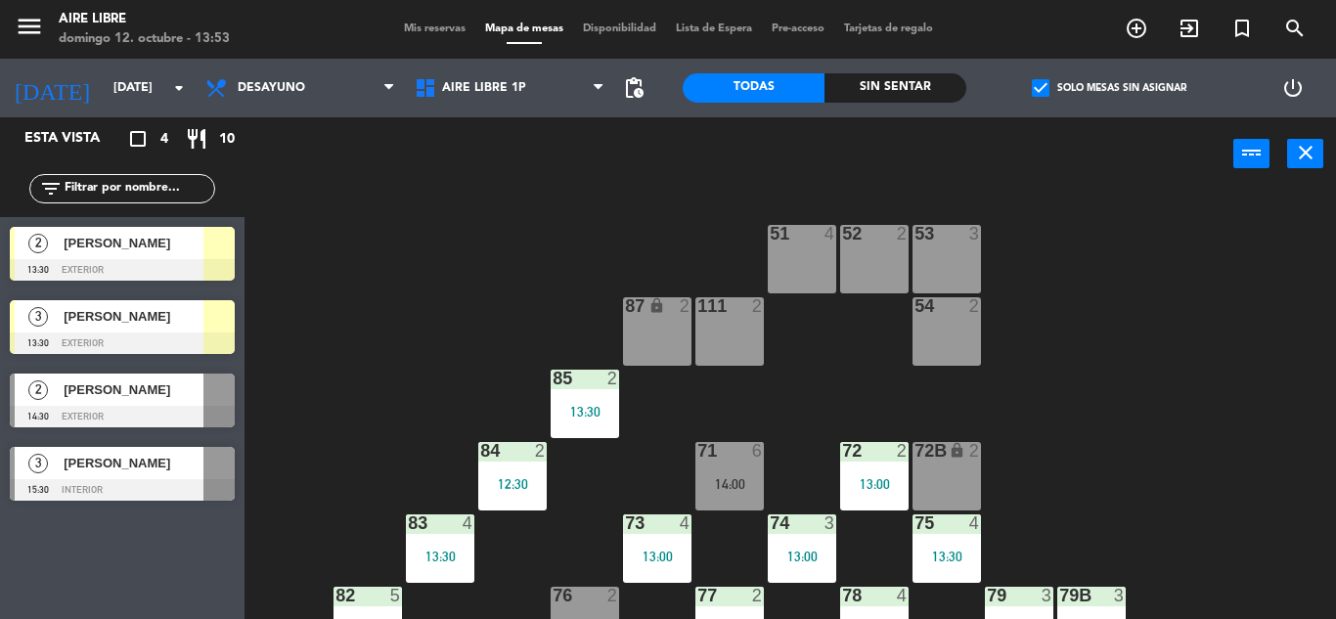
click at [177, 336] on div at bounding box center [122, 344] width 225 height 22
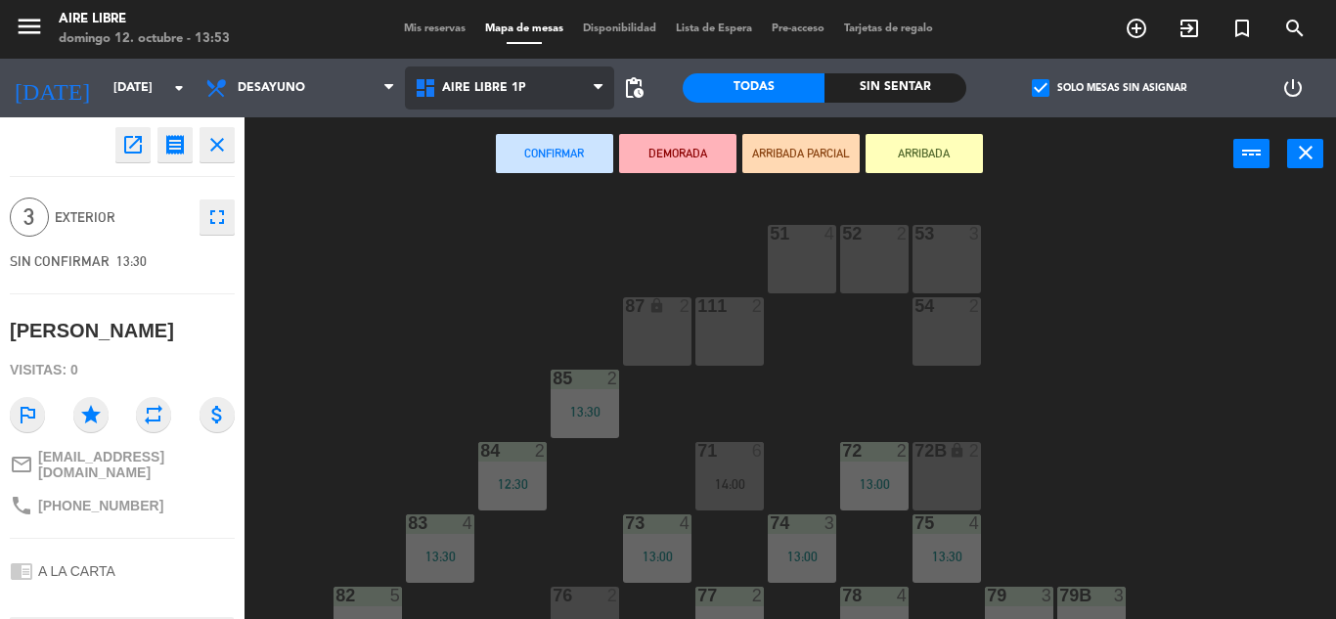
click at [519, 83] on span "Aire Libre 1P" at bounding box center [484, 88] width 84 height 14
click at [537, 145] on ng-component "menu Aire Libre [DATE] 12. octubre - 13:53 Mis reservas Mapa de mesas Disponibi…" at bounding box center [668, 309] width 1336 height 619
click at [503, 104] on span "Aire Libre 1P" at bounding box center [509, 88] width 209 height 43
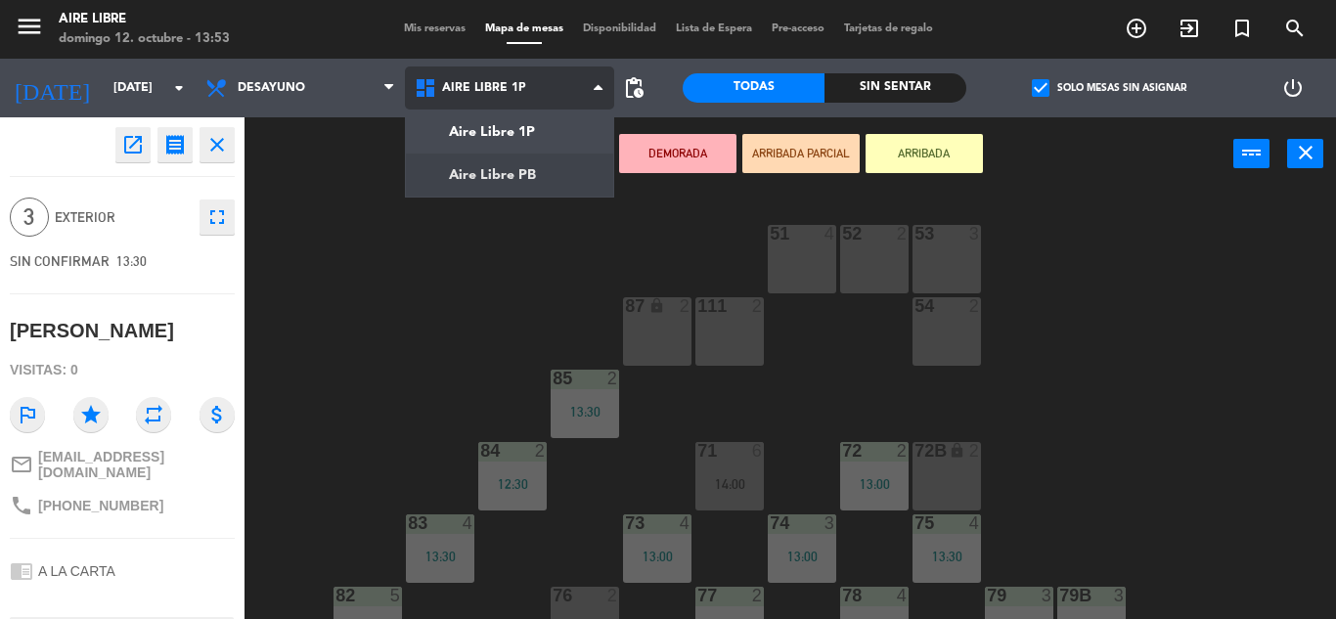
click at [505, 166] on ng-component "menu Aire Libre [DATE] 12. octubre - 13:53 Mis reservas Mapa de mesas Disponibi…" at bounding box center [668, 309] width 1336 height 619
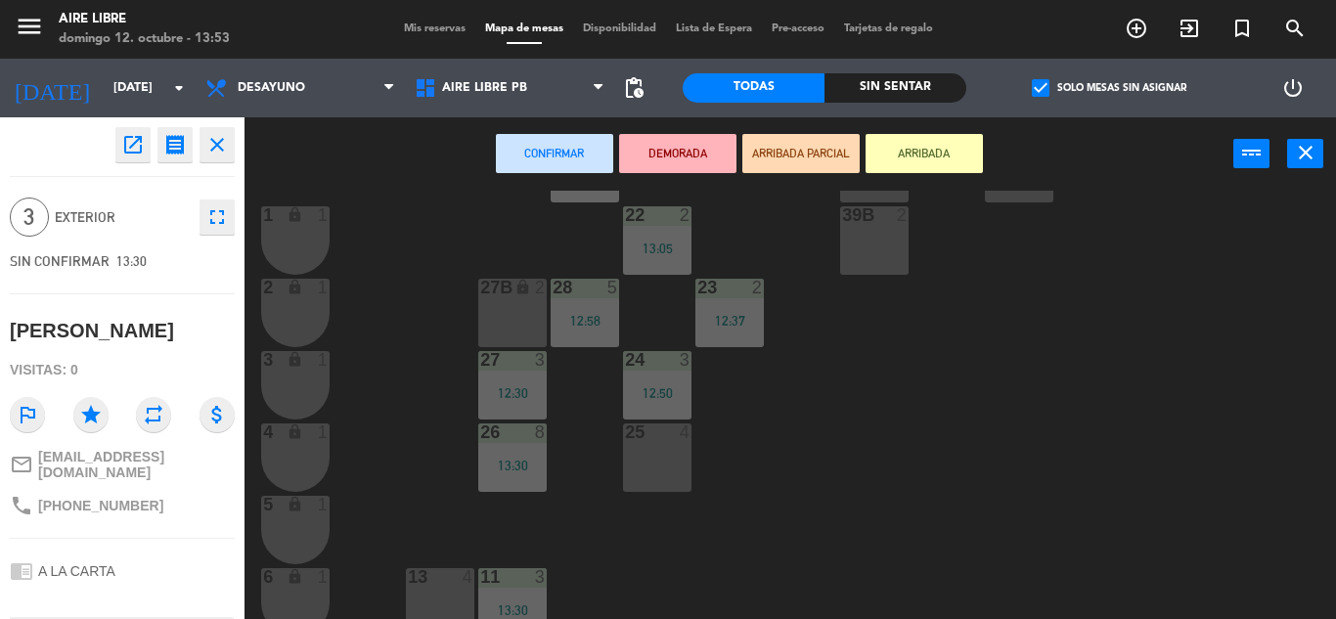
scroll to position [363, 0]
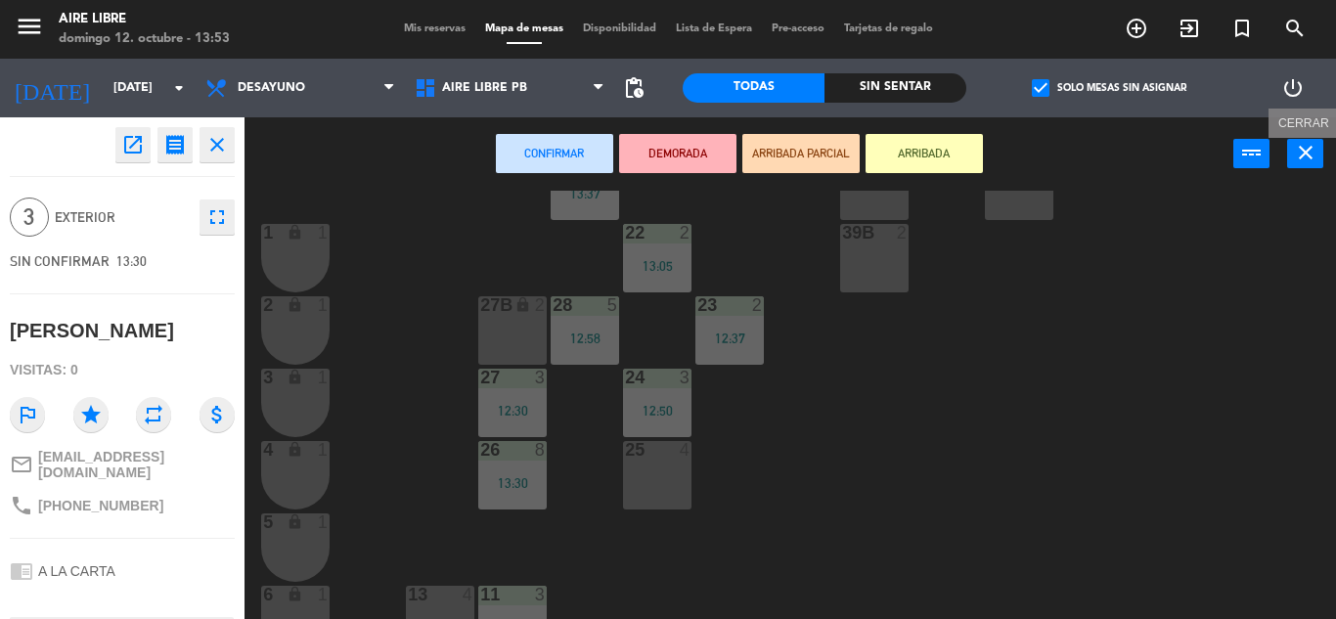
click at [1315, 152] on icon "close" at bounding box center [1305, 152] width 23 height 23
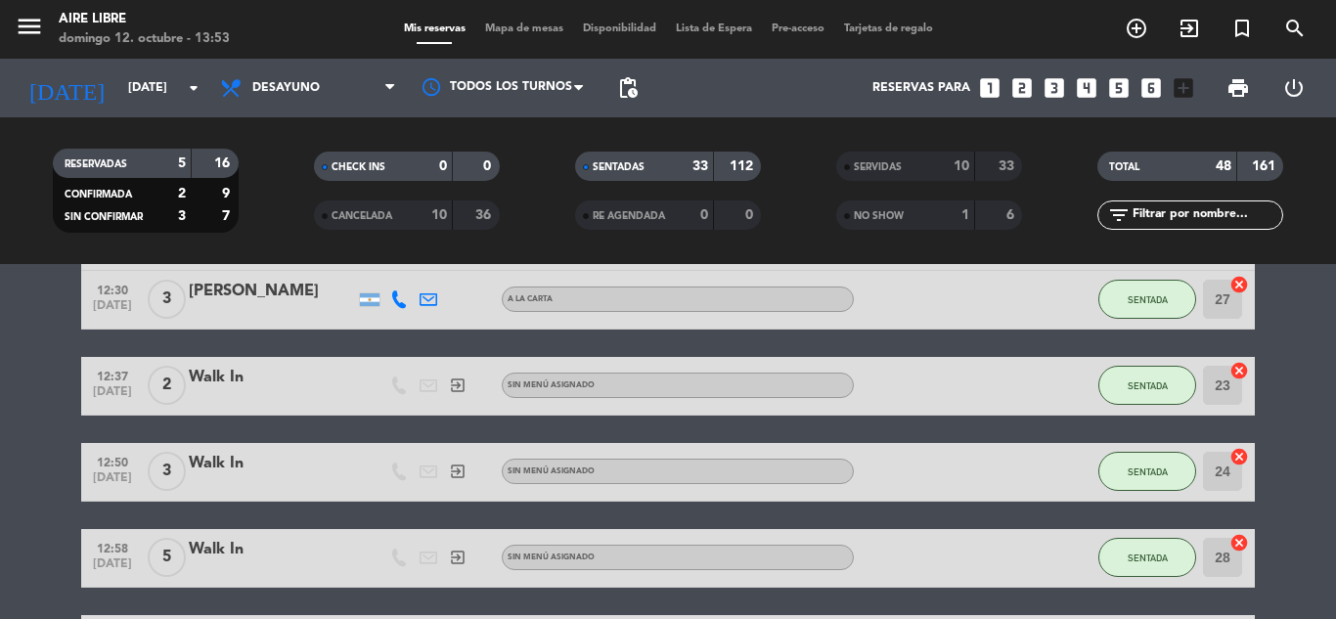
scroll to position [822, 0]
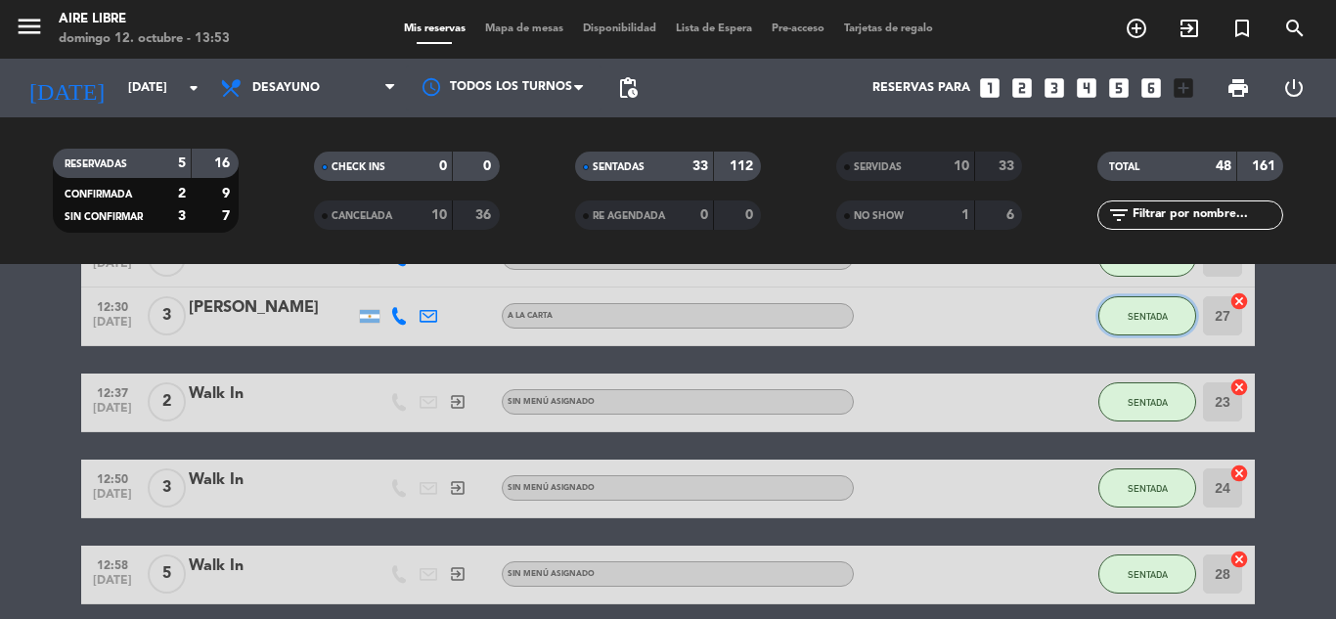
click at [1152, 315] on span "SENTADA" at bounding box center [1148, 316] width 40 height 11
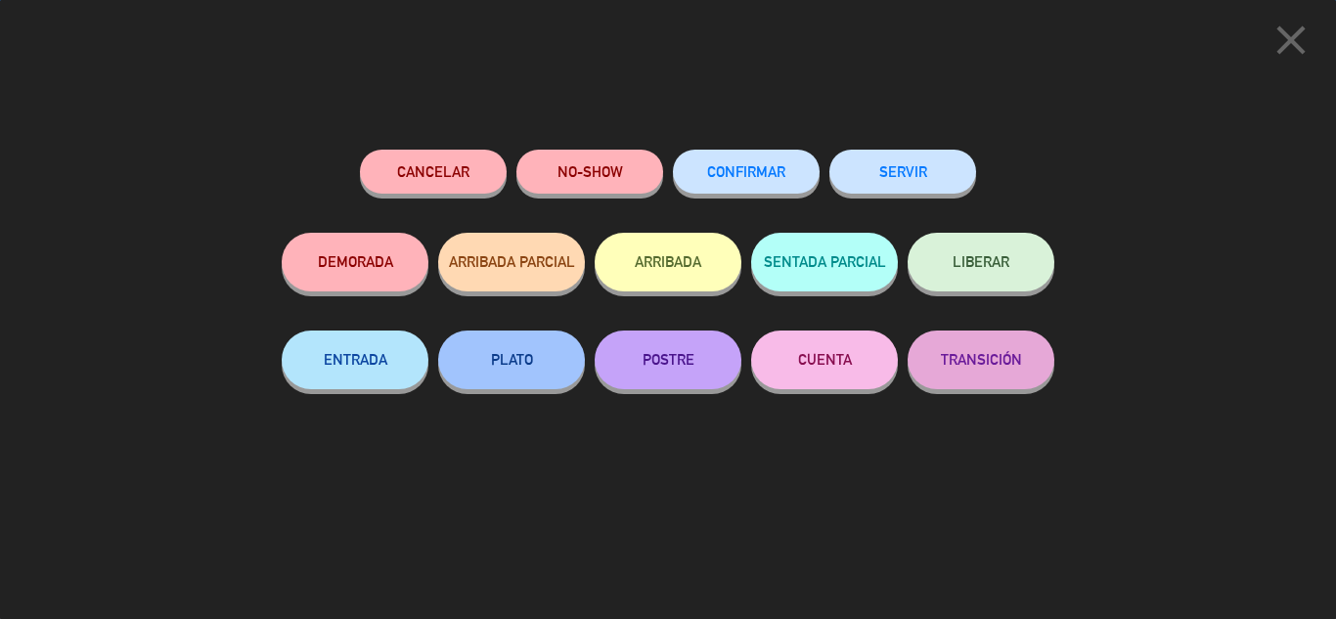
click at [954, 175] on button "SERVIR" at bounding box center [902, 172] width 147 height 44
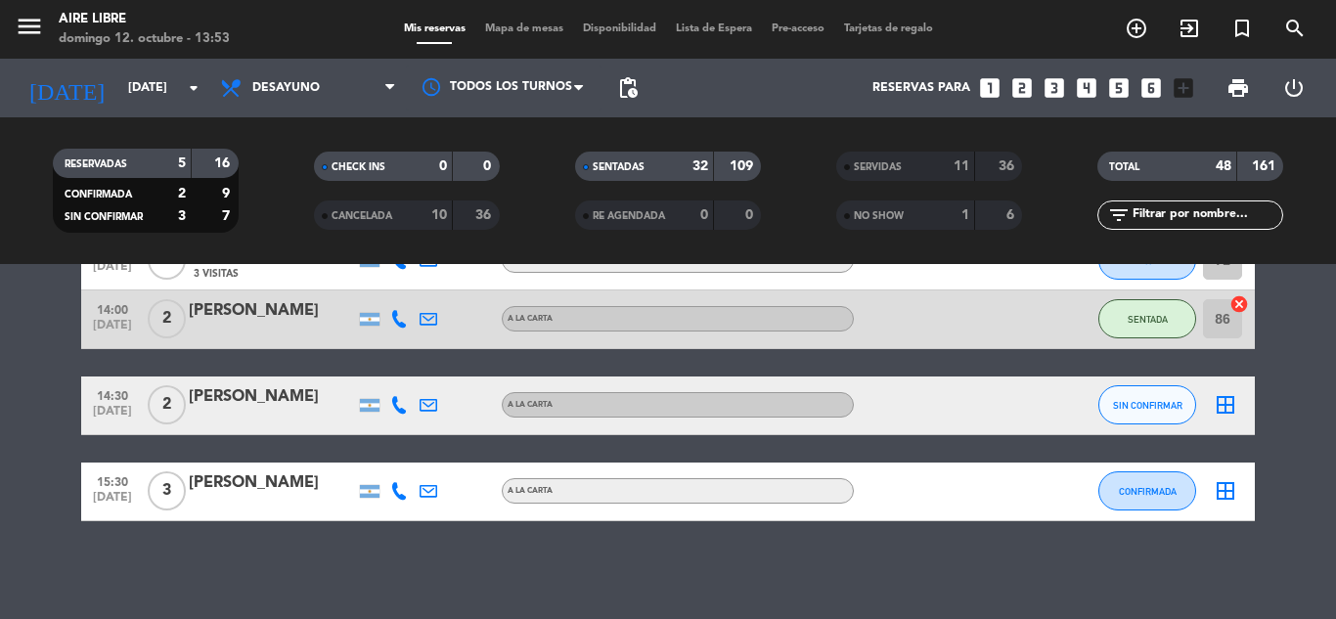
scroll to position [2475, 0]
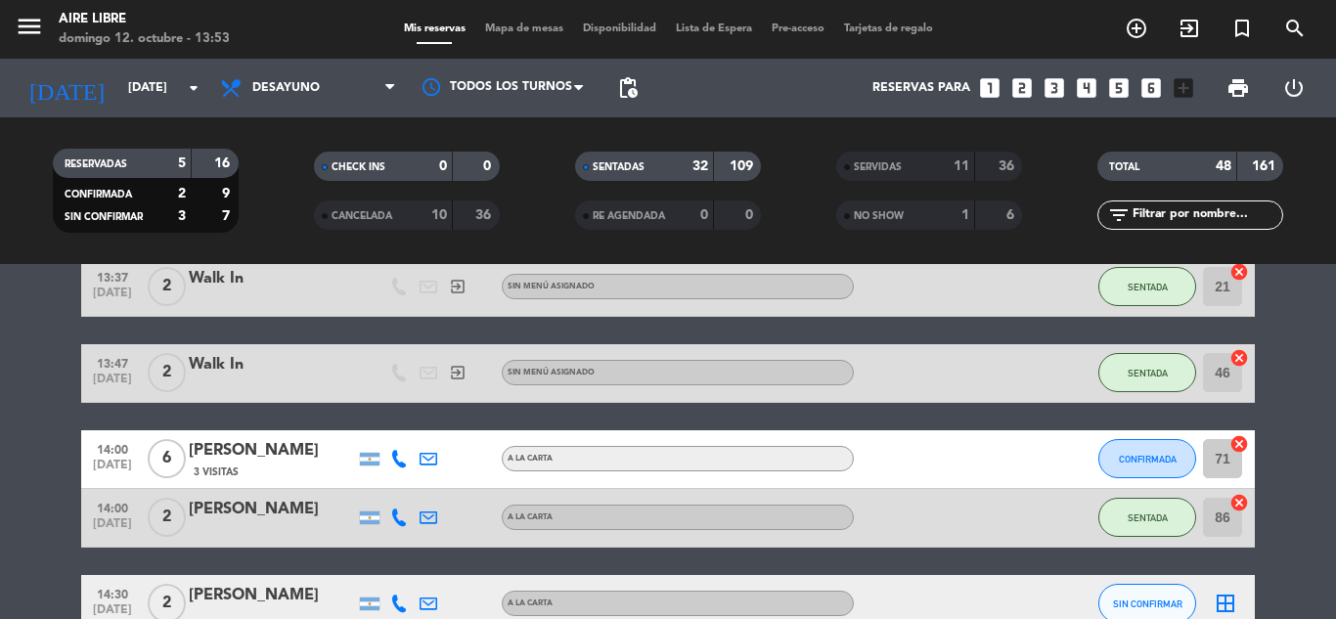
click at [404, 451] on icon at bounding box center [399, 459] width 18 height 18
click at [409, 426] on span "content_paste" at bounding box center [416, 427] width 15 height 15
click at [564, 33] on span "Mapa de mesas" at bounding box center [524, 28] width 98 height 11
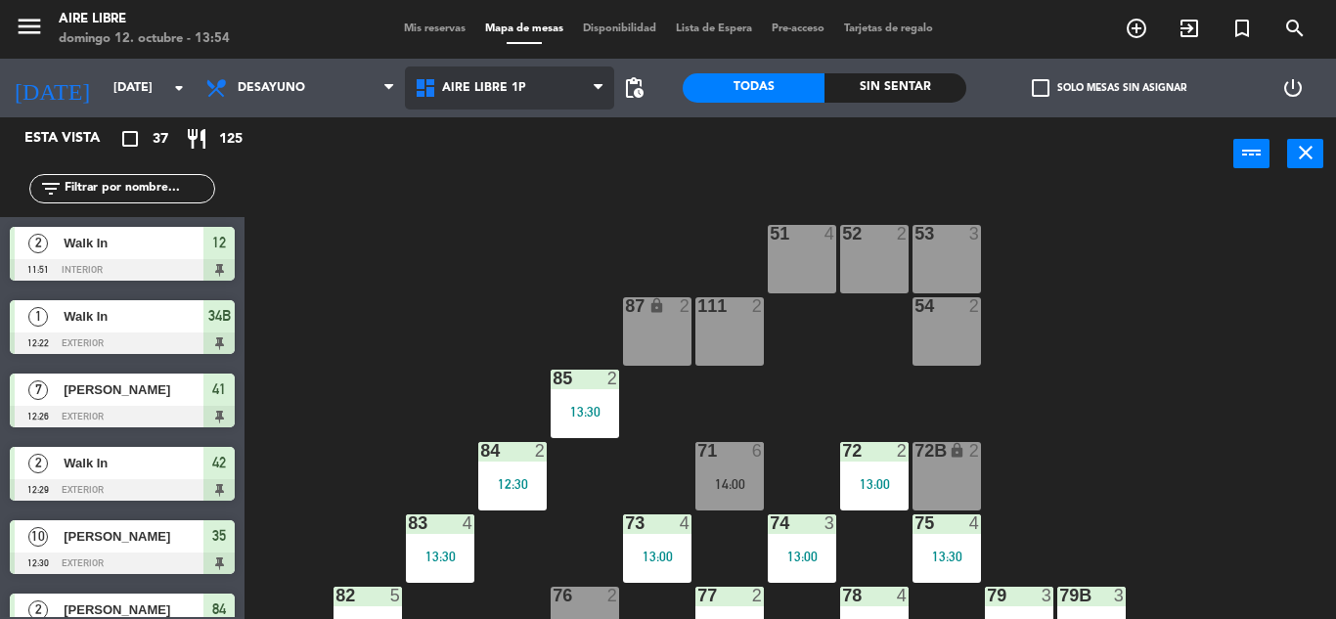
click at [469, 87] on span "Aire Libre 1P" at bounding box center [484, 88] width 84 height 14
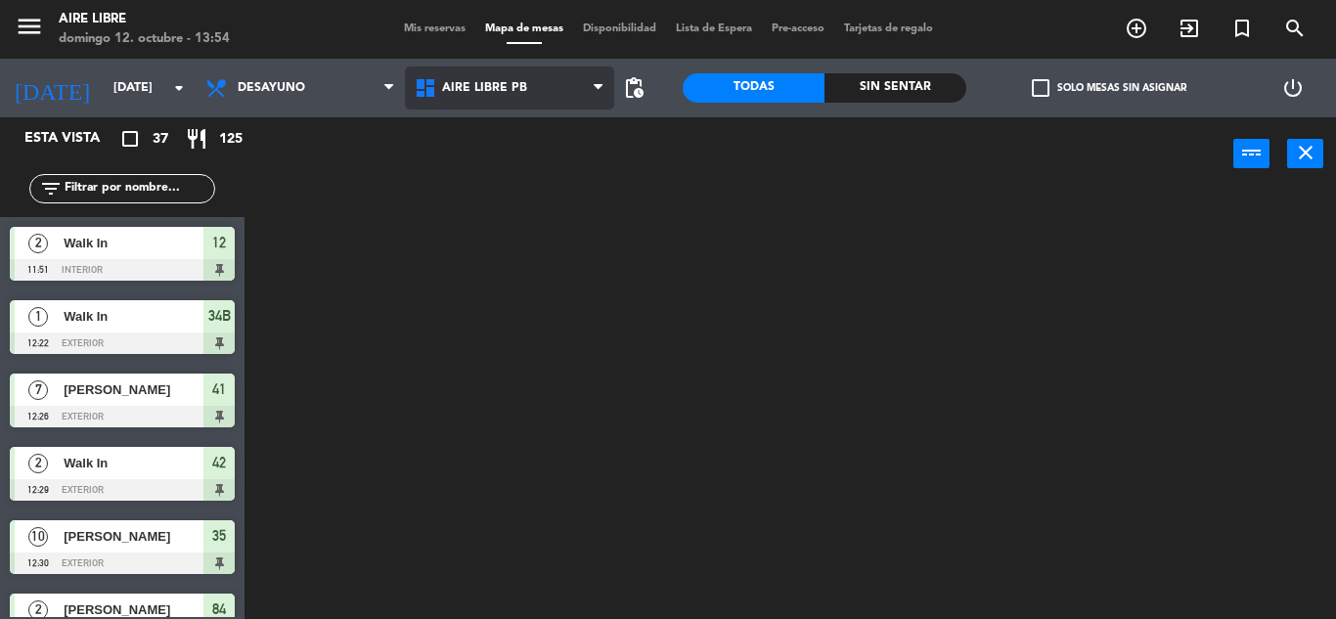
click at [471, 183] on ng-component "menu Aire Libre [DATE] 12. octubre - 13:54 Mis reservas Mapa de mesas Disponibi…" at bounding box center [668, 309] width 1336 height 619
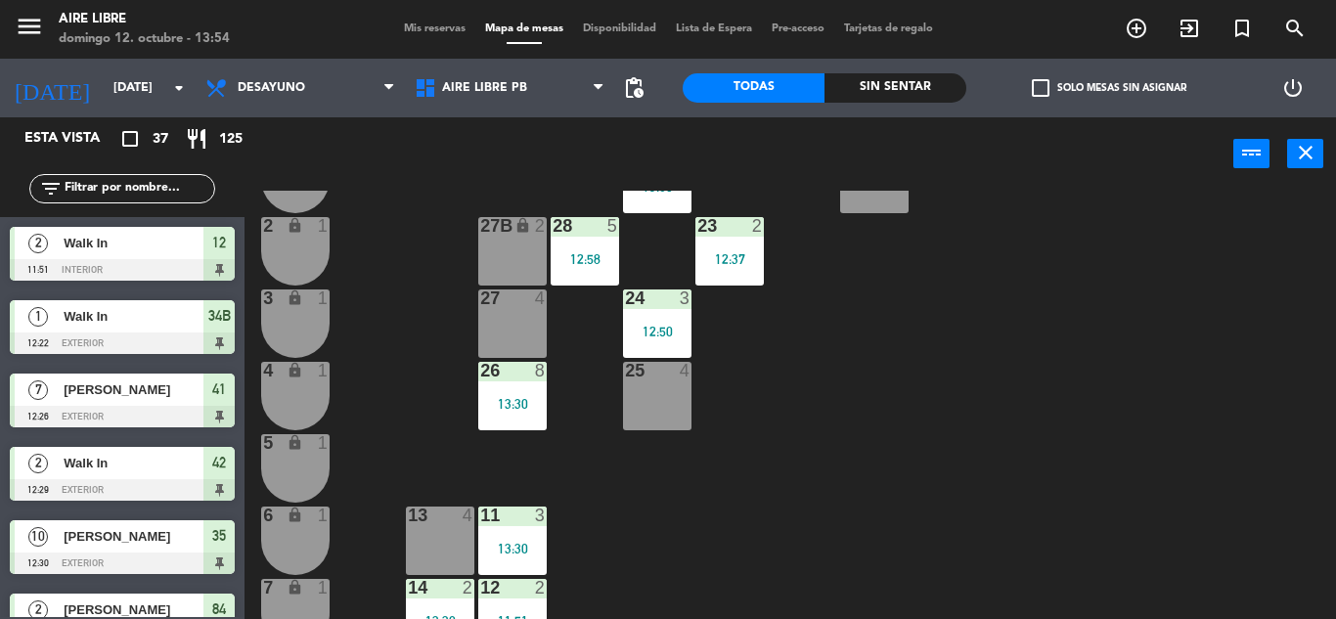
scroll to position [450, 0]
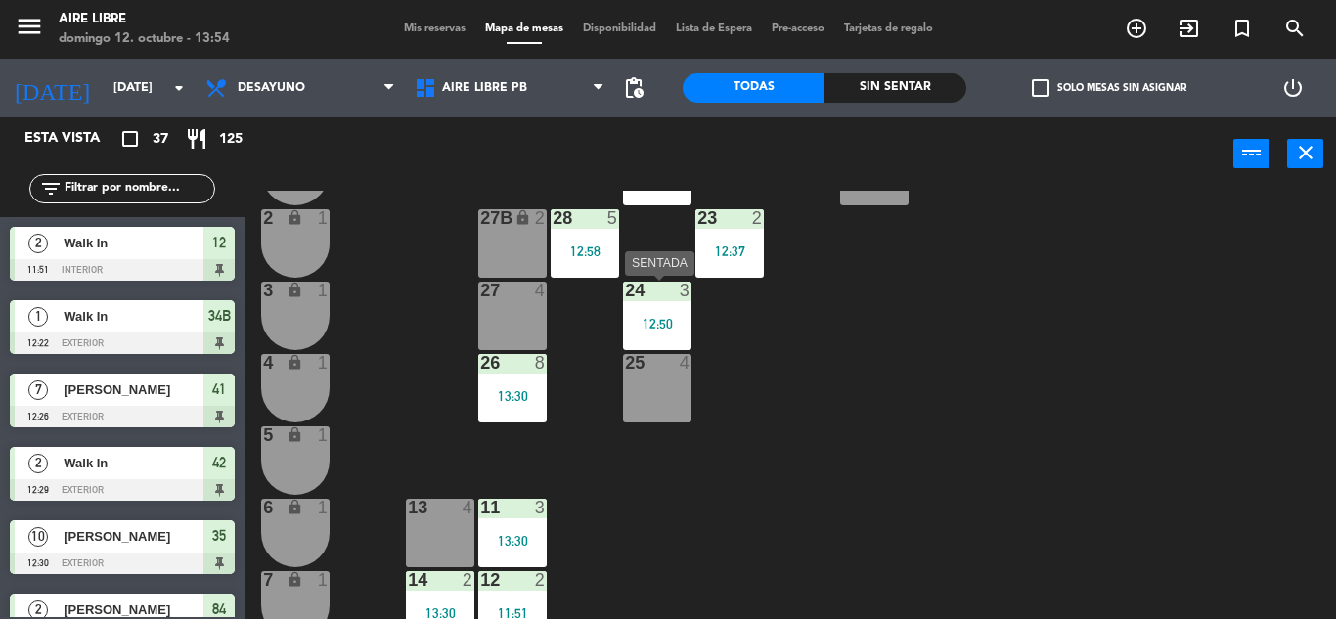
click at [648, 317] on div "12:50" at bounding box center [657, 324] width 68 height 14
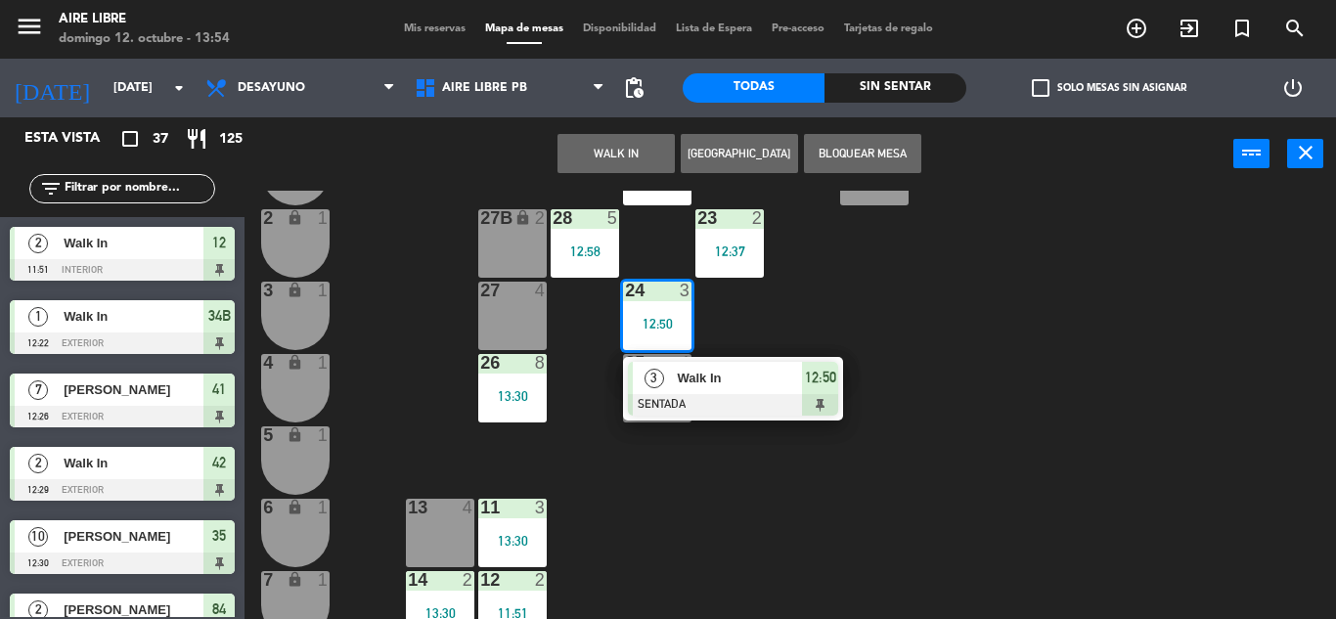
click at [729, 353] on div "42 2 12:29 43 3 13:09 31 7 32 7 33 7 42B 2 43B 3 13:09 41 7 12:26 44 6 13:30 45…" at bounding box center [797, 405] width 1078 height 428
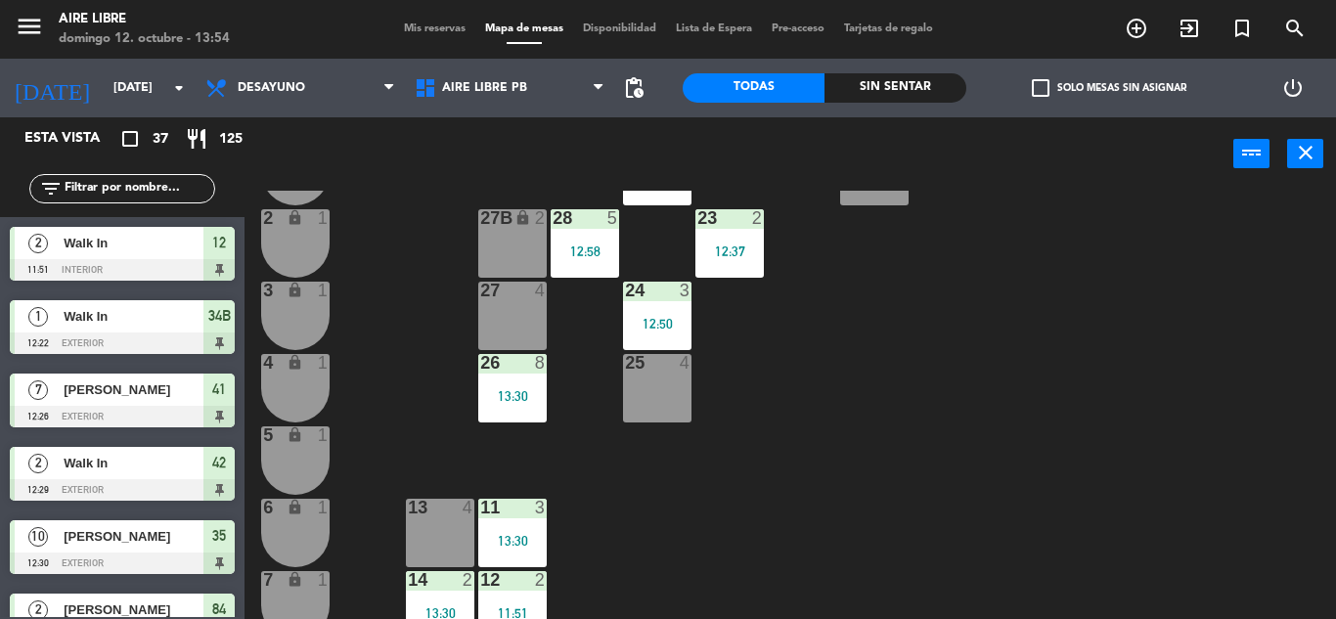
click at [670, 294] on div at bounding box center [657, 291] width 32 height 18
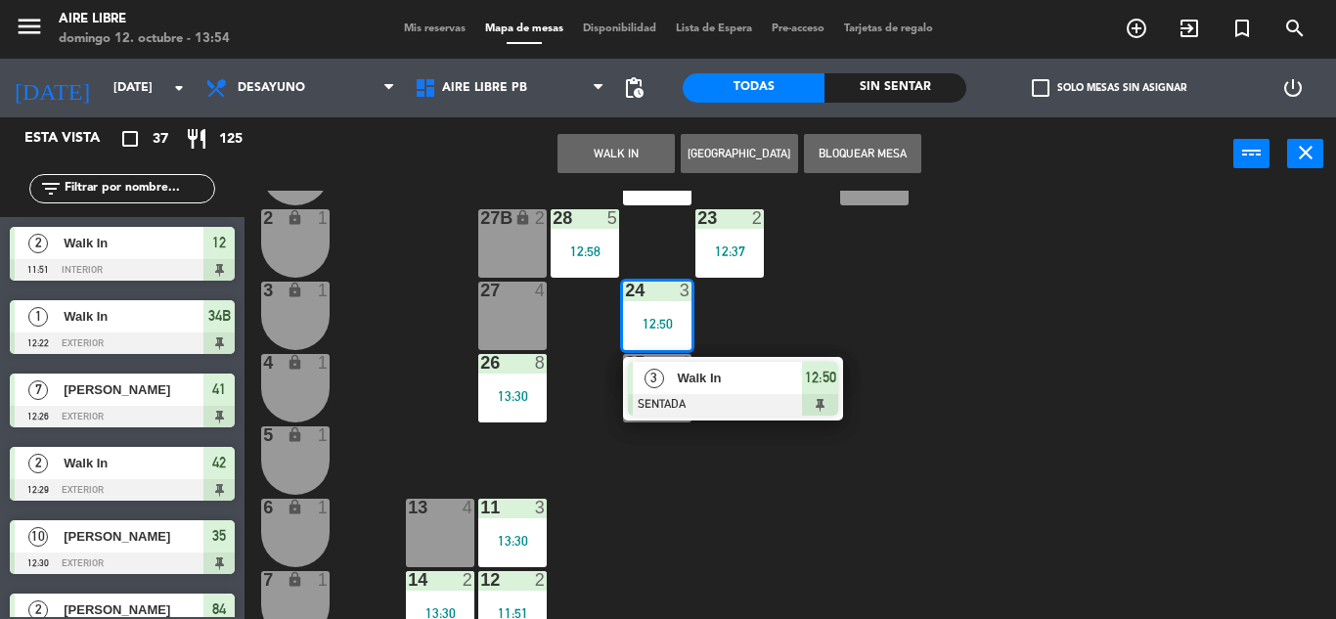
click at [697, 390] on div "Walk In" at bounding box center [738, 378] width 127 height 32
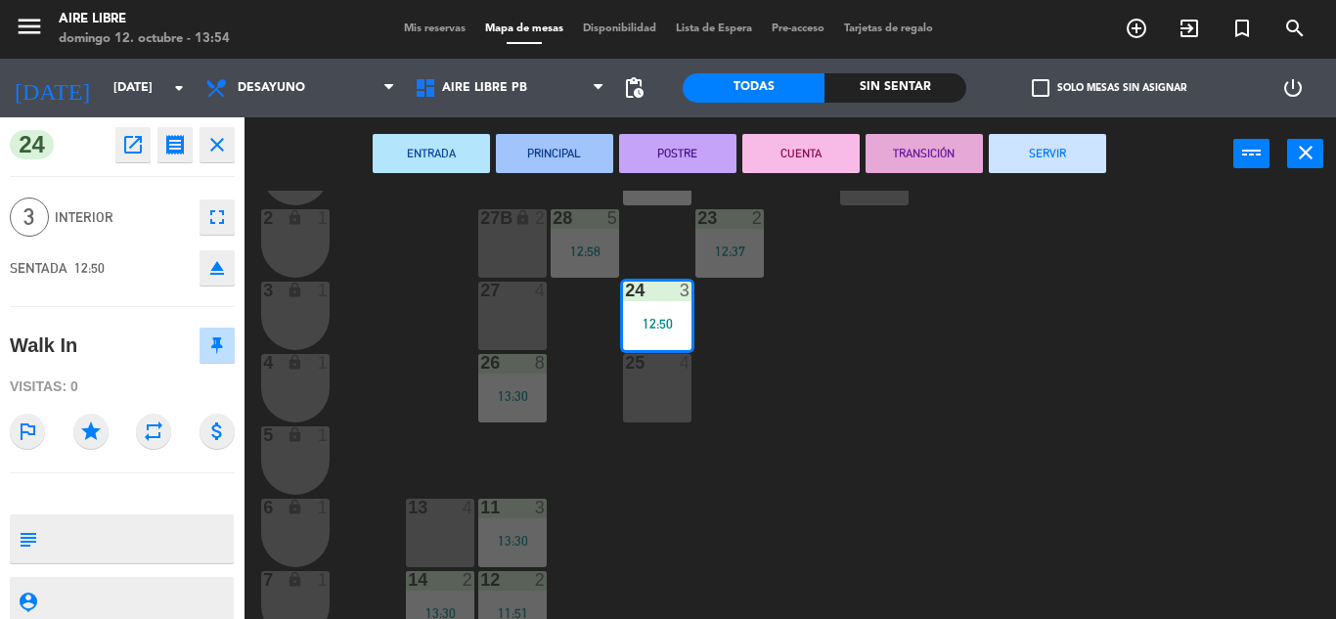
click at [1010, 144] on button "SERVIR" at bounding box center [1047, 153] width 117 height 39
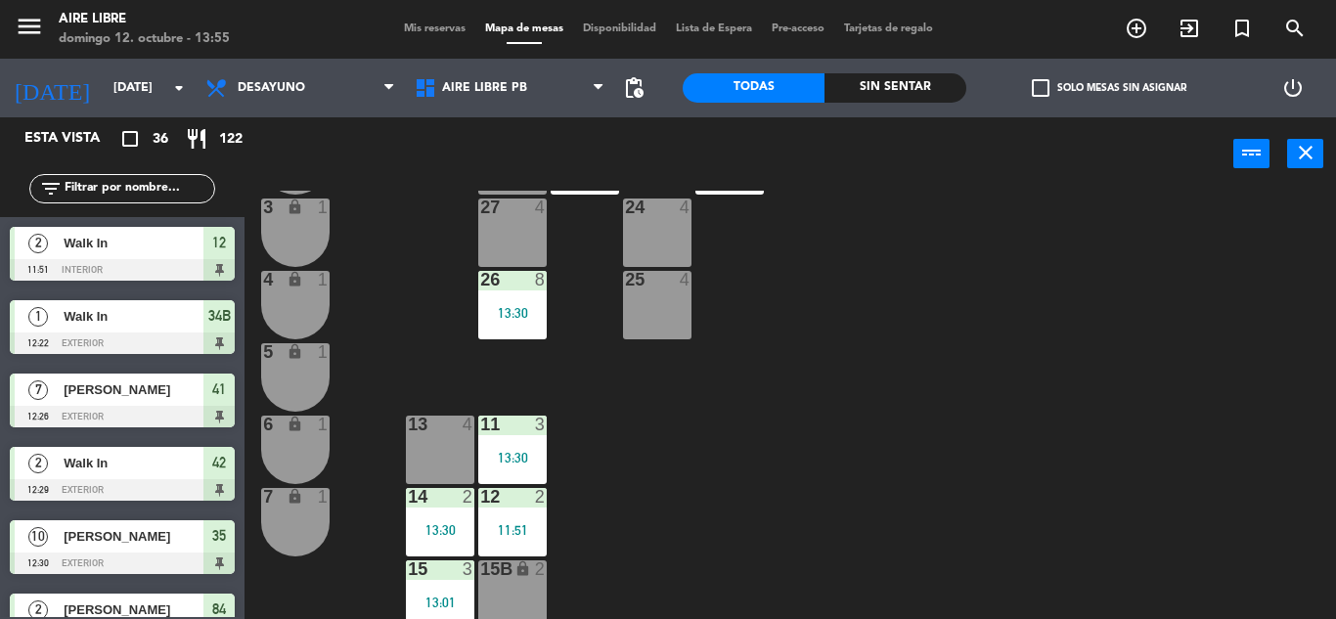
scroll to position [543, 0]
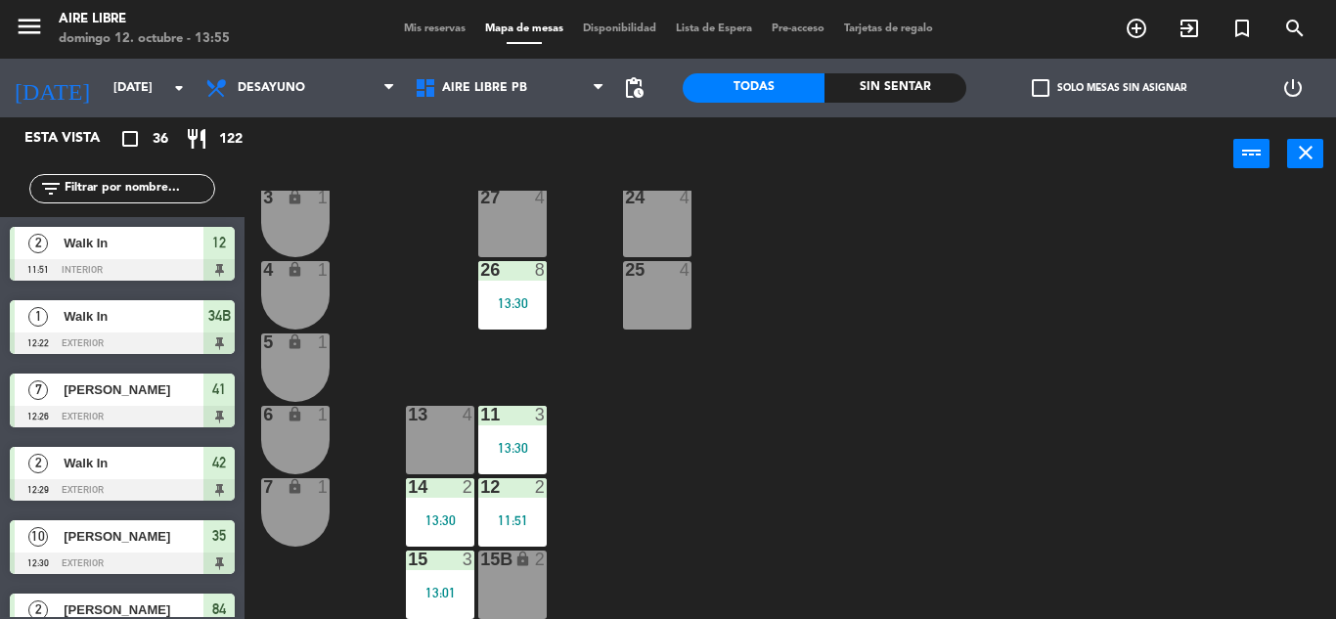
click at [444, 35] on div "Mis reservas Mapa de mesas Disponibilidad Lista de Espera Pre-acceso Tarjetas d…" at bounding box center [668, 30] width 549 height 18
click at [417, 41] on div "menu Aire Libre [DATE] 12. octubre - 13:55 Mis reservas Mapa de mesas Disponibi…" at bounding box center [668, 29] width 1336 height 59
click at [417, 30] on span "Mis reservas" at bounding box center [434, 28] width 81 height 11
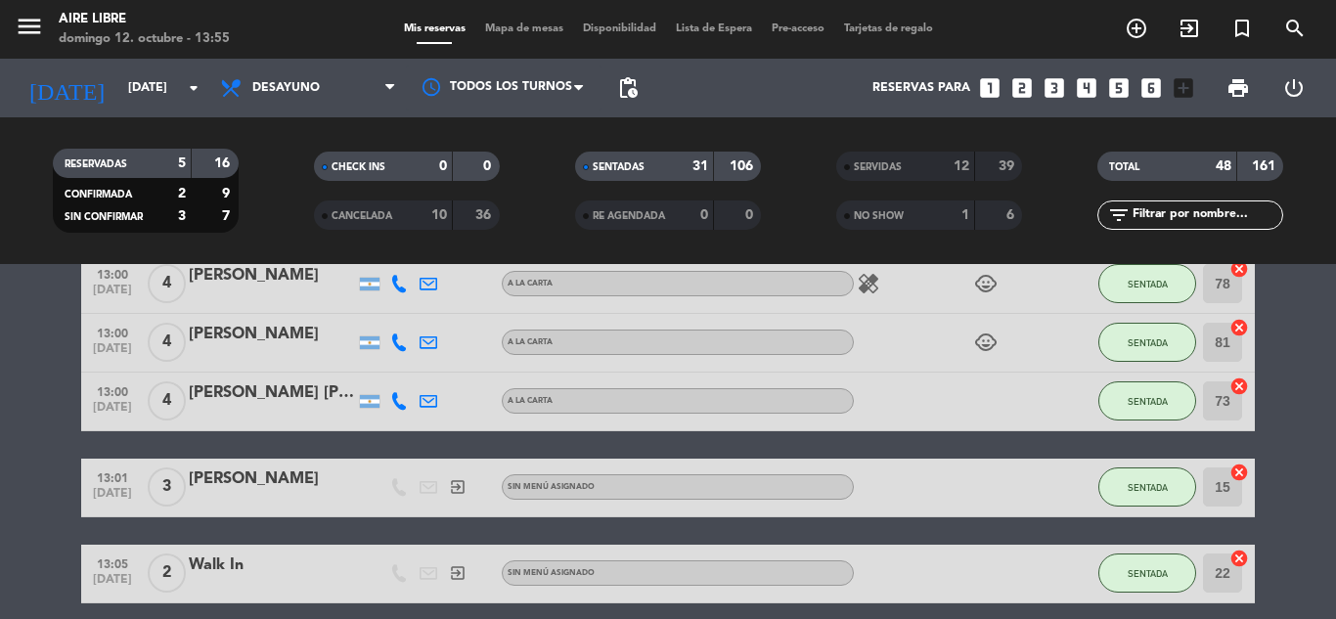
scroll to position [1358, 0]
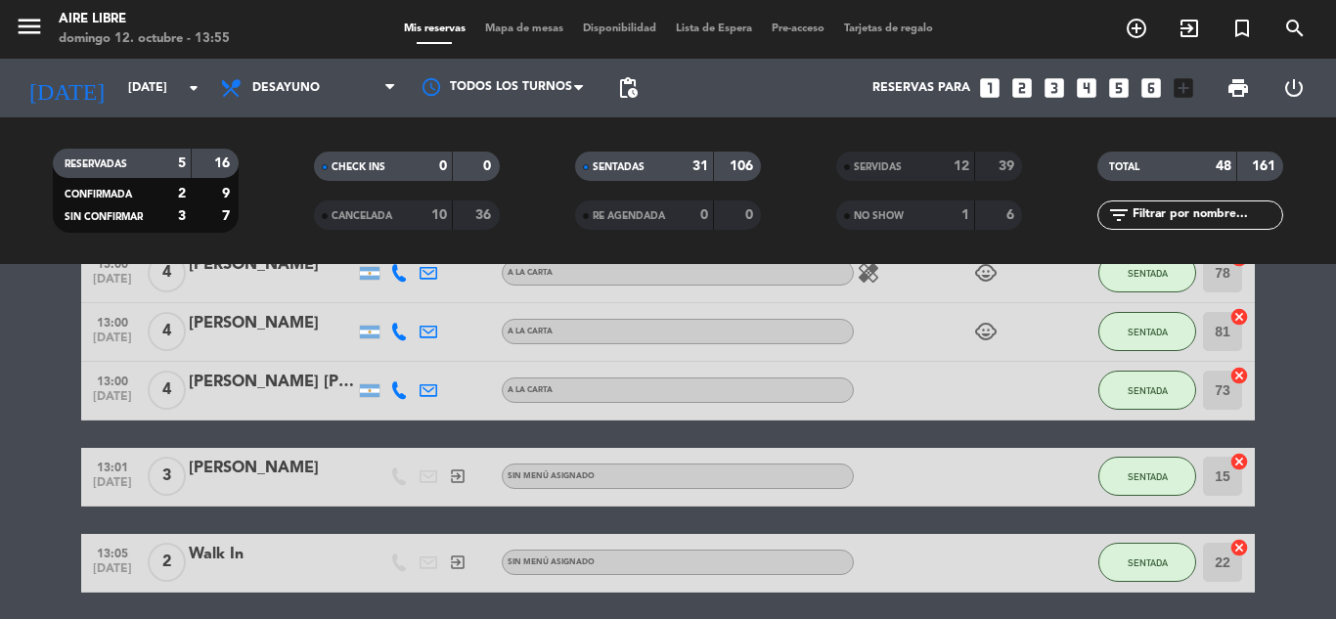
click at [933, 217] on div "1" at bounding box center [950, 215] width 39 height 22
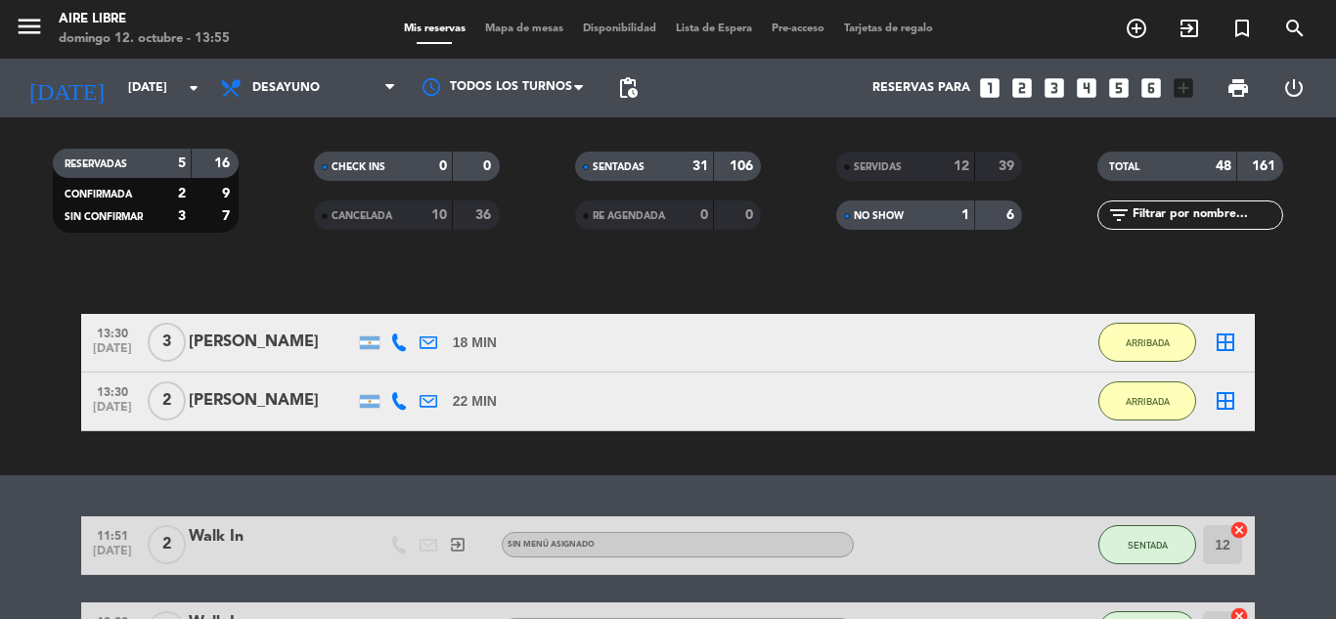
scroll to position [132, 0]
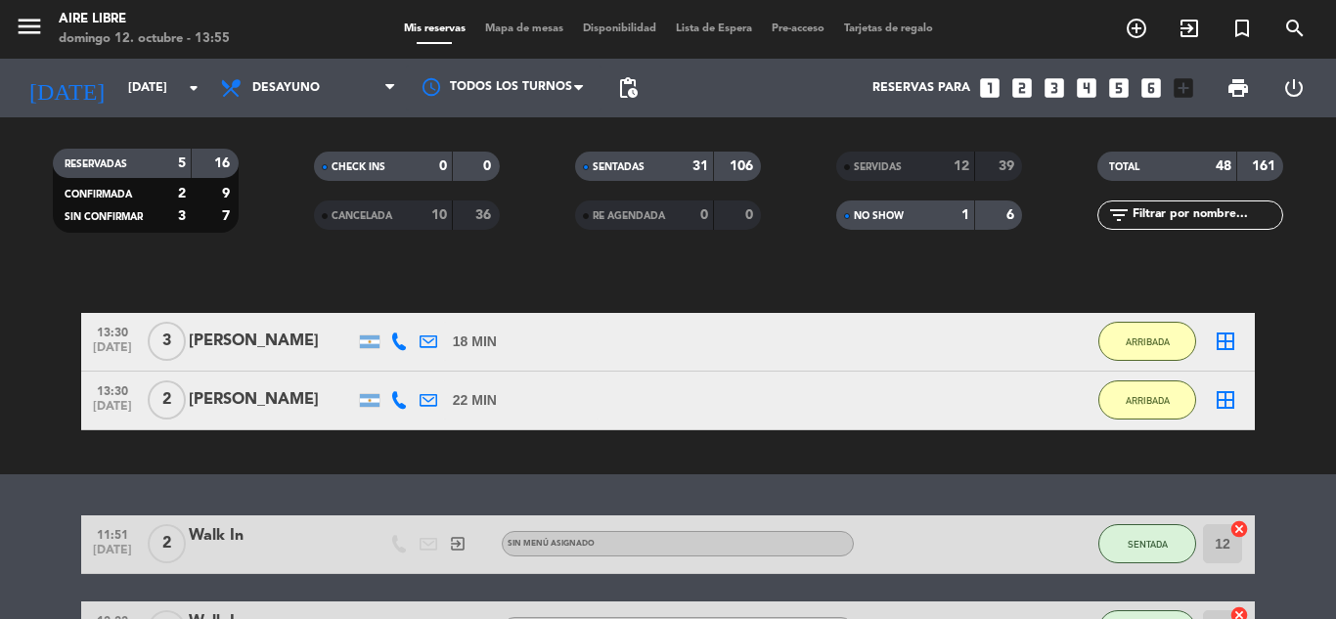
click at [1227, 325] on div "border_all" at bounding box center [1225, 342] width 59 height 58
click at [1225, 359] on div "border_all" at bounding box center [1225, 342] width 59 height 58
click at [1219, 378] on div "border_all" at bounding box center [1225, 401] width 59 height 58
click at [1228, 419] on div "border_all" at bounding box center [1225, 401] width 59 height 58
click at [1226, 397] on icon "border_all" at bounding box center [1225, 399] width 23 height 23
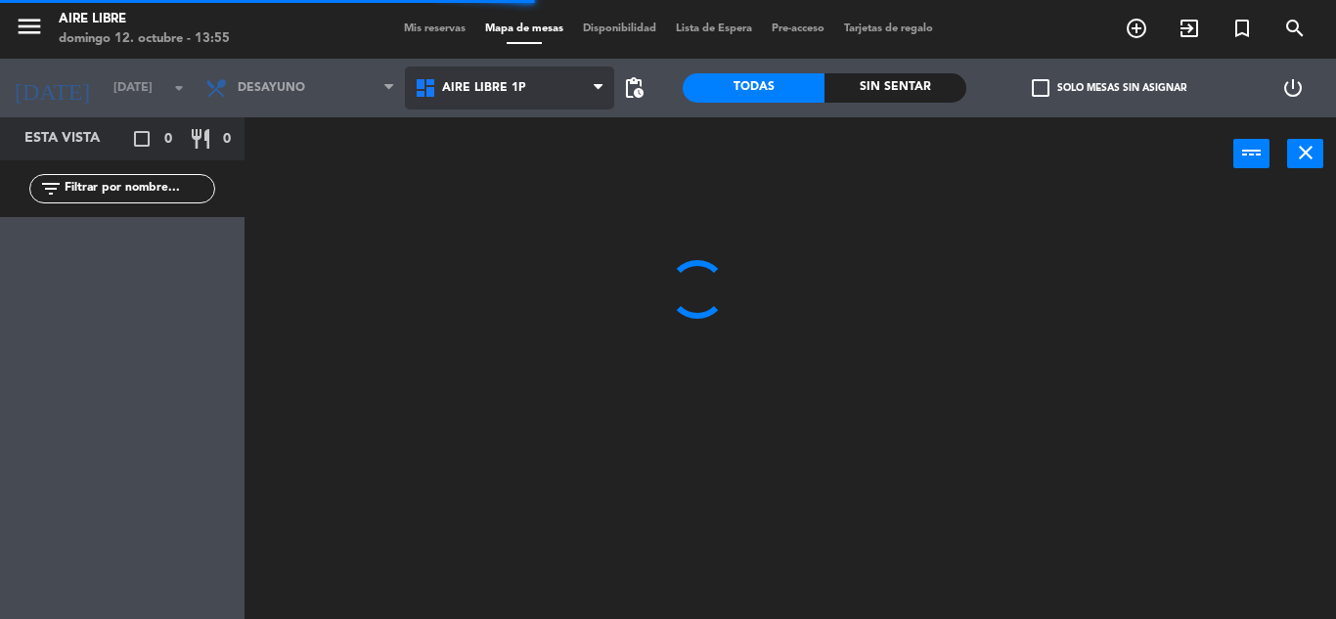
click at [582, 84] on span "Aire Libre 1P" at bounding box center [509, 88] width 209 height 43
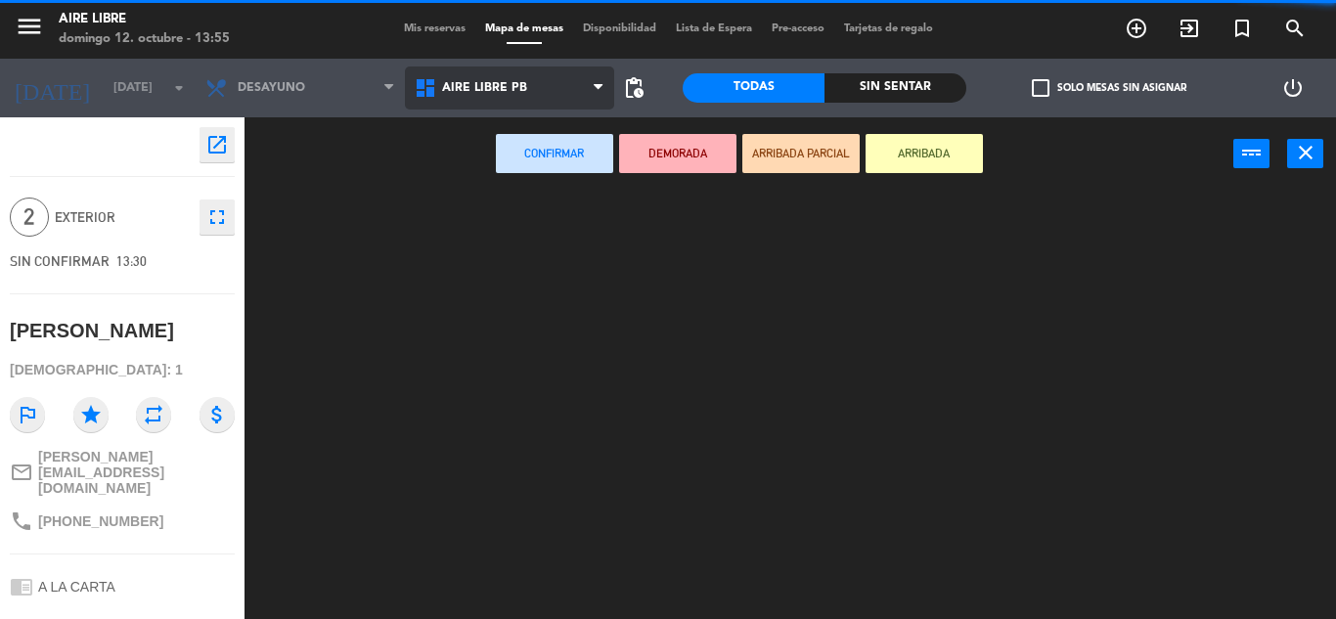
click at [566, 181] on ng-component "menu Aire Libre [DATE] 12. octubre - 13:55 Mis reservas Mapa de mesas Disponibi…" at bounding box center [668, 309] width 1336 height 619
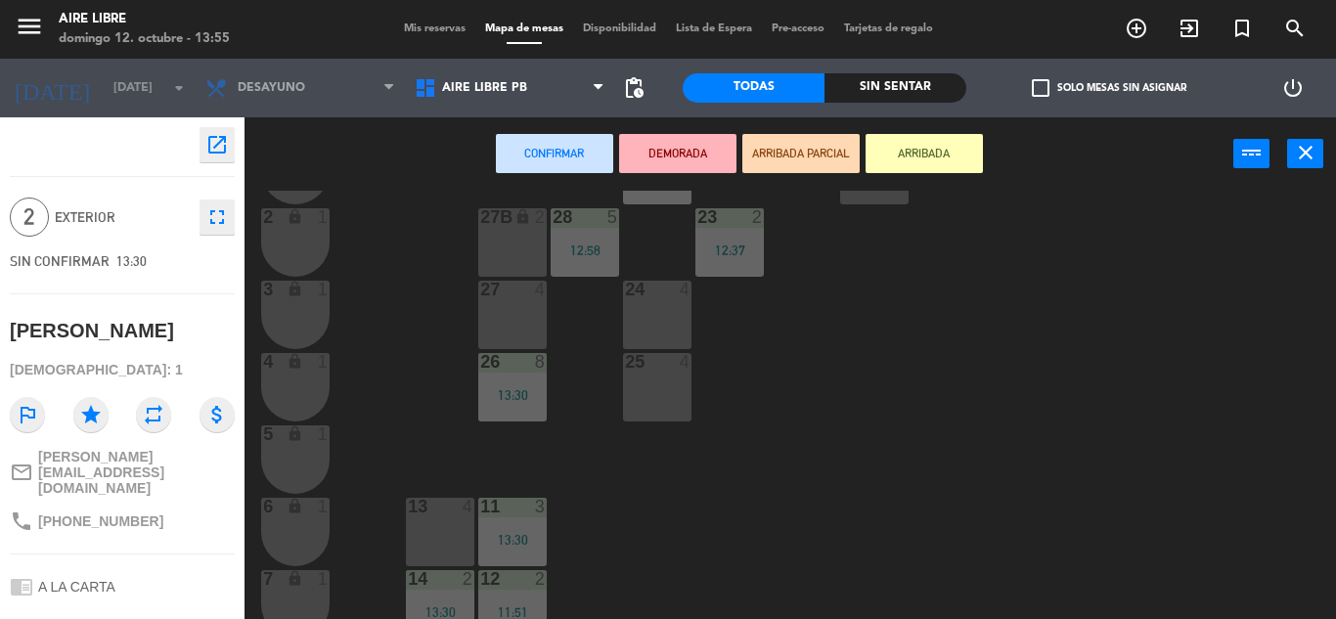
scroll to position [543, 0]
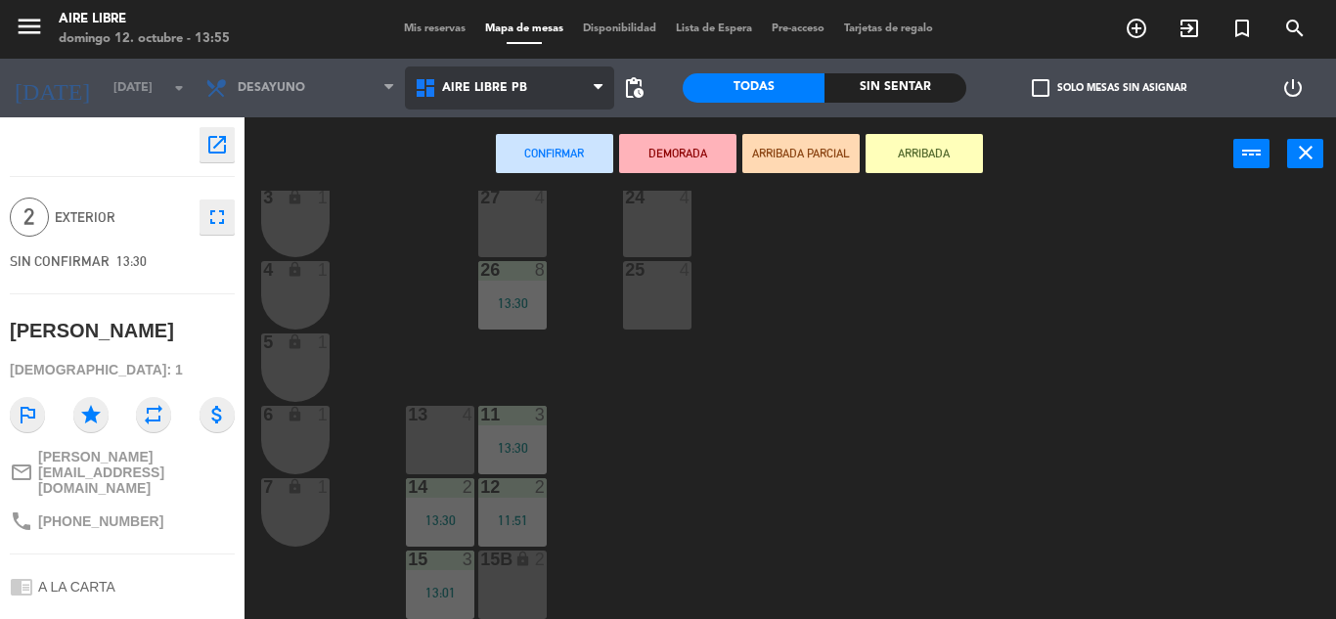
click at [529, 80] on span "Aire Libre PB" at bounding box center [509, 88] width 209 height 43
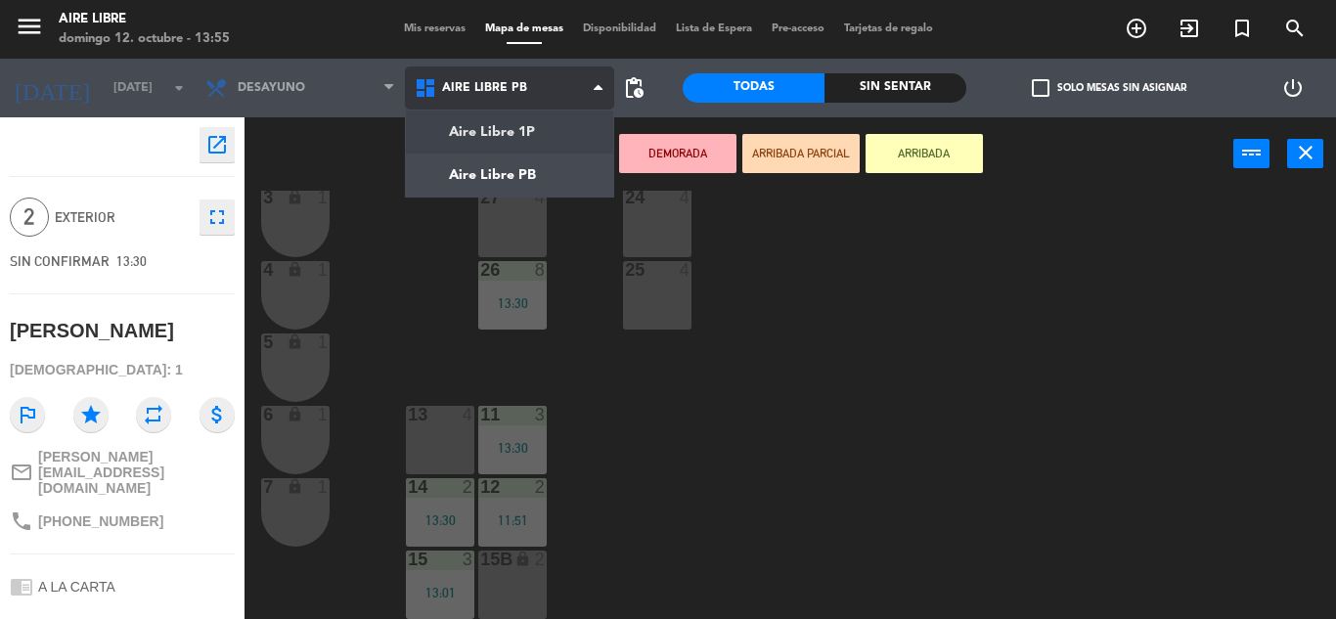
click at [533, 122] on ng-component "menu Aire Libre [DATE] 12. octubre - 13:55 Mis reservas Mapa de mesas Disponibi…" at bounding box center [668, 309] width 1336 height 619
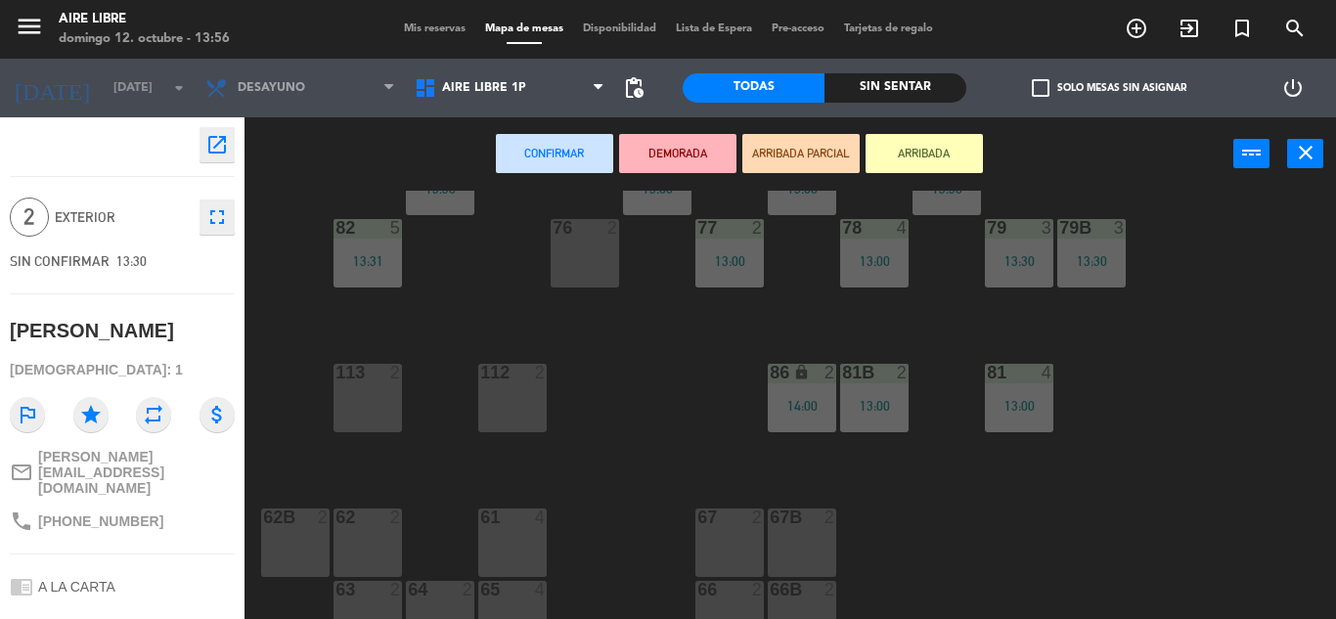
scroll to position [370, 0]
click at [562, 245] on div "76 2" at bounding box center [585, 251] width 68 height 68
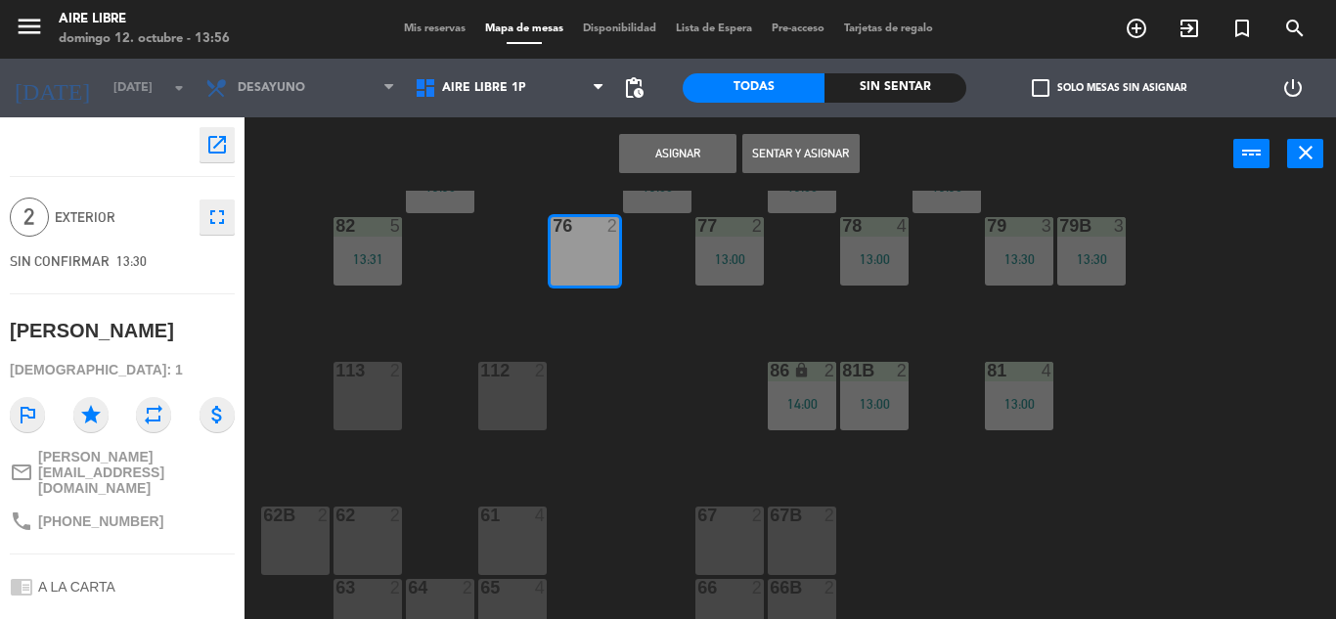
click at [781, 155] on button "Sentar y Asignar" at bounding box center [800, 153] width 117 height 39
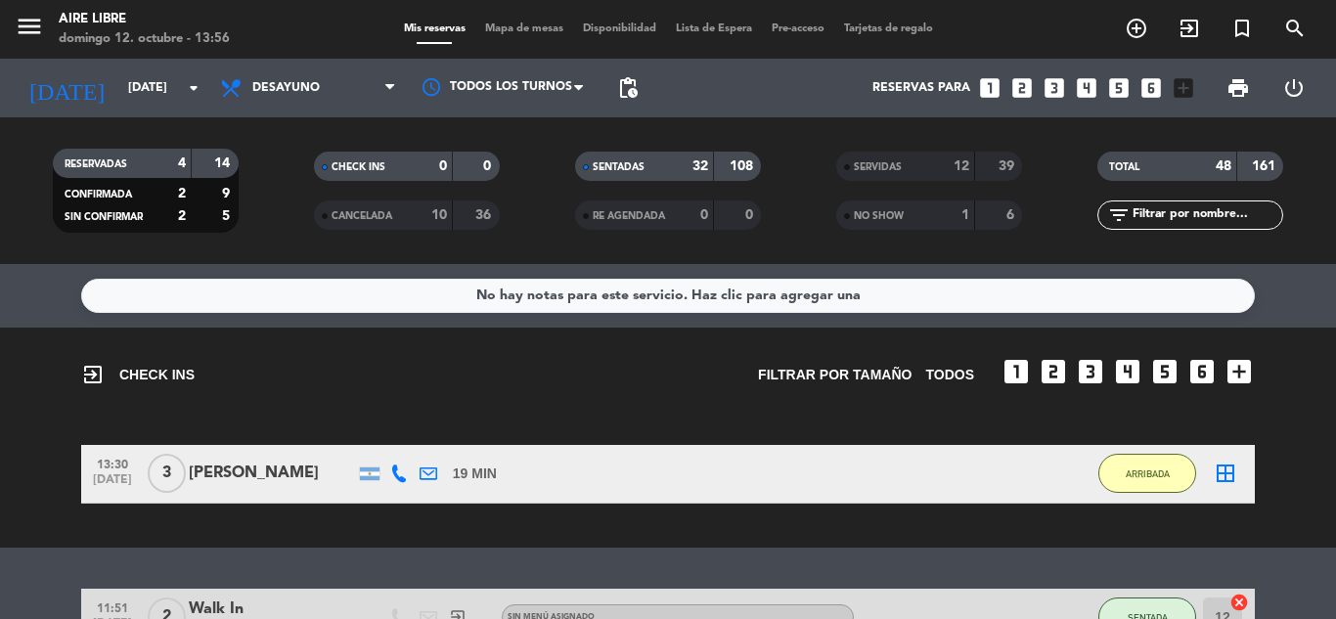
click at [535, 30] on span "Mapa de mesas" at bounding box center [524, 28] width 98 height 11
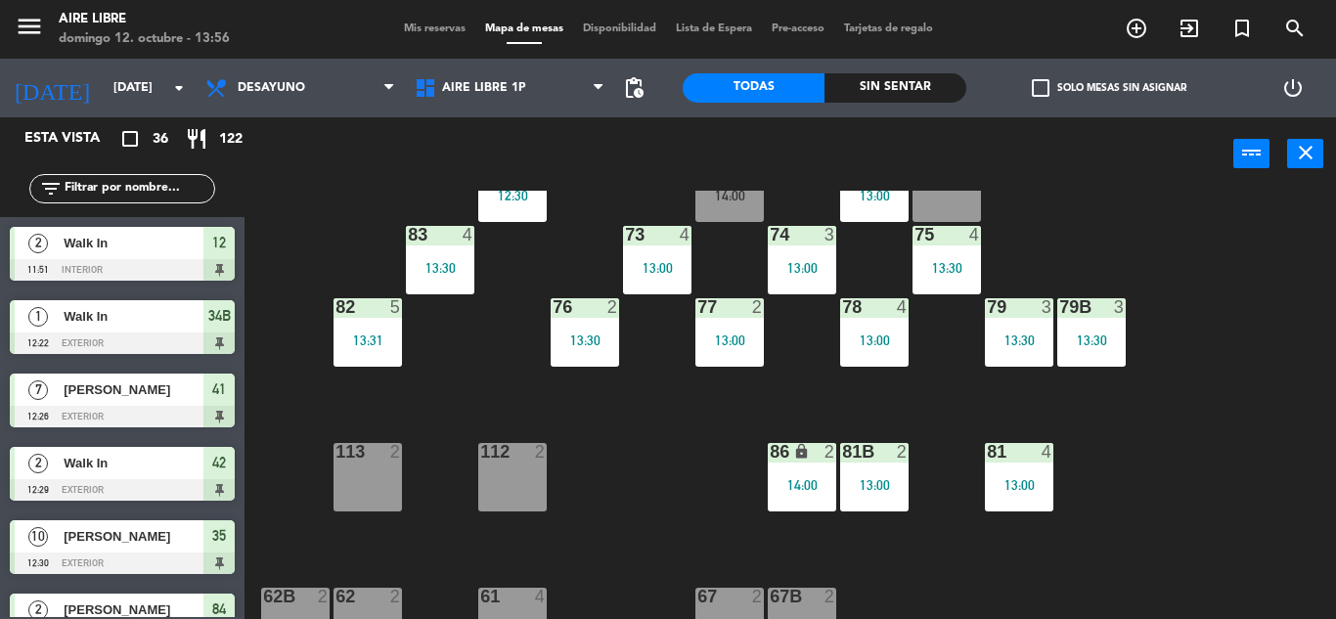
scroll to position [288, 0]
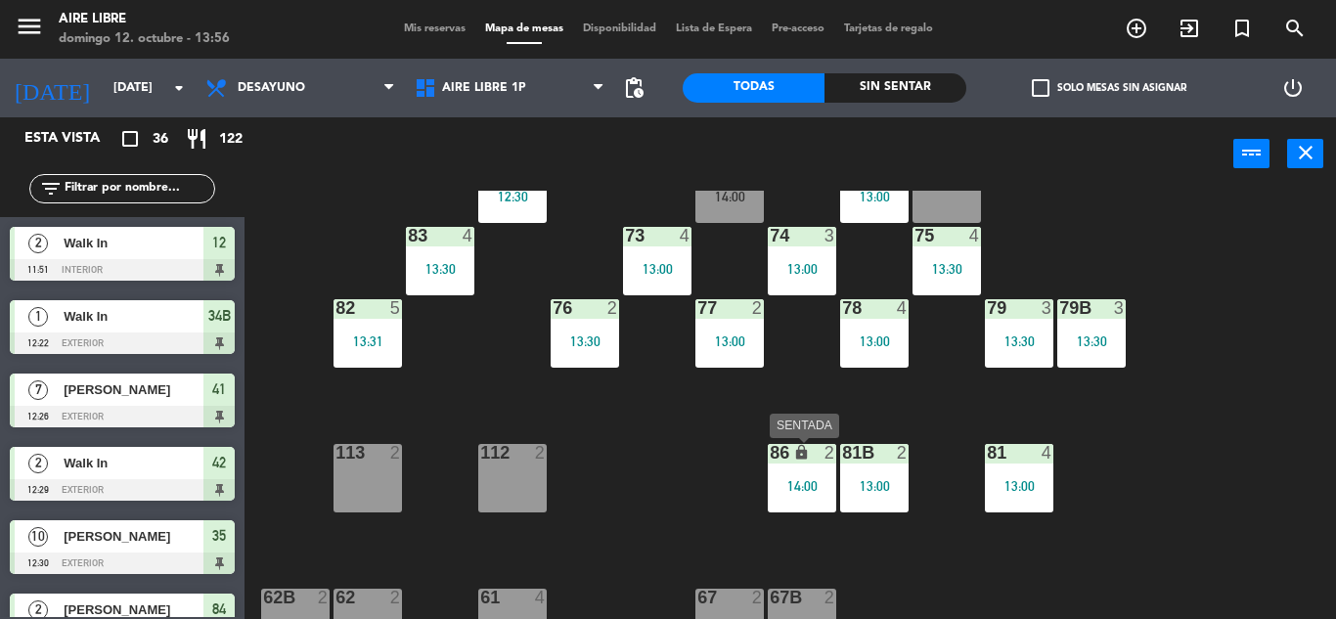
click at [785, 472] on div "86 lock 2 14:00" at bounding box center [802, 478] width 68 height 68
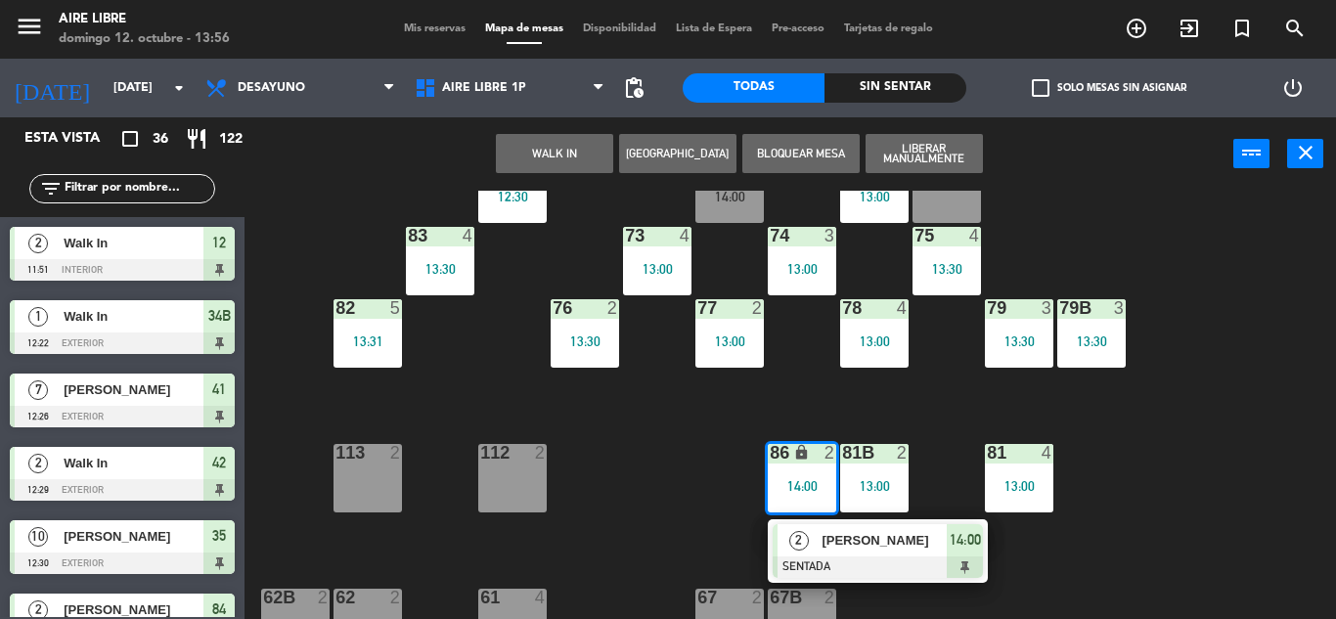
scroll to position [0, 0]
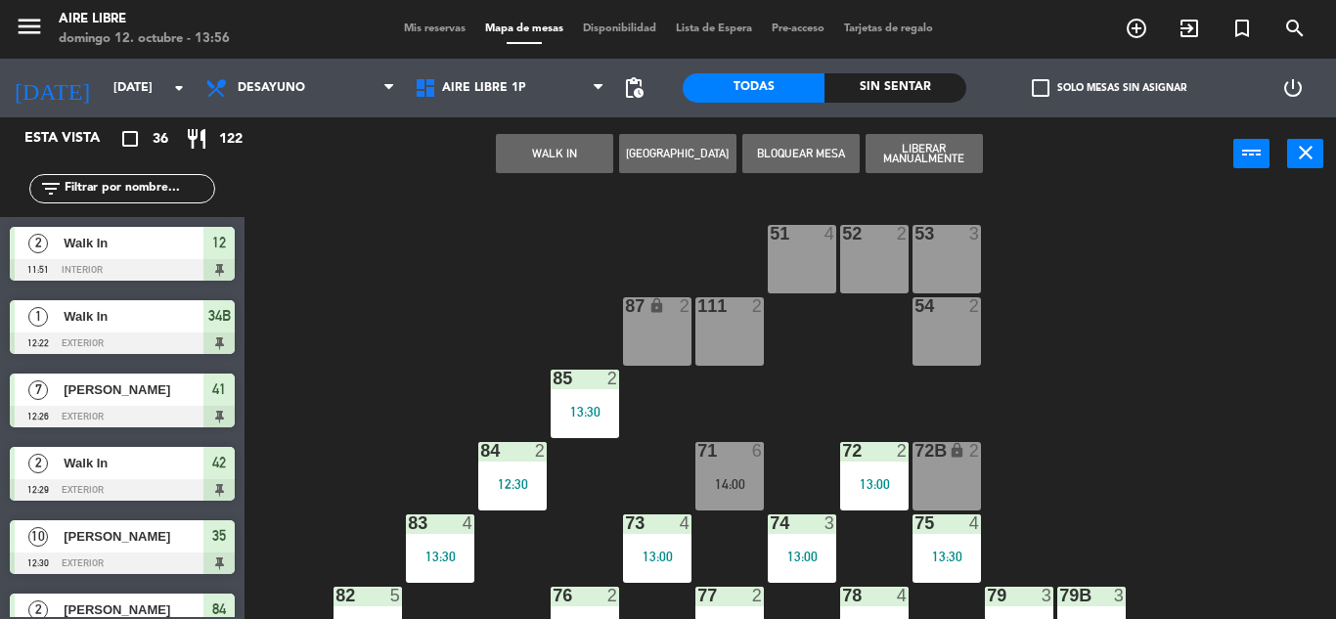
click at [668, 324] on div "87 lock 2" at bounding box center [657, 331] width 68 height 68
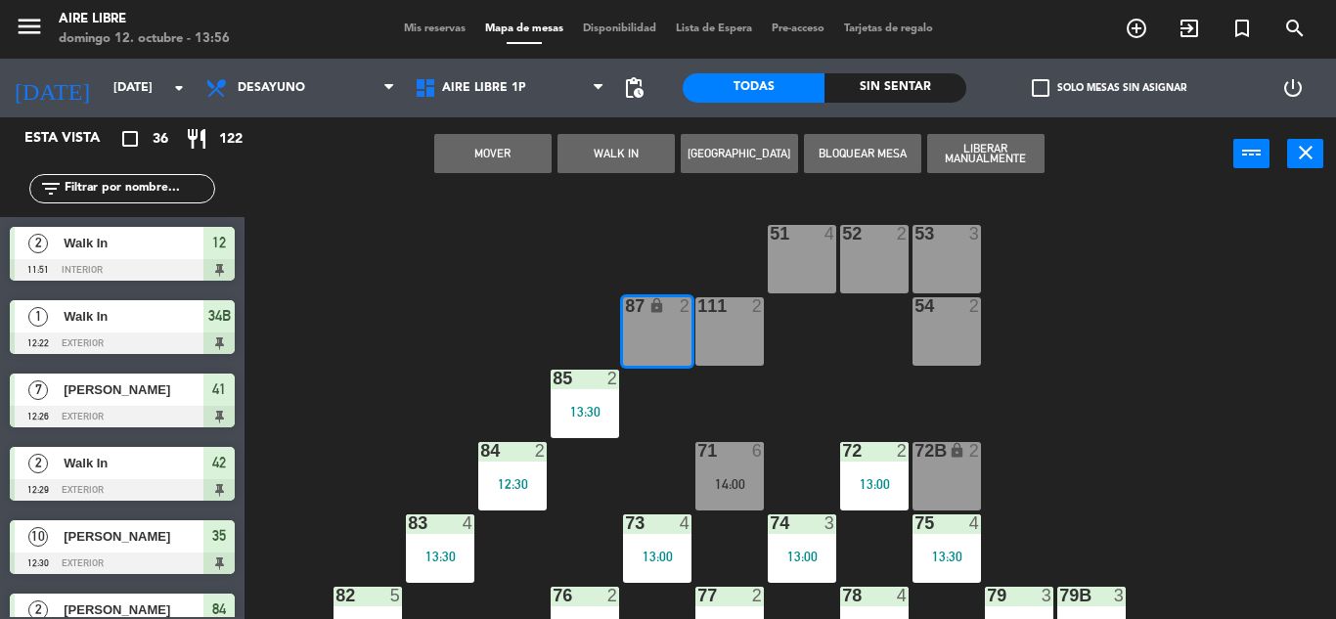
click at [523, 148] on button "Mover" at bounding box center [492, 153] width 117 height 39
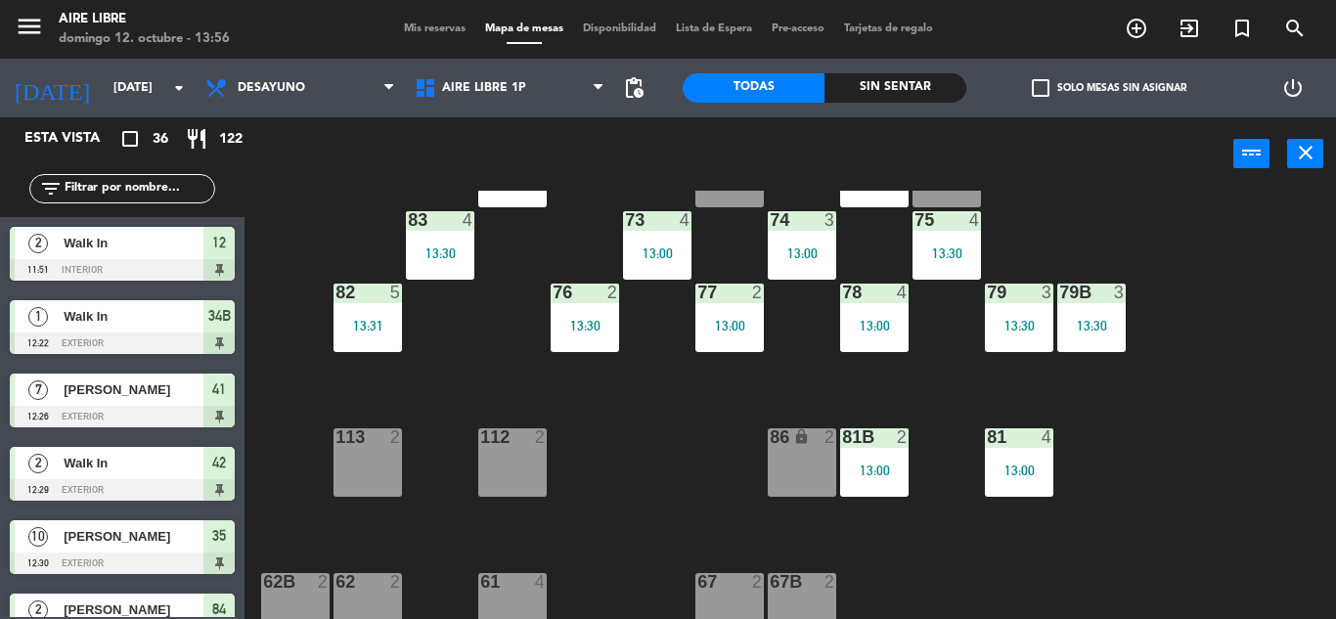
scroll to position [338, 0]
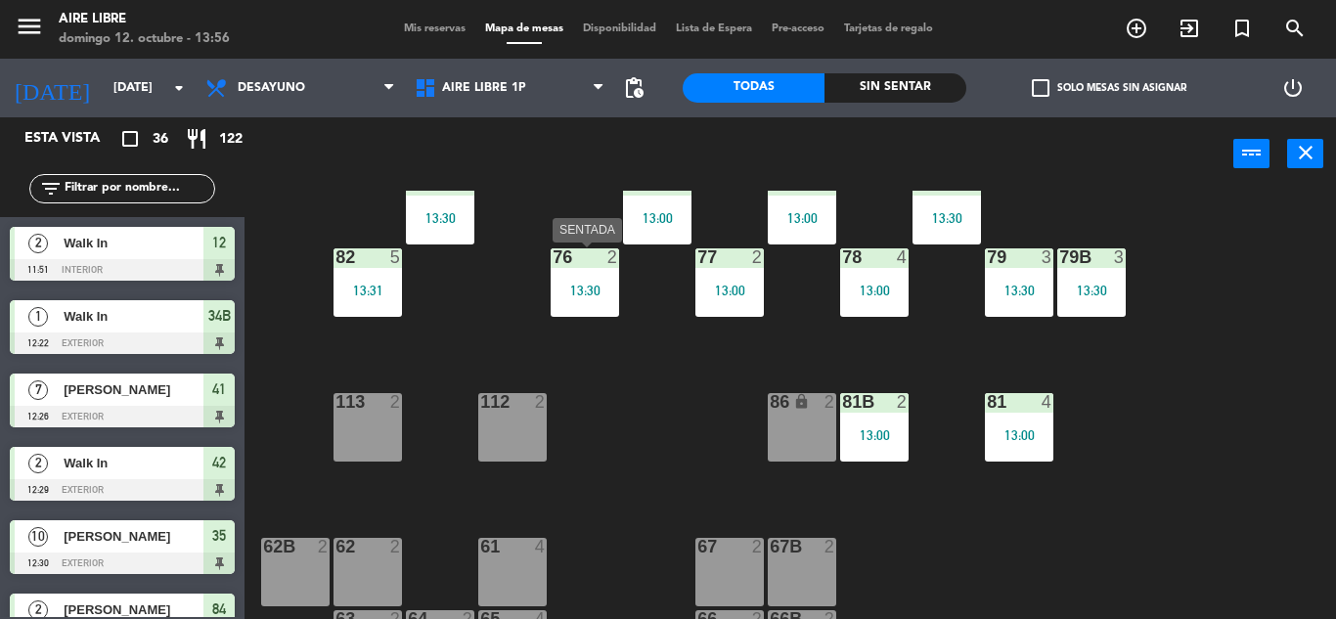
click at [588, 275] on div "76 2 13:30" at bounding box center [585, 282] width 68 height 68
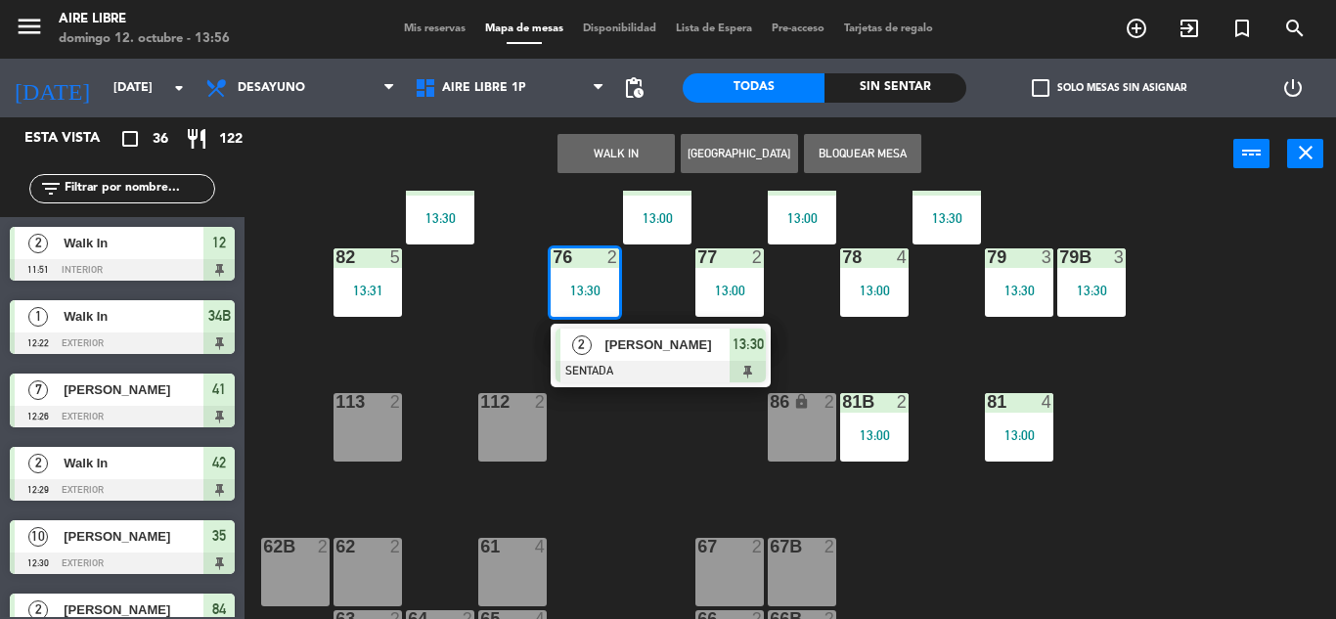
click at [822, 457] on div "86 lock 2" at bounding box center [802, 427] width 68 height 68
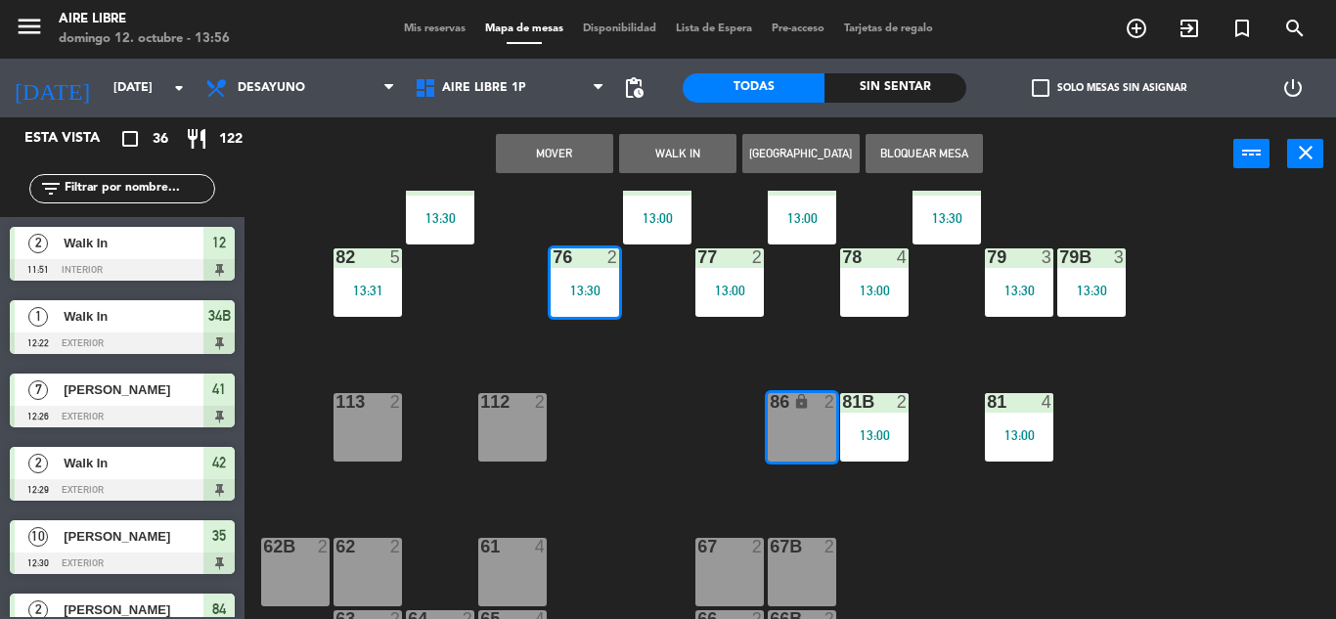
click at [551, 156] on button "Mover" at bounding box center [554, 153] width 117 height 39
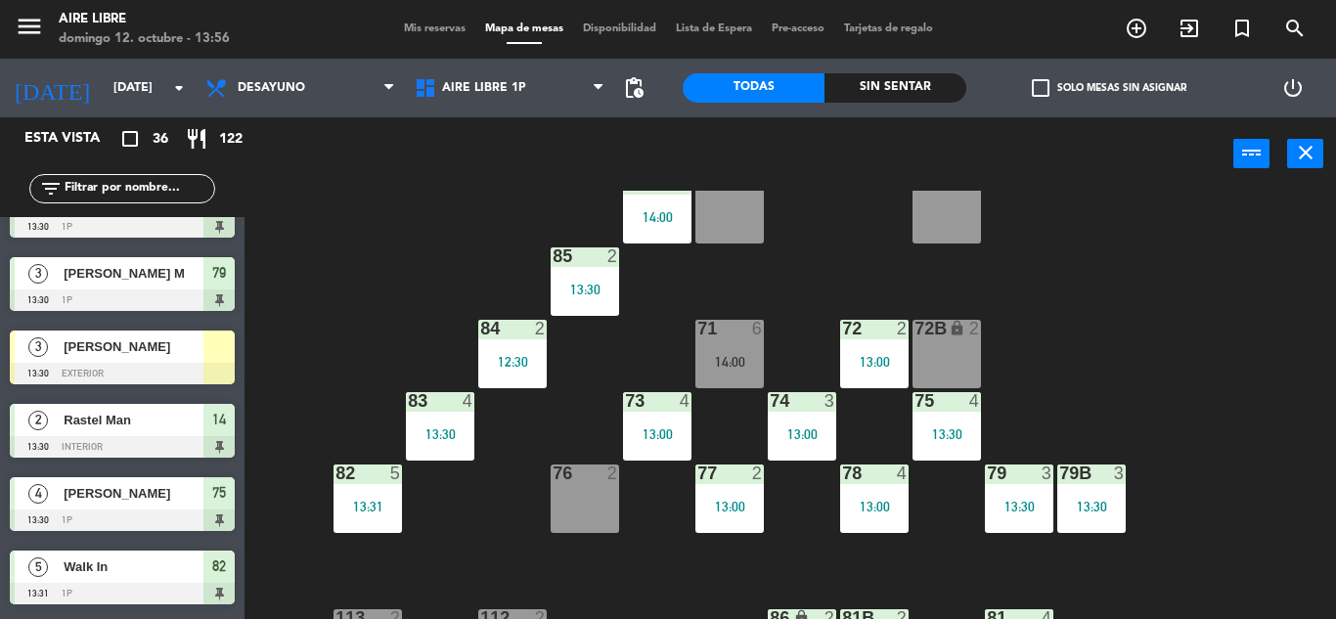
scroll to position [121, 0]
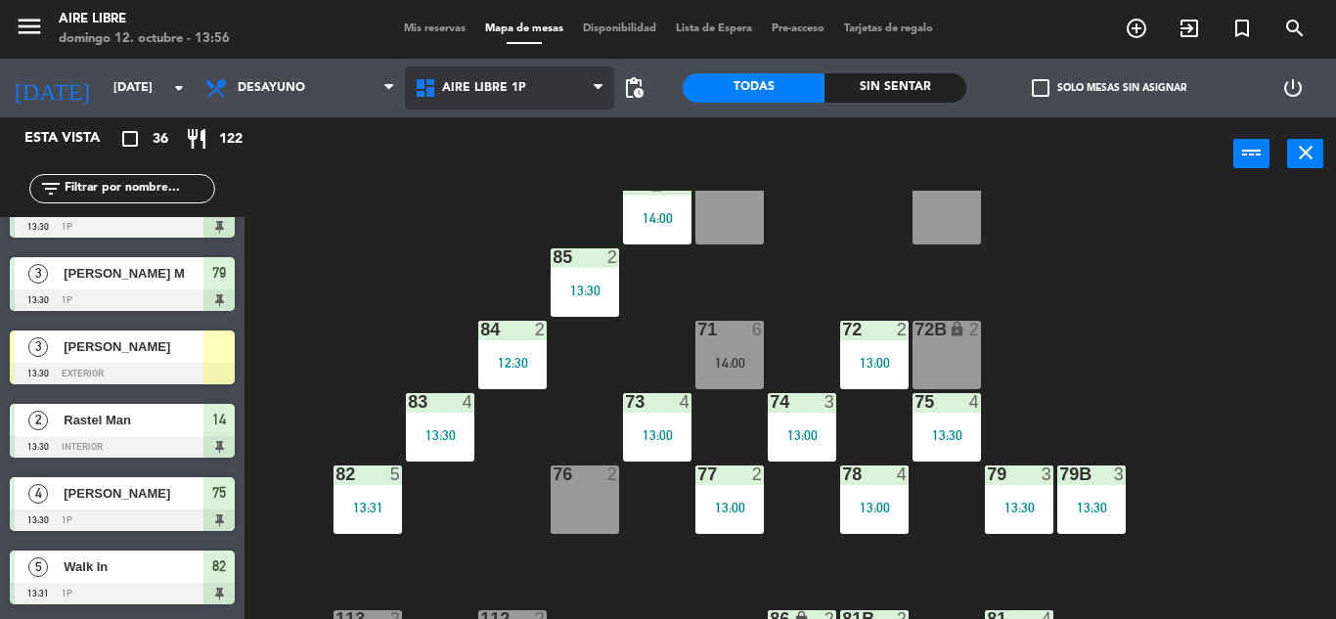
click at [490, 109] on span "Aire Libre 1P" at bounding box center [509, 88] width 209 height 43
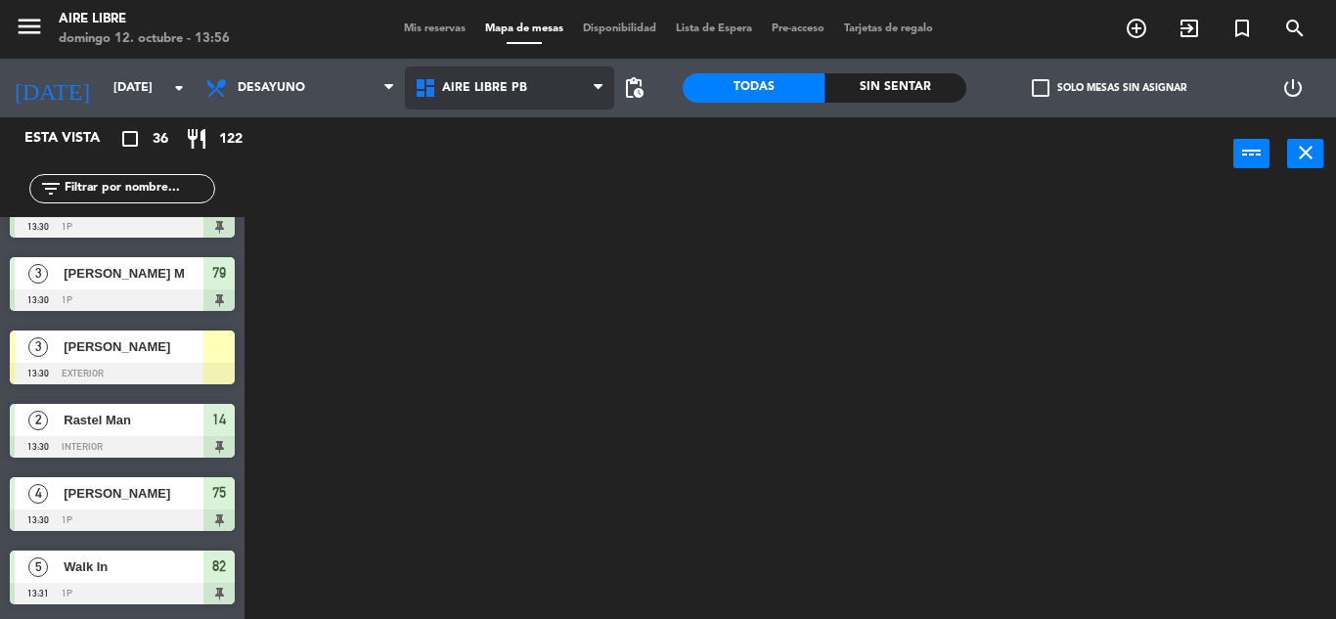
click at [500, 186] on ng-component "menu Aire Libre [DATE] 12. octubre - 13:56 Mis reservas Mapa de mesas Disponibi…" at bounding box center [668, 309] width 1336 height 619
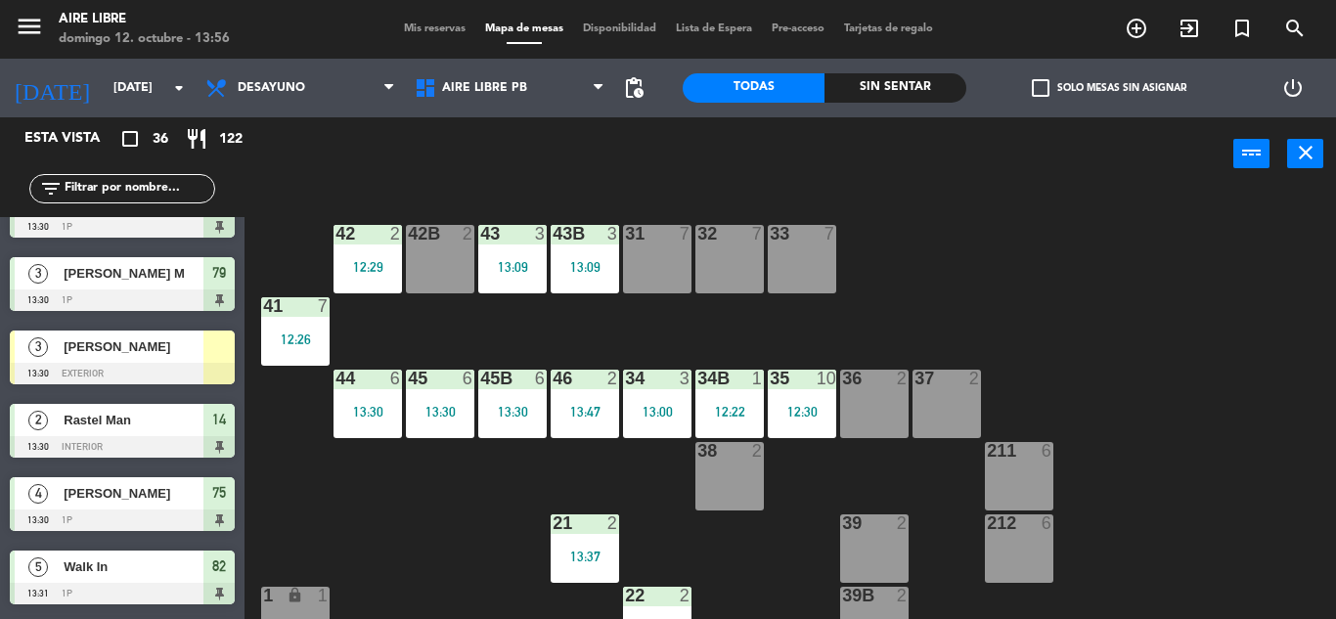
click at [141, 363] on div at bounding box center [122, 374] width 225 height 22
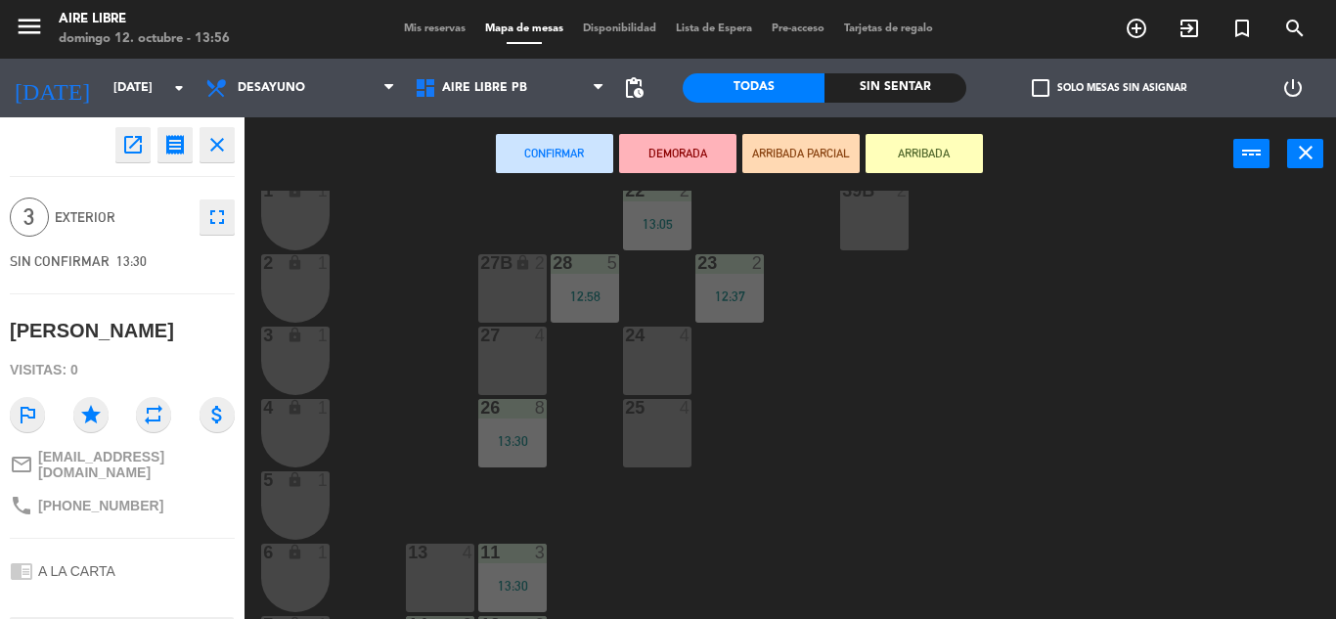
scroll to position [543, 0]
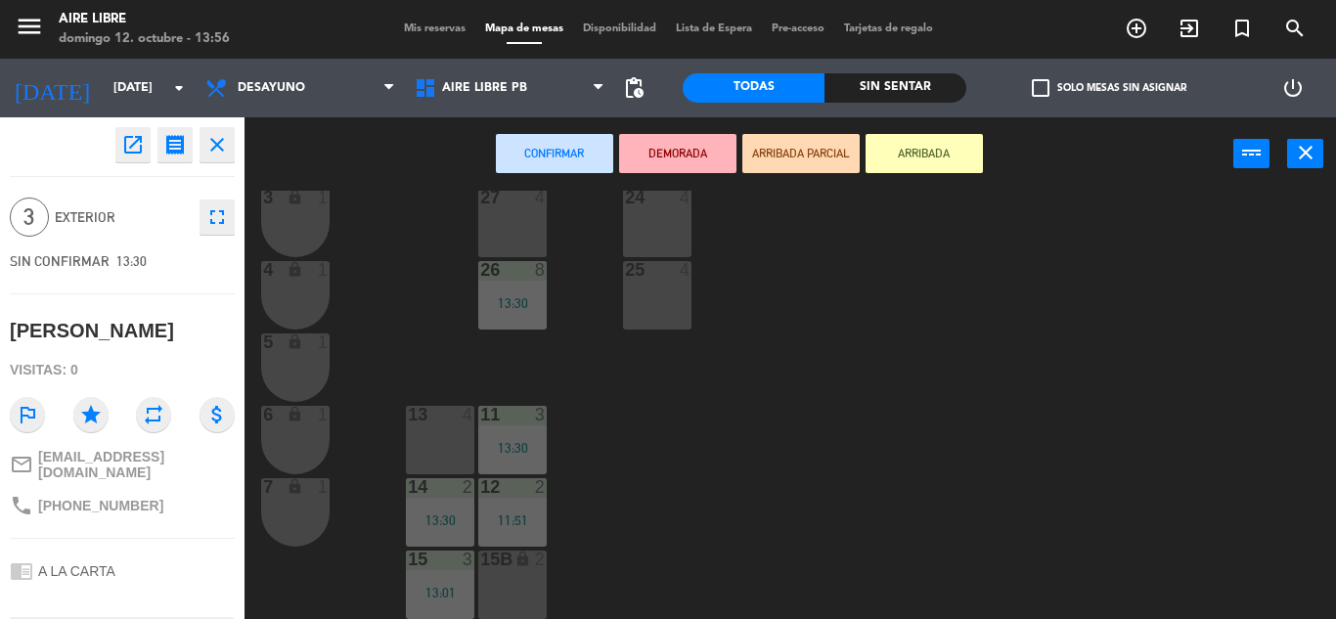
click at [517, 263] on div at bounding box center [512, 270] width 32 height 18
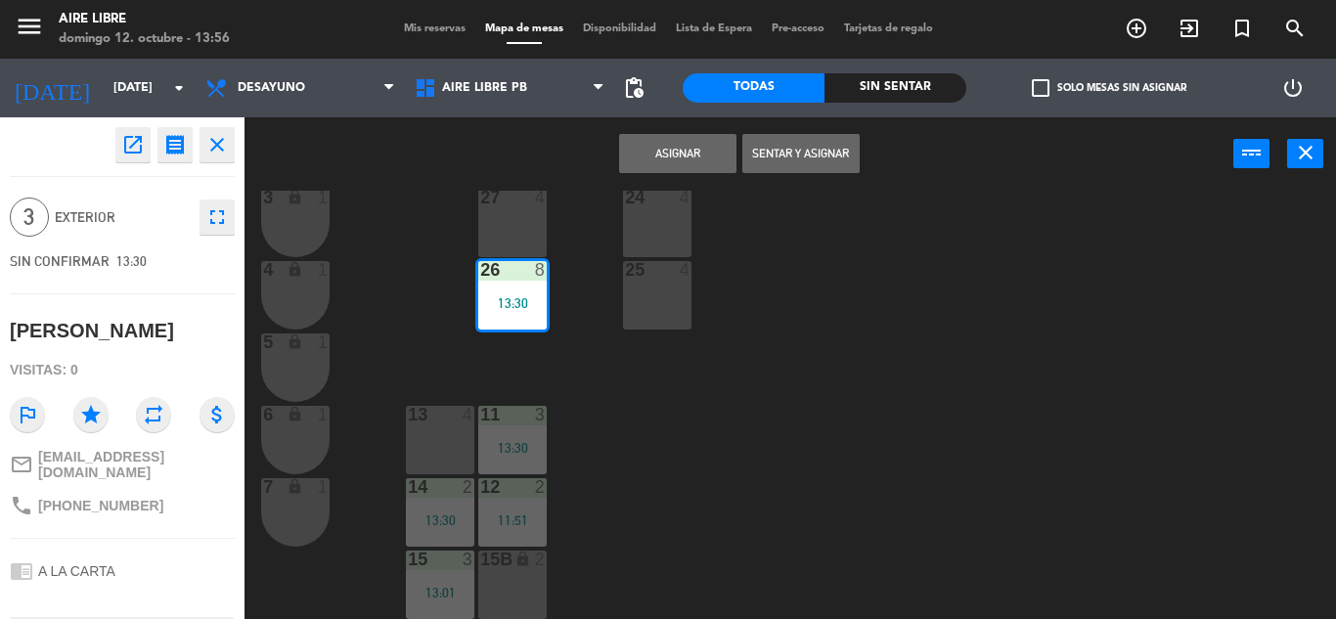
click at [516, 246] on div "27 4" at bounding box center [512, 223] width 68 height 68
click at [518, 307] on div "13:30" at bounding box center [512, 303] width 68 height 14
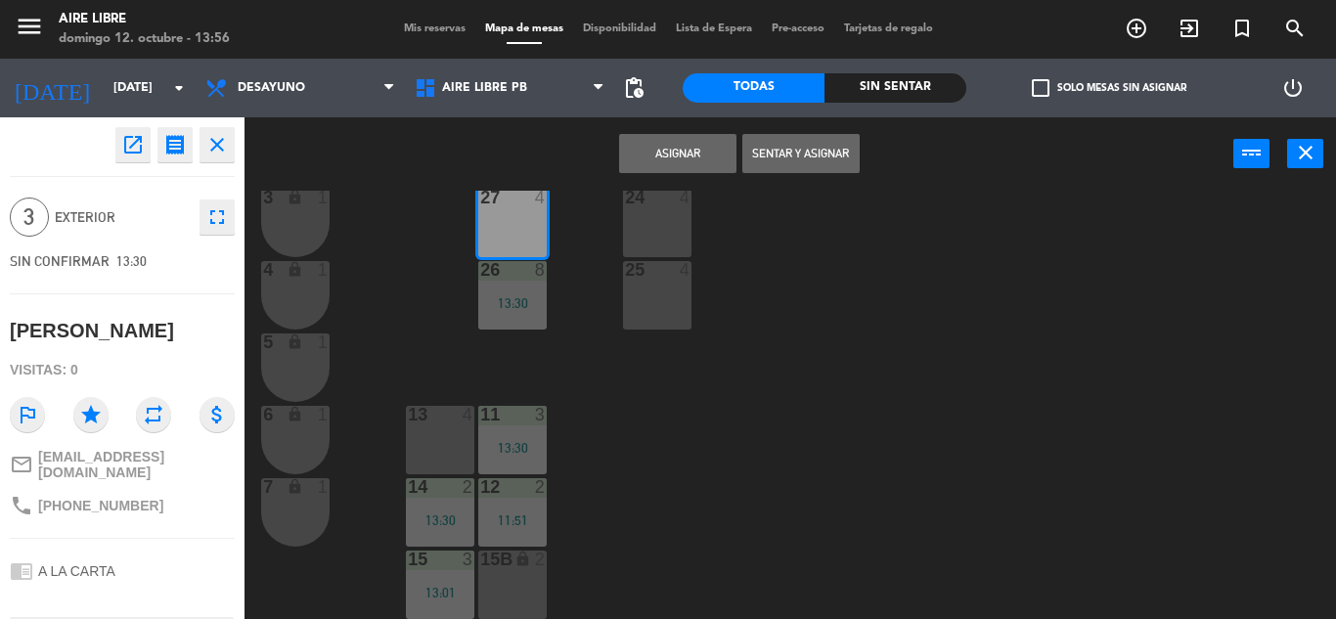
click at [691, 153] on button "Asignar" at bounding box center [677, 153] width 117 height 39
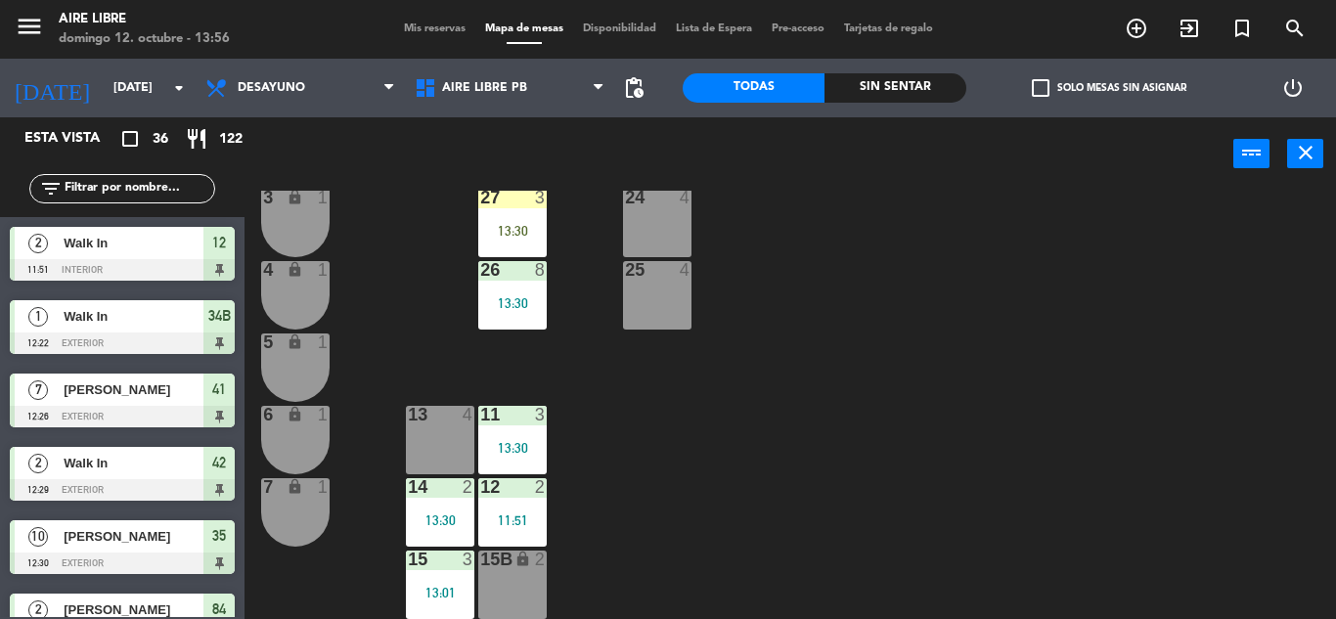
scroll to position [200, 0]
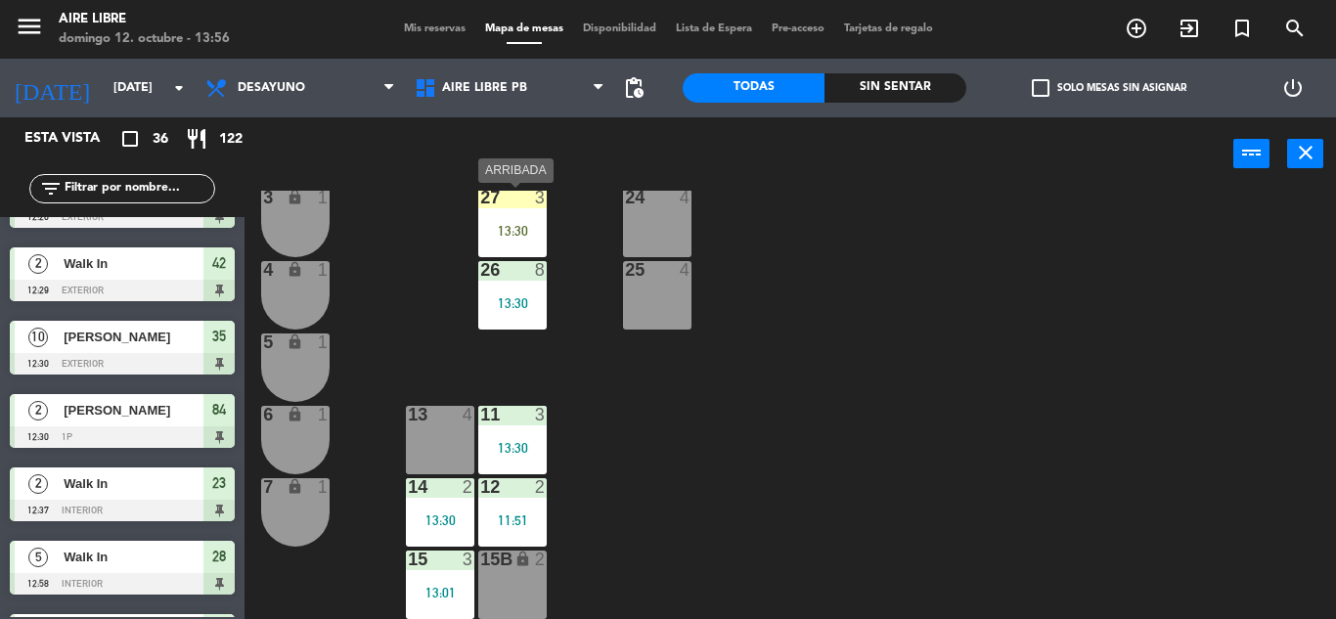
click at [494, 226] on div "13:30" at bounding box center [512, 231] width 68 height 14
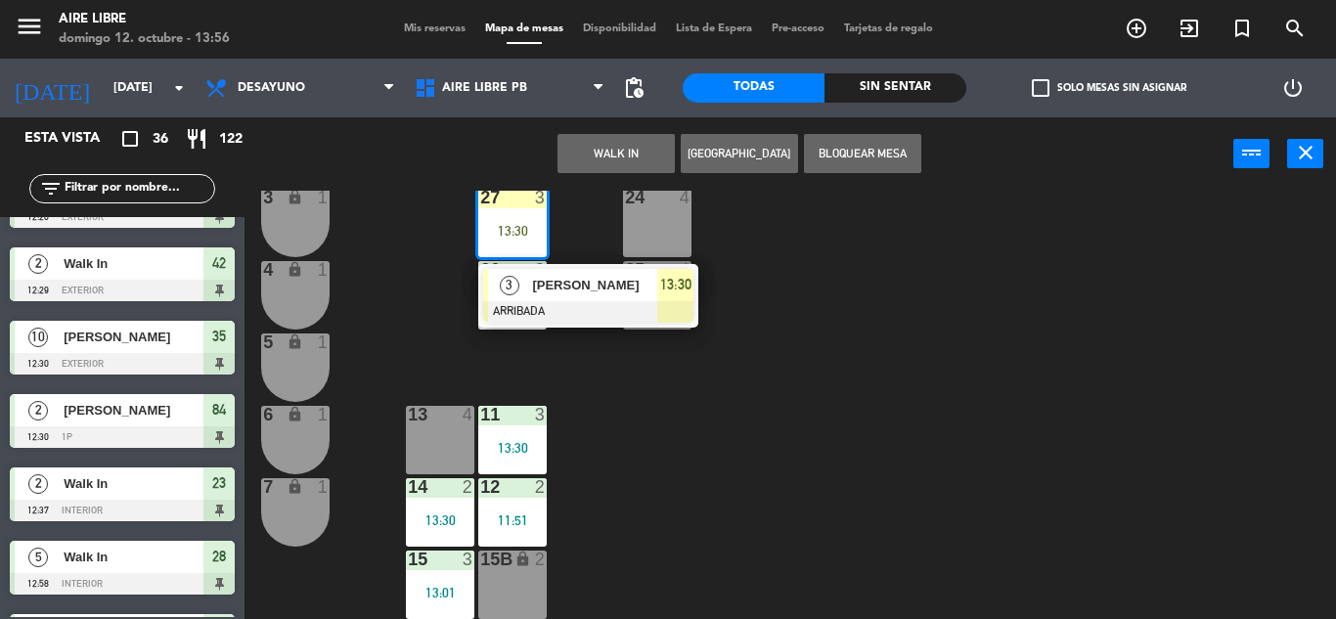
click at [578, 301] on div at bounding box center [588, 312] width 210 height 22
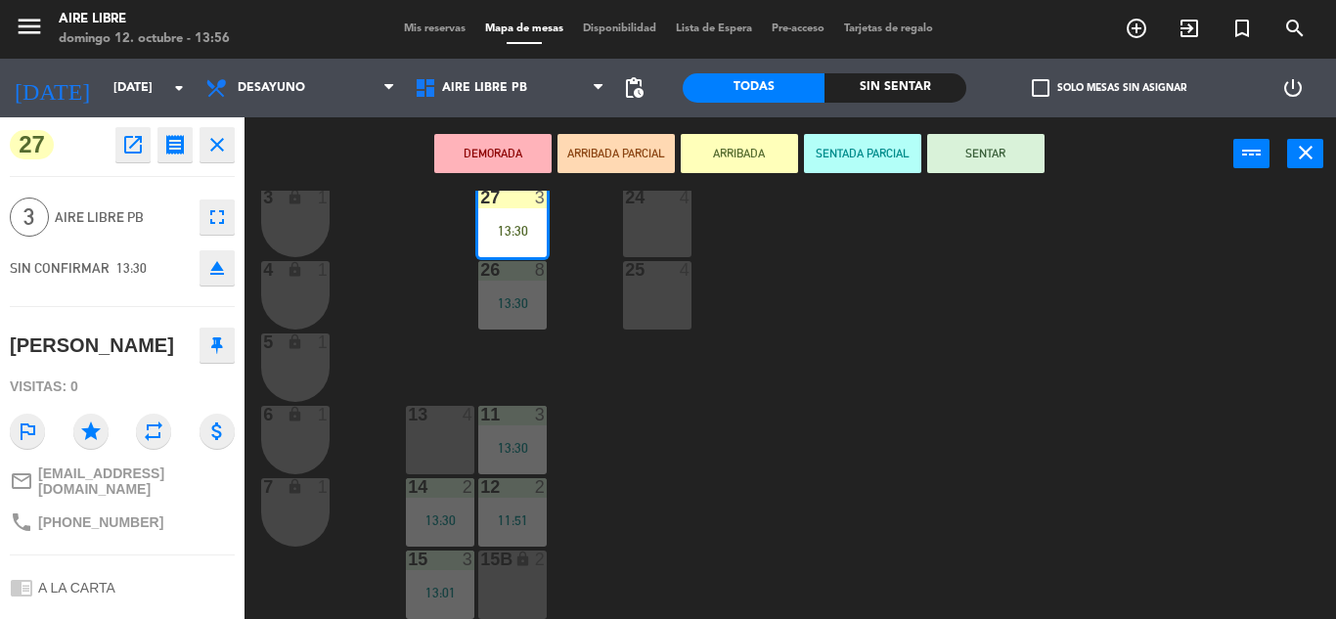
click at [998, 156] on button "SENTAR" at bounding box center [985, 153] width 117 height 39
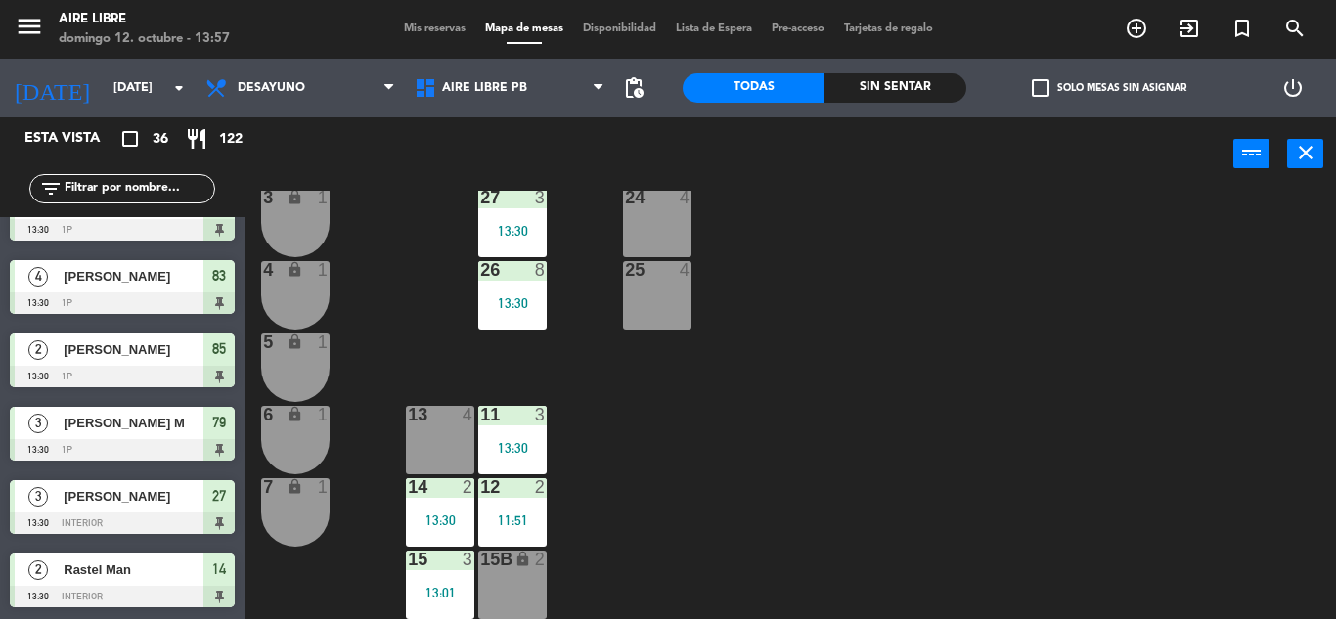
scroll to position [1675, 0]
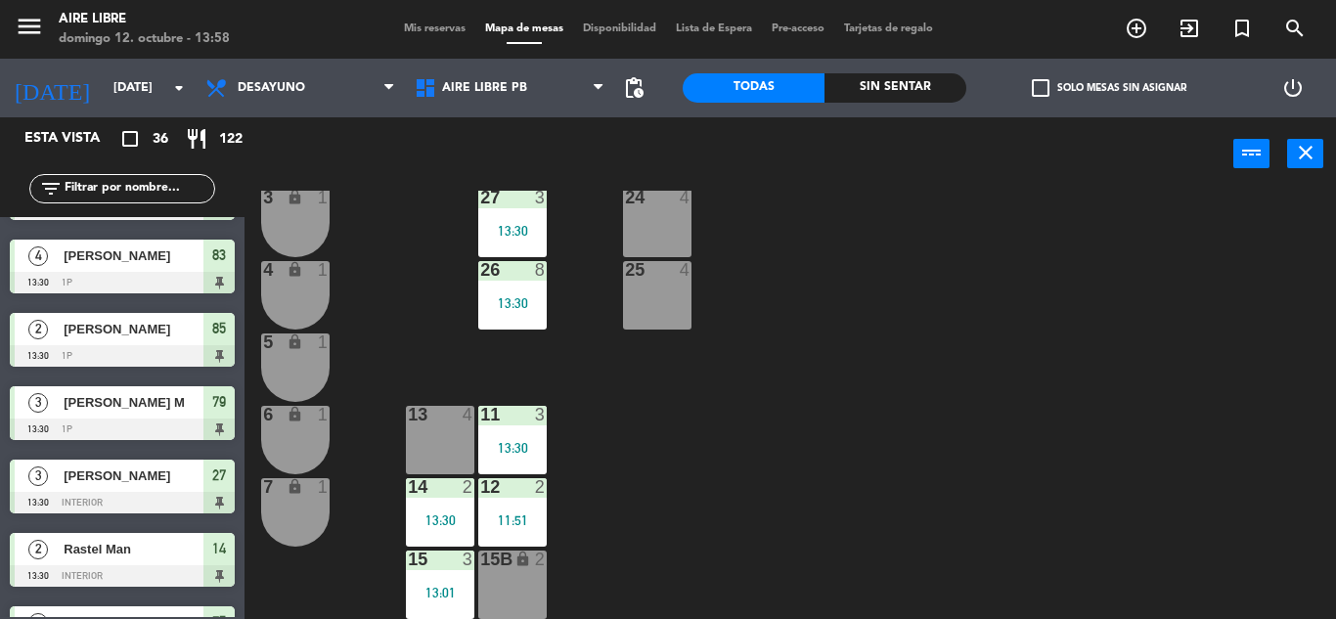
click at [146, 191] on input "text" at bounding box center [139, 189] width 152 height 22
click at [658, 265] on div at bounding box center [657, 270] width 32 height 18
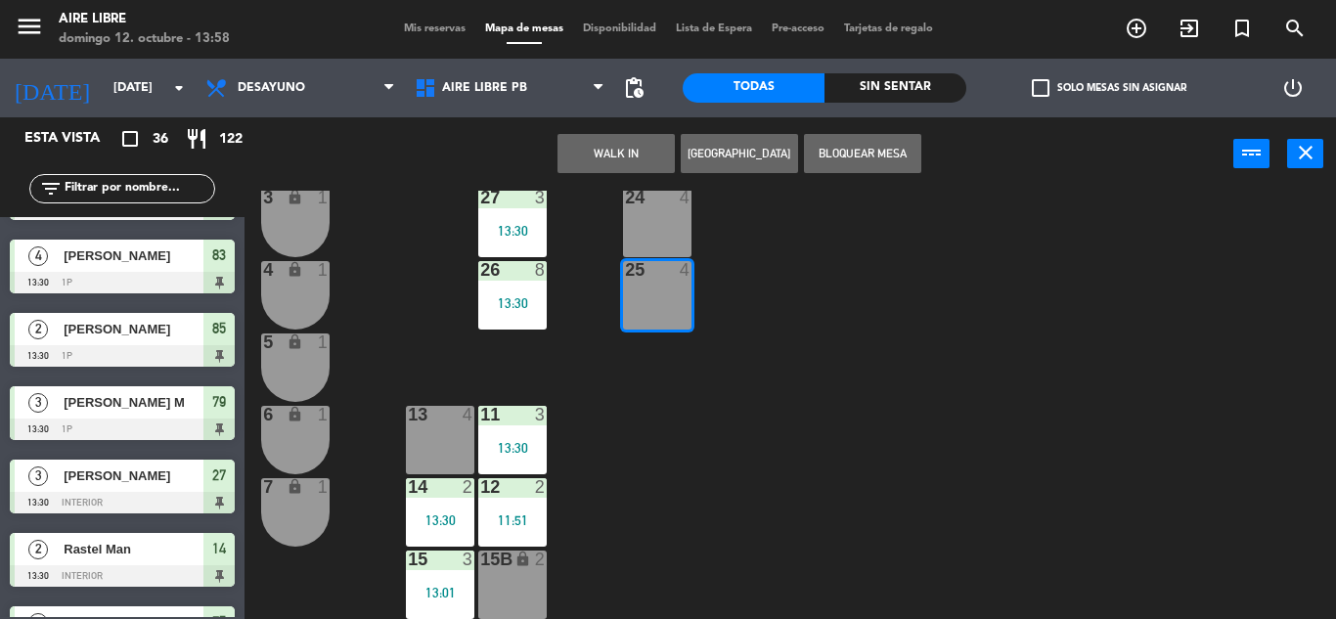
click at [623, 131] on div "WALK IN [GEOGRAPHIC_DATA] Bloquear Mesa power_input close" at bounding box center [739, 154] width 989 height 74
click at [622, 151] on button "WALK IN" at bounding box center [616, 153] width 117 height 39
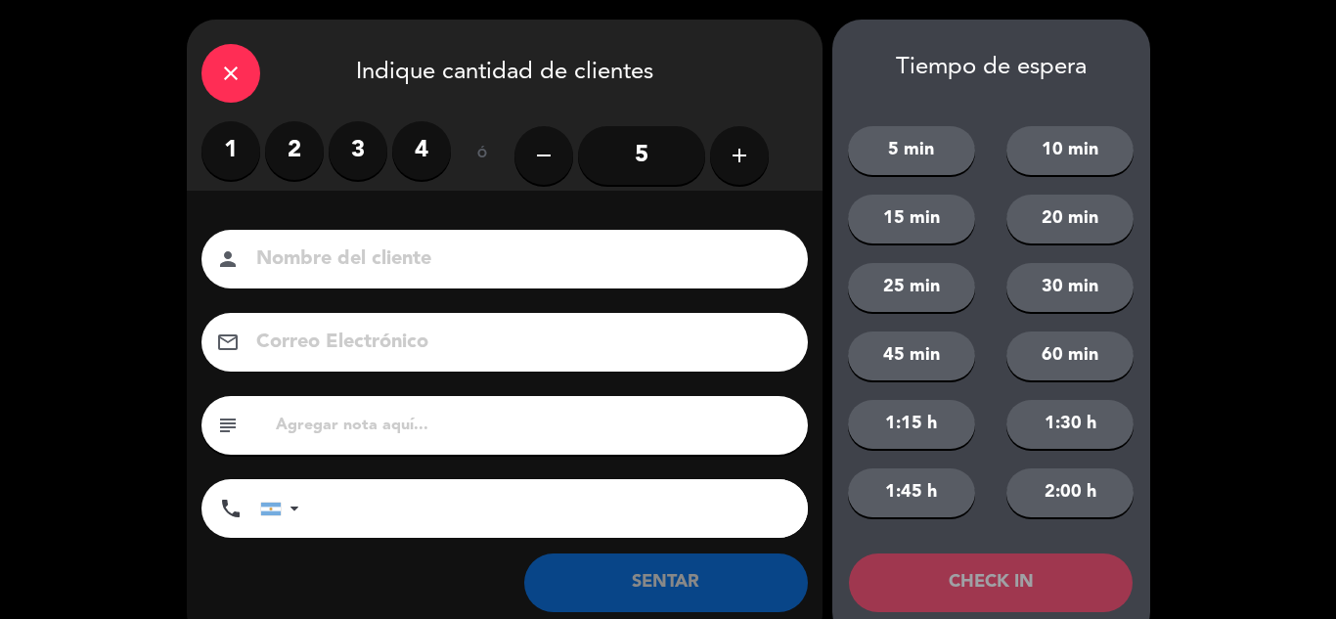
click at [413, 160] on label "4" at bounding box center [421, 150] width 59 height 59
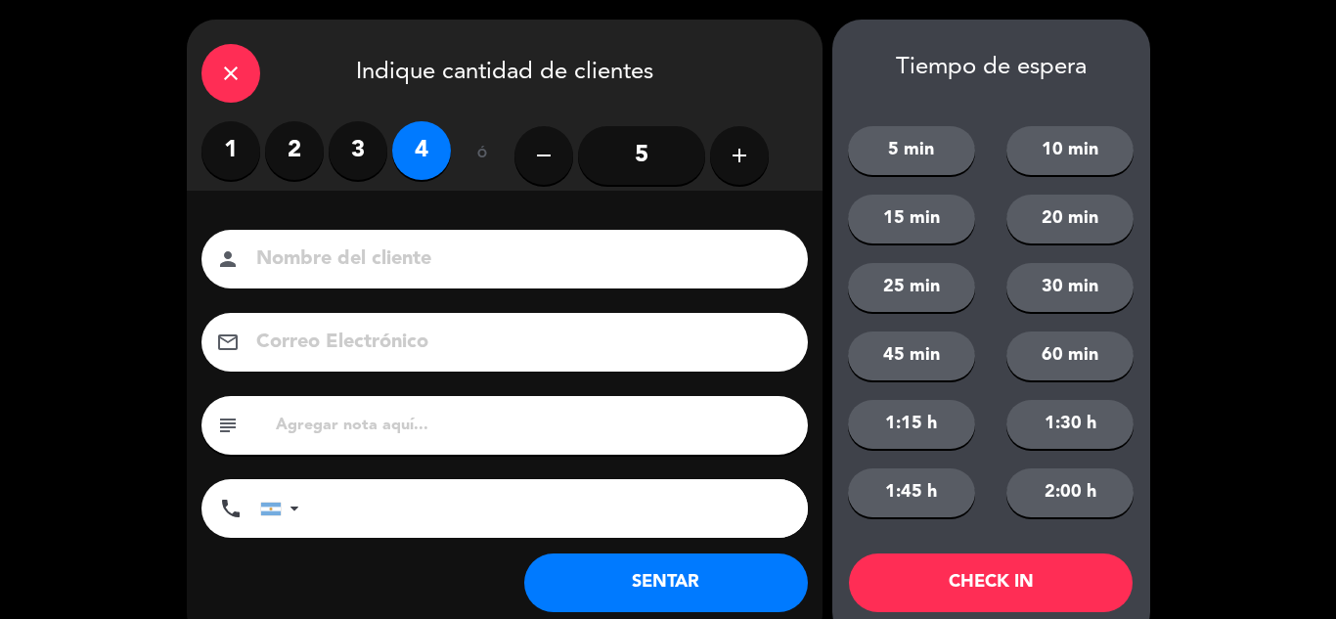
click at [697, 599] on button "SENTAR" at bounding box center [666, 583] width 284 height 59
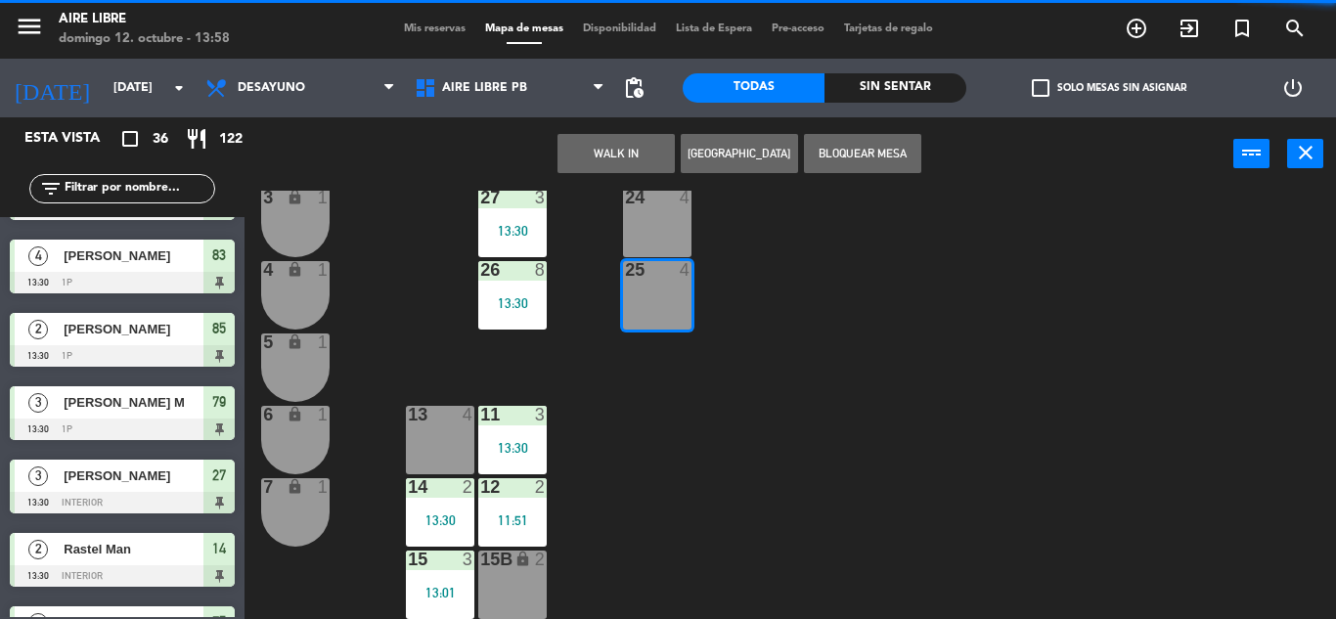
scroll to position [0, 0]
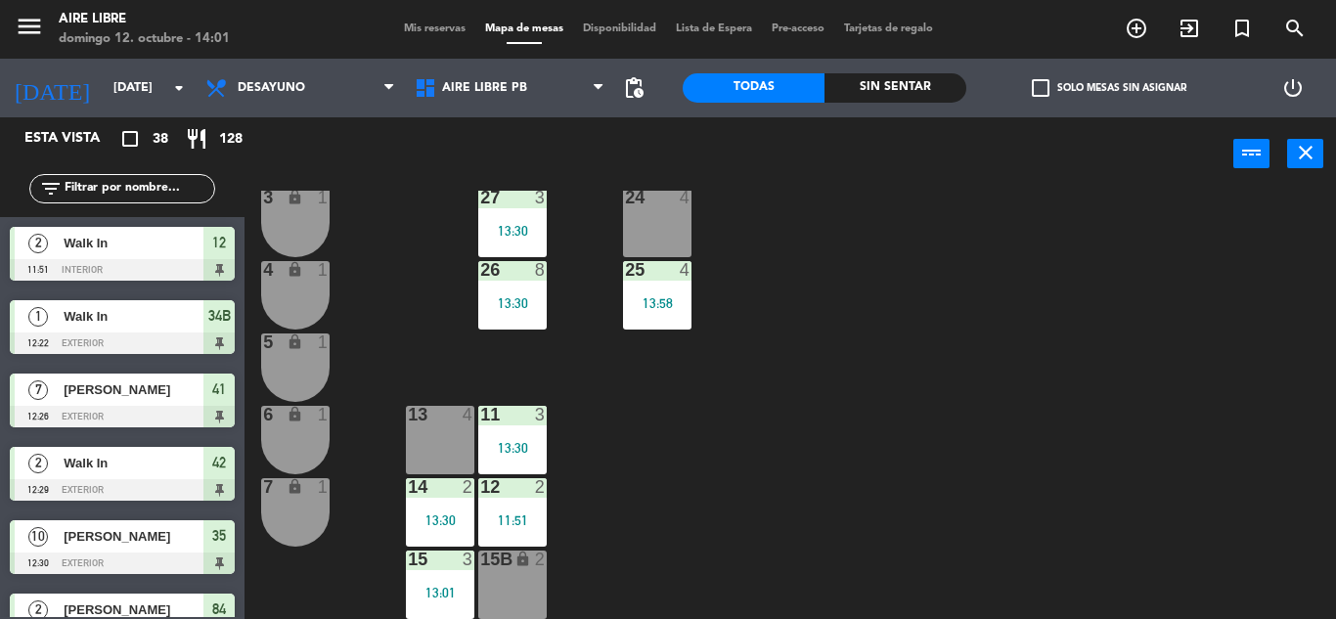
click at [183, 192] on input "text" at bounding box center [139, 189] width 152 height 22
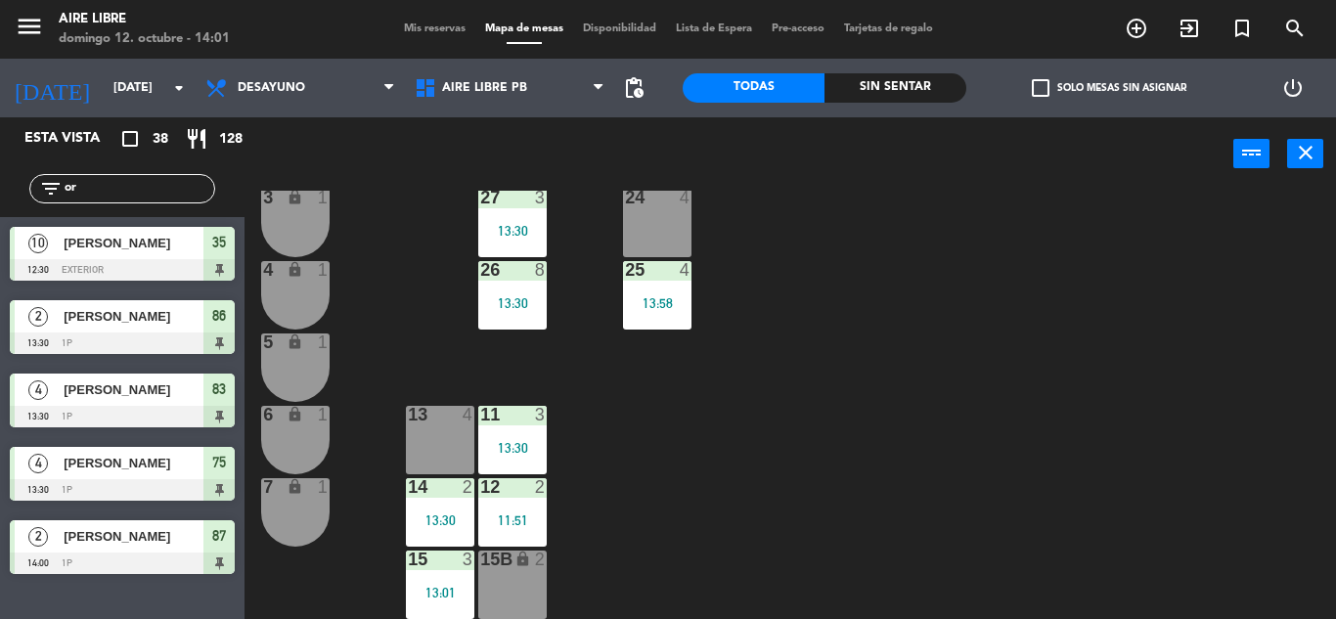
type input "or"
click at [951, 303] on div "42 2 12:29 43 3 13:09 31 7 32 7 33 7 42B 2 43B 3 13:09 41 7 12:26 44 6 13:30 45…" at bounding box center [797, 405] width 1078 height 428
click at [96, 196] on input "or" at bounding box center [139, 189] width 152 height 22
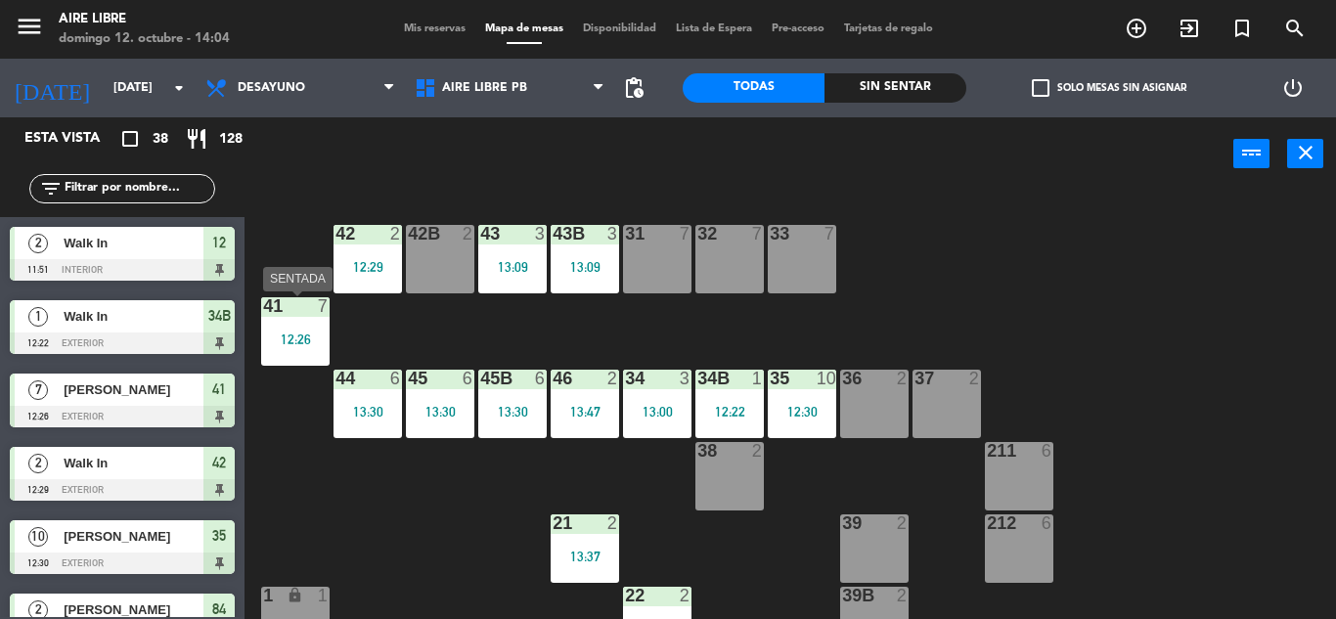
click at [282, 340] on div "12:26" at bounding box center [295, 340] width 68 height 14
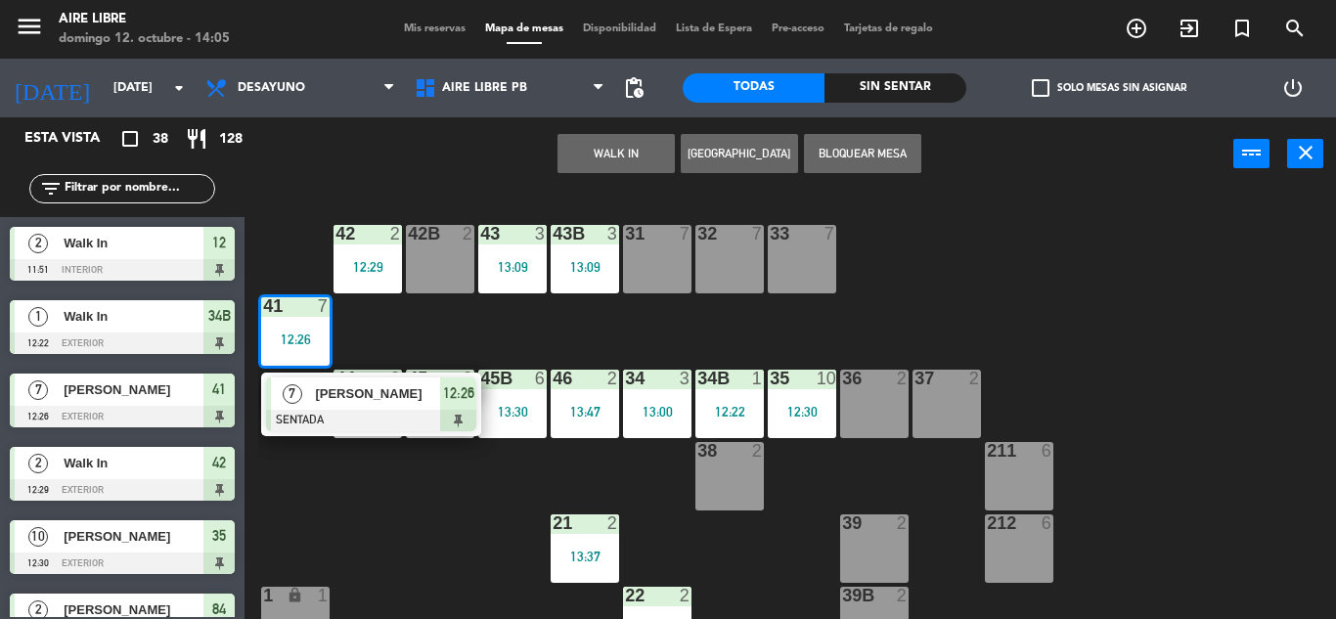
click at [400, 26] on div "menu Aire Libre [DATE] 12. octubre - 14:05 Mis reservas Mapa de mesas Disponibi…" at bounding box center [668, 29] width 1336 height 59
click at [400, 26] on span "Mis reservas" at bounding box center [434, 28] width 81 height 11
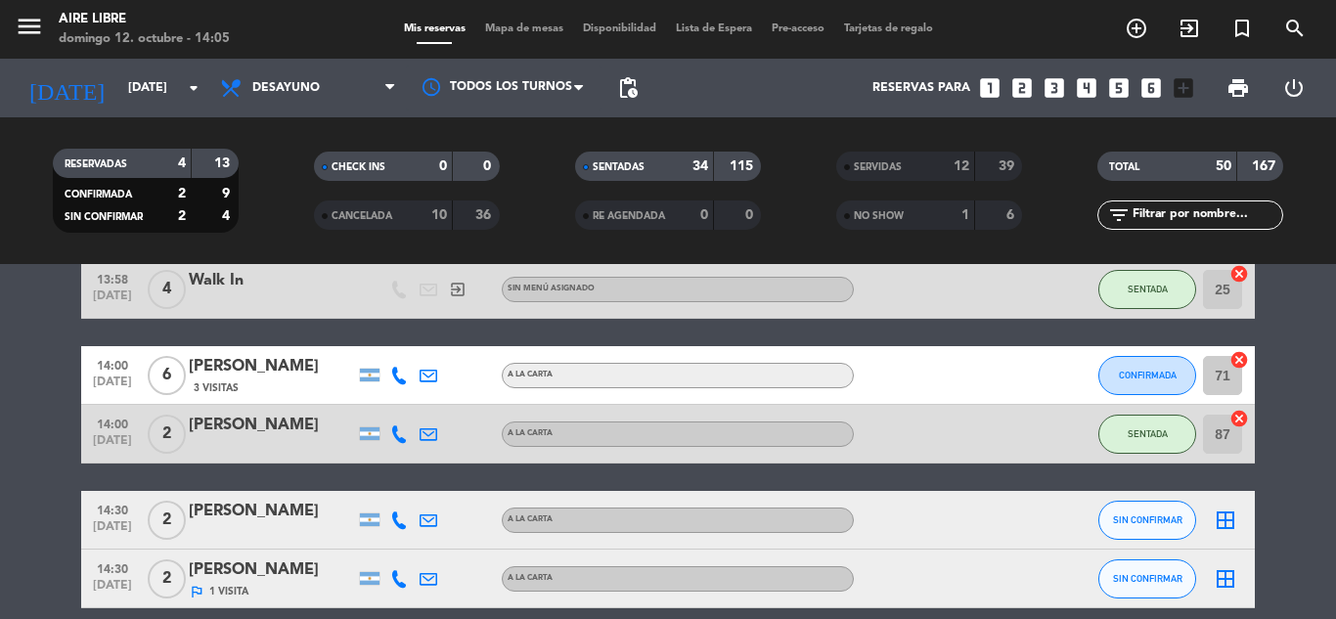
scroll to position [2389, 0]
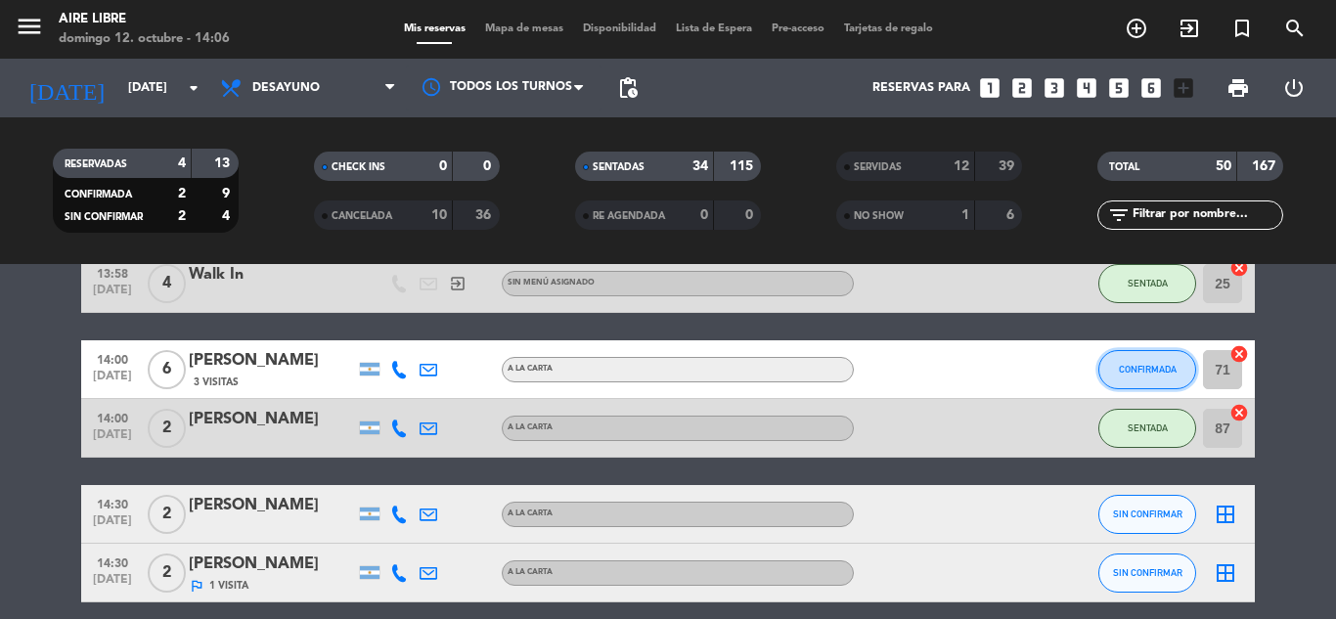
click at [1141, 359] on button "CONFIRMADA" at bounding box center [1147, 369] width 98 height 39
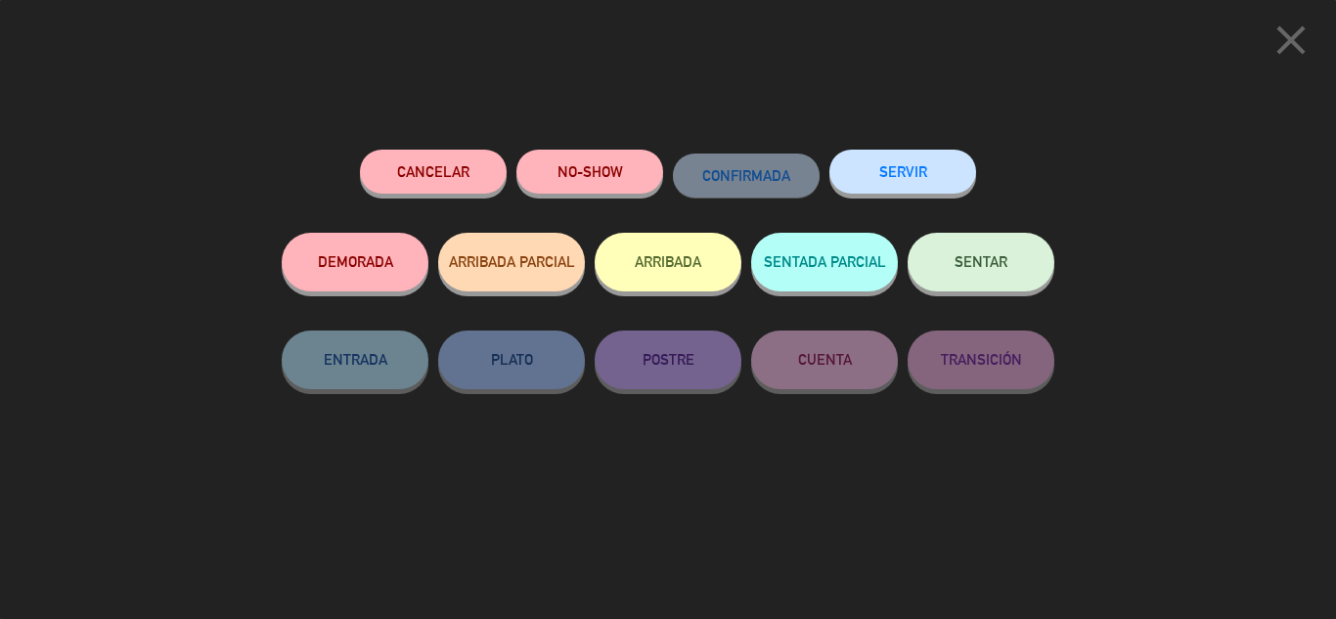
click at [702, 274] on button "ARRIBADA" at bounding box center [668, 262] width 147 height 59
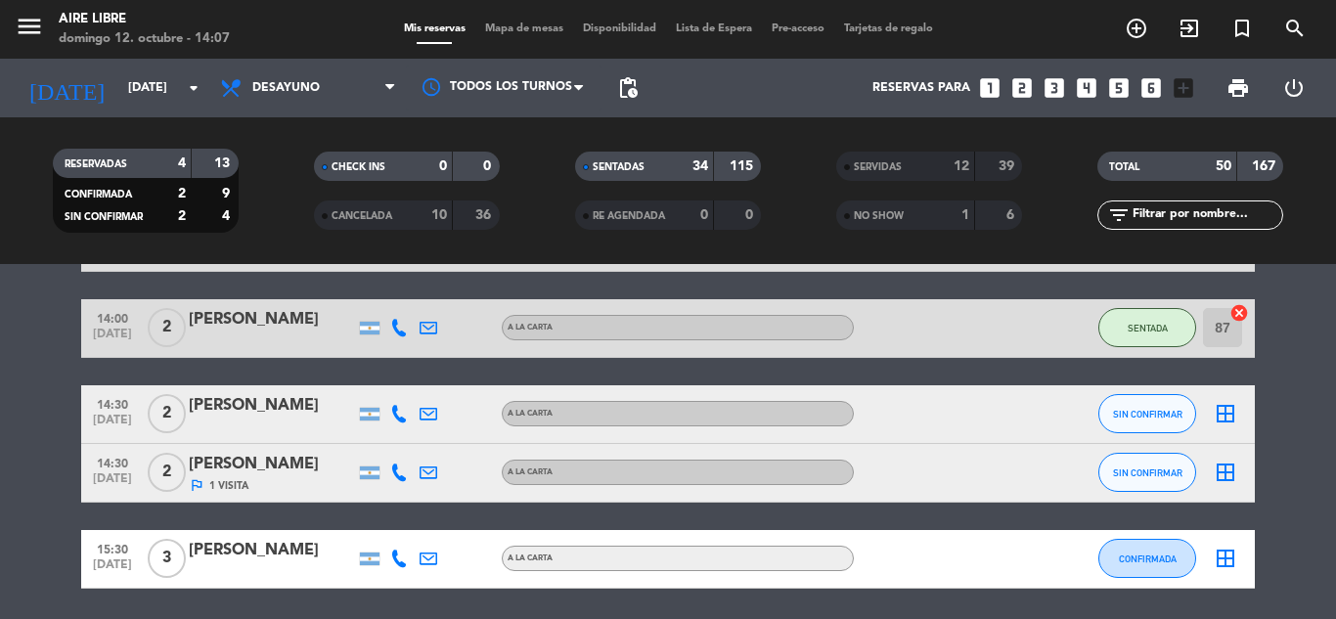
scroll to position [2665, 0]
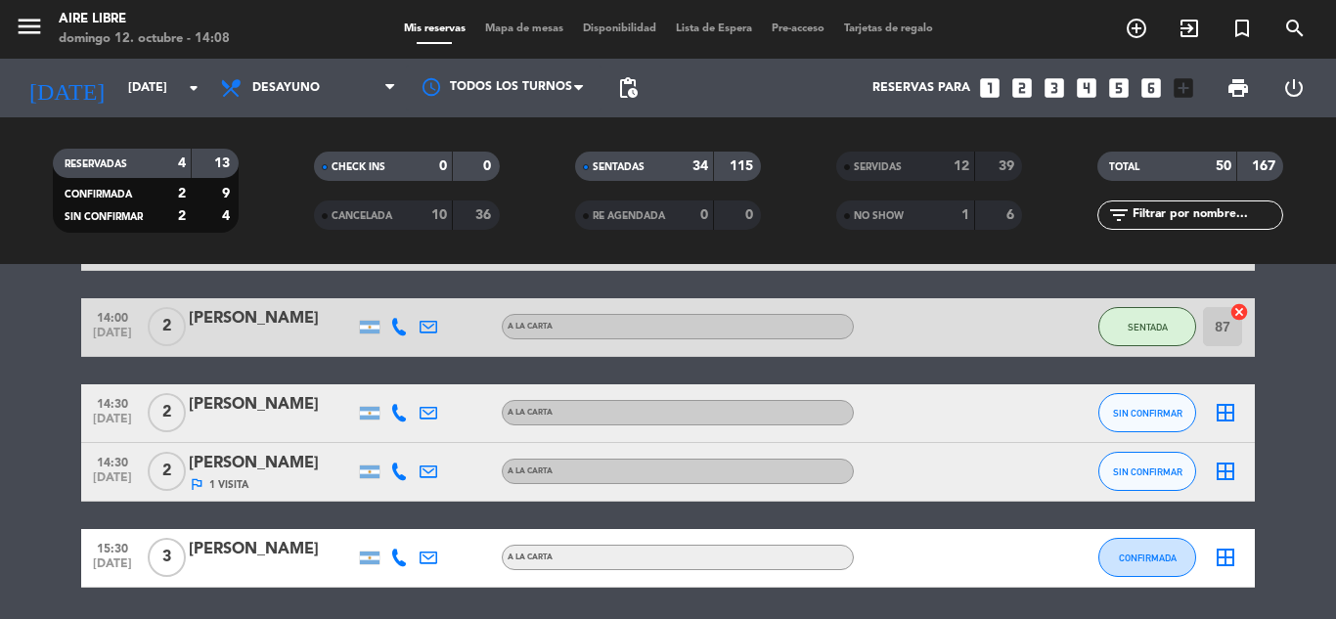
click at [488, 23] on span "Mapa de mesas" at bounding box center [524, 28] width 98 height 11
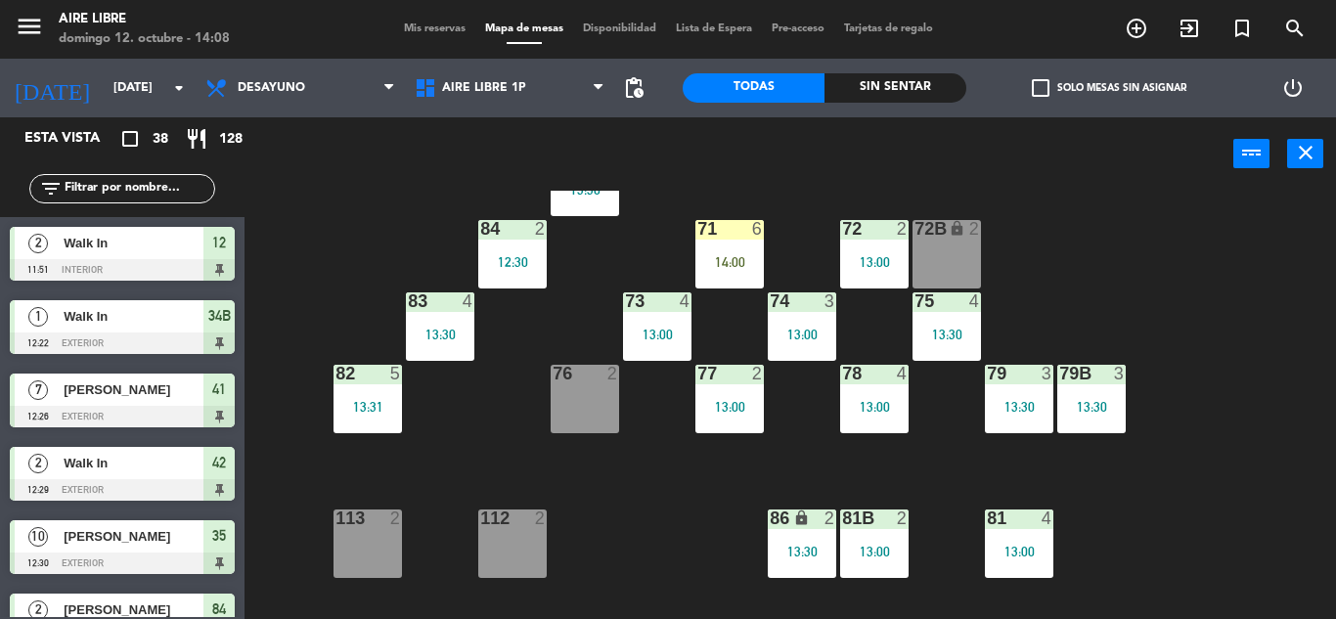
scroll to position [224, 0]
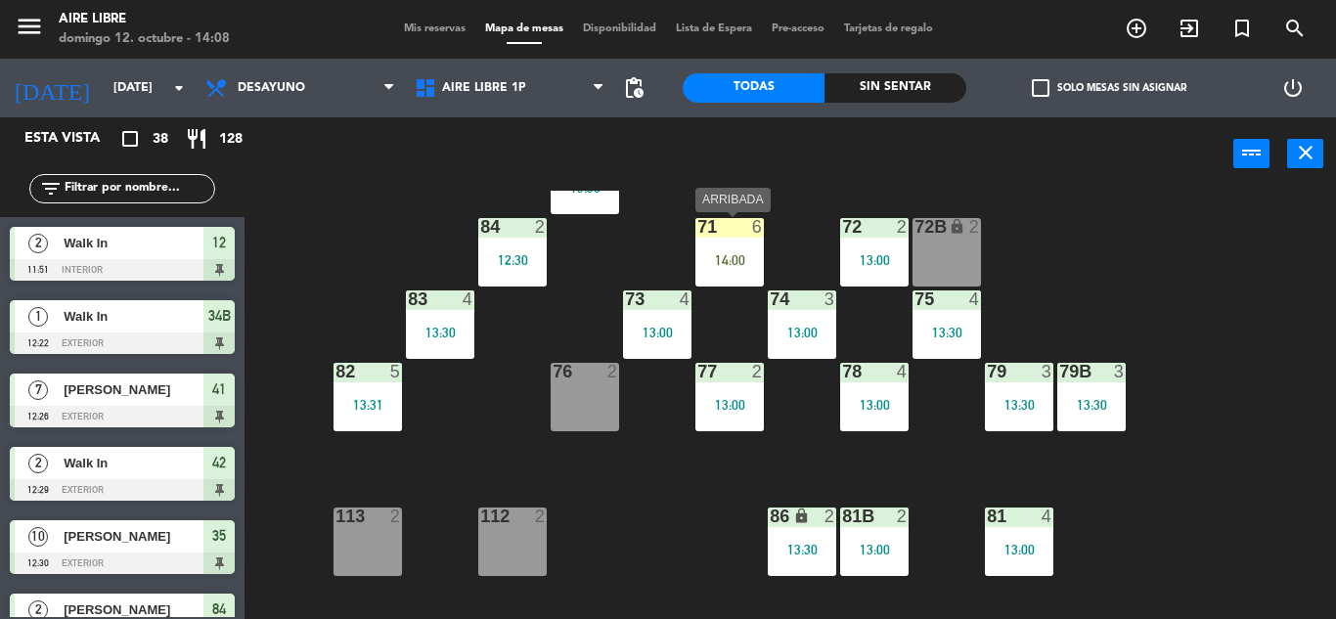
click at [762, 250] on div "71 6 14:00" at bounding box center [729, 252] width 68 height 68
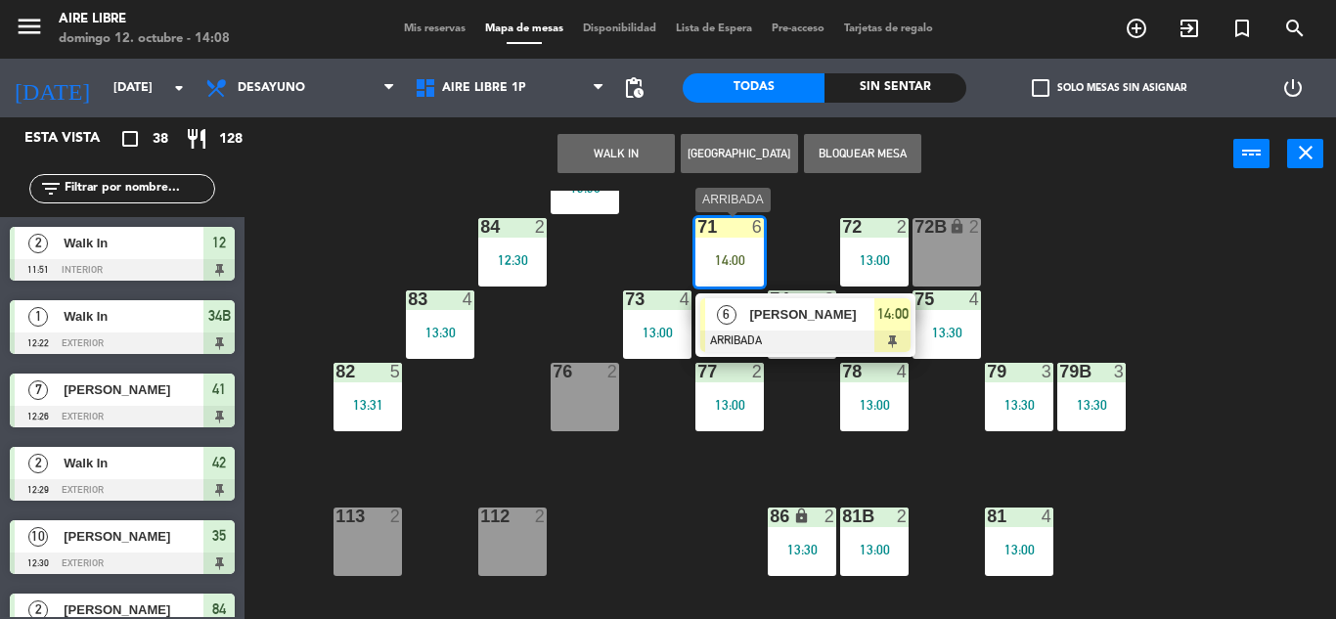
click at [789, 322] on span "[PERSON_NAME]" at bounding box center [811, 314] width 125 height 21
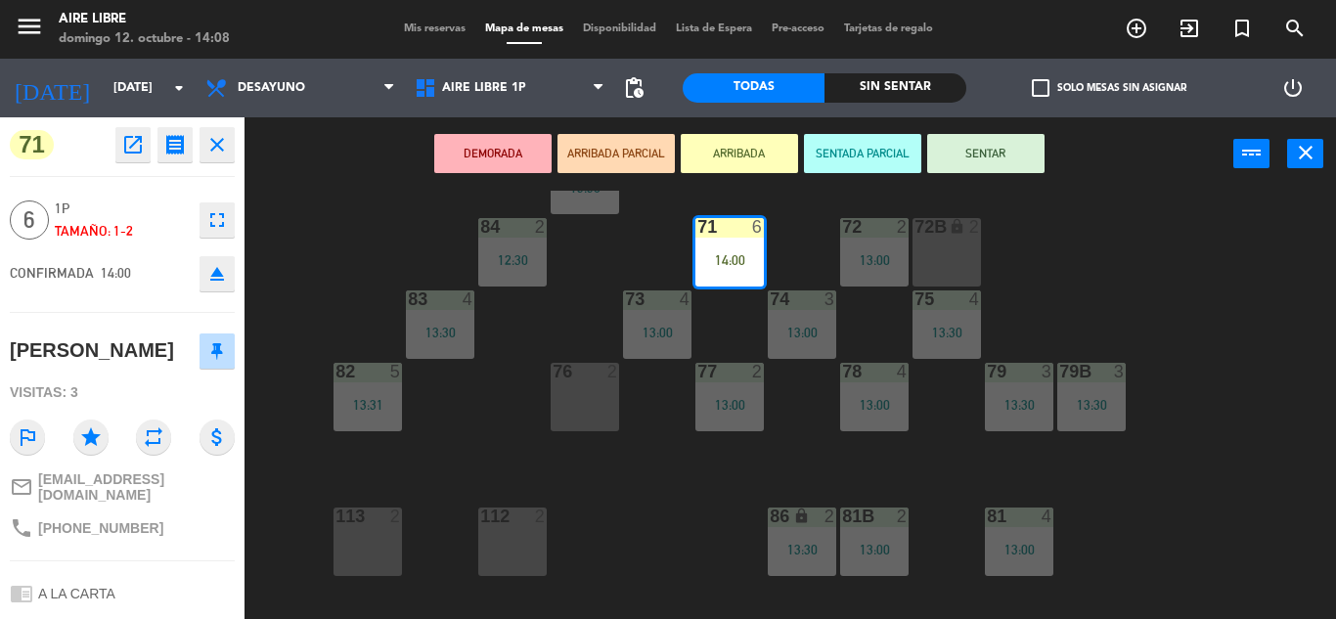
click at [976, 150] on button "SENTAR" at bounding box center [985, 153] width 117 height 39
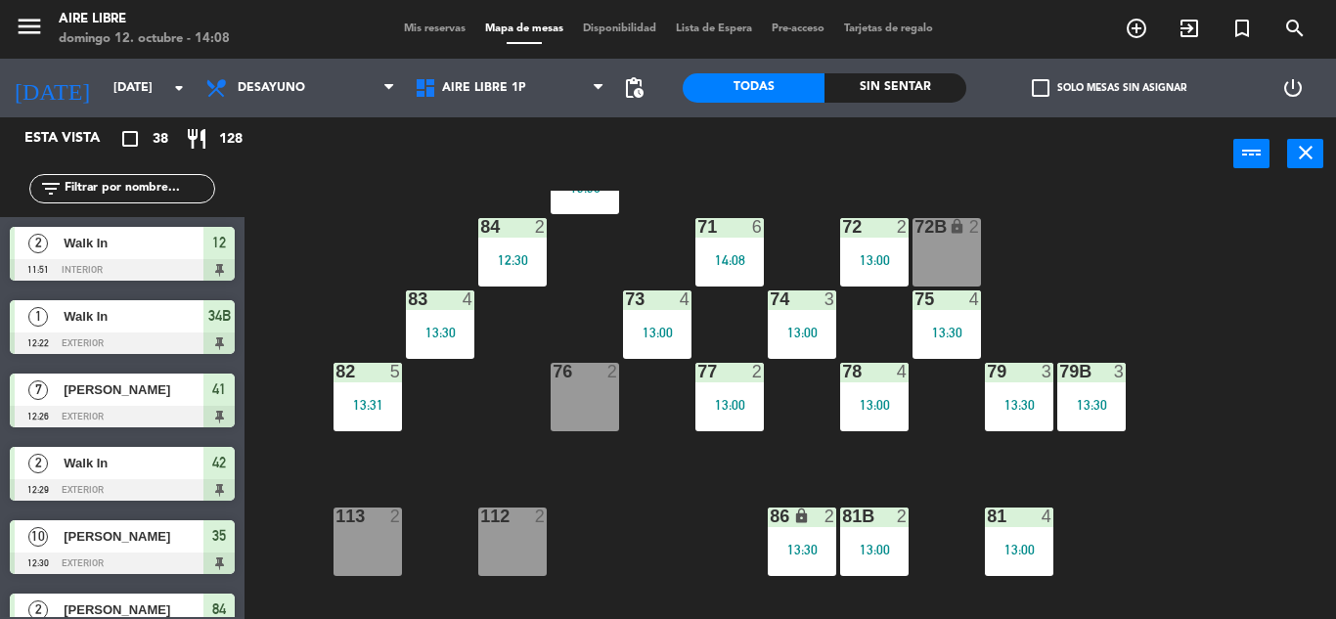
scroll to position [617, 0]
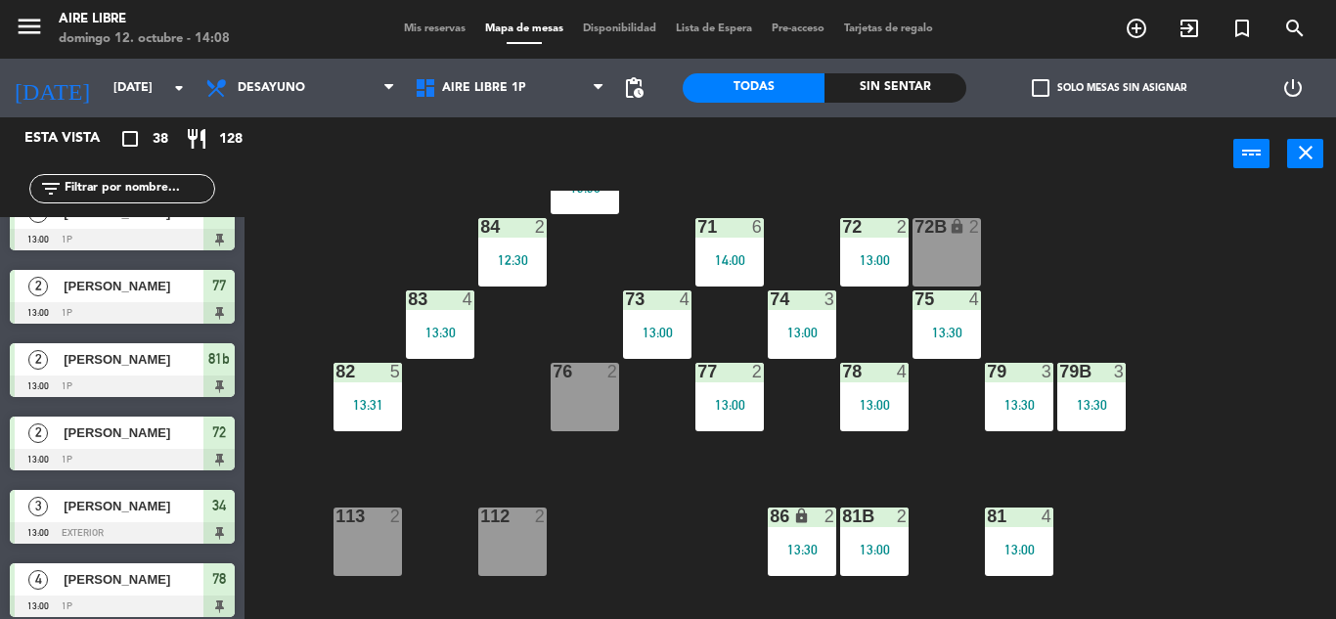
click at [134, 191] on input "text" at bounding box center [139, 189] width 152 height 22
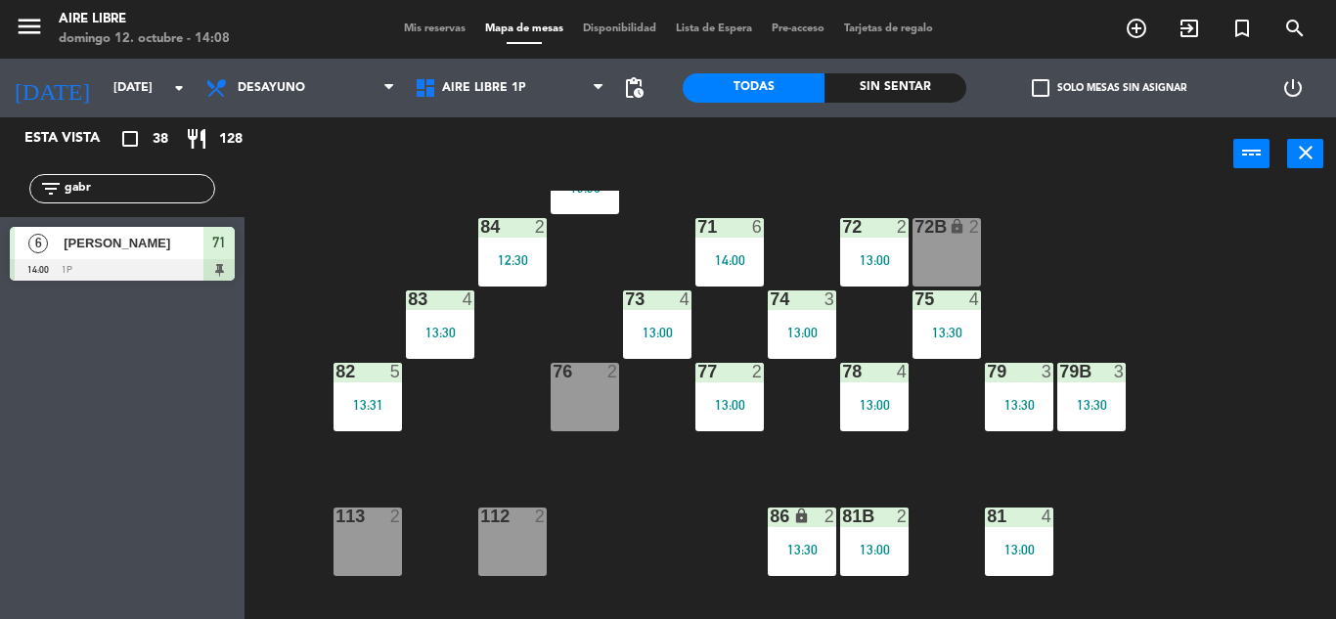
type input "gabr"
click at [44, 447] on div "Esta vista crop_square 38 restaurant 128 filter_list gabr 6 [PERSON_NAME] 14:00…" at bounding box center [122, 368] width 245 height 502
click at [208, 197] on input "gabr" at bounding box center [139, 189] width 152 height 22
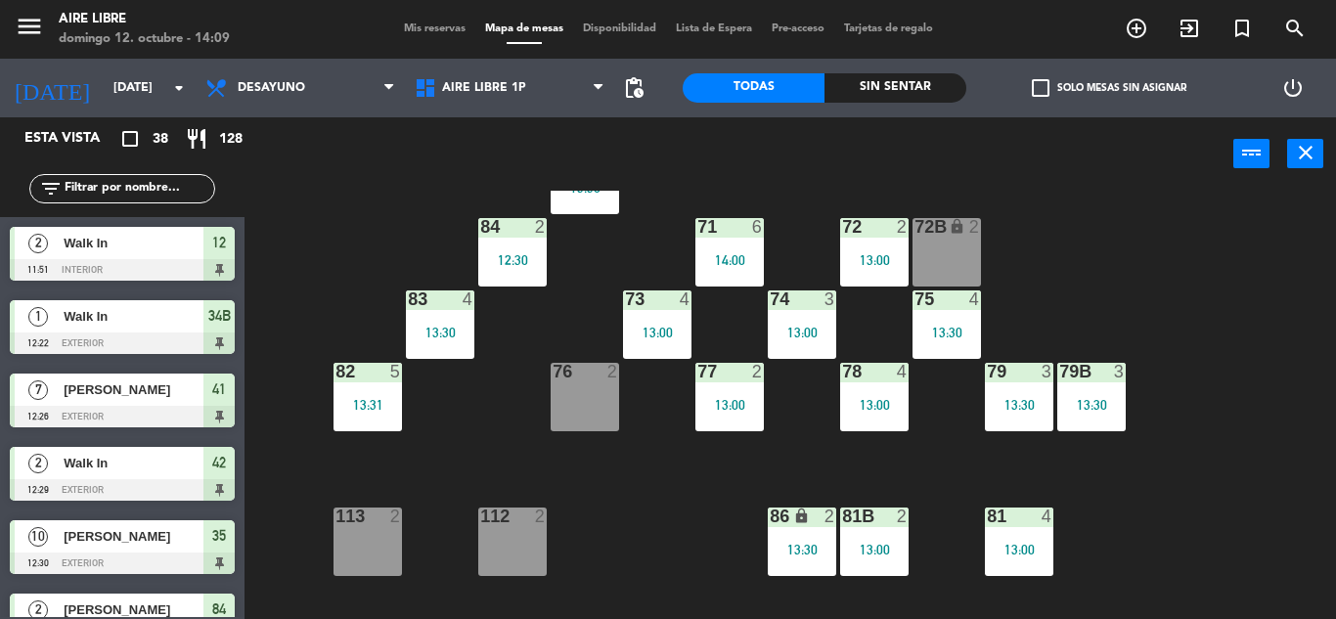
click at [433, 37] on div "Mis reservas Mapa de mesas Disponibilidad Lista de Espera Pre-acceso Tarjetas d…" at bounding box center [668, 30] width 549 height 18
click at [435, 33] on span "Mis reservas" at bounding box center [434, 28] width 81 height 11
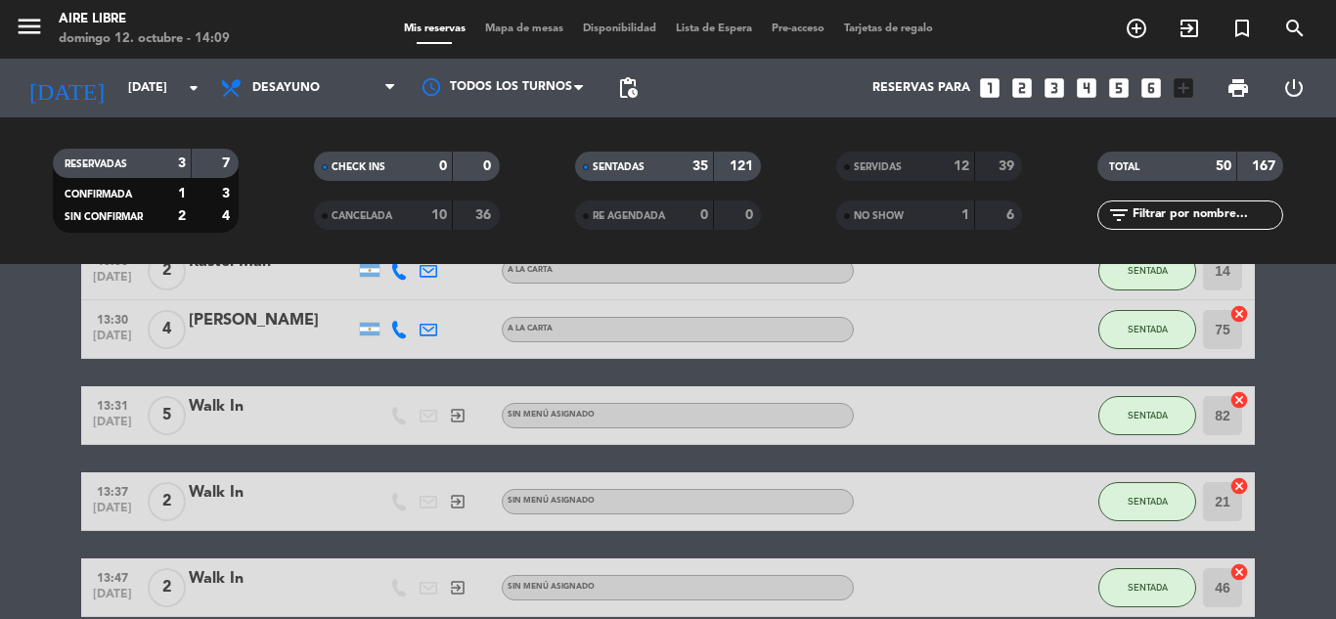
scroll to position [2556, 0]
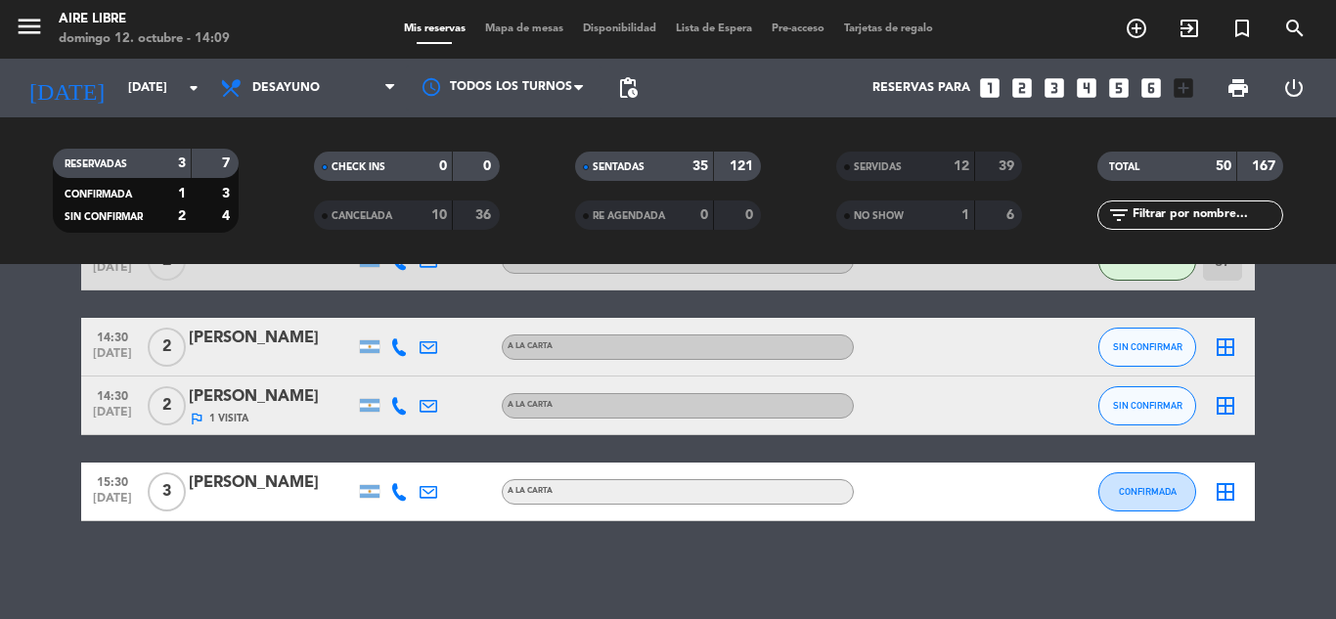
click at [896, 162] on span "SERVIDAS" at bounding box center [878, 167] width 48 height 10
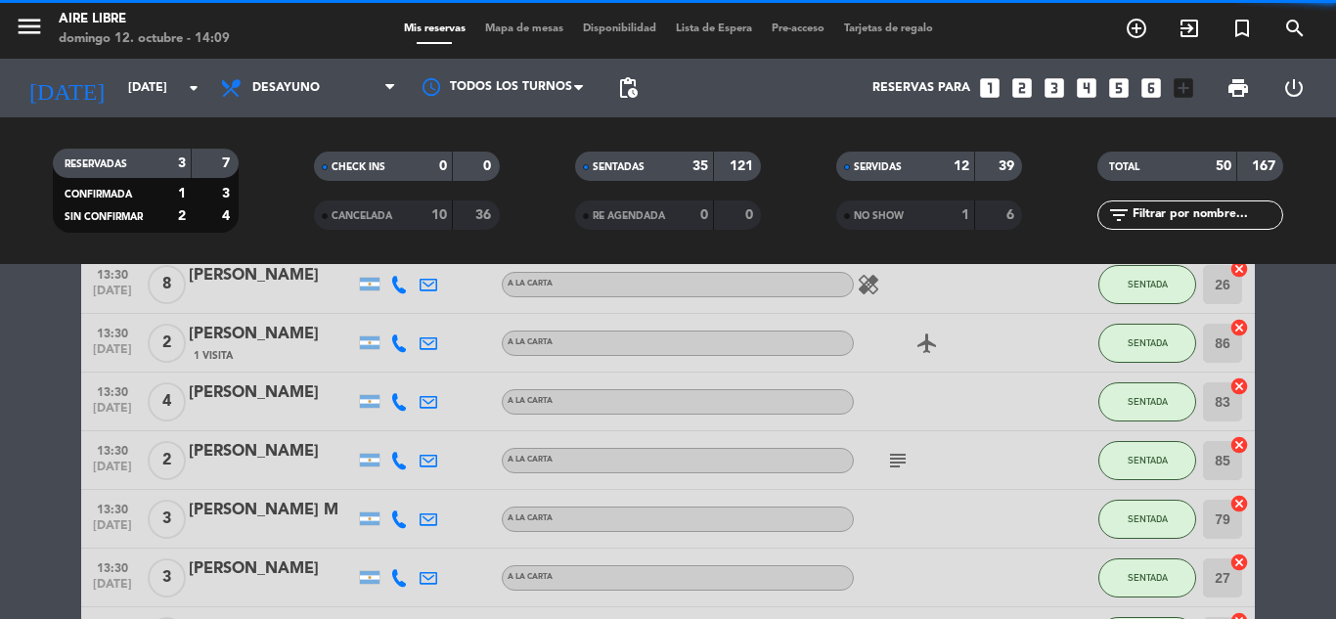
click at [908, 166] on div "SERVIDAS" at bounding box center [886, 167] width 90 height 22
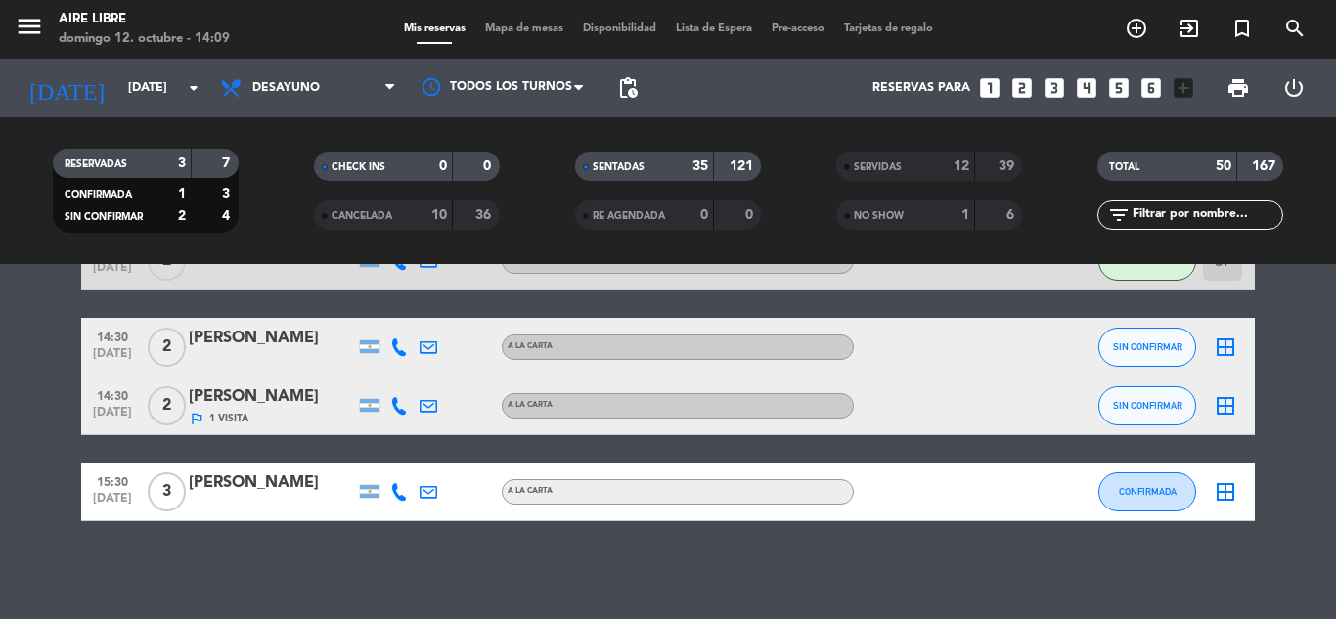
click at [899, 222] on div "NO SHOW" at bounding box center [886, 215] width 90 height 22
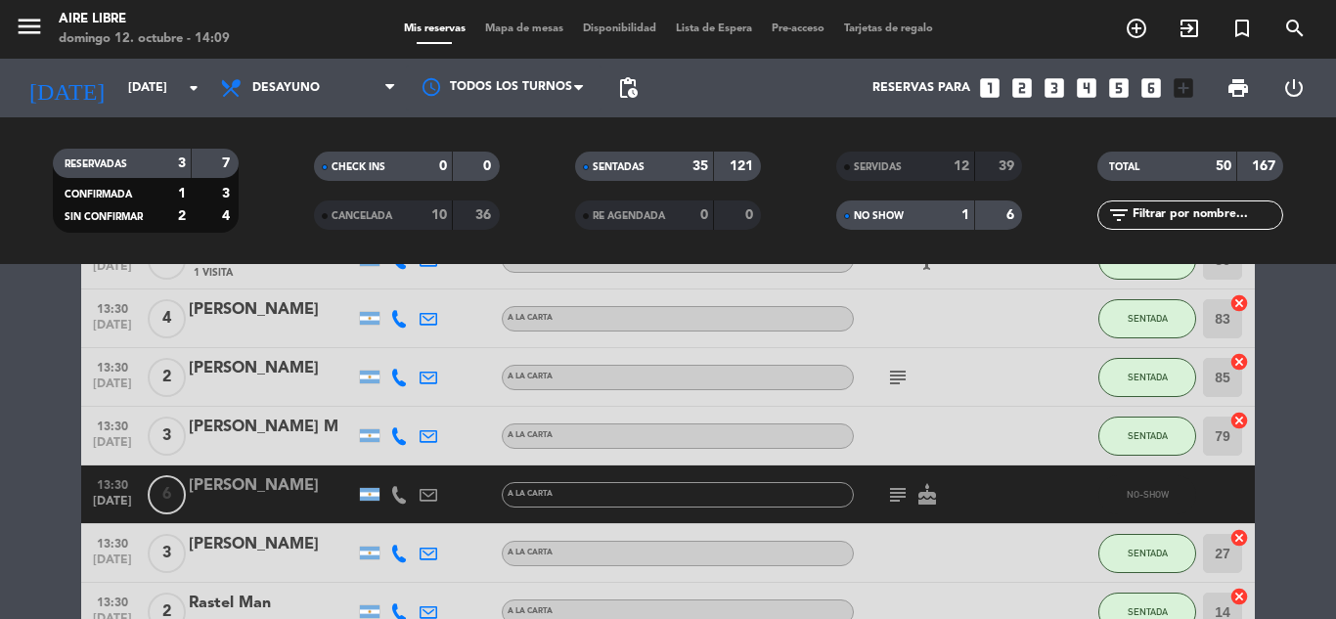
scroll to position [1719, 0]
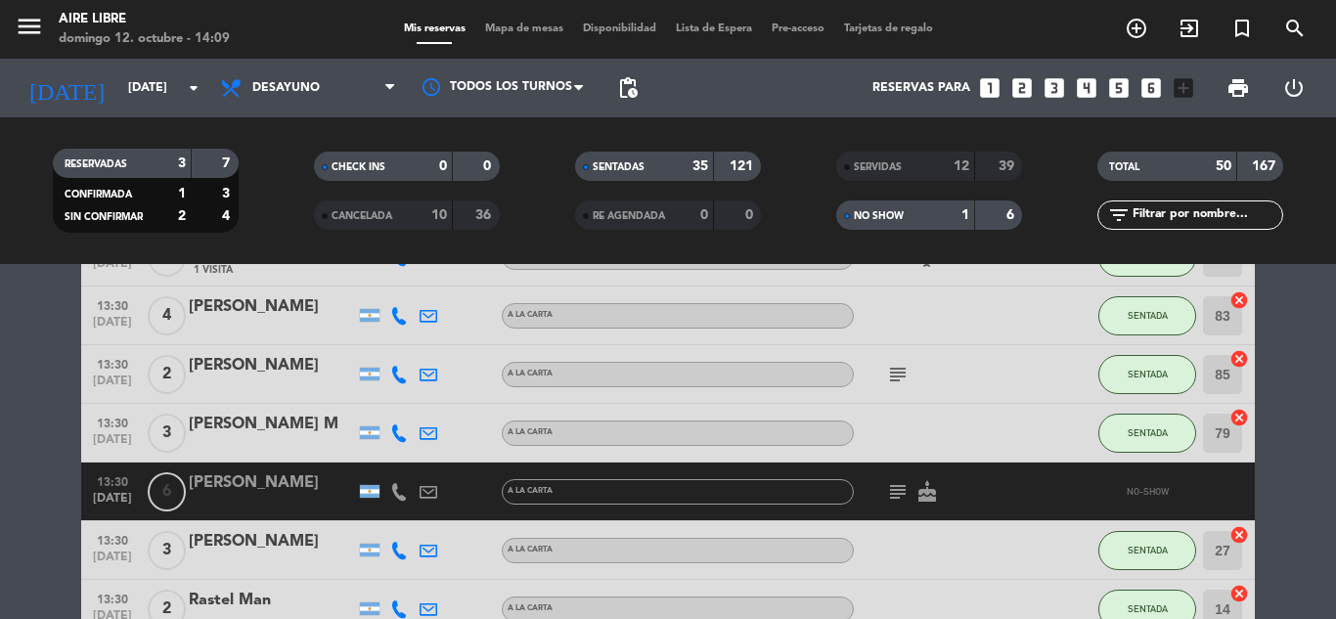
click at [390, 488] on icon at bounding box center [399, 492] width 18 height 18
click at [396, 453] on button "Copiar content_paste" at bounding box center [394, 459] width 60 height 21
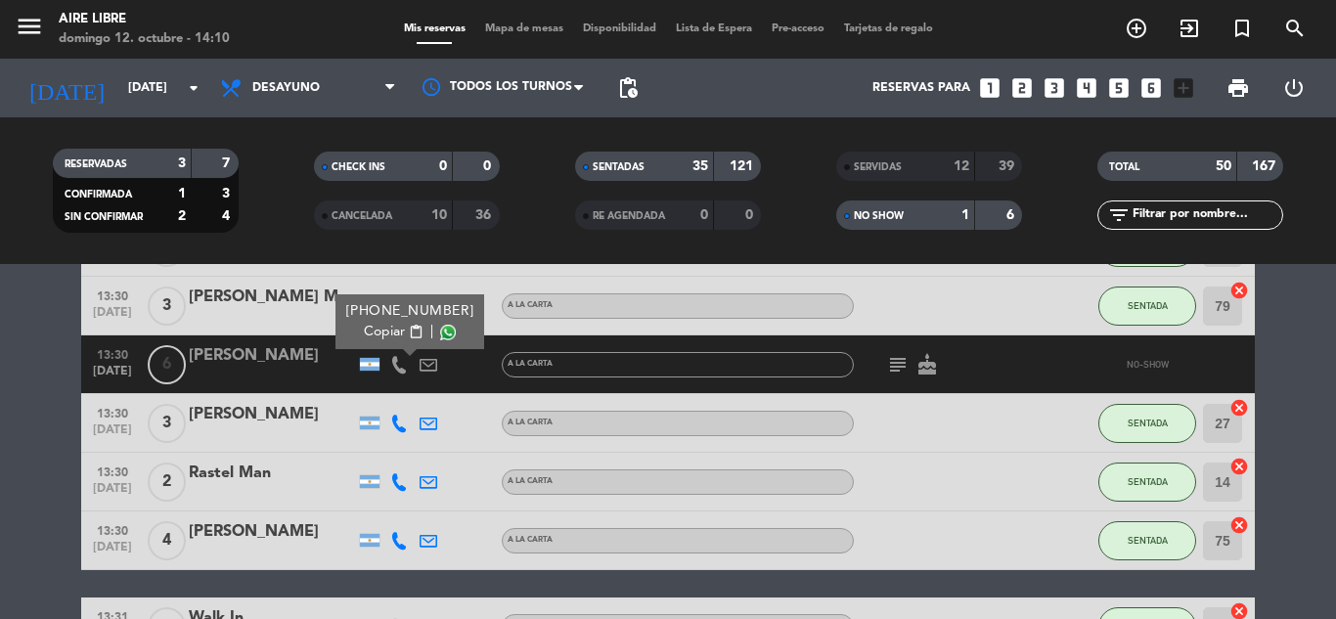
scroll to position [1847, 0]
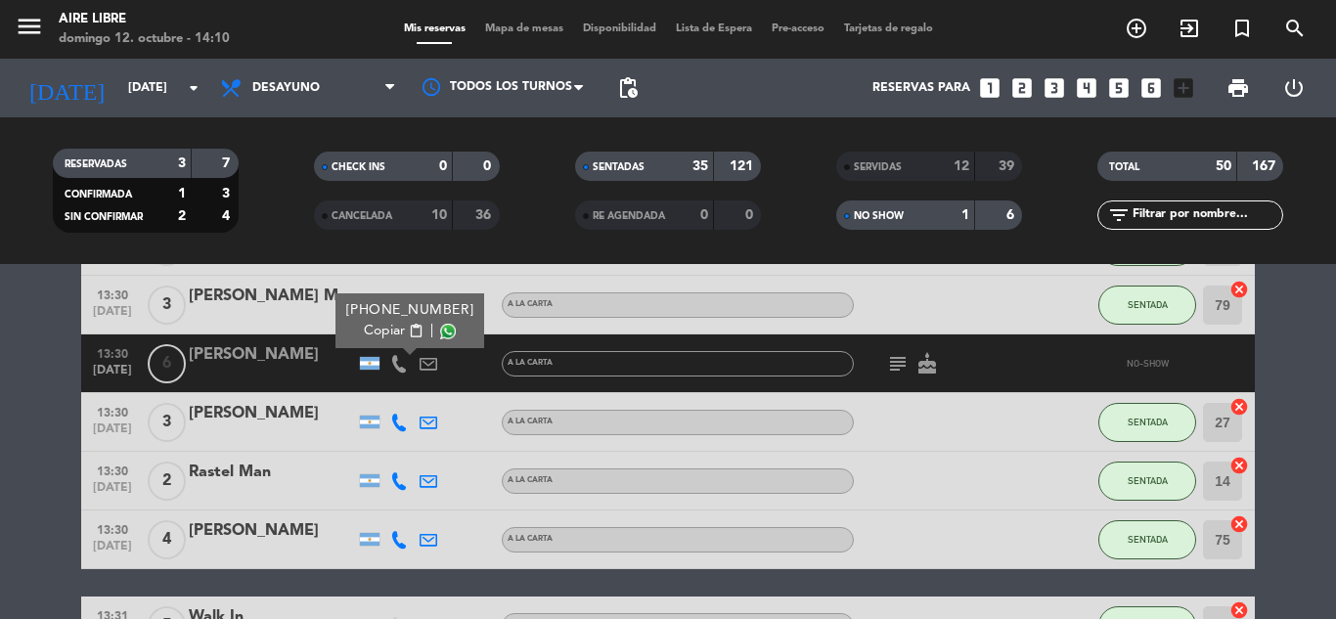
click at [250, 357] on div "[PERSON_NAME]" at bounding box center [272, 354] width 166 height 25
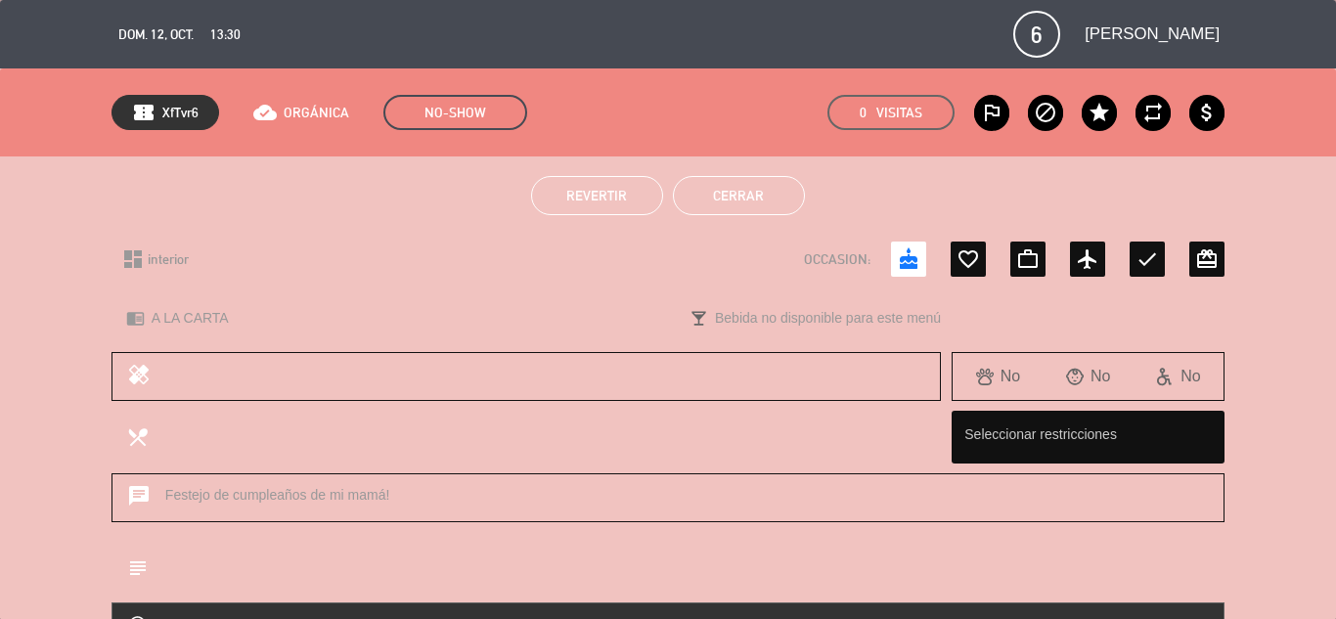
click at [737, 188] on button "Cerrar" at bounding box center [739, 195] width 132 height 39
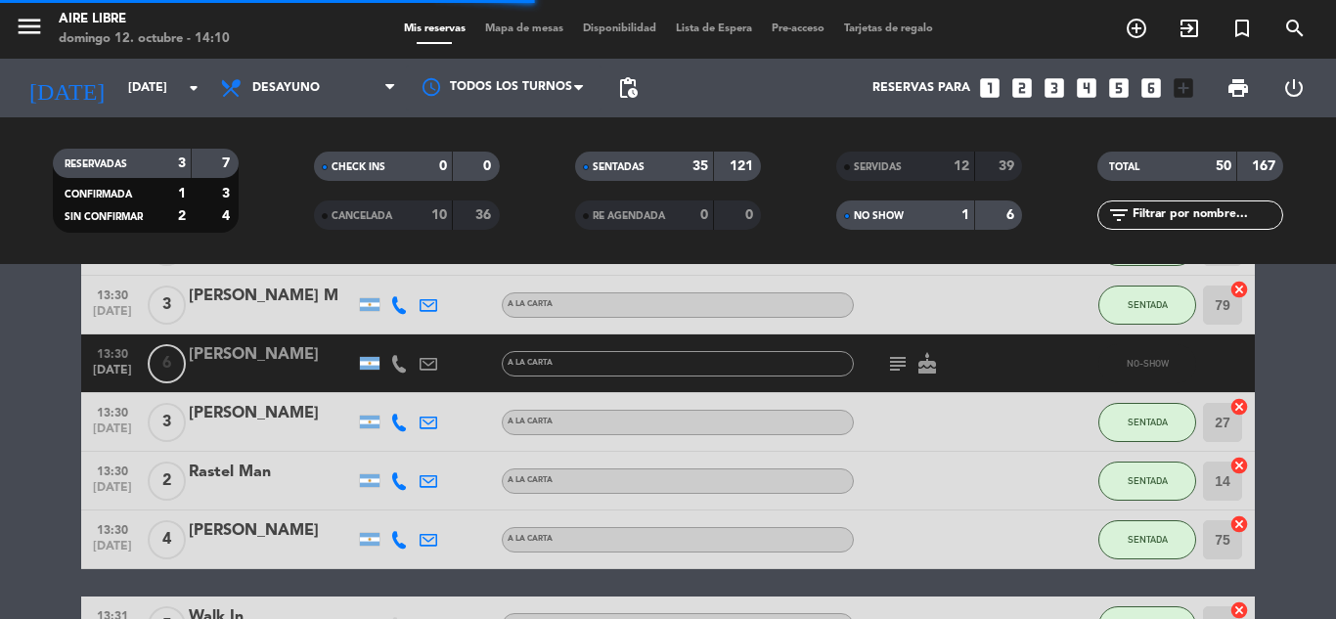
click at [528, 30] on span "Mapa de mesas" at bounding box center [524, 28] width 98 height 11
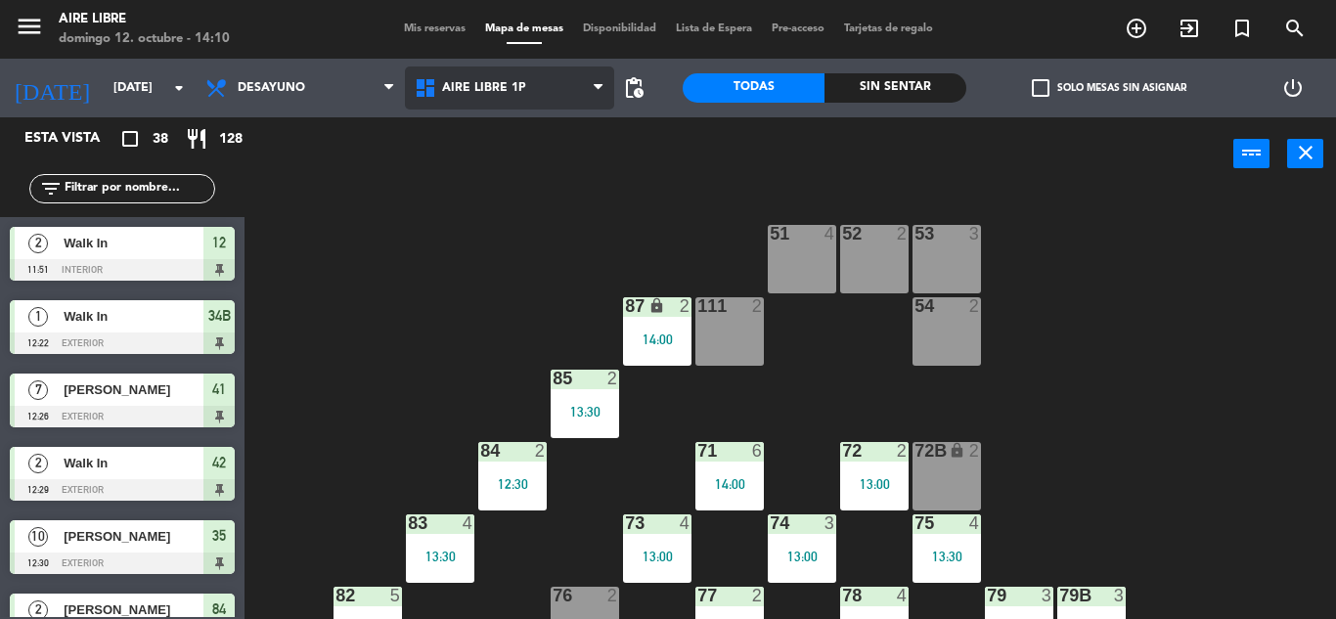
click at [523, 93] on span "Aire Libre 1P" at bounding box center [509, 88] width 209 height 43
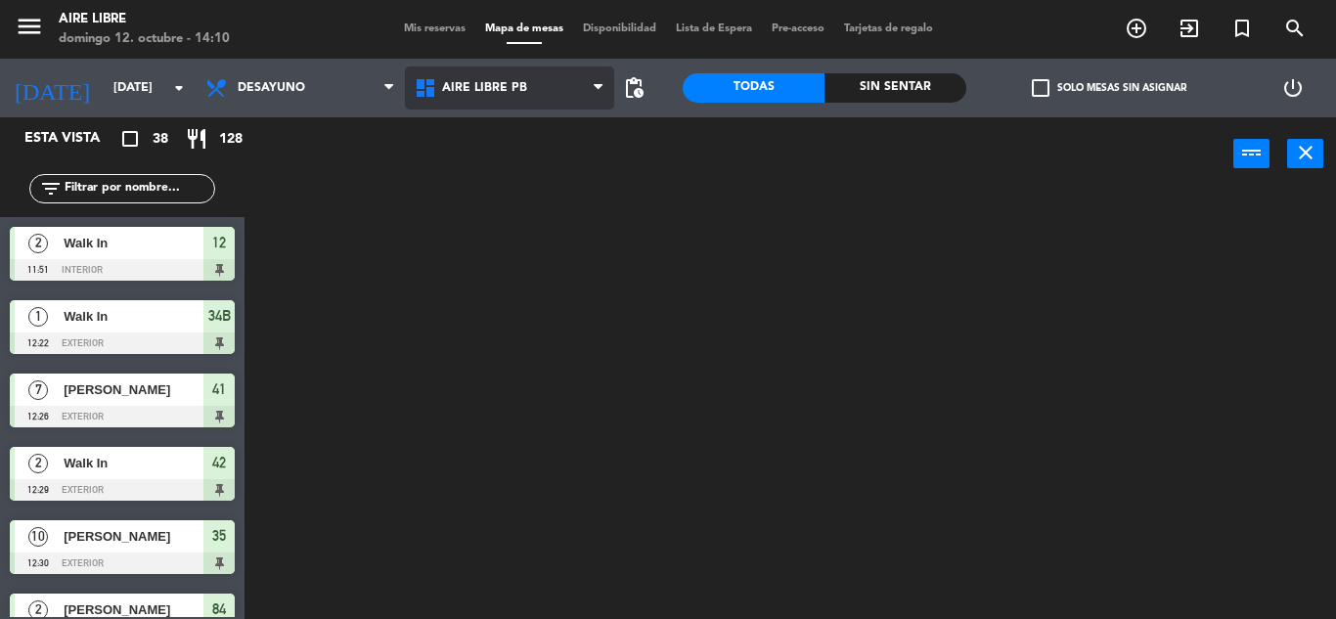
click at [561, 161] on ng-component "menu Aire Libre [DATE] 12. octubre - 14:10 Mis reservas Mapa de mesas Disponibi…" at bounding box center [668, 309] width 1336 height 619
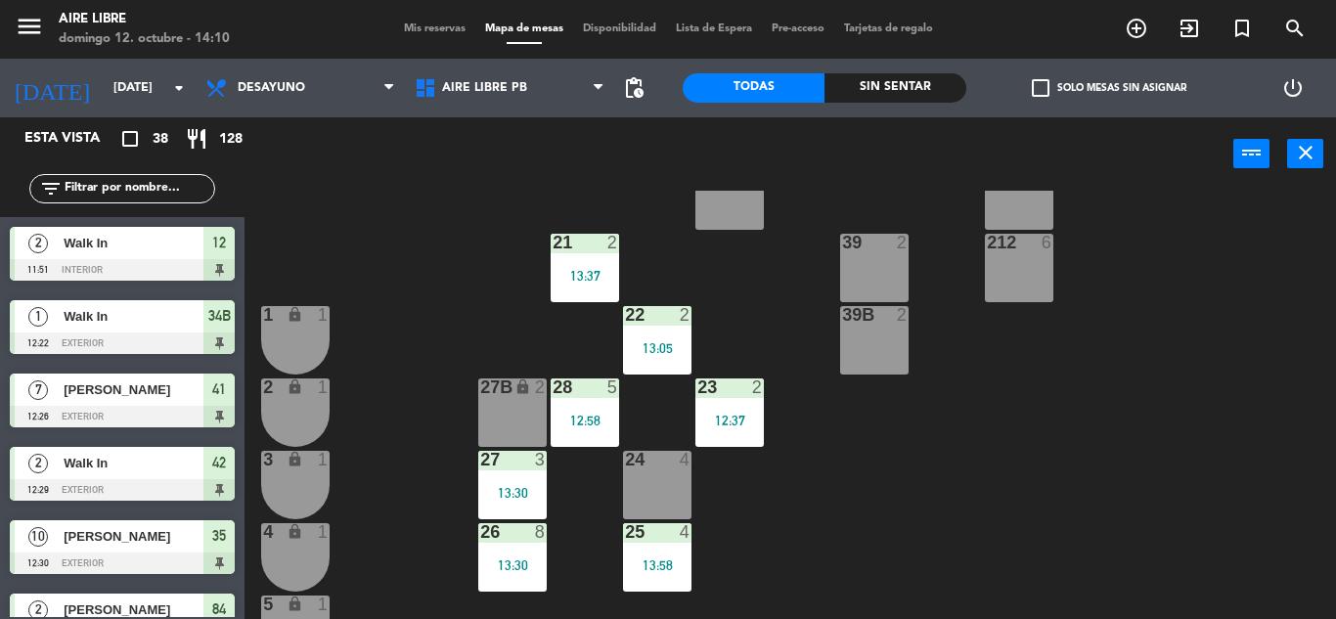
scroll to position [291, 0]
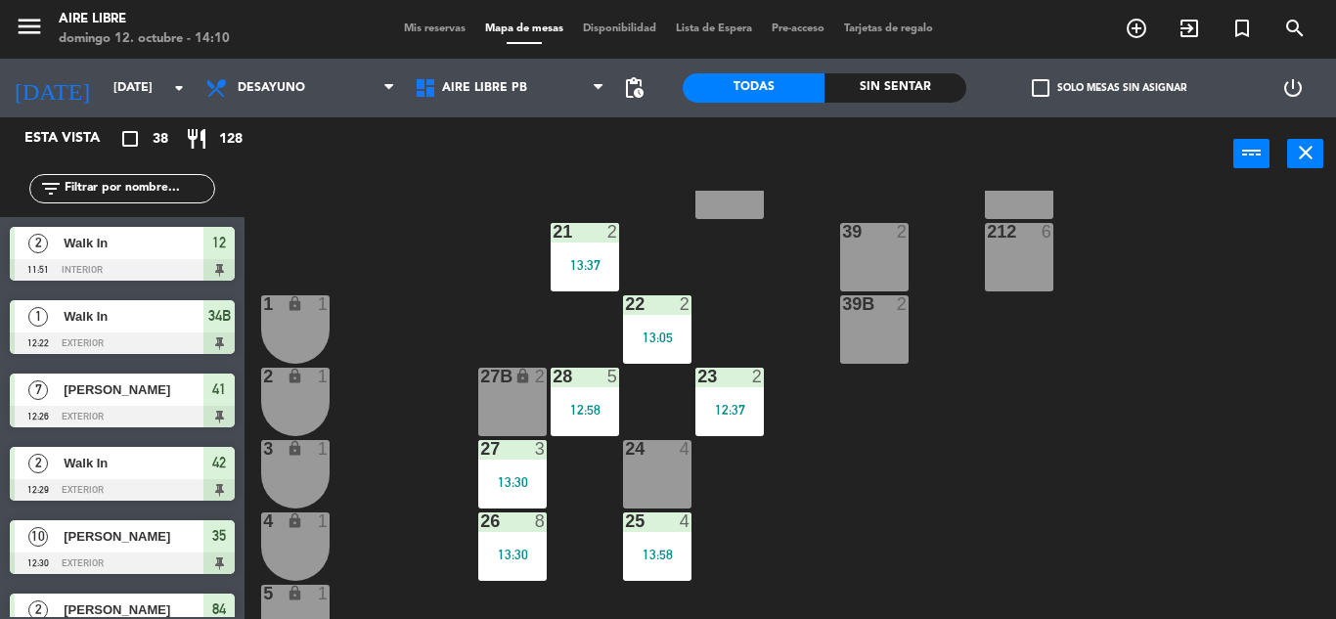
click at [654, 471] on div "24 4" at bounding box center [657, 474] width 68 height 68
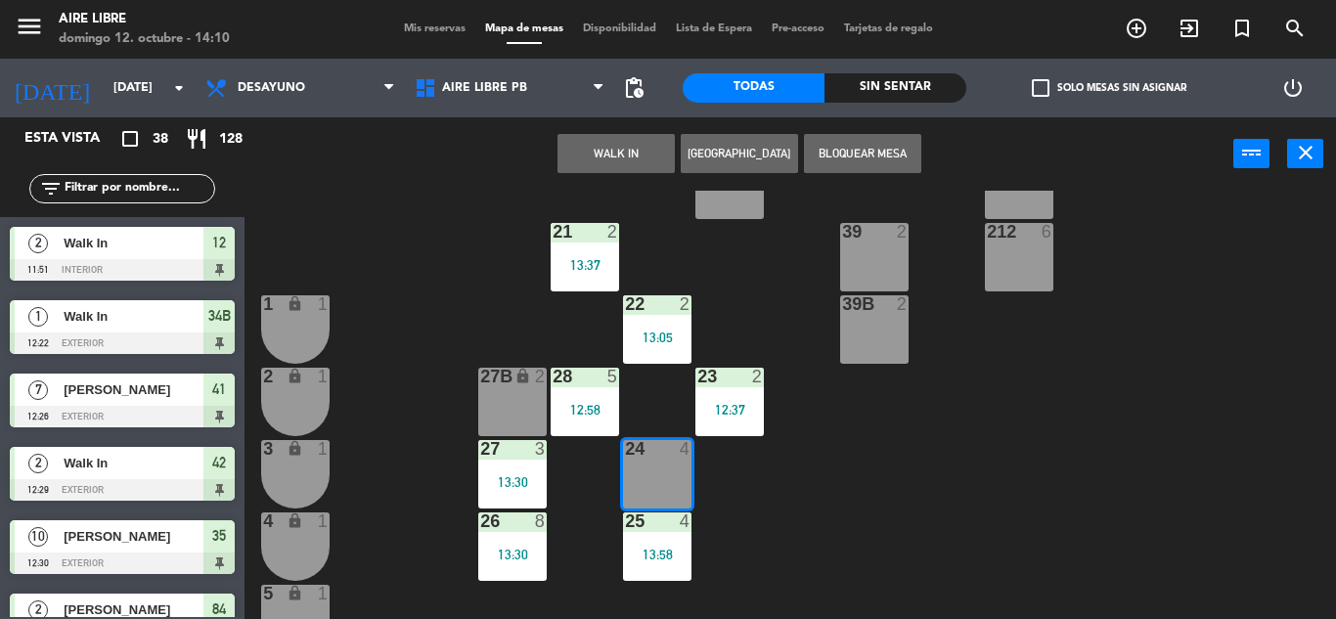
click at [625, 152] on button "WALK IN" at bounding box center [616, 153] width 117 height 39
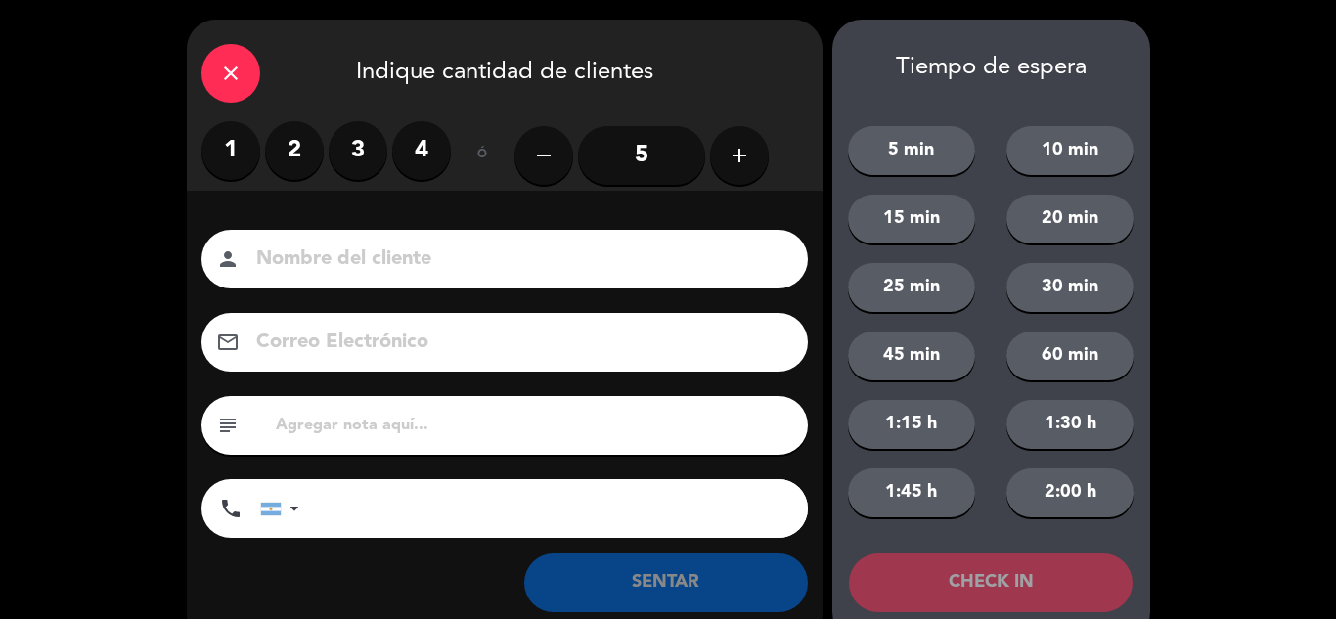
click at [367, 156] on label "3" at bounding box center [358, 150] width 59 height 59
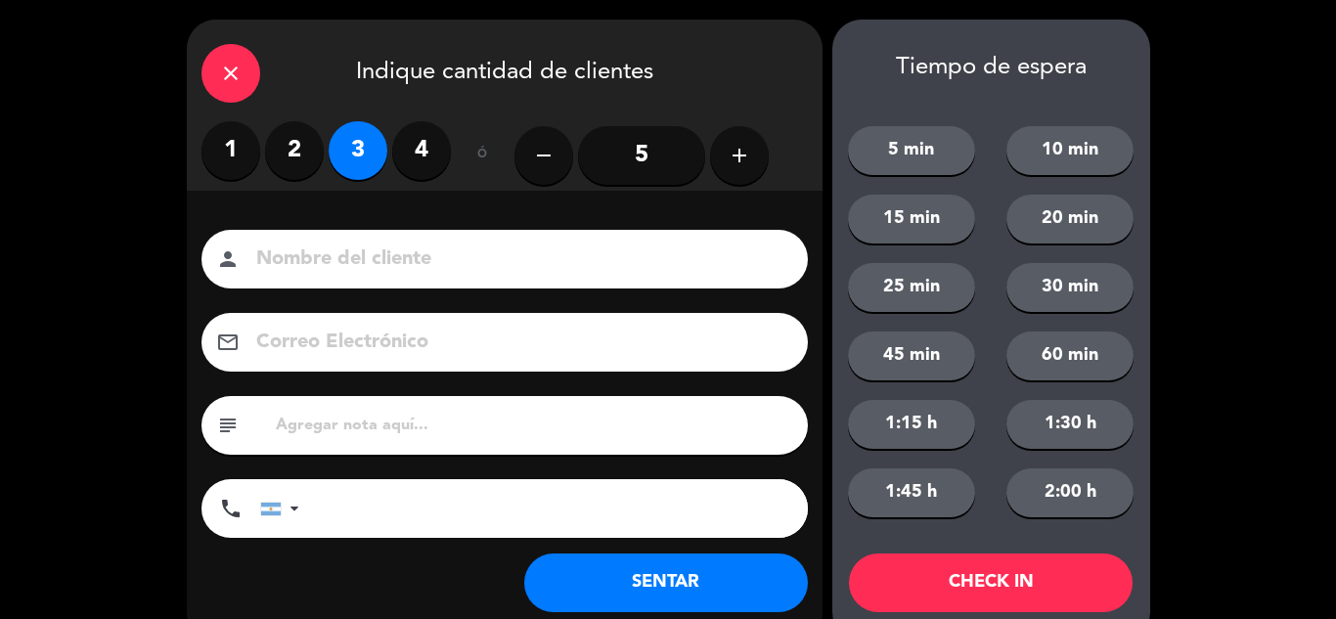
click at [661, 581] on button "SENTAR" at bounding box center [666, 583] width 284 height 59
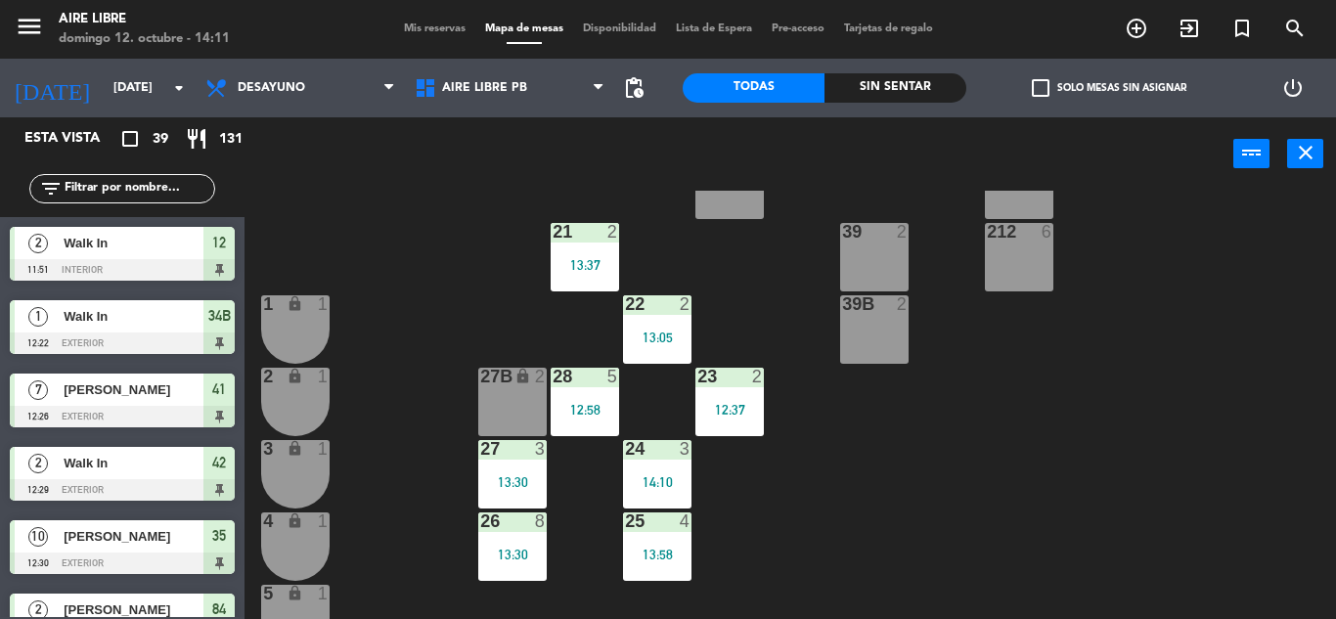
click at [98, 191] on input "text" at bounding box center [139, 189] width 152 height 22
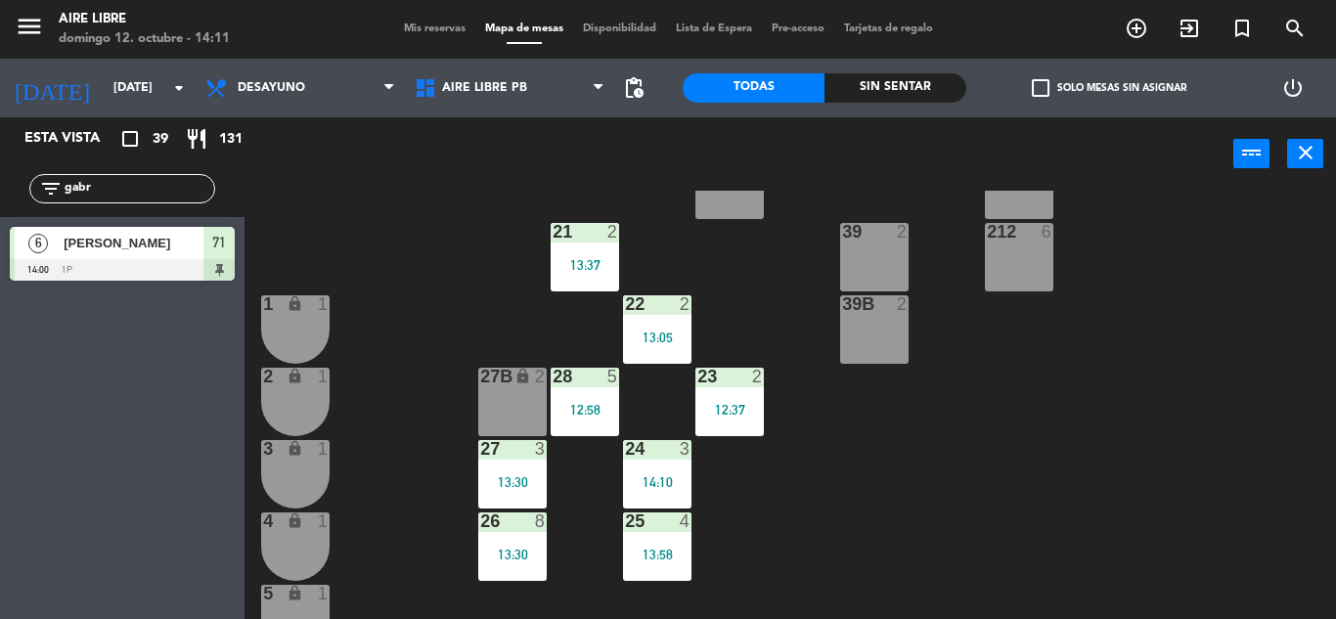
type input "gabr"
click at [30, 426] on div "Esta vista crop_square 39 restaurant 131 filter_list gabr 6 [PERSON_NAME] 14:00…" at bounding box center [122, 368] width 245 height 502
click at [159, 193] on input "gabr" at bounding box center [139, 189] width 152 height 22
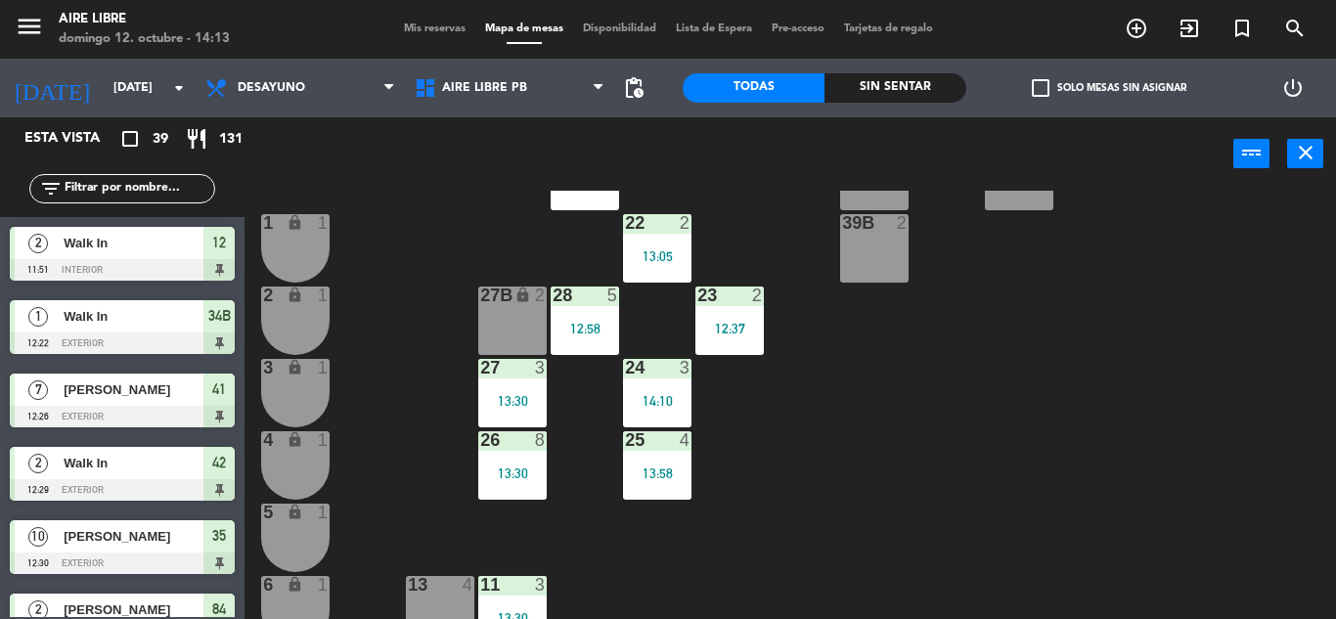
scroll to position [543, 0]
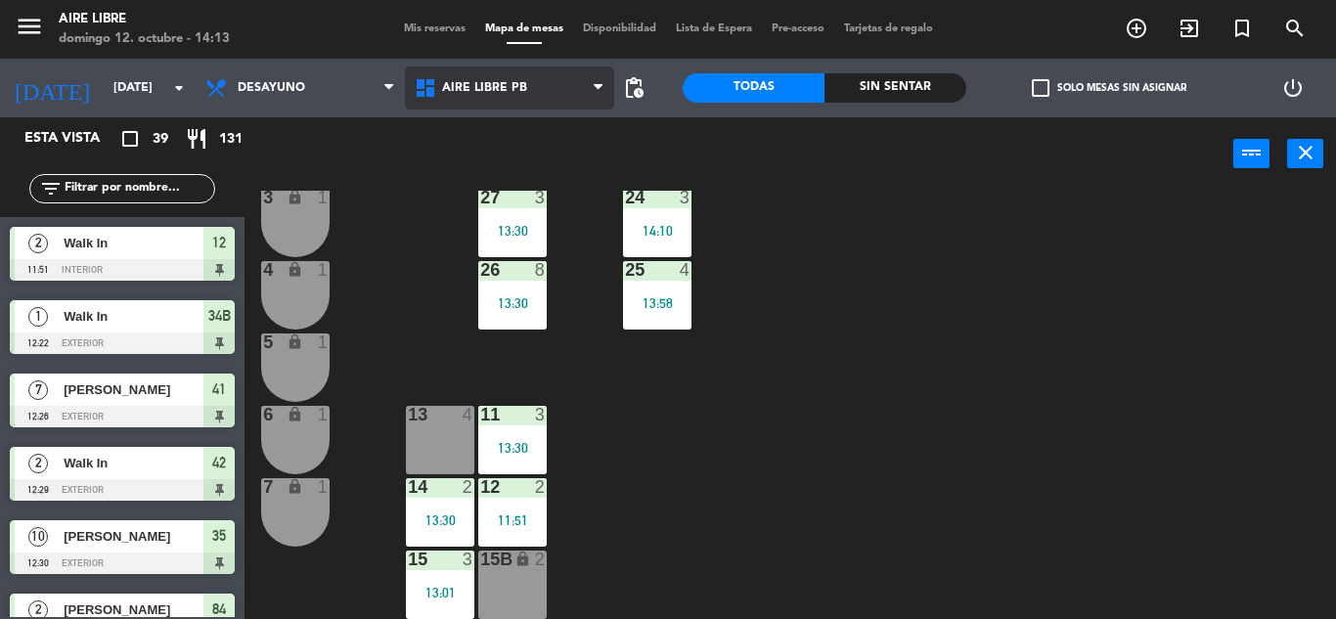
click at [518, 79] on span "Aire Libre PB" at bounding box center [509, 88] width 209 height 43
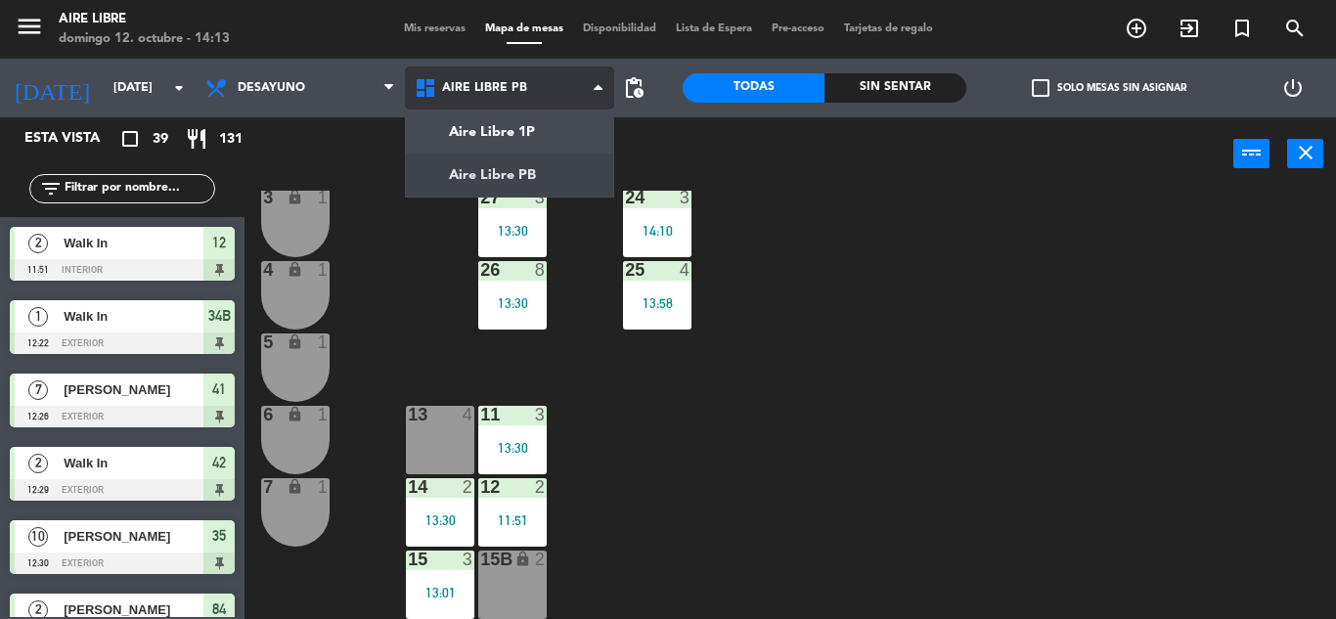
click at [513, 169] on ng-component "menu Aire Libre [DATE] 12. octubre - 14:13 Mis reservas Mapa de mesas Disponibi…" at bounding box center [668, 309] width 1336 height 619
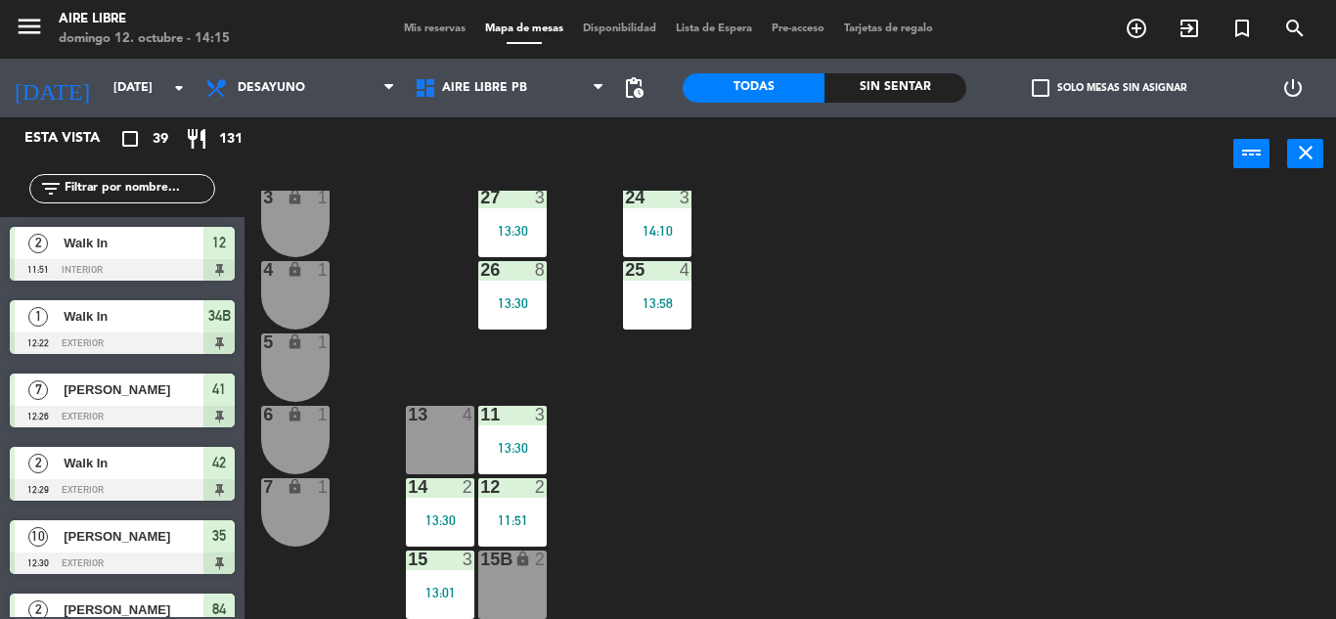
click at [408, 28] on span "Mis reservas" at bounding box center [434, 28] width 81 height 11
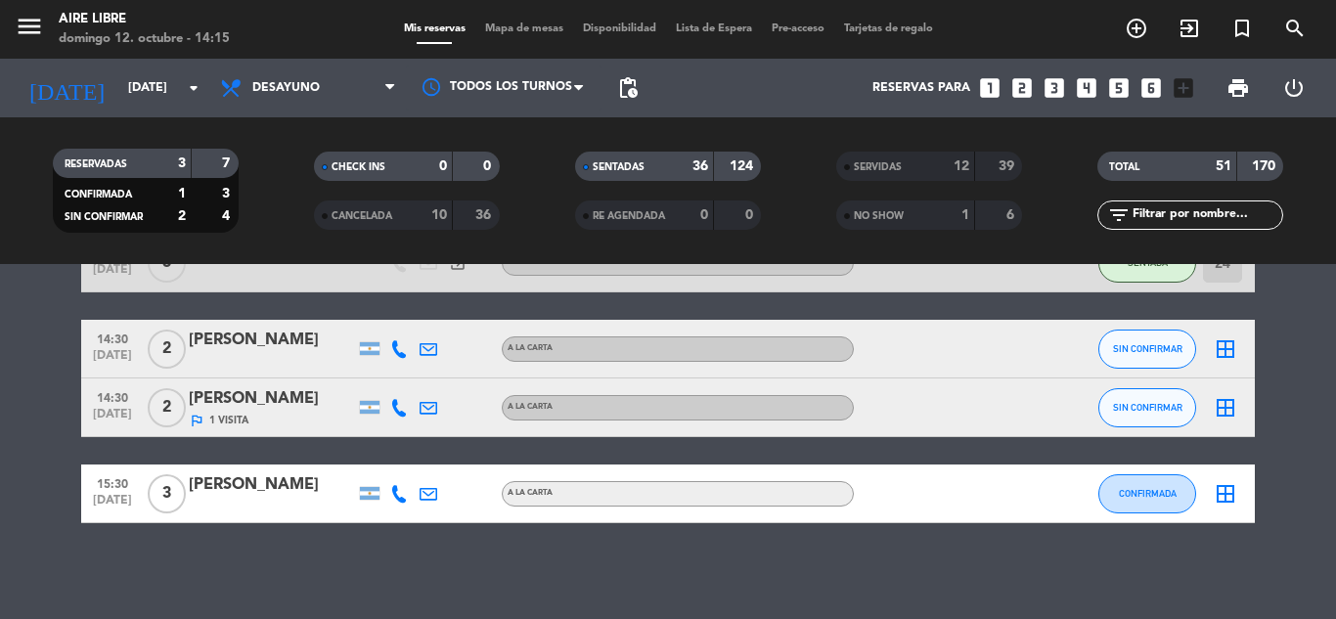
scroll to position [2642, 0]
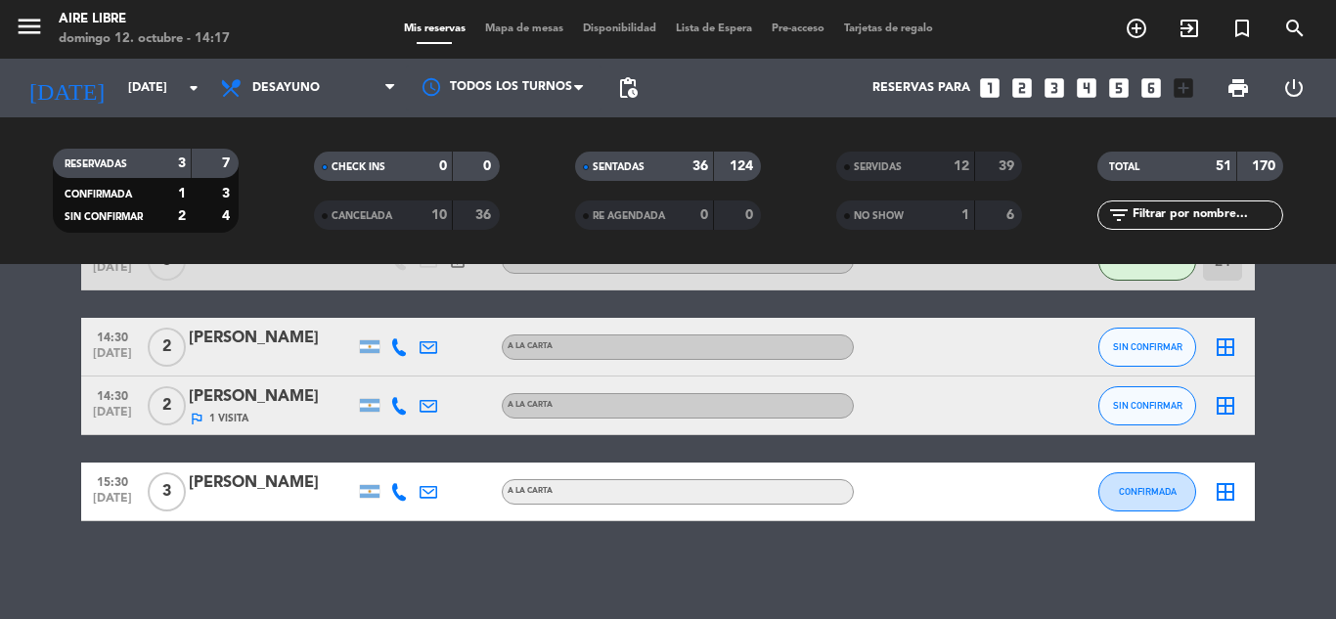
click at [1185, 31] on icon "exit_to_app" at bounding box center [1189, 28] width 23 height 23
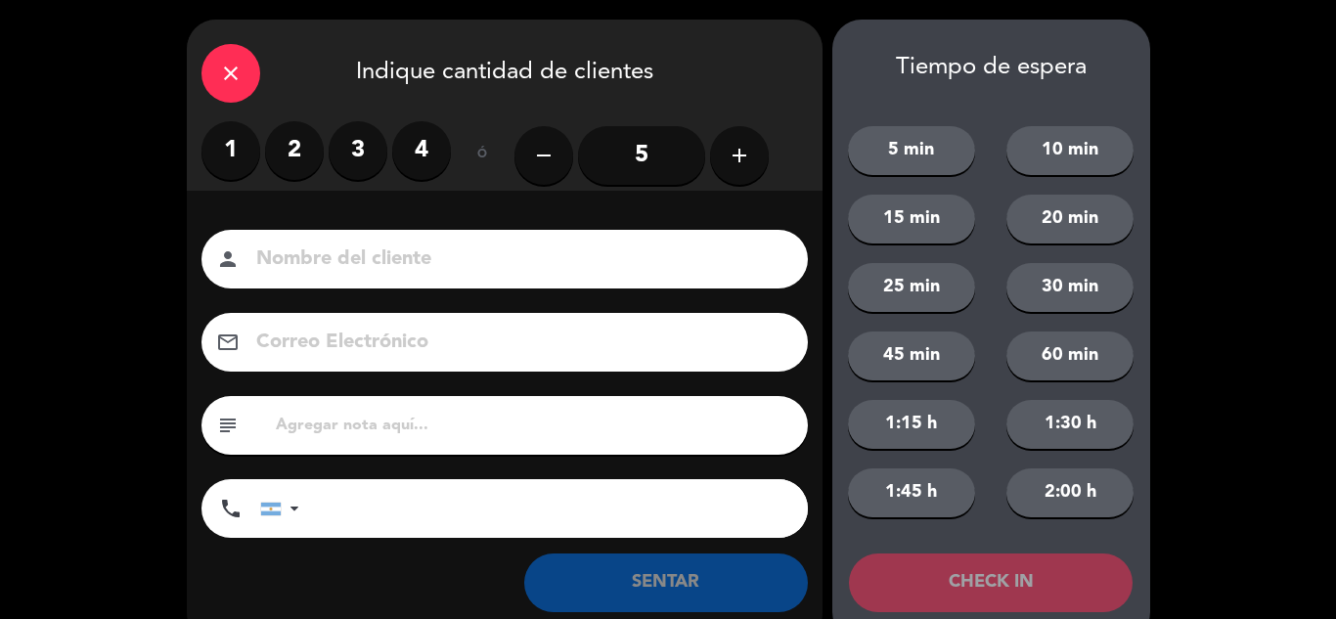
click at [273, 162] on label "2" at bounding box center [294, 150] width 59 height 59
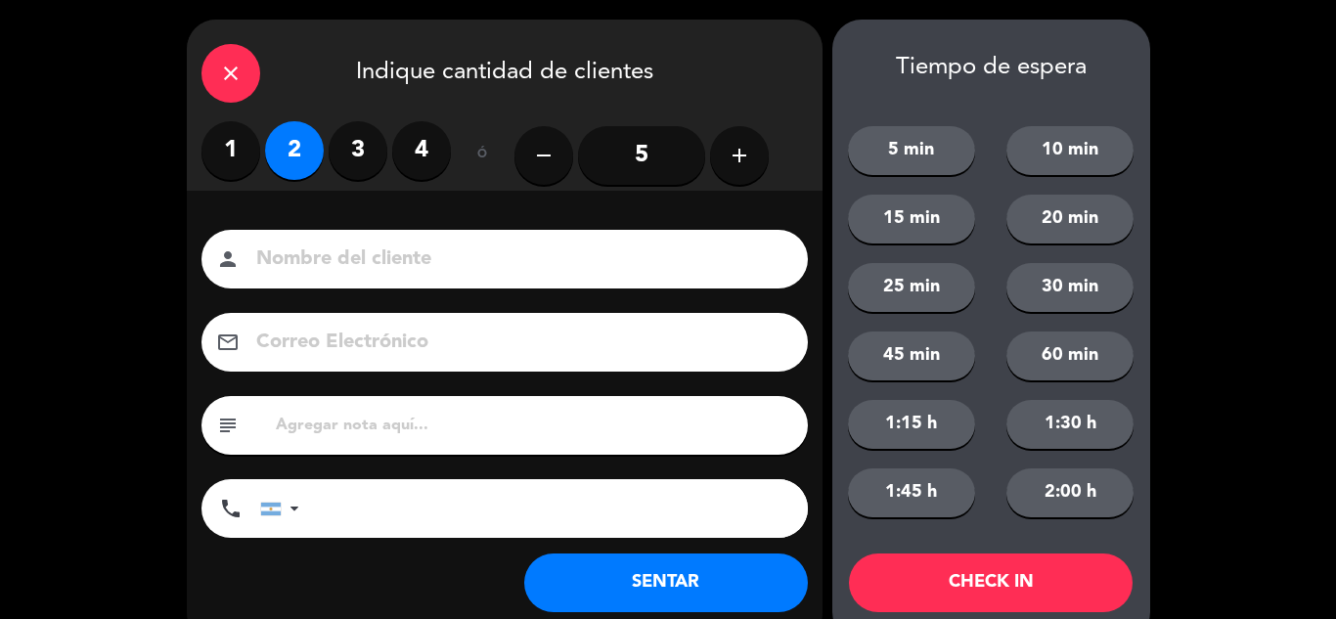
click at [626, 586] on button "SENTAR" at bounding box center [666, 583] width 284 height 59
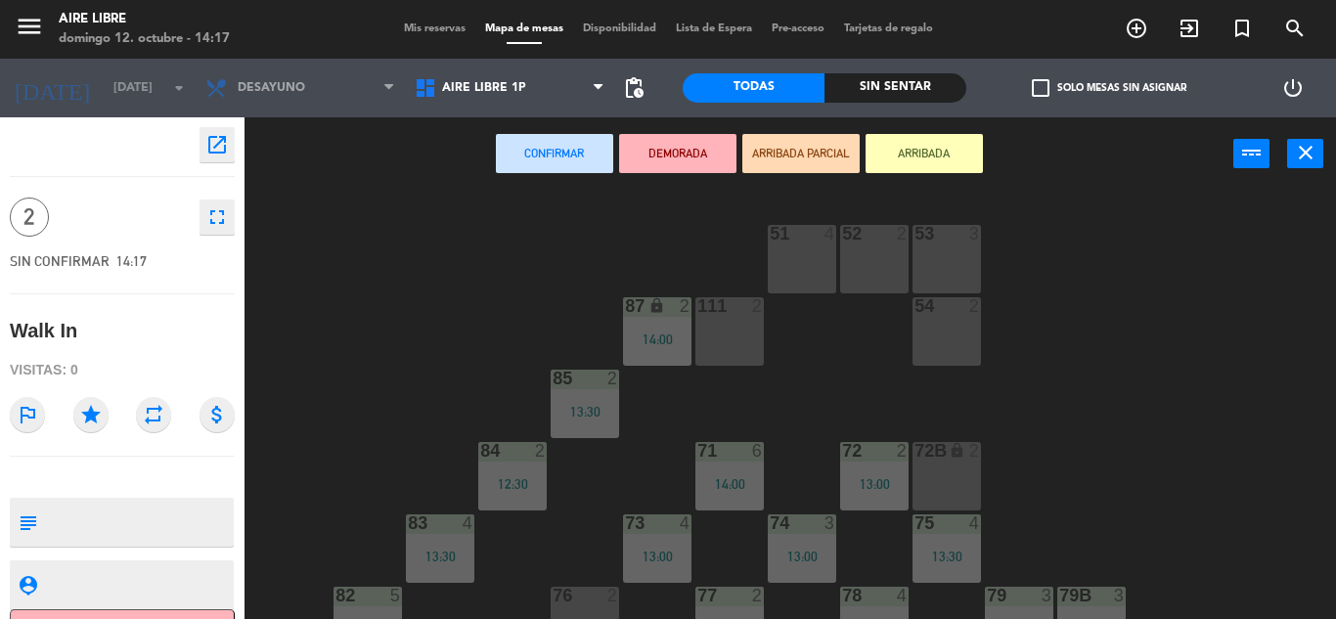
click at [923, 151] on button "ARRIBADA" at bounding box center [924, 153] width 117 height 39
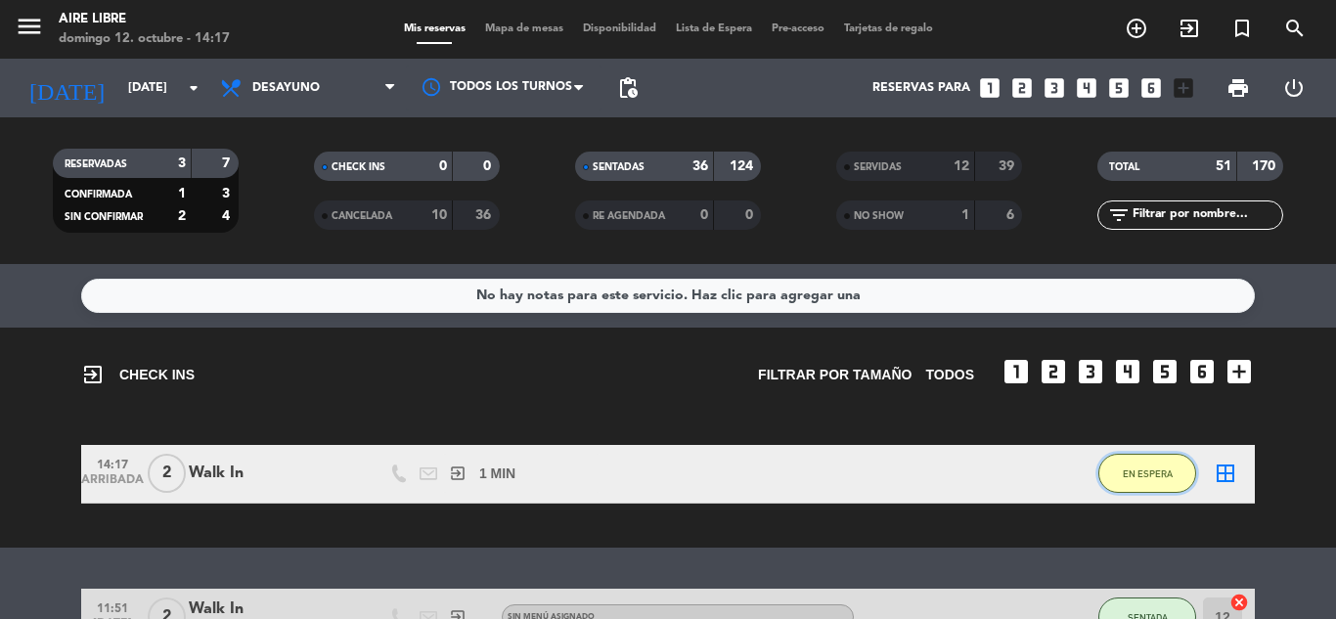
click at [1153, 491] on button "EN ESPERA" at bounding box center [1147, 473] width 98 height 39
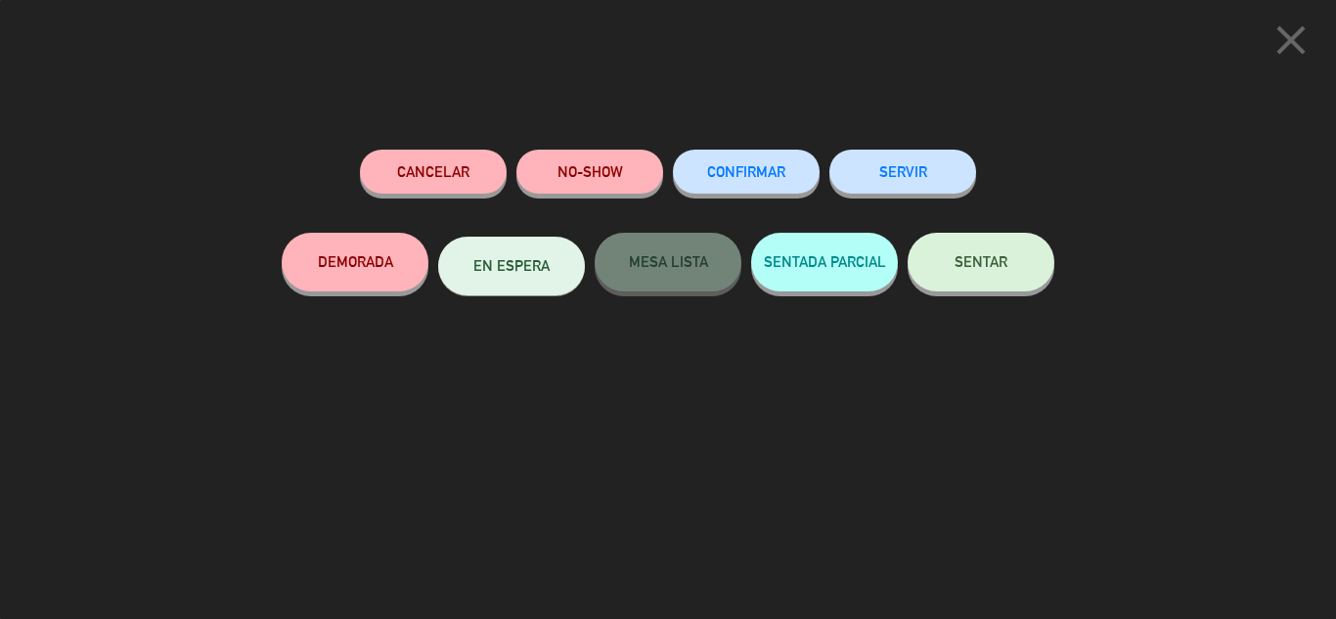
click at [1003, 249] on button "SENTAR" at bounding box center [981, 262] width 147 height 59
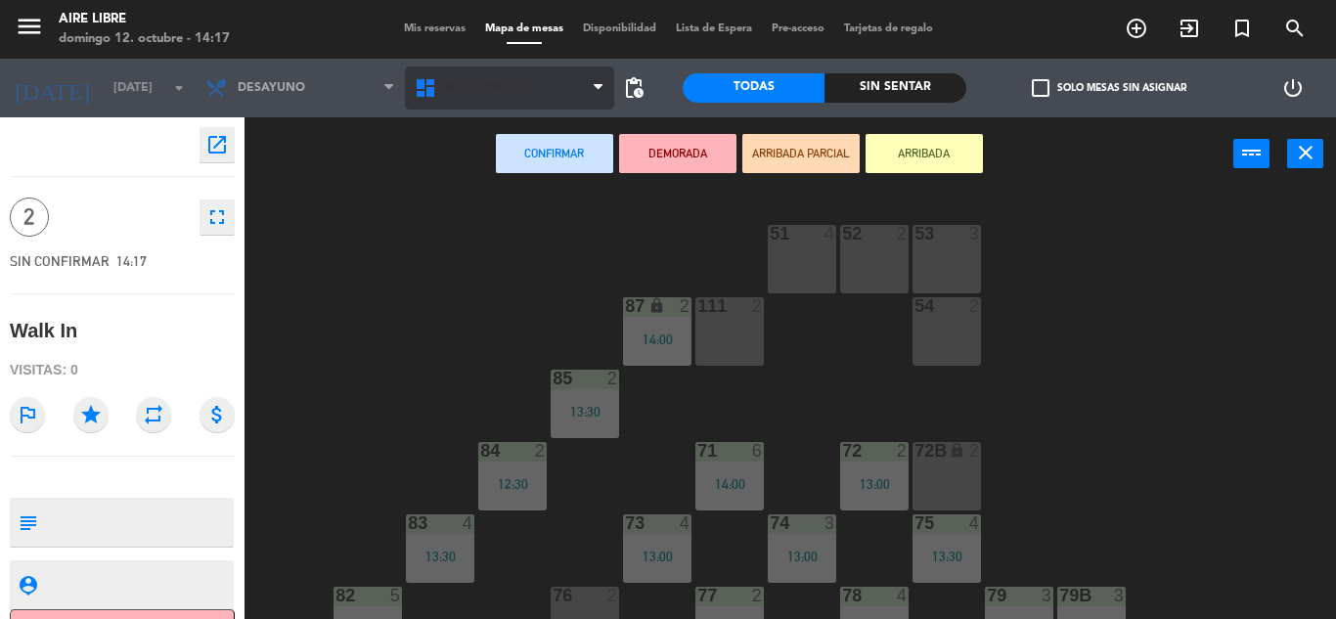
click at [572, 98] on span "Aire Libre 1P" at bounding box center [509, 88] width 209 height 43
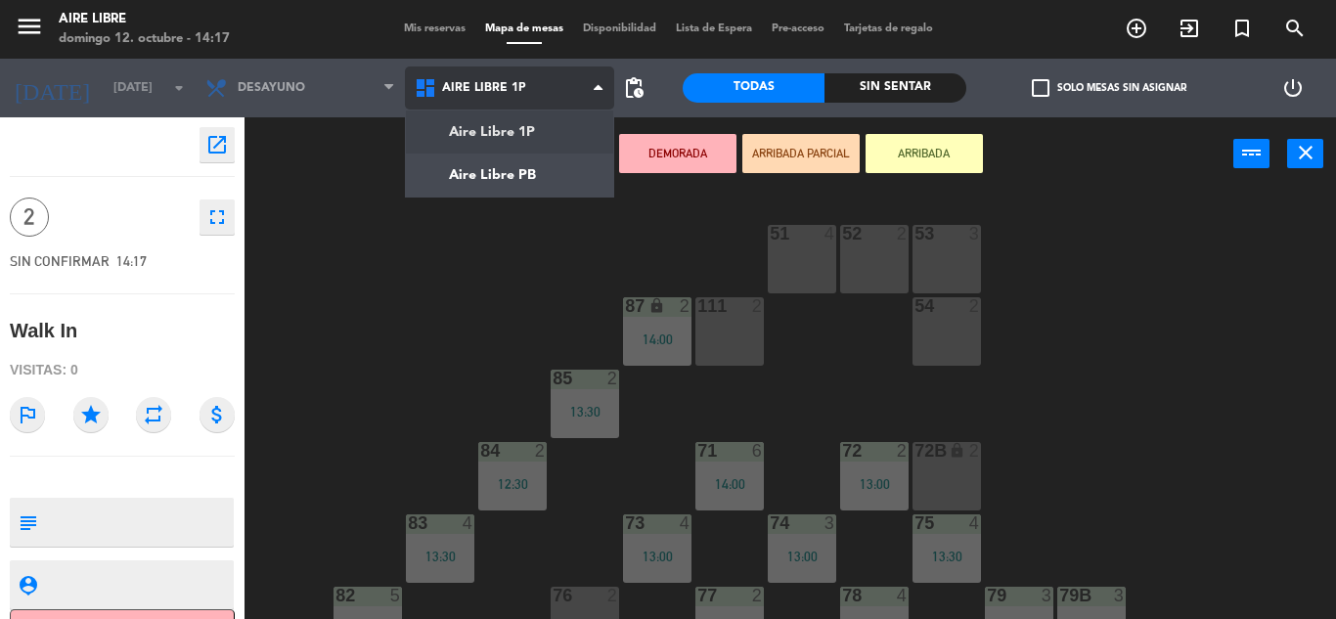
click at [543, 178] on ng-component "menu Aire Libre [DATE] 12. octubre - 14:17 Mis reservas Mapa de mesas Disponibi…" at bounding box center [668, 309] width 1336 height 619
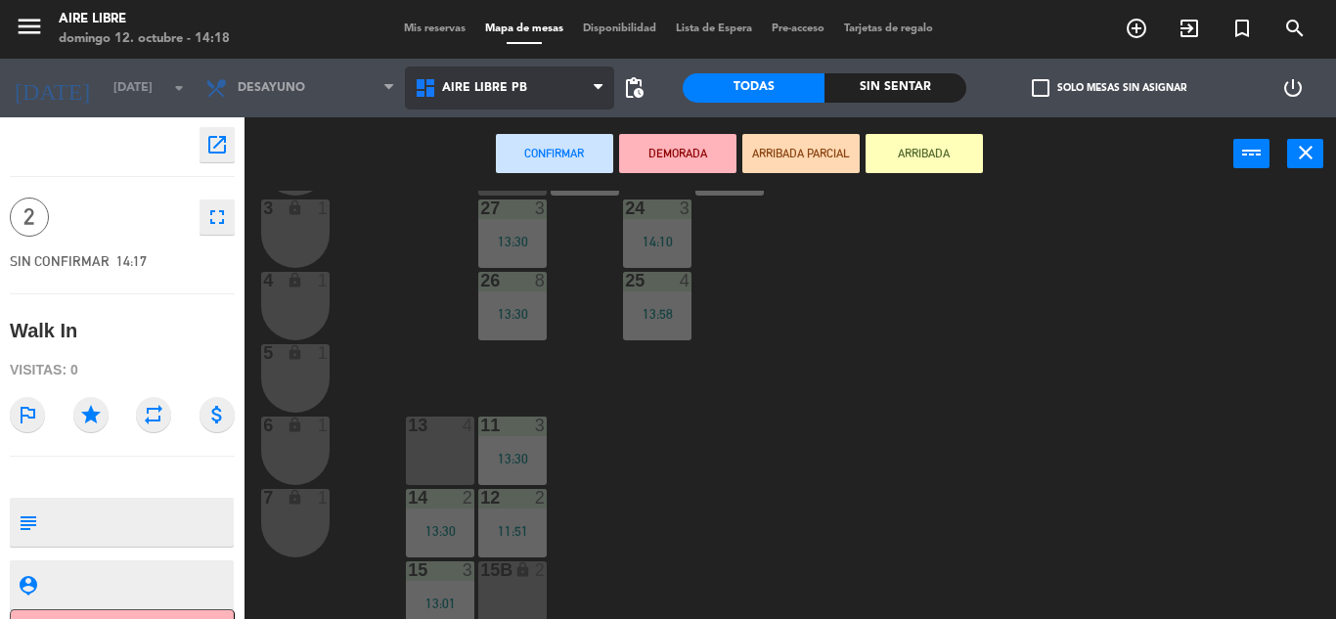
scroll to position [537, 0]
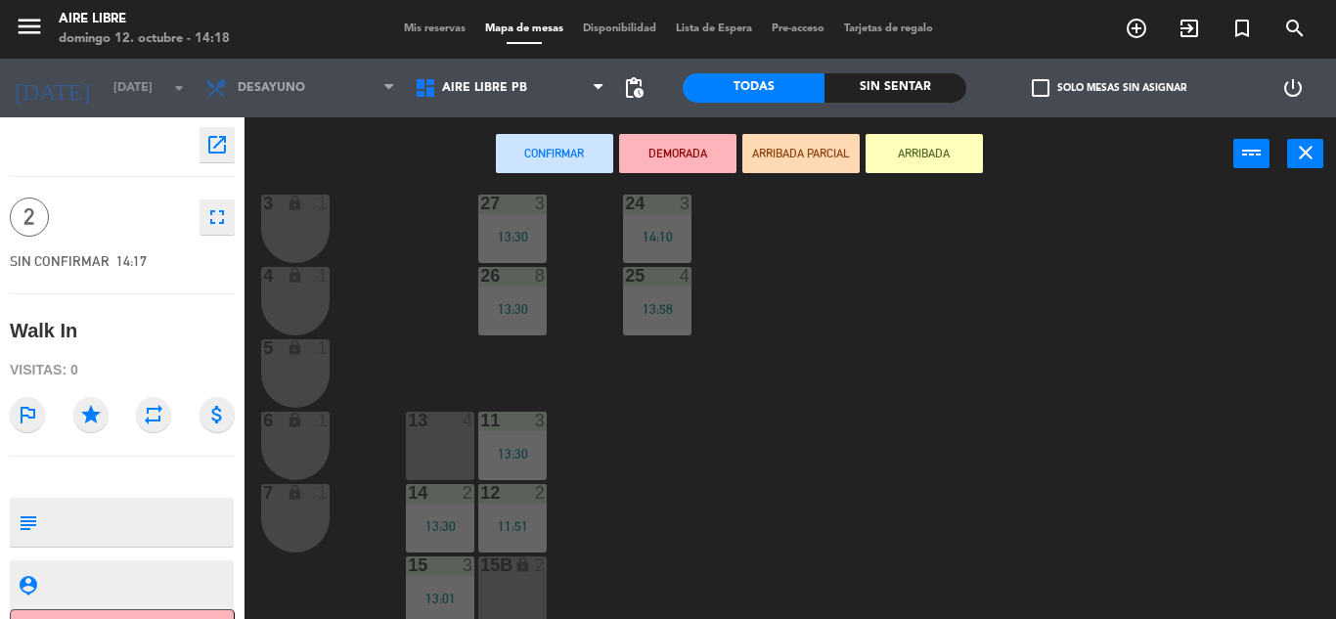
click at [1306, 152] on icon "close" at bounding box center [1305, 152] width 23 height 23
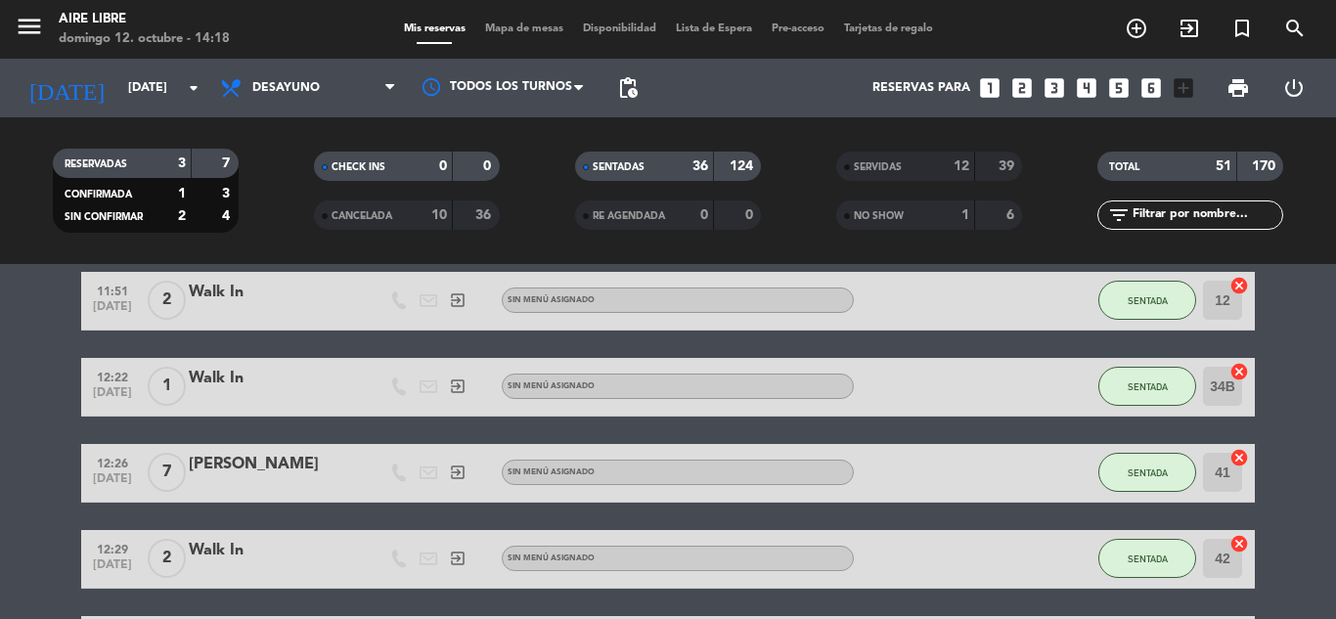
scroll to position [290, 0]
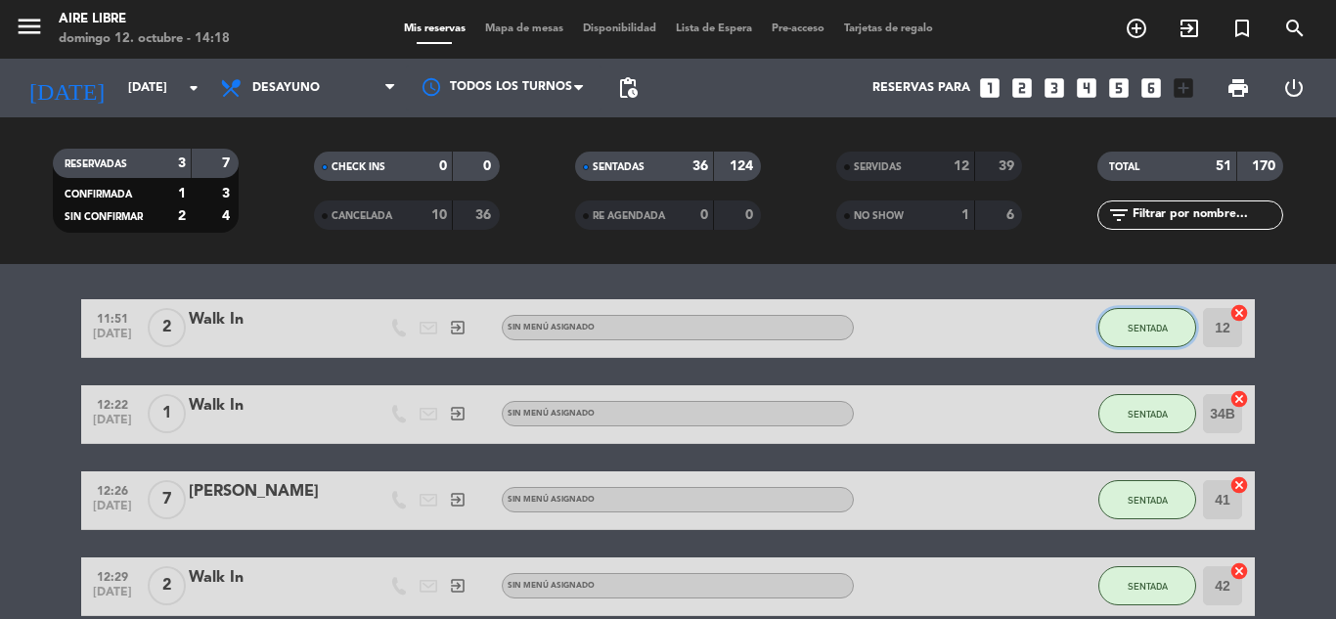
click at [1169, 345] on button "SENTADA" at bounding box center [1147, 327] width 98 height 39
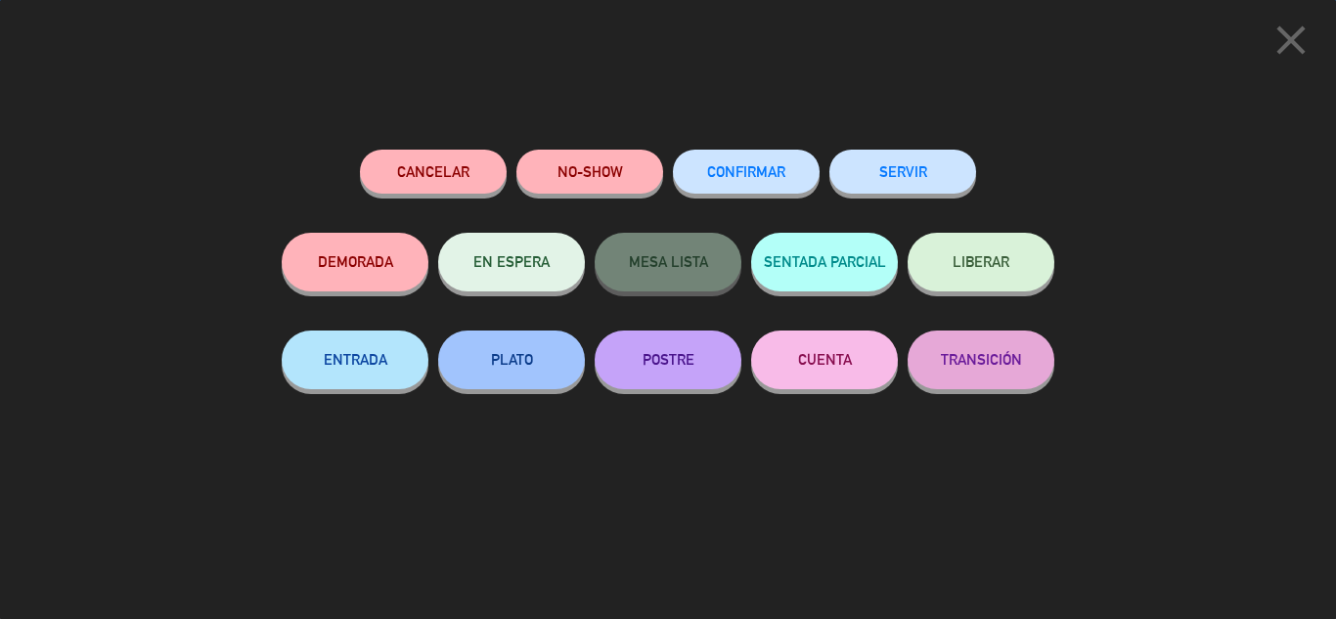
click at [897, 174] on button "SERVIR" at bounding box center [902, 172] width 147 height 44
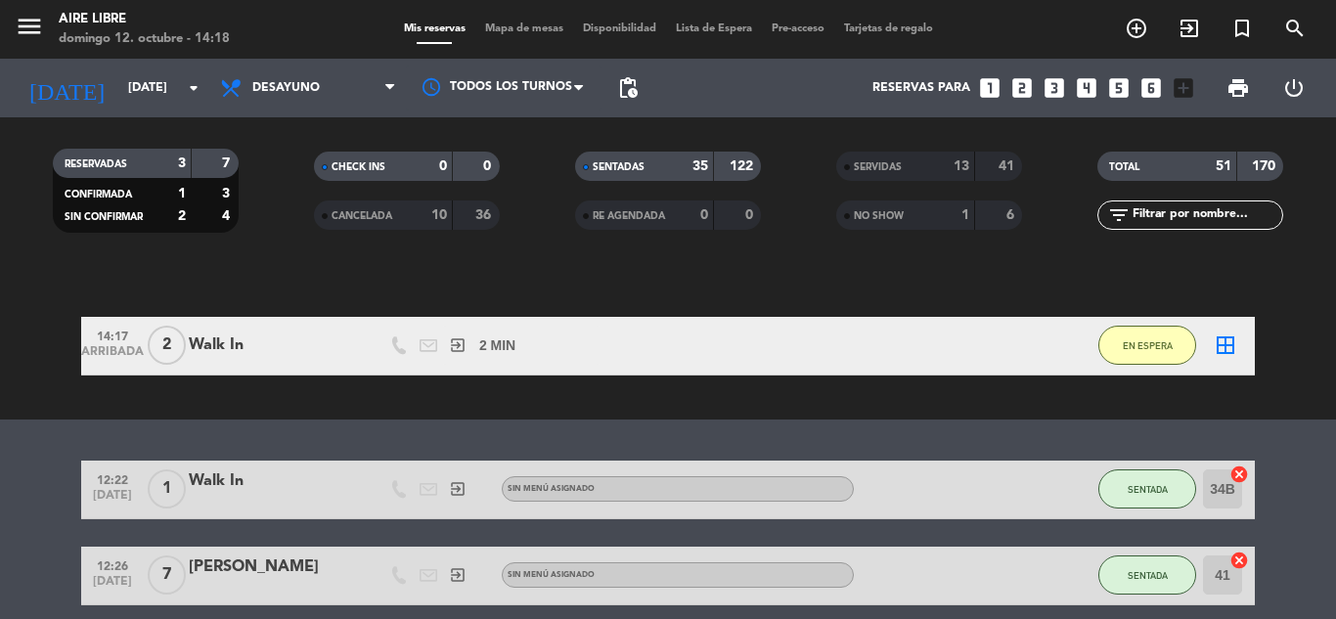
scroll to position [114, 0]
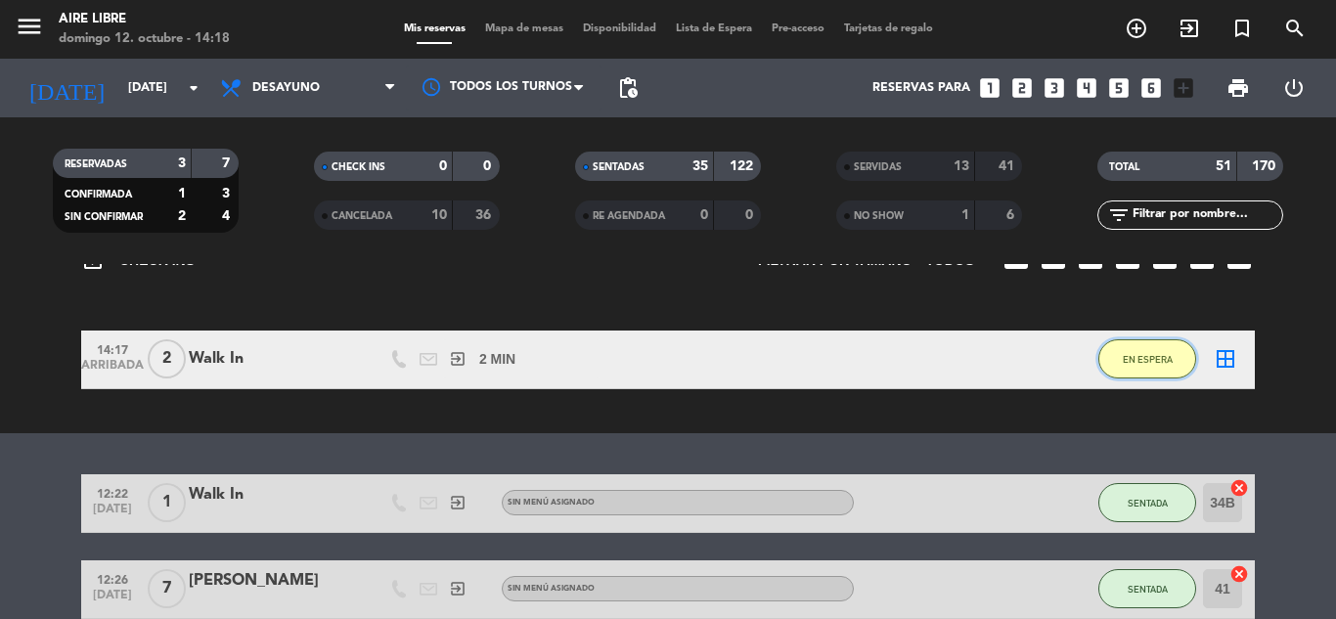
click at [1151, 376] on button "EN ESPERA" at bounding box center [1147, 358] width 98 height 39
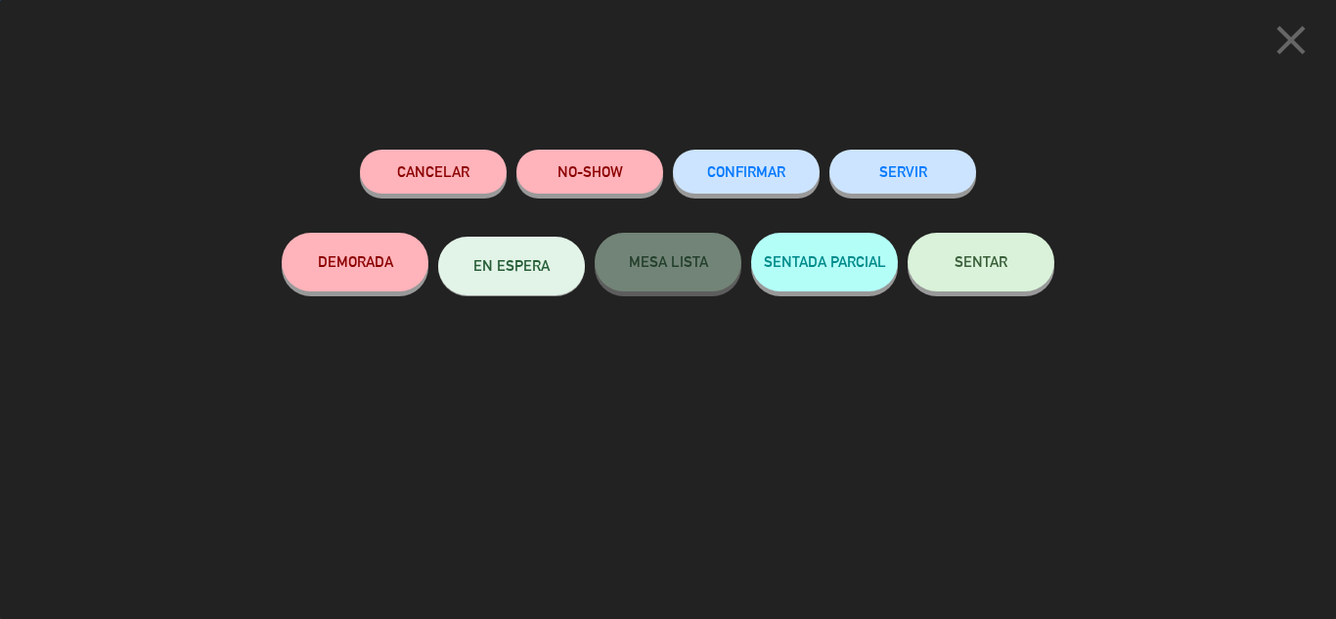
click at [984, 264] on span "SENTAR" at bounding box center [981, 261] width 53 height 17
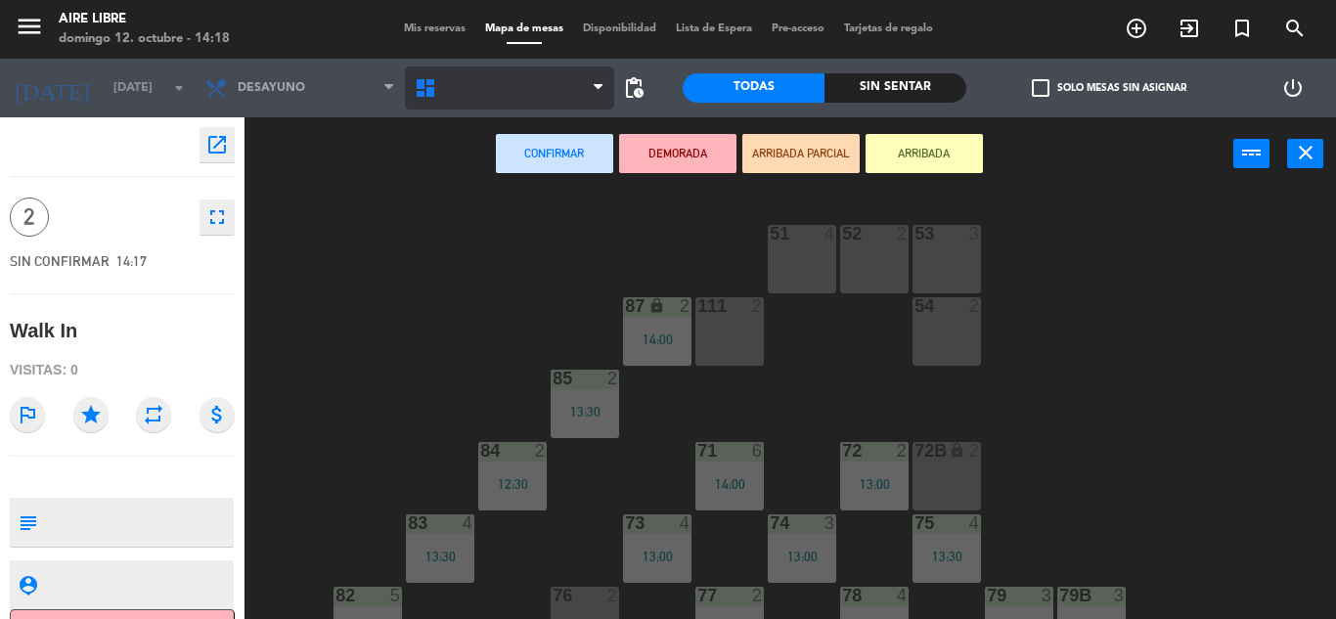
click at [563, 87] on span "Aire Libre 1P" at bounding box center [509, 88] width 209 height 43
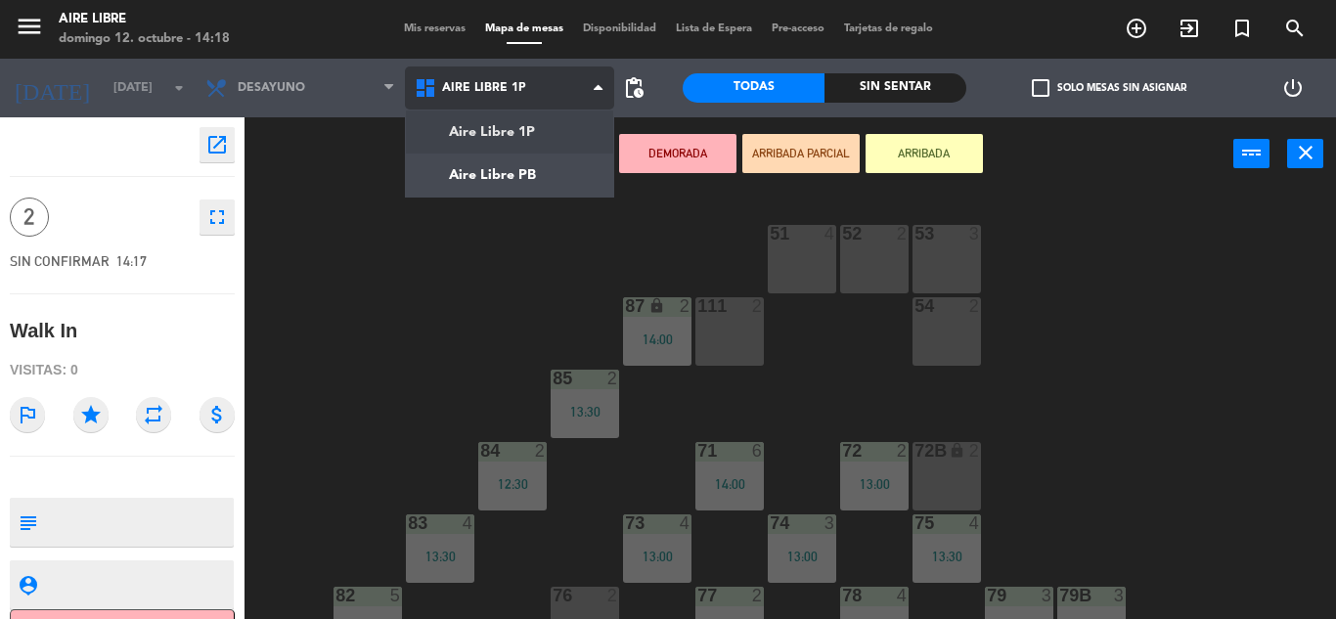
click at [542, 186] on ng-component "menu Aire Libre [DATE] 12. octubre - 14:18 Mis reservas Mapa de mesas Disponibi…" at bounding box center [668, 309] width 1336 height 619
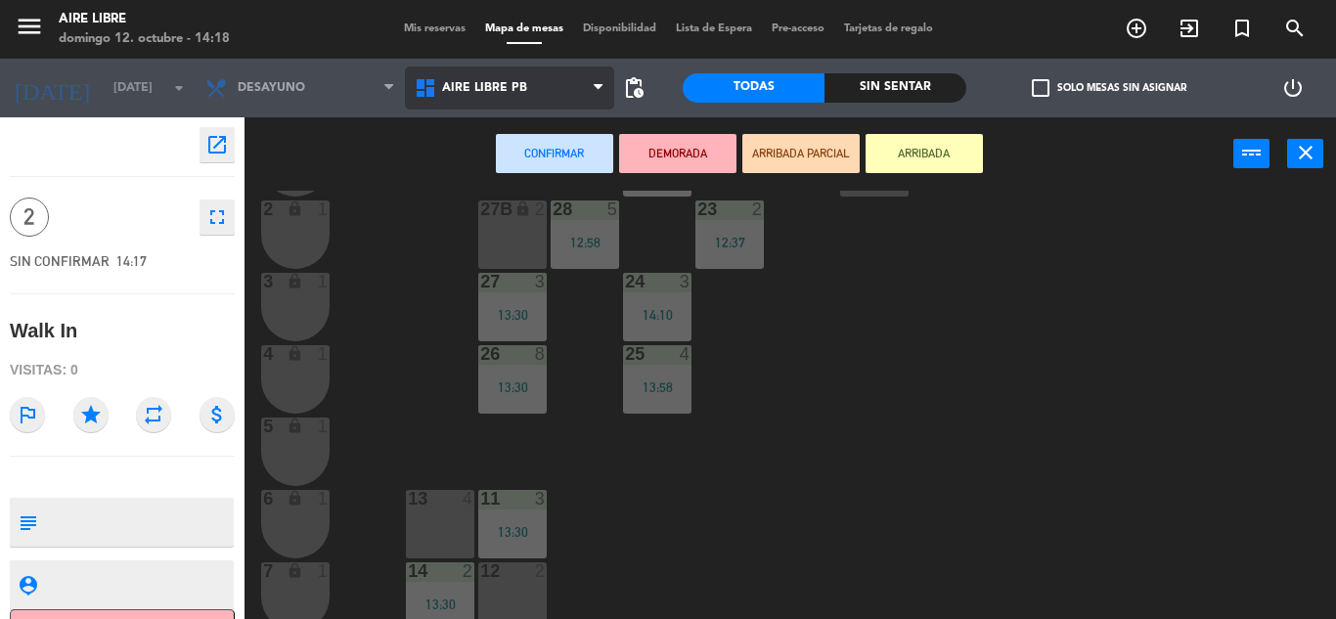
scroll to position [543, 0]
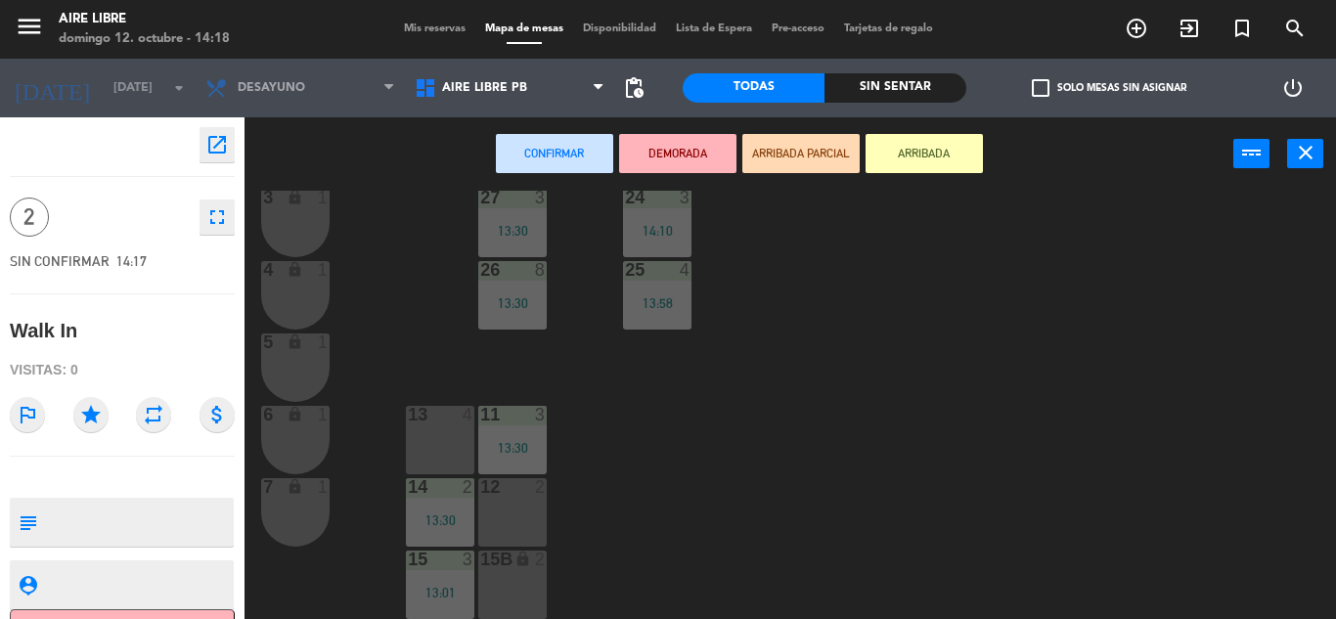
click at [492, 520] on div "12 2" at bounding box center [512, 512] width 68 height 68
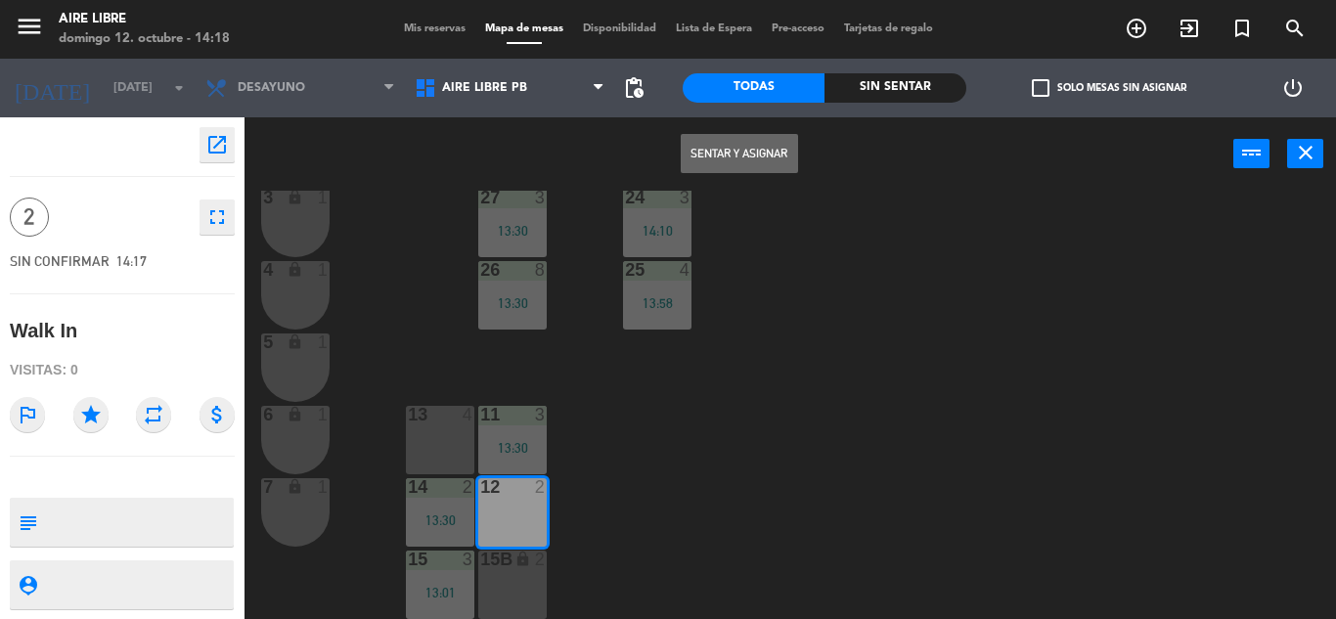
click at [766, 152] on button "Sentar y Asignar" at bounding box center [739, 153] width 117 height 39
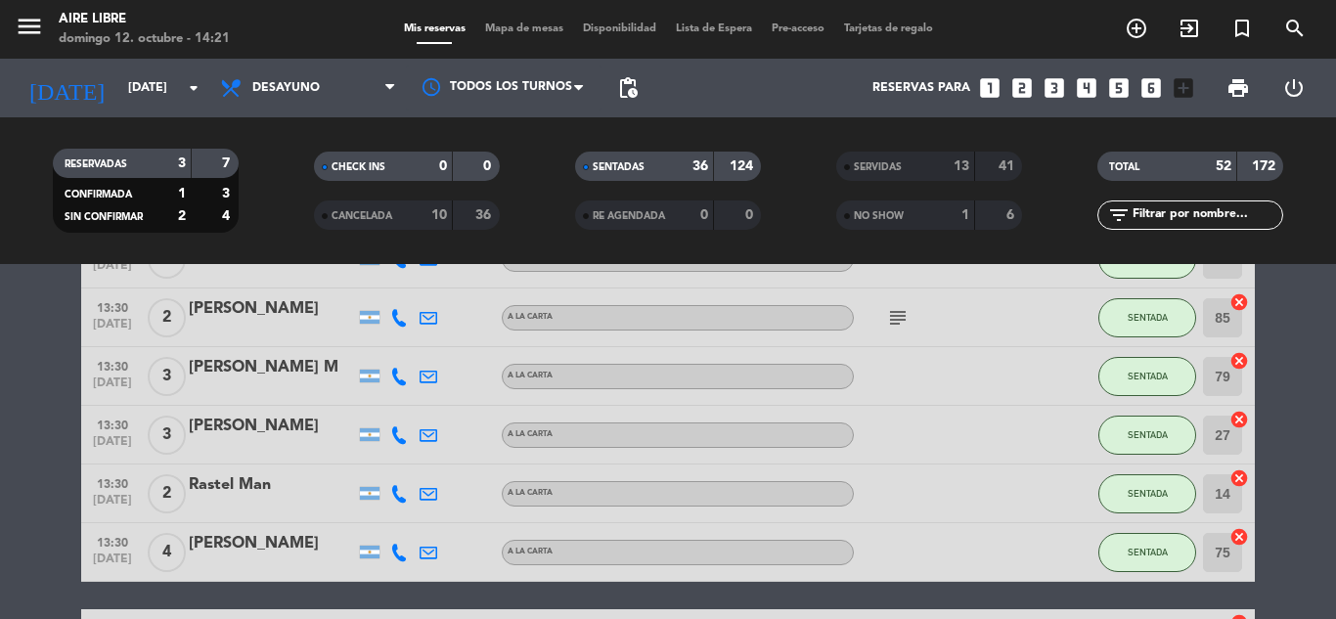
scroll to position [1680, 0]
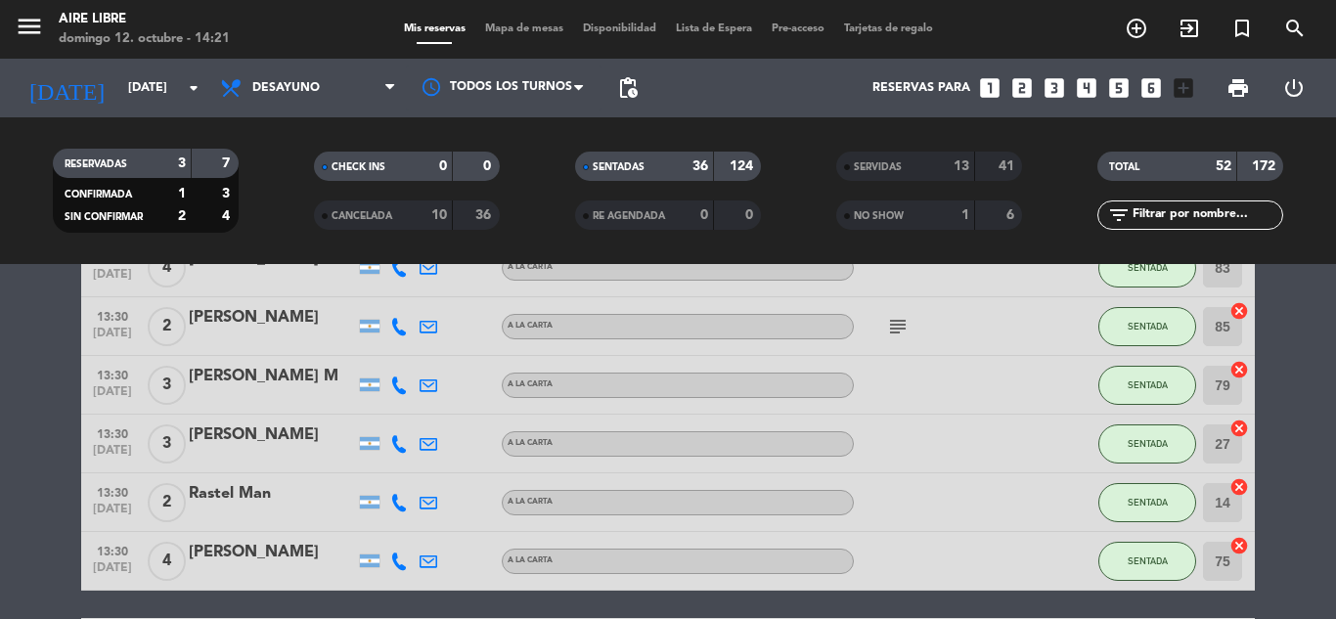
click at [586, 58] on div "menu Aire Libre [DATE] 12. octubre - 14:21 Mis reservas Mapa de mesas Disponibi…" at bounding box center [668, 29] width 1336 height 59
click at [547, 30] on span "Mapa de mesas" at bounding box center [524, 28] width 98 height 11
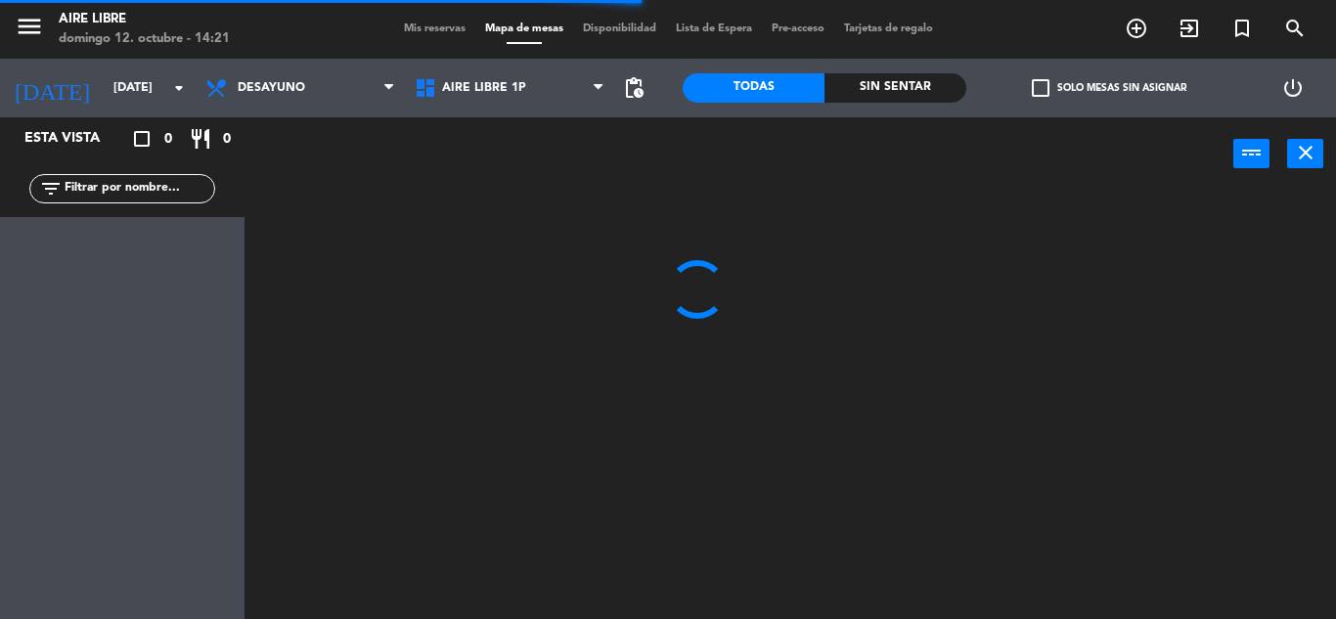
click at [513, 73] on span "Aire Libre 1P" at bounding box center [509, 88] width 209 height 43
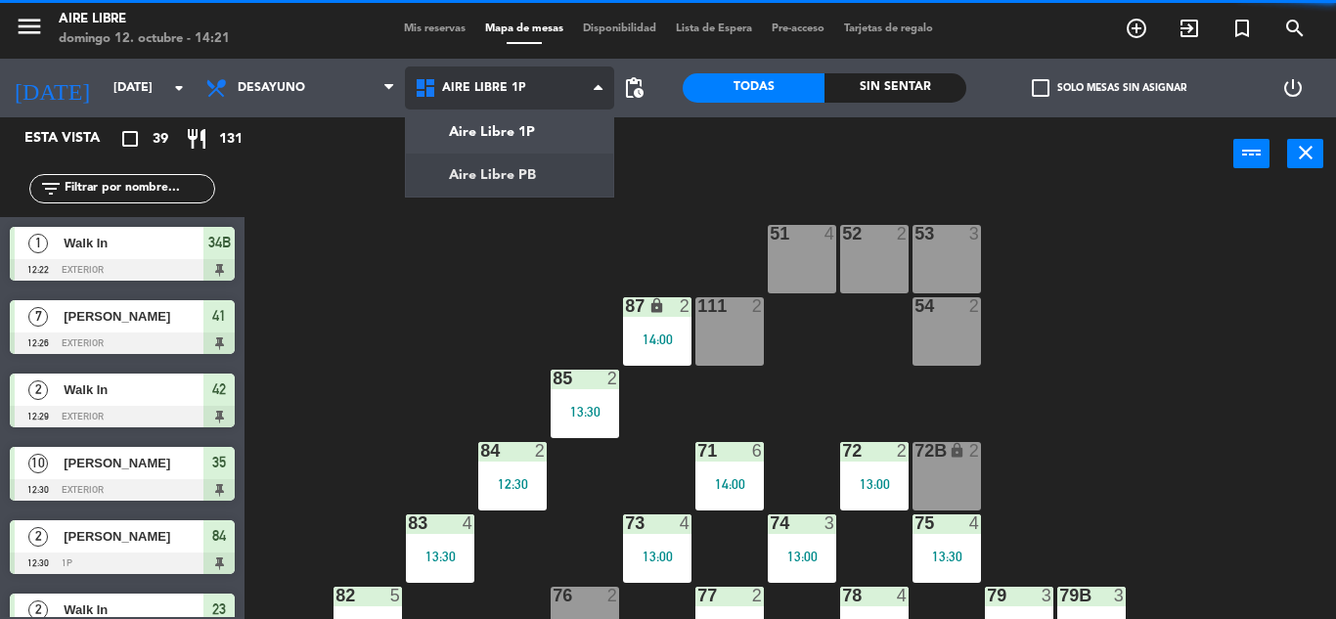
click at [518, 182] on ng-component "menu Aire Libre [DATE] 12. octubre - 14:21 Mis reservas Mapa de mesas Disponibi…" at bounding box center [668, 309] width 1336 height 619
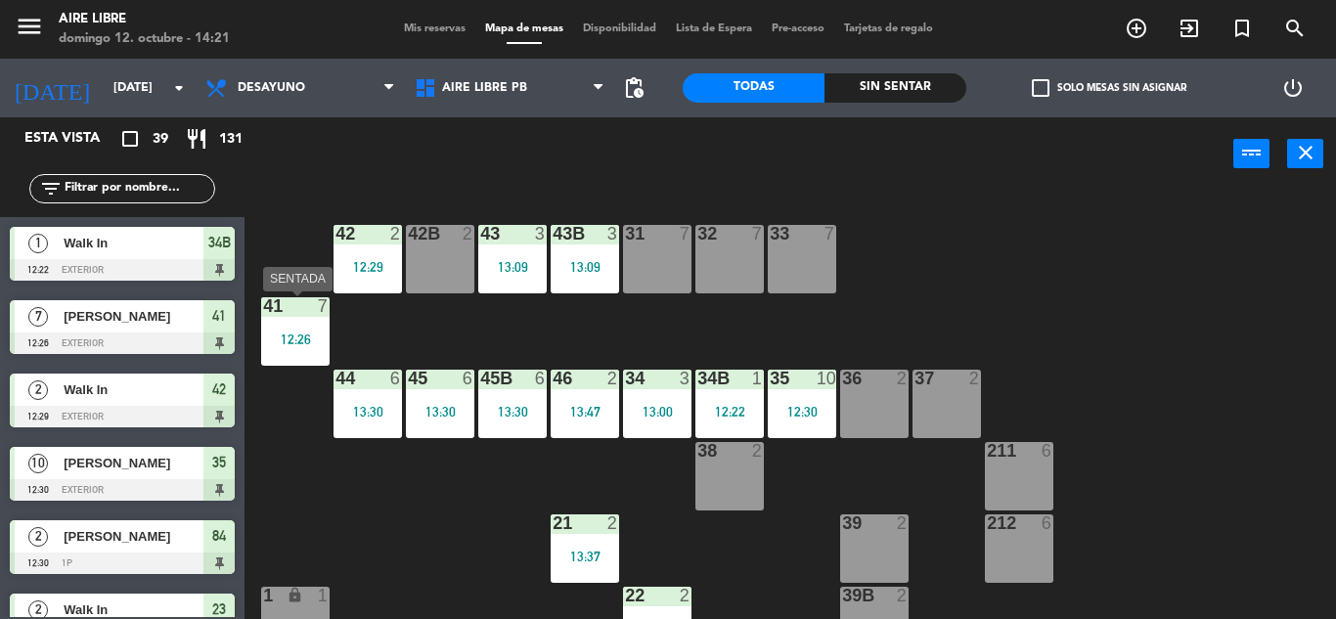
click at [286, 338] on div "12:26" at bounding box center [295, 340] width 68 height 14
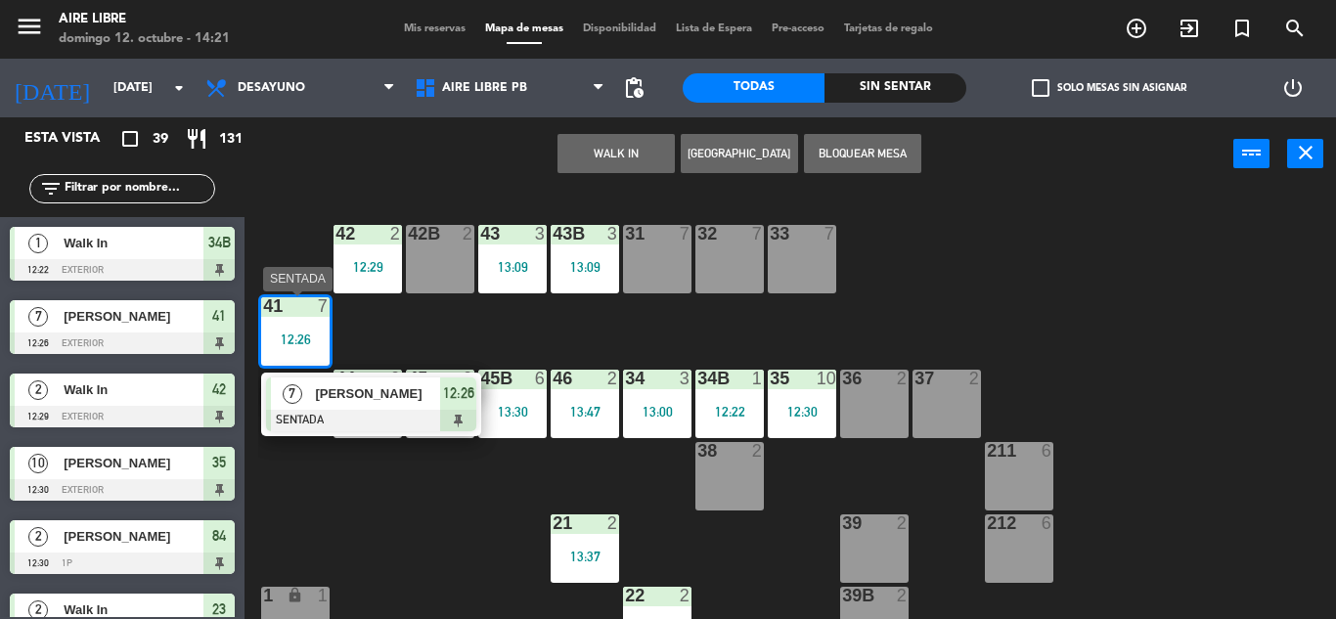
click at [381, 407] on div "[PERSON_NAME]" at bounding box center [376, 394] width 127 height 32
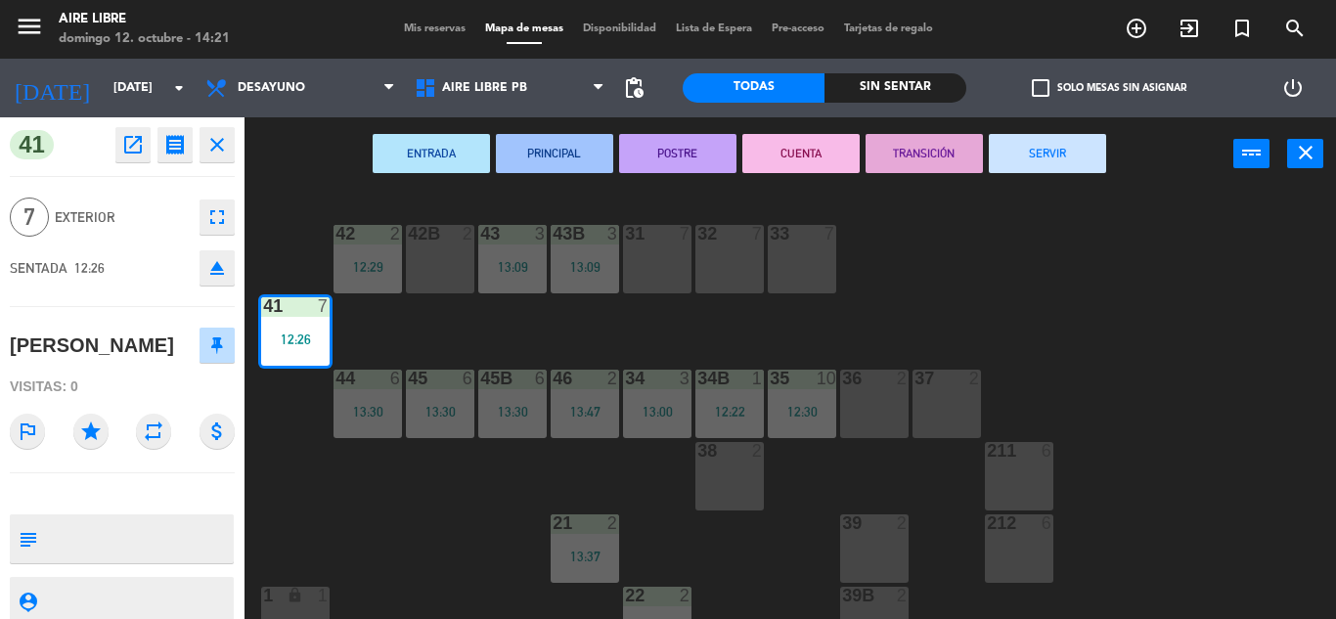
click at [1061, 144] on button "SERVIR" at bounding box center [1047, 153] width 117 height 39
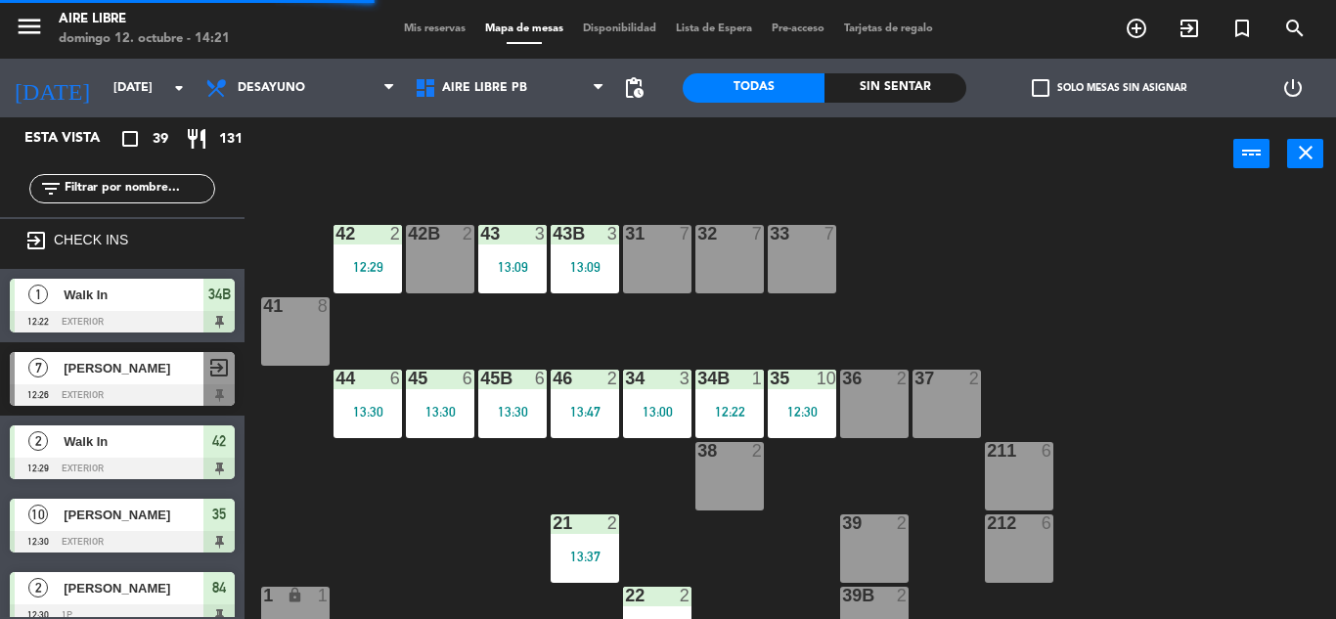
click at [291, 301] on div at bounding box center [295, 306] width 32 height 18
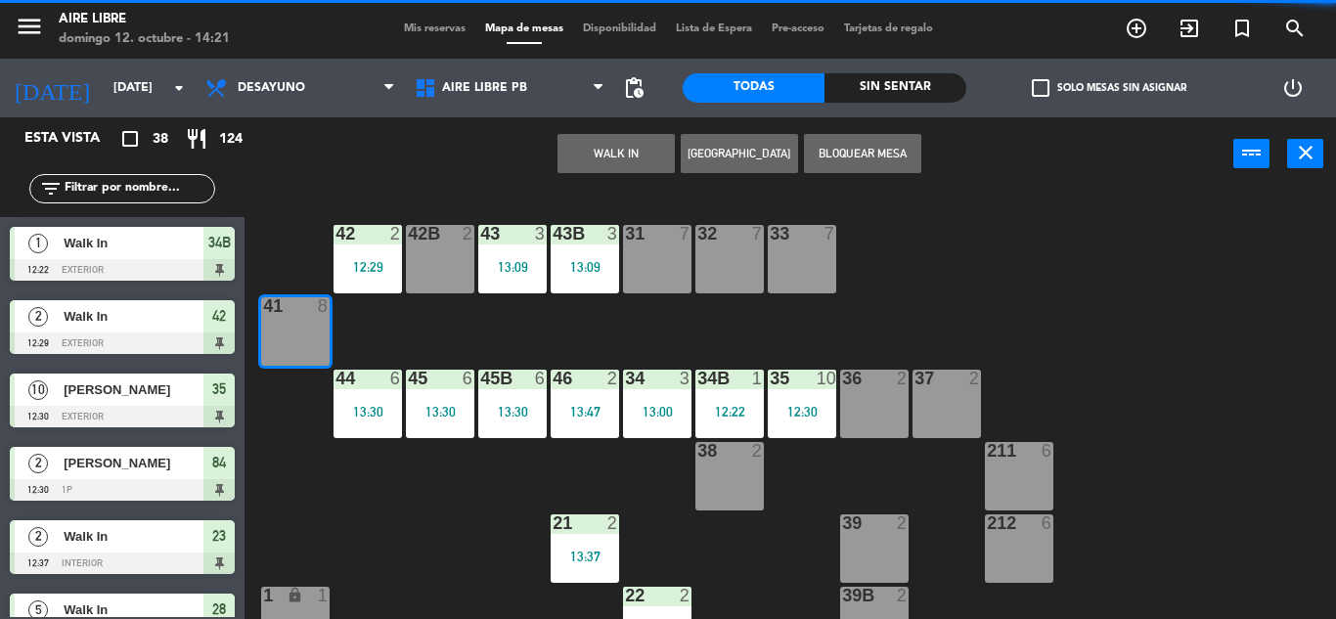
click at [575, 156] on button "WALK IN" at bounding box center [616, 153] width 117 height 39
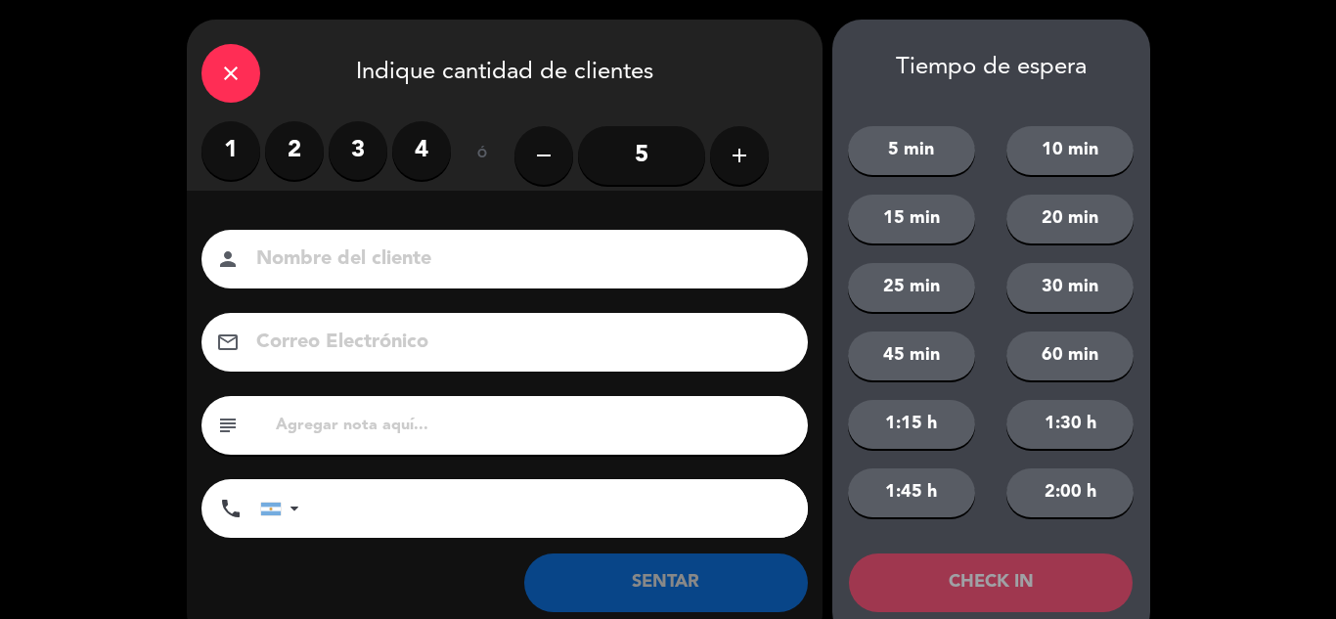
click at [304, 153] on label "2" at bounding box center [294, 150] width 59 height 59
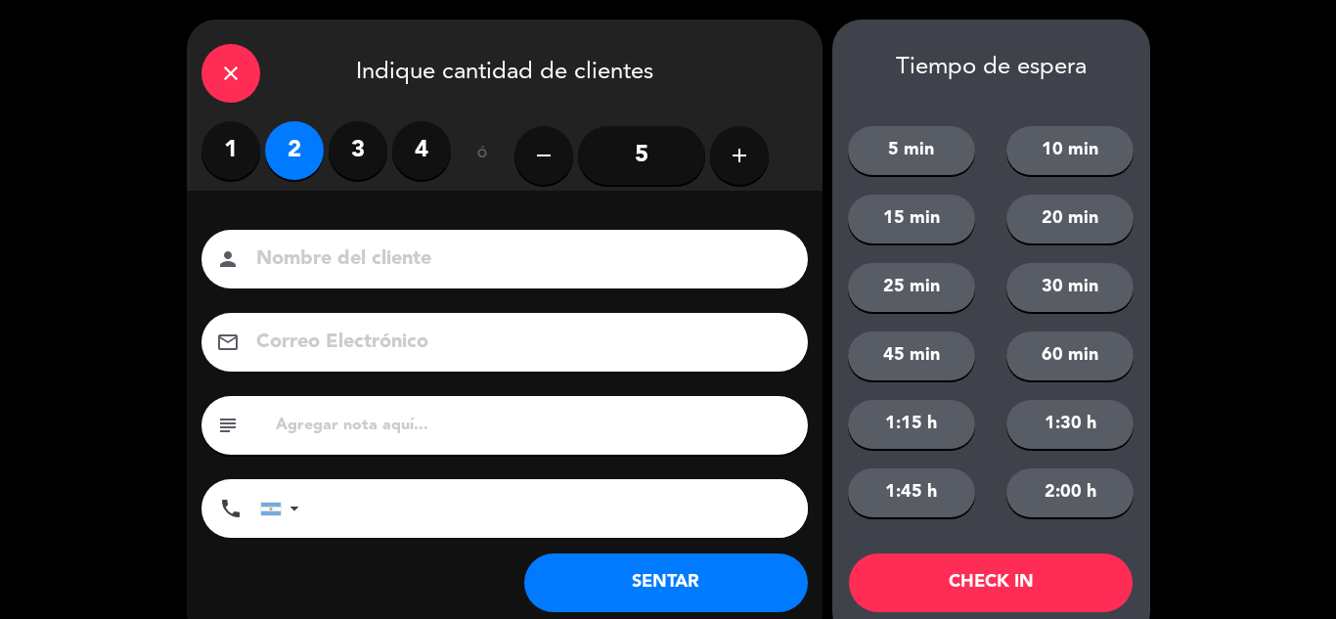
click at [752, 580] on button "SENTAR" at bounding box center [666, 583] width 284 height 59
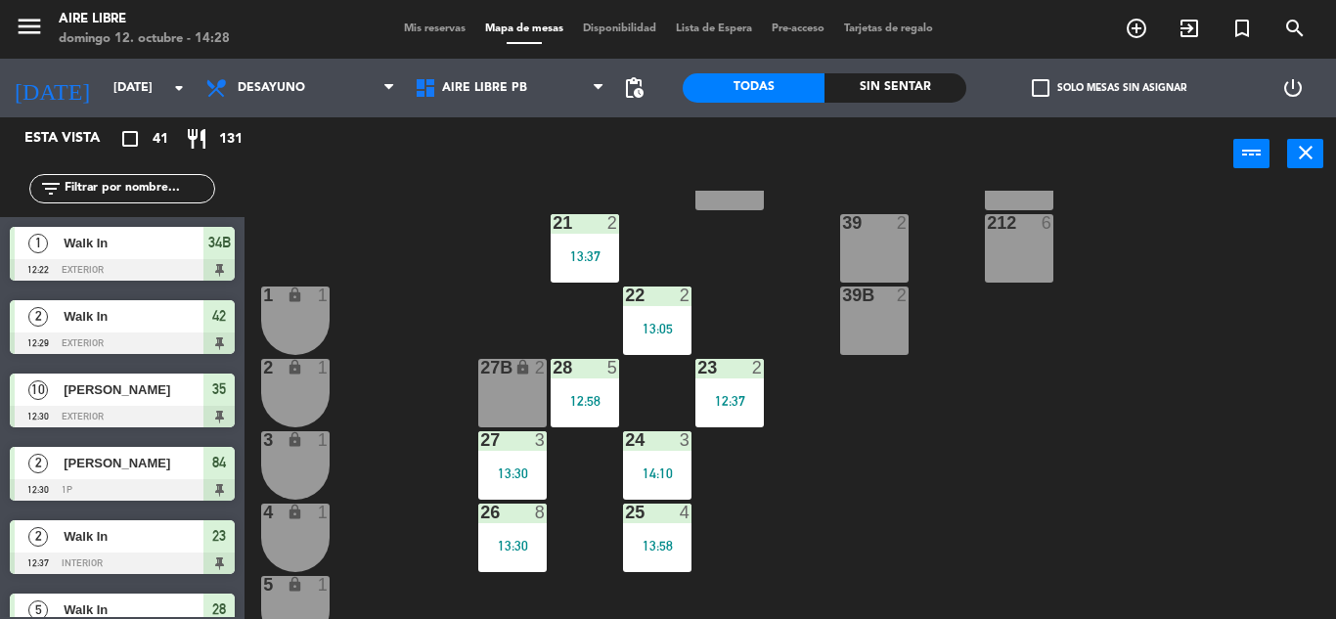
scroll to position [301, 0]
click at [596, 378] on div "28 5" at bounding box center [585, 368] width 68 height 20
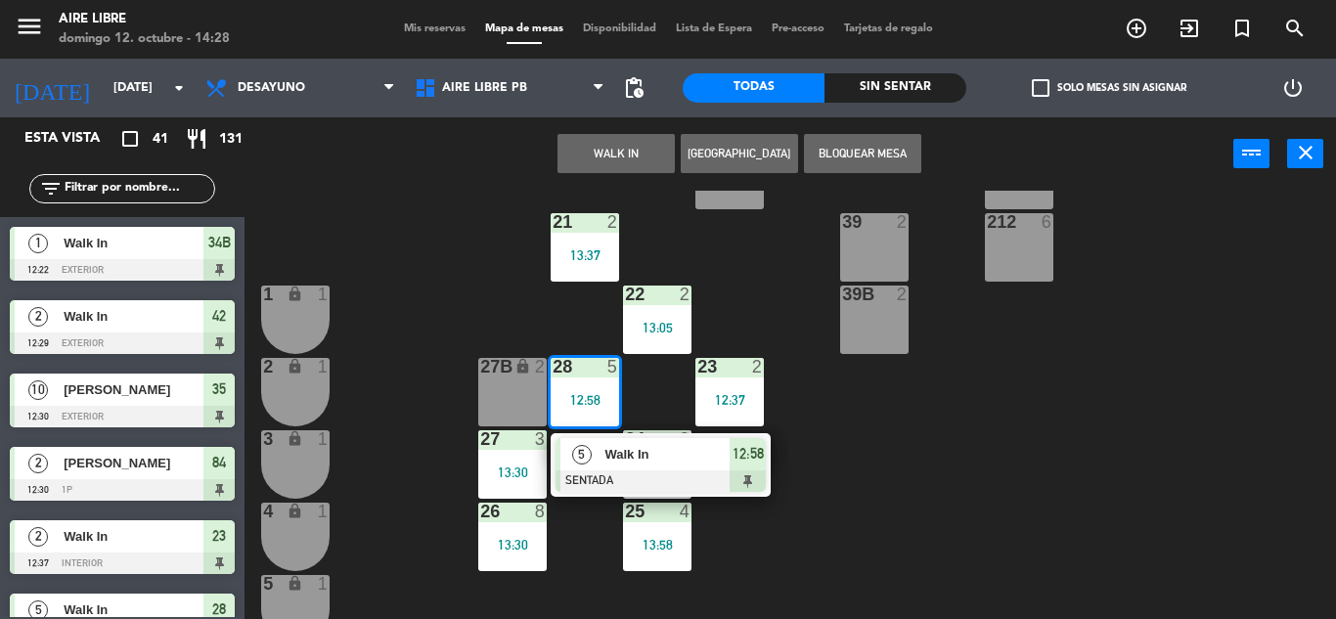
click at [694, 468] on div "Walk In" at bounding box center [666, 454] width 127 height 32
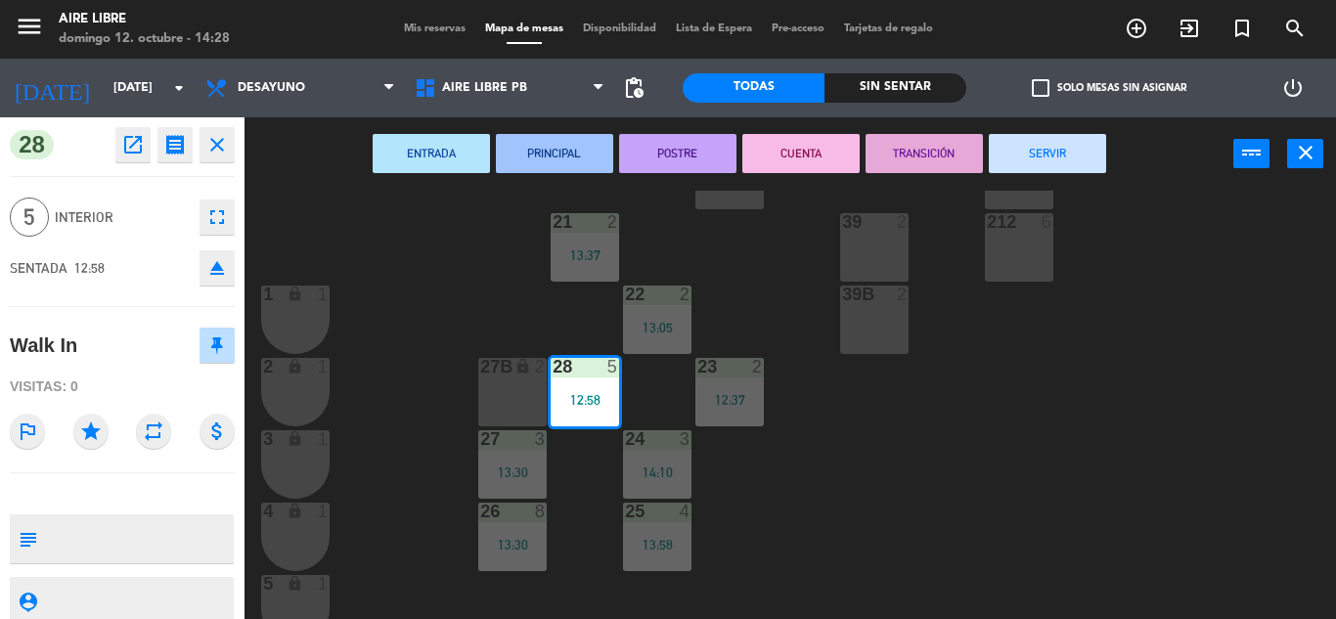
click at [1001, 156] on button "SERVIR" at bounding box center [1047, 153] width 117 height 39
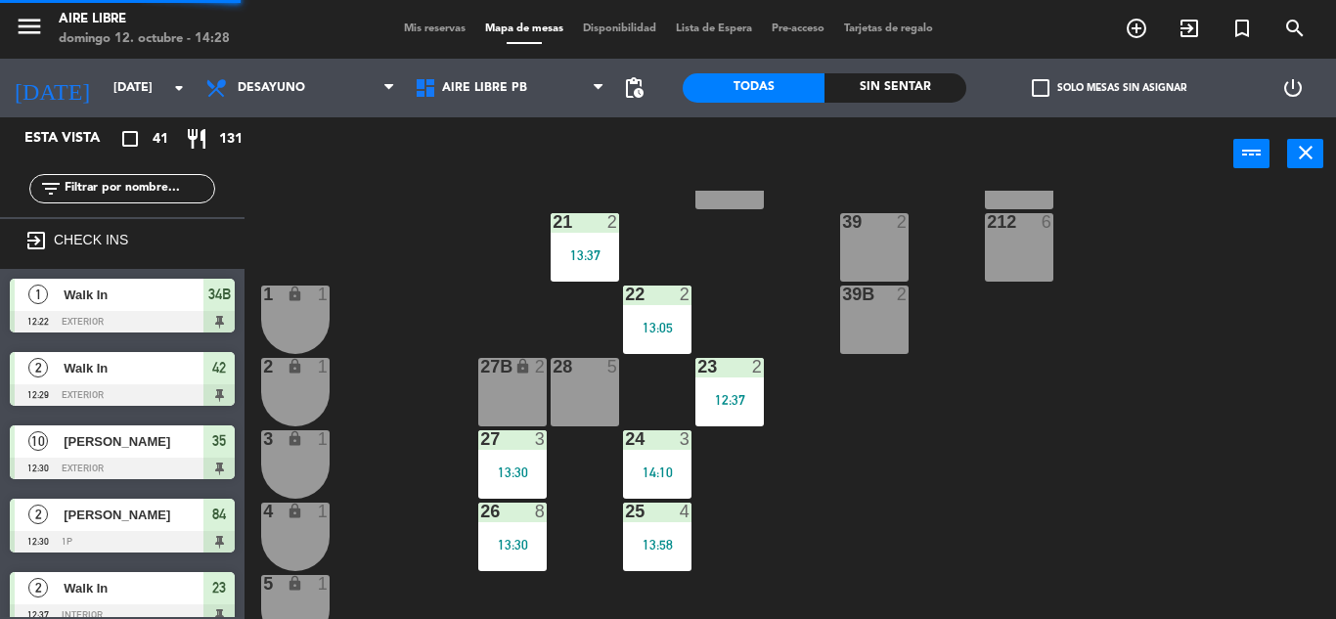
scroll to position [0, 0]
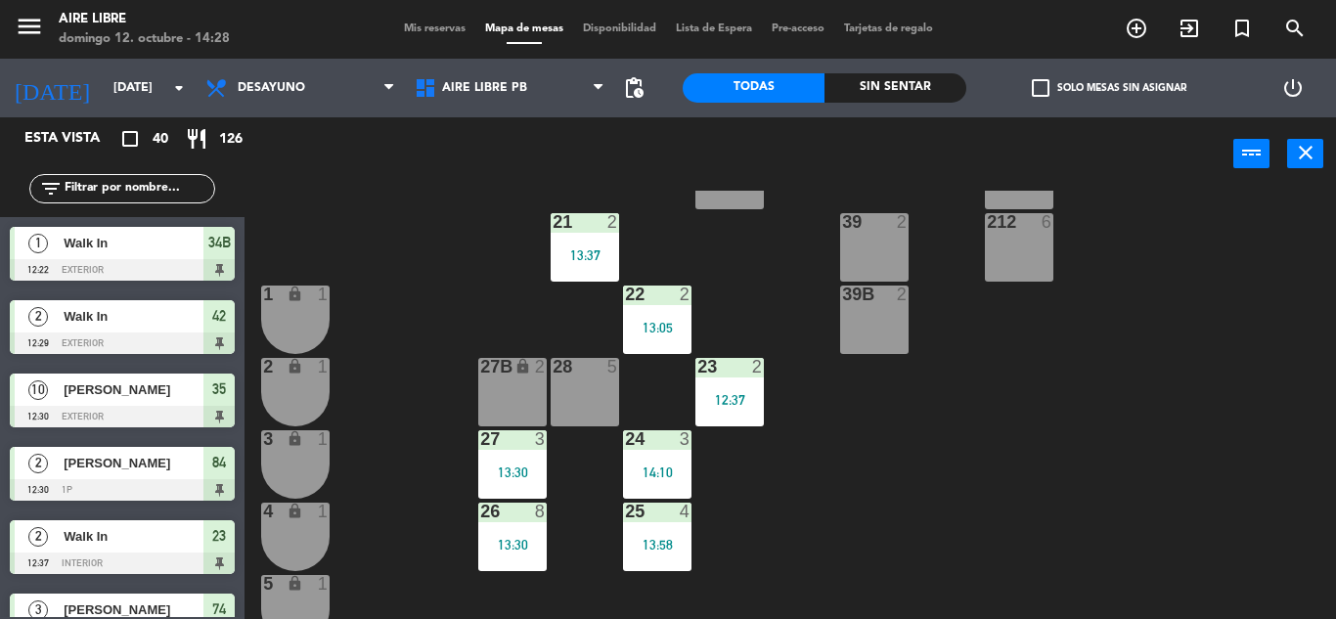
click at [1032, 81] on span "check_box_outline_blank" at bounding box center [1041, 88] width 18 height 18
click at [1109, 88] on input "check_box_outline_blank Solo mesas sin asignar" at bounding box center [1109, 88] width 0 height 0
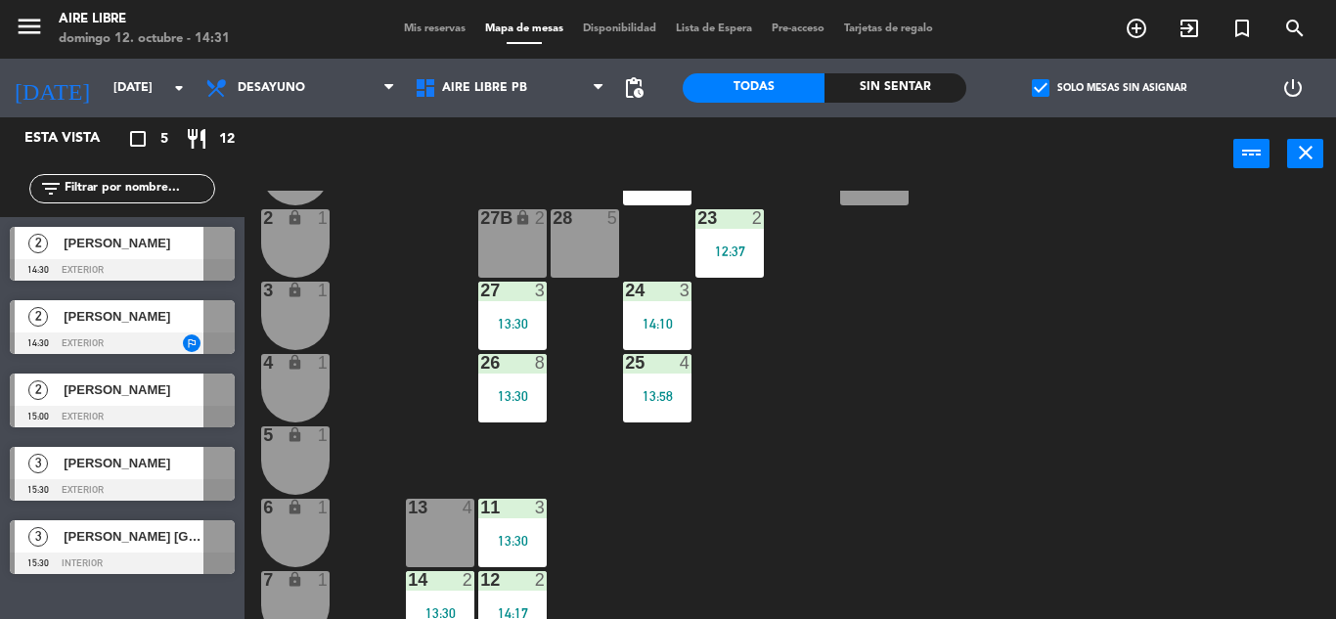
scroll to position [543, 0]
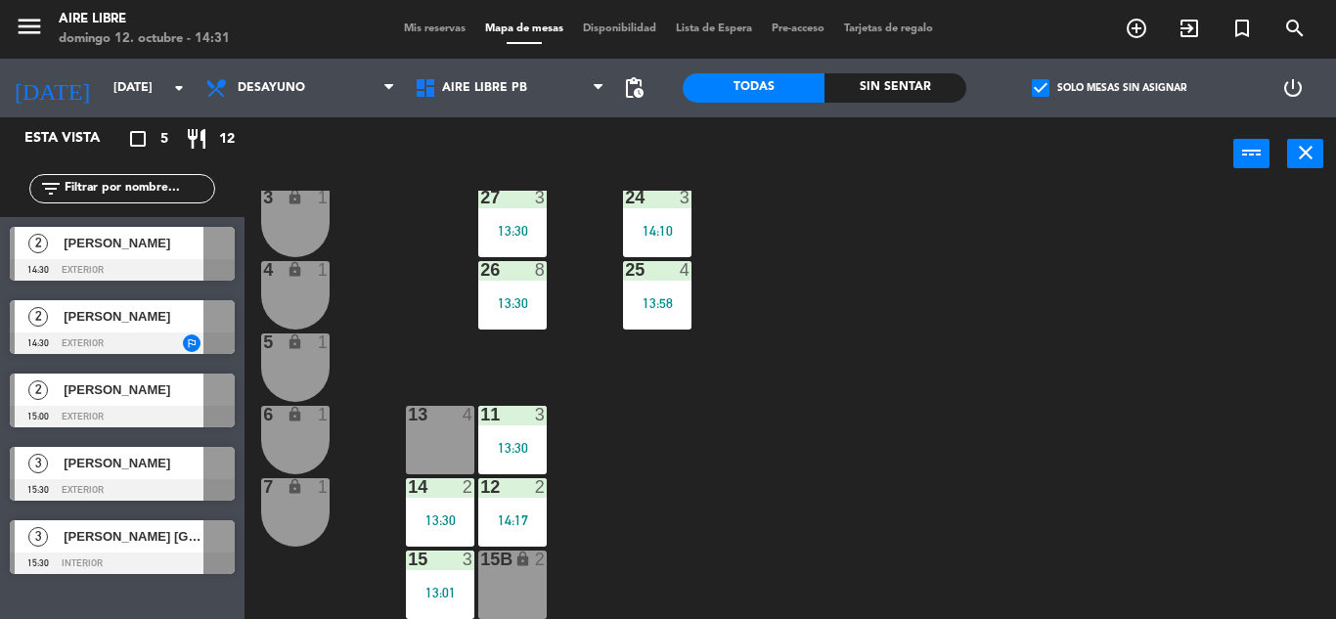
click at [177, 346] on div at bounding box center [122, 344] width 225 height 22
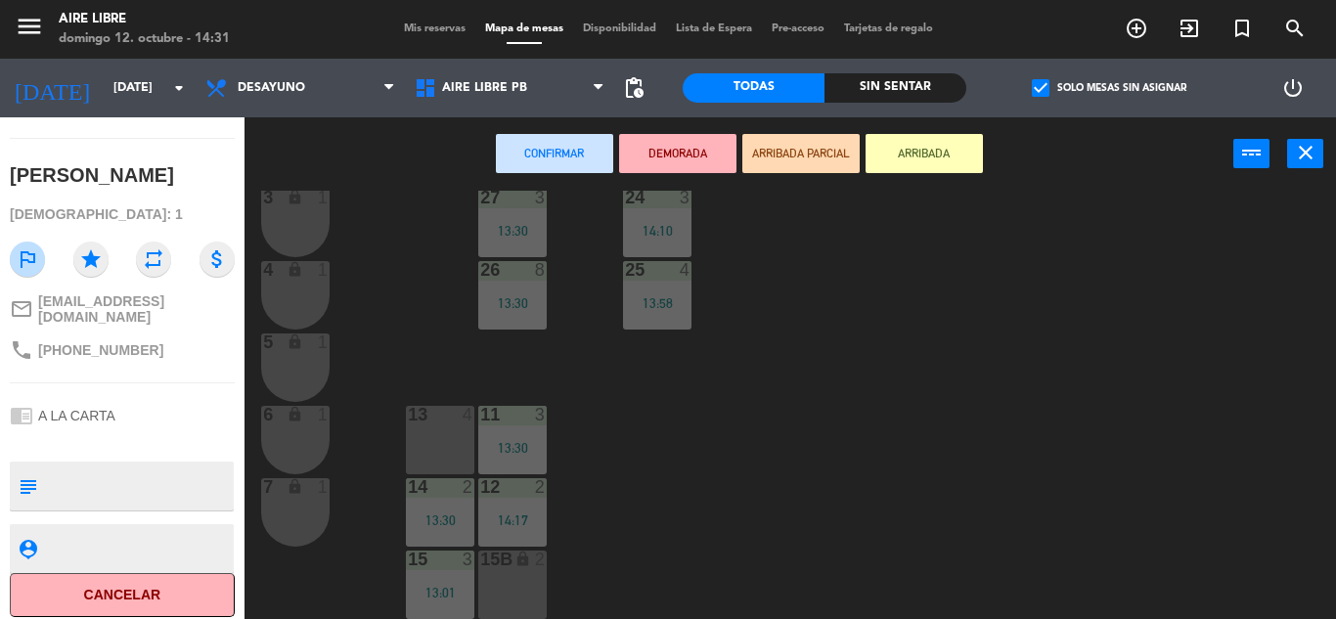
scroll to position [0, 0]
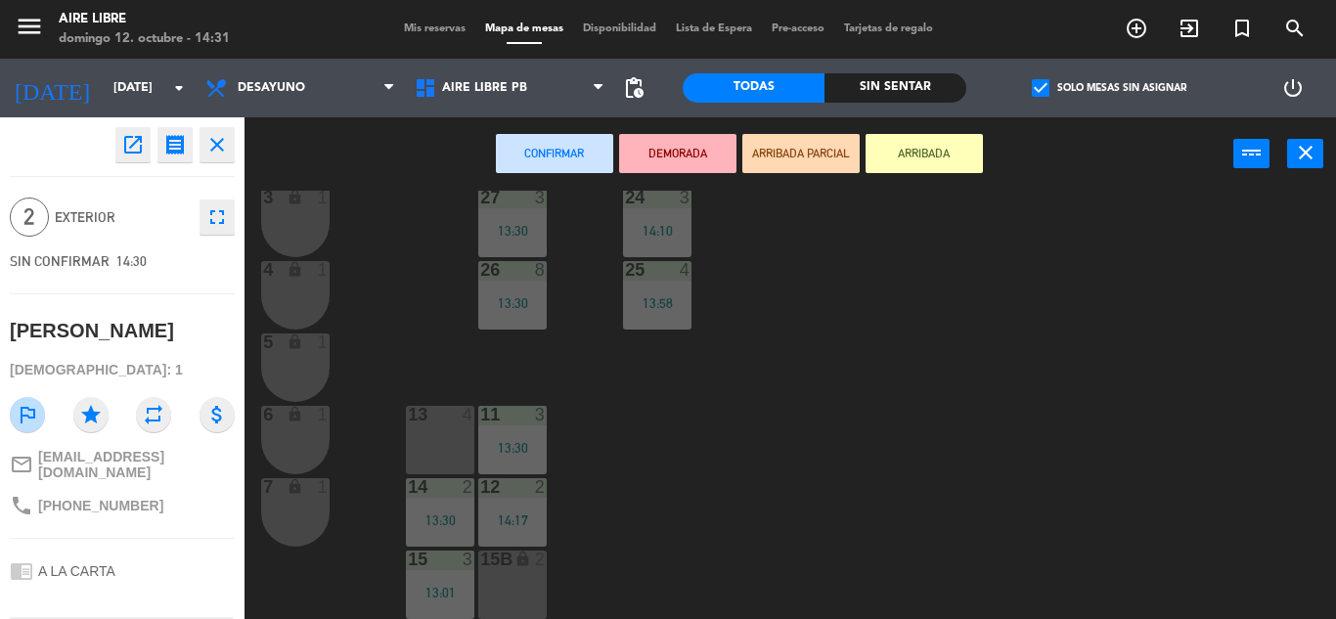
click at [221, 148] on icon "close" at bounding box center [216, 144] width 23 height 23
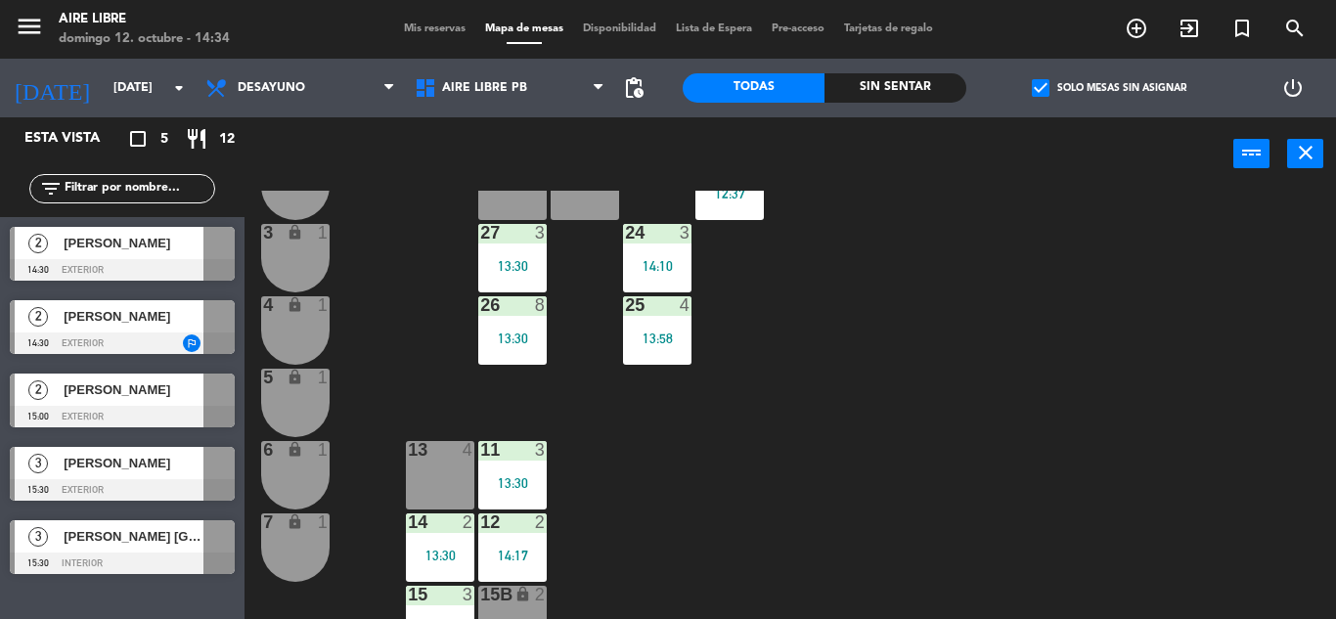
scroll to position [543, 0]
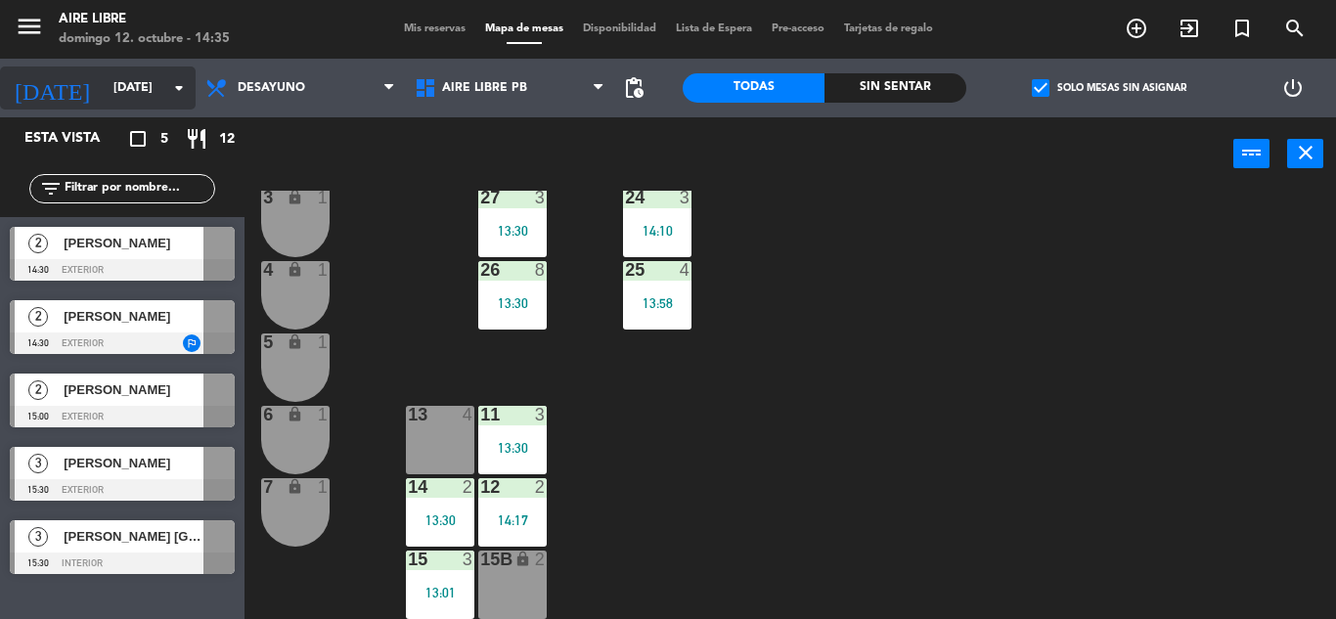
click at [110, 93] on input "[DATE]" at bounding box center [186, 87] width 165 height 33
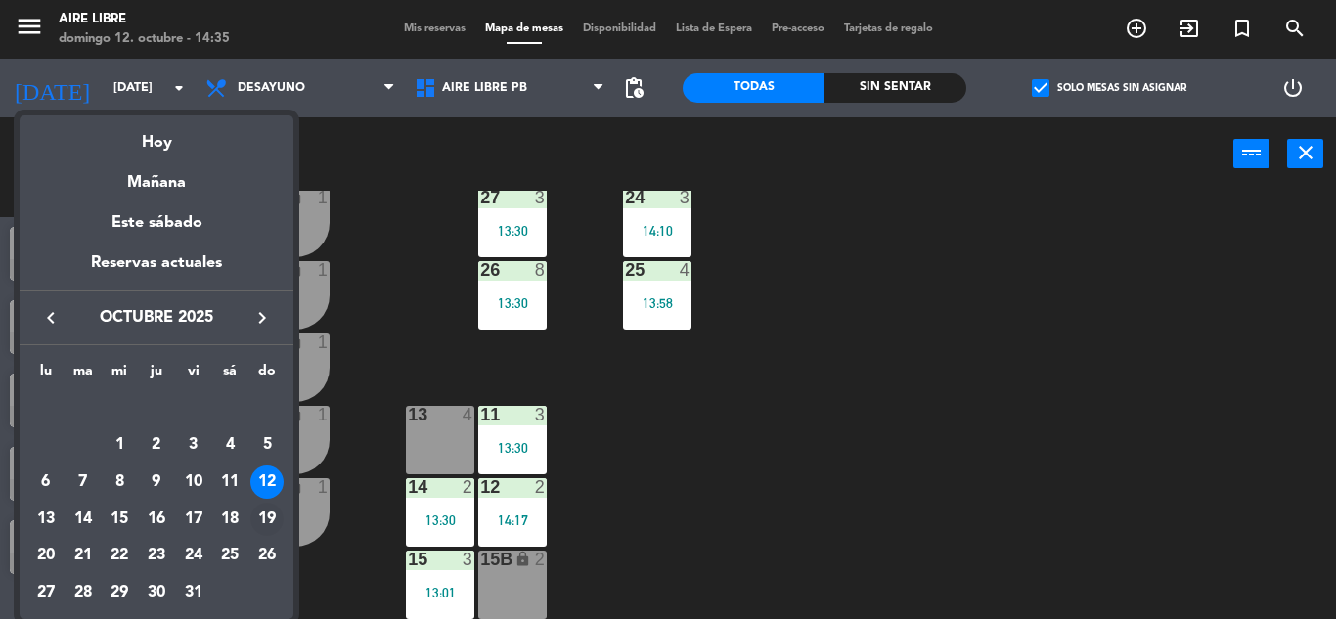
click at [265, 508] on div "19" at bounding box center [266, 519] width 33 height 33
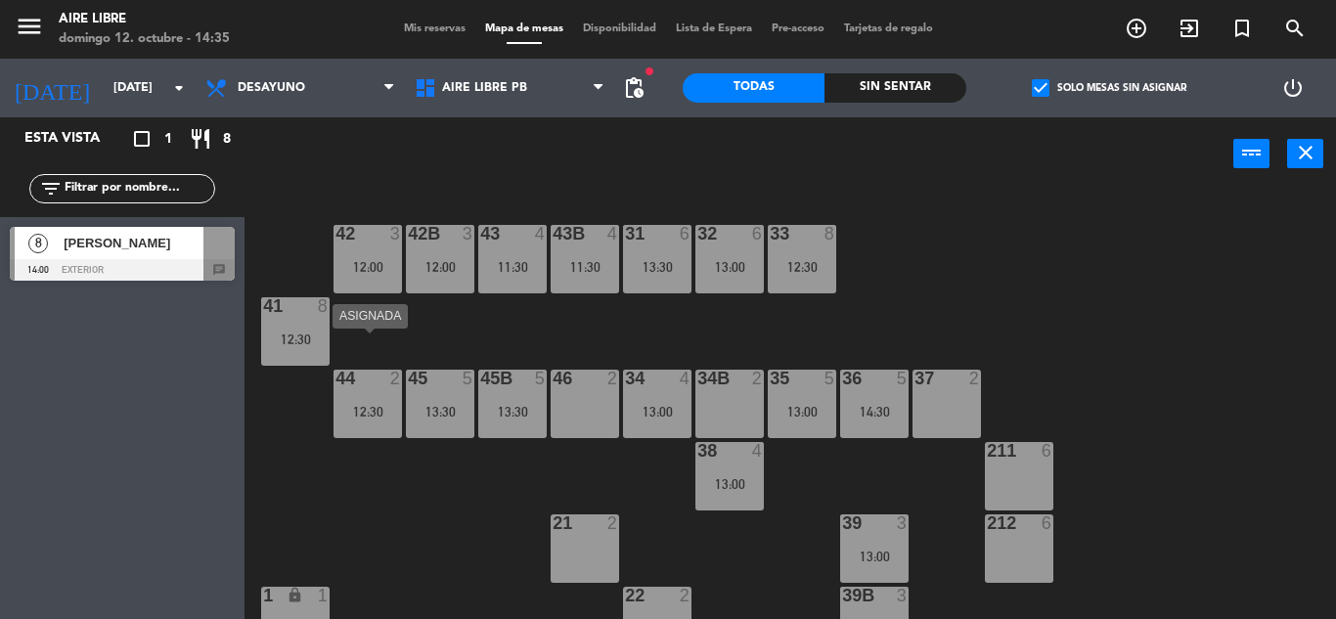
scroll to position [57, 0]
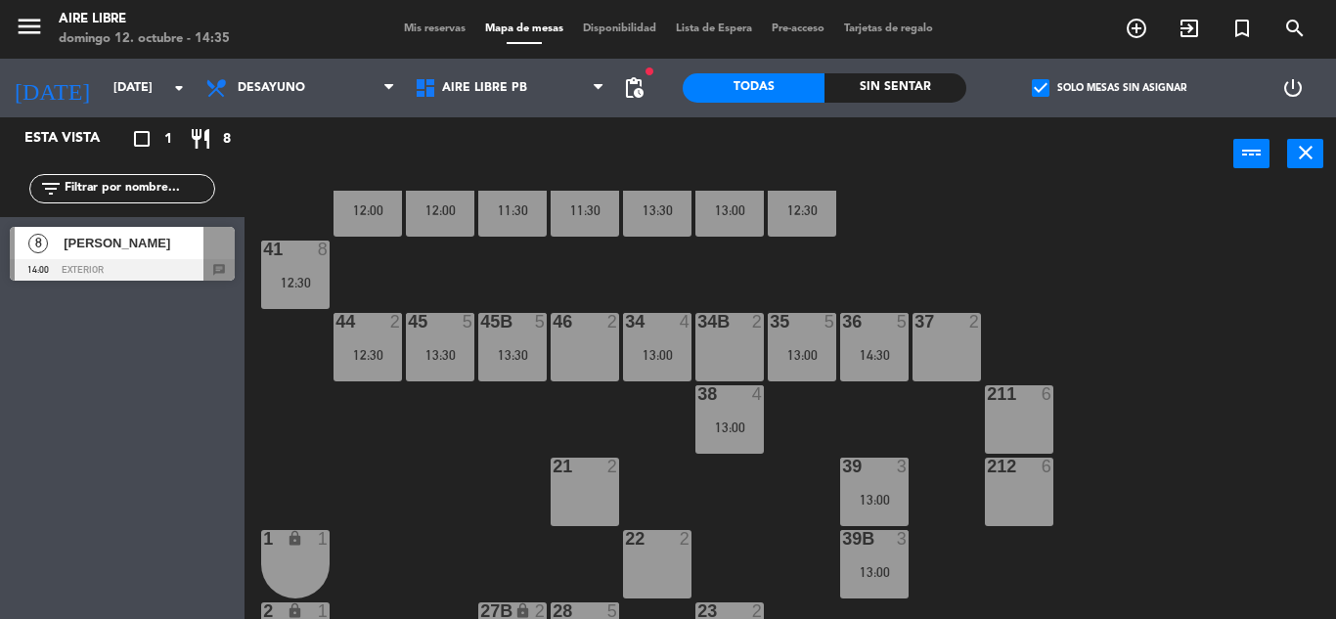
click at [120, 178] on input "text" at bounding box center [139, 189] width 152 height 22
click at [90, 419] on div "Esta vista crop_square 1 restaurant 8 filter_list 8 Silvia Diaz 14:00 exterior …" at bounding box center [122, 368] width 245 height 502
click at [139, 265] on div at bounding box center [122, 270] width 225 height 22
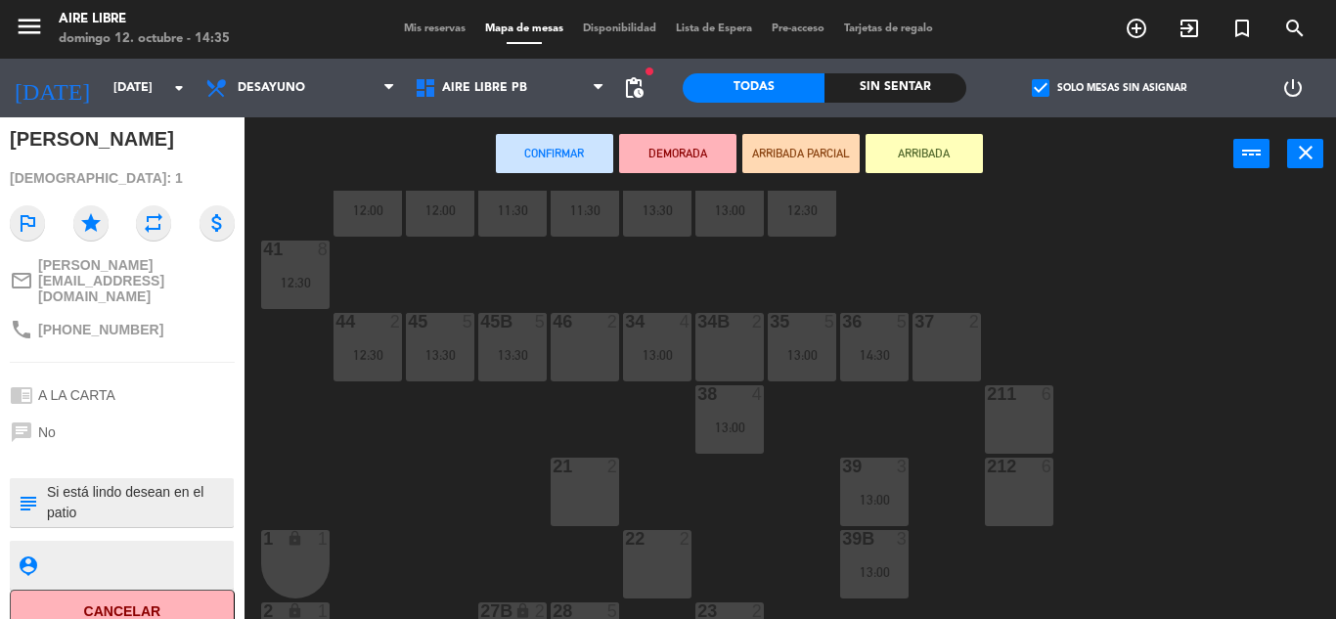
scroll to position [0, 0]
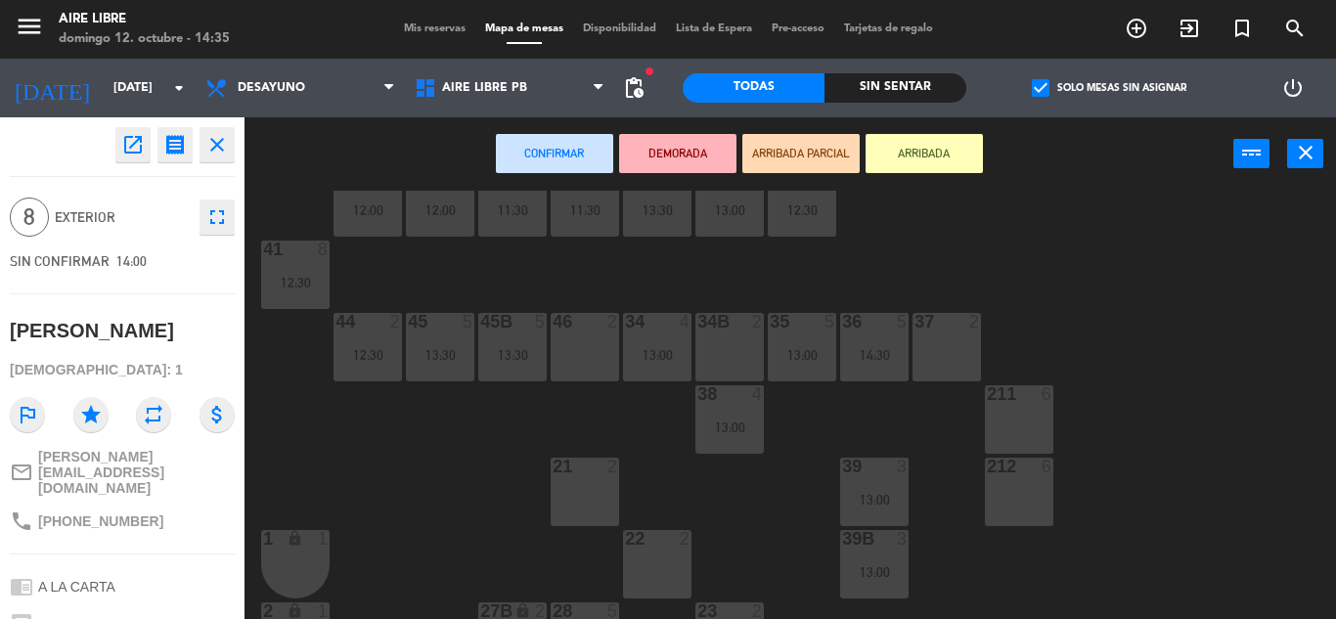
click at [425, 477] on div "42 3 12:00 43 4 11:30 31 6 13:30 32 6 13:00 33 8 12:30 42B 3 12:00 43B 4 11:30 …" at bounding box center [797, 405] width 1078 height 428
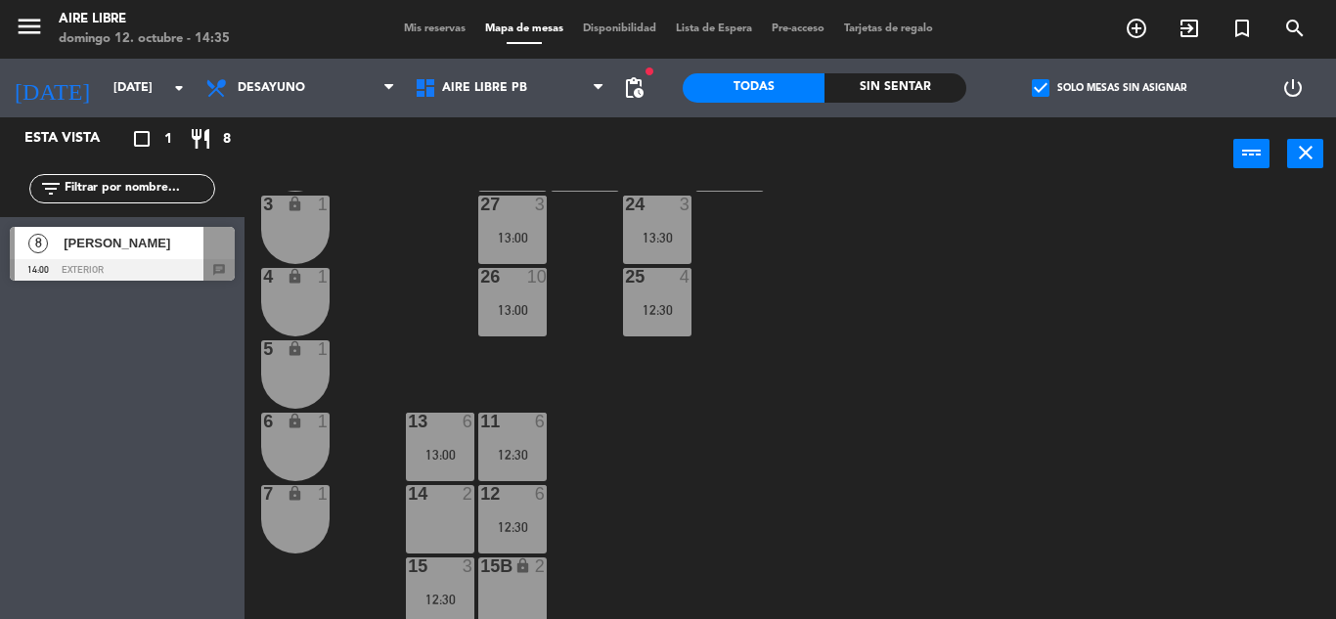
scroll to position [543, 0]
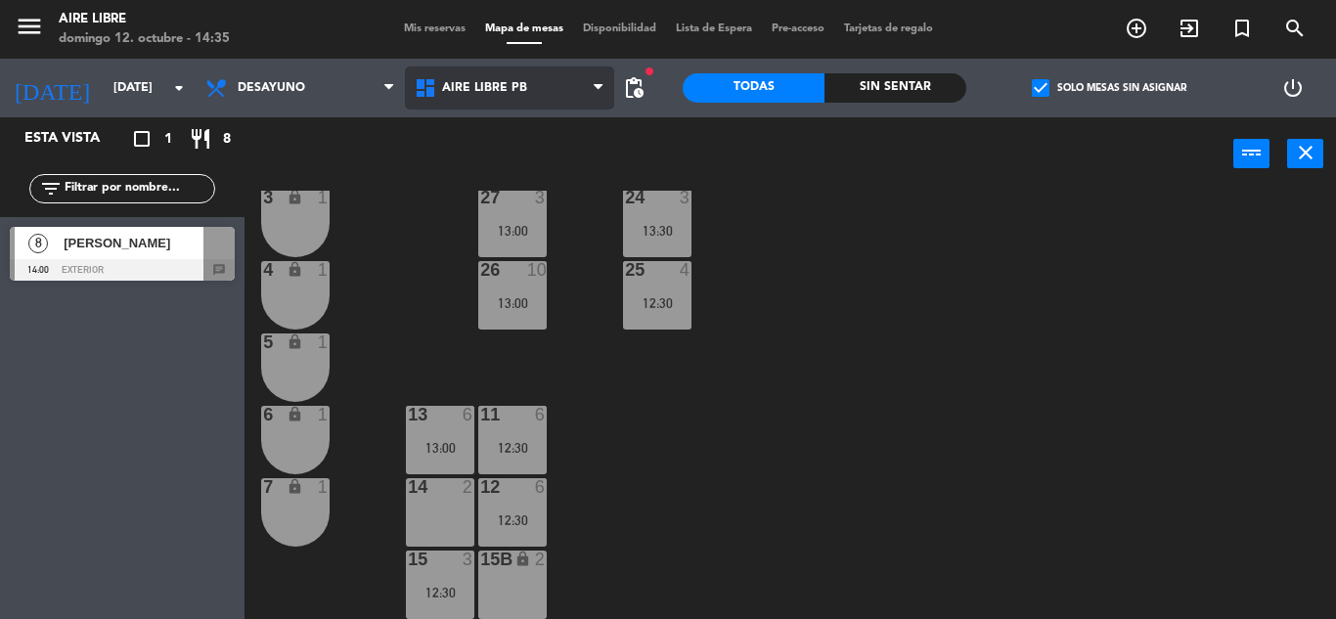
click at [533, 98] on span "Aire Libre PB" at bounding box center [509, 88] width 209 height 43
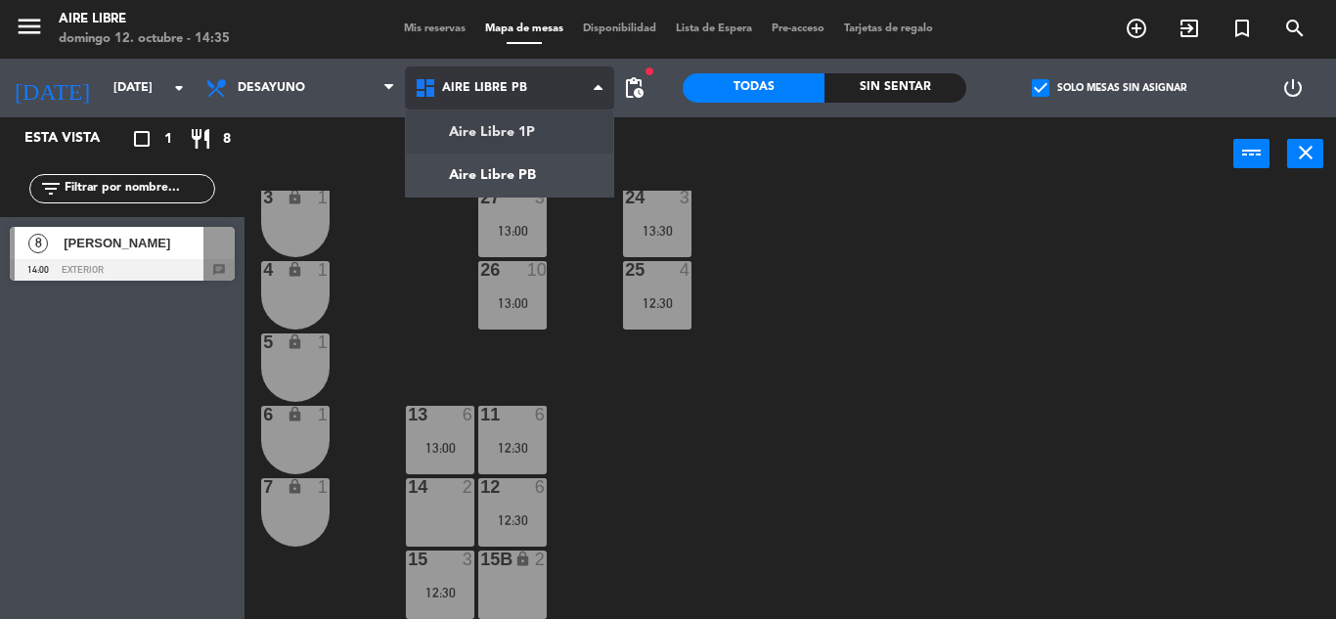
click at [529, 129] on ng-component "menu Aire Libre domingo 12. octubre - 14:35 Mis reservas Mapa de mesas Disponib…" at bounding box center [668, 309] width 1336 height 619
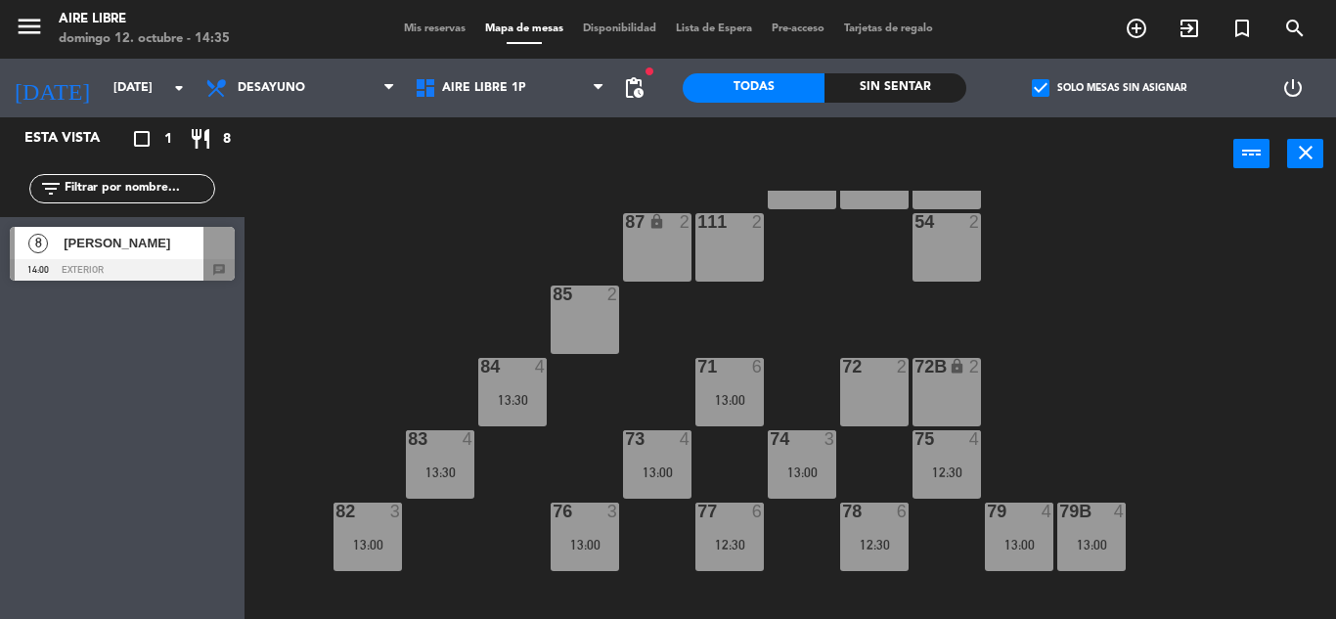
scroll to position [83, 0]
click at [174, 110] on div "today dom. 19 oct. arrow_drop_down" at bounding box center [98, 88] width 196 height 59
click at [171, 107] on div "today dom. 19 oct. arrow_drop_down" at bounding box center [98, 88] width 196 height 43
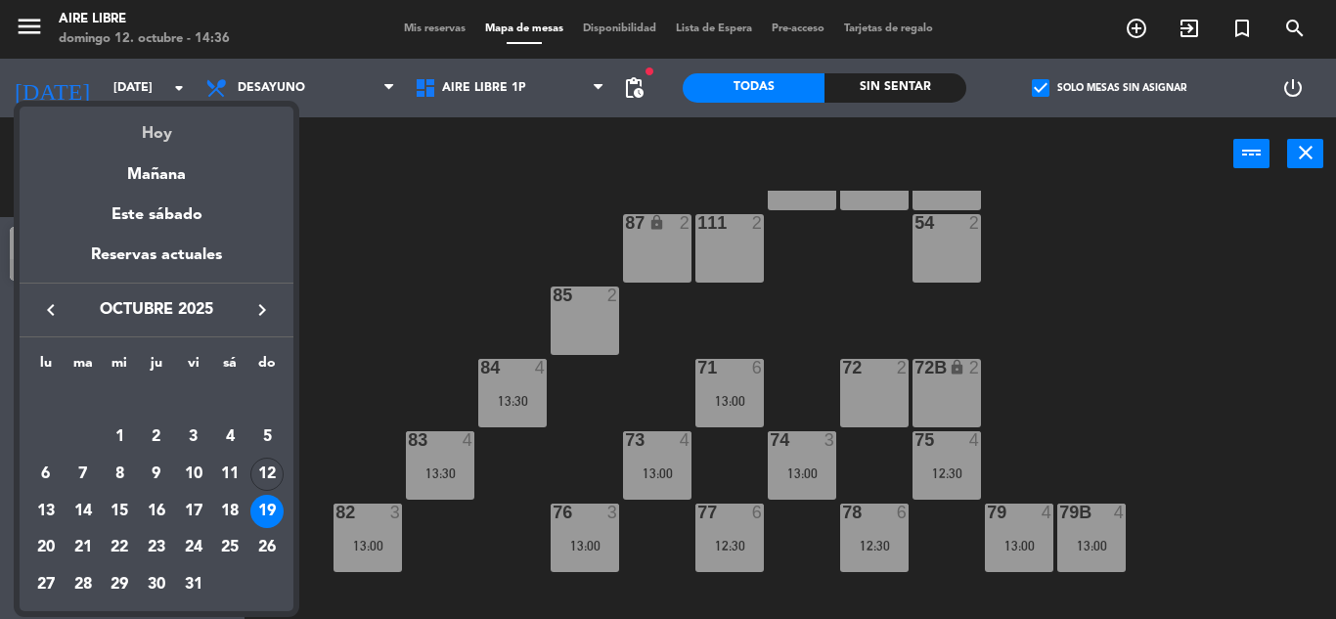
click at [188, 129] on div "Hoy" at bounding box center [157, 127] width 274 height 40
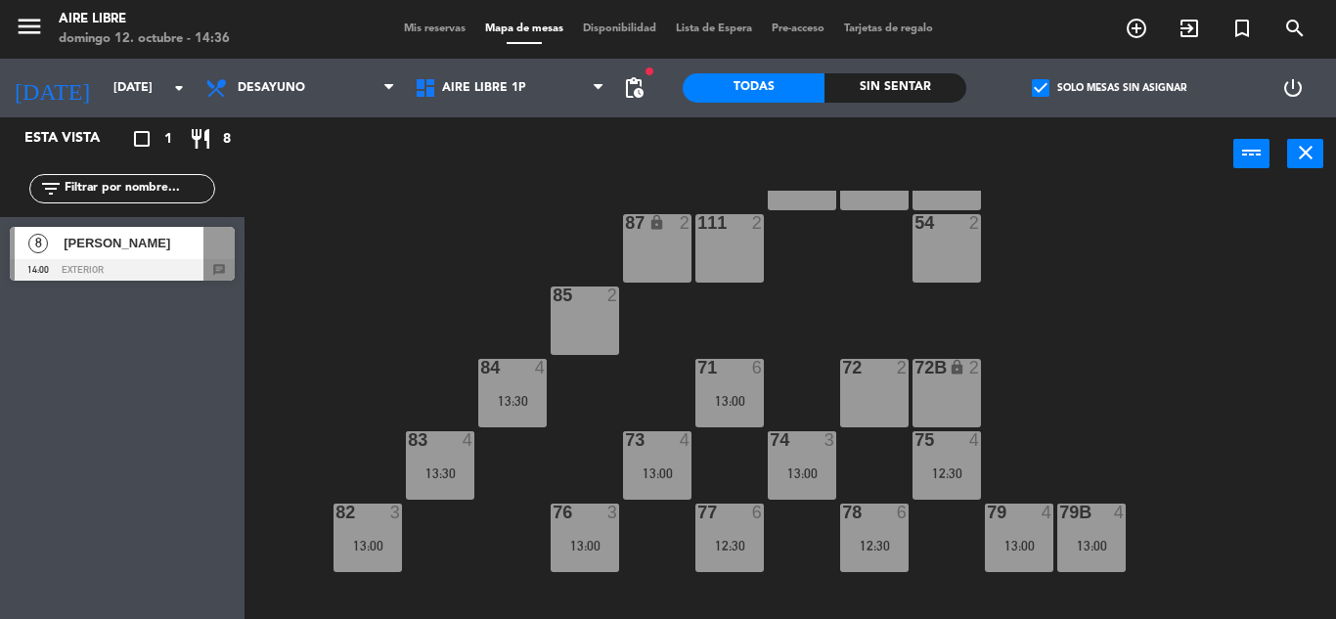
type input "[DATE]"
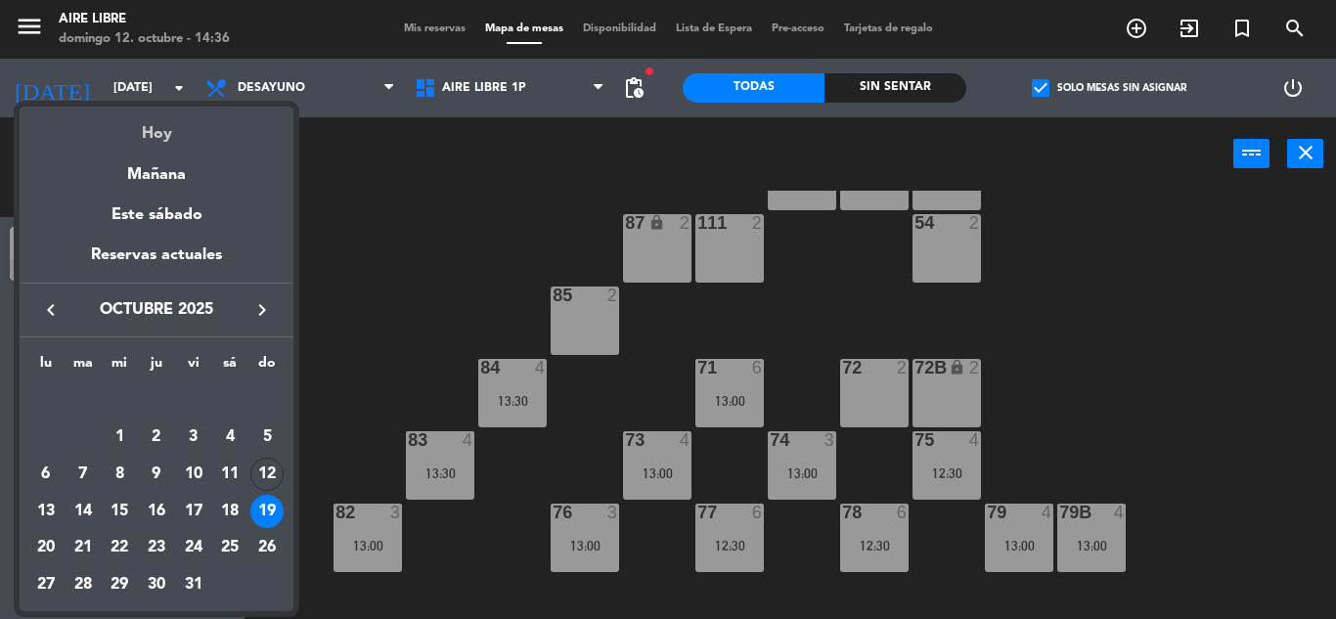
scroll to position [0, 0]
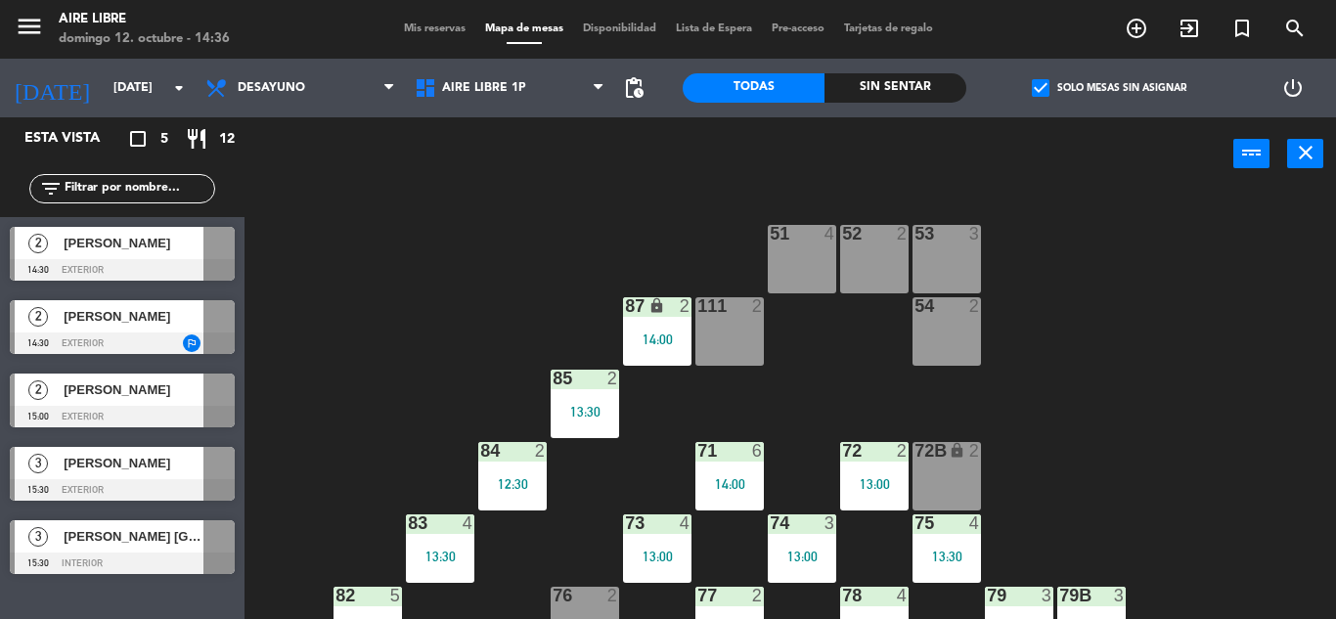
click at [92, 190] on input "text" at bounding box center [139, 189] width 152 height 22
click at [530, 89] on span "Aire Libre 1P" at bounding box center [509, 88] width 209 height 43
click at [539, 126] on ng-component "menu Aire Libre domingo 12. octubre - 14:36 Mis reservas Mapa de mesas Disponib…" at bounding box center [668, 309] width 1336 height 619
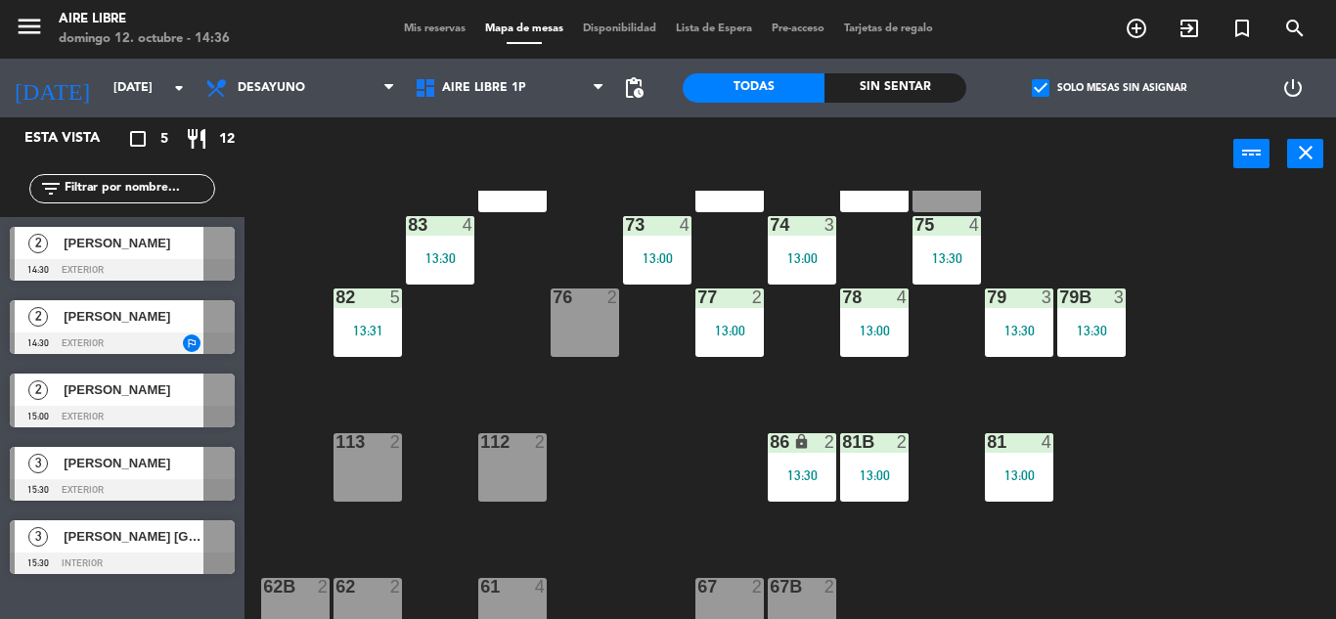
scroll to position [299, 0]
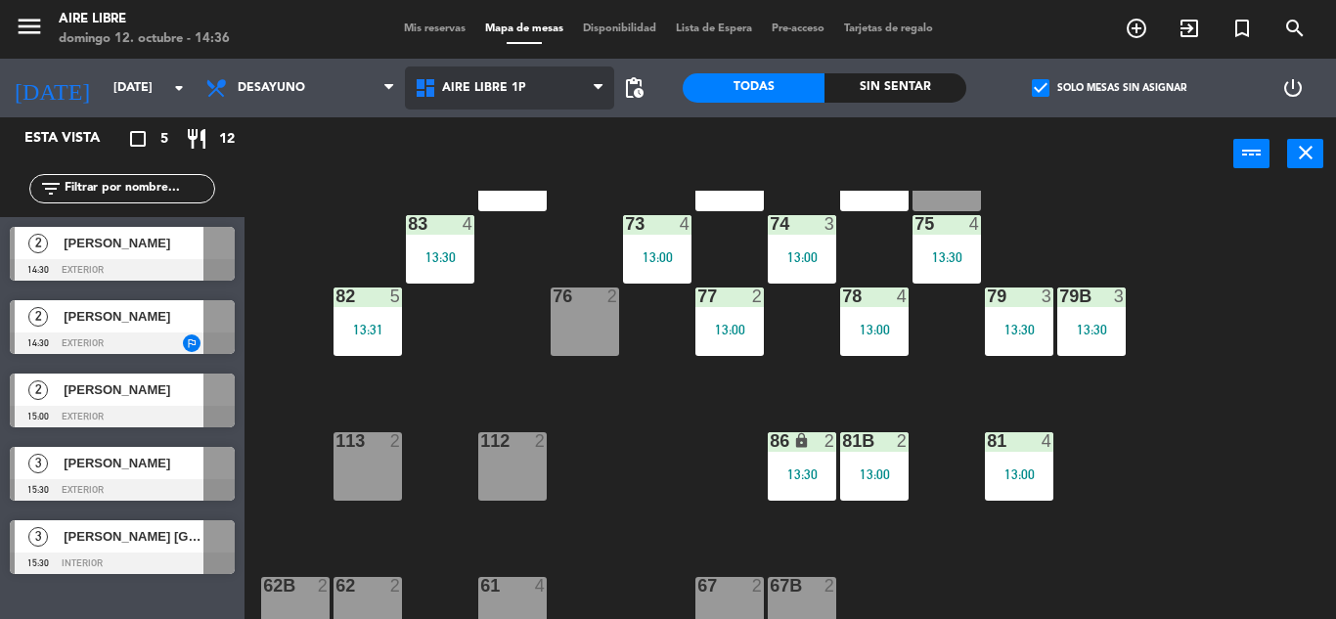
click at [498, 85] on span "Aire Libre 1P" at bounding box center [484, 88] width 84 height 14
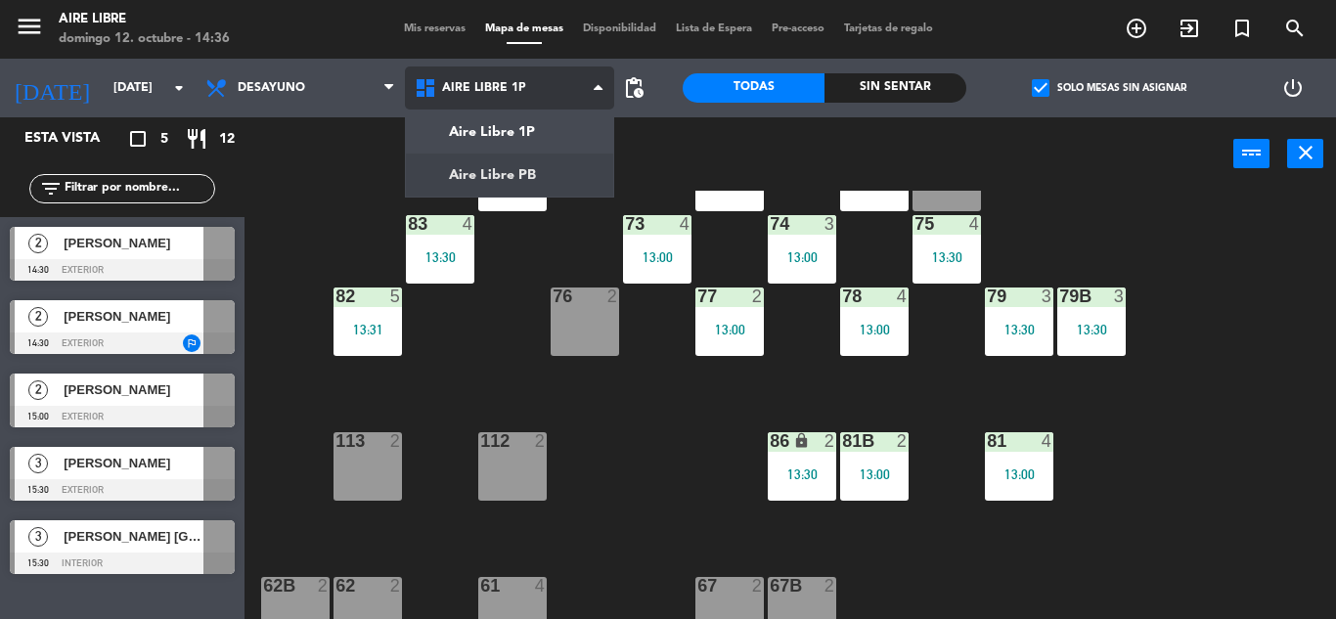
scroll to position [0, 0]
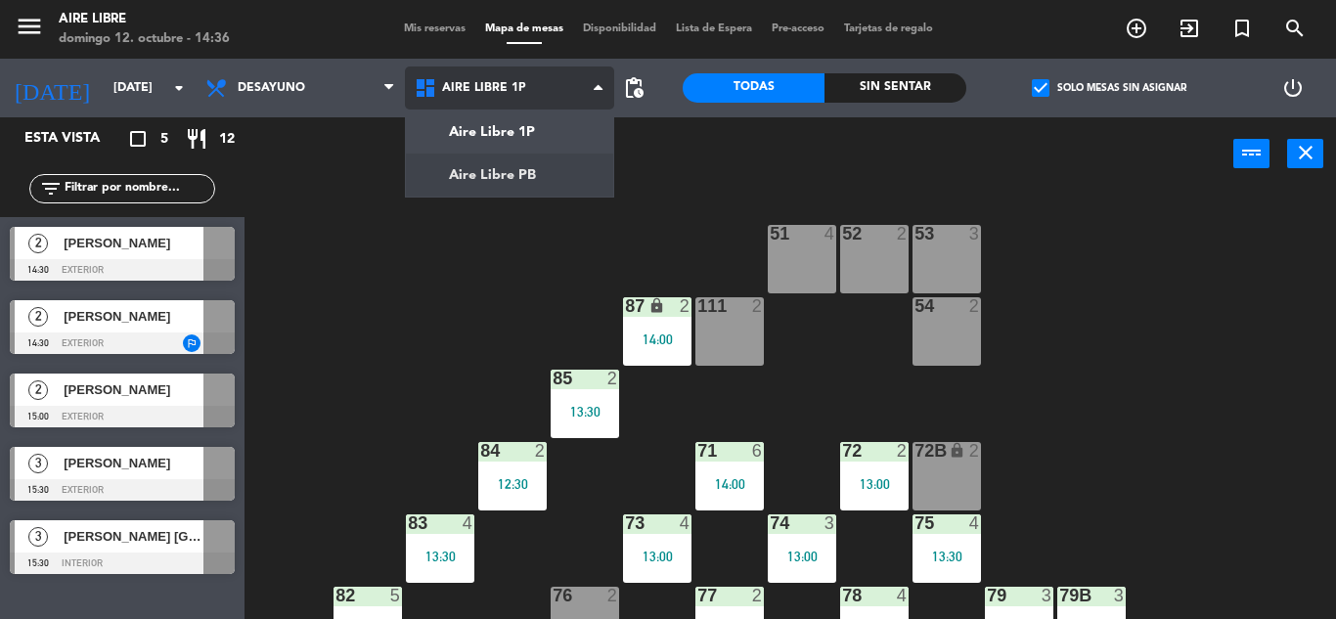
click at [523, 182] on ng-component "menu Aire Libre domingo 12. octubre - 14:36 Mis reservas Mapa de mesas Disponib…" at bounding box center [668, 309] width 1336 height 619
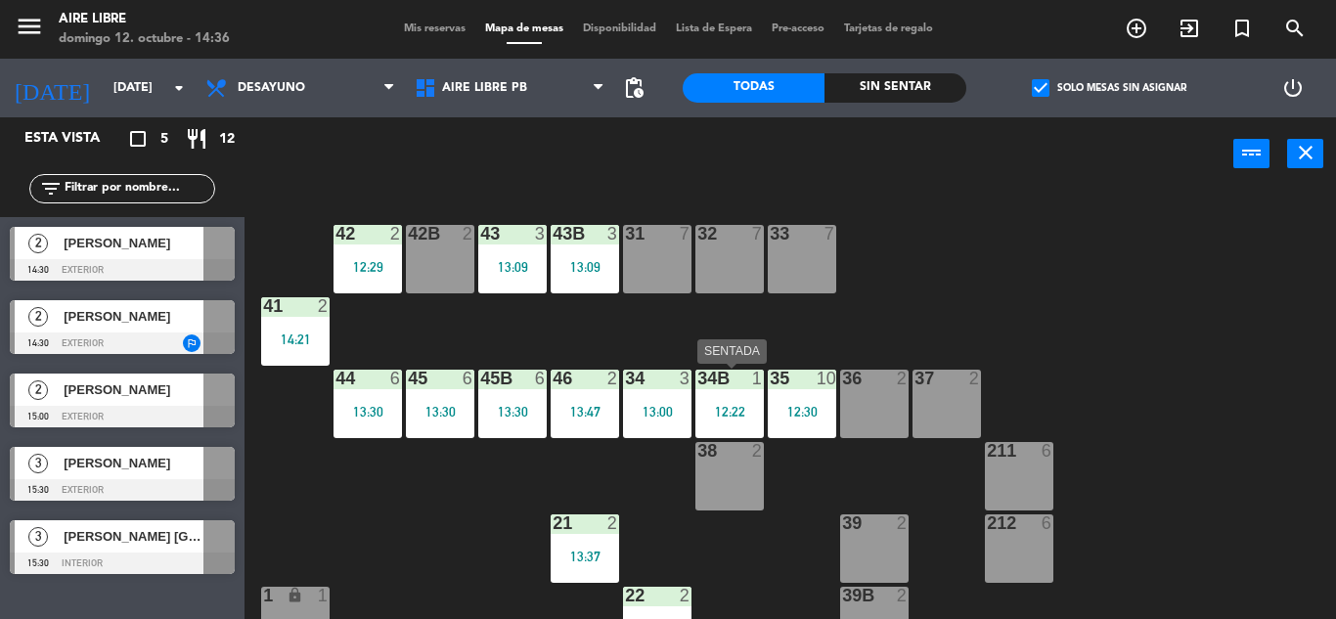
click at [739, 411] on div "12:22" at bounding box center [729, 412] width 68 height 14
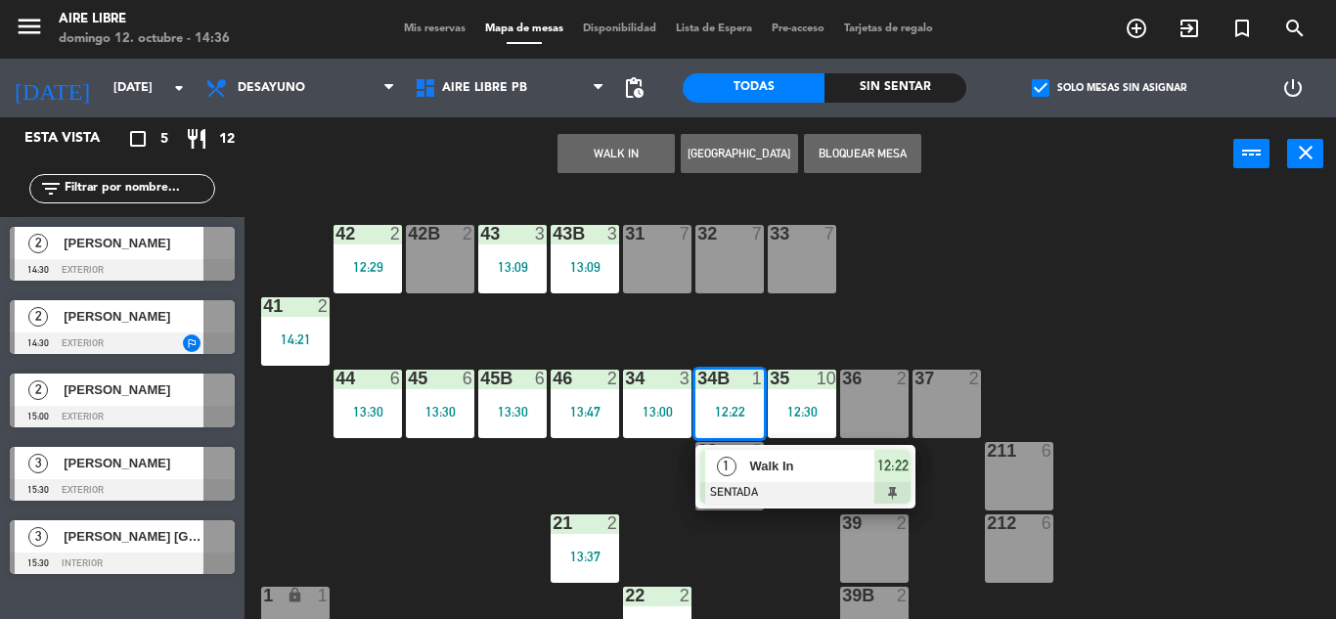
click at [768, 488] on div at bounding box center [805, 493] width 210 height 22
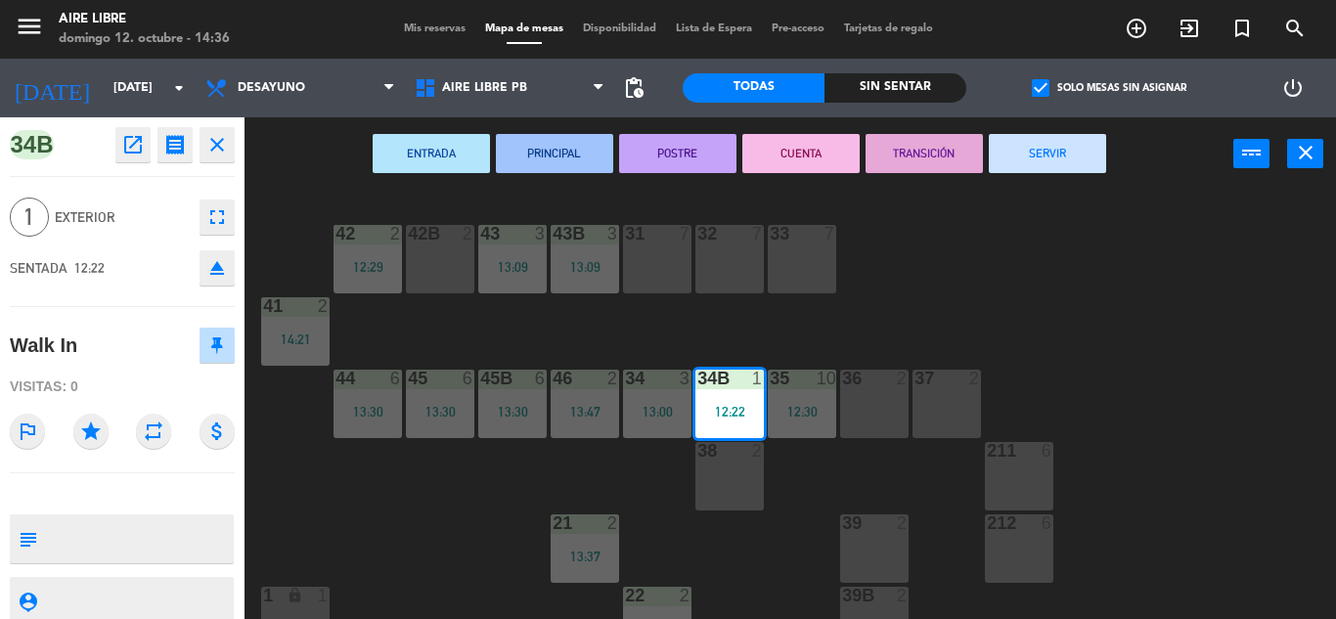
click at [1069, 148] on button "SERVIR" at bounding box center [1047, 153] width 117 height 39
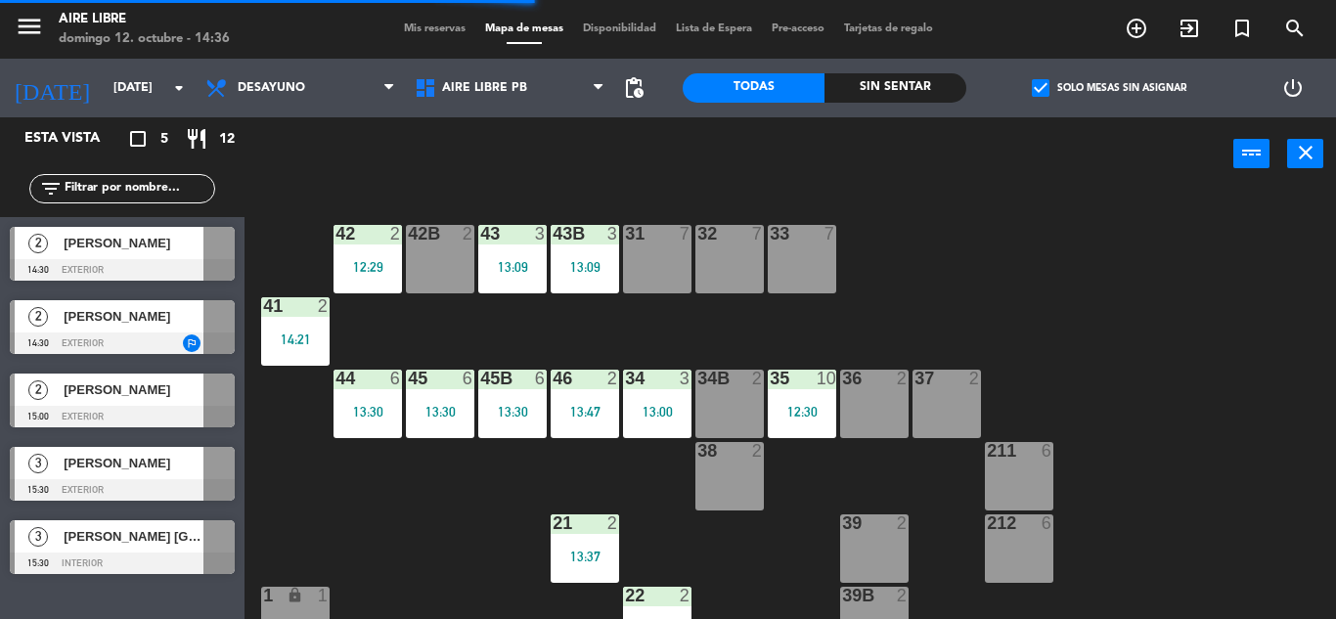
click at [720, 398] on div "34B 2" at bounding box center [729, 404] width 68 height 68
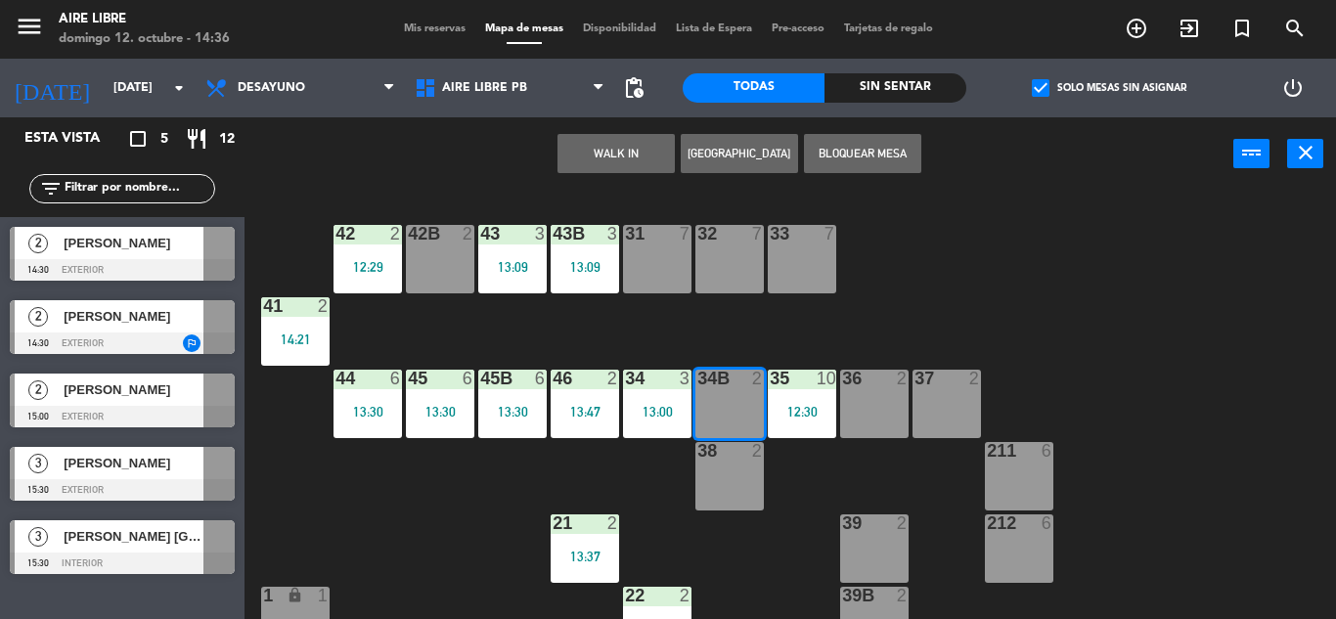
click at [623, 149] on button "WALK IN" at bounding box center [616, 153] width 117 height 39
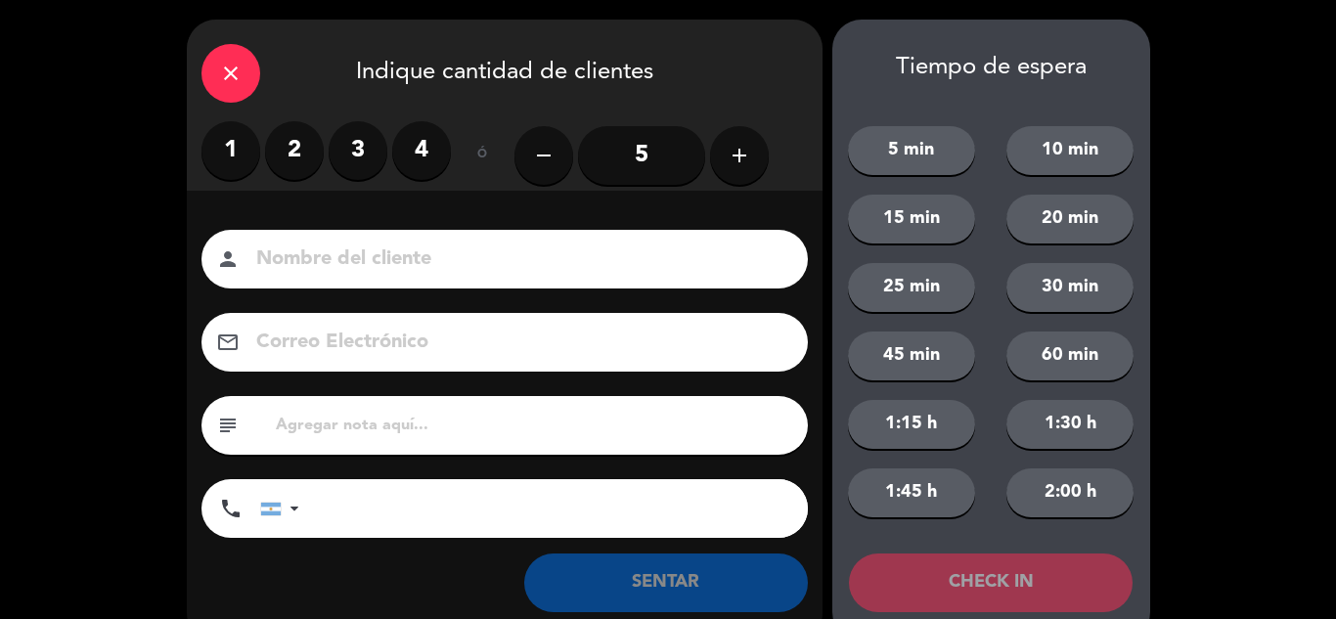
click at [292, 175] on label "2" at bounding box center [294, 150] width 59 height 59
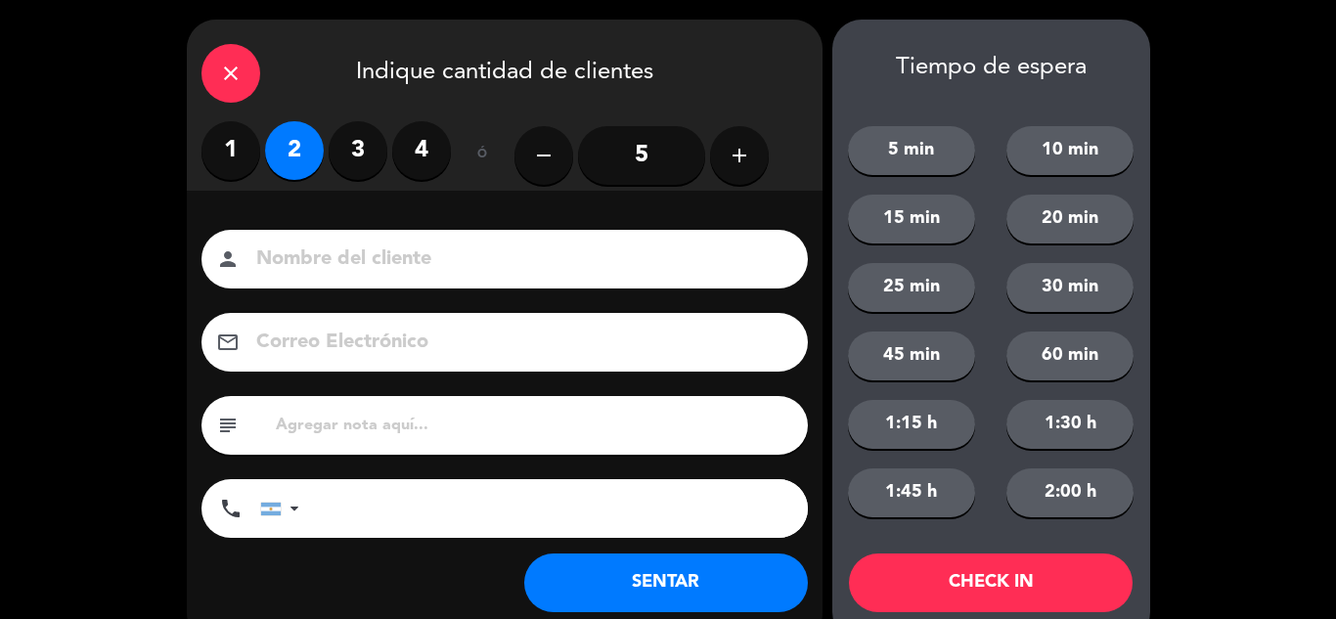
click at [682, 589] on button "SENTAR" at bounding box center [666, 583] width 284 height 59
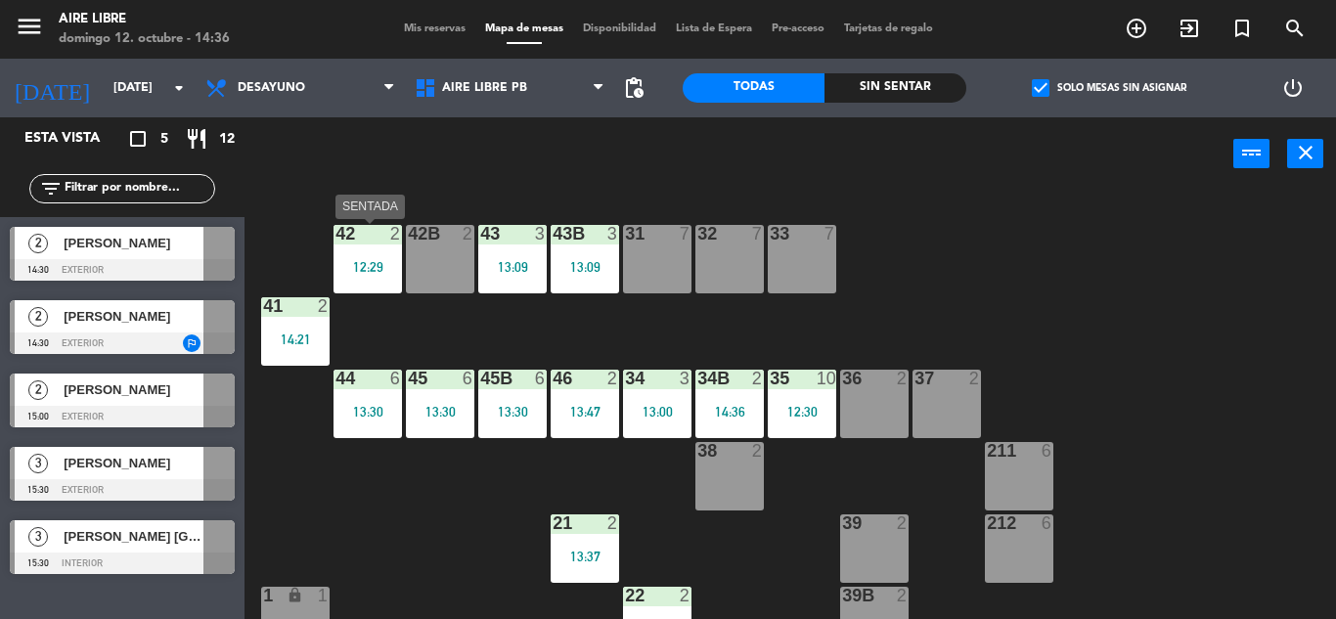
click at [353, 246] on div "42 2 12:29" at bounding box center [368, 259] width 68 height 68
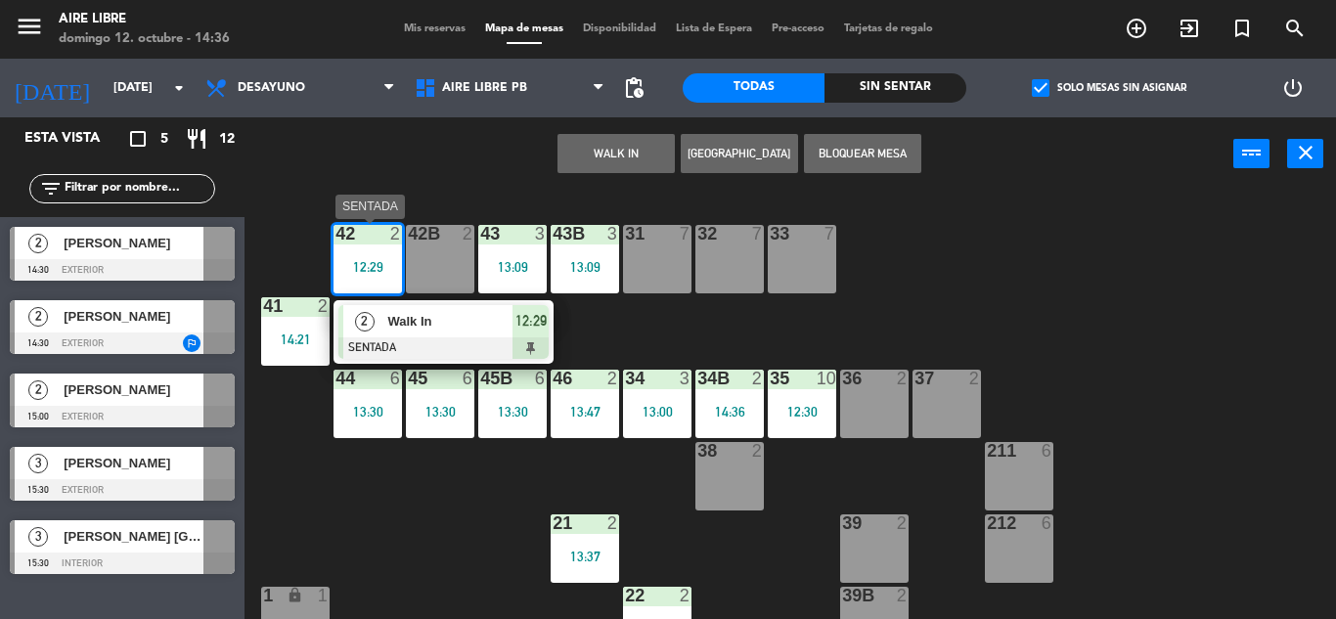
click at [482, 339] on div at bounding box center [443, 348] width 210 height 22
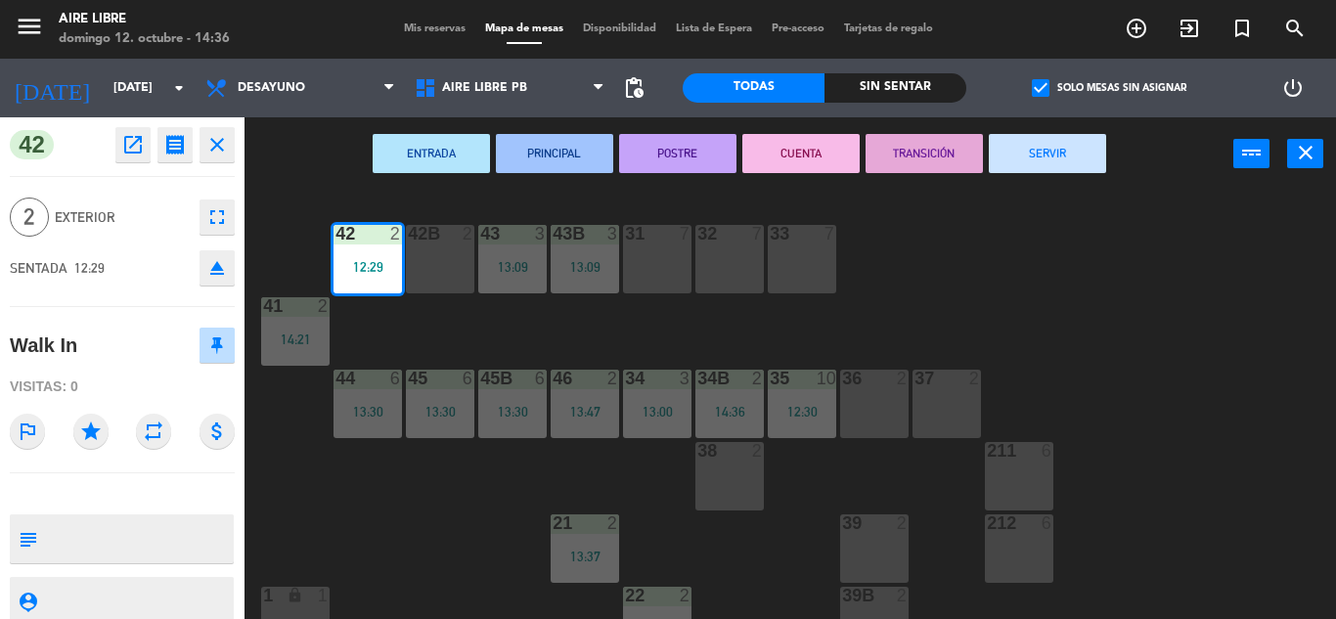
click at [1066, 157] on button "SERVIR" at bounding box center [1047, 153] width 117 height 39
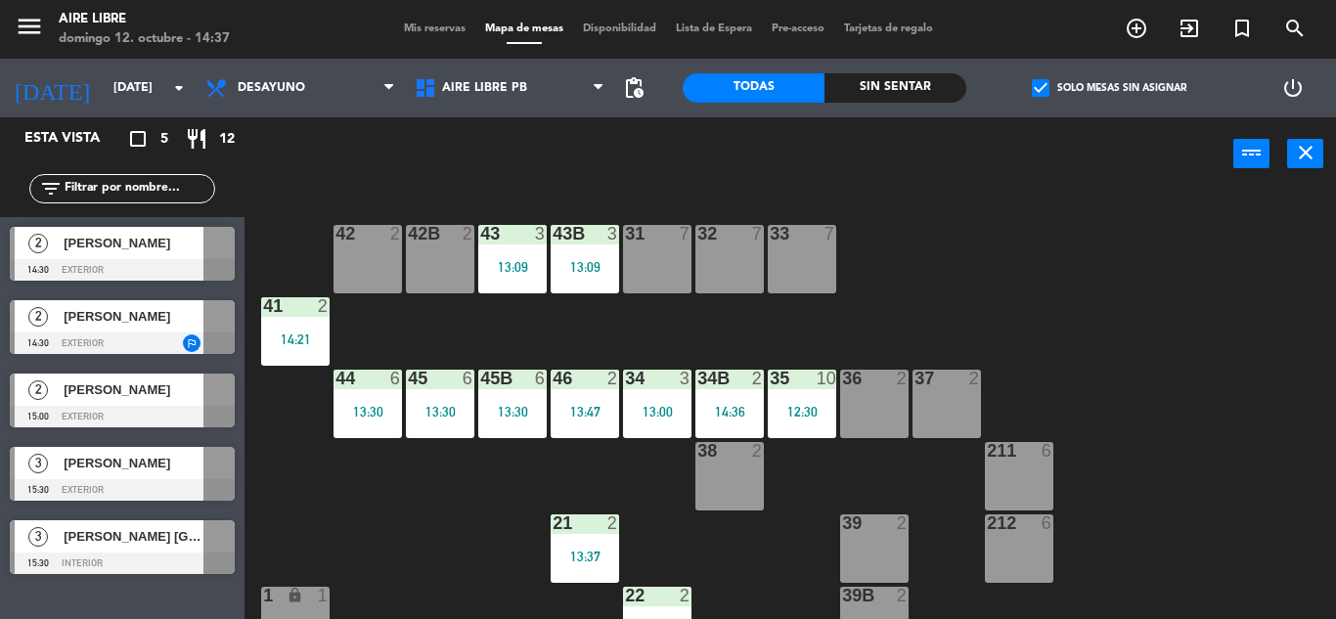
click at [163, 204] on div "filter_list" at bounding box center [122, 188] width 245 height 57
click at [1191, 48] on div "menu Aire Libre domingo 12. octubre - 14:37 Mis reservas Mapa de mesas Disponib…" at bounding box center [668, 29] width 1336 height 59
click at [1186, 20] on icon "exit_to_app" at bounding box center [1189, 28] width 23 height 23
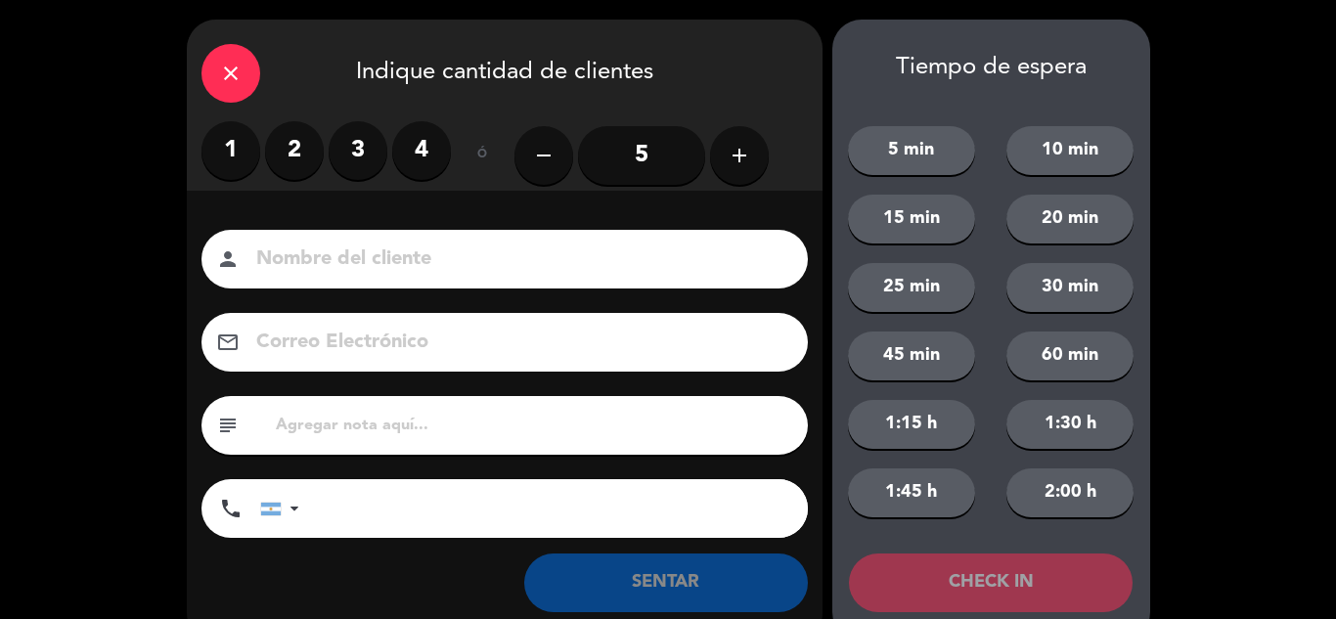
click at [302, 146] on label "2" at bounding box center [294, 150] width 59 height 59
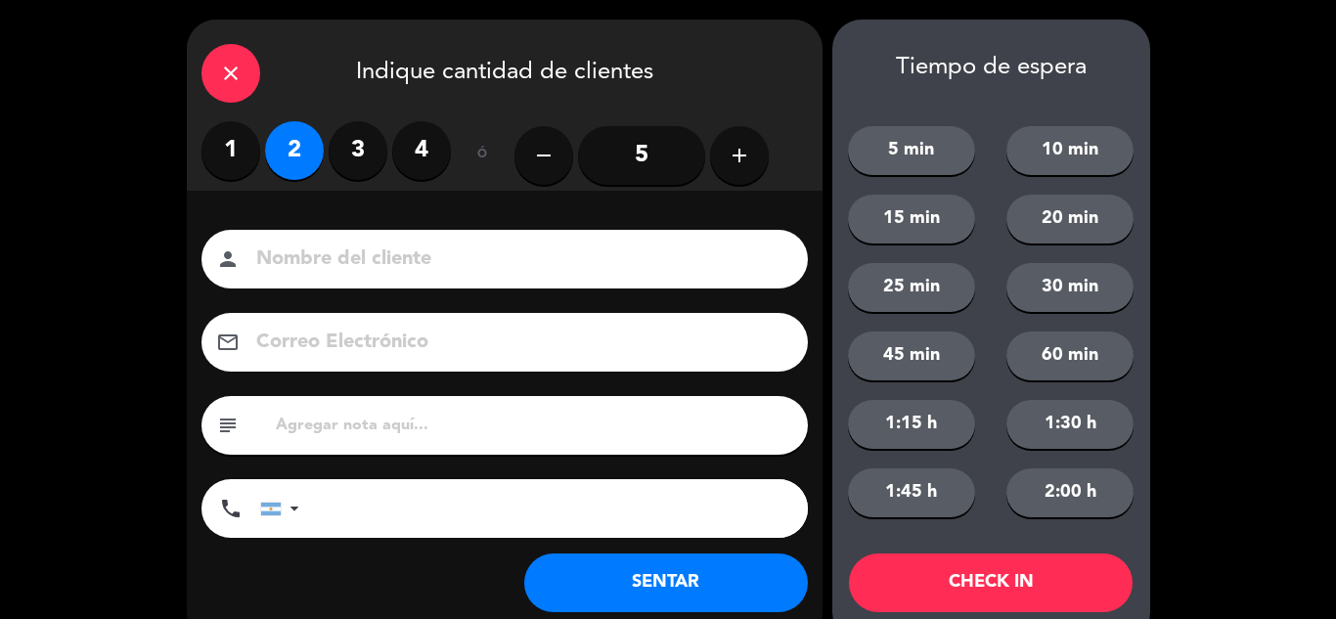
click at [659, 606] on button "SENTAR" at bounding box center [666, 583] width 284 height 59
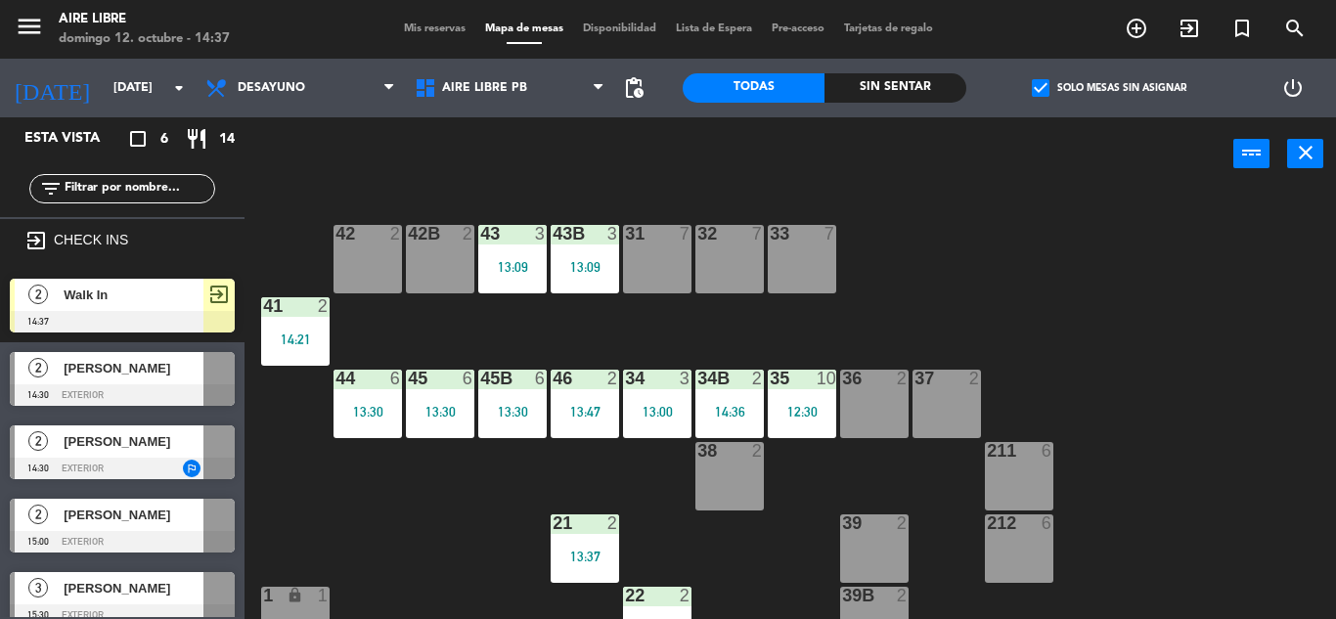
click at [213, 286] on span "exit_to_app" at bounding box center [218, 294] width 23 height 23
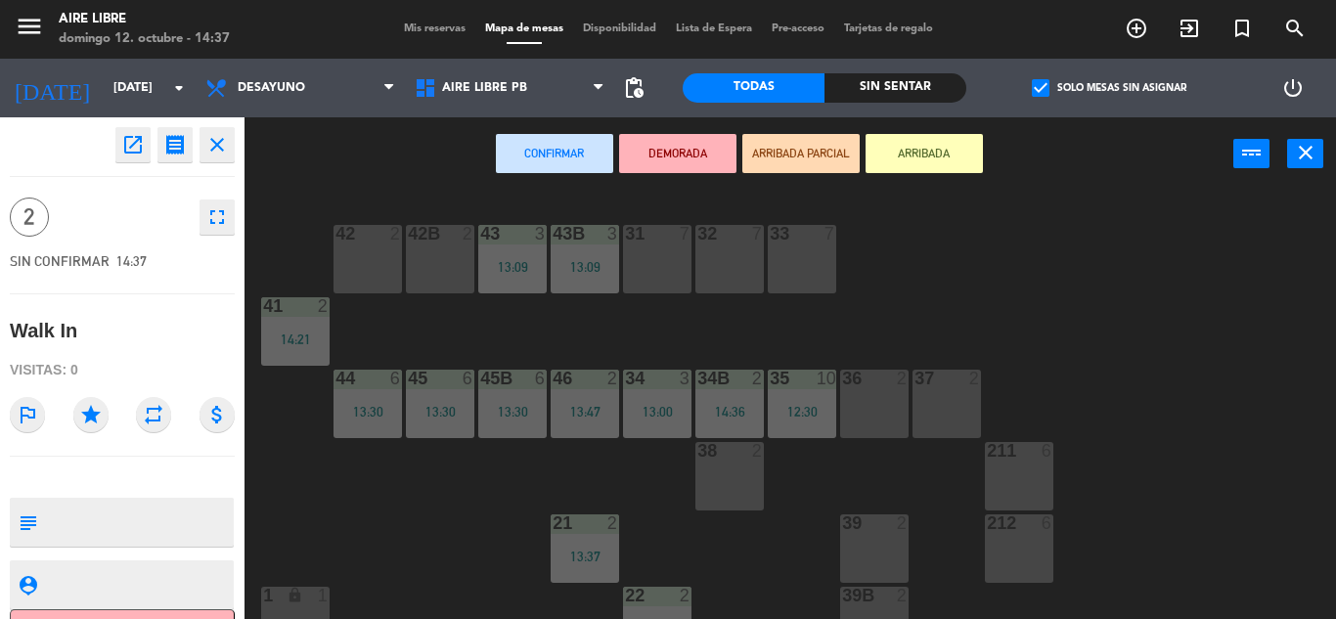
click at [453, 246] on div "42B 2" at bounding box center [440, 259] width 68 height 68
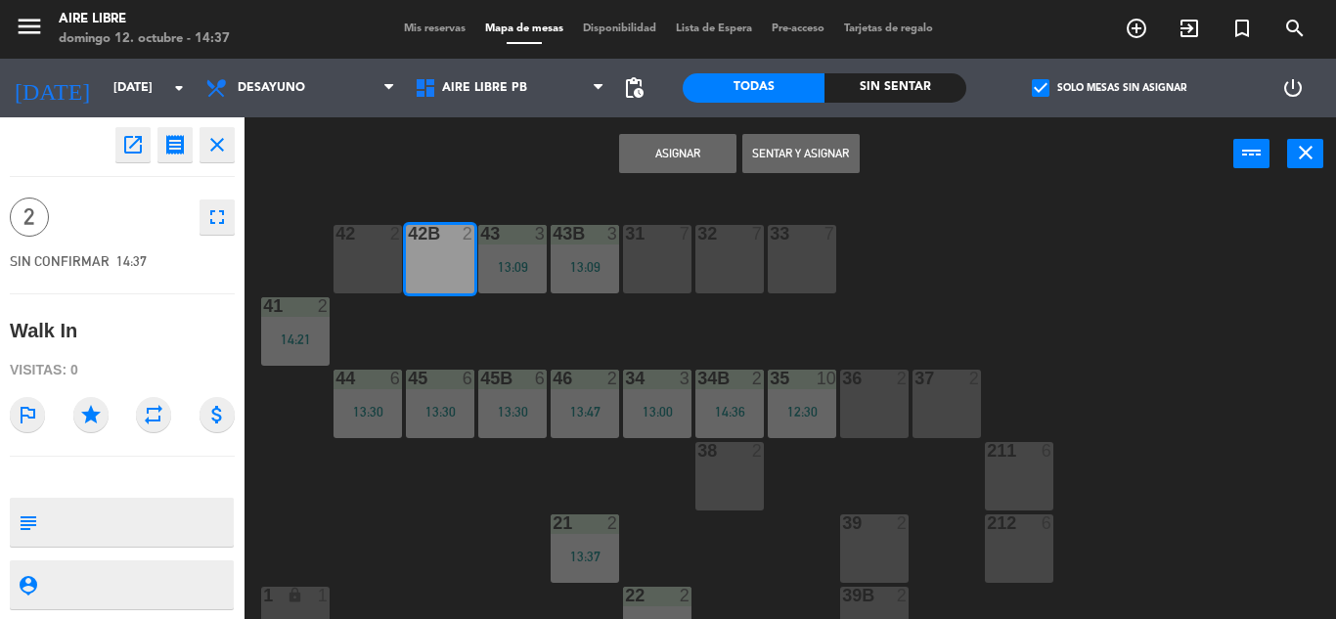
click at [785, 162] on button "Sentar y Asignar" at bounding box center [800, 153] width 117 height 39
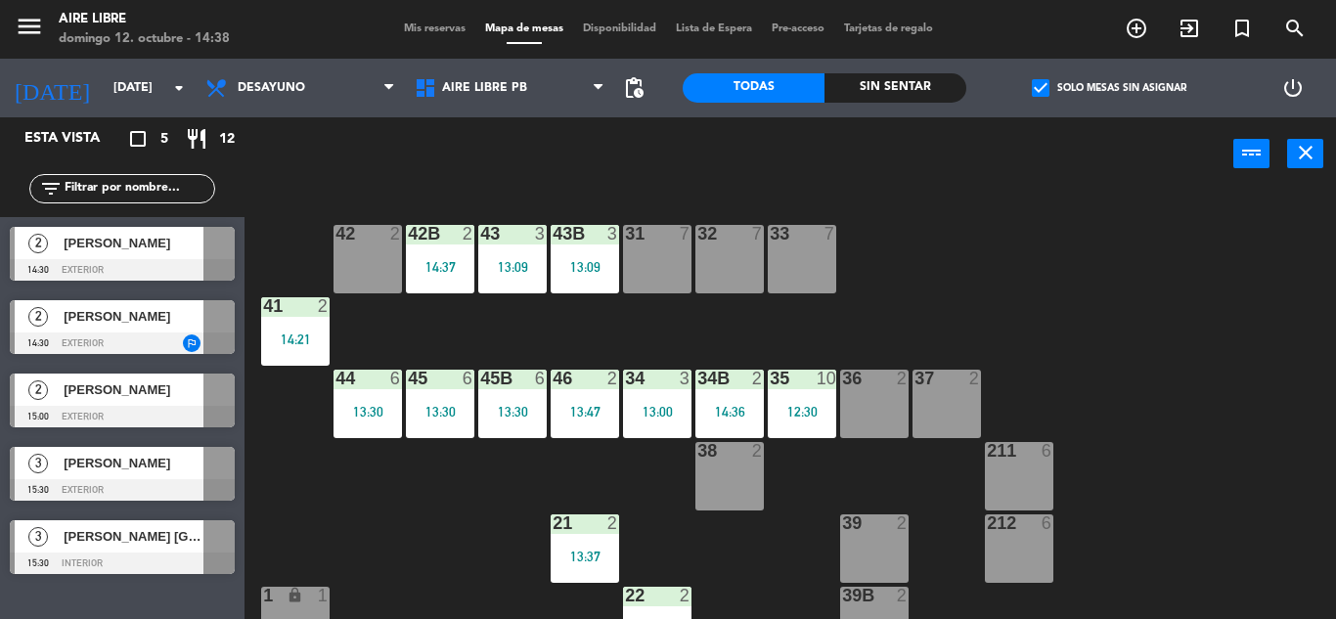
click at [585, 267] on div "13:09" at bounding box center [585, 267] width 68 height 14
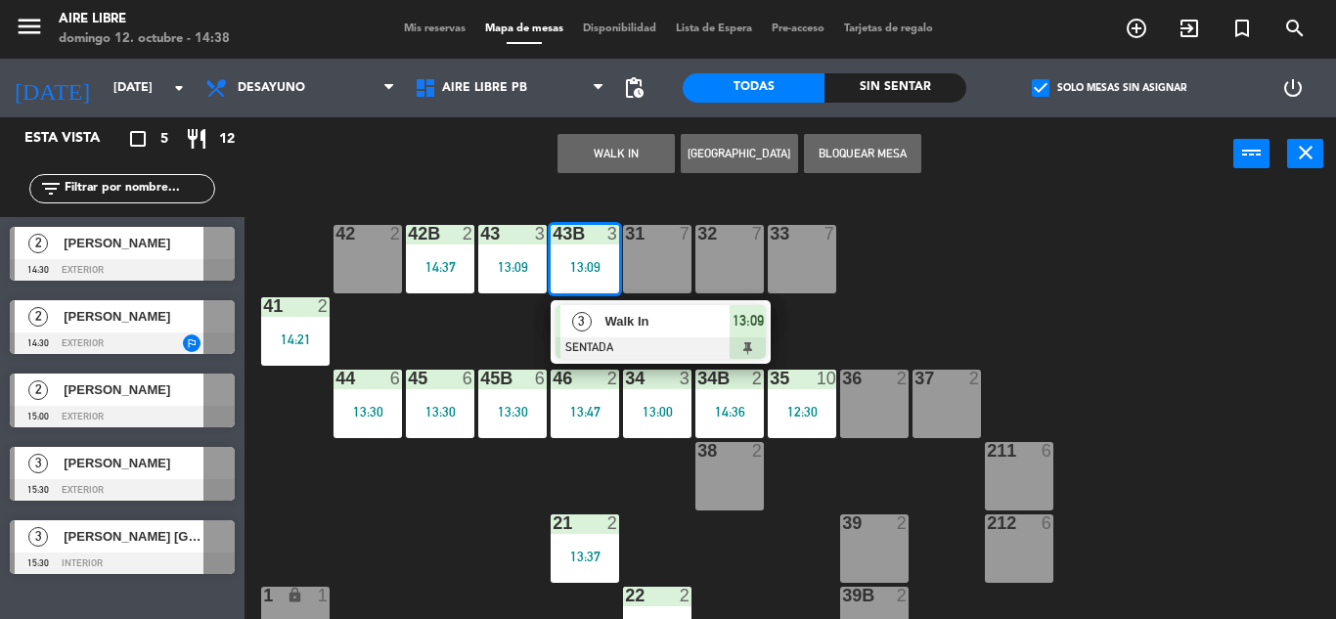
click at [714, 340] on div at bounding box center [661, 348] width 210 height 22
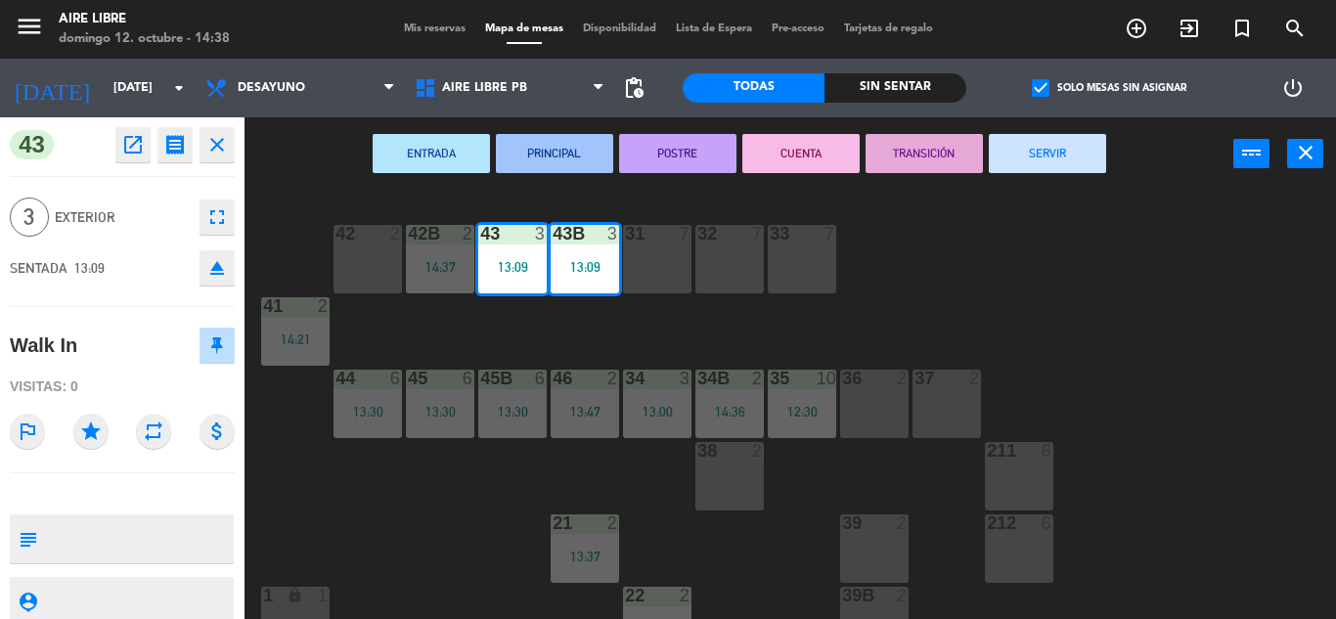
click at [1055, 160] on button "SERVIR" at bounding box center [1047, 153] width 117 height 39
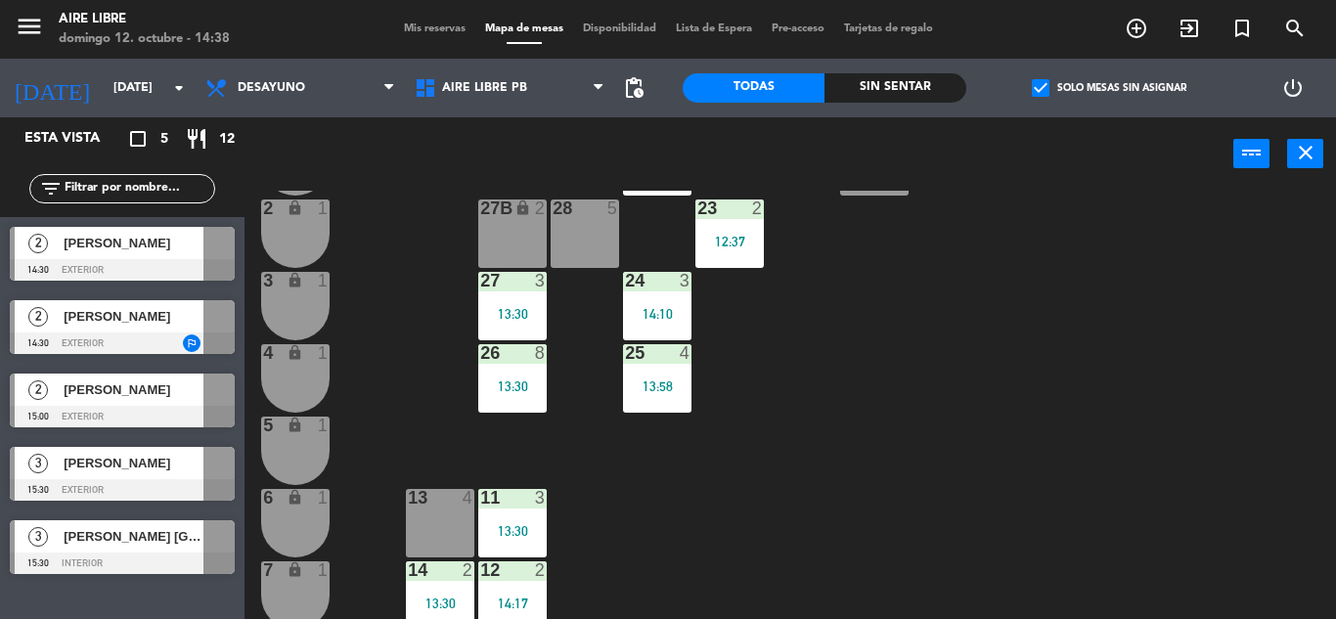
scroll to position [543, 0]
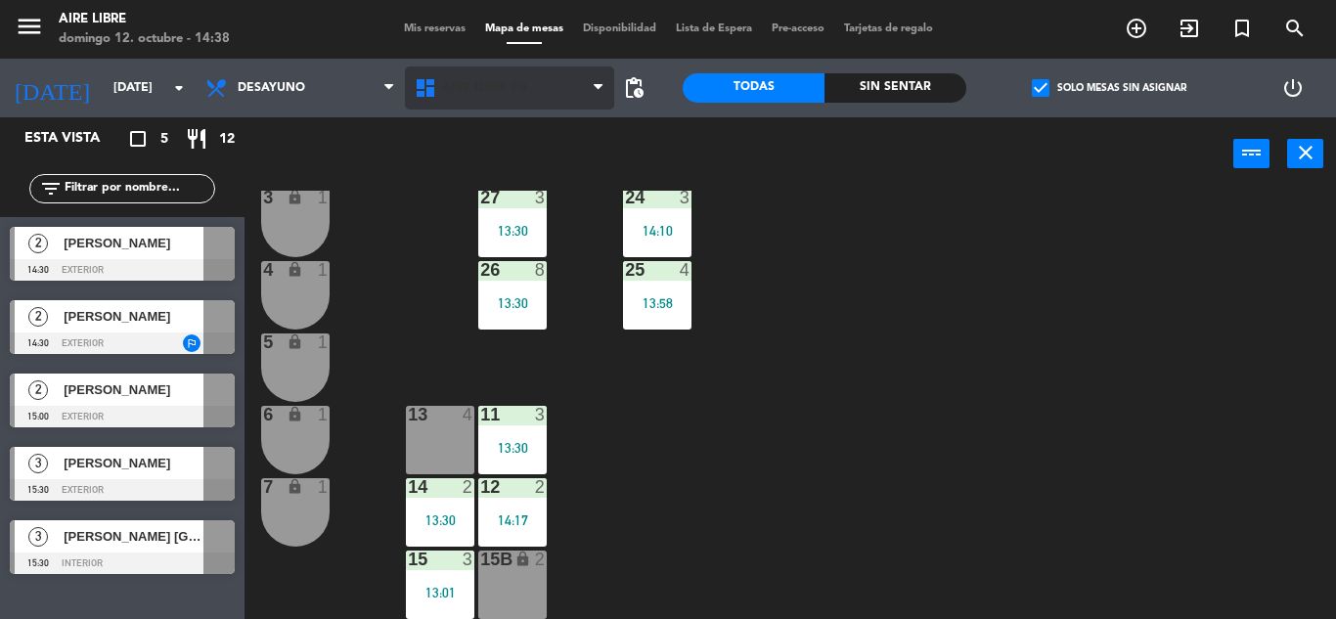
click at [514, 82] on span "Aire Libre PB" at bounding box center [484, 88] width 85 height 14
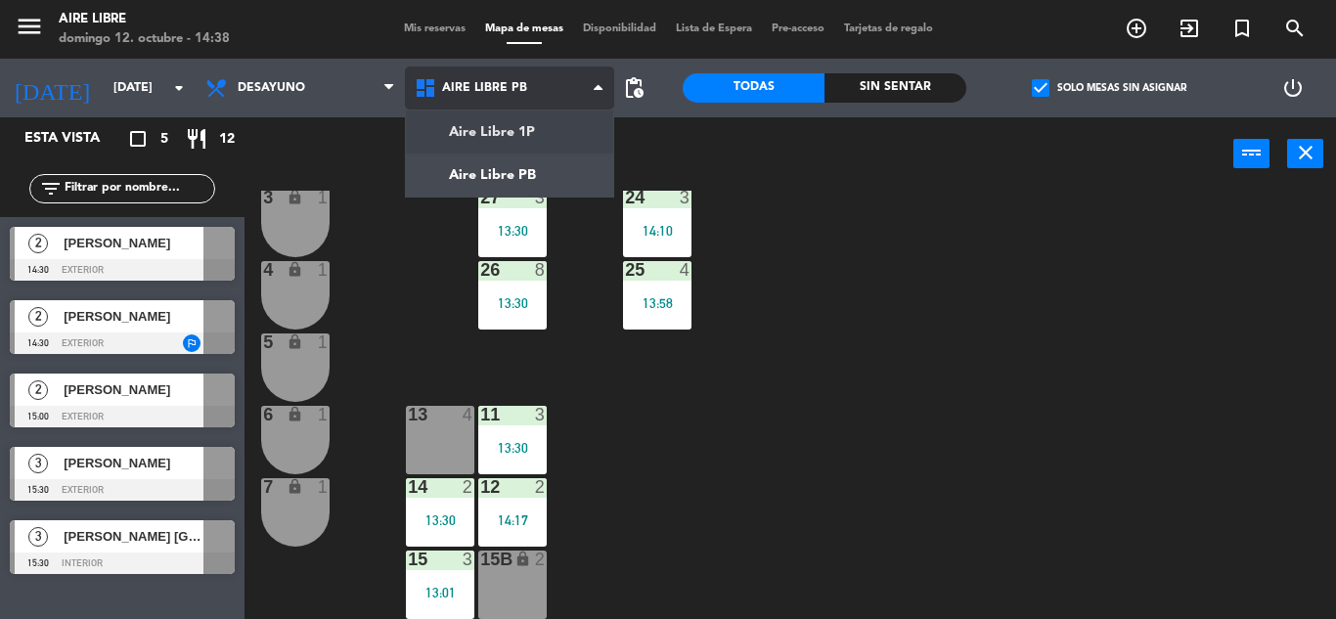
click at [528, 140] on ng-component "menu Aire Libre domingo 12. octubre - 14:38 Mis reservas Mapa de mesas Disponib…" at bounding box center [668, 309] width 1336 height 619
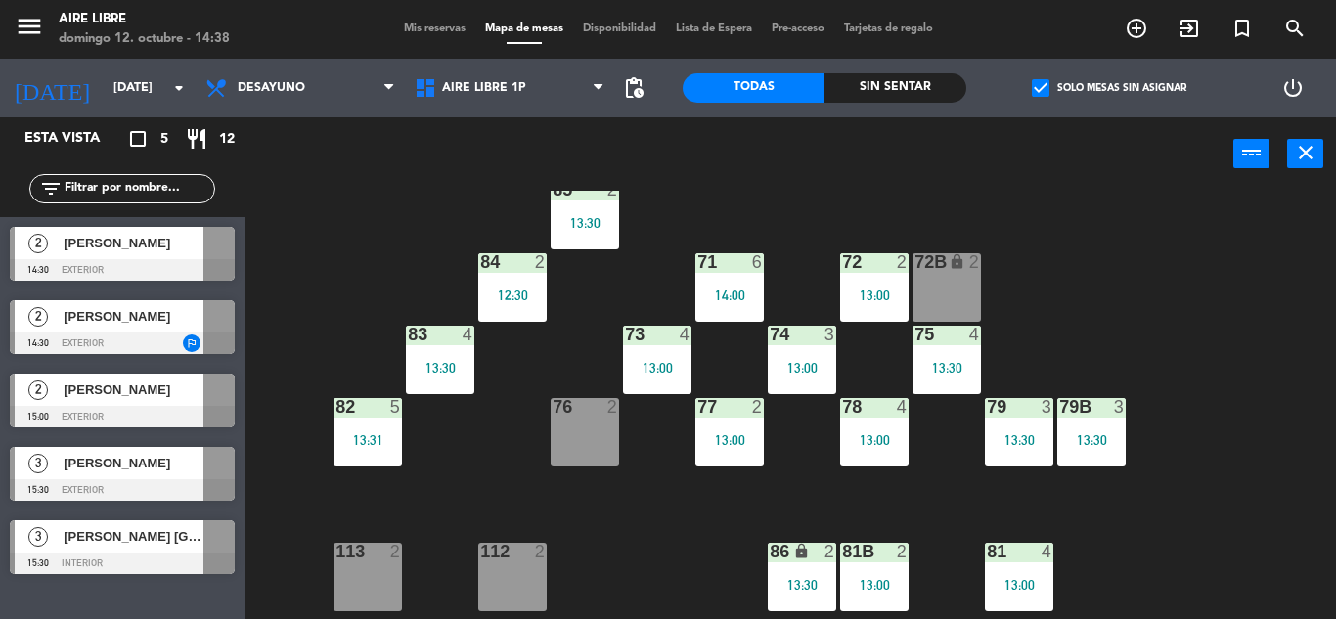
scroll to position [188, 0]
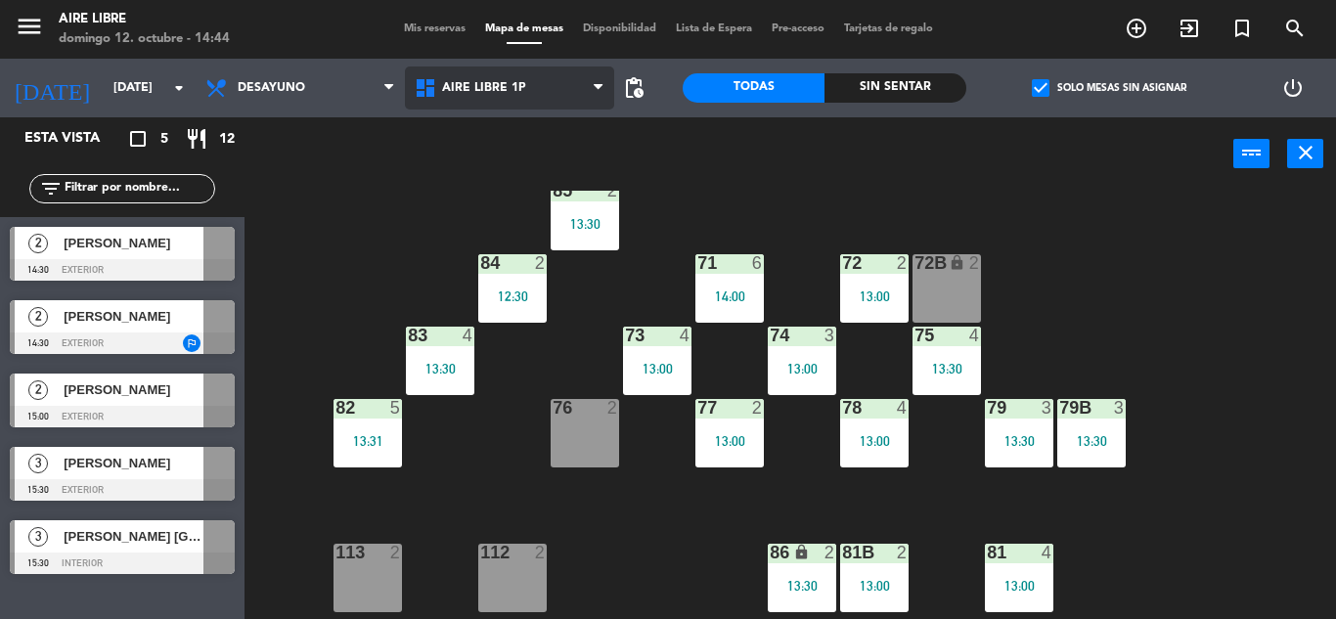
click at [527, 92] on span "Aire Libre 1P" at bounding box center [509, 88] width 209 height 43
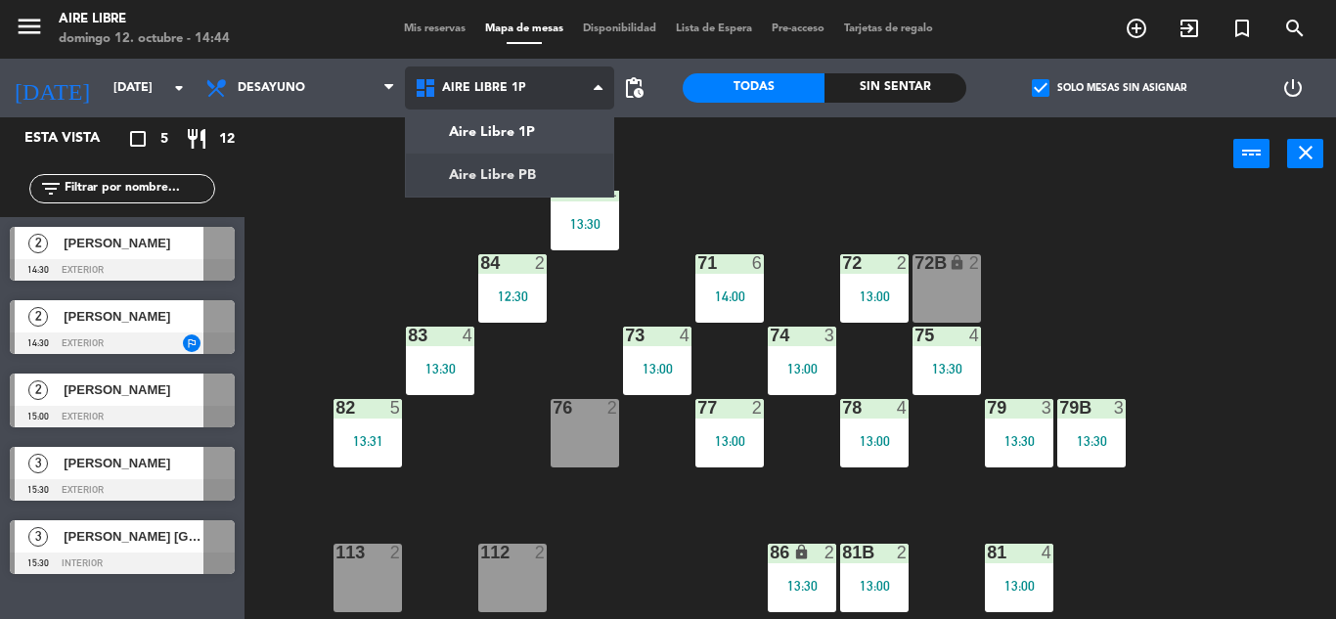
click at [555, 179] on ng-component "menu Aire Libre domingo 12. octubre - 14:44 Mis reservas Mapa de mesas Disponib…" at bounding box center [668, 309] width 1336 height 619
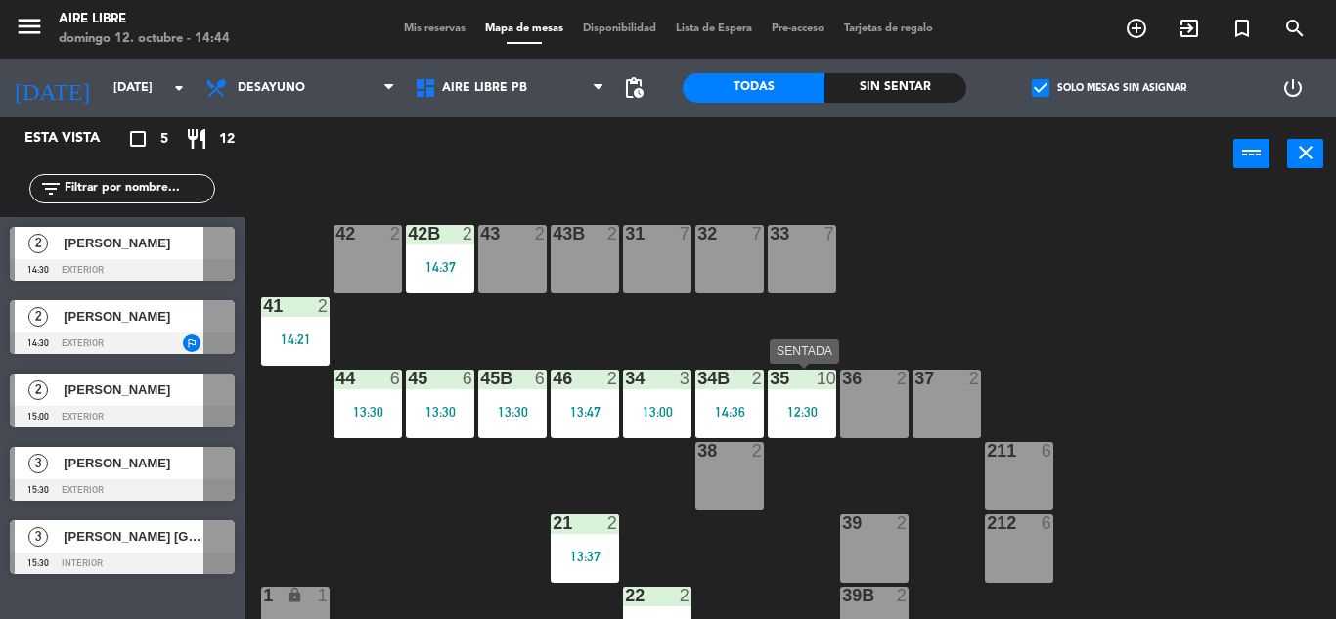
click at [790, 417] on div "12:30" at bounding box center [802, 412] width 68 height 14
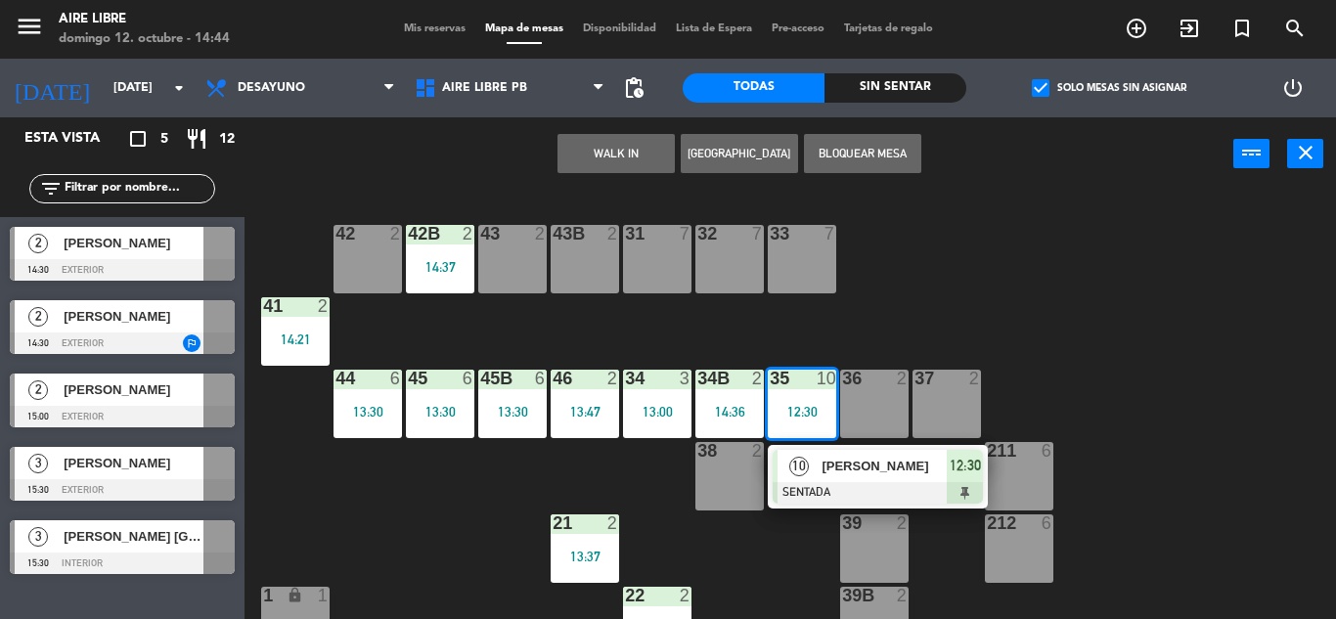
click at [834, 456] on span "[PERSON_NAME]" at bounding box center [884, 466] width 125 height 21
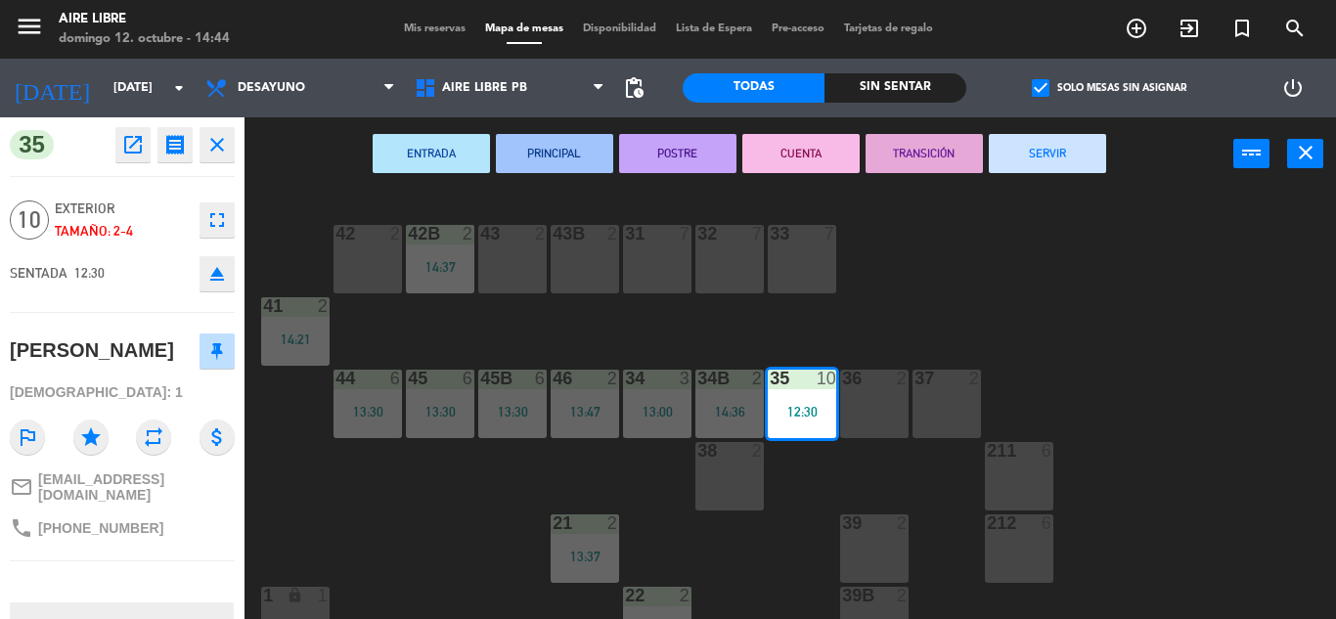
click at [1072, 150] on button "SERVIR" at bounding box center [1047, 153] width 117 height 39
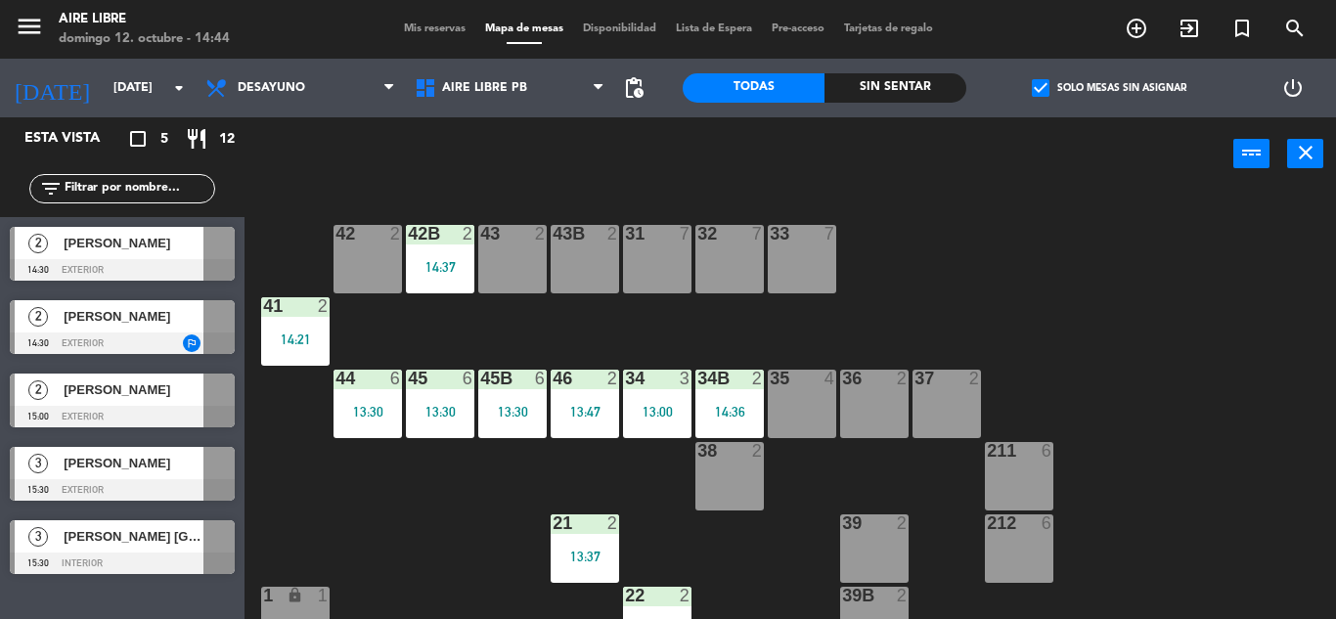
click at [1156, 253] on div "42 2 43 2 31 7 32 7 33 7 42B 2 14:37 43B 2 41 2 14:21 44 6 13:30 45 6 13:30 46 …" at bounding box center [797, 405] width 1078 height 428
click at [86, 260] on div at bounding box center [122, 270] width 225 height 22
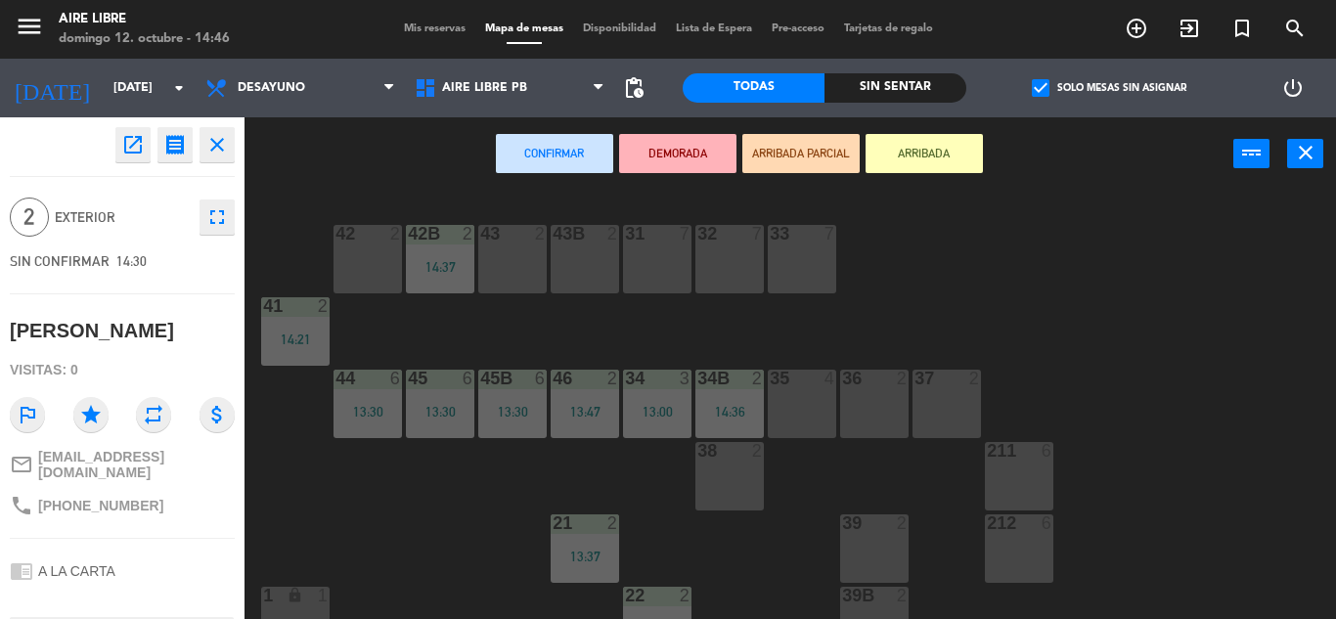
click at [136, 142] on icon "open_in_new" at bounding box center [132, 144] width 23 height 23
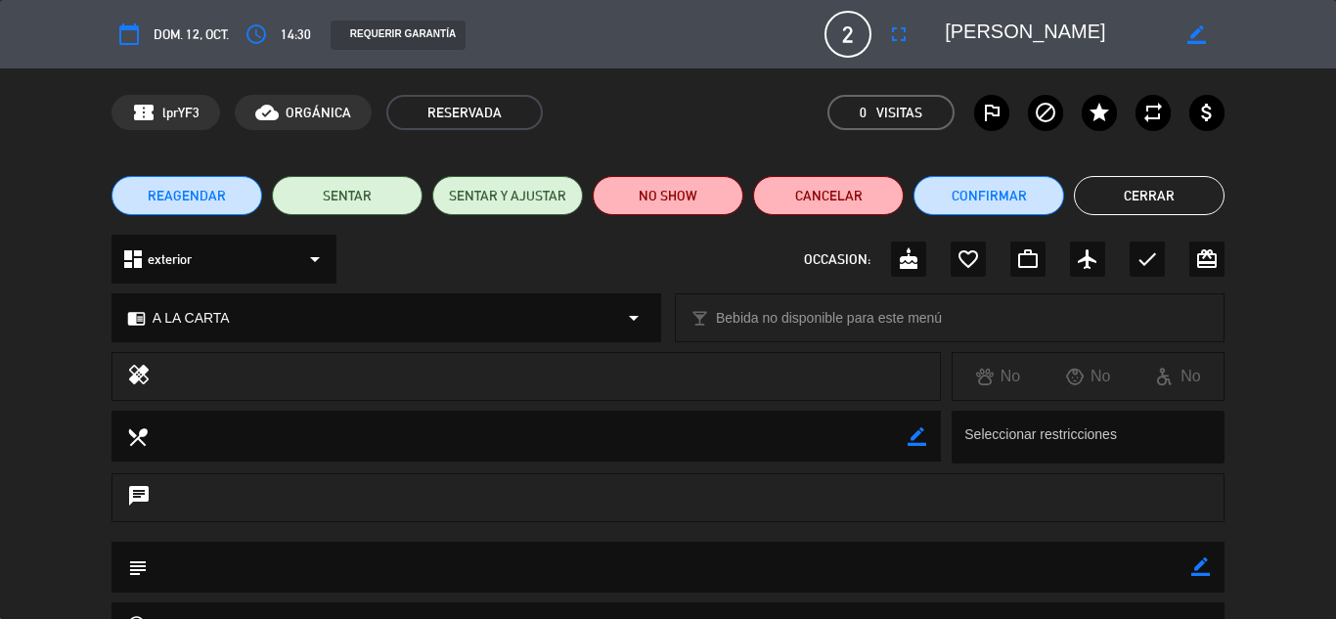
click at [638, 213] on button "NO SHOW" at bounding box center [668, 195] width 151 height 39
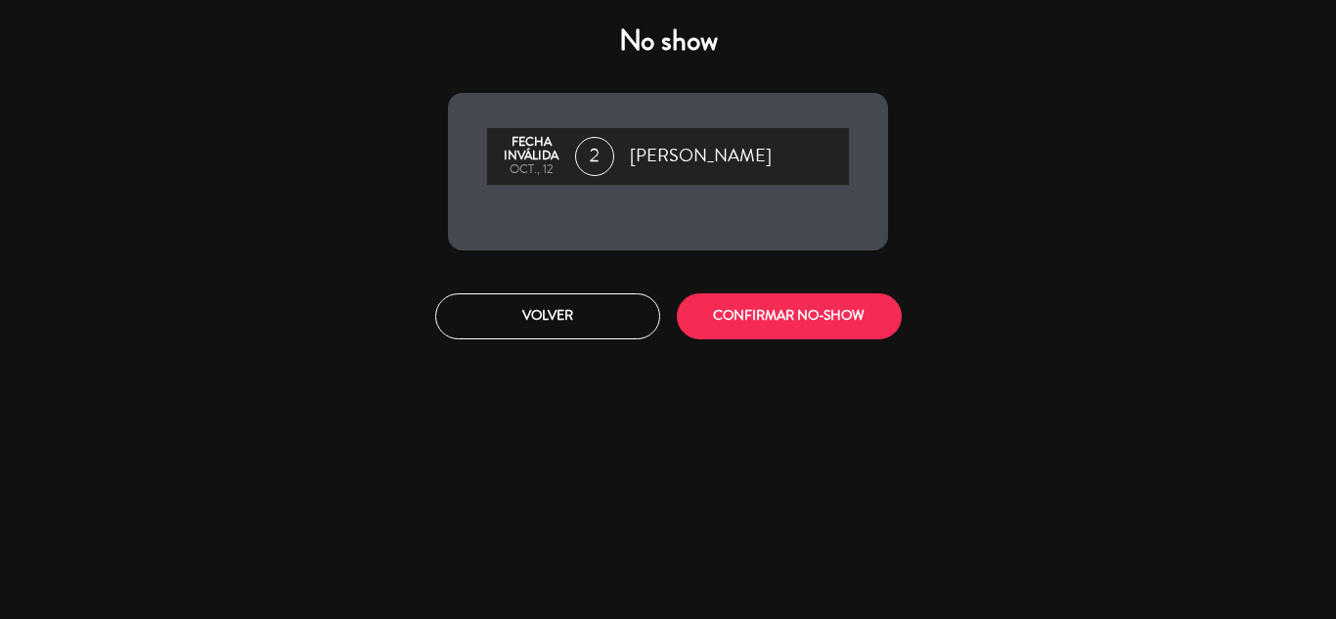
click at [764, 333] on button "CONFIRMAR NO-SHOW" at bounding box center [789, 316] width 225 height 46
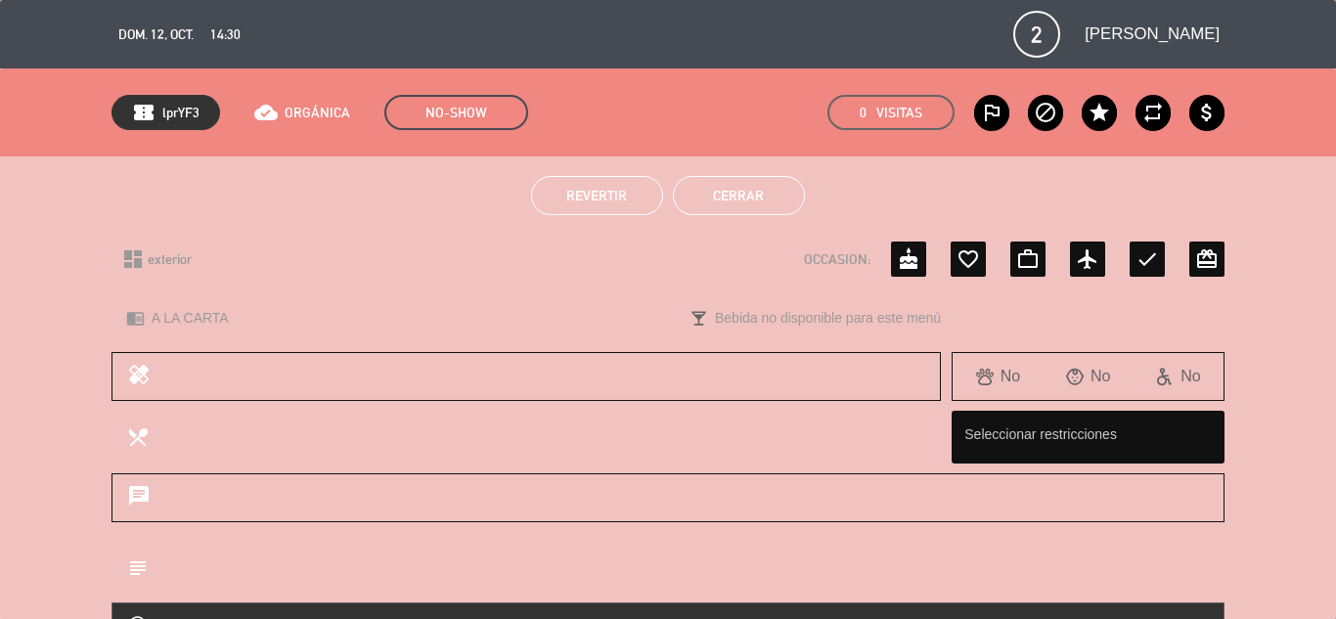
click at [704, 197] on button "Cerrar" at bounding box center [739, 195] width 132 height 39
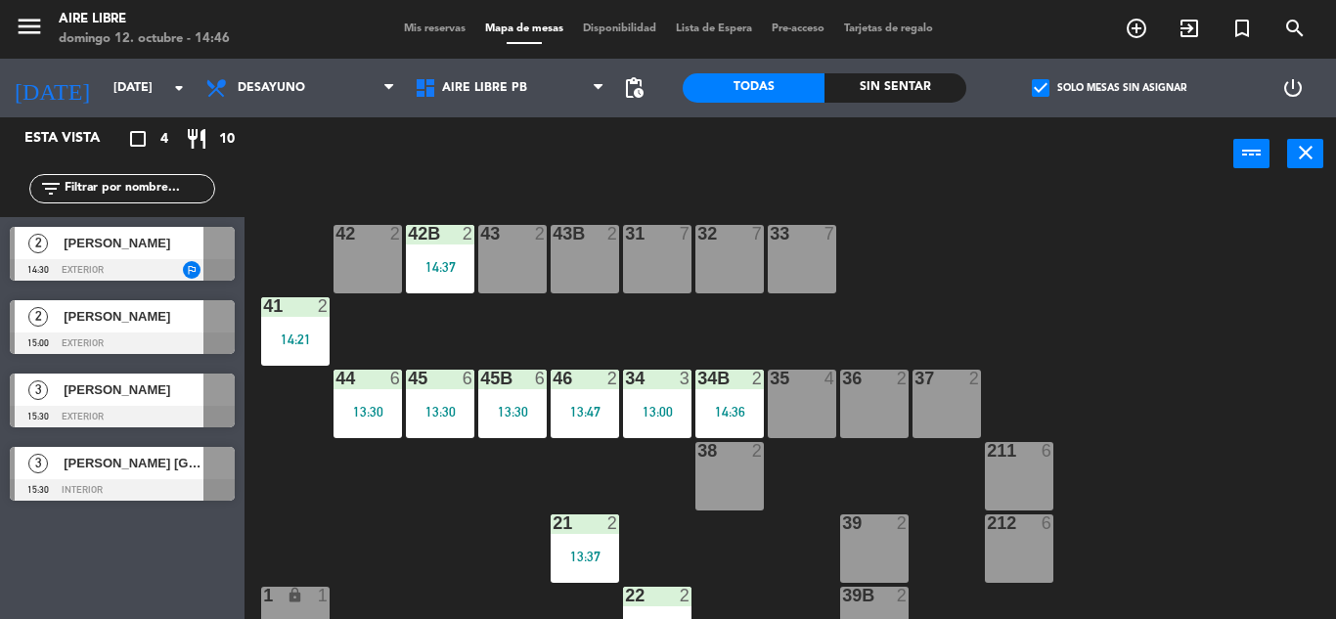
click at [32, 251] on span "2" at bounding box center [38, 244] width 20 height 20
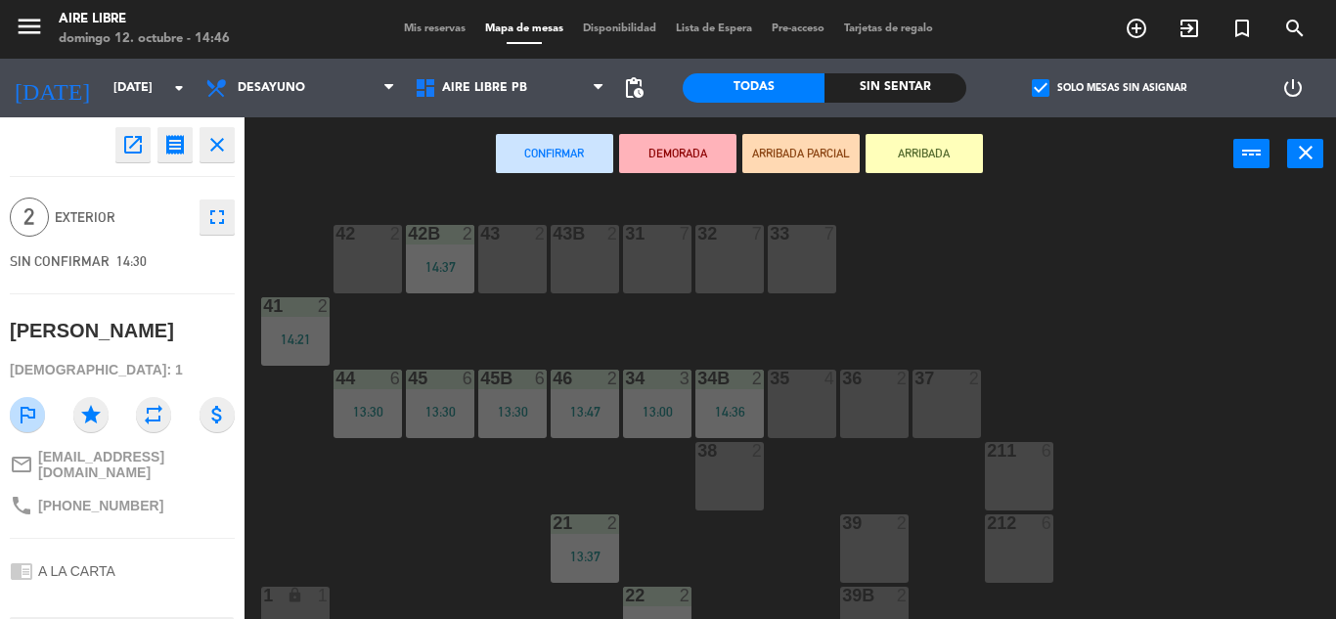
click at [116, 154] on button "open_in_new" at bounding box center [132, 144] width 35 height 35
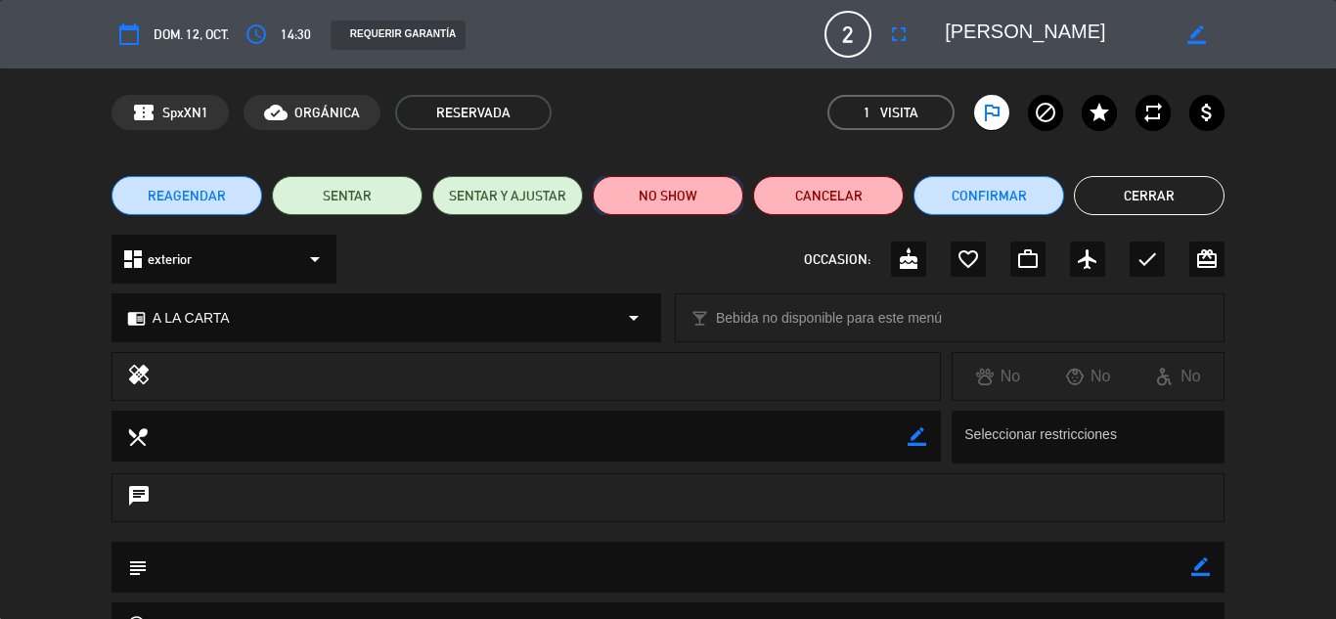
click at [637, 201] on button "NO SHOW" at bounding box center [668, 195] width 151 height 39
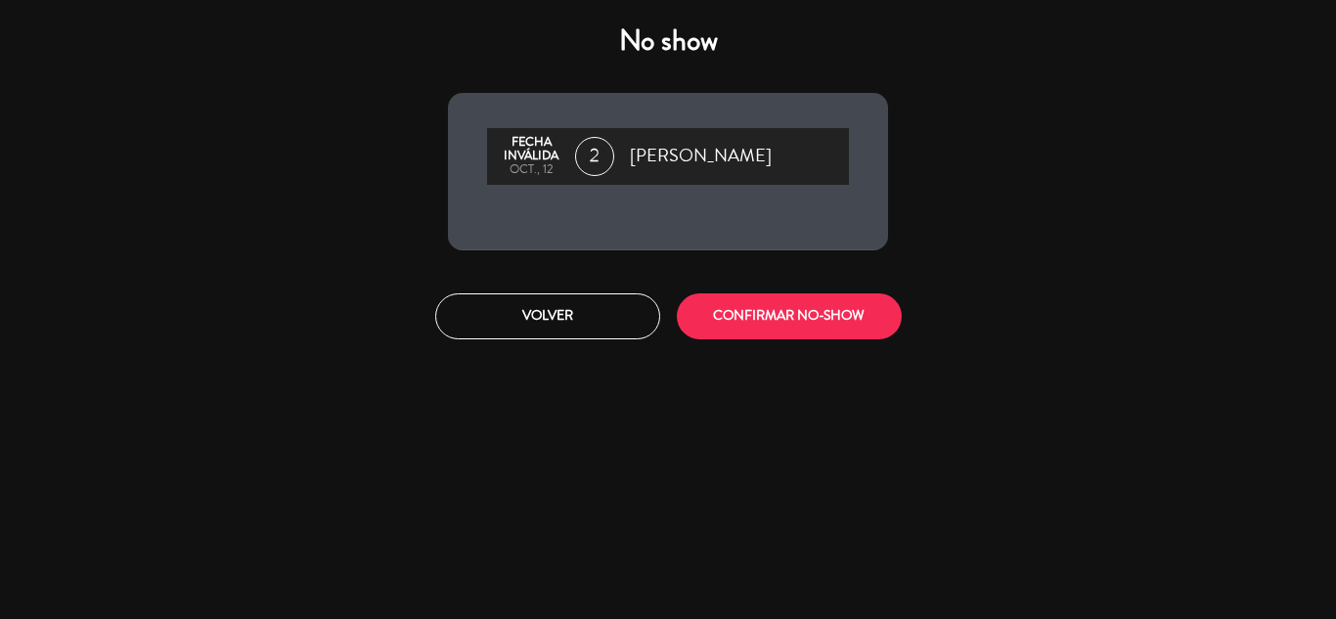
click at [737, 308] on button "CONFIRMAR NO-SHOW" at bounding box center [789, 316] width 225 height 46
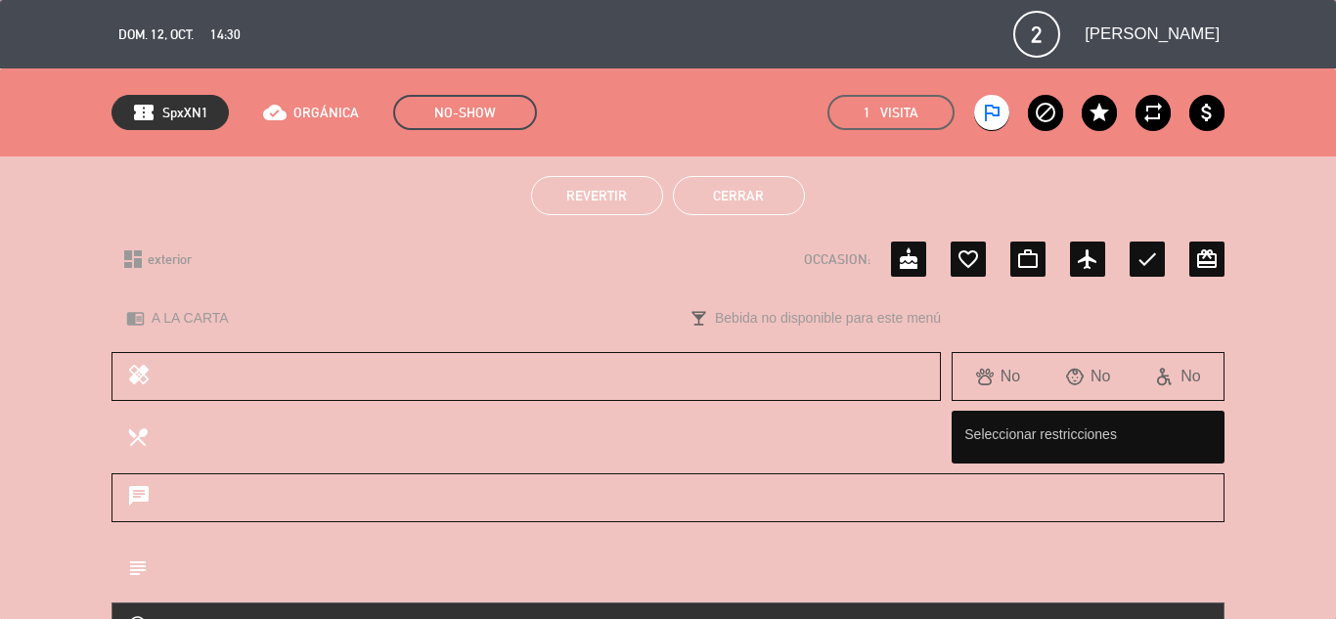
click at [735, 180] on button "Cerrar" at bounding box center [739, 195] width 132 height 39
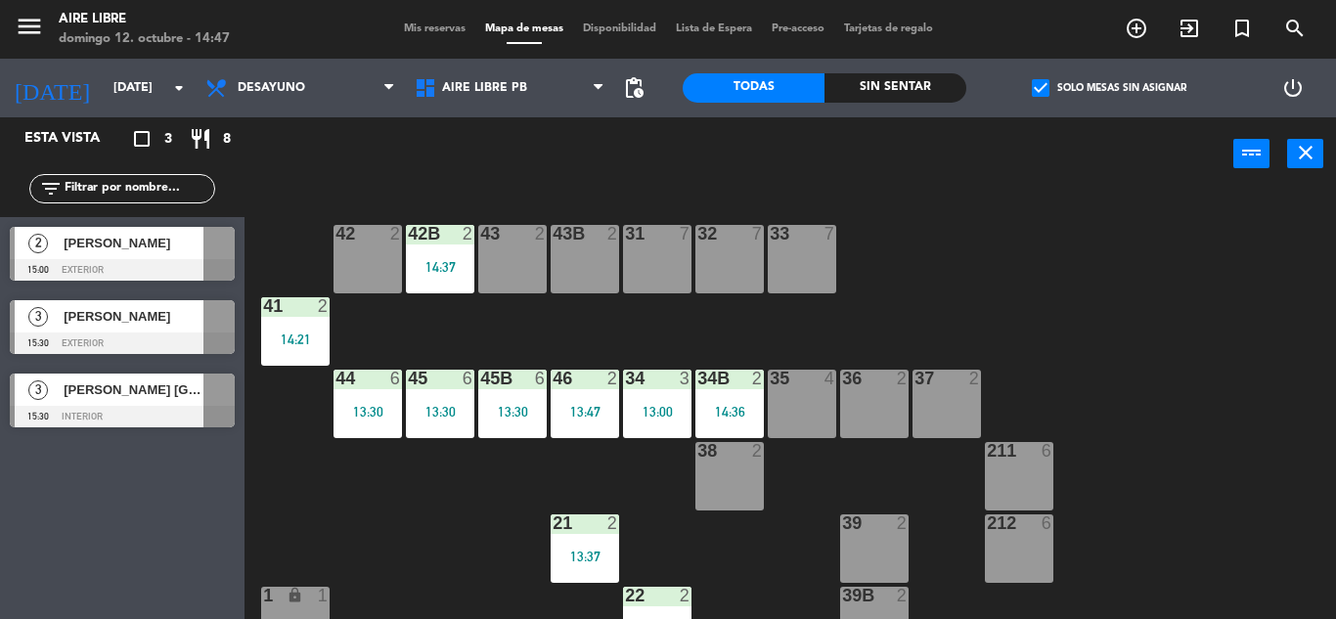
click at [972, 280] on div "42 2 43 2 31 7 32 7 33 7 42B 2 14:37 43B 2 41 2 14:21 44 6 13:30 45 6 13:30 46 …" at bounding box center [797, 405] width 1078 height 428
click at [442, 24] on span "Mis reservas" at bounding box center [434, 28] width 81 height 11
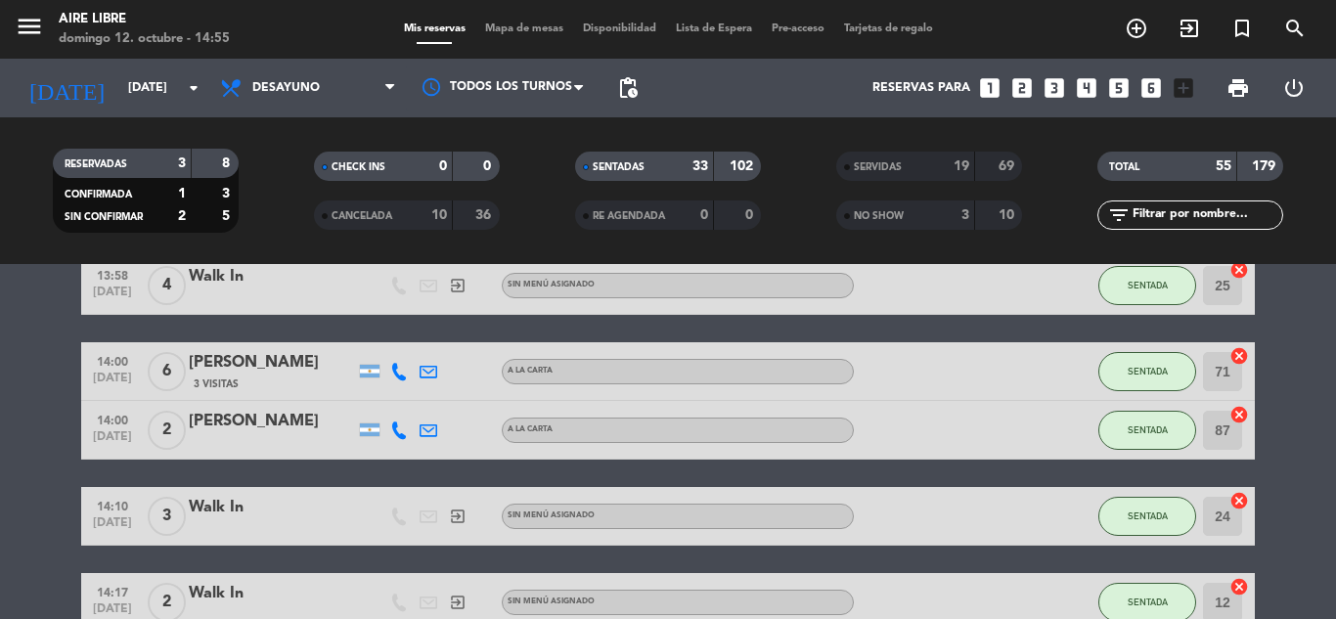
scroll to position [1749, 0]
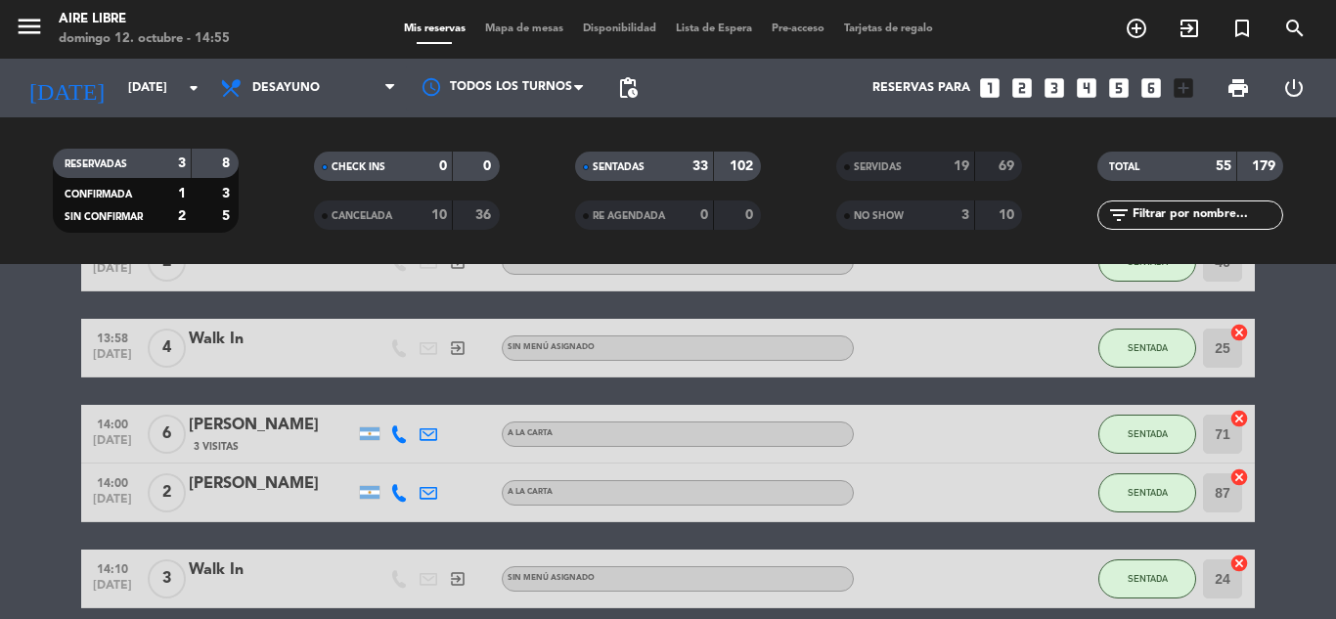
click at [1182, 34] on icon "exit_to_app" at bounding box center [1189, 28] width 23 height 23
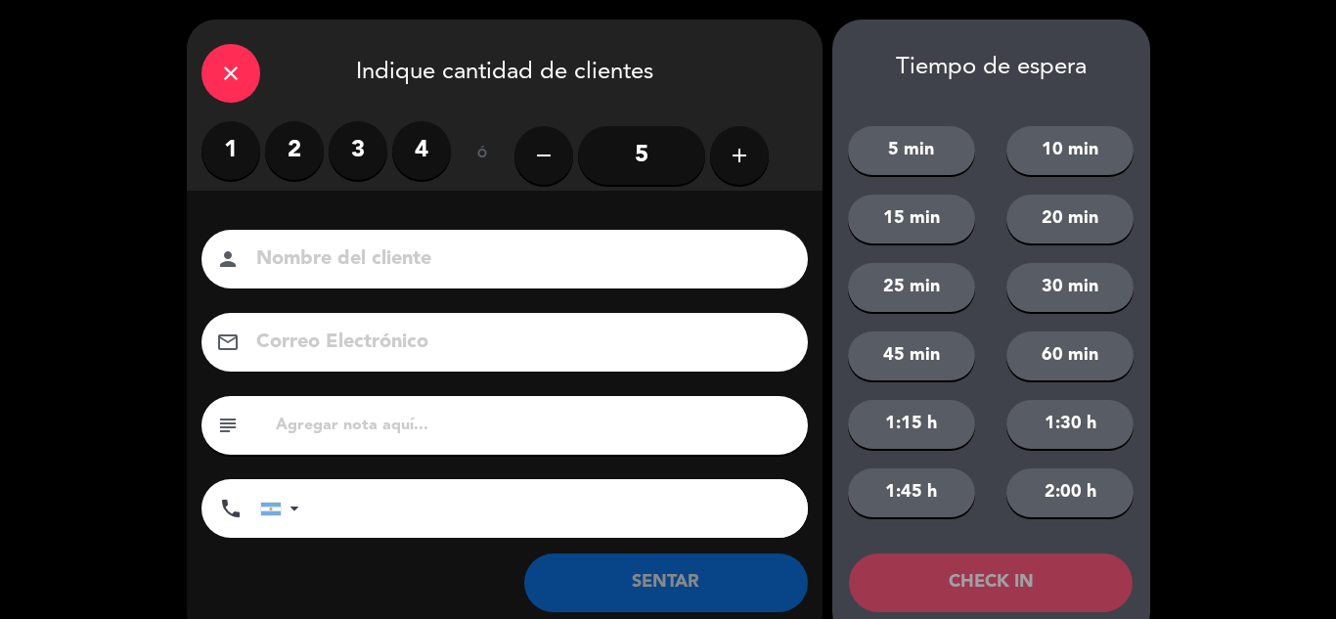
click at [293, 155] on label "2" at bounding box center [294, 150] width 59 height 59
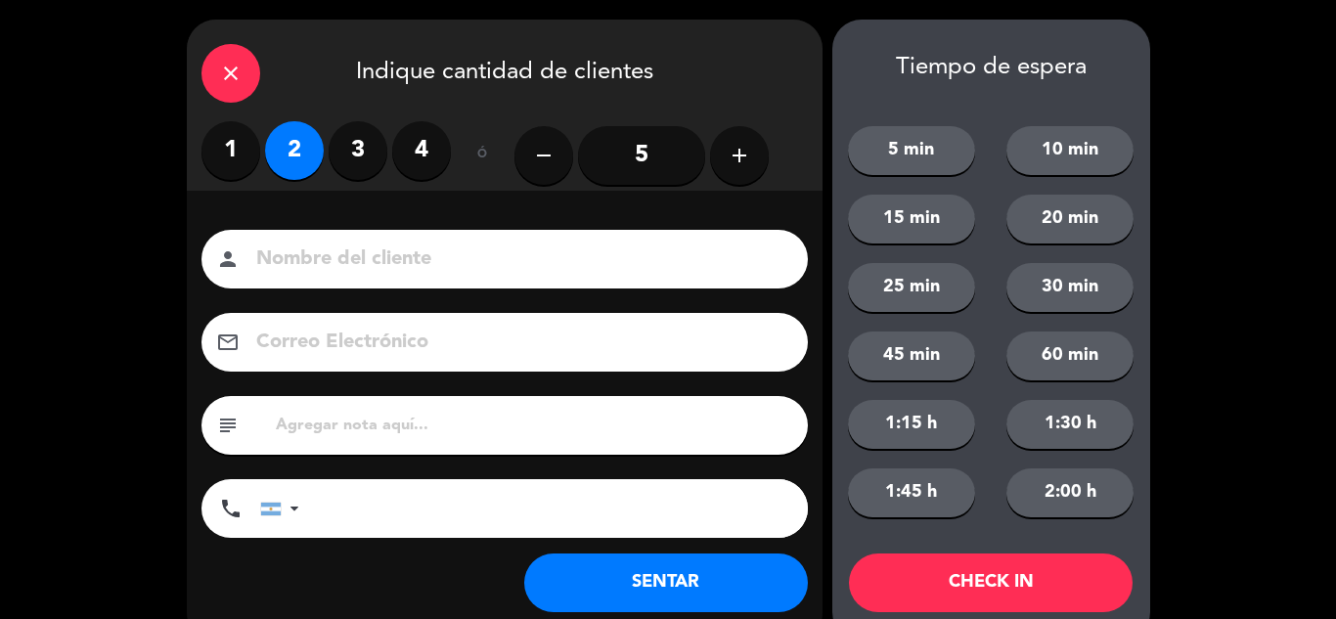
click at [692, 585] on button "SENTAR" at bounding box center [666, 583] width 284 height 59
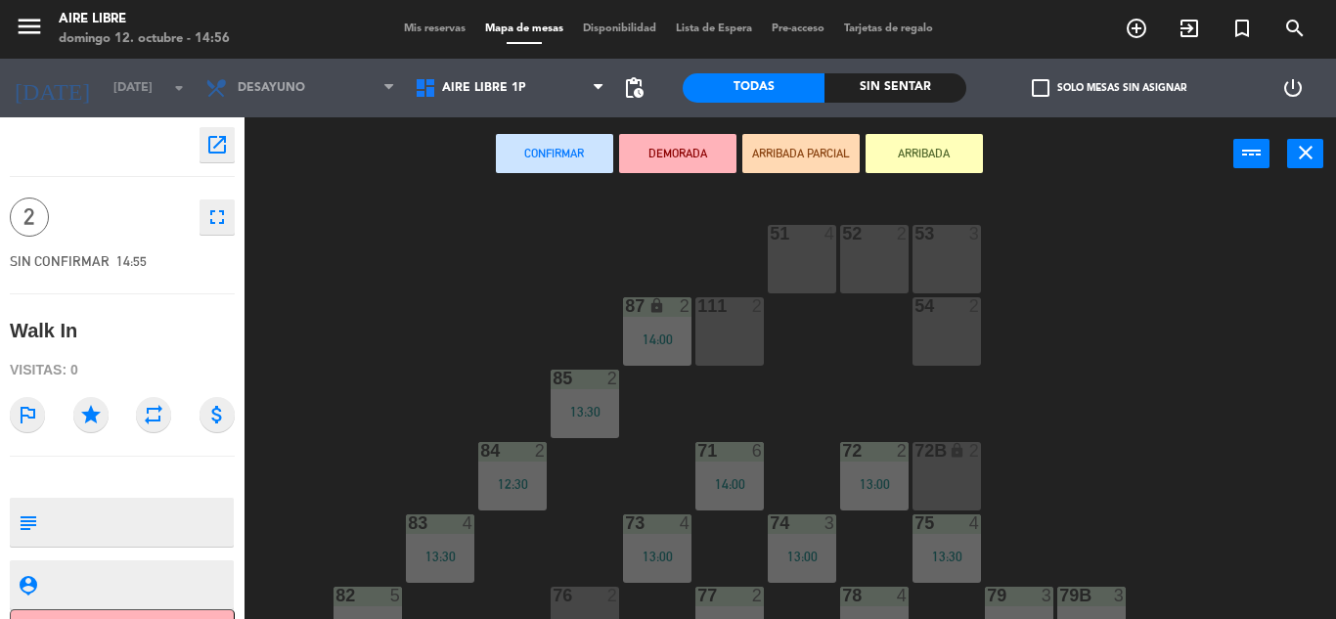
click at [918, 146] on button "ARRIBADA" at bounding box center [924, 153] width 117 height 39
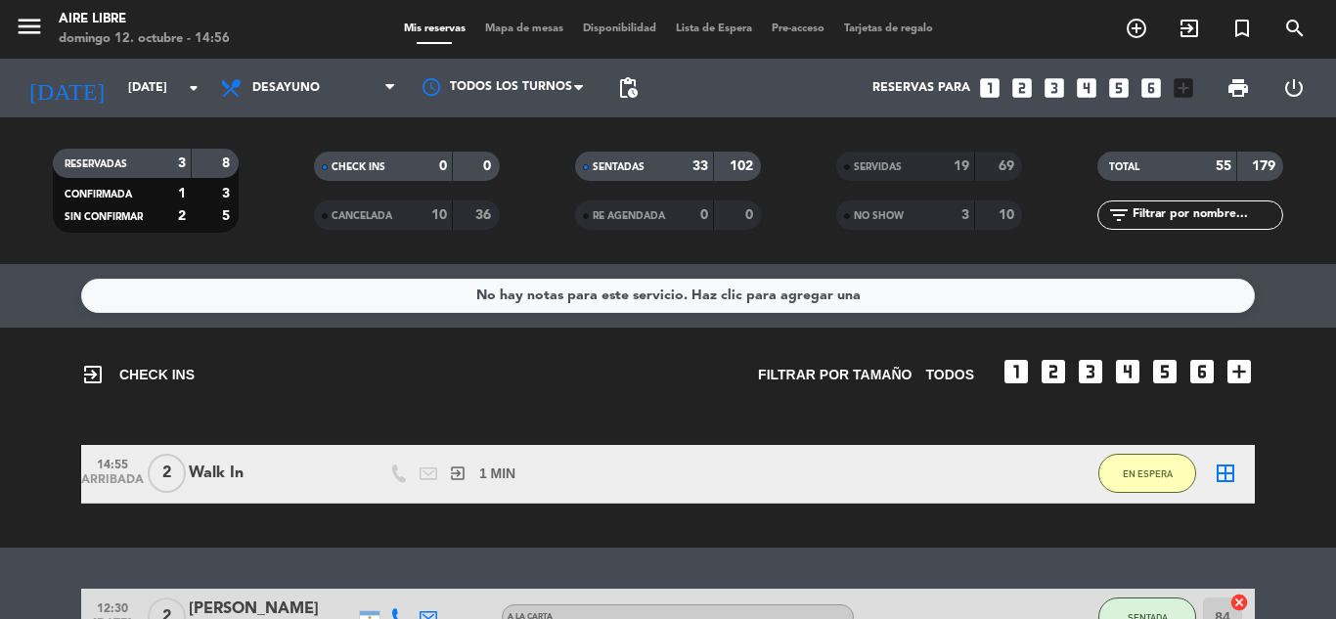
click at [1235, 480] on icon "border_all" at bounding box center [1225, 473] width 23 height 23
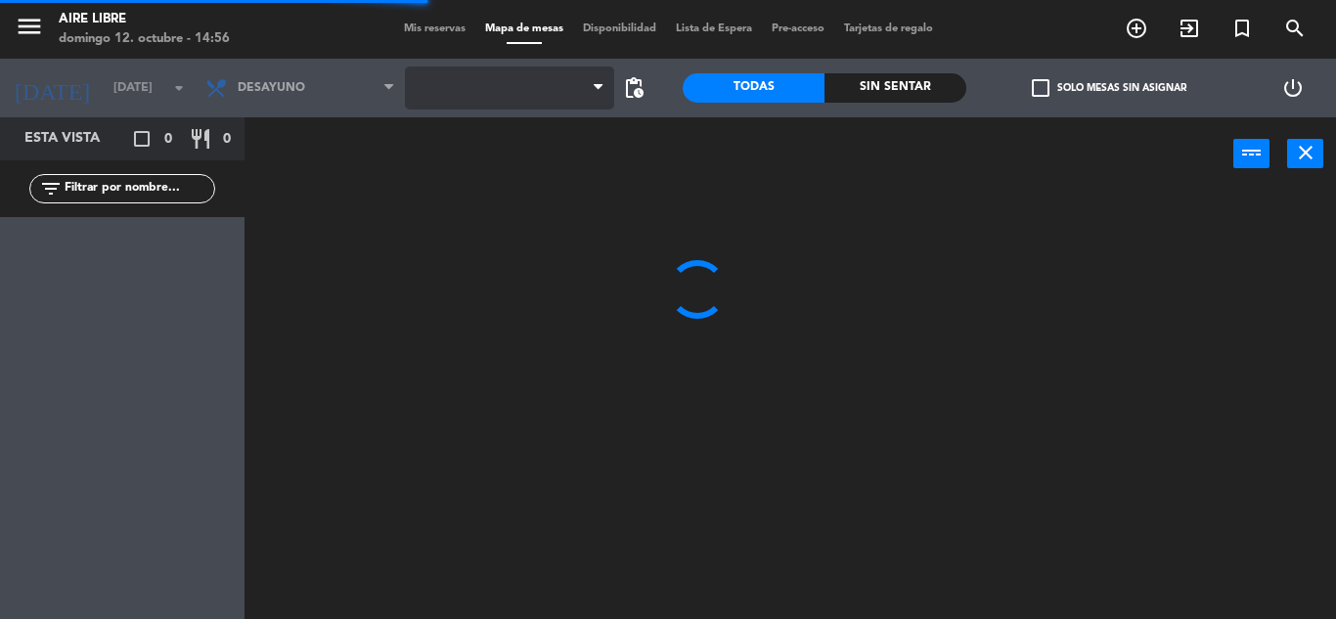
click at [559, 89] on span at bounding box center [509, 88] width 209 height 43
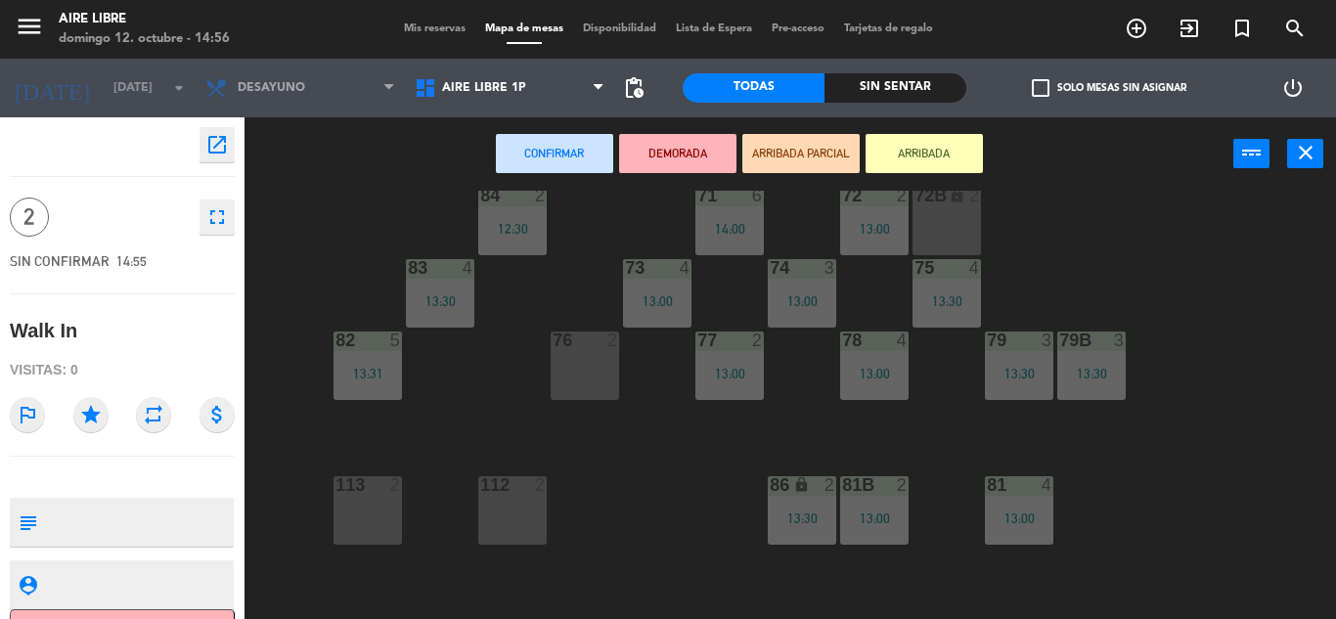
scroll to position [259, 0]
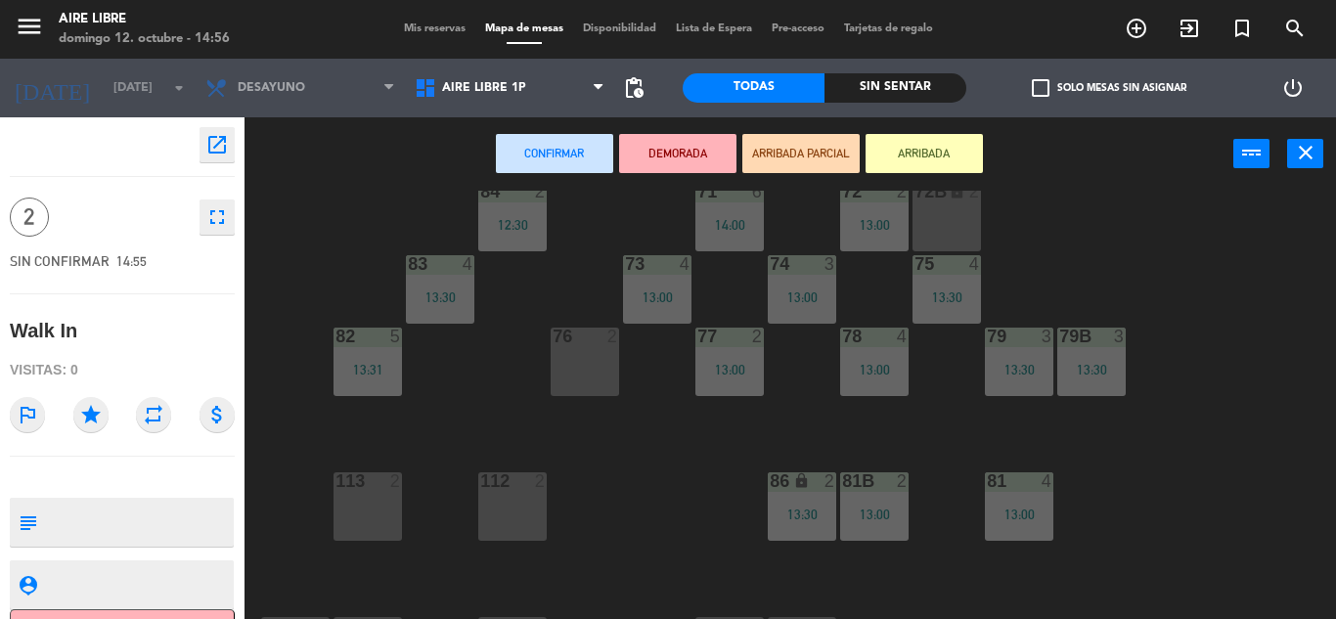
click at [572, 355] on div "76 2" at bounding box center [585, 362] width 68 height 68
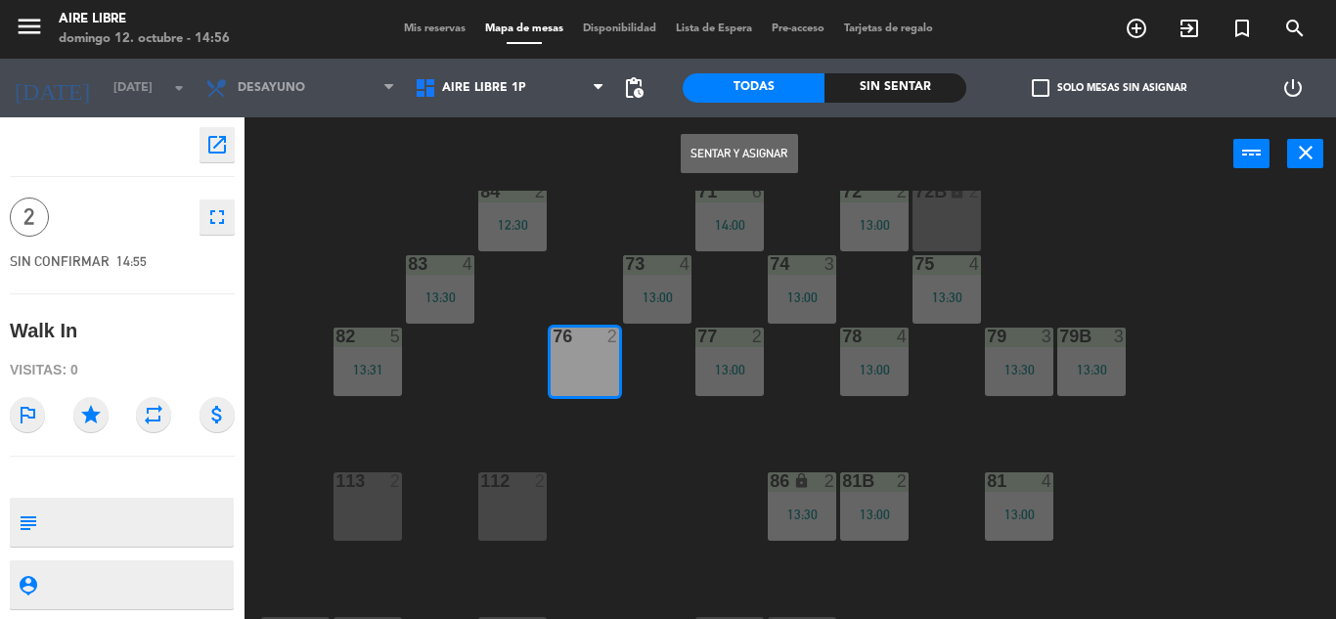
click at [733, 152] on button "Sentar y Asignar" at bounding box center [739, 153] width 117 height 39
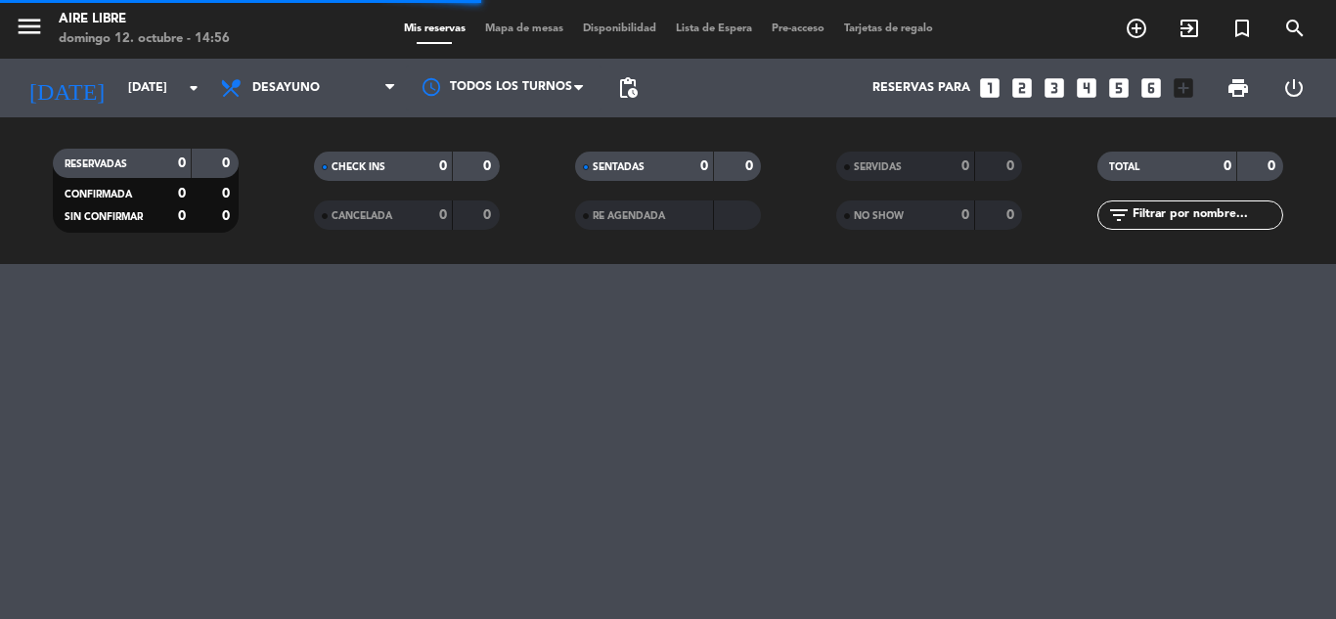
click at [545, 29] on span "Mapa de mesas" at bounding box center [524, 28] width 98 height 11
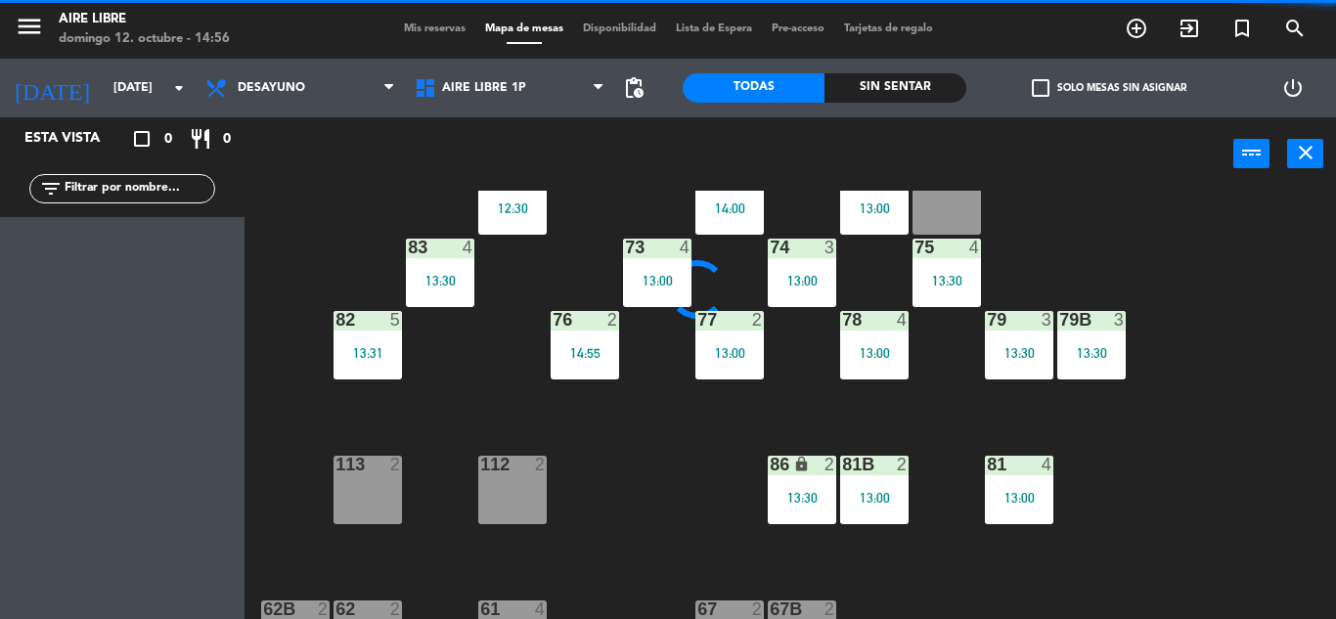
scroll to position [315, 0]
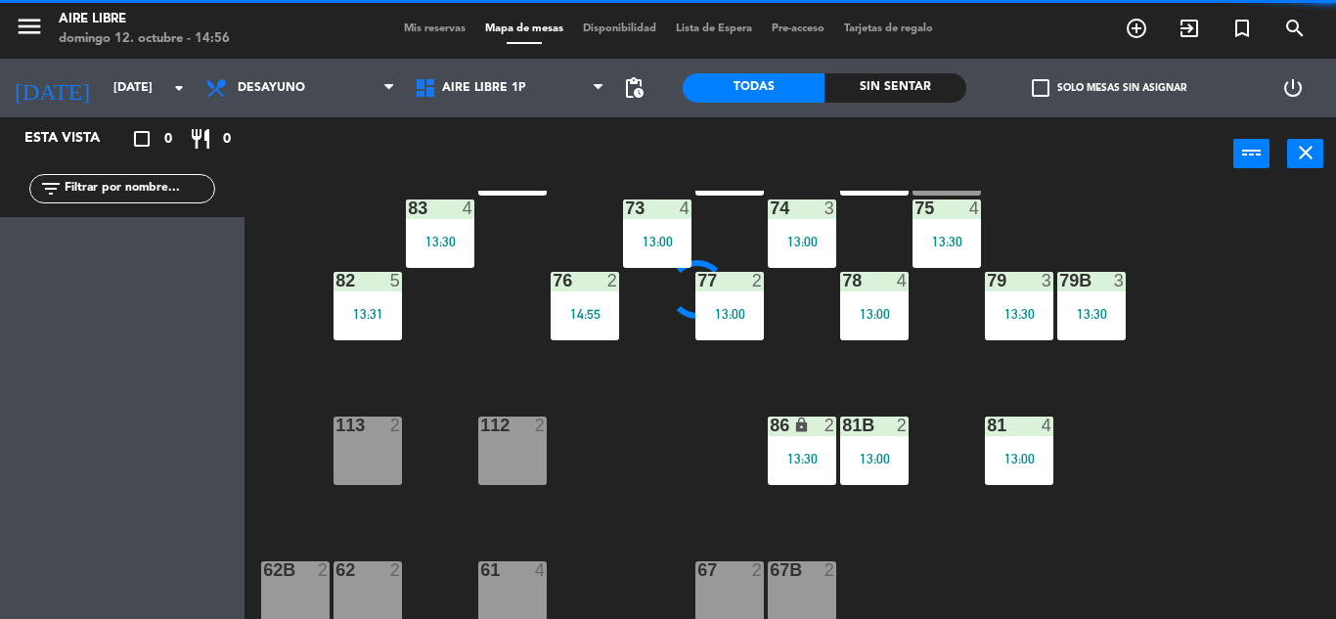
click at [786, 459] on div "13:30" at bounding box center [802, 459] width 68 height 14
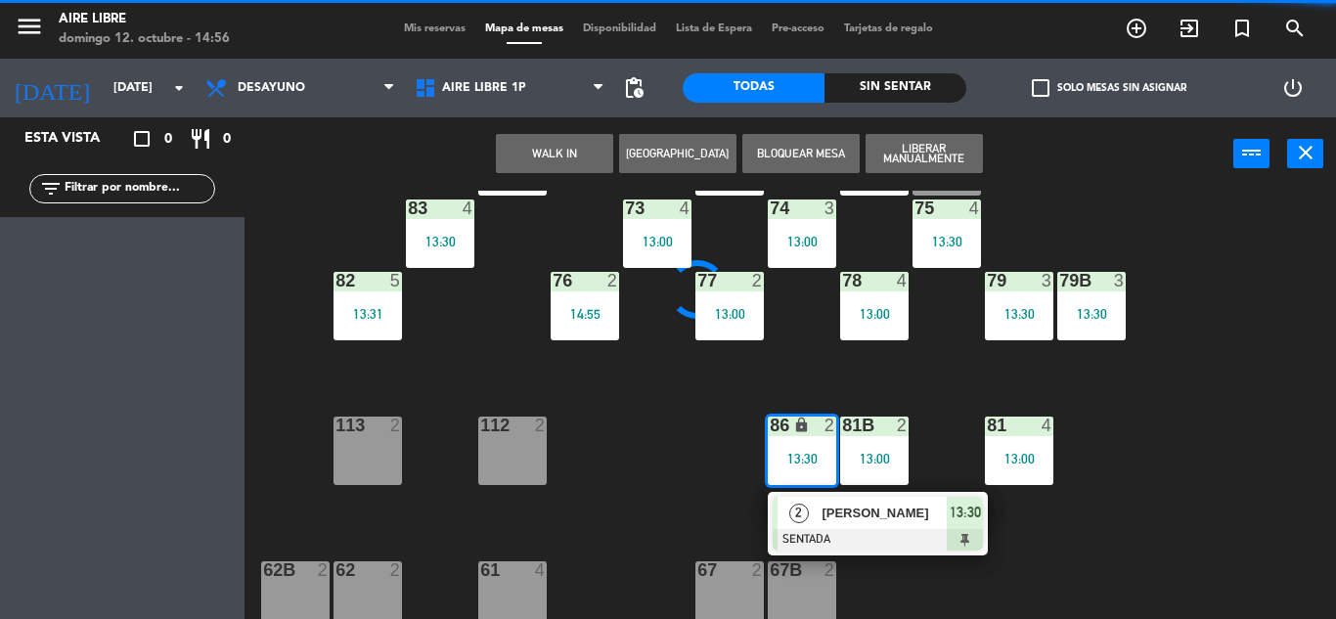
click at [854, 514] on span "[PERSON_NAME]" at bounding box center [884, 513] width 125 height 21
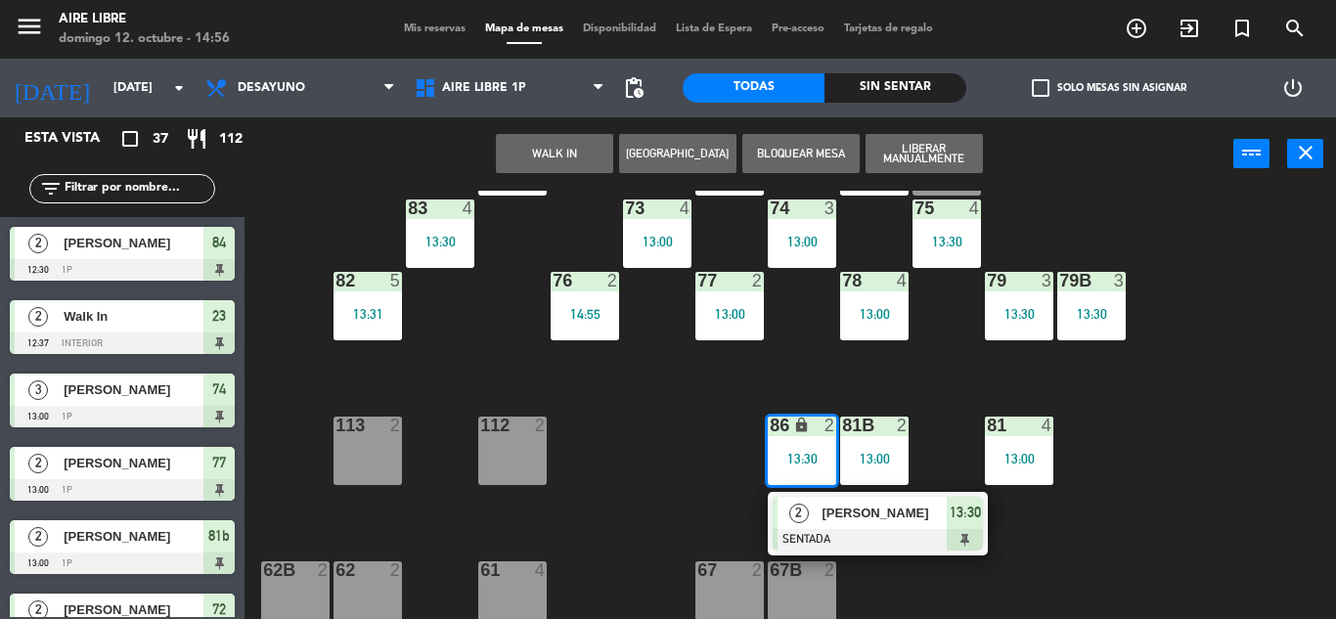
click at [946, 538] on div at bounding box center [878, 540] width 210 height 22
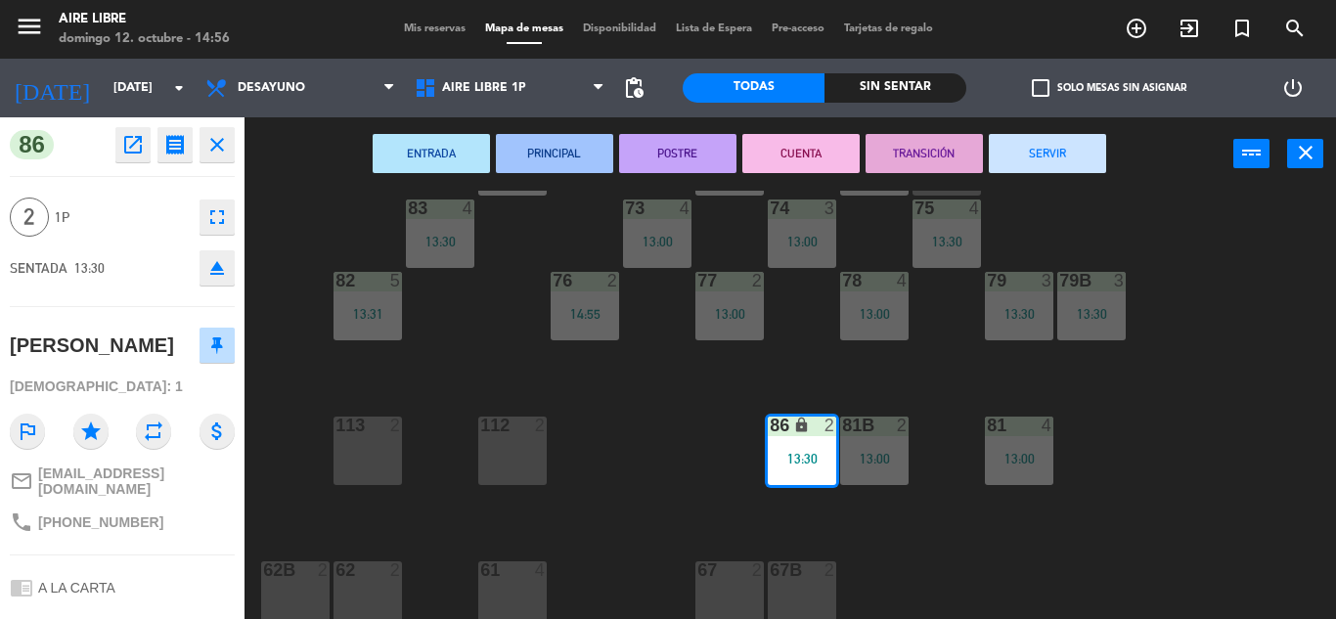
click at [1095, 152] on button "SERVIR" at bounding box center [1047, 153] width 117 height 39
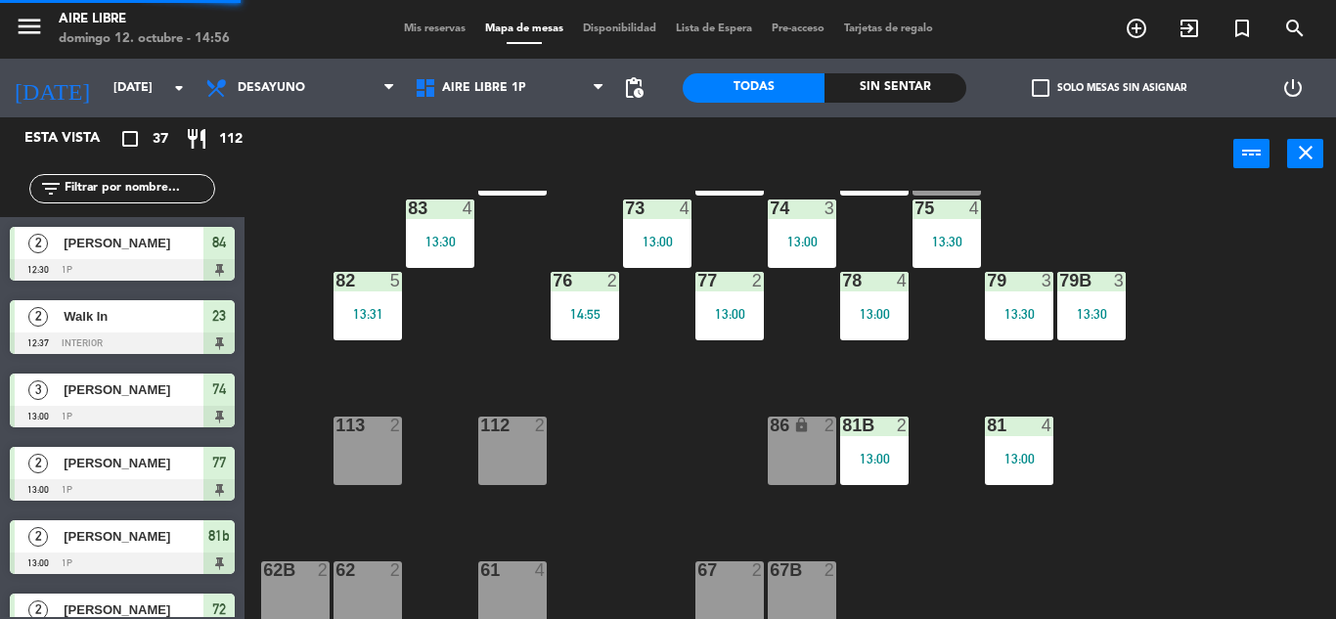
scroll to position [0, 0]
click at [576, 381] on div "51 4 52 2 53 3 111 2 54 2 87 lock 2 14:00 85 2 13:30 72 2 13:00 84 2 12:30 71 6…" at bounding box center [797, 405] width 1078 height 428
click at [584, 324] on div "76 2 14:55" at bounding box center [585, 306] width 68 height 68
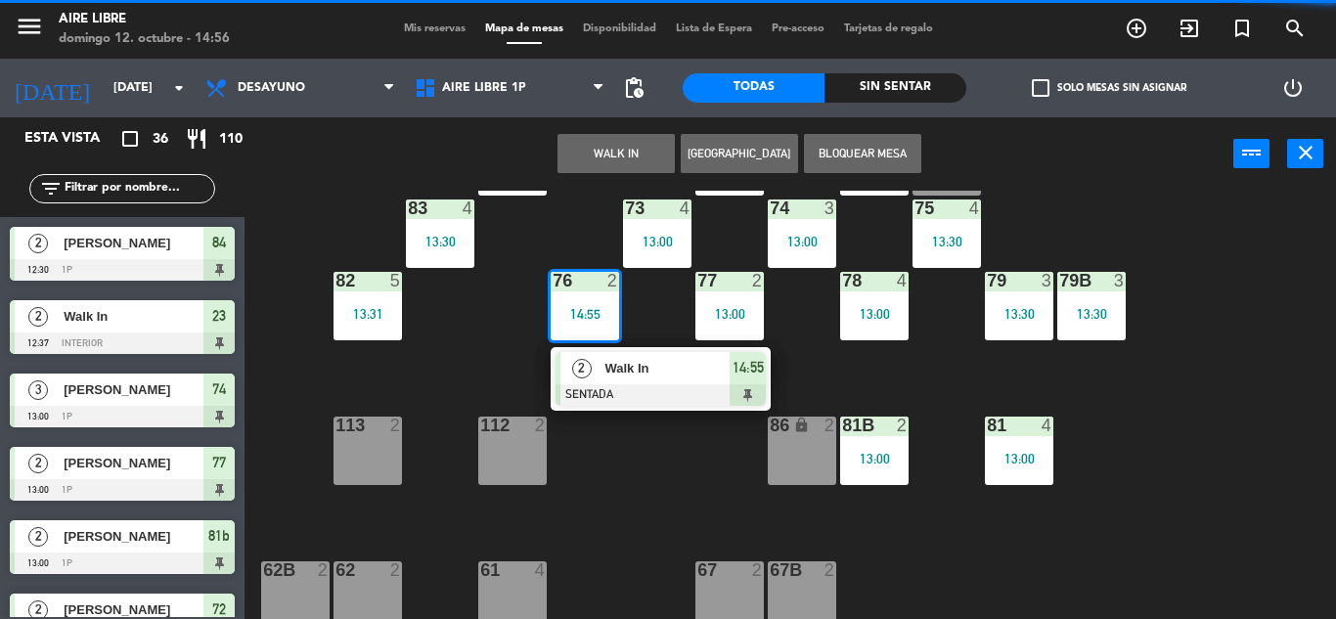
click at [785, 464] on div "86 lock 2" at bounding box center [802, 451] width 68 height 68
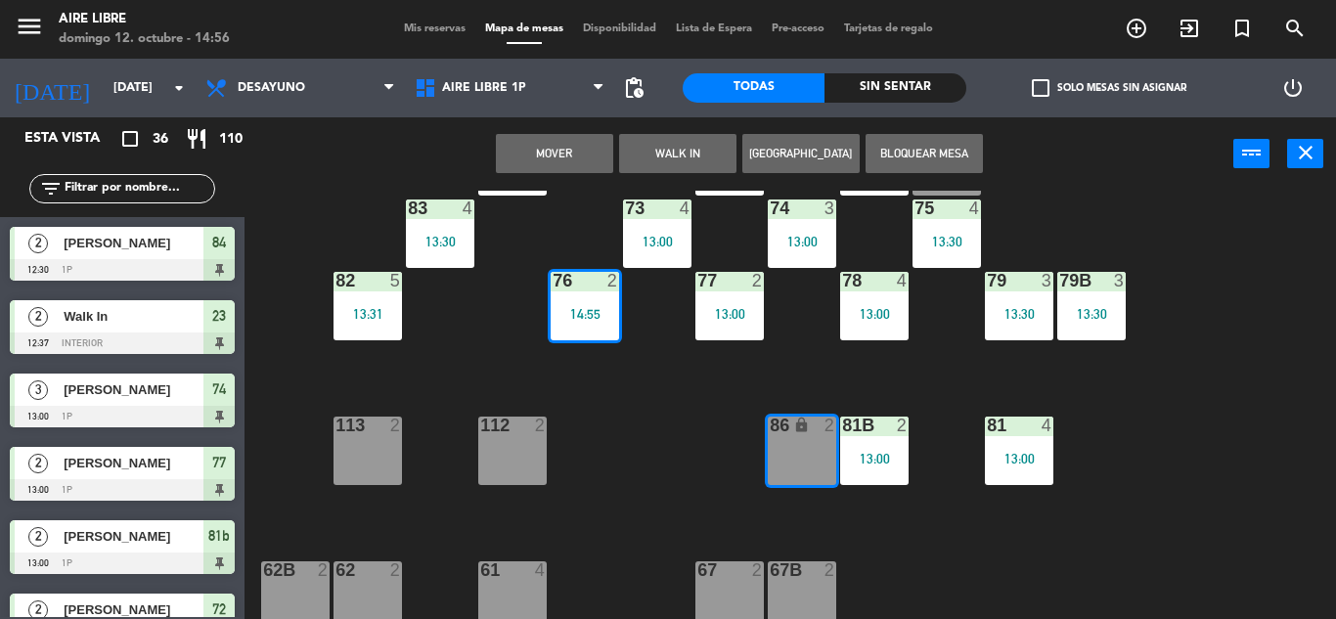
click at [567, 158] on button "Mover" at bounding box center [554, 153] width 117 height 39
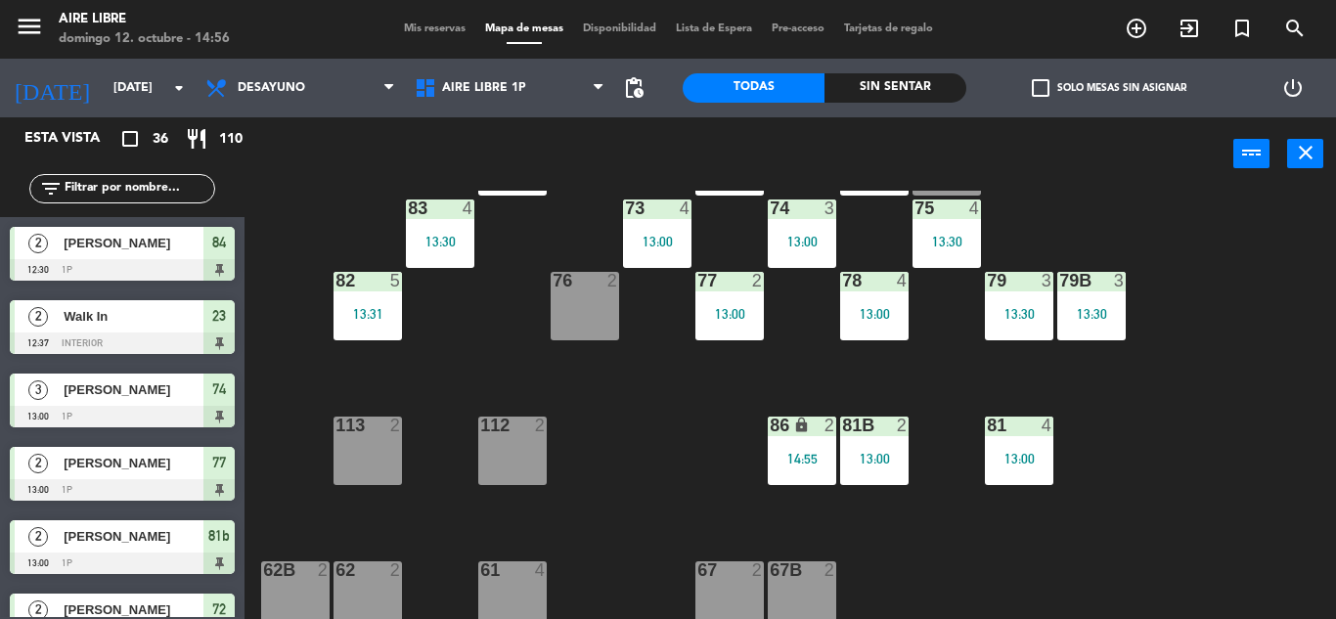
click at [734, 310] on div "13:00" at bounding box center [729, 314] width 68 height 14
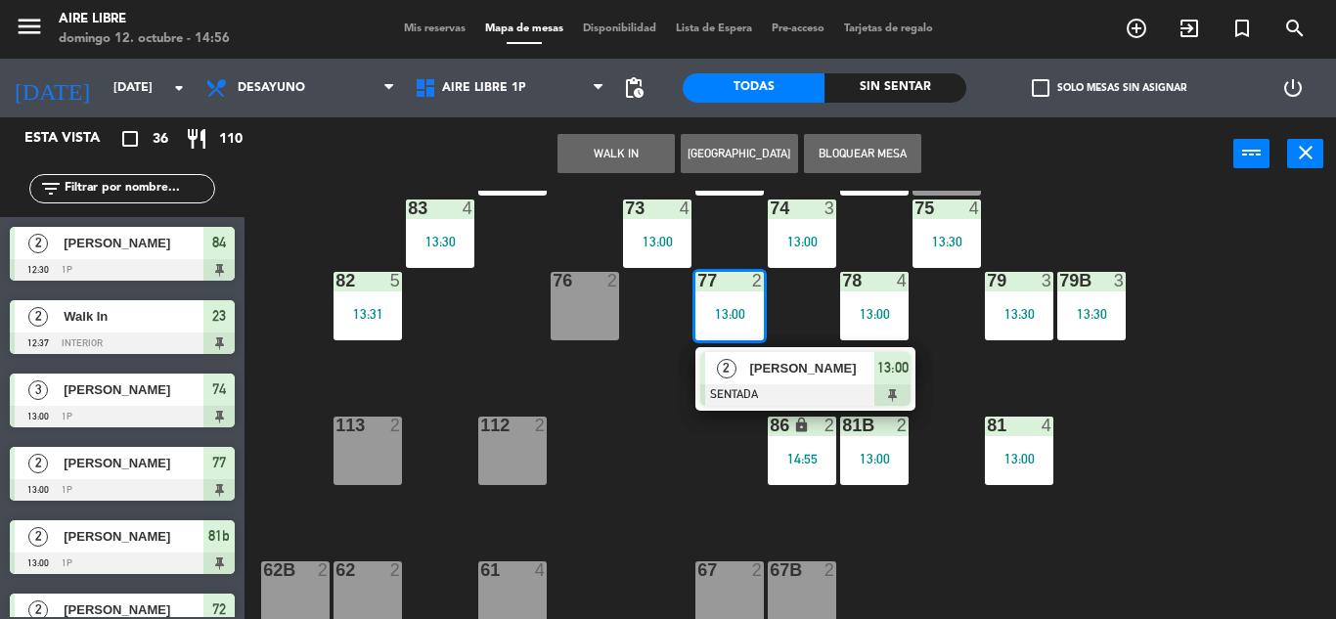
click at [863, 380] on div "[PERSON_NAME]" at bounding box center [810, 368] width 127 height 32
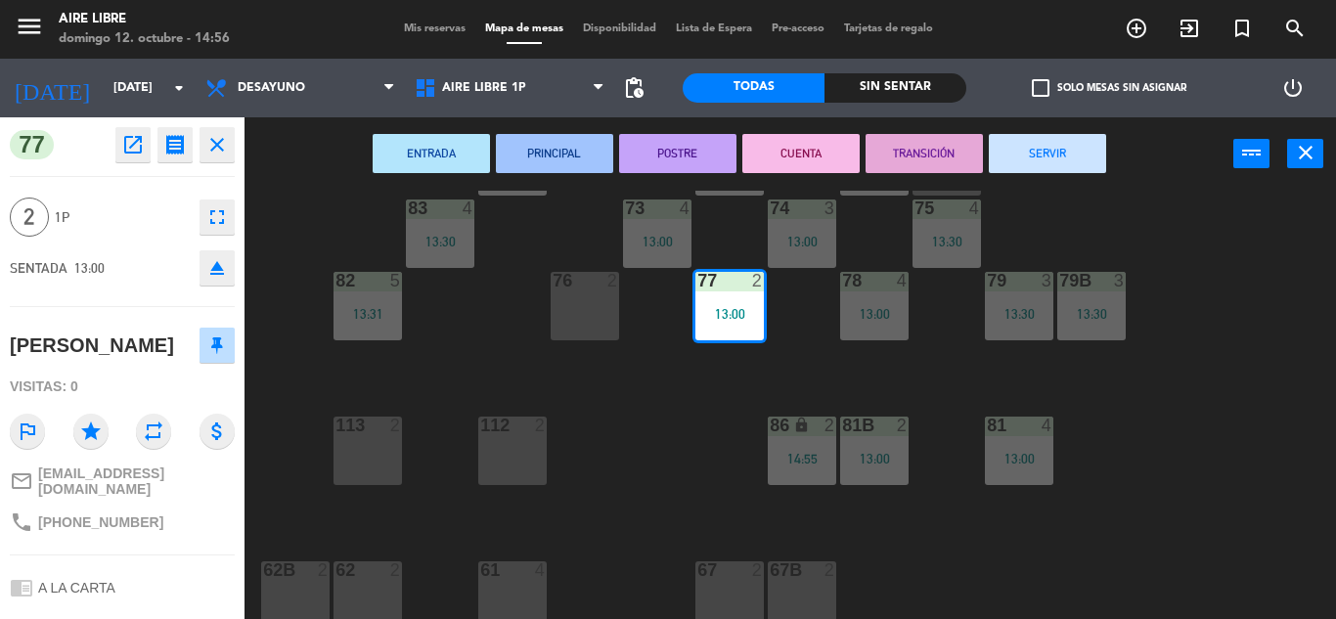
click at [1090, 158] on button "SERVIR" at bounding box center [1047, 153] width 117 height 39
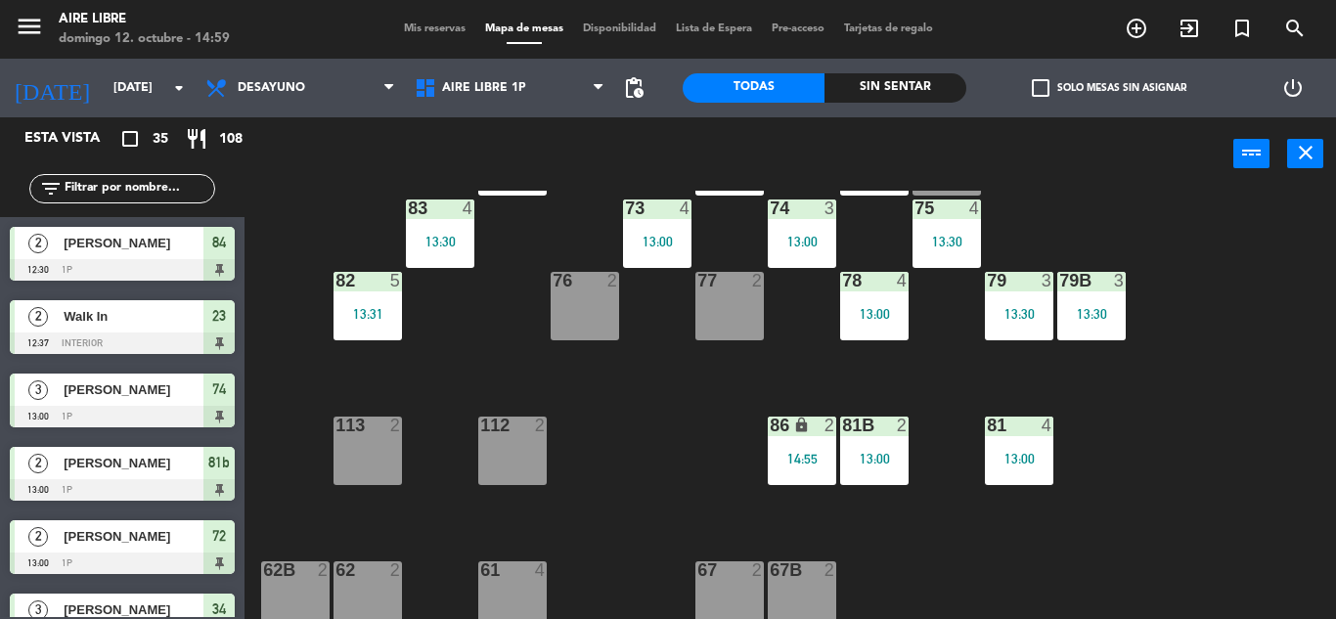
scroll to position [227, 0]
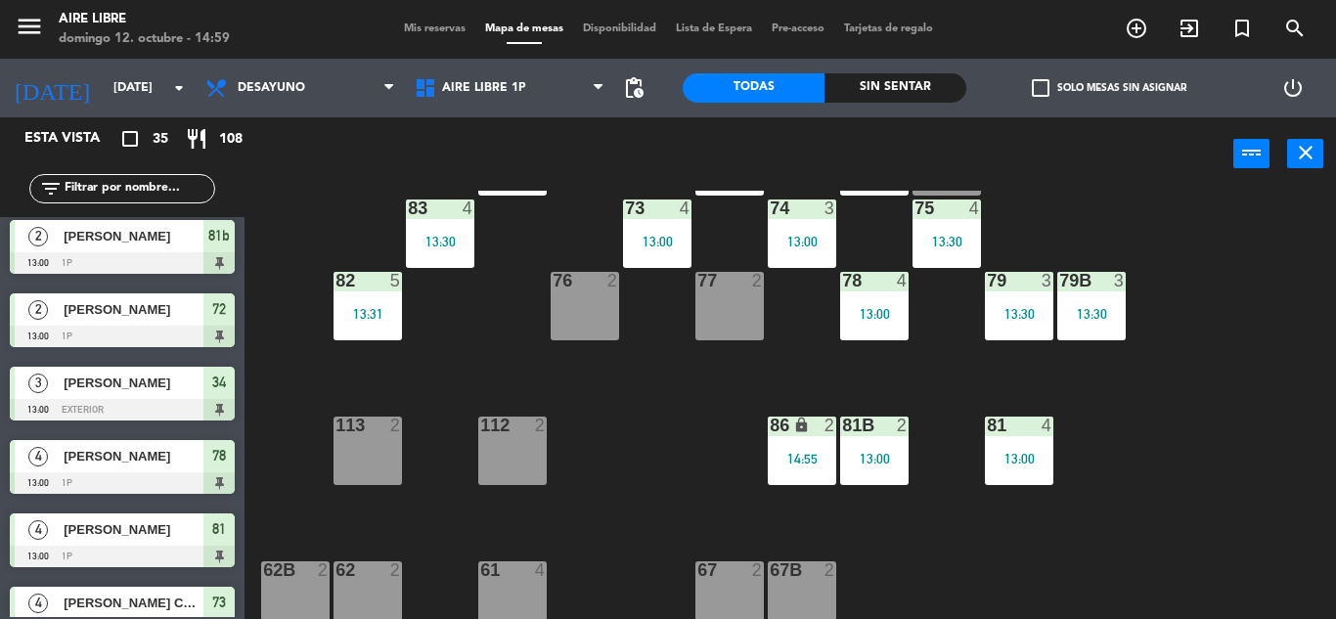
click at [394, 23] on span "Mis reservas" at bounding box center [434, 28] width 81 height 11
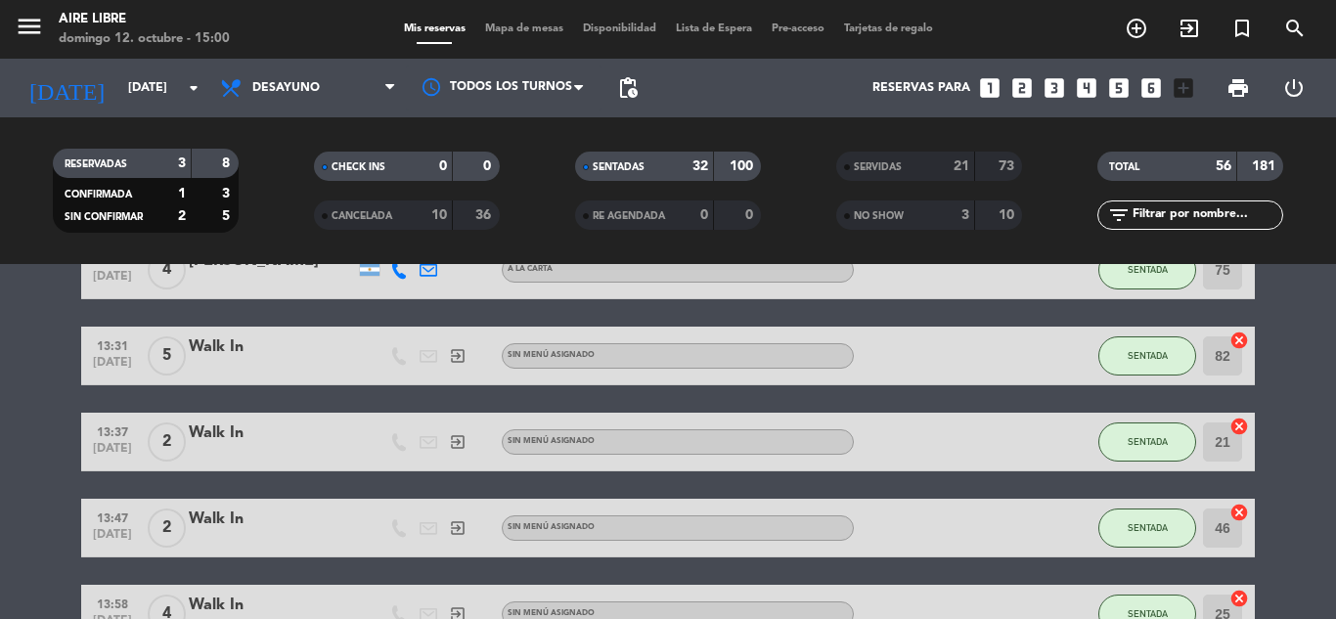
scroll to position [2380, 0]
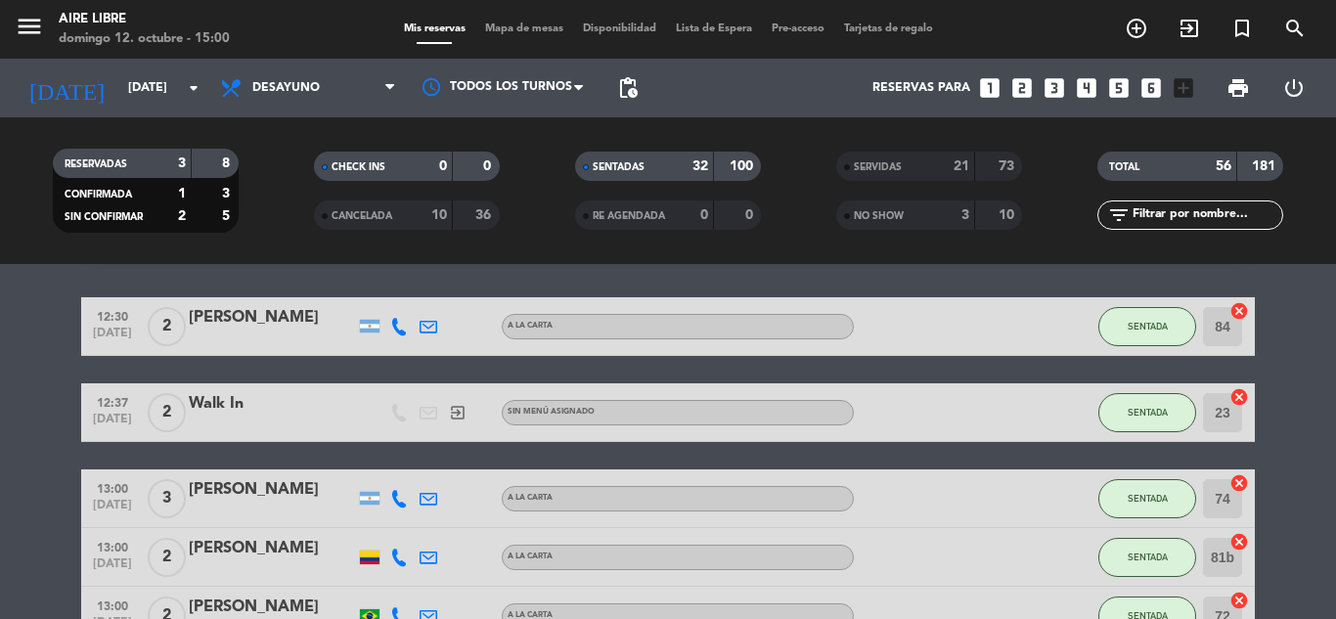
scroll to position [0, 0]
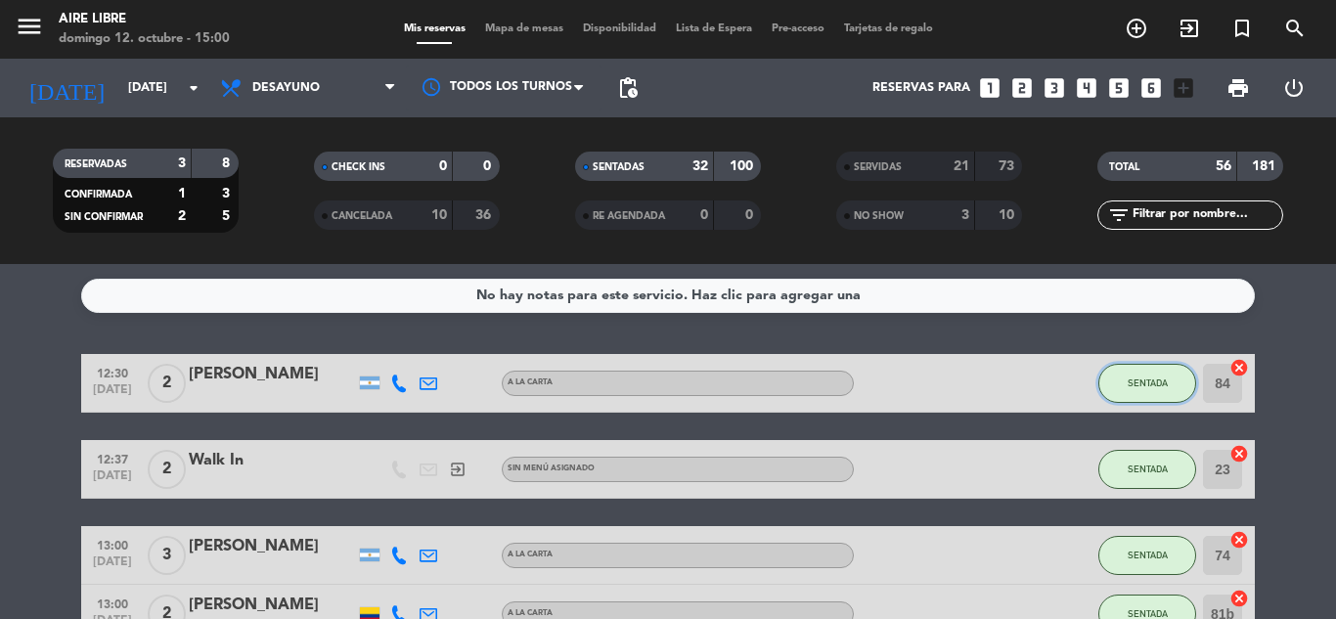
click at [1155, 390] on button "SENTADA" at bounding box center [1147, 383] width 98 height 39
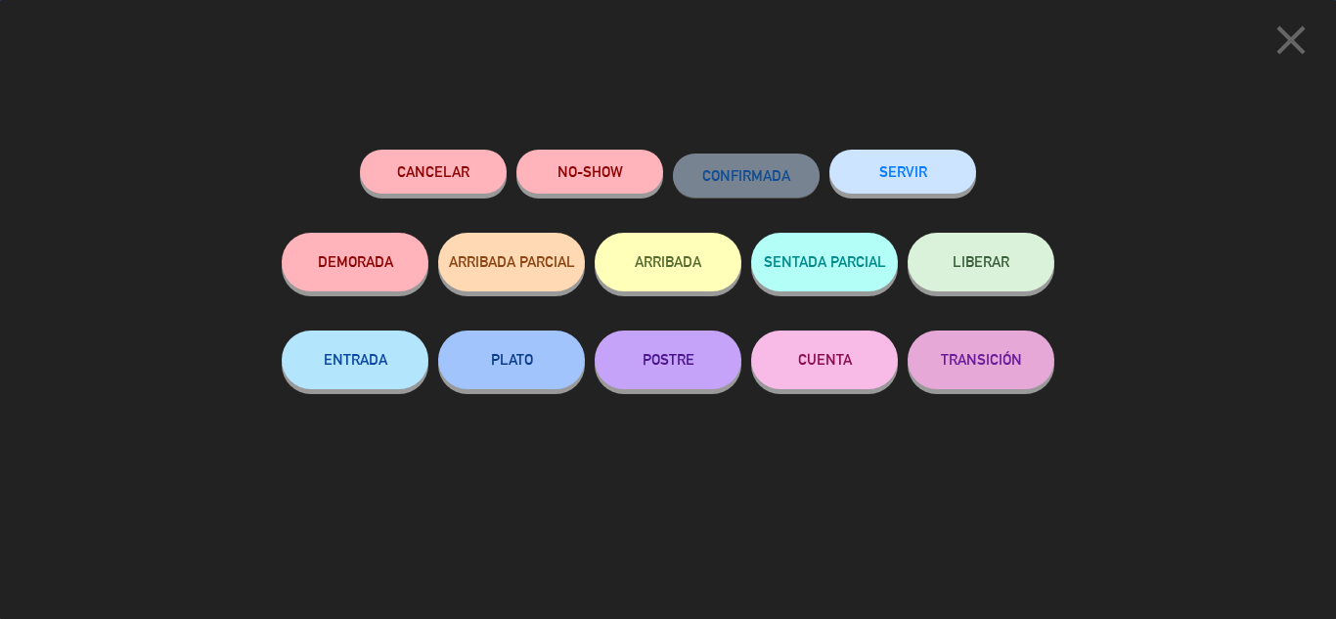
click at [902, 164] on button "SERVIR" at bounding box center [902, 172] width 147 height 44
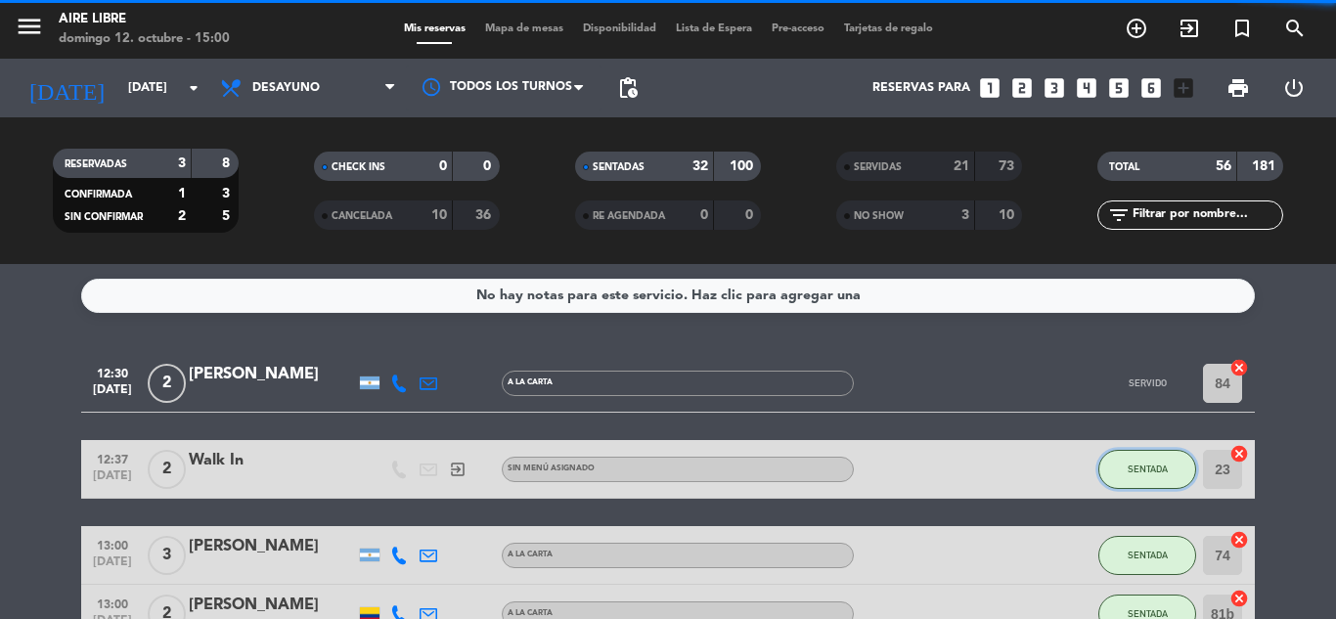
click at [1151, 469] on span "SENTADA" at bounding box center [1148, 469] width 40 height 11
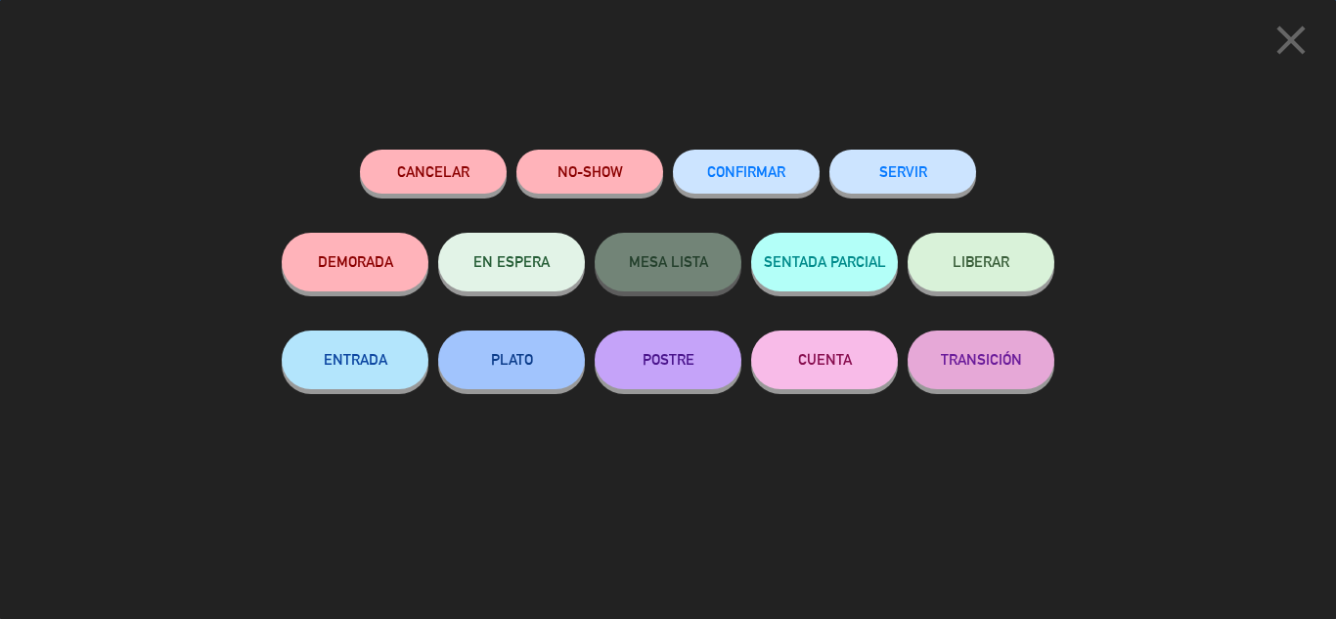
click at [913, 164] on button "SERVIR" at bounding box center [902, 172] width 147 height 44
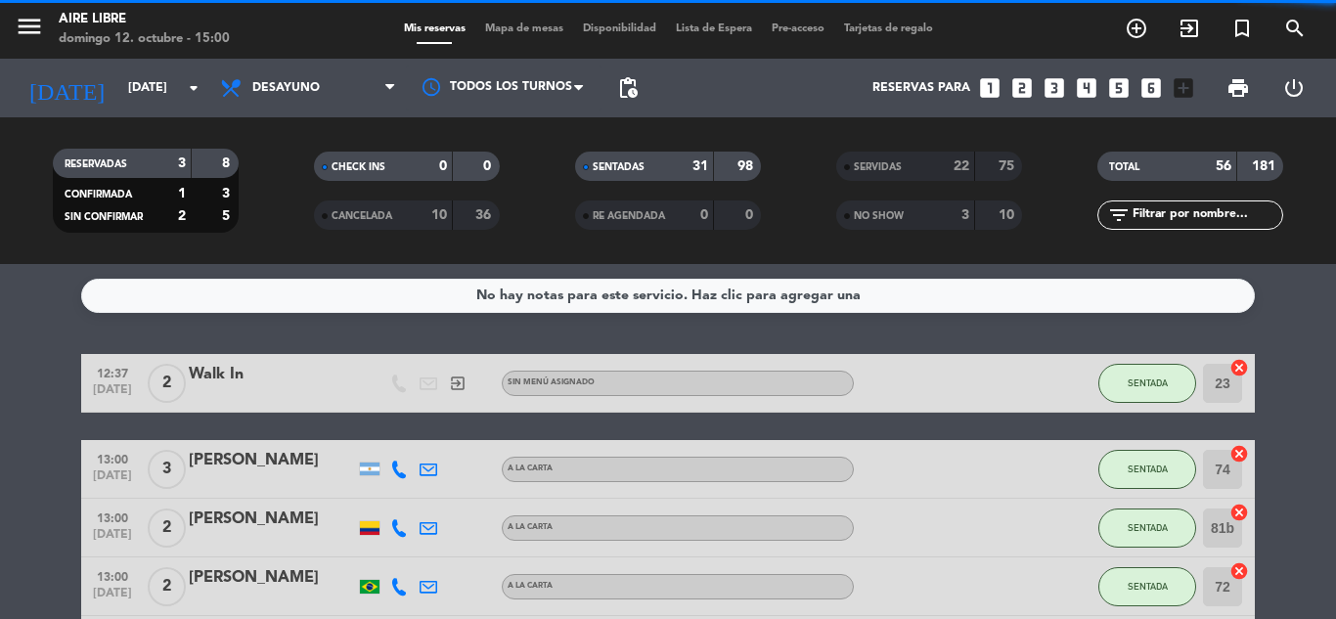
click at [1146, 469] on span "SENTADA" at bounding box center [1148, 469] width 40 height 11
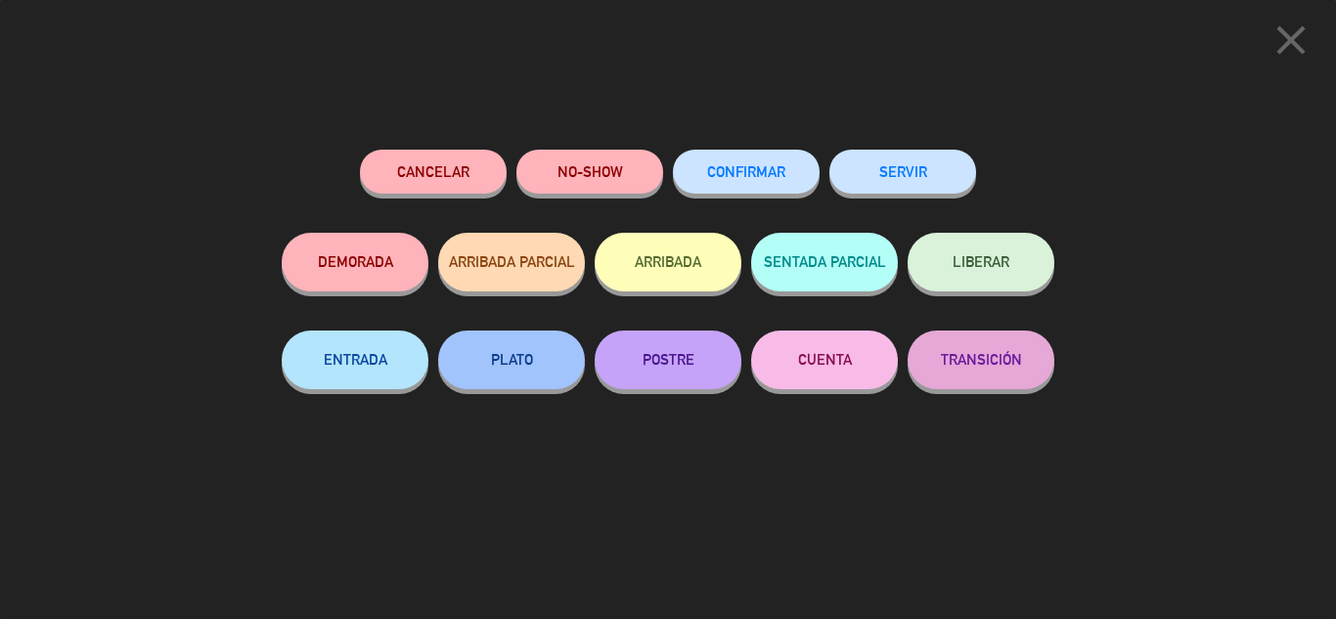
click at [888, 177] on button "SERVIR" at bounding box center [902, 172] width 147 height 44
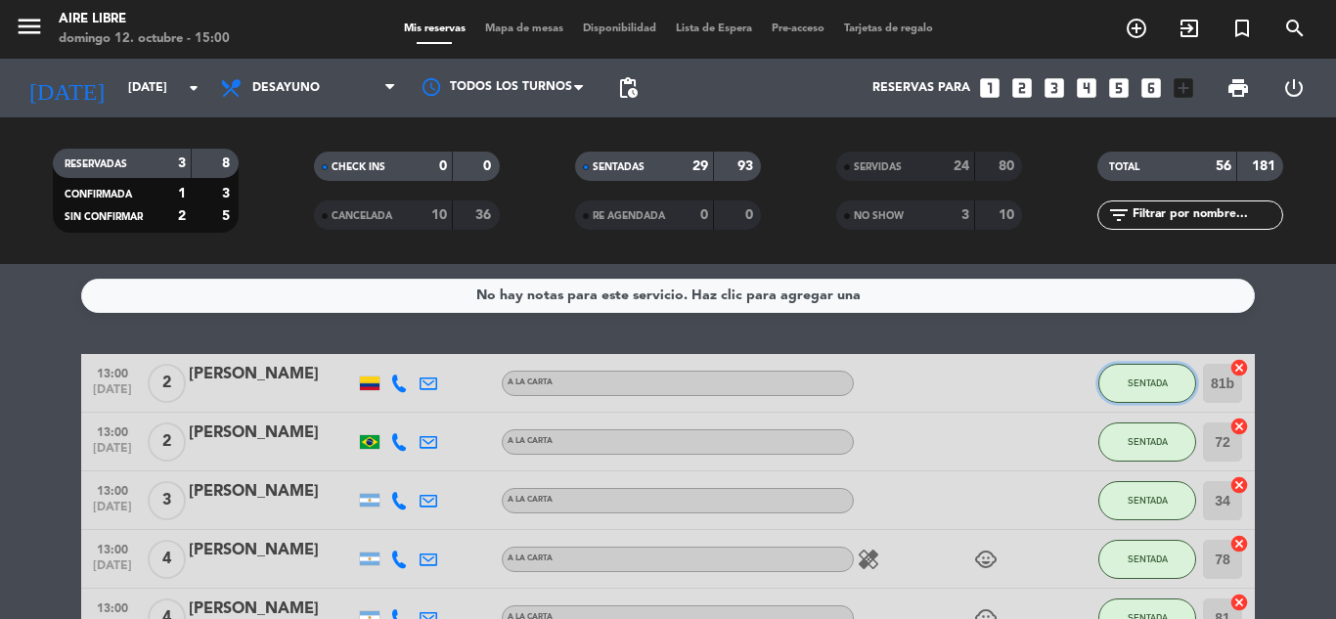
click at [1149, 365] on button "SENTADA" at bounding box center [1147, 383] width 98 height 39
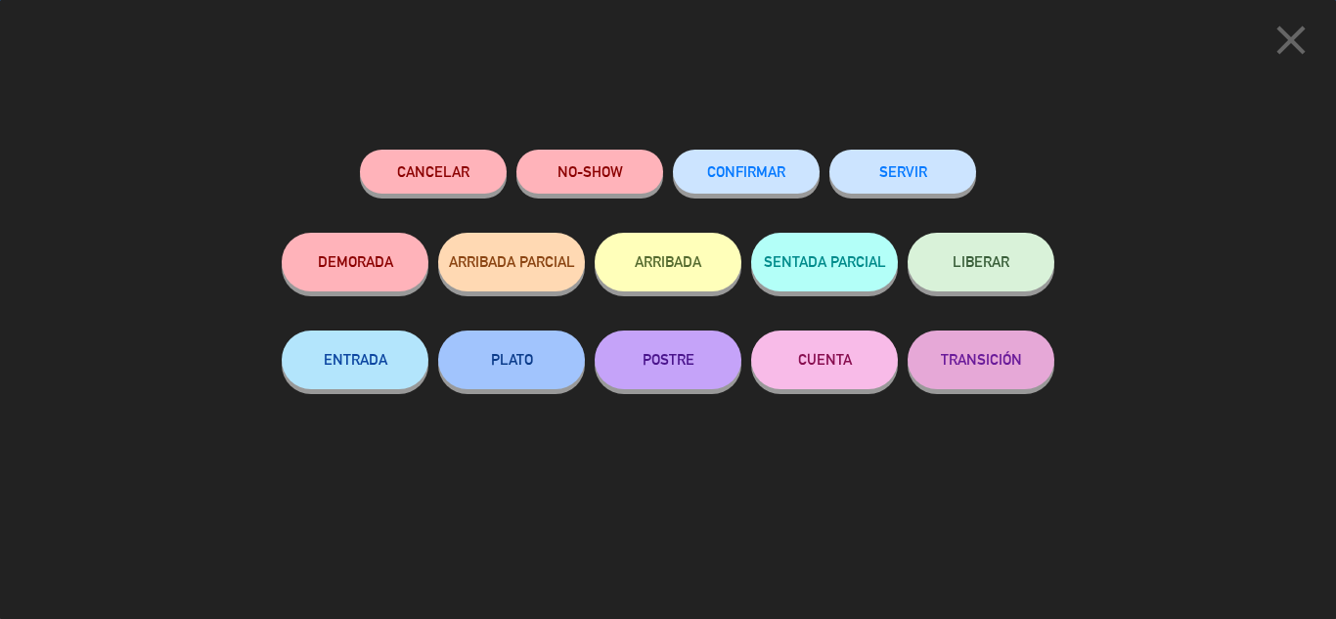
click at [914, 180] on button "SERVIR" at bounding box center [902, 172] width 147 height 44
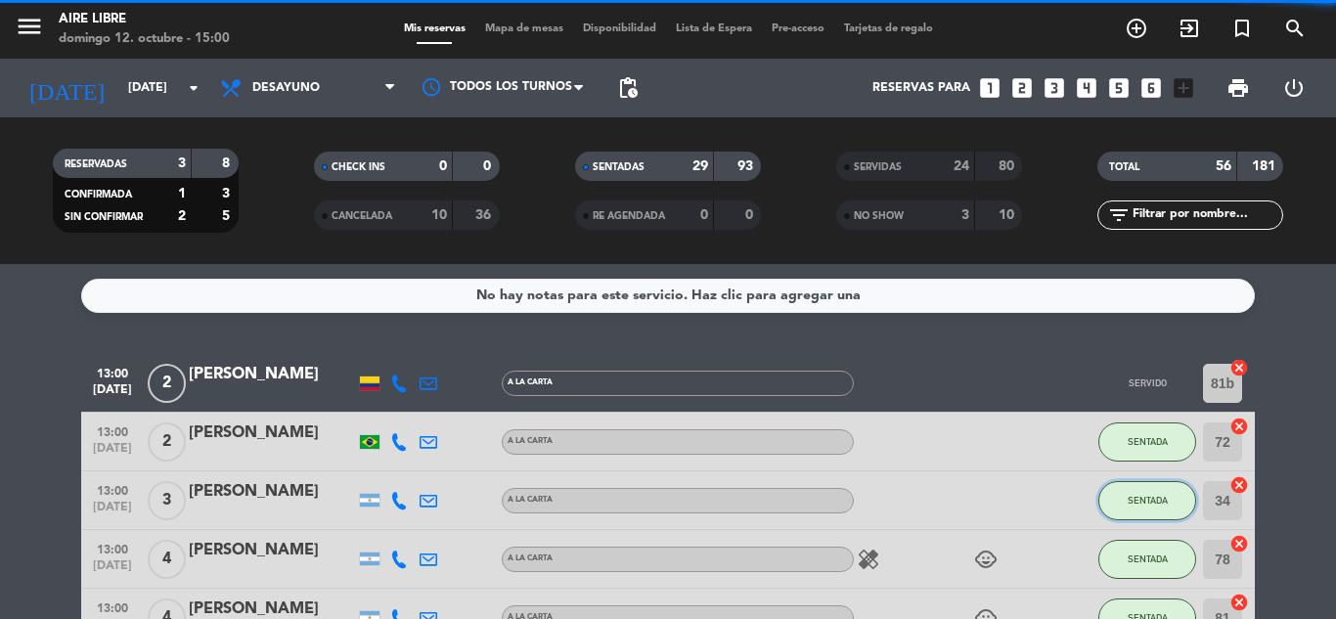
click at [1144, 503] on span "SENTADA" at bounding box center [1148, 500] width 40 height 11
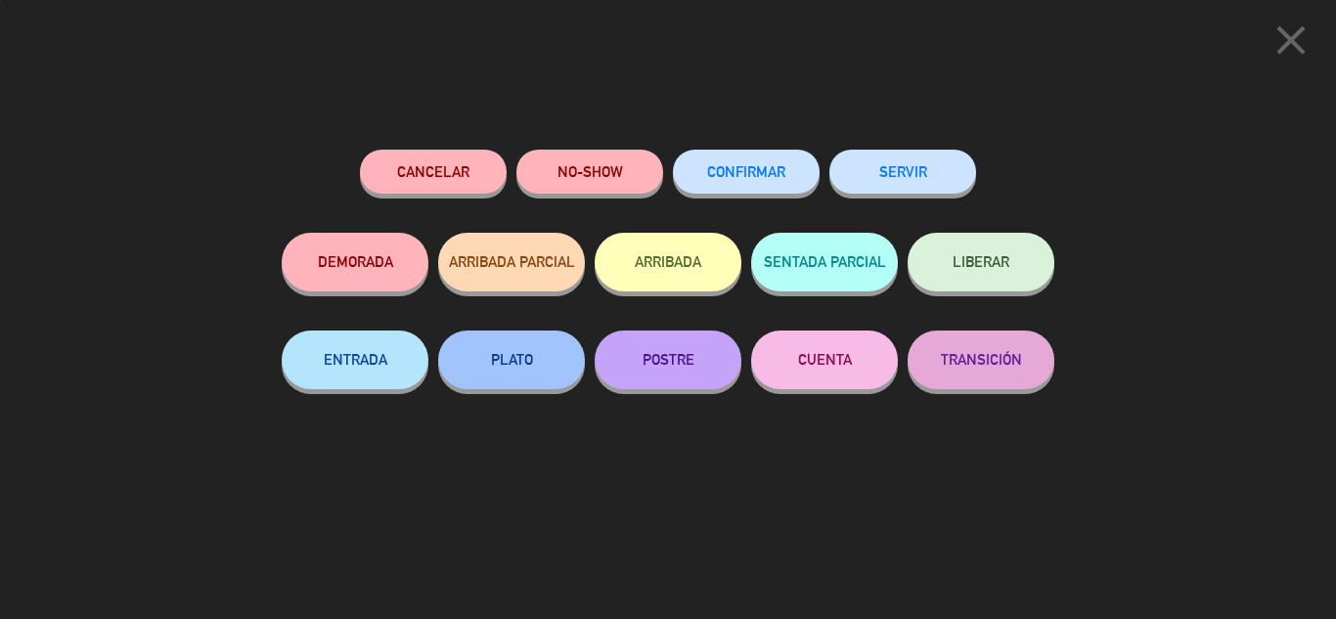
click at [916, 175] on button "SERVIR" at bounding box center [902, 172] width 147 height 44
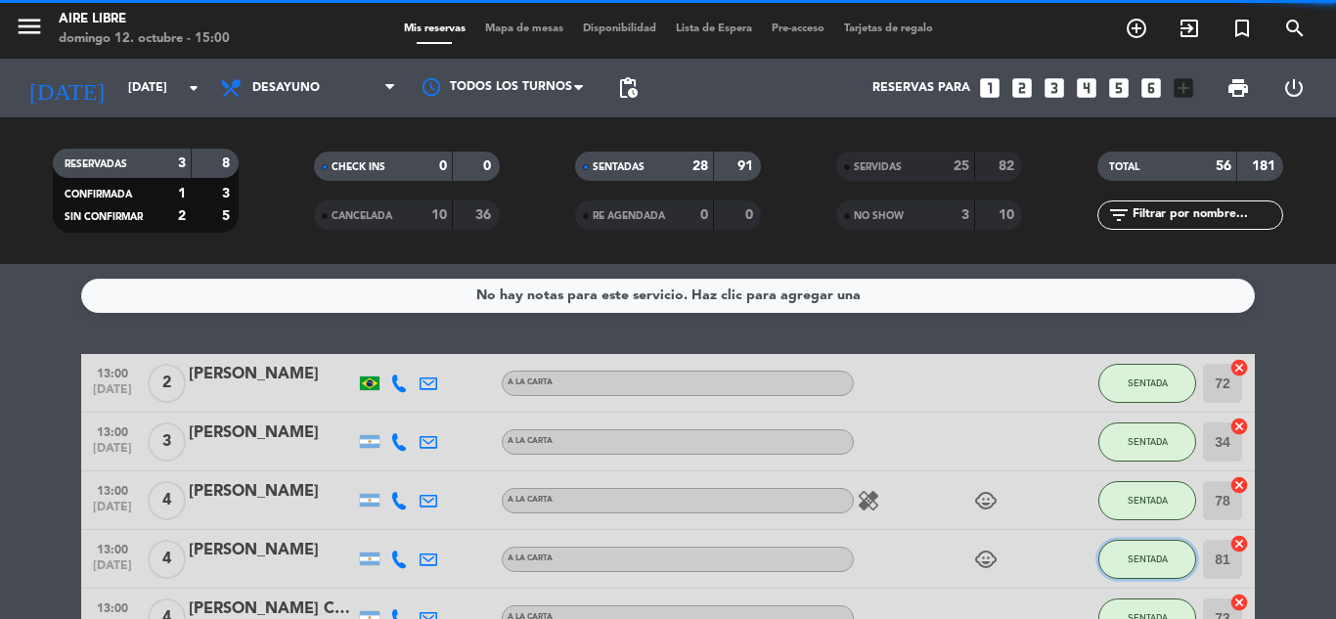
click at [1149, 558] on span "SENTADA" at bounding box center [1148, 559] width 40 height 11
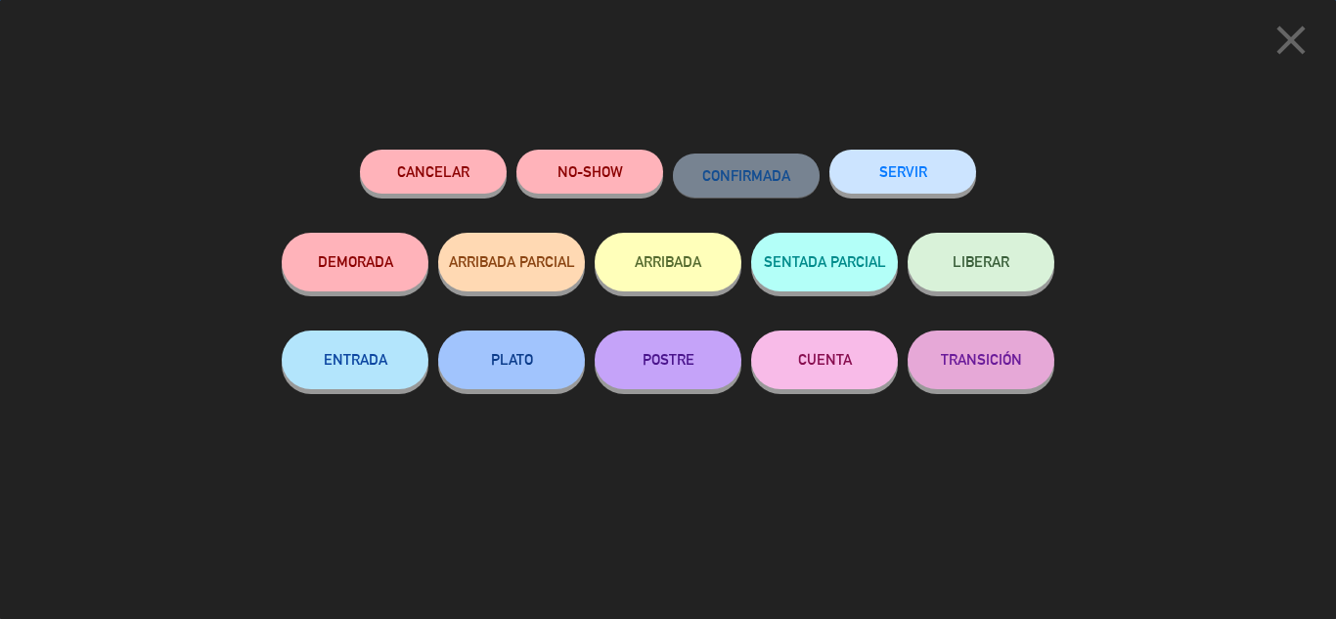
click at [902, 183] on button "SERVIR" at bounding box center [902, 172] width 147 height 44
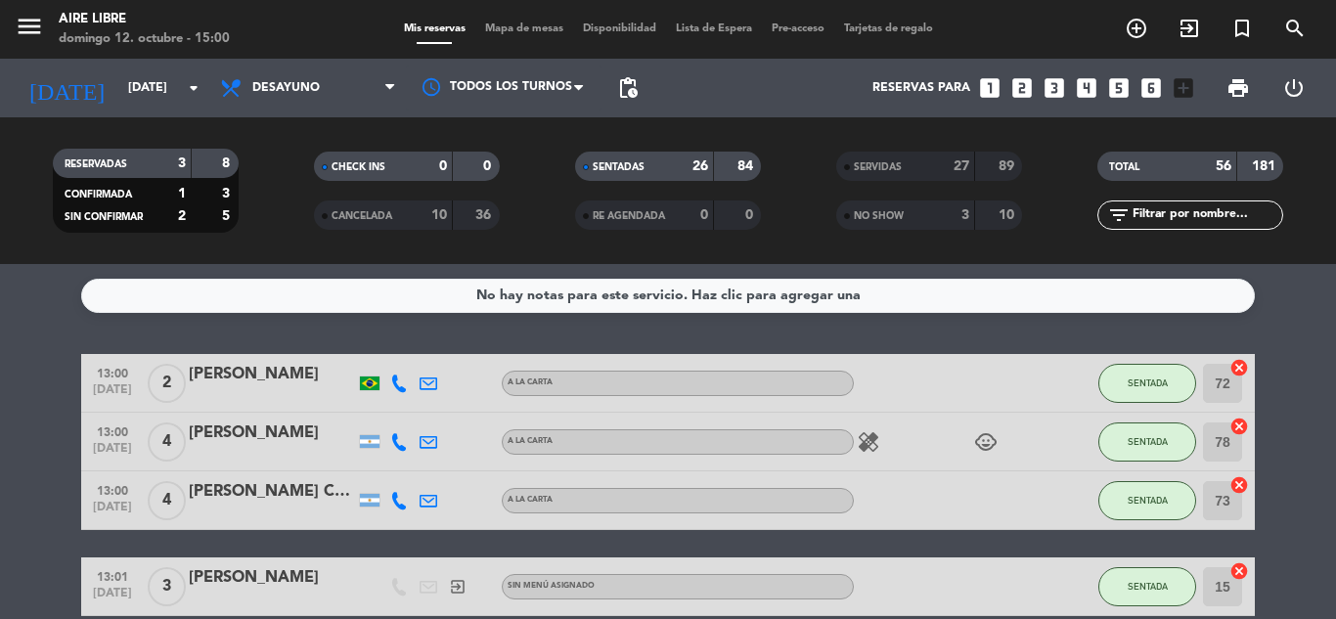
click at [1147, 381] on span "SENTADA" at bounding box center [1148, 383] width 40 height 11
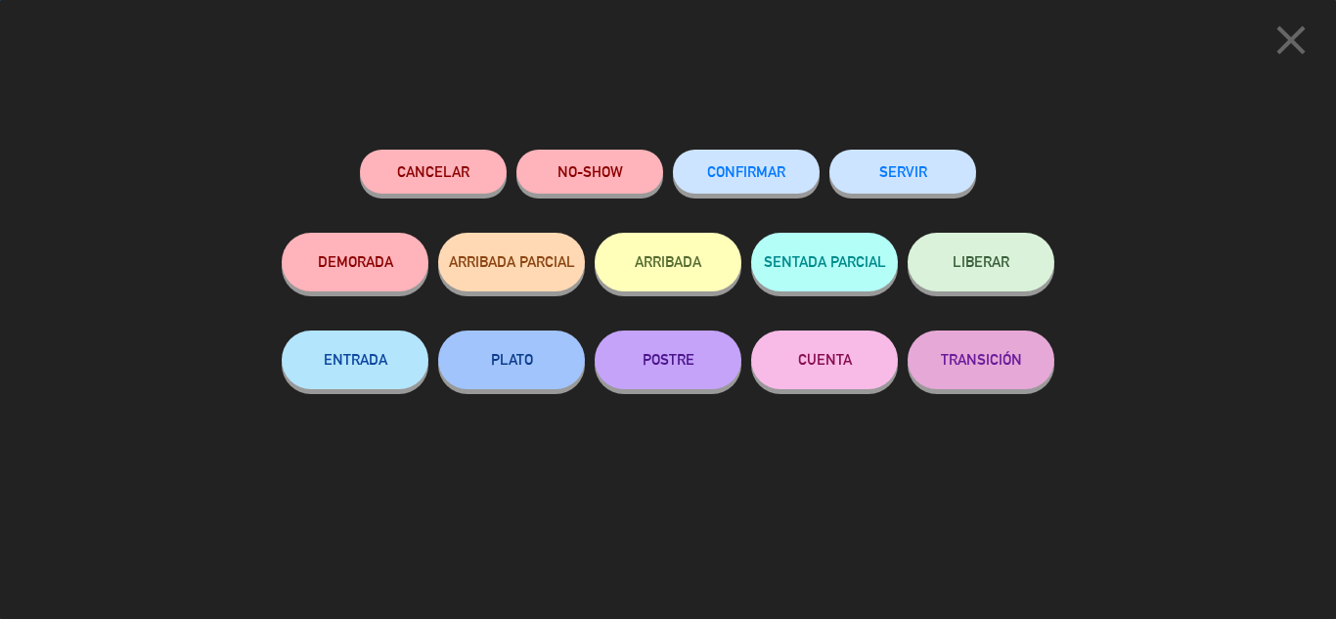
click at [897, 186] on button "SERVIR" at bounding box center [902, 172] width 147 height 44
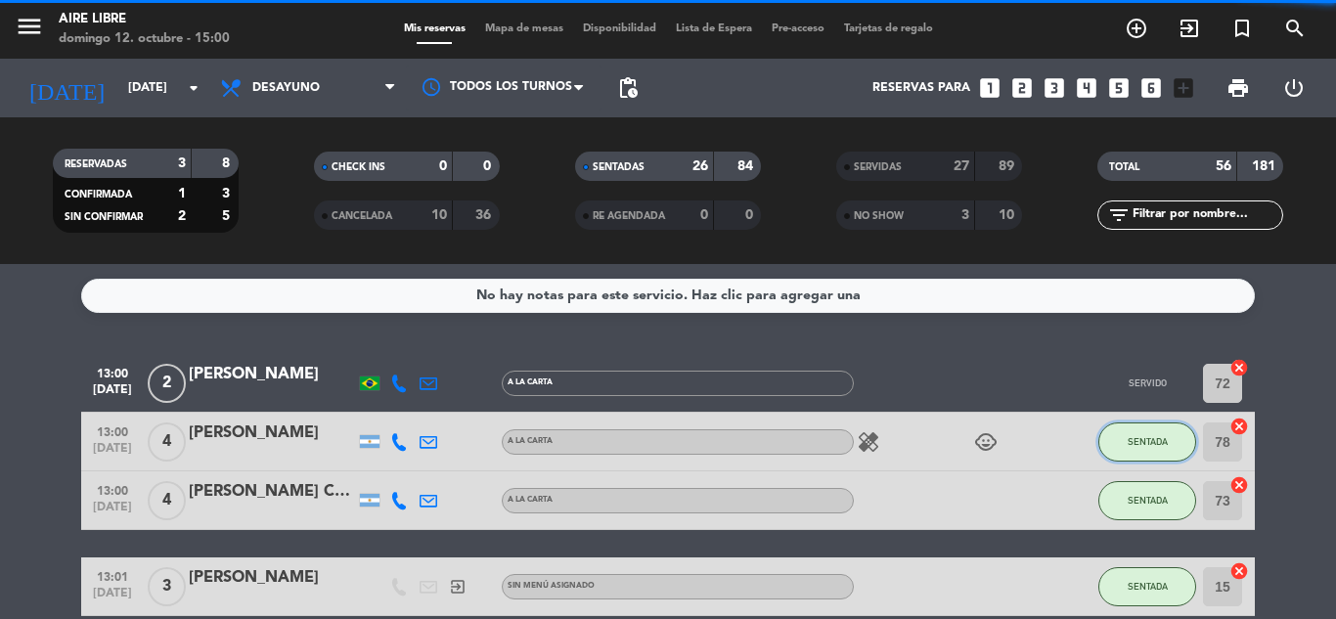
click at [1149, 442] on span "SENTADA" at bounding box center [1148, 441] width 40 height 11
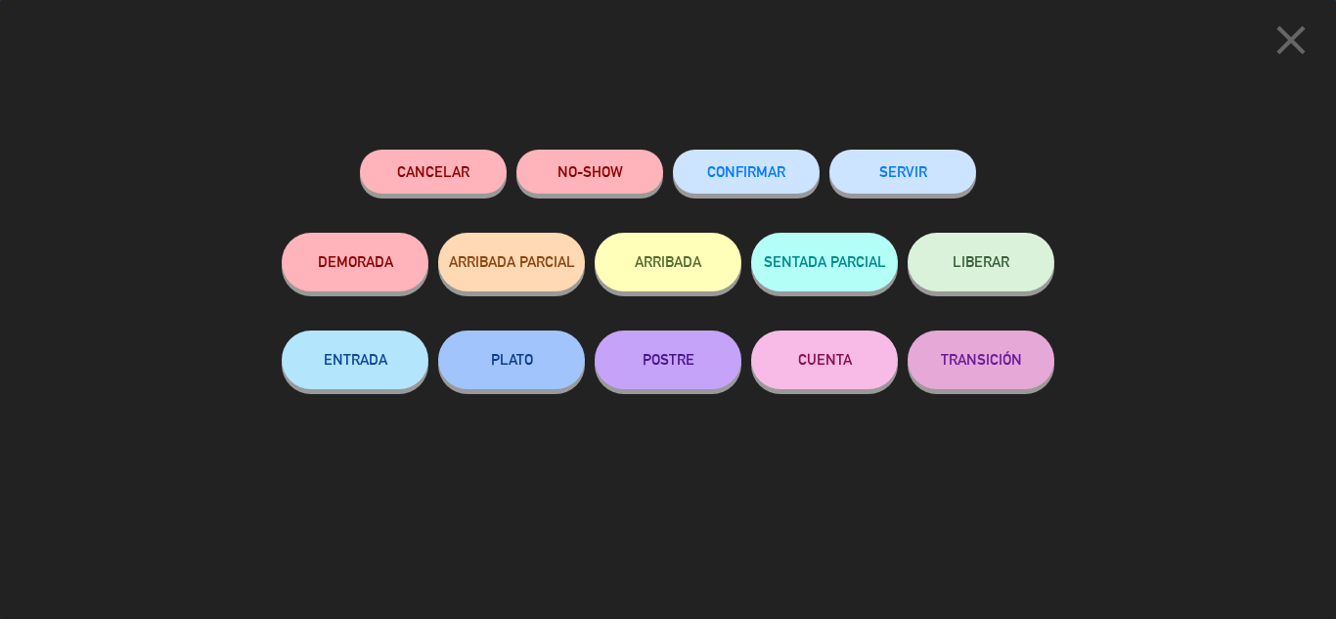
click at [911, 180] on button "SERVIR" at bounding box center [902, 172] width 147 height 44
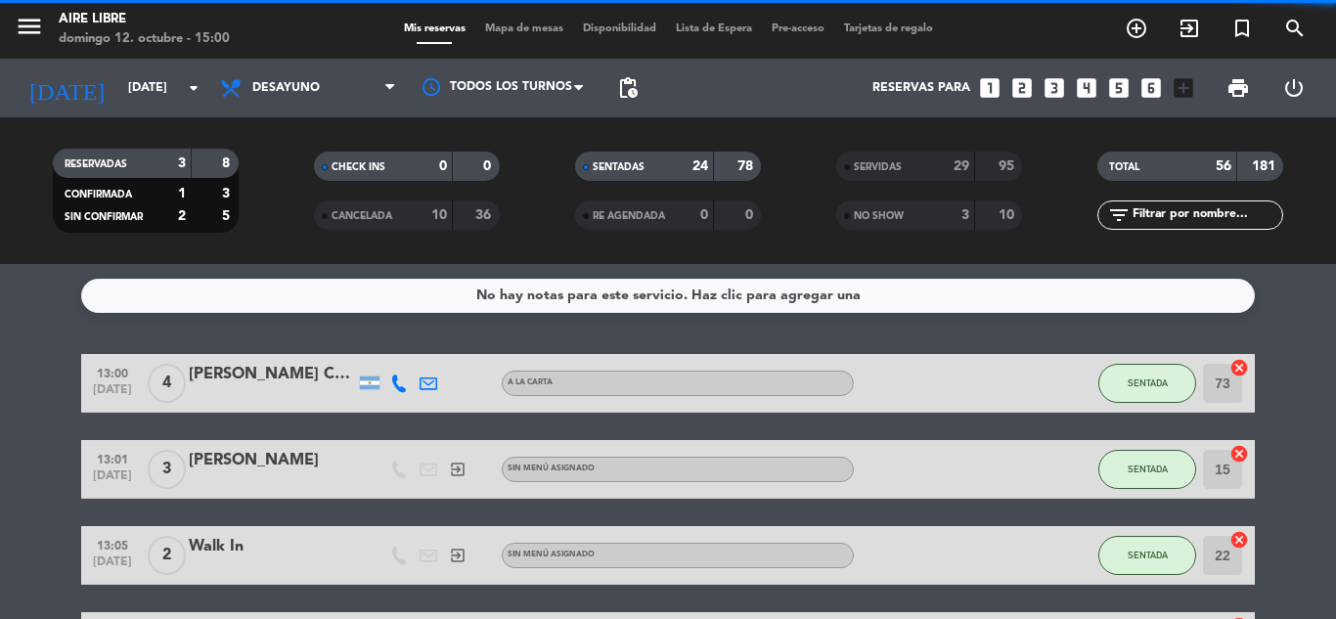
click at [1136, 384] on span "SENTADA" at bounding box center [1148, 383] width 40 height 11
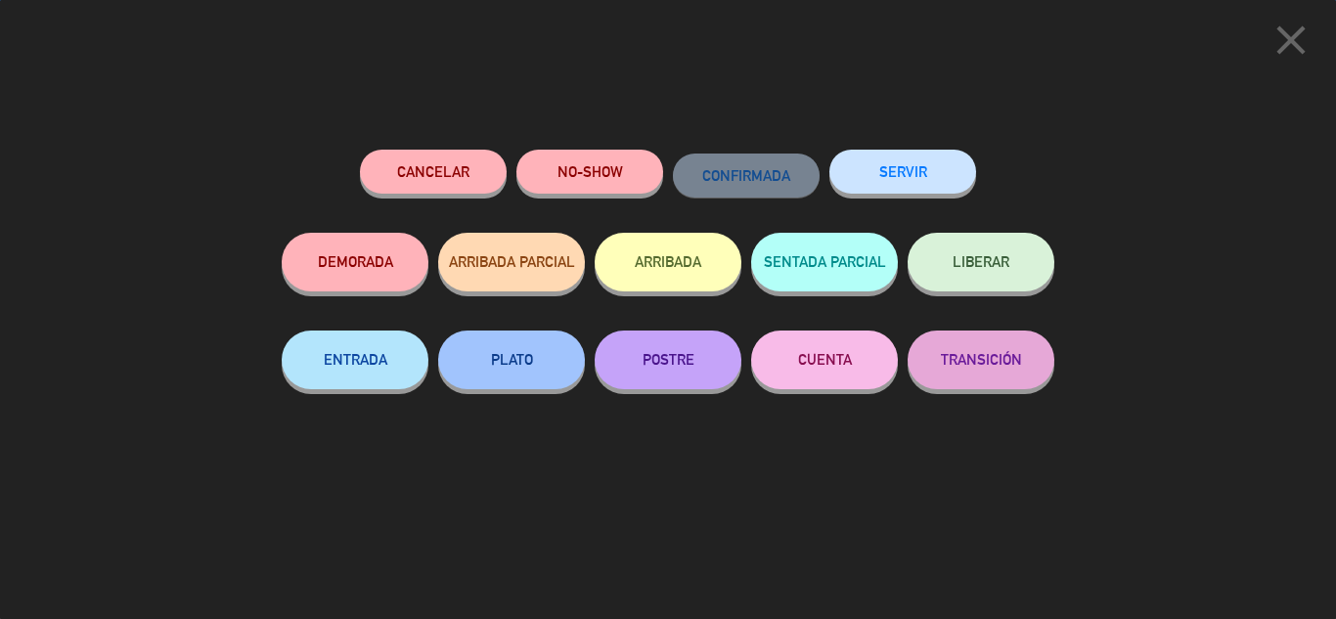
click at [887, 177] on button "SERVIR" at bounding box center [902, 172] width 147 height 44
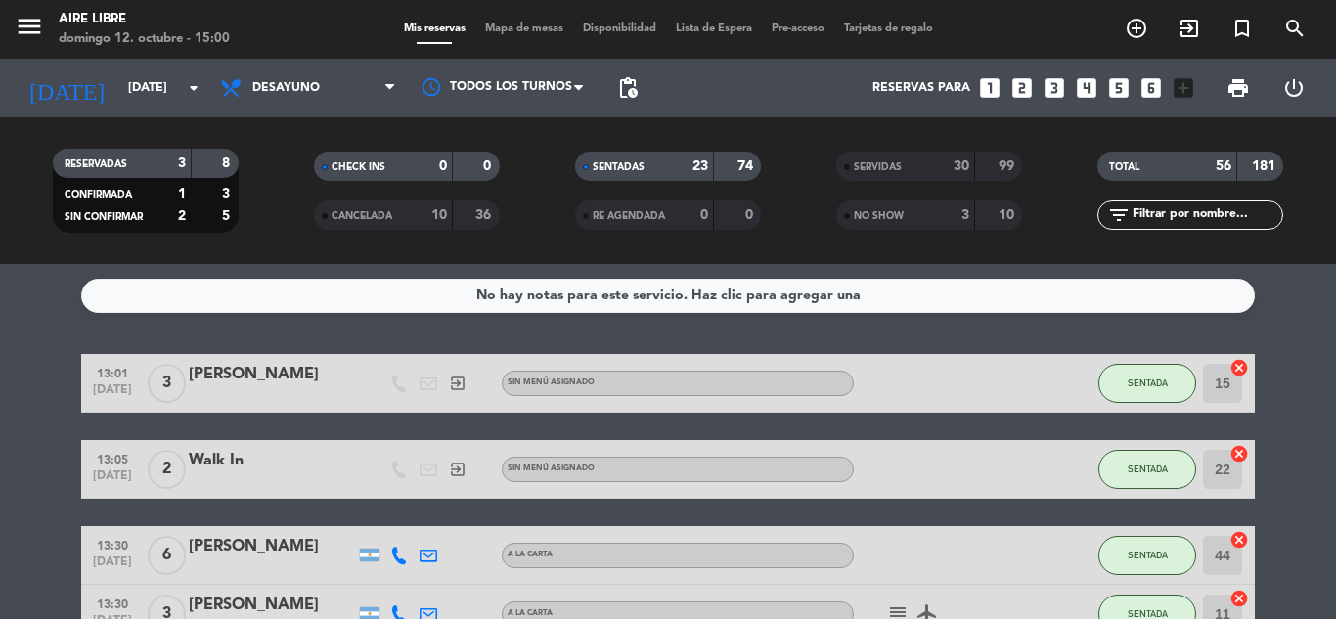
click at [1136, 388] on button "SENTADA" at bounding box center [1147, 383] width 98 height 39
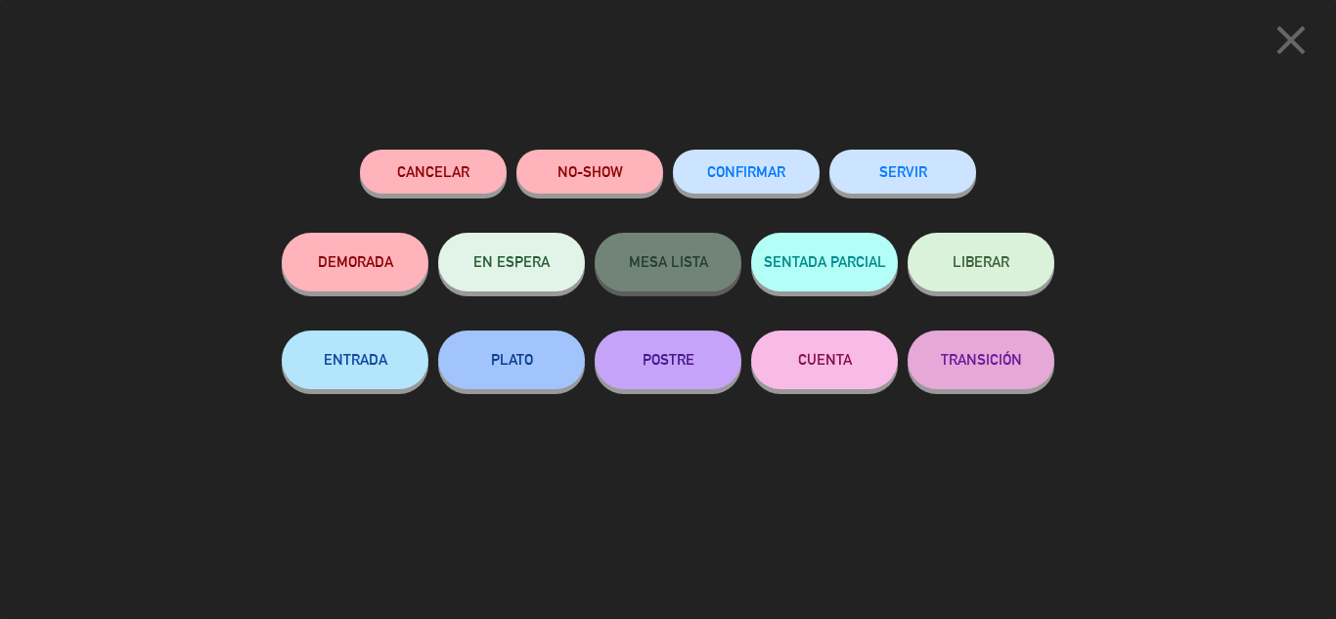
click at [932, 186] on button "SERVIR" at bounding box center [902, 172] width 147 height 44
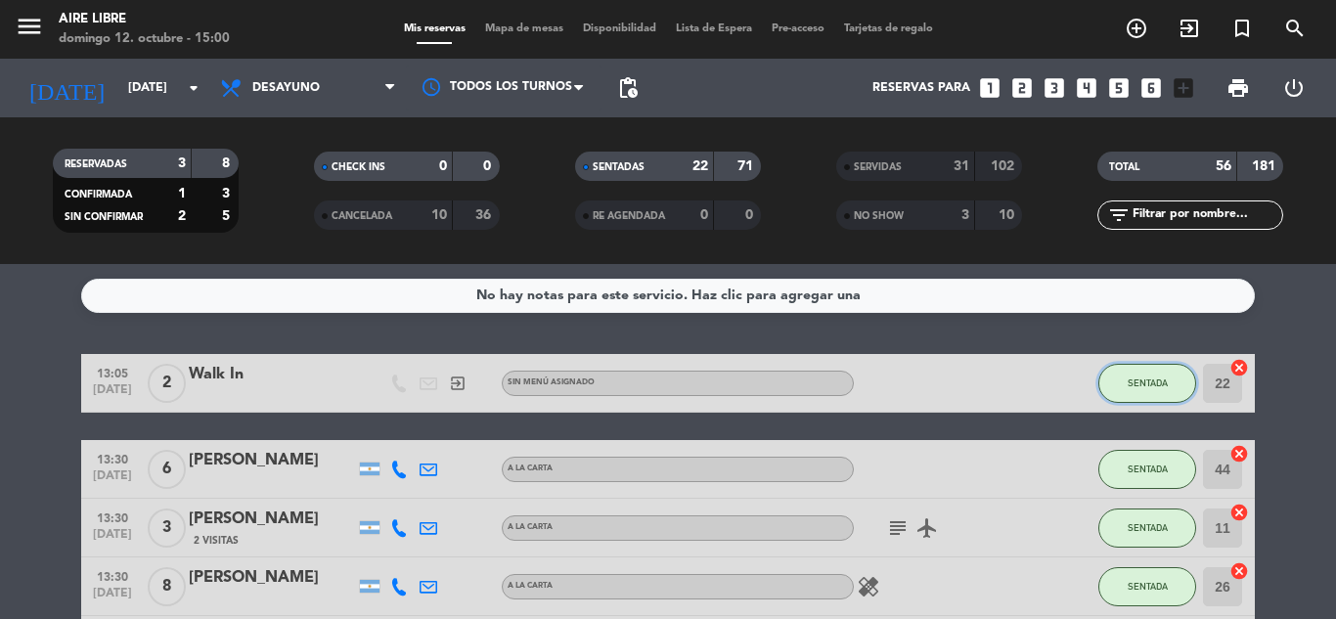
click at [1162, 377] on button "SENTADA" at bounding box center [1147, 383] width 98 height 39
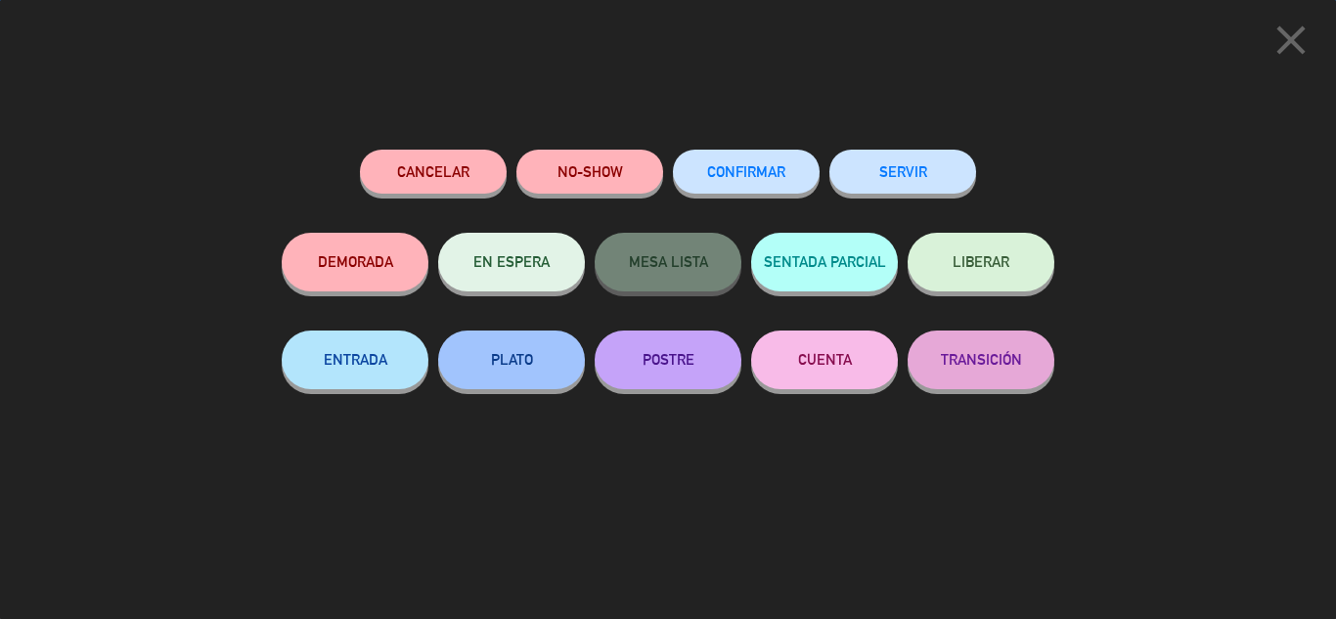
click at [955, 178] on button "SERVIR" at bounding box center [902, 172] width 147 height 44
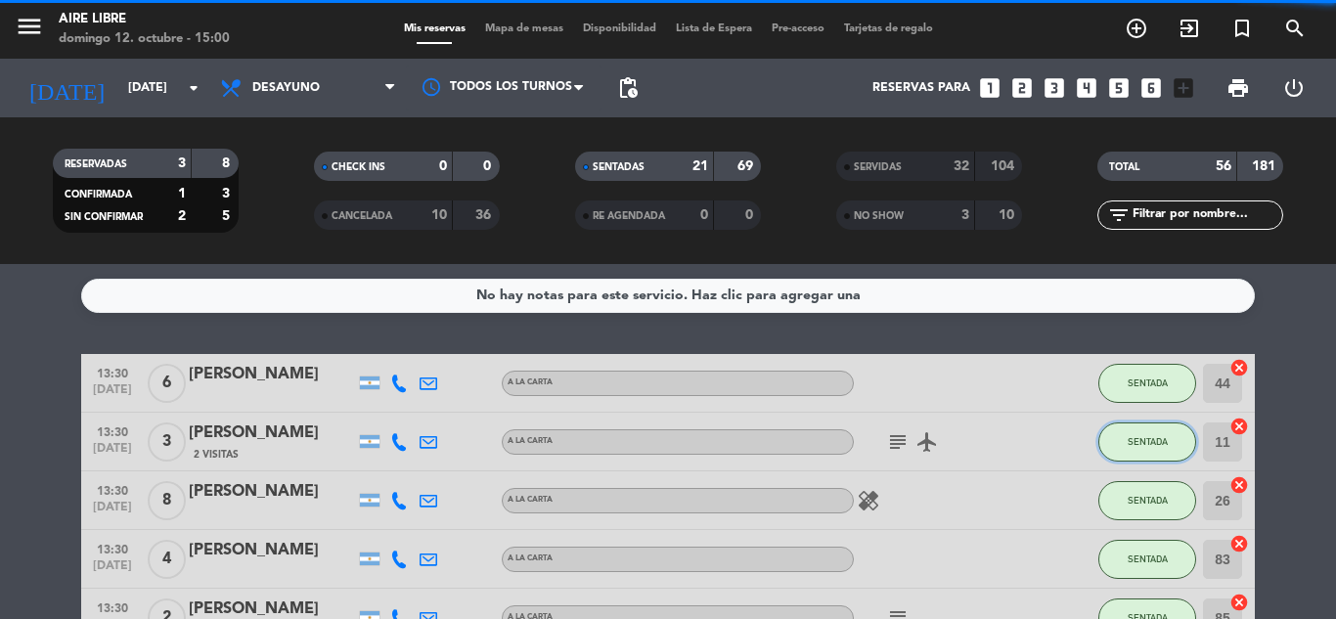
click at [1149, 458] on button "SENTADA" at bounding box center [1147, 442] width 98 height 39
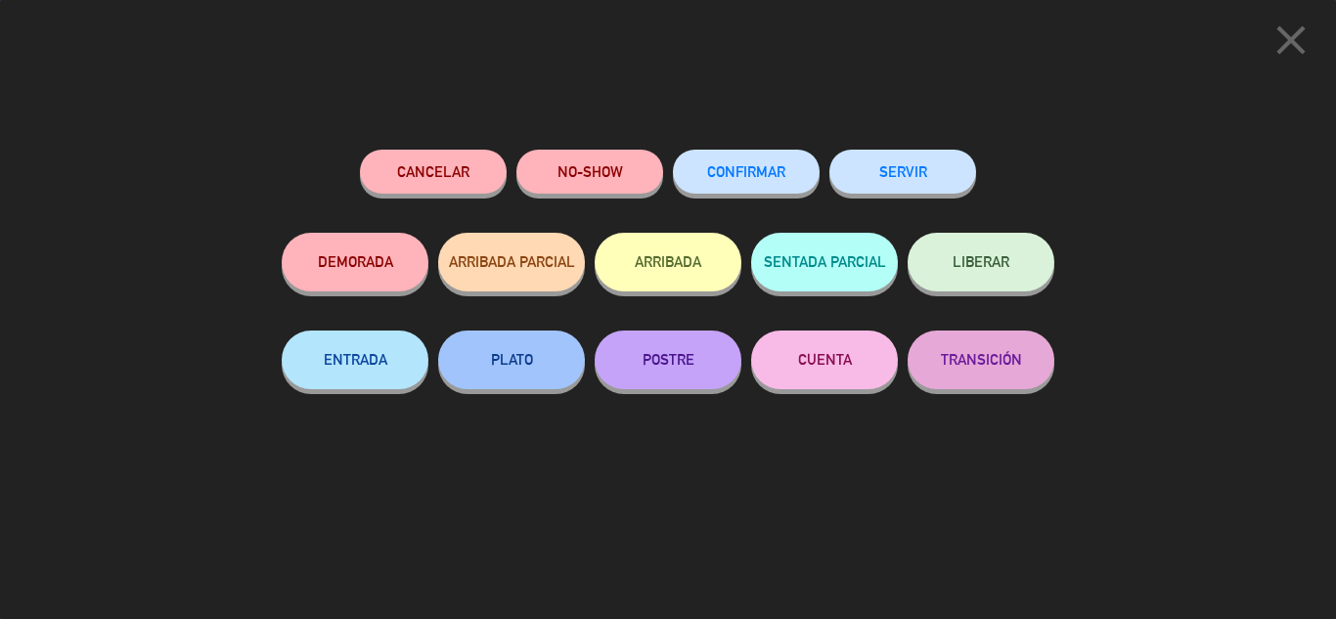
click at [932, 173] on button "SERVIR" at bounding box center [902, 172] width 147 height 44
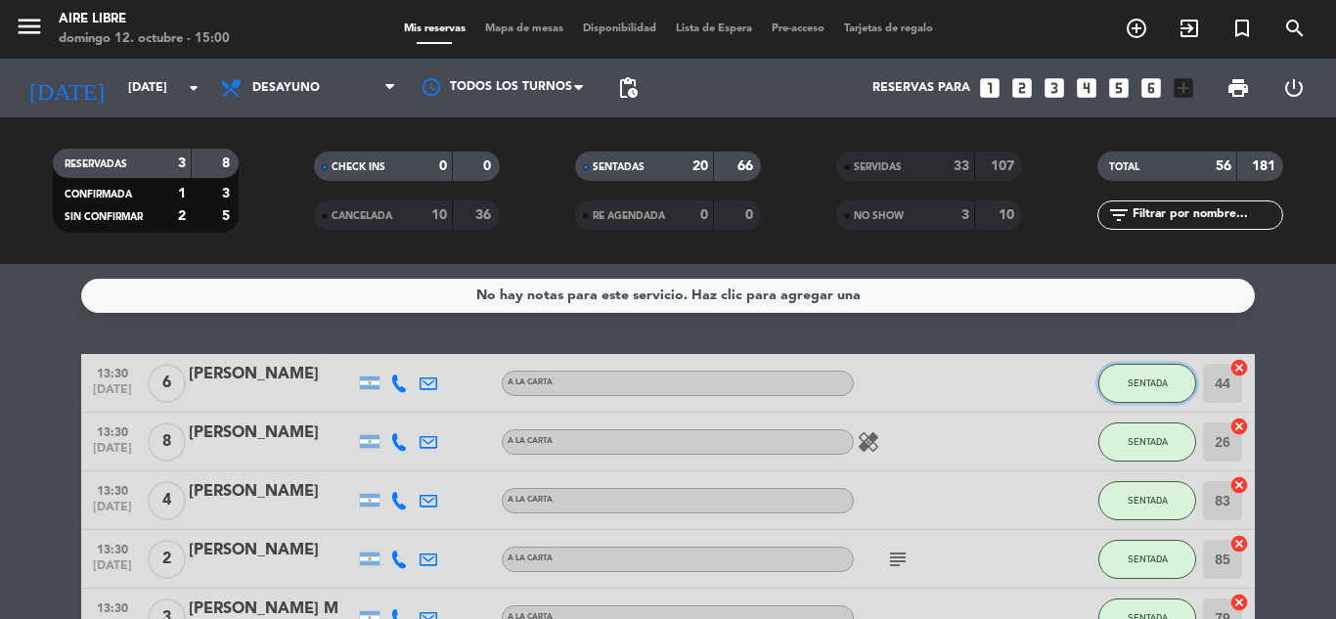
click at [1149, 383] on span "SENTADA" at bounding box center [1148, 383] width 40 height 11
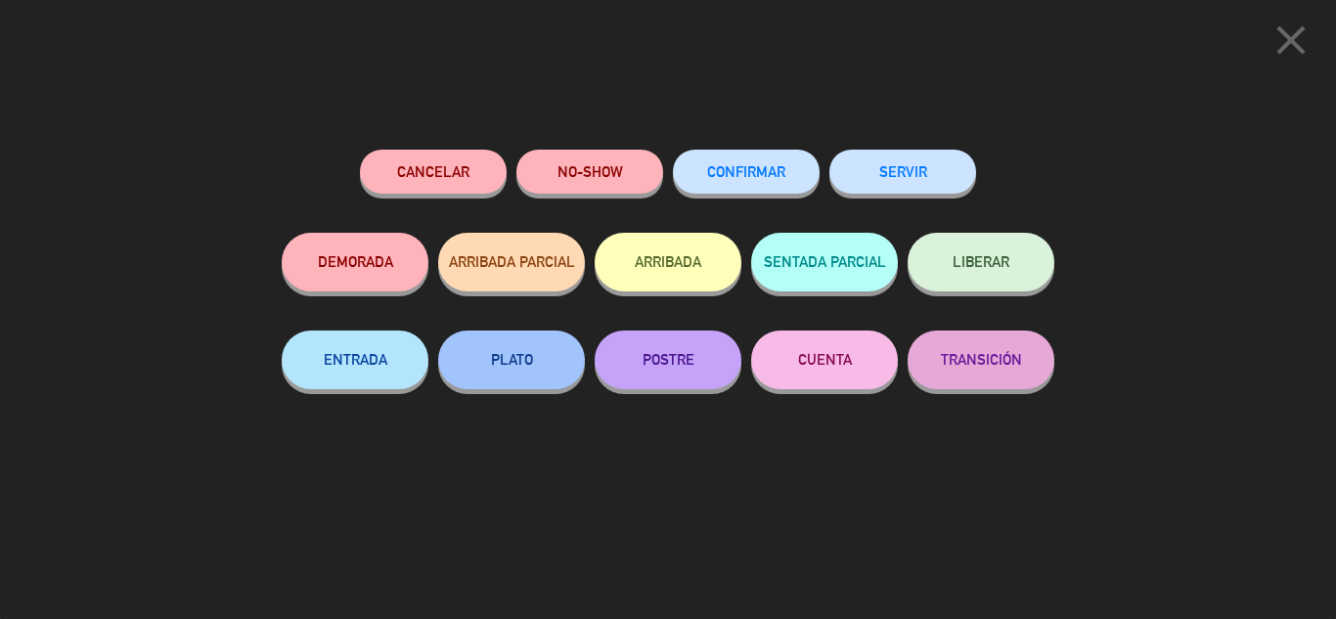
click at [933, 173] on button "SERVIR" at bounding box center [902, 172] width 147 height 44
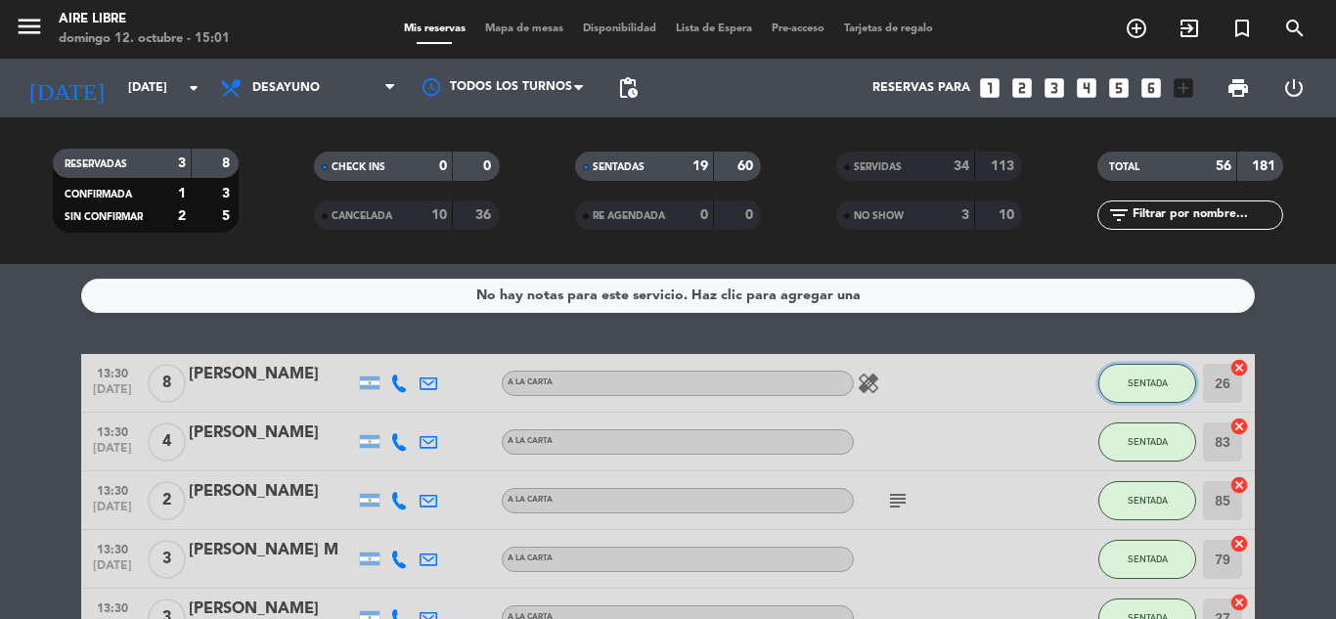
click at [1145, 382] on span "SENTADA" at bounding box center [1148, 383] width 40 height 11
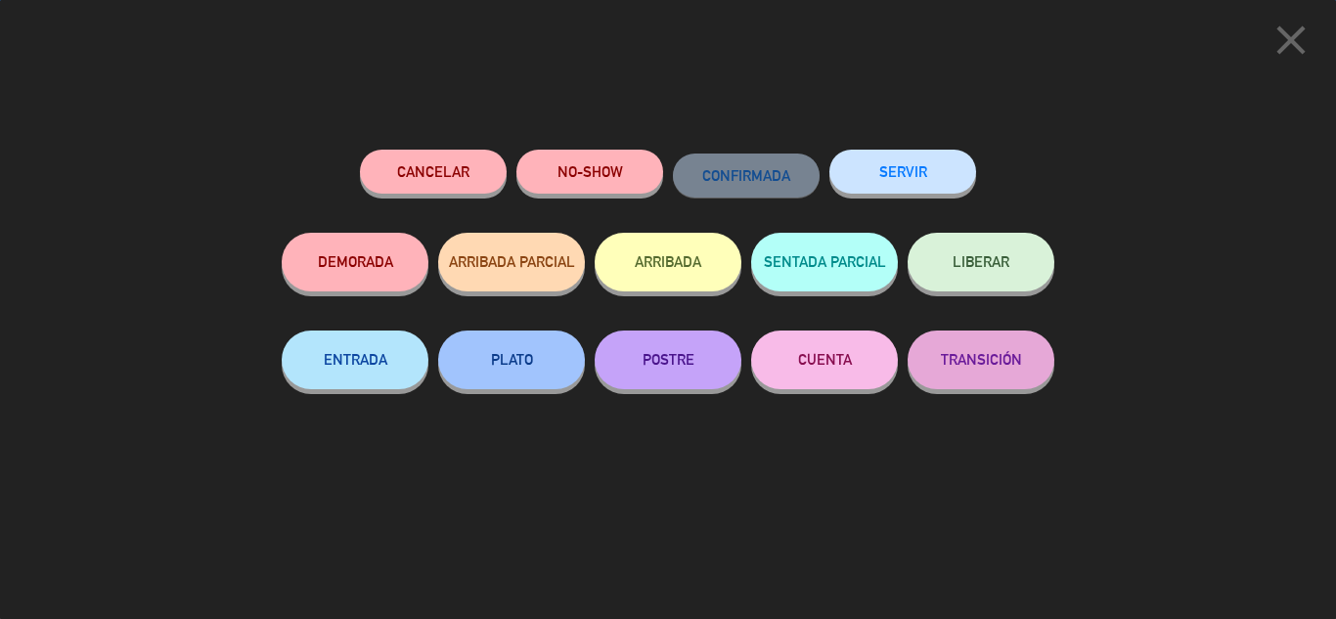
click at [910, 173] on button "SERVIR" at bounding box center [902, 172] width 147 height 44
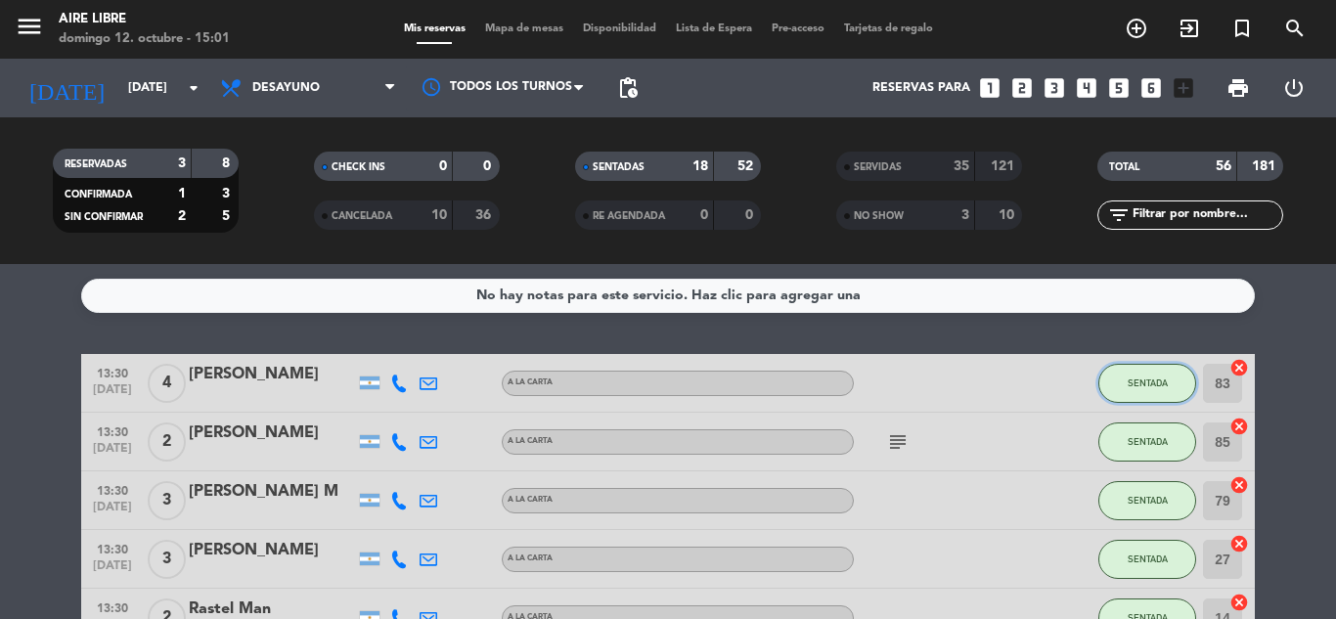
click at [1164, 394] on button "SENTADA" at bounding box center [1147, 383] width 98 height 39
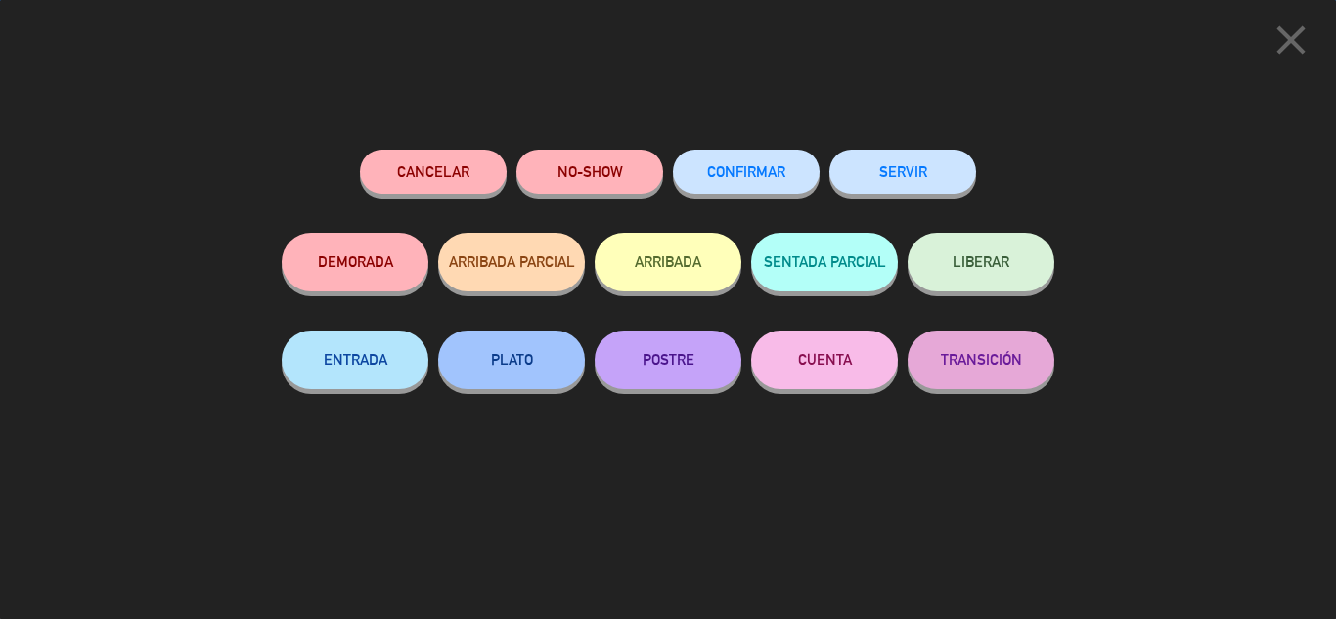
click at [931, 166] on button "SERVIR" at bounding box center [902, 172] width 147 height 44
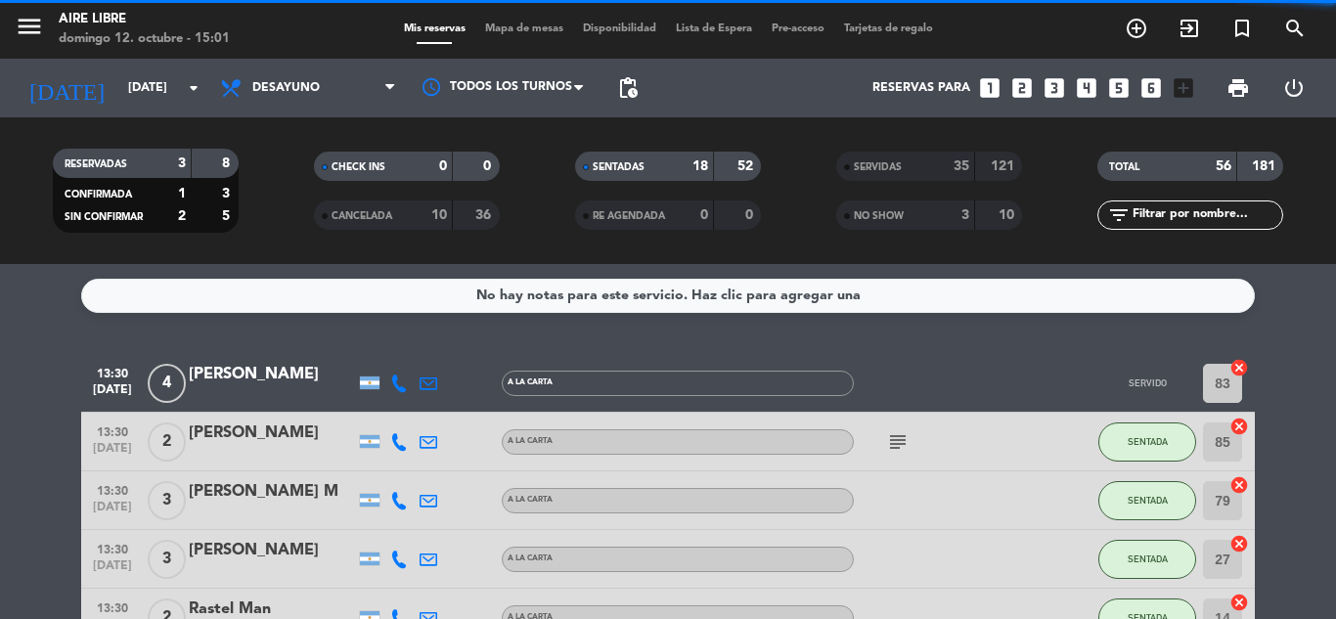
click at [1152, 441] on span "SENTADA" at bounding box center [1148, 441] width 40 height 11
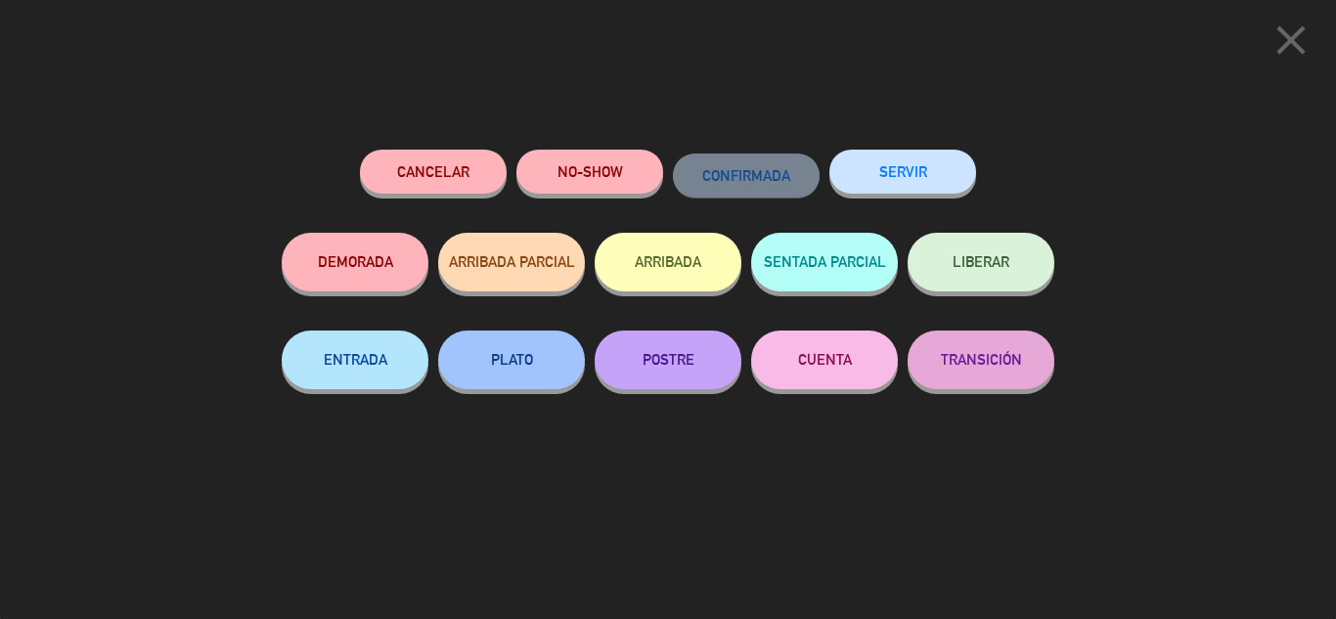
click at [920, 155] on button "SERVIR" at bounding box center [902, 172] width 147 height 44
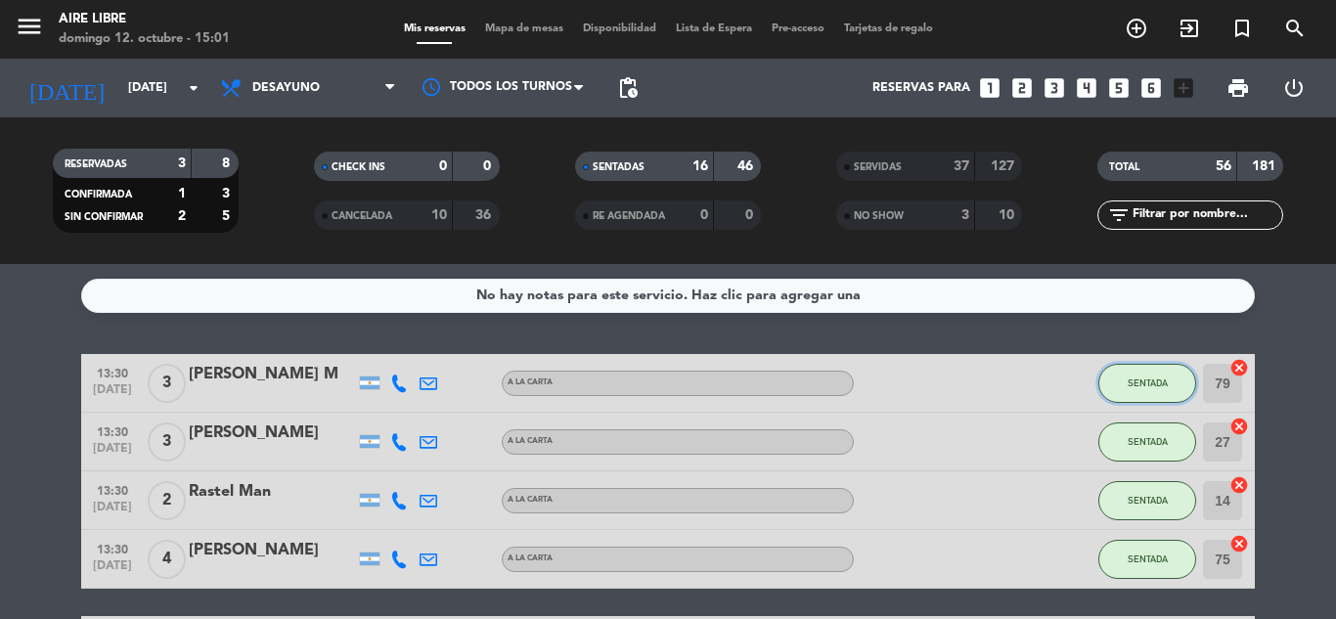
click at [1139, 388] on button "SENTADA" at bounding box center [1147, 383] width 98 height 39
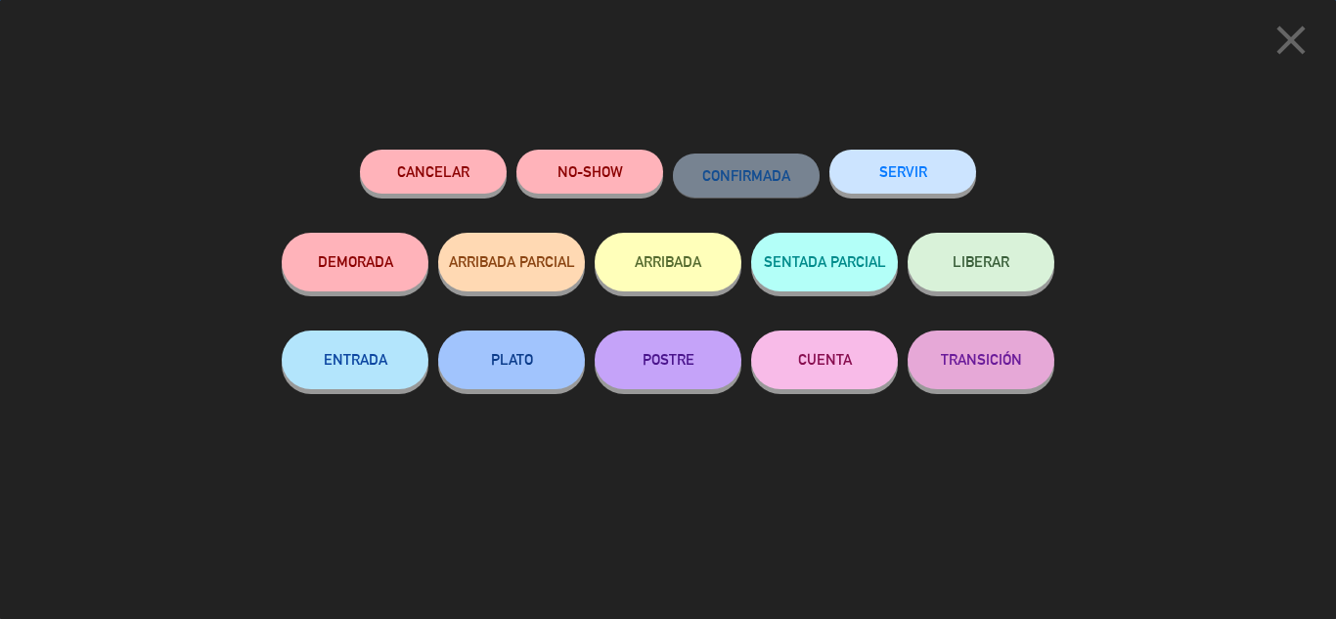
click at [916, 185] on button "SERVIR" at bounding box center [902, 172] width 147 height 44
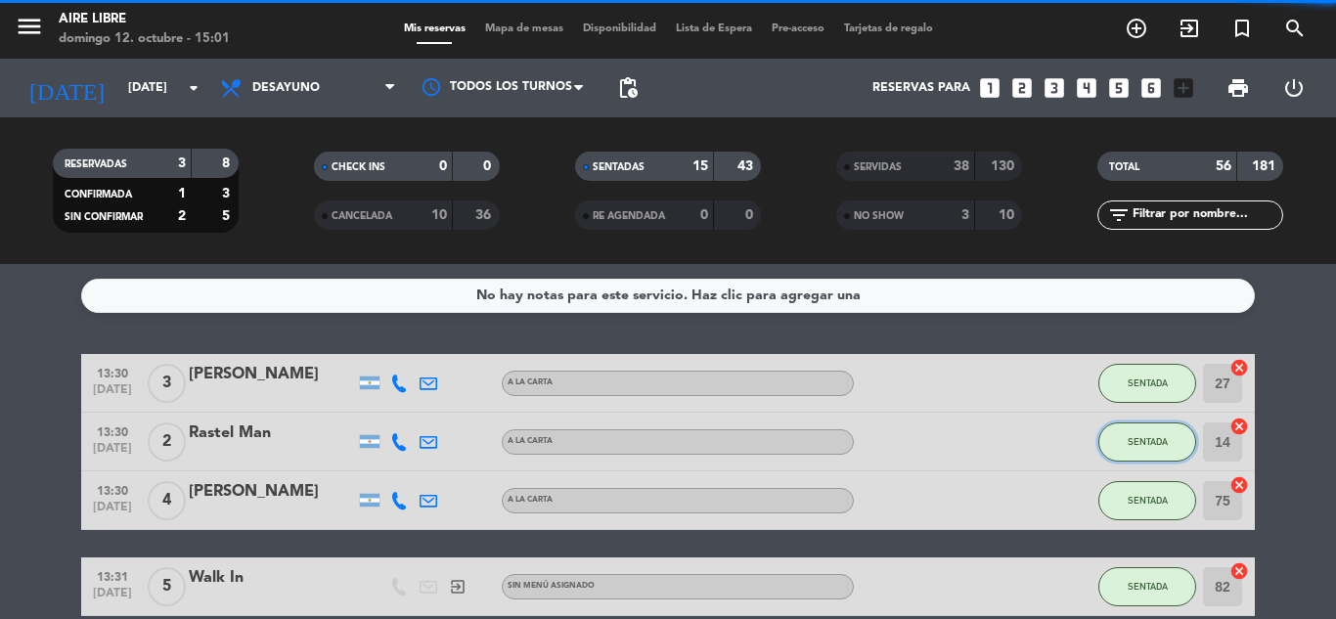
click at [1142, 441] on span "SENTADA" at bounding box center [1148, 441] width 40 height 11
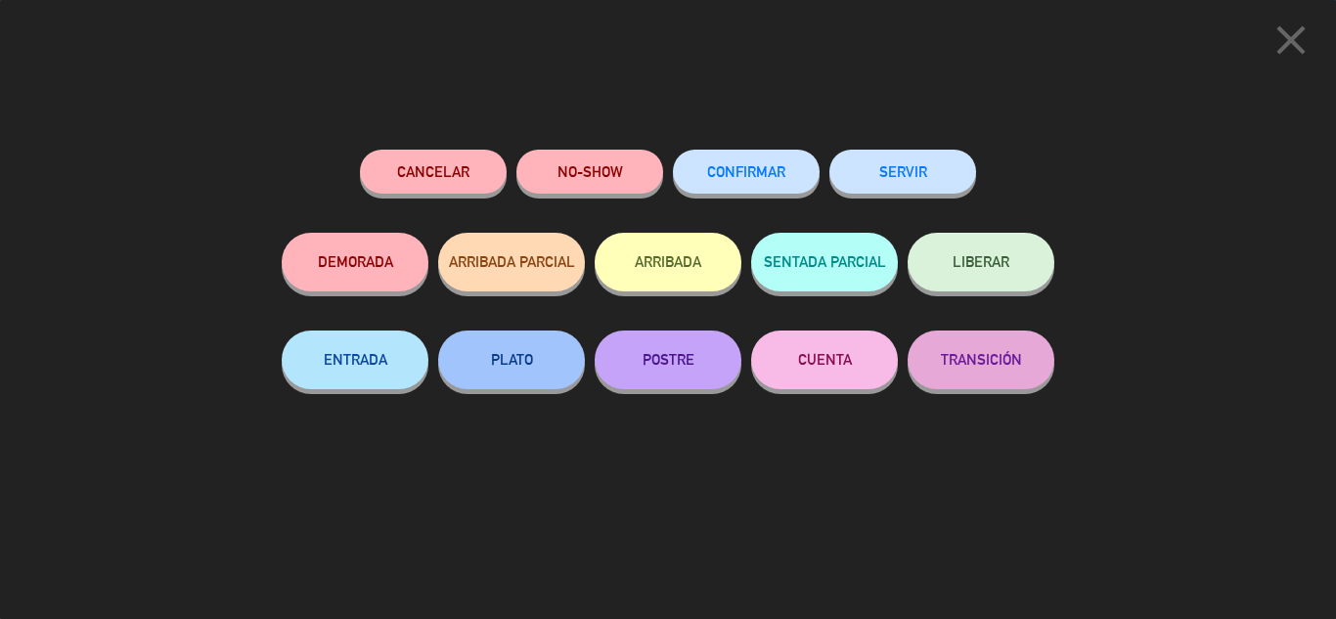
click at [940, 158] on button "SERVIR" at bounding box center [902, 172] width 147 height 44
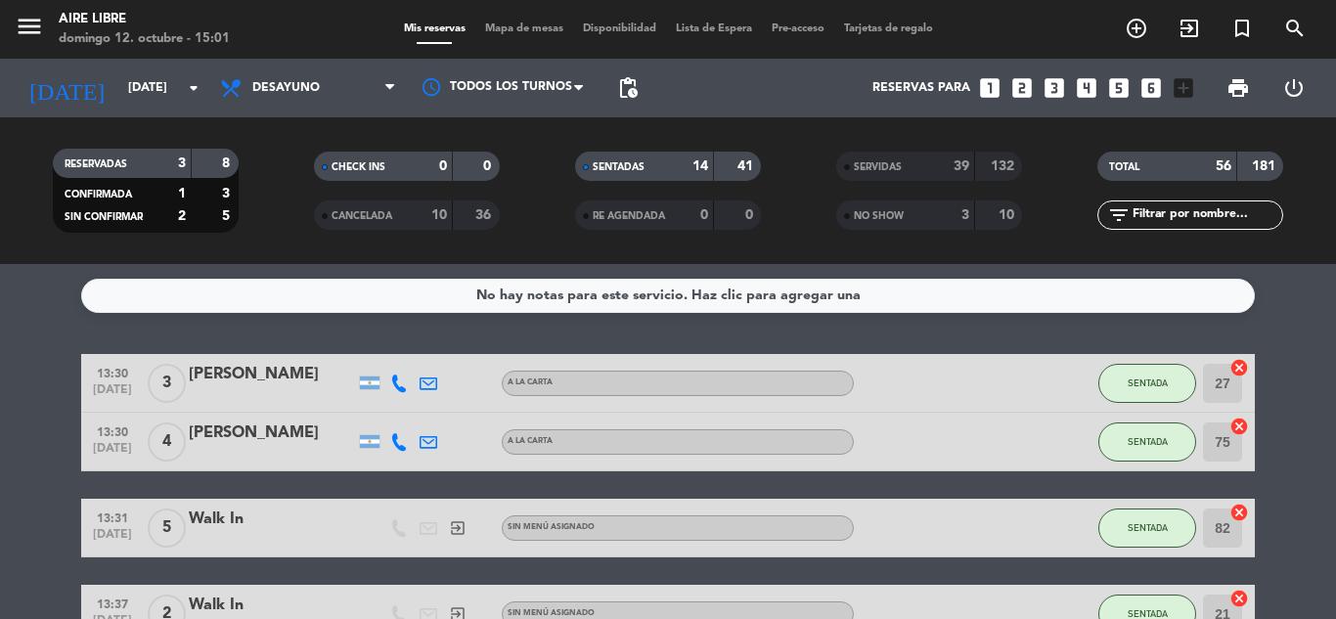
click at [1138, 388] on button "SENTADA" at bounding box center [1147, 383] width 98 height 39
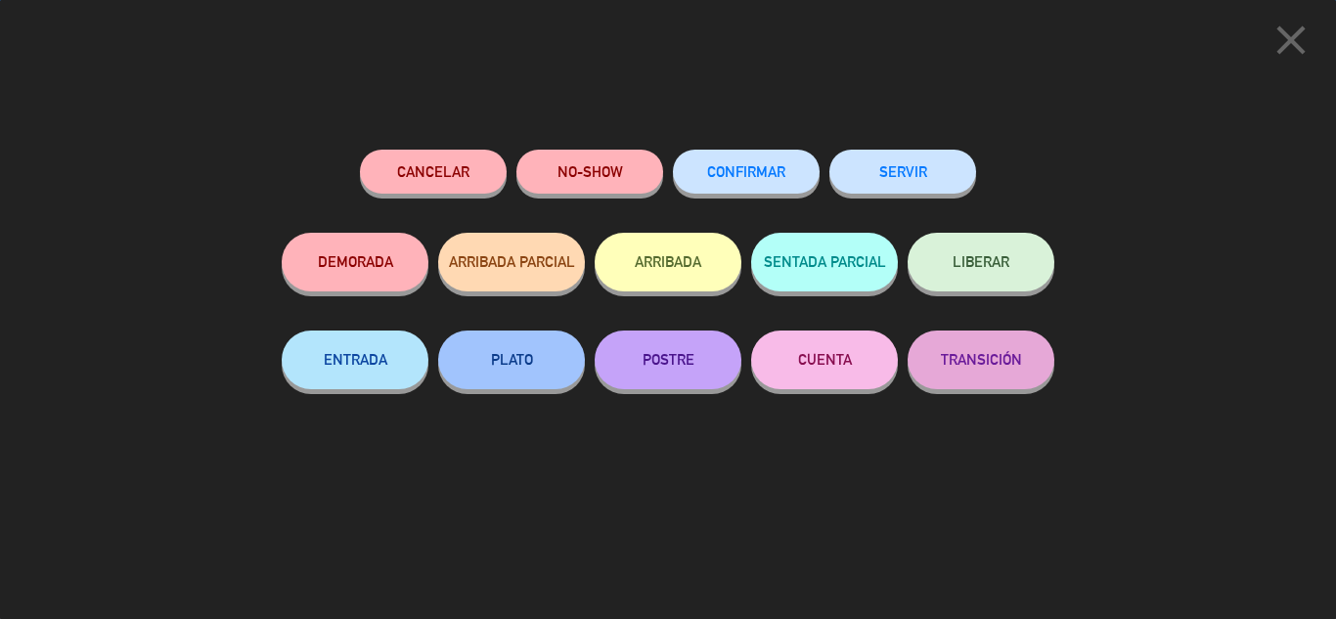
click at [917, 182] on button "SERVIR" at bounding box center [902, 172] width 147 height 44
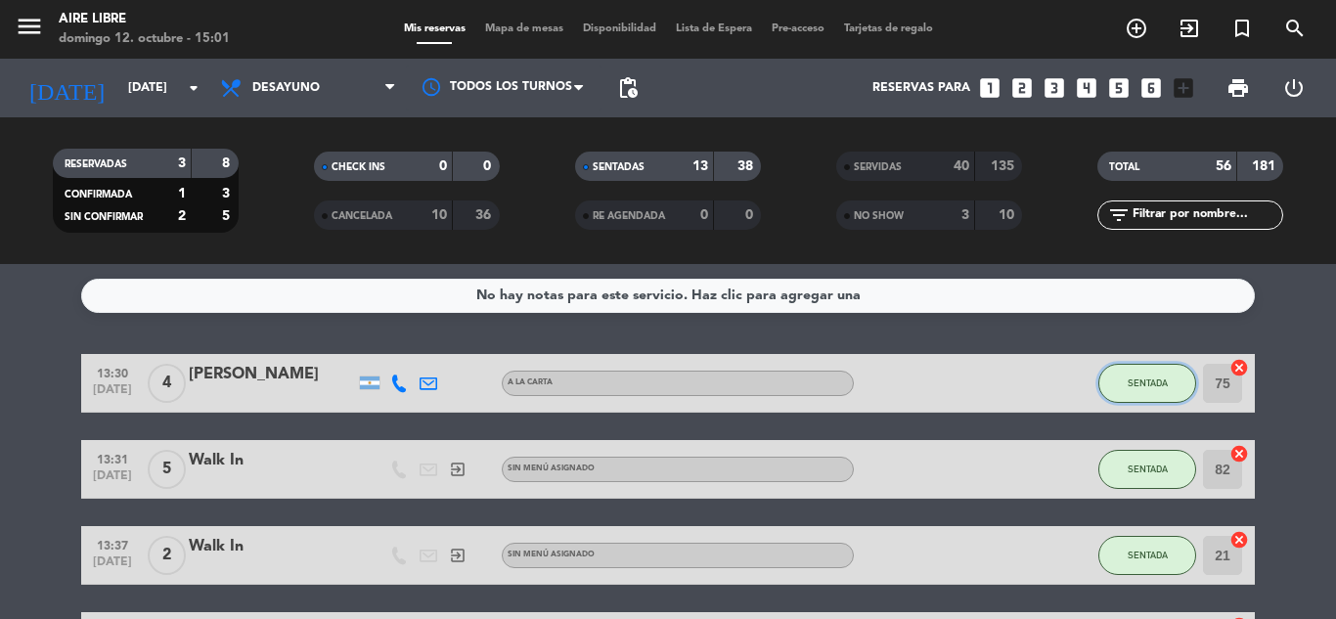
click at [1152, 395] on button "SENTADA" at bounding box center [1147, 383] width 98 height 39
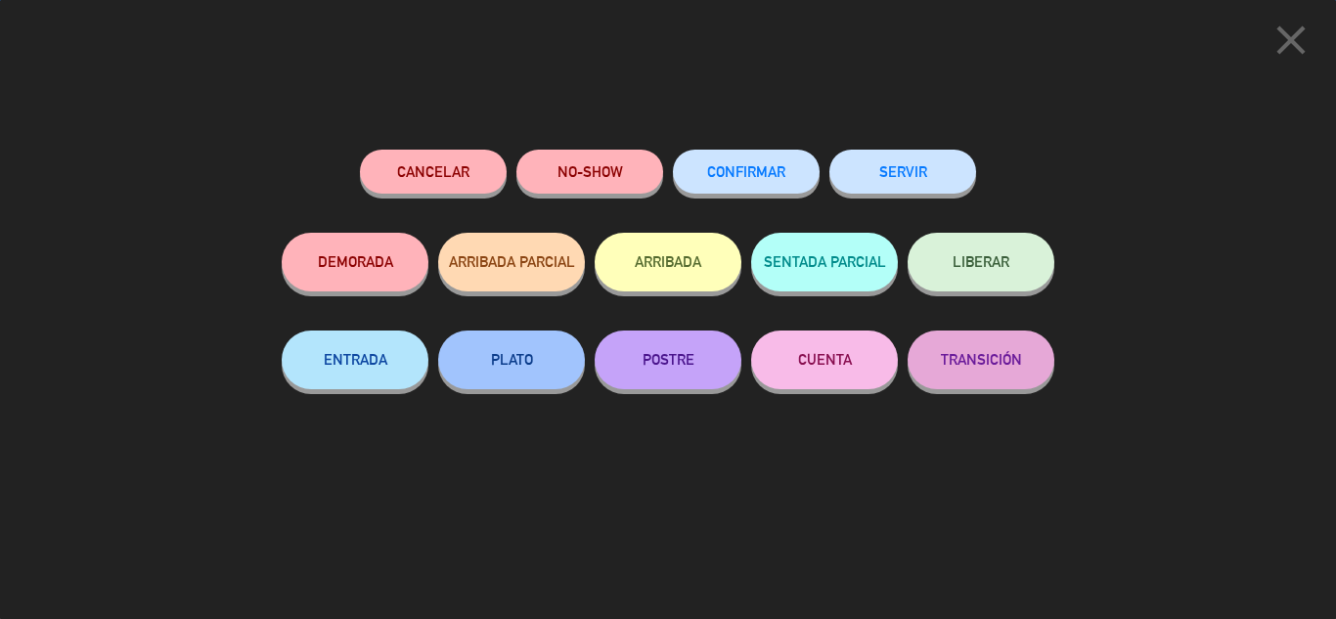
click at [934, 188] on button "SERVIR" at bounding box center [902, 172] width 147 height 44
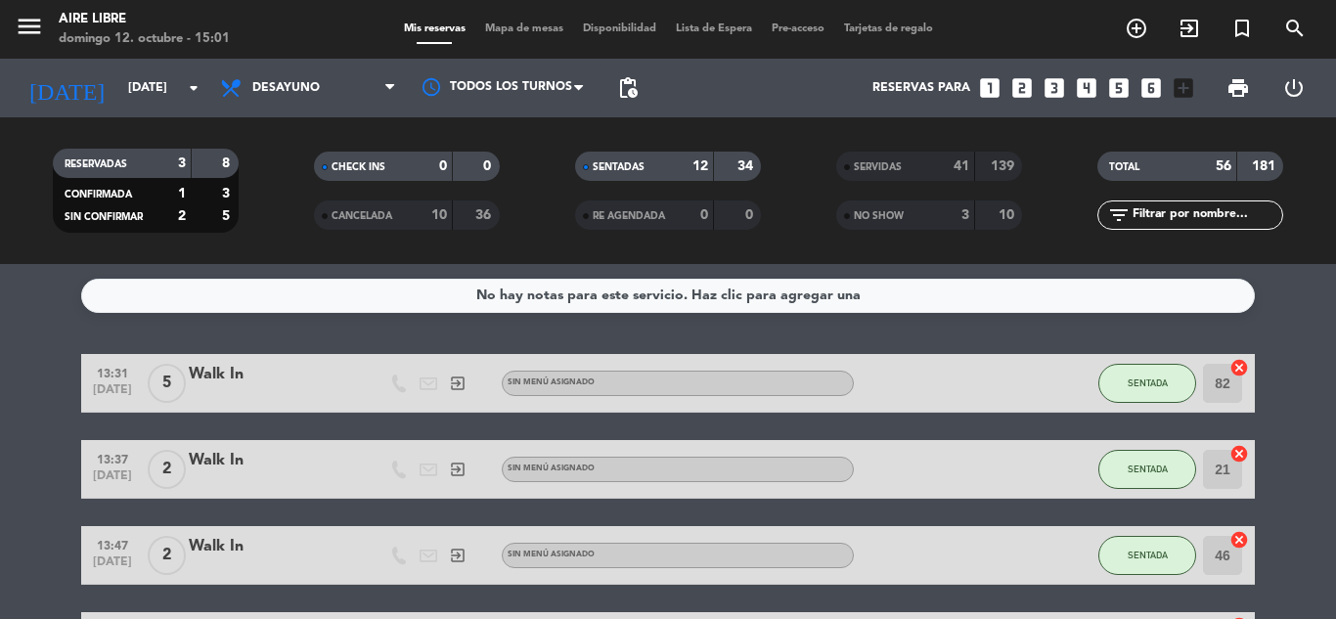
click at [1138, 381] on span "SENTADA" at bounding box center [1148, 383] width 40 height 11
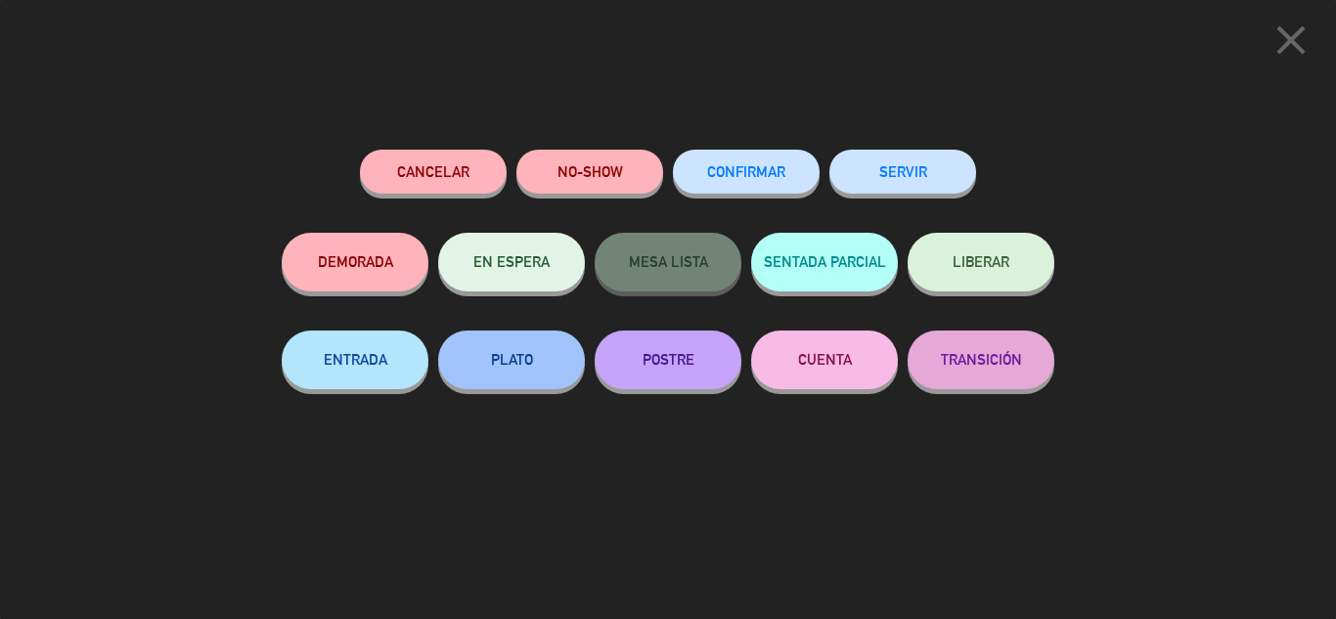
click at [921, 158] on button "SERVIR" at bounding box center [902, 172] width 147 height 44
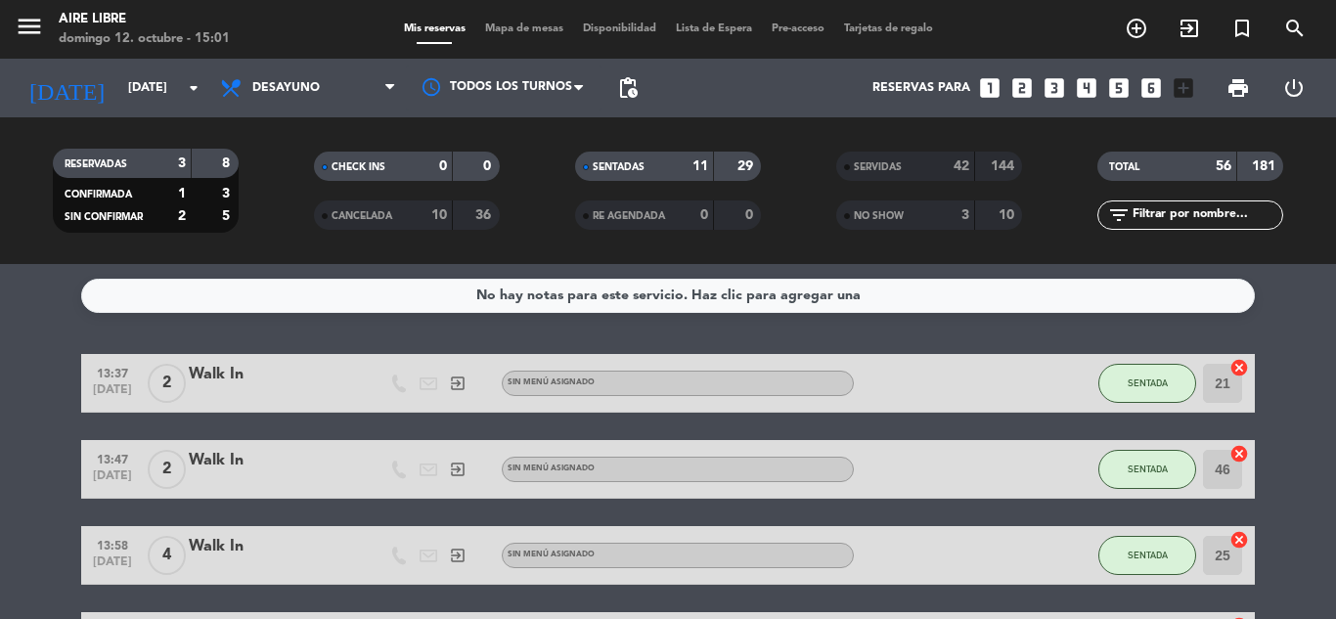
click at [1157, 380] on span "SENTADA" at bounding box center [1148, 383] width 40 height 11
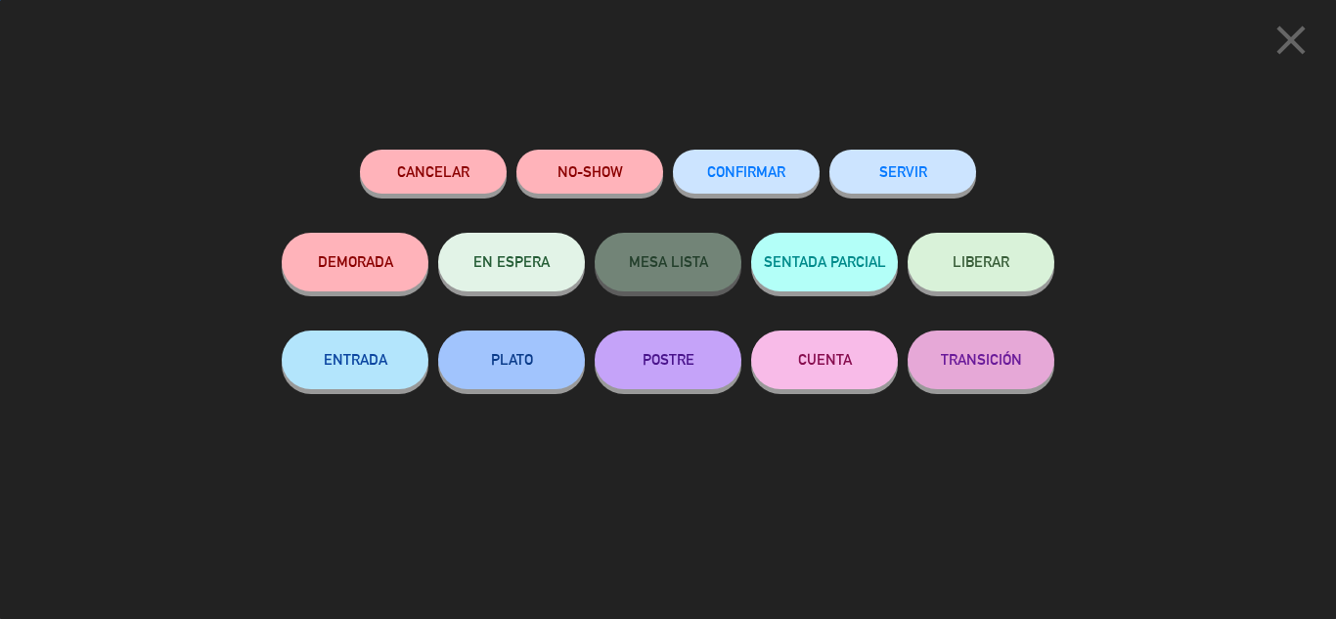
click at [917, 160] on button "SERVIR" at bounding box center [902, 172] width 147 height 44
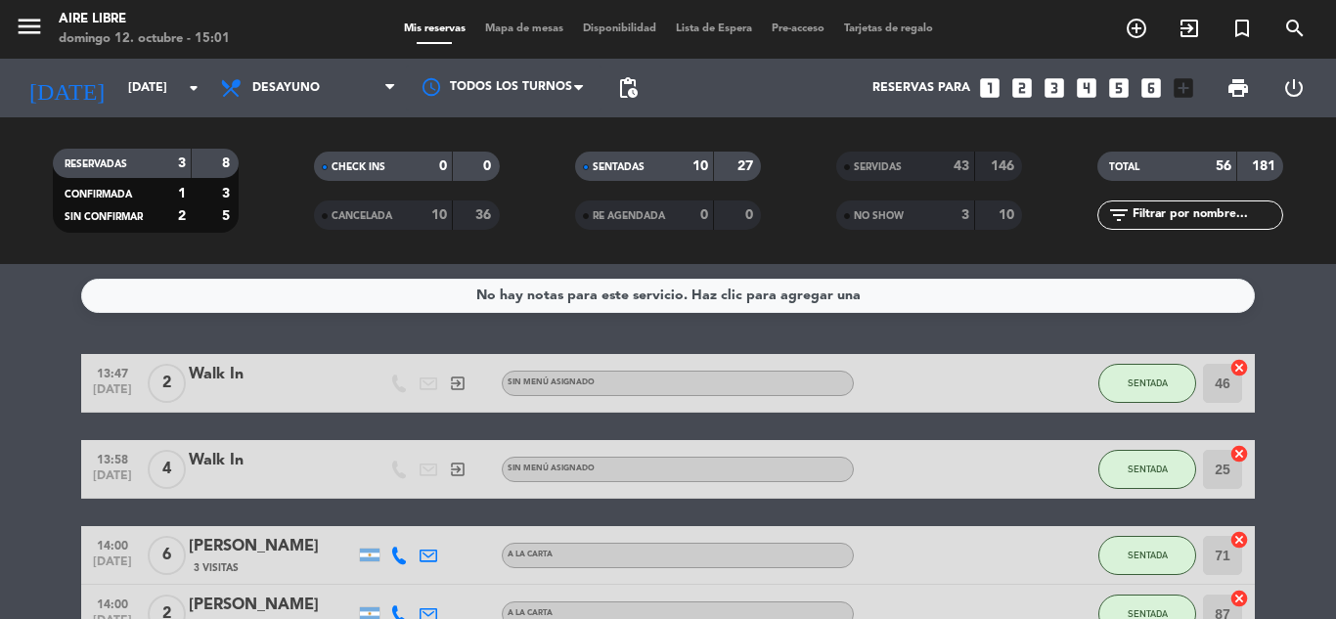
click at [1176, 386] on button "SENTADA" at bounding box center [1147, 383] width 98 height 39
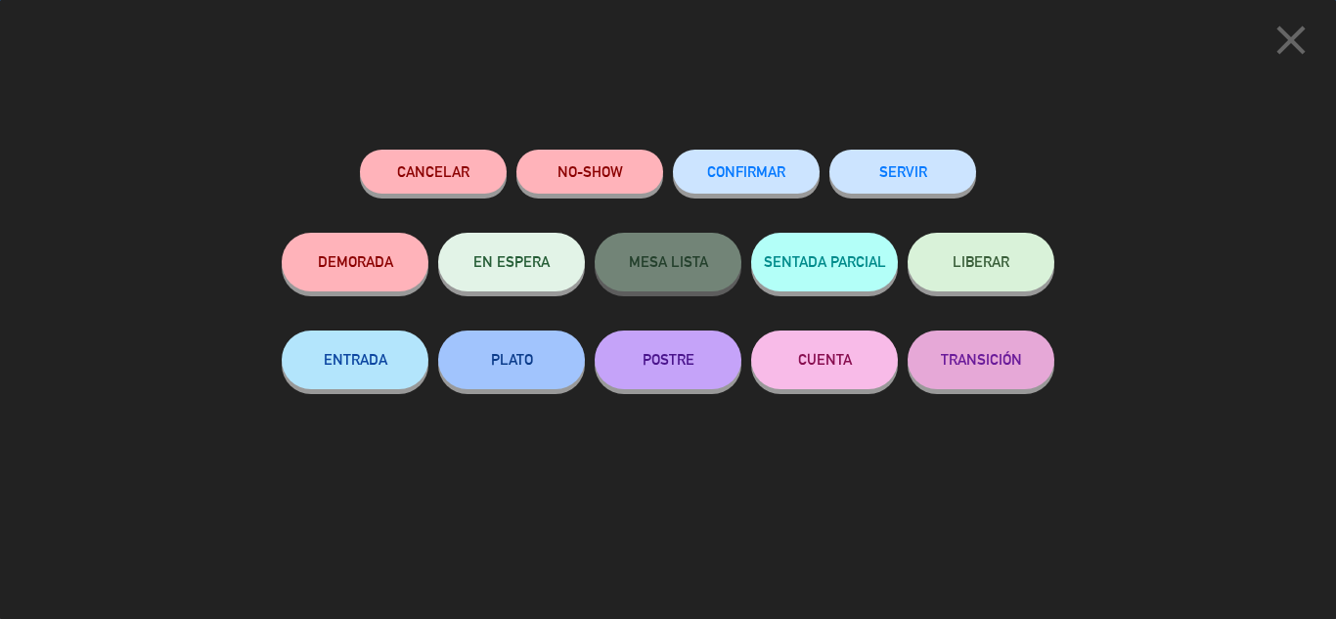
click at [940, 175] on button "SERVIR" at bounding box center [902, 172] width 147 height 44
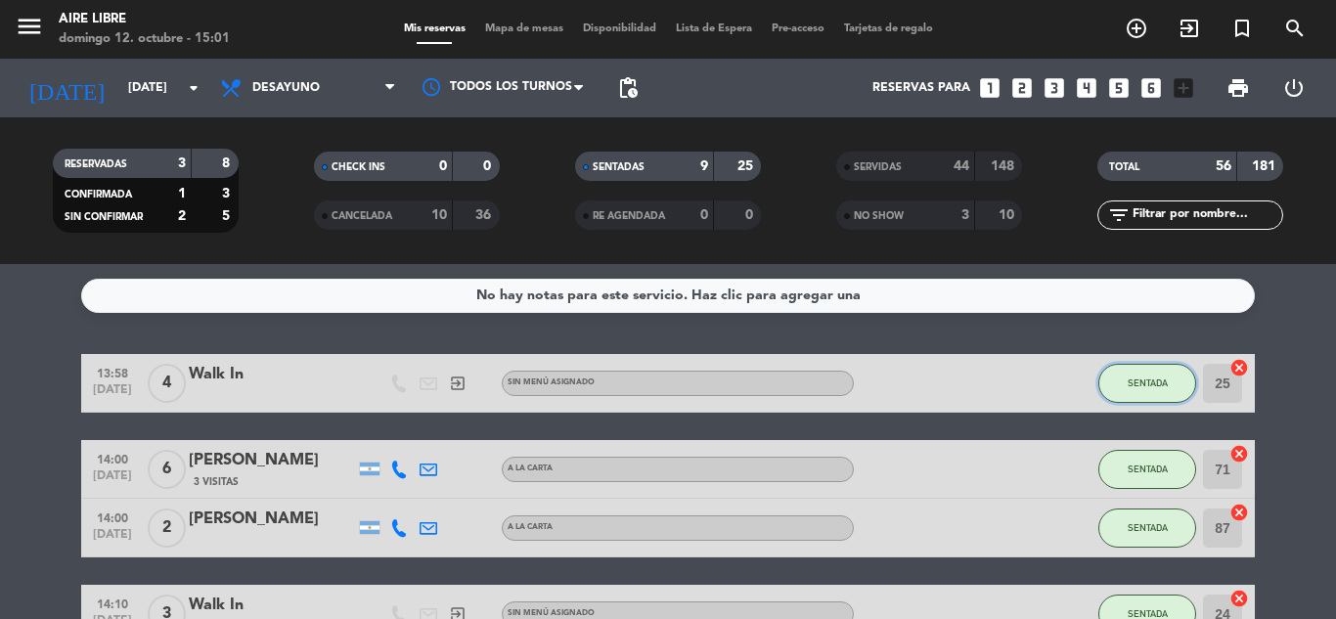
click at [1149, 382] on span "SENTADA" at bounding box center [1148, 383] width 40 height 11
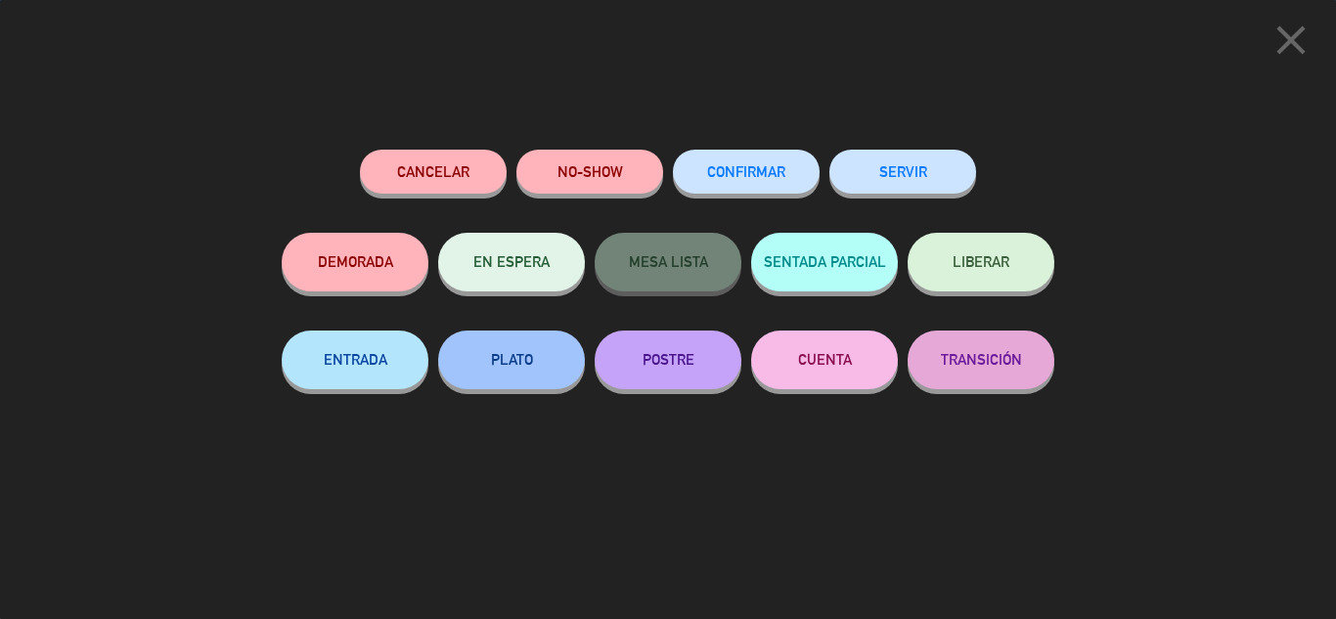
click at [917, 187] on button "SERVIR" at bounding box center [902, 172] width 147 height 44
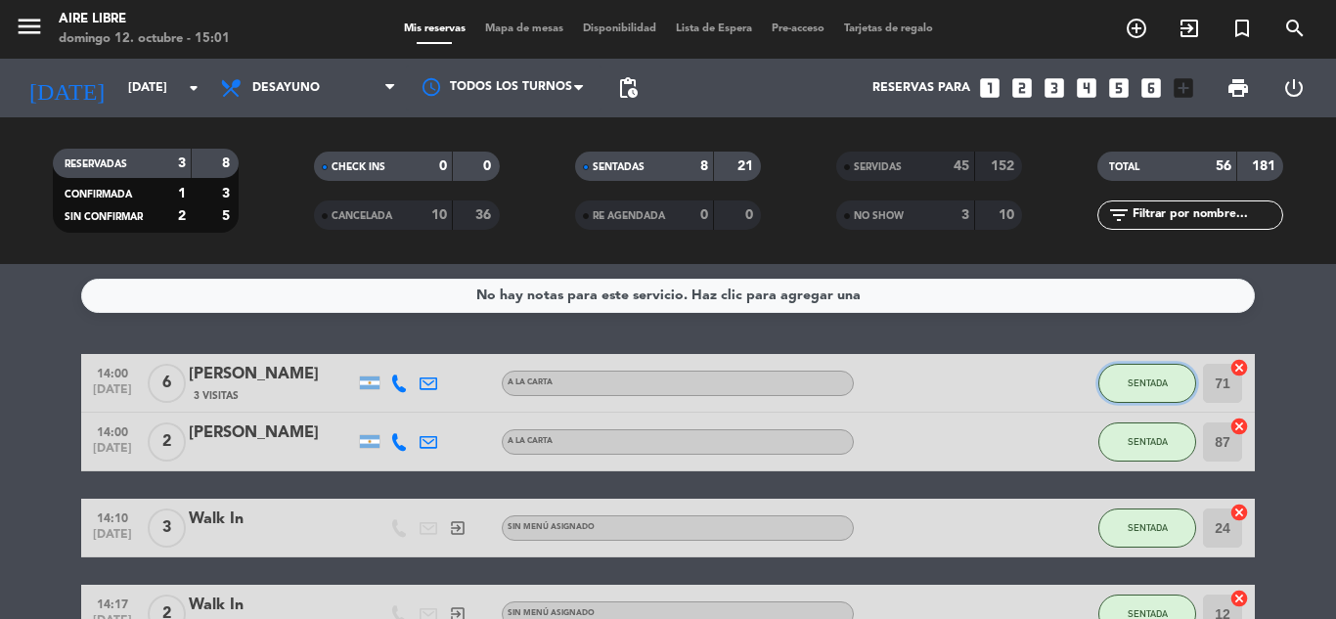
click at [1152, 384] on span "SENTADA" at bounding box center [1148, 383] width 40 height 11
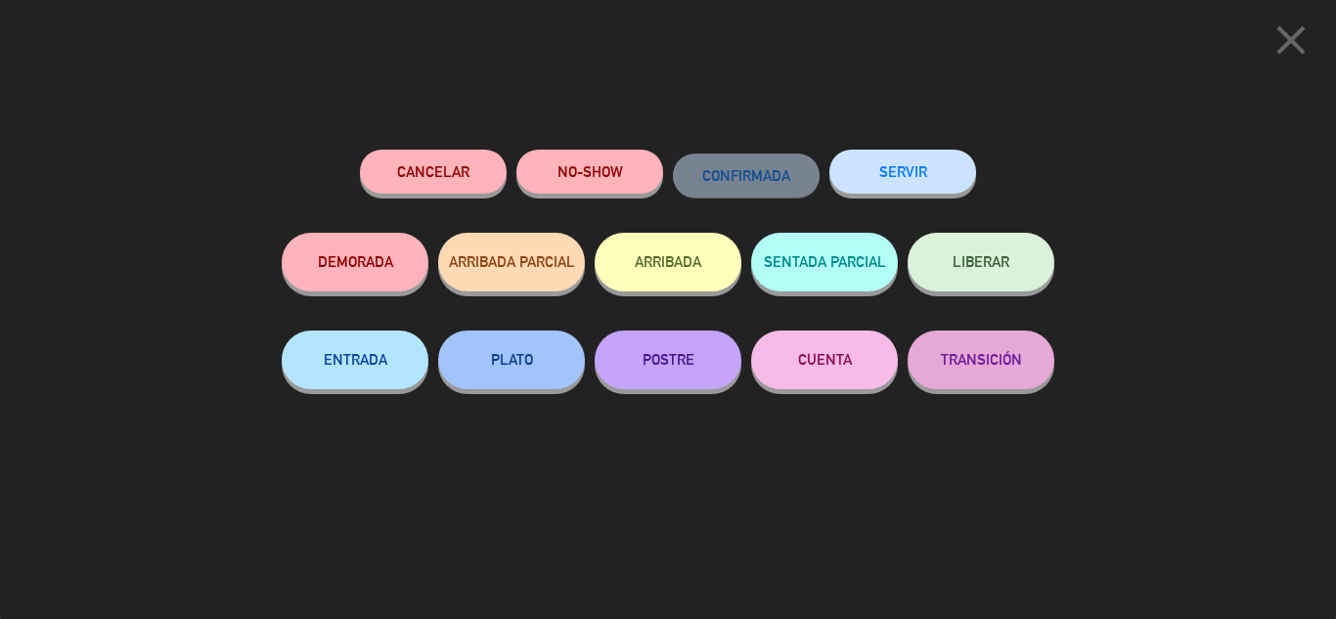
click at [907, 178] on button "SERVIR" at bounding box center [902, 172] width 147 height 44
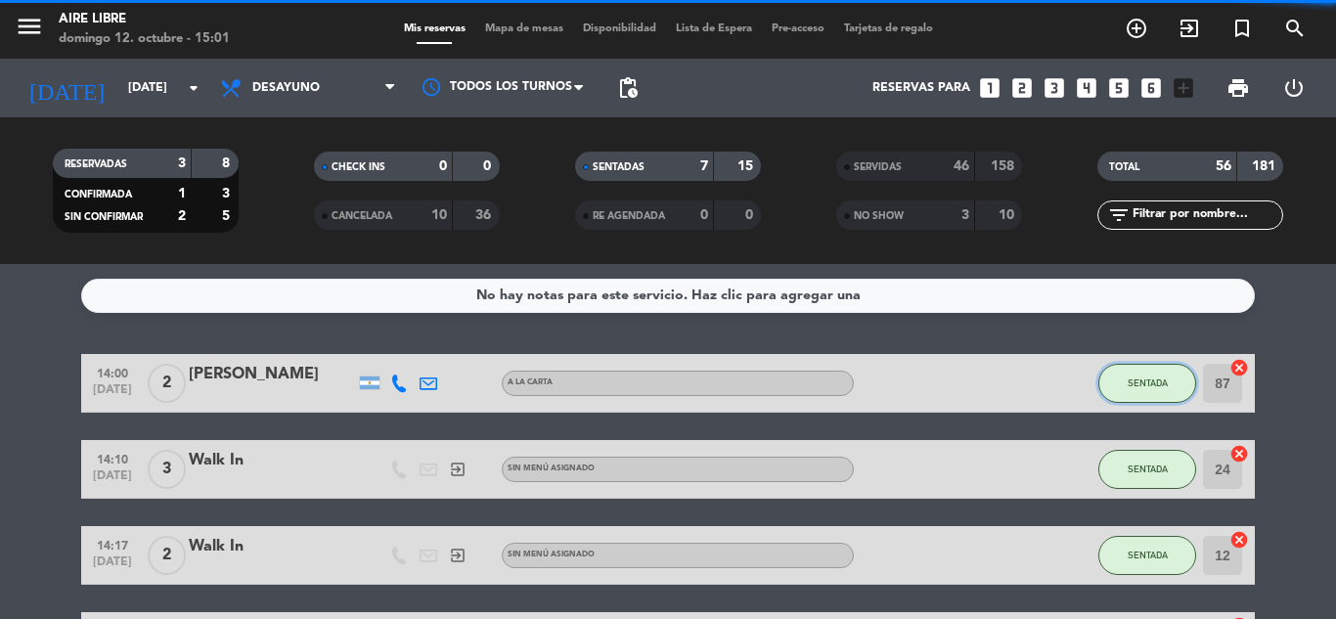
click at [1146, 386] on span "SENTADA" at bounding box center [1148, 383] width 40 height 11
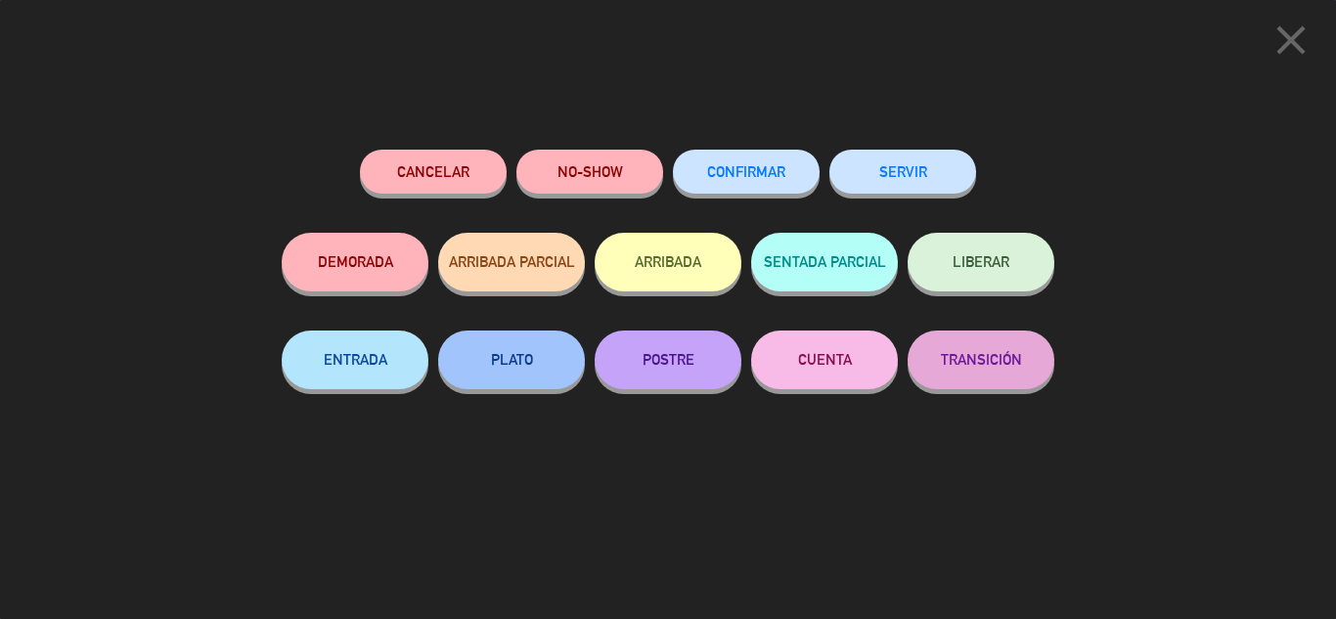
click at [908, 178] on button "SERVIR" at bounding box center [902, 172] width 147 height 44
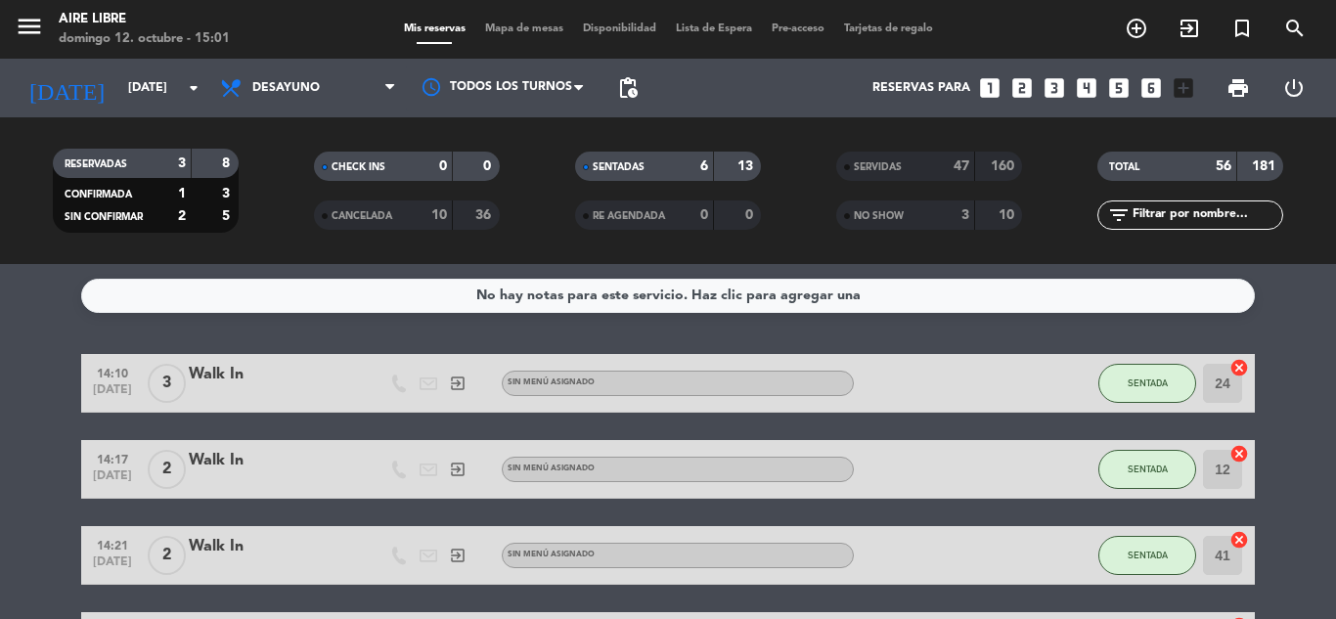
click at [1143, 382] on span "SENTADA" at bounding box center [1148, 383] width 40 height 11
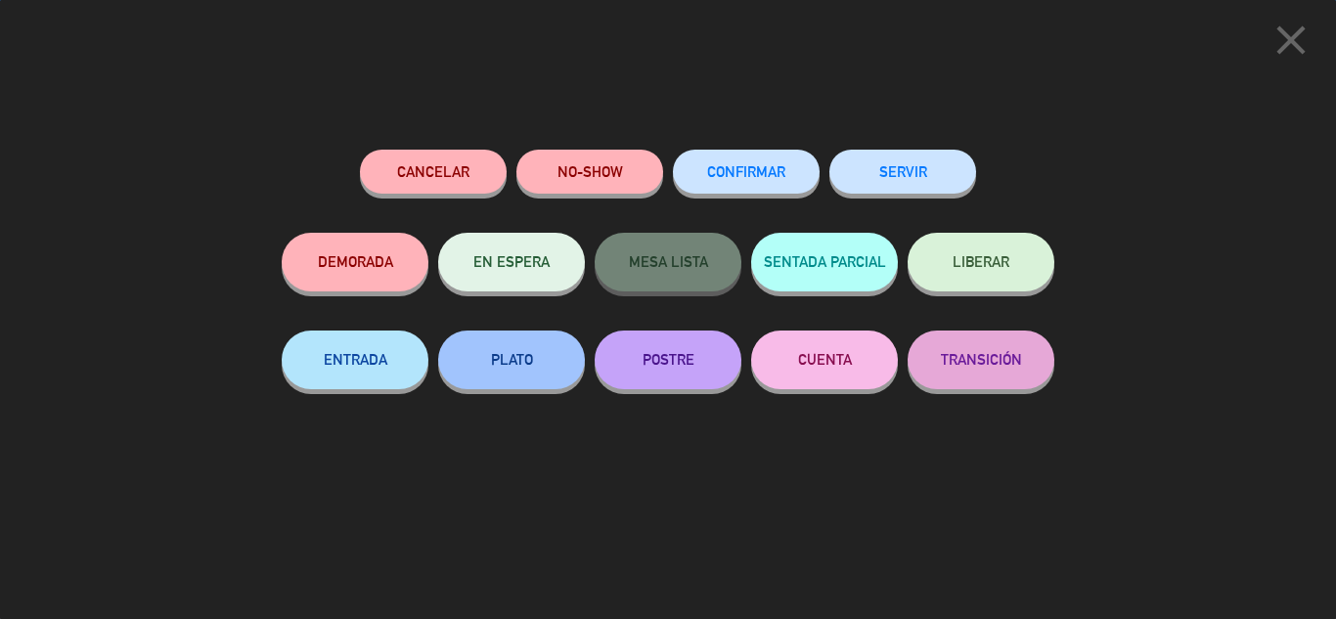
click at [929, 171] on button "SERVIR" at bounding box center [902, 172] width 147 height 44
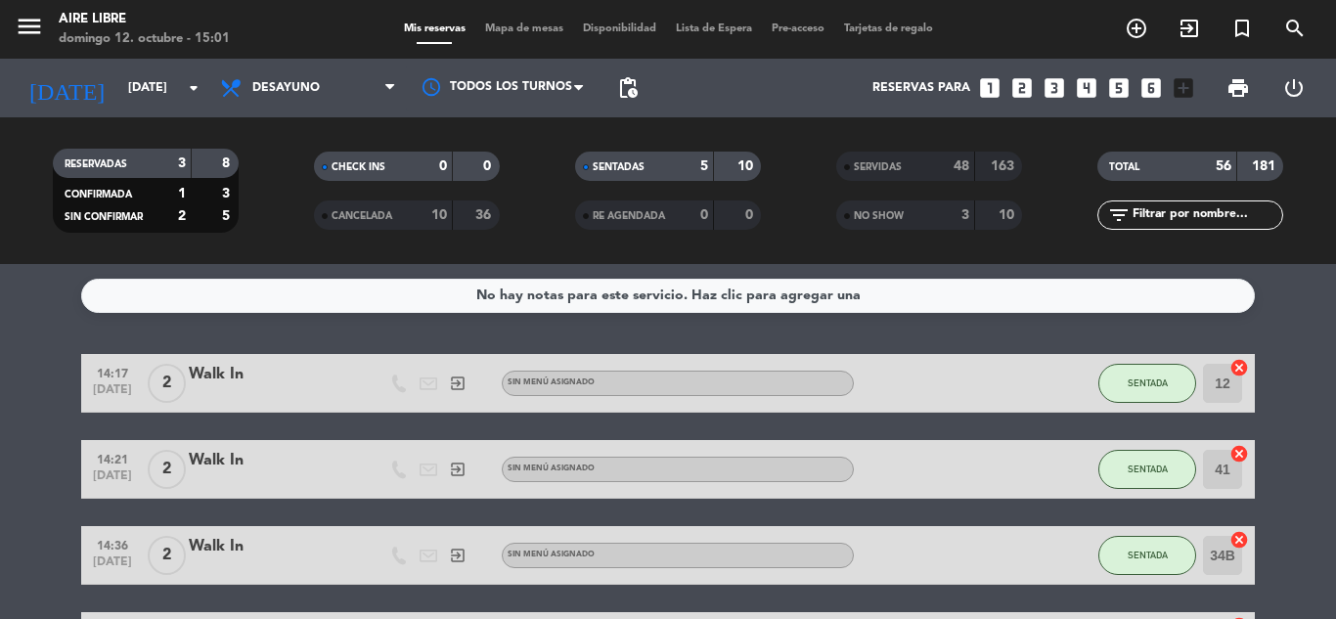
click at [1162, 380] on span "SENTADA" at bounding box center [1148, 383] width 40 height 11
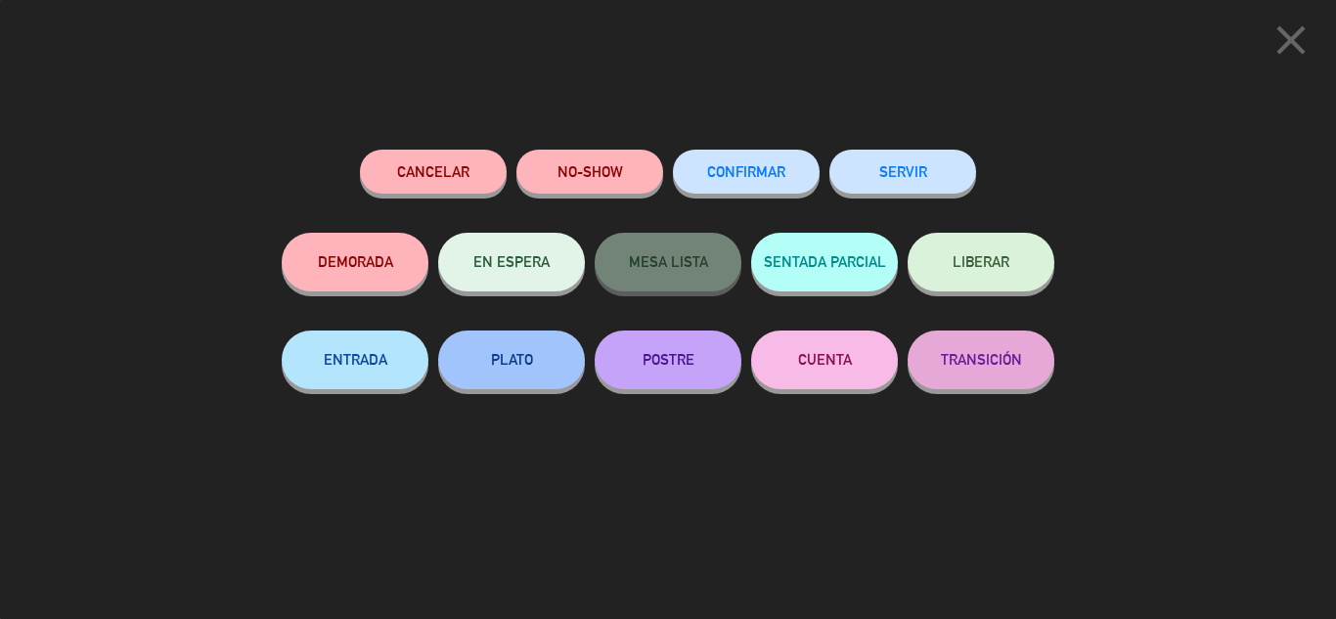
click at [915, 175] on button "SERVIR" at bounding box center [902, 172] width 147 height 44
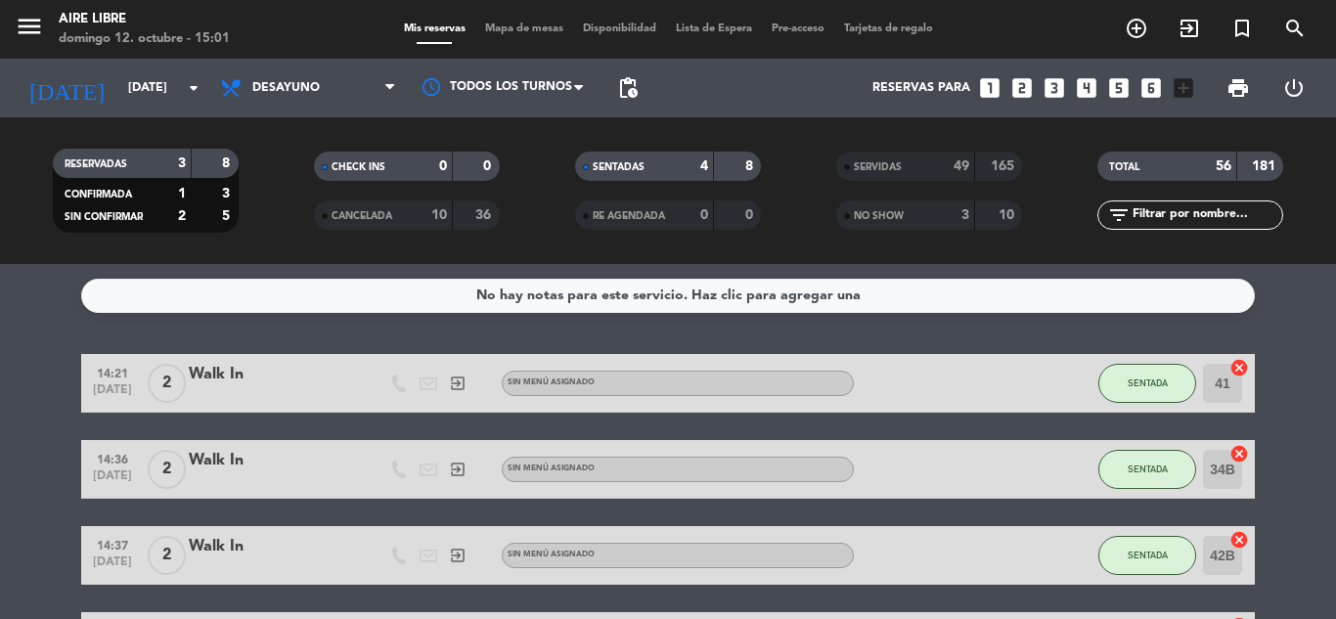
click at [1138, 380] on span "SENTADA" at bounding box center [1148, 383] width 40 height 11
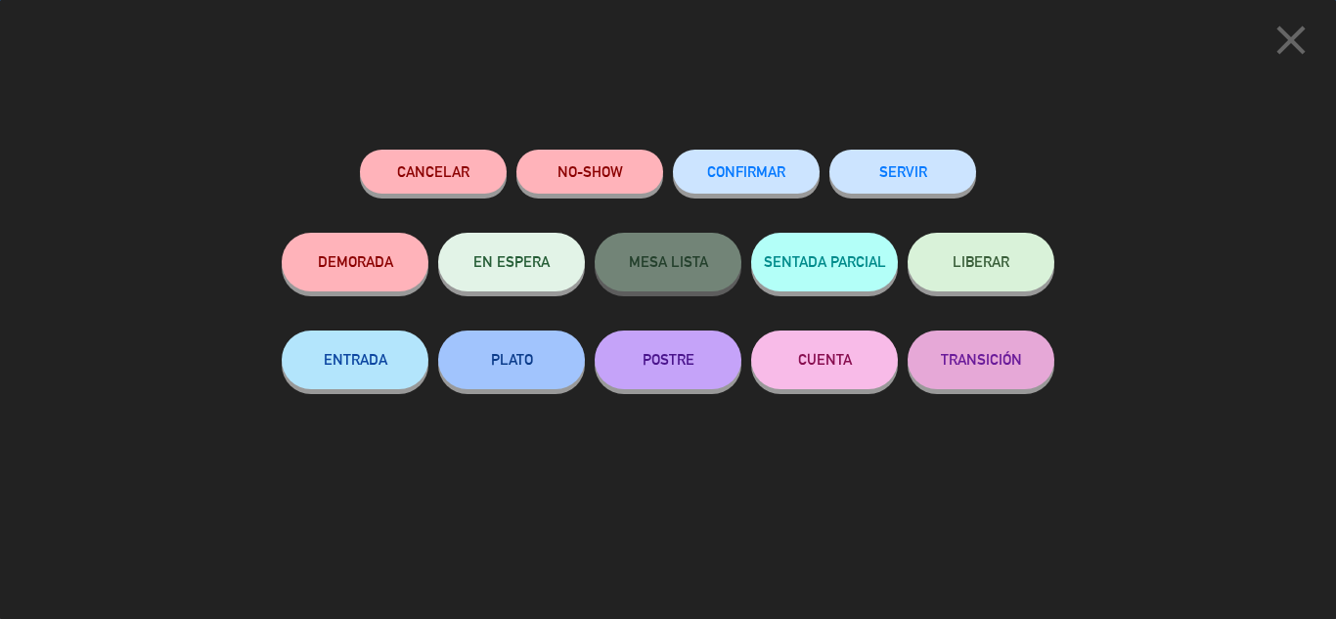
click at [912, 177] on button "SERVIR" at bounding box center [902, 172] width 147 height 44
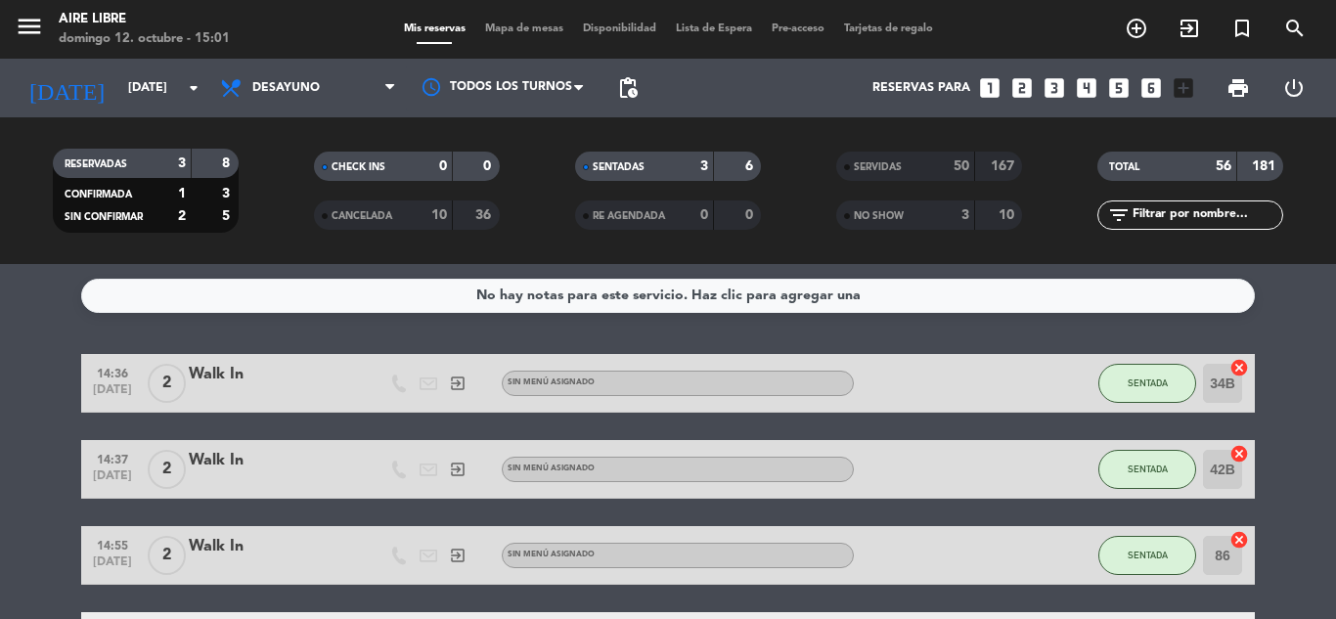
click at [1152, 401] on button "SENTADA" at bounding box center [1147, 383] width 98 height 39
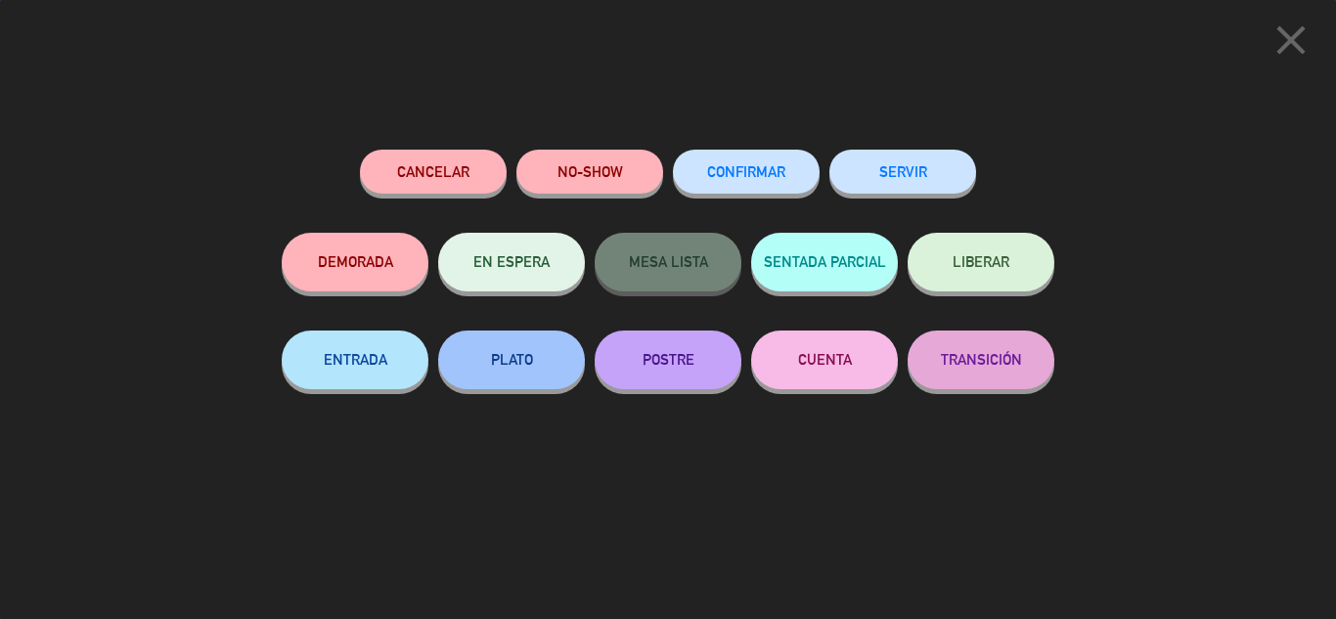
click at [897, 169] on button "SERVIR" at bounding box center [902, 172] width 147 height 44
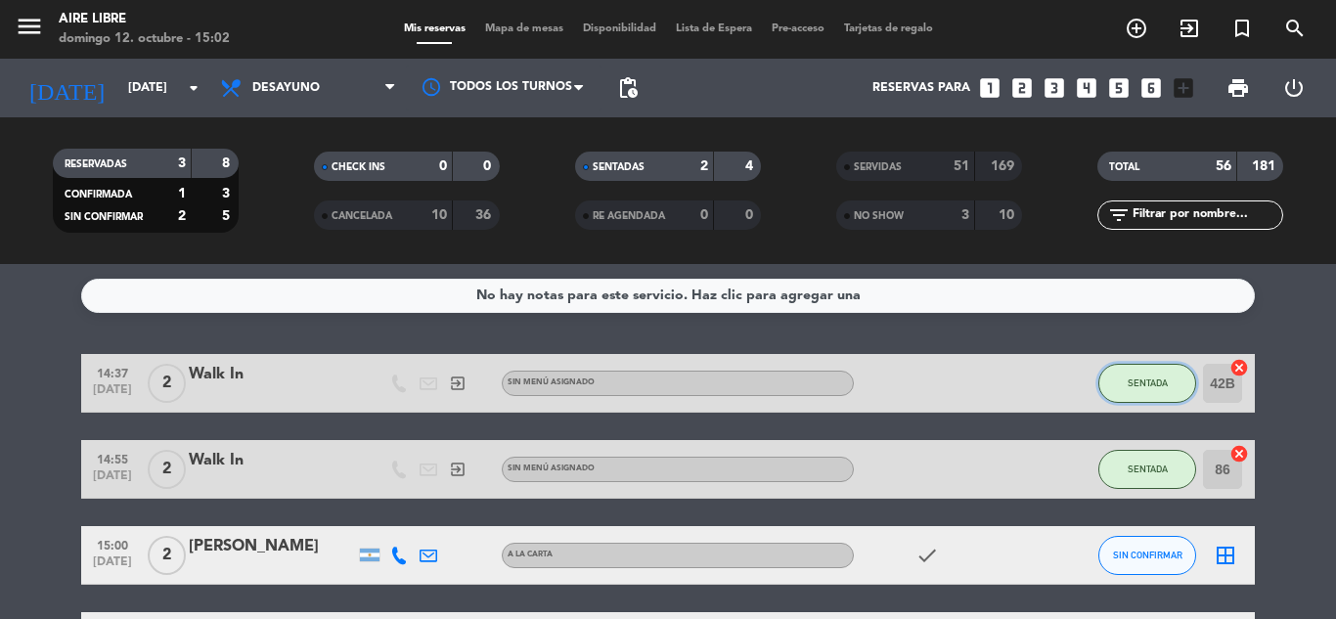
click at [1146, 379] on span "SENTADA" at bounding box center [1148, 383] width 40 height 11
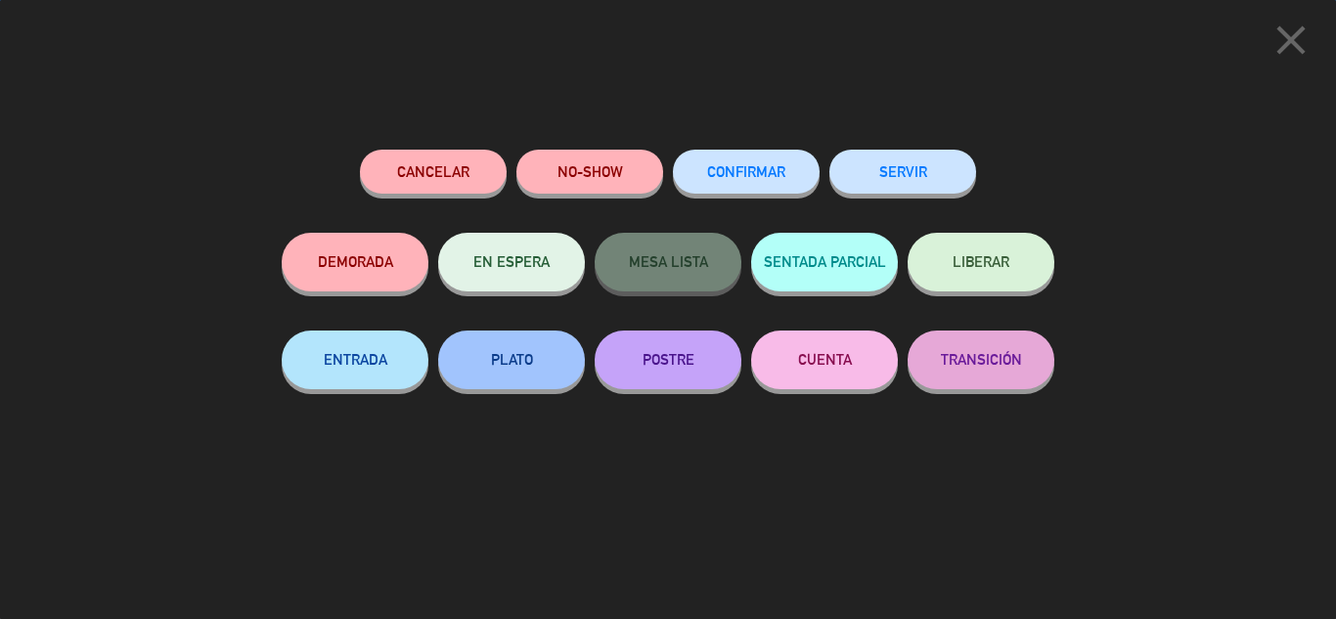
click at [930, 156] on button "SERVIR" at bounding box center [902, 172] width 147 height 44
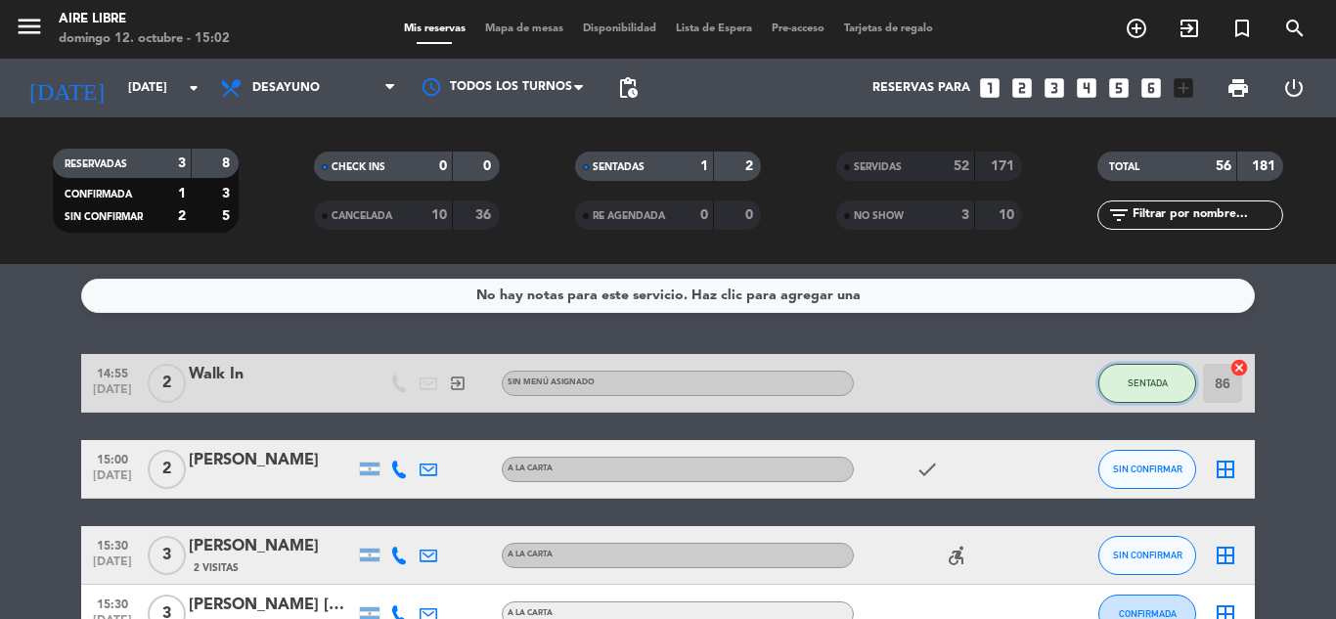
click at [1152, 399] on button "SENTADA" at bounding box center [1147, 383] width 98 height 39
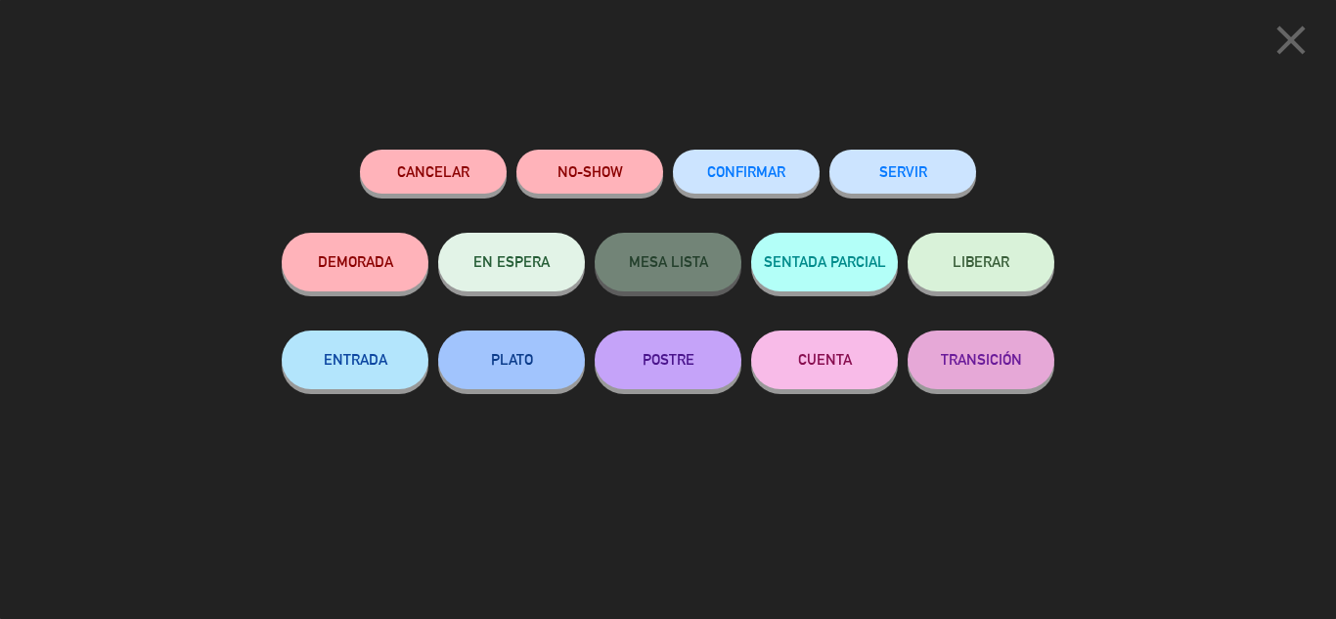
click at [918, 156] on button "SERVIR" at bounding box center [902, 172] width 147 height 44
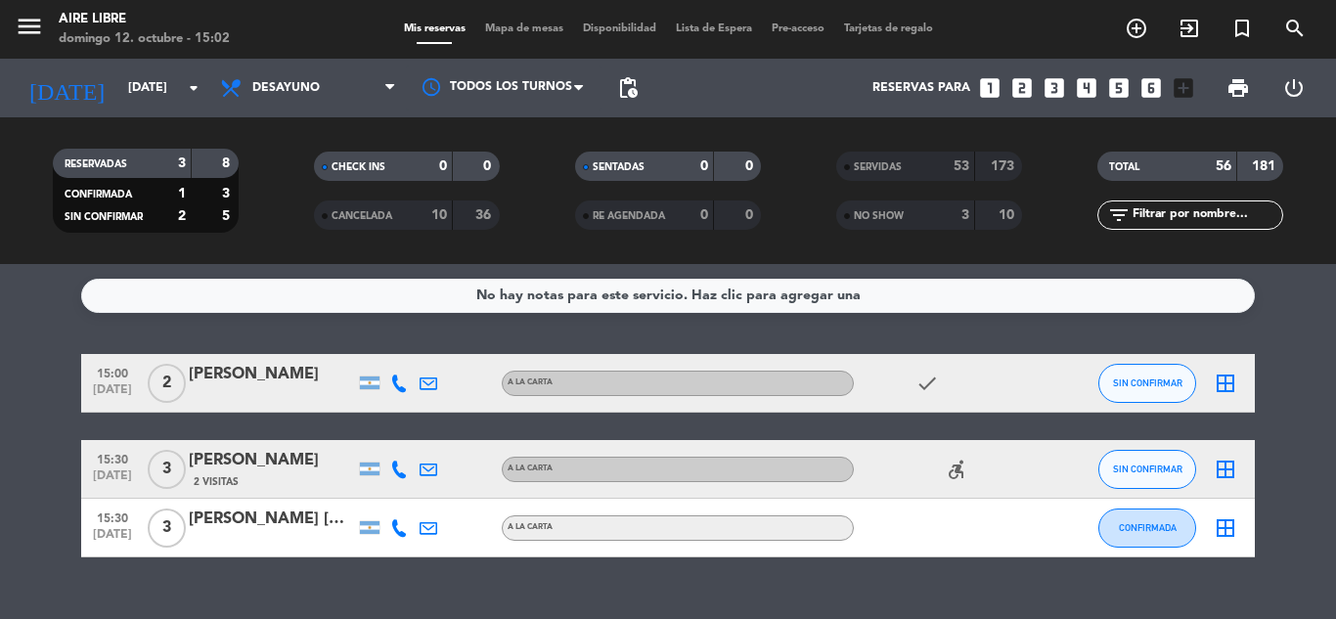
click at [1305, 512] on bookings-row "15:00 oct. 12 2 Ariel Pino A LA CARTA check SIN CONFIRMAR border_all 15:30 oct.…" at bounding box center [668, 455] width 1336 height 203
click at [1195, 31] on icon "exit_to_app" at bounding box center [1189, 28] width 23 height 23
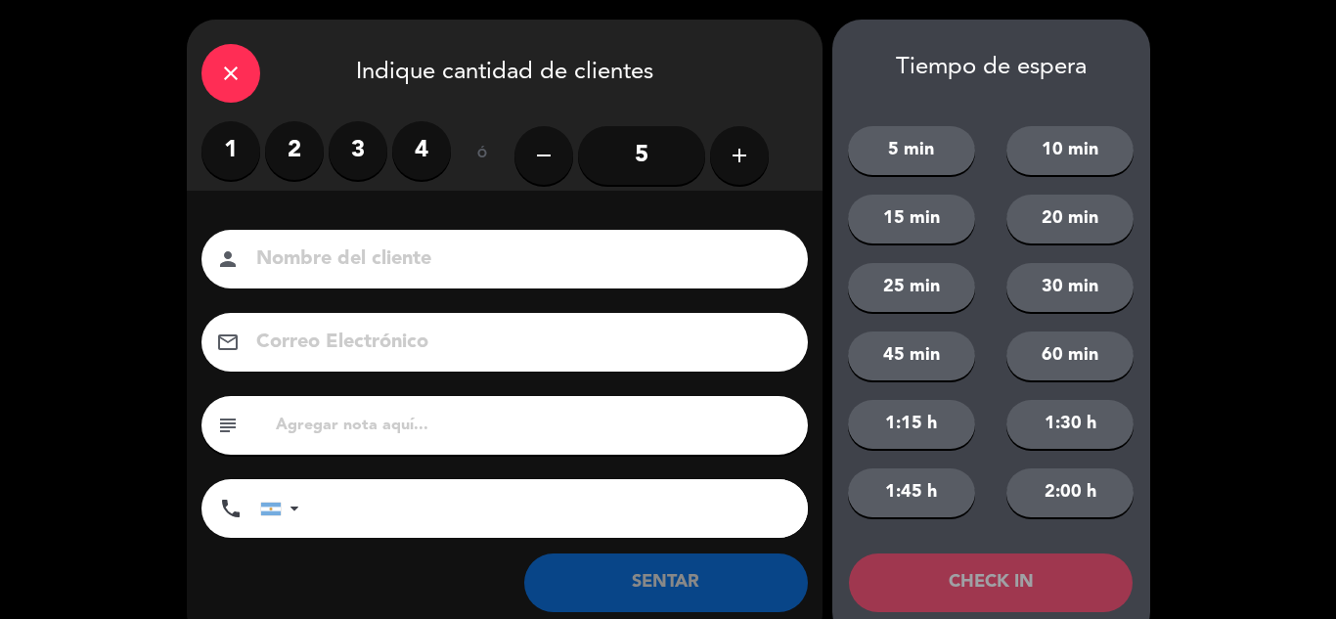
click at [290, 147] on label "2" at bounding box center [294, 150] width 59 height 59
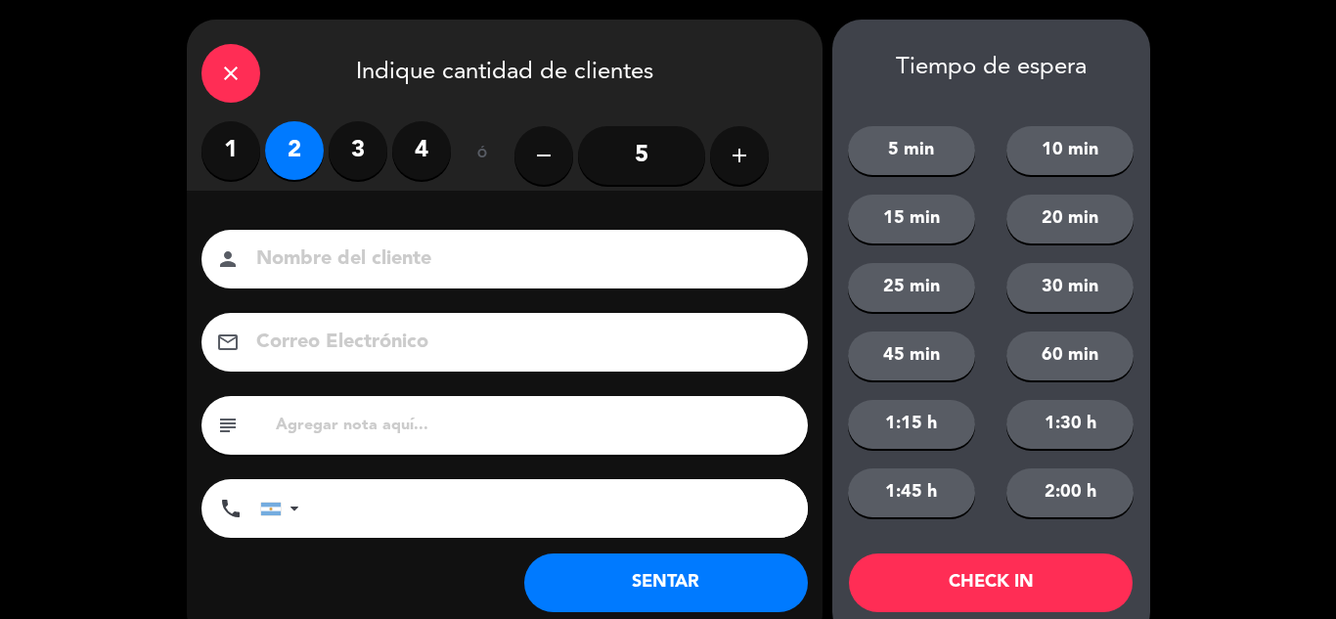
click at [661, 581] on button "SENTAR" at bounding box center [666, 583] width 284 height 59
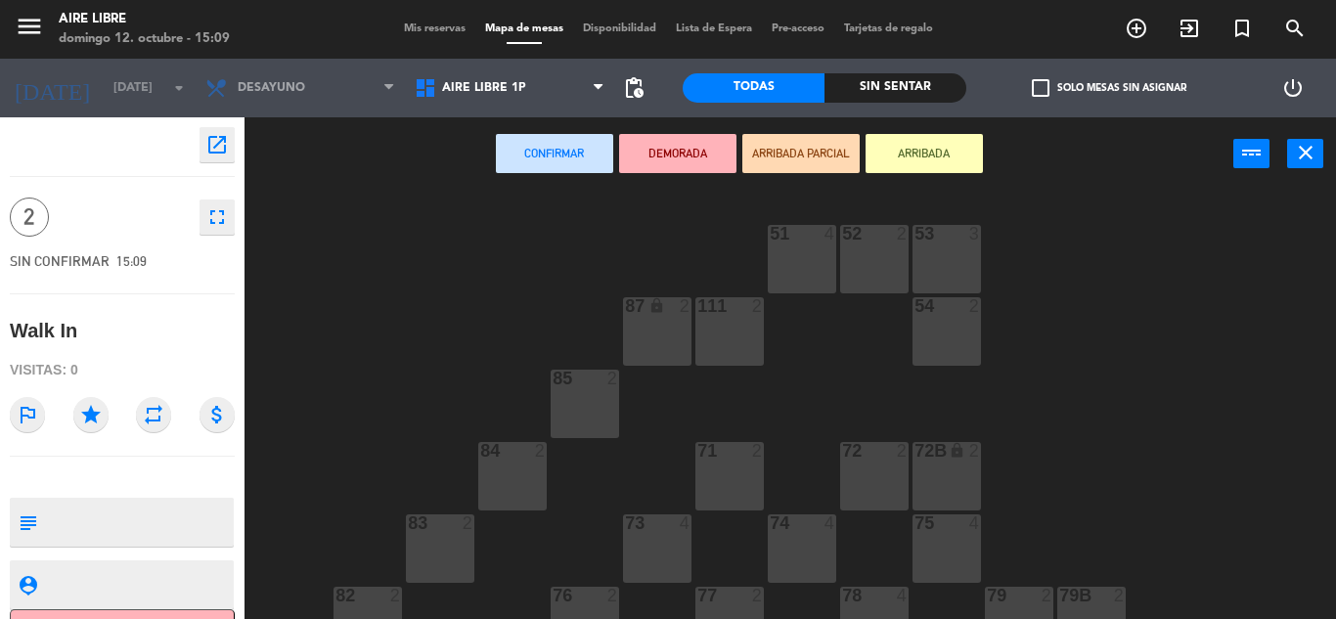
click at [926, 169] on button "ARRIBADA" at bounding box center [924, 153] width 117 height 39
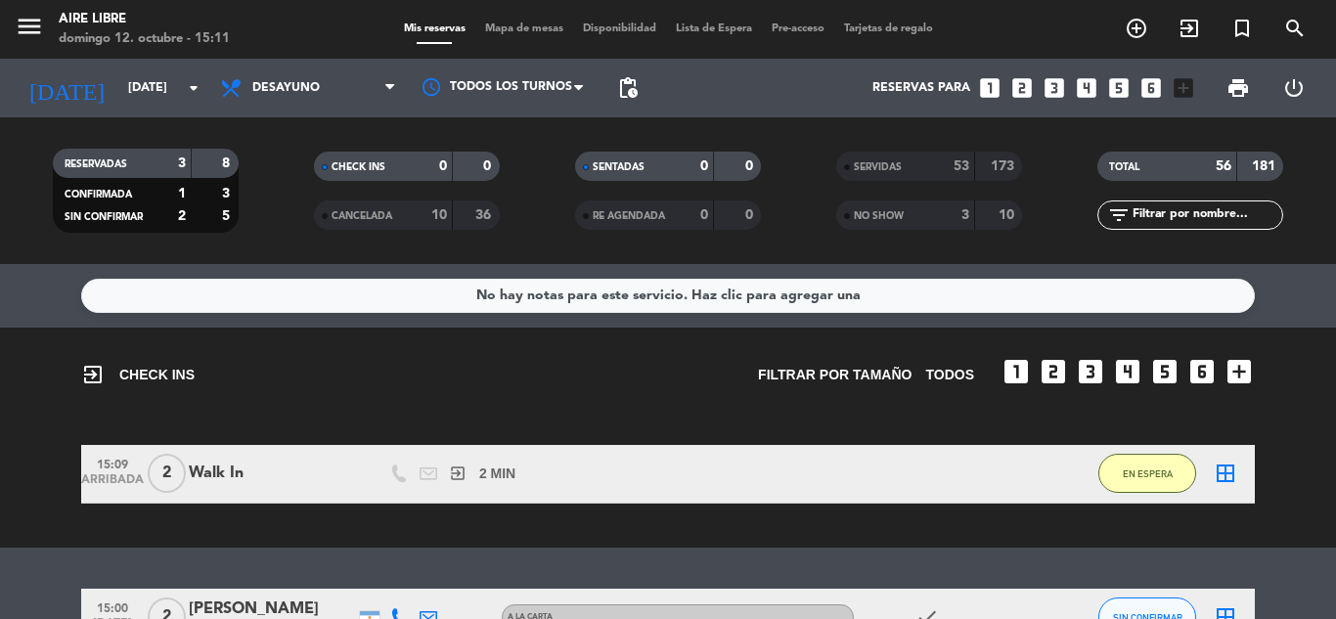
click at [1158, 477] on span "EN ESPERA" at bounding box center [1148, 474] width 50 height 11
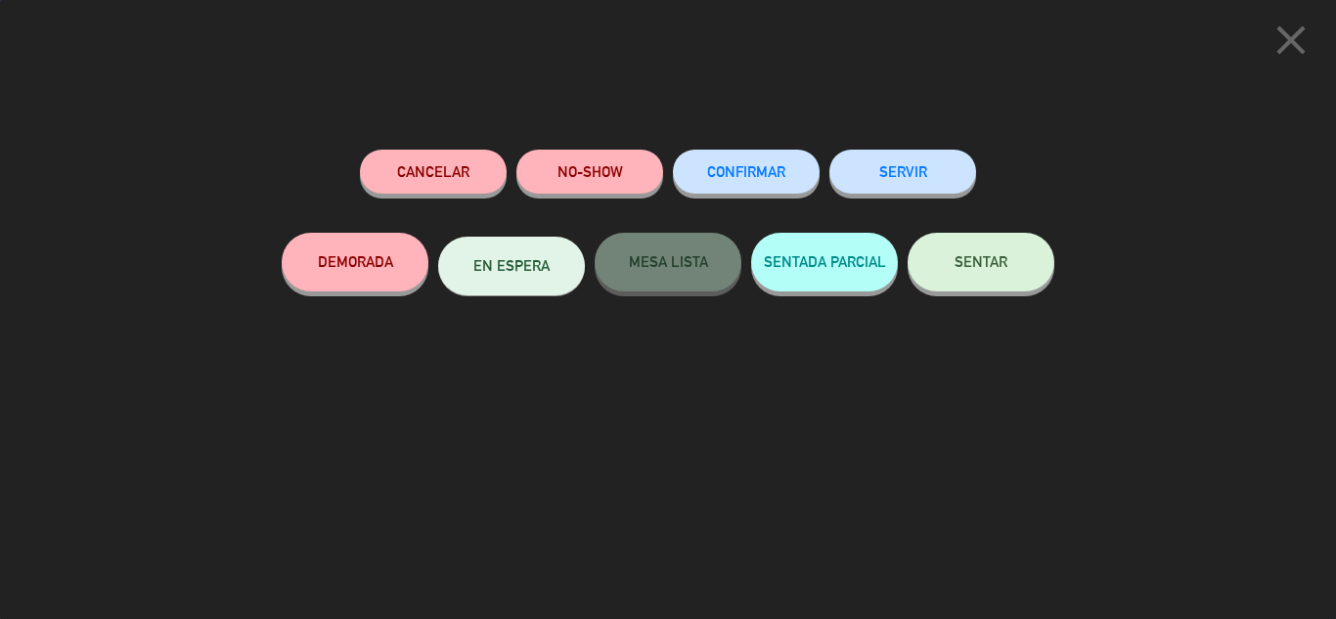
click at [991, 278] on button "SENTAR" at bounding box center [981, 262] width 147 height 59
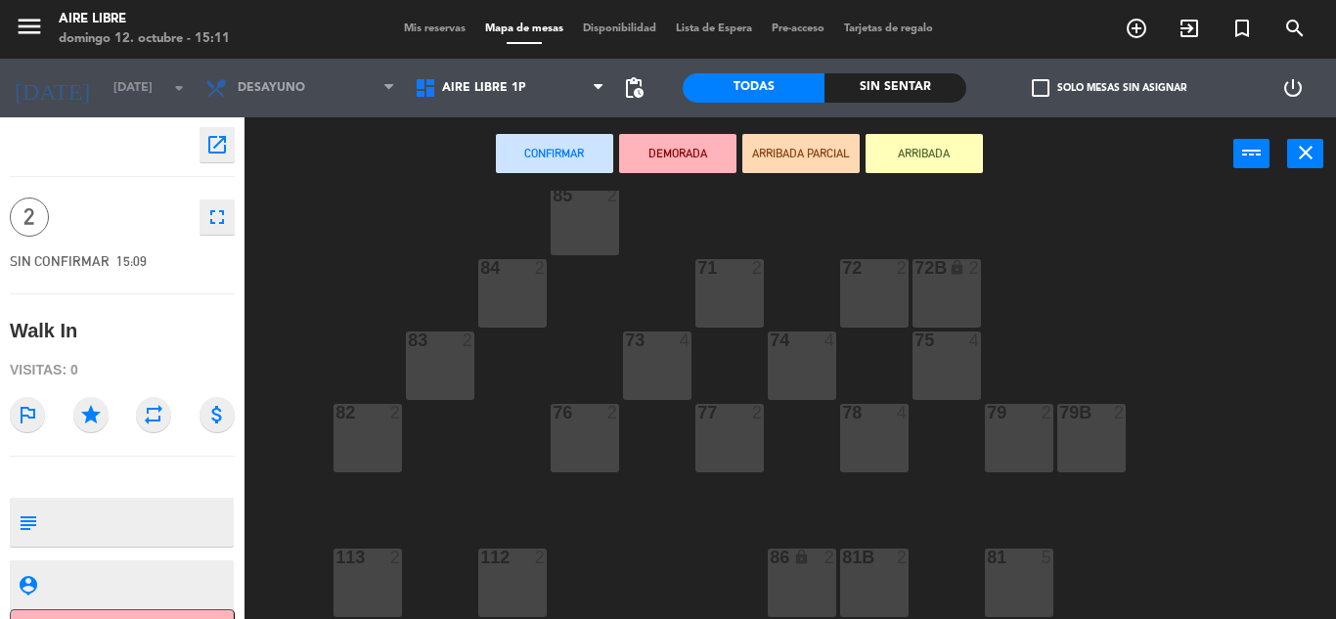
scroll to position [398, 0]
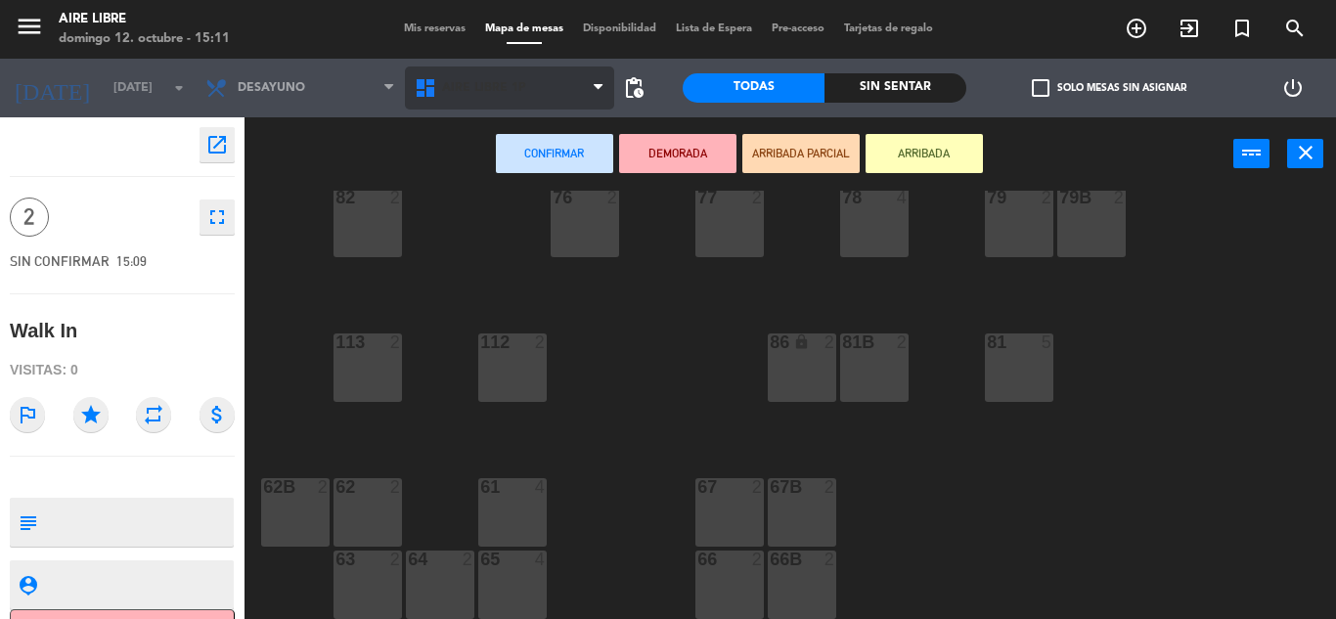
click at [551, 81] on span "Aire Libre 1P" at bounding box center [509, 88] width 209 height 43
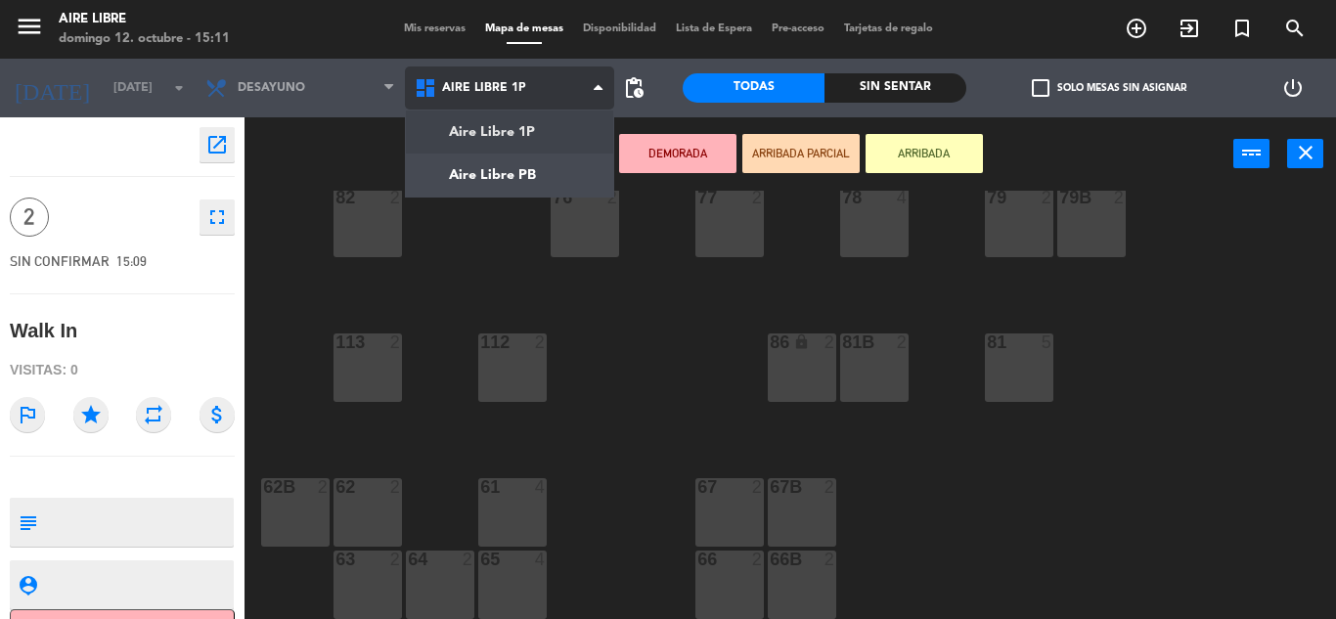
click at [517, 173] on ng-component "menu Aire Libre domingo 12. octubre - 15:11 Mis reservas Mapa de mesas Disponib…" at bounding box center [668, 309] width 1336 height 619
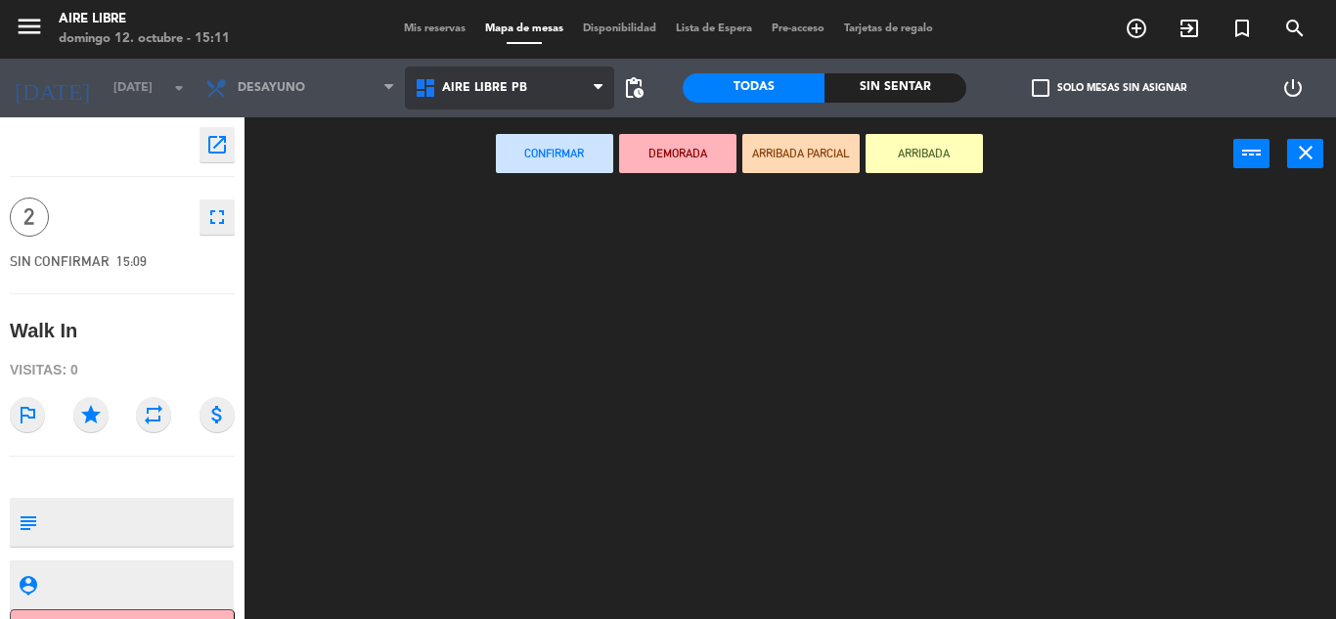
scroll to position [0, 0]
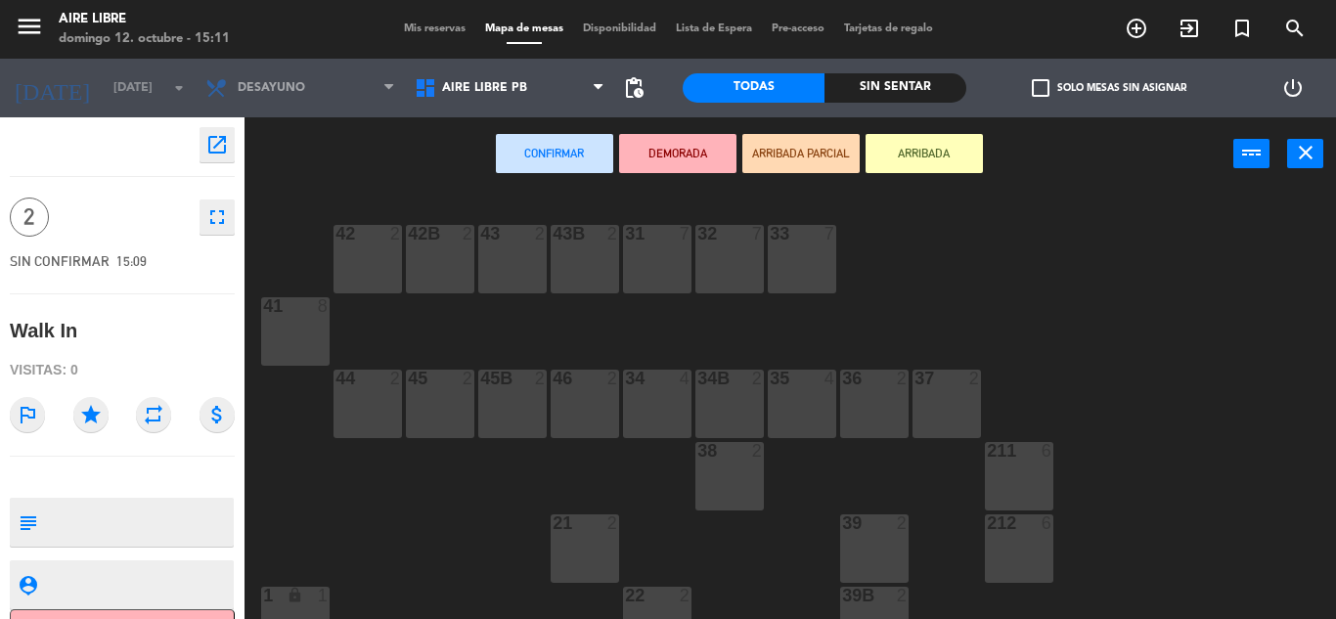
click at [876, 530] on div at bounding box center [874, 523] width 32 height 18
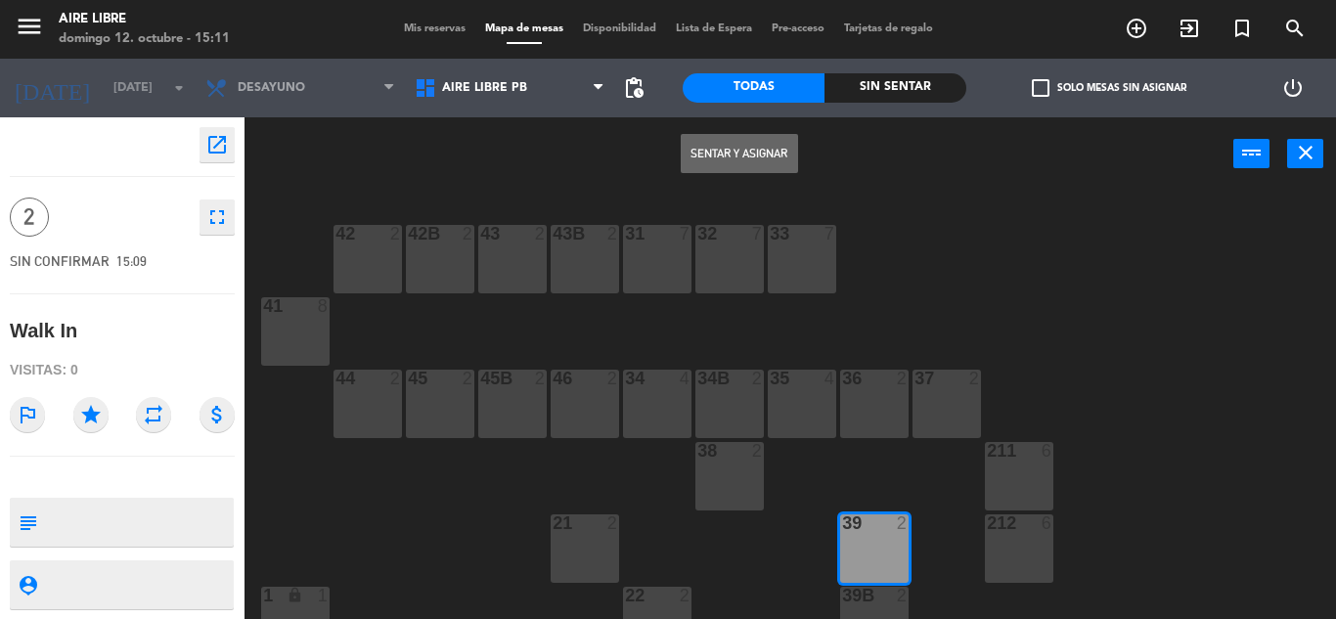
click at [746, 153] on button "Sentar y Asignar" at bounding box center [739, 153] width 117 height 39
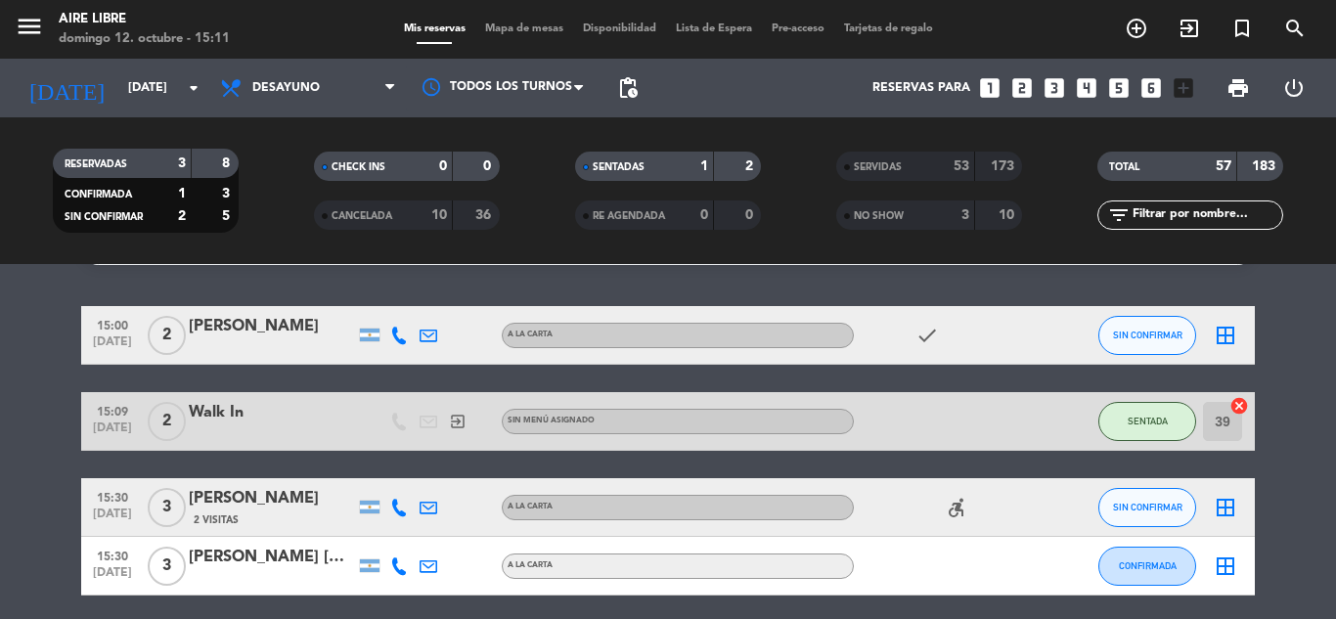
scroll to position [52, 0]
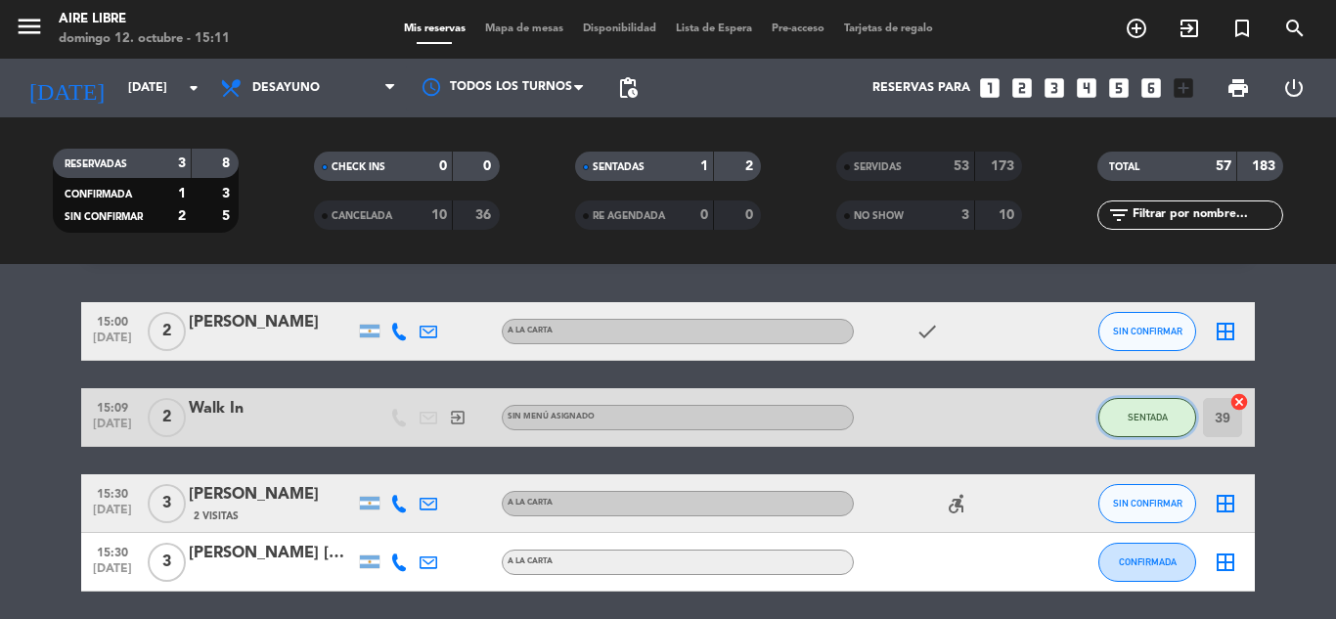
click at [1140, 417] on span "SENTADA" at bounding box center [1148, 417] width 40 height 11
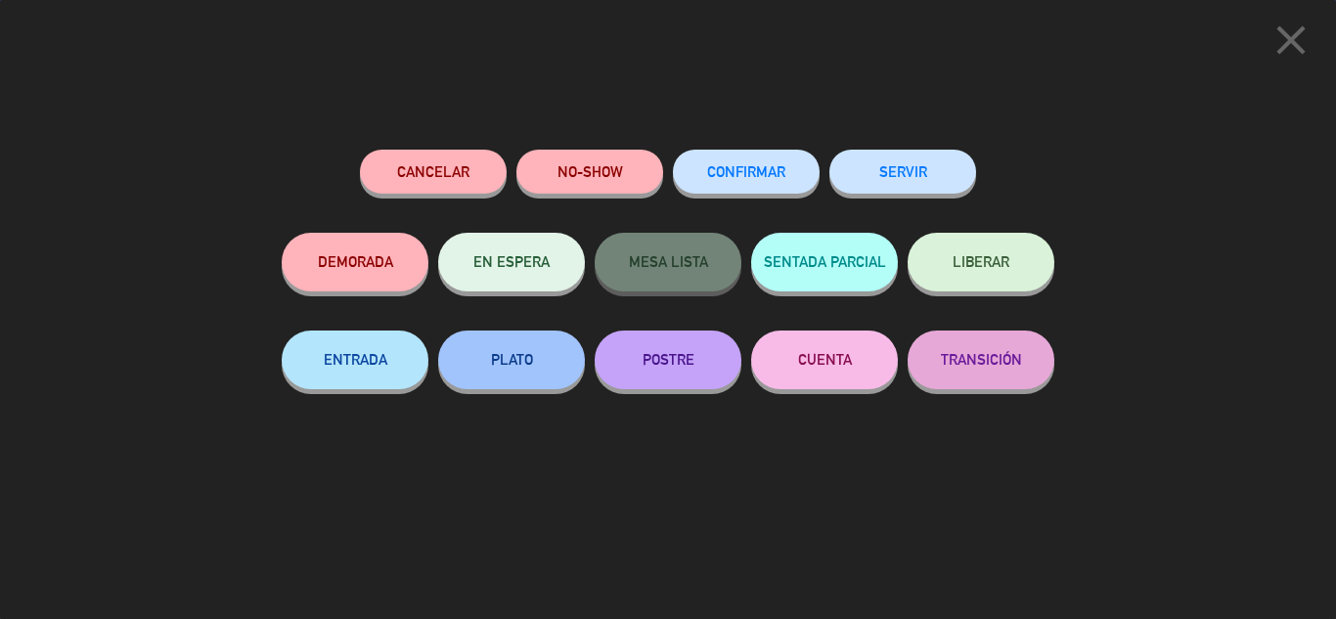
click at [916, 173] on button "SERVIR" at bounding box center [902, 172] width 147 height 44
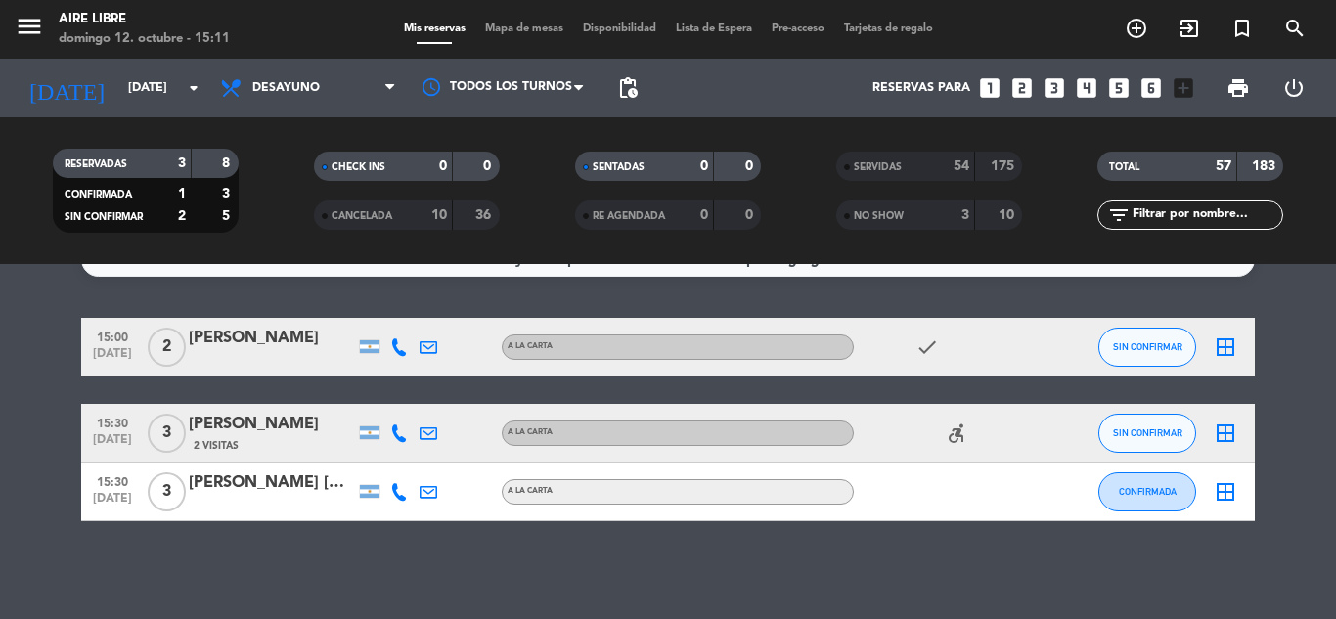
scroll to position [0, 0]
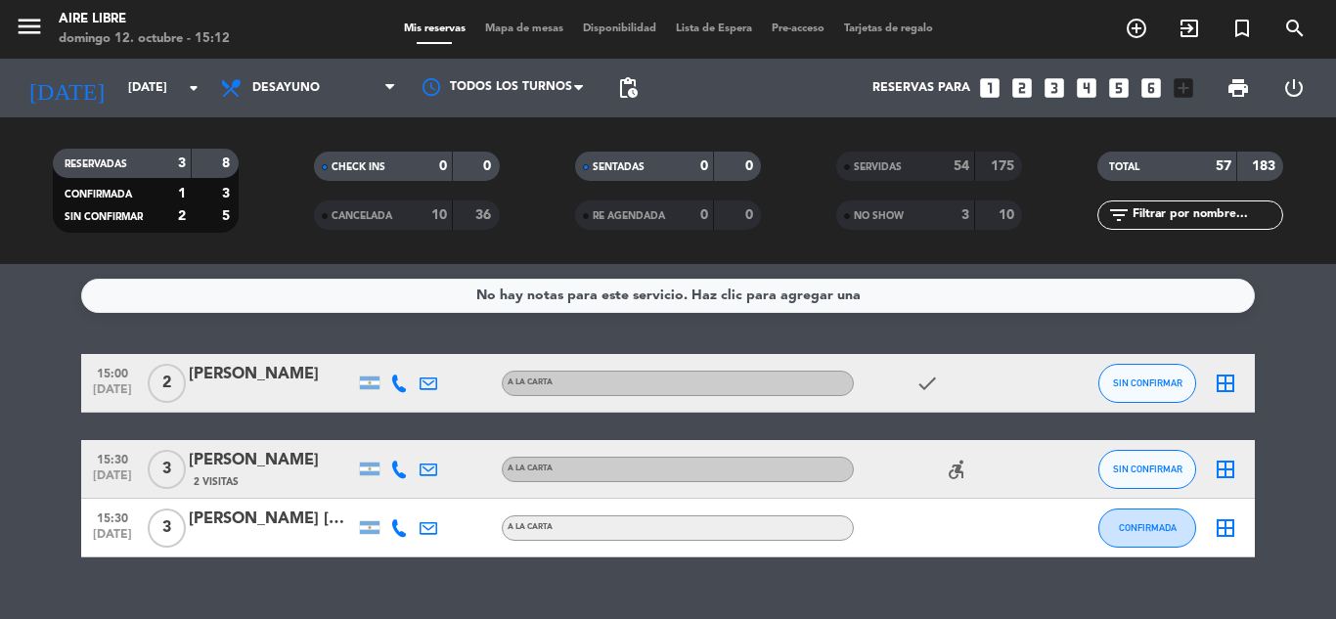
click at [510, 28] on span "Mapa de mesas" at bounding box center [524, 28] width 98 height 11
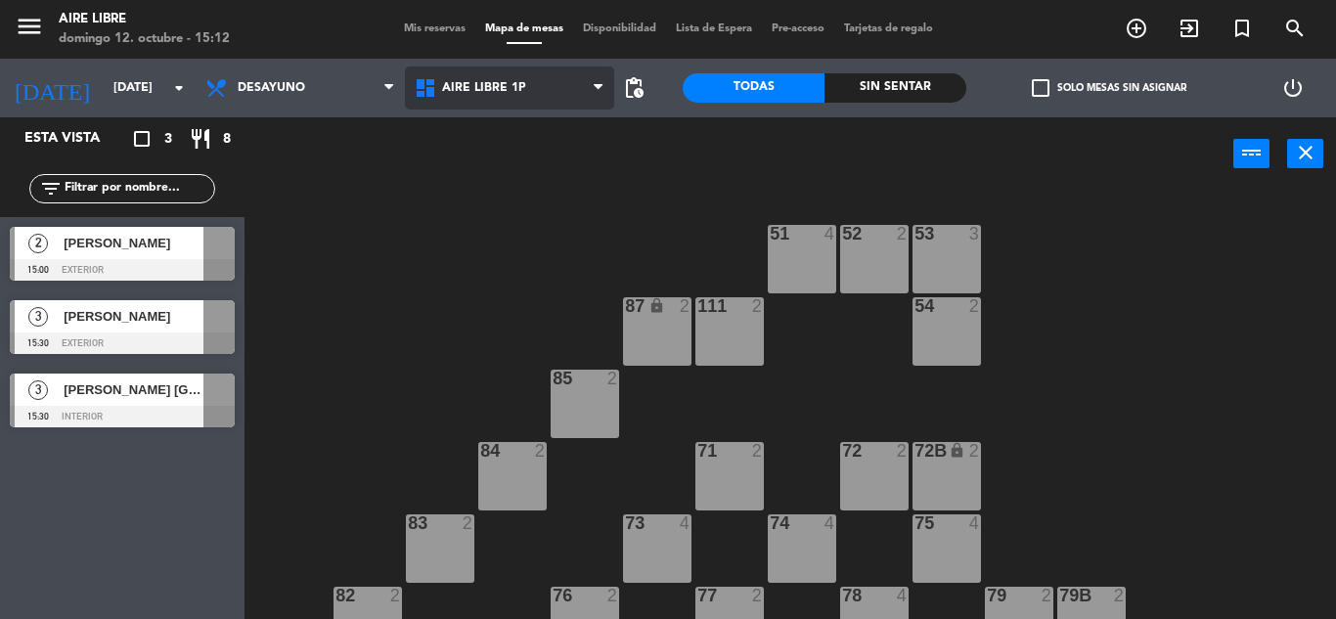
click at [498, 87] on span "Aire Libre 1P" at bounding box center [484, 88] width 84 height 14
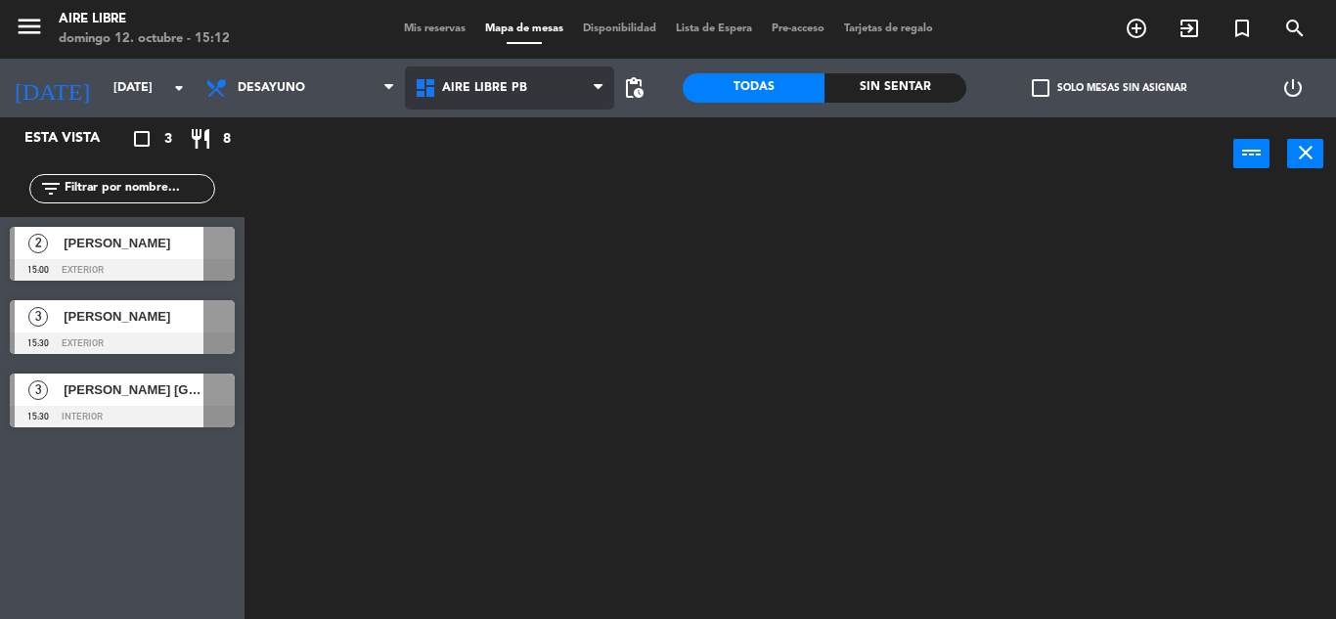
click at [524, 179] on ng-component "menu Aire Libre domingo 12. octubre - 15:12 Mis reservas Mapa de mesas Disponib…" at bounding box center [668, 309] width 1336 height 619
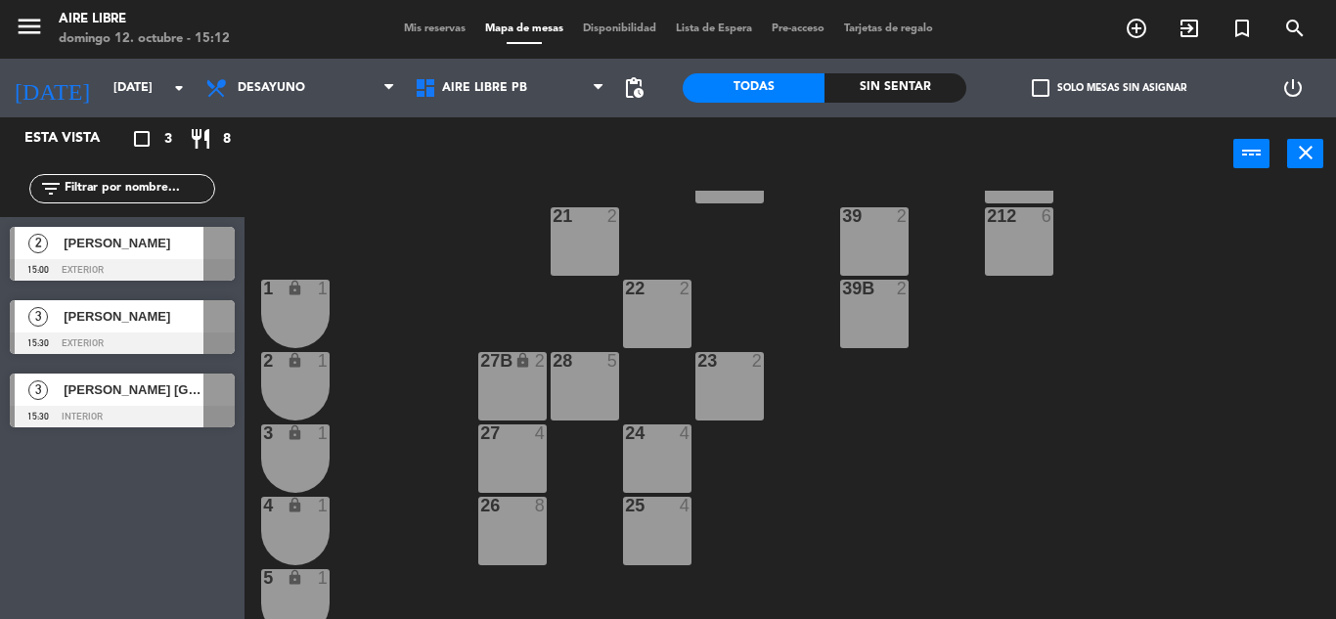
scroll to position [308, 0]
click at [850, 255] on div "39 2" at bounding box center [874, 240] width 68 height 68
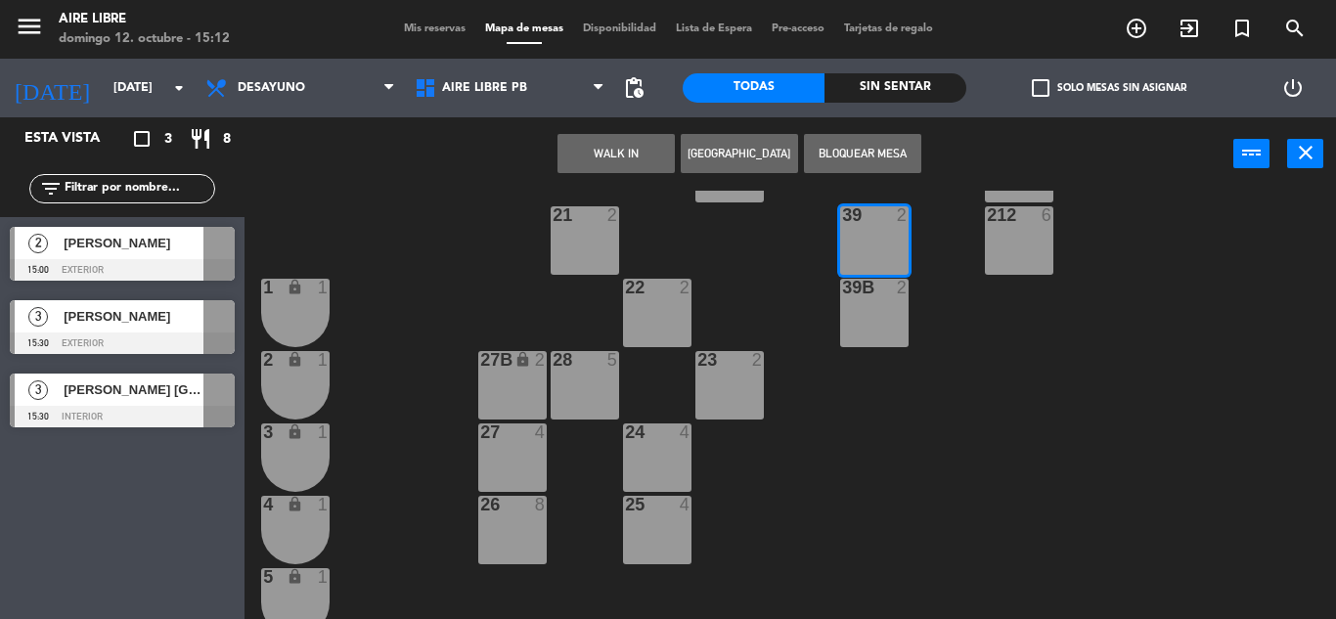
click at [596, 155] on button "WALK IN" at bounding box center [616, 153] width 117 height 39
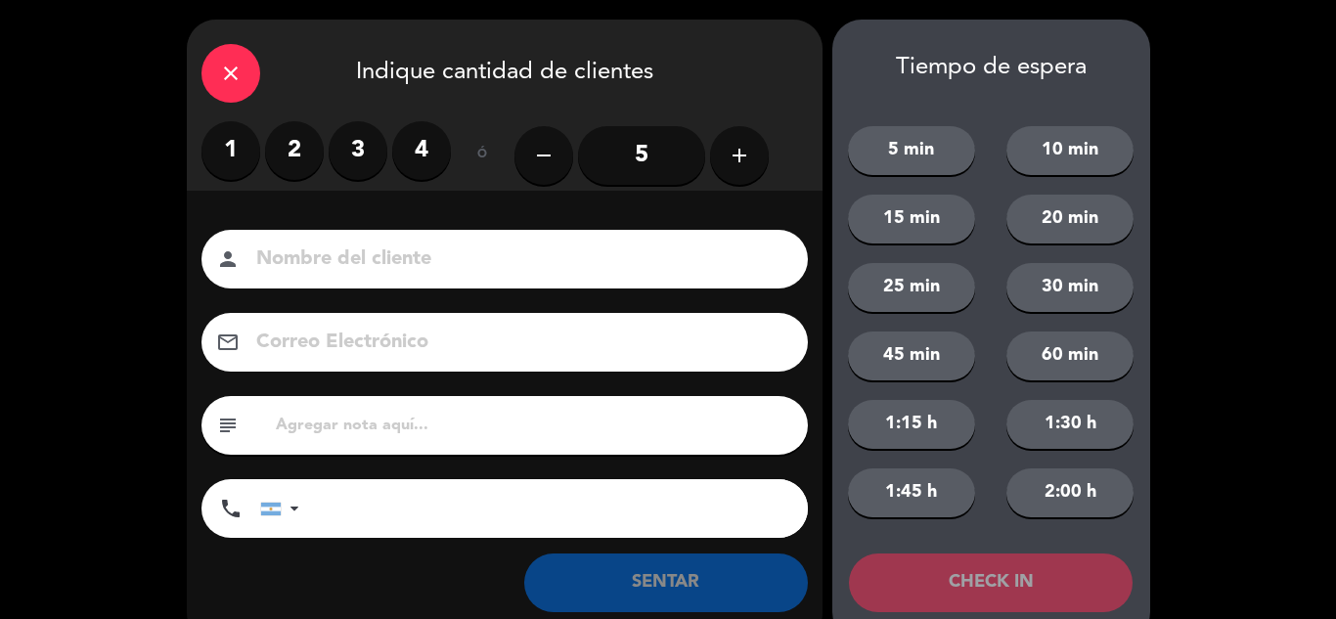
click at [294, 156] on label "2" at bounding box center [294, 150] width 59 height 59
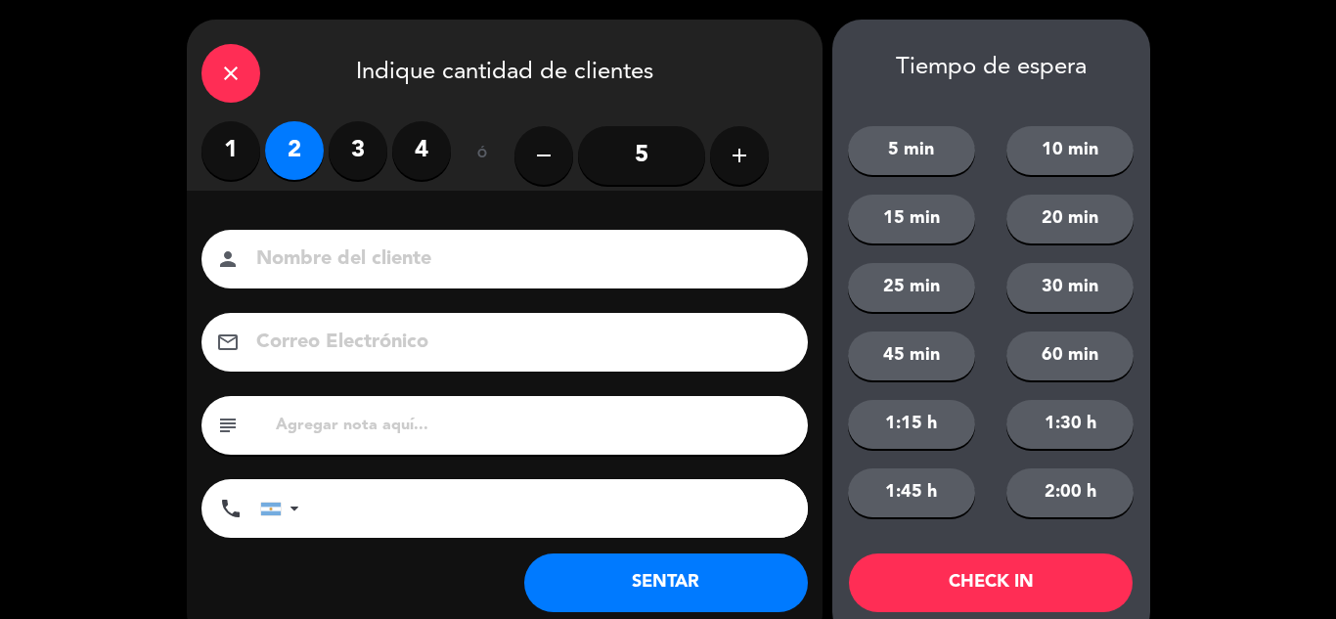
click at [663, 590] on button "SENTAR" at bounding box center [666, 583] width 284 height 59
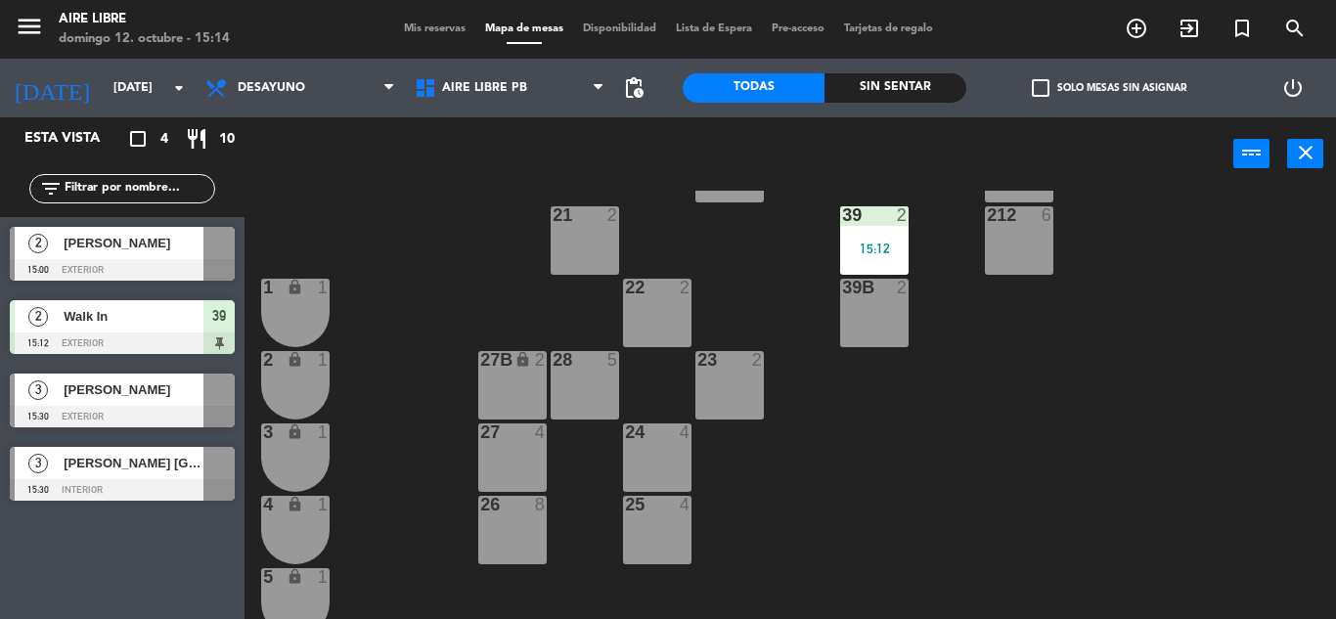
click at [209, 257] on div at bounding box center [218, 243] width 31 height 32
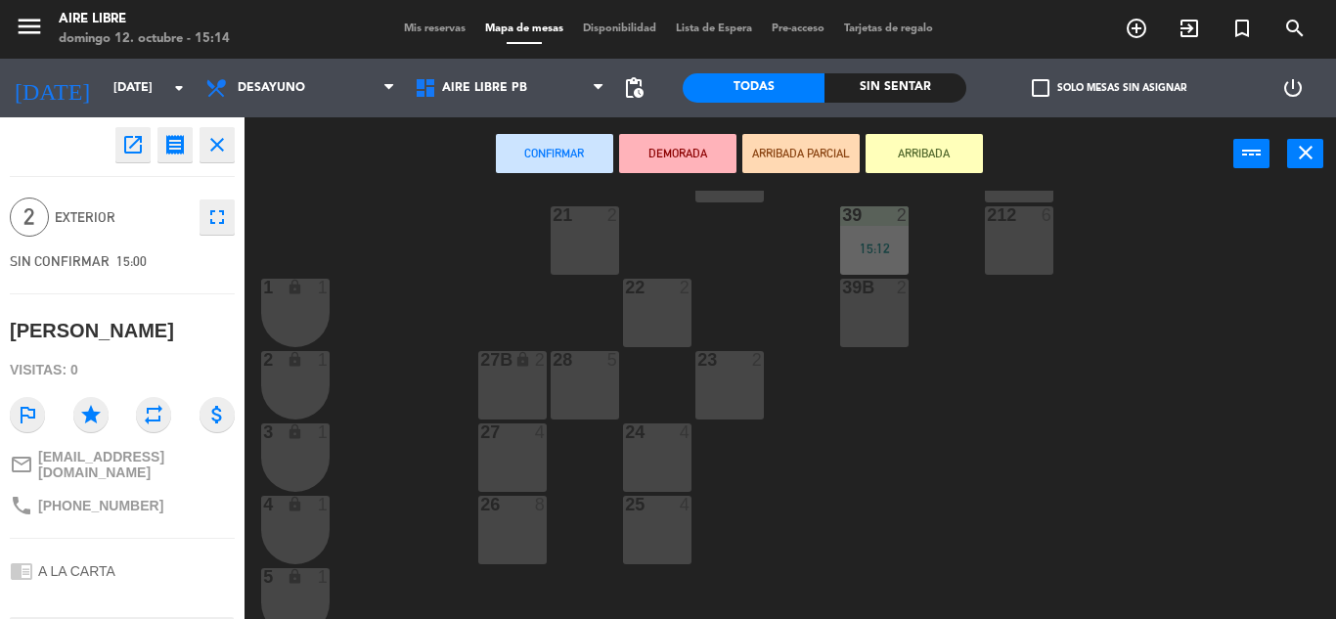
click at [141, 147] on icon "open_in_new" at bounding box center [132, 144] width 23 height 23
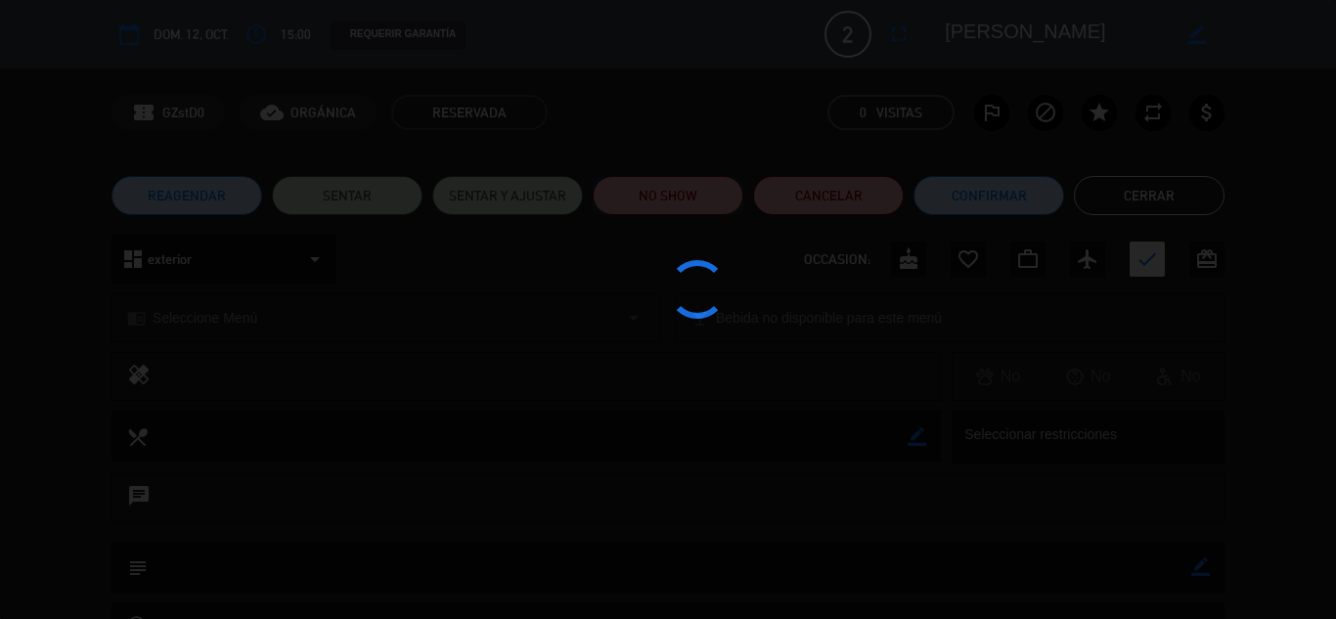
click at [694, 211] on button "NO SHOW" at bounding box center [668, 195] width 151 height 39
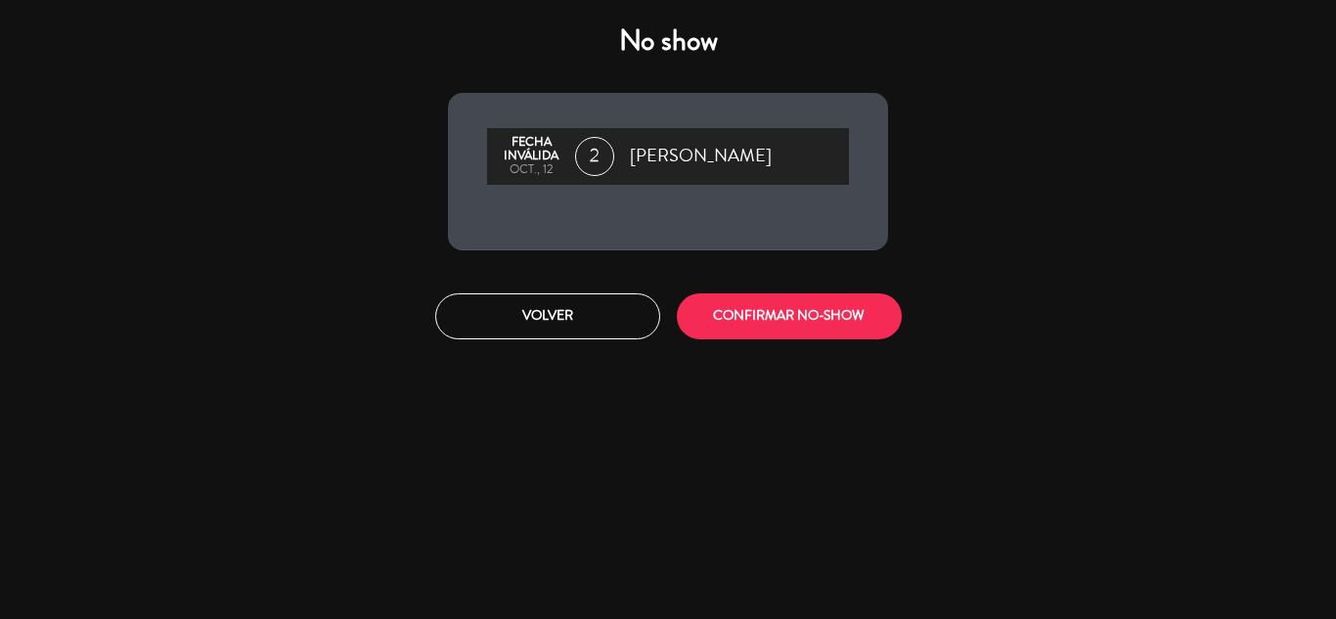
click at [687, 197] on div "Fecha inválida oct., 12 2 Ariel Pino" at bounding box center [668, 171] width 440 height 157
click at [812, 315] on button "CONFIRMAR NO-SHOW" at bounding box center [789, 316] width 225 height 46
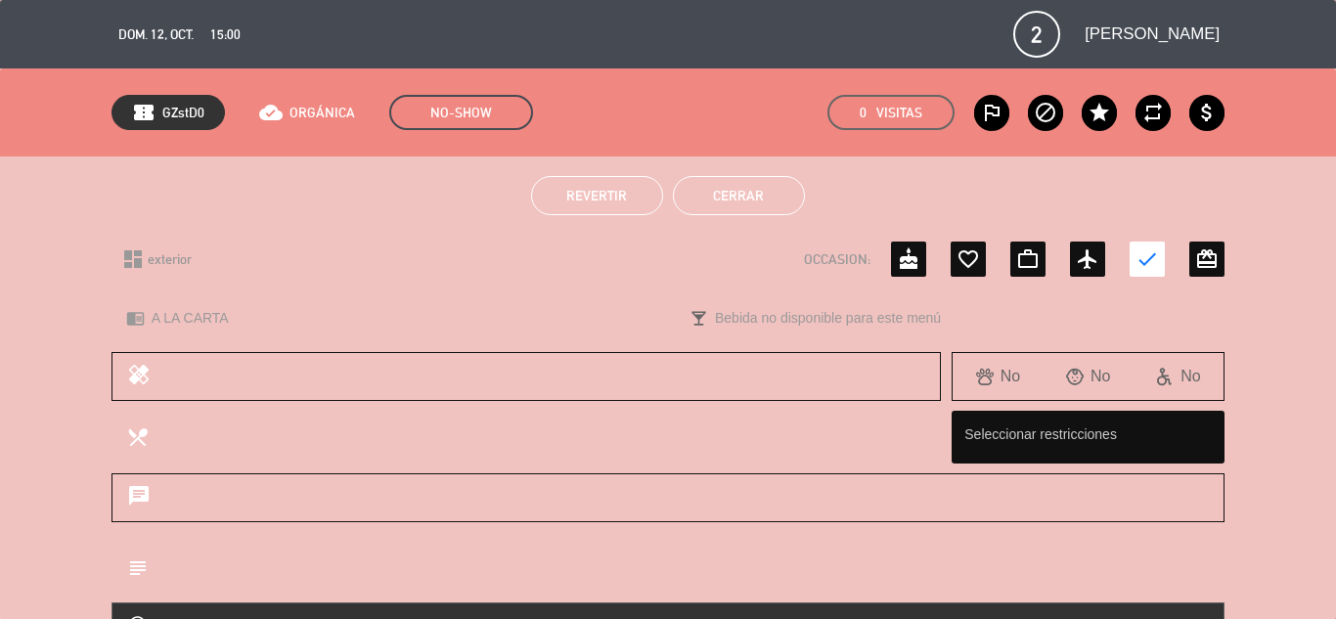
click at [777, 209] on button "Cerrar" at bounding box center [739, 195] width 132 height 39
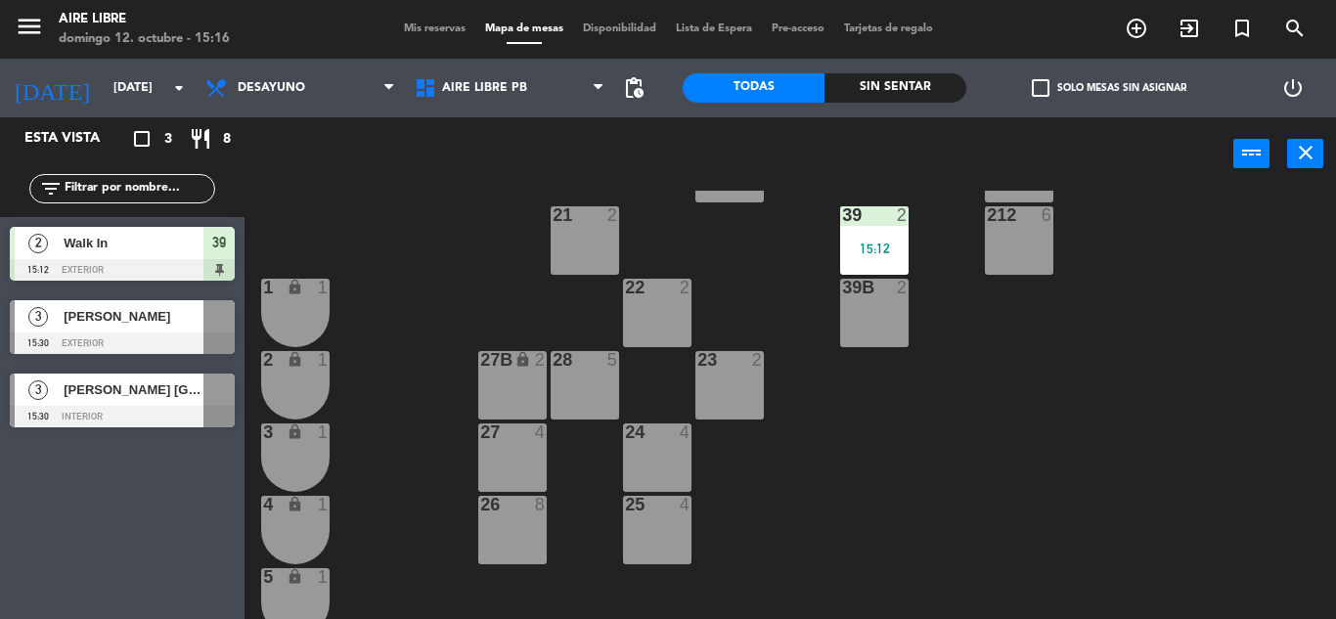
click at [404, 30] on span "Mis reservas" at bounding box center [434, 28] width 81 height 11
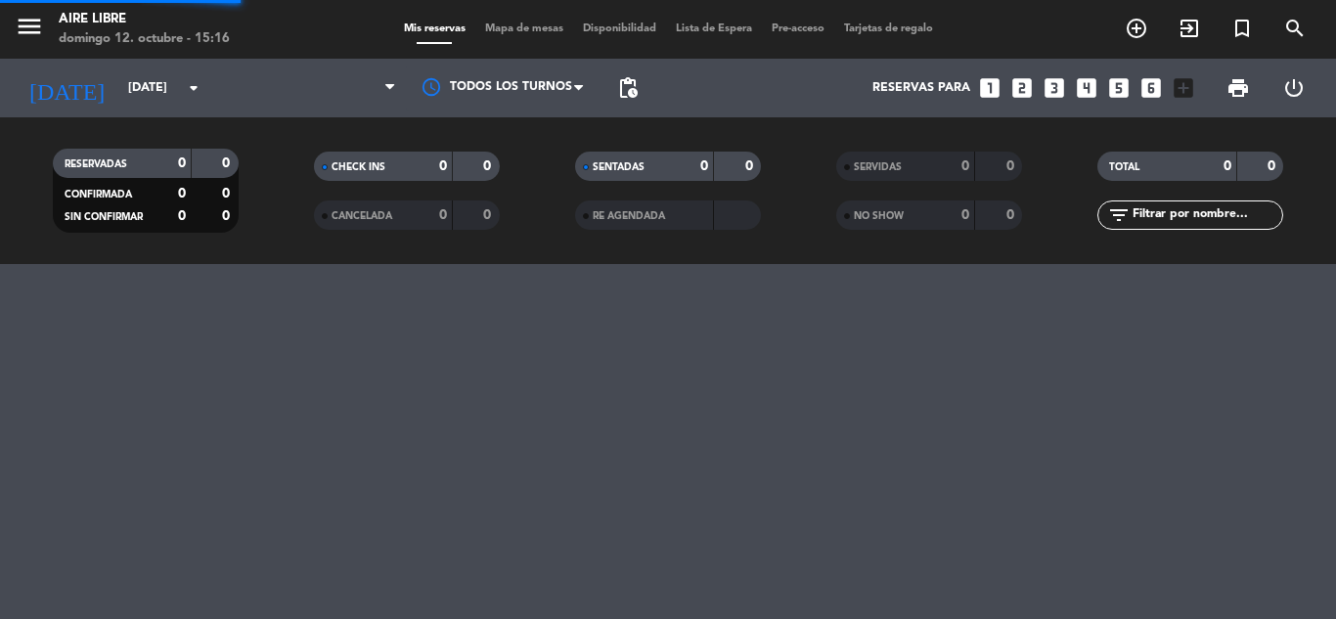
click at [1140, 32] on icon "add_circle_outline" at bounding box center [1136, 28] width 23 height 23
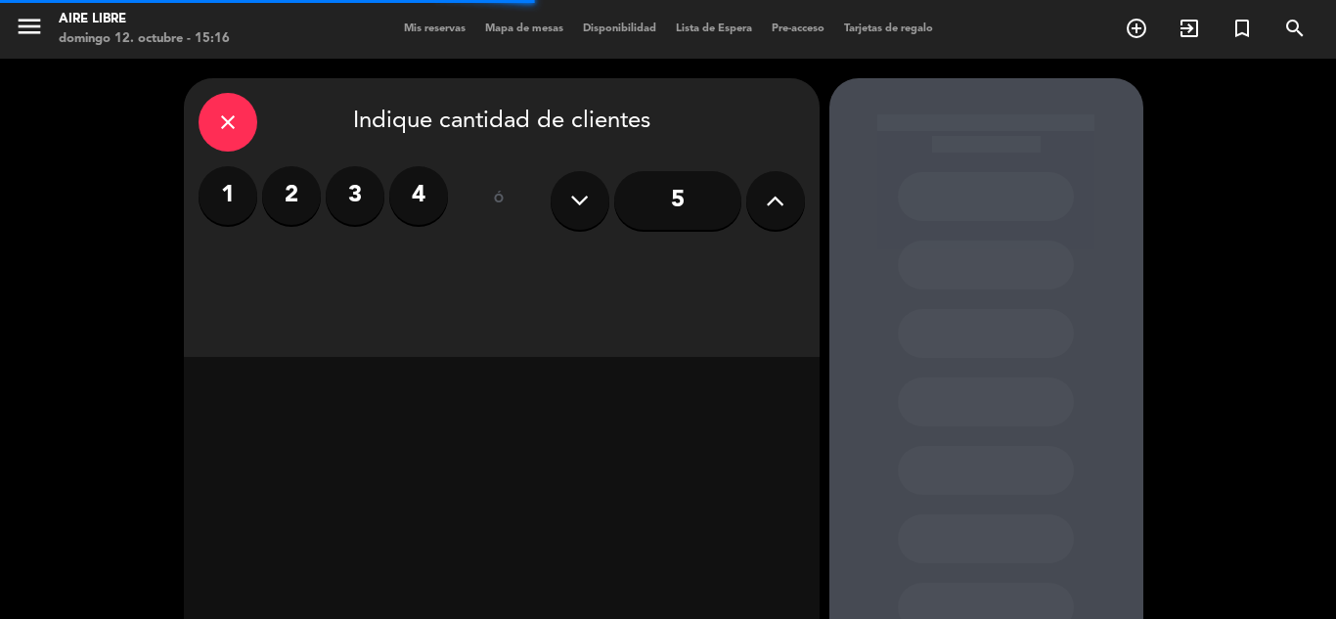
click at [292, 187] on label "2" at bounding box center [291, 195] width 59 height 59
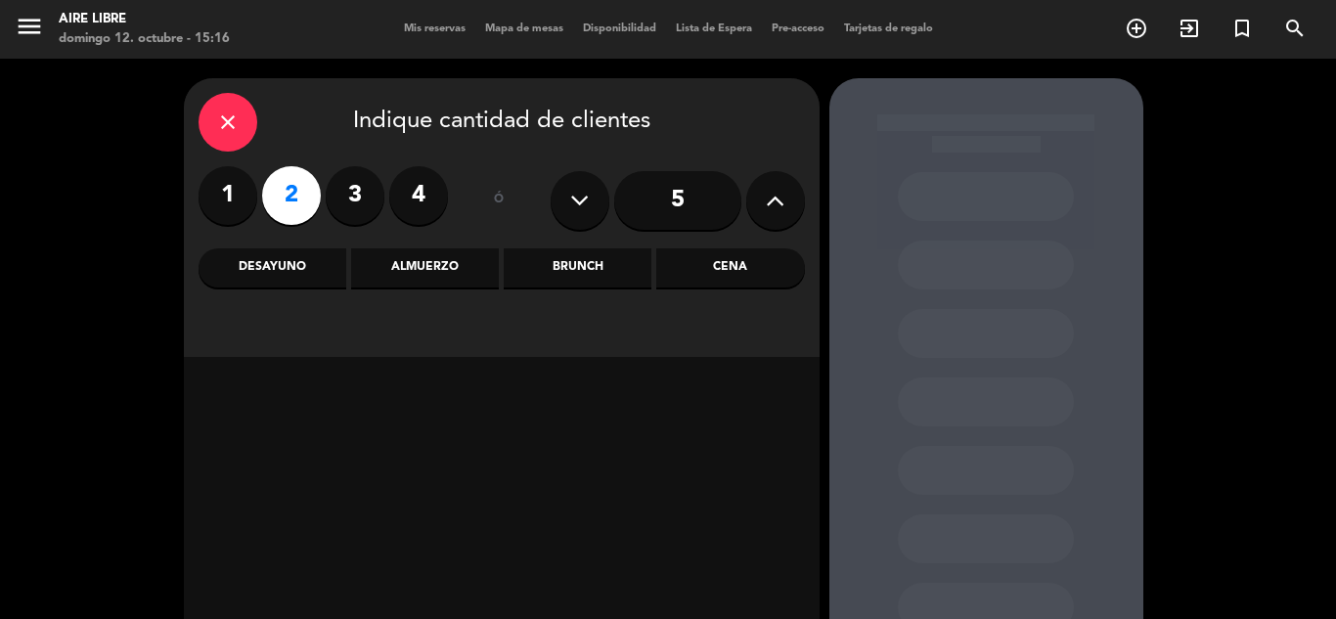
click at [437, 274] on div "Almuerzo" at bounding box center [425, 267] width 148 height 39
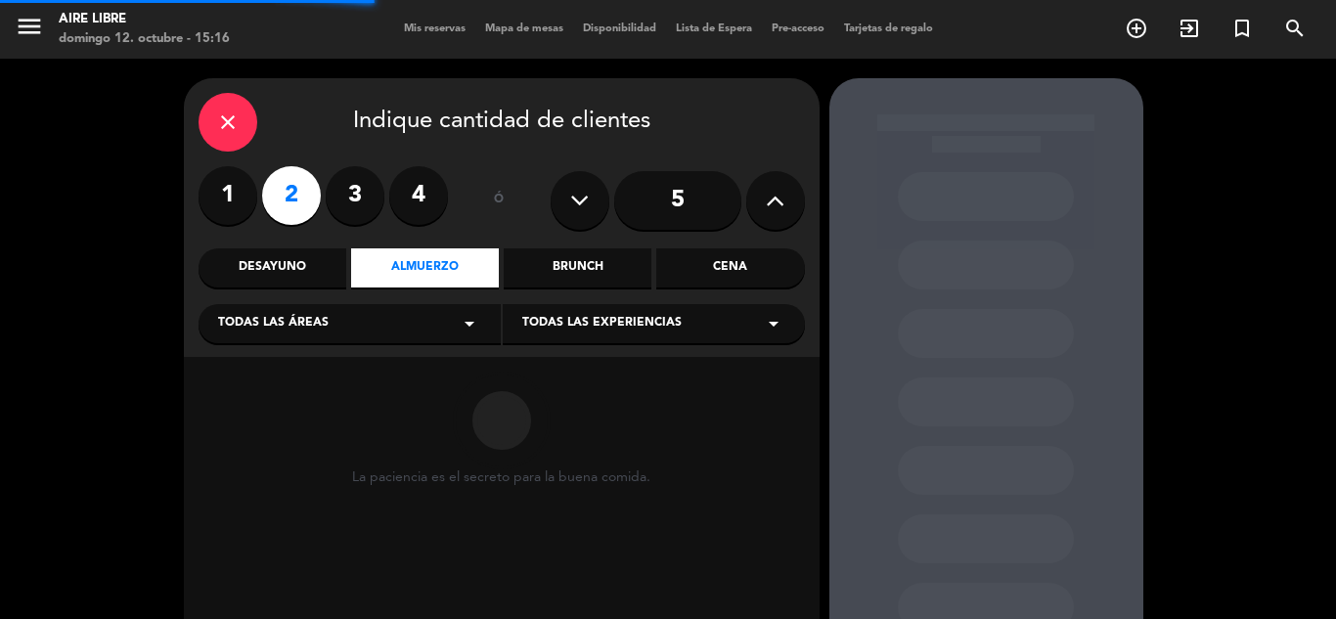
click at [278, 271] on div "Desayuno" at bounding box center [273, 267] width 148 height 39
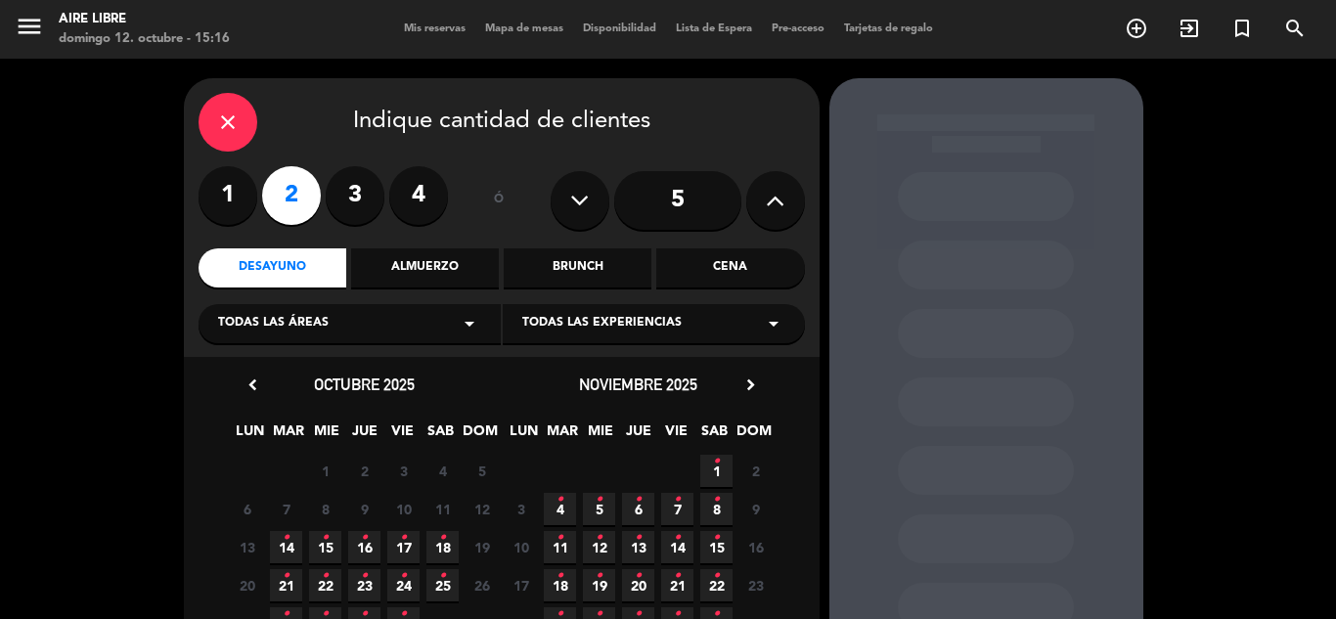
click at [603, 274] on div "Brunch" at bounding box center [578, 267] width 148 height 39
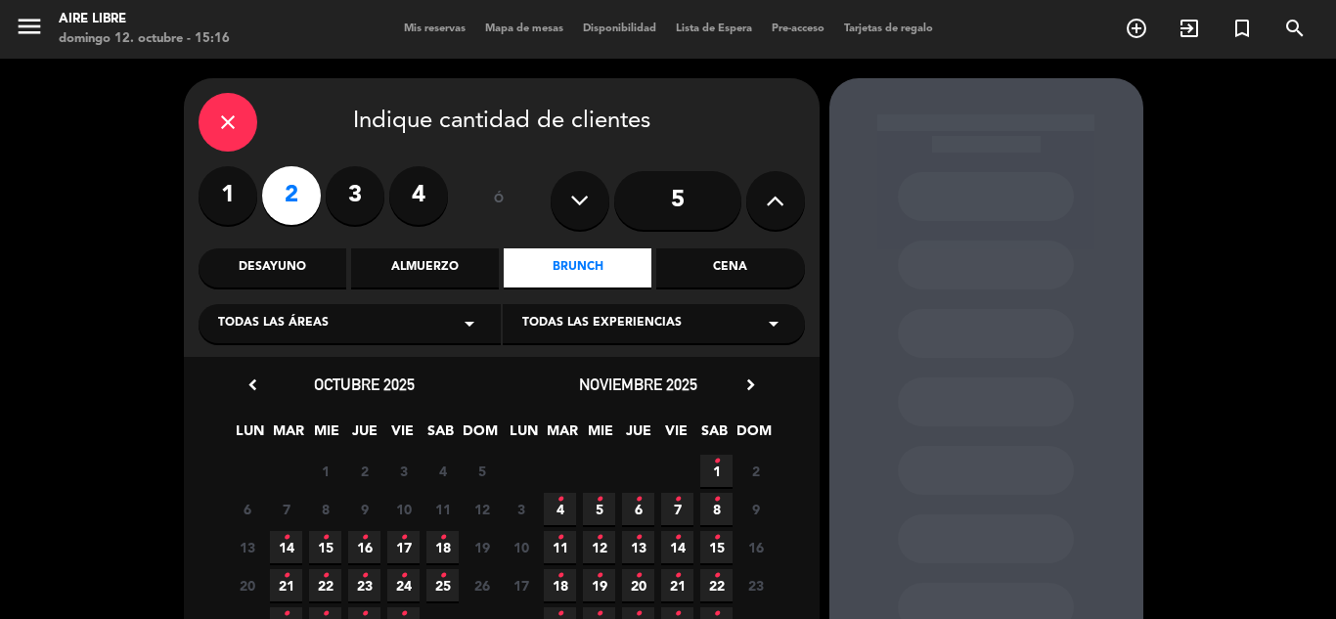
click at [283, 279] on div "Desayuno" at bounding box center [273, 267] width 148 height 39
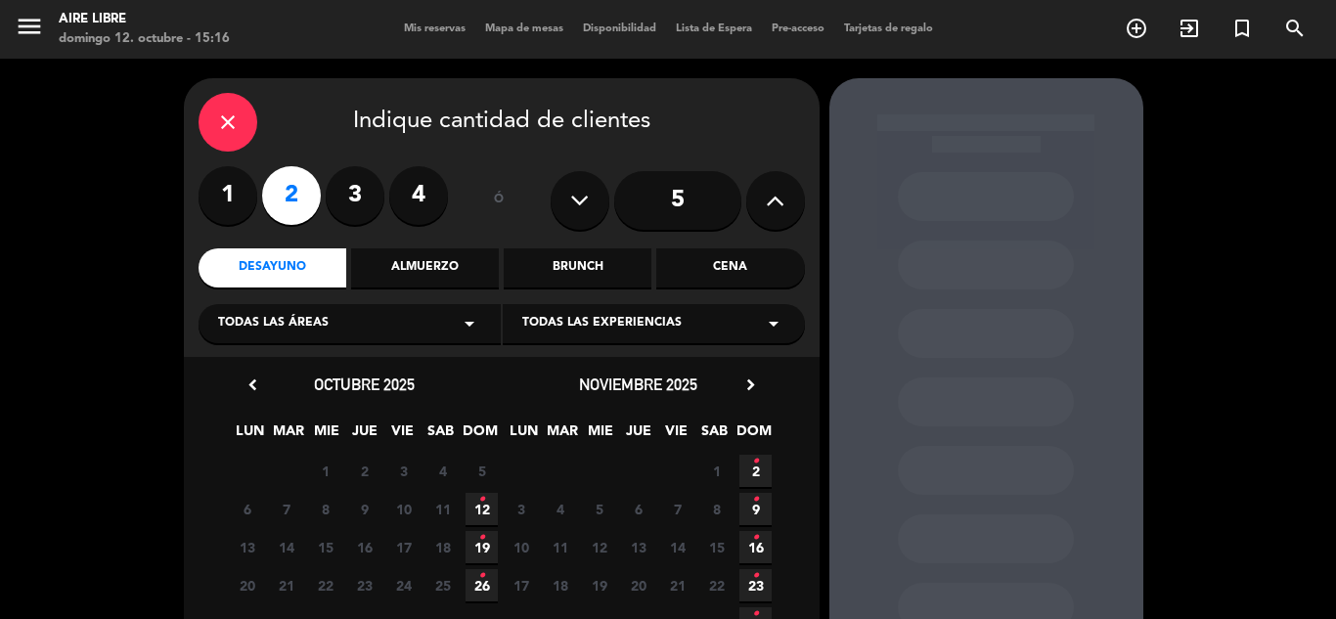
click at [481, 511] on icon "•" at bounding box center [481, 499] width 7 height 31
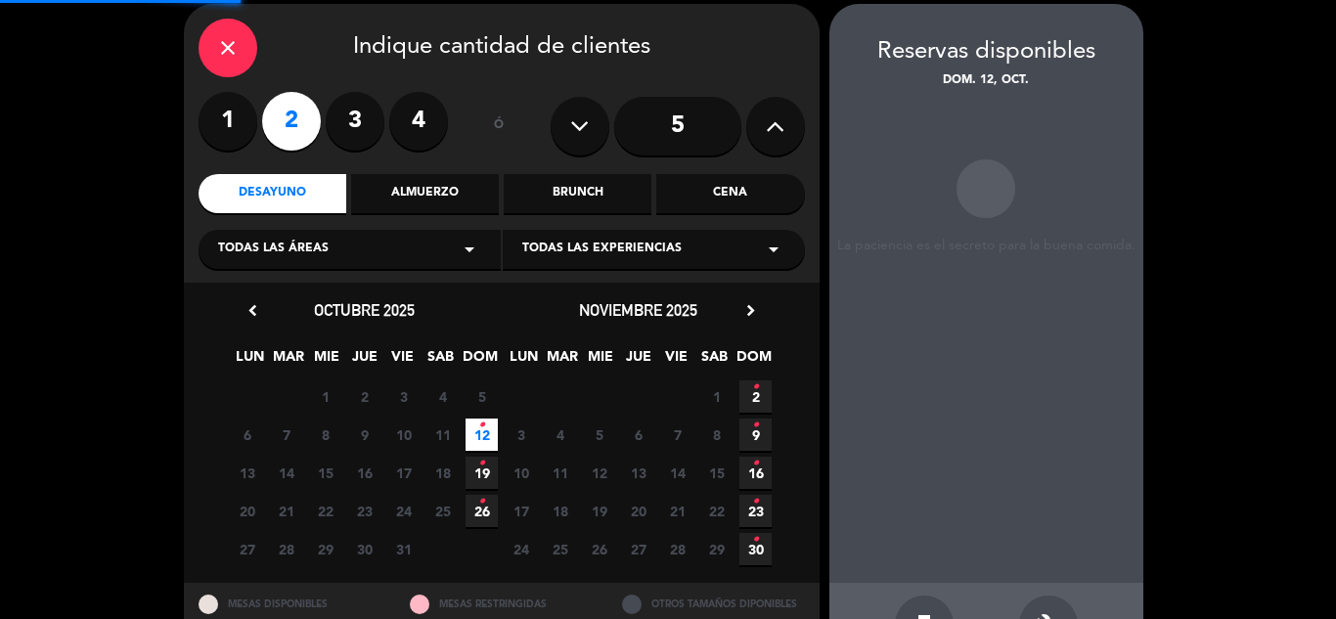
scroll to position [78, 0]
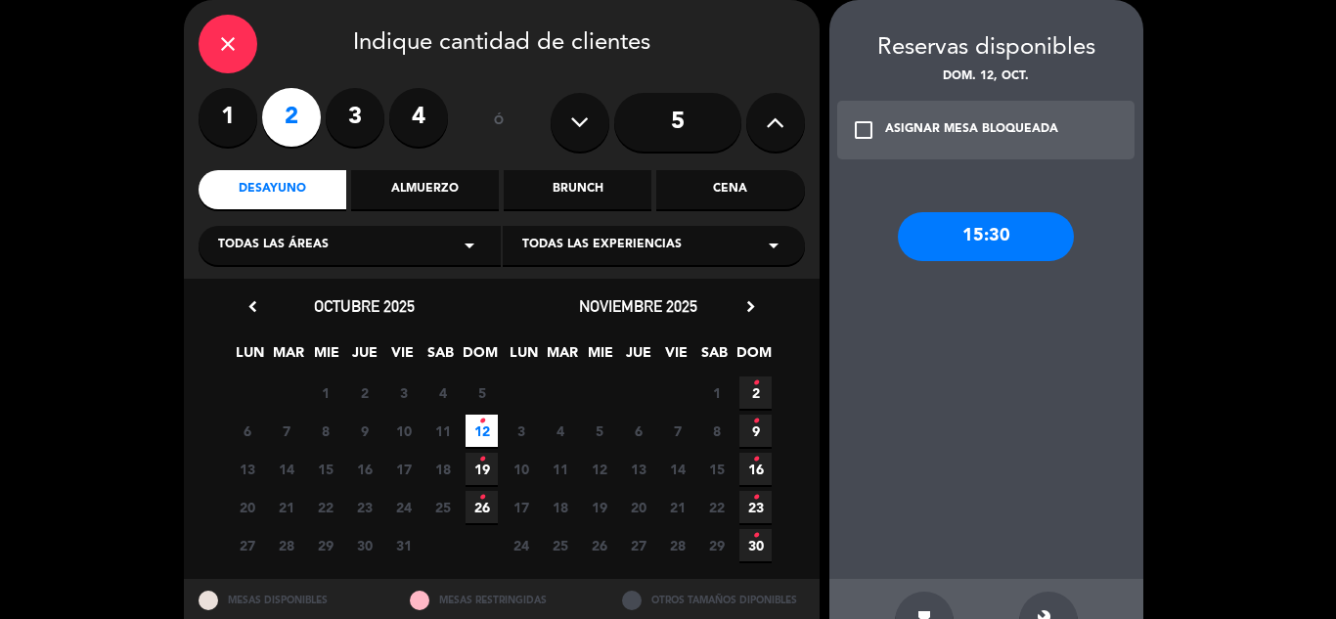
click at [710, 186] on div "Cena" at bounding box center [730, 189] width 148 height 39
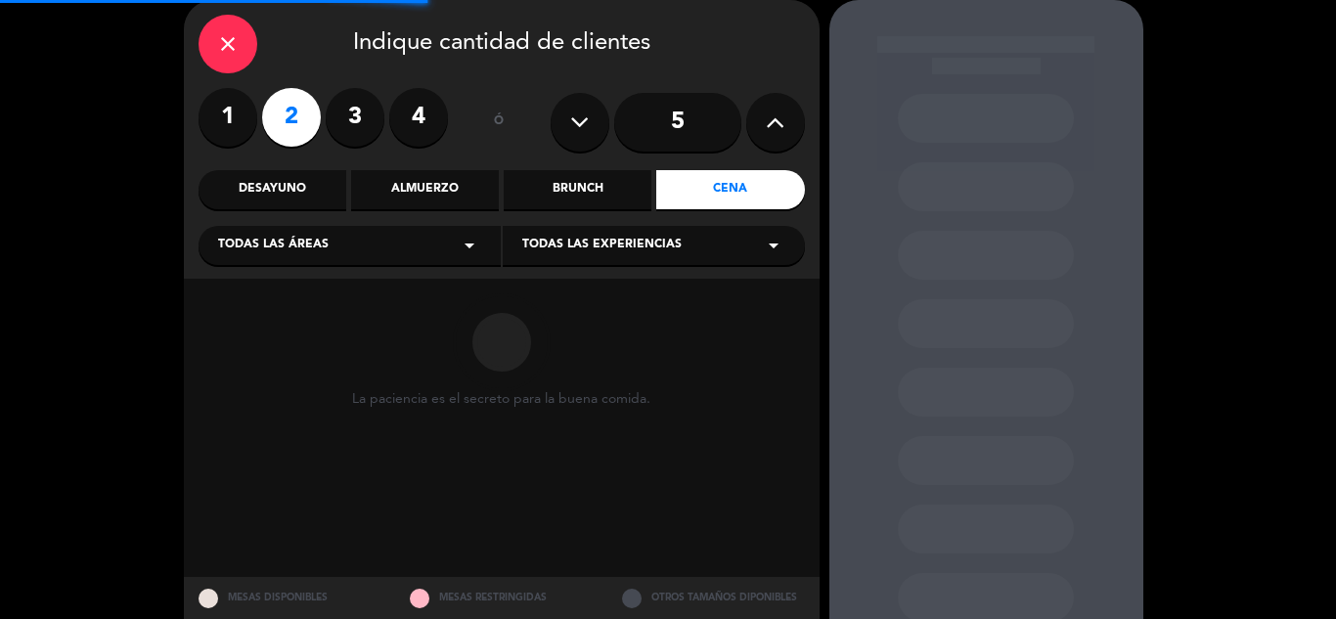
click at [454, 200] on div "Almuerzo" at bounding box center [425, 189] width 148 height 39
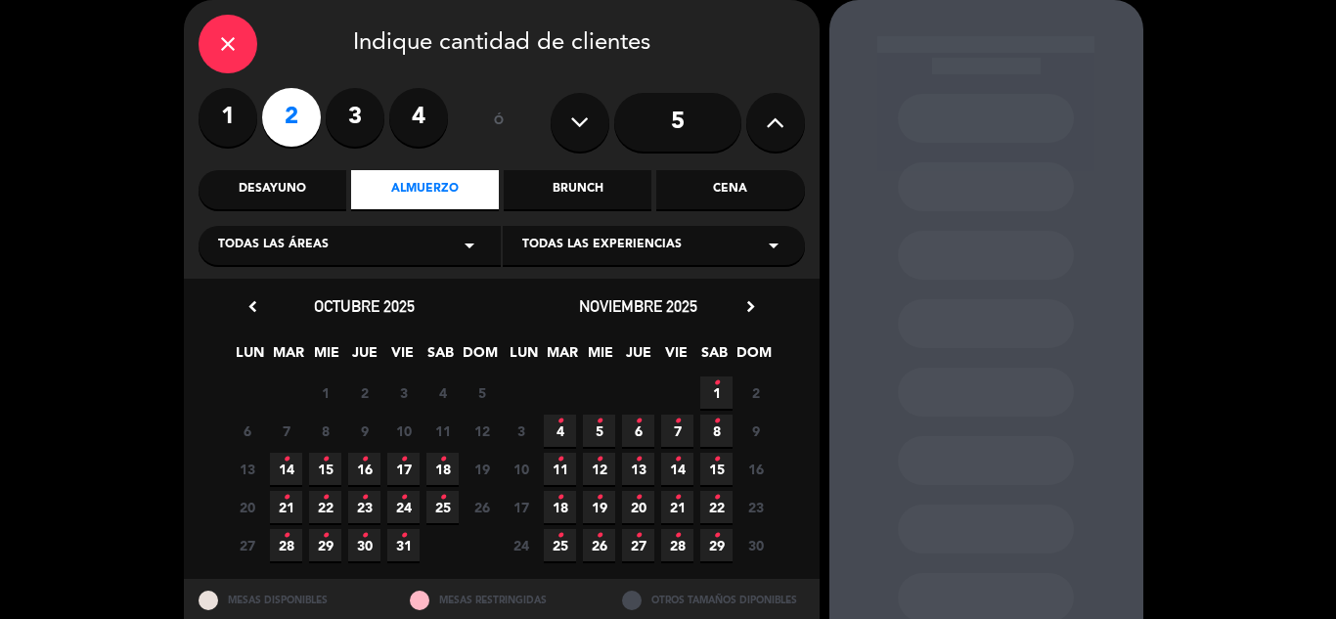
click at [229, 44] on icon "close" at bounding box center [227, 43] width 23 height 23
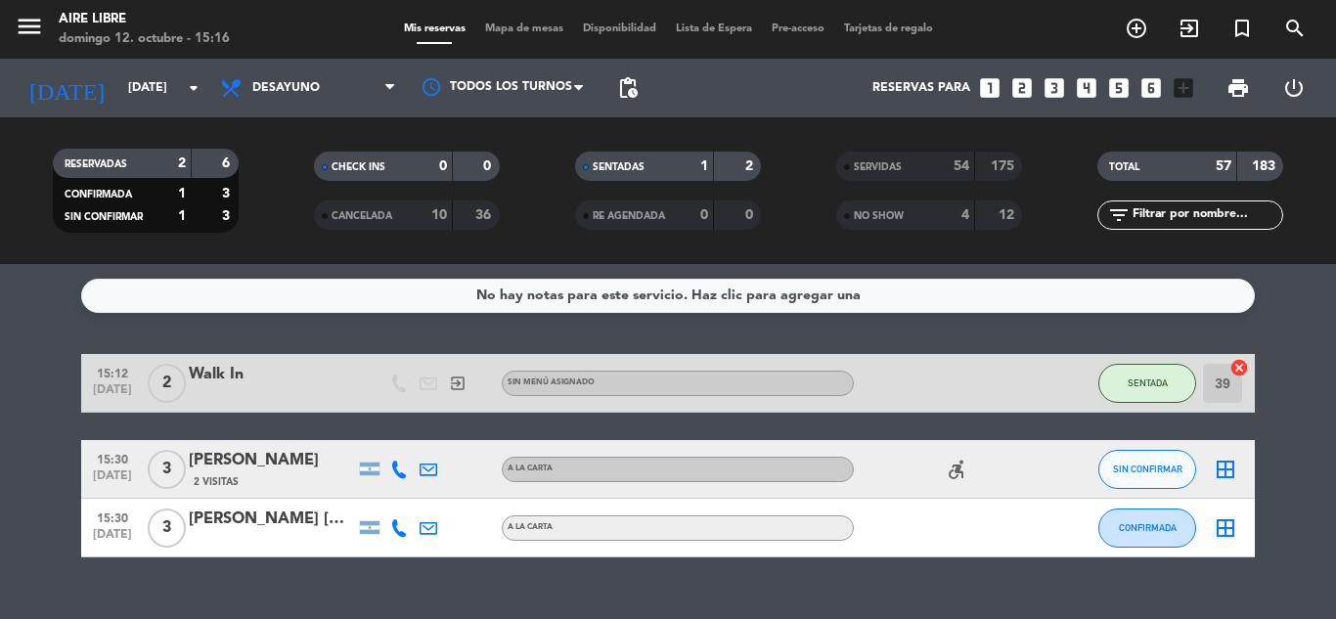
click at [1141, 25] on icon "add_circle_outline" at bounding box center [1136, 28] width 23 height 23
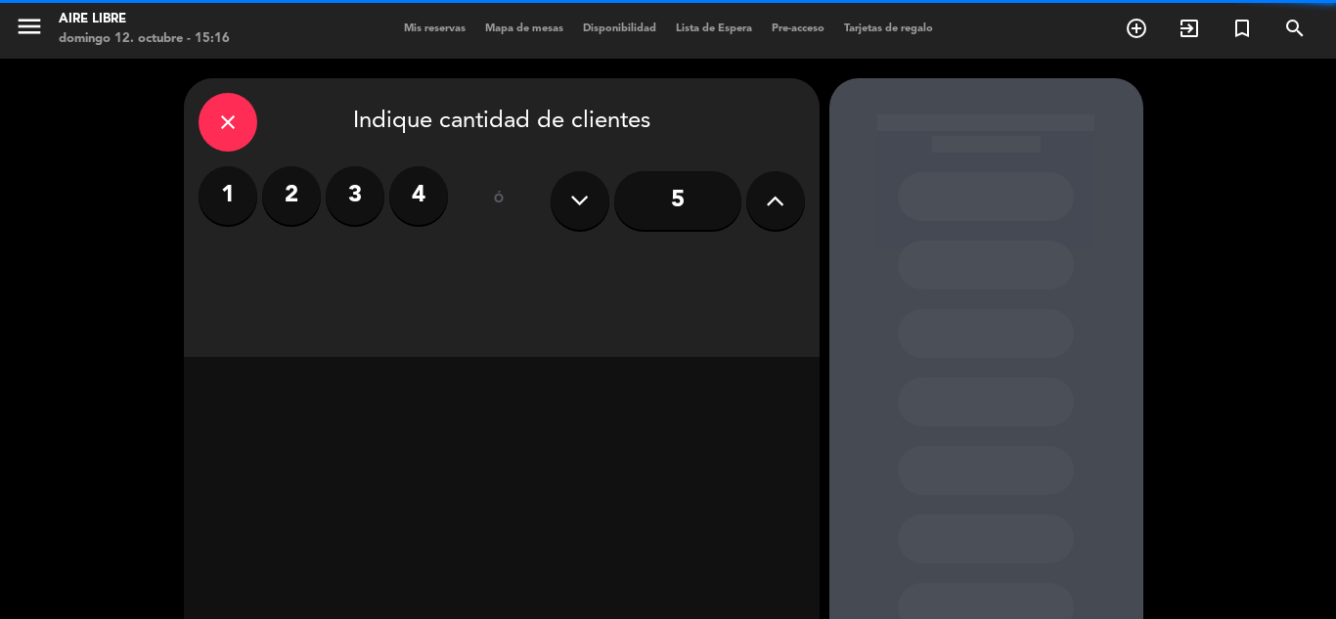
click at [296, 196] on label "2" at bounding box center [291, 195] width 59 height 59
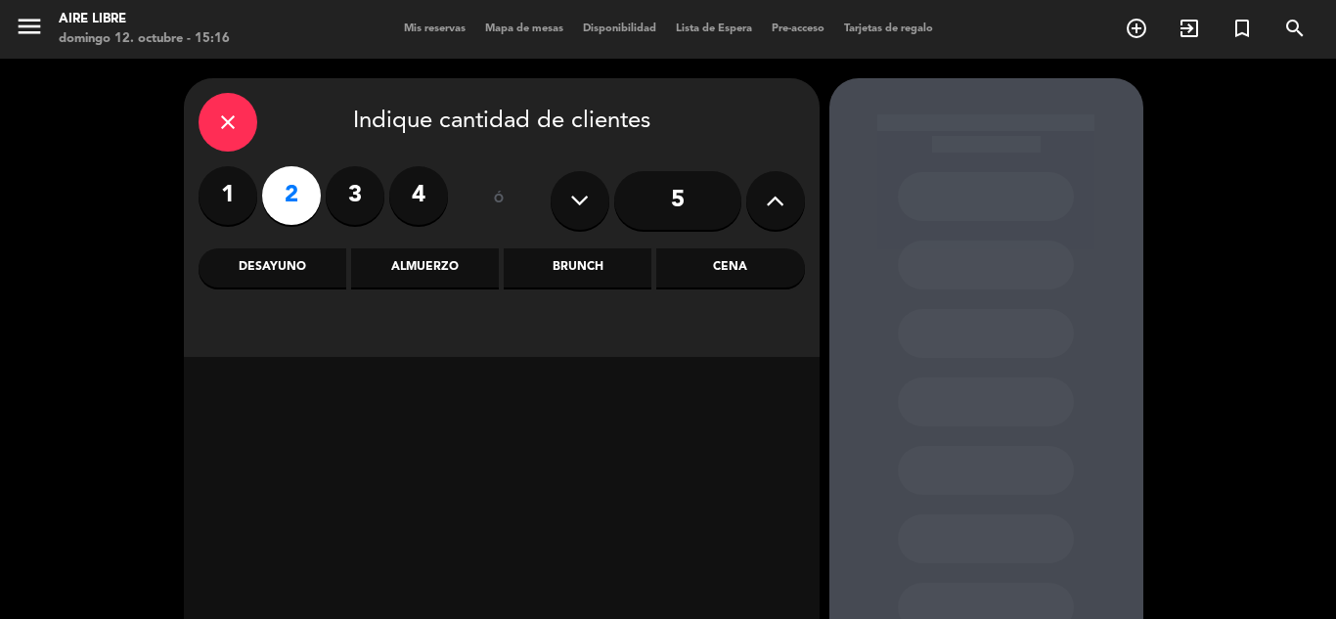
click at [223, 129] on icon "close" at bounding box center [227, 122] width 23 height 23
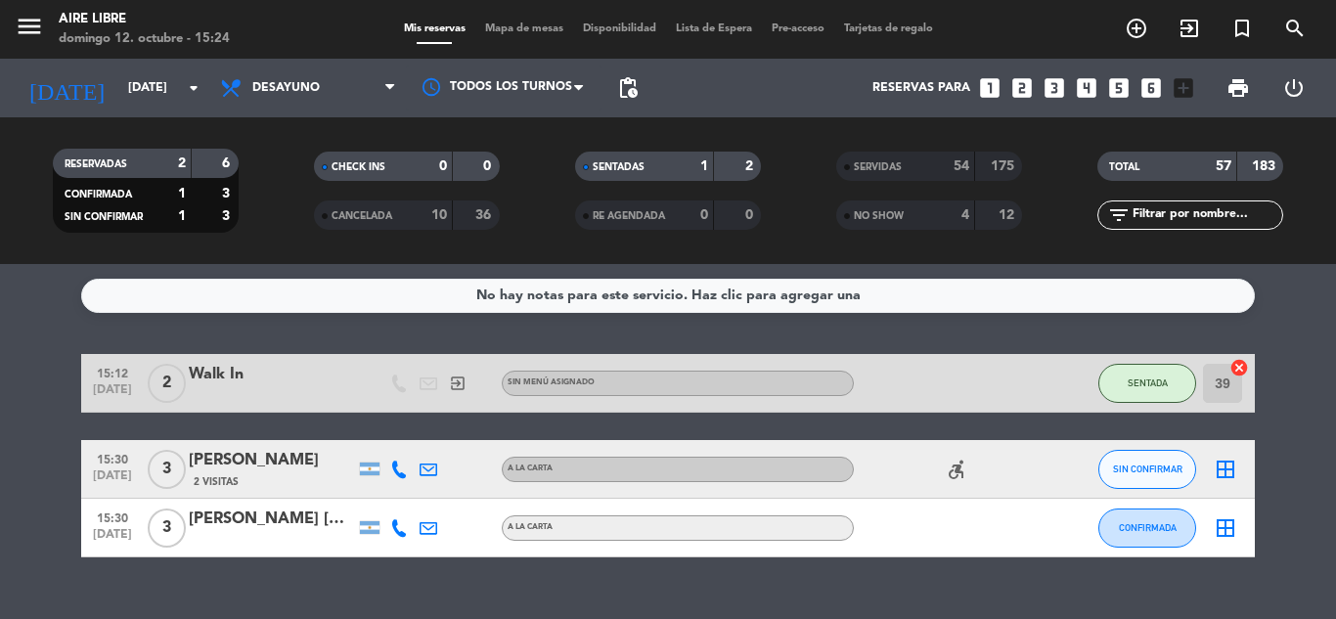
click at [1193, 27] on icon "exit_to_app" at bounding box center [1189, 28] width 23 height 23
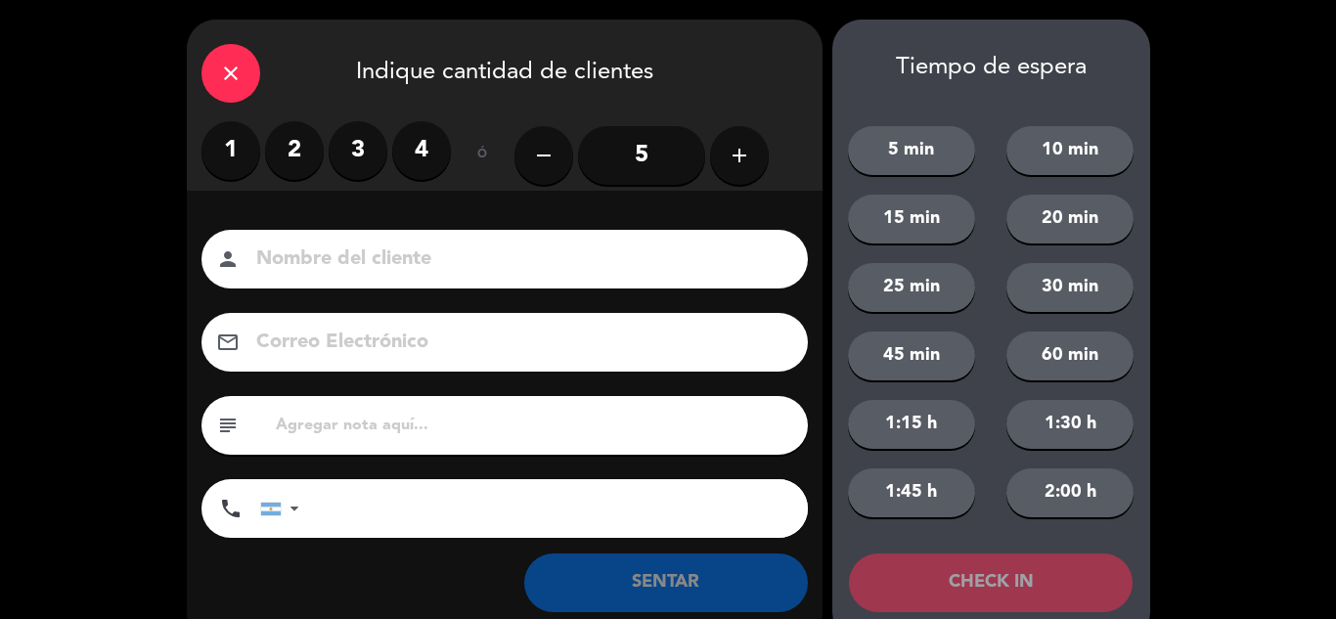
click at [291, 163] on label "2" at bounding box center [294, 150] width 59 height 59
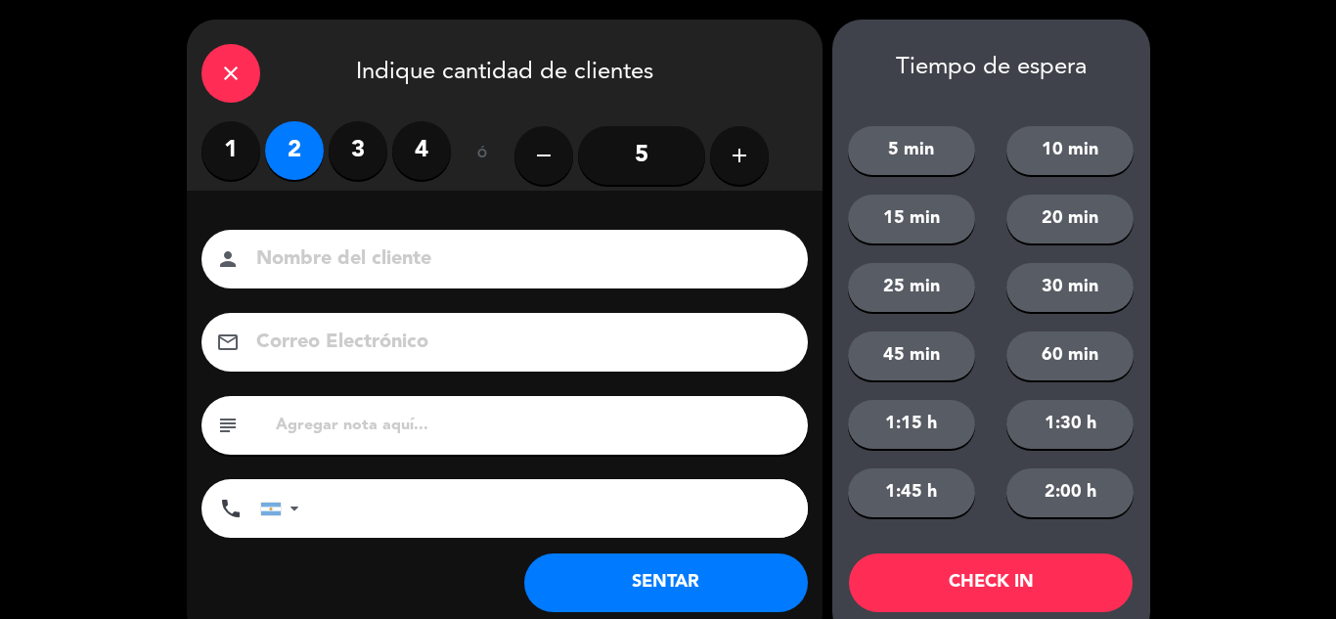
click at [656, 588] on button "SENTAR" at bounding box center [666, 583] width 284 height 59
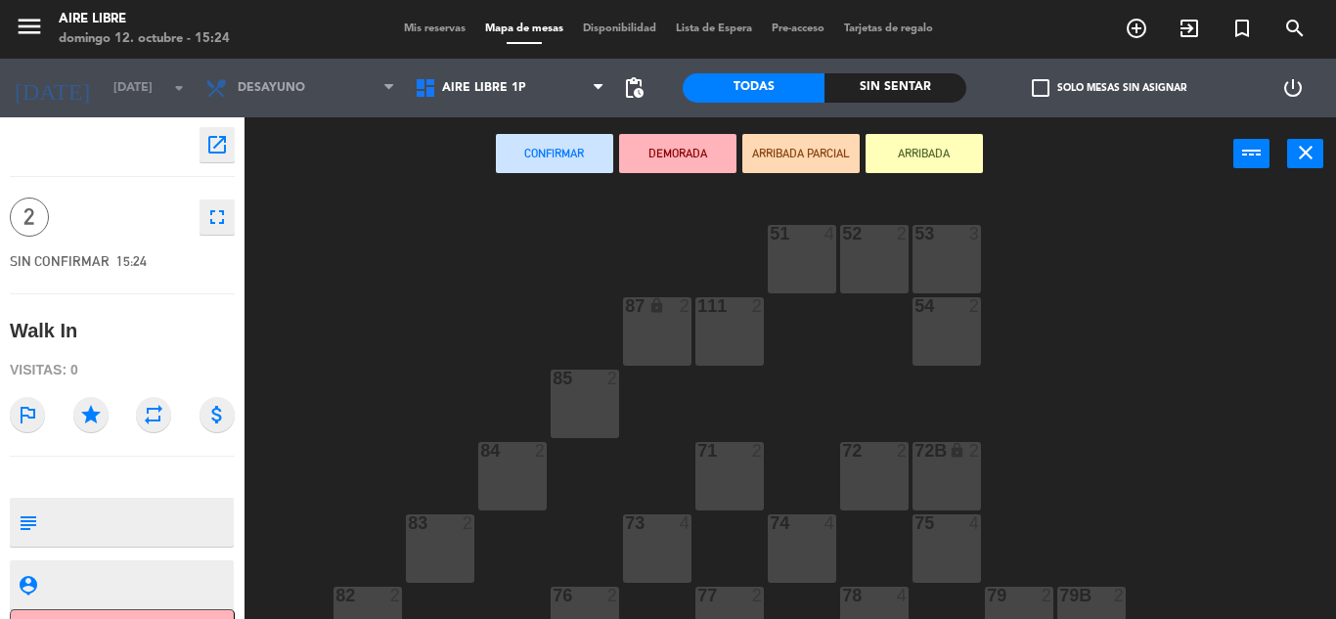
click at [925, 155] on button "ARRIBADA" at bounding box center [924, 153] width 117 height 39
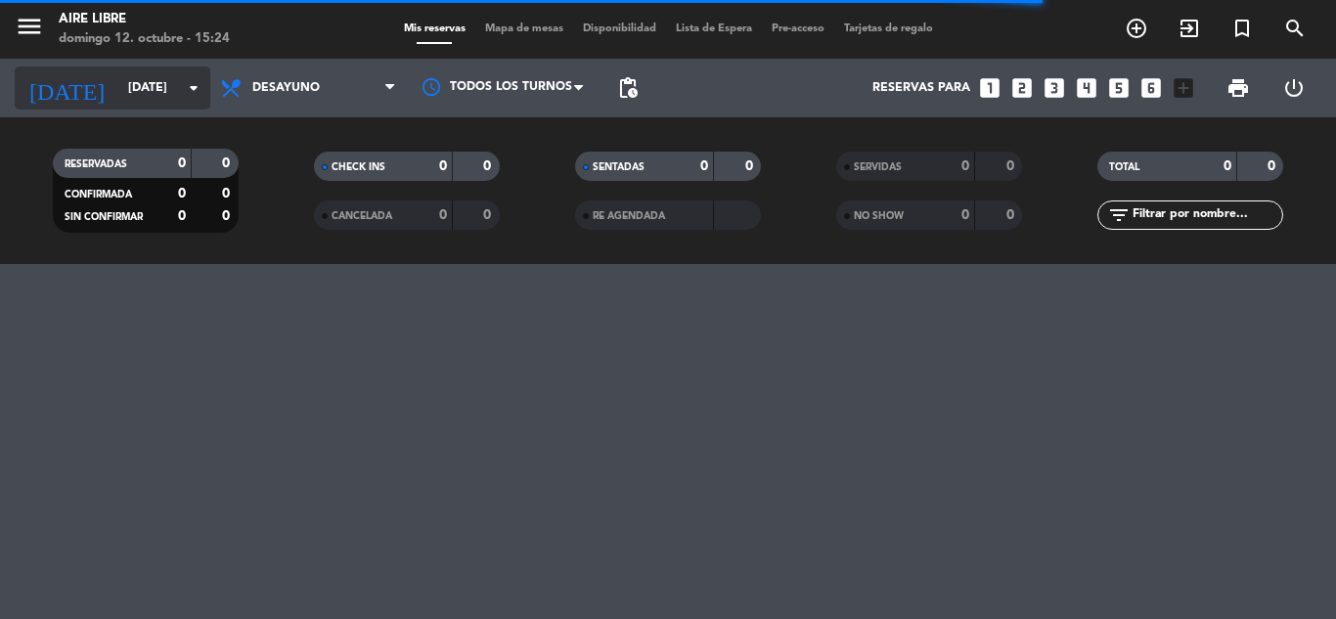
click at [182, 72] on input "[DATE]" at bounding box center [200, 87] width 165 height 33
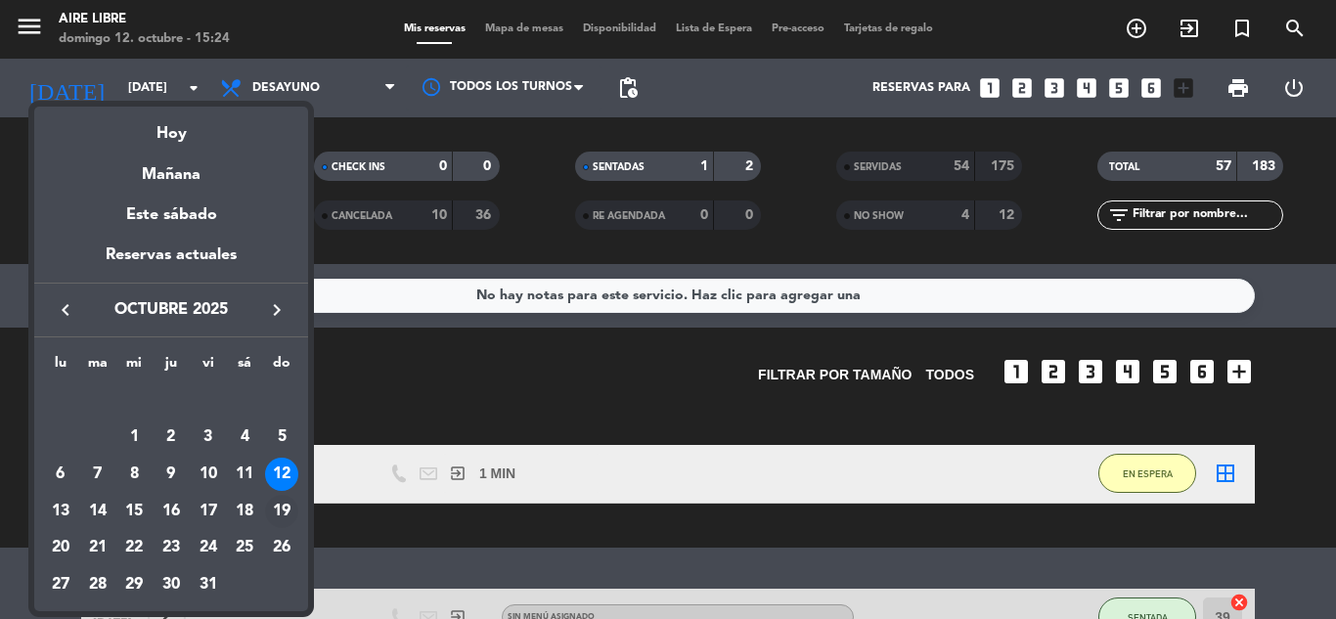
click at [280, 514] on div "19" at bounding box center [281, 511] width 33 height 33
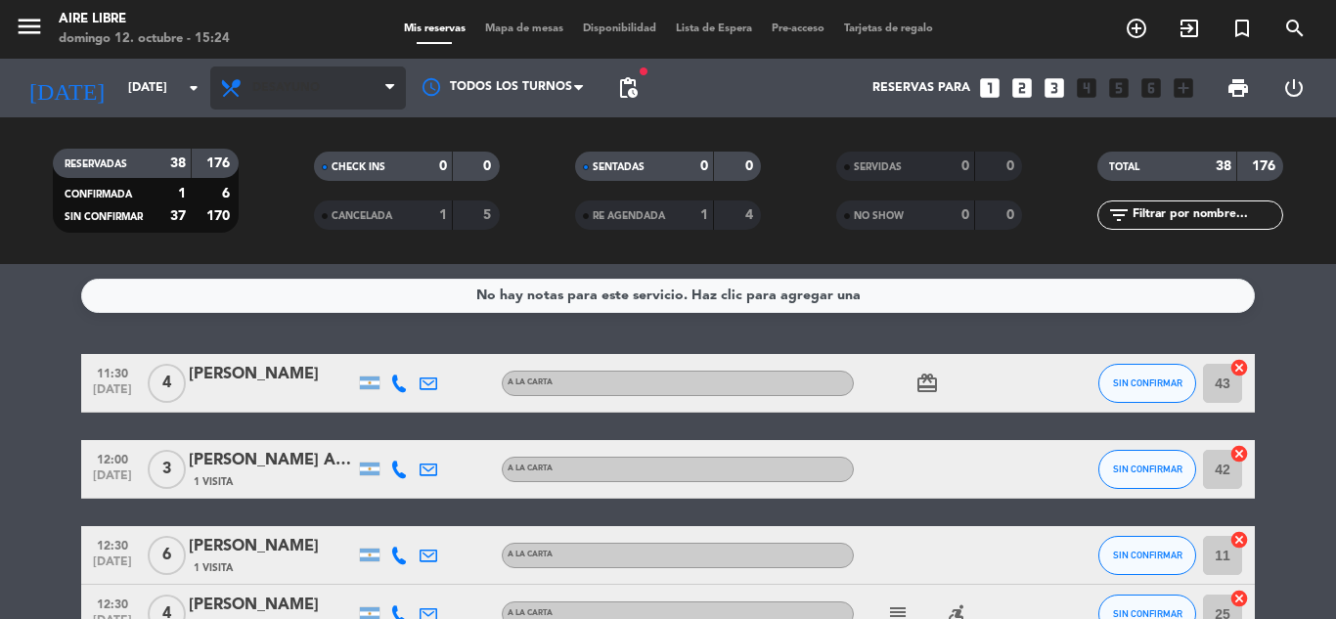
click at [340, 86] on span "Desayuno" at bounding box center [308, 88] width 196 height 43
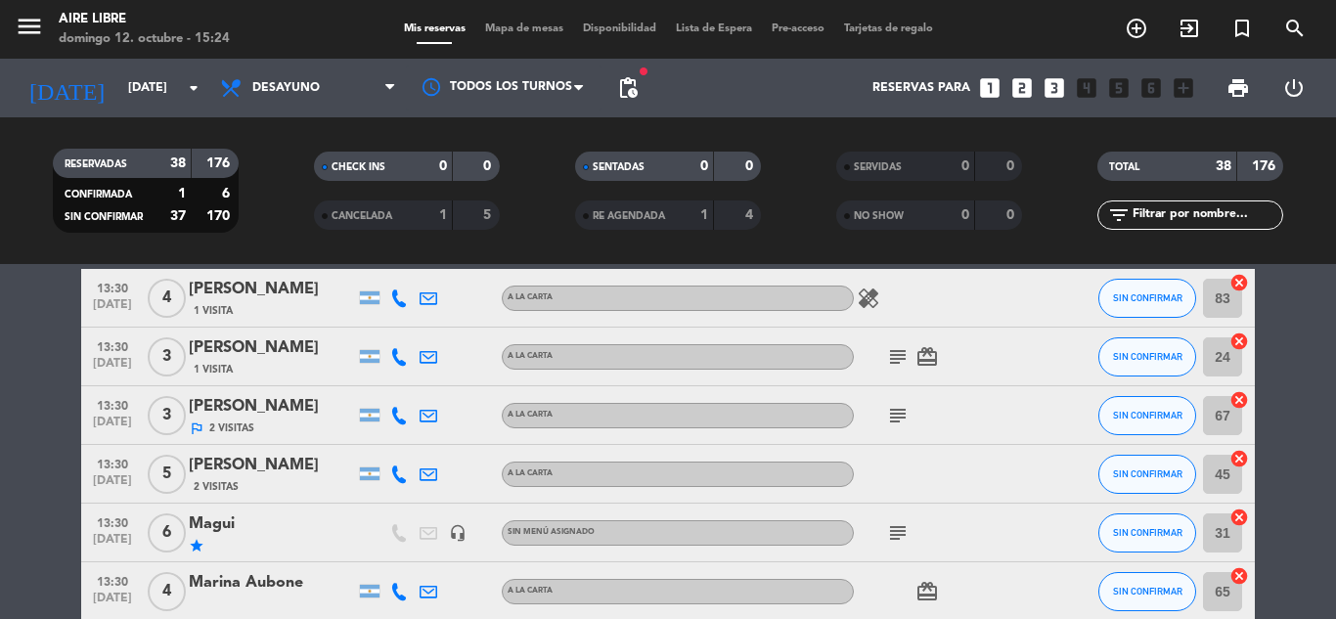
scroll to position [1773, 0]
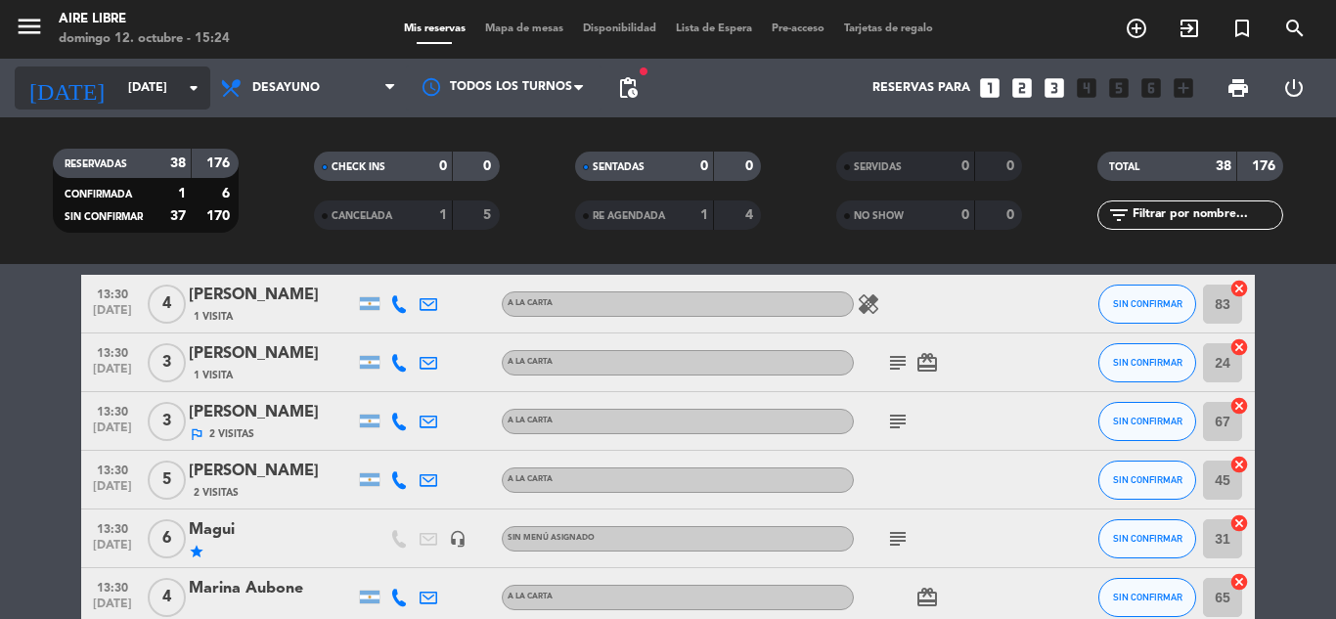
click at [165, 102] on input "dom. 19 oct." at bounding box center [200, 87] width 165 height 33
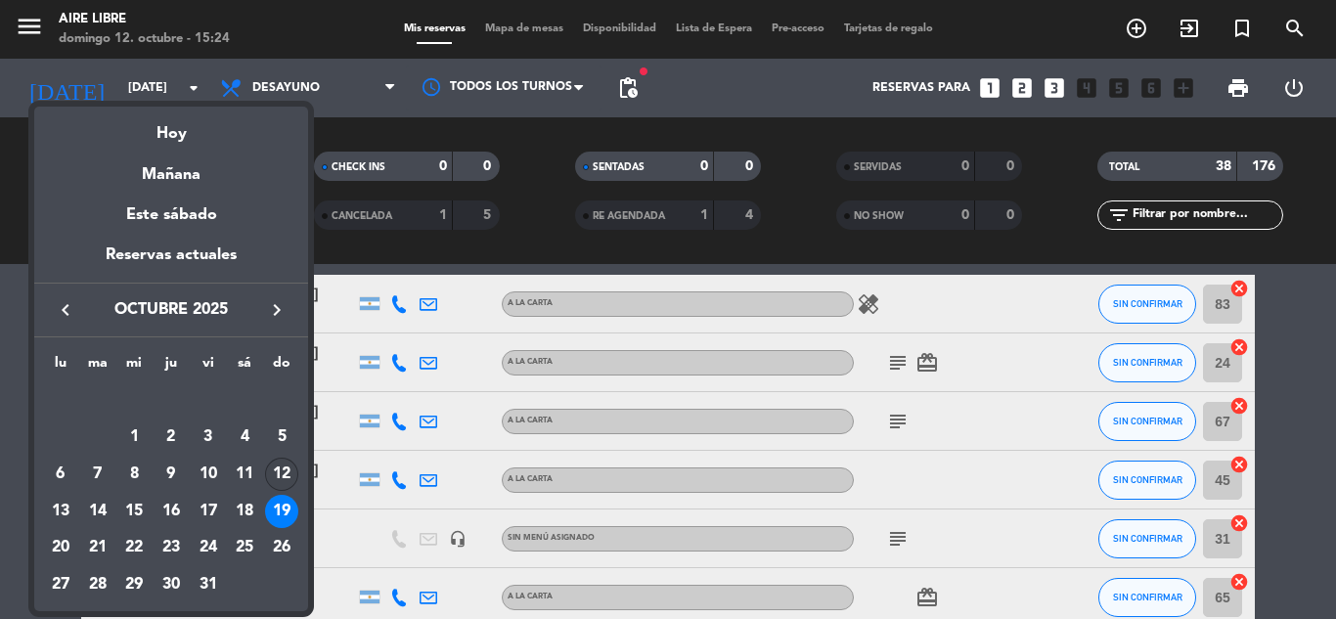
click at [282, 476] on div "12" at bounding box center [281, 474] width 33 height 33
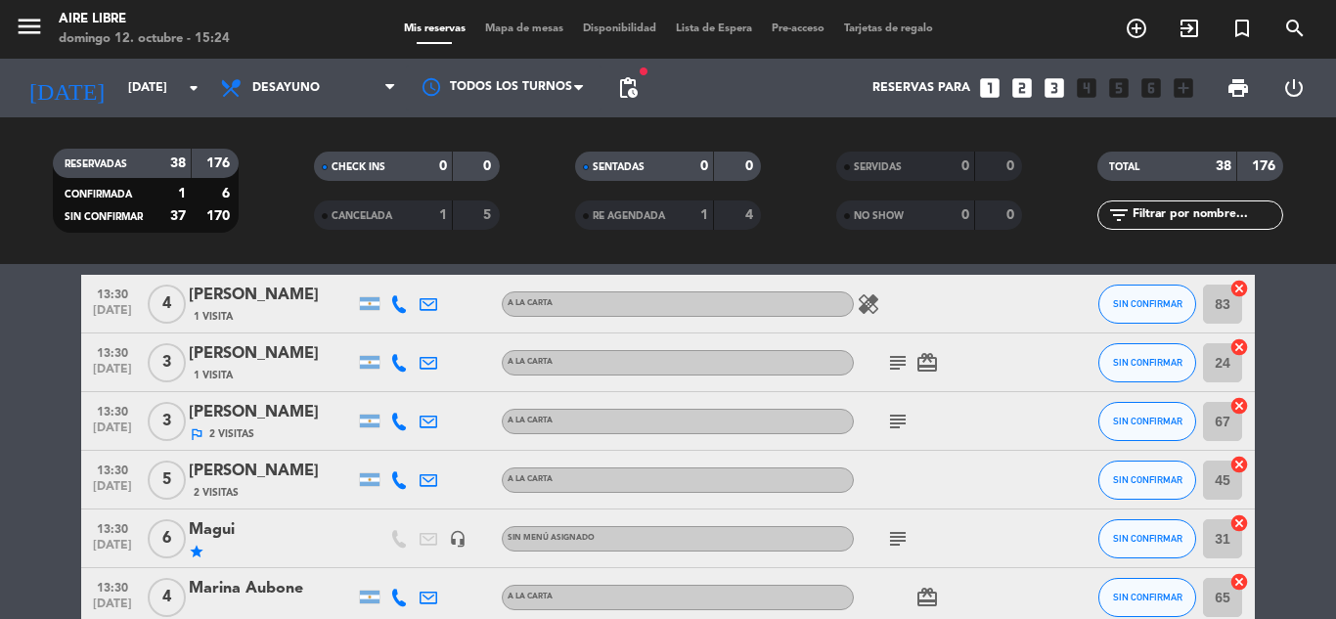
type input "[DATE]"
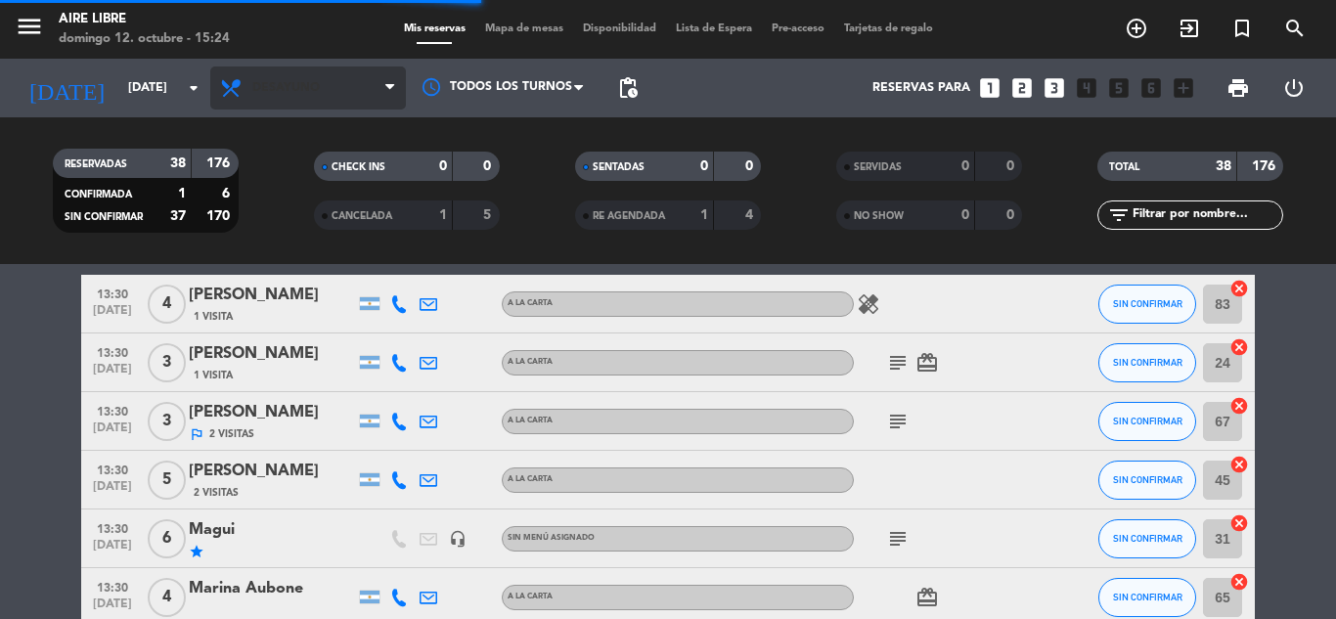
click at [350, 81] on span "Desayuno" at bounding box center [308, 88] width 196 height 43
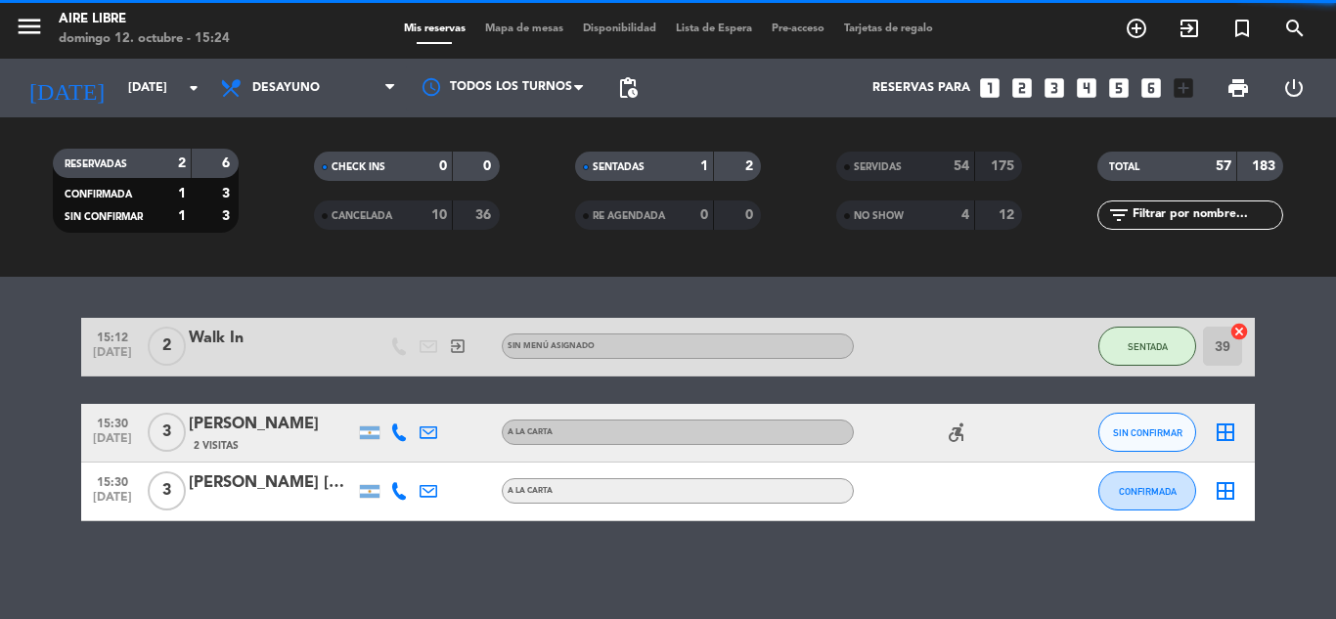
scroll to position [271, 0]
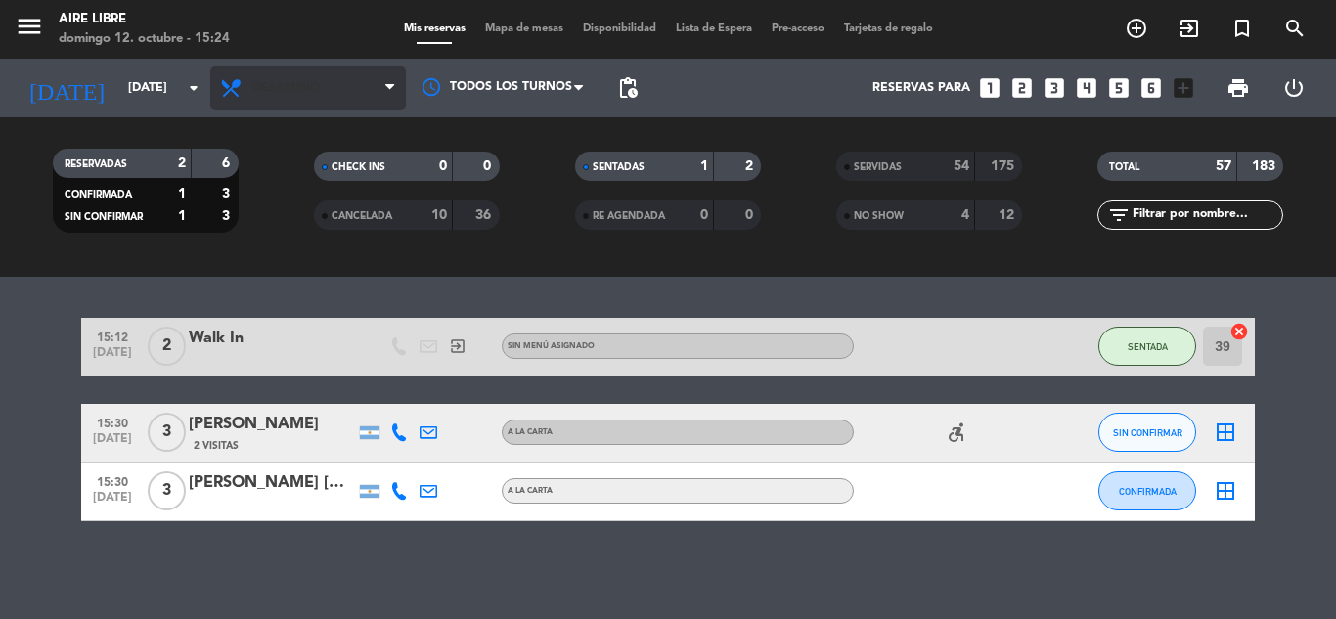
click at [350, 81] on span "Desayuno" at bounding box center [308, 88] width 196 height 43
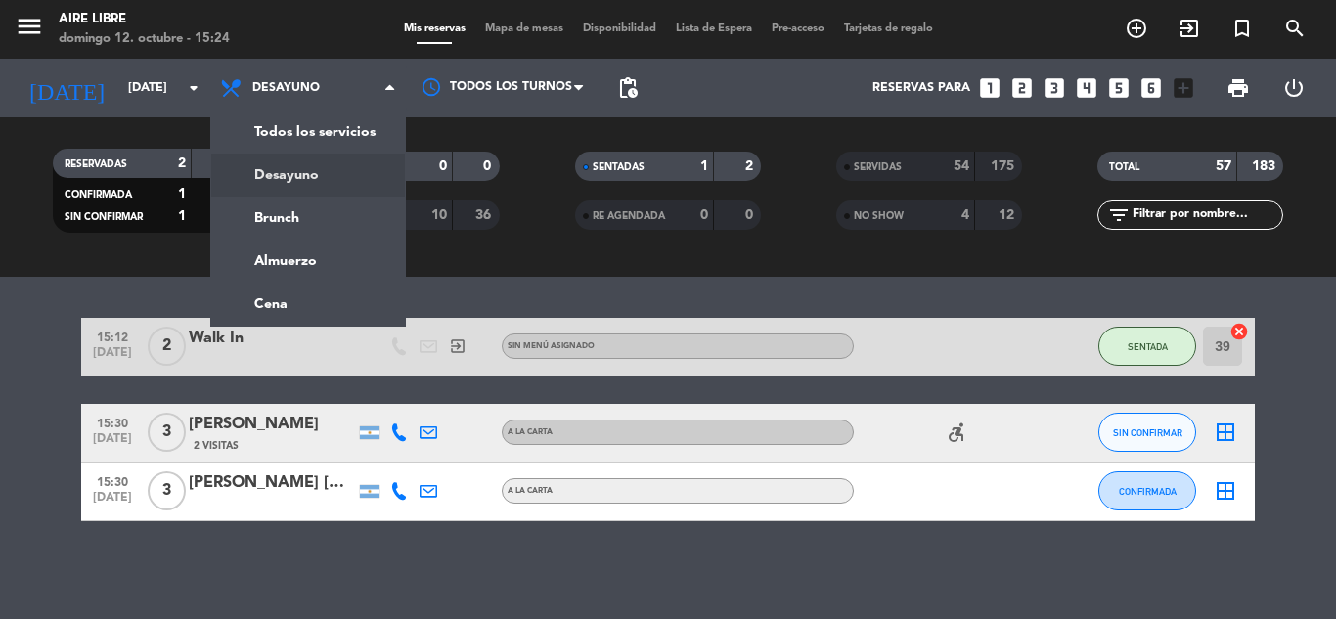
click at [203, 613] on div "No hay notas para este servicio. Haz clic para agregar una exit_to_app CHECK IN…" at bounding box center [668, 441] width 1336 height 355
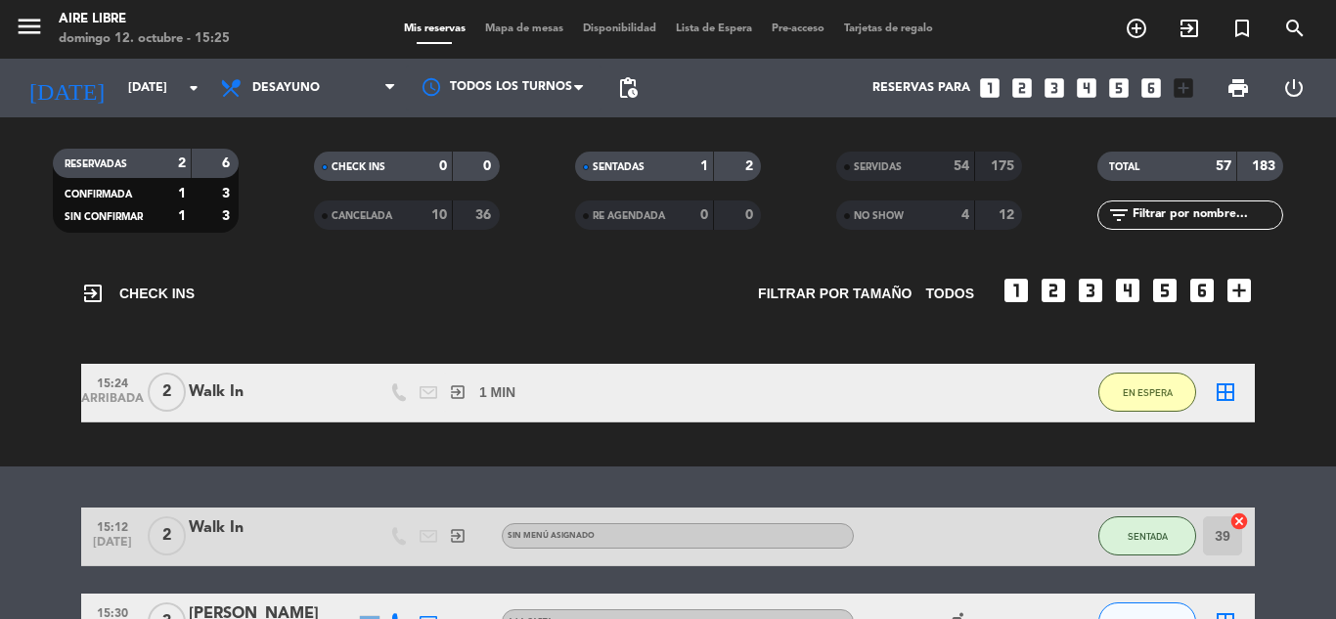
scroll to position [0, 0]
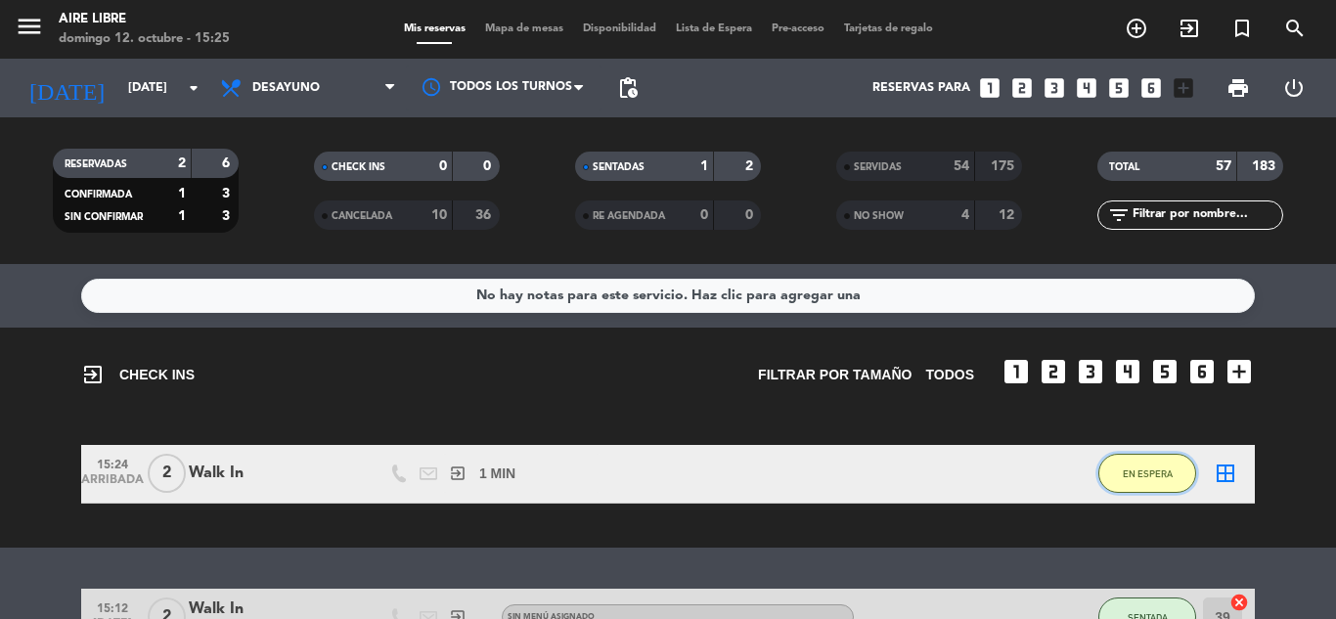
click at [1136, 492] on button "EN ESPERA" at bounding box center [1147, 473] width 98 height 39
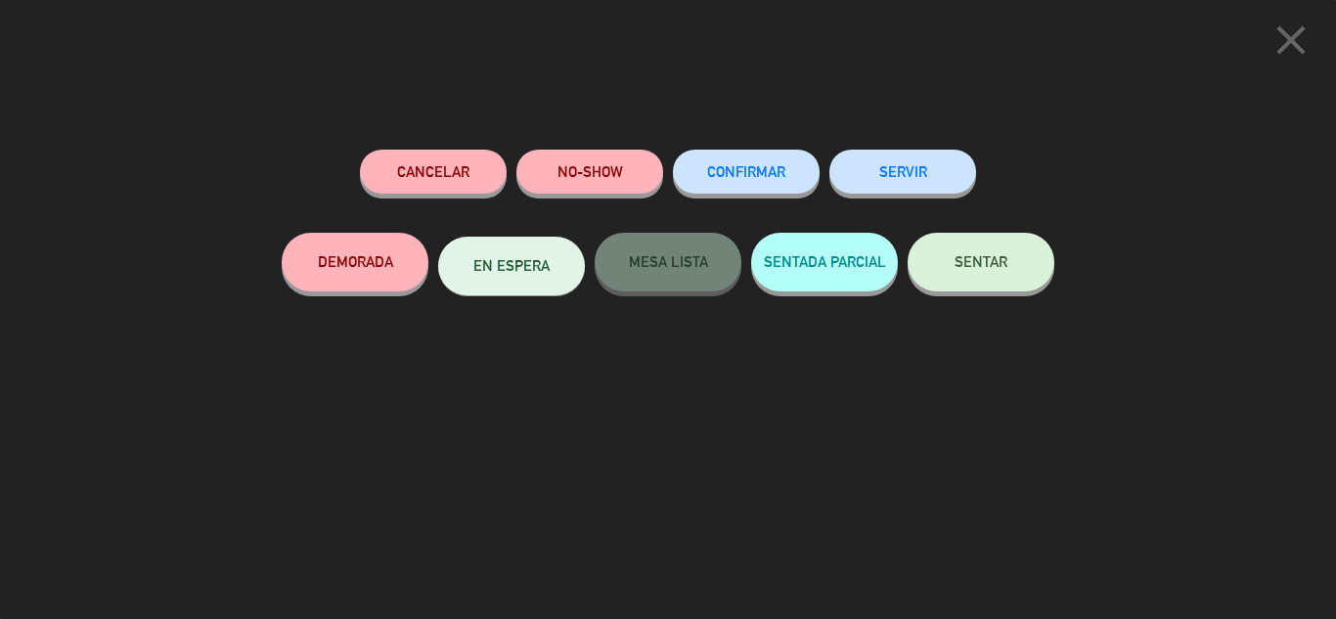
click at [981, 257] on span "SENTAR" at bounding box center [981, 261] width 53 height 17
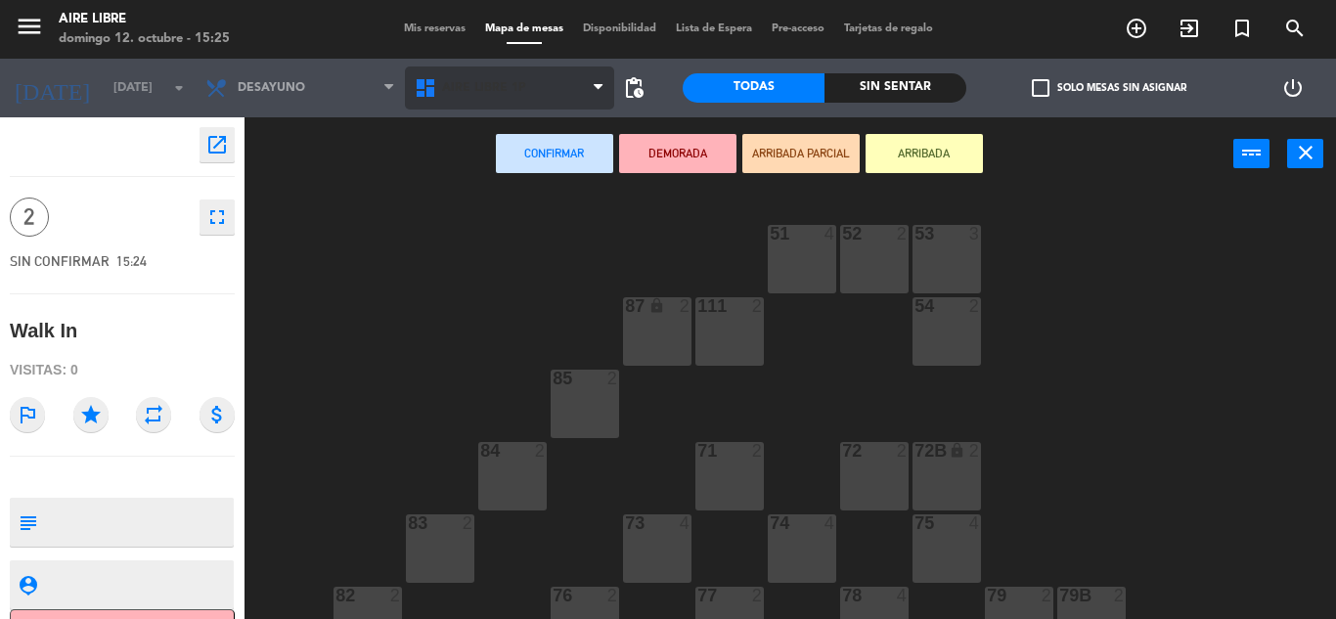
click at [552, 77] on span "Aire Libre 1P" at bounding box center [509, 88] width 209 height 43
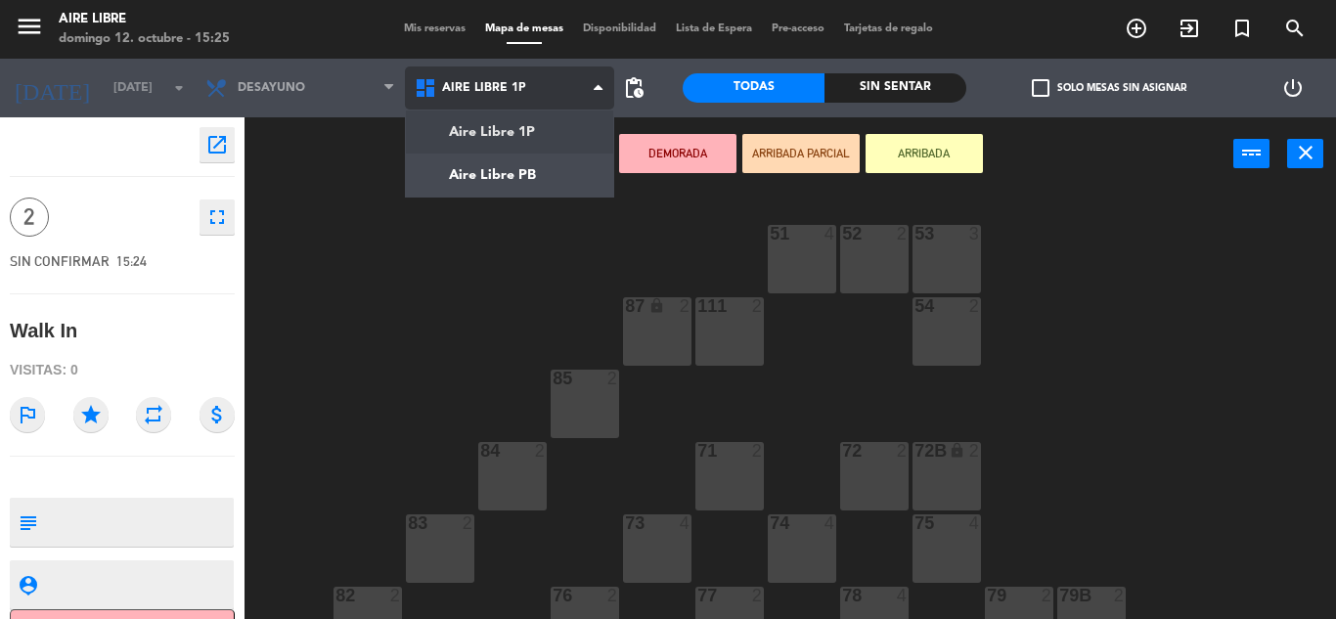
click at [540, 182] on ng-component "menu Aire Libre domingo 12. octubre - 15:25 Mis reservas Mapa de mesas Disponib…" at bounding box center [668, 309] width 1336 height 619
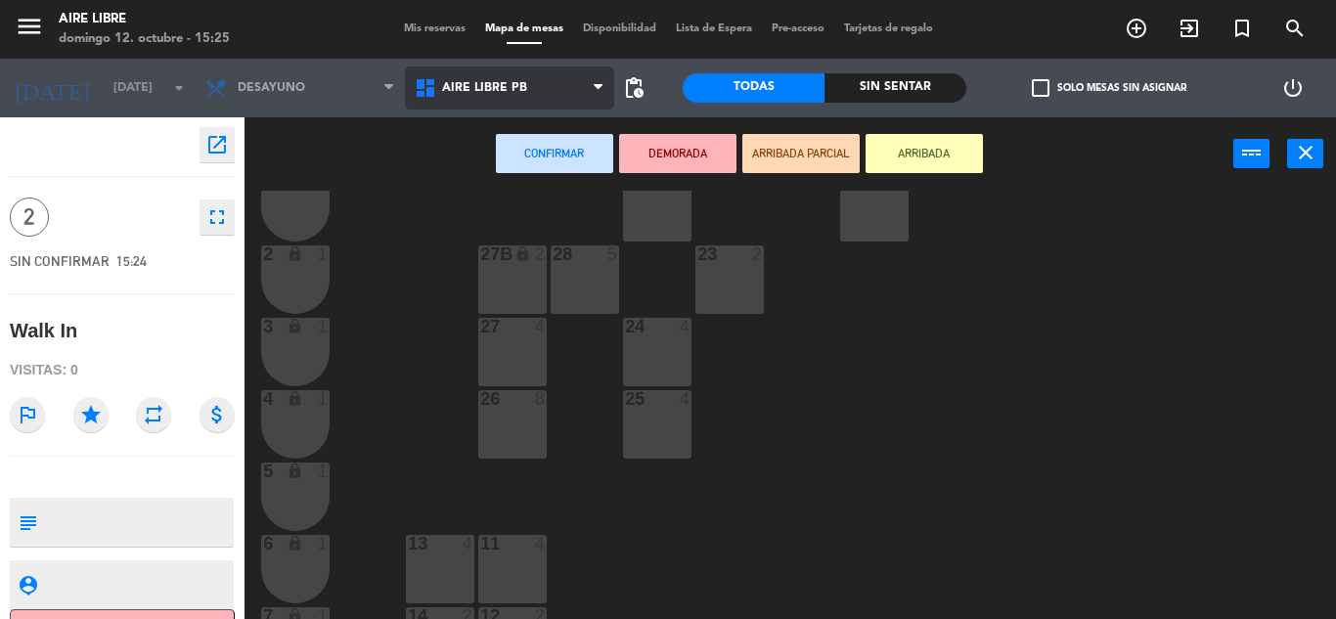
scroll to position [543, 0]
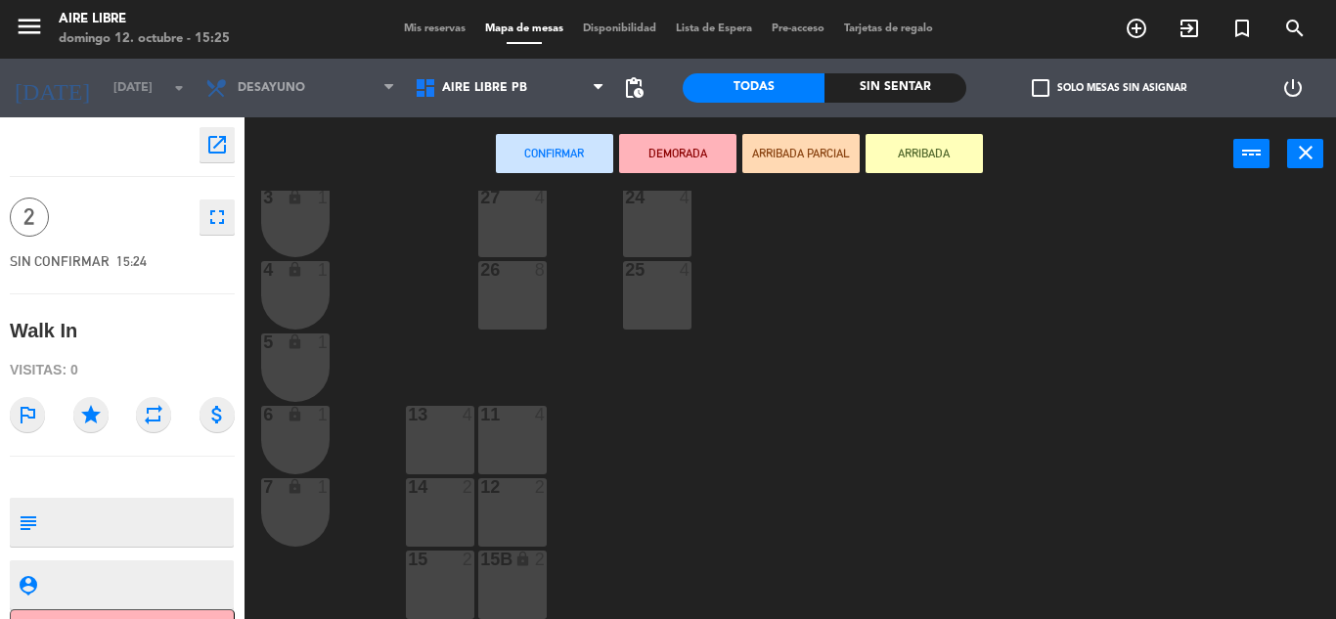
click at [451, 514] on div "14 2" at bounding box center [440, 512] width 68 height 68
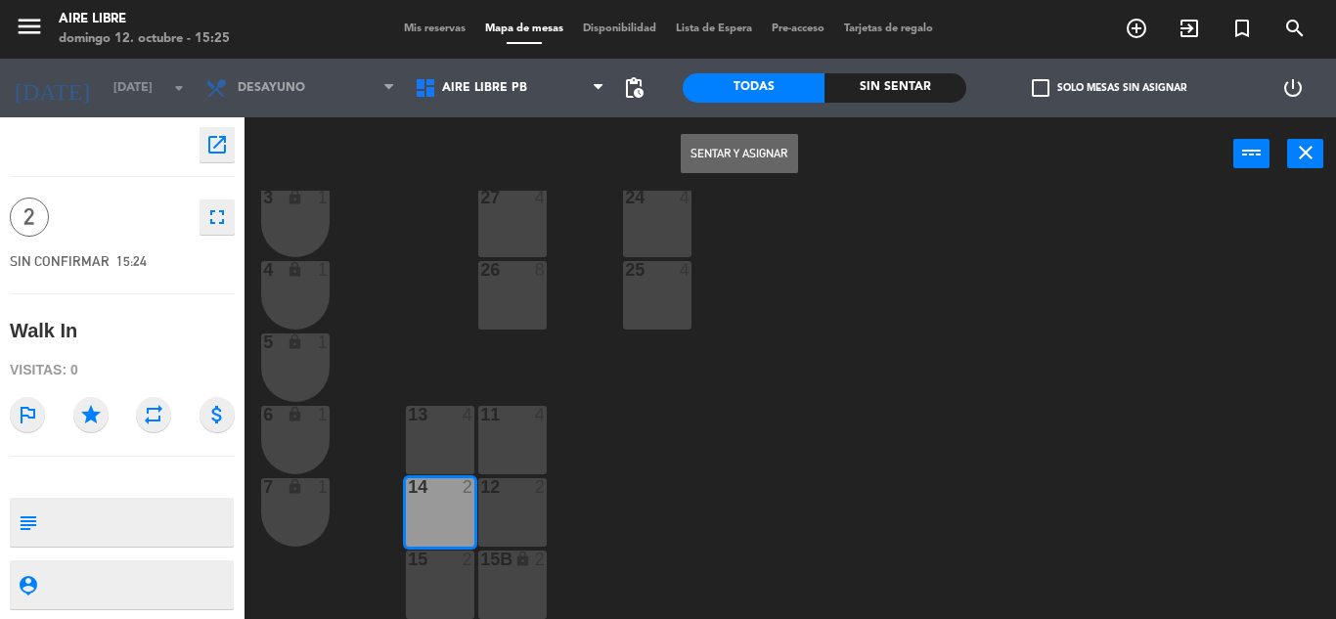
click at [769, 148] on button "Sentar y Asignar" at bounding box center [739, 153] width 117 height 39
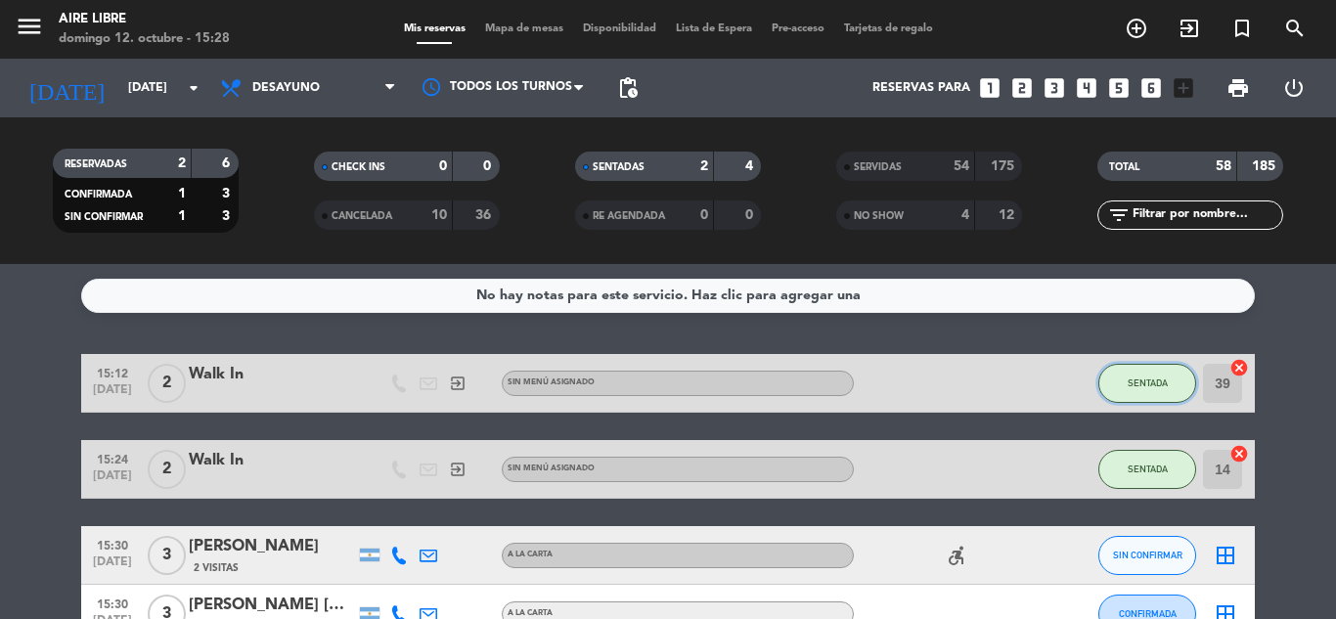
click at [1137, 365] on button "SENTADA" at bounding box center [1147, 383] width 98 height 39
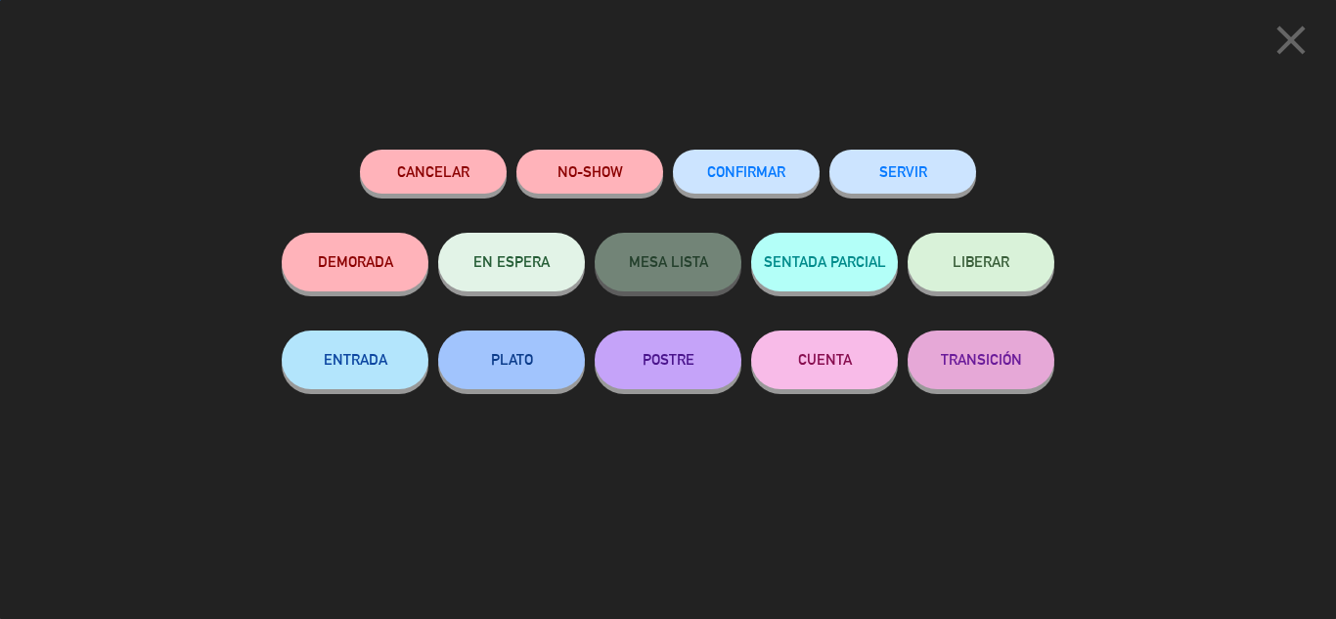
click at [929, 164] on button "SERVIR" at bounding box center [902, 172] width 147 height 44
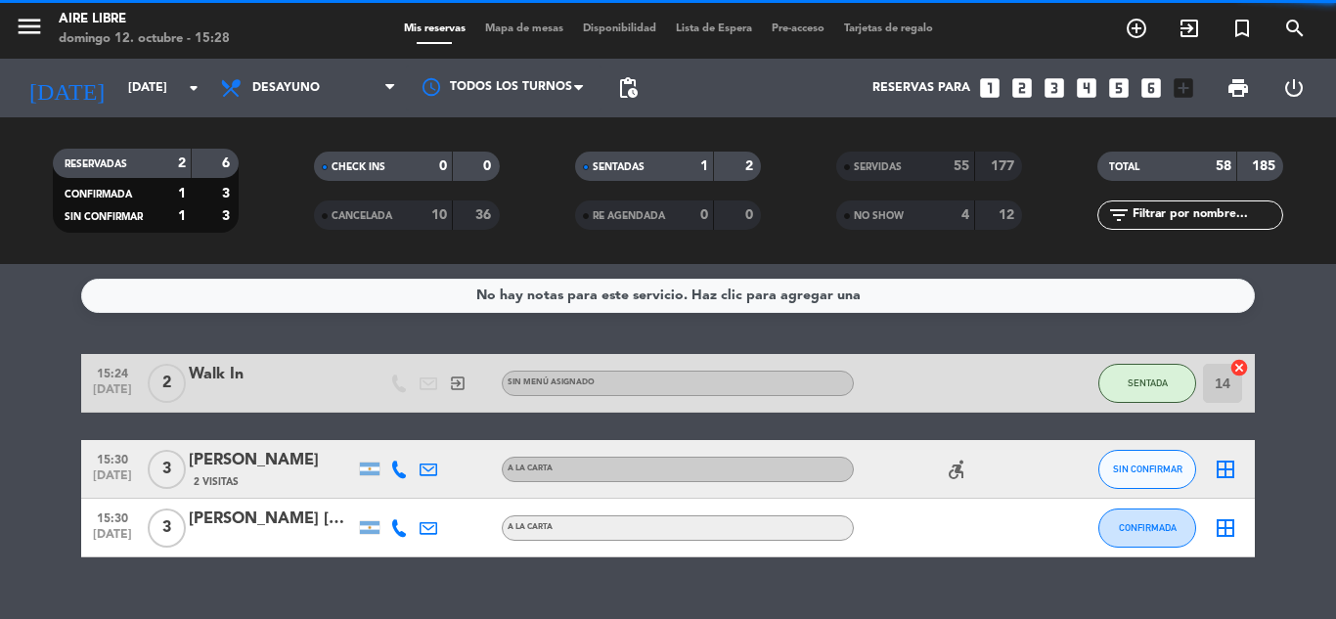
click at [1152, 382] on span "SENTADA" at bounding box center [1148, 383] width 40 height 11
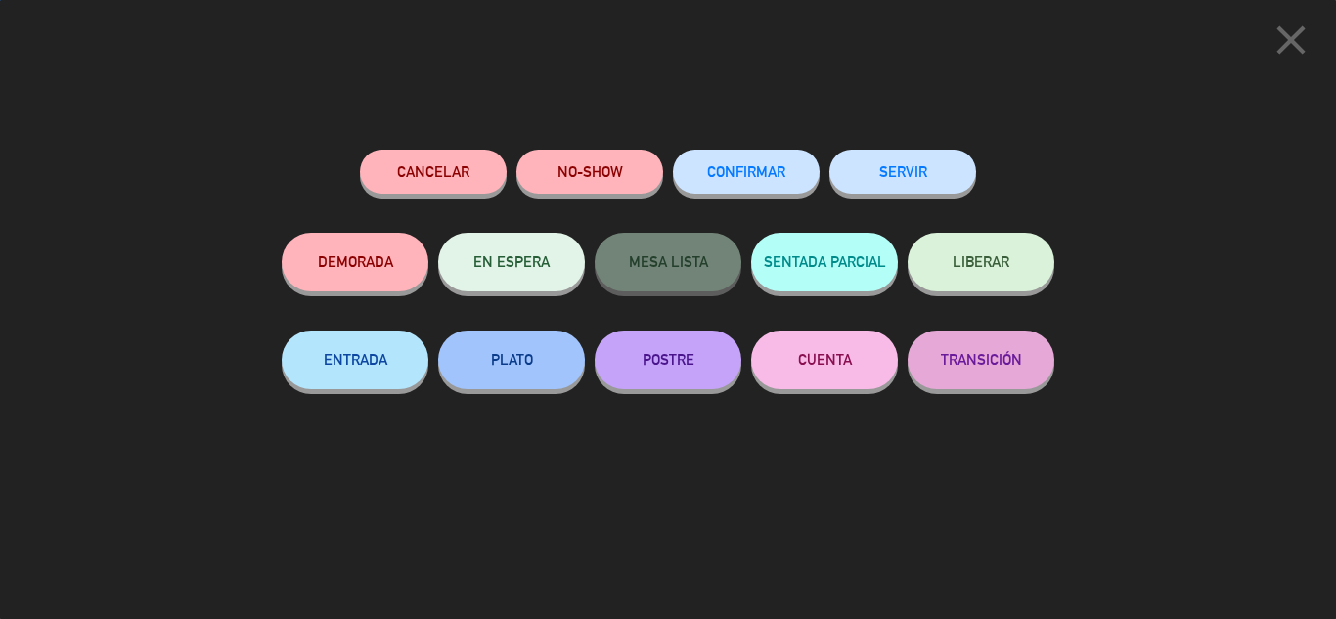
click at [921, 182] on button "SERVIR" at bounding box center [902, 172] width 147 height 44
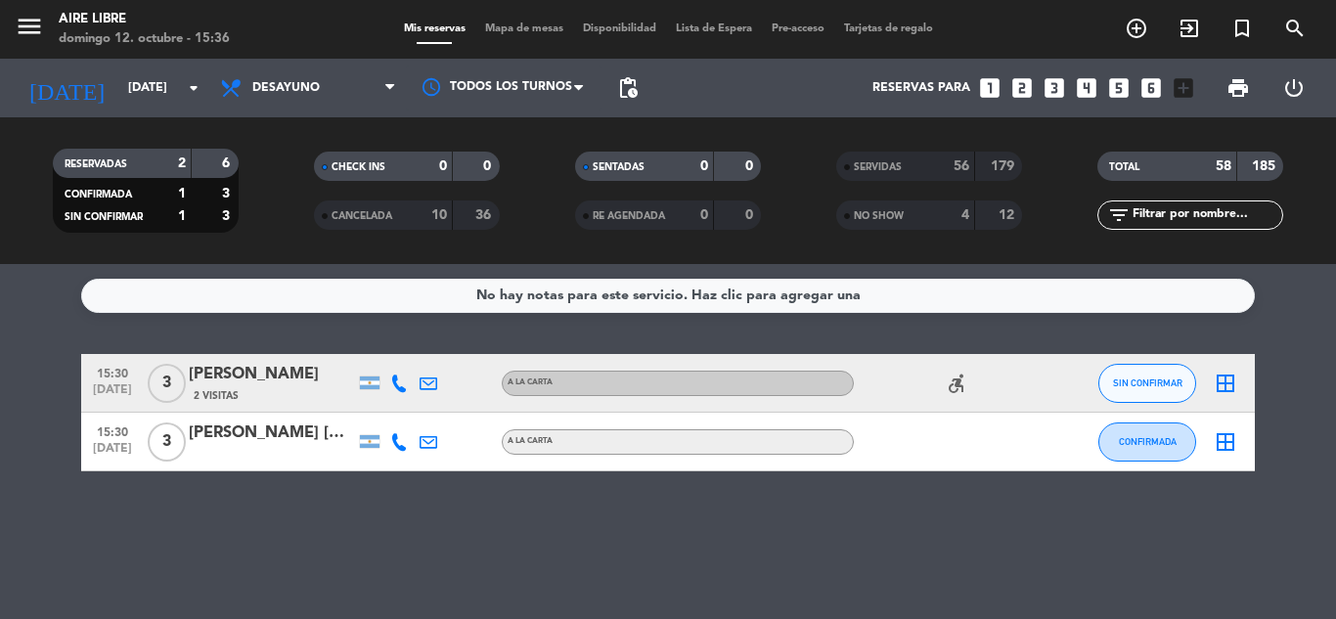
click at [392, 385] on icon at bounding box center [399, 384] width 18 height 18
click at [375, 335] on div "+541150393939" at bounding box center [410, 330] width 128 height 21
click at [364, 355] on span "Copiar" at bounding box center [384, 350] width 41 height 21
click at [399, 444] on icon at bounding box center [399, 442] width 18 height 18
click at [379, 399] on span "Copiar" at bounding box center [380, 409] width 41 height 21
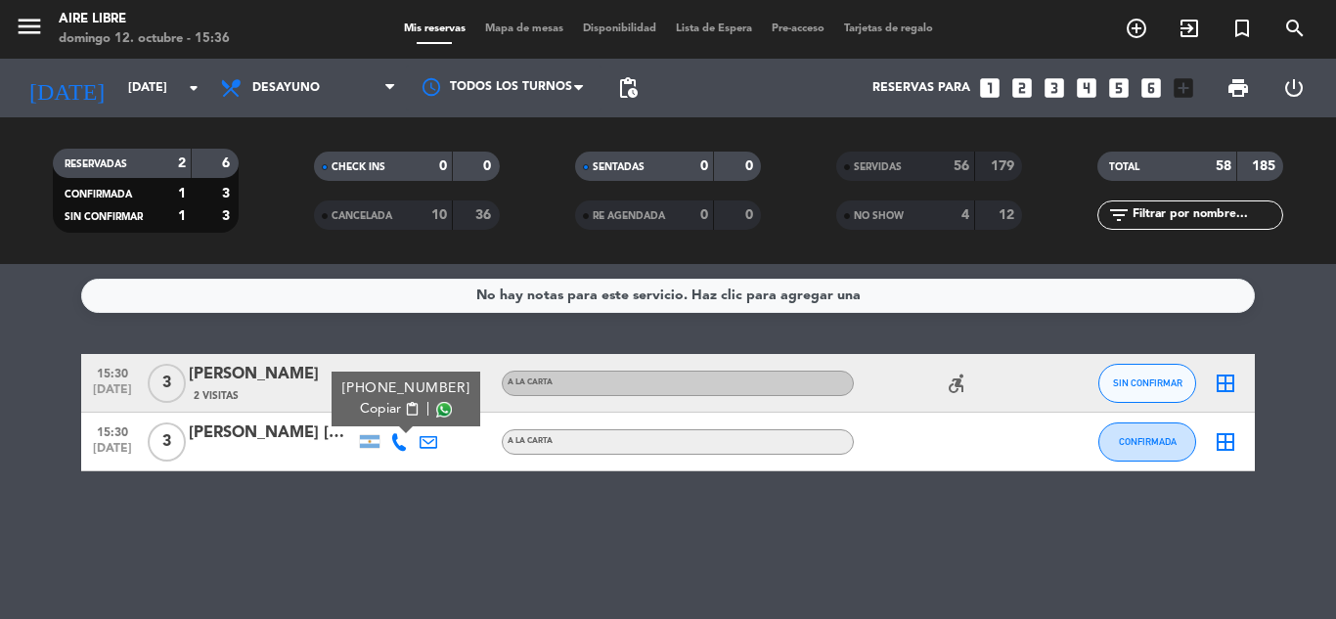
click at [939, 595] on div "No hay notas para este servicio. Haz clic para agregar una 15:30 oct. 12 3 Lili…" at bounding box center [668, 441] width 1336 height 355
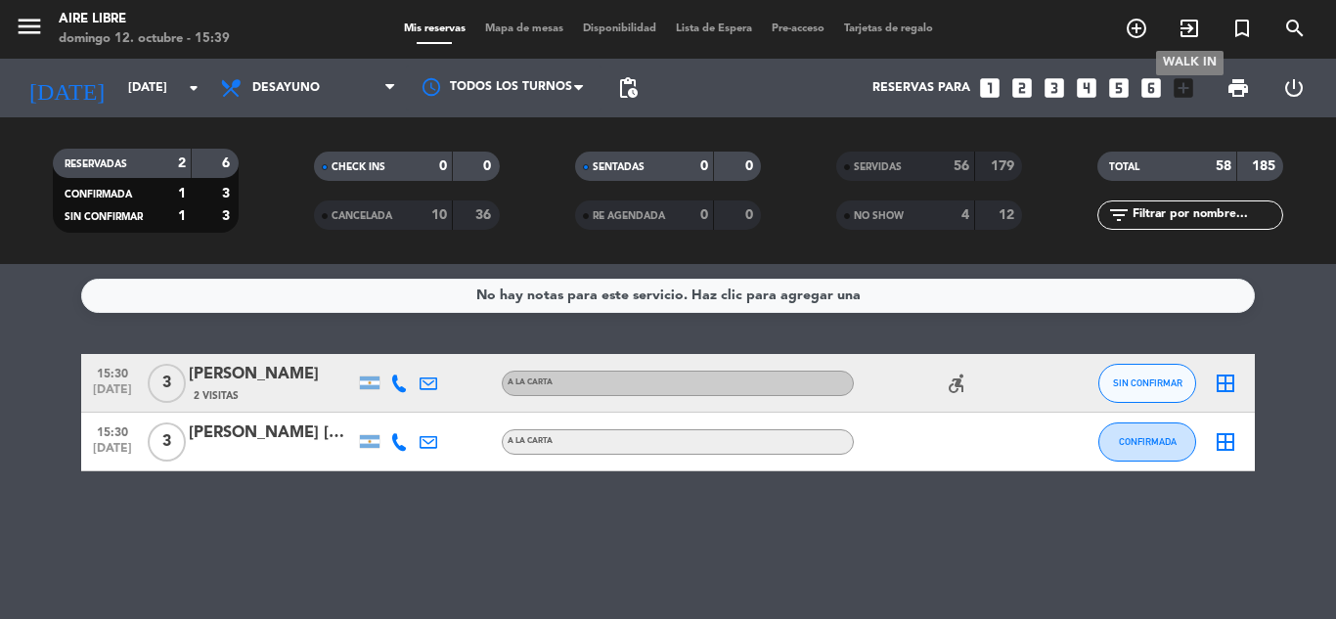
click at [1180, 32] on icon "exit_to_app" at bounding box center [1189, 28] width 23 height 23
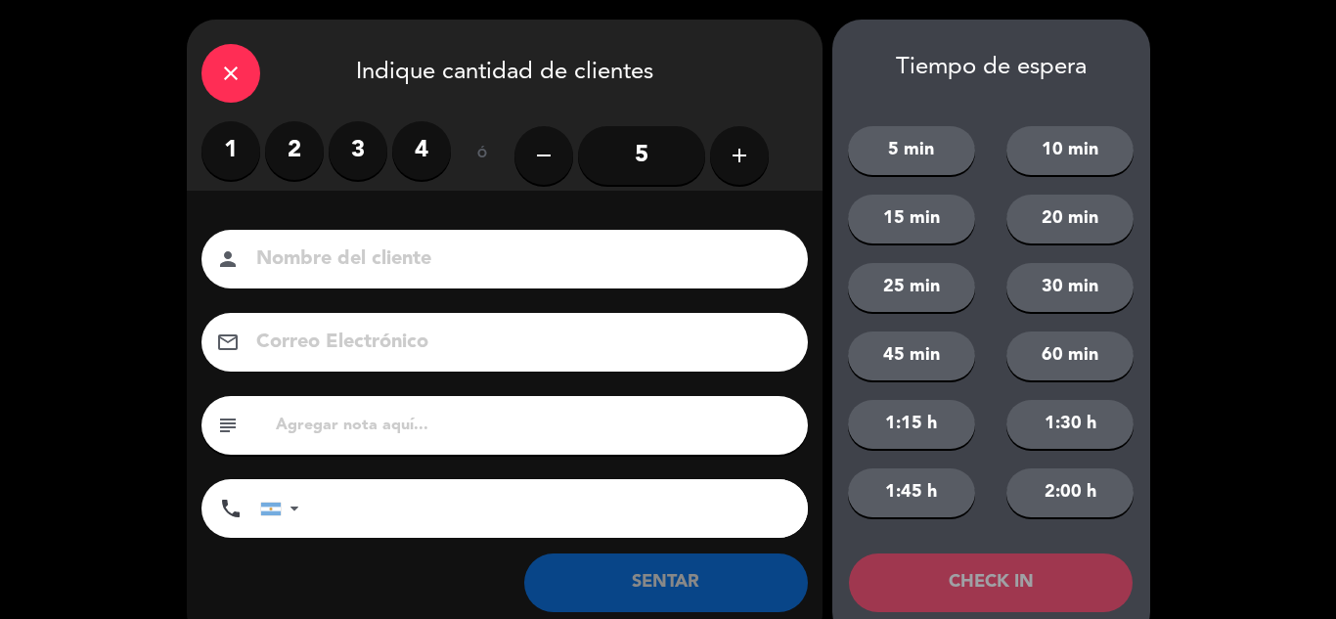
click at [282, 154] on label "2" at bounding box center [294, 150] width 59 height 59
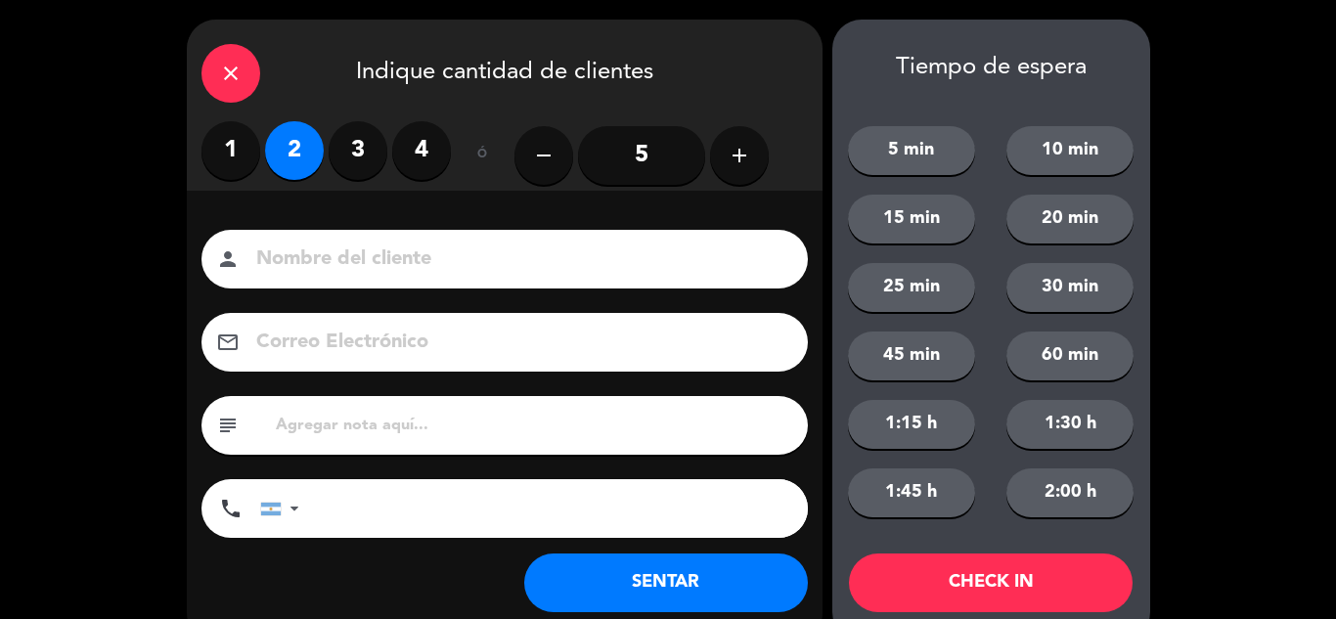
click at [645, 601] on button "SENTAR" at bounding box center [666, 583] width 284 height 59
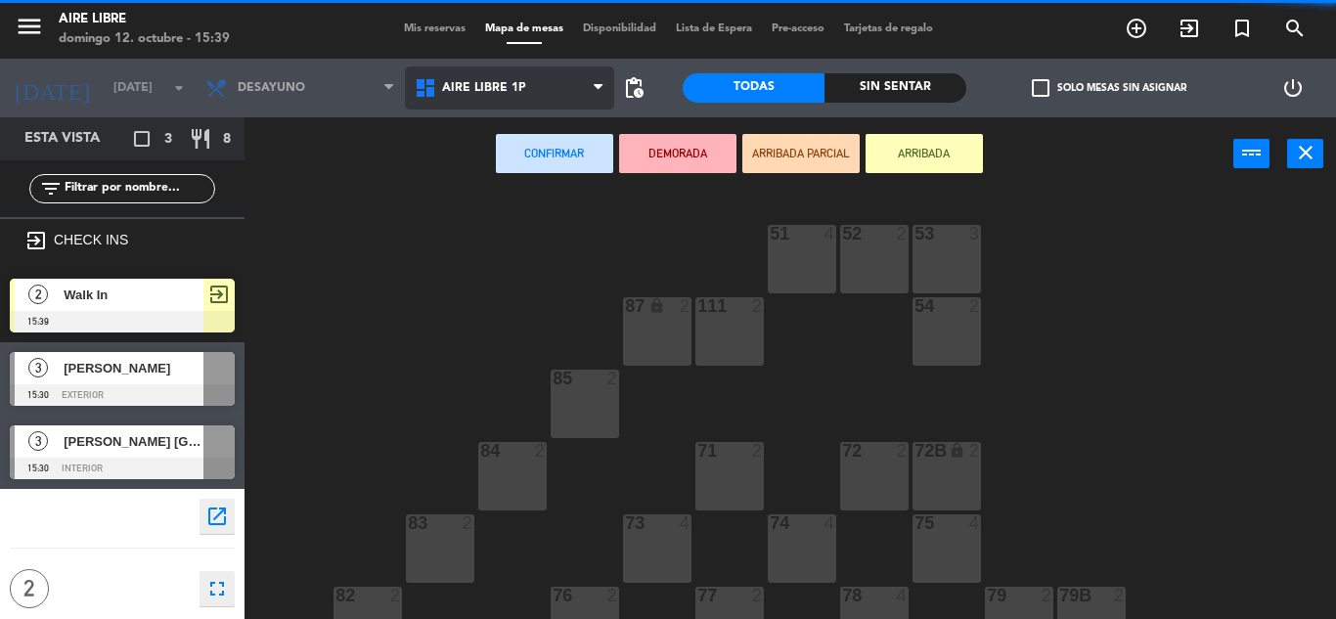
click at [471, 86] on span "Aire Libre 1P" at bounding box center [484, 88] width 84 height 14
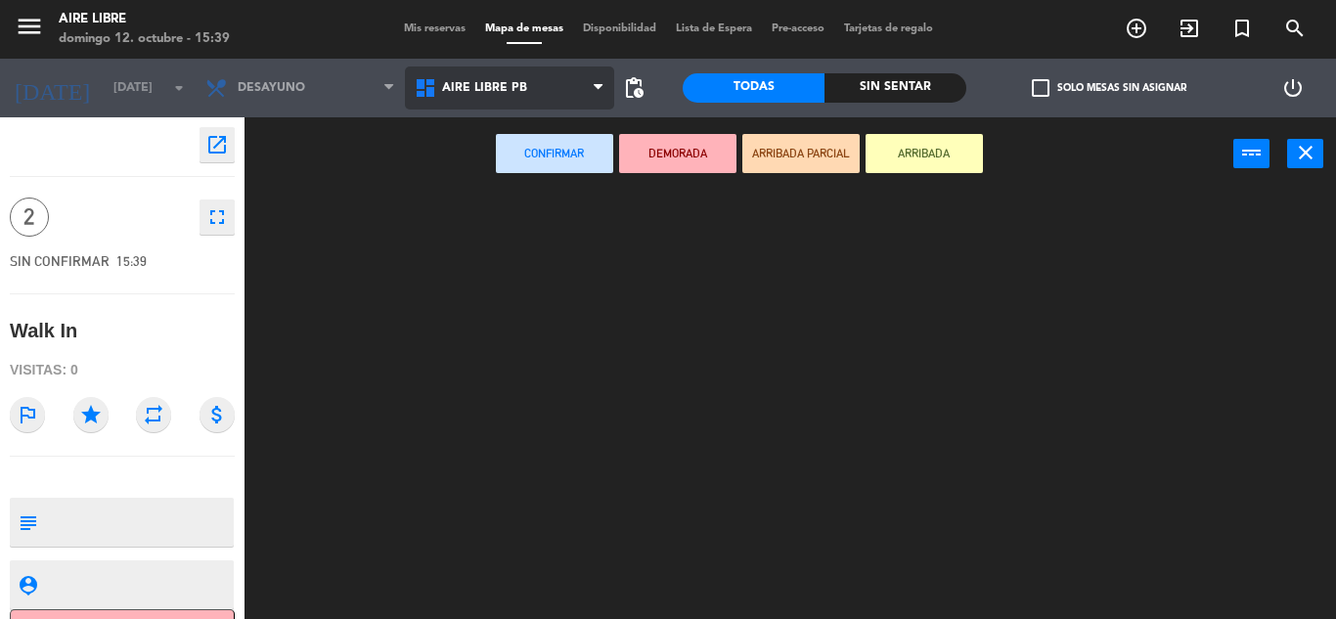
click at [483, 192] on ng-component "menu Aire Libre domingo 12. octubre - 15:39 Mis reservas Mapa de mesas Disponib…" at bounding box center [668, 309] width 1336 height 619
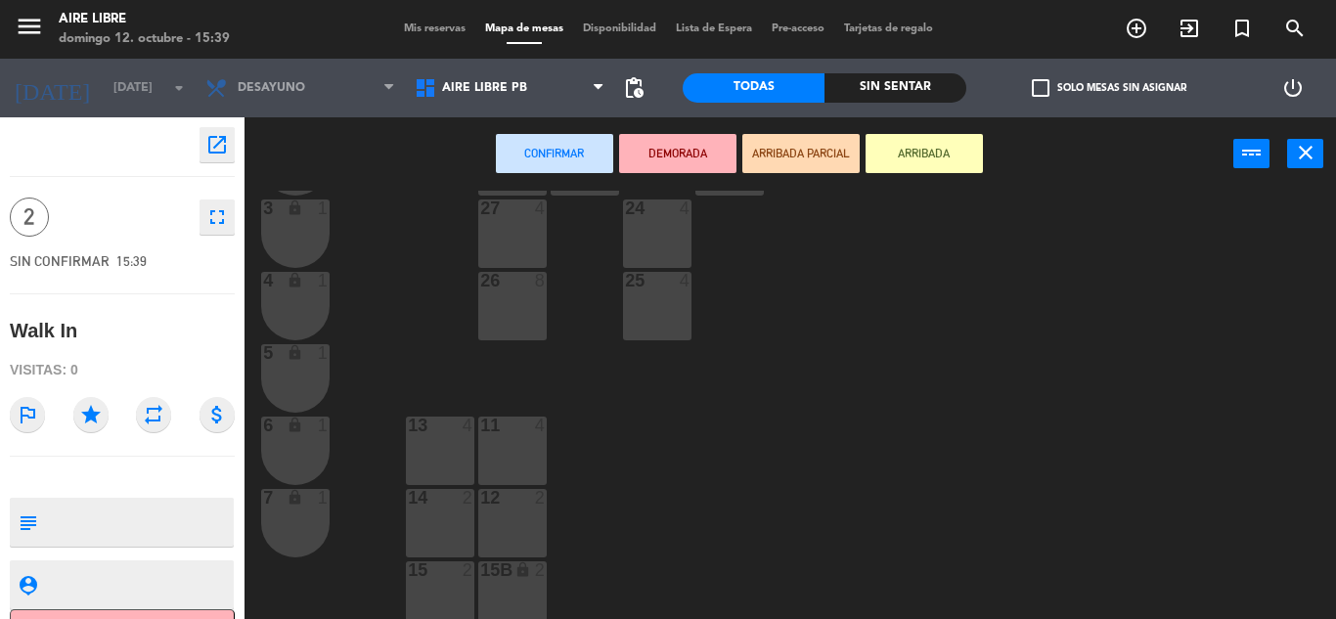
scroll to position [543, 0]
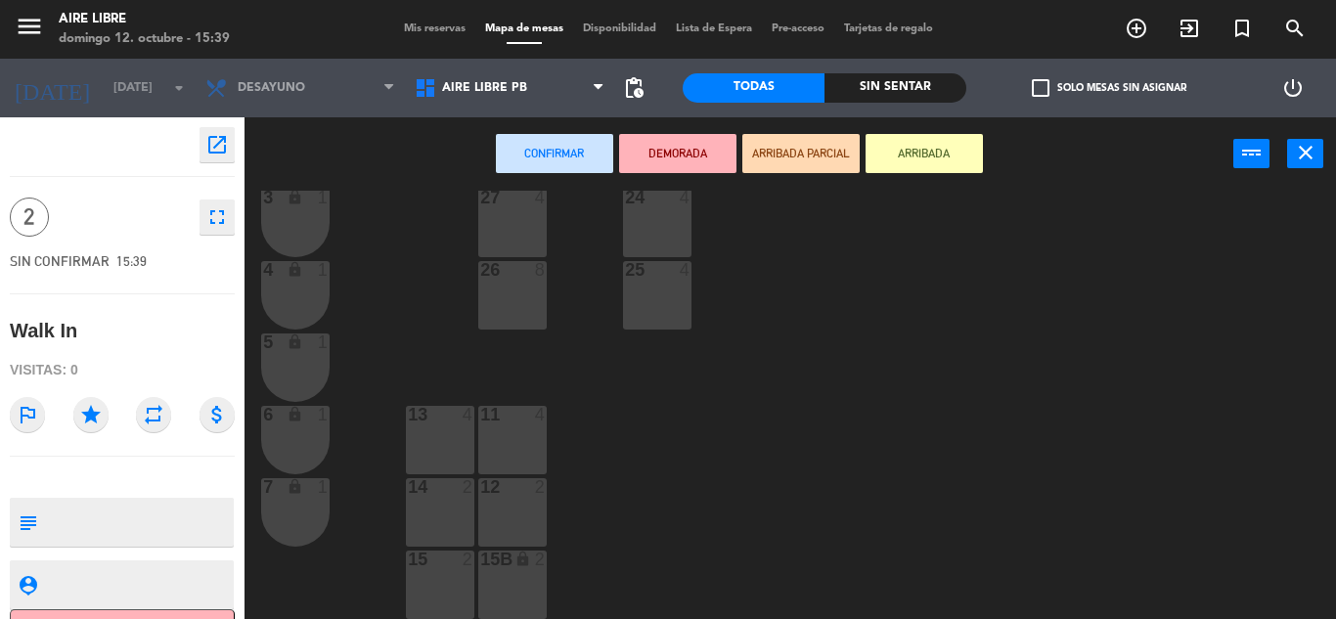
click at [524, 500] on div "12 2" at bounding box center [512, 512] width 68 height 68
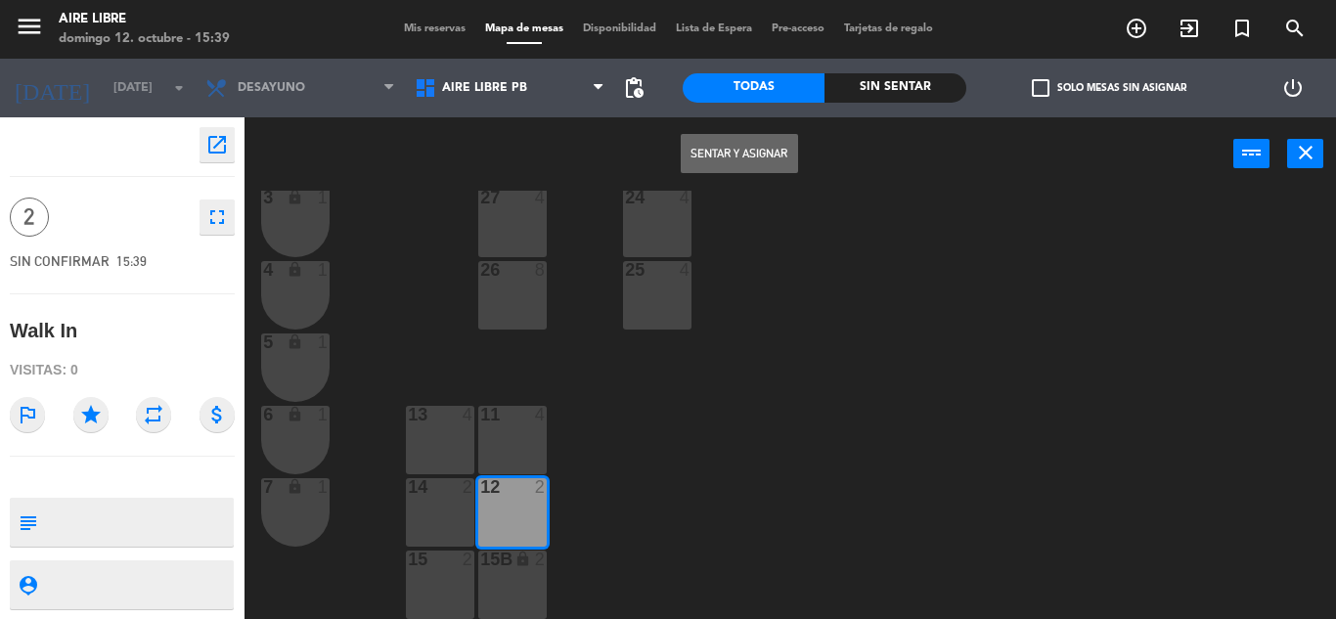
click at [737, 153] on button "Sentar y Asignar" at bounding box center [739, 153] width 117 height 39
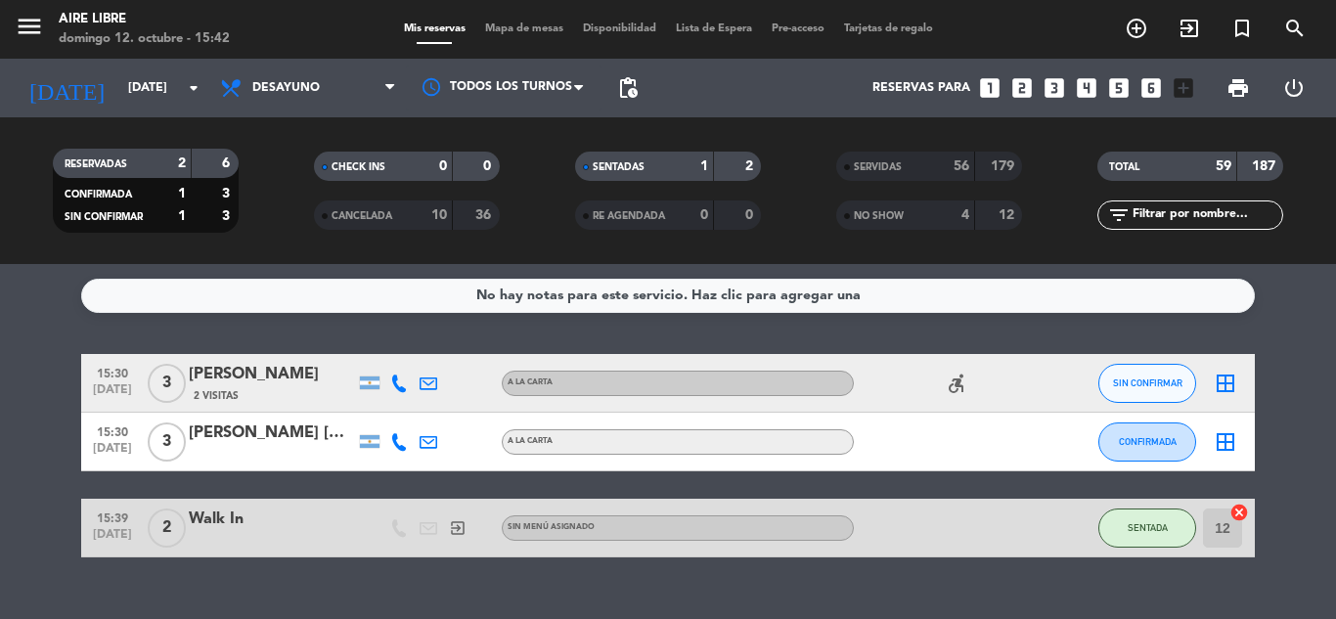
click at [1169, 386] on span "SIN CONFIRMAR" at bounding box center [1147, 383] width 69 height 11
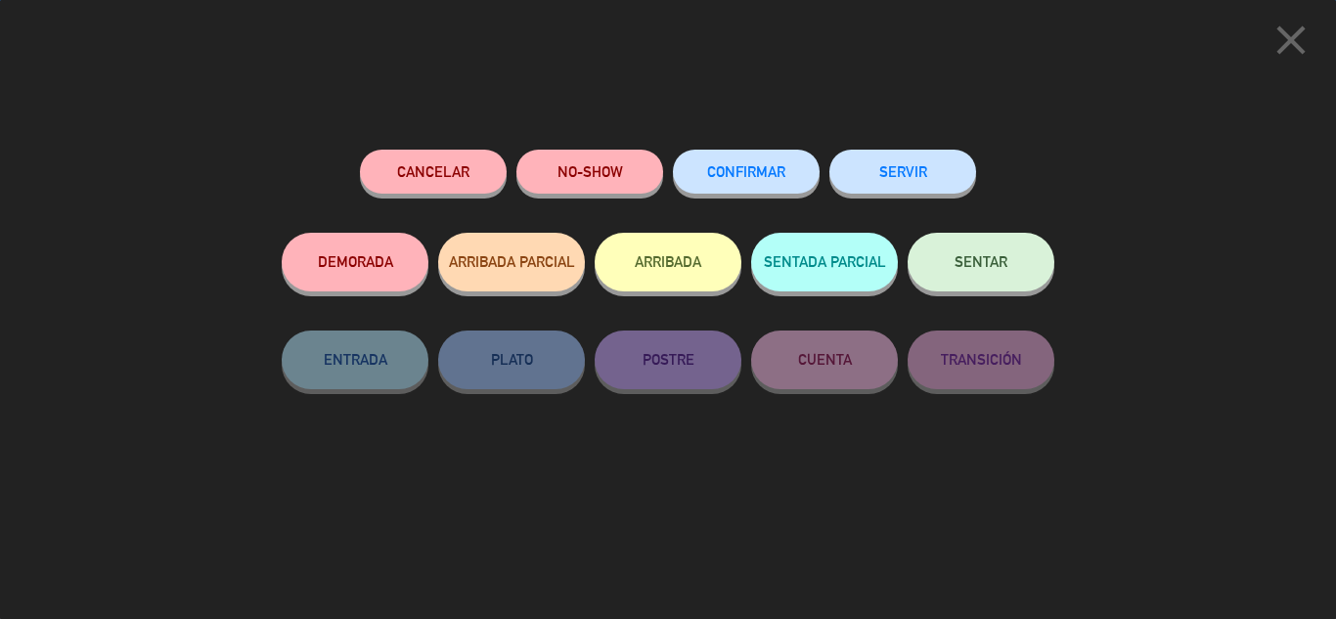
click at [694, 249] on button "ARRIBADA" at bounding box center [668, 262] width 147 height 59
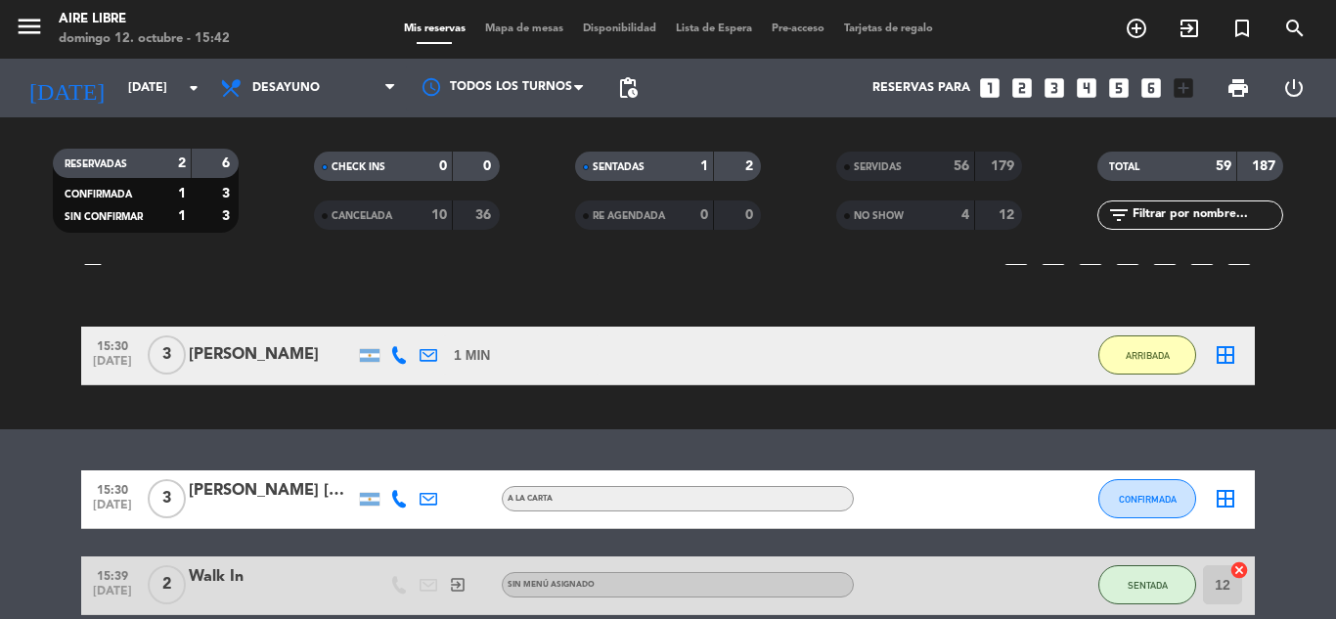
scroll to position [117, 0]
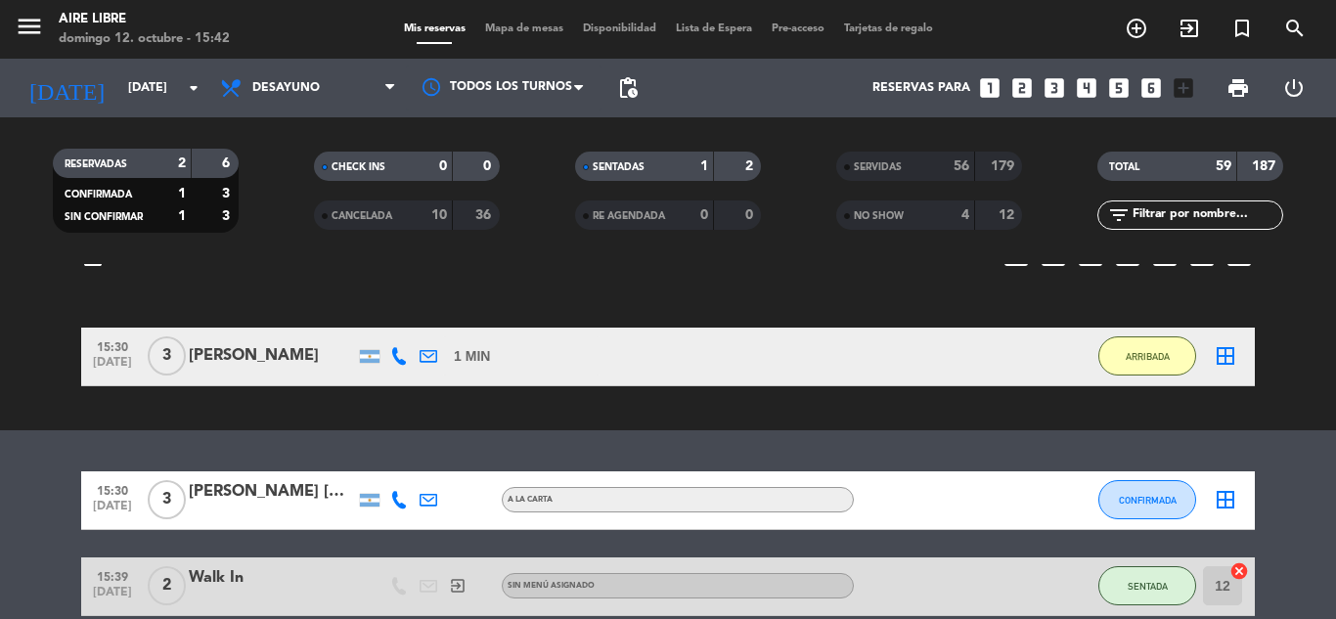
click at [1233, 352] on icon "border_all" at bounding box center [1225, 355] width 23 height 23
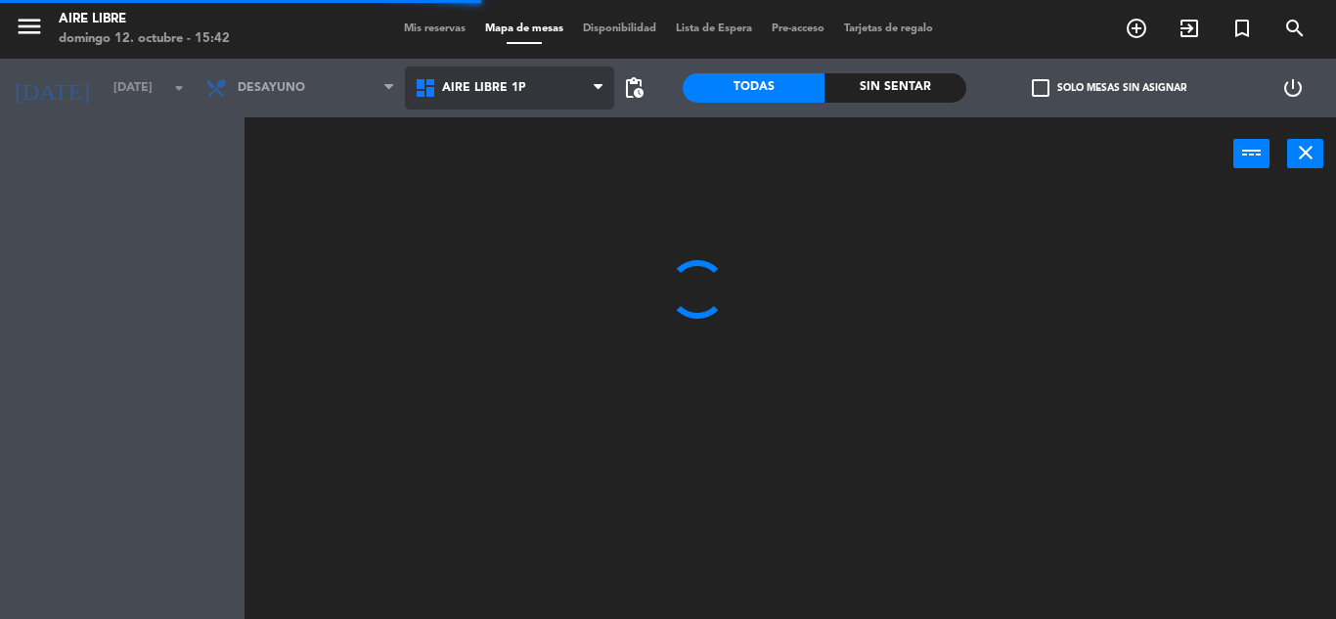
click at [484, 89] on span "Aire Libre 1P" at bounding box center [484, 88] width 84 height 14
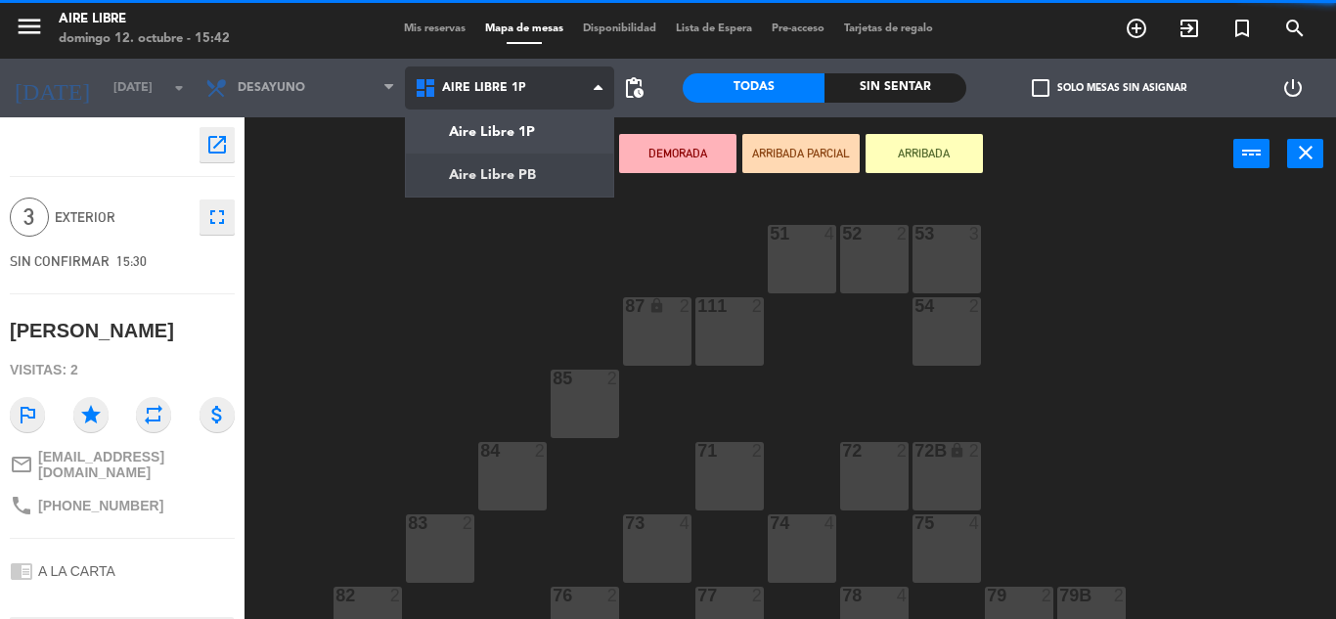
click at [512, 172] on ng-component "menu Aire Libre domingo 12. octubre - 15:42 Mis reservas Mapa de mesas Disponib…" at bounding box center [668, 309] width 1336 height 619
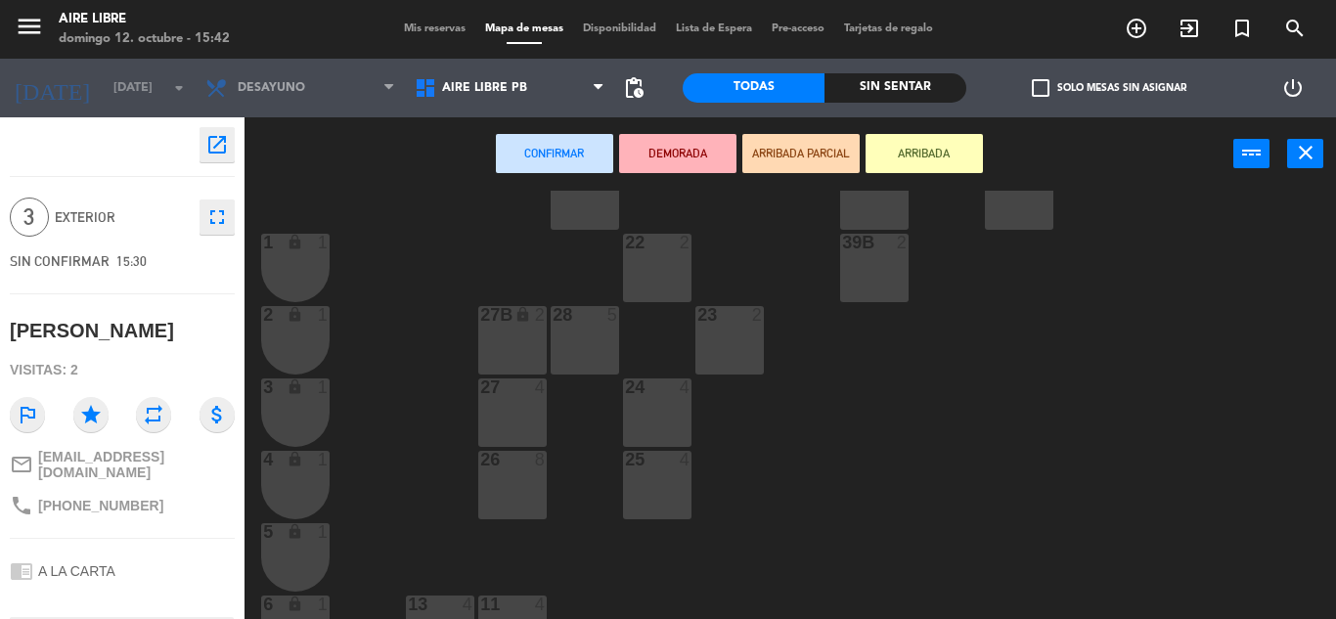
scroll to position [354, 0]
click at [651, 464] on div at bounding box center [657, 459] width 32 height 18
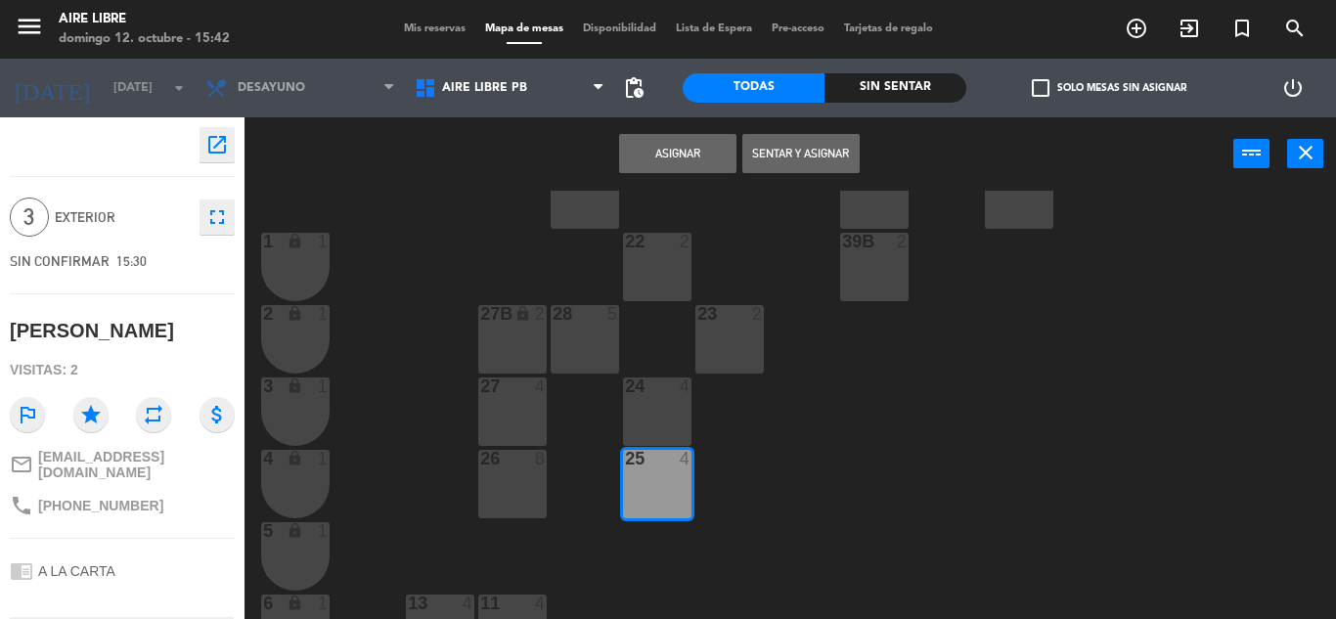
click at [788, 151] on button "Sentar y Asignar" at bounding box center [800, 153] width 117 height 39
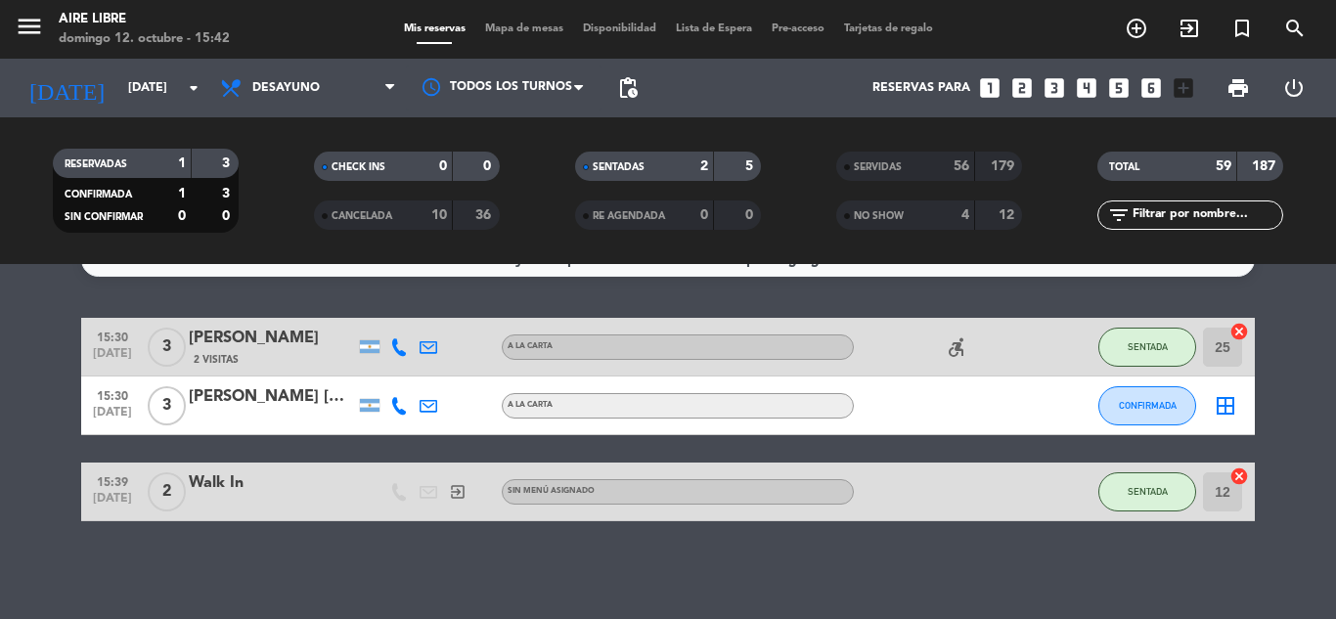
scroll to position [29, 0]
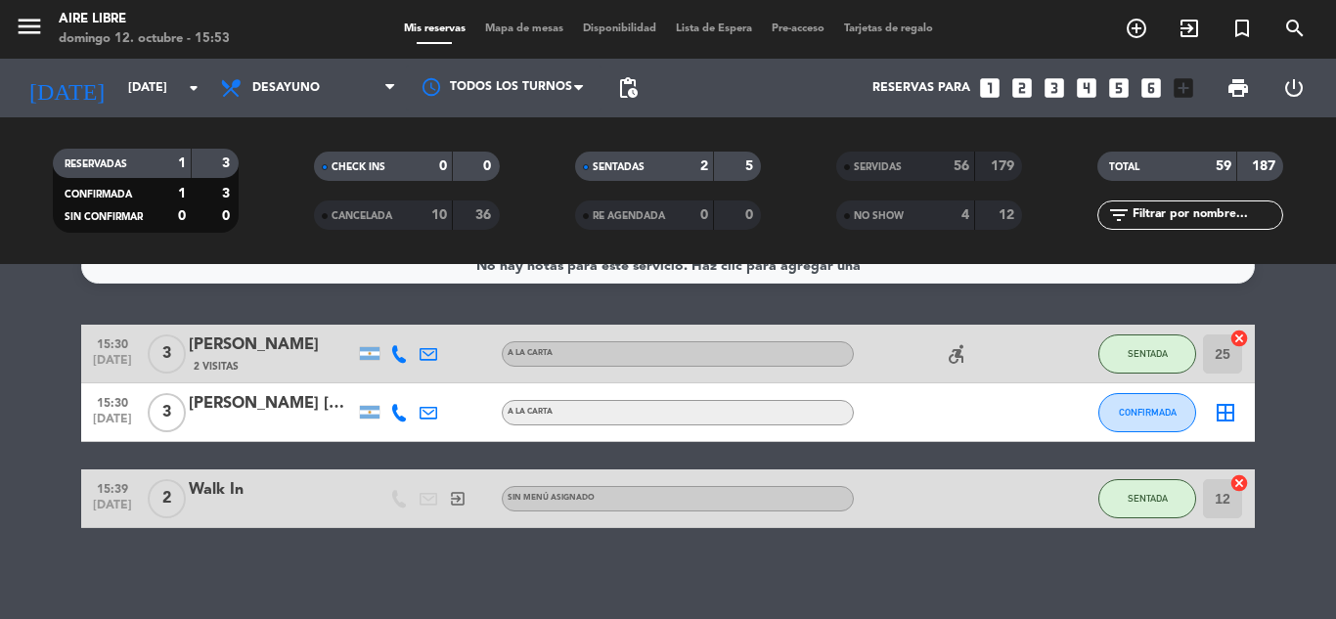
click at [250, 407] on div "[PERSON_NAME]" at bounding box center [272, 403] width 166 height 25
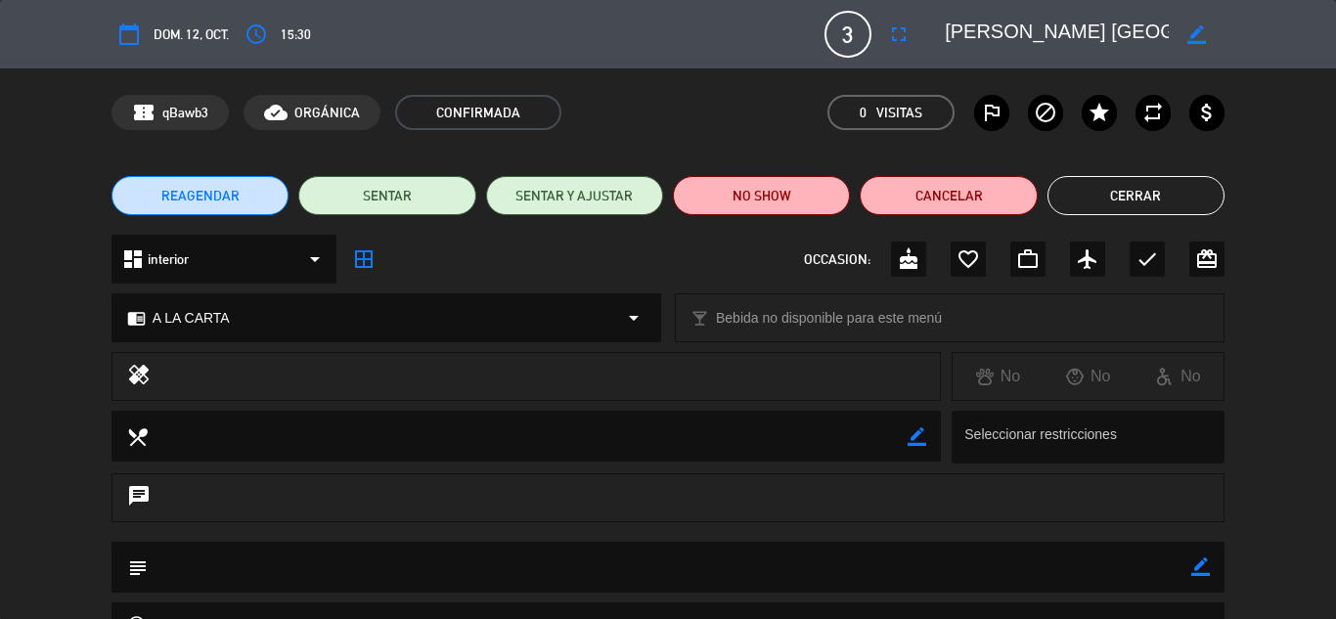
click at [1001, 123] on icon "outlined_flag" at bounding box center [991, 112] width 23 height 23
click at [765, 192] on button "NO SHOW" at bounding box center [761, 195] width 177 height 39
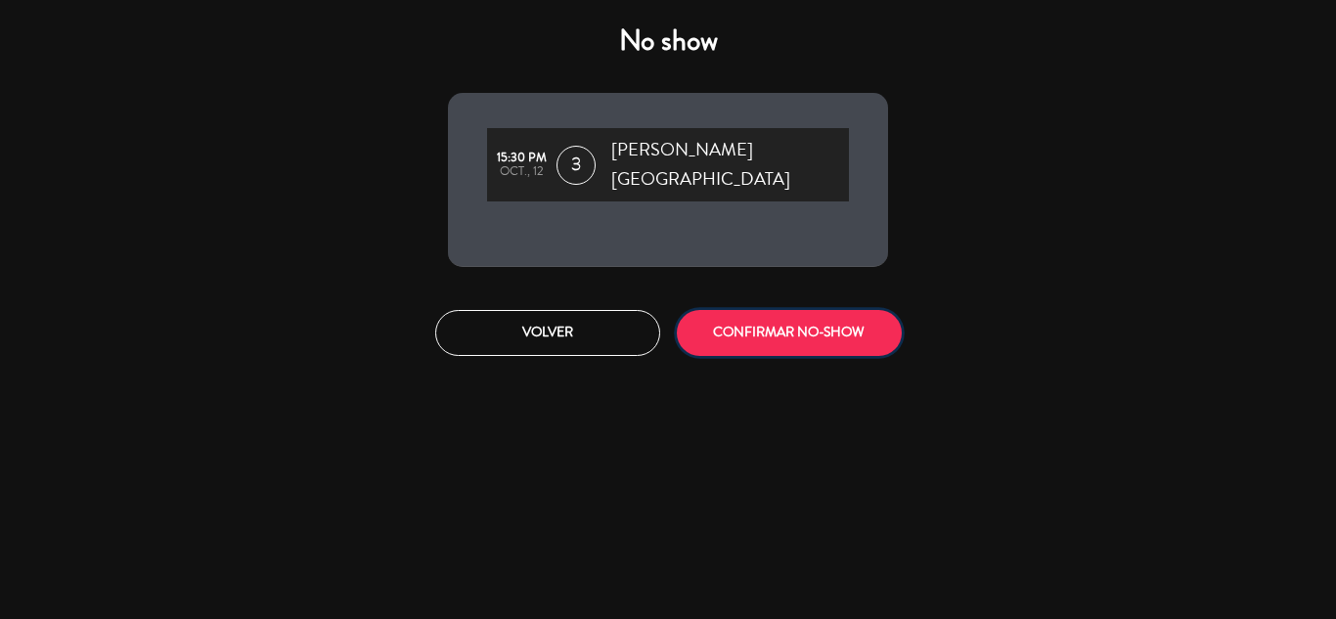
click at [753, 310] on button "CONFIRMAR NO-SHOW" at bounding box center [789, 333] width 225 height 46
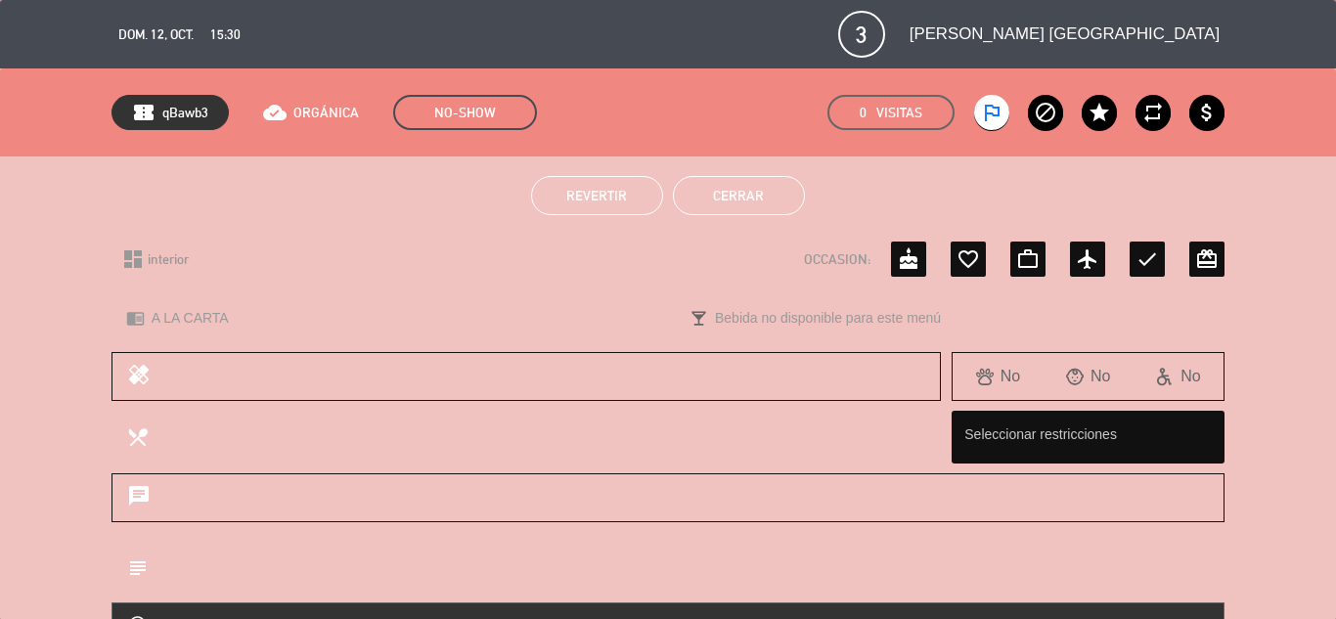
click at [742, 196] on button "Cerrar" at bounding box center [739, 195] width 132 height 39
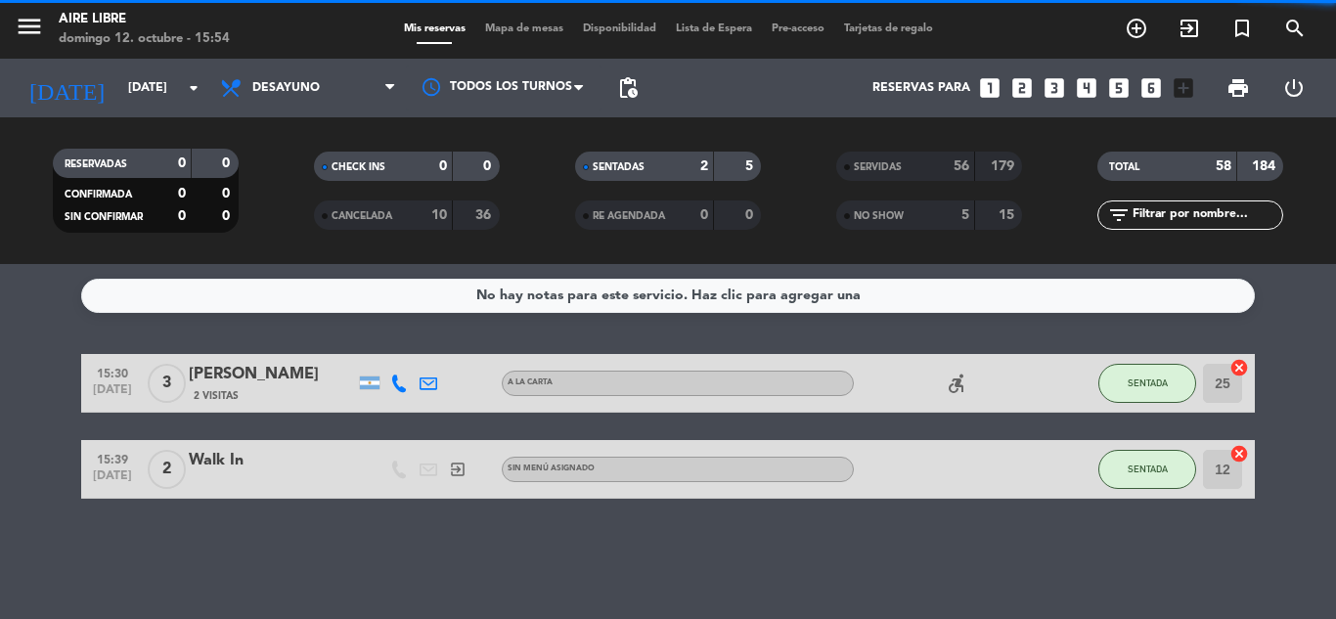
scroll to position [0, 0]
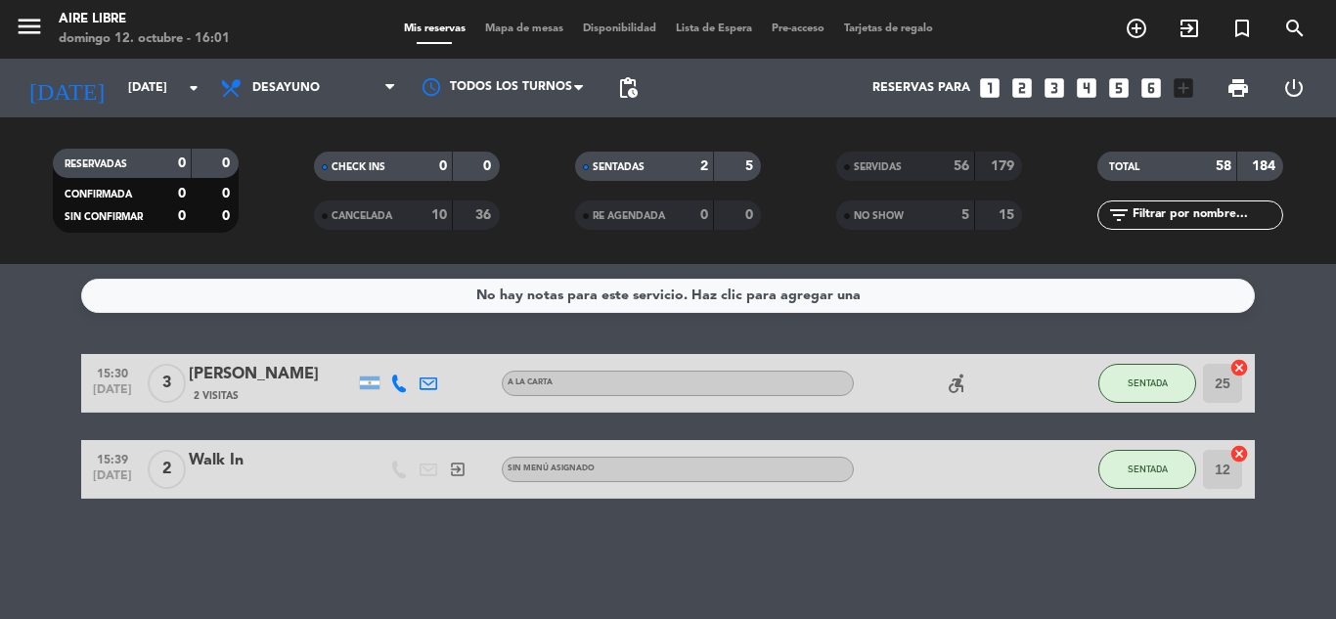
click at [924, 514] on div "No hay notas para este servicio. Haz clic para agregar una 15:30 oct. 12 3 Lili…" at bounding box center [668, 441] width 1336 height 355
click at [1132, 393] on button "SENTADA" at bounding box center [1147, 383] width 98 height 39
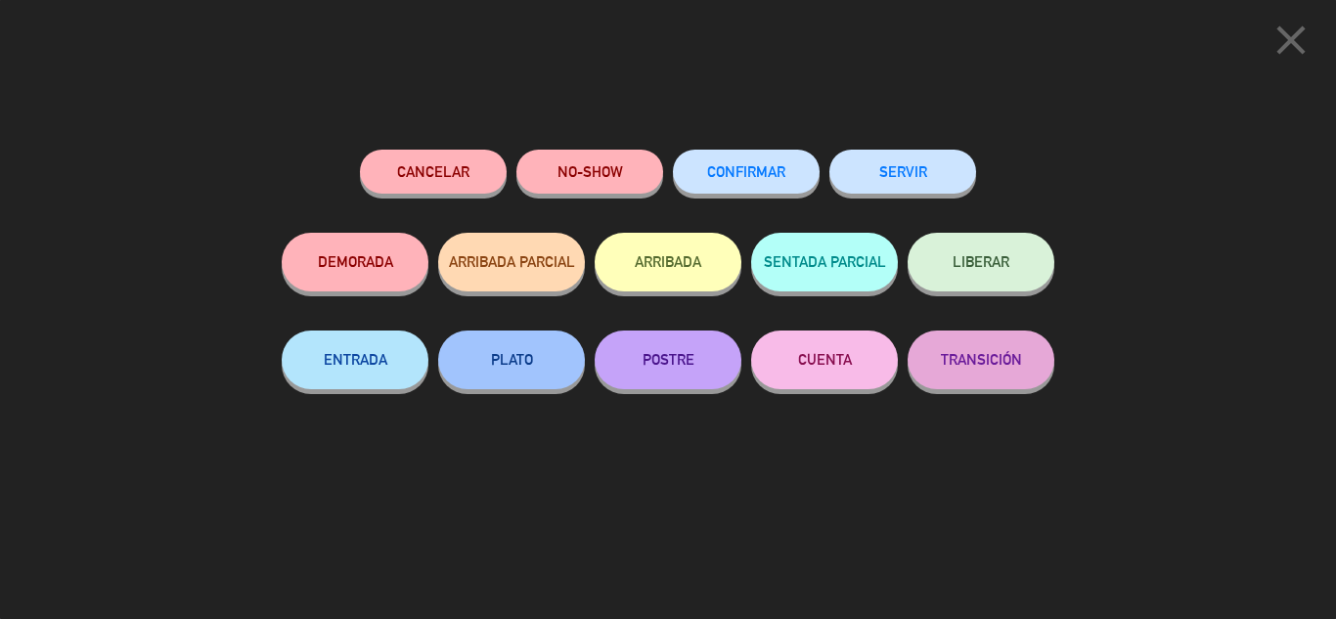
click at [943, 176] on button "SERVIR" at bounding box center [902, 172] width 147 height 44
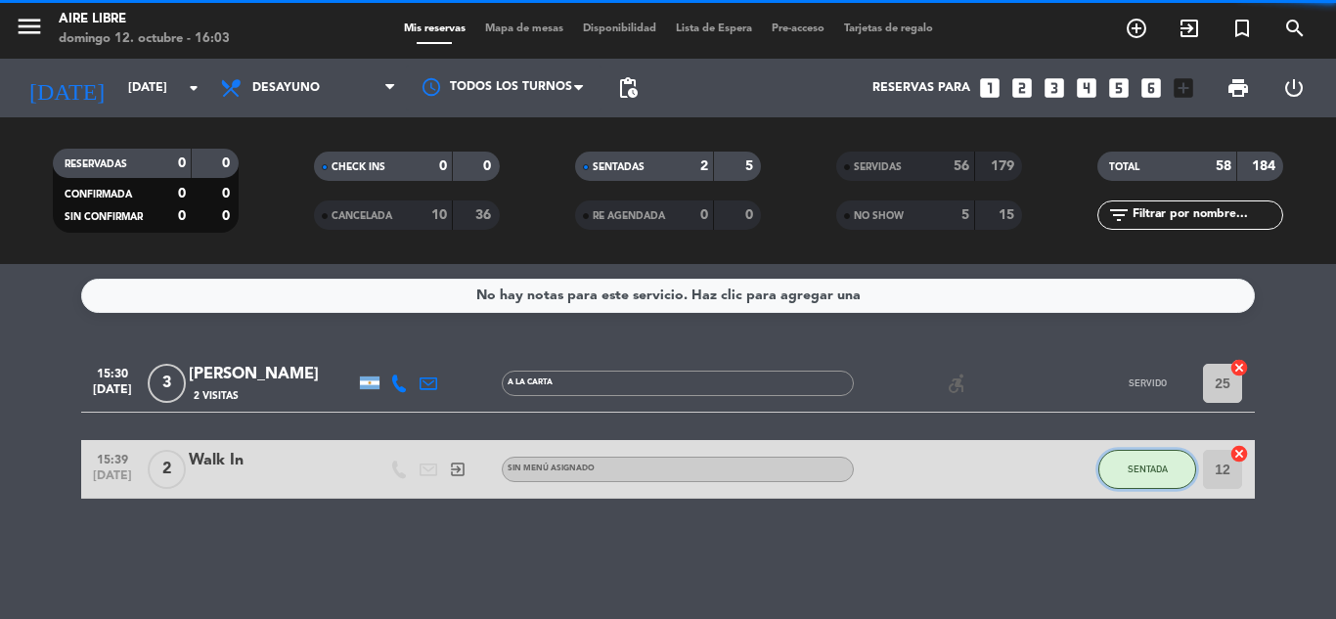
click at [1147, 460] on button "SENTADA" at bounding box center [1147, 469] width 98 height 39
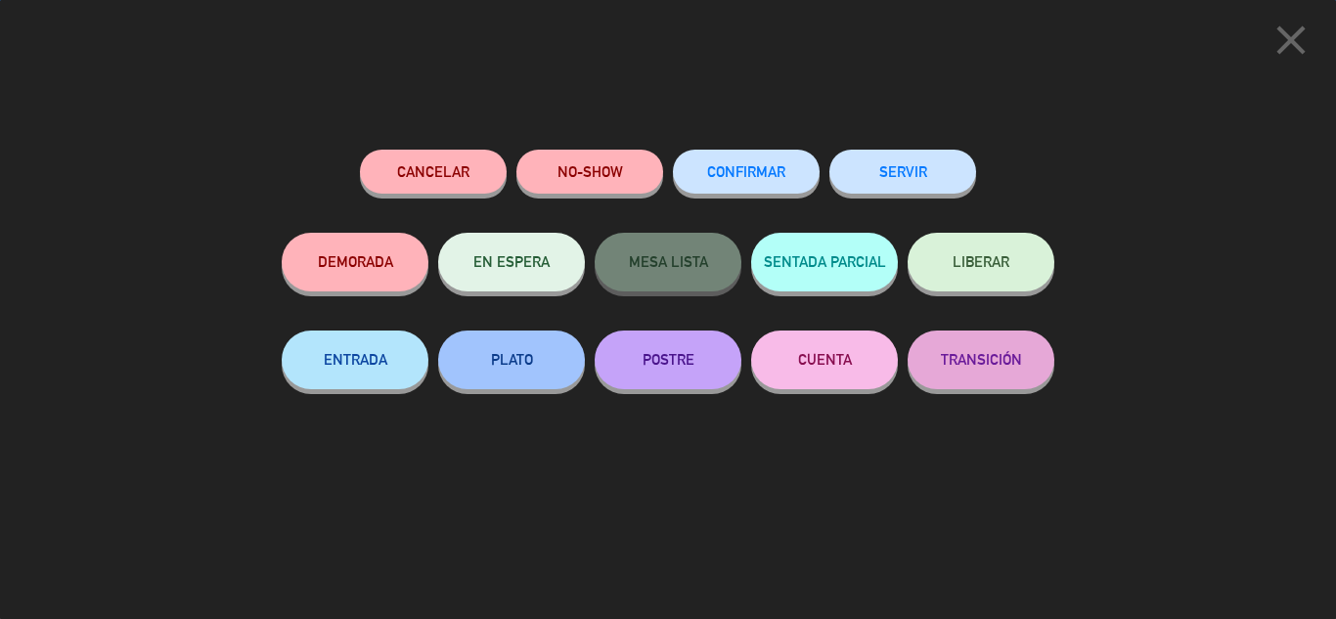
click at [898, 183] on button "SERVIR" at bounding box center [902, 172] width 147 height 44
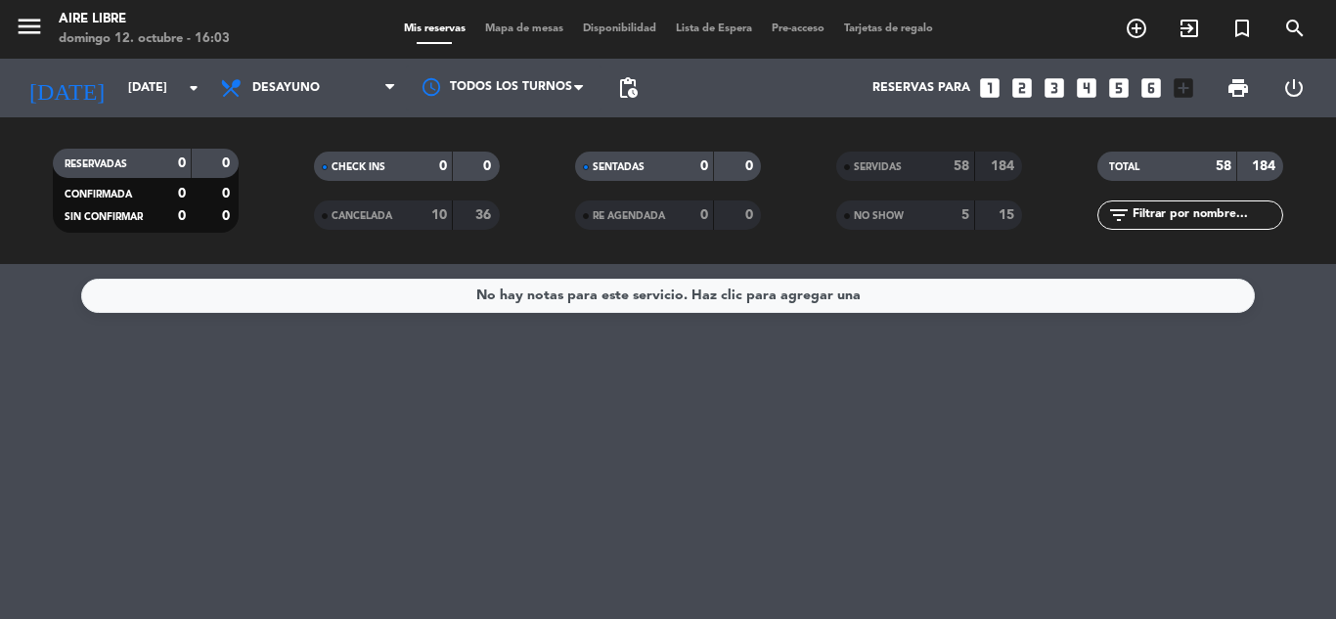
click at [266, 417] on div "No hay notas para este servicio. Haz clic para agregar una" at bounding box center [668, 441] width 1336 height 355
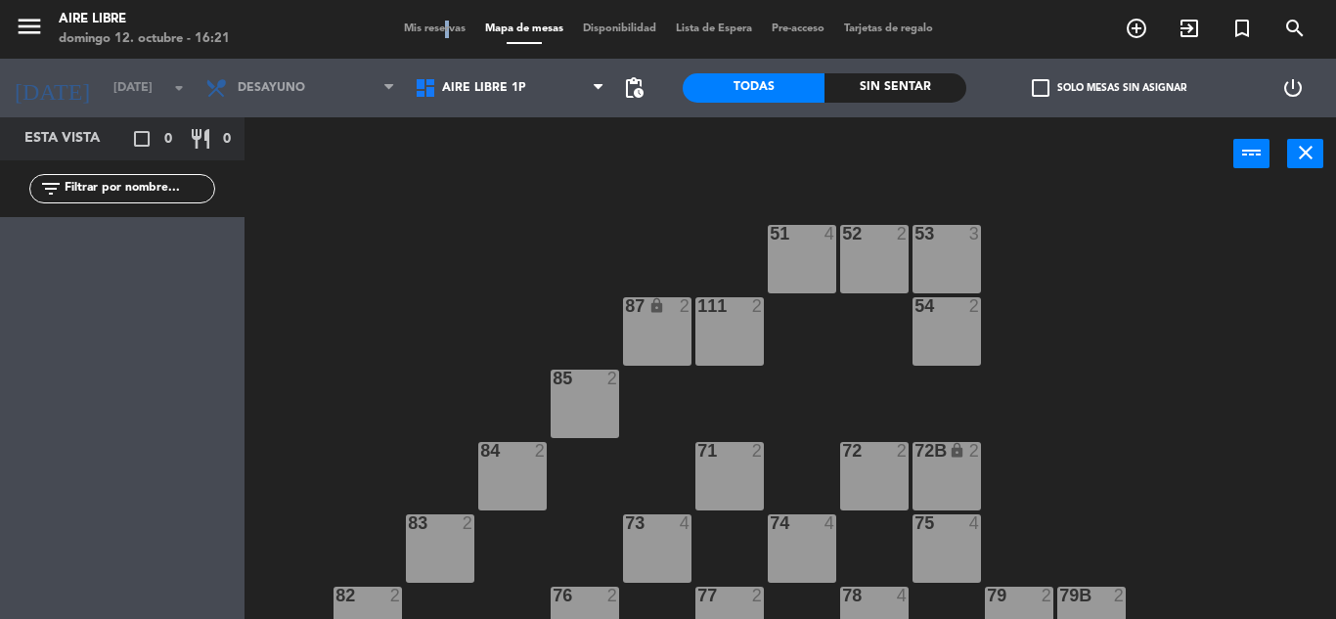
click at [432, 16] on div "menu Aire Libre domingo 12. octubre - 16:21 Mis reservas Mapa de mesas Disponib…" at bounding box center [668, 29] width 1336 height 59
click at [424, 32] on span "Mis reservas" at bounding box center [434, 28] width 81 height 11
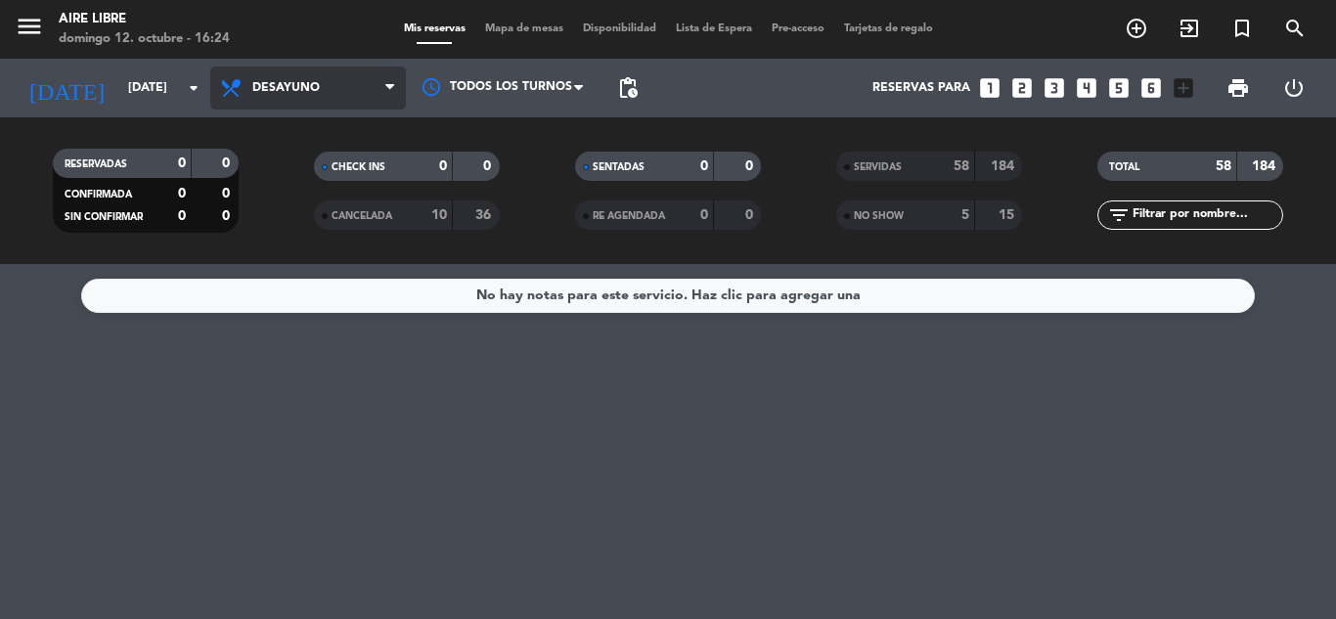
click at [311, 96] on span "Desayuno" at bounding box center [308, 88] width 196 height 43
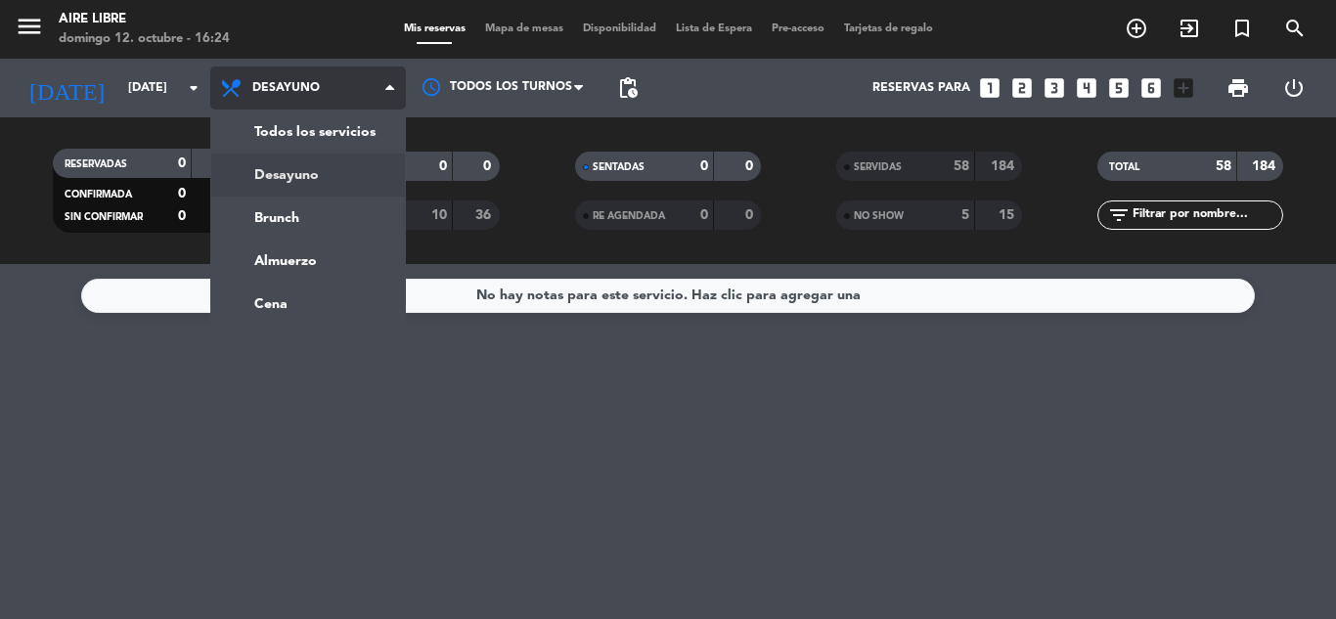
click at [311, 96] on span "Desayuno" at bounding box center [308, 88] width 196 height 43
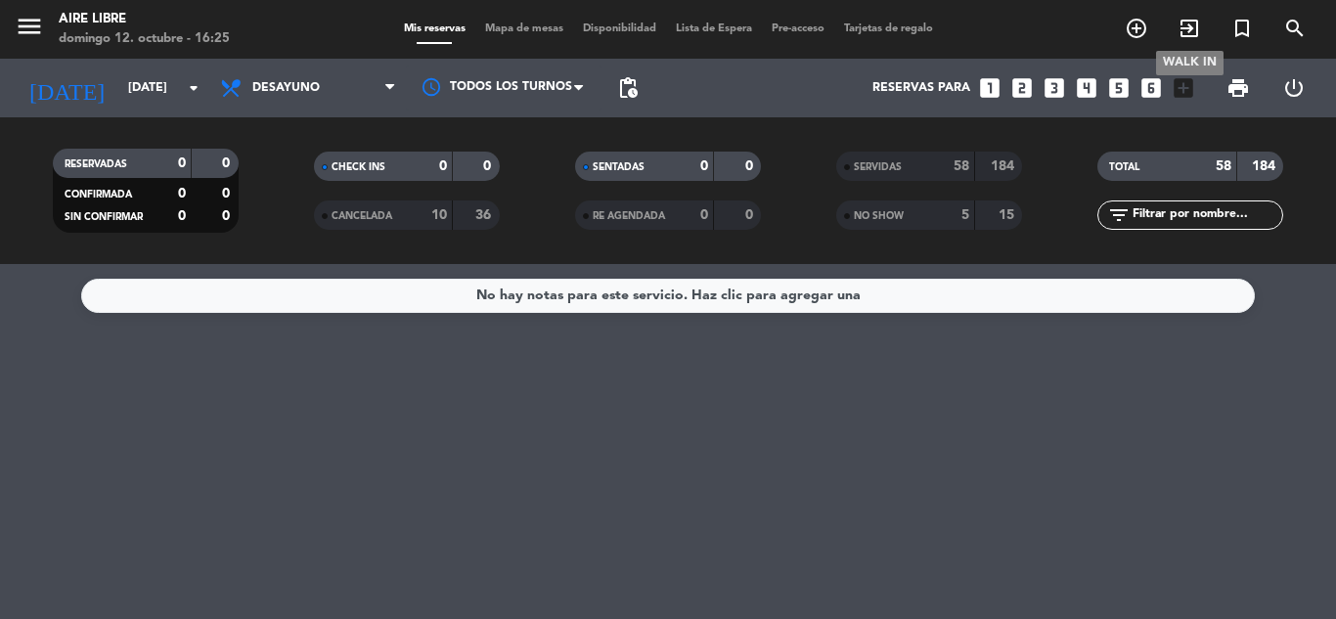
click at [1186, 31] on icon "exit_to_app" at bounding box center [1189, 28] width 23 height 23
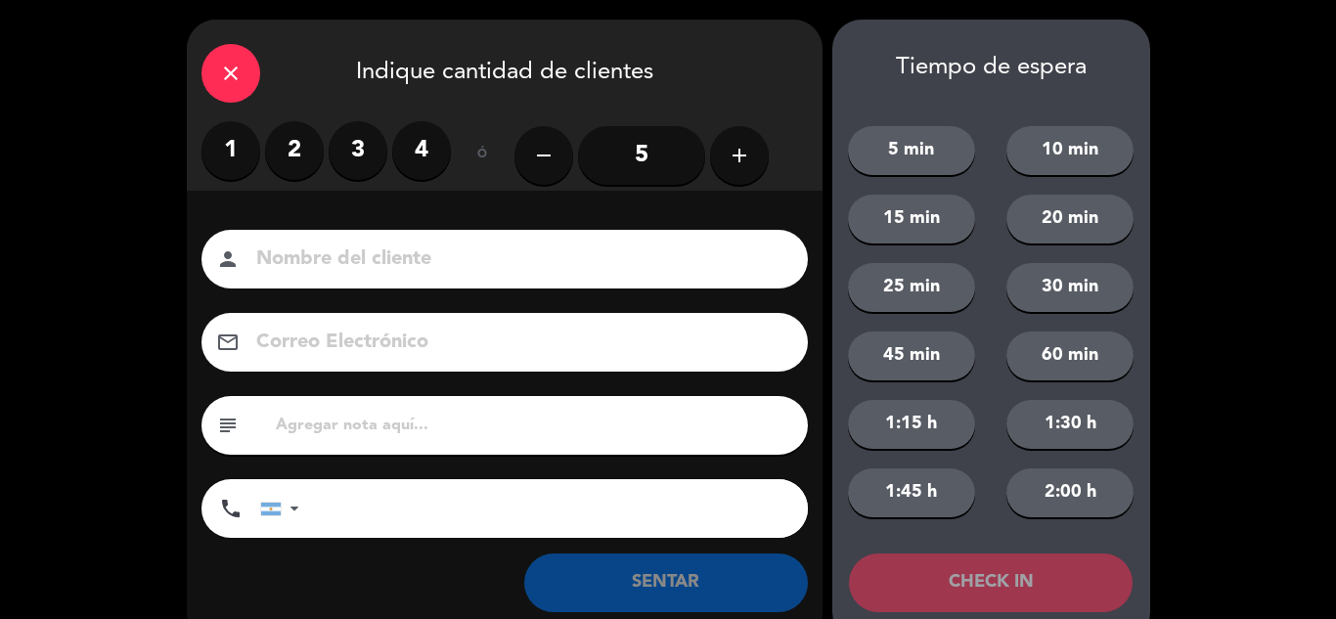
click at [302, 172] on label "2" at bounding box center [294, 150] width 59 height 59
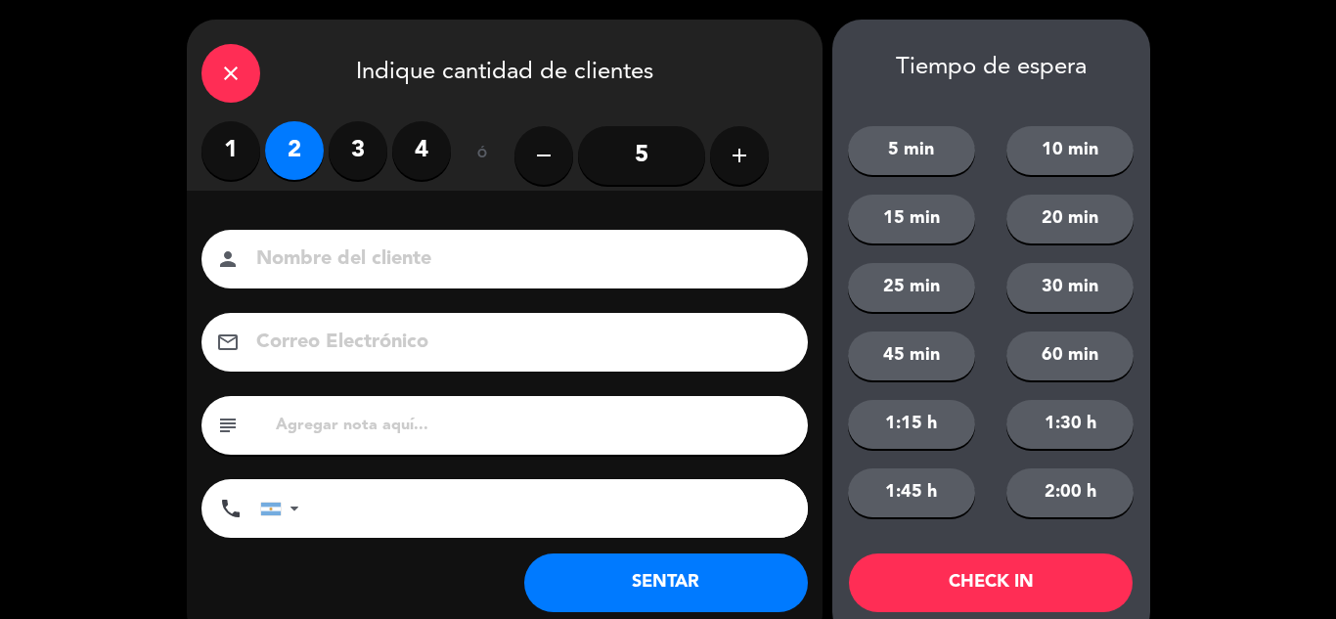
click at [614, 586] on button "SENTAR" at bounding box center [666, 583] width 284 height 59
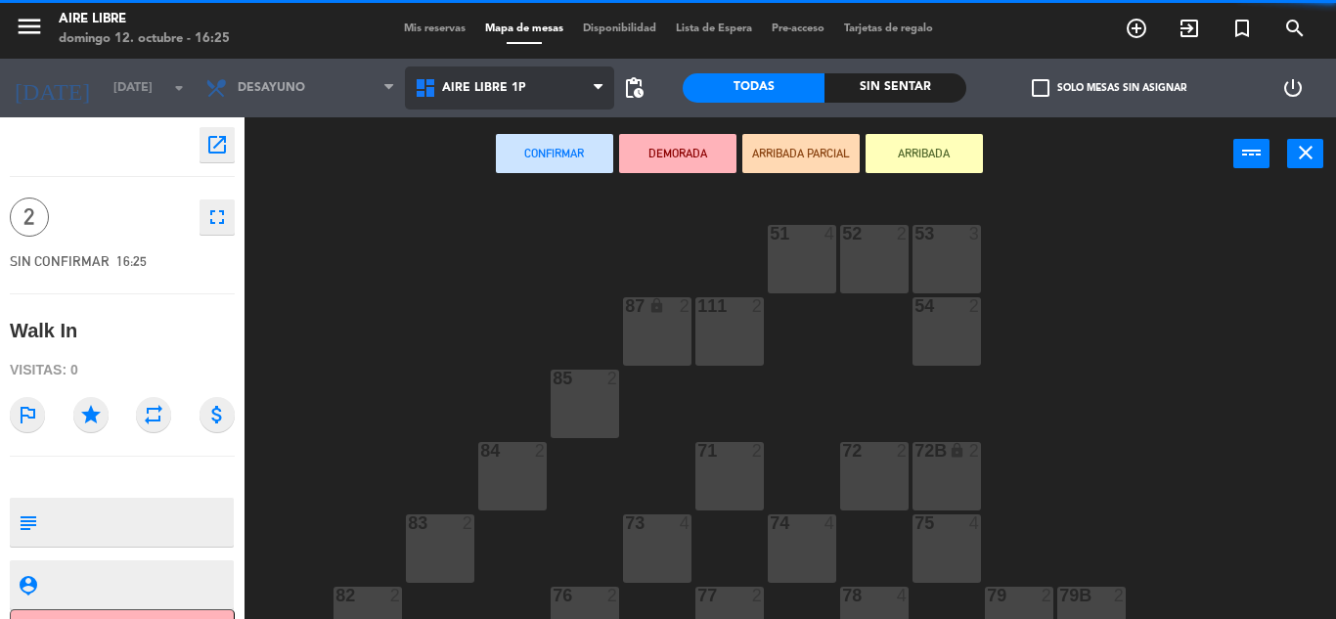
click at [476, 89] on span "Aire Libre 1P" at bounding box center [484, 88] width 84 height 14
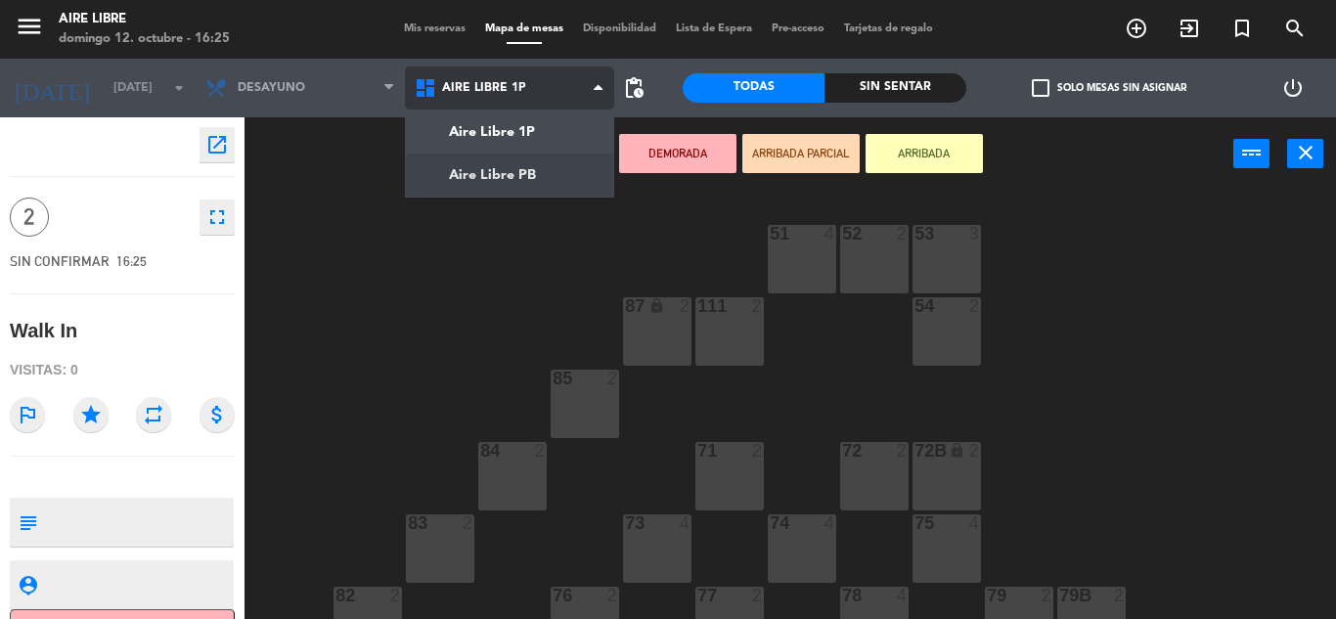
click at [505, 176] on ng-component "menu Aire Libre domingo 12. octubre - 16:25 Mis reservas Mapa de mesas Disponib…" at bounding box center [668, 309] width 1336 height 619
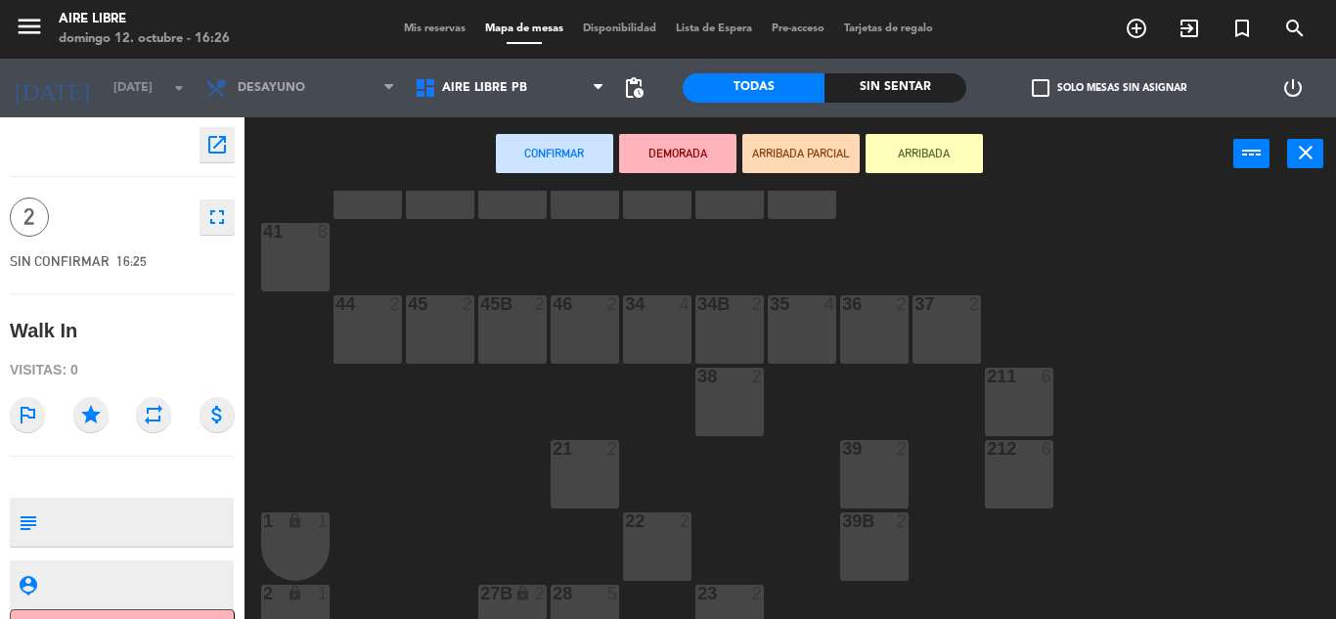
scroll to position [55, 0]
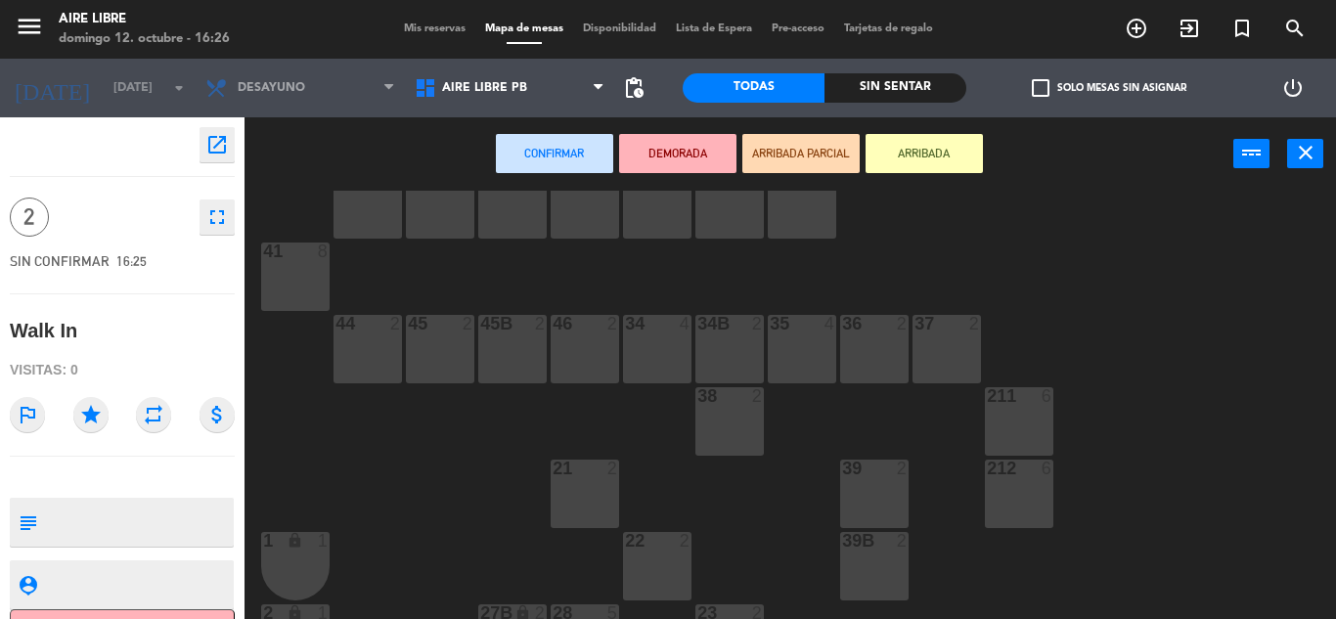
click at [871, 367] on div "36 2" at bounding box center [874, 349] width 68 height 68
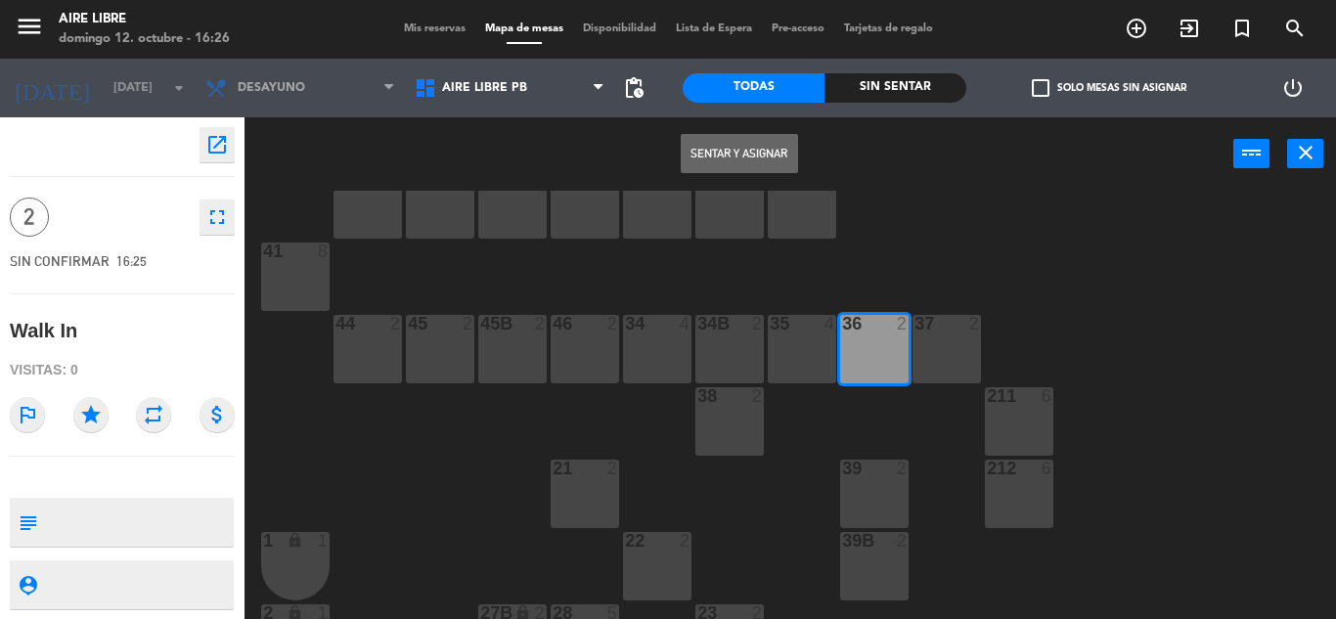
click at [761, 153] on button "Sentar y Asignar" at bounding box center [739, 153] width 117 height 39
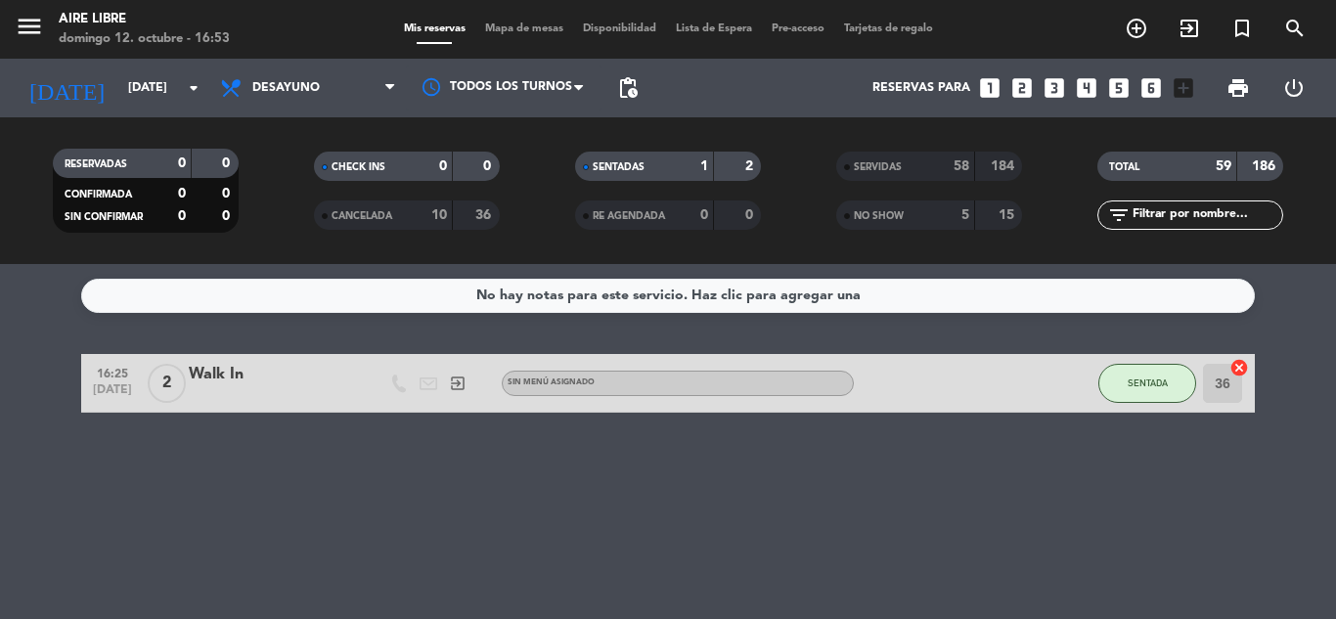
click at [1005, 538] on div "No hay notas para este servicio. Haz clic para agregar una 16:25 oct. 12 2 Walk…" at bounding box center [668, 441] width 1336 height 355
click at [519, 34] on span "Mapa de mesas" at bounding box center [524, 28] width 98 height 11
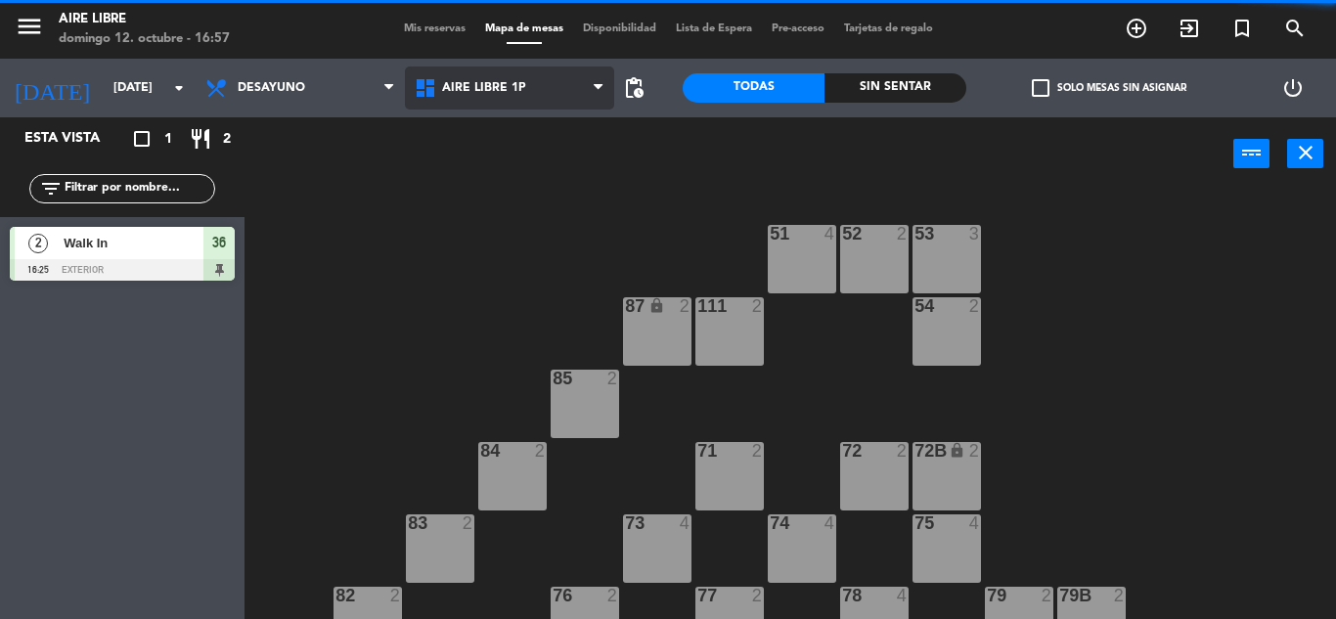
click at [514, 99] on span "Aire Libre 1P" at bounding box center [509, 88] width 209 height 43
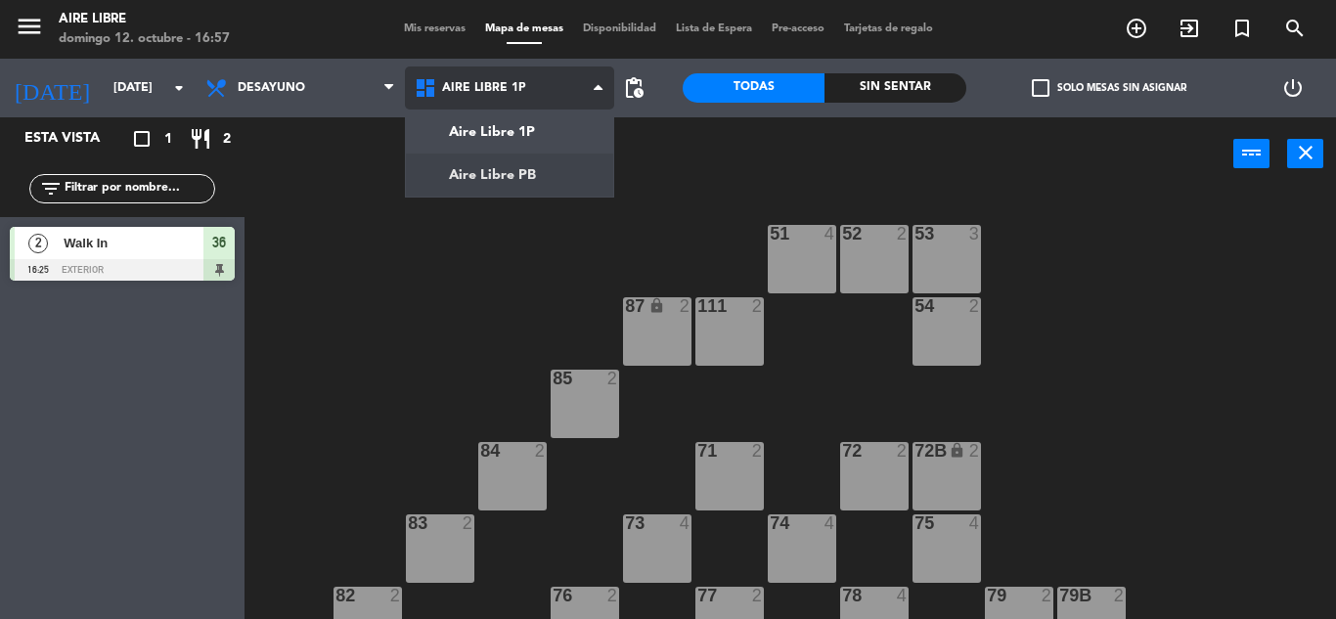
click at [506, 179] on ng-component "menu Aire Libre domingo 12. octubre - 16:57 Mis reservas Mapa de mesas Disponib…" at bounding box center [668, 309] width 1336 height 619
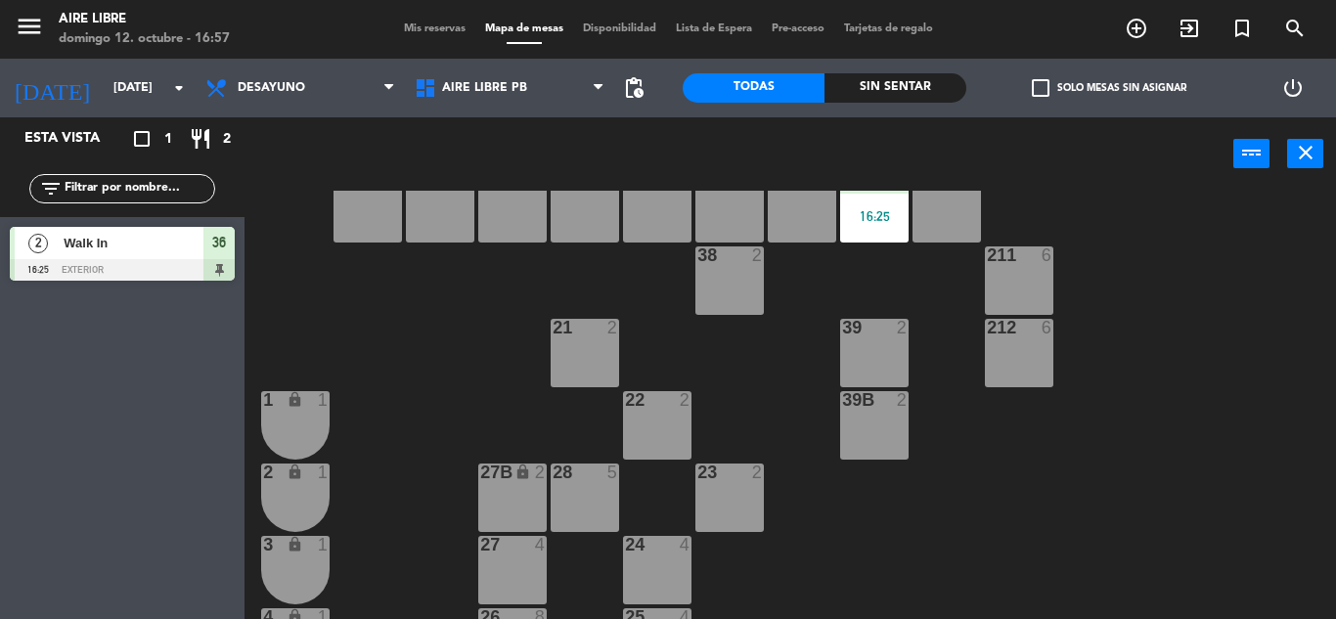
scroll to position [199, 0]
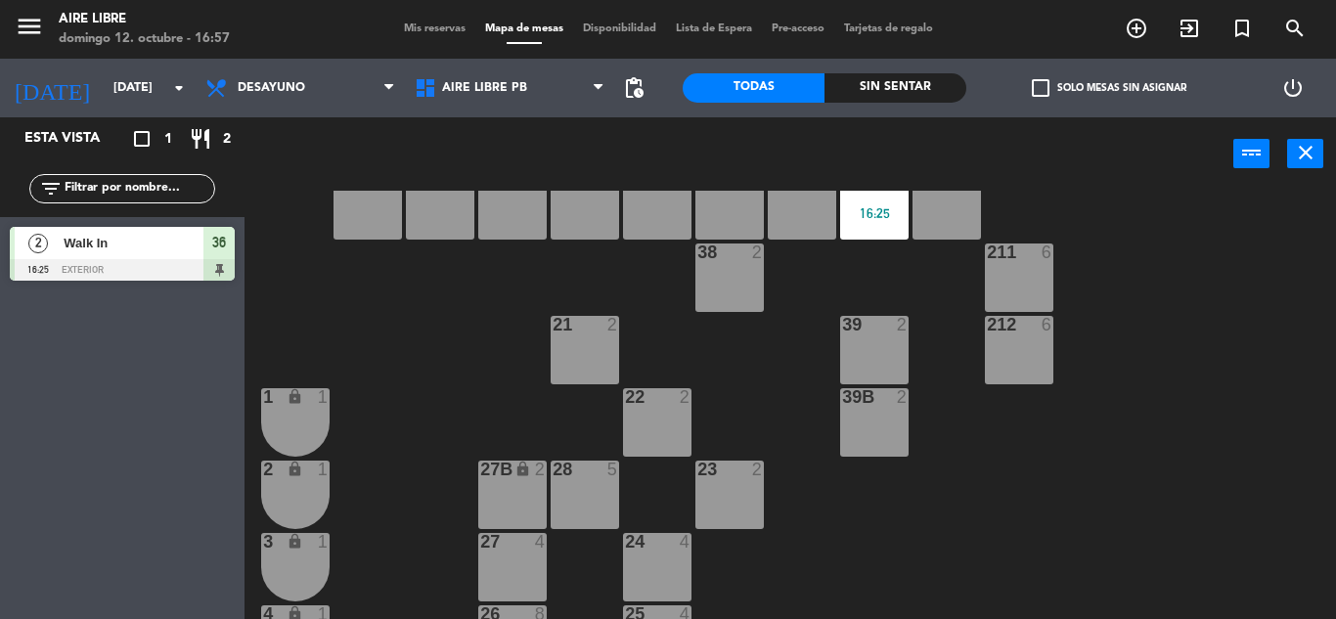
click at [585, 487] on div "28 5" at bounding box center [585, 495] width 68 height 68
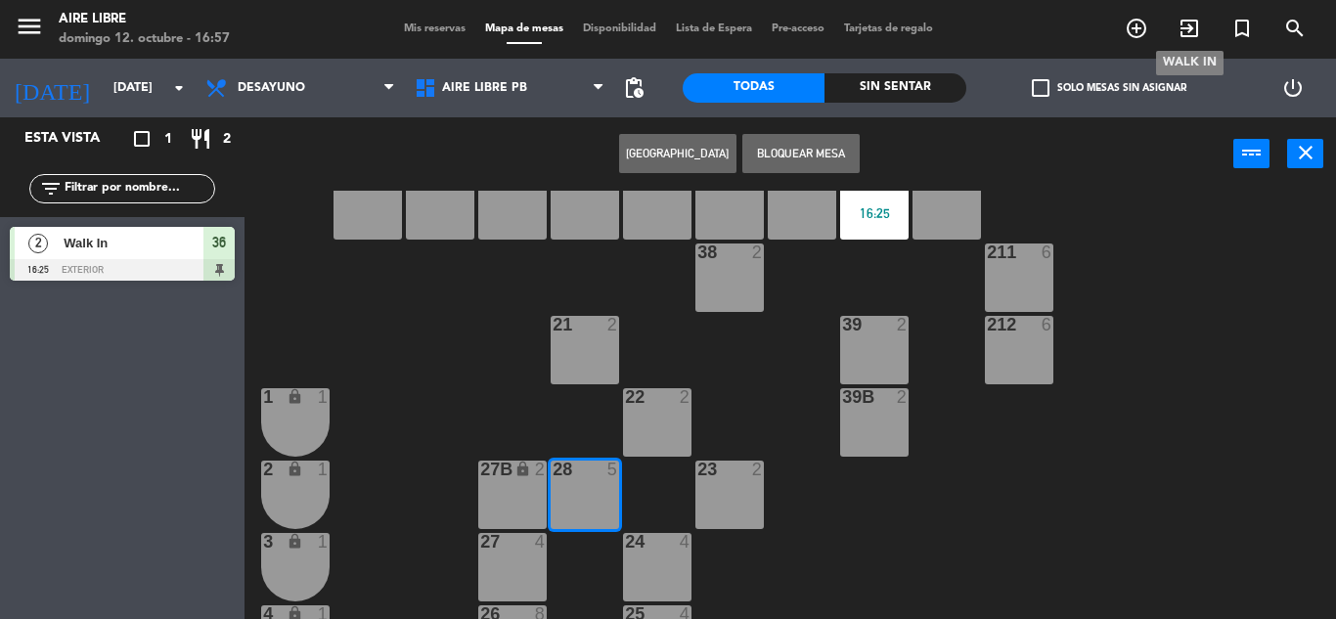
click at [1186, 27] on icon "exit_to_app" at bounding box center [1189, 28] width 23 height 23
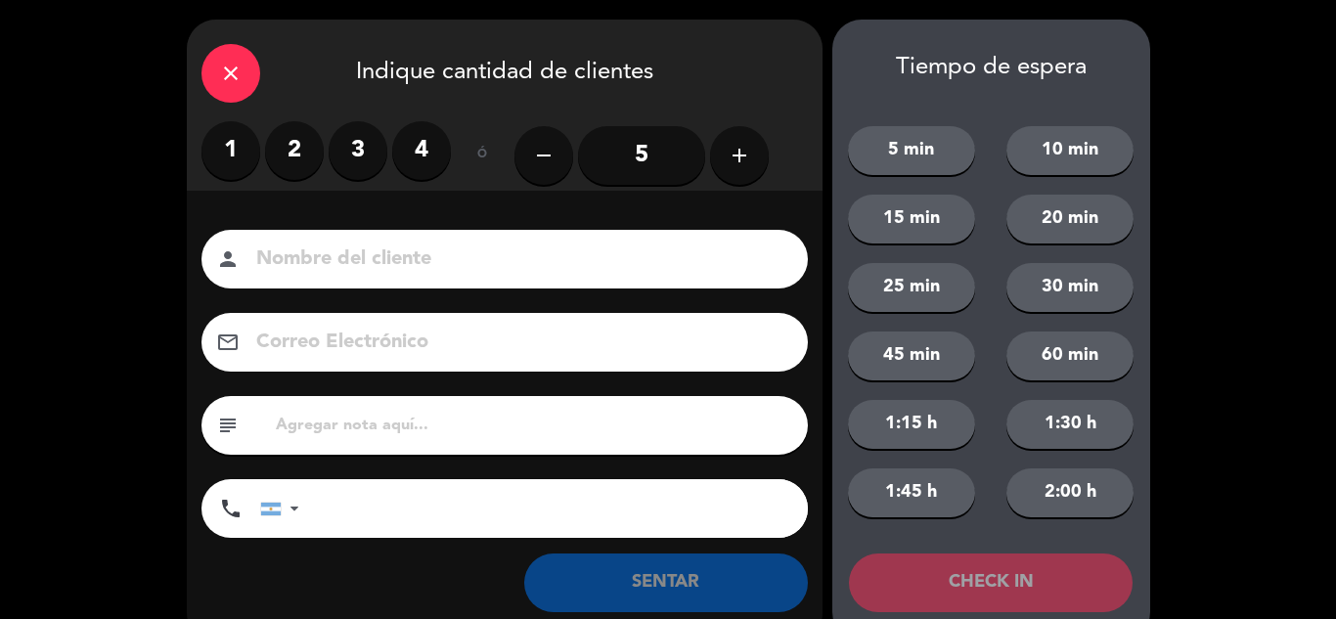
click at [681, 156] on input "5" at bounding box center [641, 155] width 127 height 59
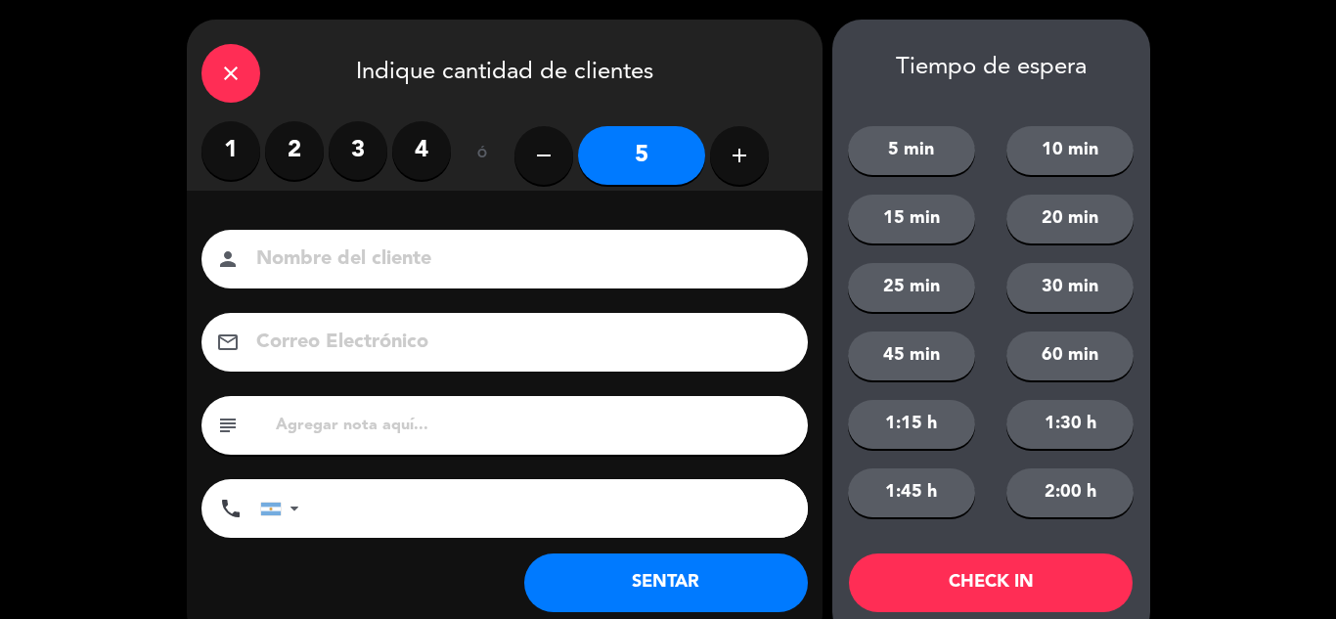
click at [627, 558] on button "SENTAR" at bounding box center [666, 583] width 284 height 59
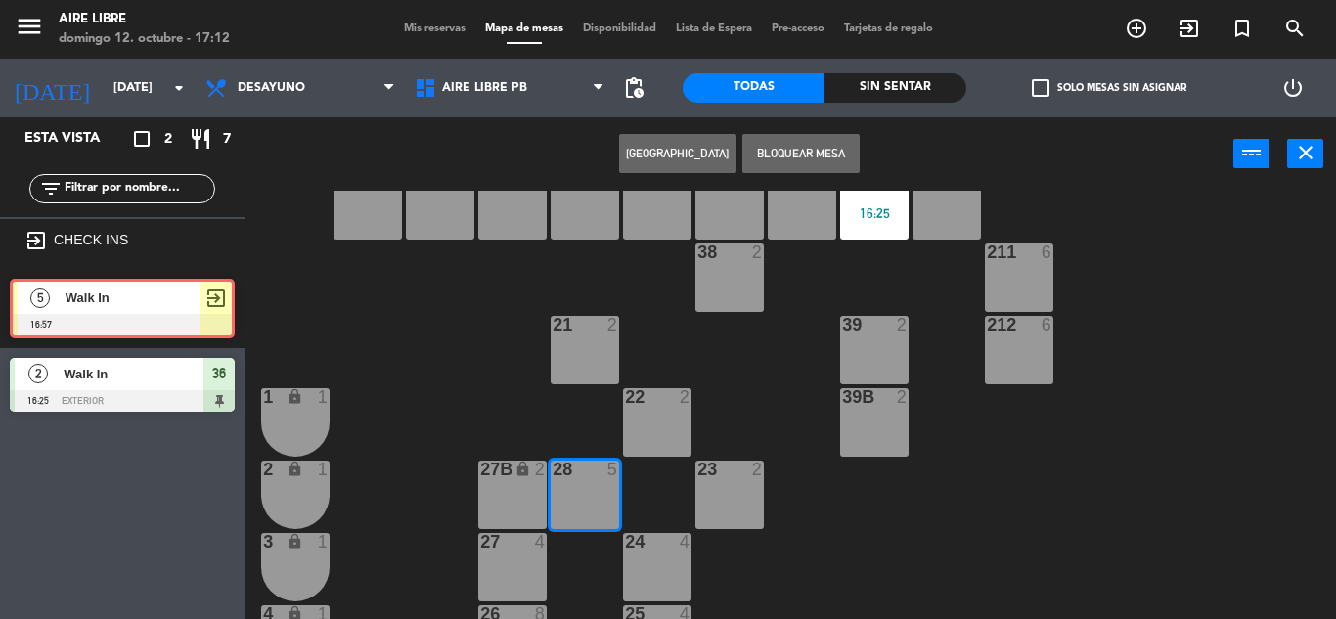
click at [212, 309] on div "5 Walk In 16:57 exit_to_app 5 Walk In 16:57 exit_to_app" at bounding box center [122, 308] width 245 height 79
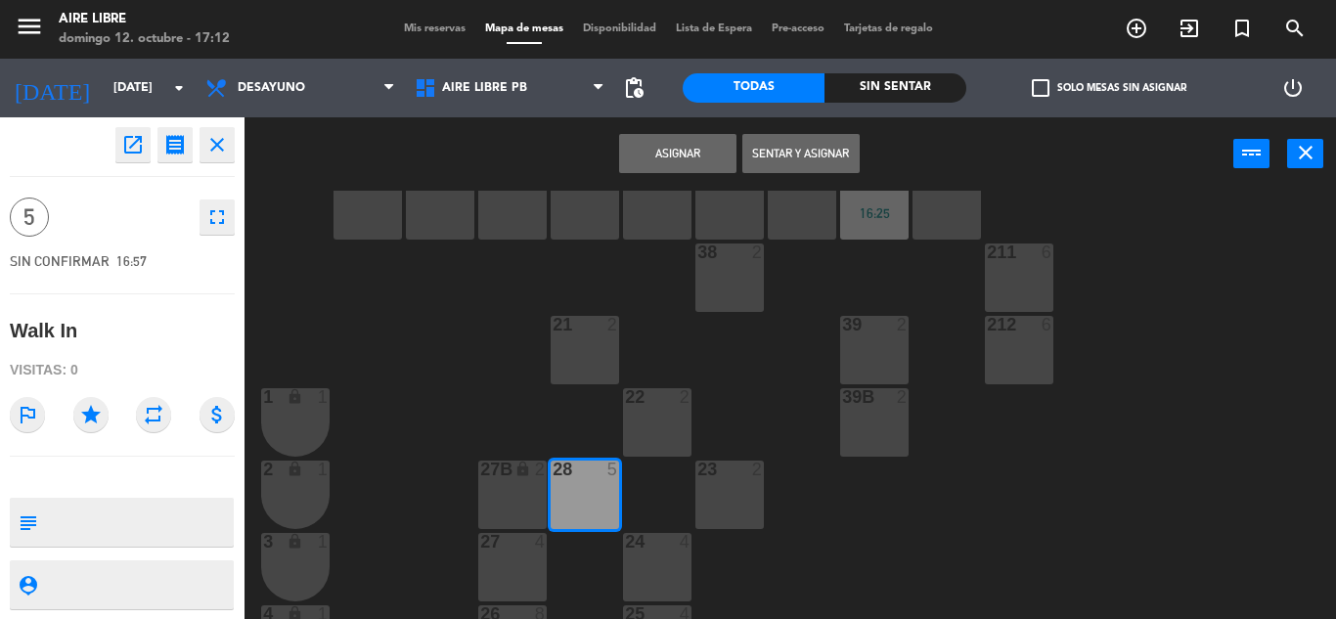
click at [804, 149] on button "Sentar y Asignar" at bounding box center [800, 153] width 117 height 39
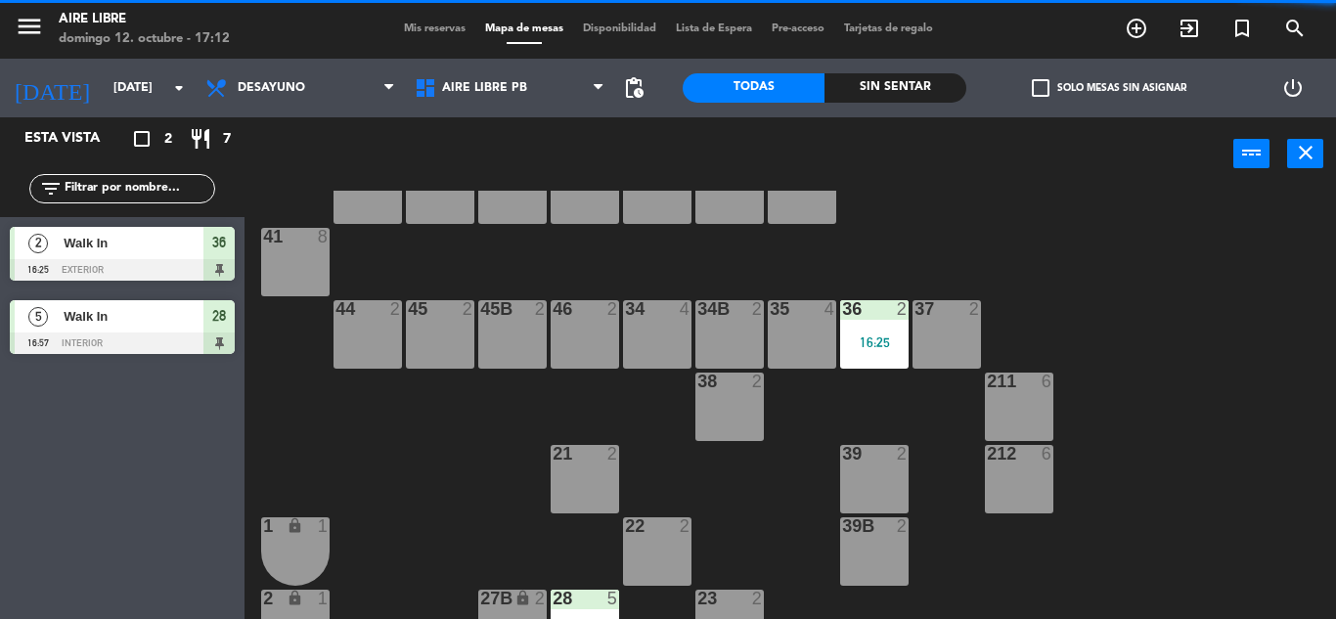
scroll to position [0, 0]
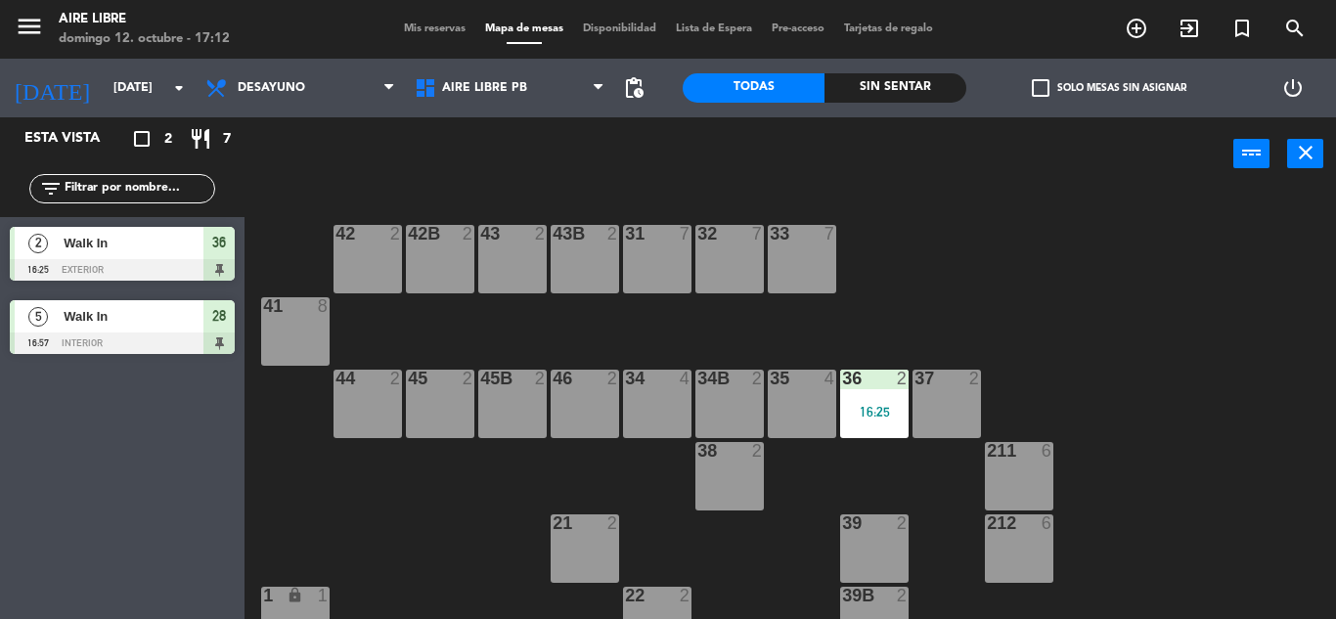
click at [181, 325] on span "Walk In" at bounding box center [134, 316] width 140 height 21
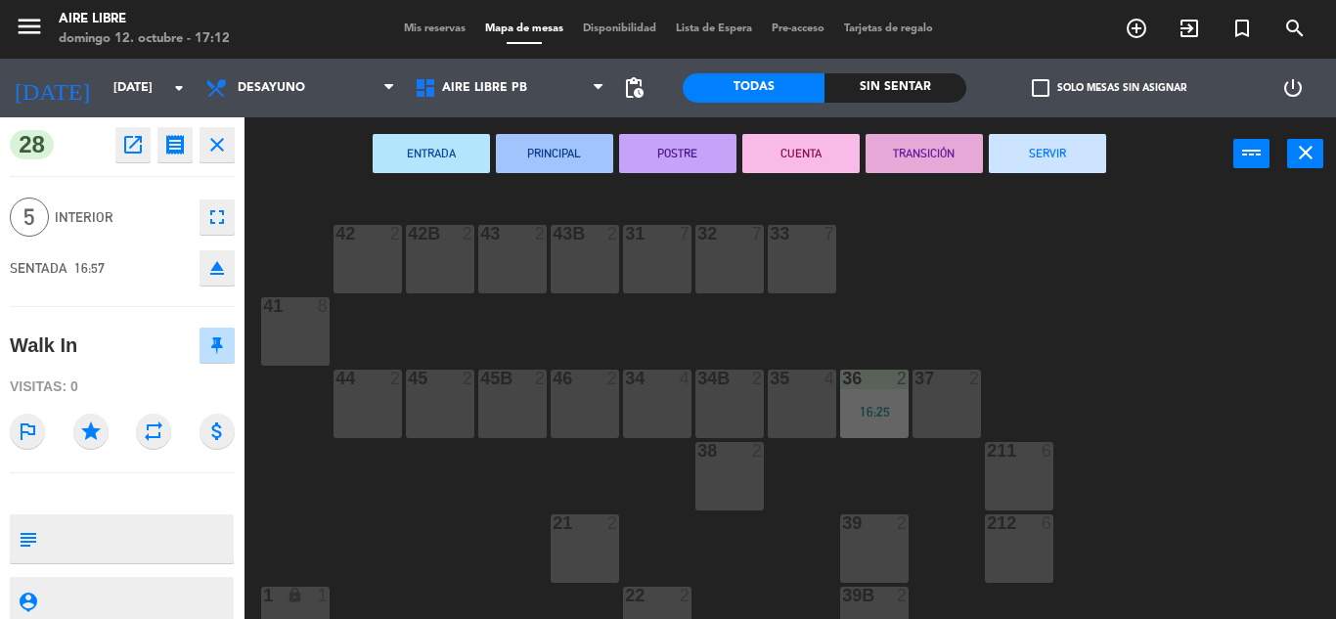
click at [1019, 208] on div "42 2 43 2 31 7 32 7 33 7 42B 2 43B 2 41 8 44 2 45 2 46 2 35 4 34 4 36 2 16:25 4…" at bounding box center [797, 405] width 1078 height 428
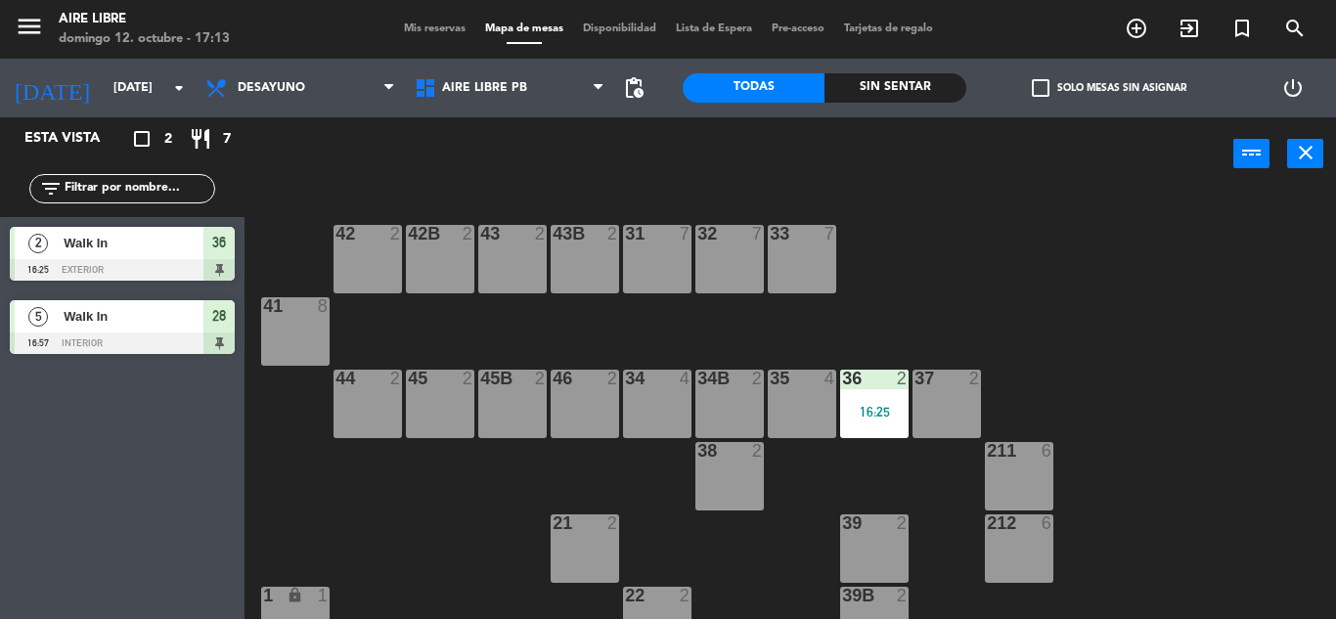
click at [164, 263] on div at bounding box center [122, 270] width 225 height 22
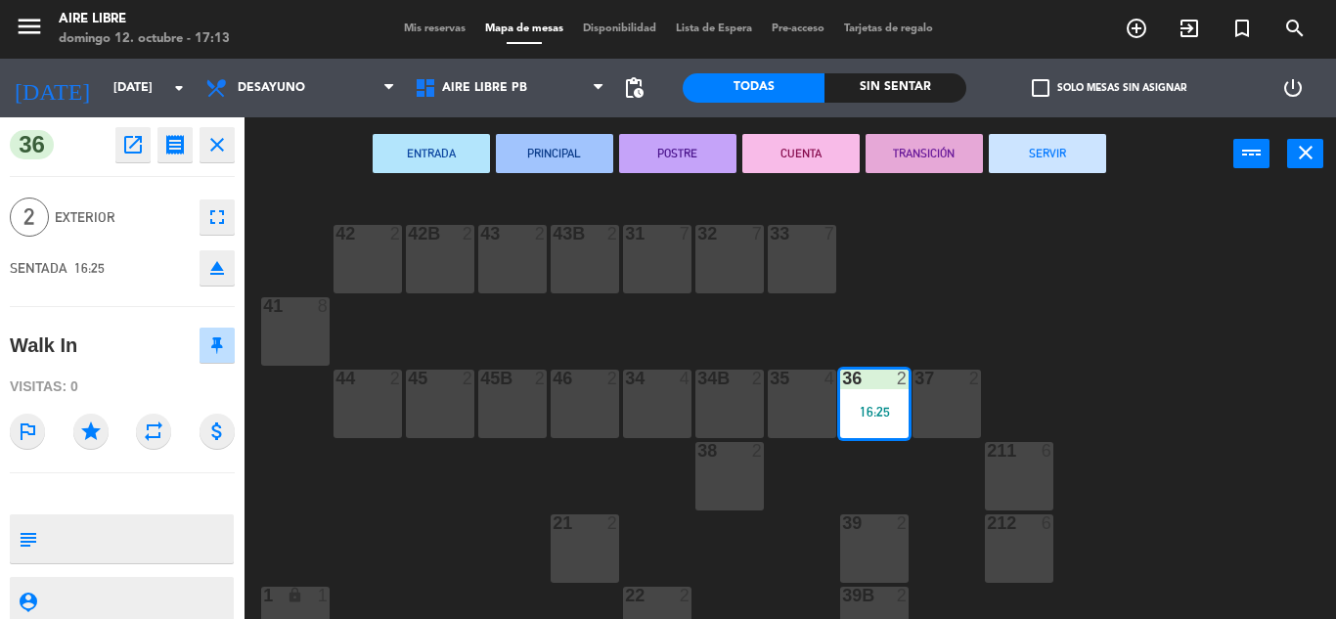
click at [1056, 156] on button "SERVIR" at bounding box center [1047, 153] width 117 height 39
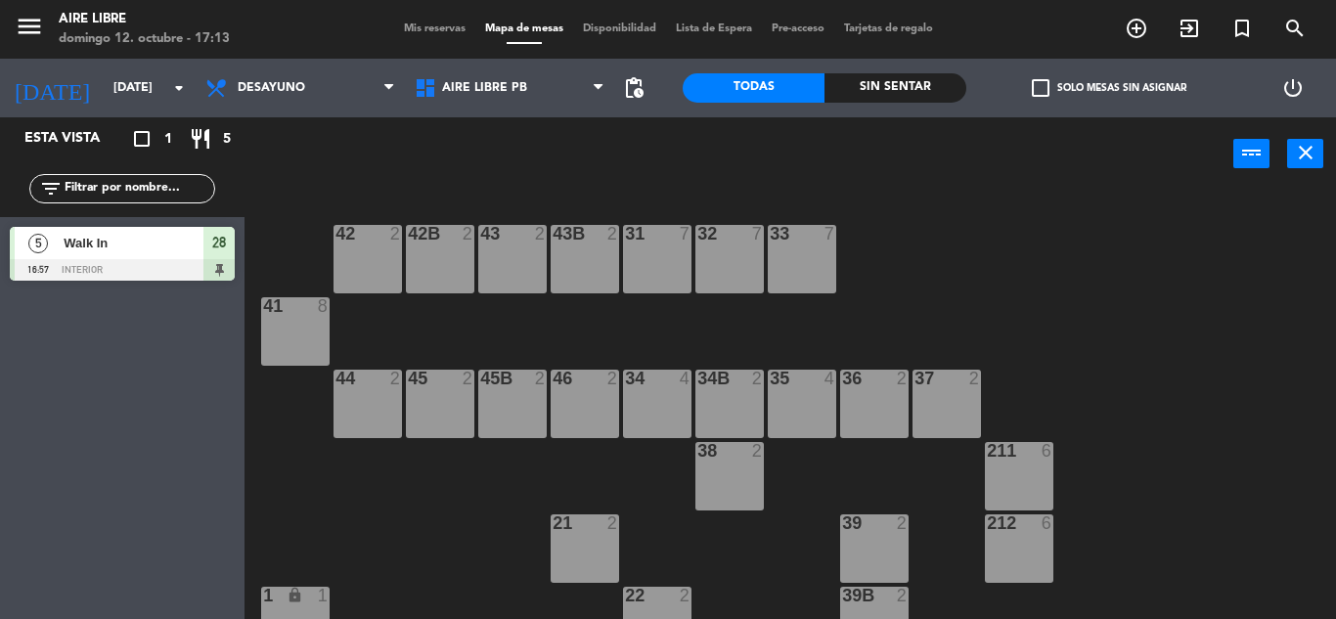
scroll to position [543, 0]
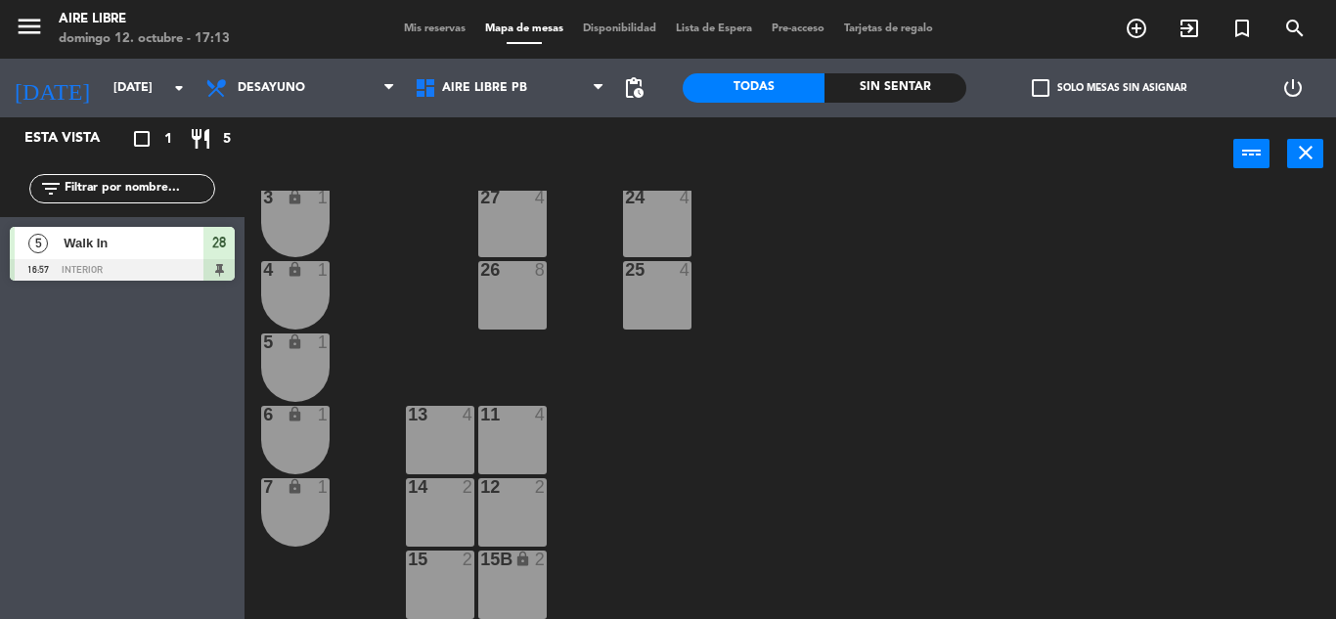
click at [458, 436] on div "13 4" at bounding box center [440, 440] width 68 height 68
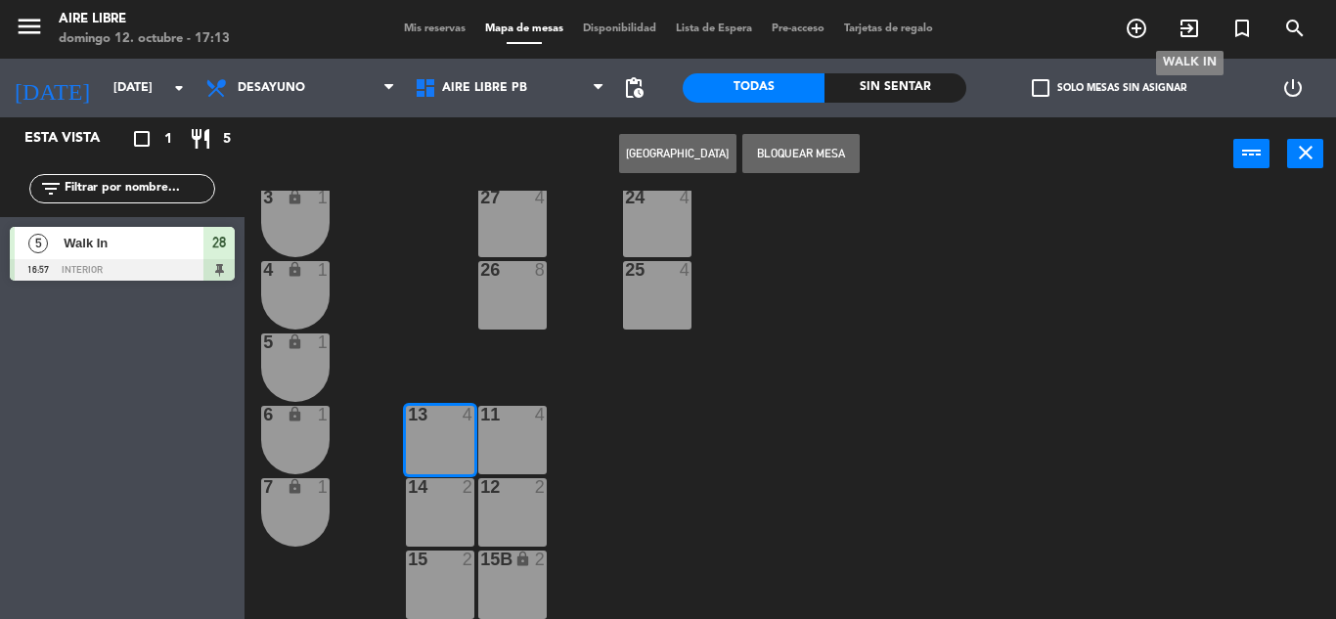
click at [1201, 24] on span "exit_to_app" at bounding box center [1189, 28] width 53 height 33
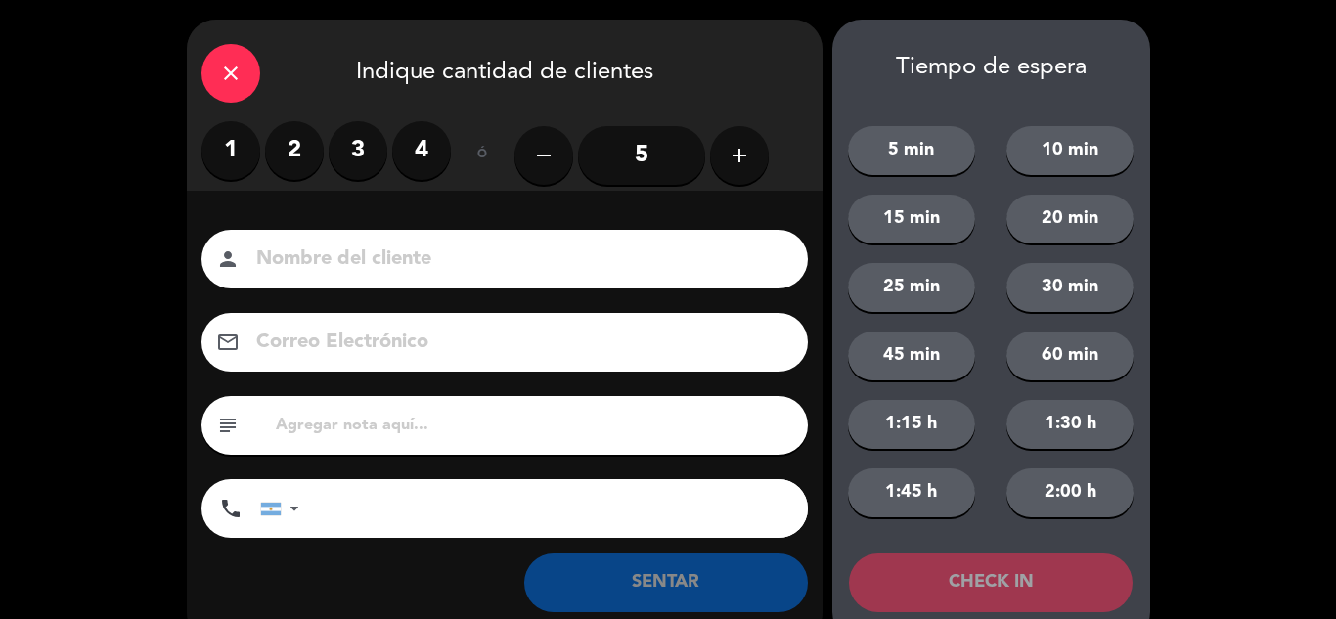
click at [351, 156] on label "3" at bounding box center [358, 150] width 59 height 59
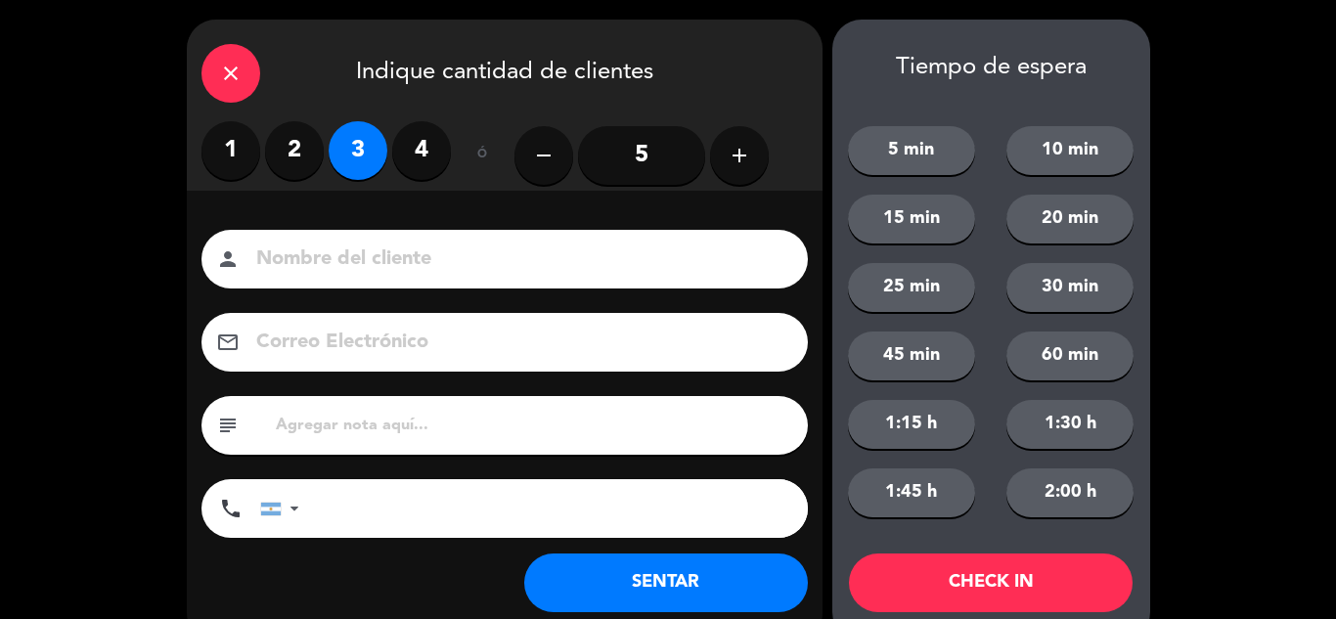
click at [430, 151] on label "4" at bounding box center [421, 150] width 59 height 59
click at [589, 587] on button "SENTAR" at bounding box center [666, 583] width 284 height 59
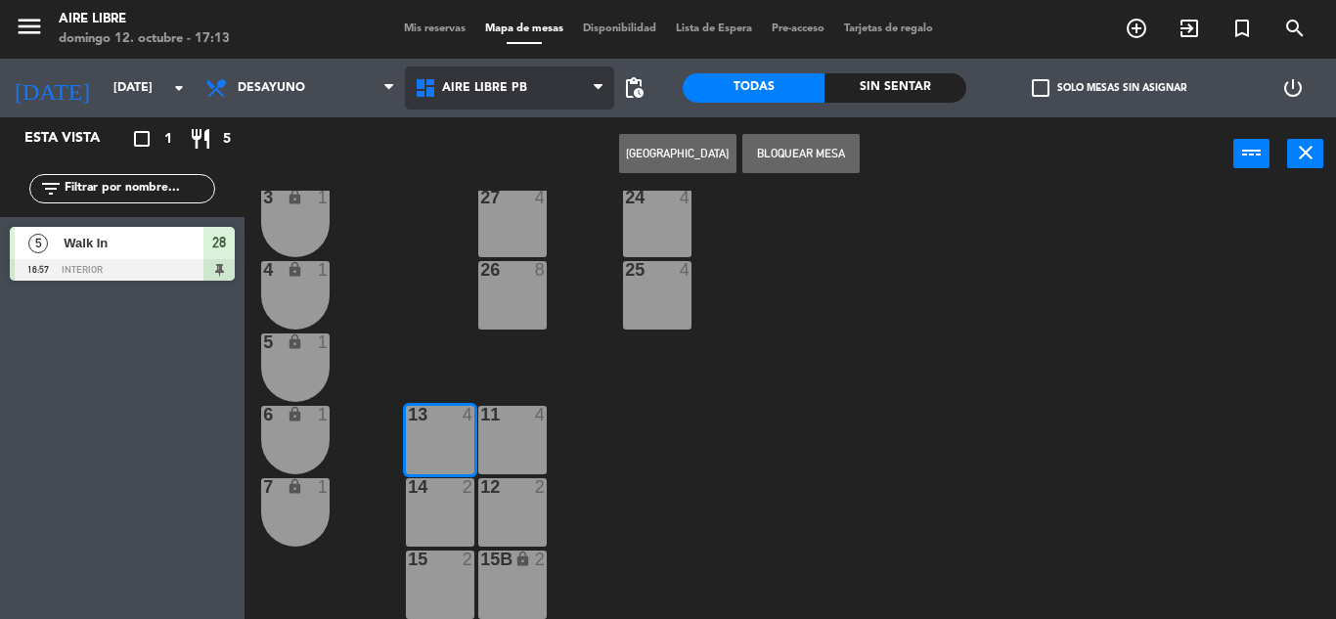
click at [545, 80] on span "Aire Libre PB" at bounding box center [509, 88] width 209 height 43
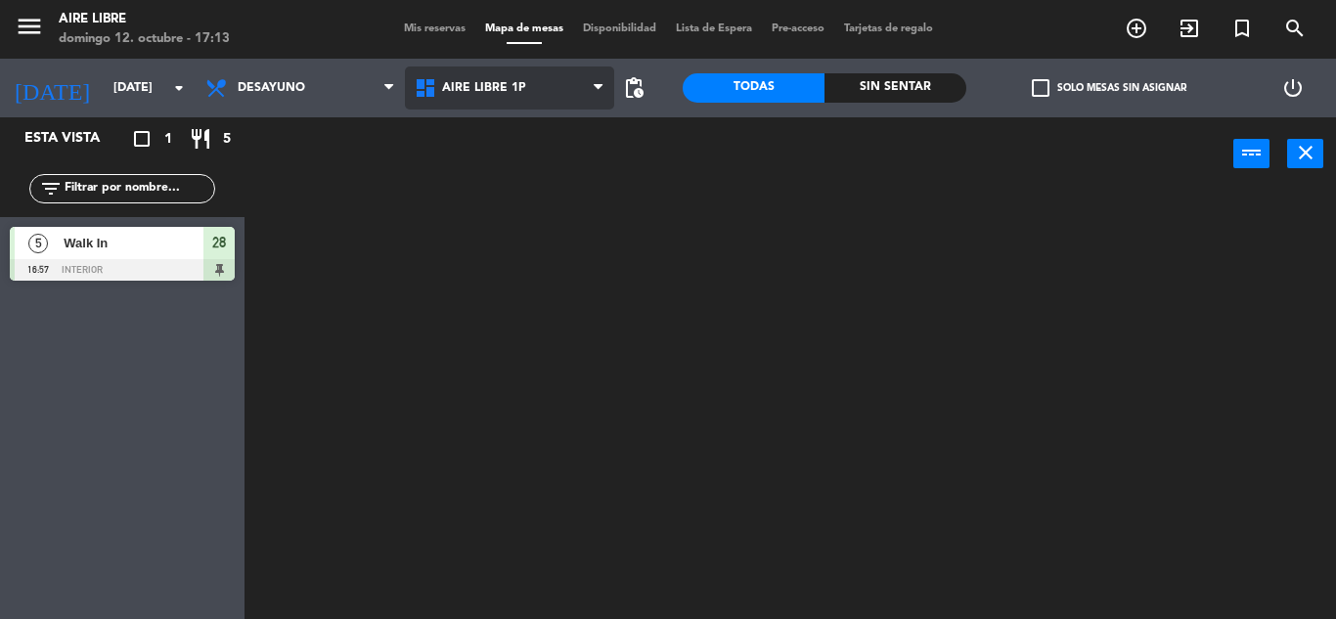
click at [514, 148] on ng-component "menu Aire Libre domingo 12. octubre - 17:13 Mis reservas Mapa de mesas Disponib…" at bounding box center [668, 309] width 1336 height 619
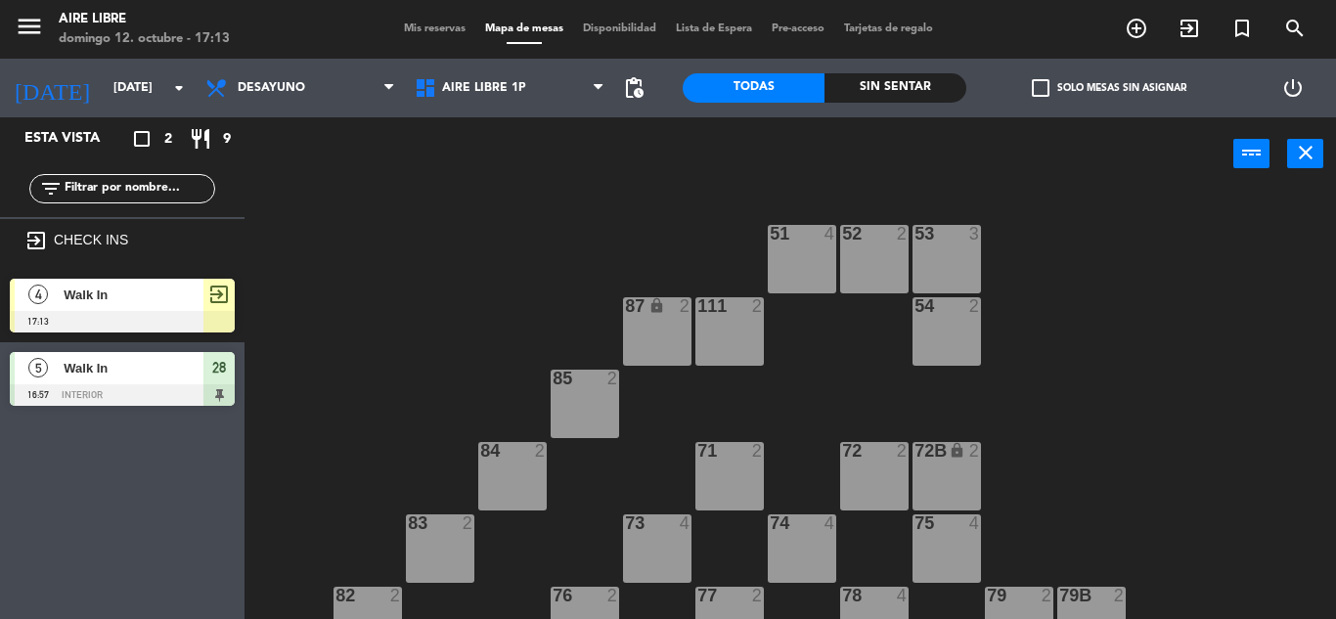
click at [532, 63] on div "Aire Libre 1P Aire Libre PB Aire Libre 1P Aire Libre 1P Aire Libre PB" at bounding box center [509, 88] width 209 height 59
click at [525, 91] on span "Aire Libre 1P" at bounding box center [509, 88] width 209 height 43
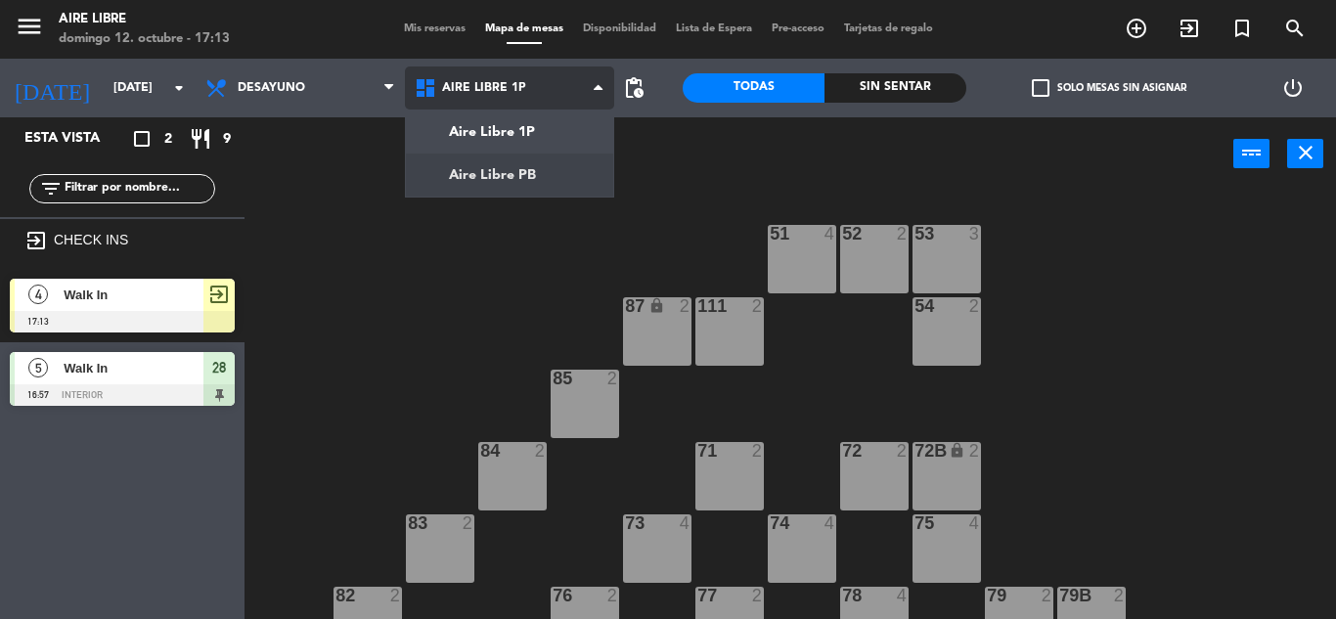
click at [514, 188] on ng-component "menu Aire Libre domingo 12. octubre - 17:13 Mis reservas Mapa de mesas Disponib…" at bounding box center [668, 309] width 1336 height 619
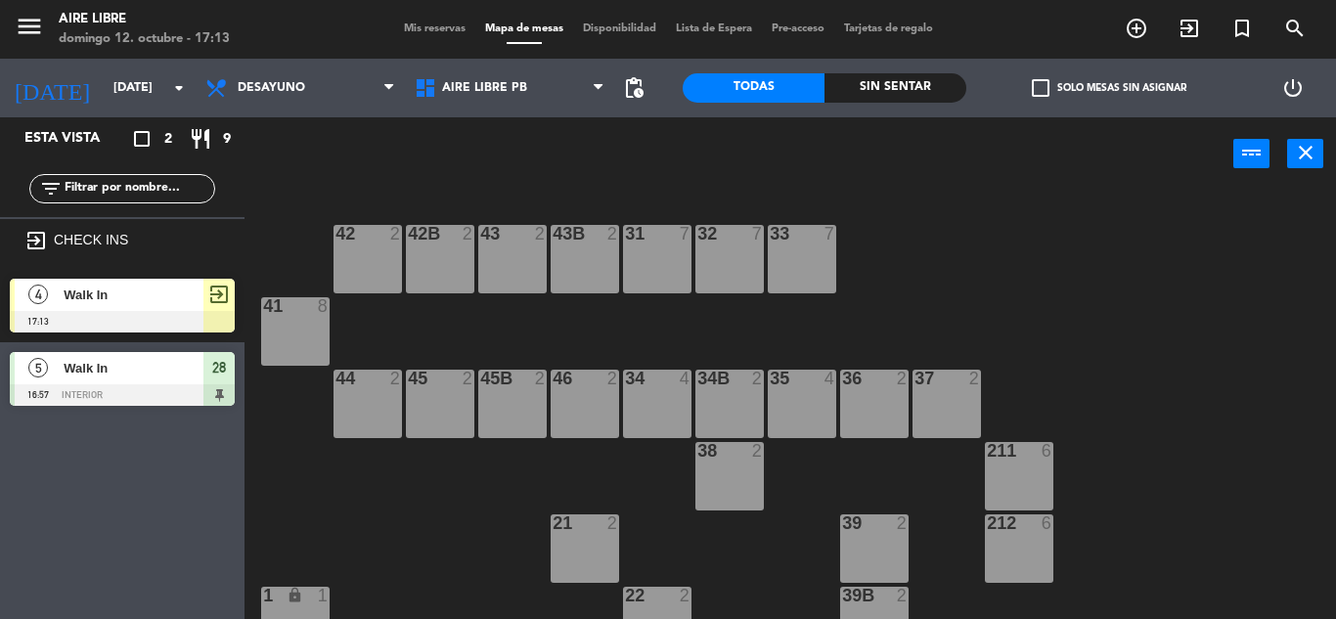
click at [181, 320] on div at bounding box center [122, 322] width 225 height 22
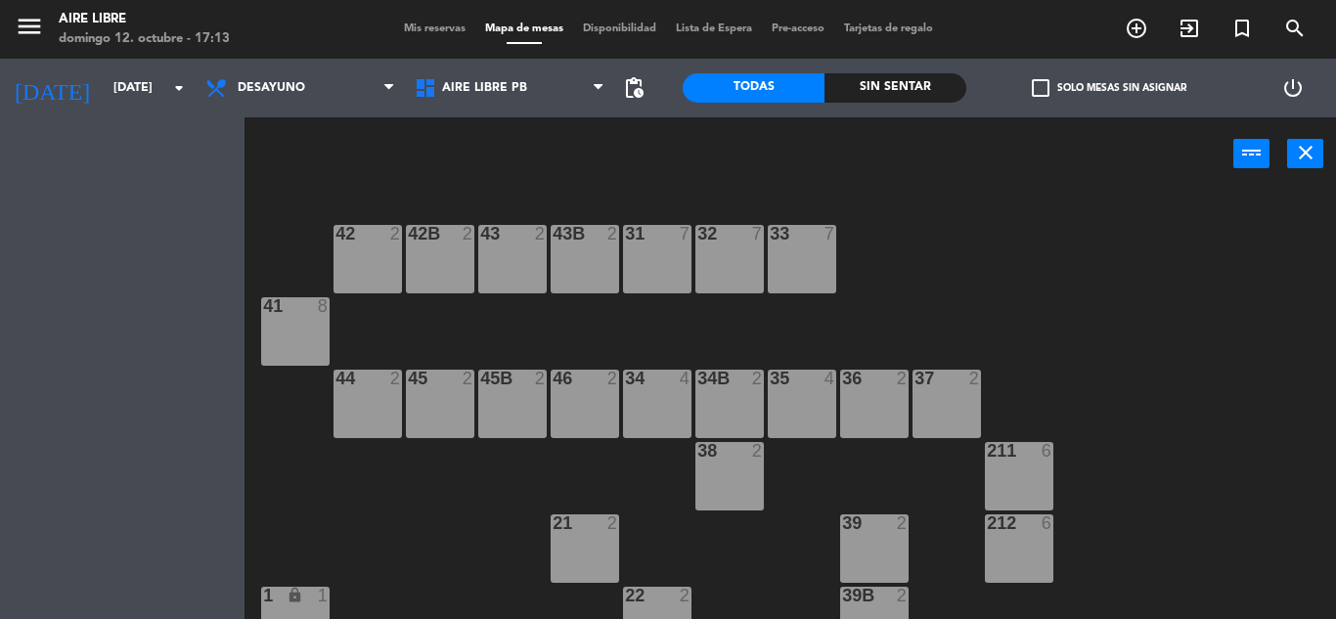
click at [181, 320] on div "Esta vista crop_square 2 restaurant 9 filter_list exit_to_app CHECK INS 4 Walk …" at bounding box center [122, 368] width 245 height 502
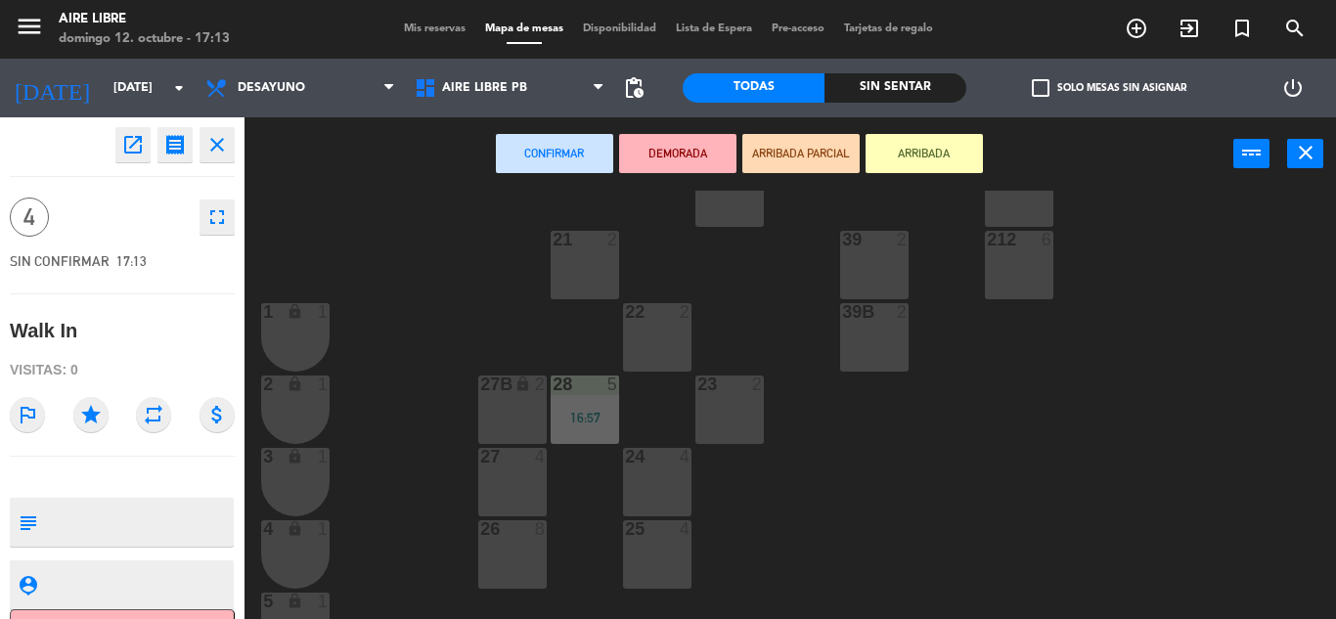
scroll to position [285, 0]
click at [481, 388] on div "27B" at bounding box center [480, 384] width 1 height 18
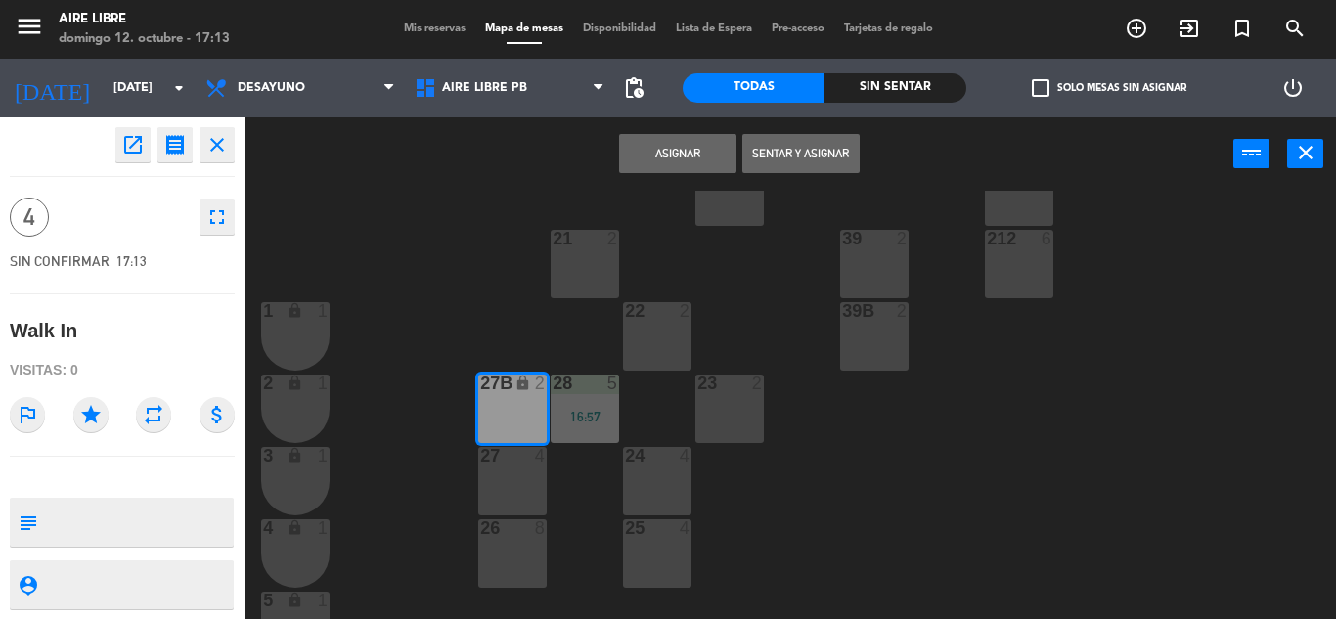
click at [481, 388] on div "27B" at bounding box center [480, 384] width 1 height 18
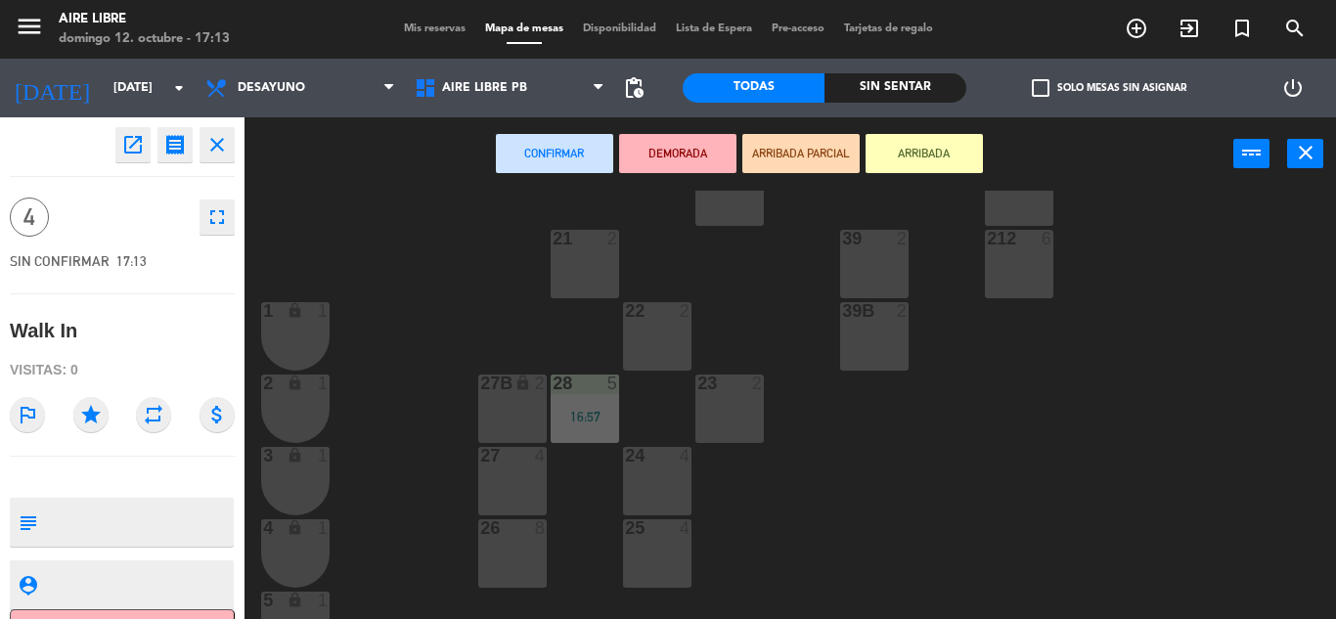
scroll to position [543, 0]
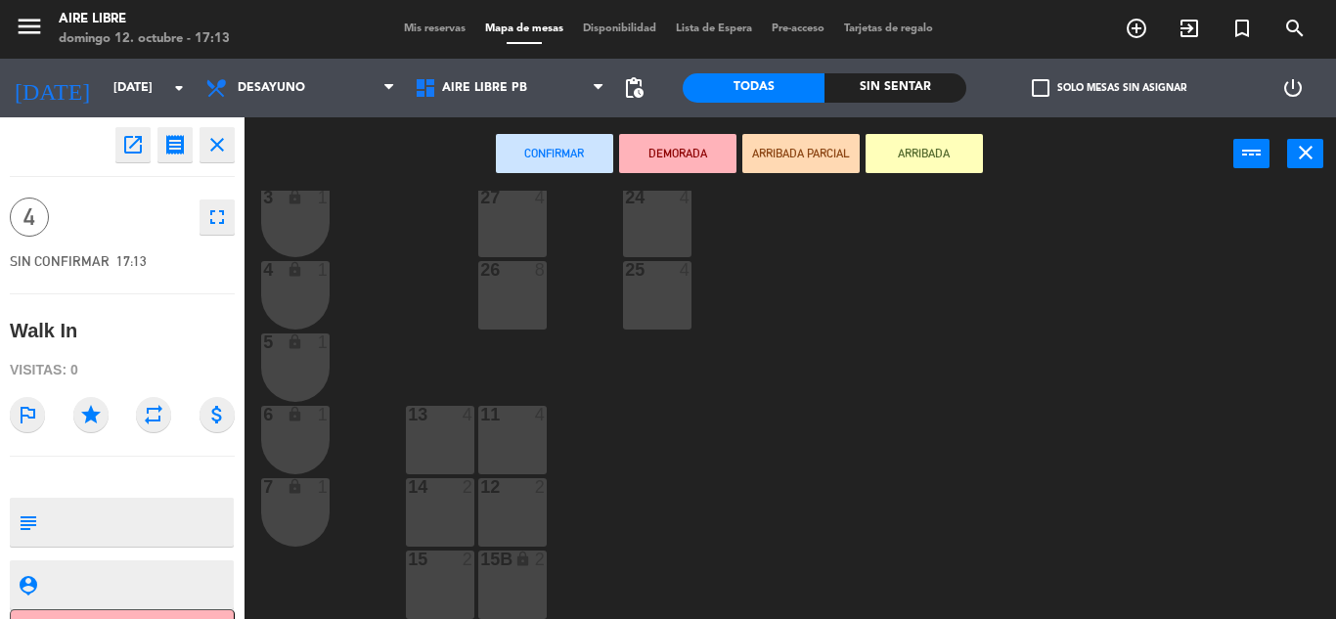
click at [417, 441] on div "13 4" at bounding box center [440, 440] width 68 height 68
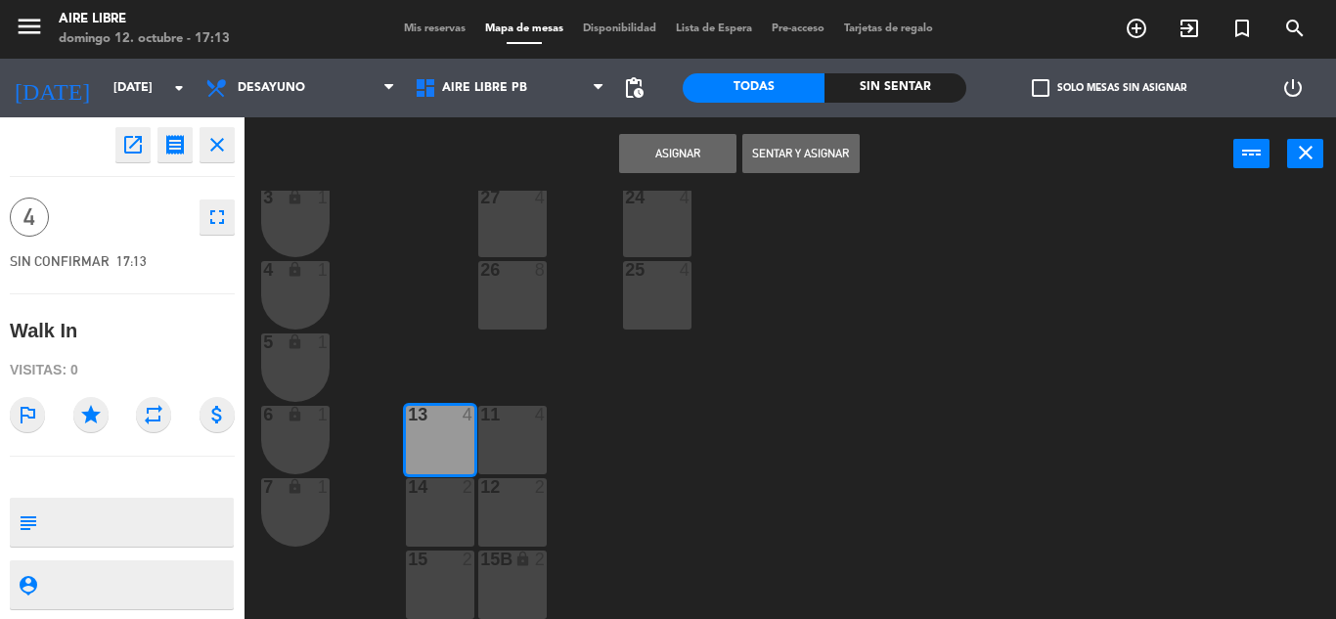
click at [796, 158] on button "Sentar y Asignar" at bounding box center [800, 153] width 117 height 39
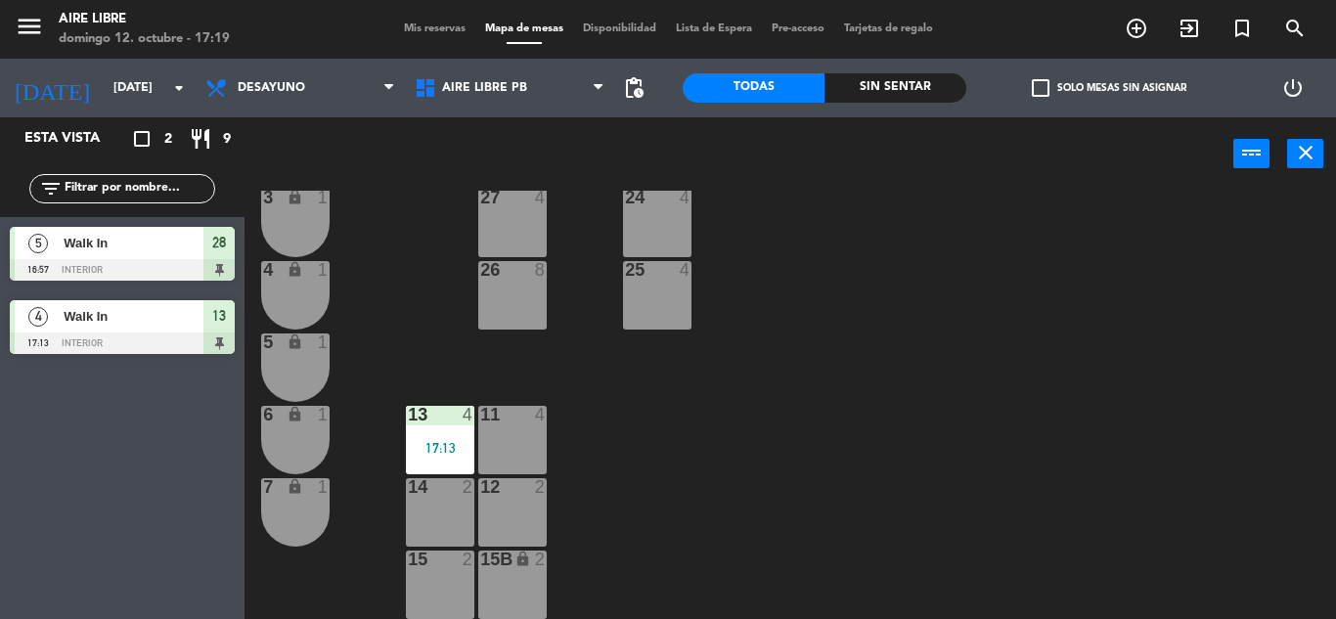
click at [1316, 156] on icon "close" at bounding box center [1305, 152] width 23 height 23
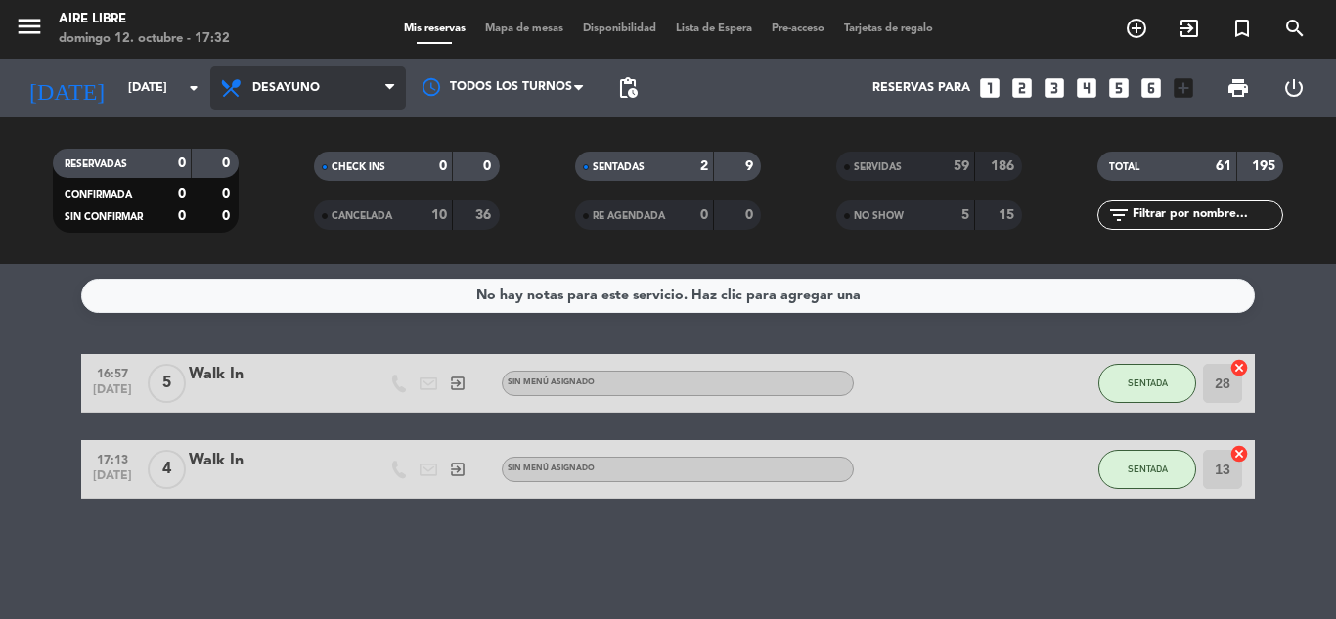
click at [299, 84] on span "Desayuno" at bounding box center [285, 88] width 67 height 14
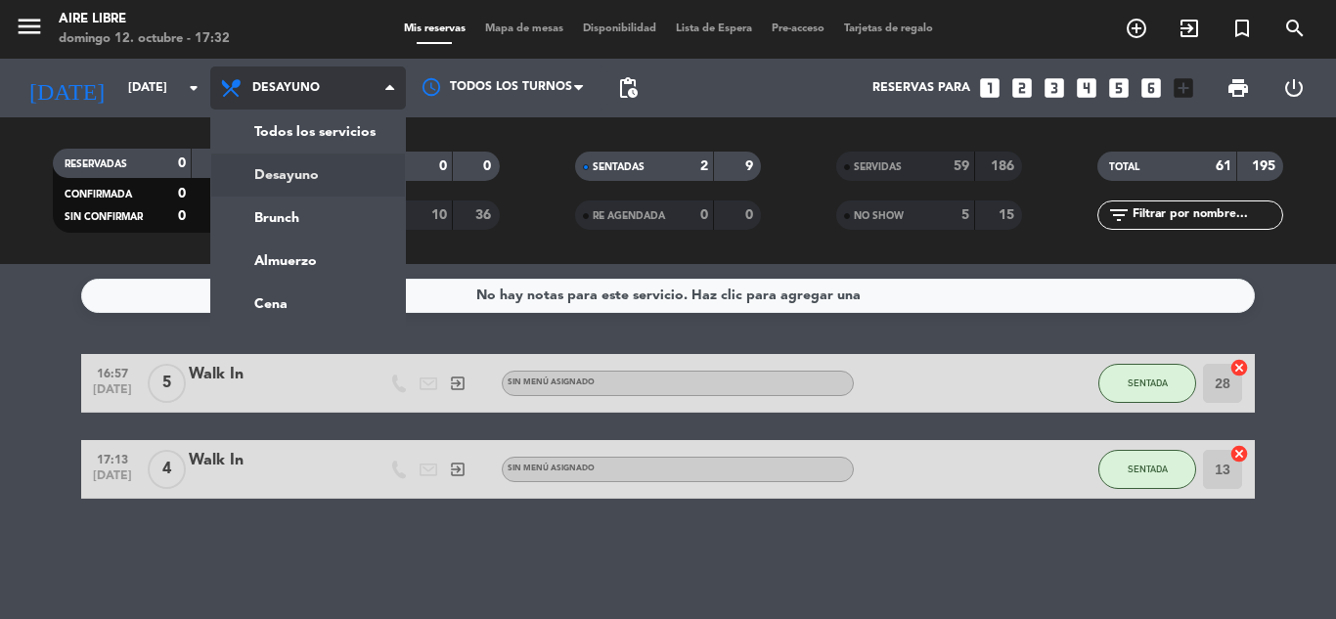
click at [299, 84] on span "Desayuno" at bounding box center [285, 88] width 67 height 14
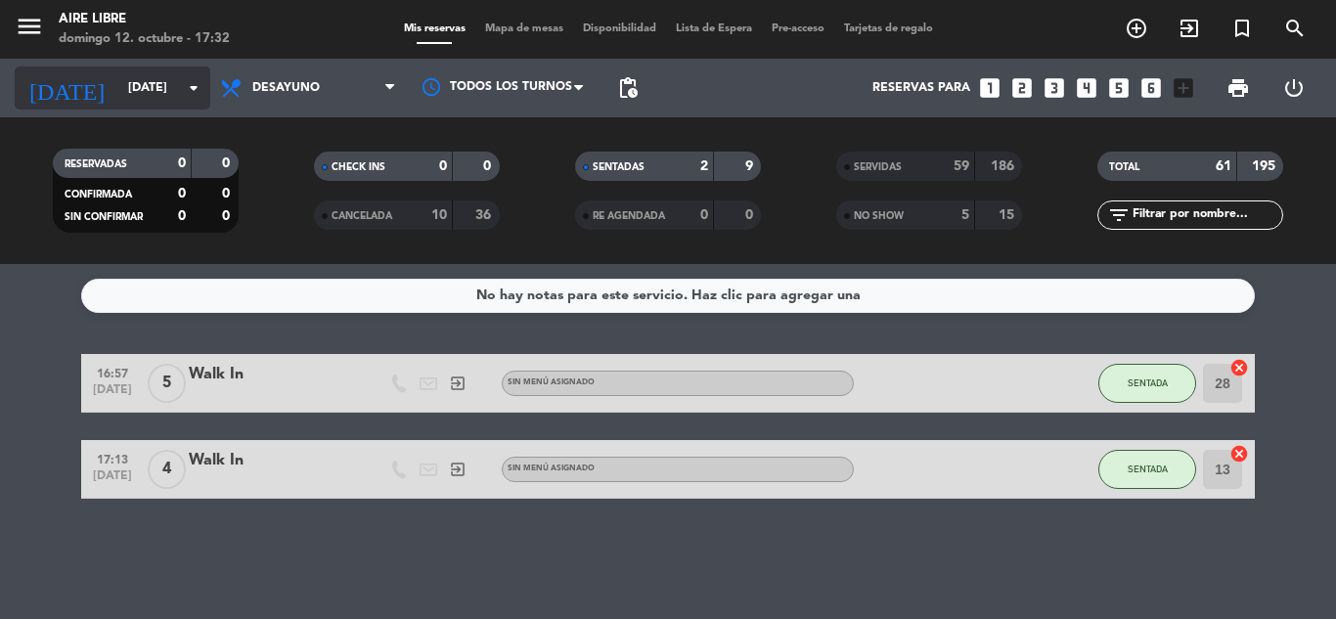
click at [185, 84] on icon "arrow_drop_down" at bounding box center [193, 87] width 23 height 23
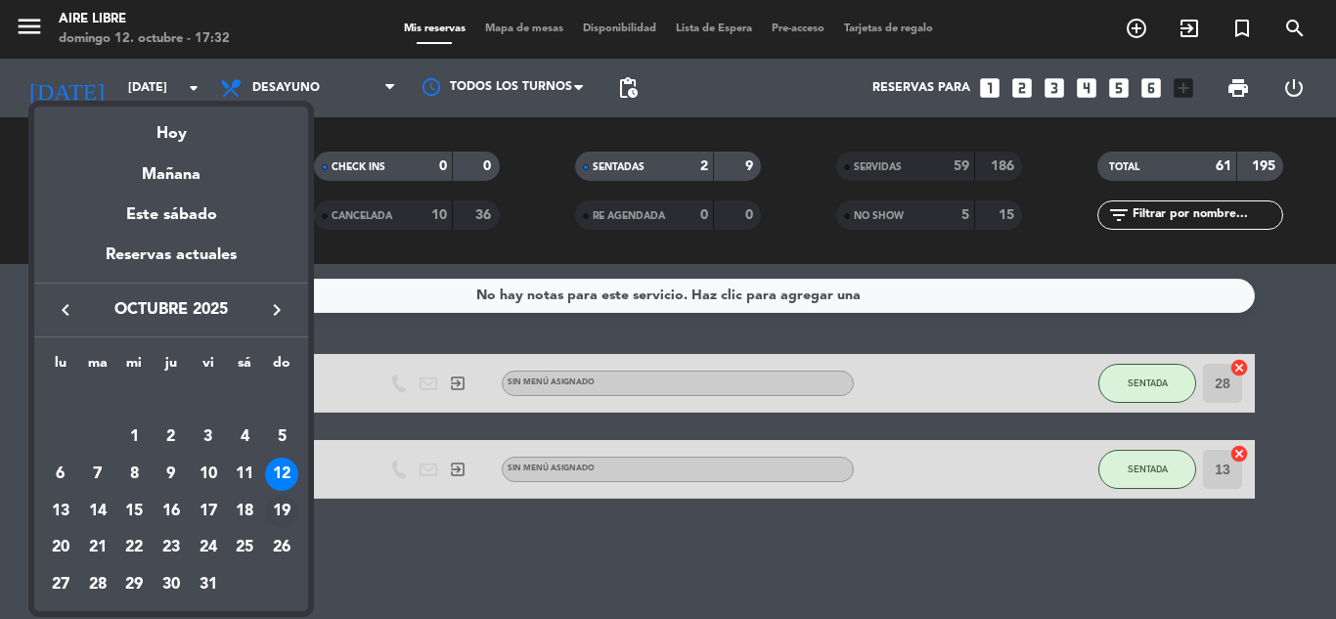
click at [287, 506] on div "19" at bounding box center [281, 511] width 33 height 33
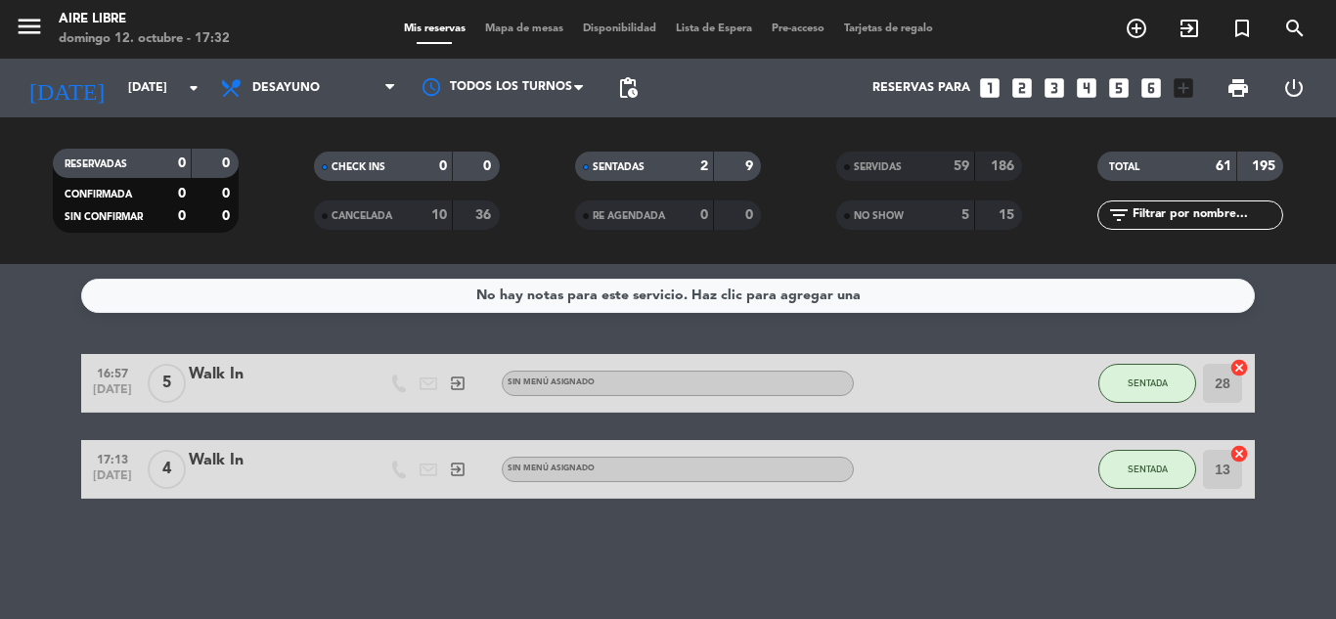
type input "dom. 19 oct."
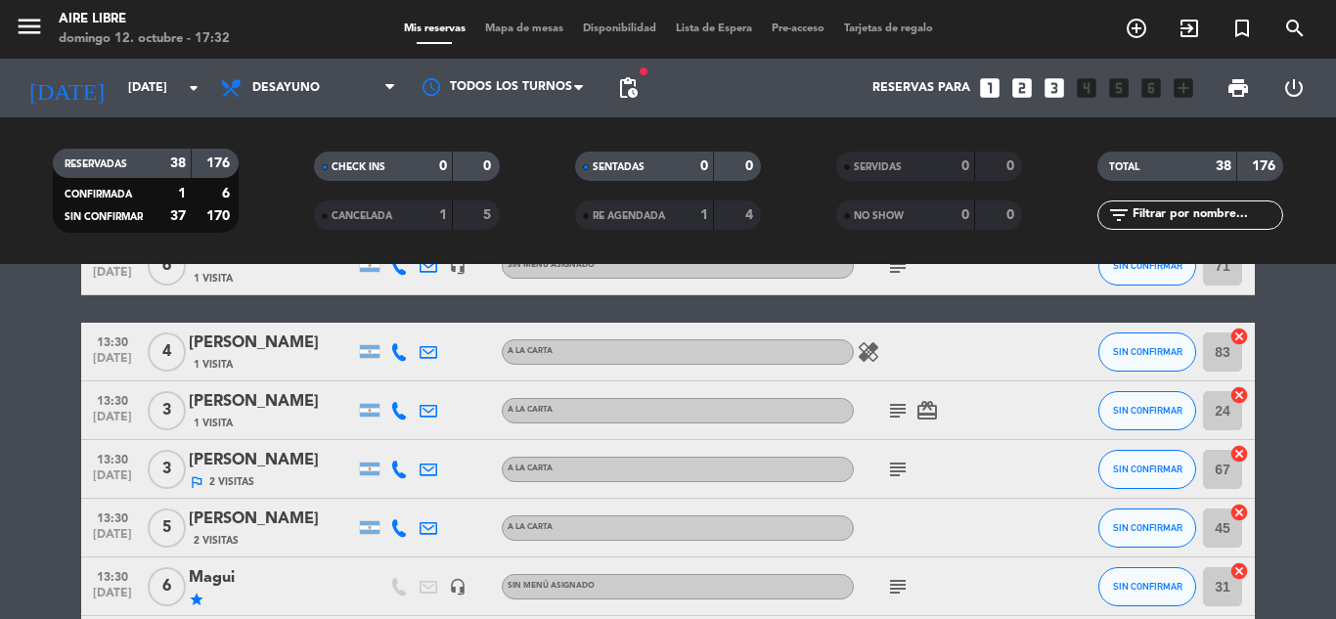
scroll to position [2227, 0]
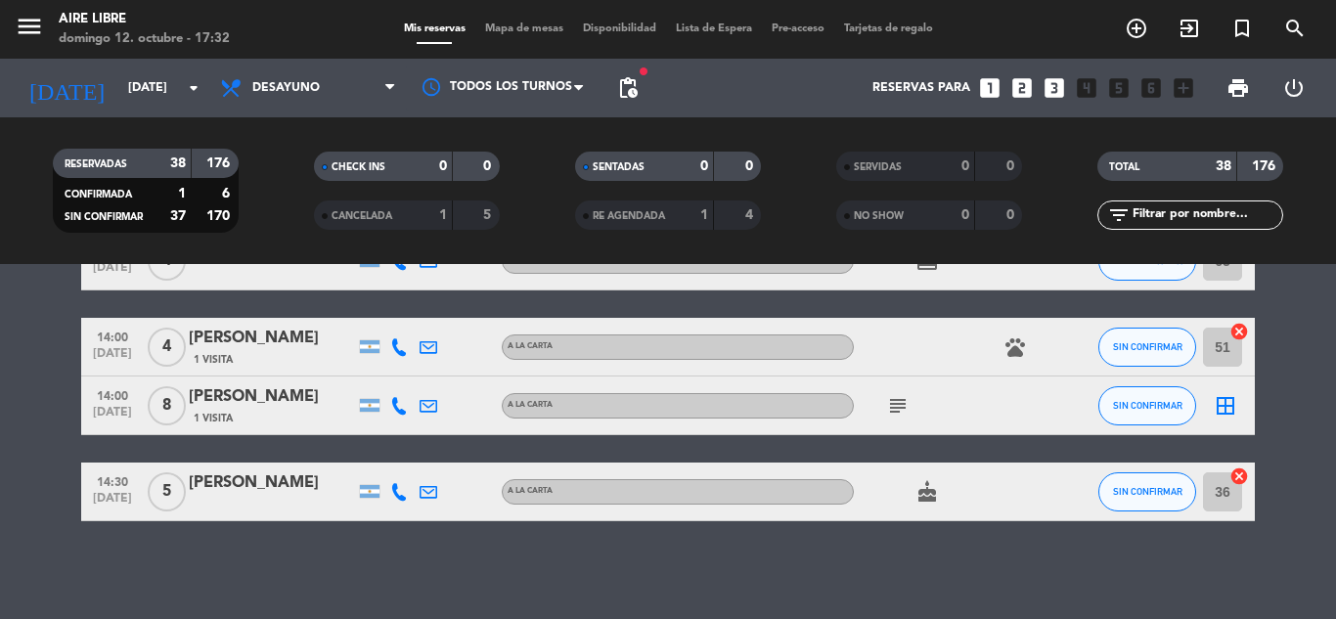
click at [895, 408] on icon "subject" at bounding box center [897, 405] width 23 height 23
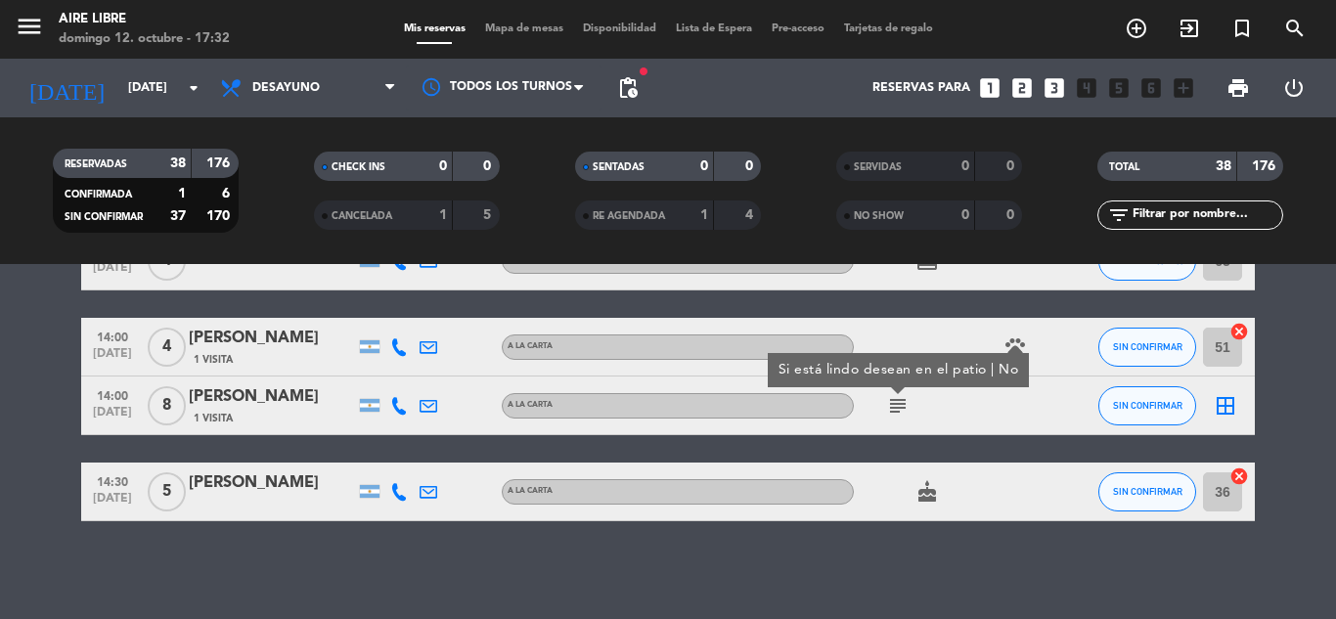
click at [890, 403] on icon "subject" at bounding box center [897, 405] width 23 height 23
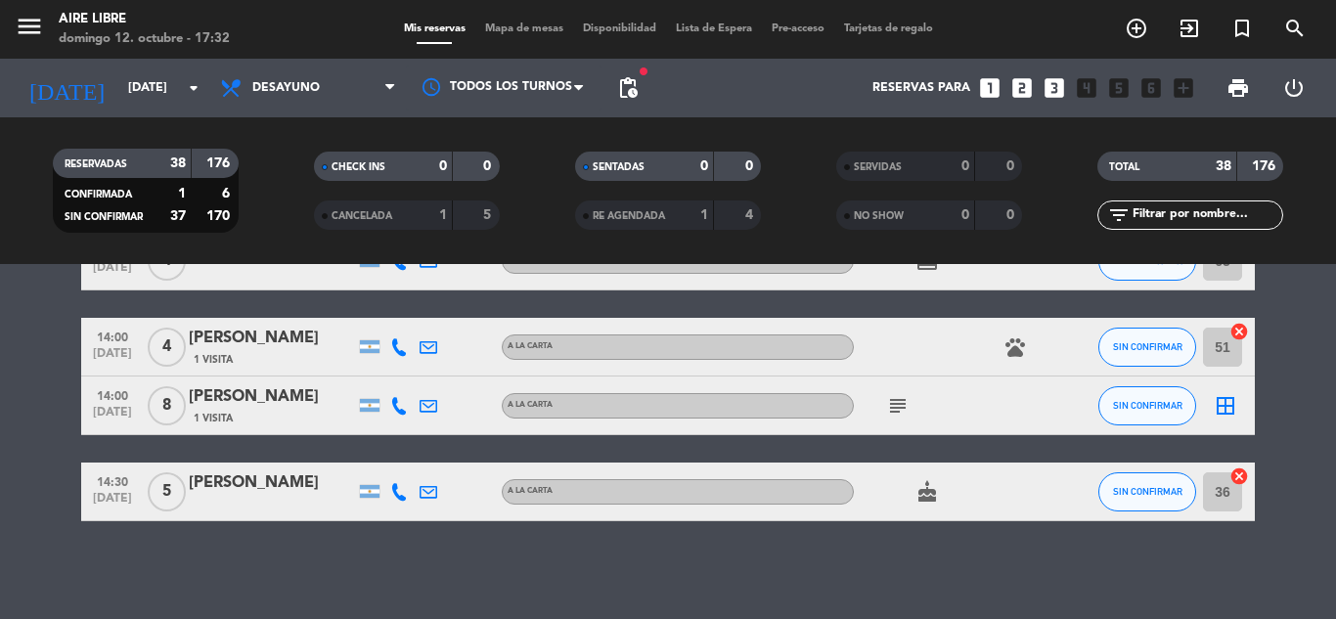
click at [529, 27] on span "Mapa de mesas" at bounding box center [524, 28] width 98 height 11
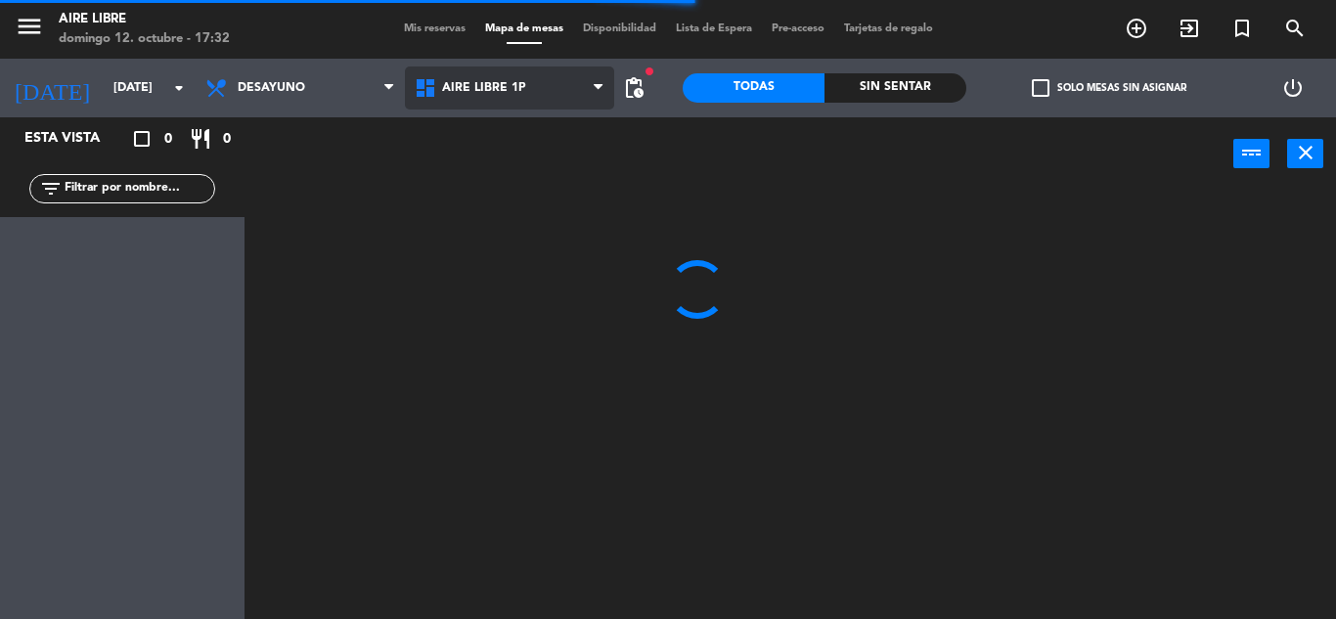
click at [517, 93] on span "Aire Libre 1P" at bounding box center [484, 88] width 84 height 14
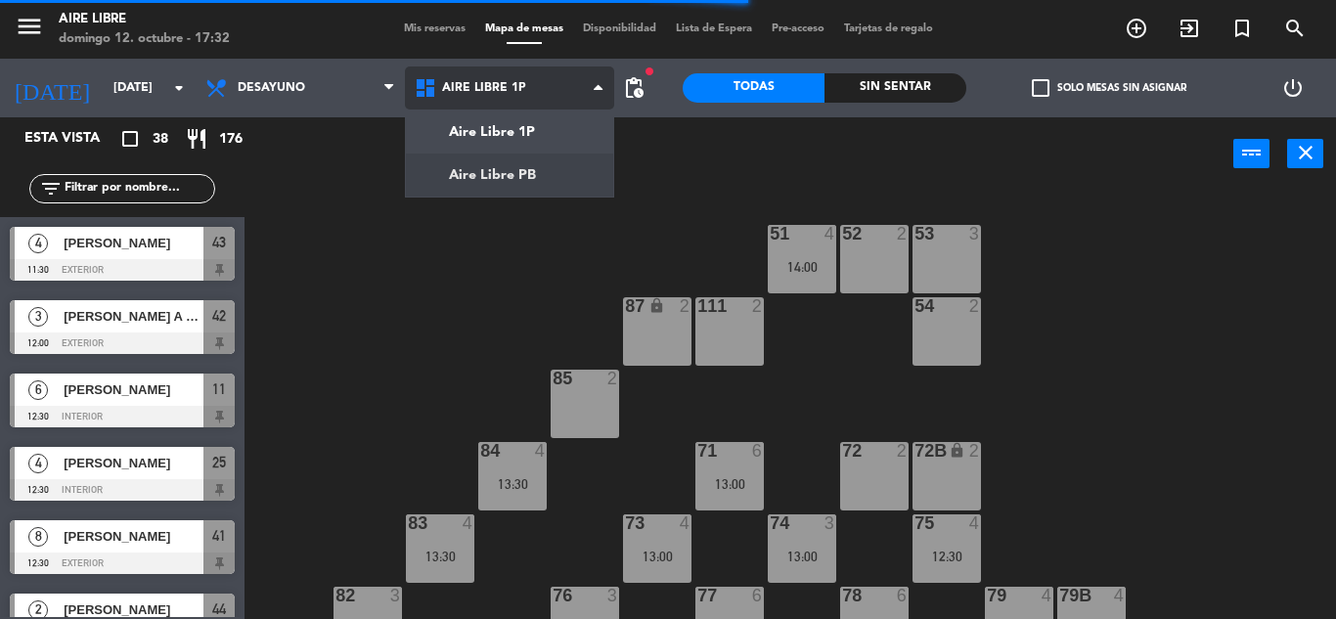
click at [509, 195] on ng-component "menu Aire Libre domingo 12. octubre - 17:32 Mis reservas Mapa de mesas Disponib…" at bounding box center [668, 309] width 1336 height 619
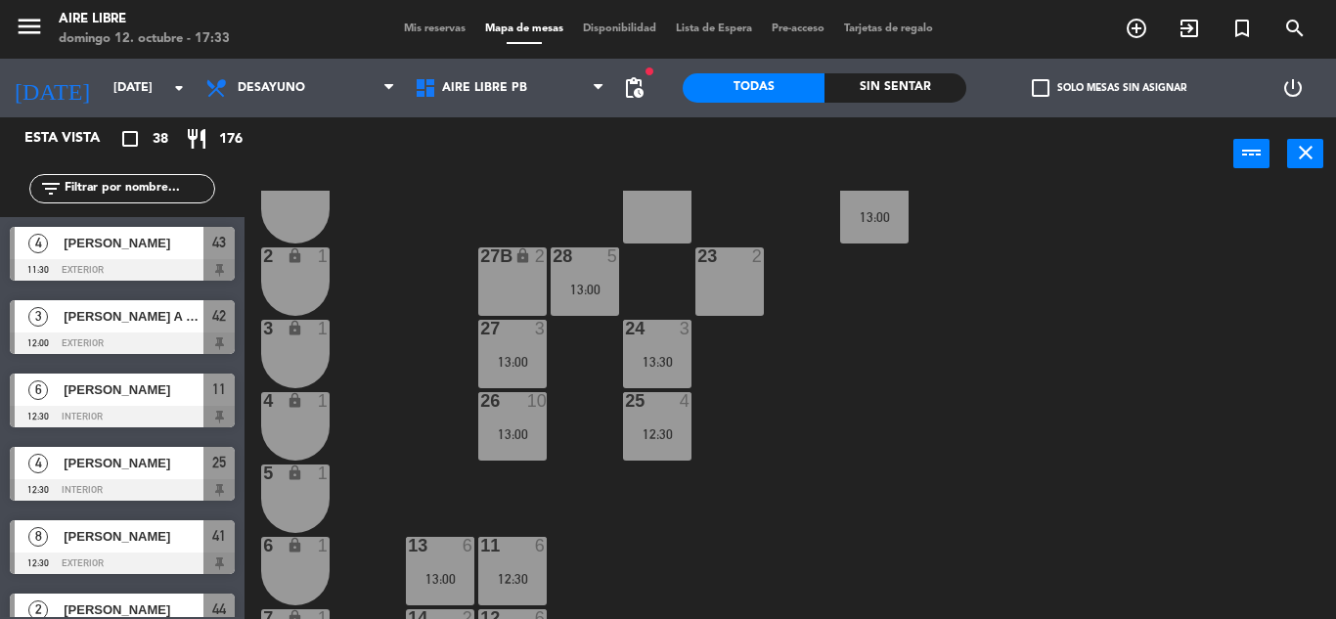
scroll to position [543, 0]
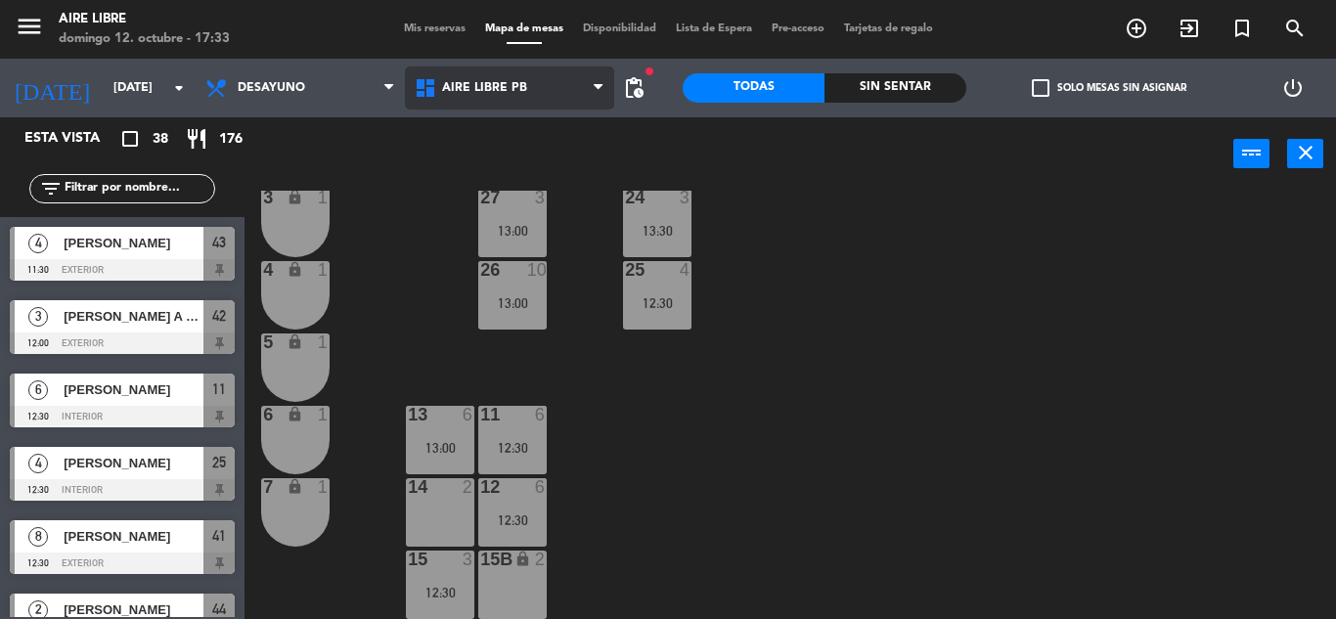
click at [547, 93] on span "Aire Libre PB" at bounding box center [509, 88] width 209 height 43
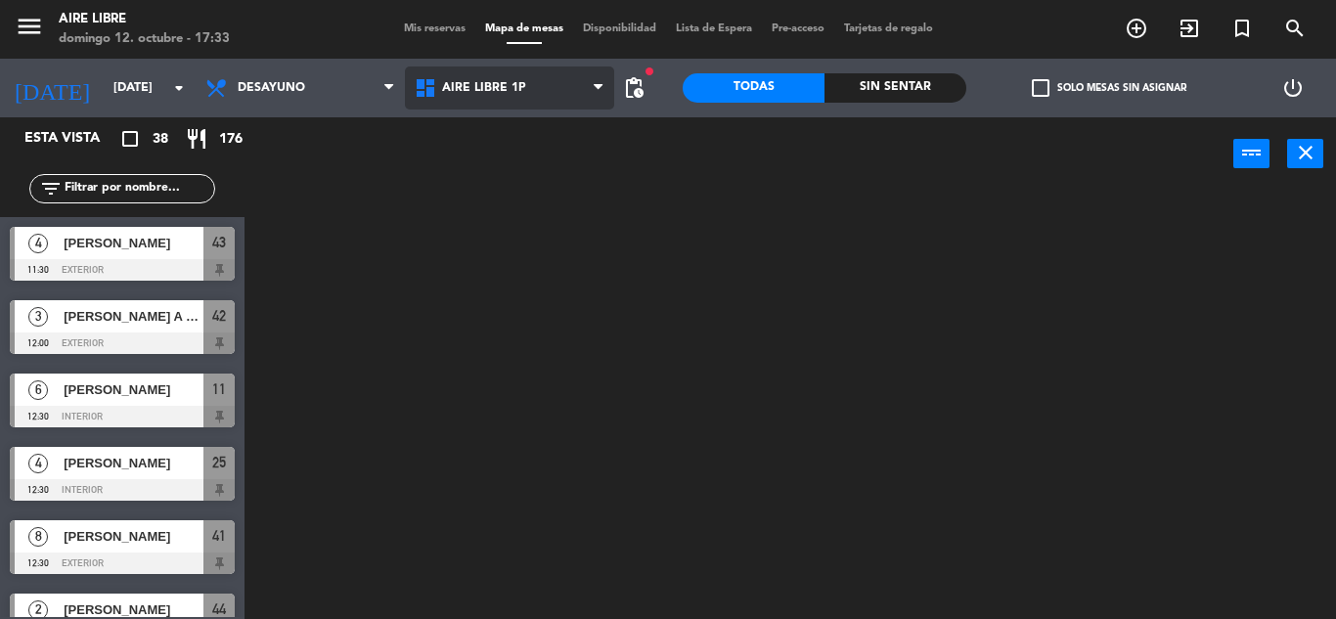
click at [549, 146] on ng-component "menu Aire Libre domingo 12. octubre - 17:33 Mis reservas Mapa de mesas Disponib…" at bounding box center [668, 309] width 1336 height 619
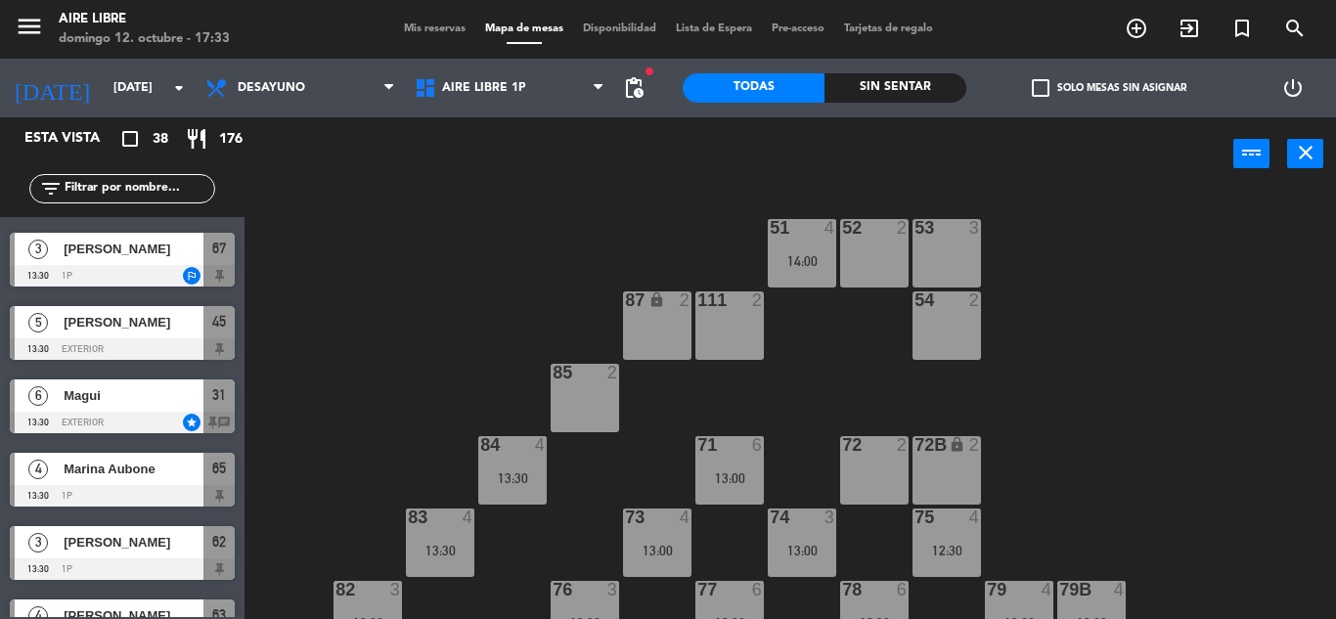
scroll to position [21, 0]
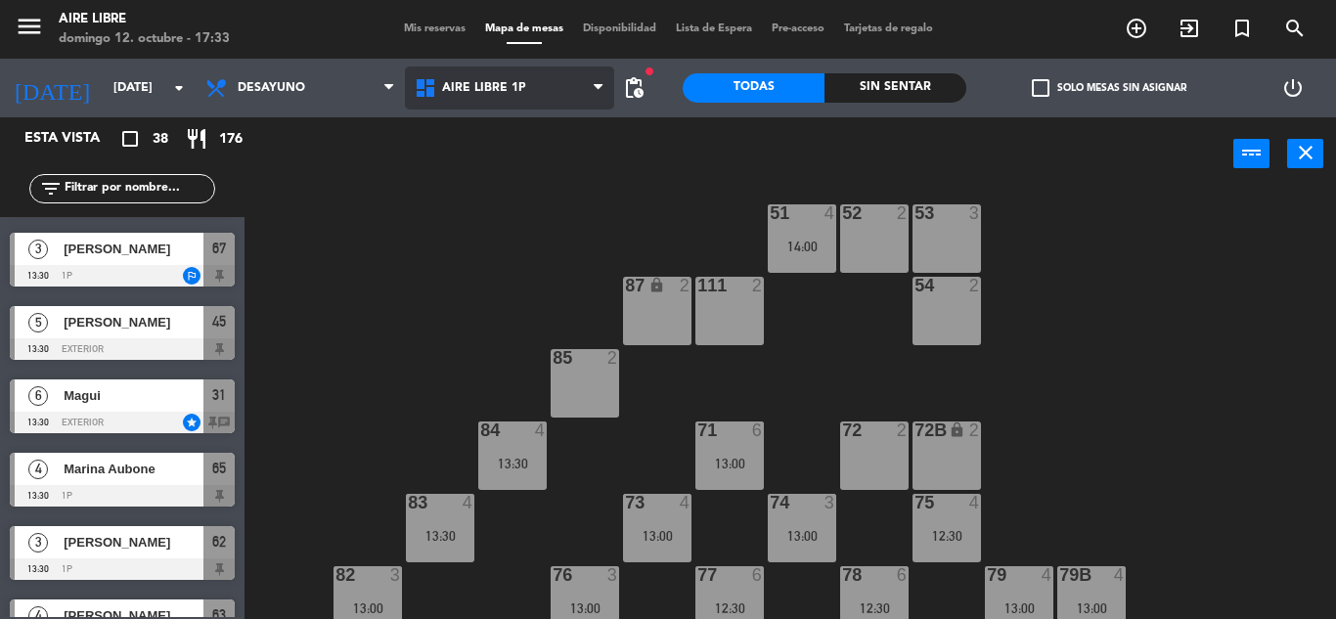
click at [519, 90] on span "Aire Libre 1P" at bounding box center [484, 88] width 84 height 14
click at [529, 151] on ng-component "menu Aire Libre domingo 12. octubre - 17:33 Mis reservas Mapa de mesas Disponib…" at bounding box center [668, 309] width 1336 height 619
click at [529, 103] on span "Aire Libre 1P" at bounding box center [509, 88] width 209 height 43
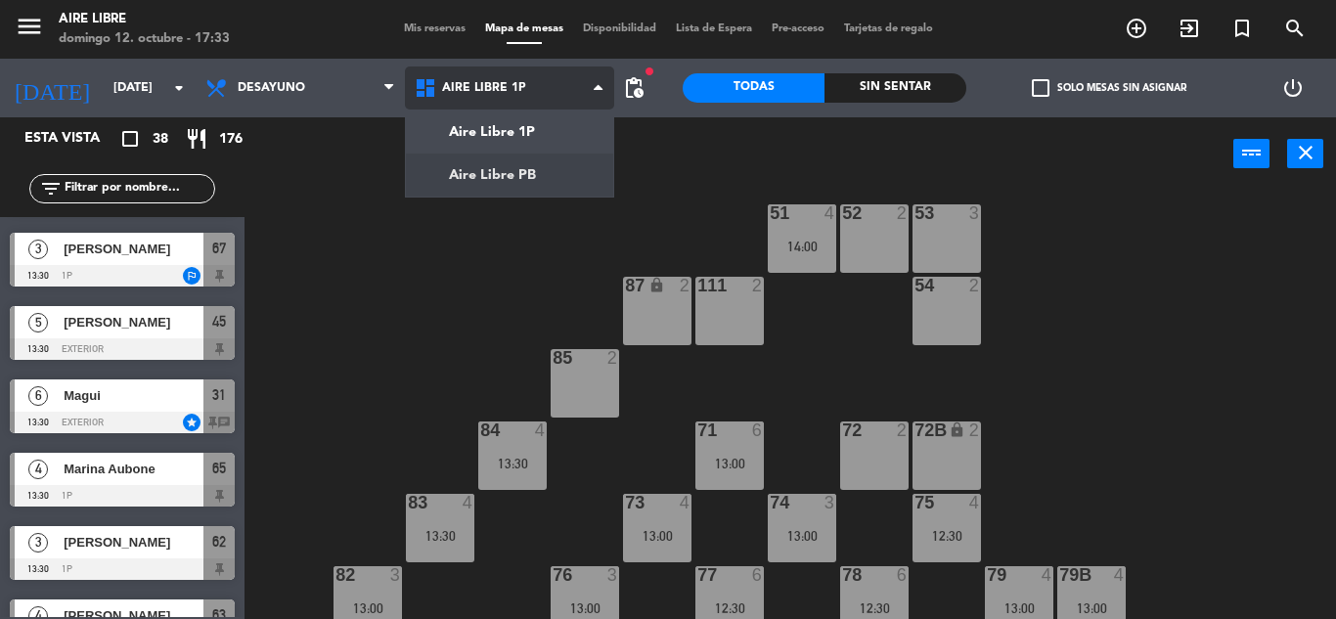
click at [536, 179] on ng-component "menu Aire Libre domingo 12. octubre - 17:33 Mis reservas Mapa de mesas Disponib…" at bounding box center [668, 309] width 1336 height 619
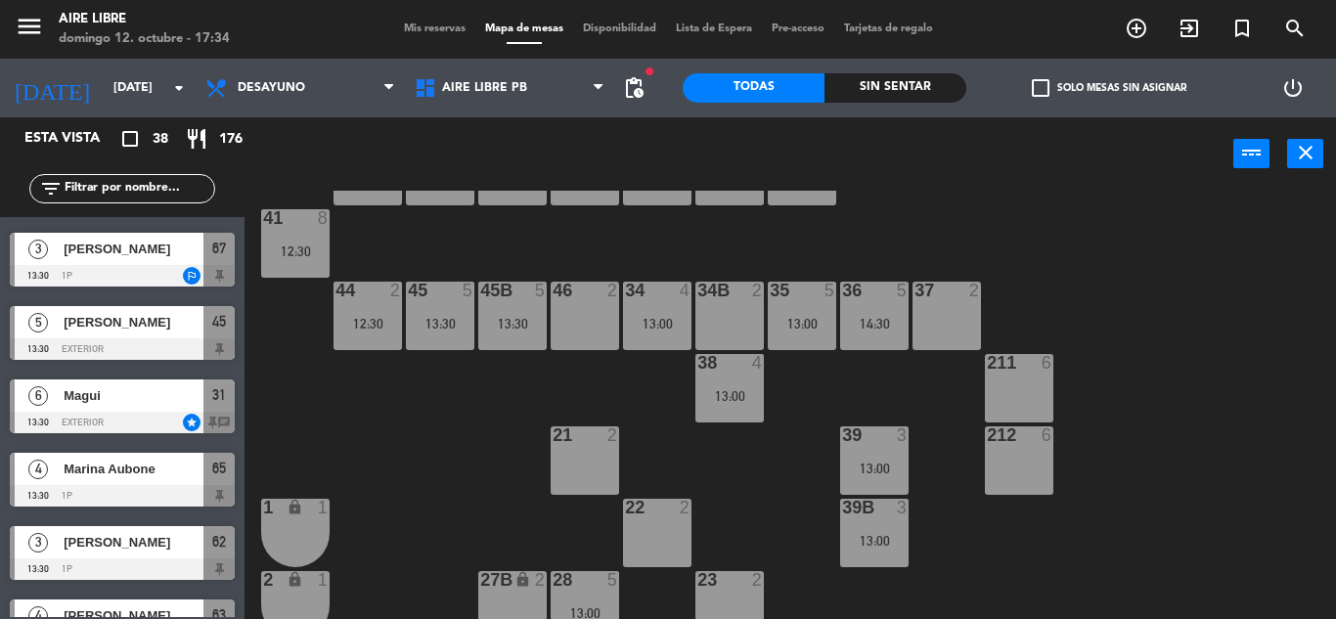
scroll to position [0, 0]
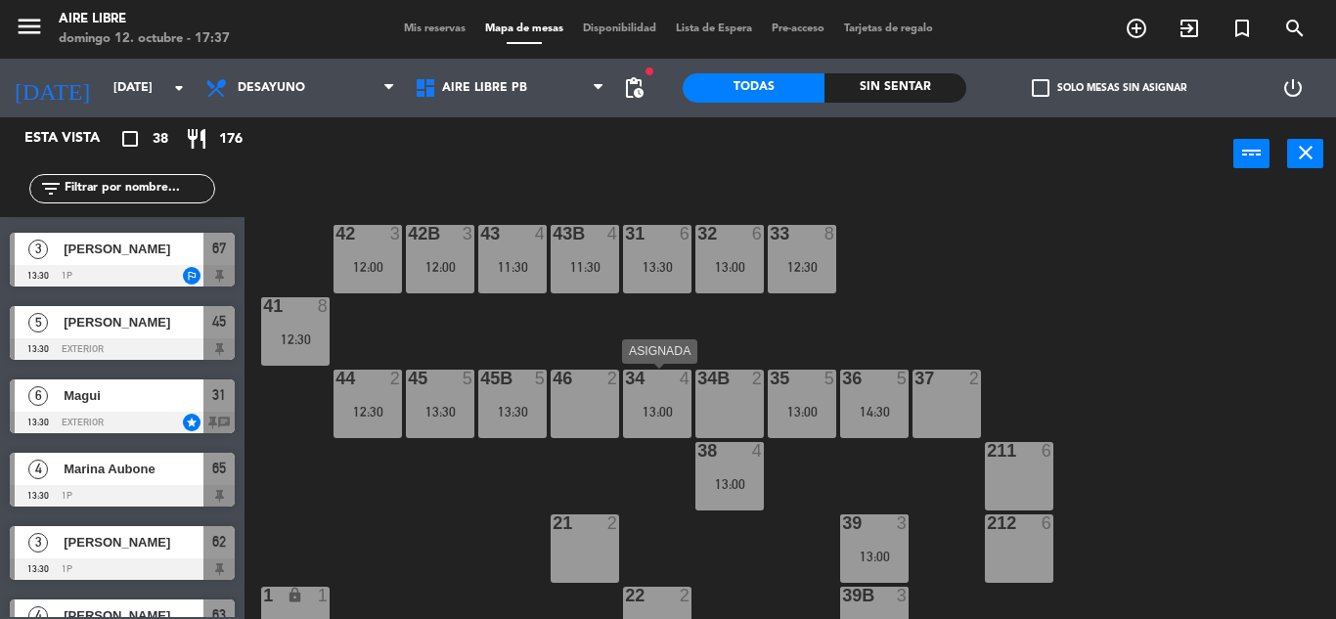
click at [668, 410] on div "13:00" at bounding box center [657, 412] width 68 height 14
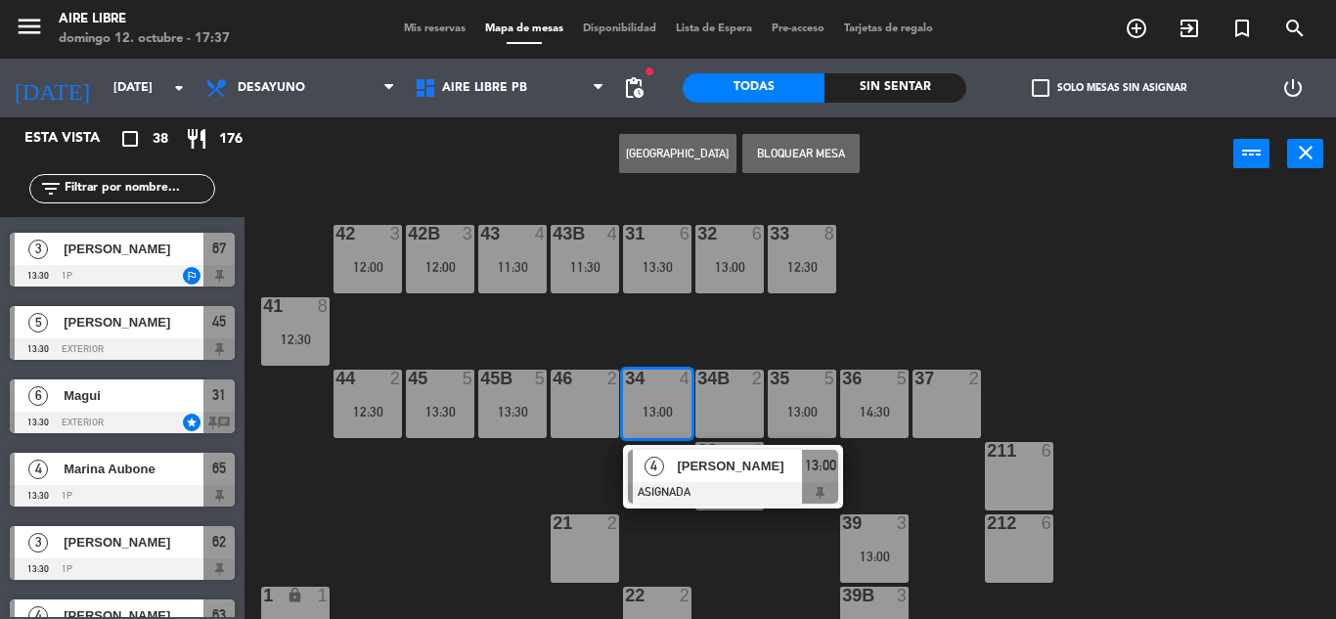
click at [677, 485] on div at bounding box center [733, 493] width 210 height 22
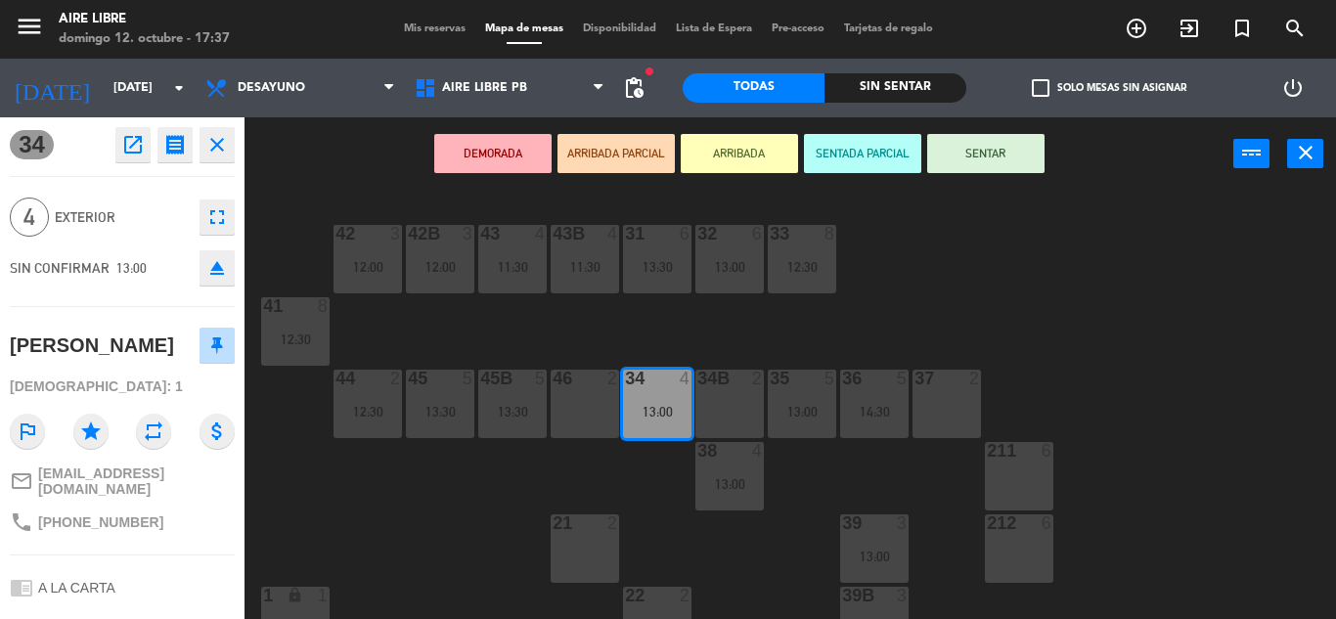
click at [214, 263] on icon "eject" at bounding box center [216, 267] width 23 height 23
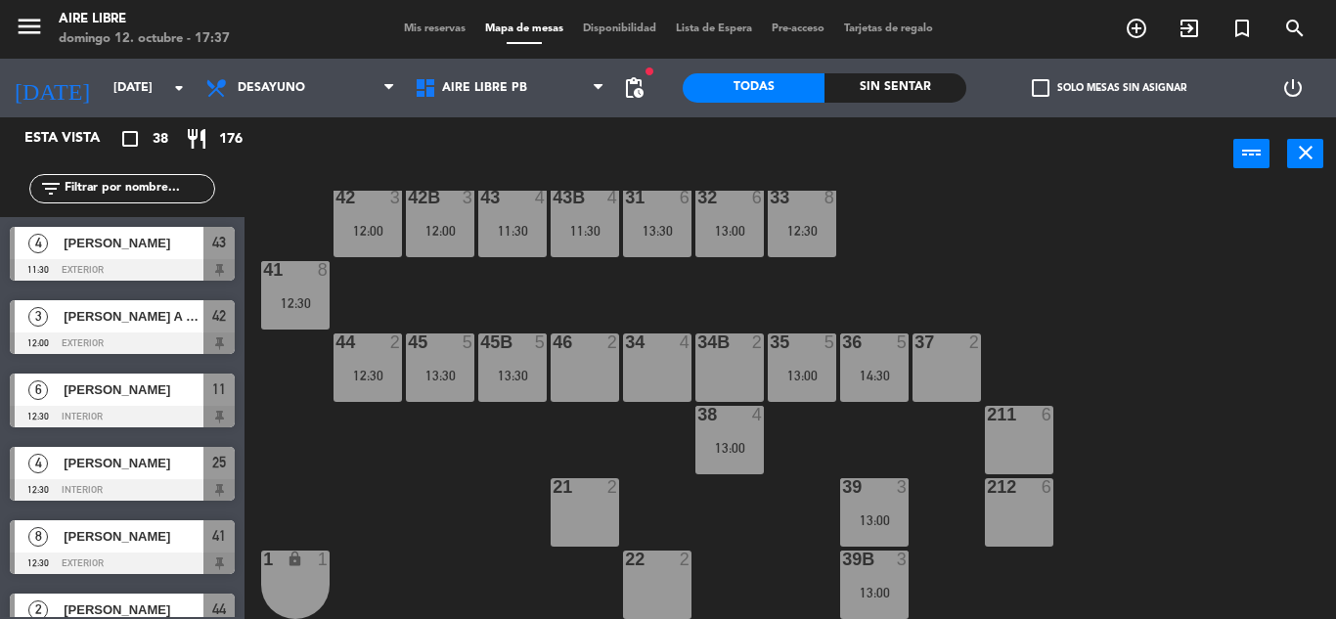
scroll to position [39, 0]
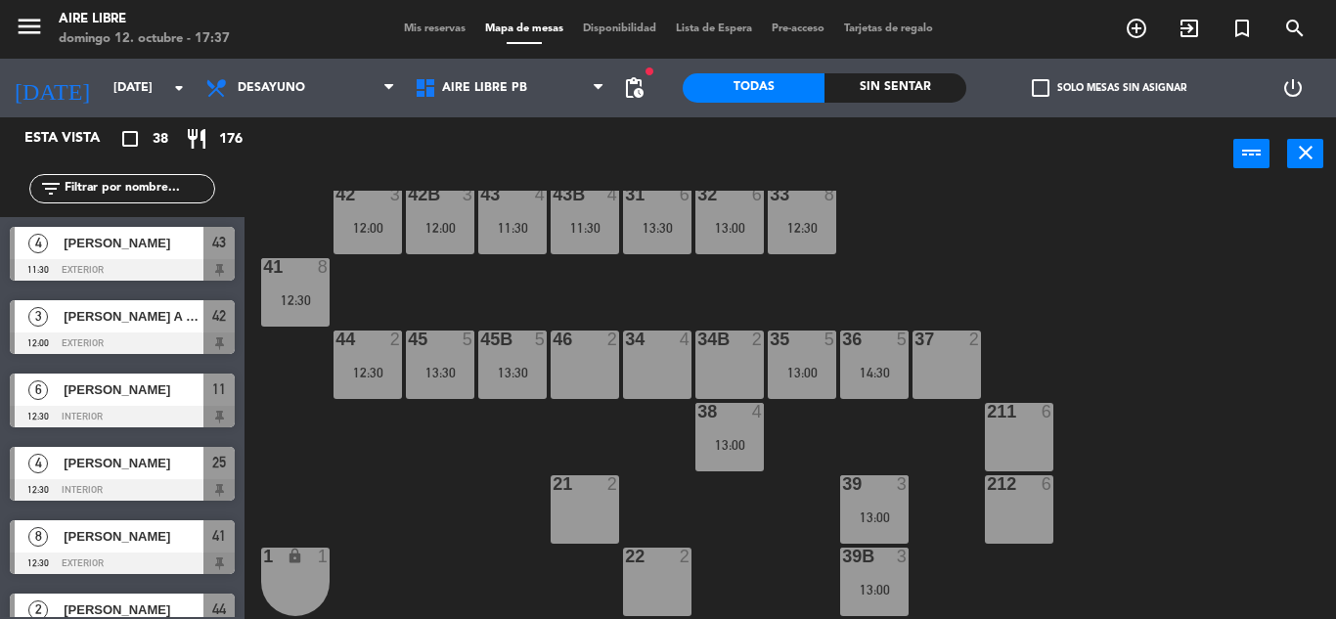
click at [1043, 91] on span "check_box_outline_blank" at bounding box center [1041, 88] width 18 height 18
click at [1109, 88] on input "check_box_outline_blank Solo mesas sin asignar" at bounding box center [1109, 88] width 0 height 0
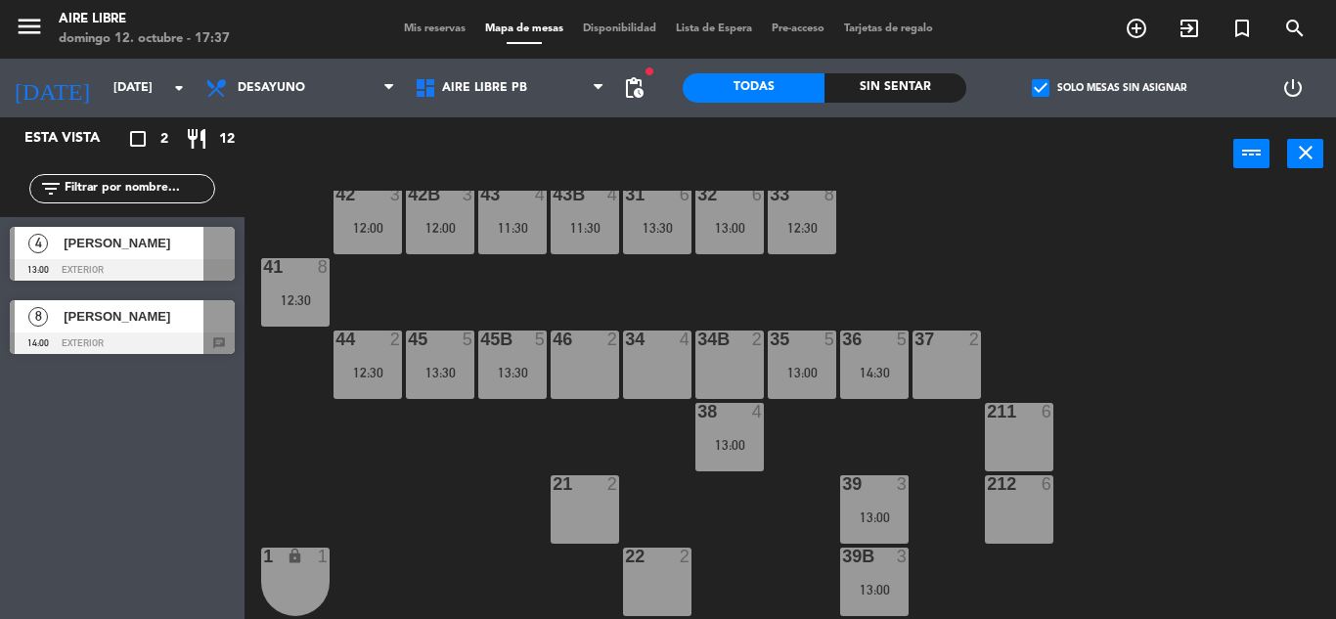
click at [148, 322] on span "Silvia Diaz" at bounding box center [134, 316] width 140 height 21
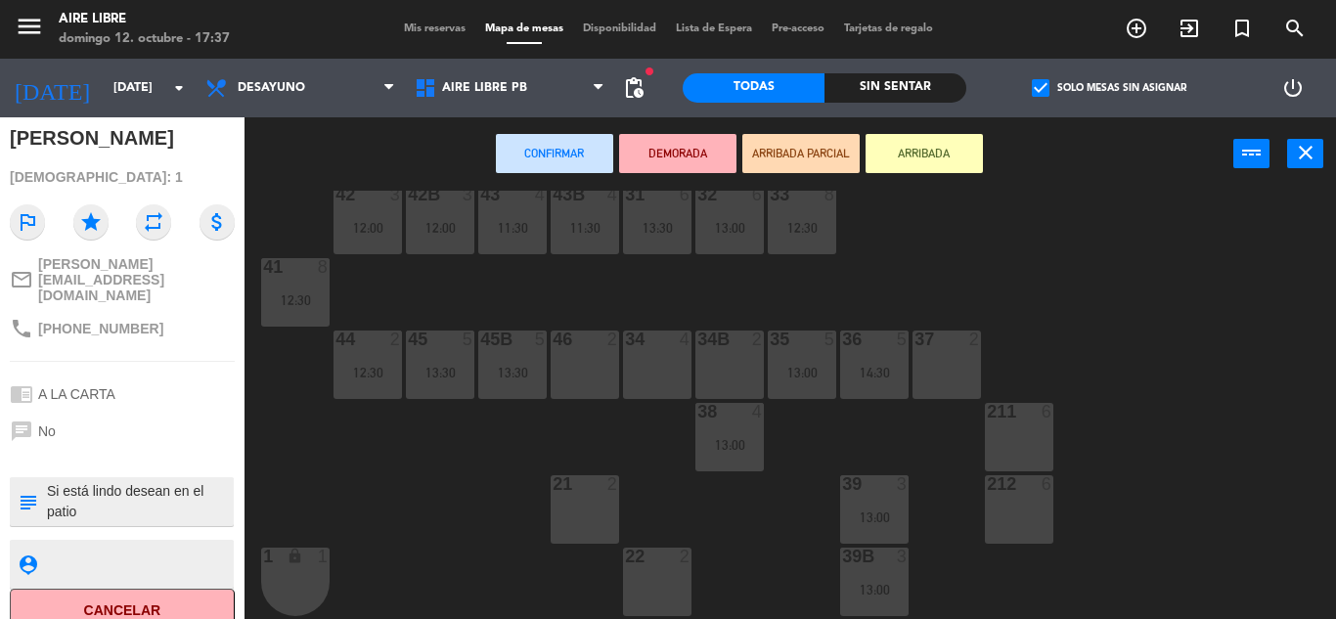
scroll to position [0, 0]
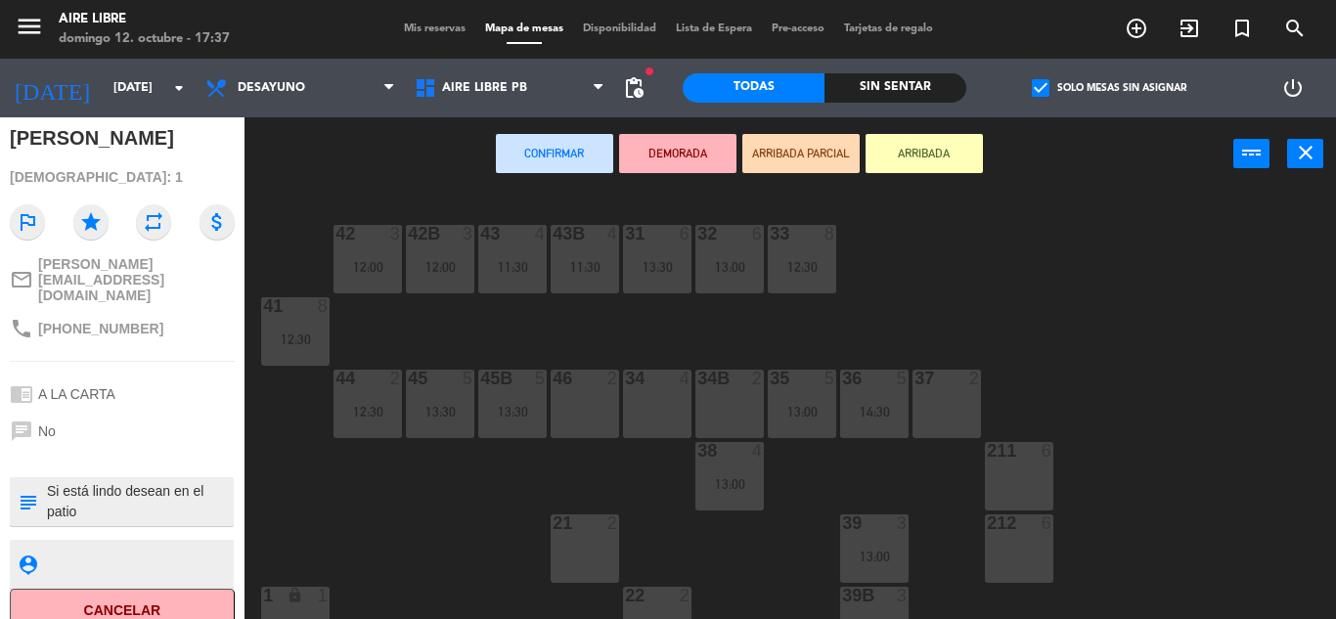
click at [585, 419] on div "46 2" at bounding box center [585, 404] width 68 height 68
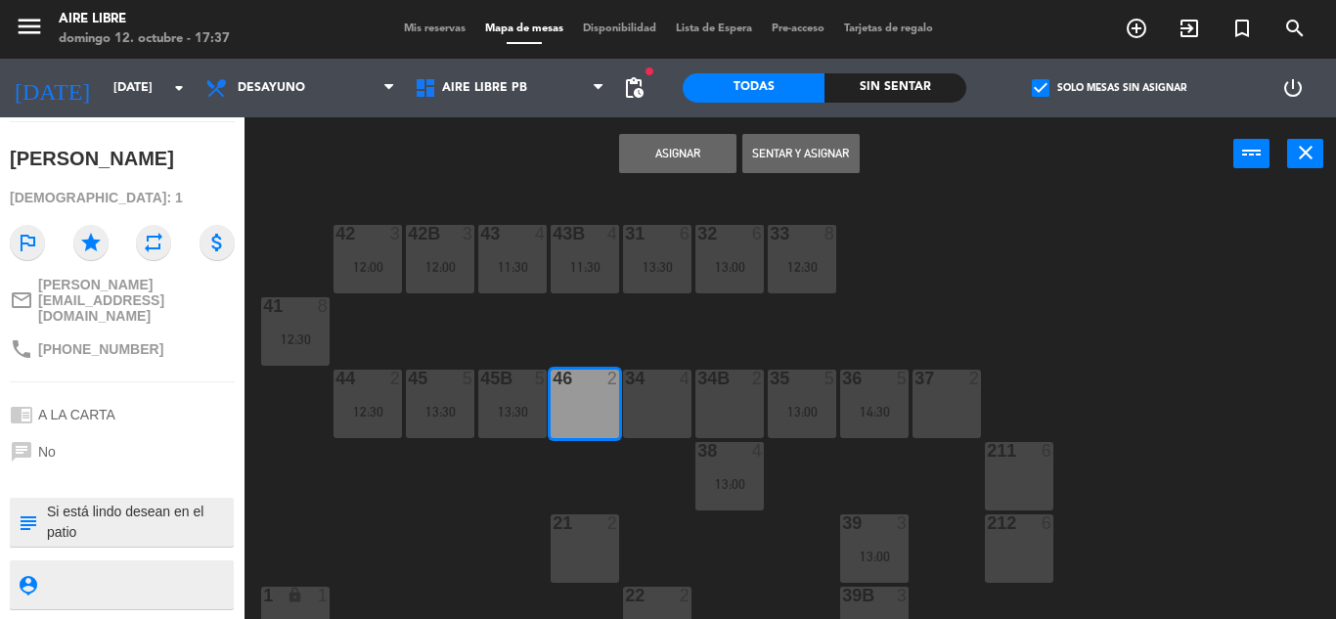
scroll to position [149, 0]
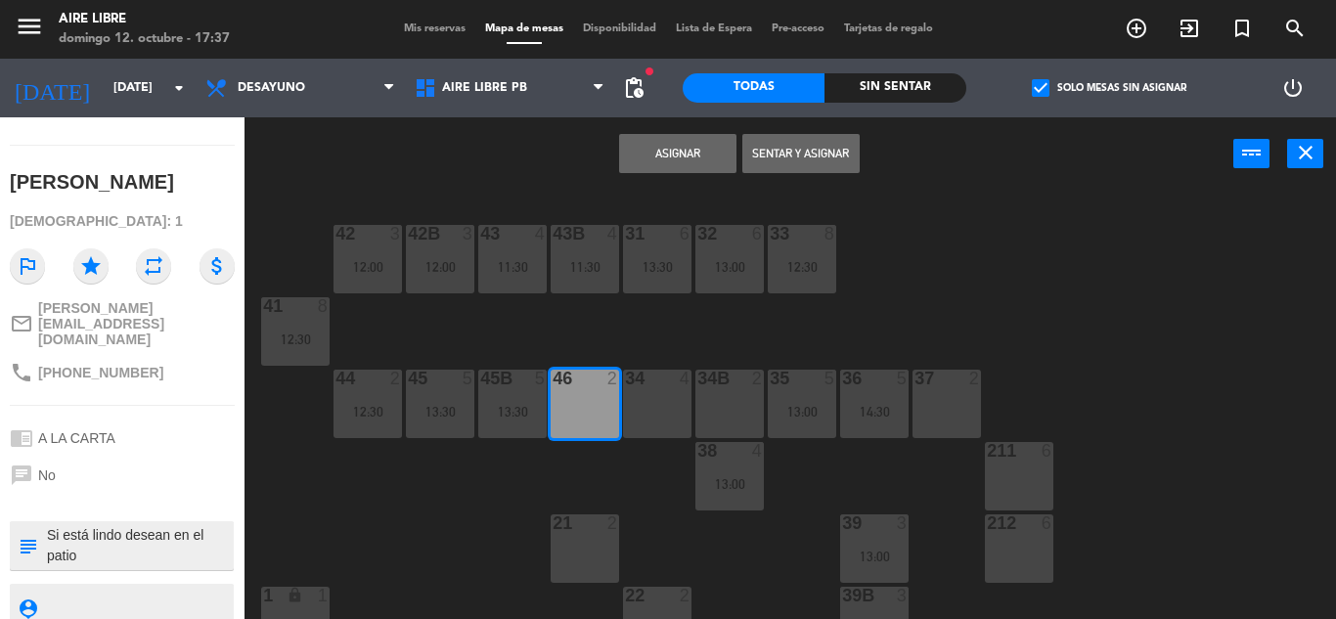
click at [645, 420] on div "34 4" at bounding box center [657, 404] width 68 height 68
click at [667, 145] on button "Asignar" at bounding box center [677, 153] width 117 height 39
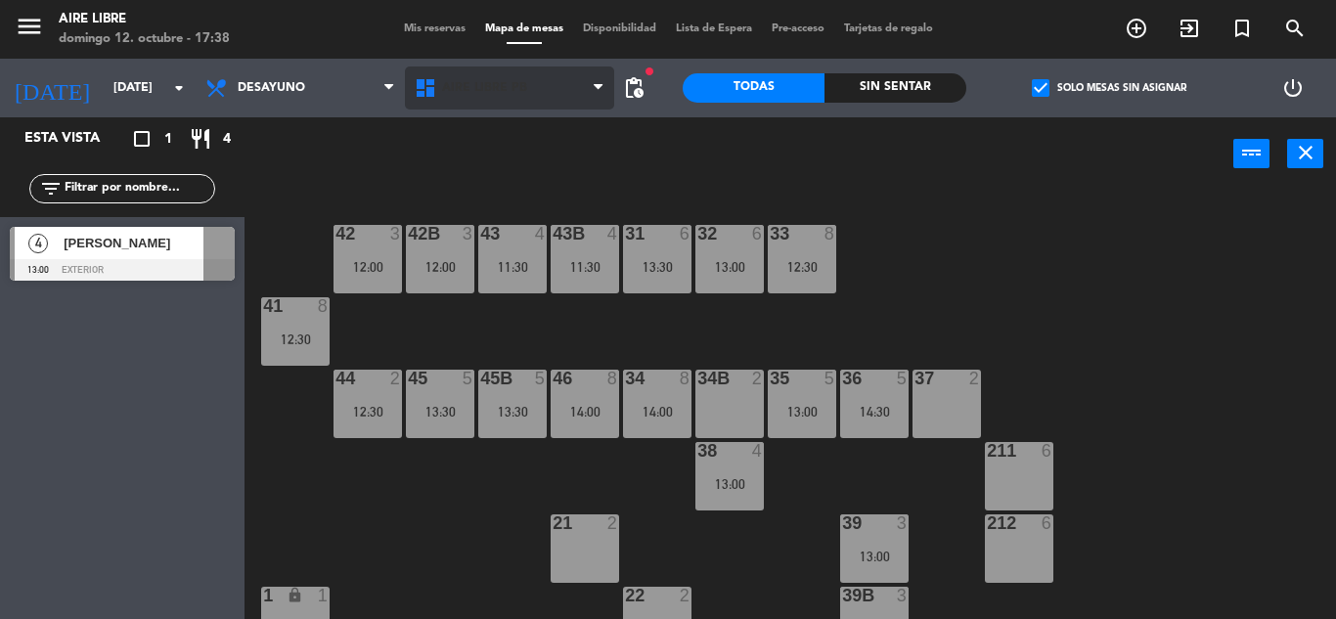
click at [484, 93] on span "Aire Libre PB" at bounding box center [484, 88] width 85 height 14
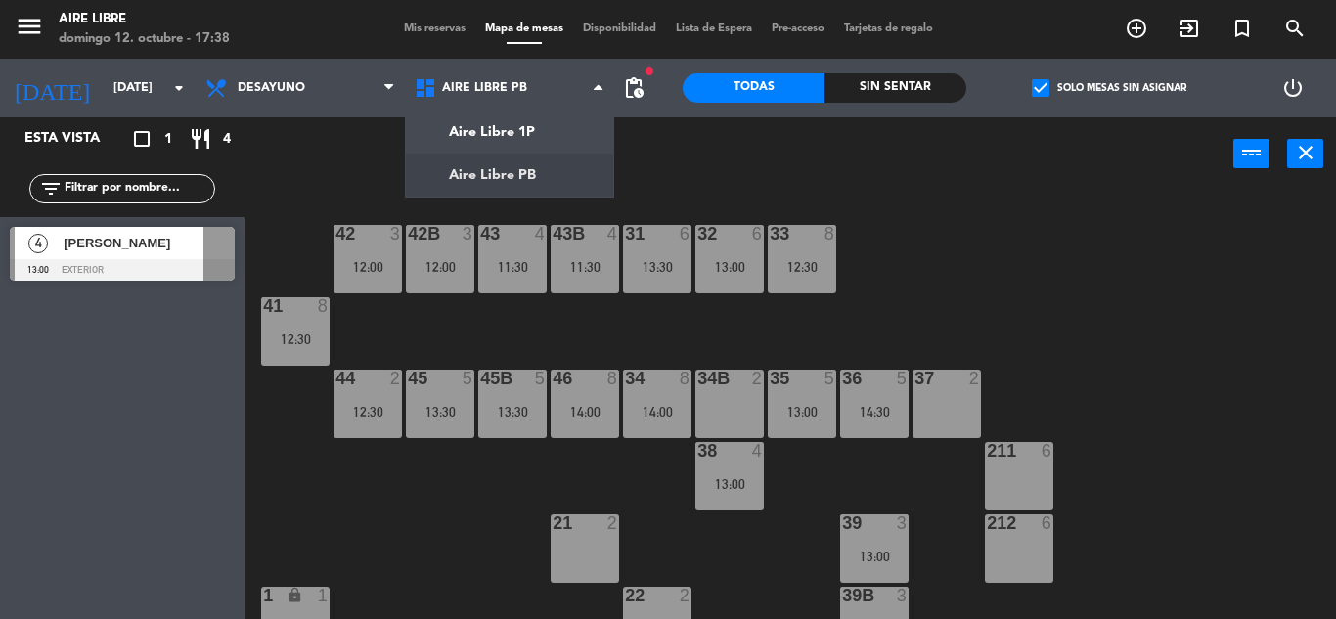
click at [963, 253] on div "42 3 12:00 43 4 11:30 31 6 13:30 32 6 13:00 33 8 12:30 42B 3 12:00 43B 4 11:30 …" at bounding box center [797, 405] width 1078 height 428
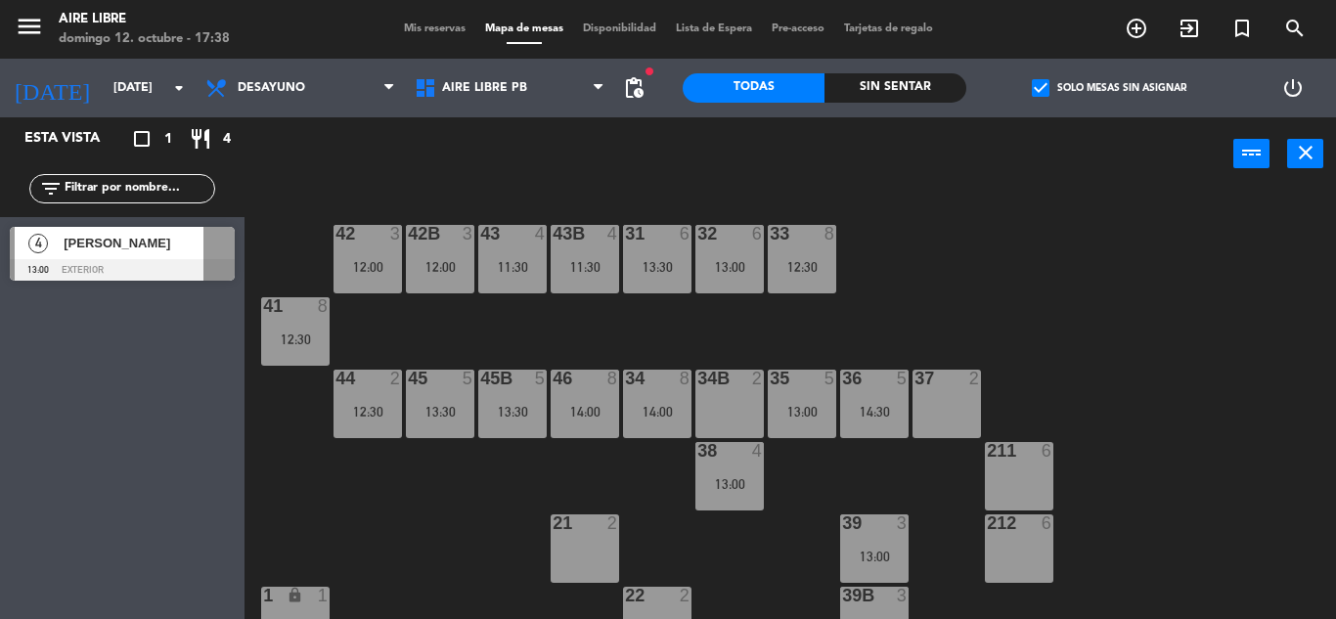
click at [402, 264] on div "12:00" at bounding box center [368, 267] width 68 height 14
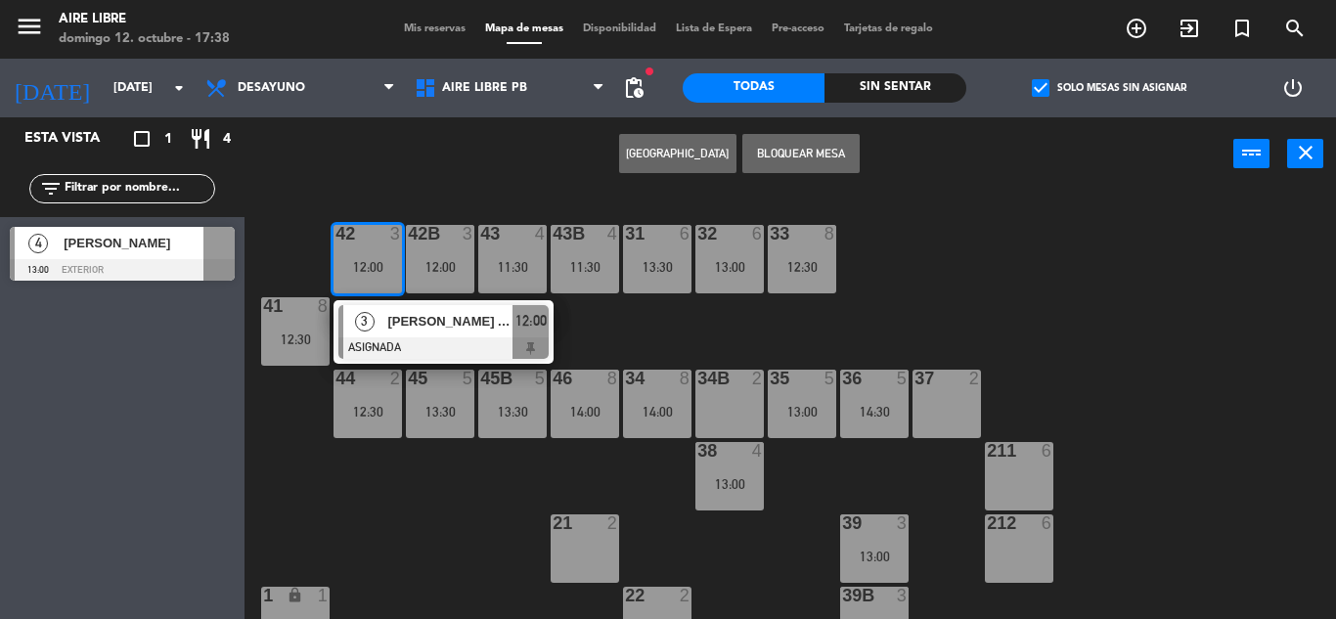
click at [456, 327] on span "MARCELA A LA ROCCA" at bounding box center [449, 321] width 125 height 21
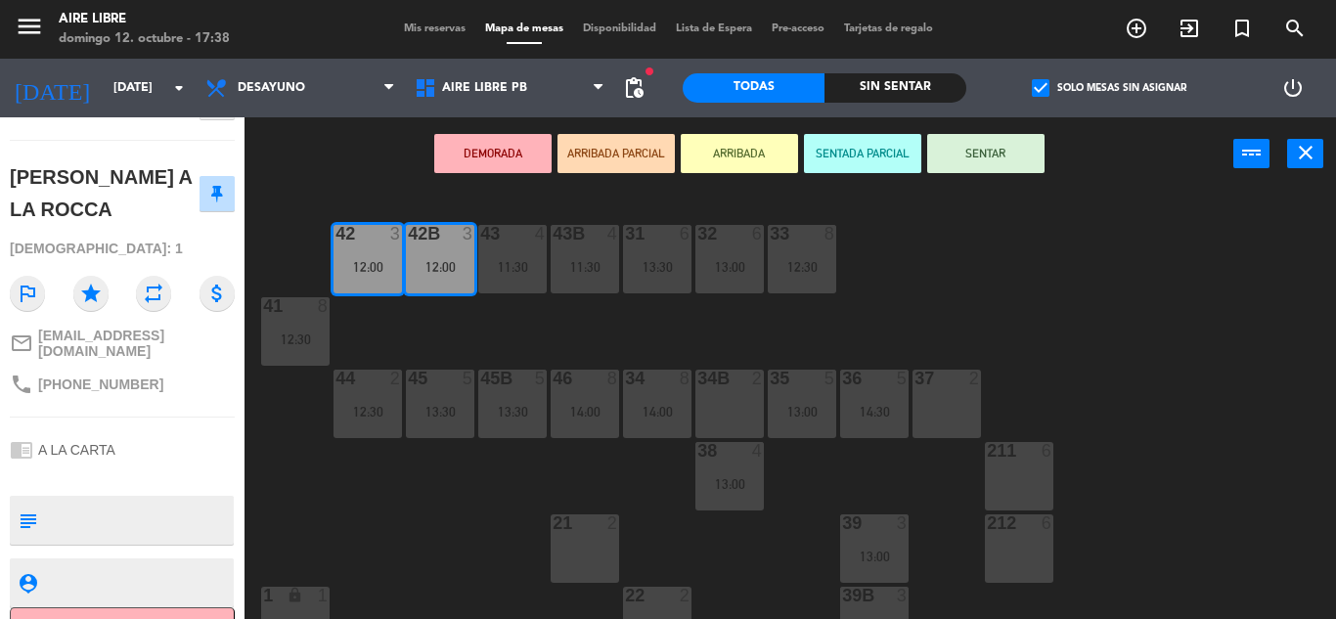
scroll to position [0, 0]
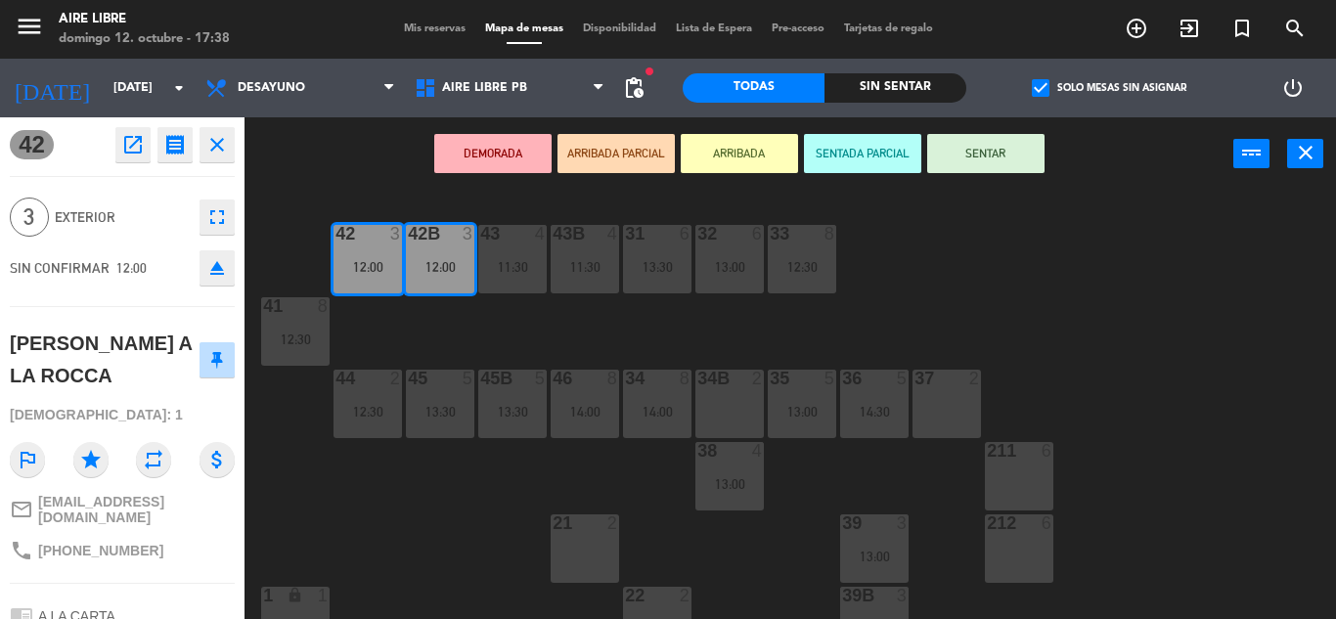
click at [1004, 288] on div "42 3 12:00 43 4 11:30 31 6 13:30 32 6 13:00 33 8 12:30 42B 3 12:00 43B 4 11:30 …" at bounding box center [797, 405] width 1078 height 428
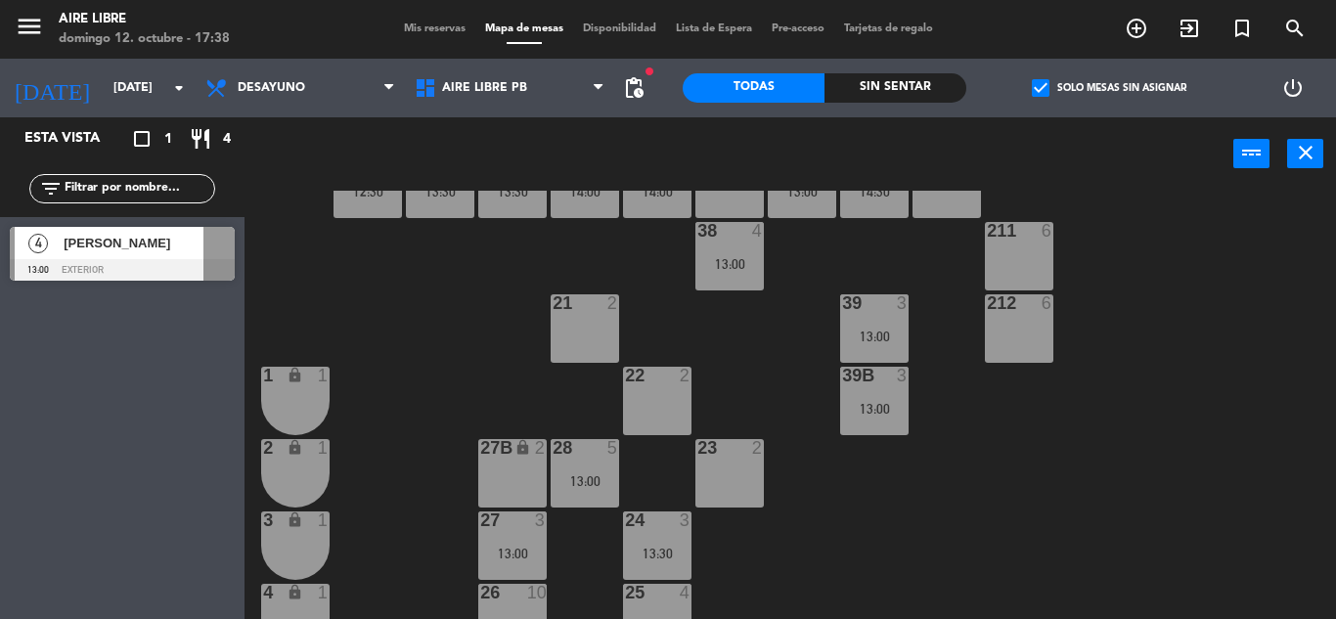
scroll to position [221, 0]
click at [878, 336] on div "13:00" at bounding box center [874, 336] width 68 height 14
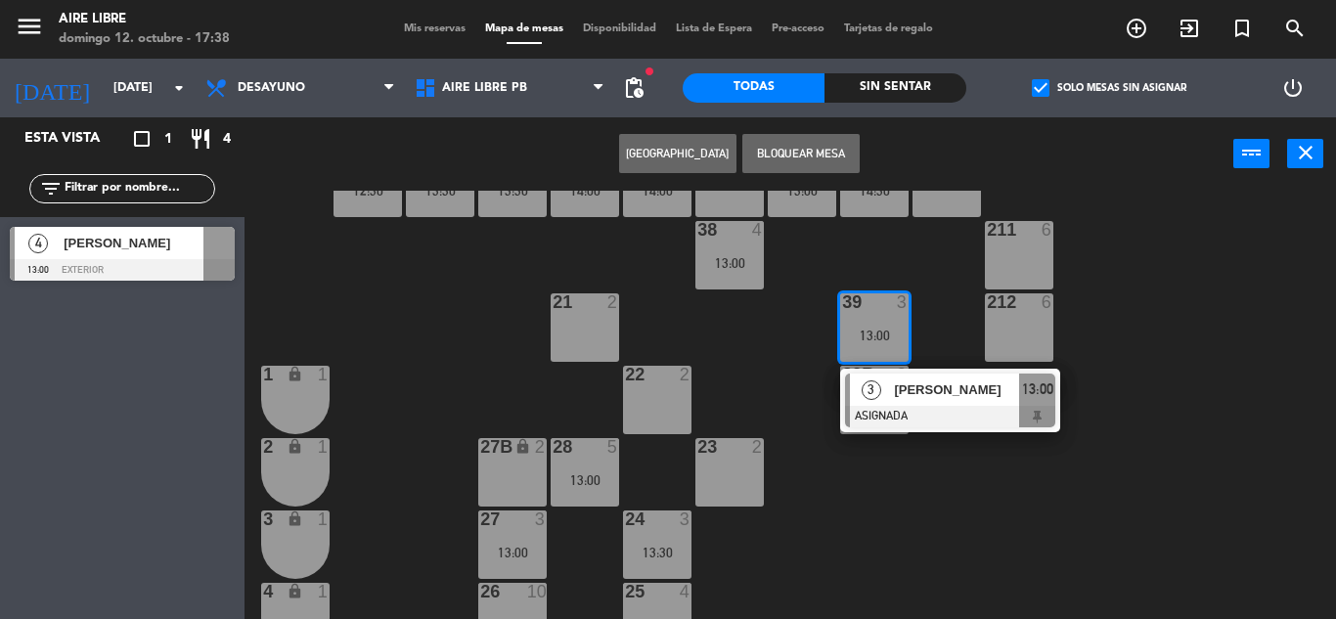
click at [941, 532] on div "42 3 12:00 43 4 11:30 31 6 13:30 32 6 13:00 33 8 12:30 42B 3 12:00 43B 4 11:30 …" at bounding box center [797, 405] width 1078 height 428
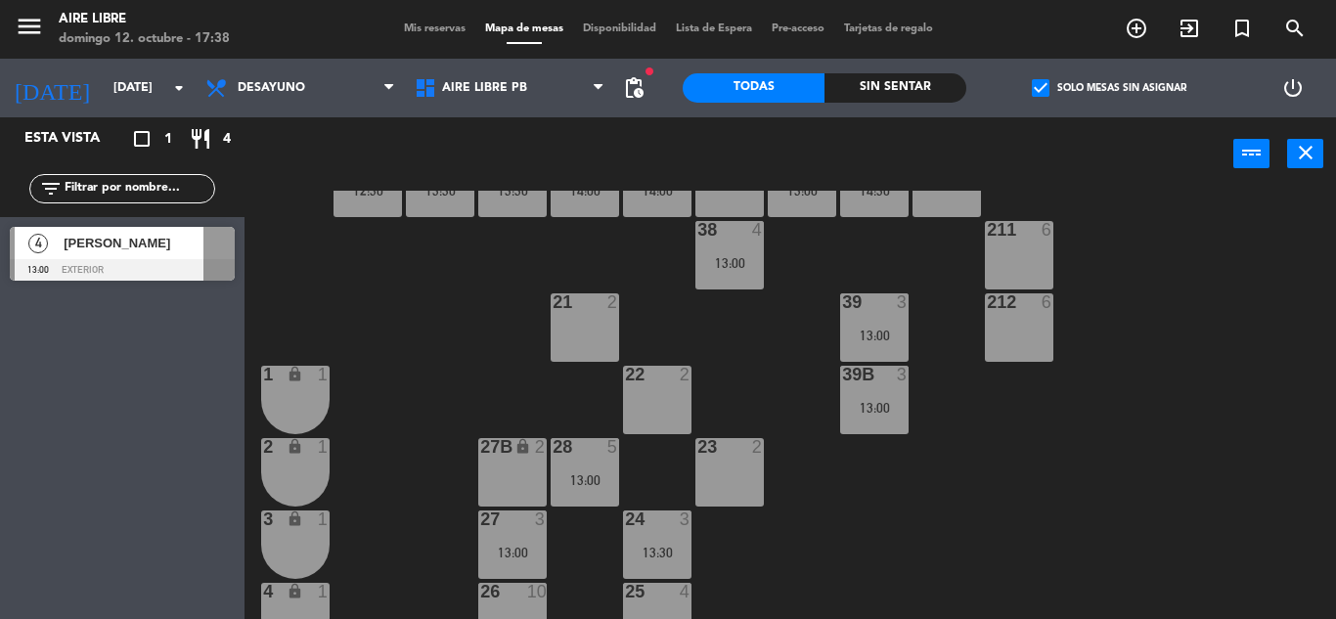
click at [866, 400] on div "13:00" at bounding box center [874, 407] width 68 height 15
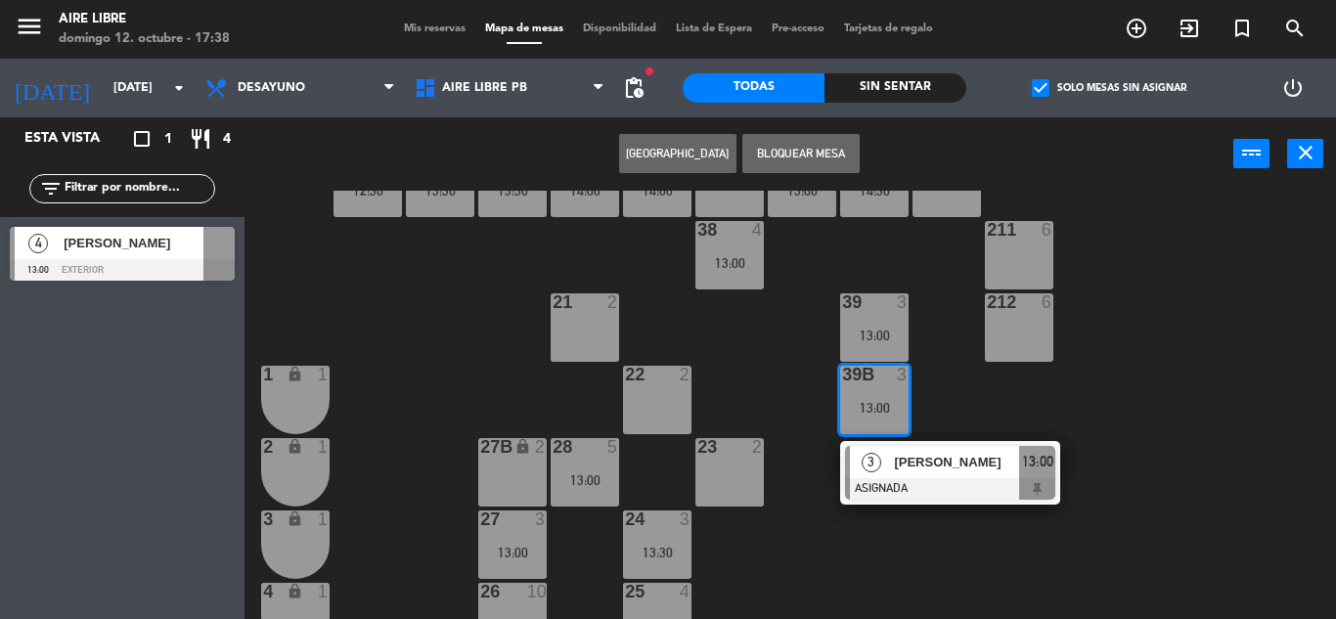
click at [843, 542] on div "42 3 12:00 43 4 11:30 31 6 13:30 32 6 13:00 33 8 12:30 42B 3 12:00 43B 4 11:30 …" at bounding box center [797, 405] width 1078 height 428
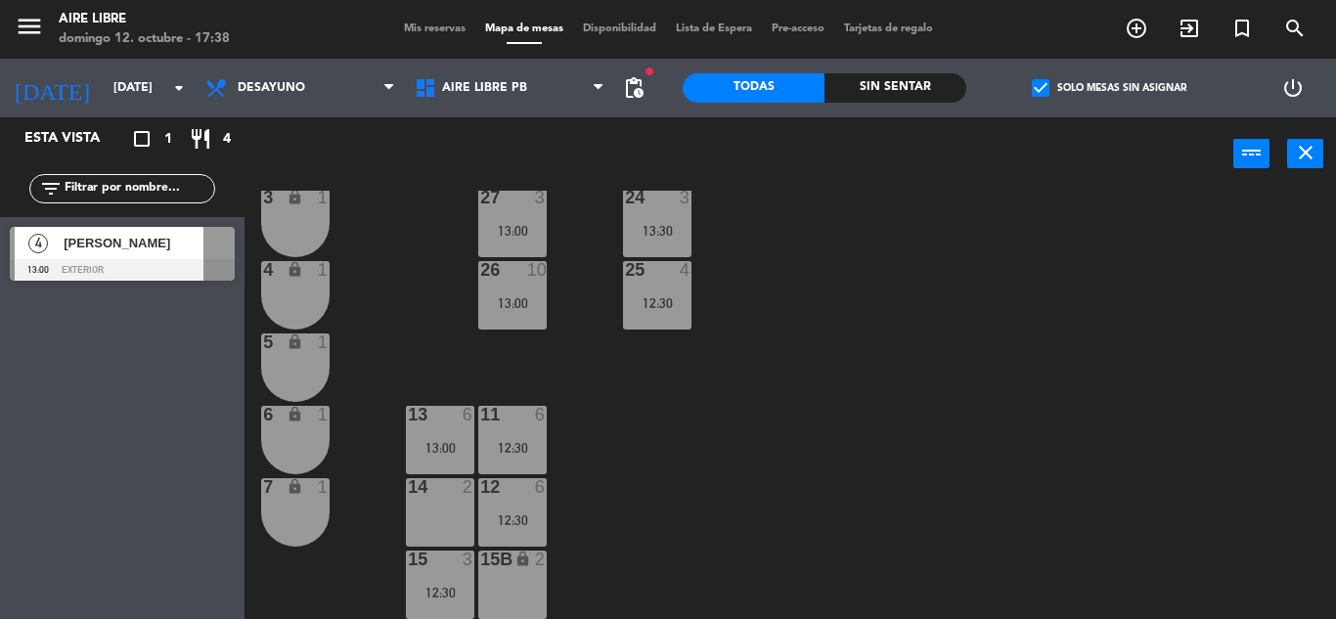
scroll to position [543, 0]
click at [539, 97] on span "Aire Libre PB" at bounding box center [509, 88] width 209 height 43
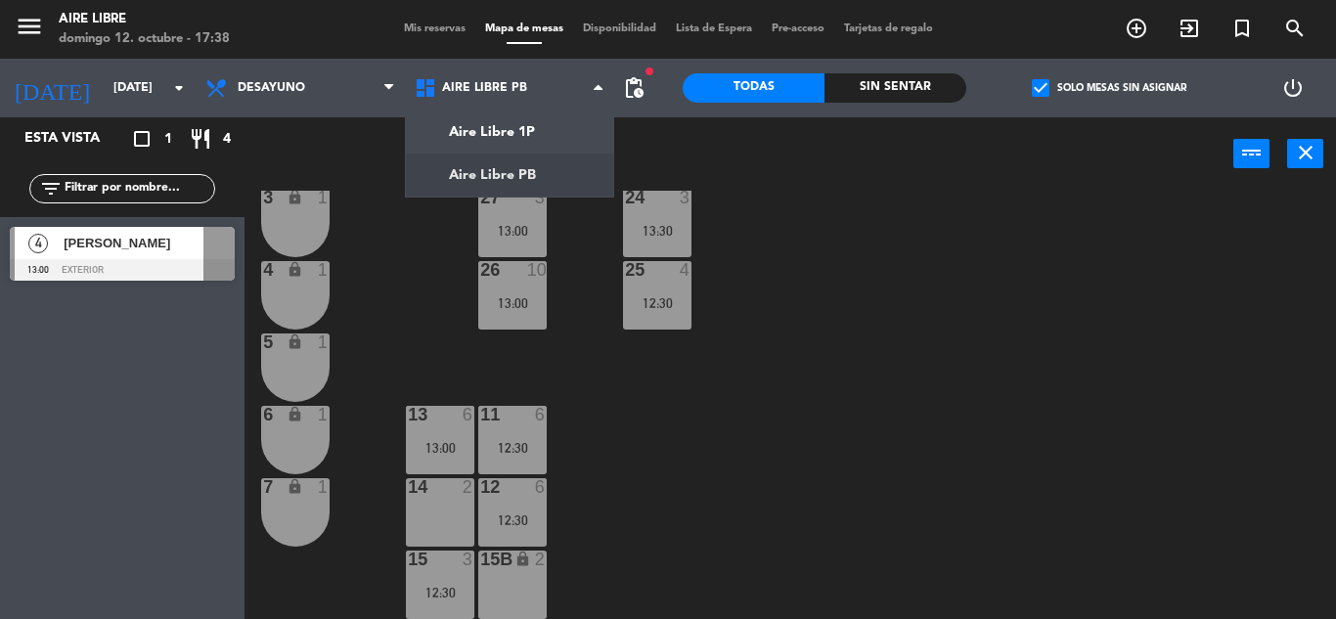
click at [656, 448] on div "42 3 12:00 43 4 11:30 31 6 13:30 32 6 13:00 33 8 12:30 42B 3 12:00 43B 4 11:30 …" at bounding box center [797, 405] width 1078 height 428
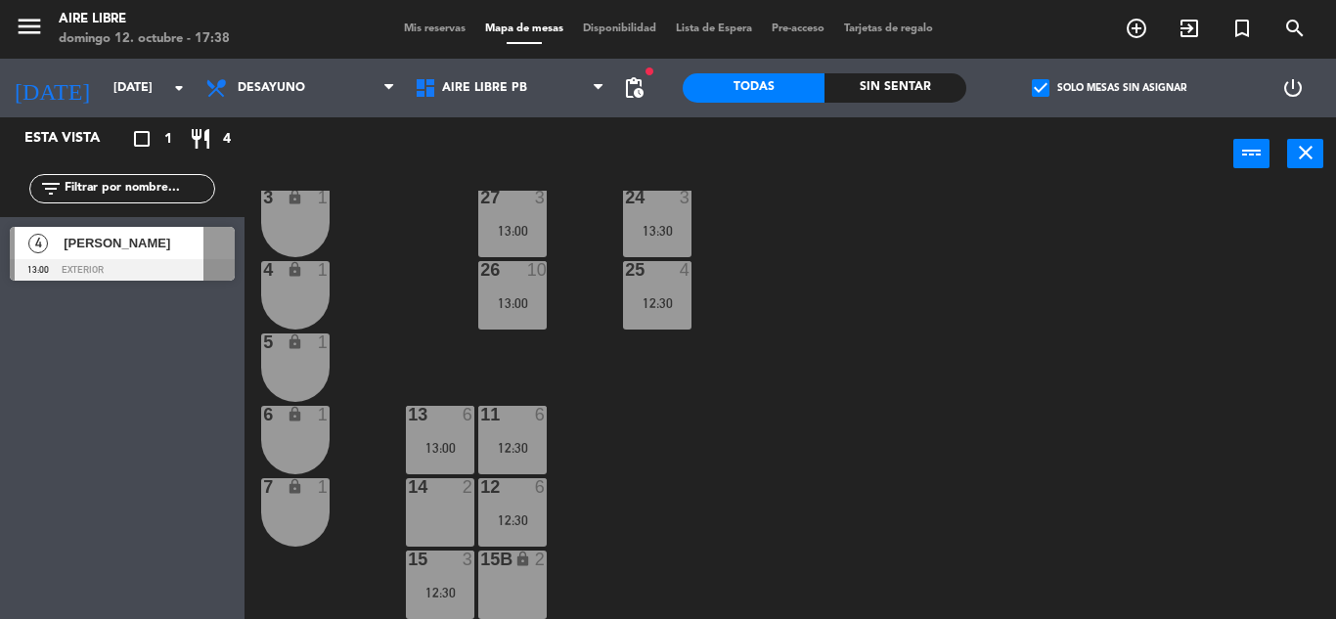
scroll to position [399, 0]
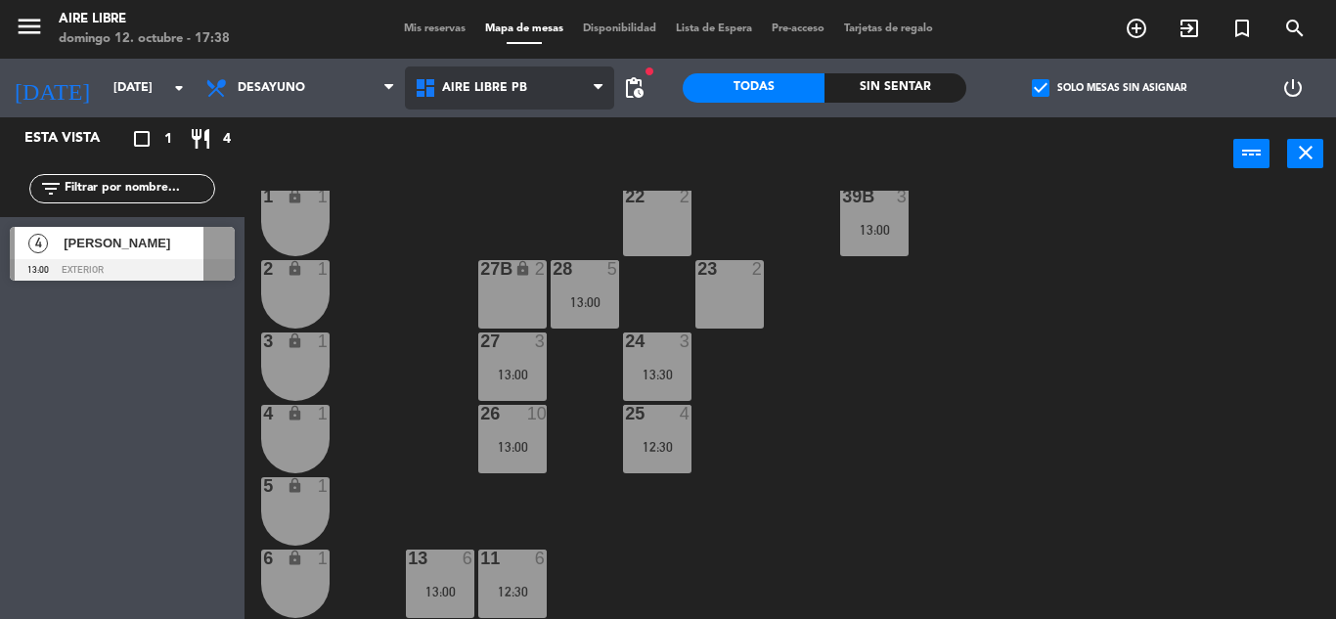
click at [481, 89] on span "Aire Libre PB" at bounding box center [484, 88] width 85 height 14
click at [503, 164] on ng-component "menu Aire Libre domingo 12. octubre - 17:38 Mis reservas Mapa de mesas Disponib…" at bounding box center [668, 309] width 1336 height 619
click at [506, 77] on span "Aire Libre PB" at bounding box center [509, 88] width 209 height 43
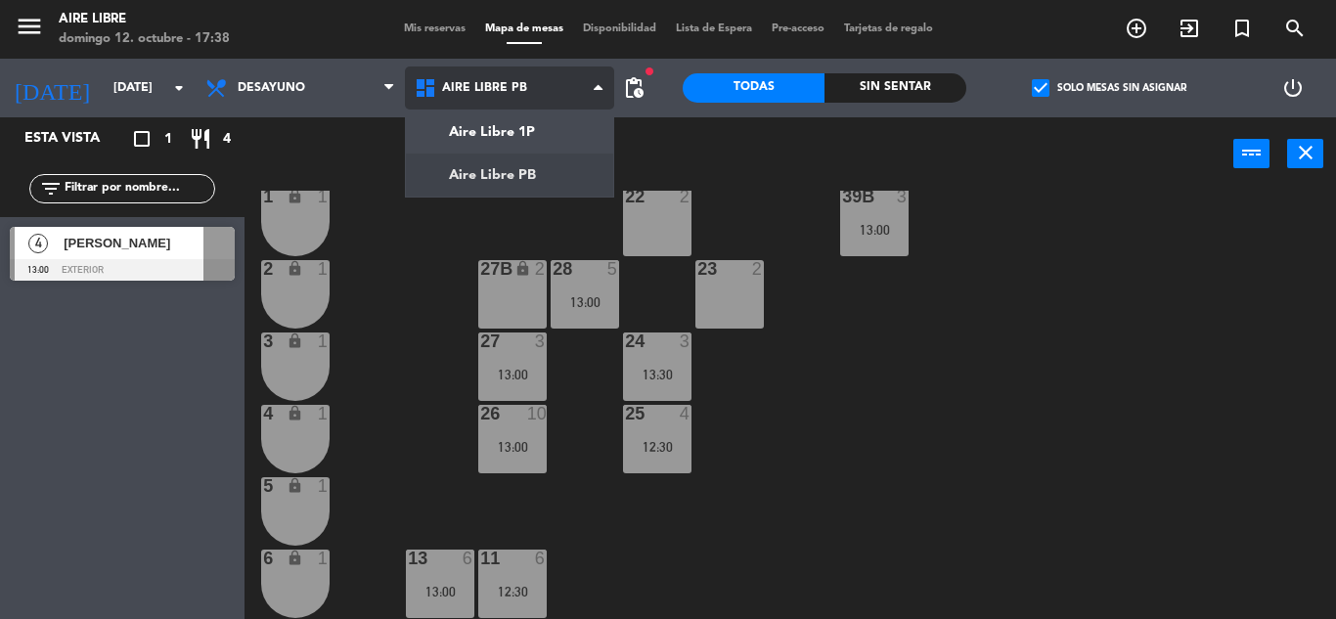
click at [509, 96] on span "Aire Libre PB" at bounding box center [509, 88] width 209 height 43
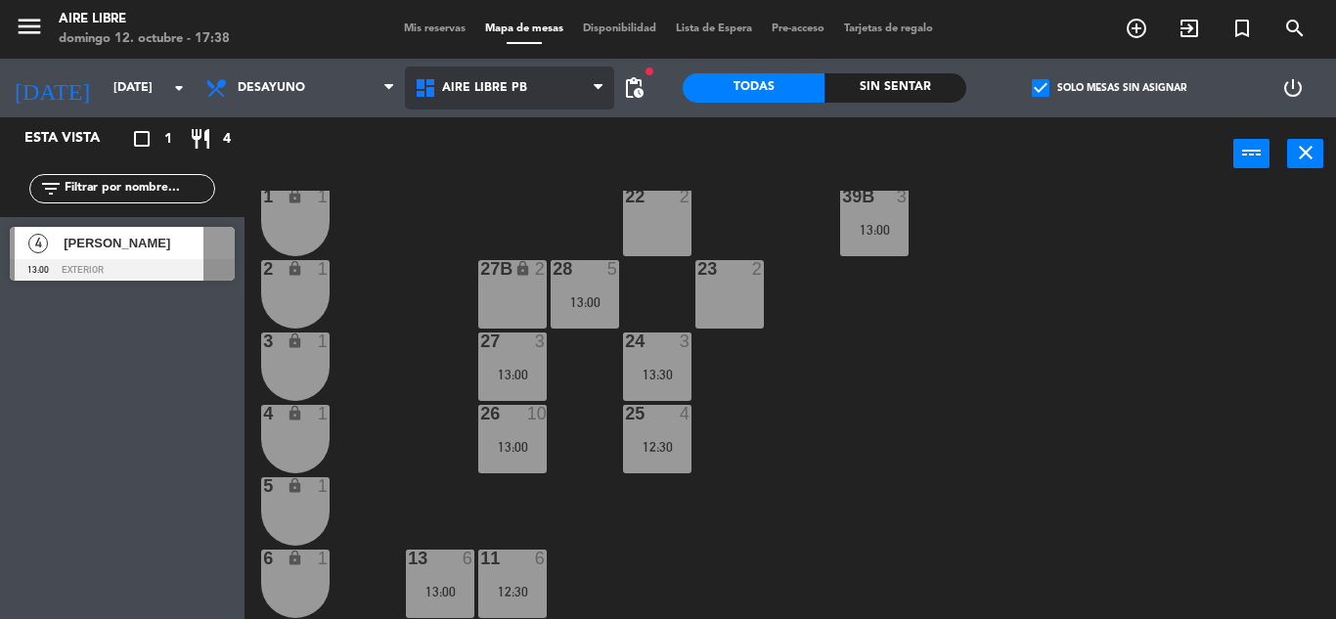
click at [499, 82] on span "Aire Libre PB" at bounding box center [484, 88] width 85 height 14
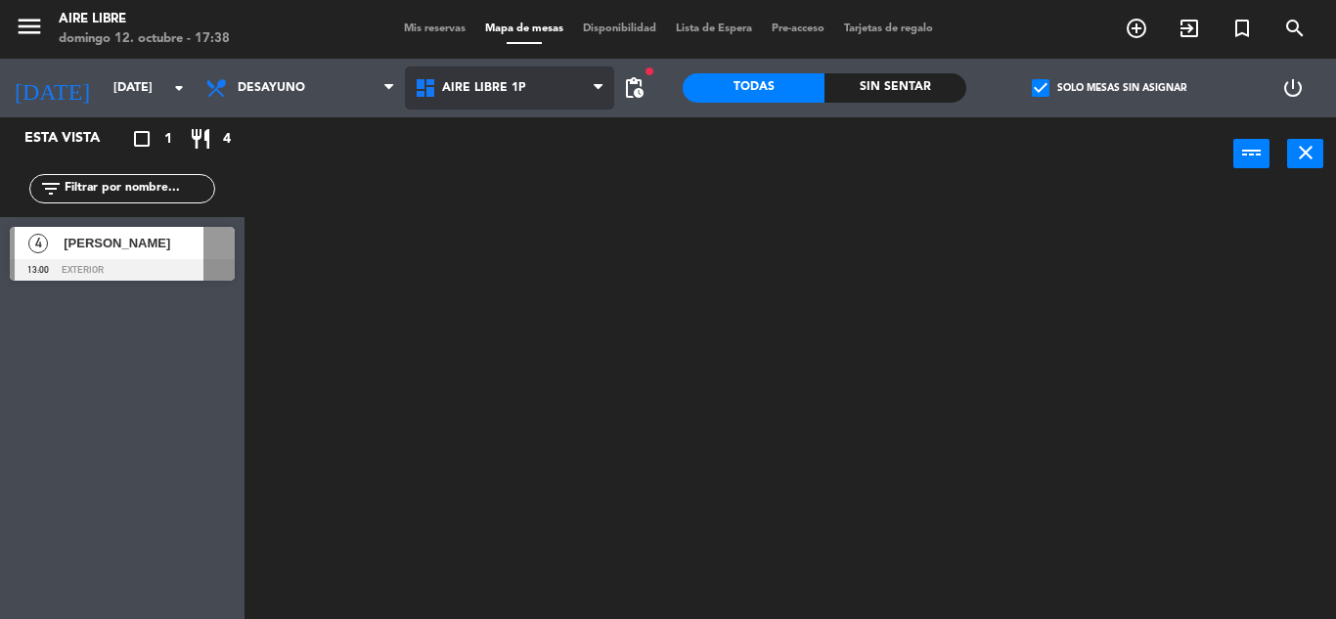
scroll to position [0, 0]
click at [508, 111] on div "Aire Libre 1P Aire Libre PB Aire Libre 1P Aire Libre 1P Aire Libre PB" at bounding box center [509, 88] width 209 height 59
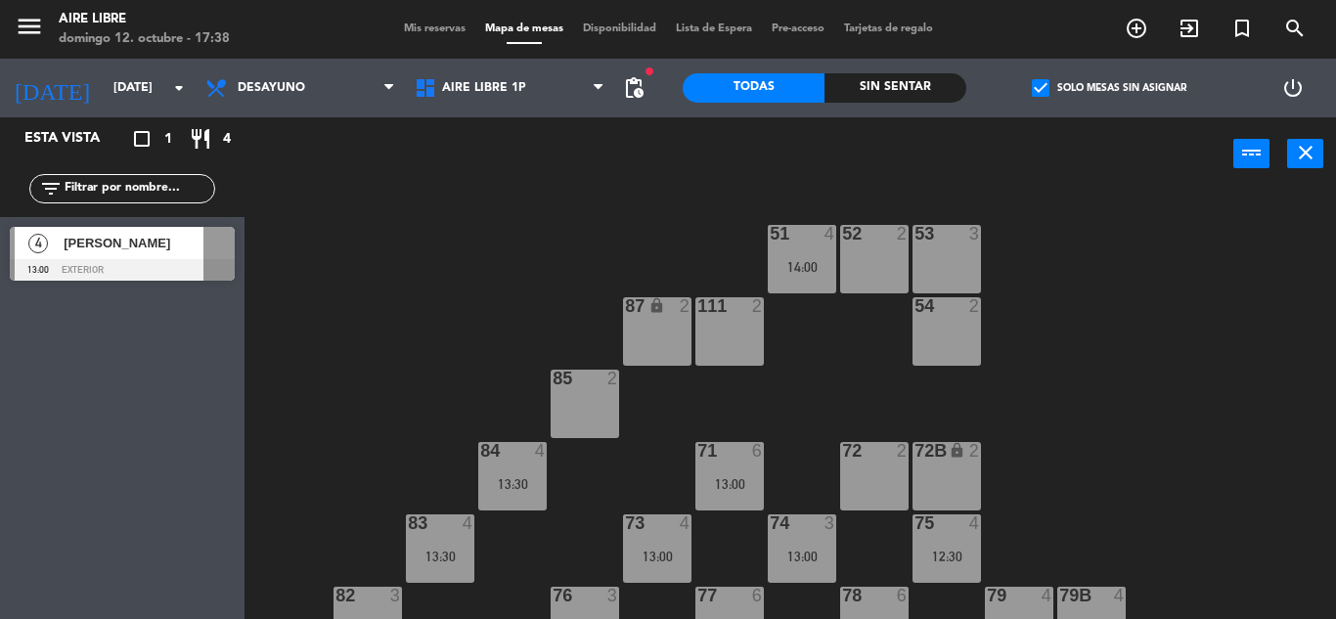
scroll to position [398, 0]
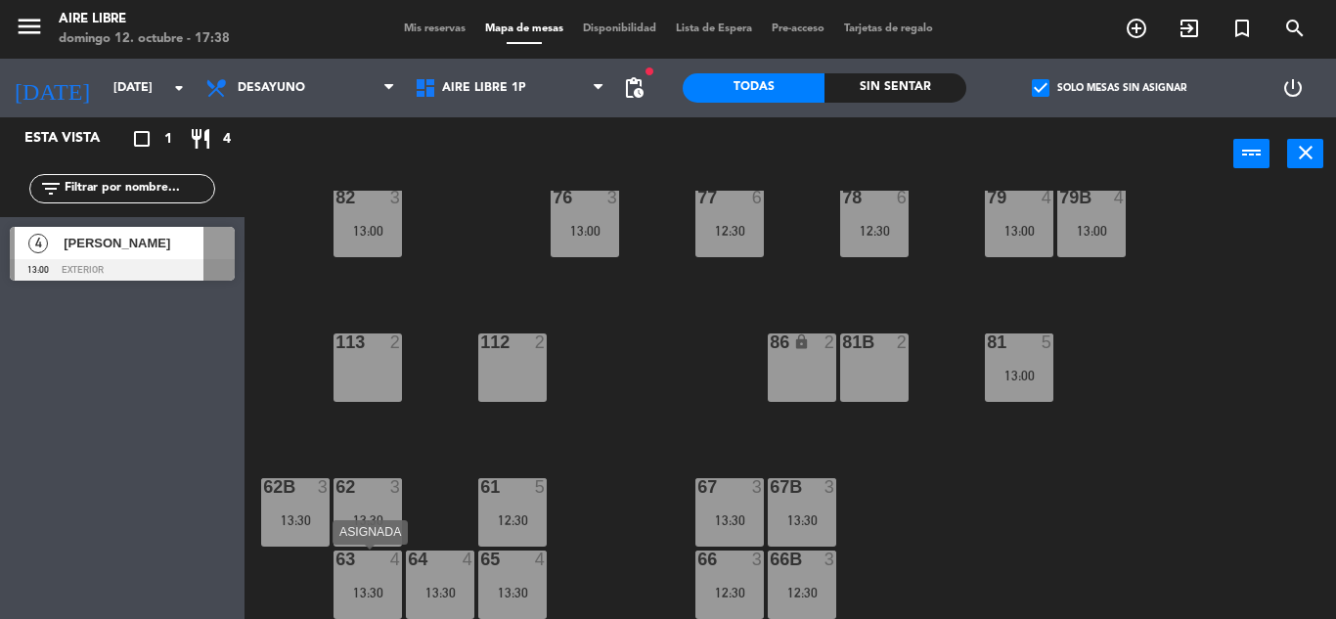
click at [377, 590] on div "13:30" at bounding box center [368, 593] width 68 height 14
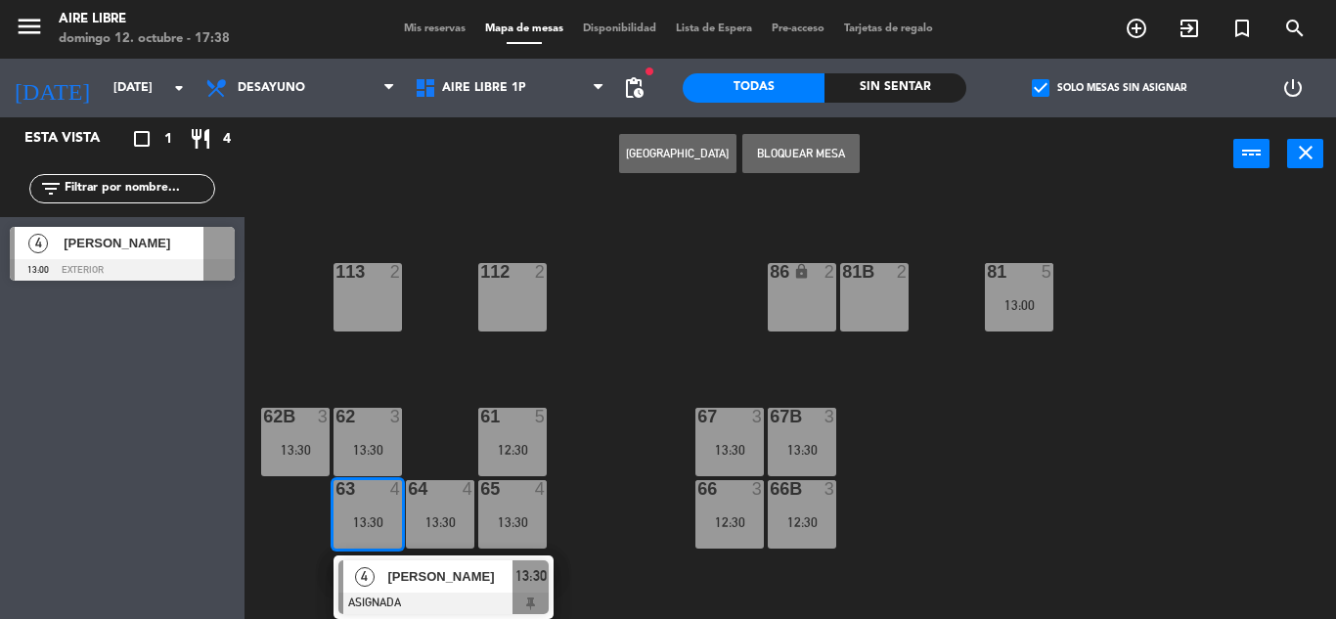
click at [600, 501] on div "51 4 14:00 52 2 53 3 111 2 54 2 87 lock 2 85 2 72 2 84 4 13:30 71 6 13:00 72B l…" at bounding box center [797, 405] width 1078 height 428
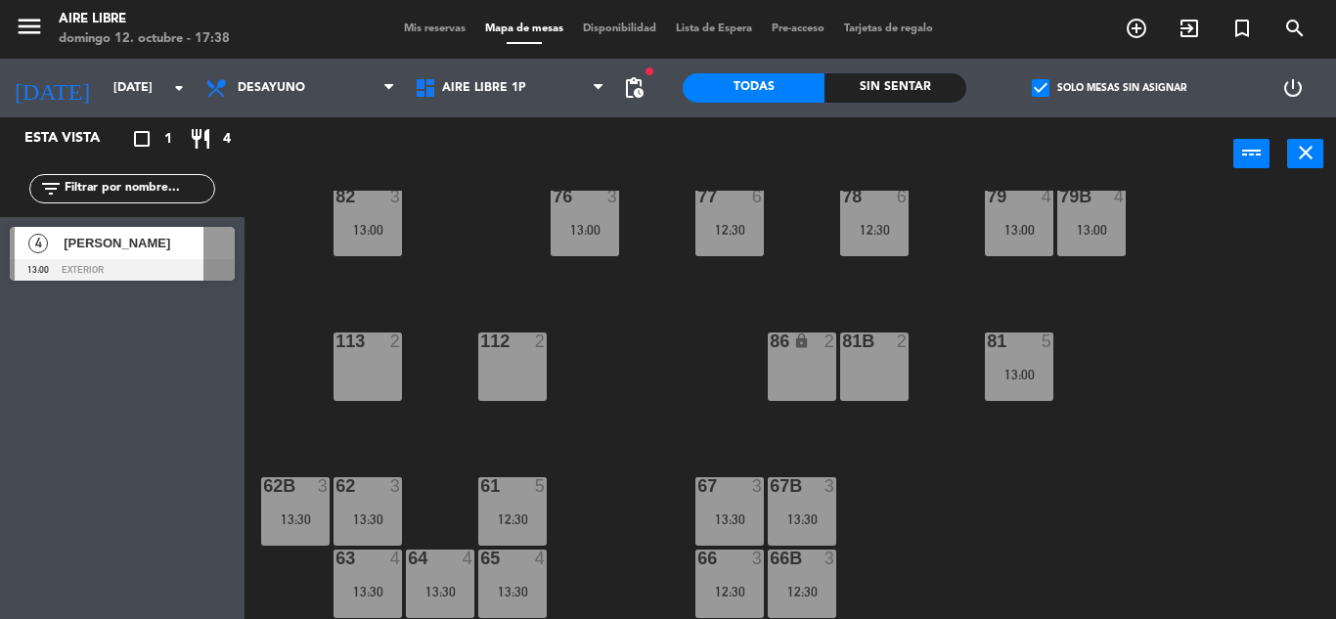
click at [435, 567] on div at bounding box center [440, 559] width 32 height 18
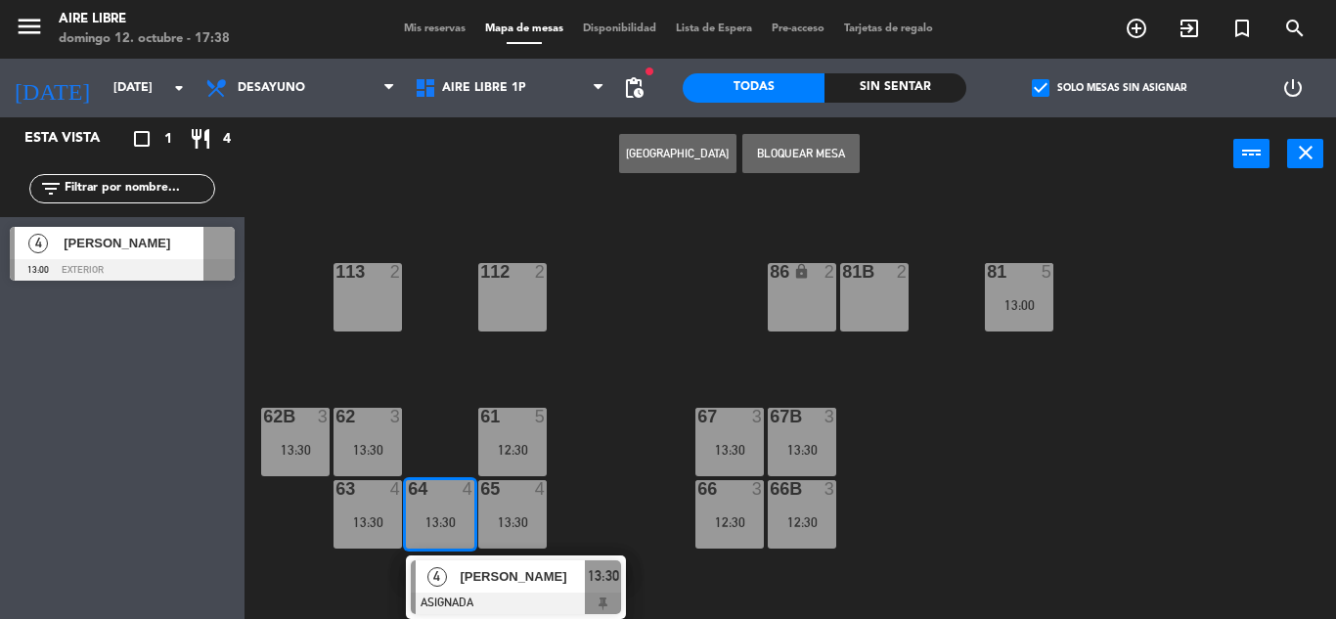
click at [655, 502] on div "51 4 14:00 52 2 53 3 111 2 54 2 87 lock 2 85 2 72 2 84 4 13:30 71 6 13:00 72B l…" at bounding box center [797, 405] width 1078 height 428
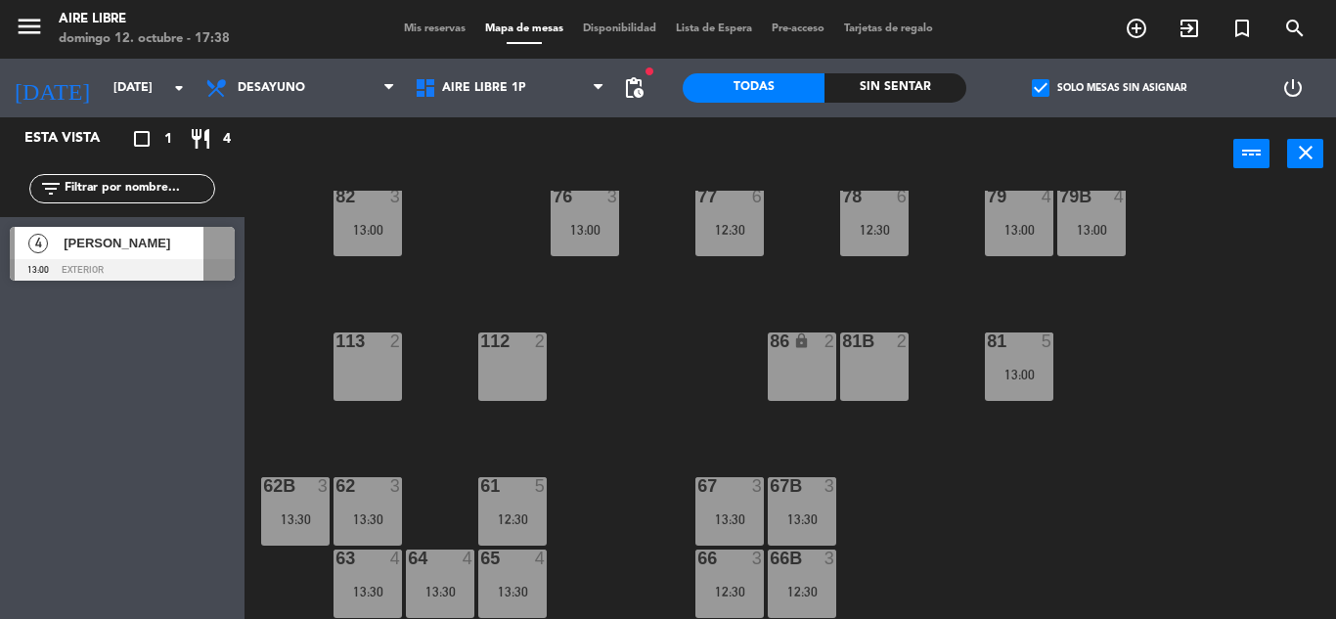
click at [491, 611] on div "65 4 13:30" at bounding box center [512, 584] width 68 height 68
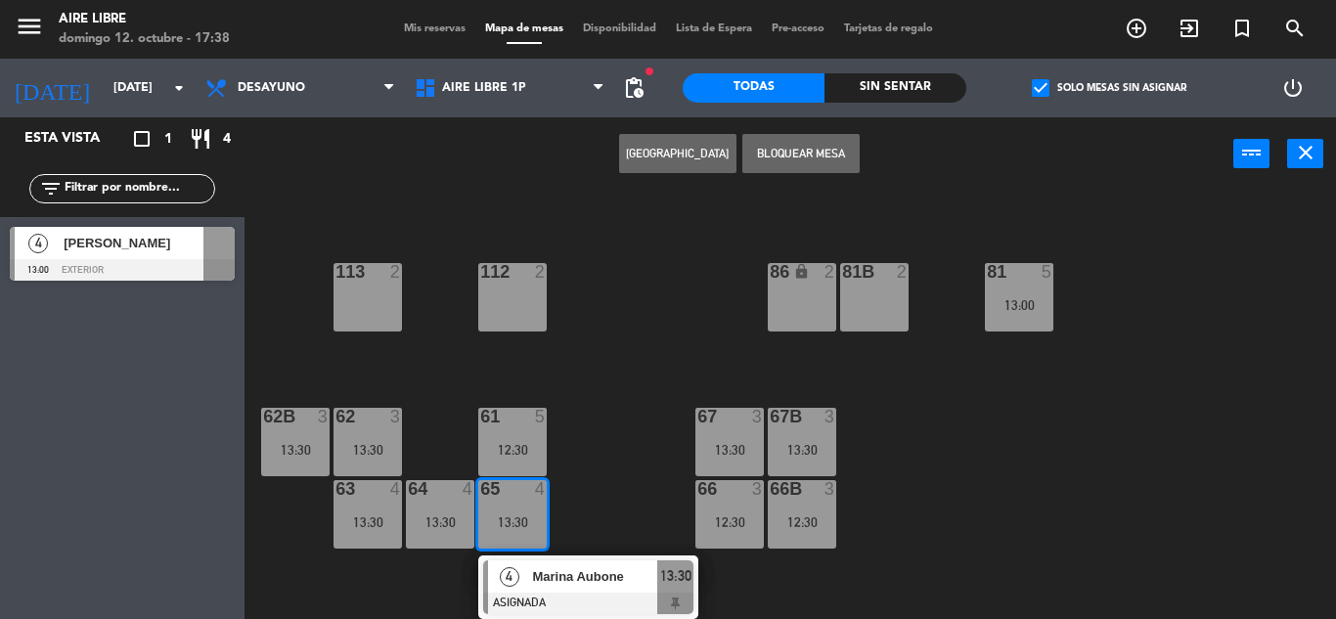
click at [620, 446] on div "51 4 14:00 52 2 53 3 111 2 54 2 87 lock 2 85 2 72 2 84 4 13:30 71 6 13:00 72B l…" at bounding box center [797, 405] width 1078 height 428
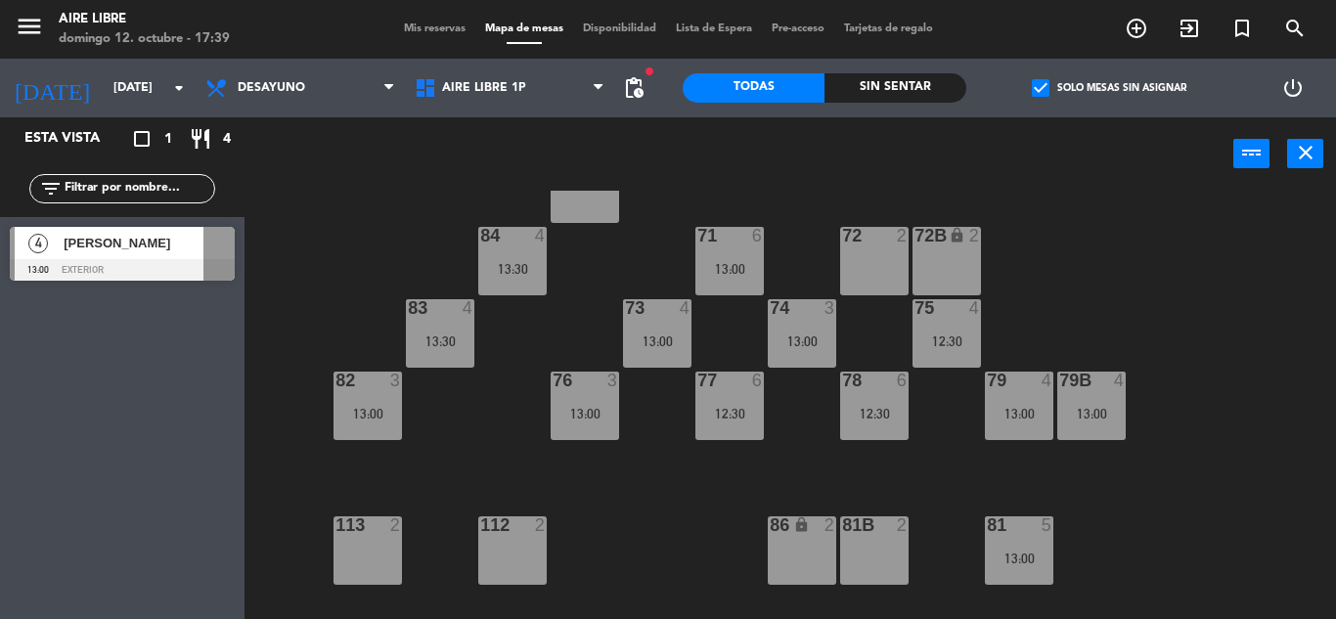
scroll to position [201, 0]
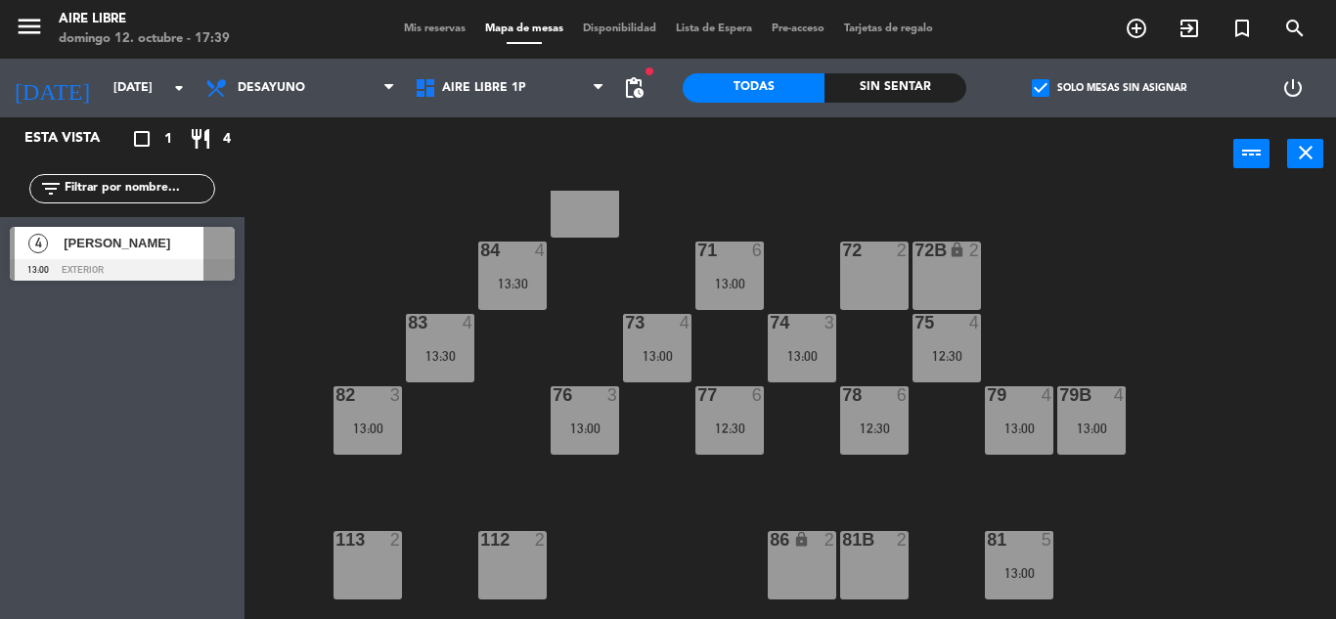
click at [737, 429] on div "12:30" at bounding box center [729, 429] width 68 height 14
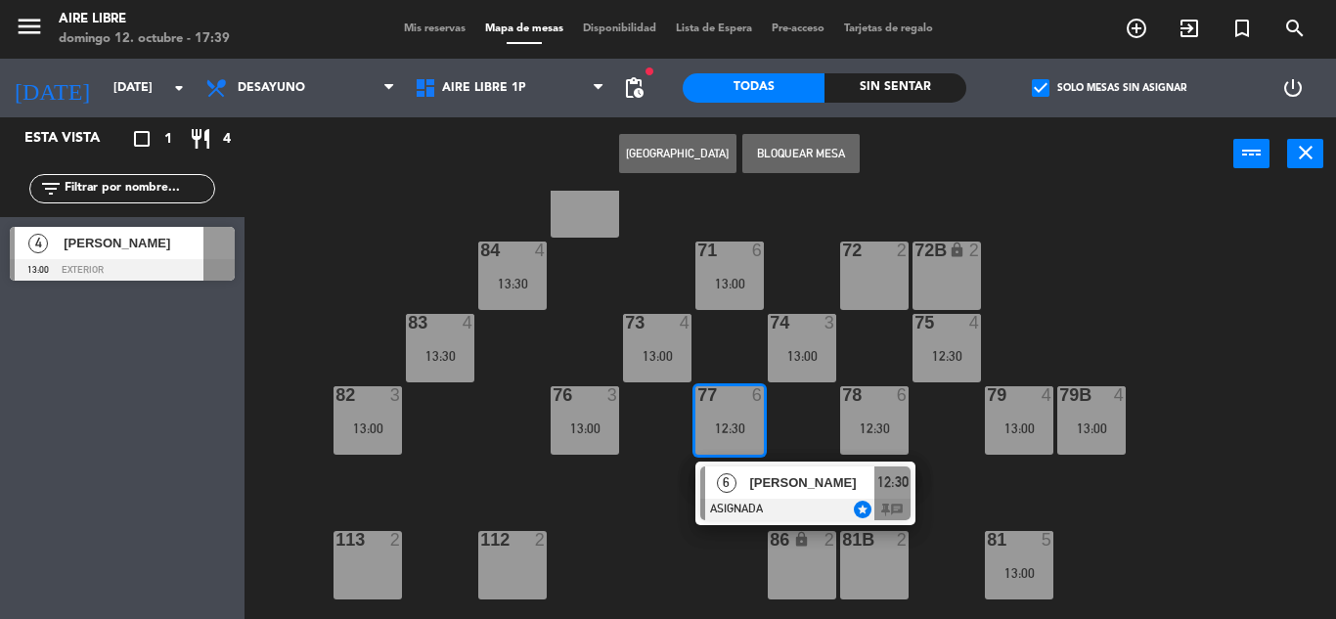
click at [1200, 181] on div "Crear Reserva Bloquear Mesa power_input close" at bounding box center [739, 154] width 989 height 74
click at [1103, 308] on div "51 4 14:00 52 2 53 3 111 2 54 2 87 lock 2 85 2 72 2 84 4 13:30 71 6 13:00 72B l…" at bounding box center [797, 405] width 1078 height 428
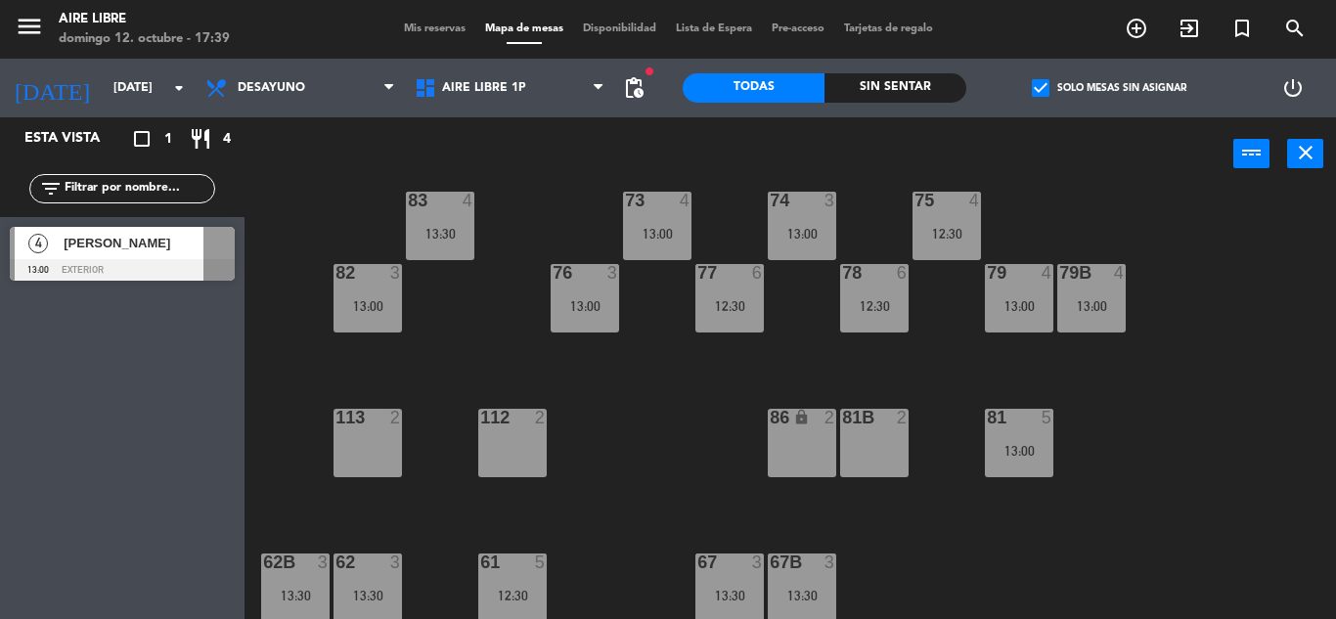
scroll to position [398, 0]
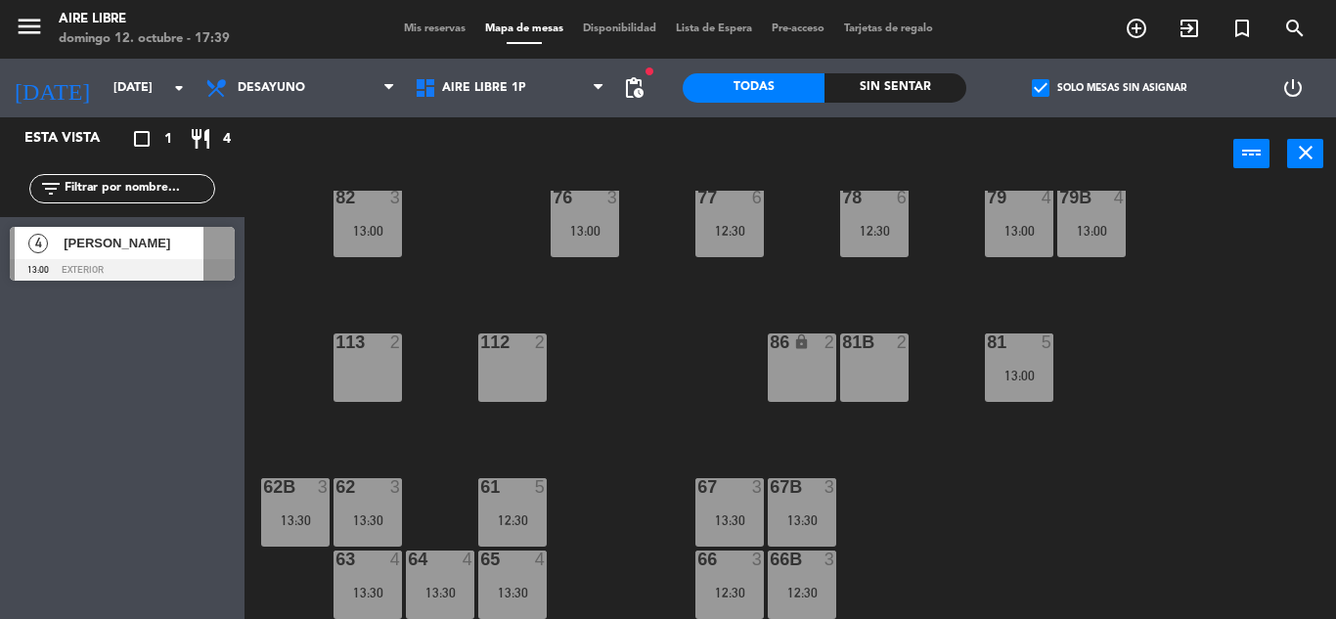
click at [729, 518] on div "13:30" at bounding box center [729, 521] width 68 height 14
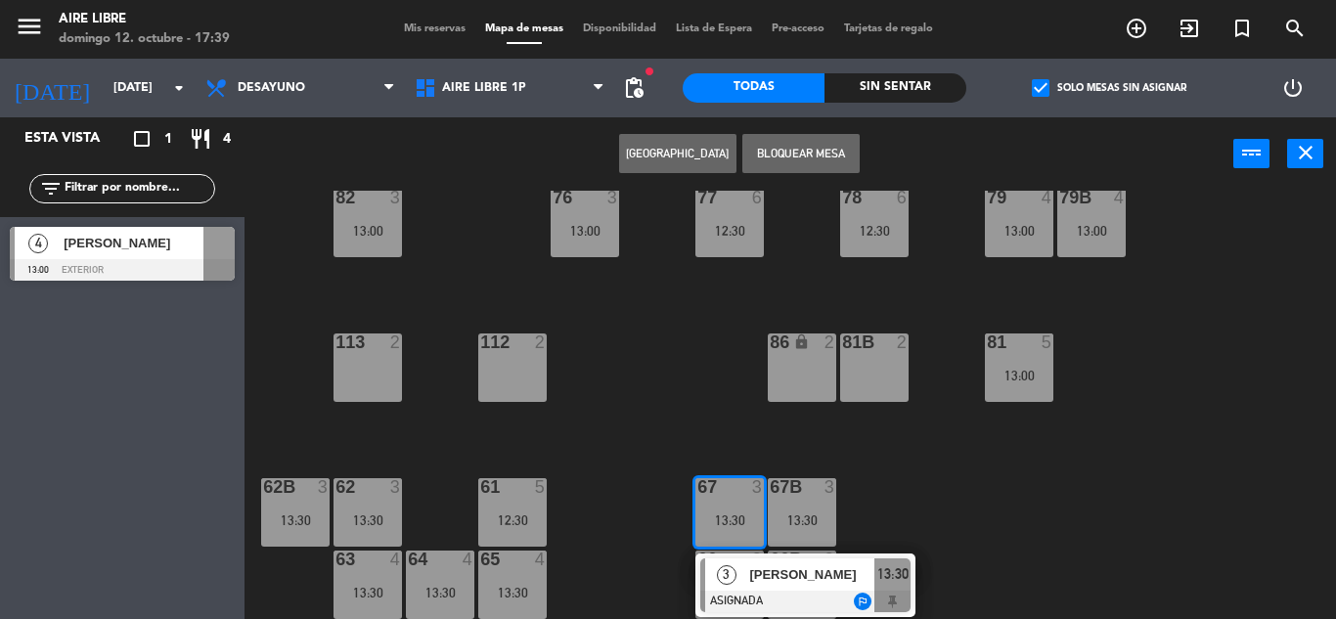
scroll to position [0, 0]
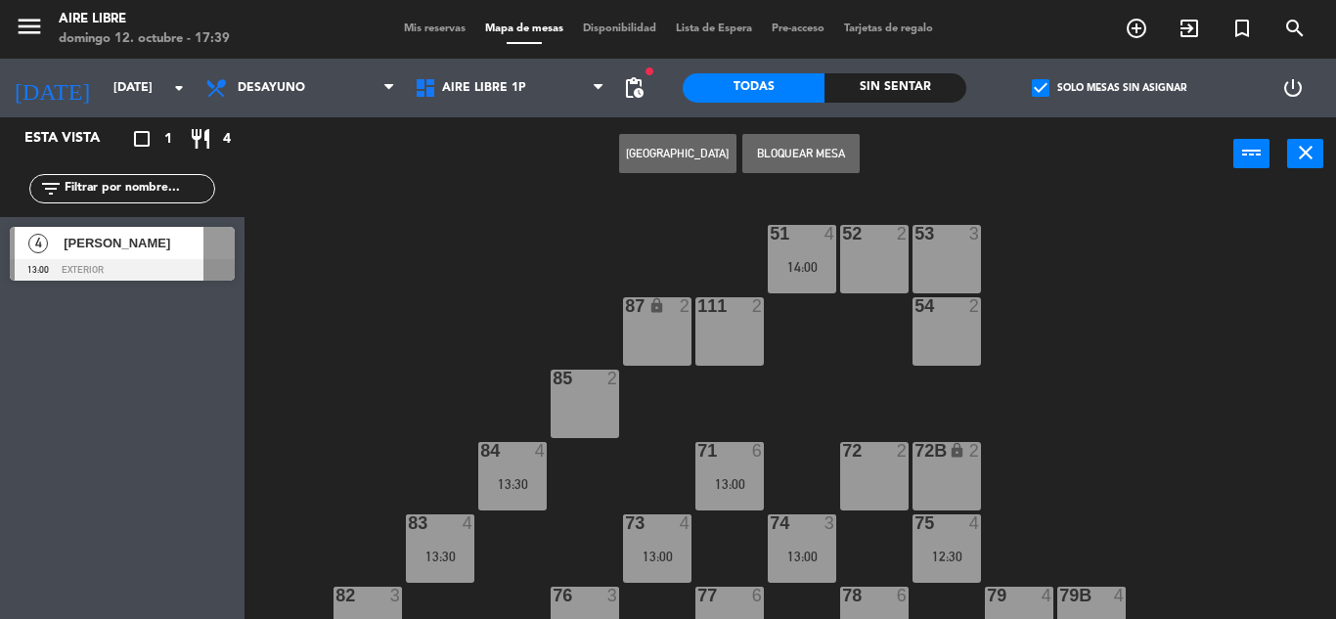
click at [927, 253] on div "53 3" at bounding box center [947, 259] width 68 height 68
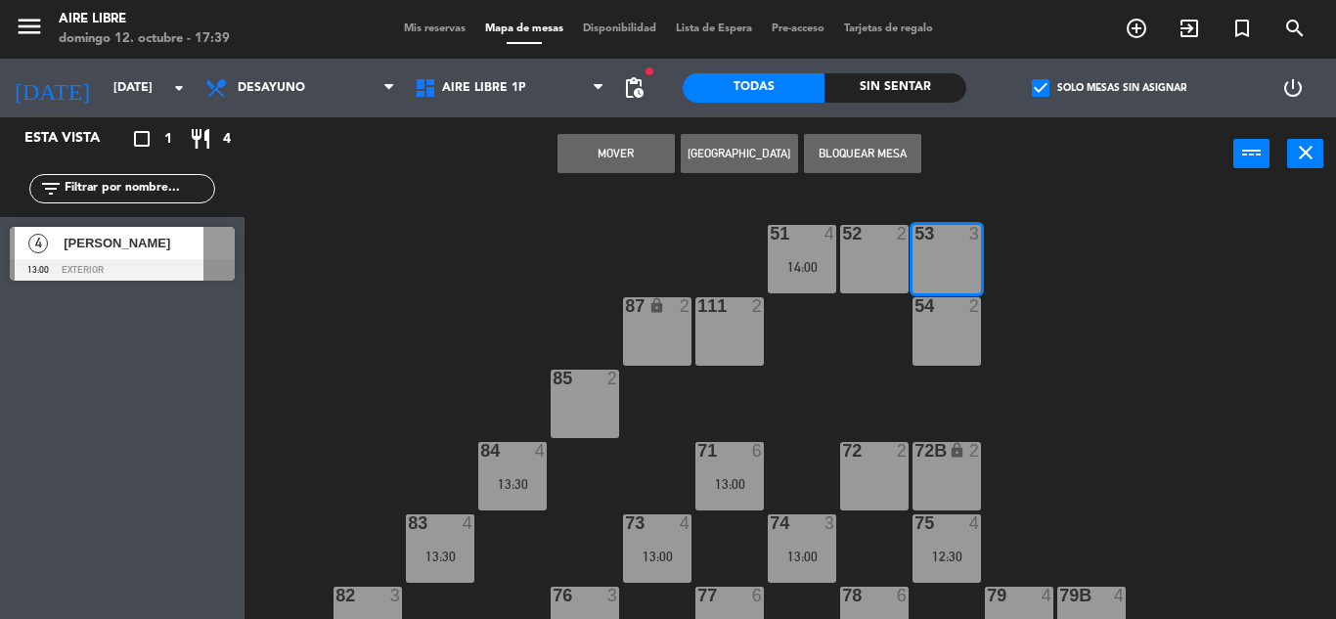
click at [633, 145] on button "Mover" at bounding box center [616, 153] width 117 height 39
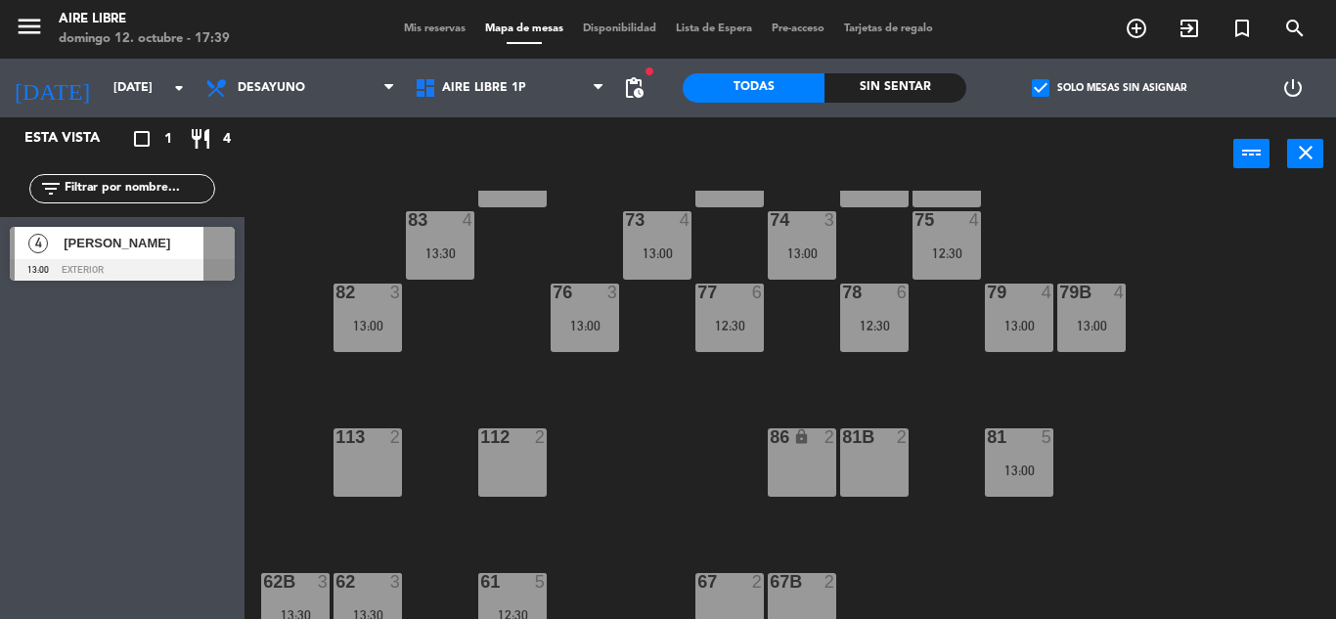
scroll to position [398, 0]
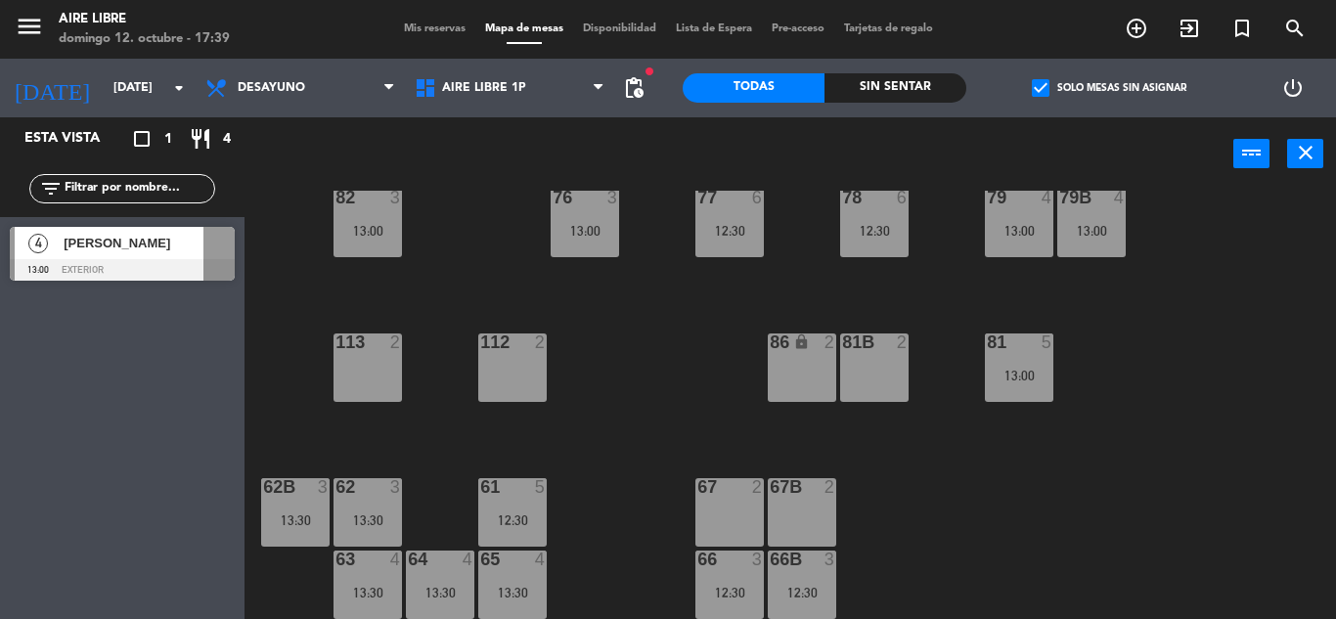
click at [162, 257] on div "Camila Casoy" at bounding box center [133, 243] width 142 height 32
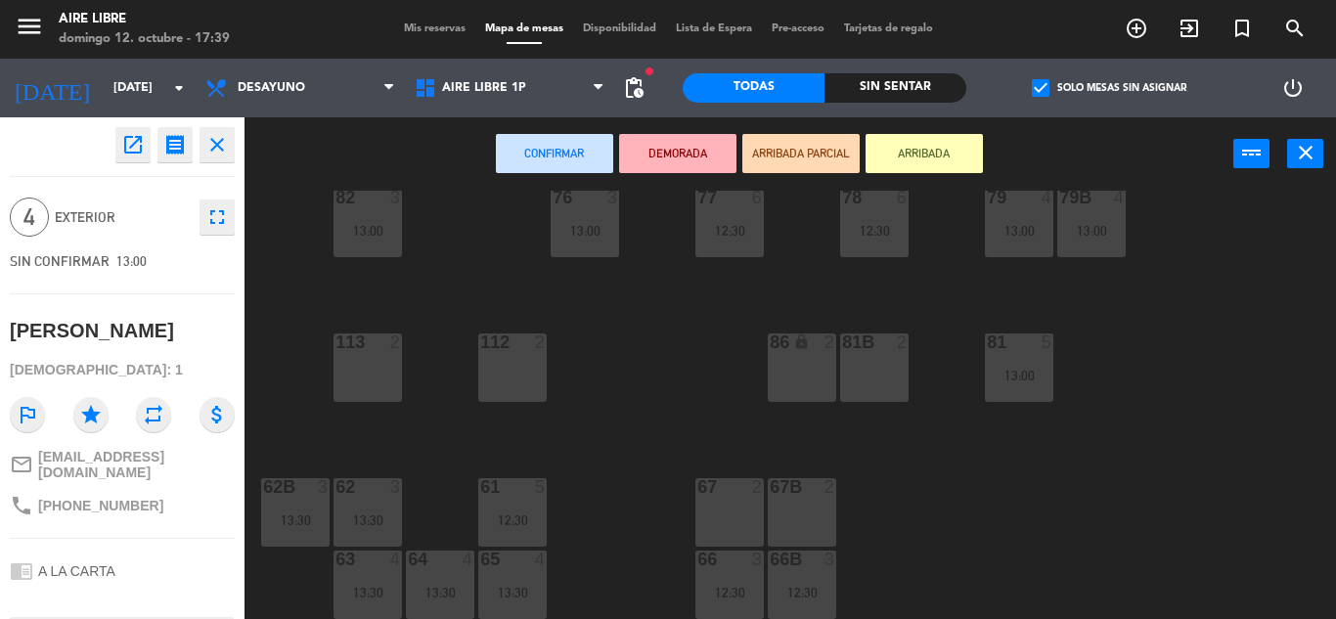
click at [741, 516] on div "67 2" at bounding box center [729, 512] width 68 height 68
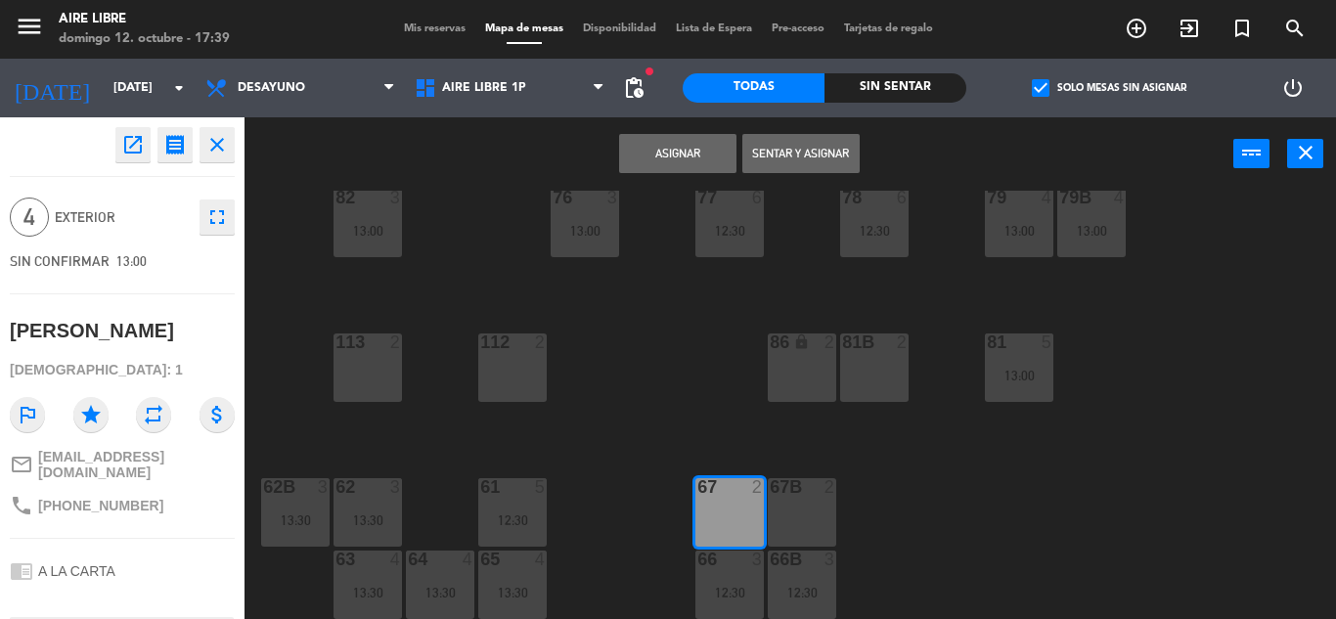
click at [791, 520] on div "67B 2" at bounding box center [802, 512] width 68 height 68
click at [670, 152] on button "Asignar" at bounding box center [677, 153] width 117 height 39
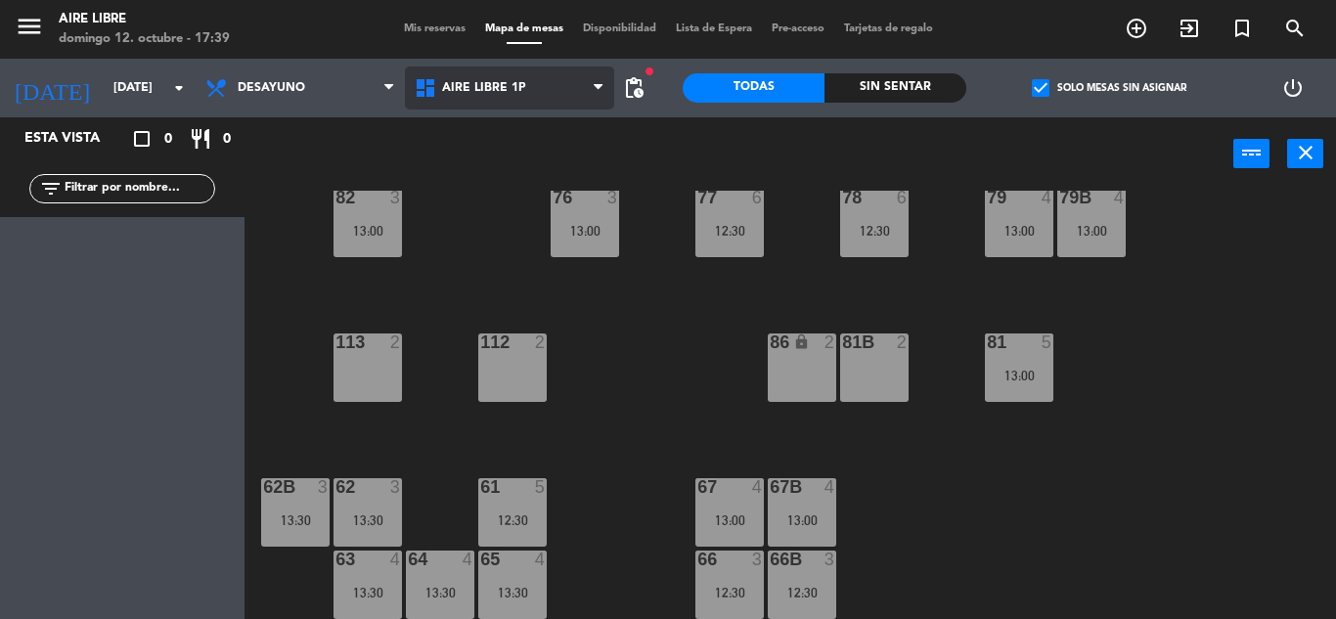
click at [527, 75] on span "Aire Libre 1P" at bounding box center [509, 88] width 209 height 43
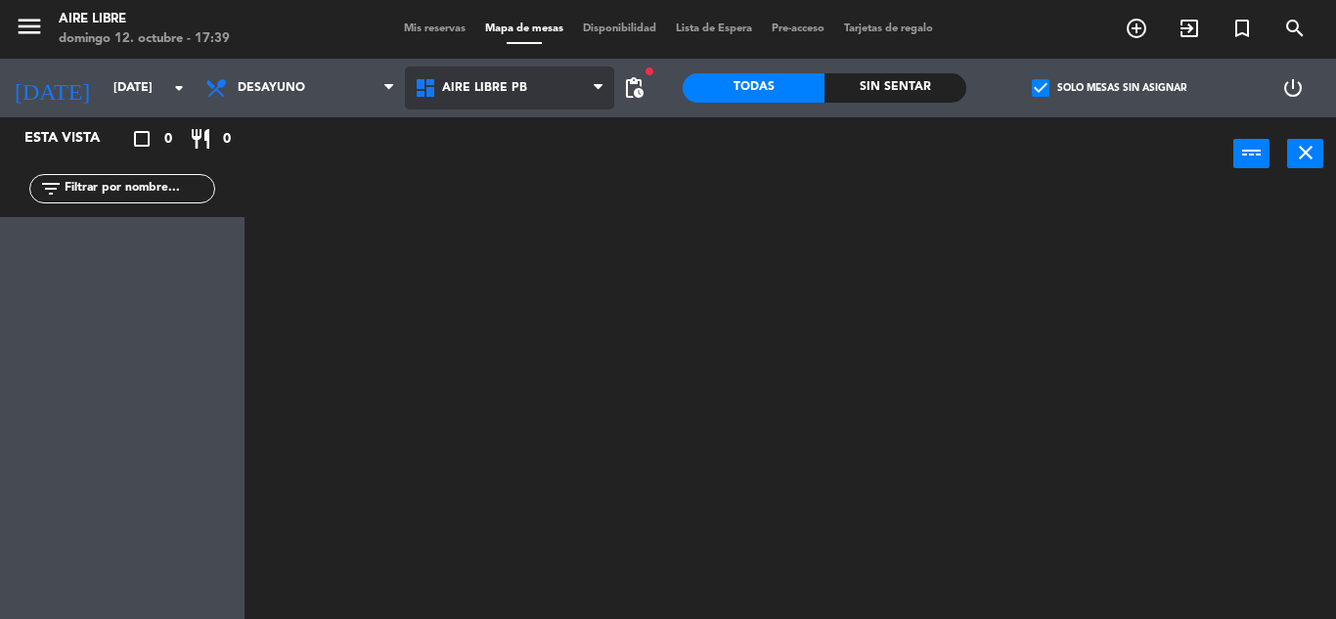
click at [533, 177] on ng-component "menu Aire Libre domingo 12. octubre - 17:39 Mis reservas Mapa de mesas Disponib…" at bounding box center [668, 309] width 1336 height 619
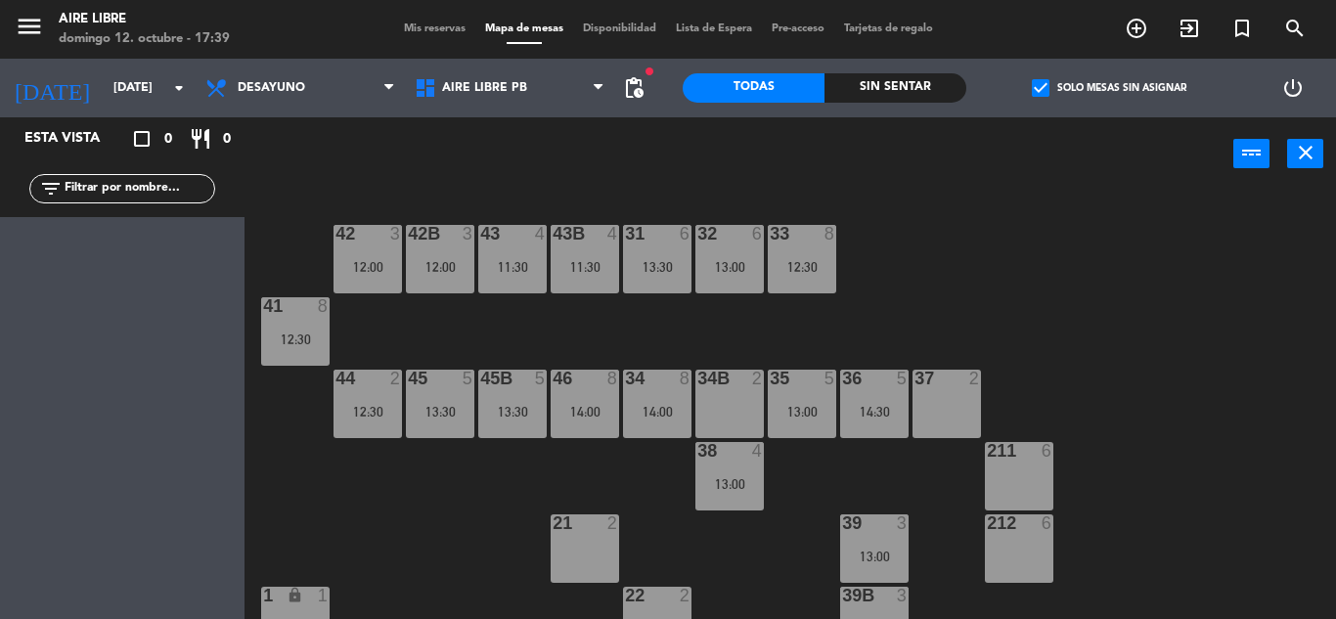
scroll to position [0, 0]
click at [1308, 156] on icon "close" at bounding box center [1305, 152] width 23 height 23
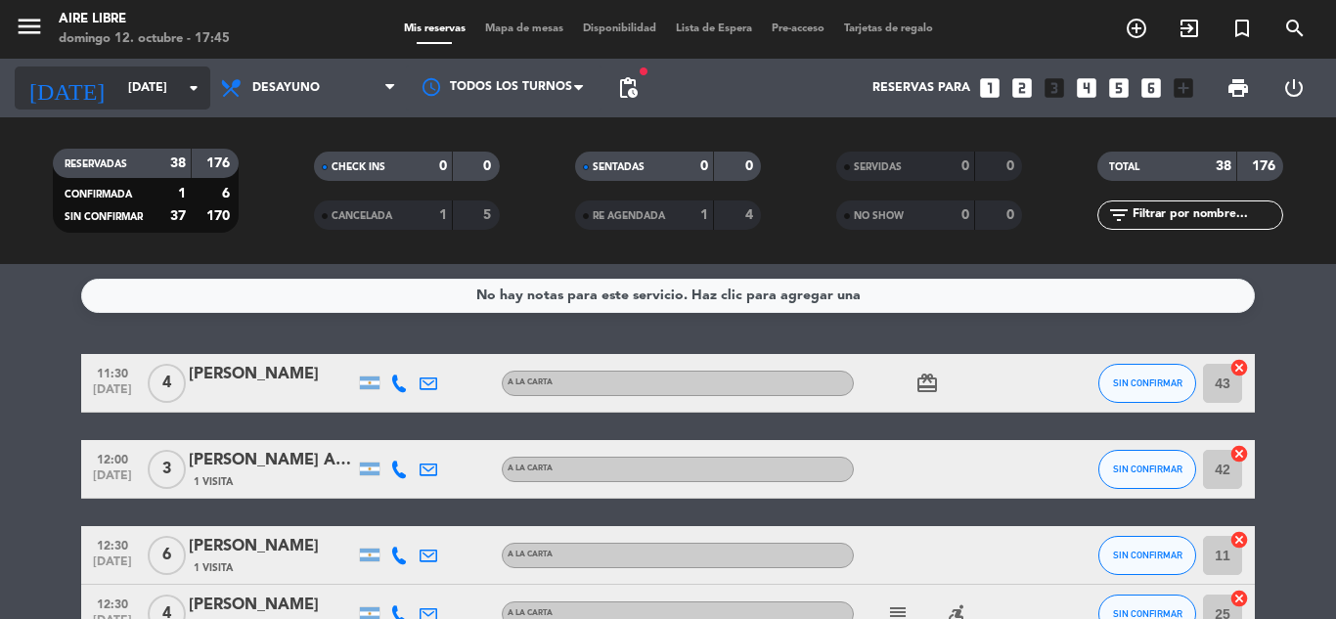
click at [118, 104] on input "dom. 19 oct." at bounding box center [200, 87] width 165 height 33
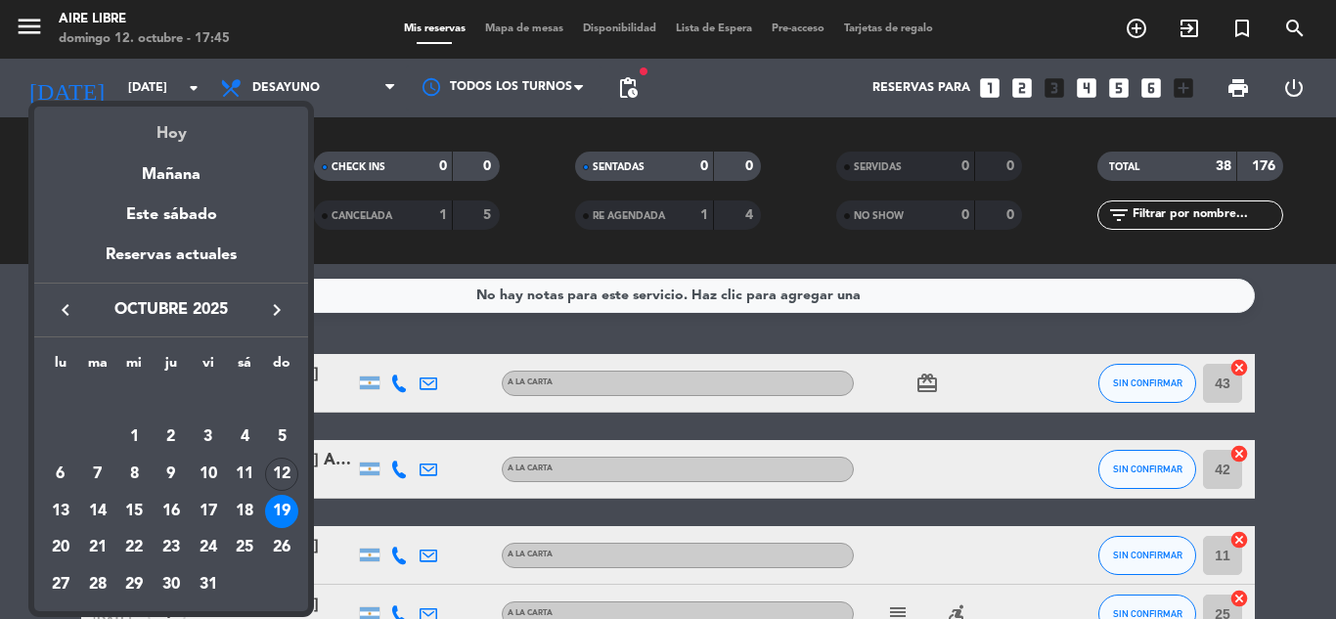
click at [154, 129] on div "Hoy" at bounding box center [171, 127] width 274 height 40
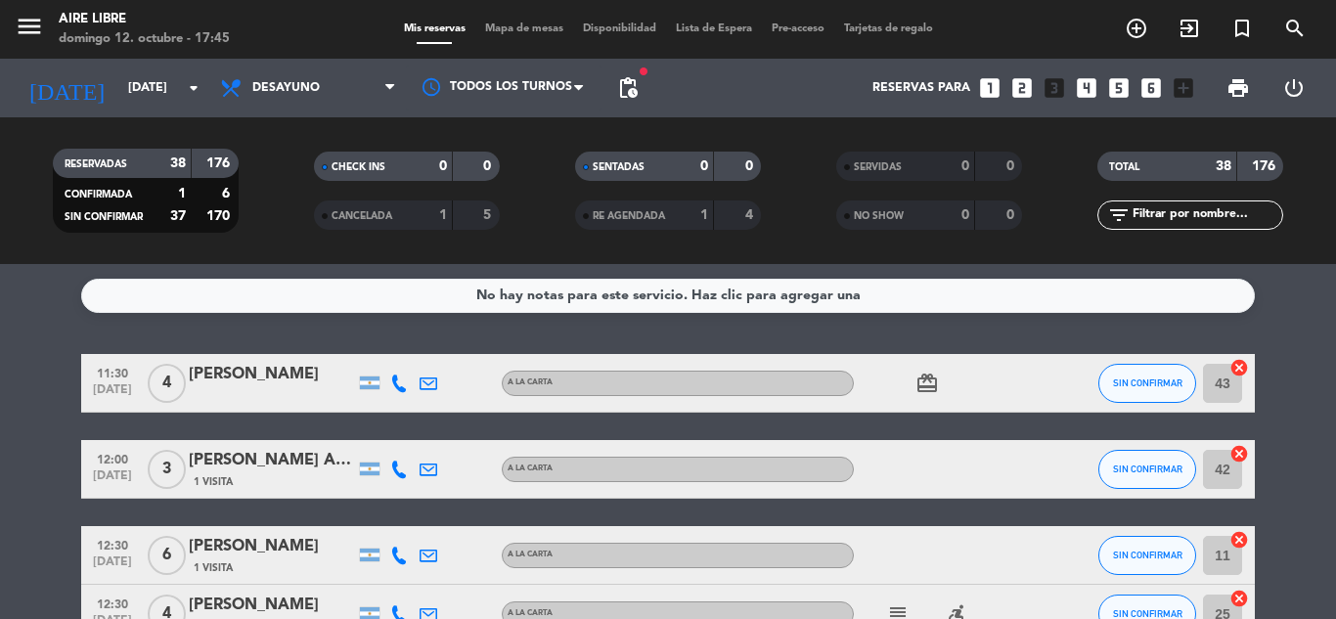
type input "[DATE]"
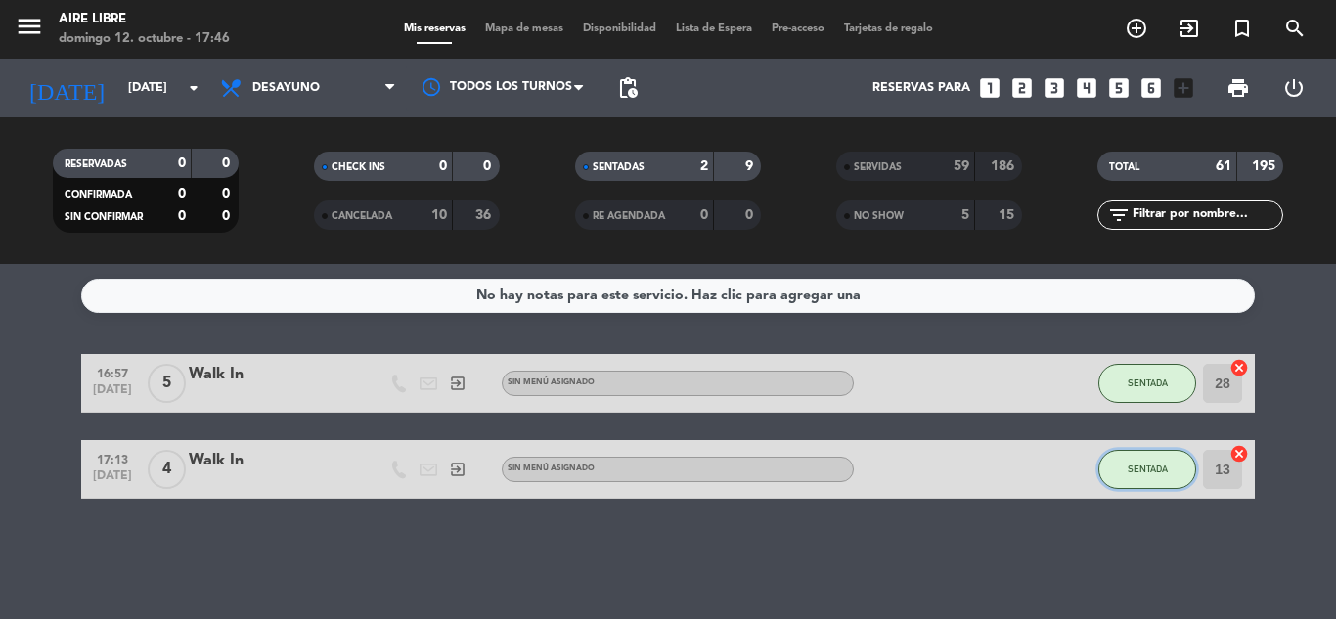
click at [1164, 465] on span "SENTADA" at bounding box center [1148, 469] width 40 height 11
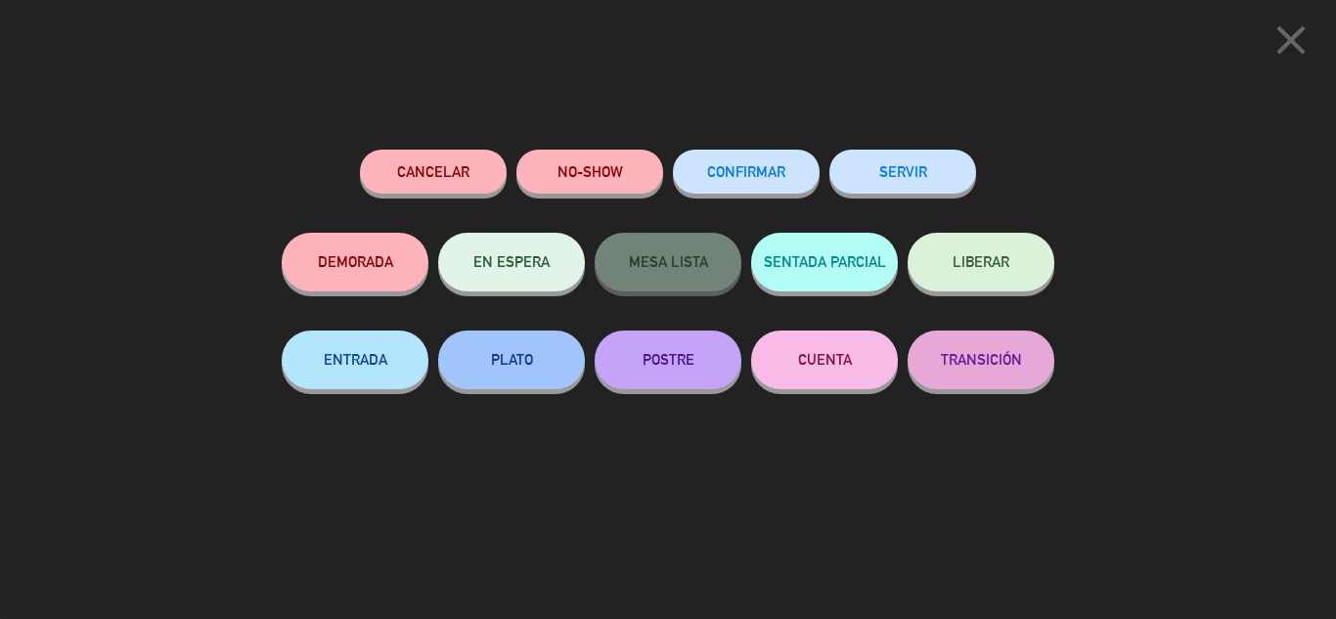
click at [886, 204] on div "SERVIR" at bounding box center [902, 191] width 147 height 83
click at [884, 203] on div "SERVIR" at bounding box center [902, 191] width 147 height 83
click at [877, 176] on button "SERVIR" at bounding box center [902, 172] width 147 height 44
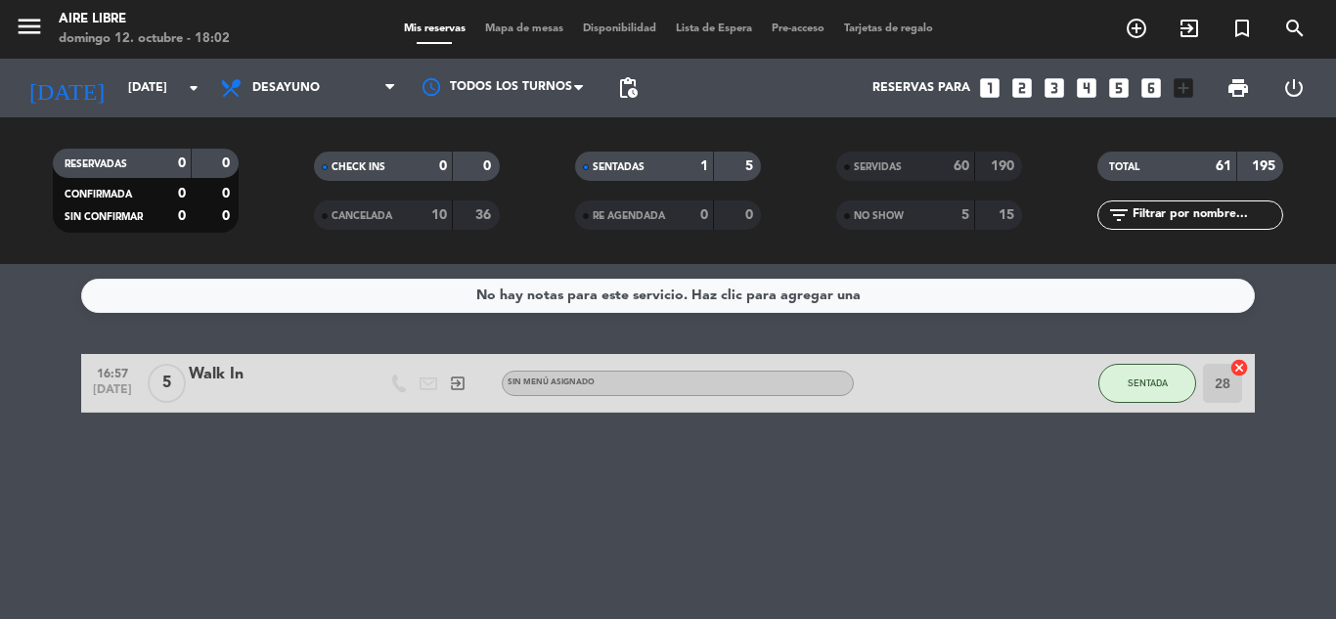
click at [1138, 354] on div "SENTADA" at bounding box center [1147, 383] width 98 height 58
click at [1140, 359] on div "SENTADA" at bounding box center [1147, 383] width 98 height 58
click at [1142, 389] on button "SENTADA" at bounding box center [1147, 383] width 98 height 39
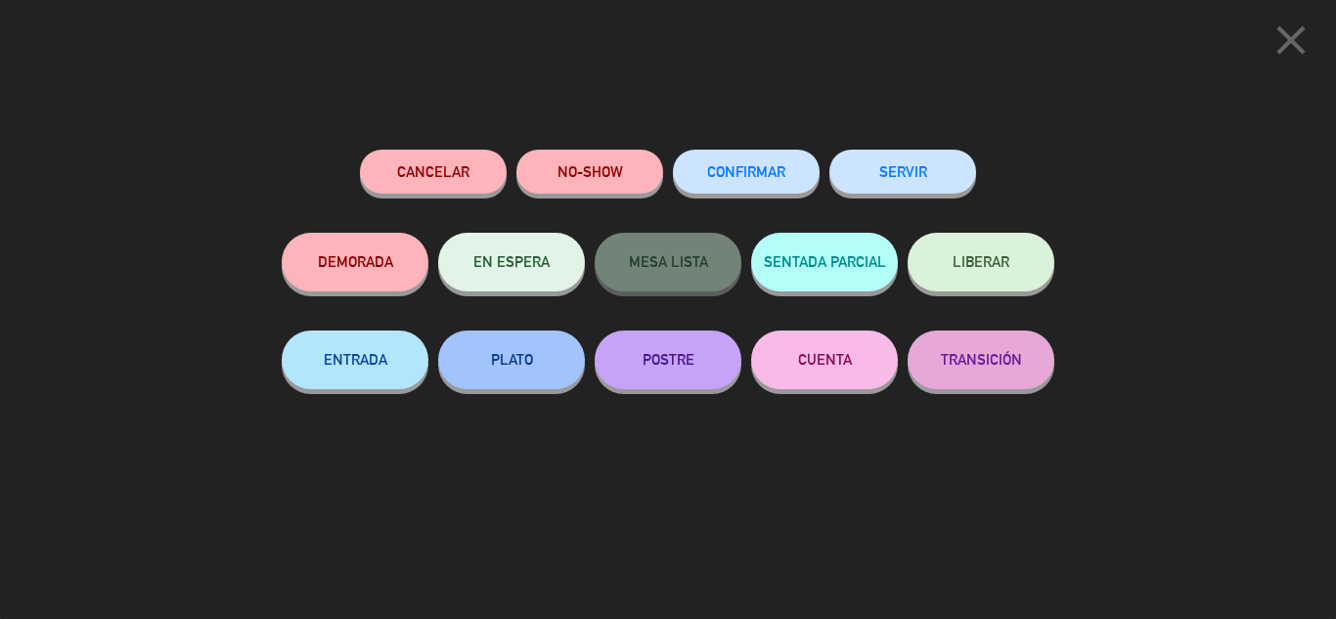
click at [941, 160] on button "SERVIR" at bounding box center [902, 172] width 147 height 44
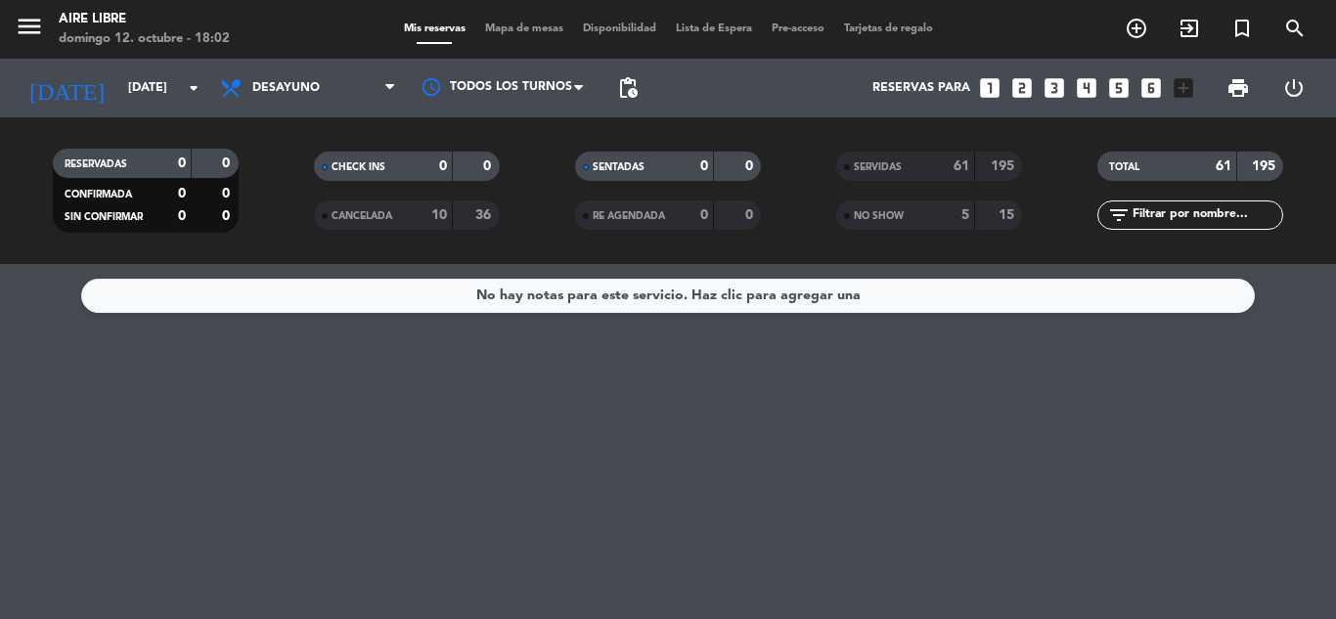
click at [921, 157] on div "SERVIDAS" at bounding box center [886, 167] width 90 height 22
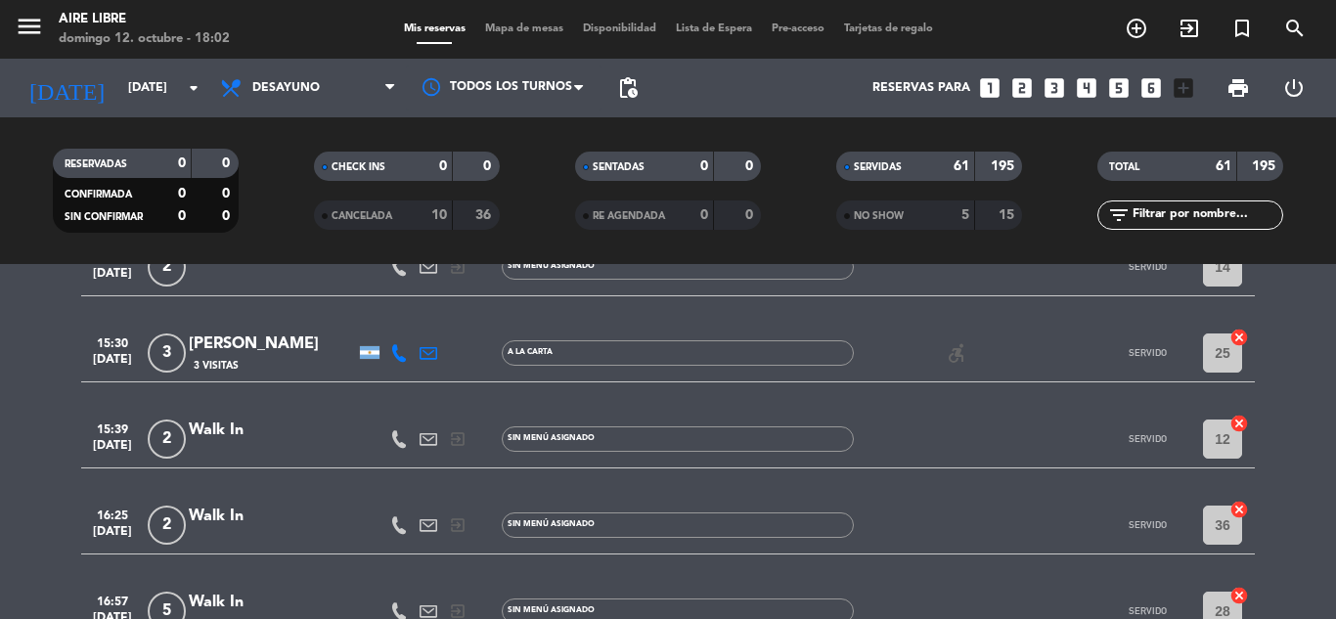
scroll to position [4453, 0]
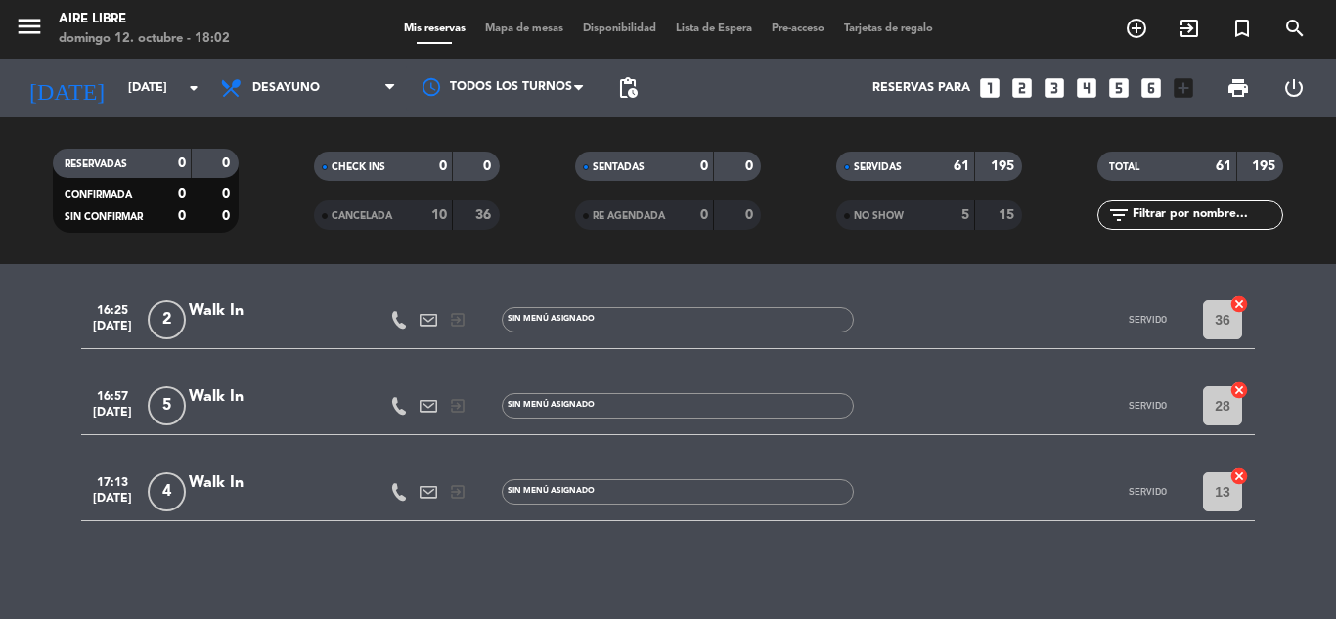
click at [72, 597] on div "No hay notas para este servicio. Haz clic para agregar una 10:05 oct. 12 5 Mari…" at bounding box center [668, 441] width 1336 height 355
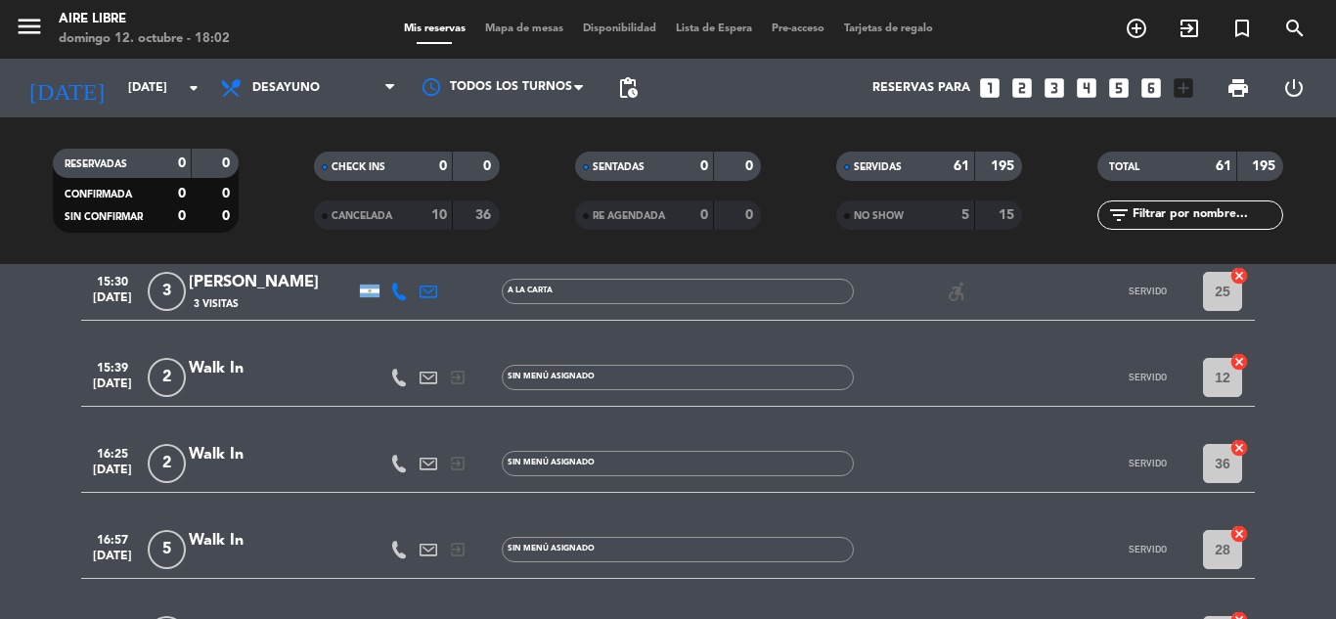
scroll to position [4337, 0]
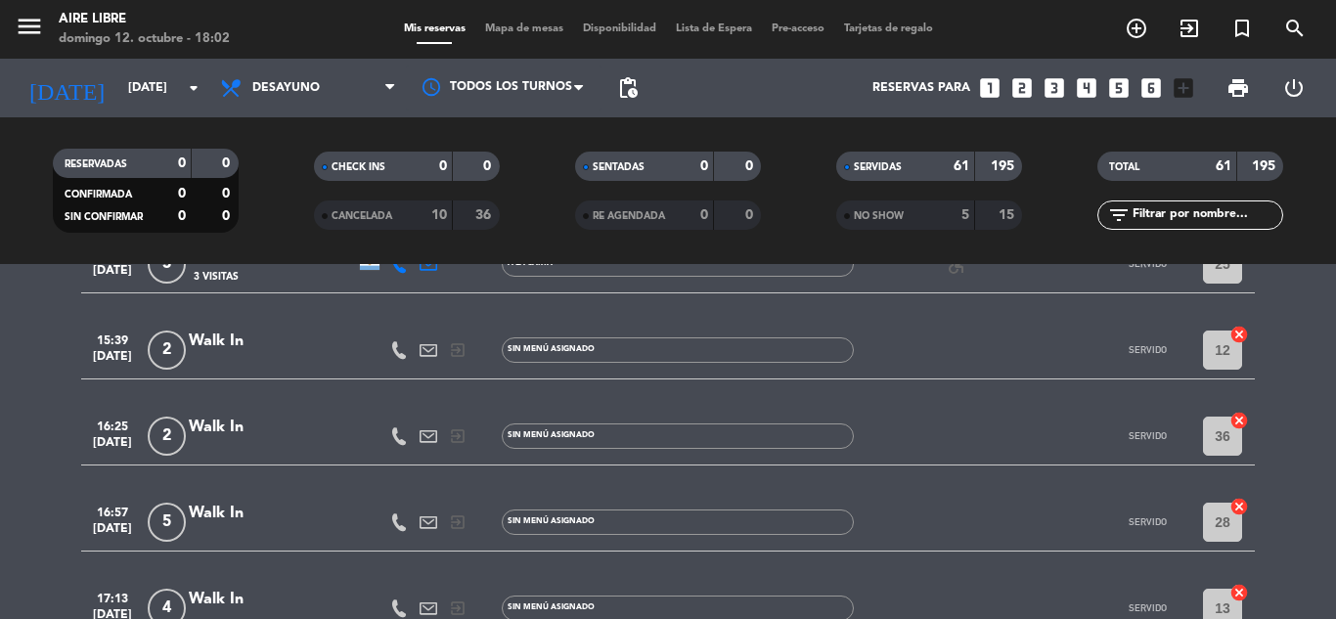
click at [183, 420] on div "2" at bounding box center [166, 436] width 45 height 58
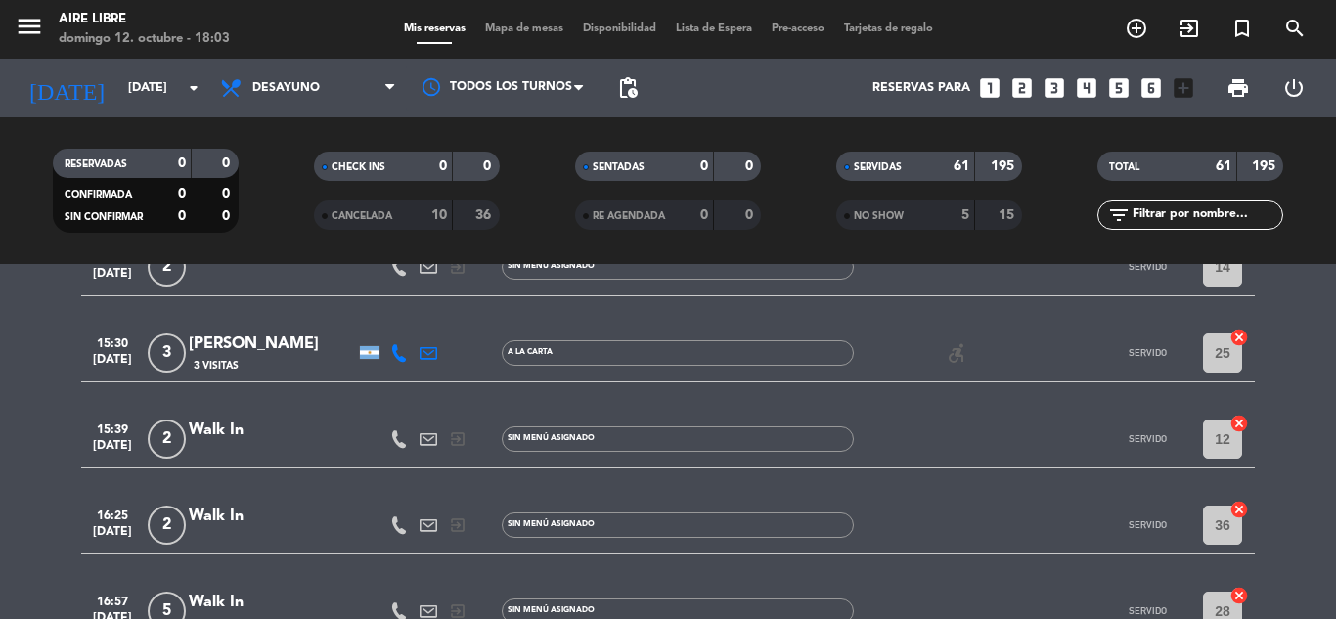
scroll to position [4453, 0]
